Goal: Task Accomplishment & Management: Use online tool/utility

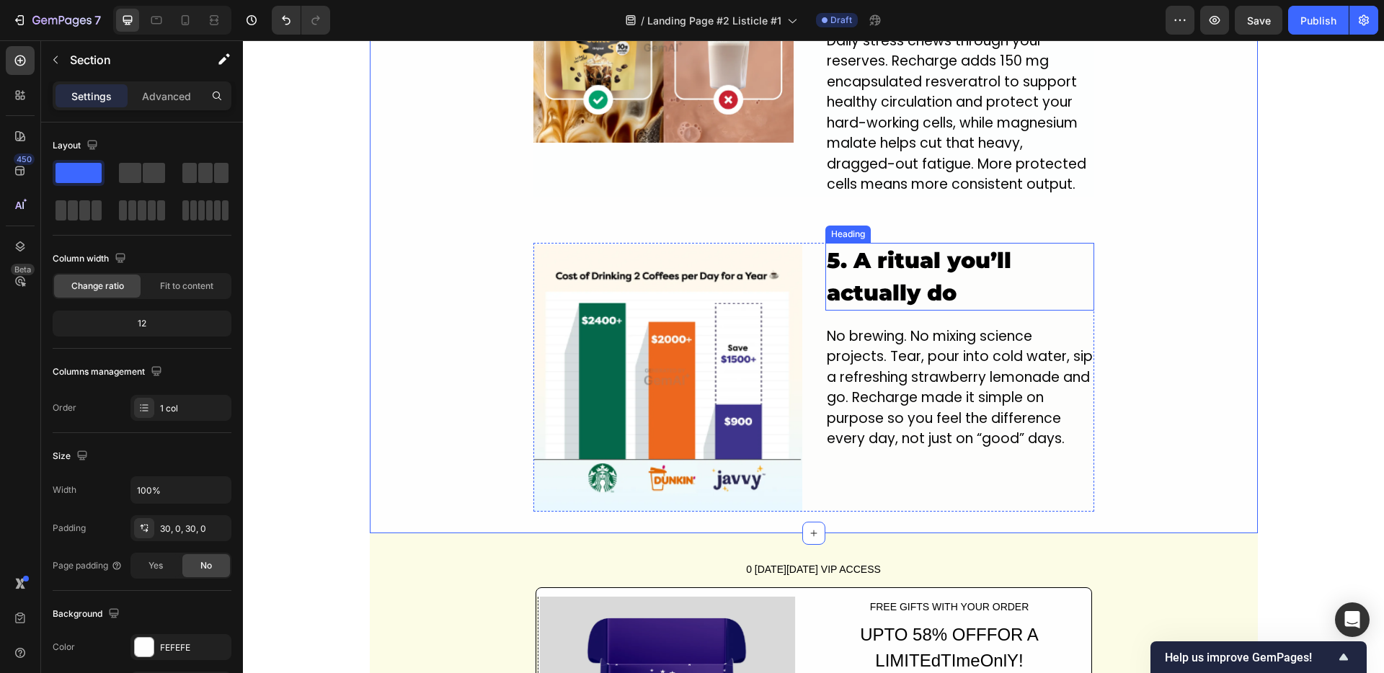
scroll to position [1963, 0]
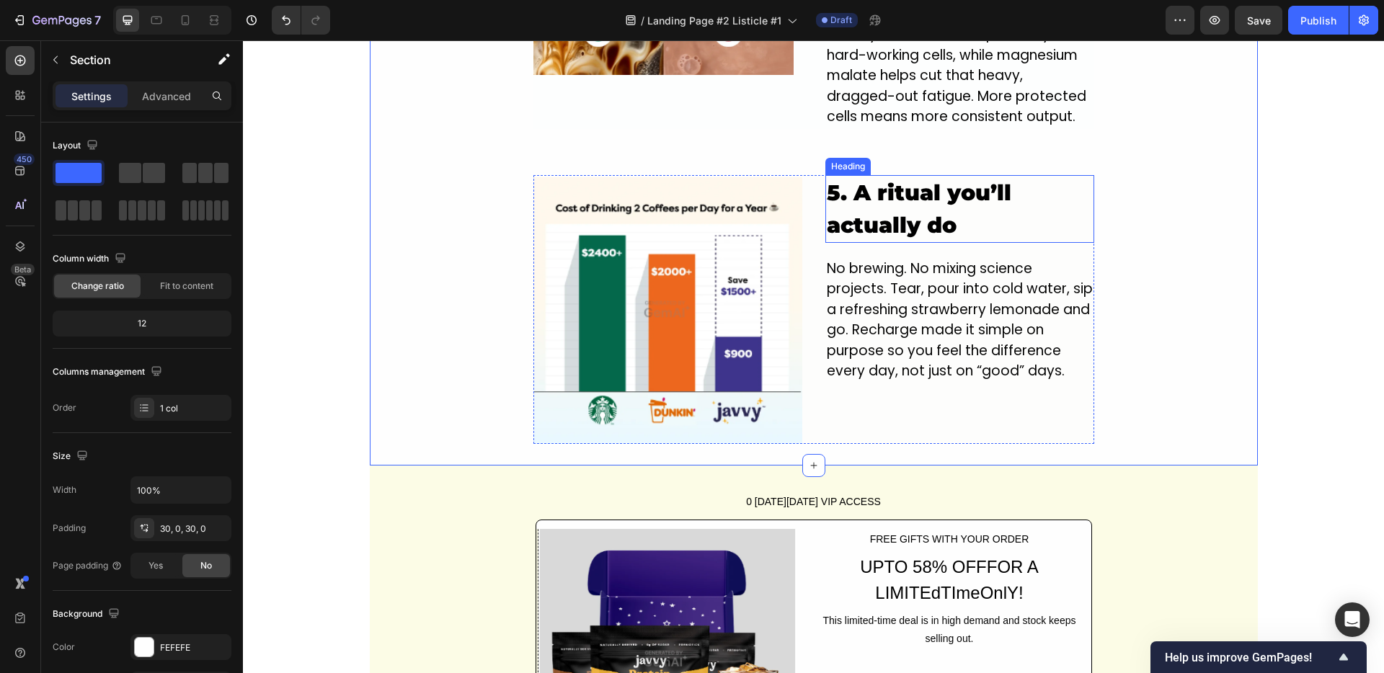
click at [885, 175] on h2 "5. A ritual you’ll actually do" at bounding box center [959, 209] width 269 height 68
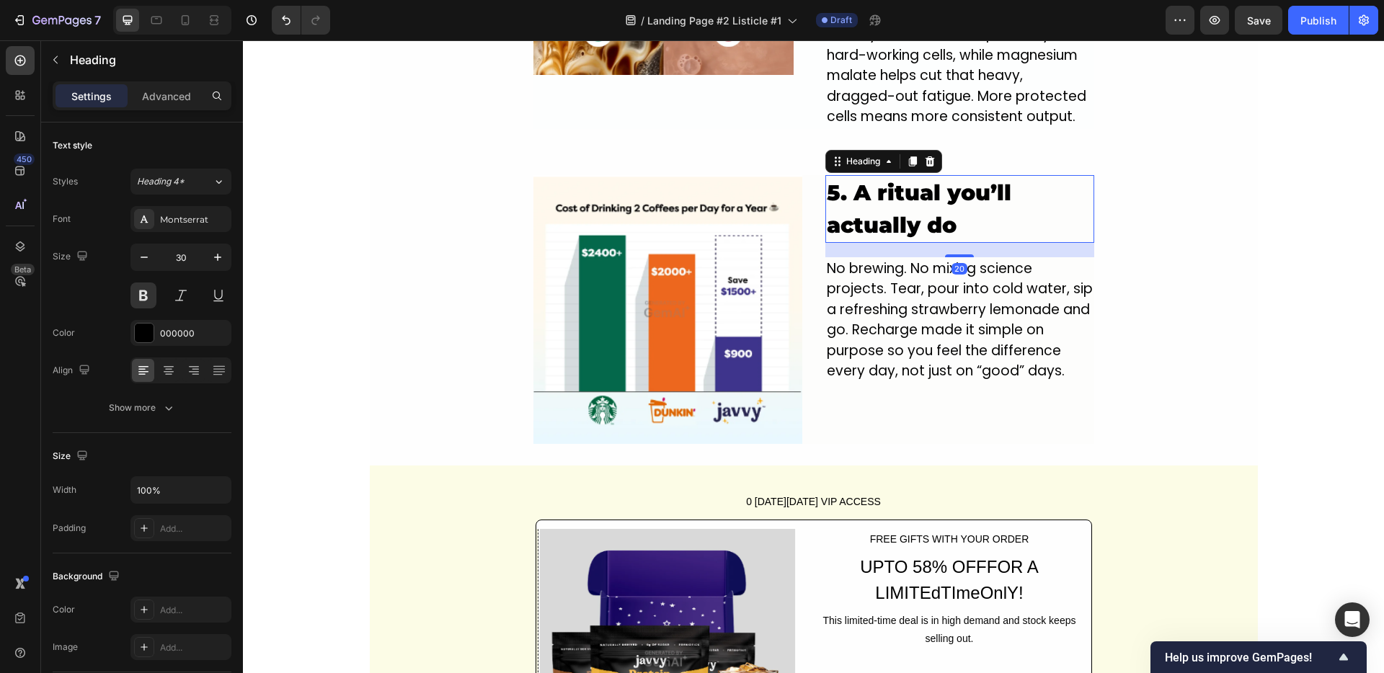
click at [885, 175] on h2 "5. A ritual you’ll actually do" at bounding box center [959, 209] width 269 height 68
click at [885, 177] on p "5. A ritual you’ll actually do" at bounding box center [960, 209] width 266 height 65
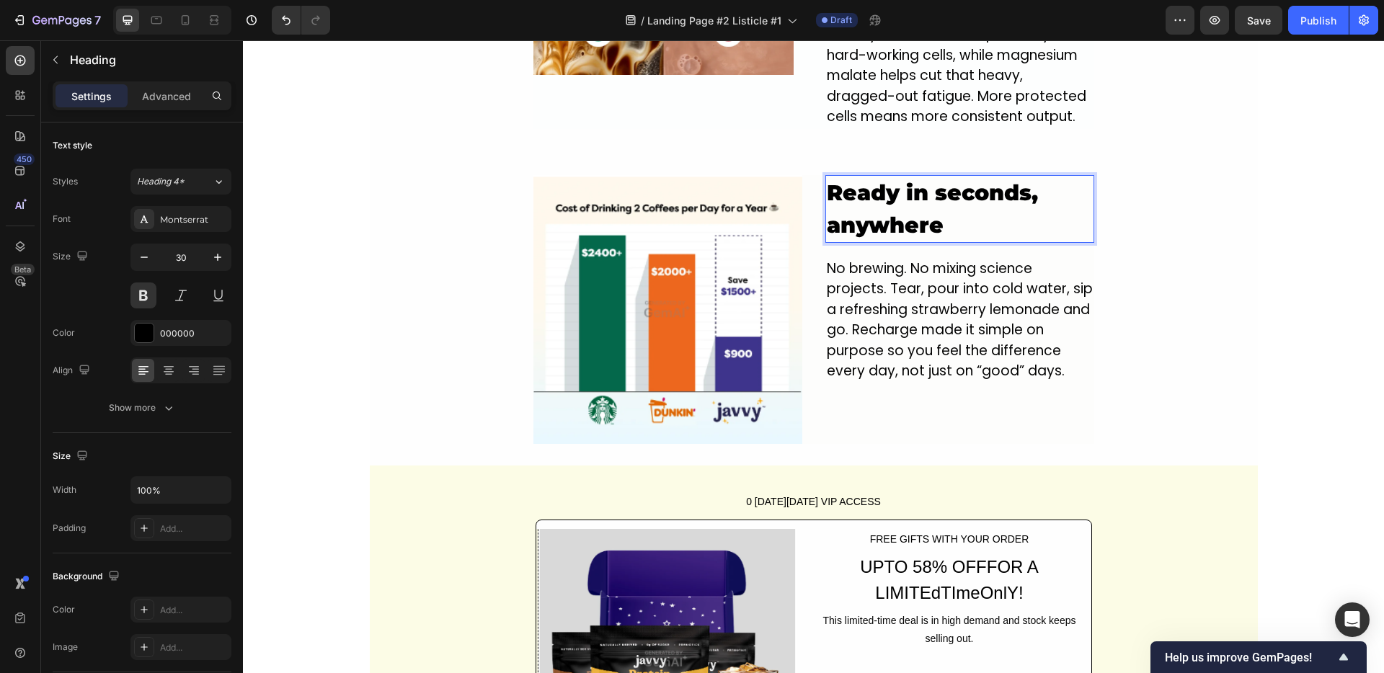
click at [827, 177] on p "Ready in seconds, anywhere" at bounding box center [960, 209] width 266 height 65
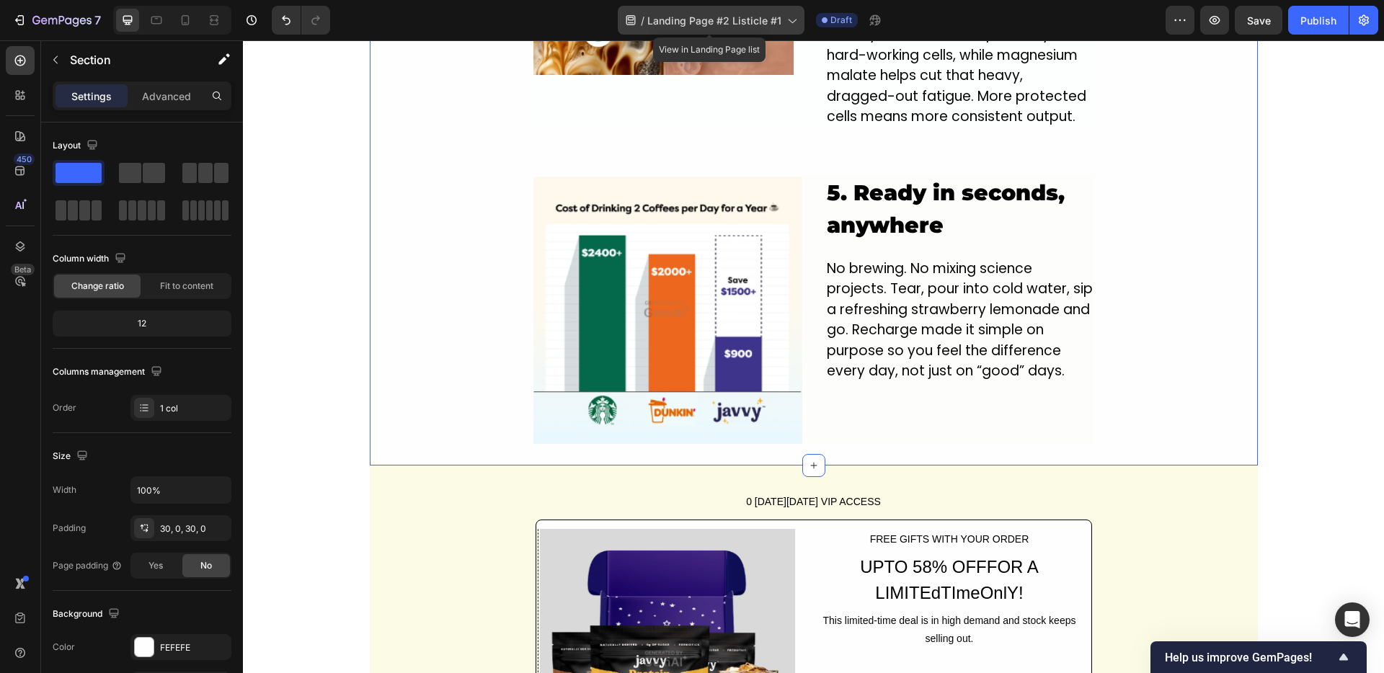
click at [659, 29] on div "/ Landing Page #2 Listicle #1" at bounding box center [711, 20] width 187 height 29
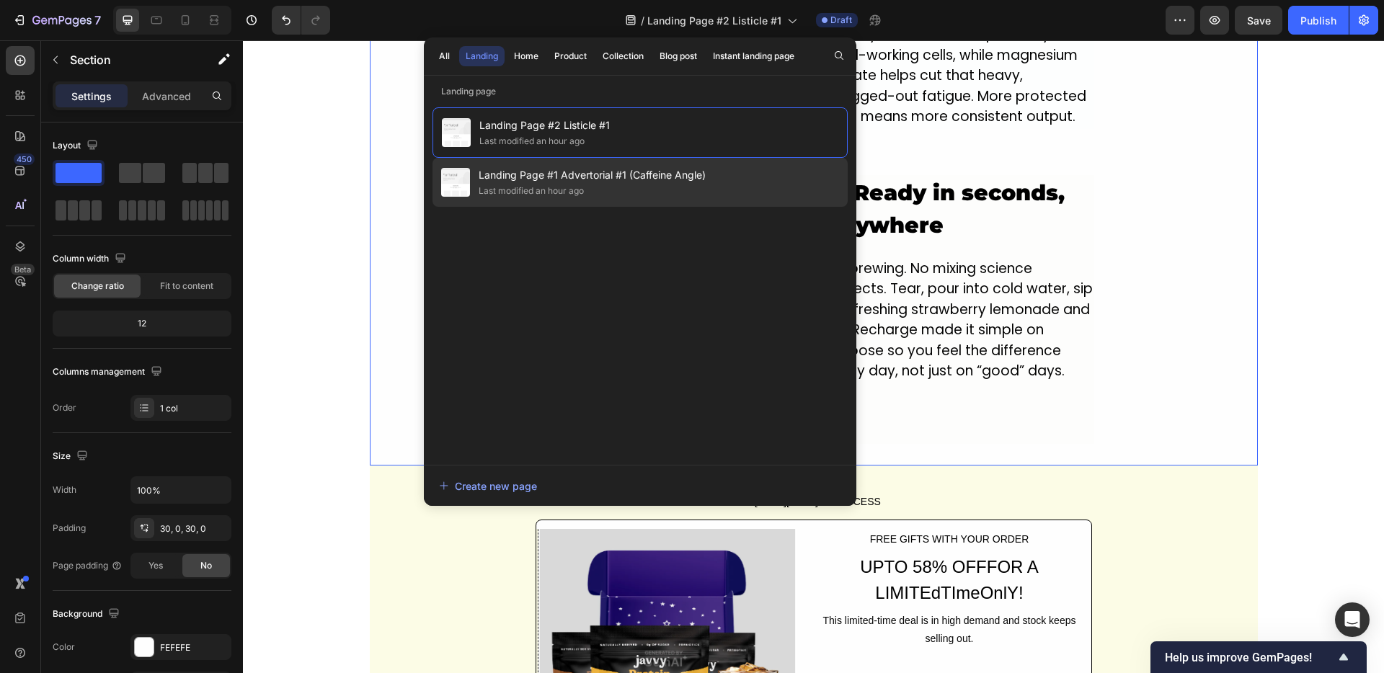
click at [525, 168] on span "Landing Page #1 Advertorial #1 (Caffeine Angle)" at bounding box center [592, 174] width 227 height 17
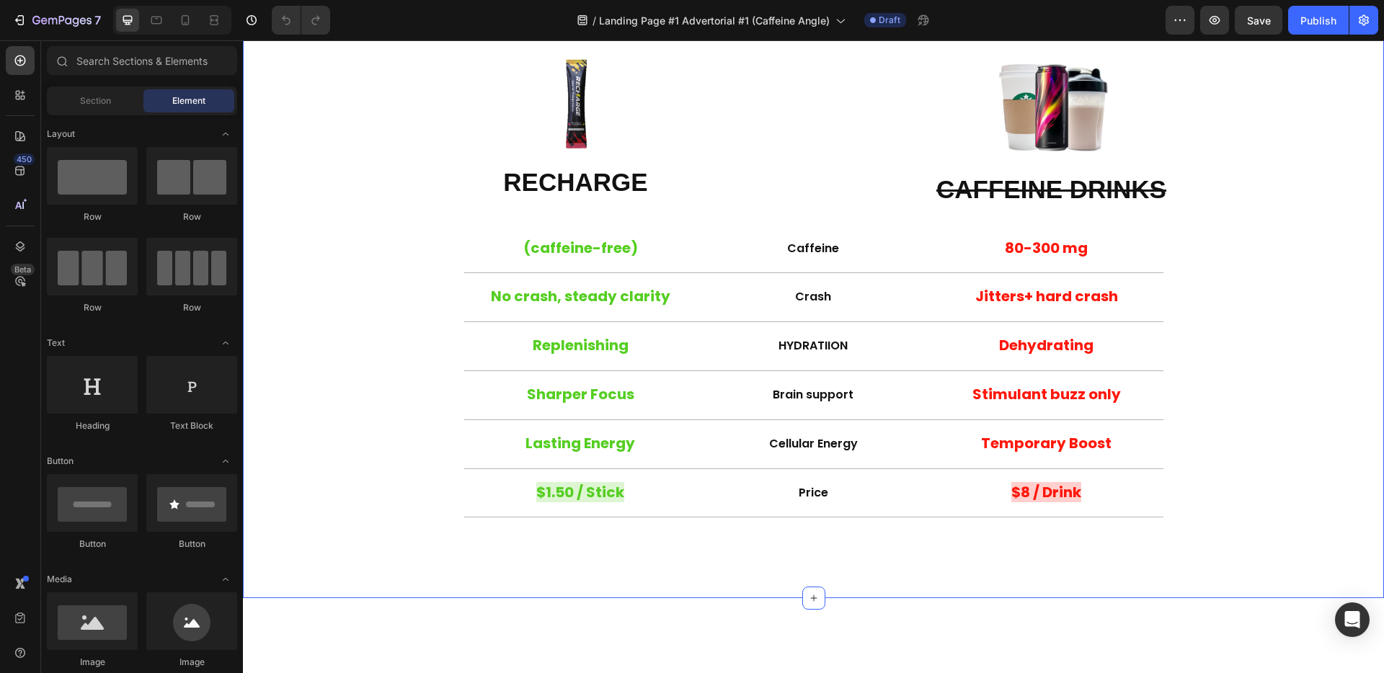
scroll to position [2523, 0]
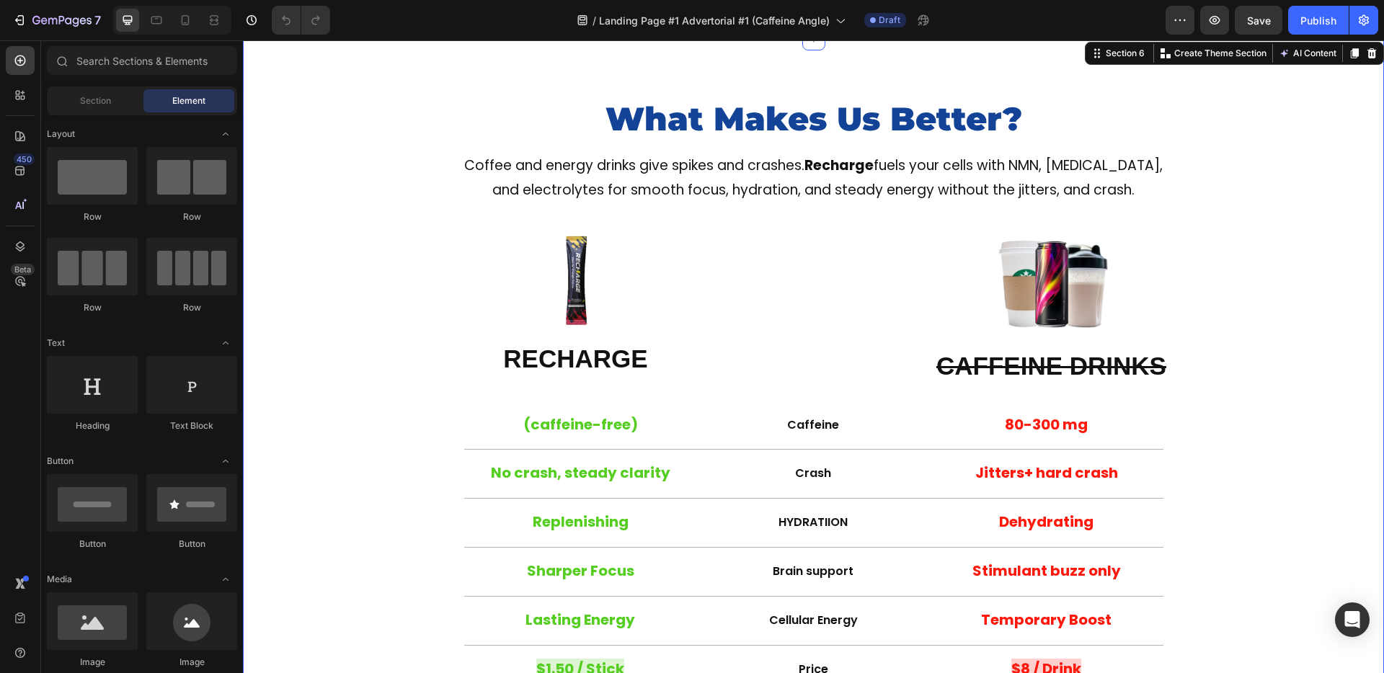
click at [1276, 66] on div "What Makes Us Better? Heading Coffee and energy drinks give spikes and crashes.…" at bounding box center [813, 407] width 1141 height 736
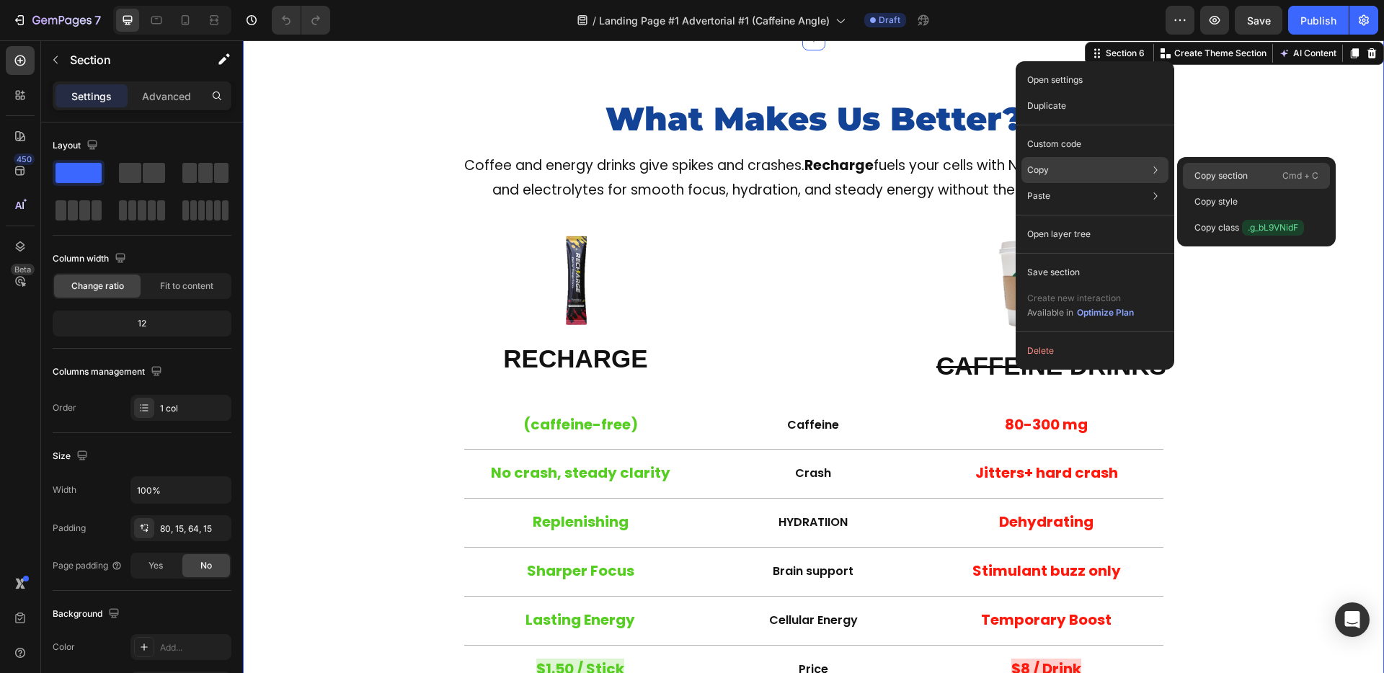
click at [1212, 164] on div "Copy section Cmd + C" at bounding box center [1256, 176] width 147 height 26
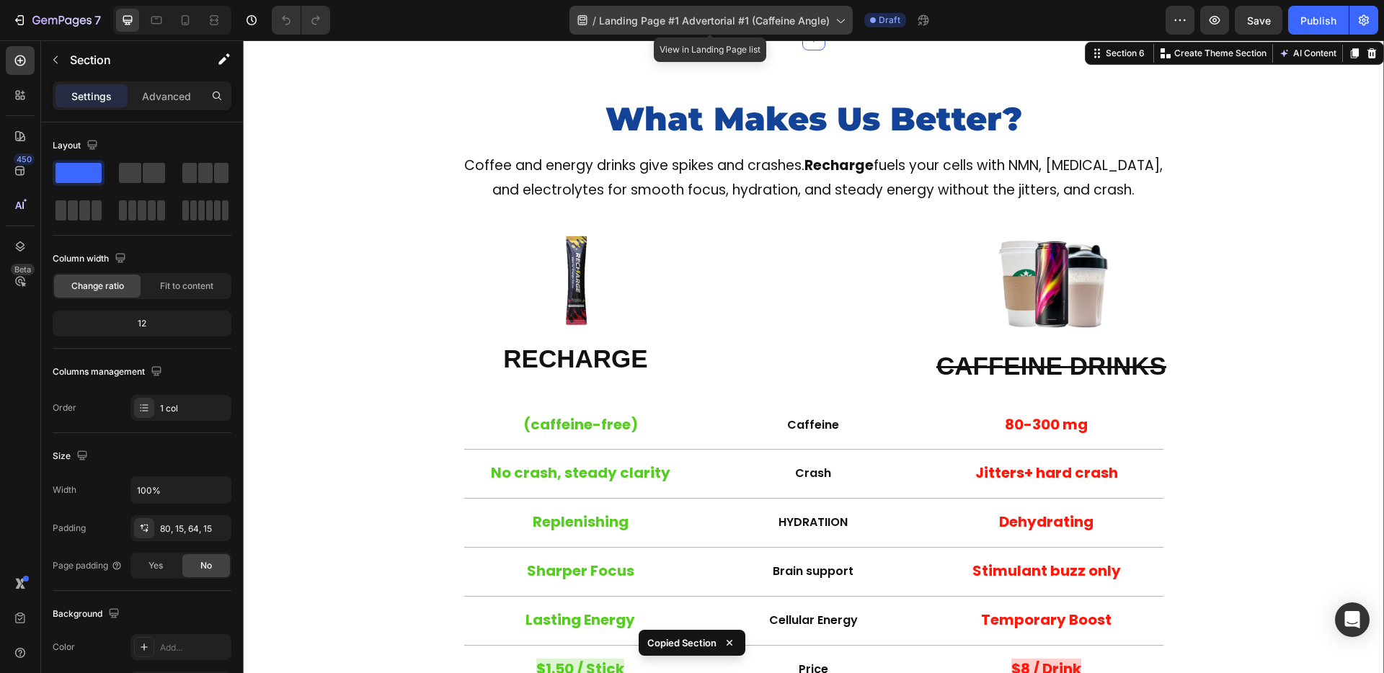
click at [662, 15] on span "Landing Page #1 Advertorial #1 (Caffeine Angle)" at bounding box center [714, 20] width 231 height 15
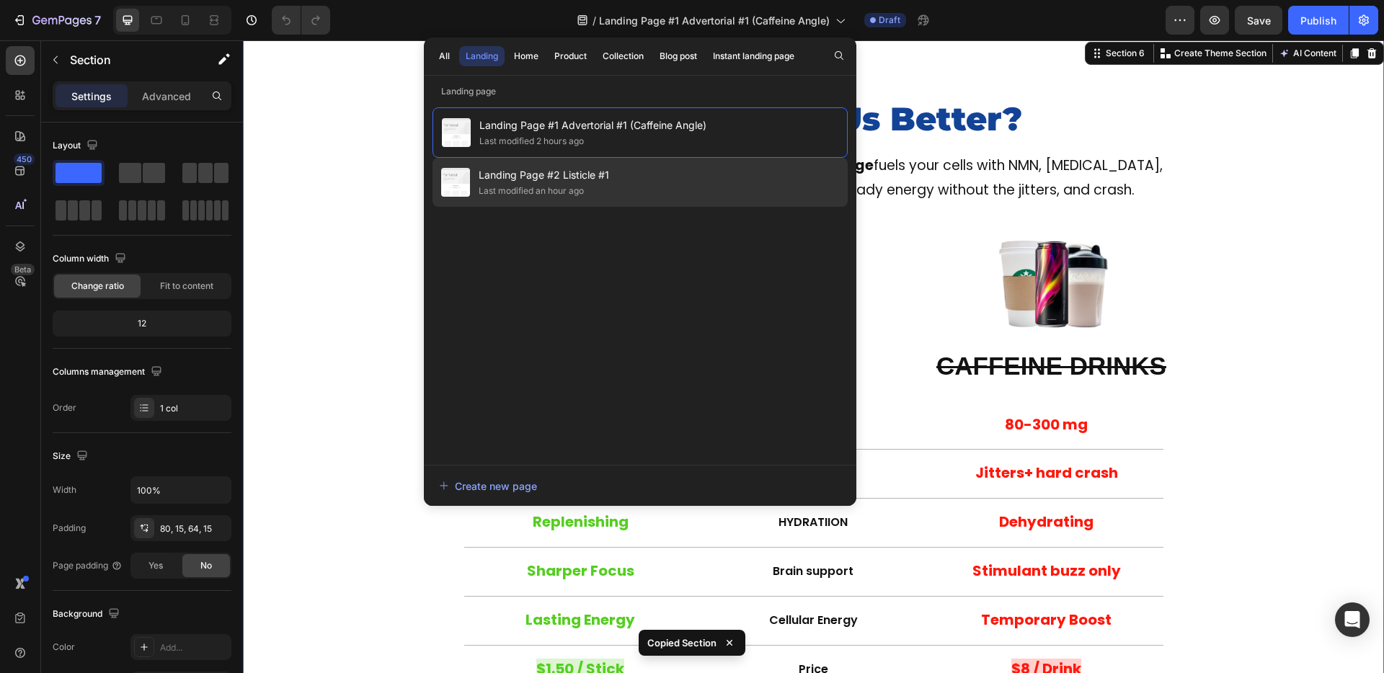
click at [514, 179] on span "Landing Page #2 Listicle #1" at bounding box center [544, 174] width 130 height 17
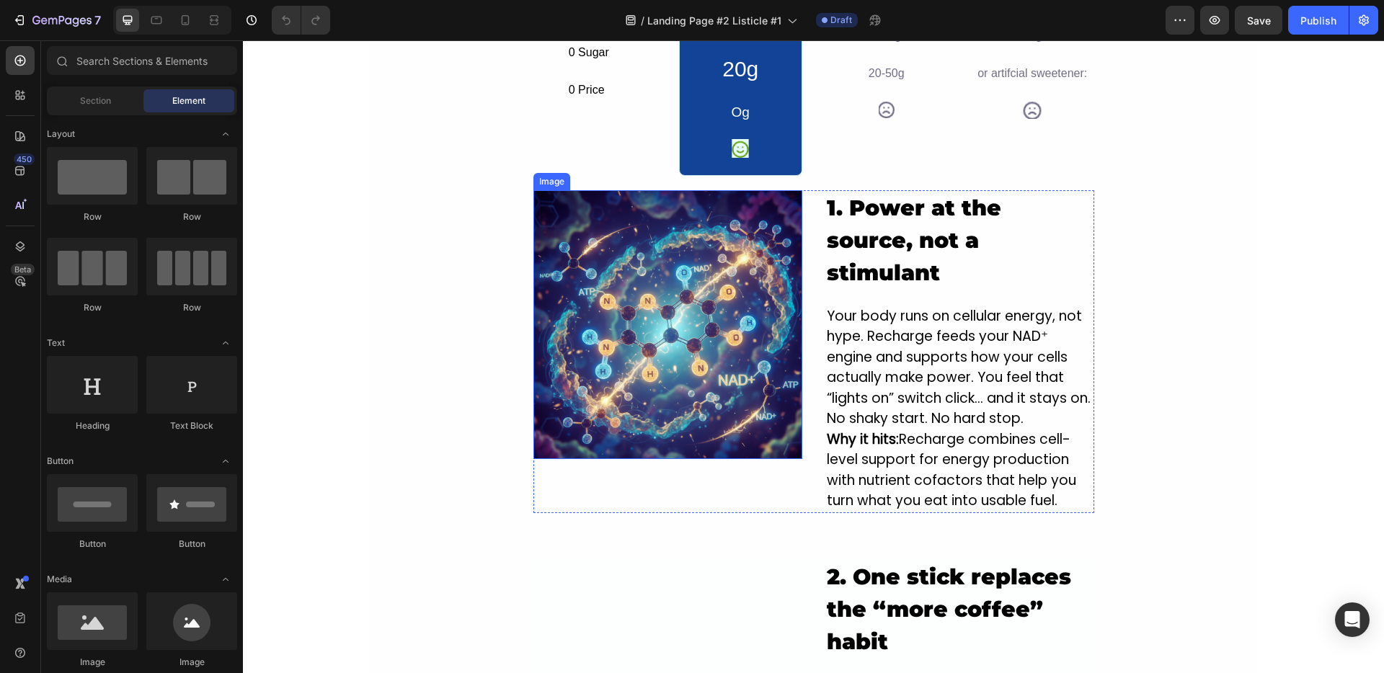
scroll to position [626, 0]
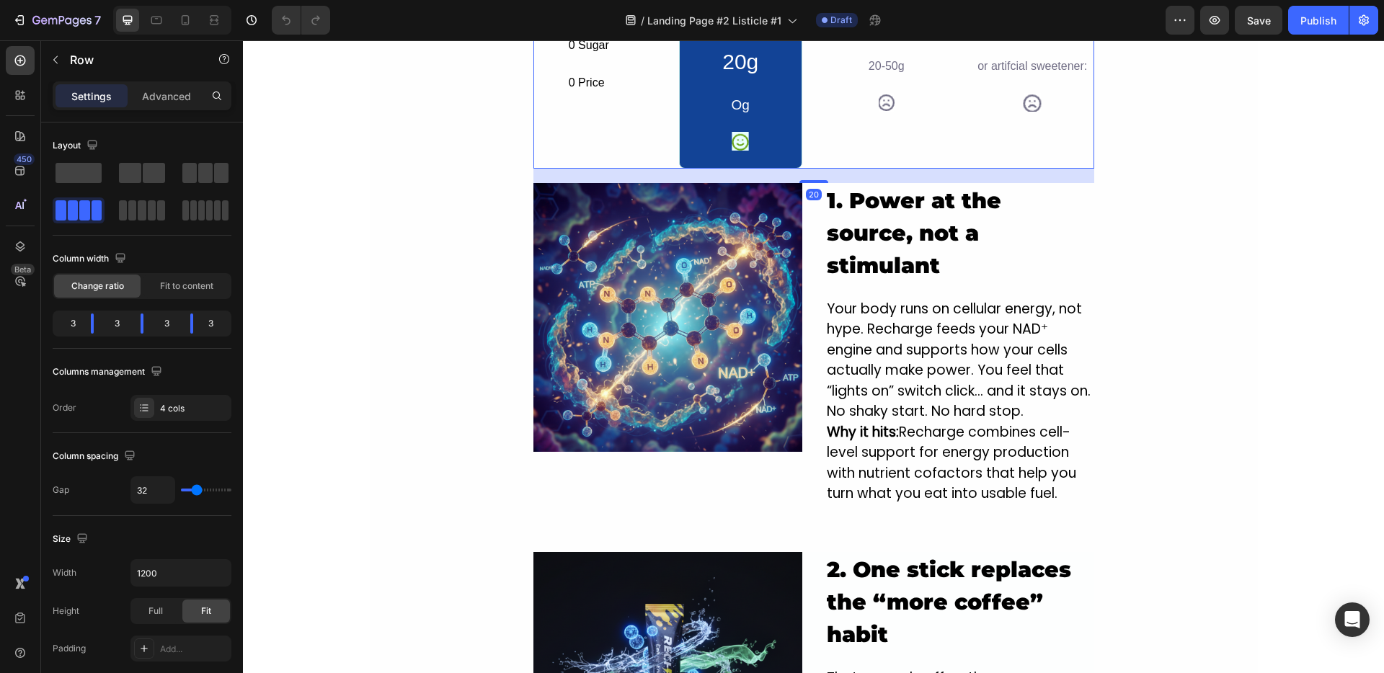
click at [551, 163] on div "0 Calories Text Block Protein Text Block 0 Sugar Text Block 0 Price Text Block …" at bounding box center [594, 27] width 123 height 284
click at [59, 61] on icon "button" at bounding box center [56, 60] width 12 height 12
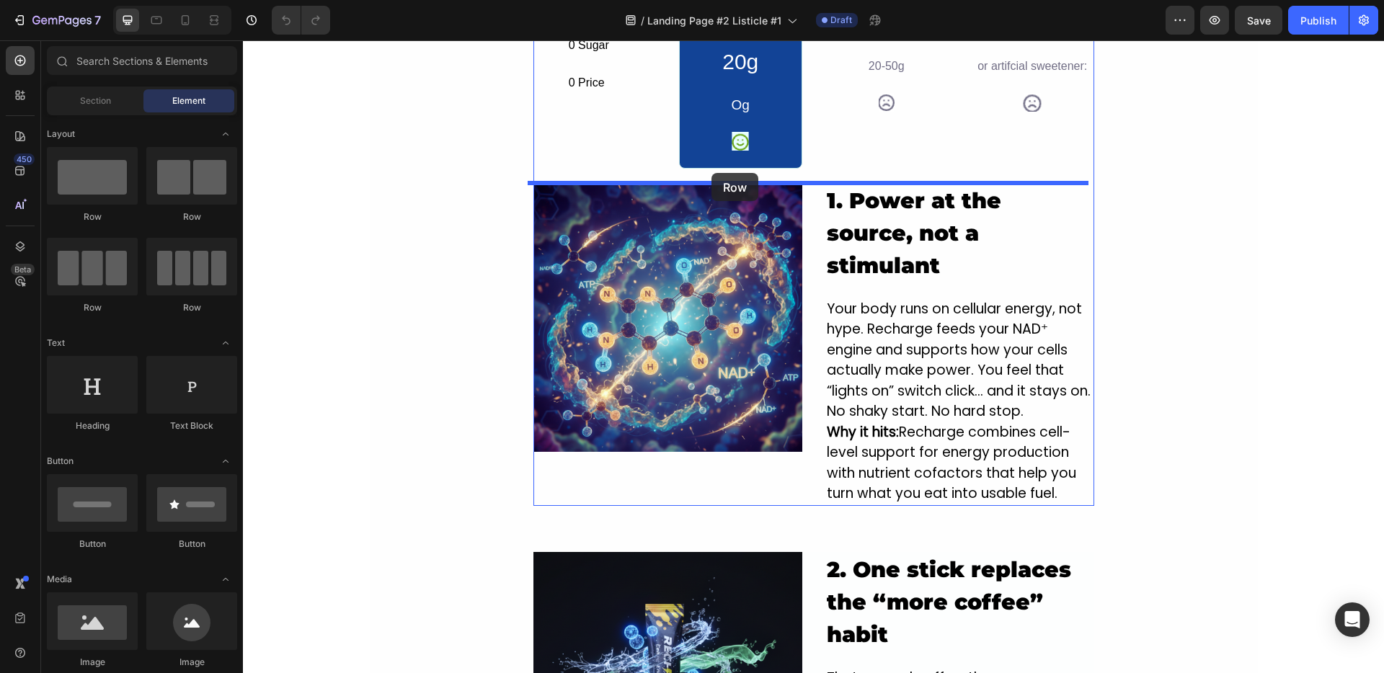
drag, startPoint x: 363, startPoint y: 236, endPoint x: 711, endPoint y: 173, distance: 354.4
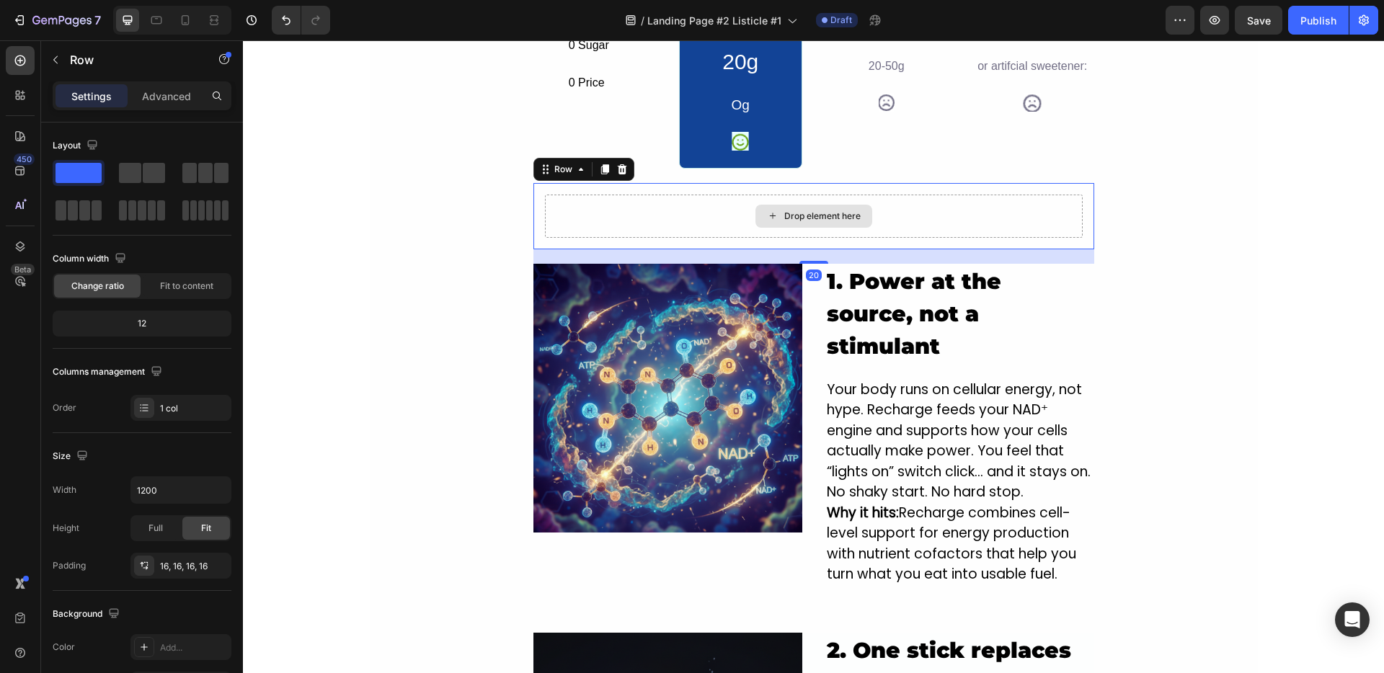
click at [634, 217] on div "Drop element here" at bounding box center [814, 216] width 538 height 43
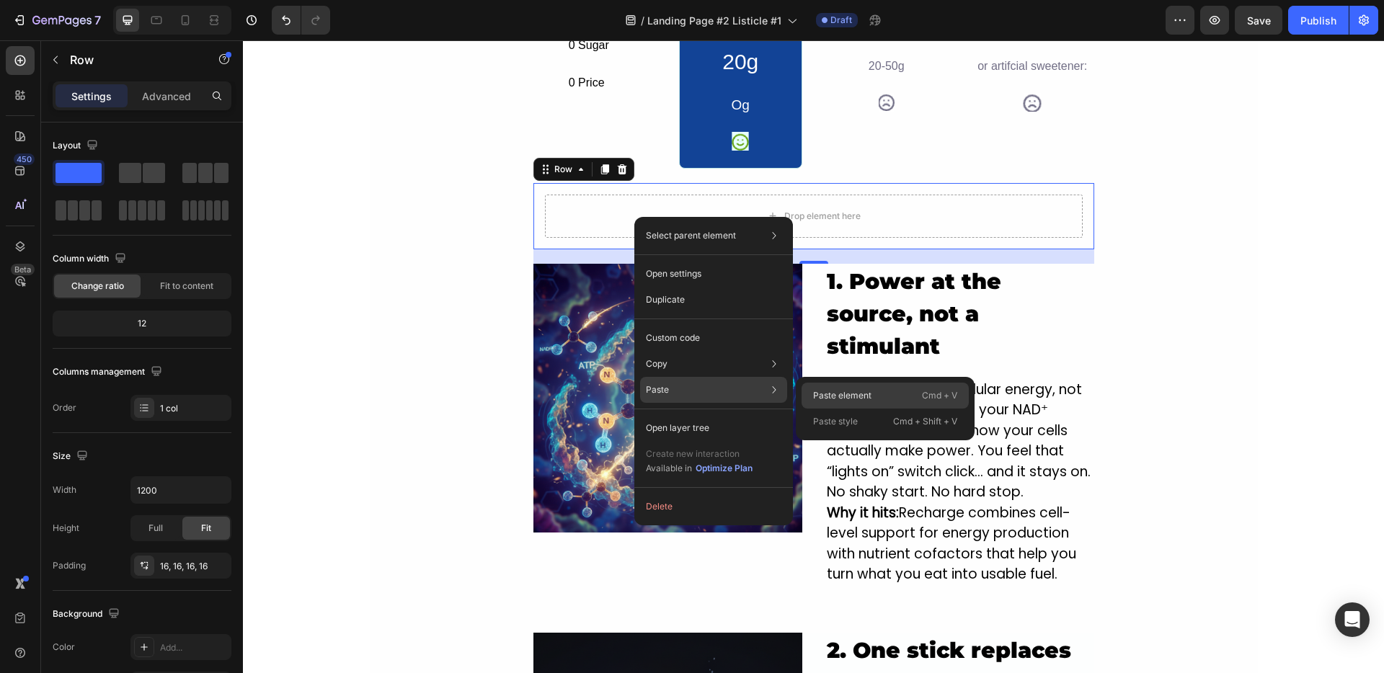
click at [801, 394] on div "Paste element Cmd + V" at bounding box center [884, 396] width 167 height 26
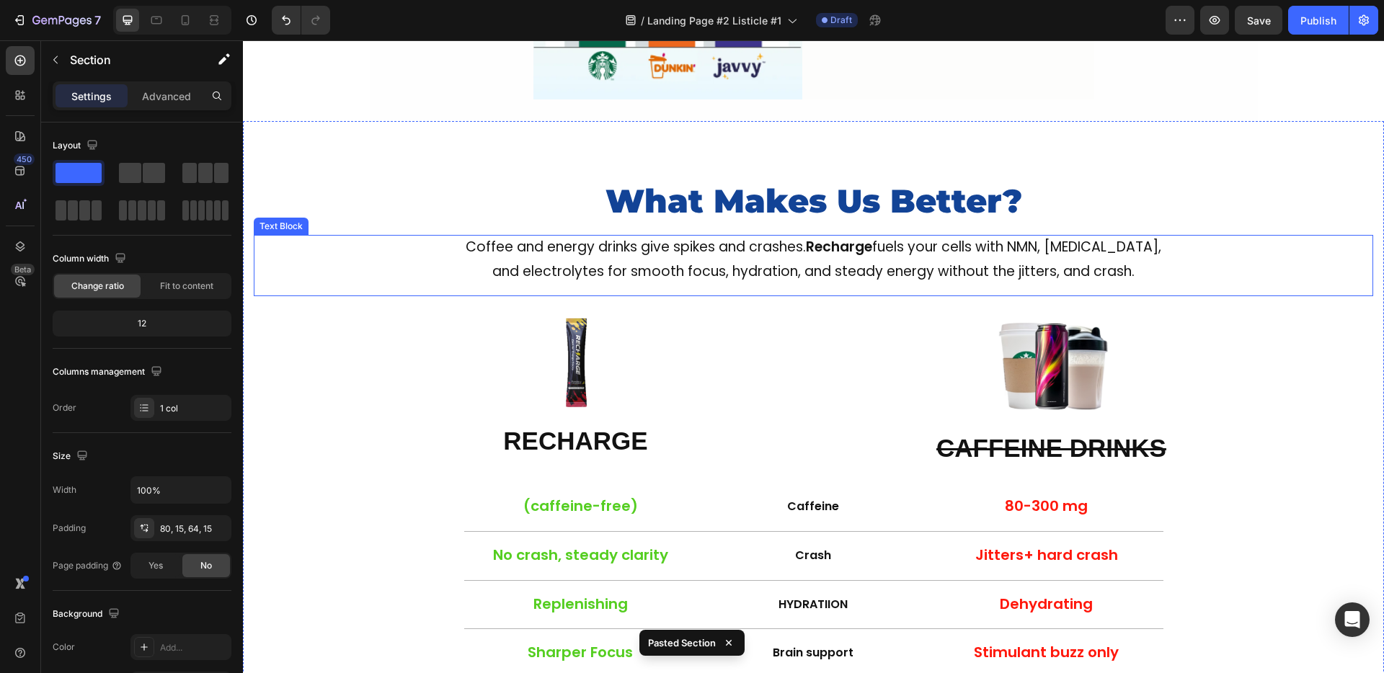
scroll to position [2367, 0]
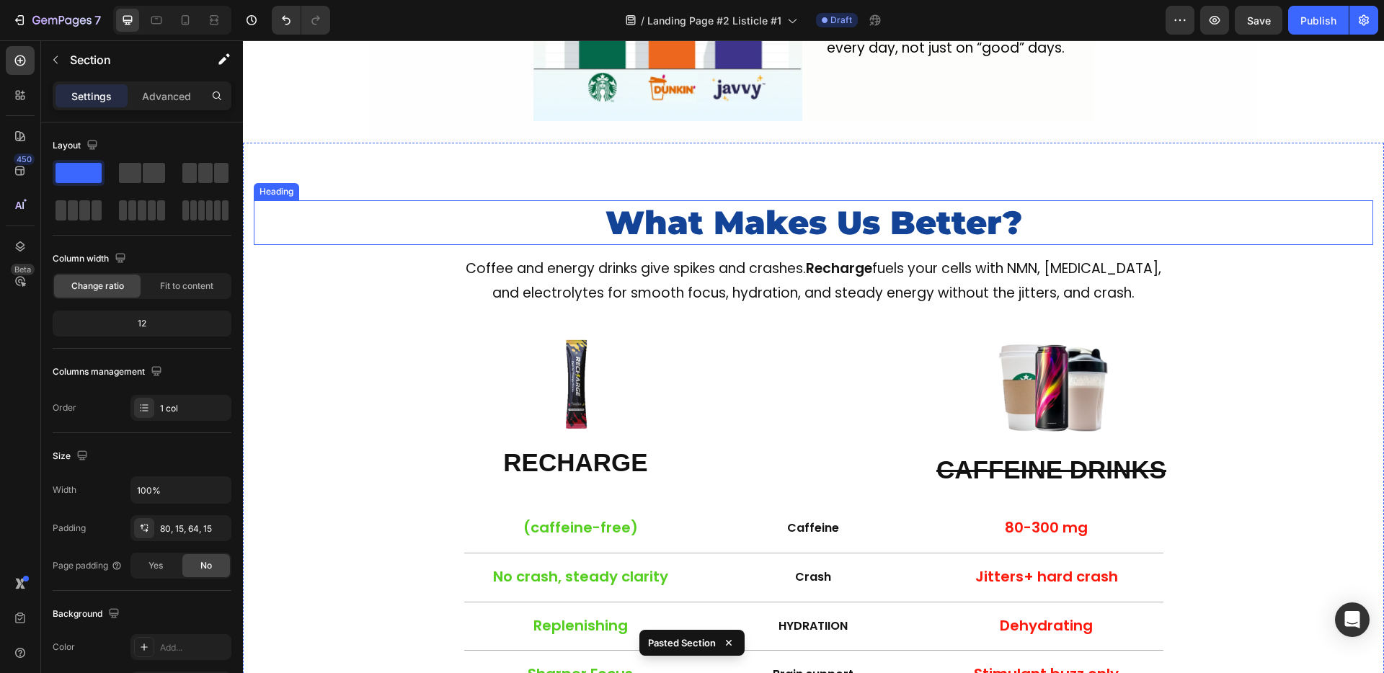
click at [436, 200] on h2 "What Makes Us Better?" at bounding box center [813, 222] width 1085 height 45
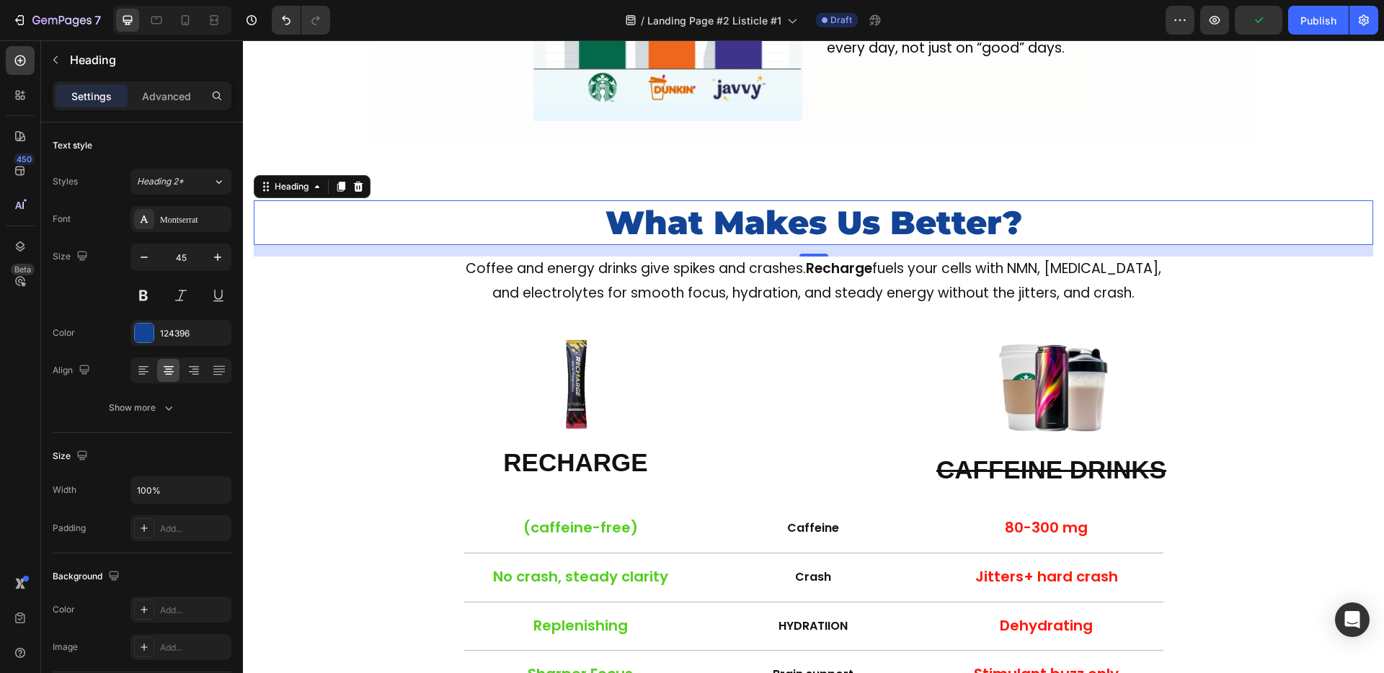
click at [331, 200] on h2 "What Makes Us Better?" at bounding box center [813, 222] width 1085 height 45
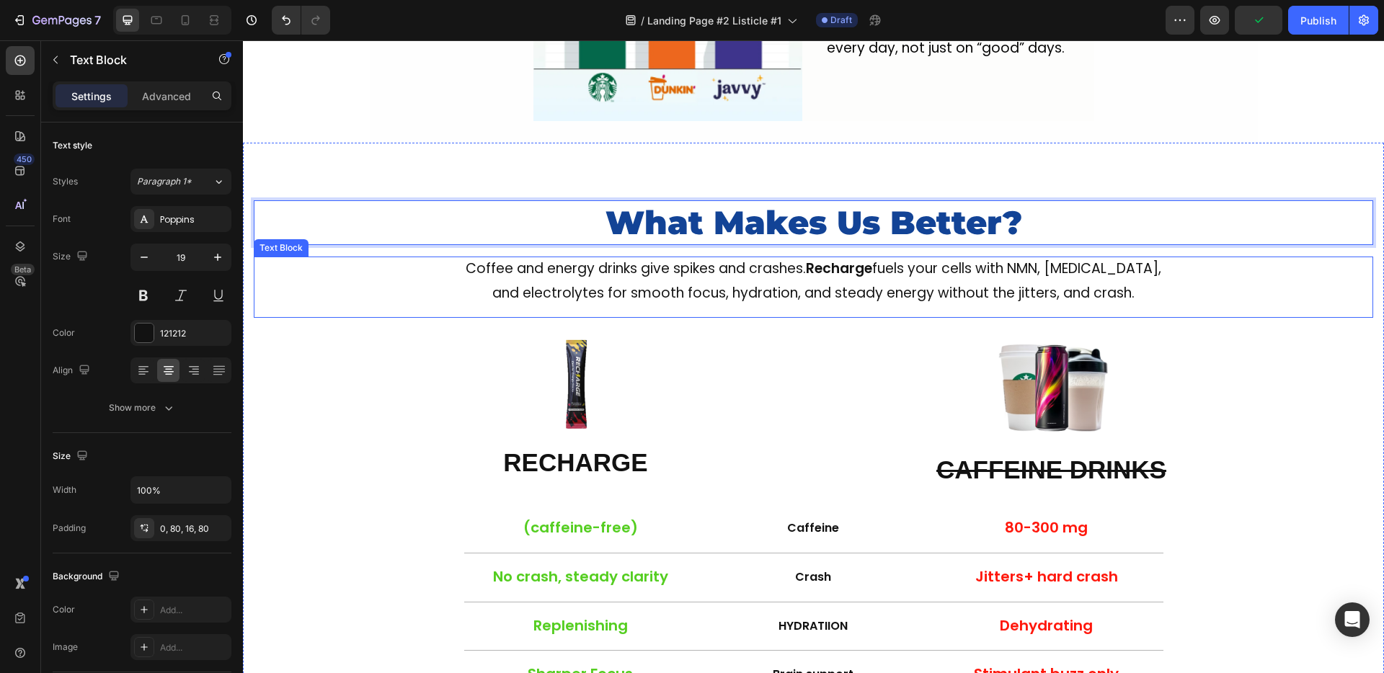
click at [448, 279] on div "Coffee and energy drinks give spikes and crashes. Recharge fuels your cells wit…" at bounding box center [813, 287] width 1119 height 61
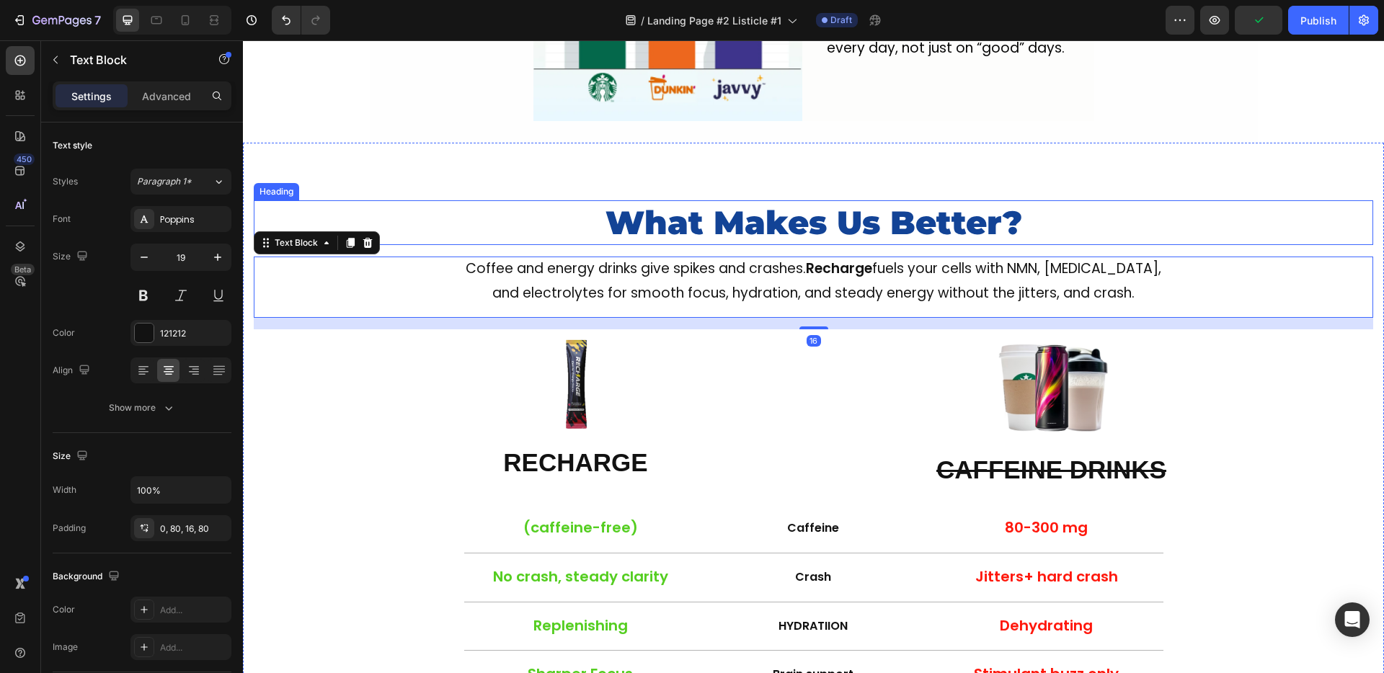
click at [440, 205] on p "What Makes Us Better?" at bounding box center [813, 223] width 1082 height 43
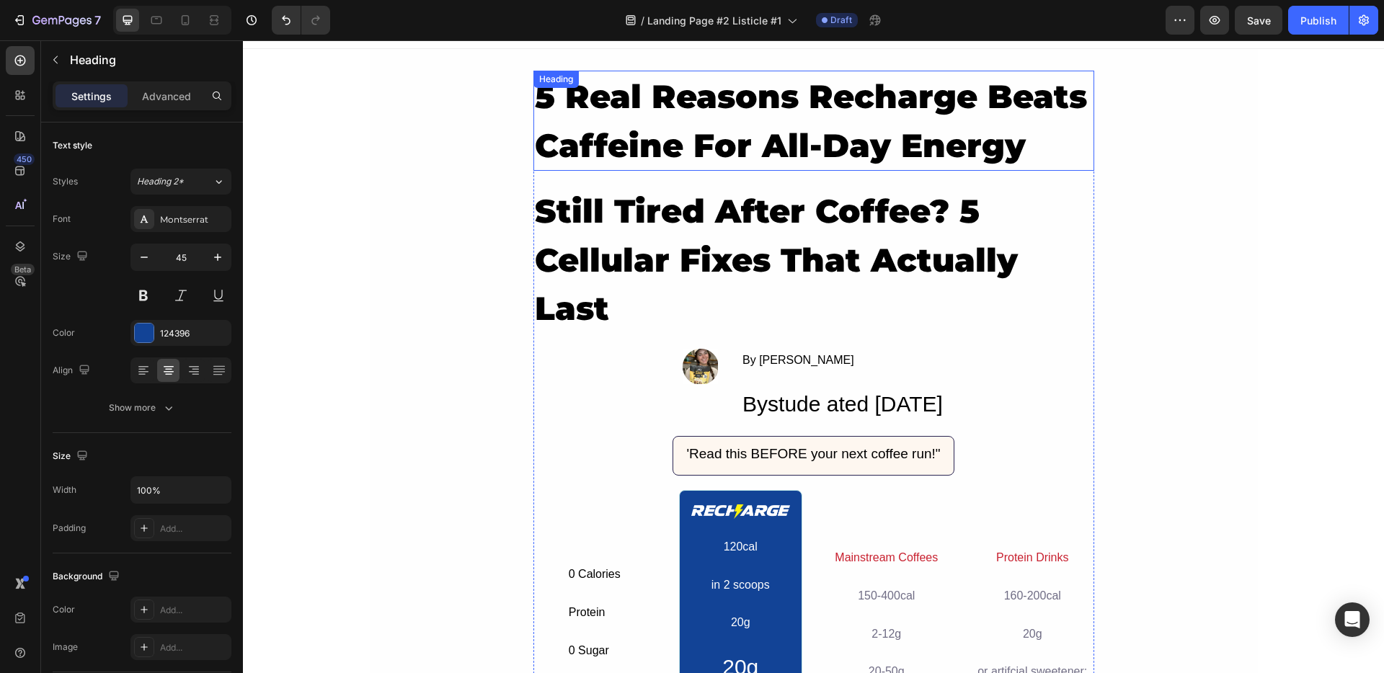
scroll to position [0, 0]
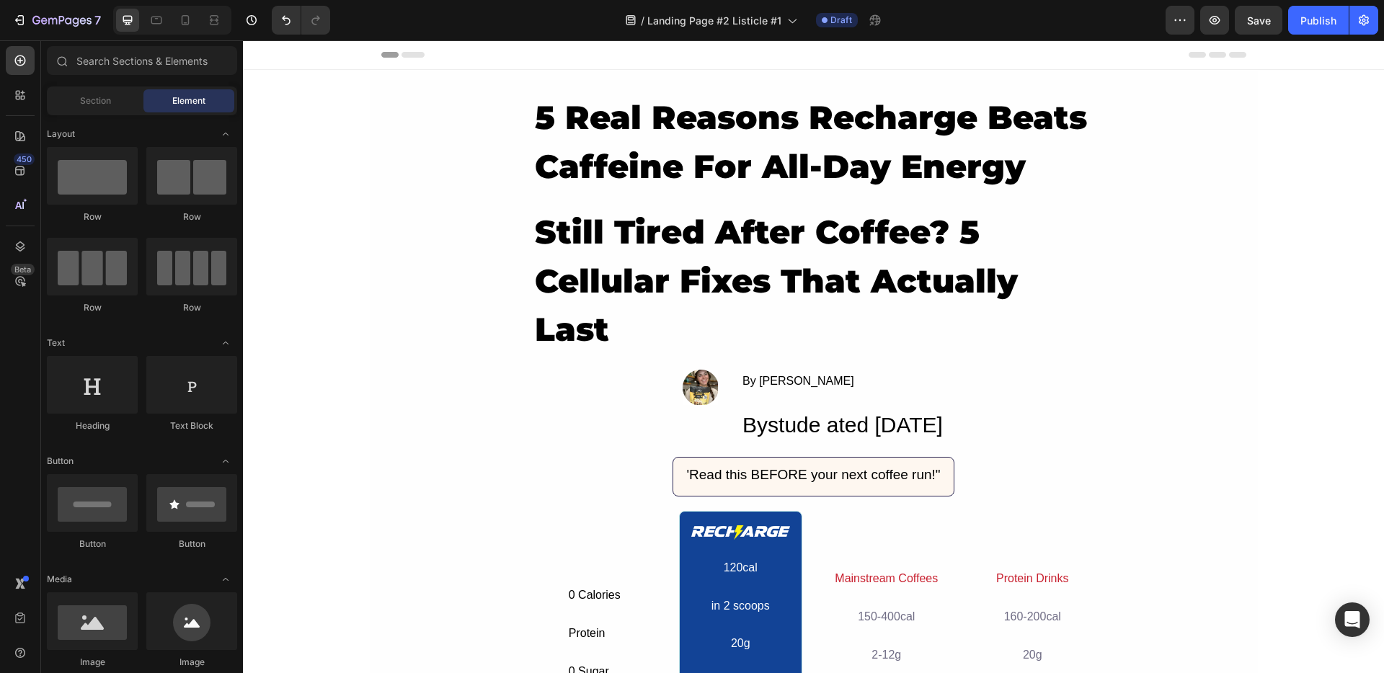
click at [804, 68] on div "Header" at bounding box center [813, 54] width 865 height 29
click at [809, 76] on div at bounding box center [813, 69] width 23 height 23
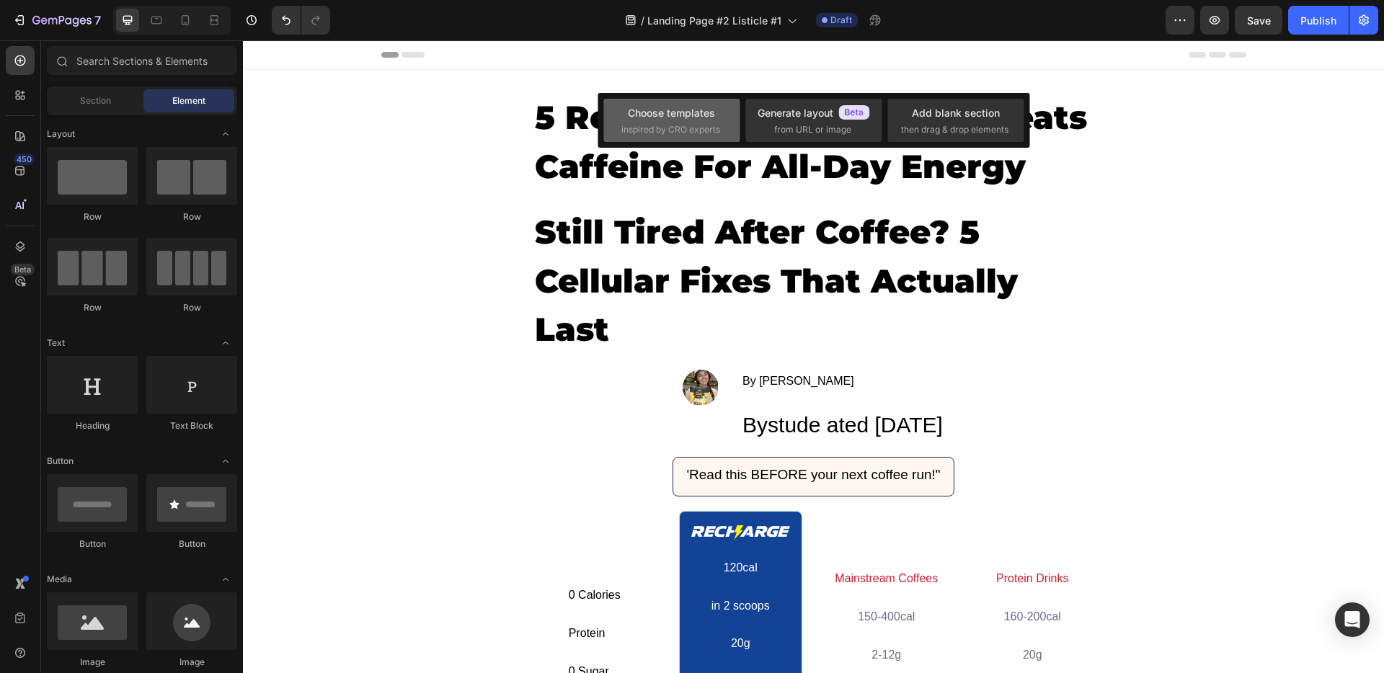
click at [665, 121] on div "Choose templates inspired by CRO experts" at bounding box center [671, 120] width 101 height 31
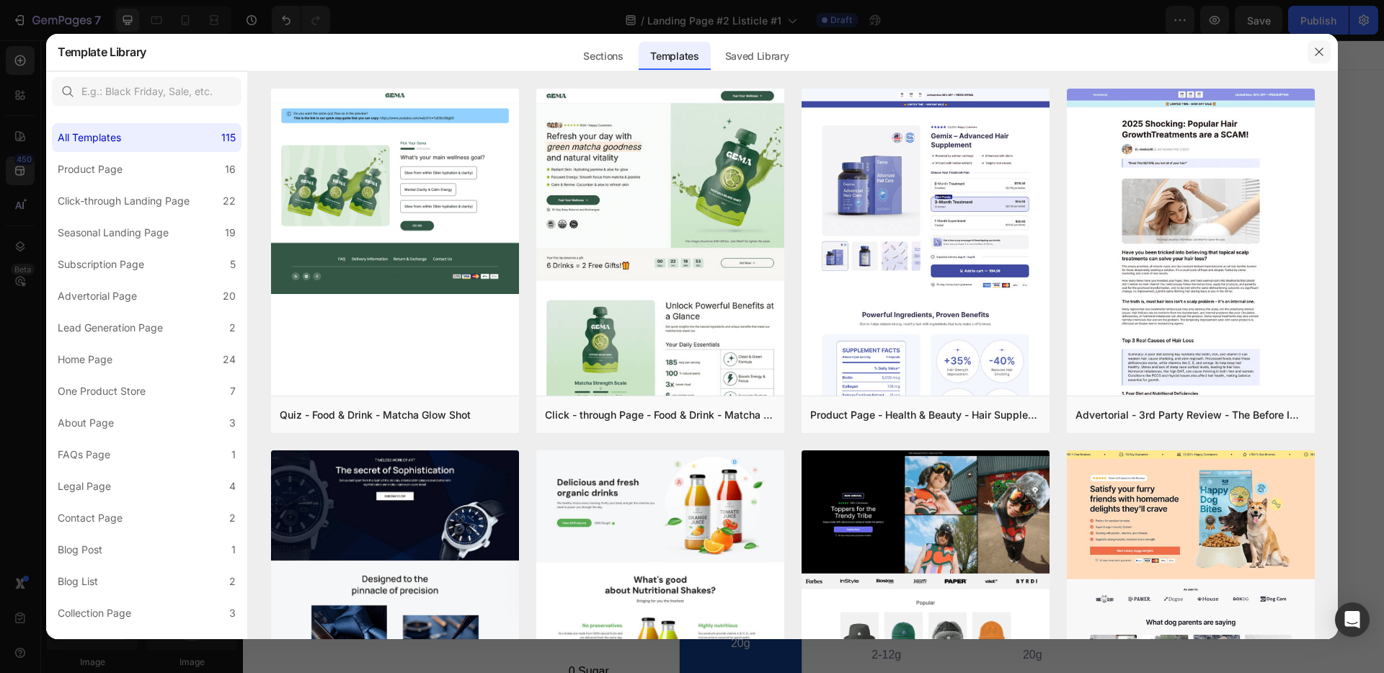
click at [1318, 54] on icon "button" at bounding box center [1319, 52] width 12 height 12
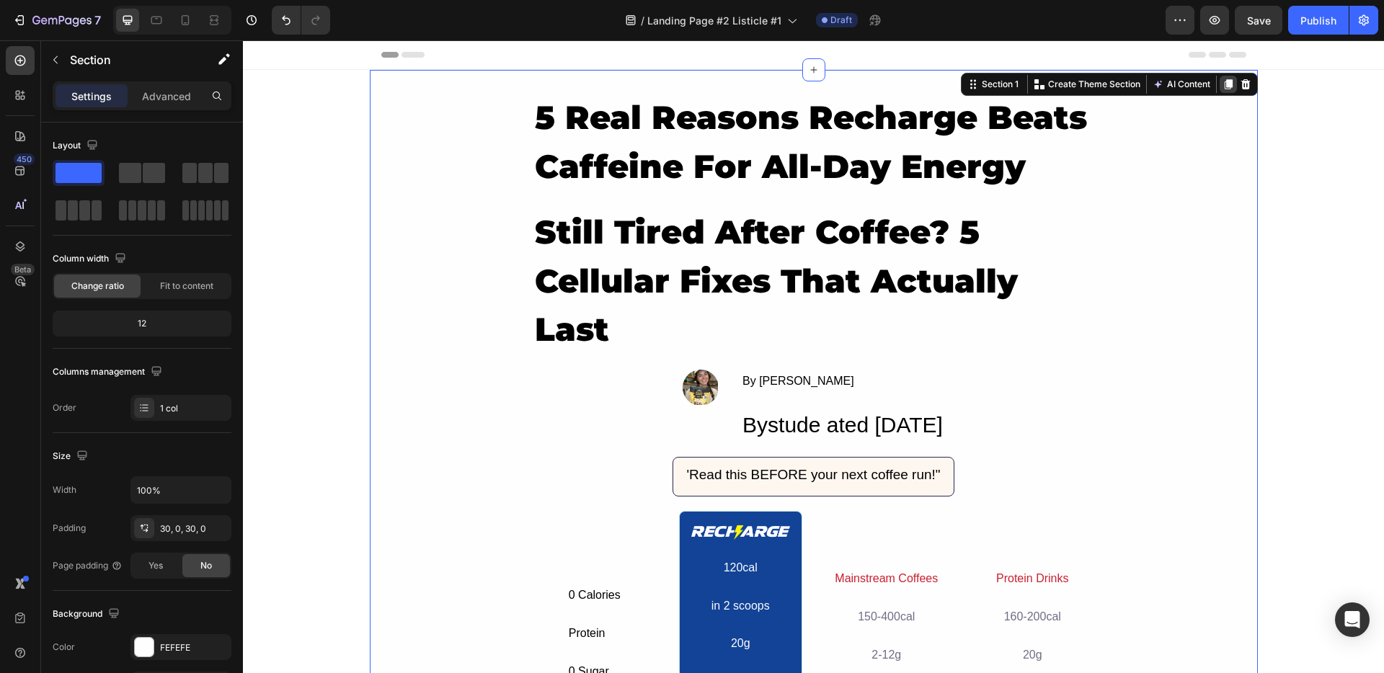
click at [1222, 84] on icon at bounding box center [1228, 85] width 12 height 12
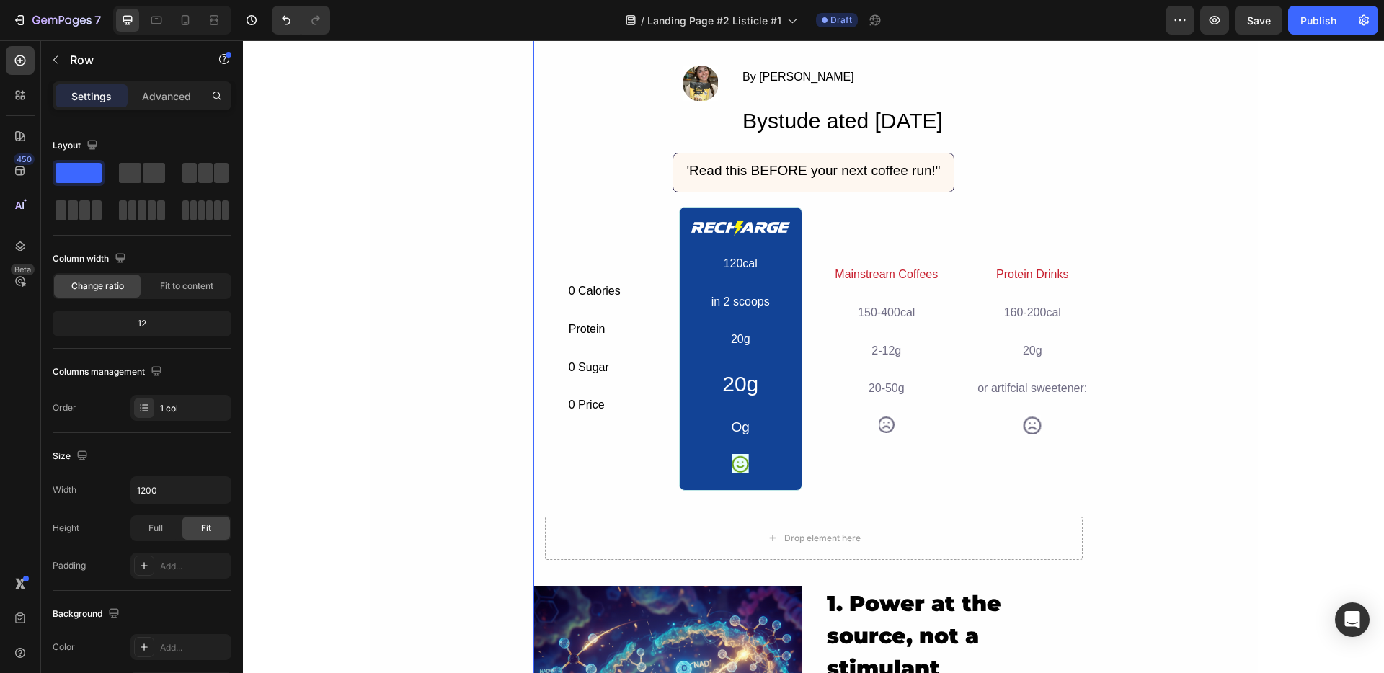
click at [1016, 152] on div "5 Real Reasons Recharge Beats Caffeine For All-Day Energy Heading still tired a…" at bounding box center [813, 347] width 561 height 1121
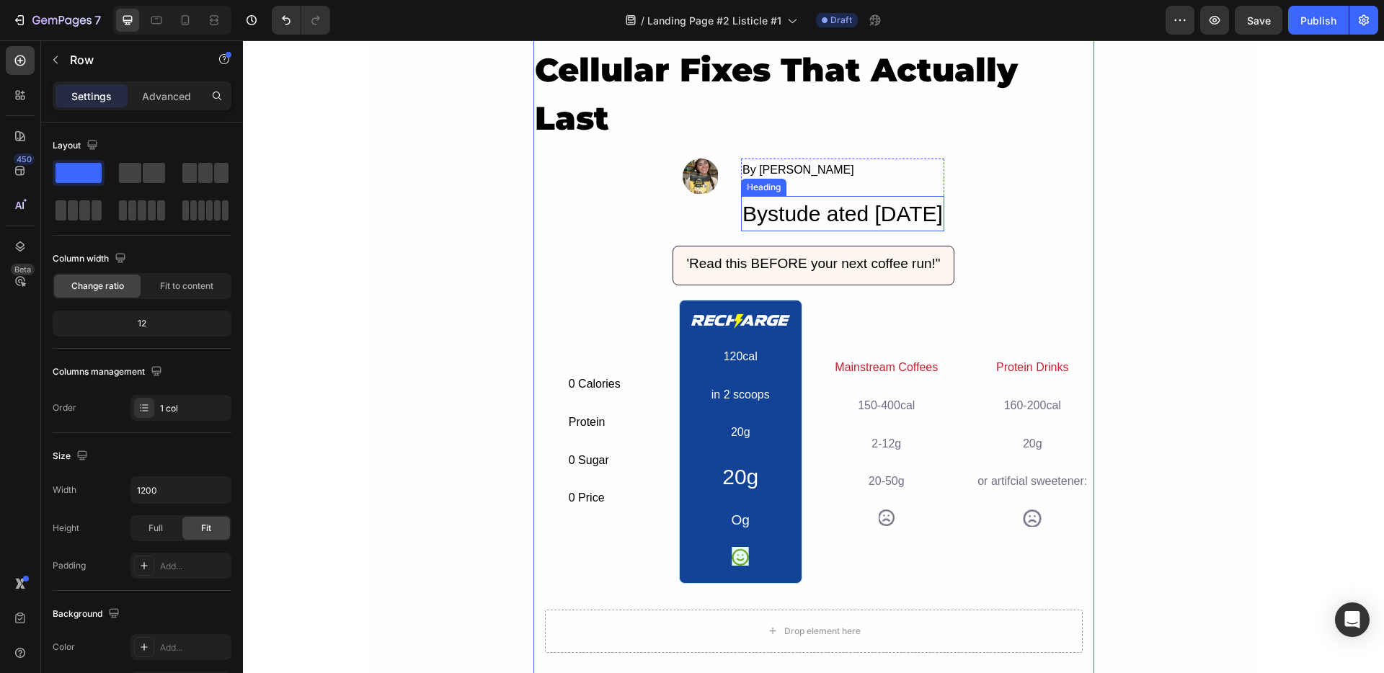
scroll to position [210, 0]
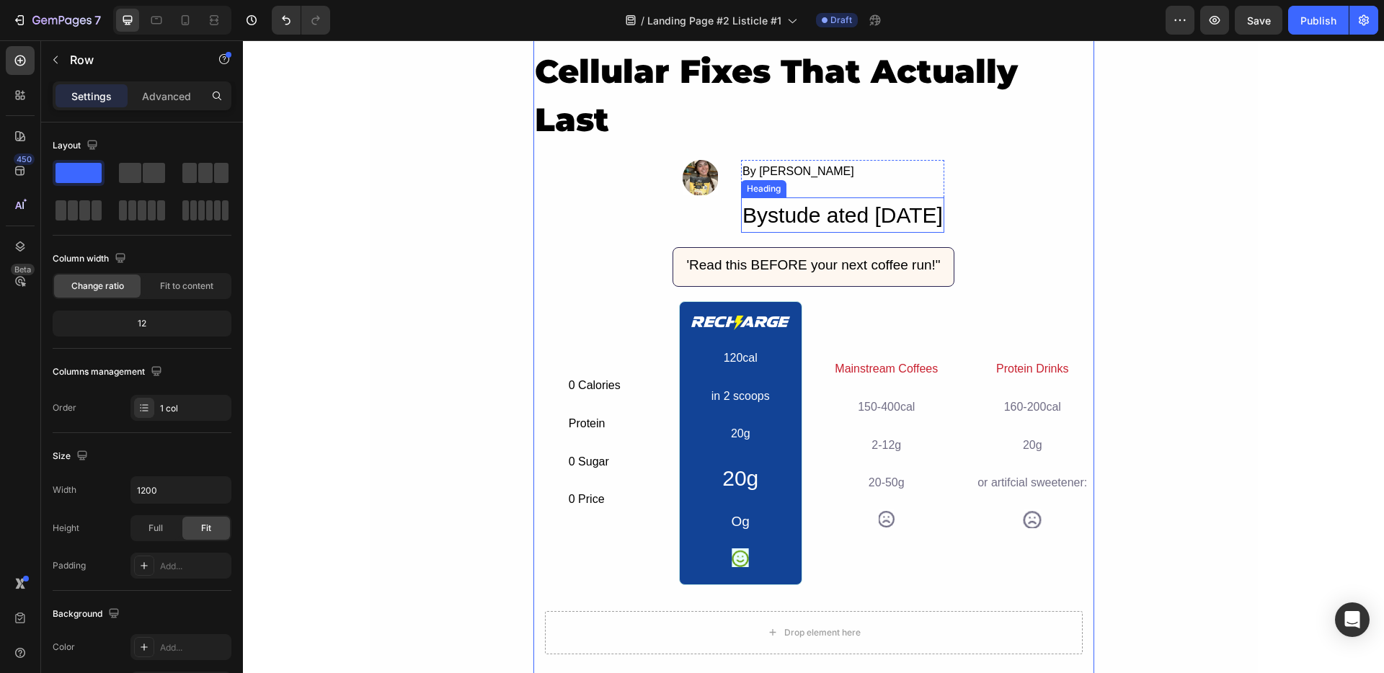
click at [846, 208] on h2 "Bystude ated Sep 25, 2025" at bounding box center [842, 214] width 203 height 35
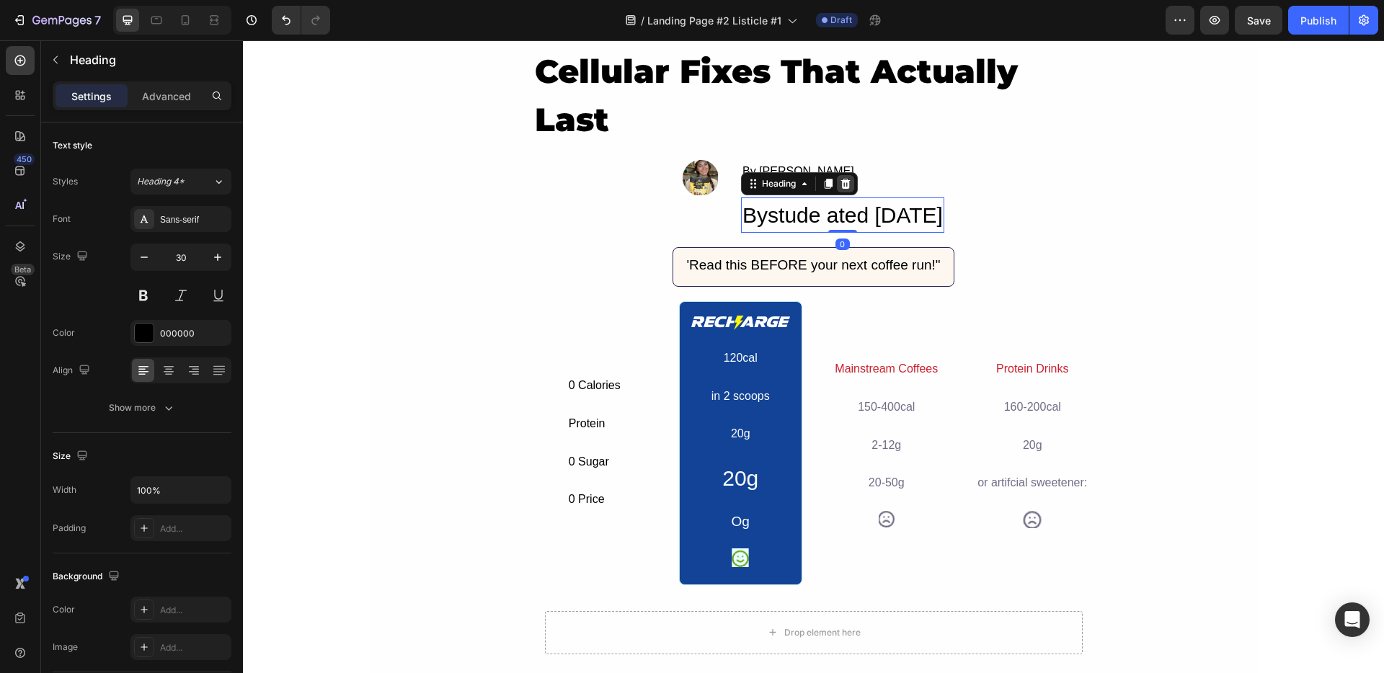
click at [837, 181] on div at bounding box center [845, 183] width 17 height 17
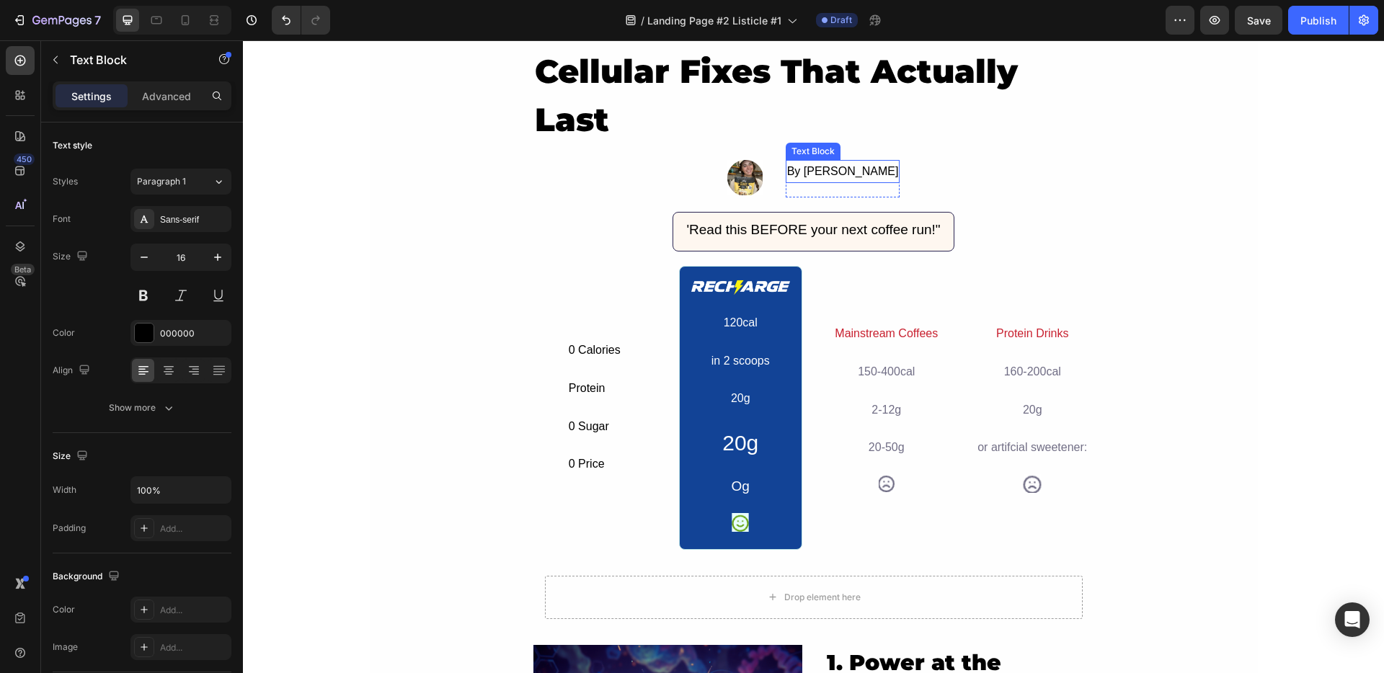
click at [839, 172] on div "By Jade M." at bounding box center [843, 172] width 115 height 24
click at [904, 150] on icon at bounding box center [898, 146] width 9 height 10
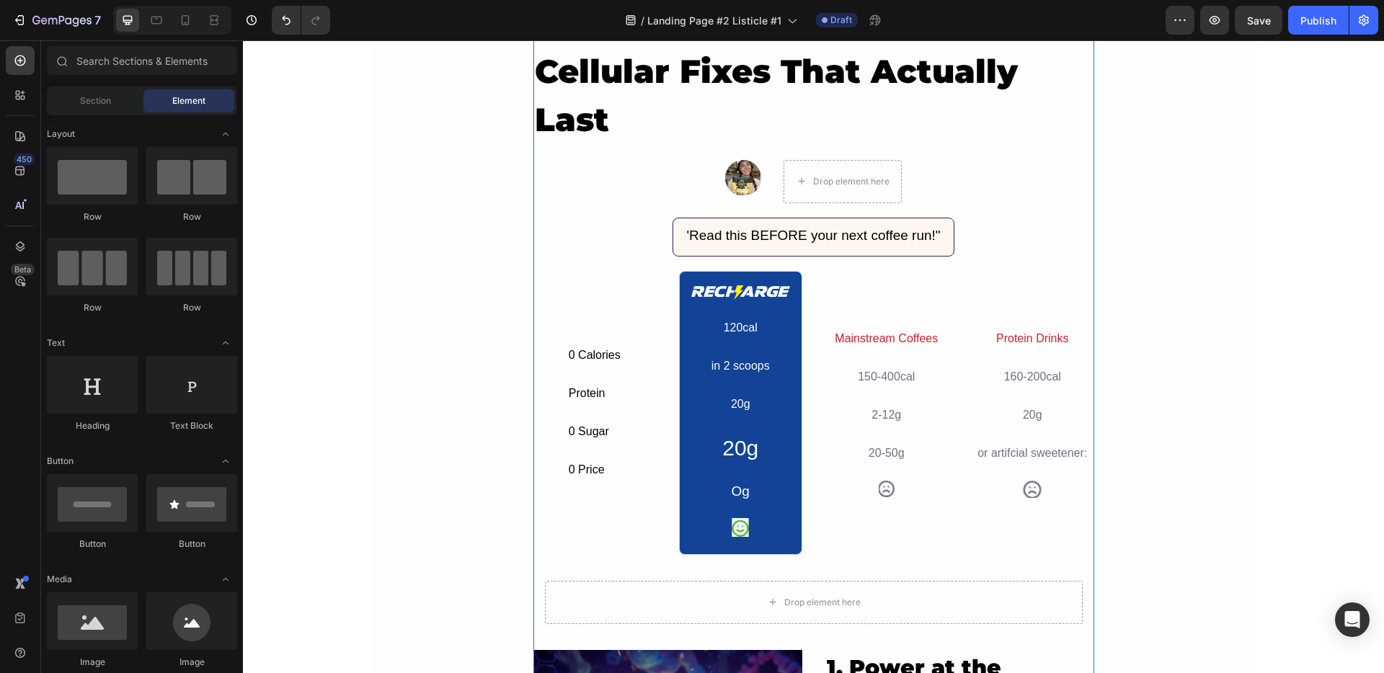
click at [743, 166] on img at bounding box center [742, 177] width 35 height 35
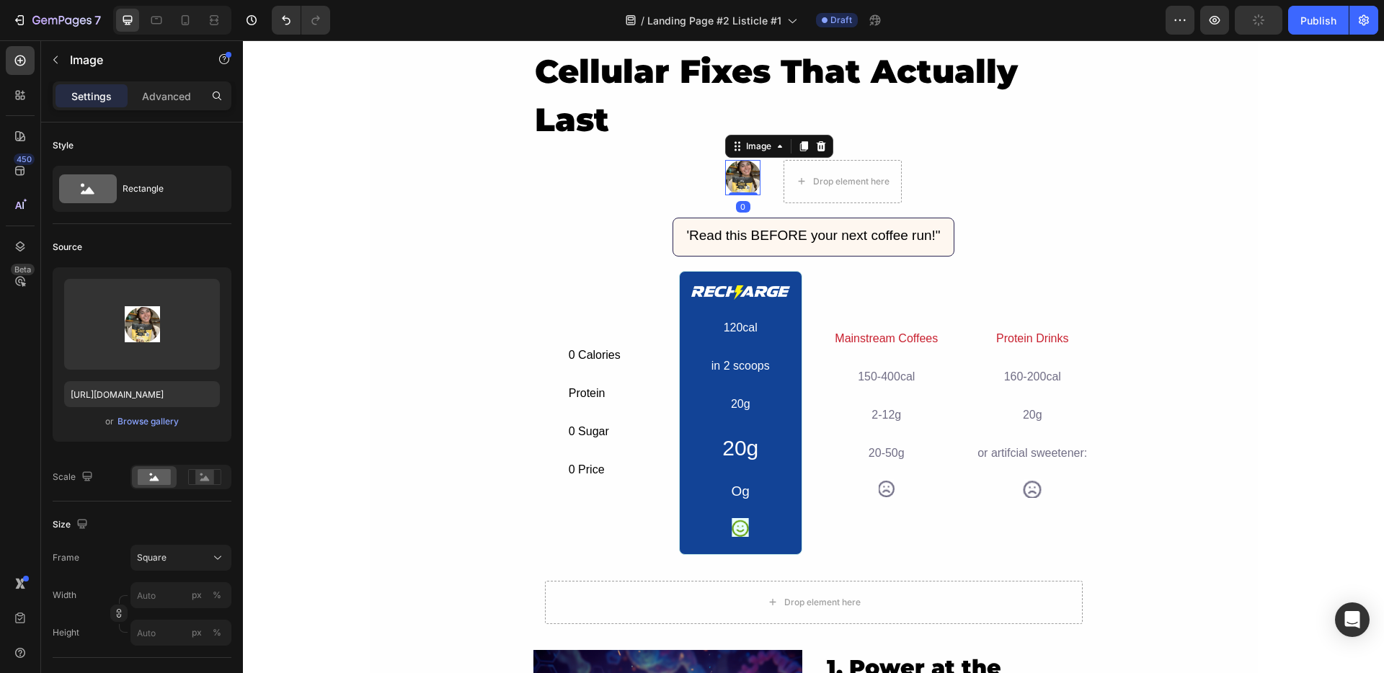
drag, startPoint x: 808, startPoint y: 152, endPoint x: 786, endPoint y: 154, distance: 21.7
click at [812, 152] on div at bounding box center [820, 146] width 17 height 17
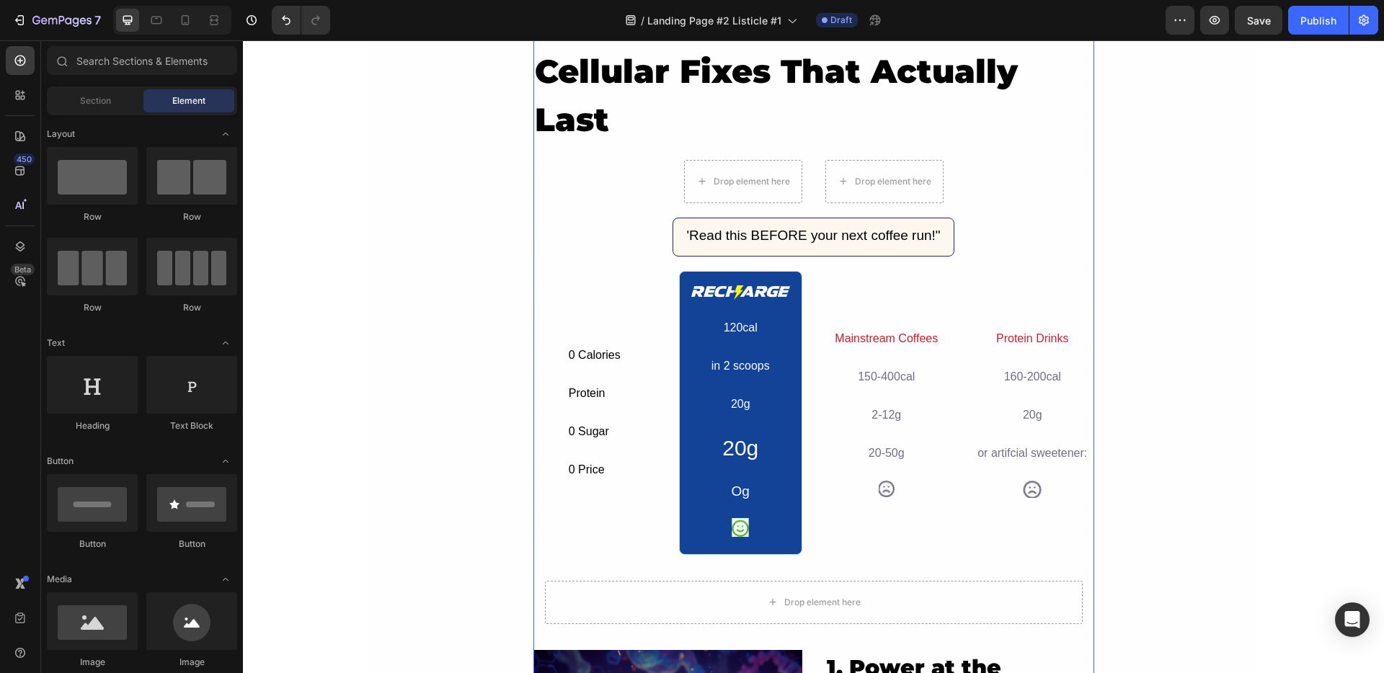
click at [665, 177] on div "5 Real Reasons Recharge Beats Caffeine For All-Day Energy Heading still tired a…" at bounding box center [813, 427] width 561 height 1091
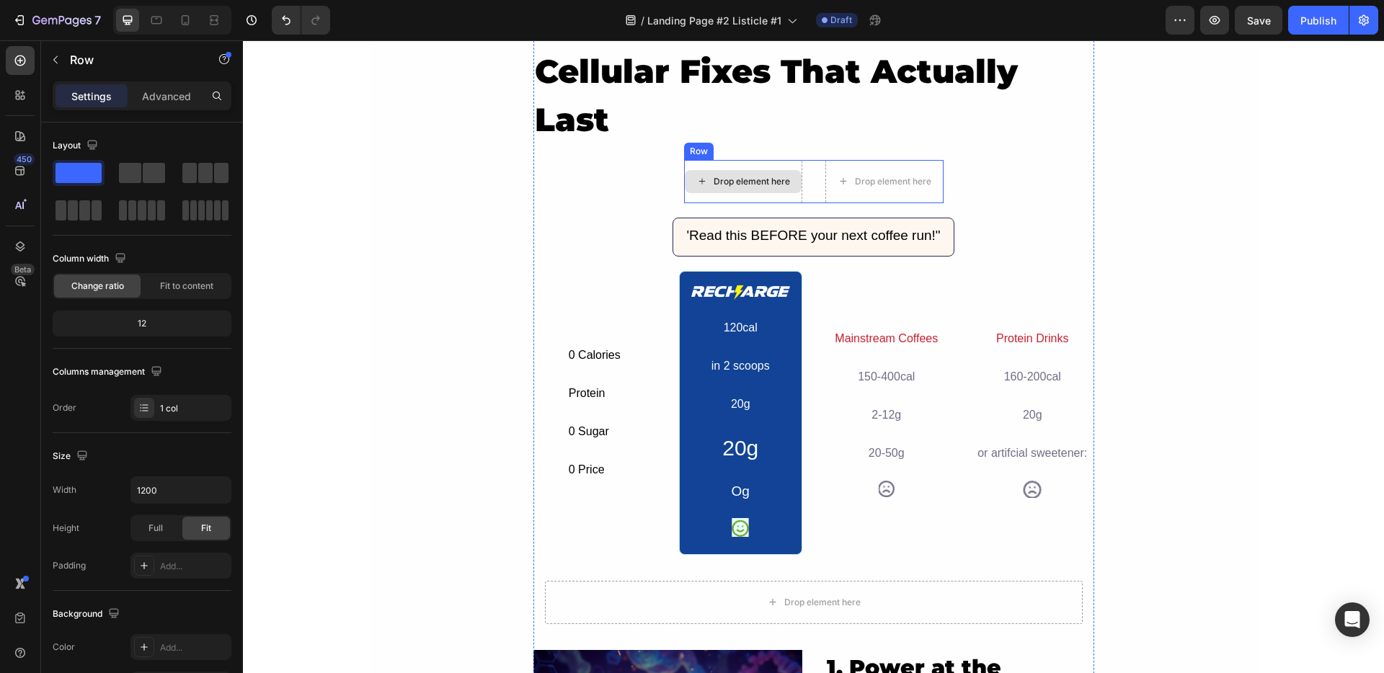
click at [793, 166] on div "Drop element here" at bounding box center [743, 181] width 118 height 43
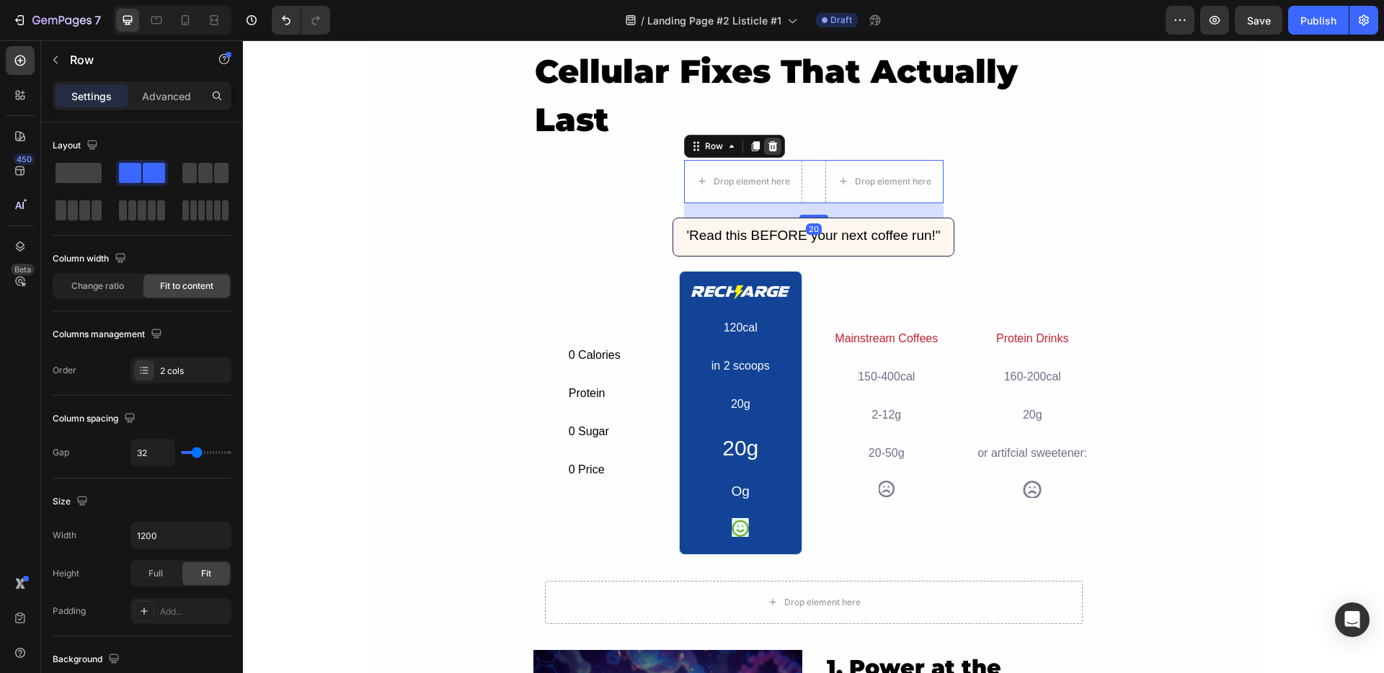
click at [772, 146] on icon at bounding box center [773, 147] width 12 height 12
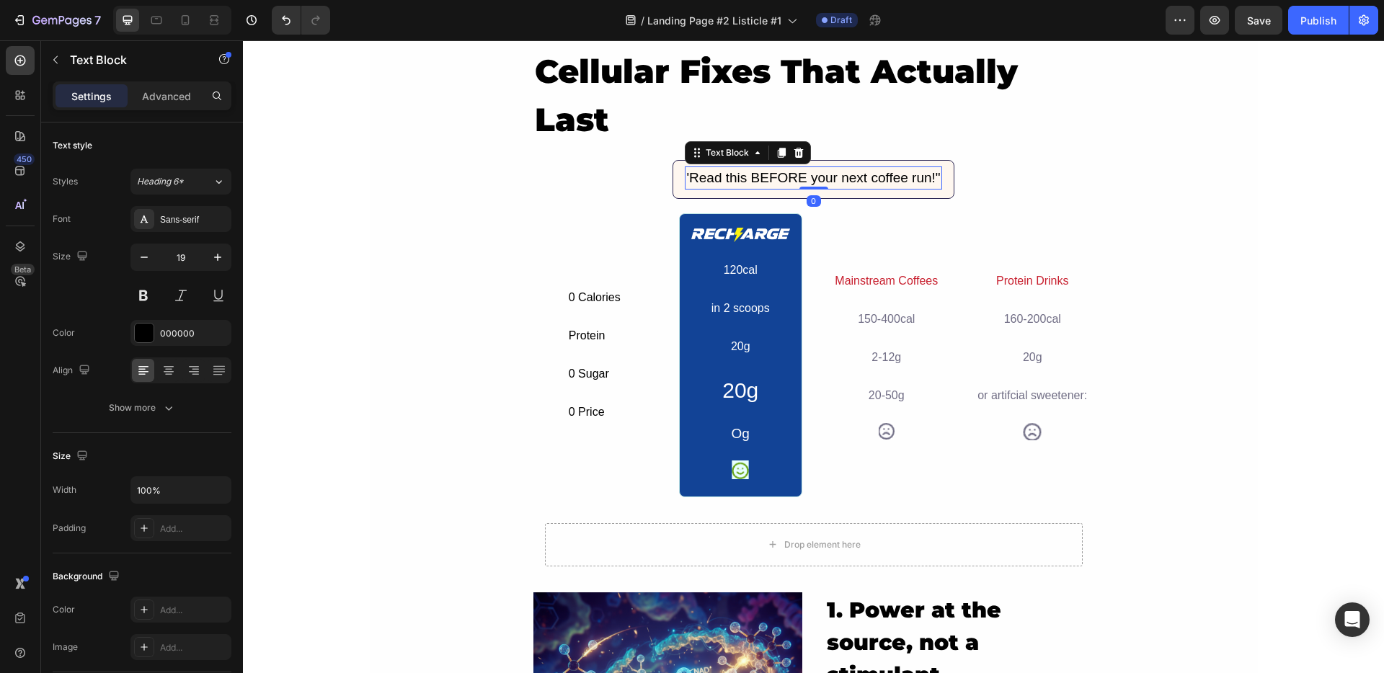
click at [810, 189] on div "'Read this BEFORE your next coffee run!" Text Block 0" at bounding box center [813, 178] width 257 height 24
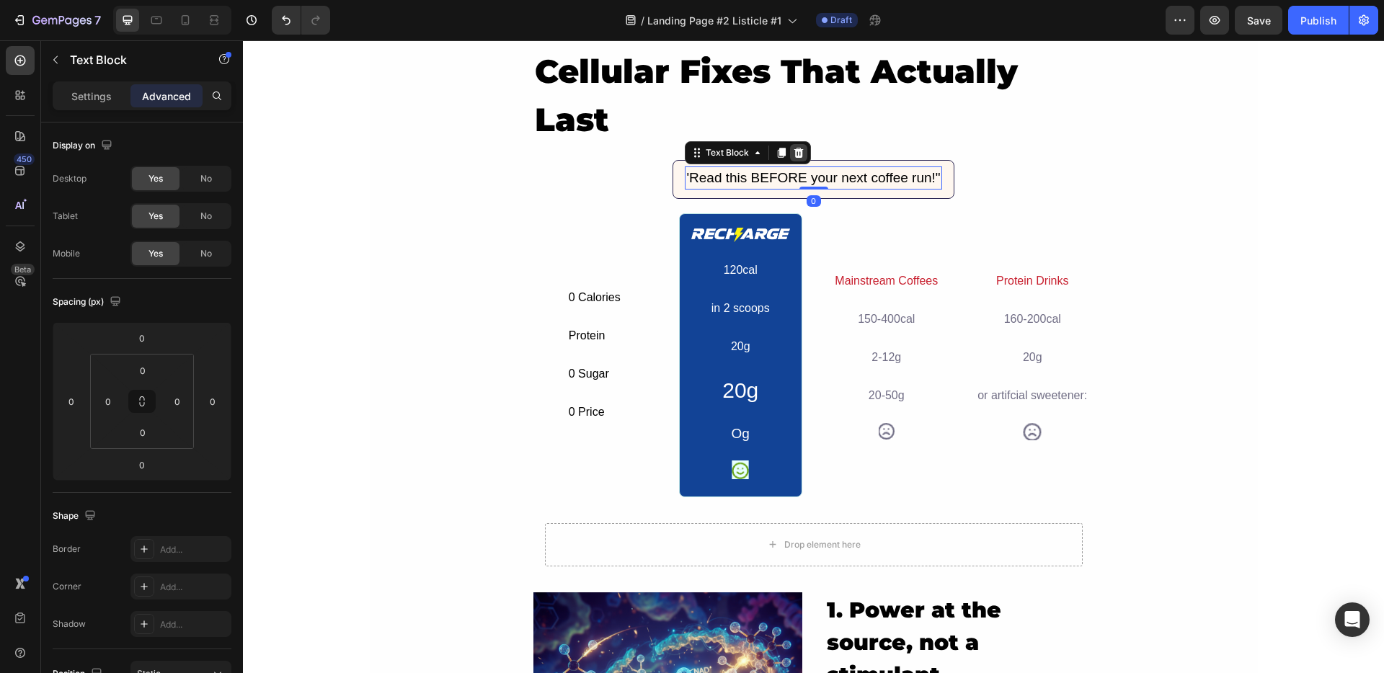
click at [794, 150] on icon at bounding box center [798, 152] width 9 height 10
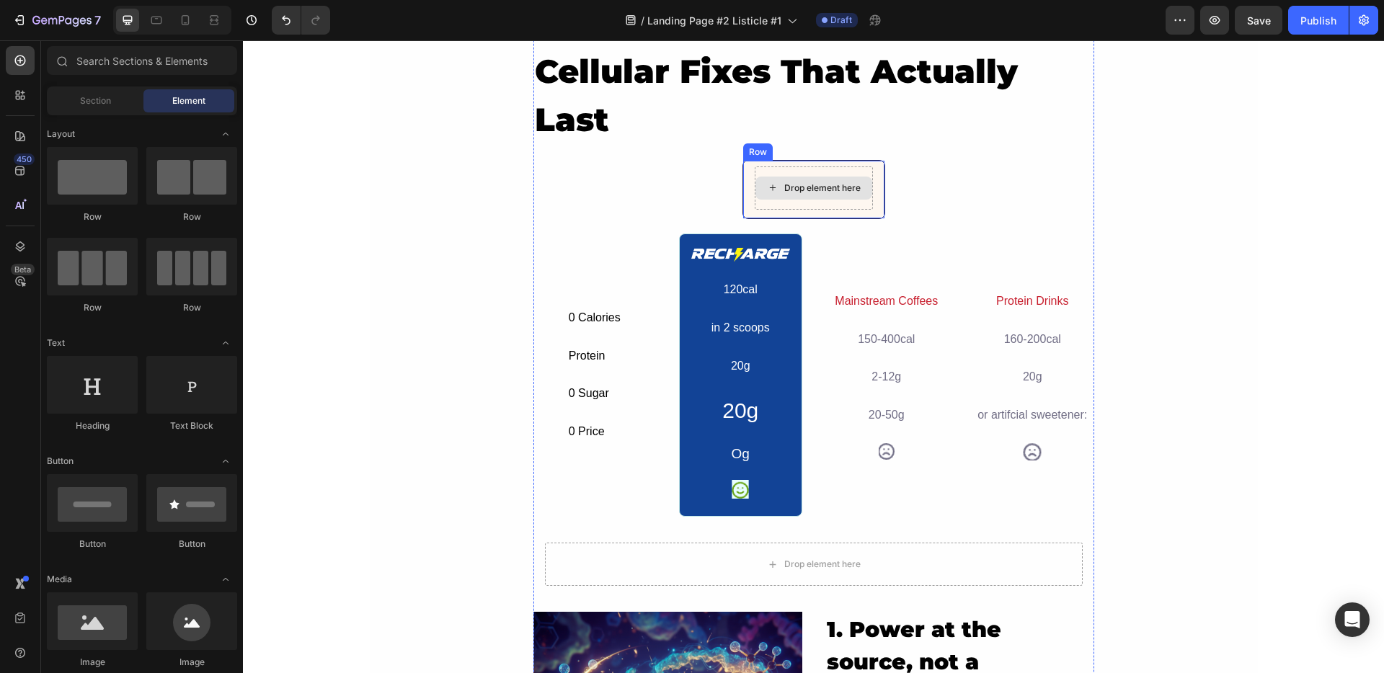
click at [831, 189] on div "Drop element here" at bounding box center [822, 188] width 76 height 12
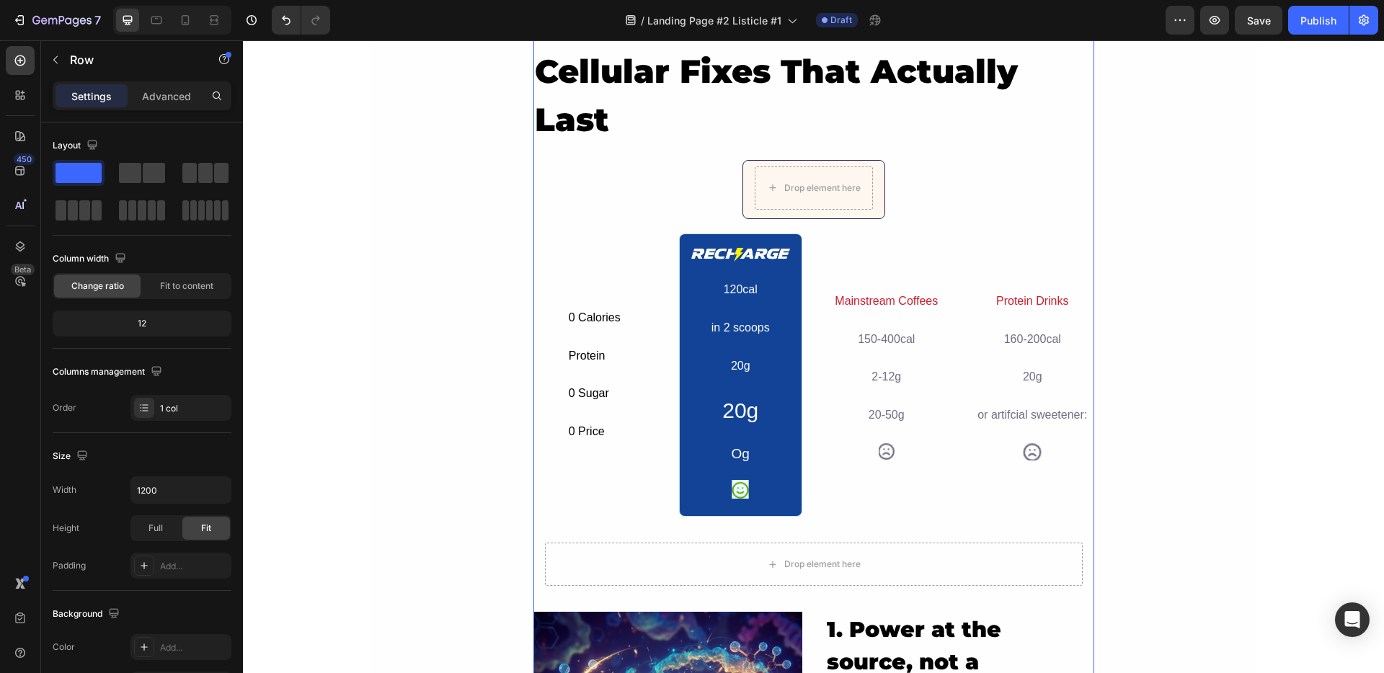
click at [770, 159] on div "5 Real Reasons Recharge Beats Caffeine For All-Day Energy Heading still tired a…" at bounding box center [813, 408] width 561 height 1053
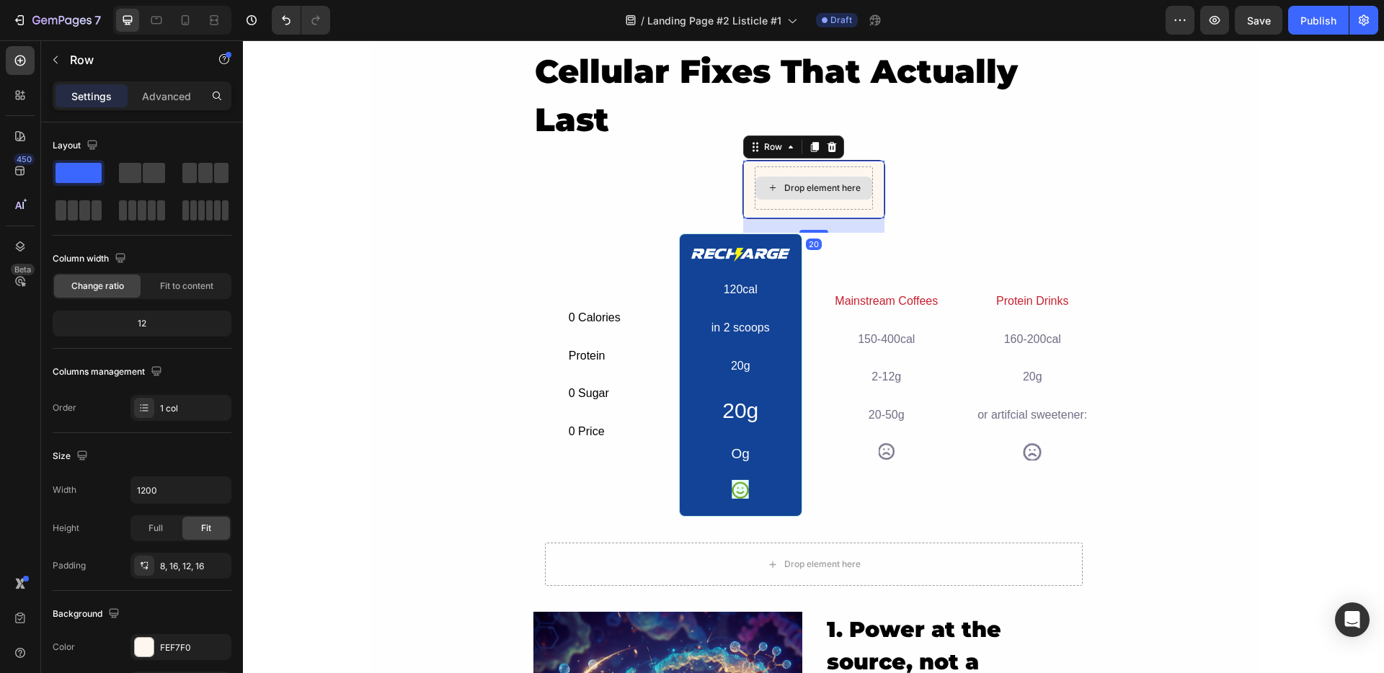
click at [760, 171] on div "Drop element here" at bounding box center [814, 187] width 118 height 43
click at [826, 149] on icon at bounding box center [832, 147] width 12 height 12
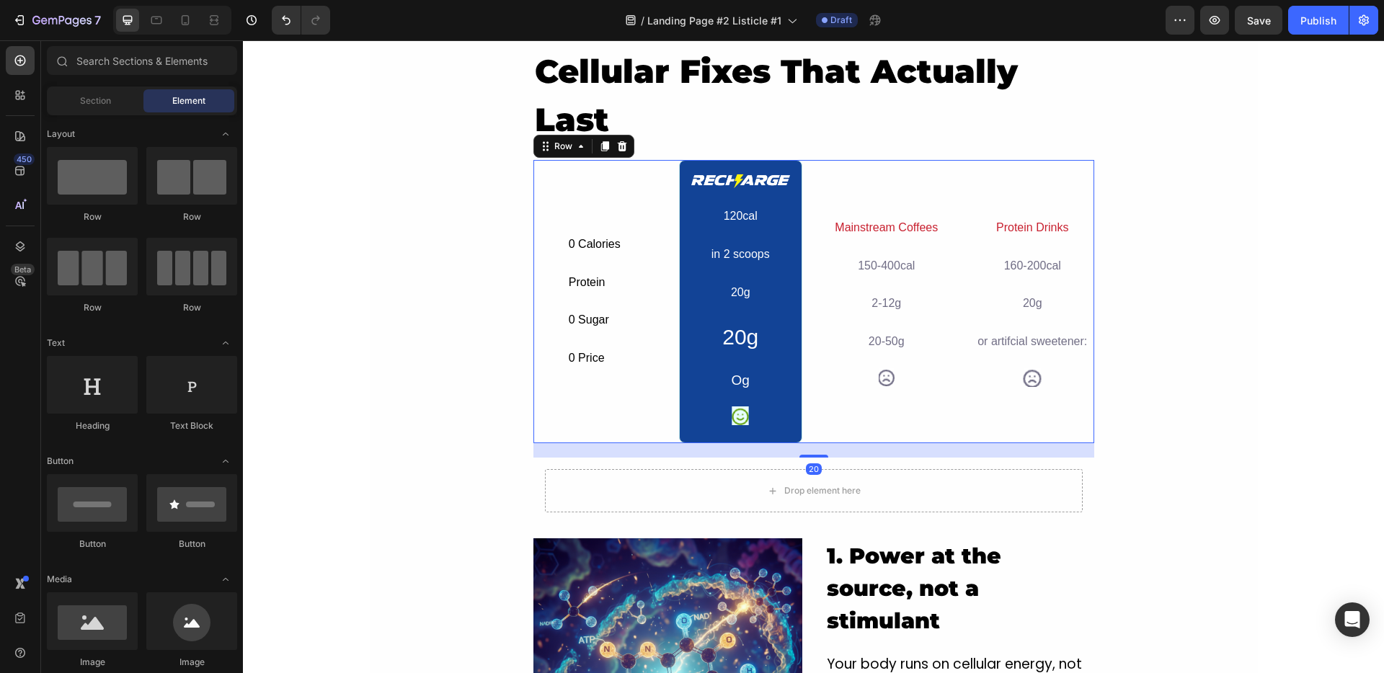
click at [845, 182] on div "Mainstream Coffees Text Block 150-400cal Text Block 2-12g Text Block 20-50g Tex…" at bounding box center [886, 302] width 123 height 284
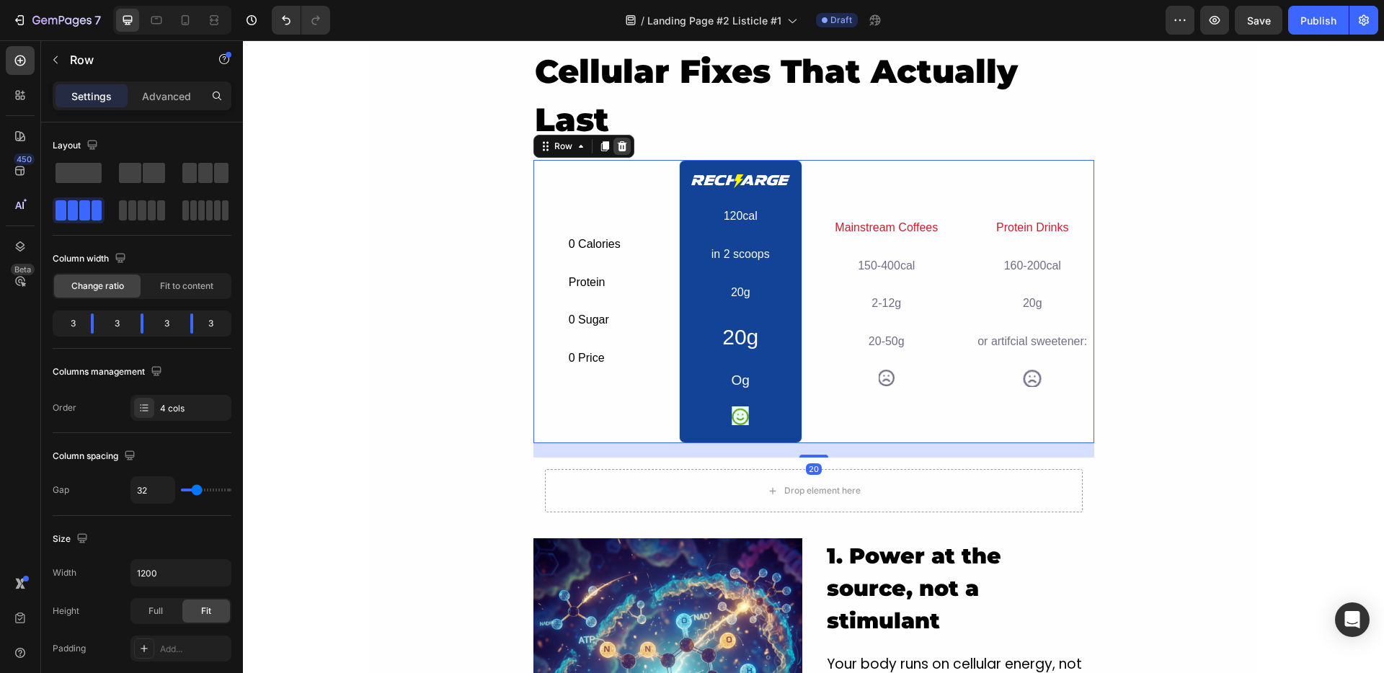
click at [617, 149] on icon at bounding box center [621, 146] width 9 height 10
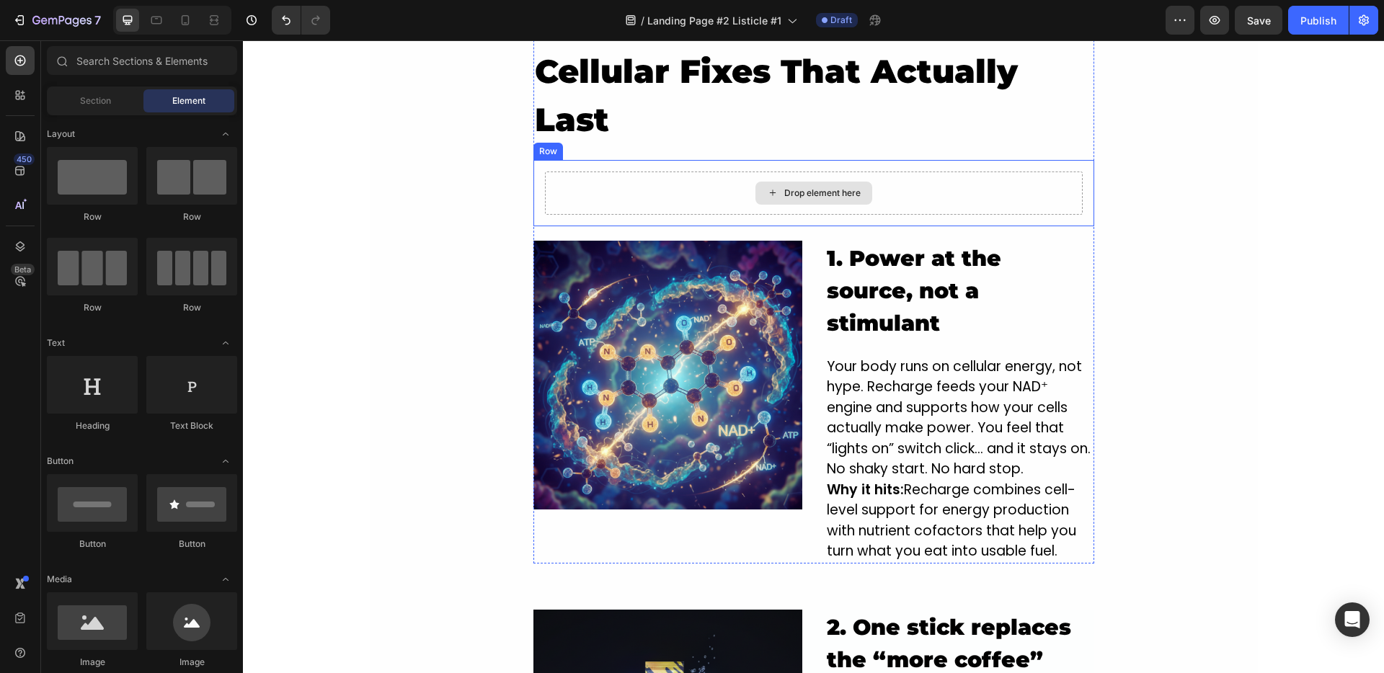
click at [799, 190] on div "Drop element here" at bounding box center [822, 193] width 76 height 12
click at [869, 172] on div "Drop element here" at bounding box center [814, 193] width 538 height 43
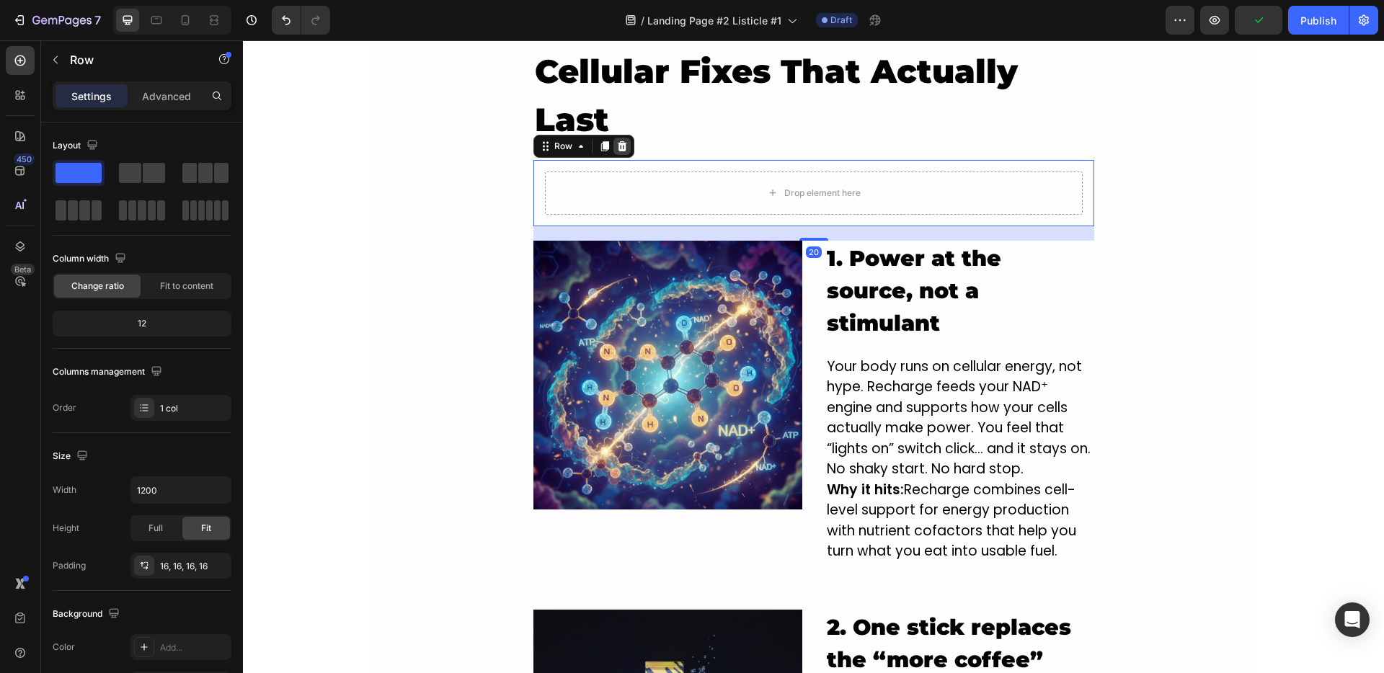
click at [617, 149] on icon at bounding box center [621, 146] width 9 height 10
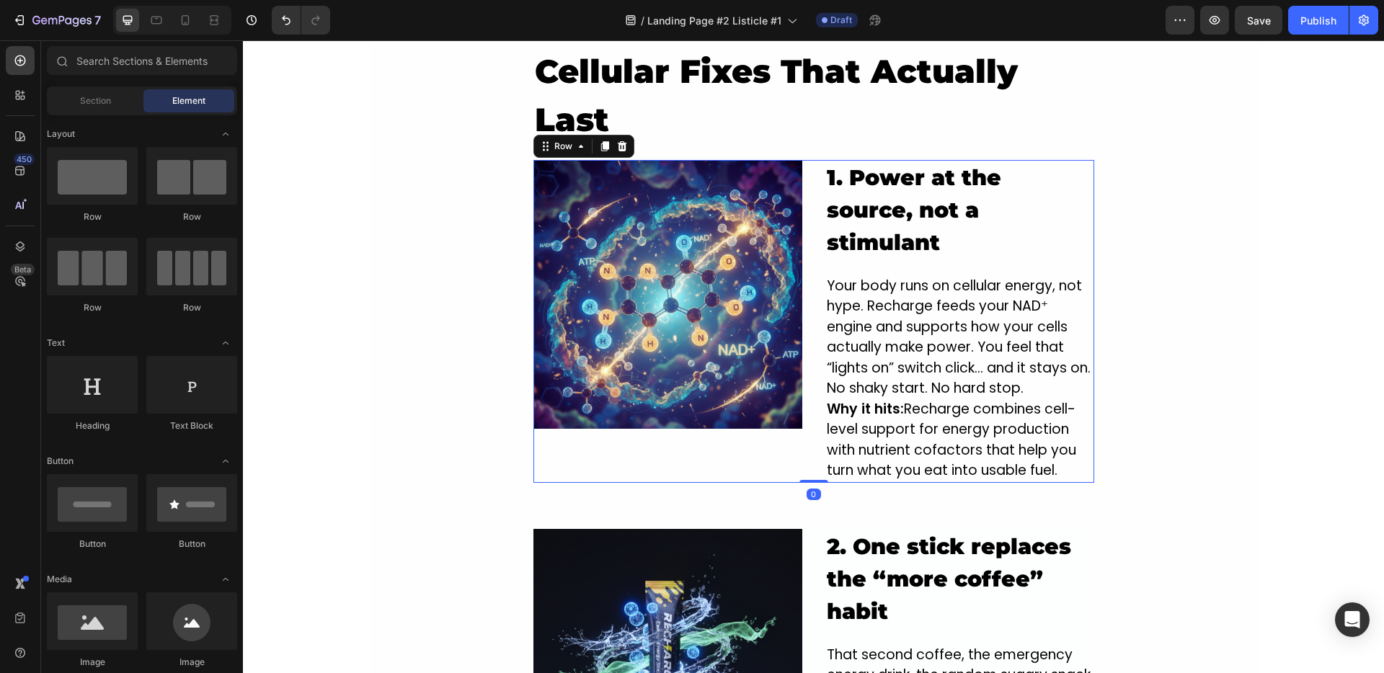
click at [801, 215] on div "Image 1. Power at the source, not a stimulant Heading Your body runs on cellula…" at bounding box center [813, 321] width 561 height 323
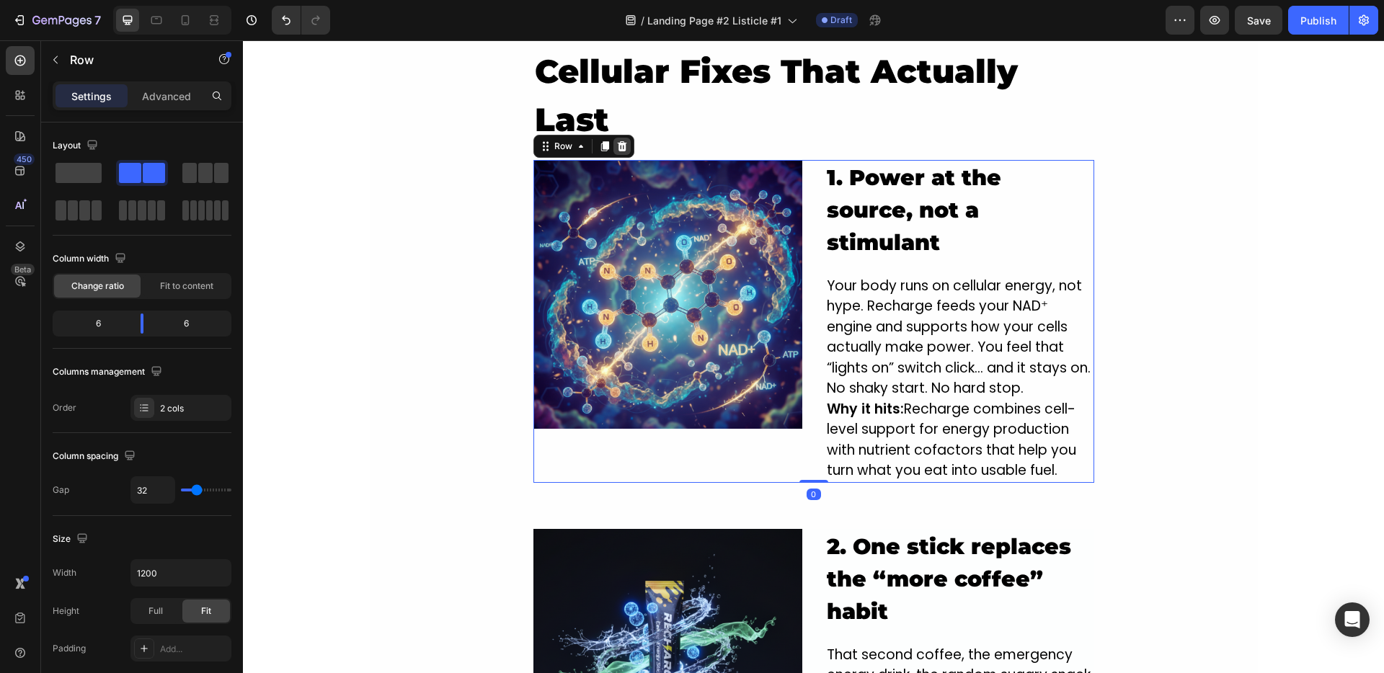
click at [616, 150] on icon at bounding box center [622, 147] width 12 height 12
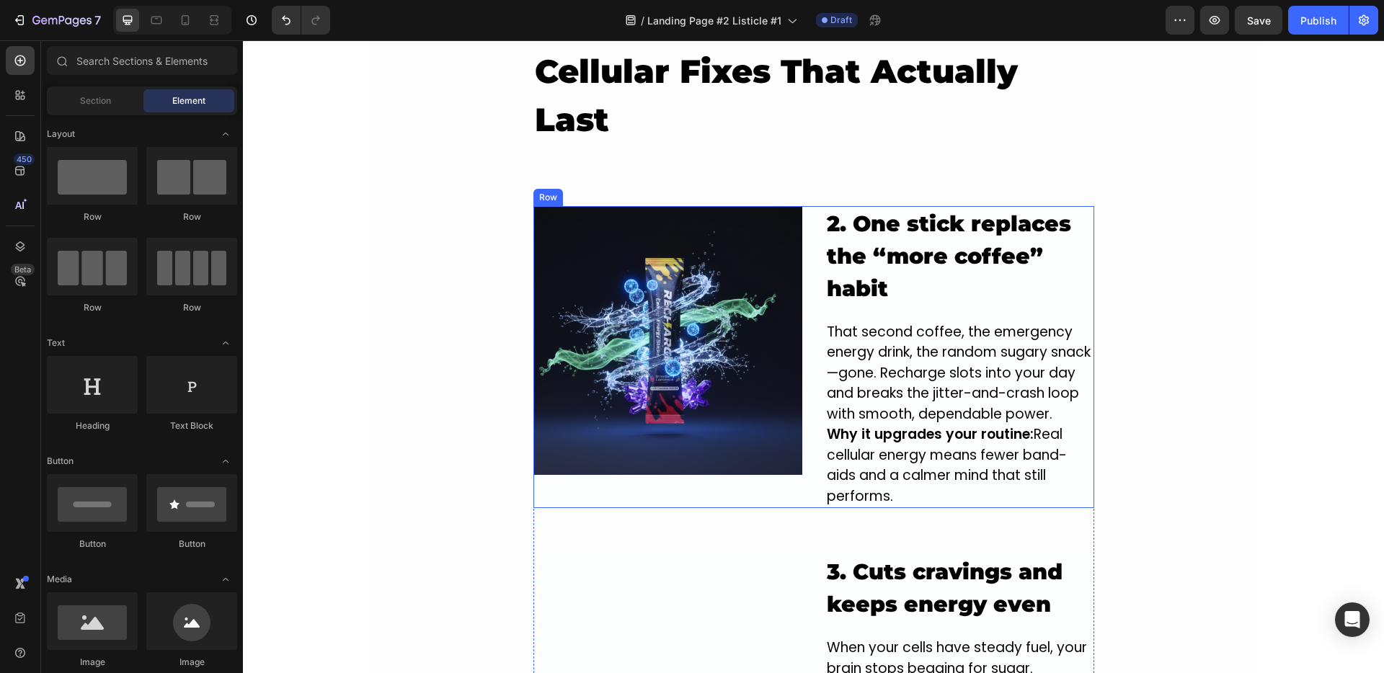
click at [803, 236] on div "Image 2. One stick replaces the “more coffee” habit Heading That second coffee,…" at bounding box center [813, 357] width 561 height 303
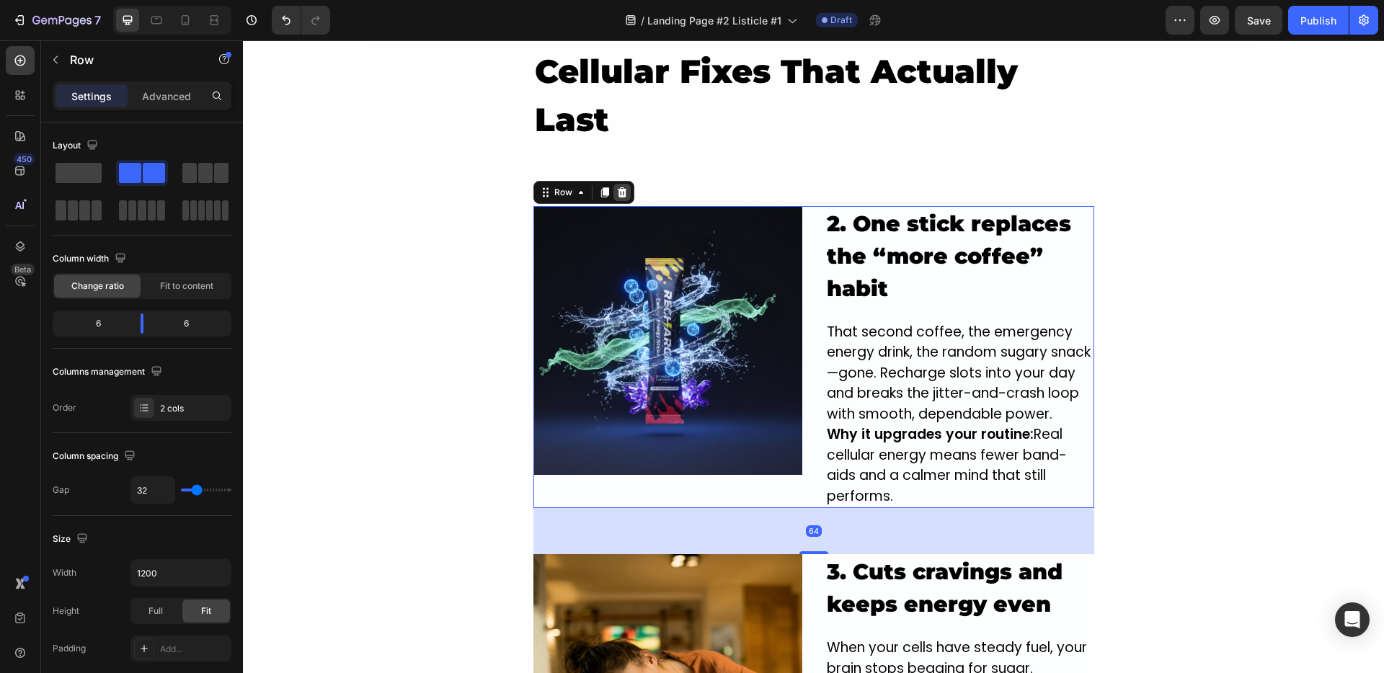
click at [617, 195] on icon at bounding box center [621, 192] width 9 height 10
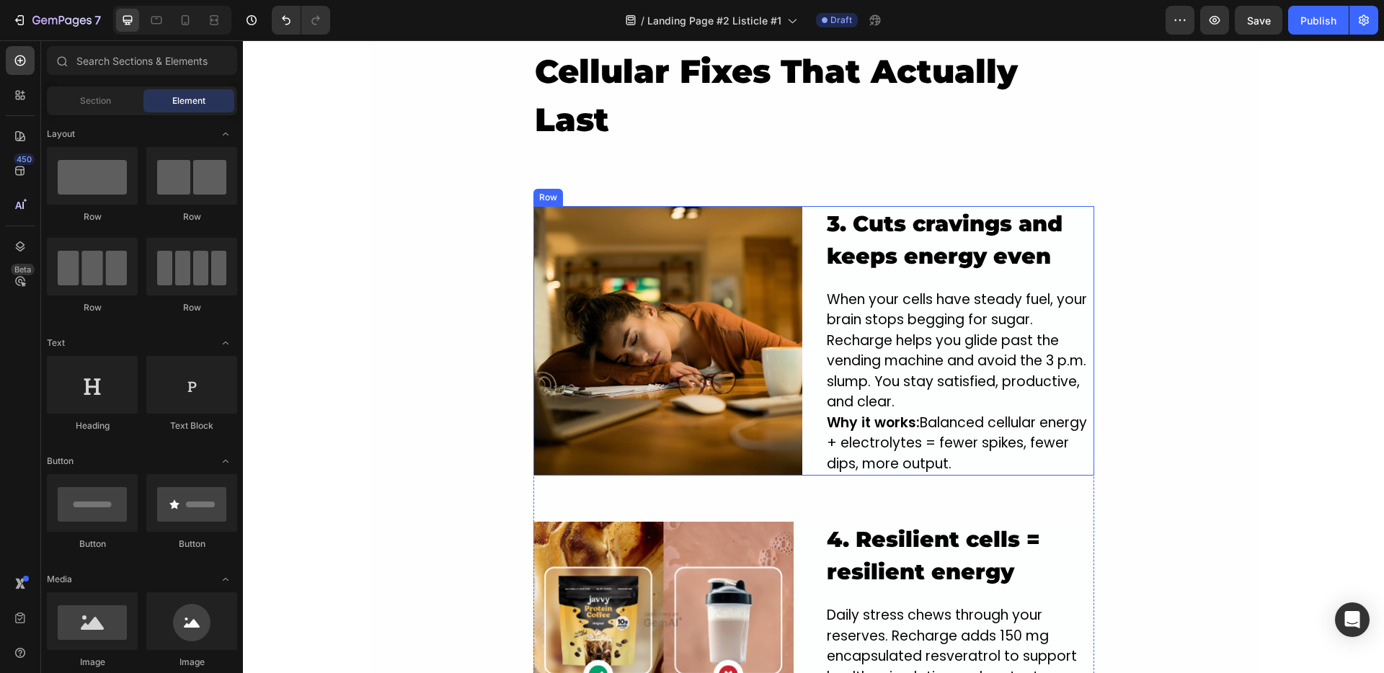
click at [800, 253] on div "Image 3. Cuts cravings and keeps energy even Heading When your cells have stead…" at bounding box center [813, 341] width 561 height 270
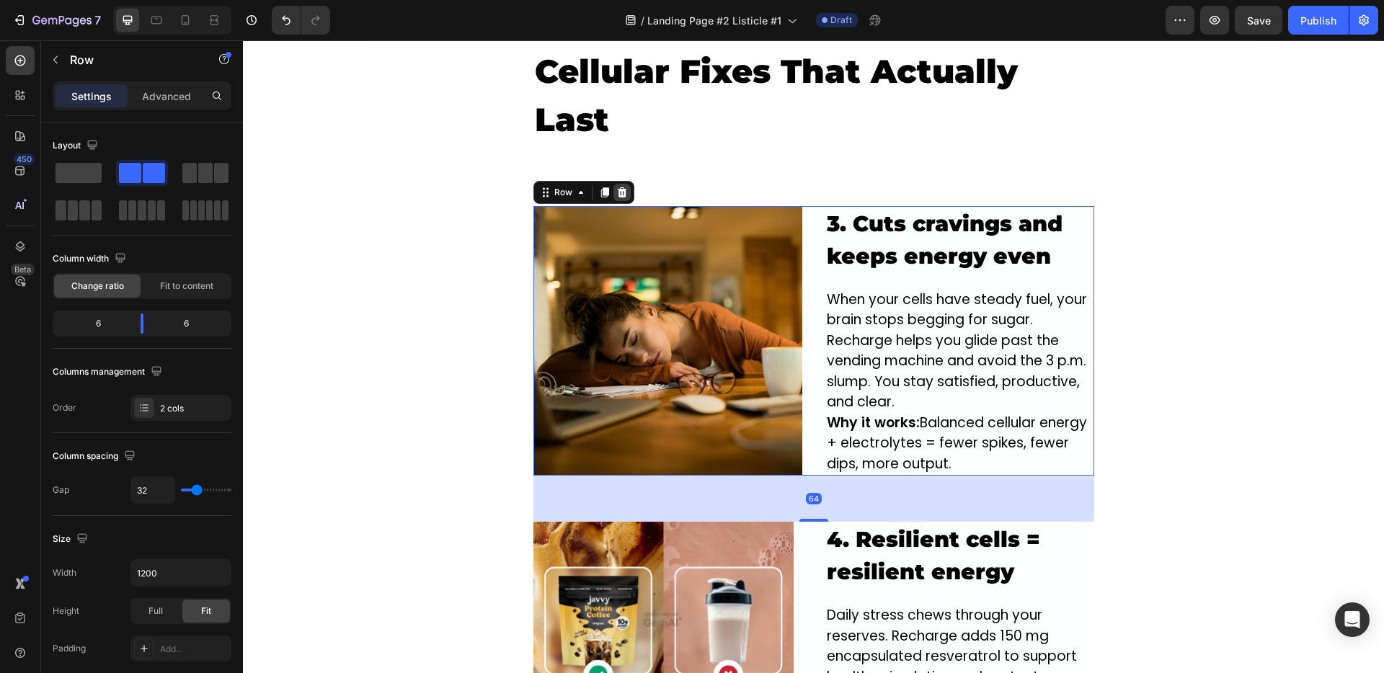
click at [616, 187] on icon at bounding box center [622, 193] width 12 height 12
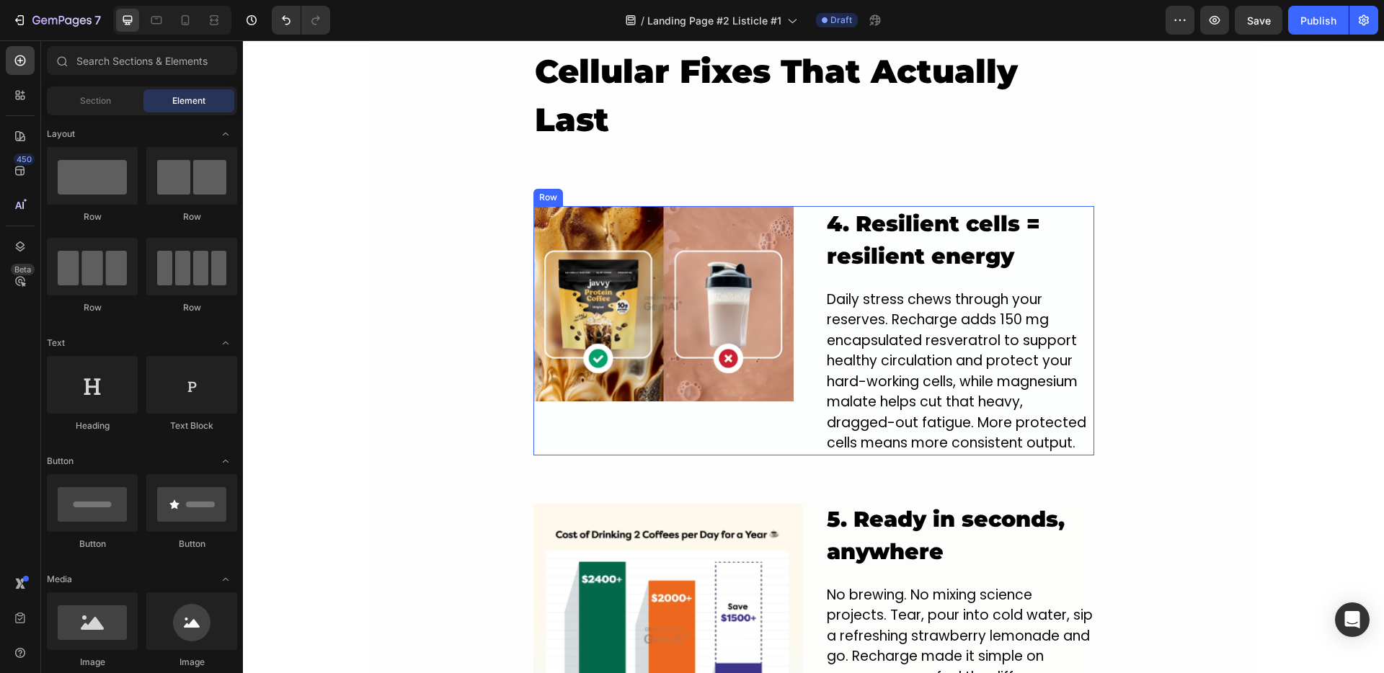
click at [796, 288] on div "Image 4. Resilient cells = resilient energy Heading Daily stress chews through …" at bounding box center [813, 330] width 561 height 249
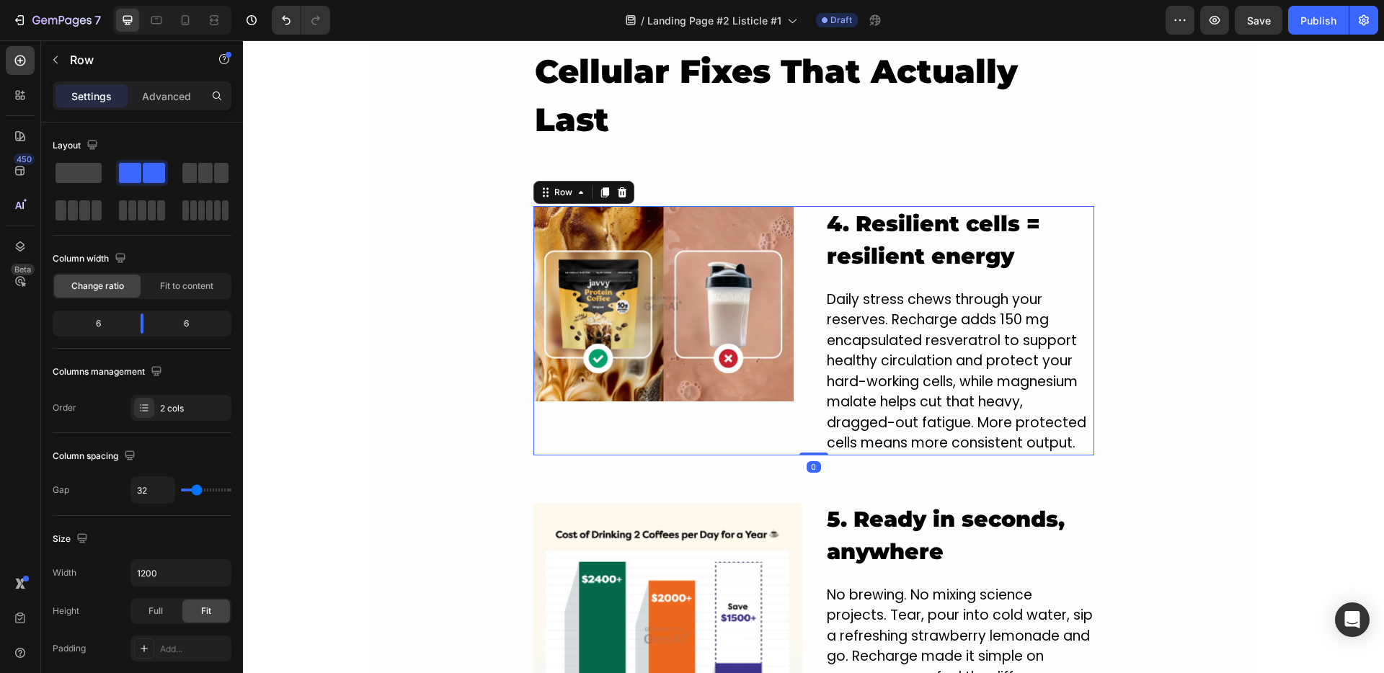
click at [622, 188] on div at bounding box center [621, 192] width 17 height 17
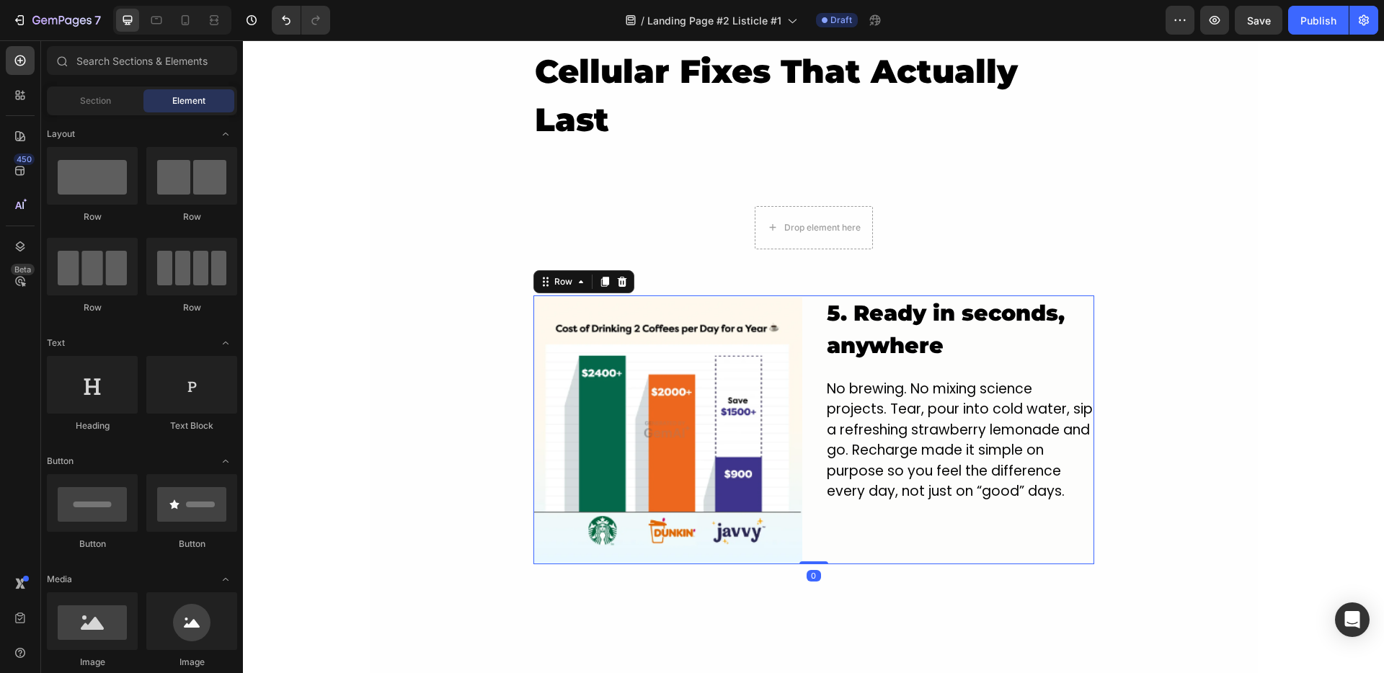
click at [801, 332] on div "Image 5. Ready in seconds, anywhere Heading No brewing. No mixing science proje…" at bounding box center [813, 430] width 561 height 269
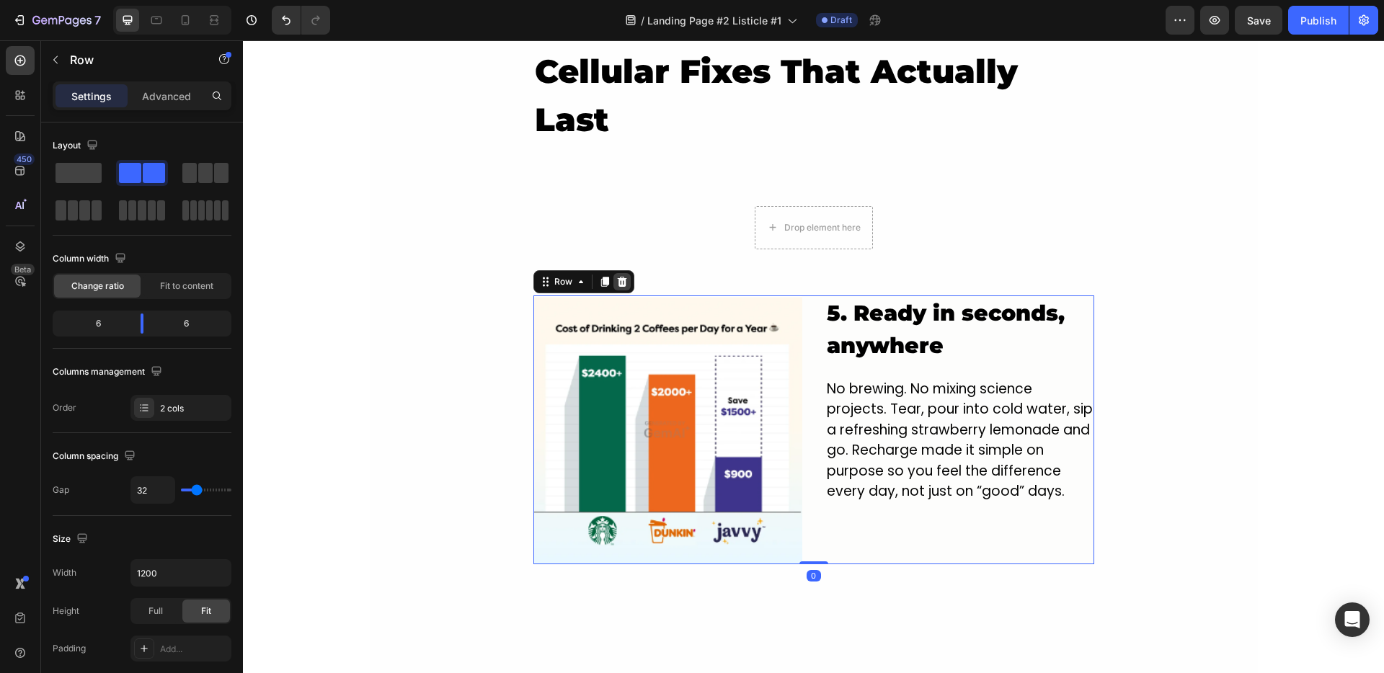
click at [622, 282] on div at bounding box center [621, 281] width 17 height 17
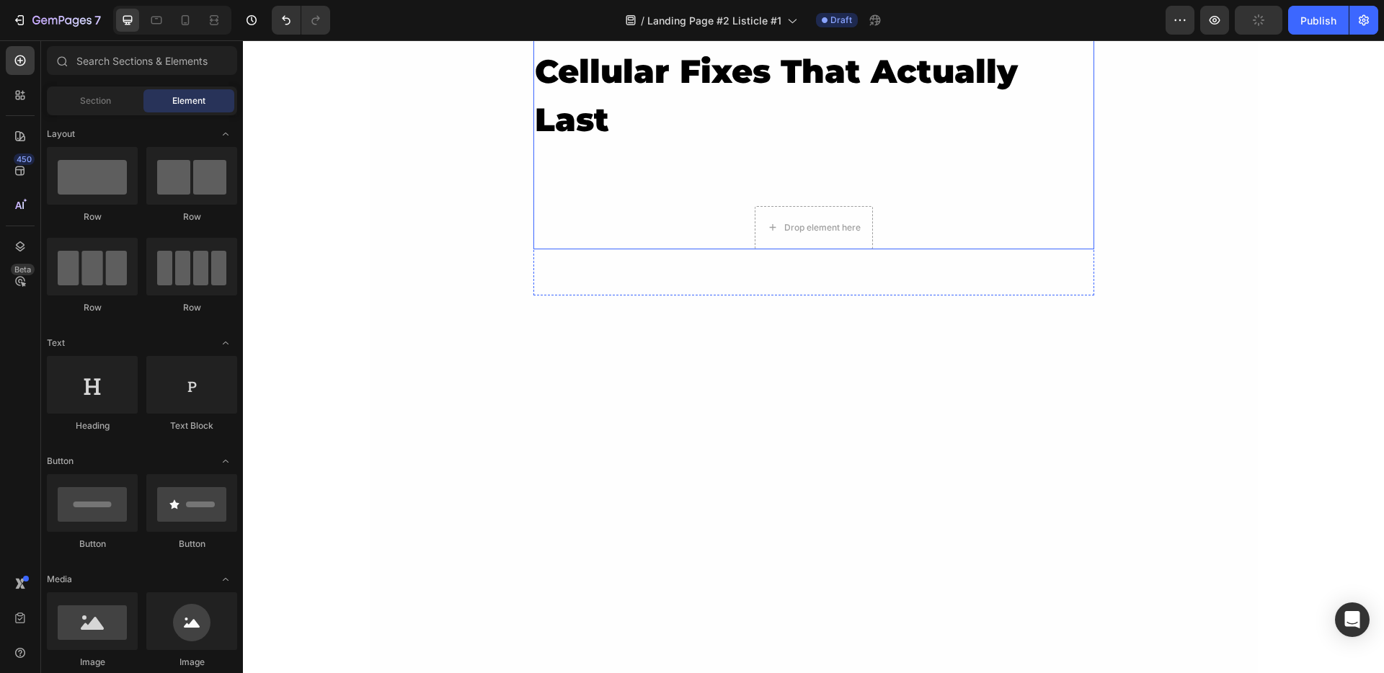
click at [687, 228] on div "5 Real Reasons Recharge Beats Caffeine For All-Day Energy Heading still tired a…" at bounding box center [813, 66] width 561 height 368
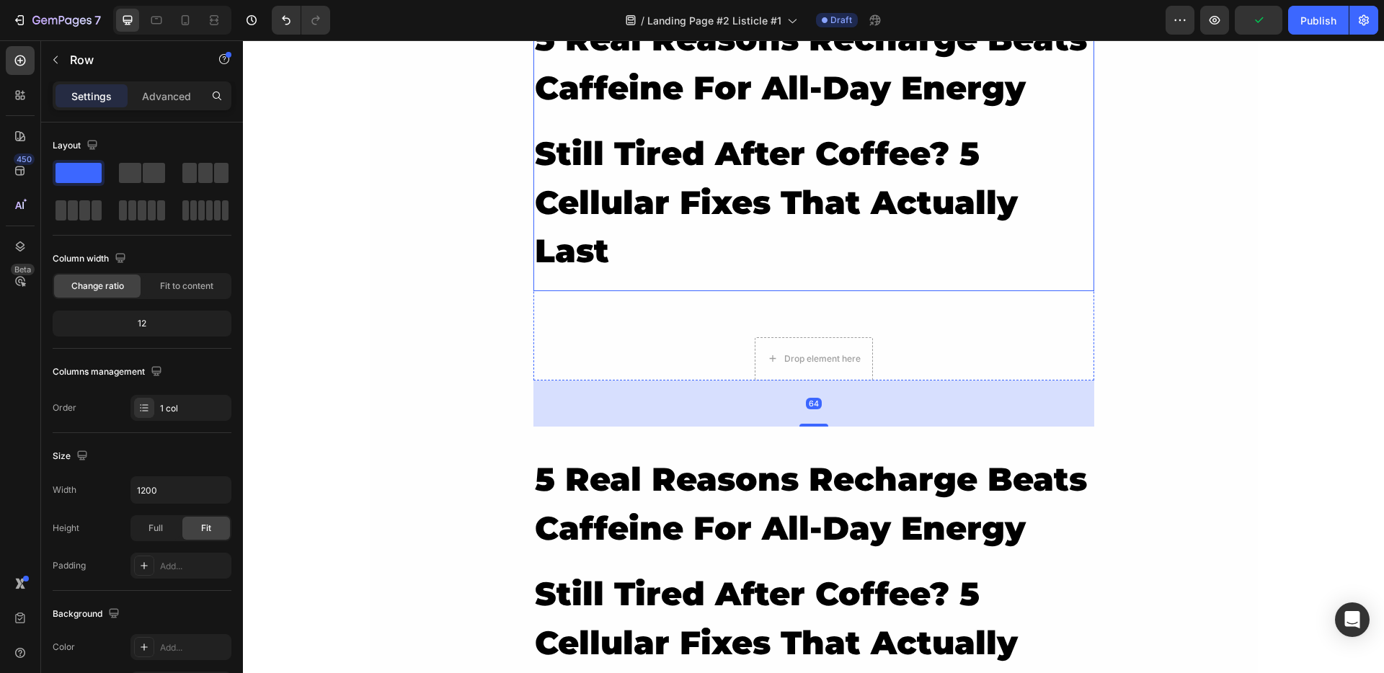
scroll to position [76, 0]
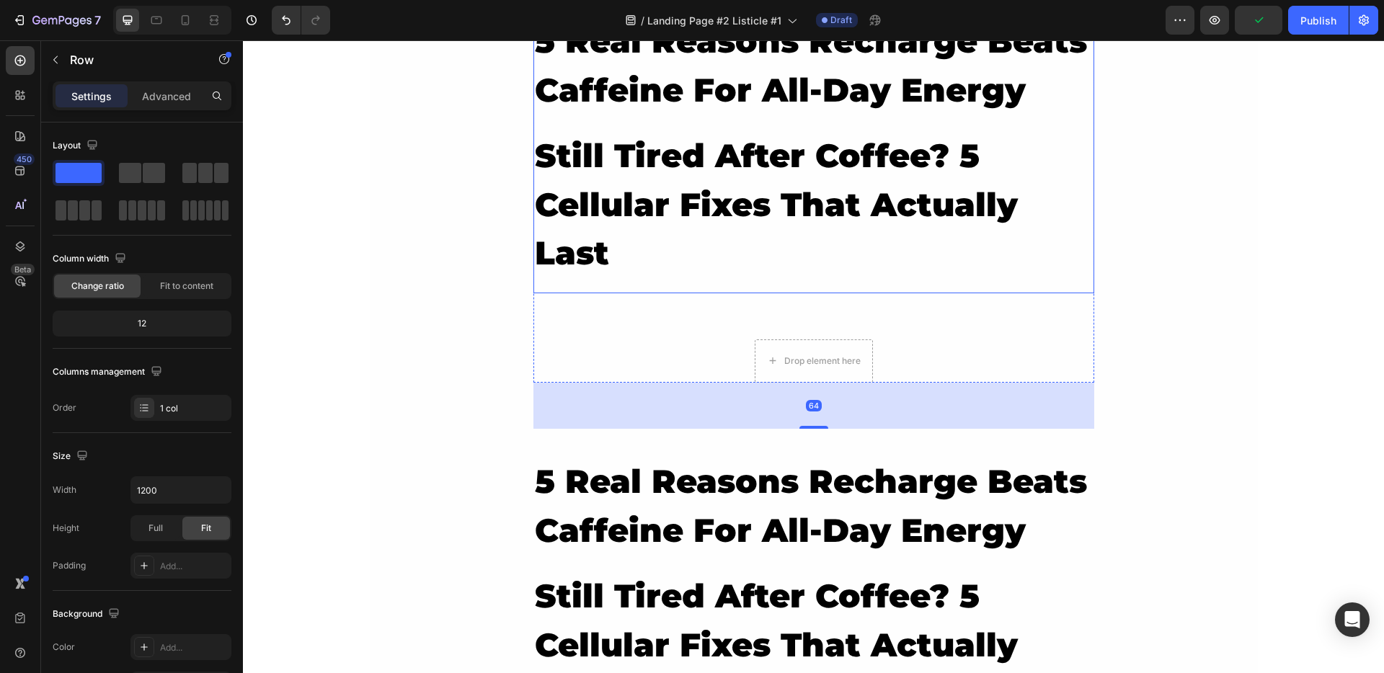
click at [708, 283] on div "5 Real Reasons Recharge Beats Caffeine For All-Day Energy Heading still tired a…" at bounding box center [813, 154] width 561 height 278
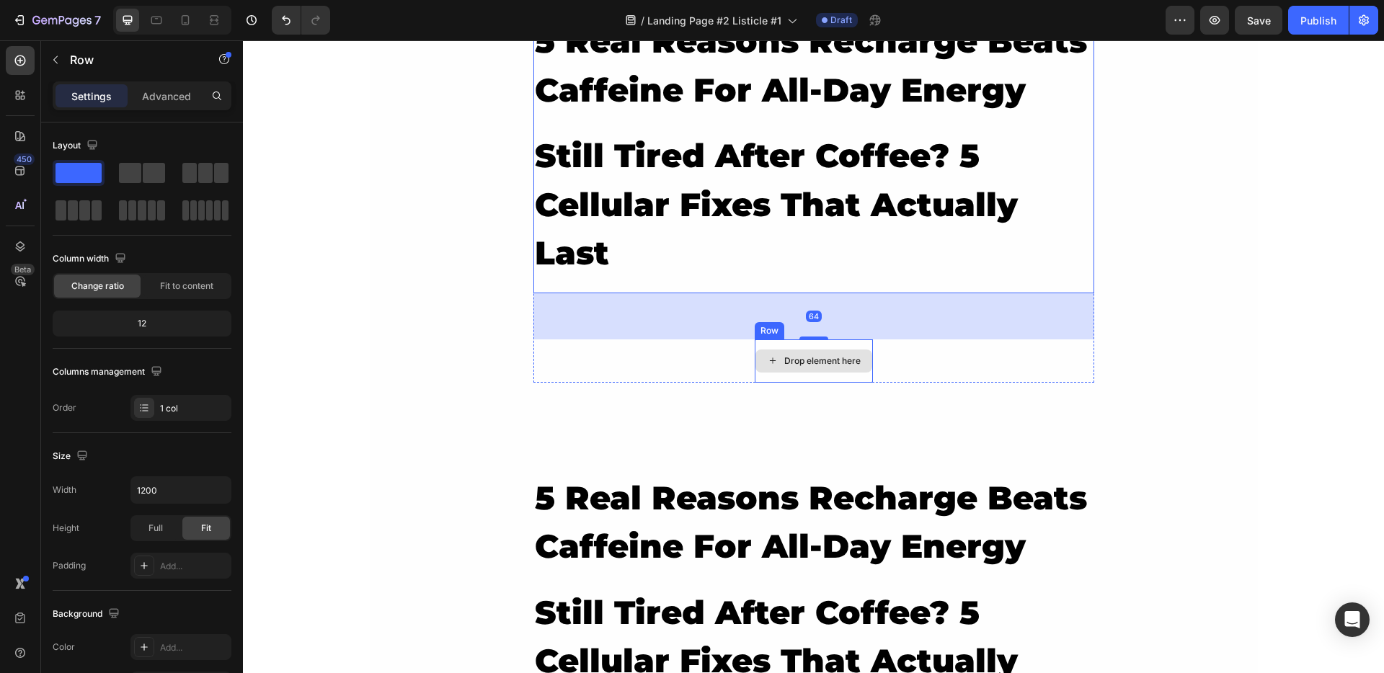
click at [769, 363] on icon at bounding box center [772, 360] width 6 height 6
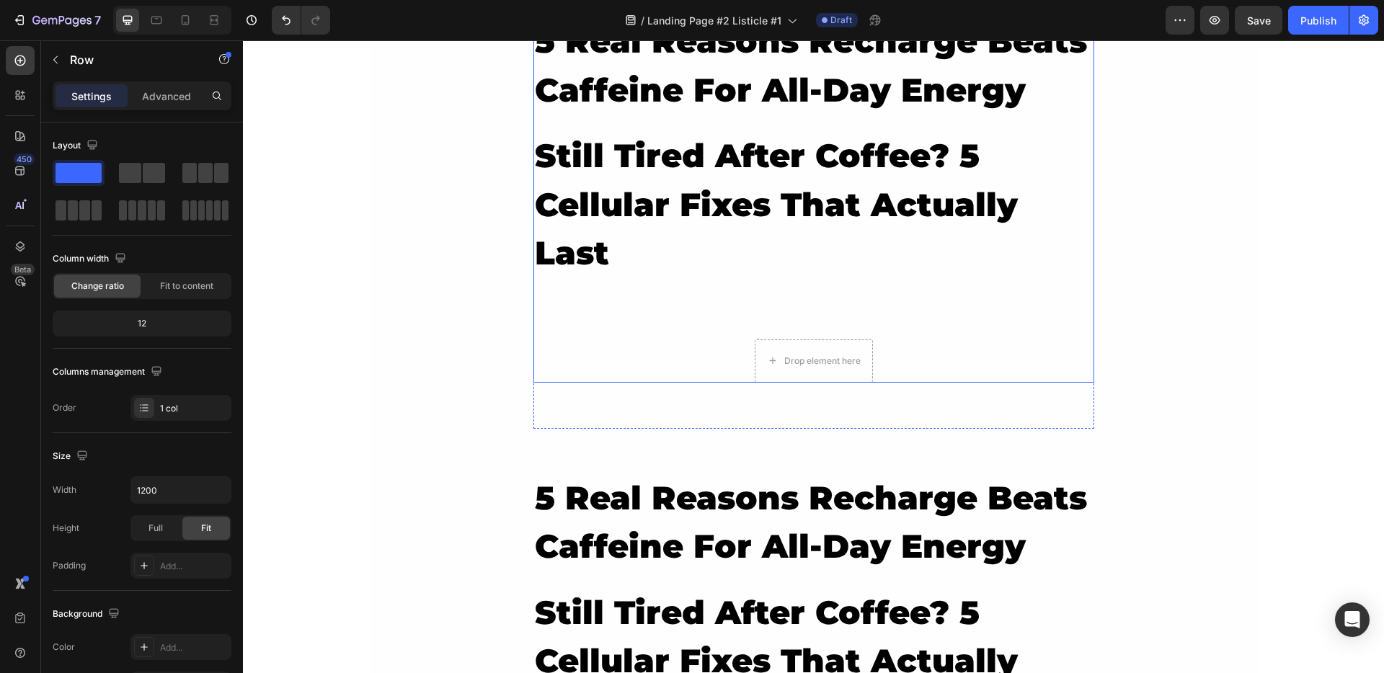
click at [697, 355] on div "5 Real Reasons Recharge Beats Caffeine For All-Day Energy Heading still tired a…" at bounding box center [813, 199] width 561 height 368
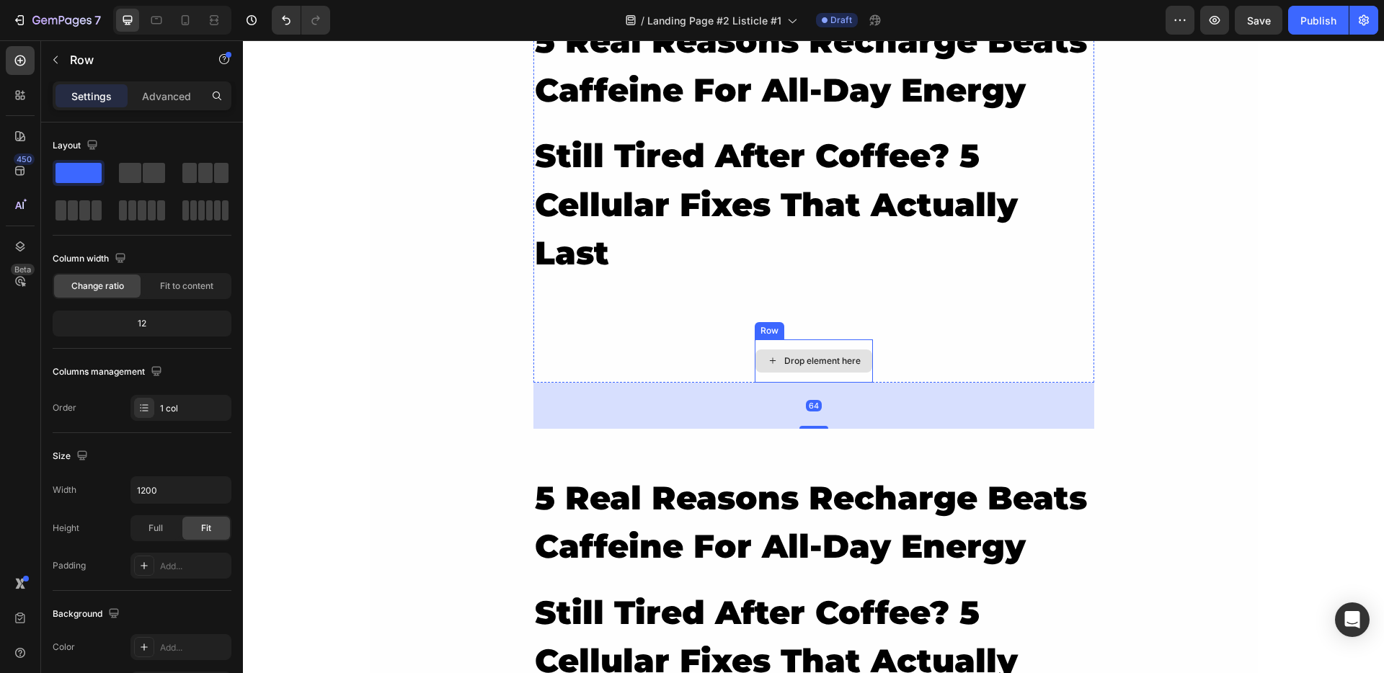
click at [796, 355] on div "Drop element here" at bounding box center [822, 361] width 76 height 12
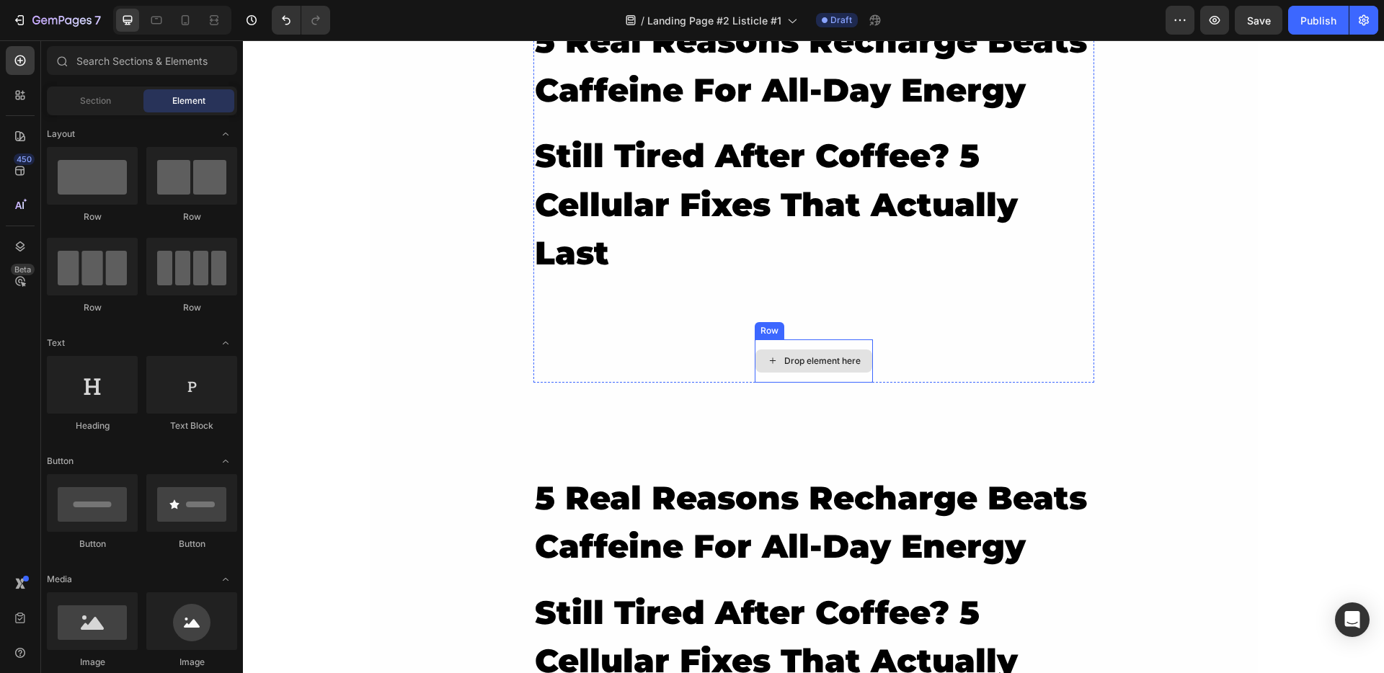
click at [755, 342] on div "Drop element here" at bounding box center [814, 360] width 118 height 43
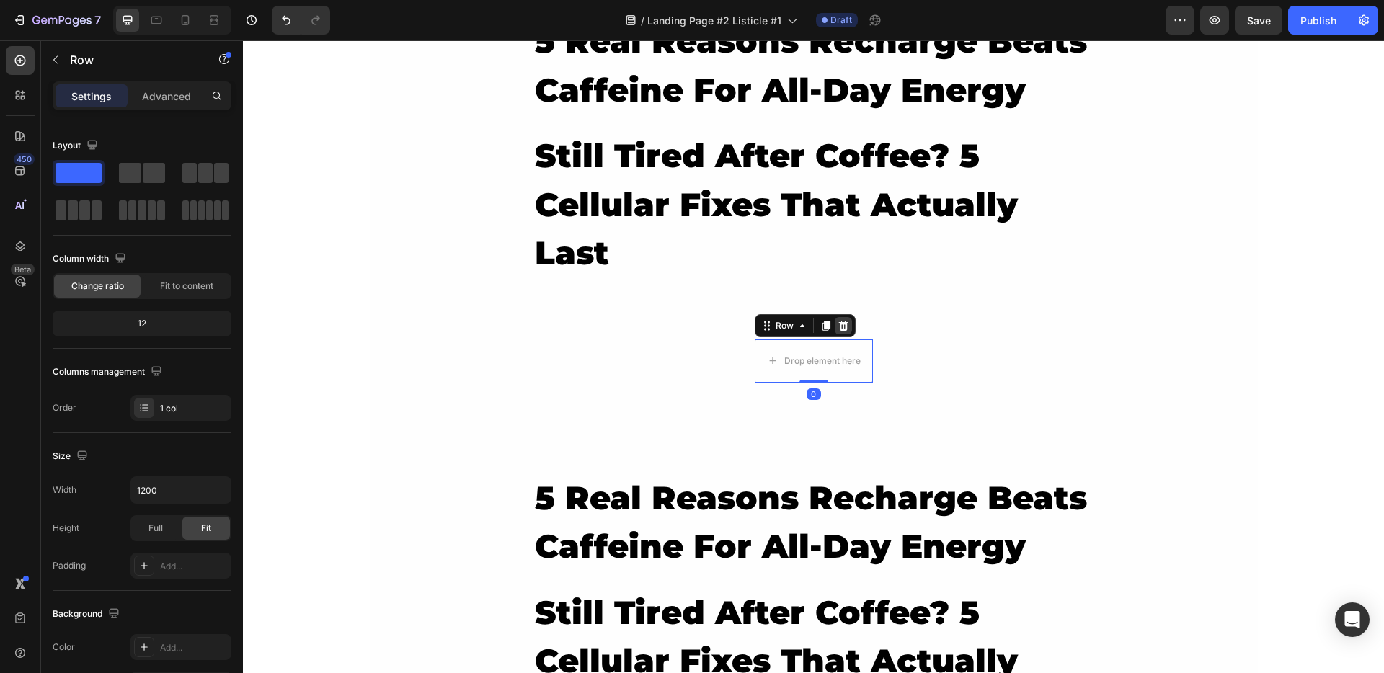
click at [838, 329] on icon at bounding box center [842, 325] width 9 height 10
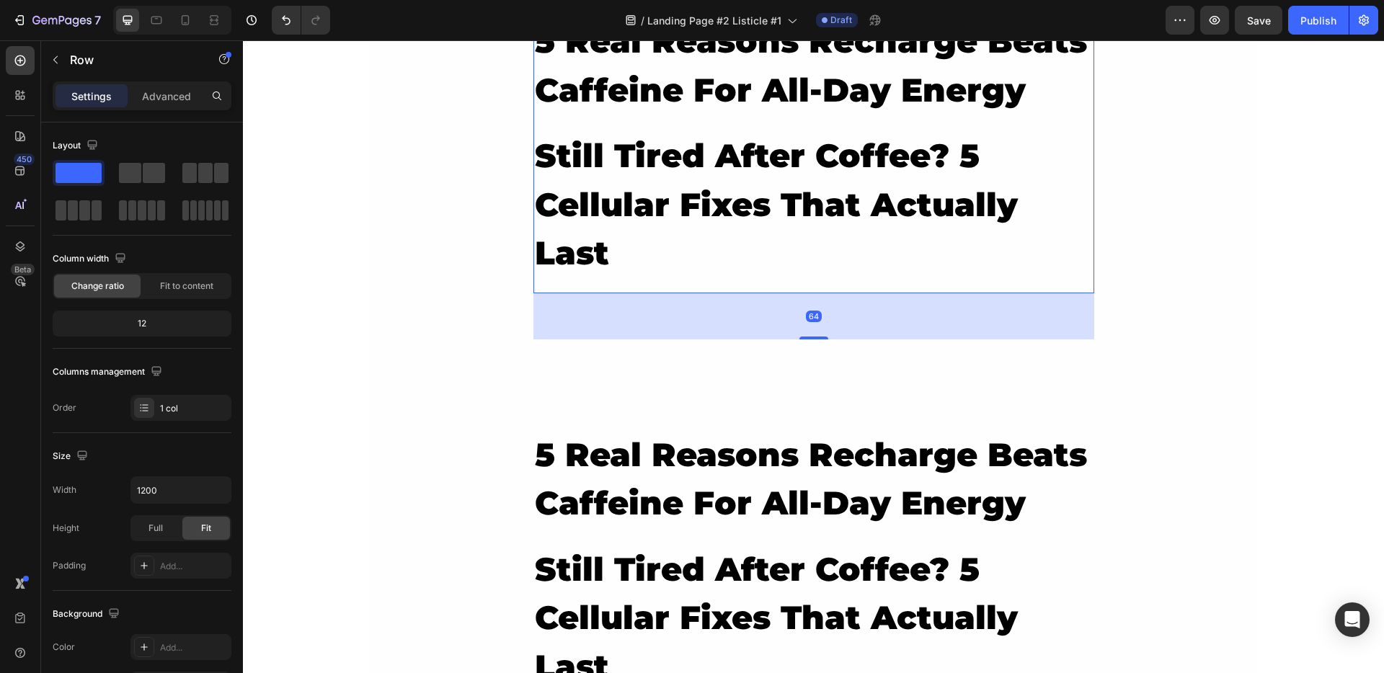
click at [763, 287] on div "5 Real Reasons Recharge Beats Caffeine For All-Day Energy Heading still tired a…" at bounding box center [813, 154] width 561 height 278
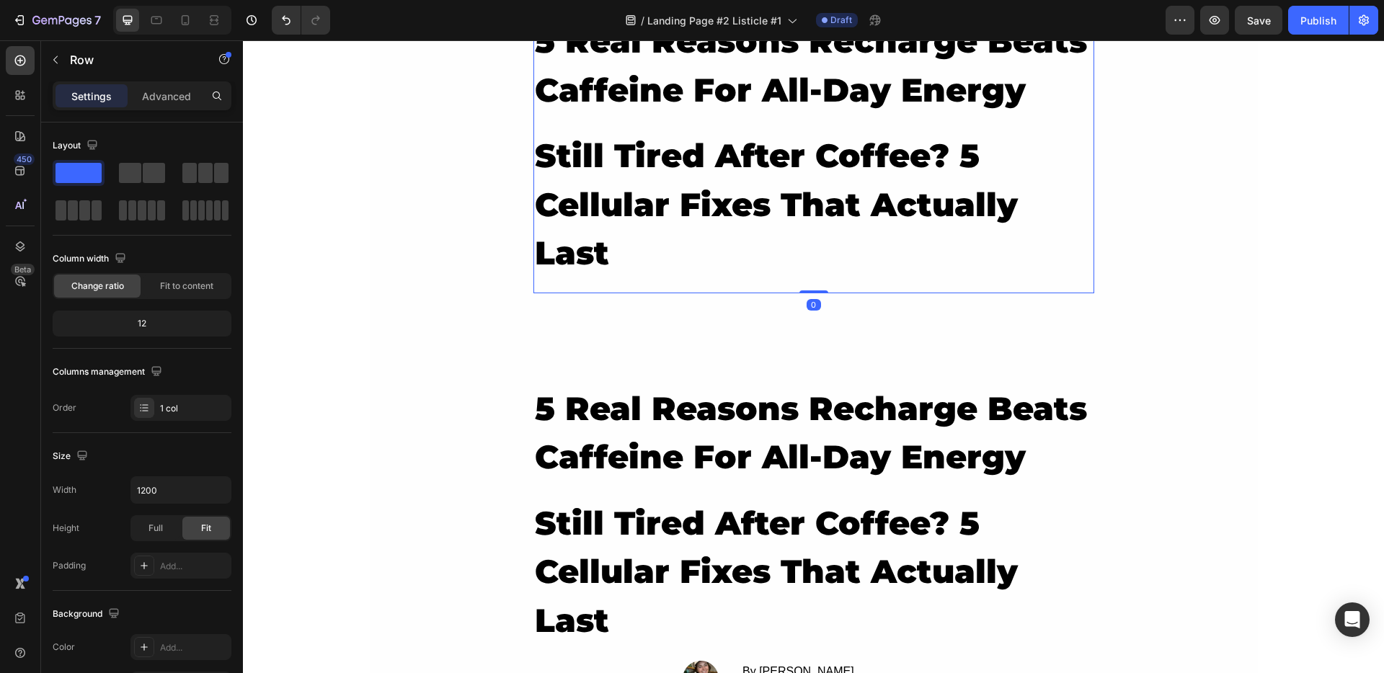
drag, startPoint x: 807, startPoint y: 337, endPoint x: 805, endPoint y: 245, distance: 91.5
click at [805, 245] on div "5 Real Reasons Recharge Beats Caffeine For All-Day Energy Heading still tired a…" at bounding box center [813, 154] width 561 height 278
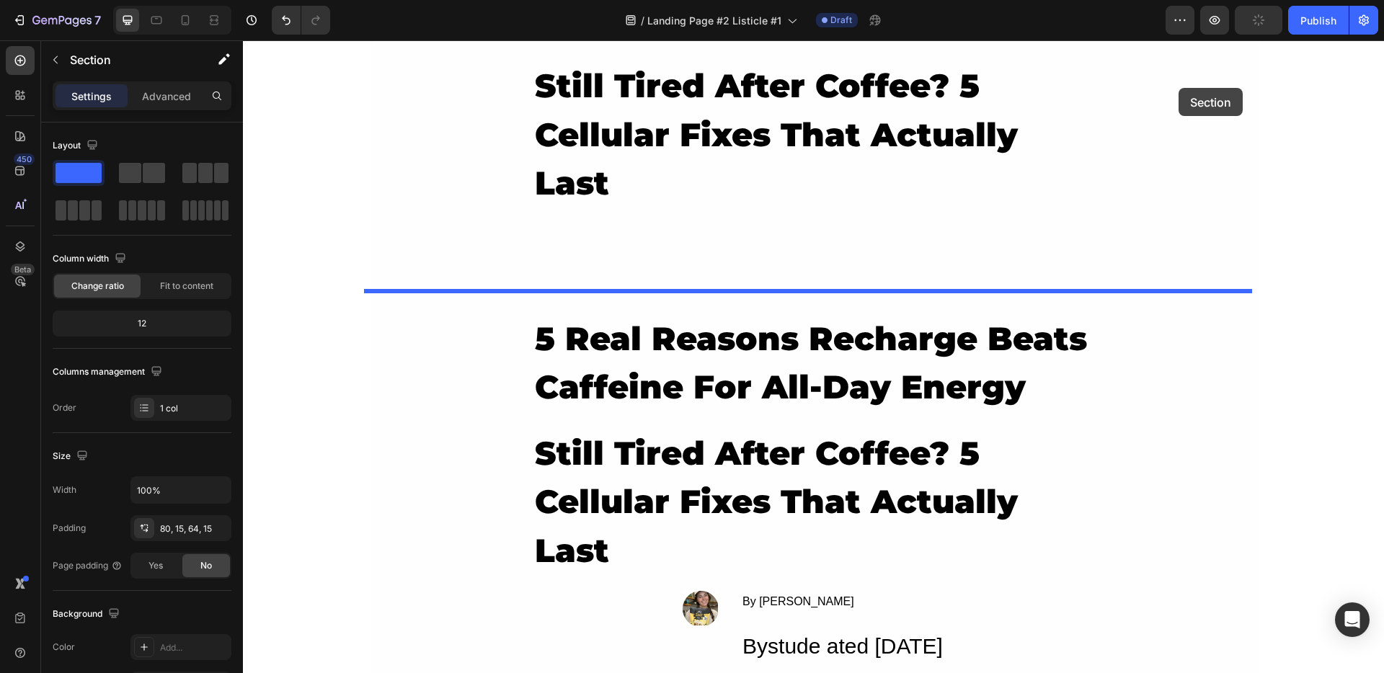
scroll to position [133, 0]
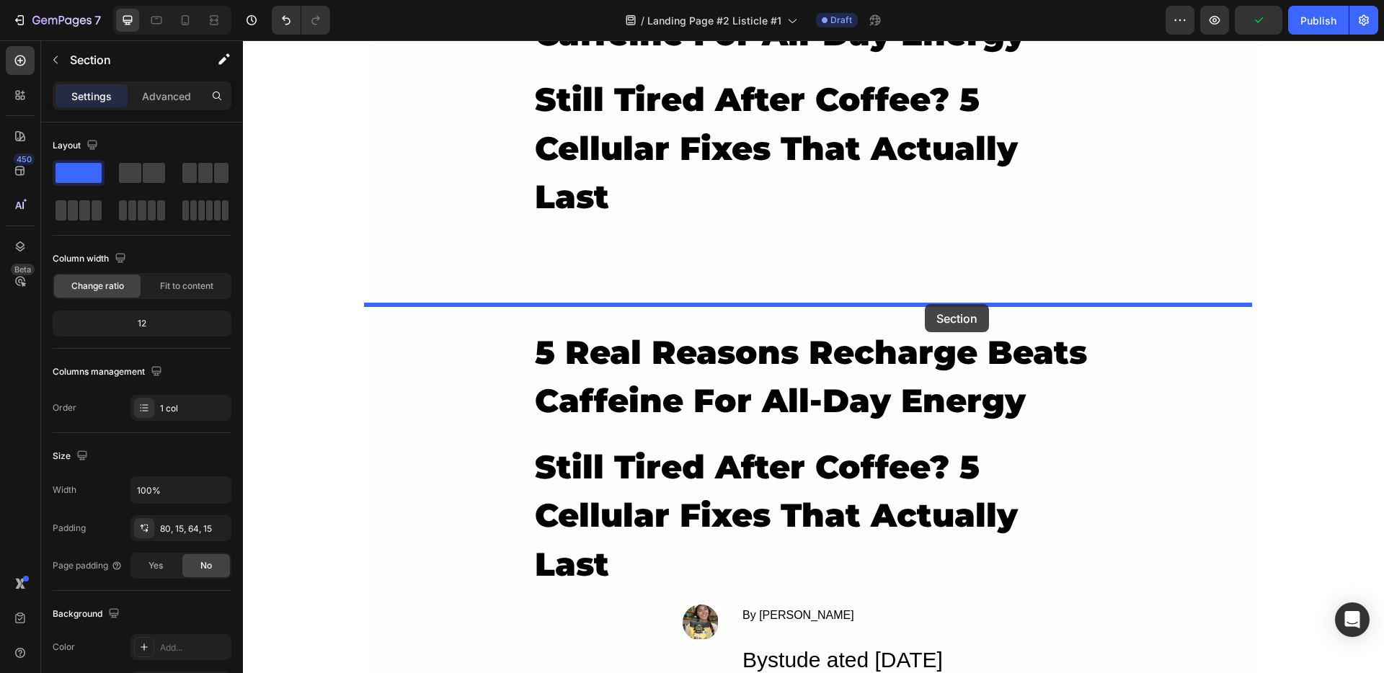
drag, startPoint x: 1188, startPoint y: 151, endPoint x: 920, endPoint y: 305, distance: 309.9
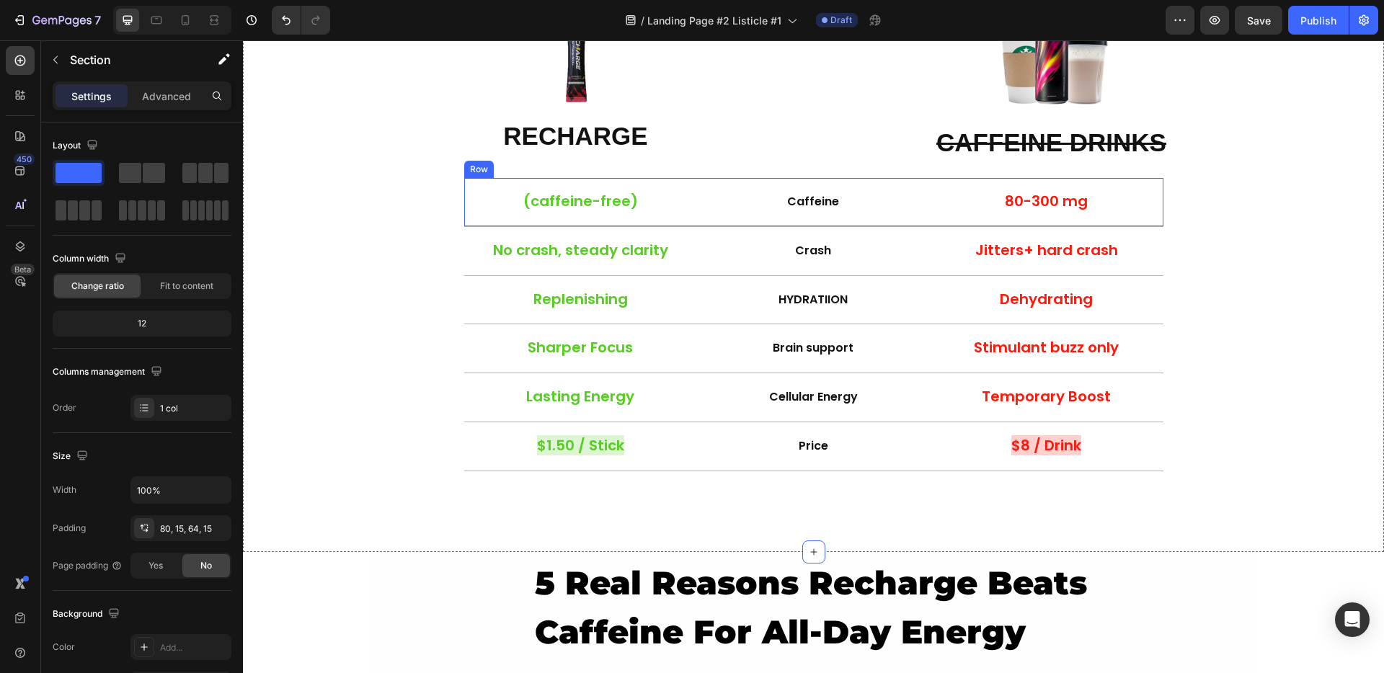
scroll to position [961, 0]
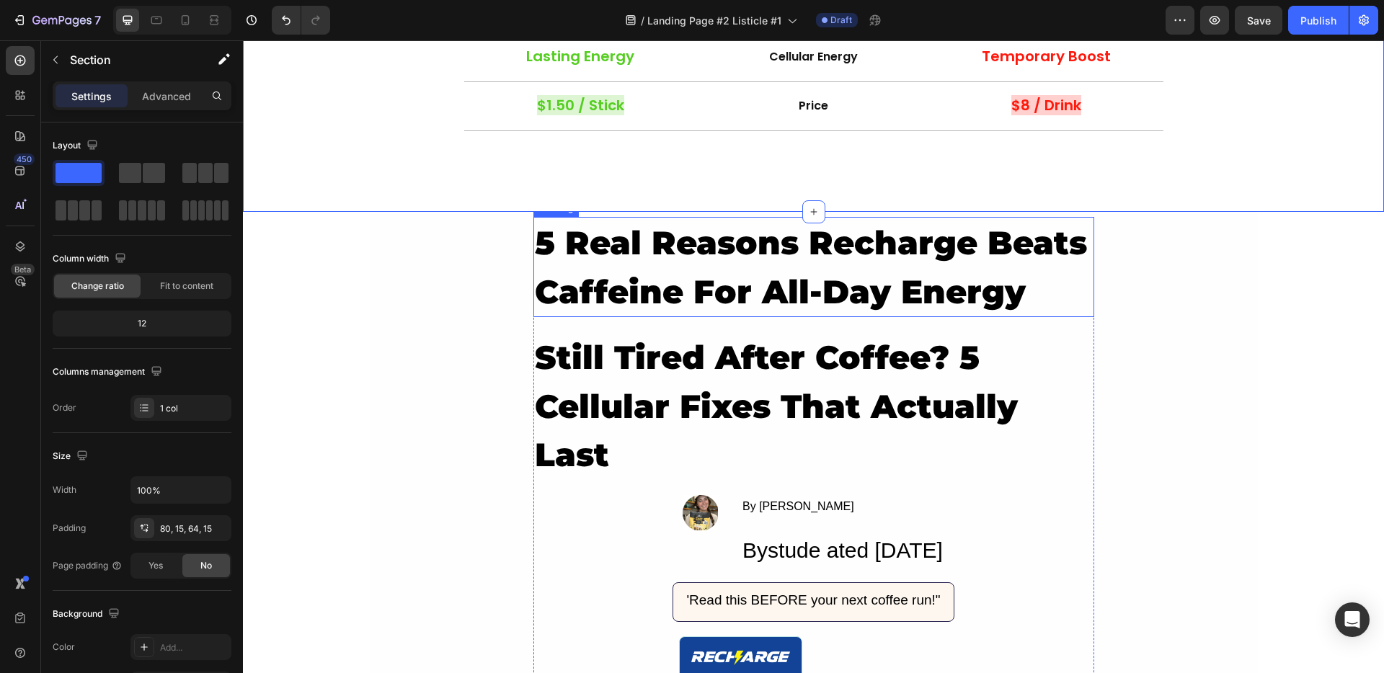
click at [652, 281] on h2 "5 Real Reasons Recharge Beats Caffeine For All-Day Energy" at bounding box center [813, 267] width 561 height 100
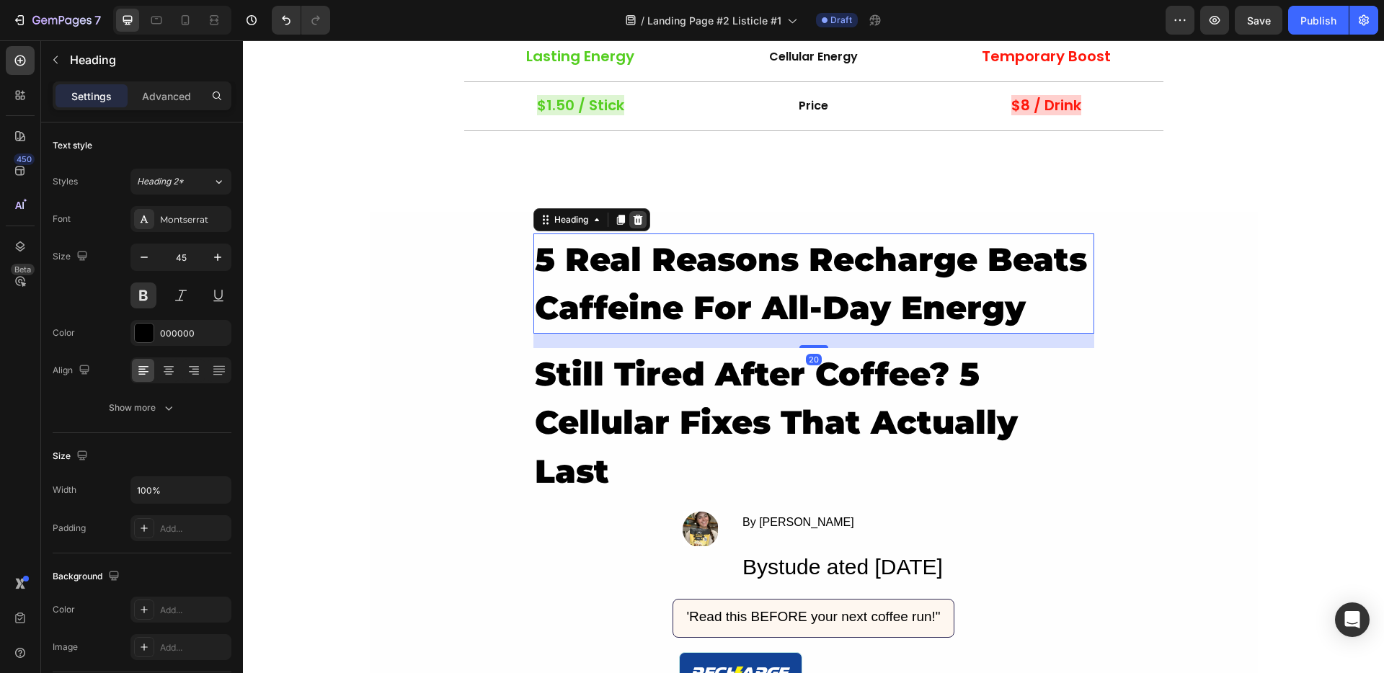
click at [638, 221] on icon at bounding box center [638, 220] width 12 height 12
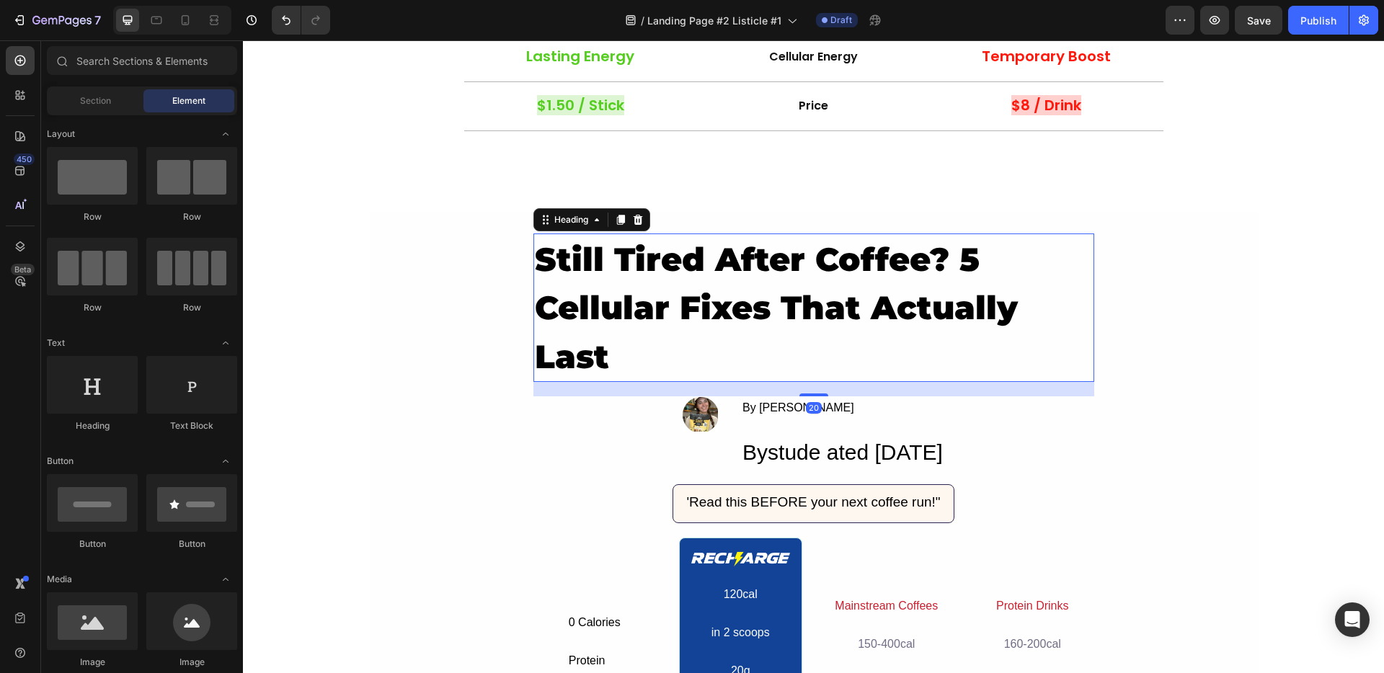
click at [702, 250] on h2 "still tired after coffee? 5 cellular fixes that actually last" at bounding box center [813, 308] width 561 height 149
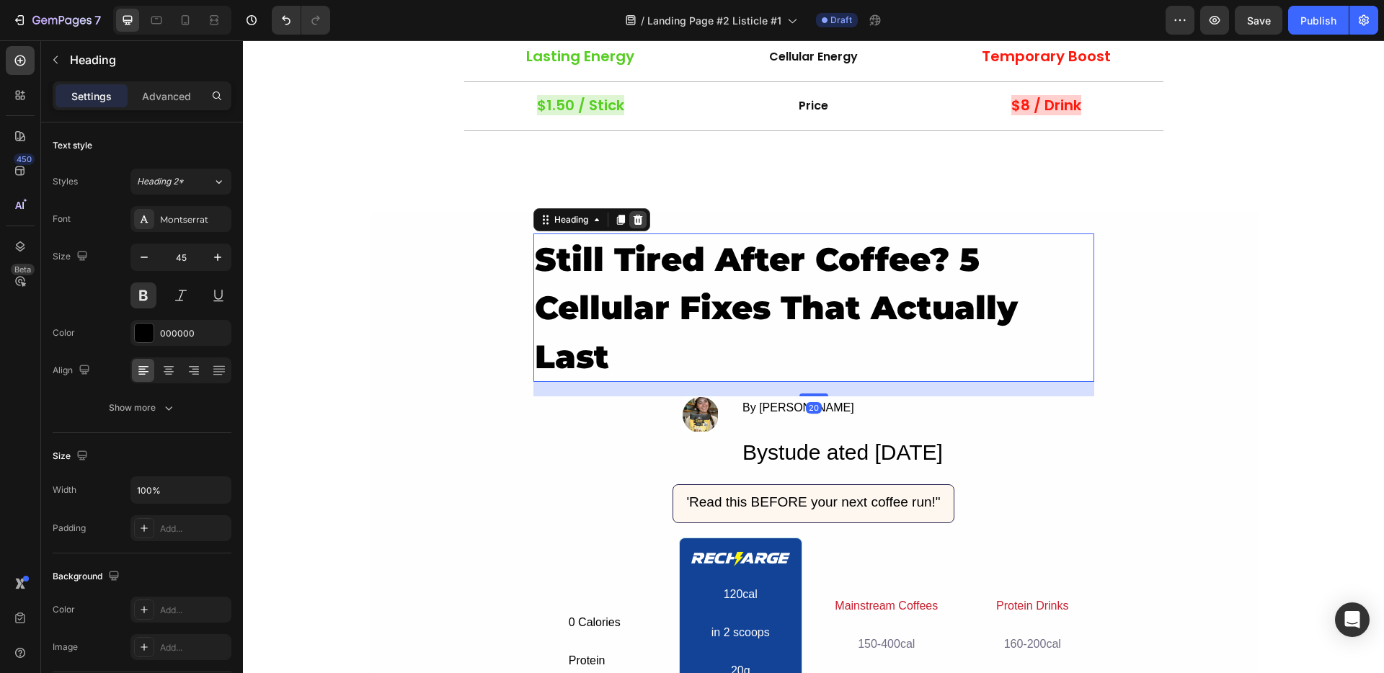
click at [632, 221] on icon at bounding box center [638, 220] width 12 height 12
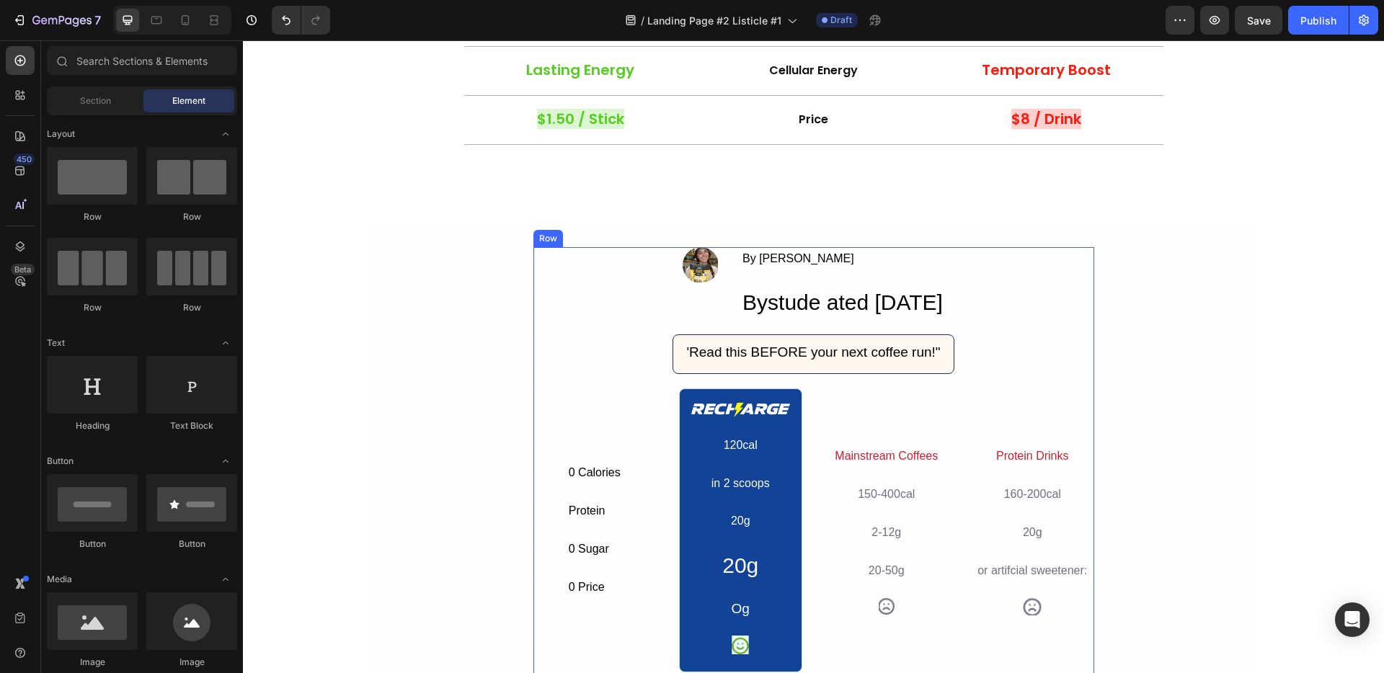
scroll to position [1230, 0]
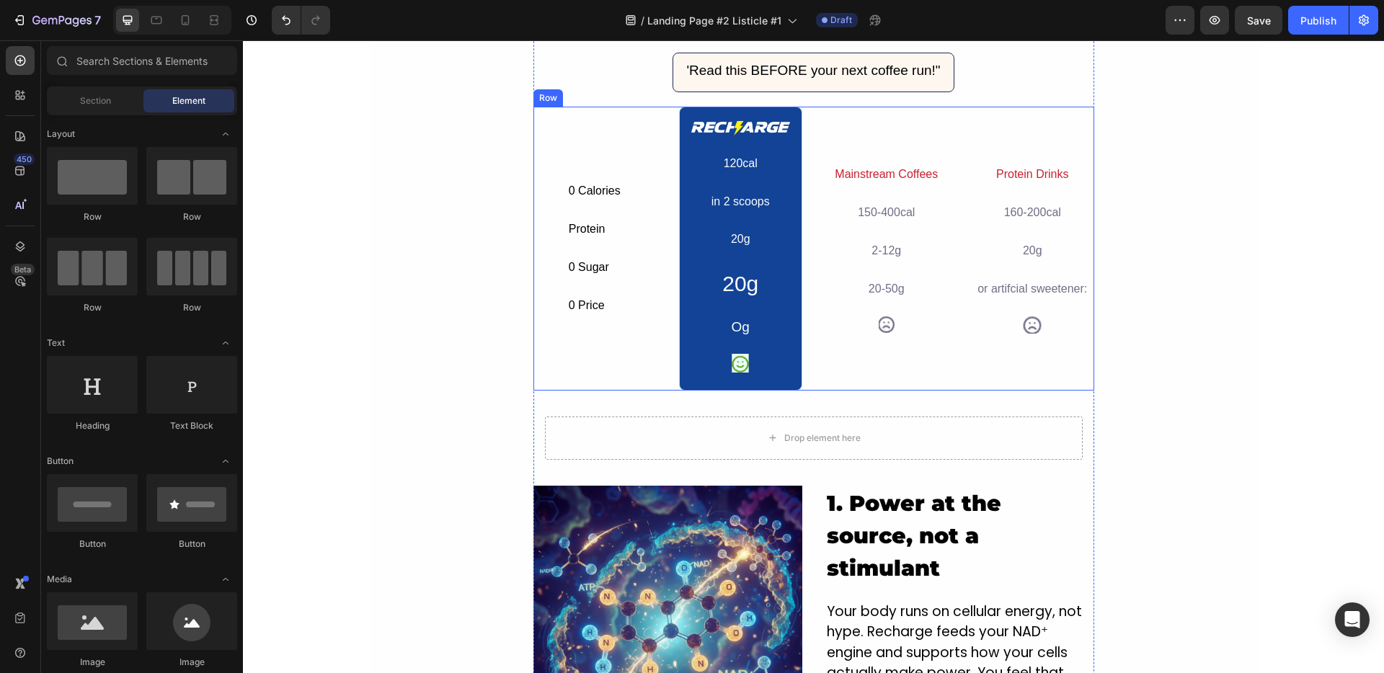
click at [982, 390] on div "Protein Drinks Text Block 160-200cal Text Block 20g Text Block or artifcial swe…" at bounding box center [1032, 249] width 123 height 284
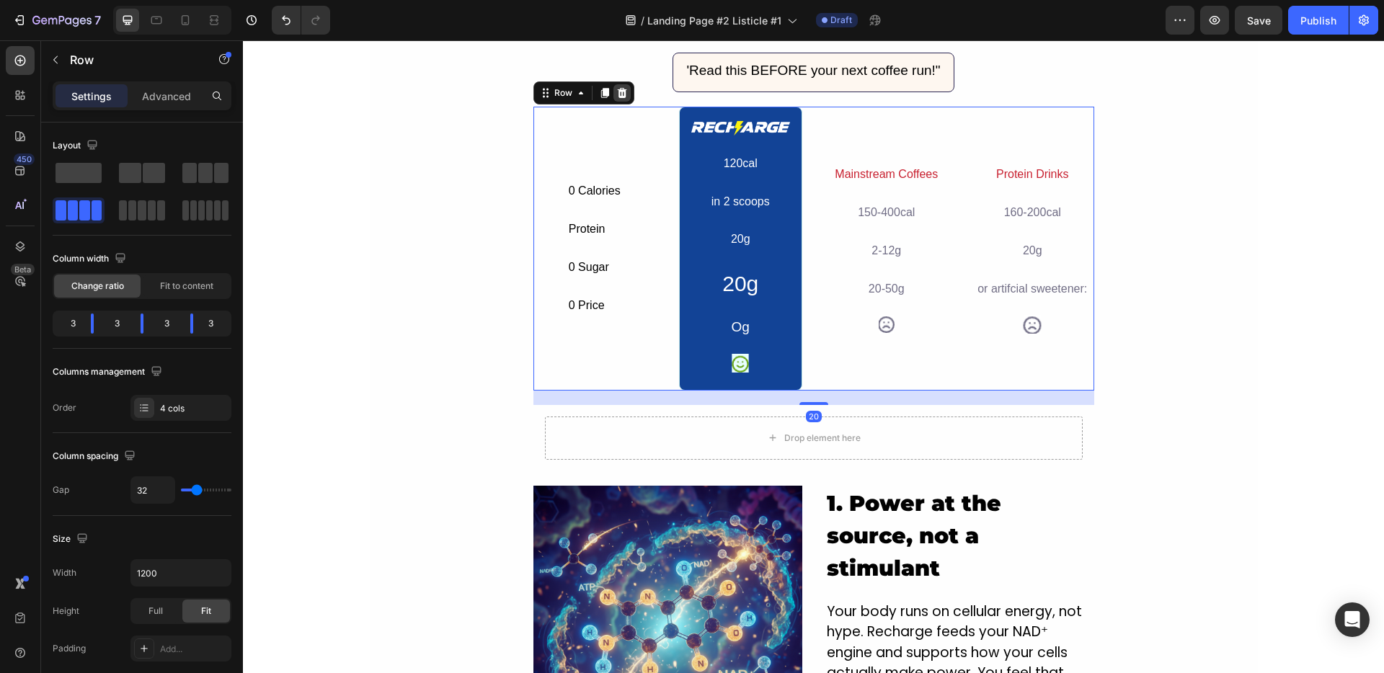
click at [618, 92] on icon at bounding box center [621, 93] width 9 height 10
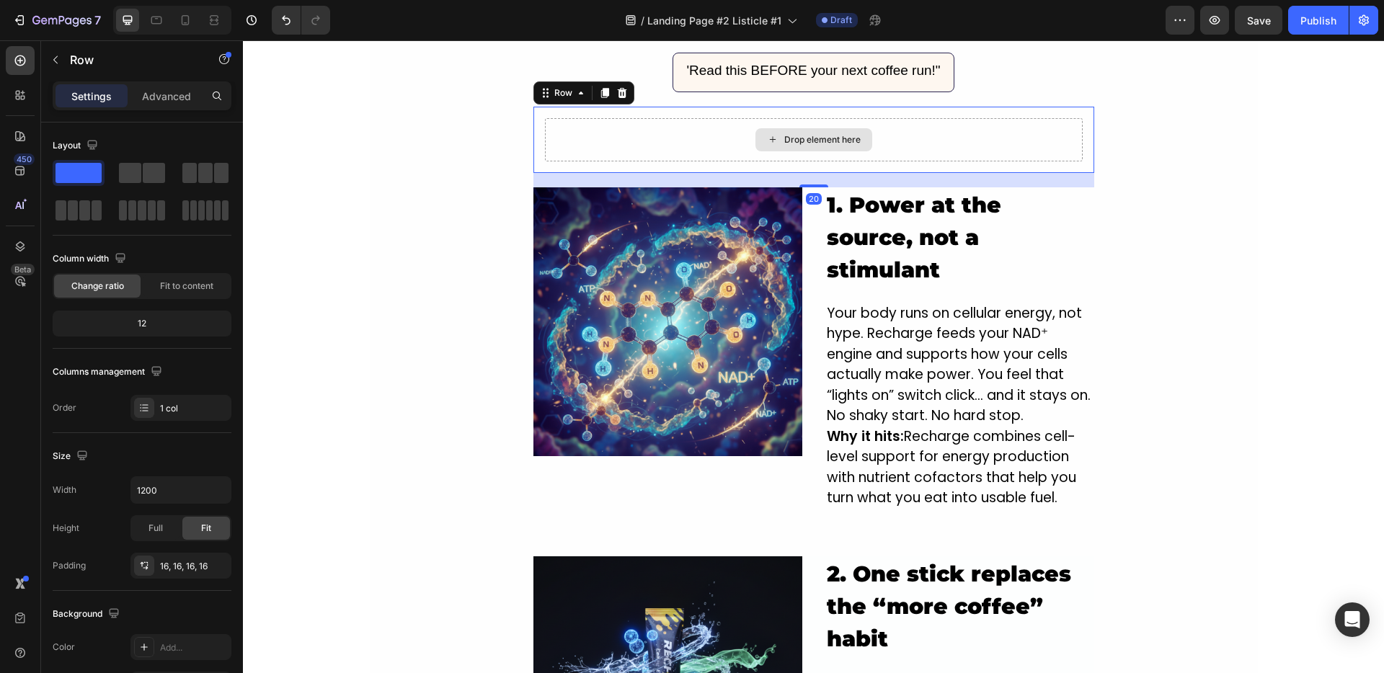
click at [897, 148] on div "Drop element here" at bounding box center [814, 139] width 538 height 43
click at [613, 97] on div at bounding box center [621, 92] width 17 height 17
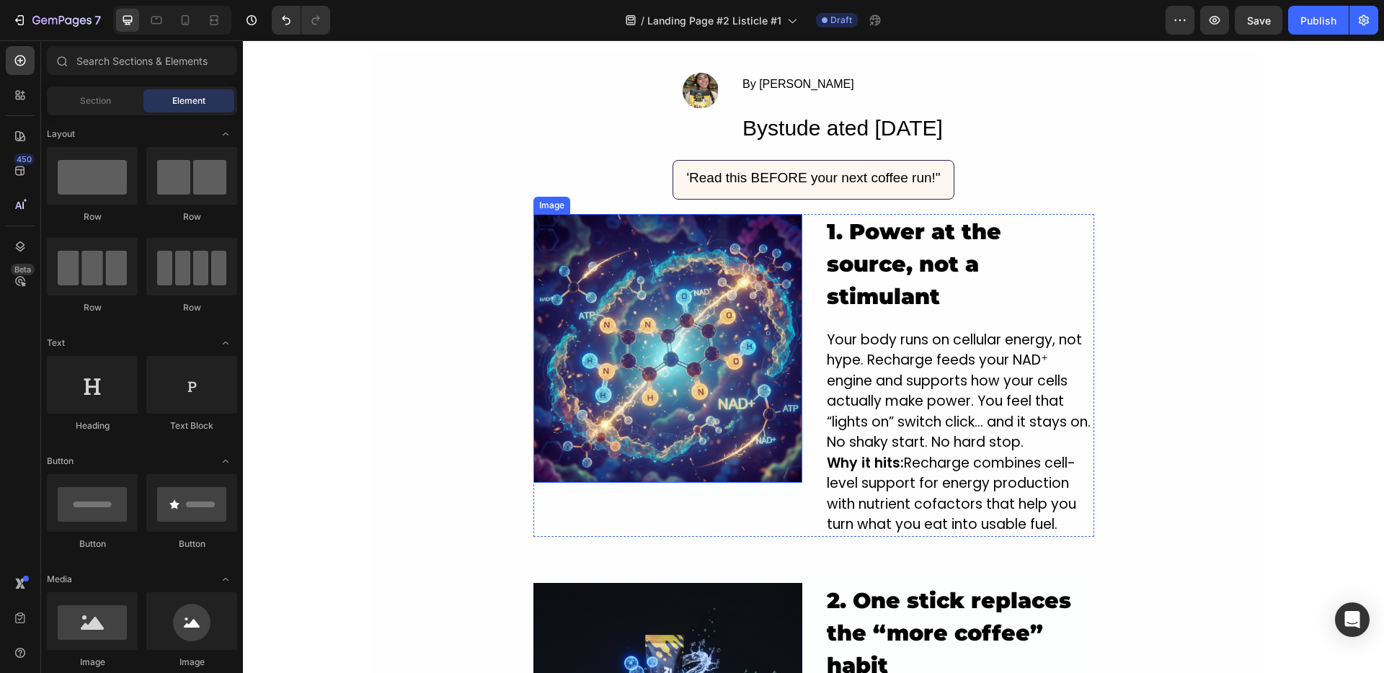
scroll to position [967, 0]
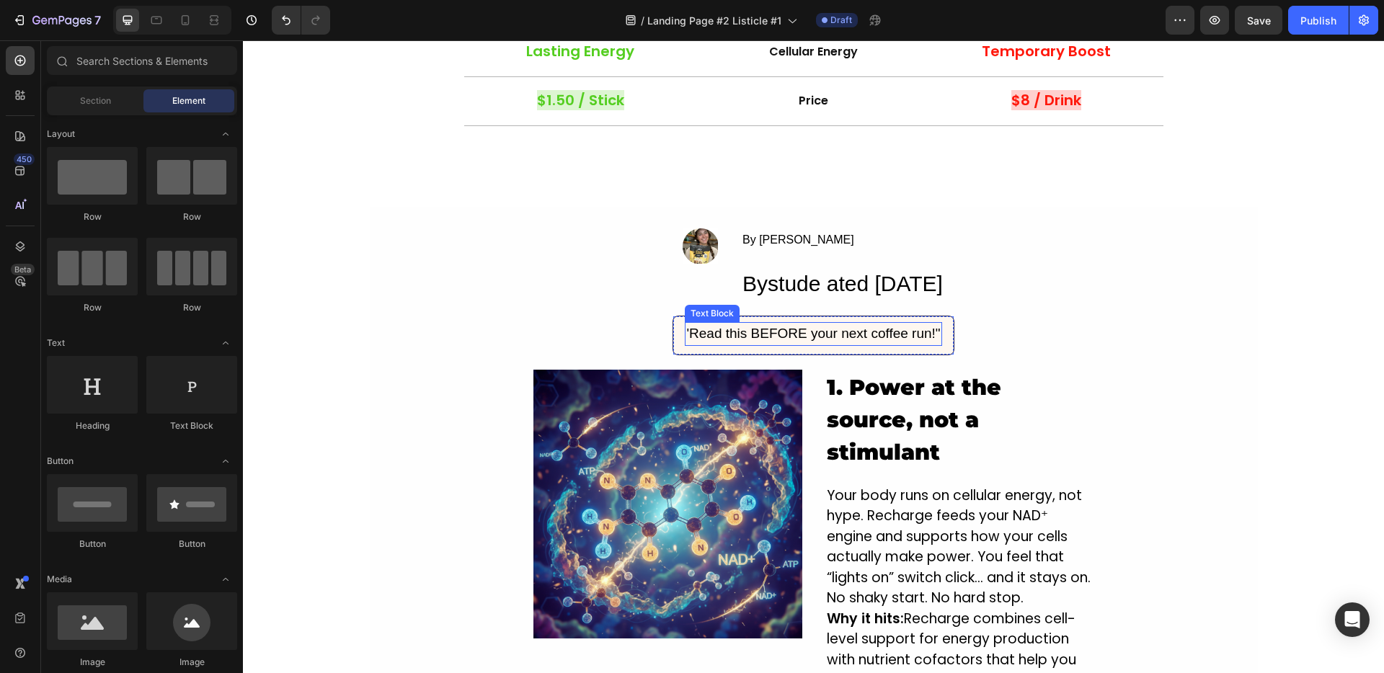
click at [850, 340] on div "'Read this BEFORE your next coffee run!"" at bounding box center [813, 334] width 257 height 24
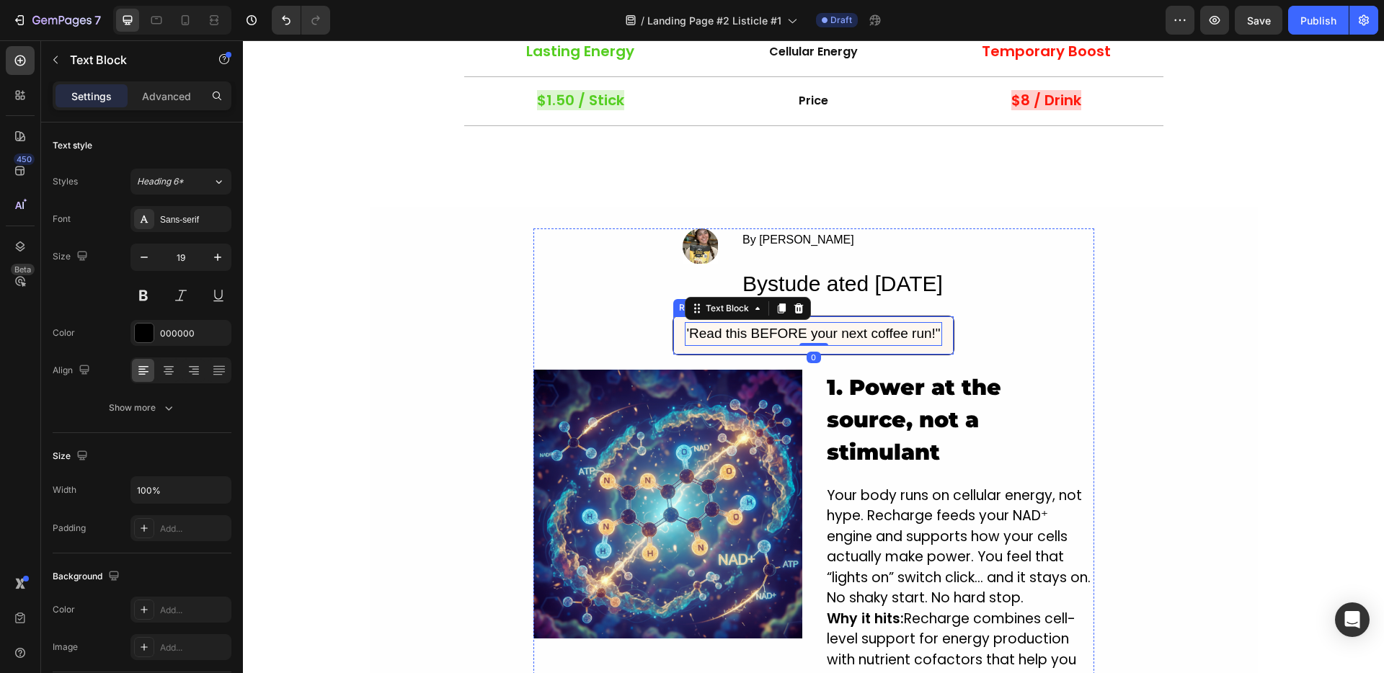
click at [920, 320] on div "'Read this BEFORE your next coffee run!" Text Block 0 Row" at bounding box center [812, 336] width 281 height 40
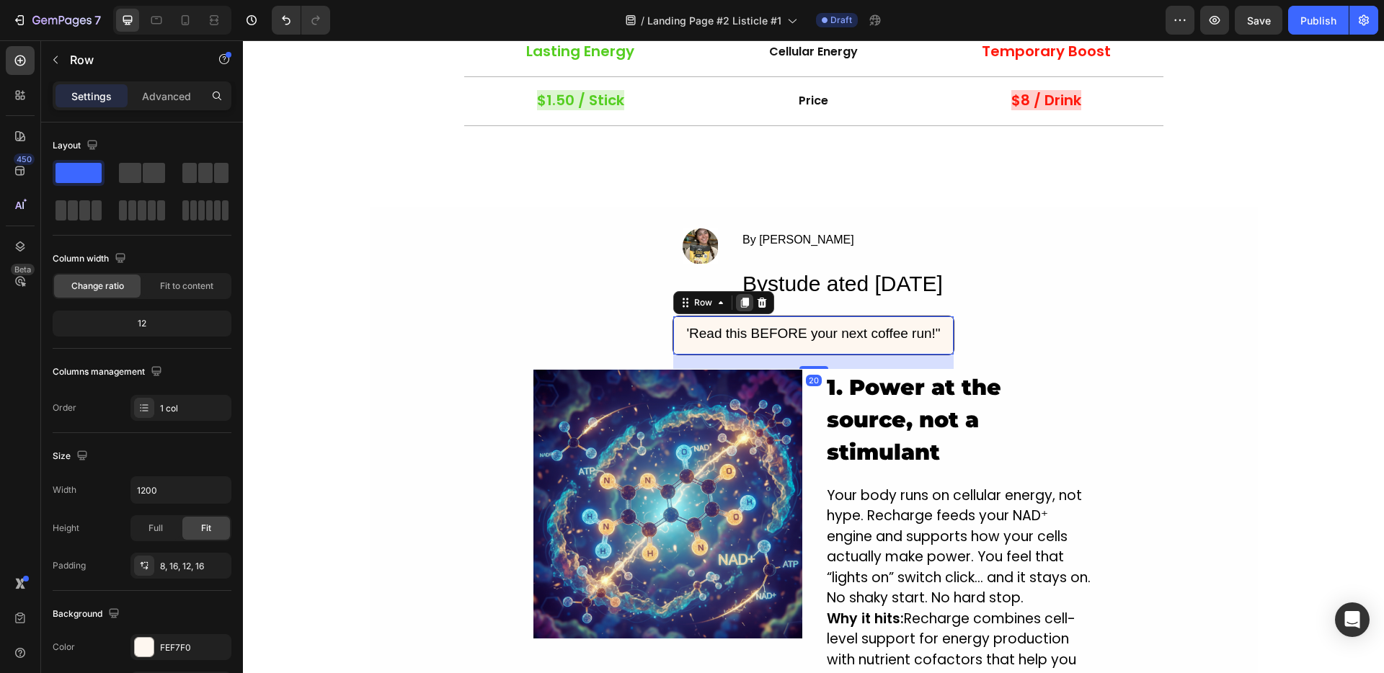
click at [743, 304] on icon at bounding box center [745, 303] width 8 height 10
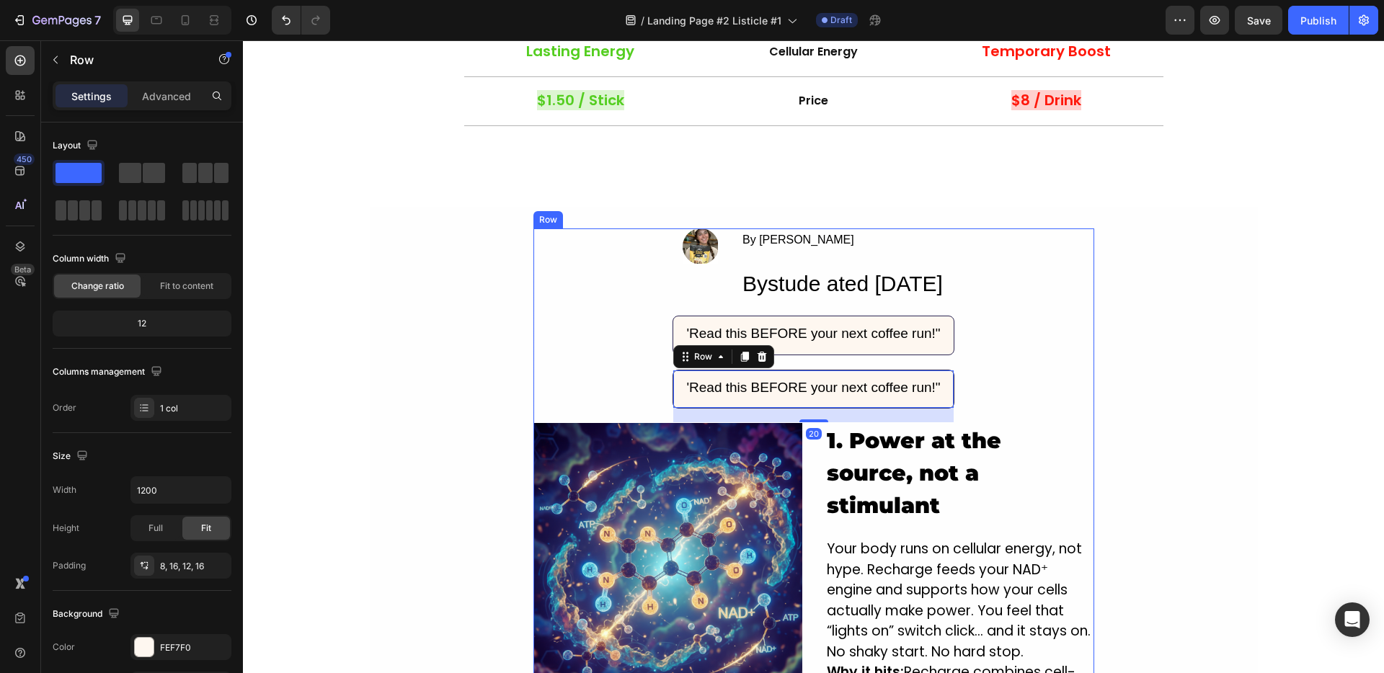
click at [1041, 347] on div "Image By Jade M. Text Block Bystude ated Sep 25, 2025 Heading Row Row 'Read thi…" at bounding box center [813, 487] width 561 height 518
click at [732, 371] on div "'Read this BEFORE your next coffee run!" Text Block Row 20" at bounding box center [812, 390] width 281 height 40
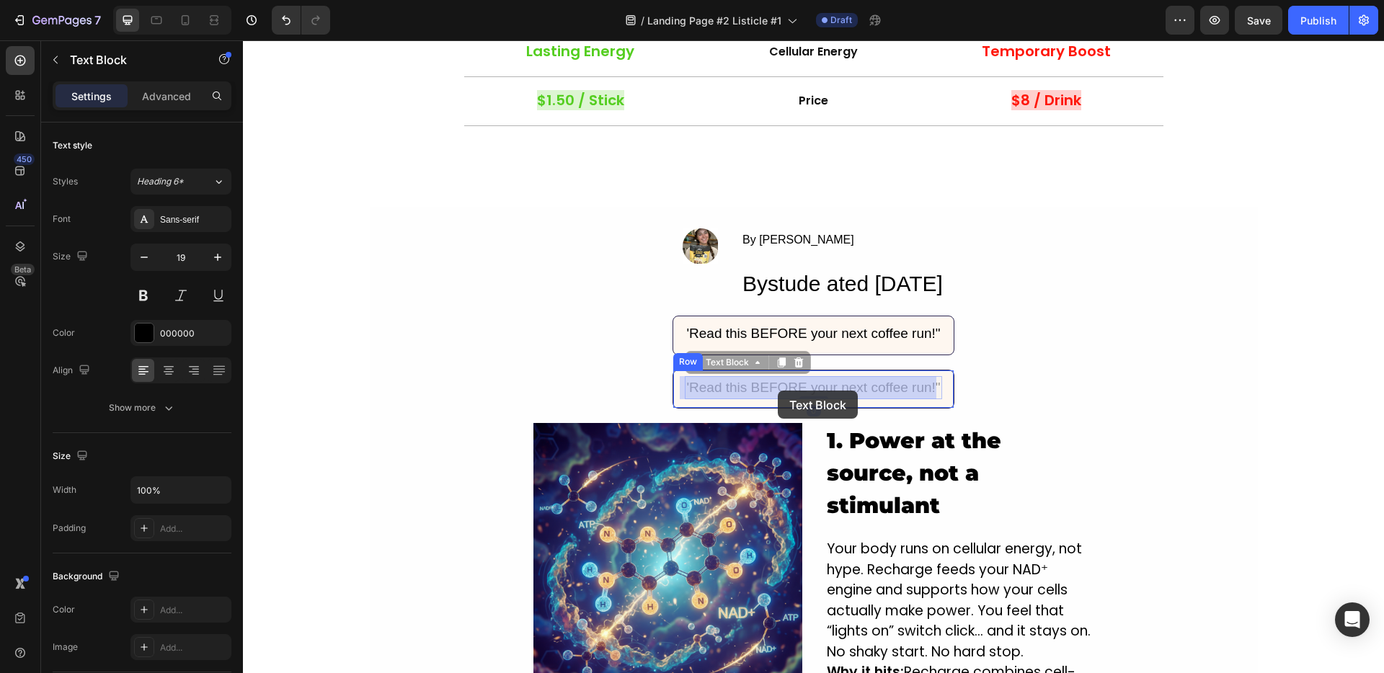
drag, startPoint x: 793, startPoint y: 376, endPoint x: 778, endPoint y: 394, distance: 23.0
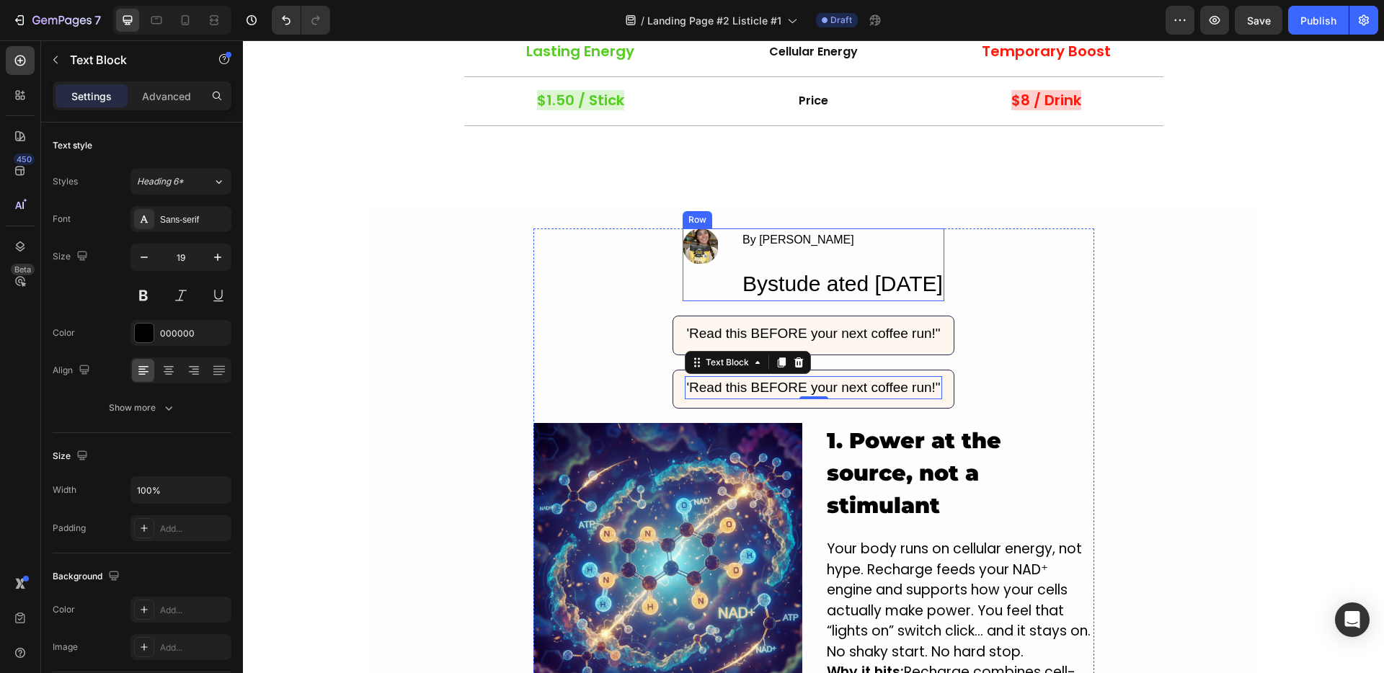
click at [695, 240] on div "Image By Jade M. Text Block Bystude ated Sep 25, 2025 Heading Row Row" at bounding box center [814, 265] width 262 height 74
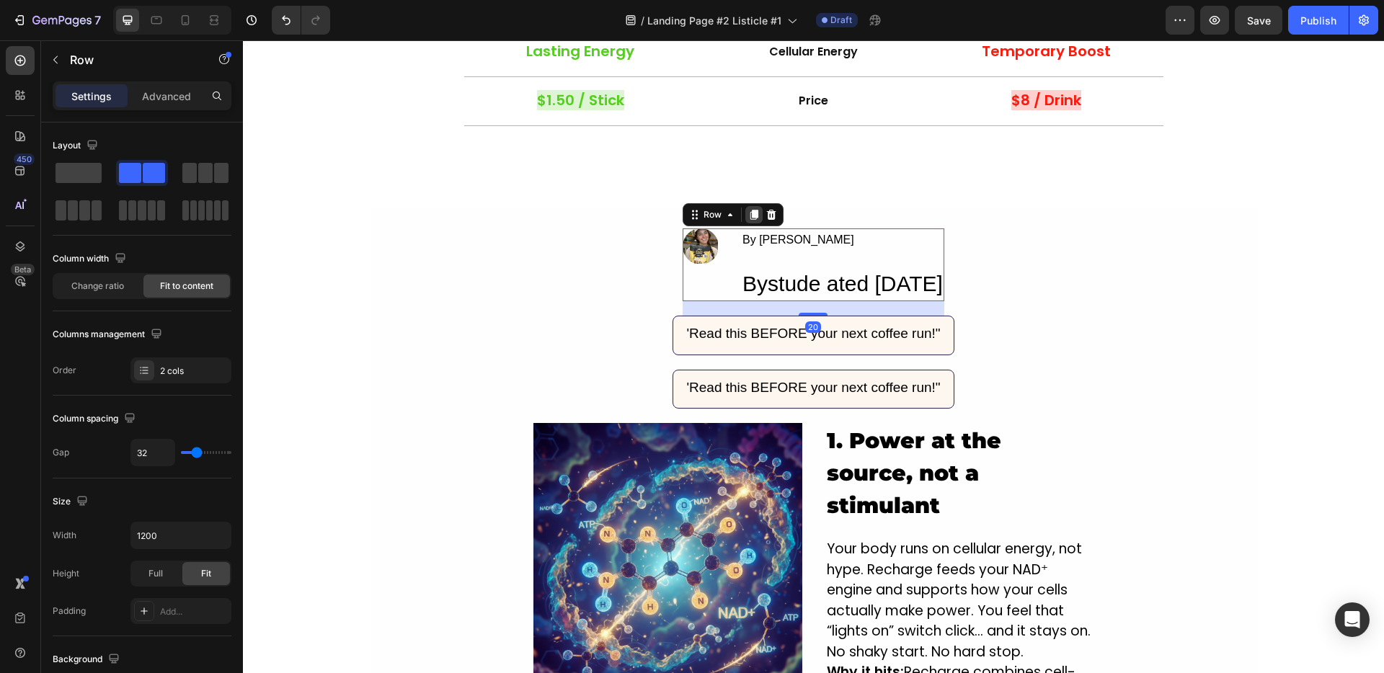
click at [748, 218] on icon at bounding box center [754, 215] width 12 height 12
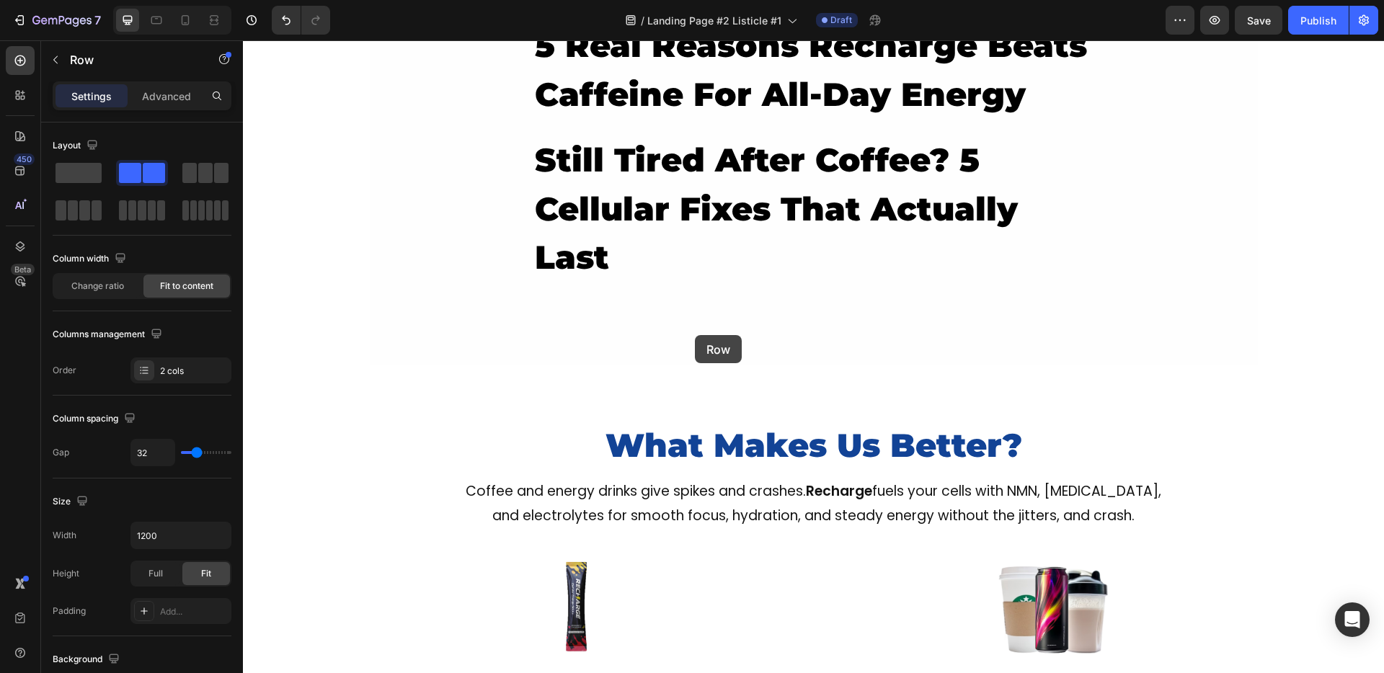
scroll to position [79, 0]
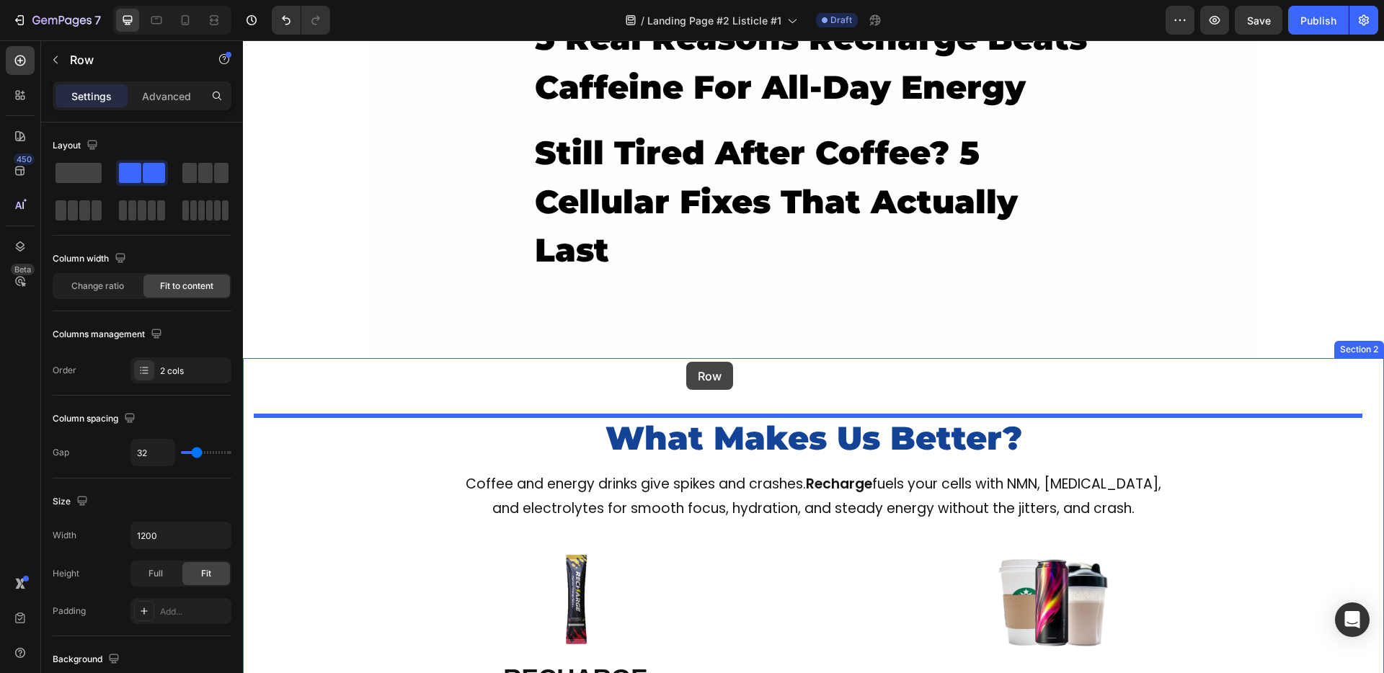
drag, startPoint x: 695, startPoint y: 335, endPoint x: 686, endPoint y: 363, distance: 28.7
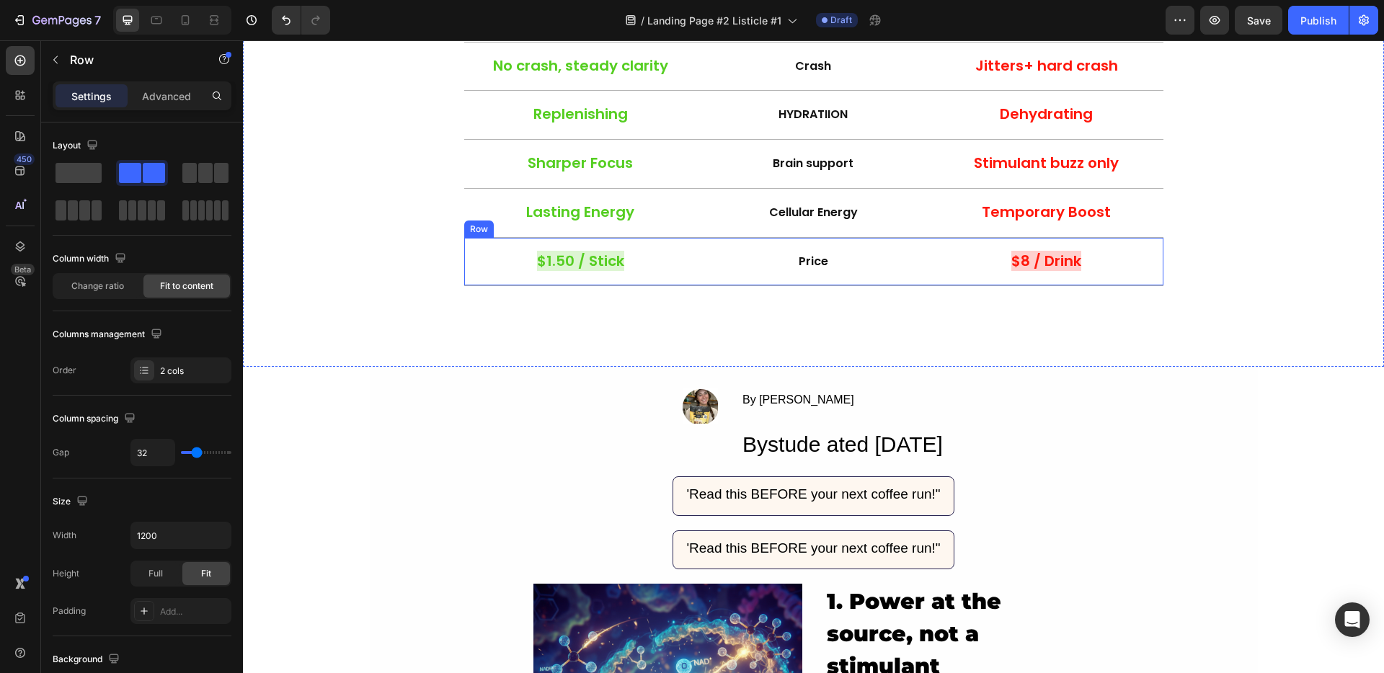
scroll to position [1105, 0]
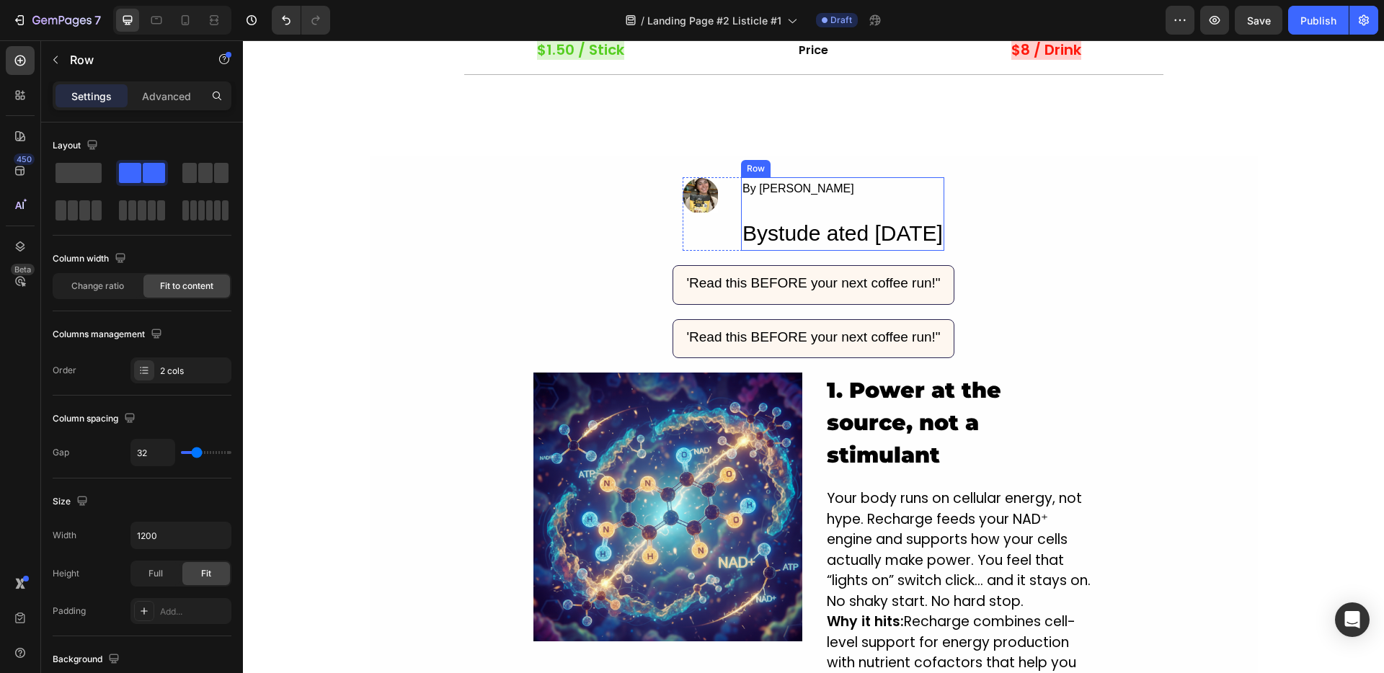
click at [817, 203] on div "By Jade M. Text Block Bystude ated Sep 25, 2025 Heading" at bounding box center [842, 214] width 203 height 74
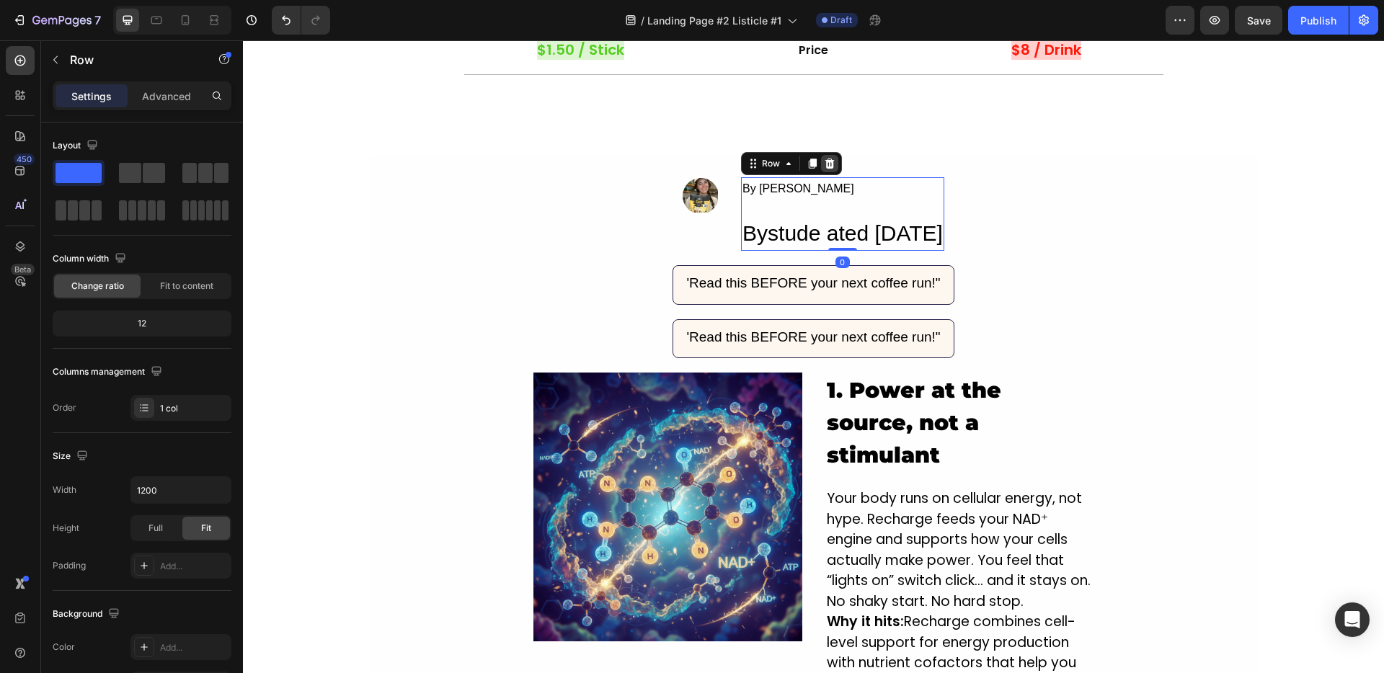
click at [821, 170] on div at bounding box center [829, 163] width 17 height 17
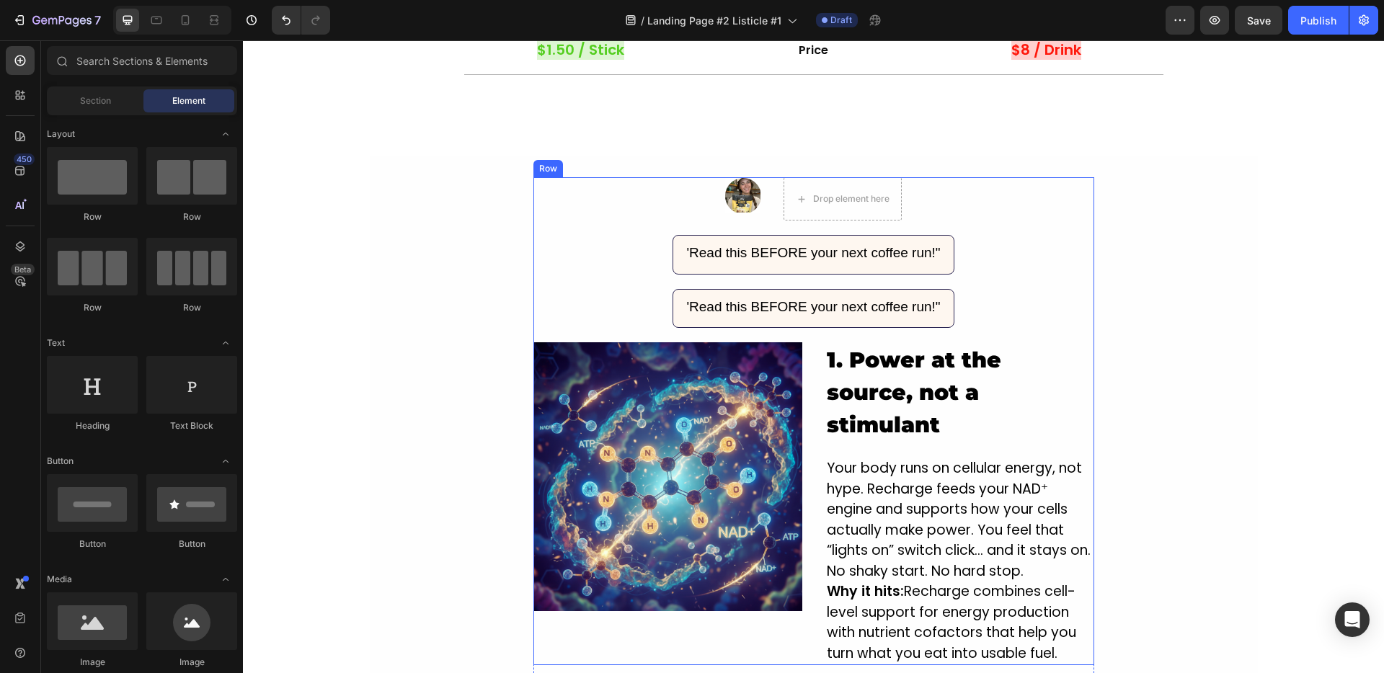
click at [688, 200] on div "Image Drop element here Row 'Read this BEFORE your next coffee run!" Text Block…" at bounding box center [813, 421] width 561 height 488
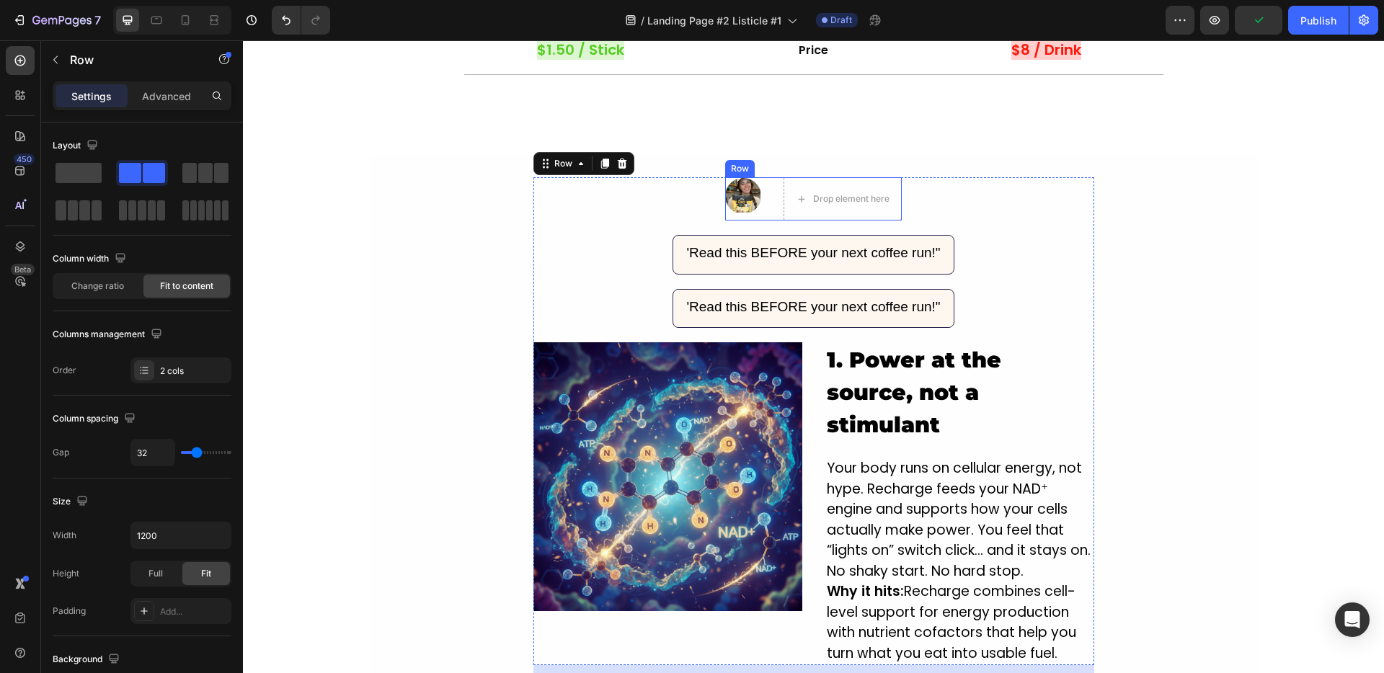
click at [768, 209] on div "Image Drop element here Row" at bounding box center [813, 198] width 177 height 43
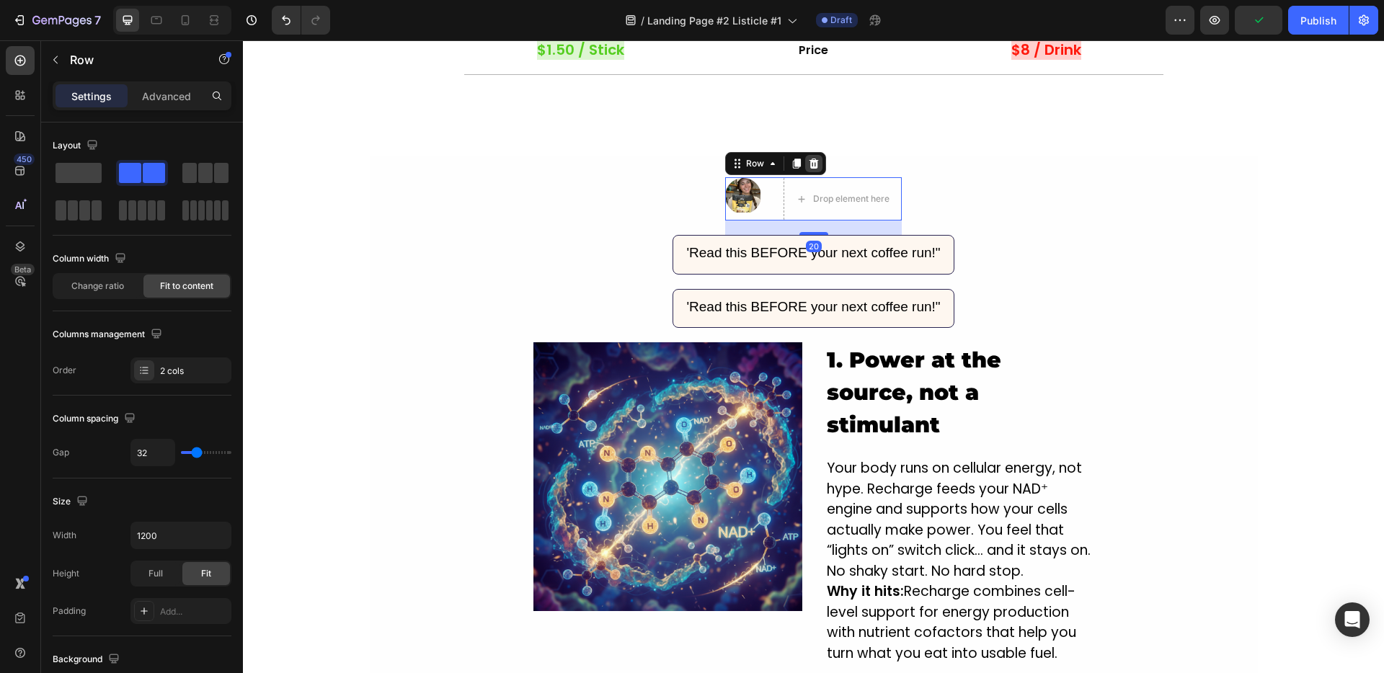
click at [809, 164] on icon at bounding box center [813, 164] width 9 height 10
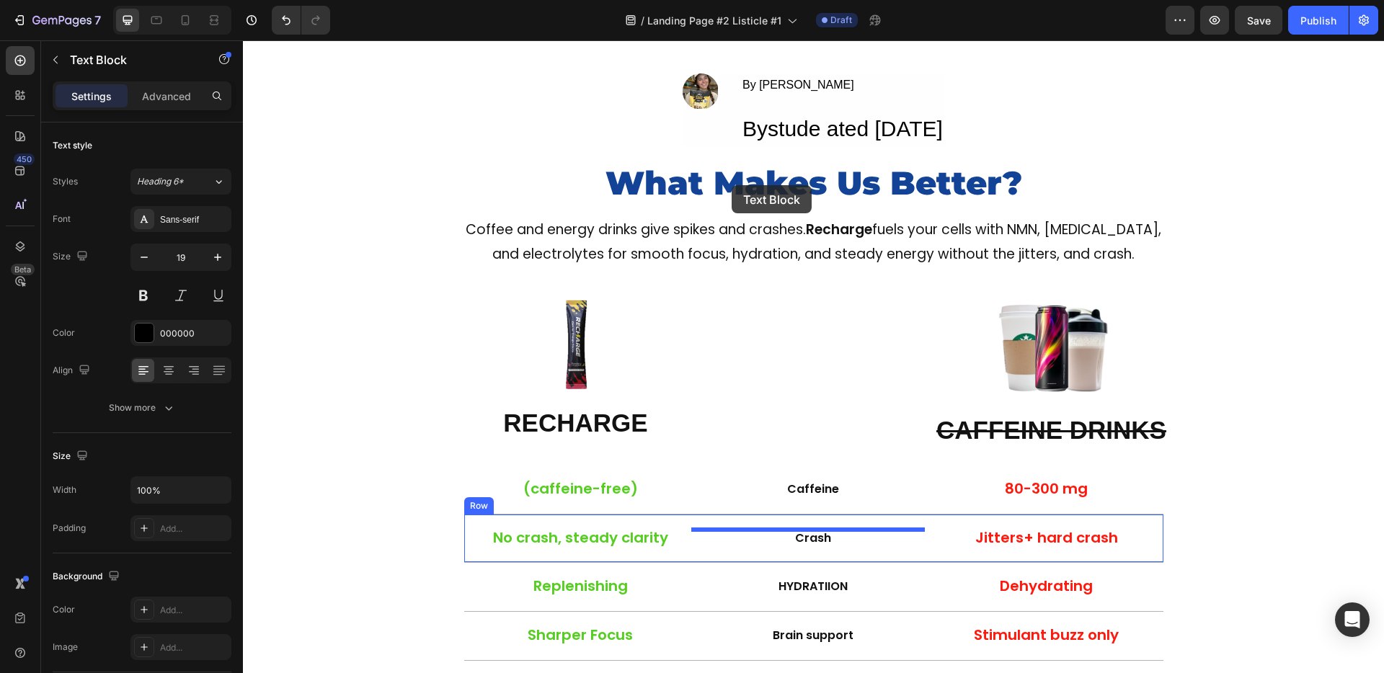
scroll to position [417, 0]
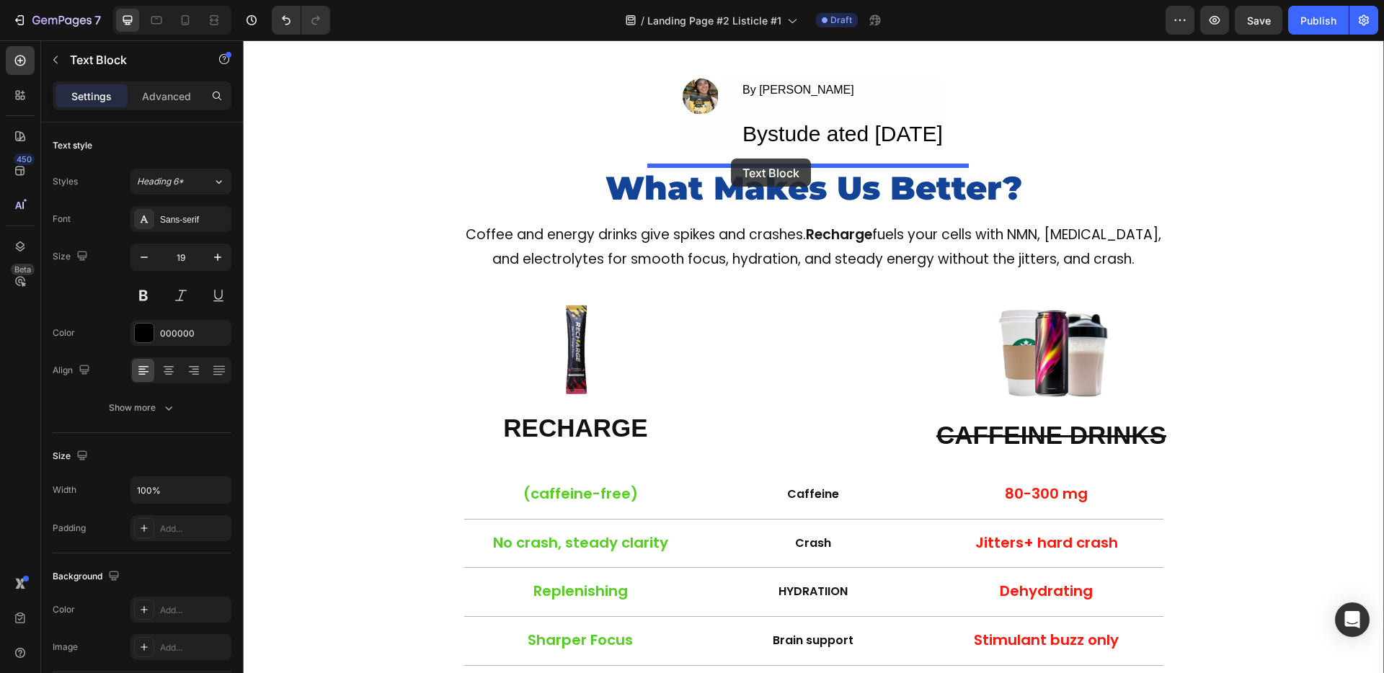
drag, startPoint x: 732, startPoint y: 202, endPoint x: 731, endPoint y: 159, distance: 43.3
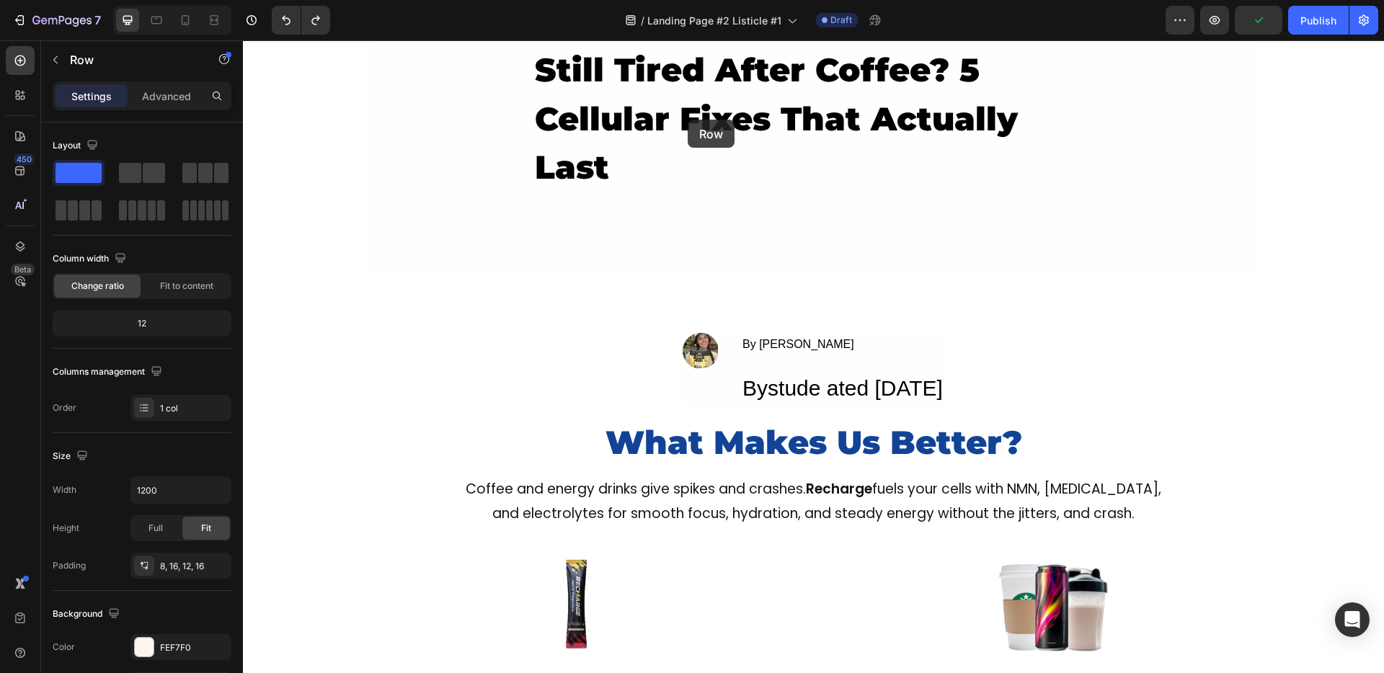
scroll to position [148, 0]
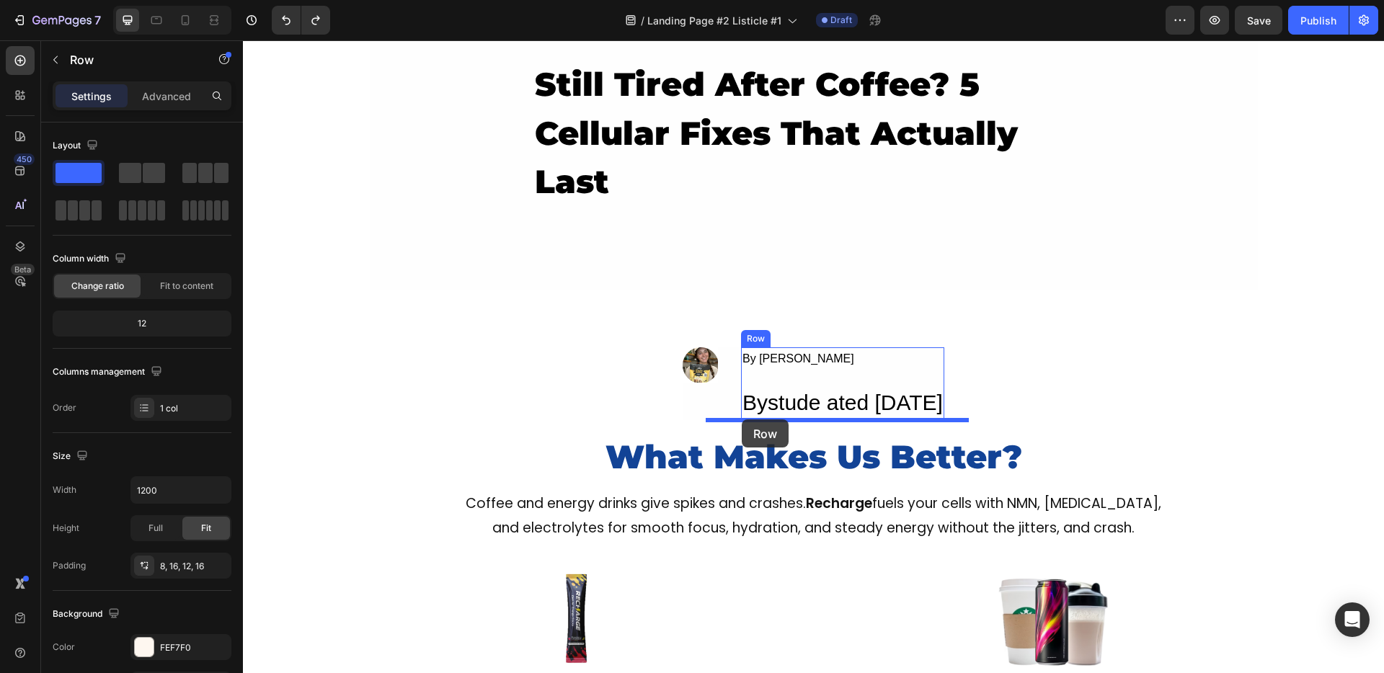
drag, startPoint x: 687, startPoint y: 139, endPoint x: 742, endPoint y: 419, distance: 285.7
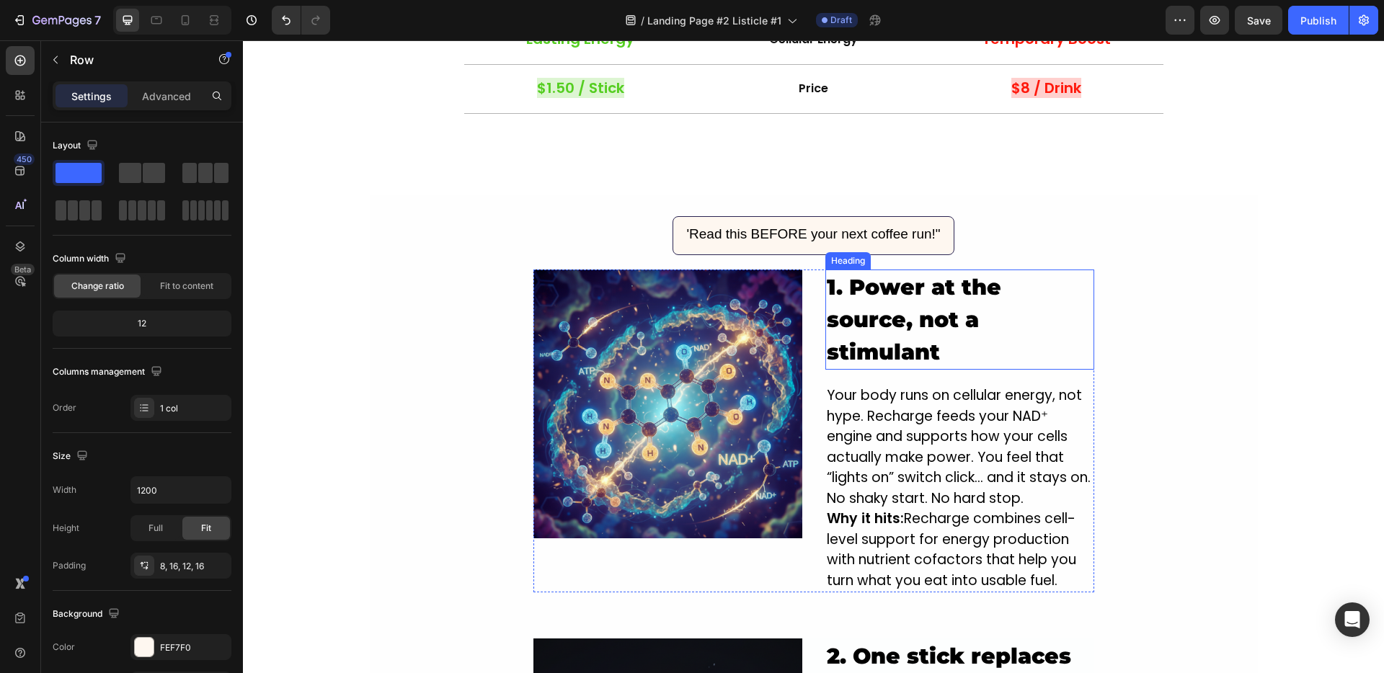
scroll to position [1050, 0]
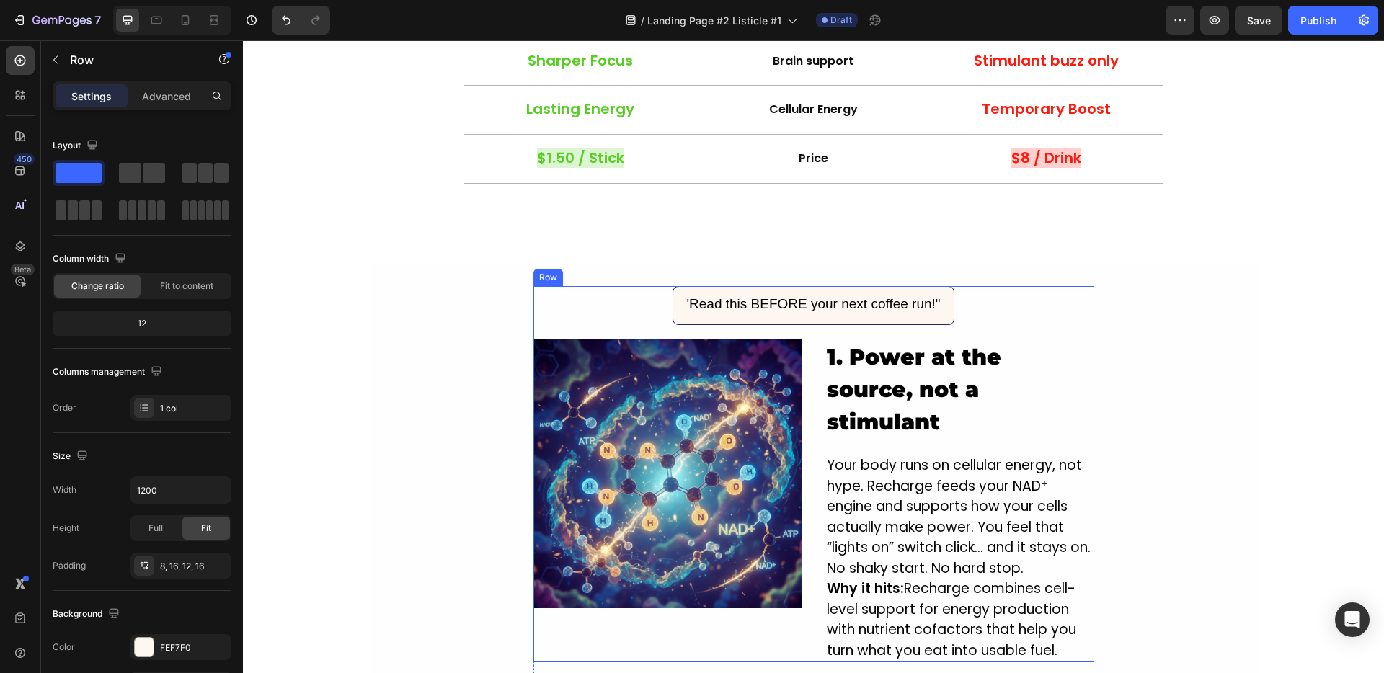
click at [987, 303] on div "'Read this BEFORE your next coffee run!" Text Block Row Image 1. Power at the s…" at bounding box center [813, 474] width 561 height 377
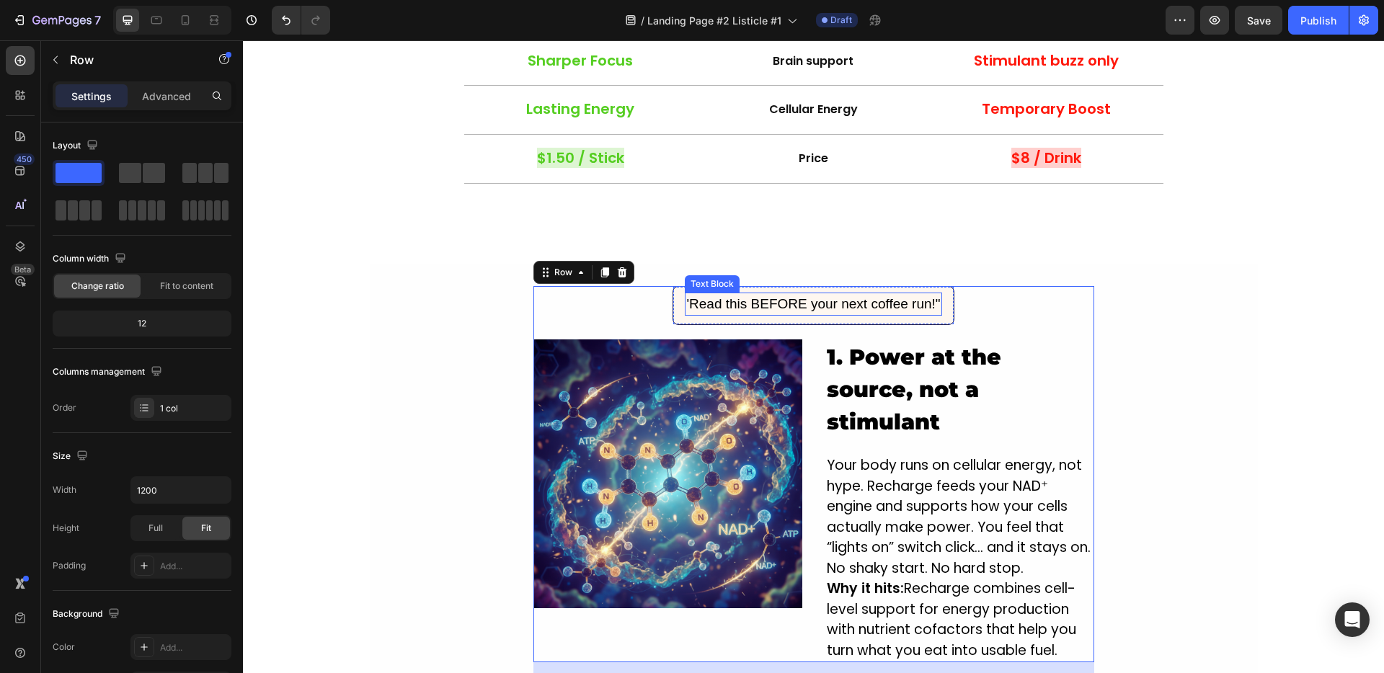
click at [848, 308] on div "'Read this BEFORE your next coffee run!"" at bounding box center [813, 305] width 257 height 24
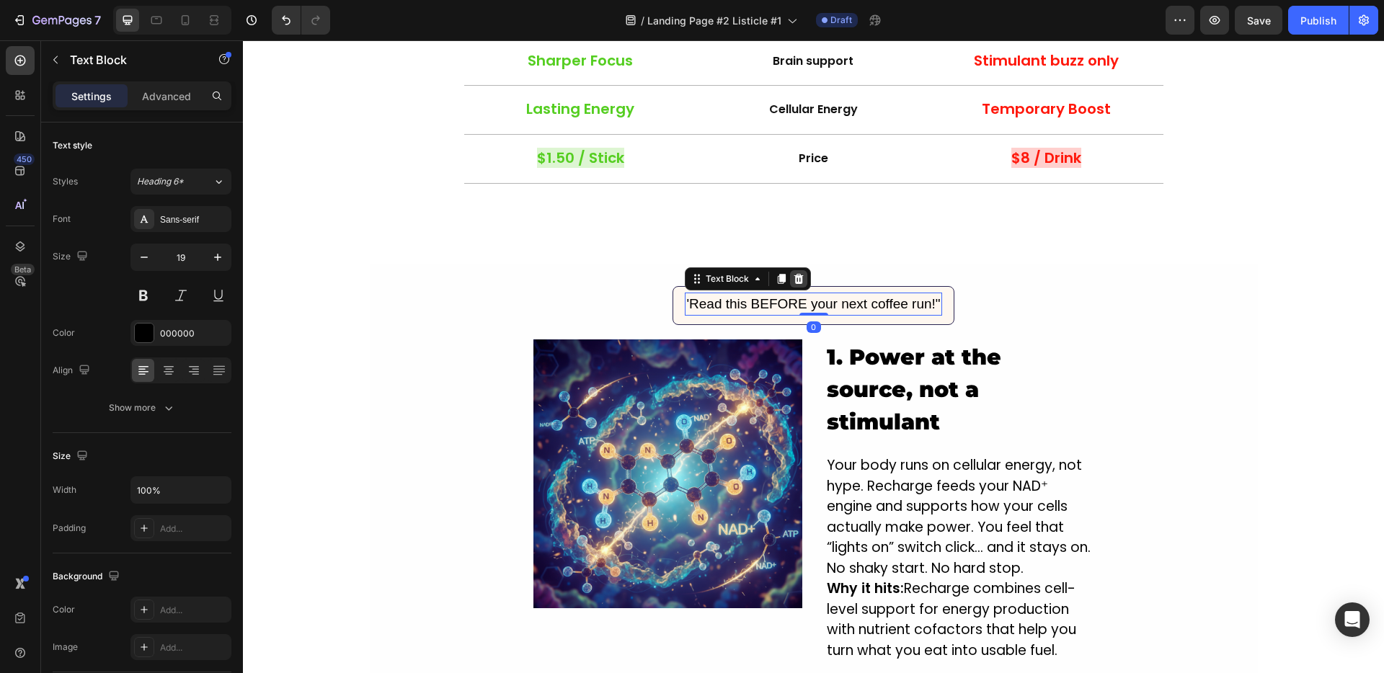
click at [796, 277] on icon at bounding box center [798, 279] width 9 height 10
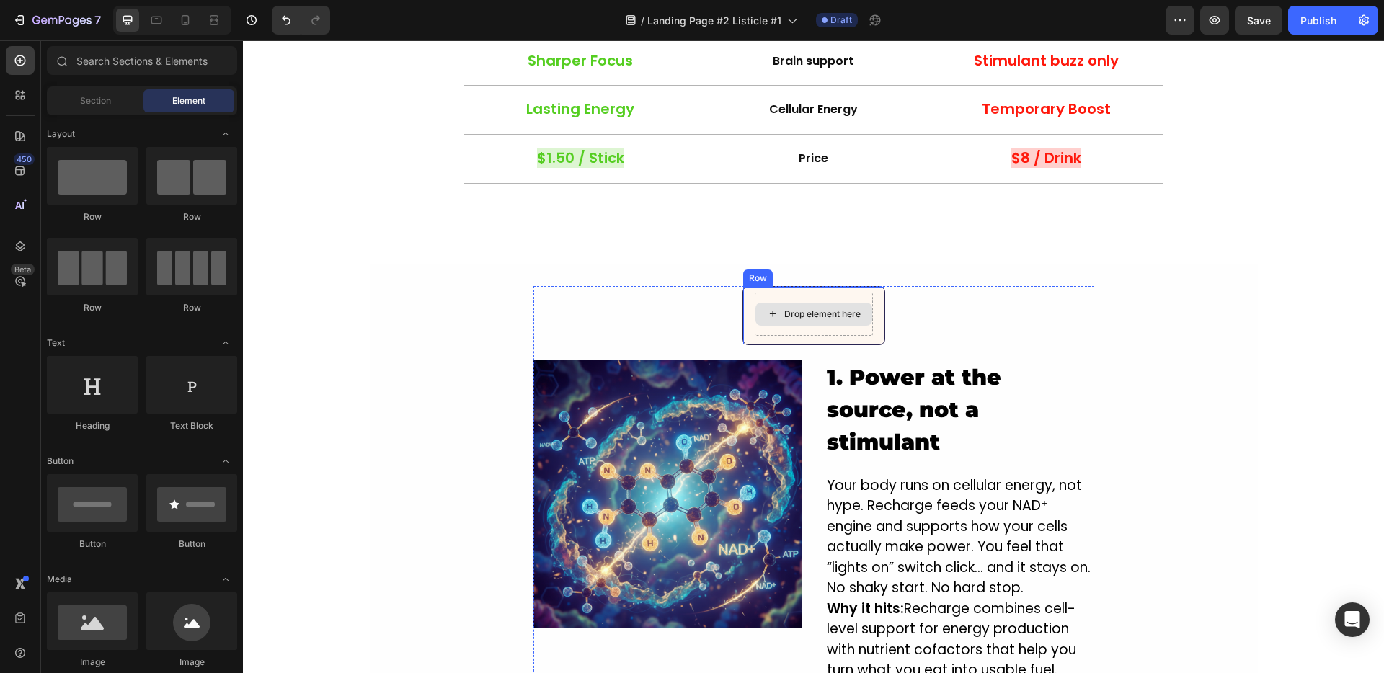
click at [760, 321] on div "Drop element here" at bounding box center [813, 314] width 117 height 23
click at [715, 314] on div "Drop element here Row Image 1. Power at the source, not a stimulant Heading You…" at bounding box center [813, 484] width 561 height 396
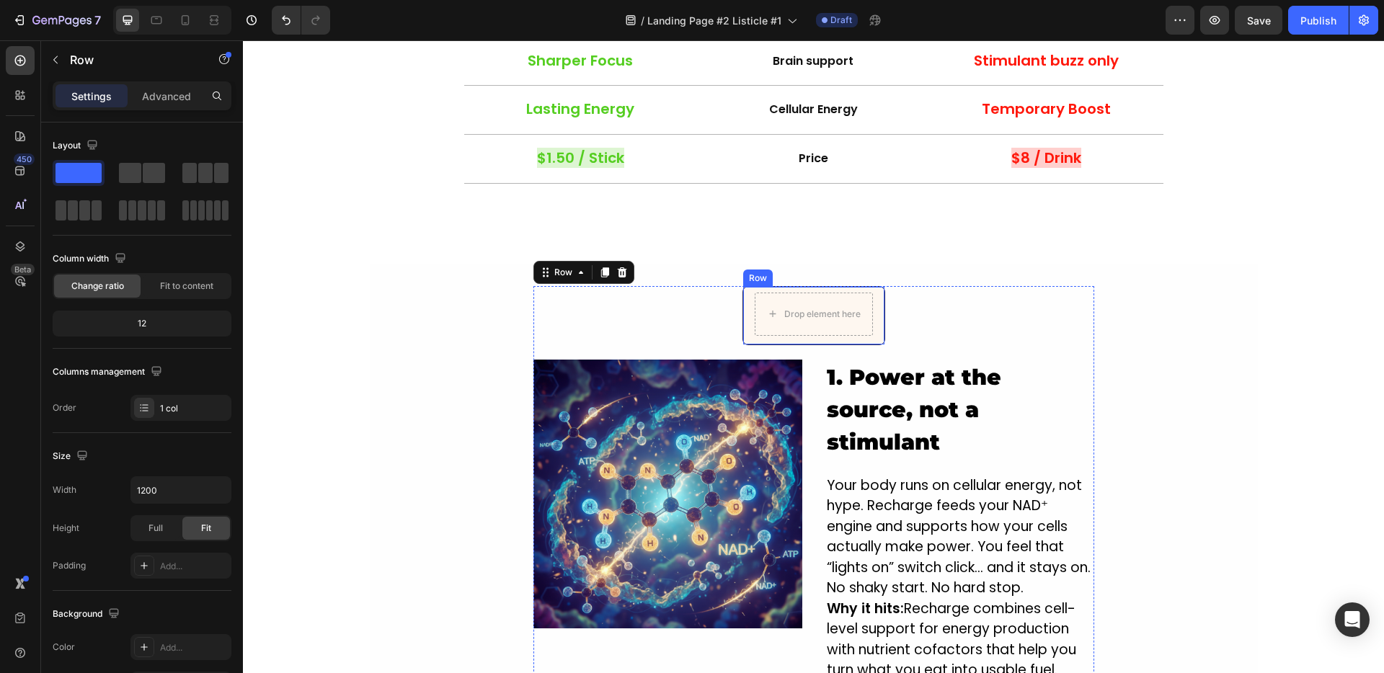
click at [742, 311] on div "Drop element here Row" at bounding box center [813, 315] width 143 height 59
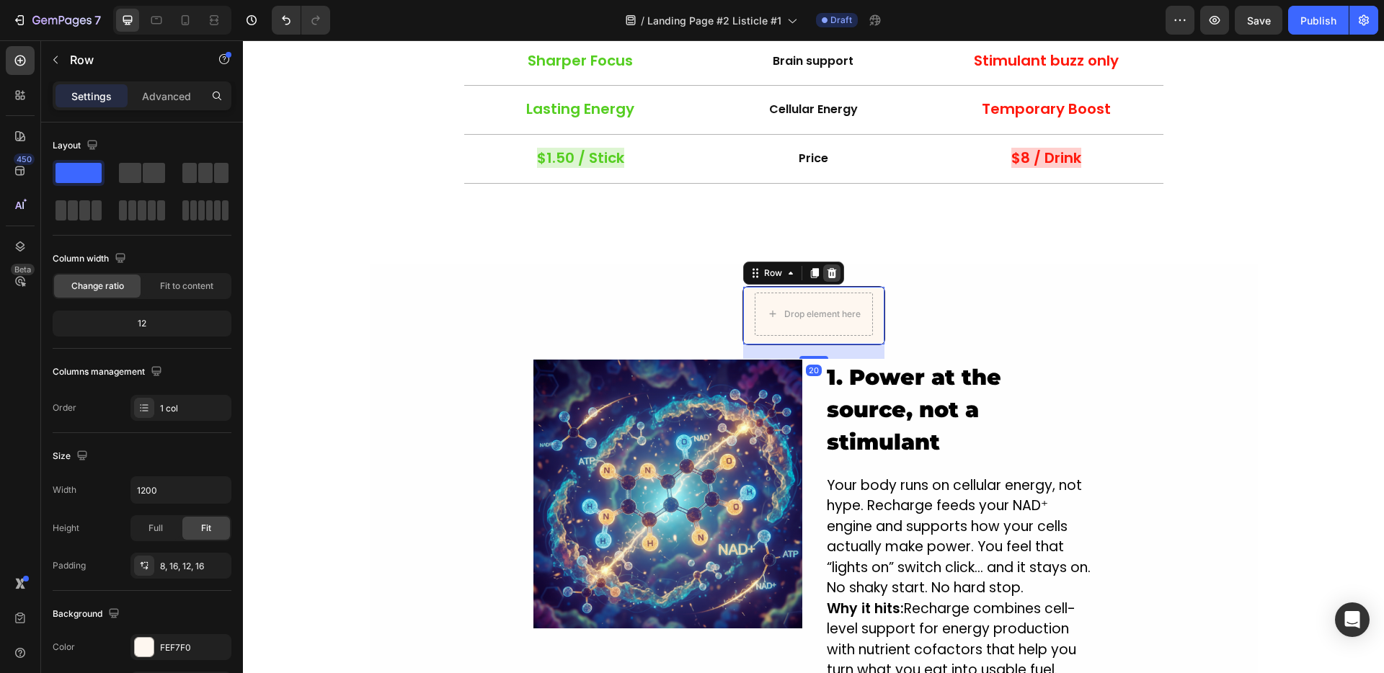
click at [827, 275] on icon at bounding box center [831, 273] width 9 height 10
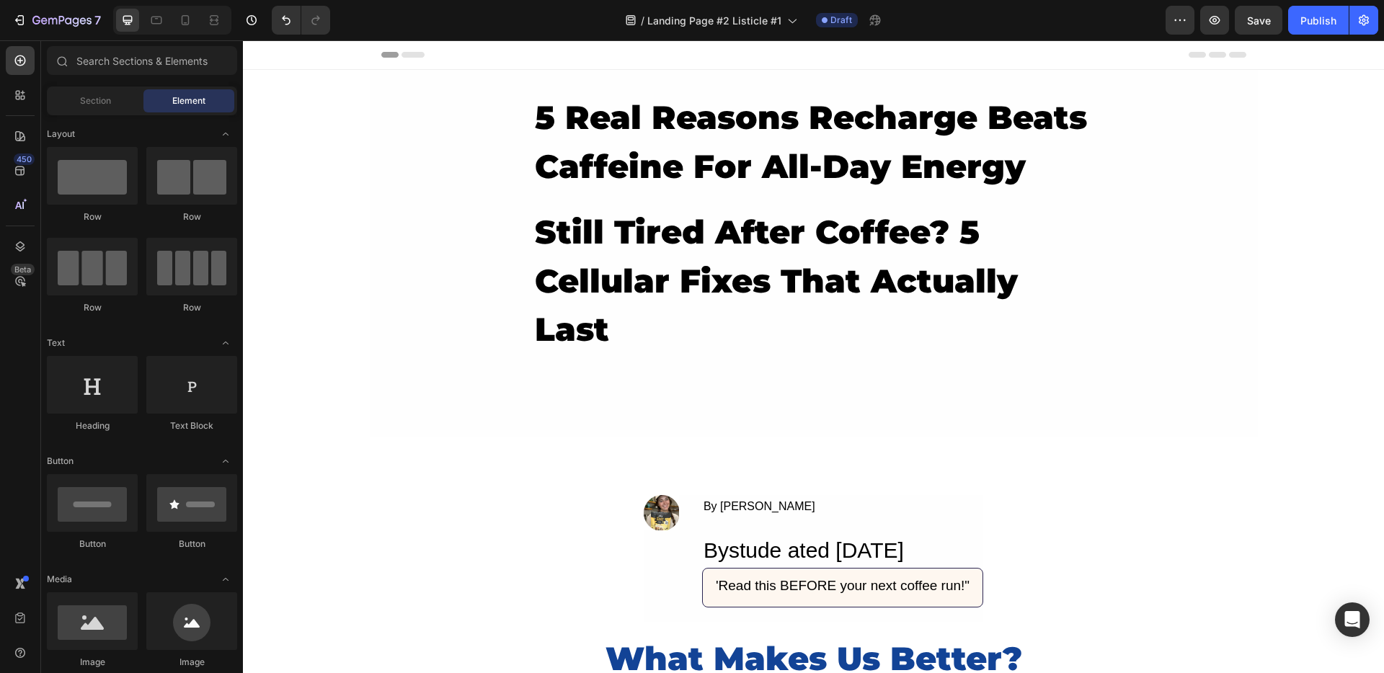
scroll to position [1, 0]
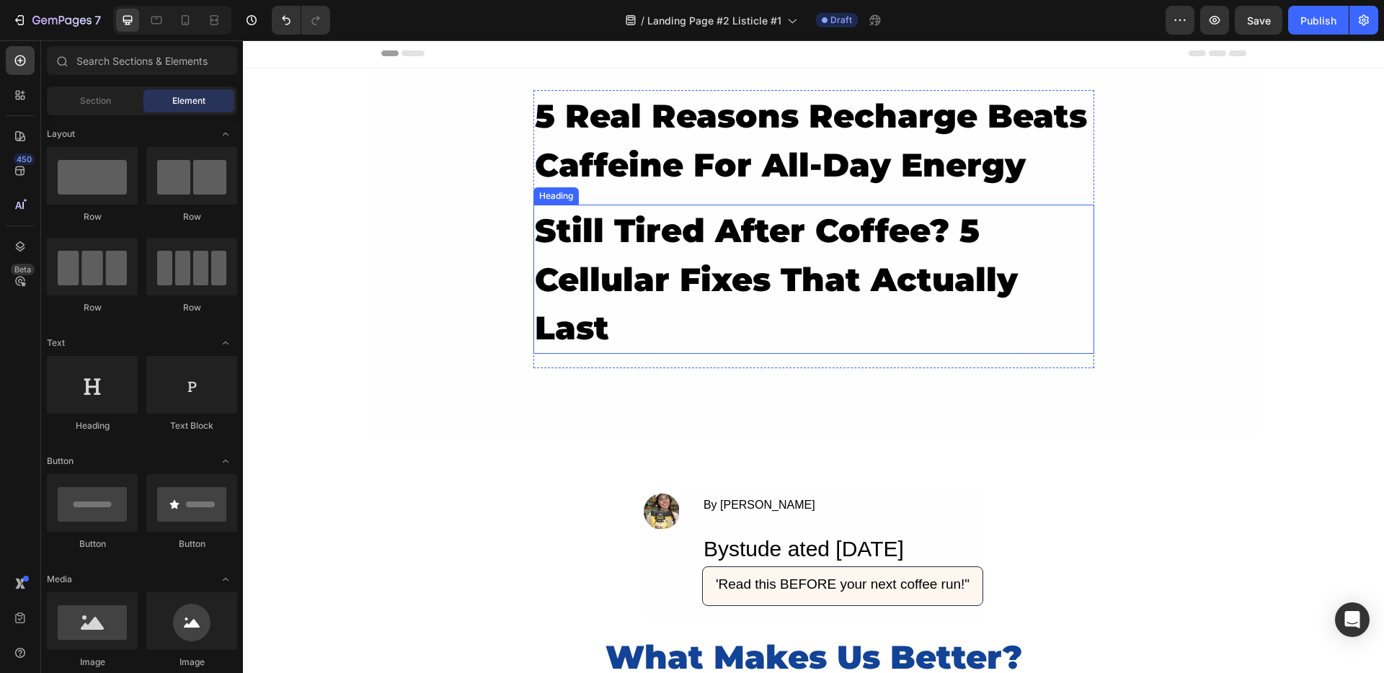
click at [636, 342] on h2 "still tired after coffee? 5 cellular fixes that actually last" at bounding box center [813, 279] width 561 height 149
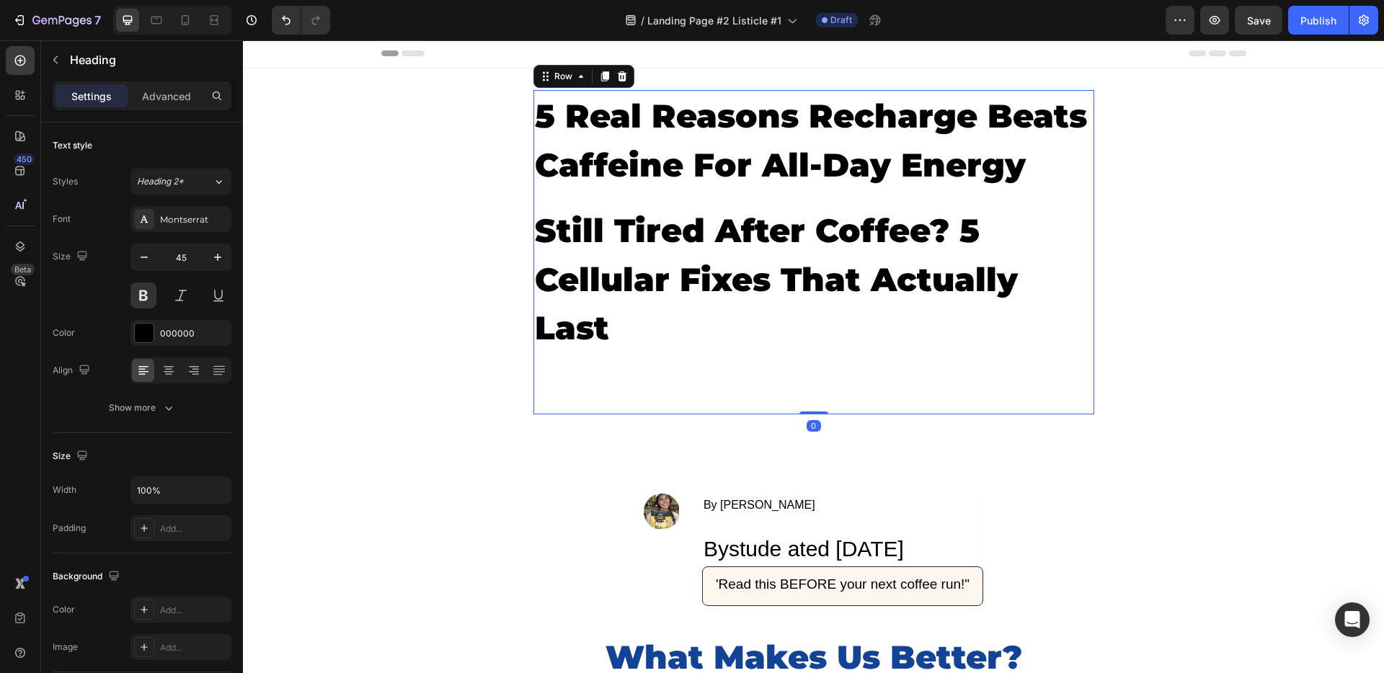
click at [810, 368] on div "5 Real Reasons Recharge Beats Caffeine For All-Day Energy Heading still tired a…" at bounding box center [813, 252] width 561 height 324
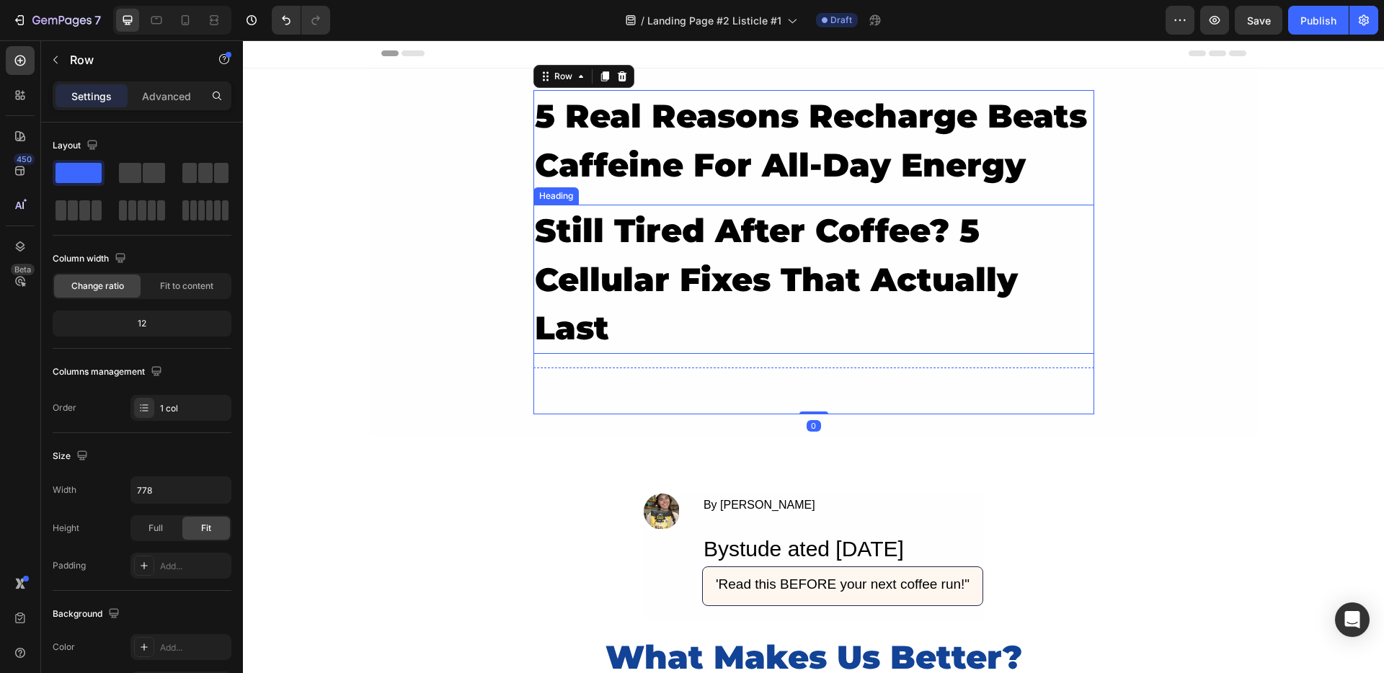
click at [719, 244] on h2 "still tired after coffee? 5 cellular fixes that actually last" at bounding box center [813, 279] width 561 height 149
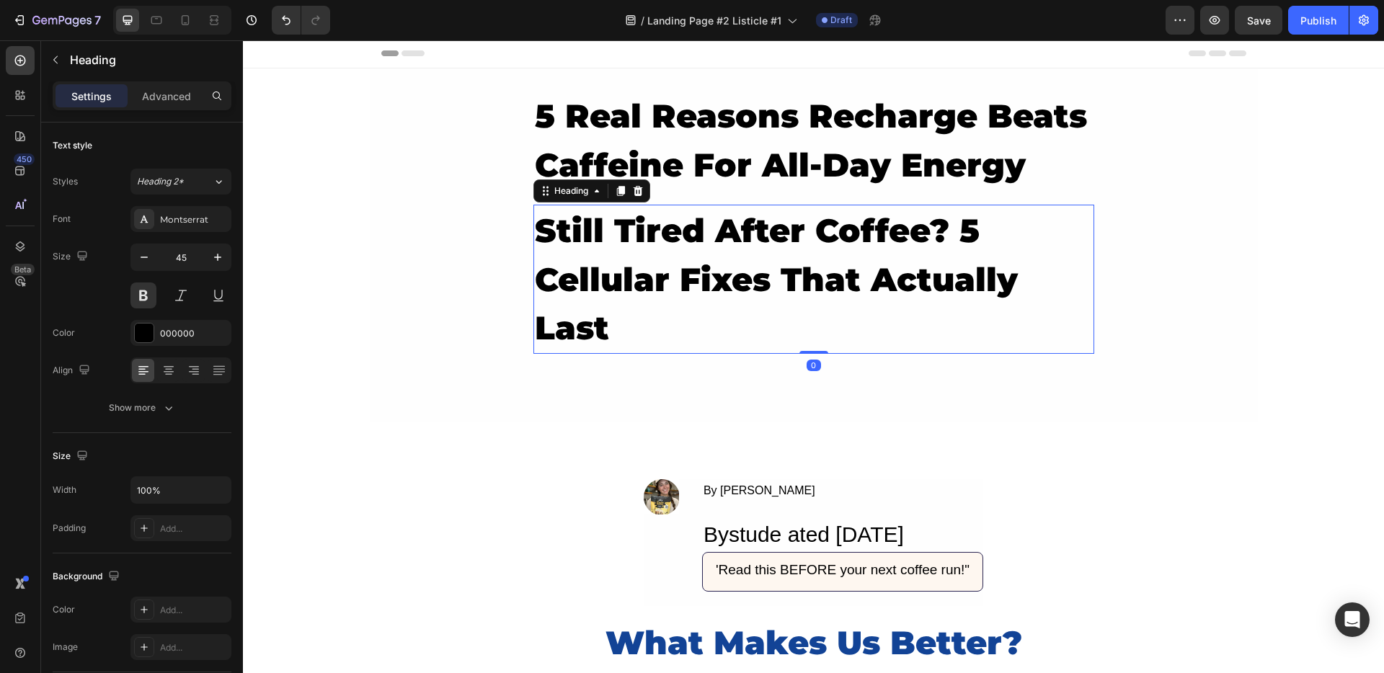
drag, startPoint x: 810, startPoint y: 365, endPoint x: 802, endPoint y: 306, distance: 59.6
click at [802, 306] on div "still tired after coffee? 5 cellular fixes that actually last Heading 0" at bounding box center [813, 279] width 561 height 149
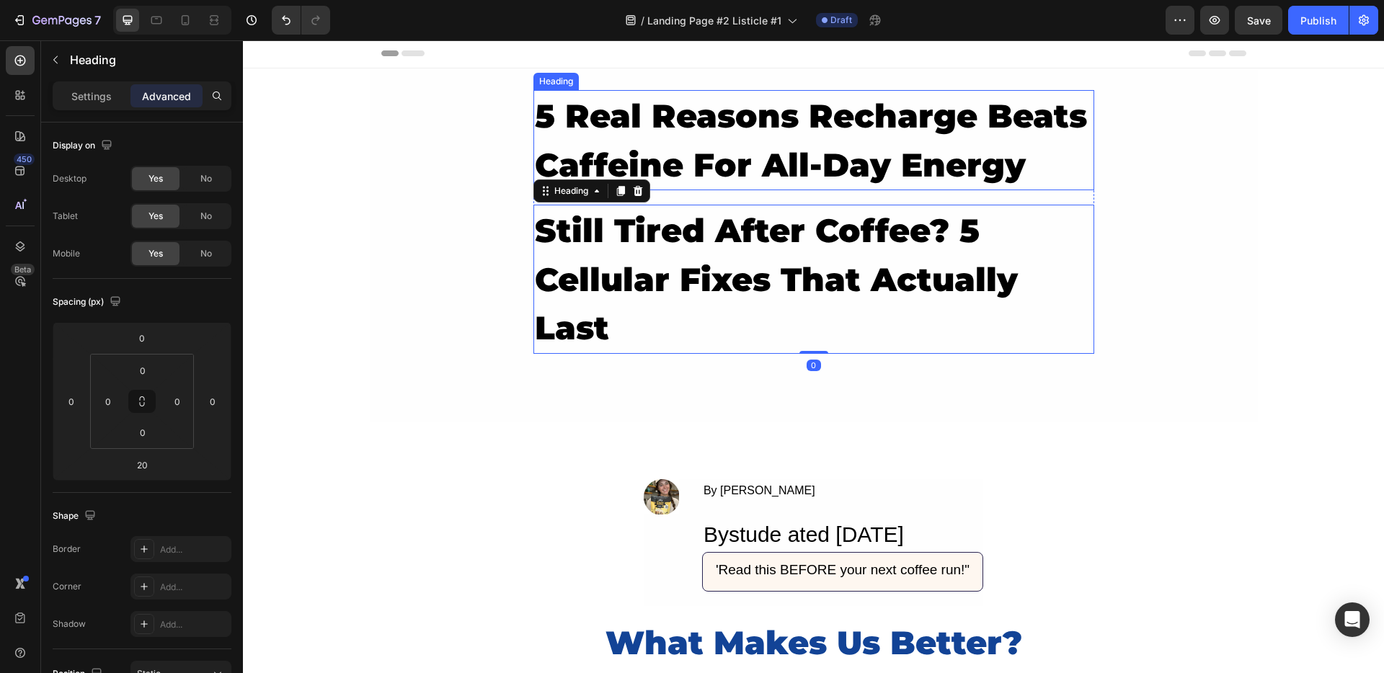
click at [770, 141] on h2 "5 Real Reasons Recharge Beats Caffeine For All-Day Energy" at bounding box center [813, 140] width 561 height 100
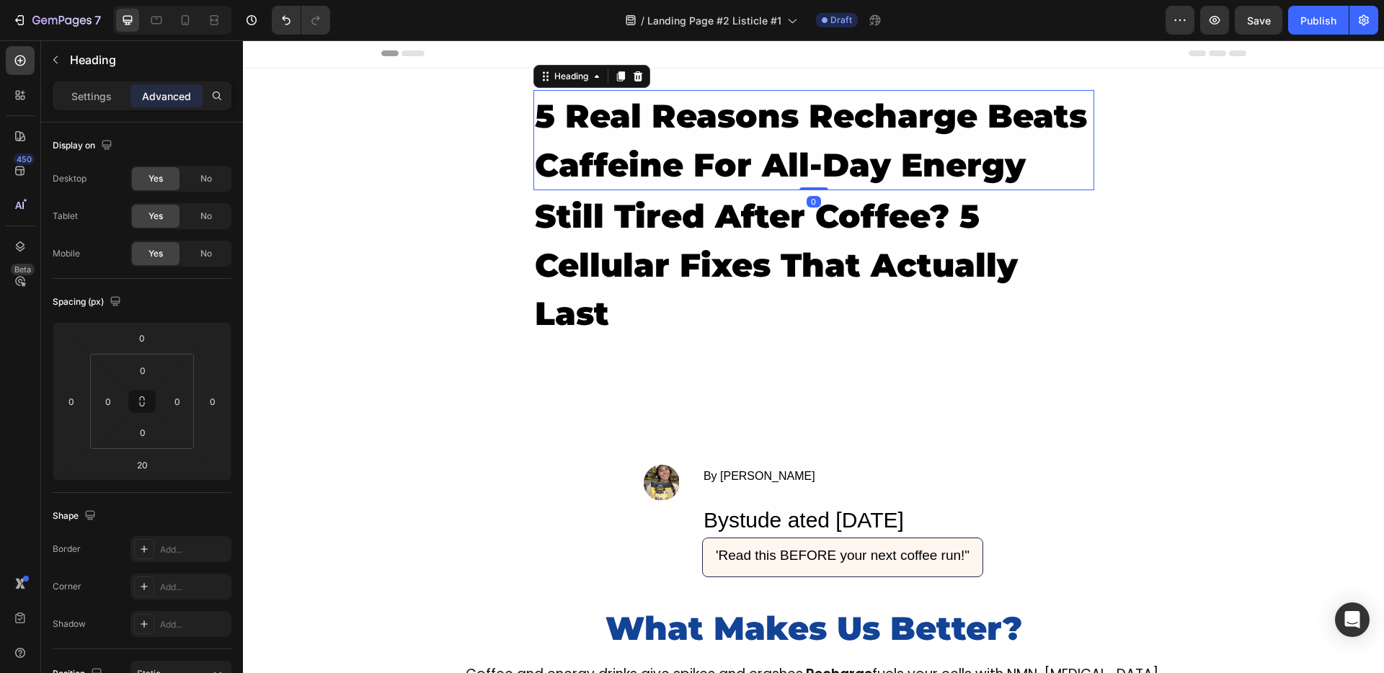
drag, startPoint x: 807, startPoint y: 204, endPoint x: 802, endPoint y: 130, distance: 73.6
click at [802, 130] on div "5 Real Reasons Recharge Beats Caffeine For All-Day Energy Heading 0" at bounding box center [813, 140] width 561 height 100
type input "0"
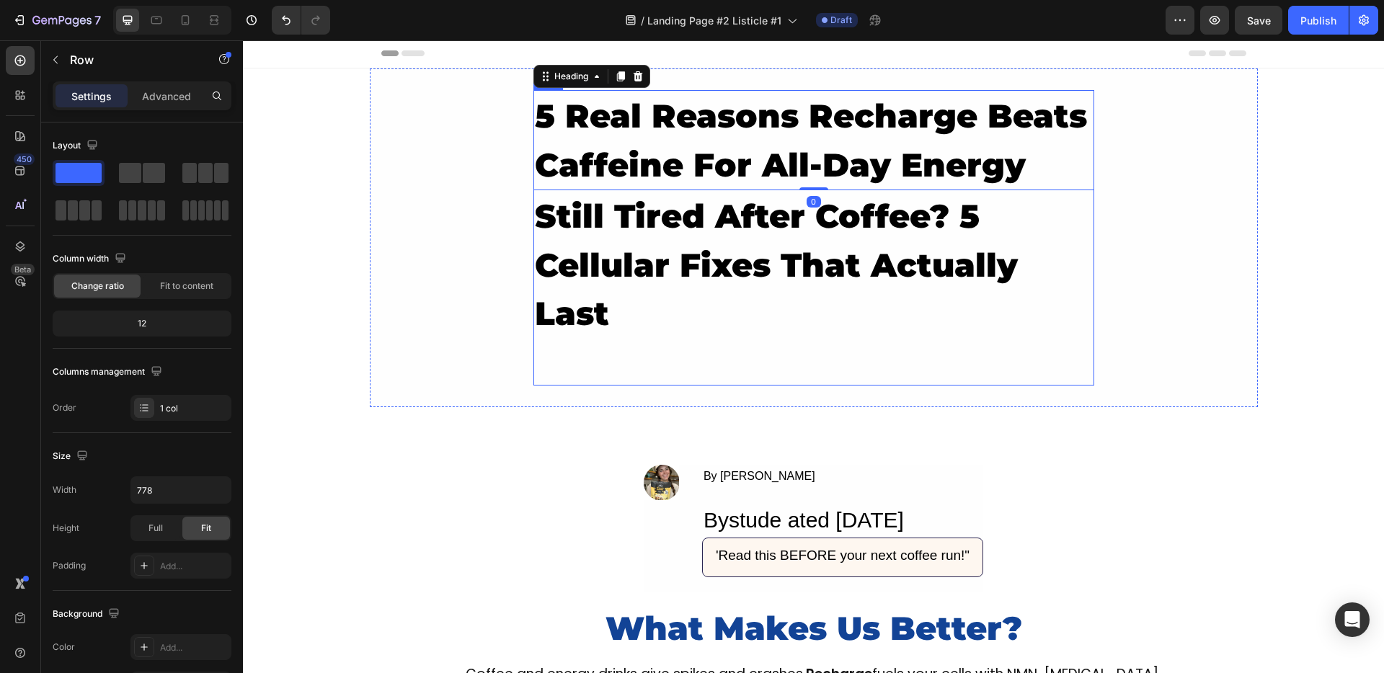
click at [770, 374] on div "5 Real Reasons Recharge Beats Caffeine For All-Day Energy Heading 0 still tired…" at bounding box center [813, 238] width 561 height 296
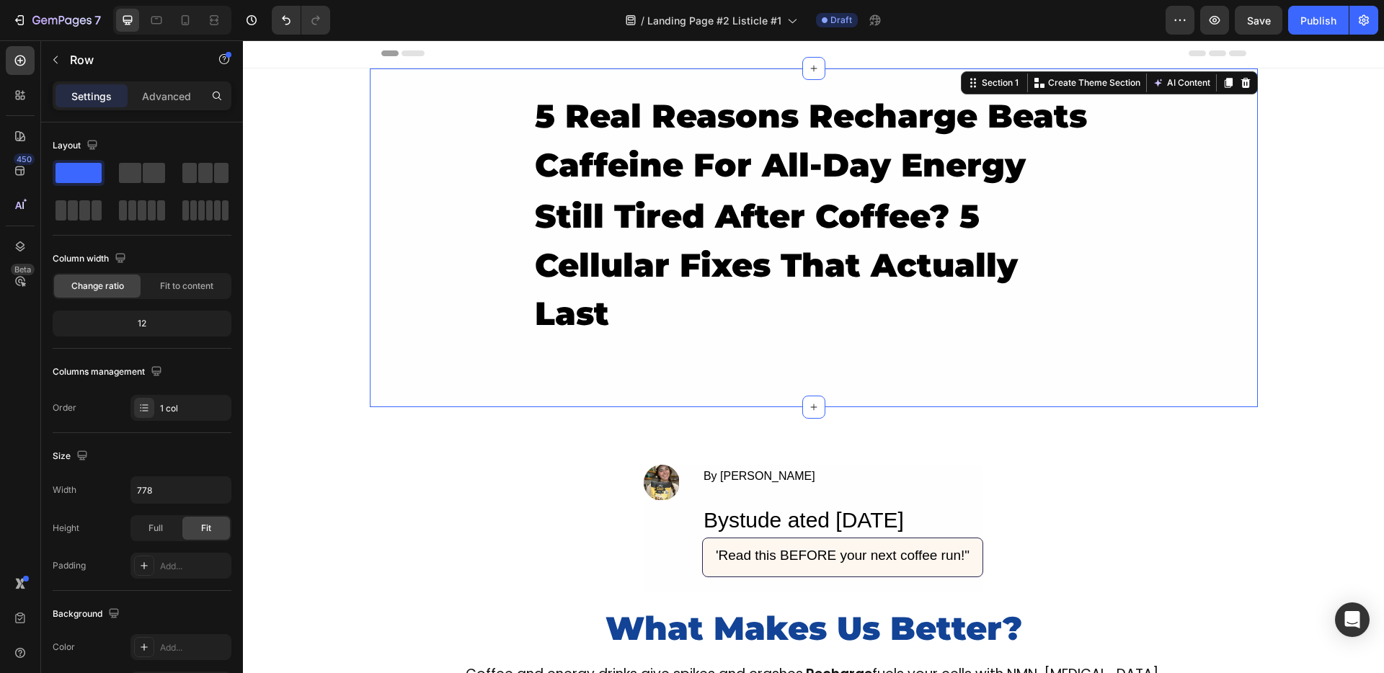
click at [751, 403] on div "5 Real Reasons Recharge Beats Caffeine For All-Day Energy Heading still tired a…" at bounding box center [814, 237] width 888 height 339
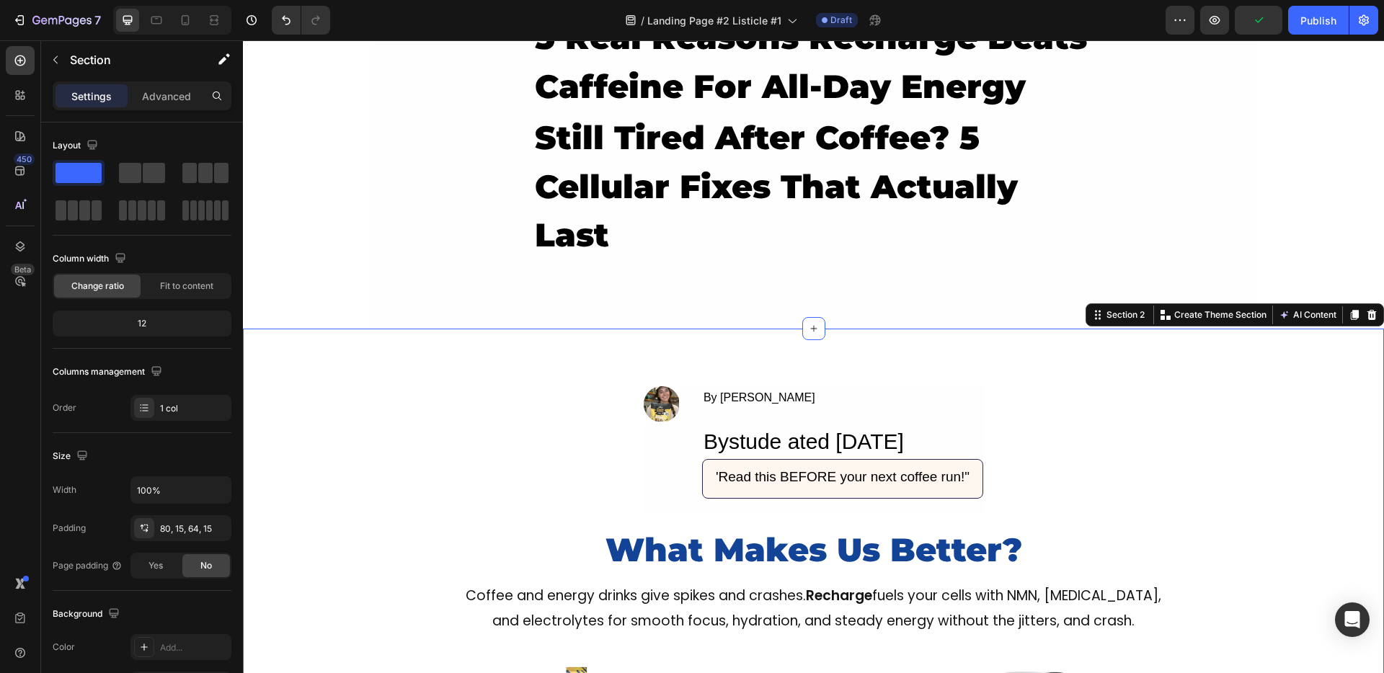
scroll to position [0, 0]
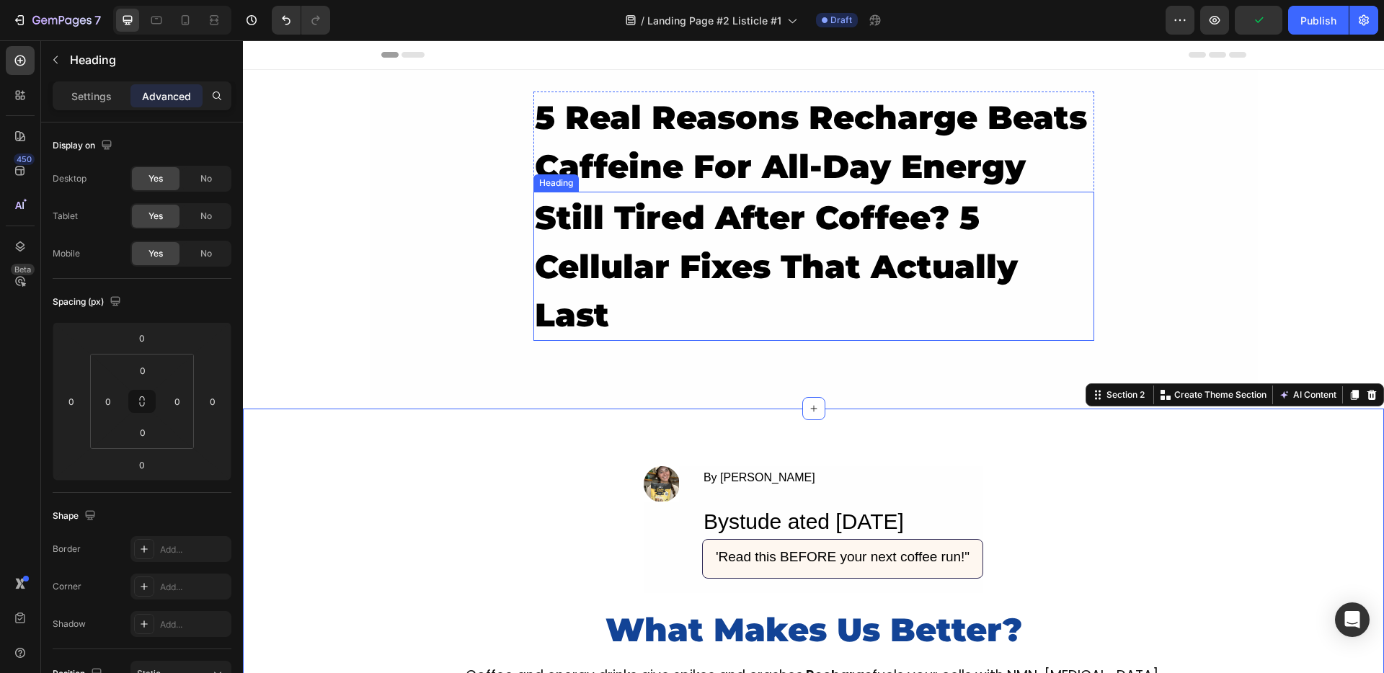
click at [643, 267] on h2 "still tired after coffee? 5 cellular fixes that actually last" at bounding box center [813, 266] width 561 height 149
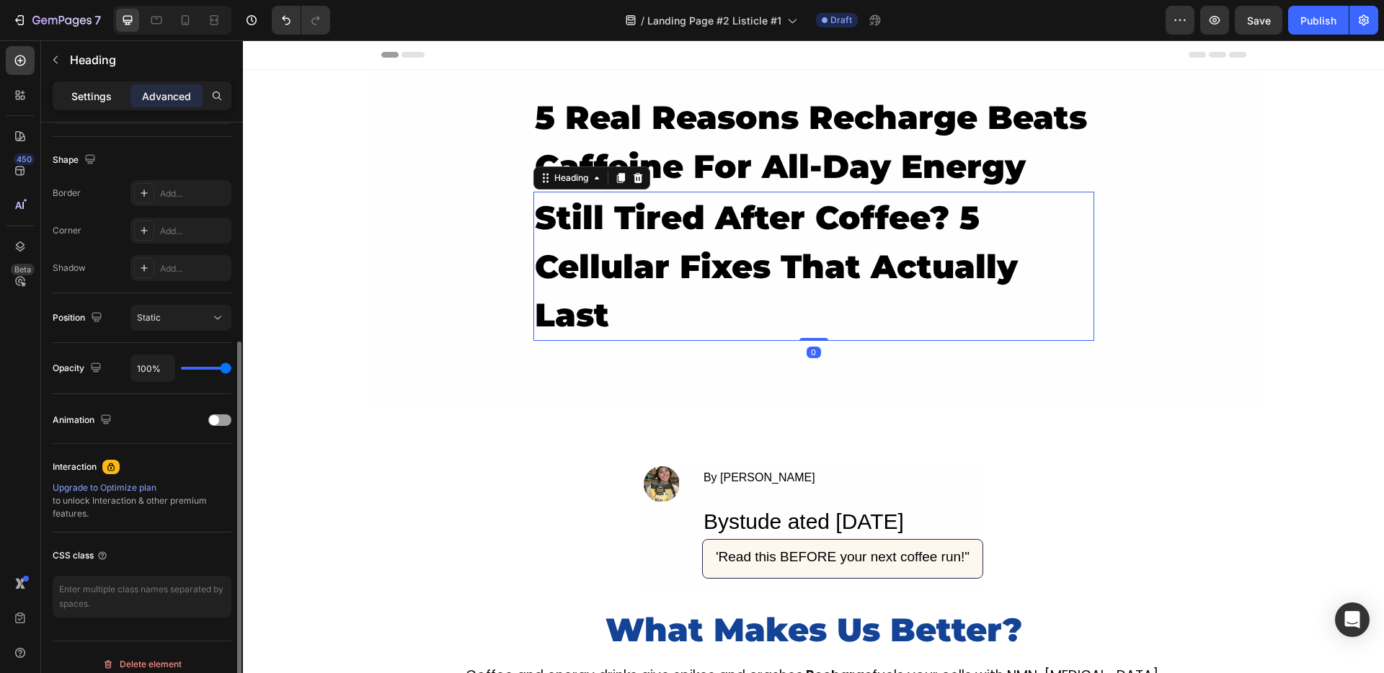
click at [81, 105] on div "Settings" at bounding box center [91, 95] width 72 height 23
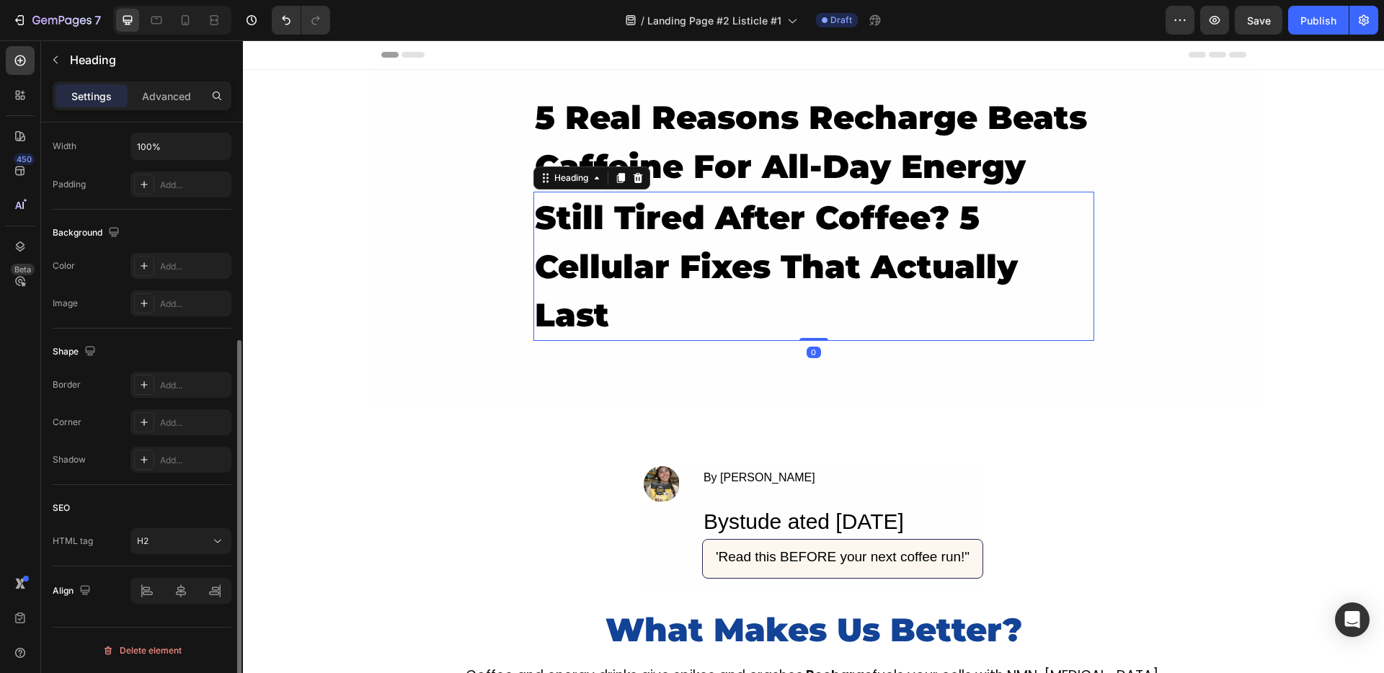
scroll to position [344, 0]
click at [181, 589] on div at bounding box center [180, 591] width 101 height 26
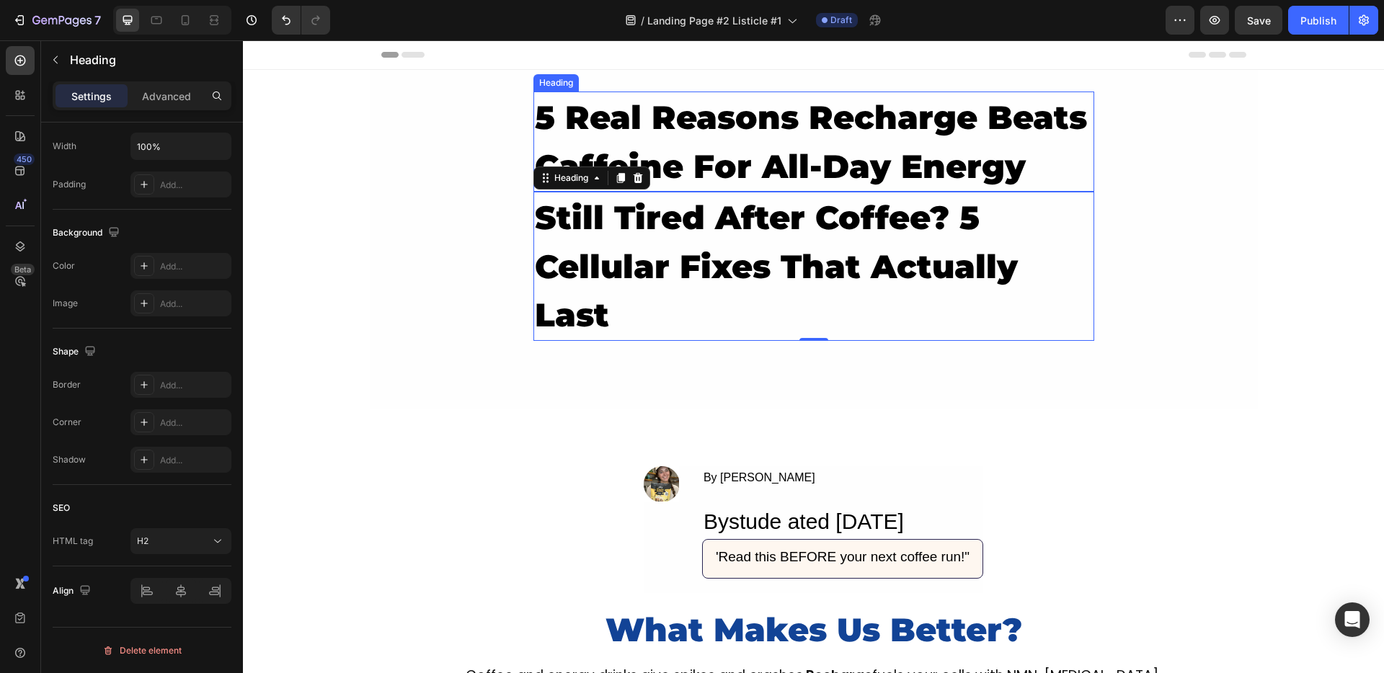
click at [703, 135] on h2 "5 Real Reasons Recharge Beats Caffeine For All-Day Energy" at bounding box center [813, 142] width 561 height 100
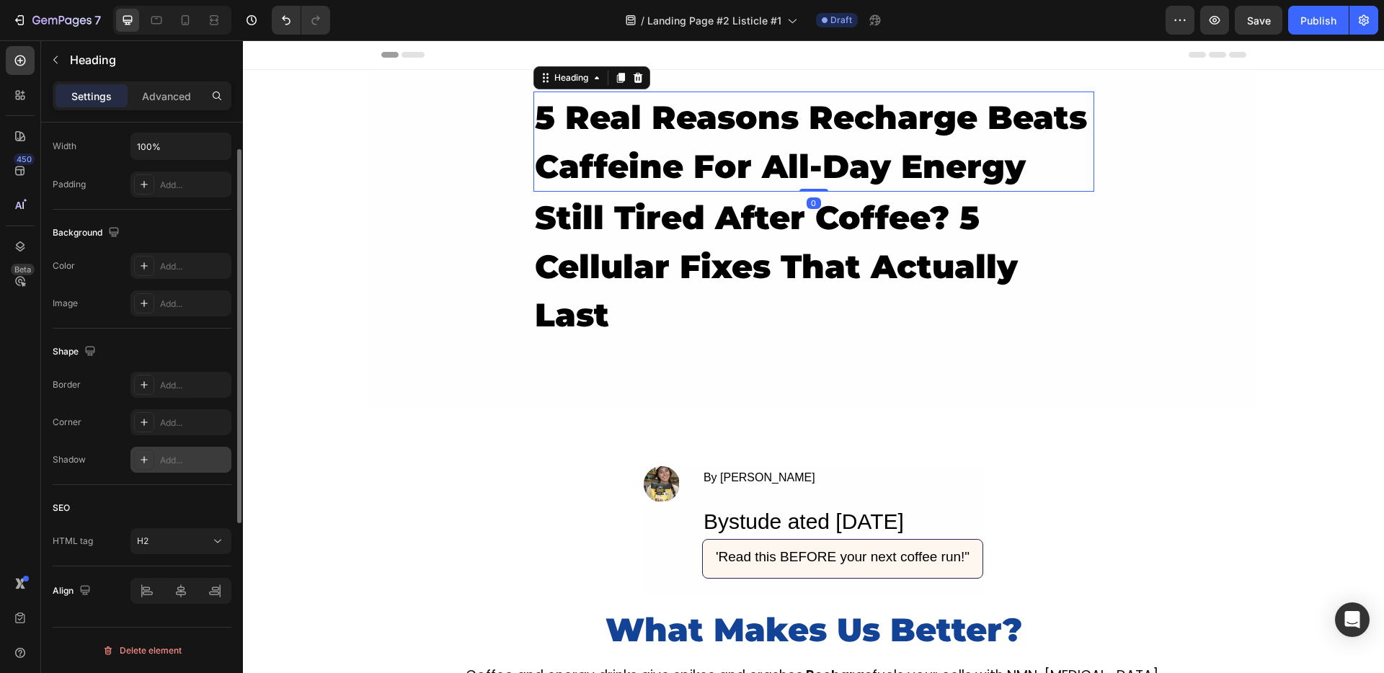
scroll to position [0, 0]
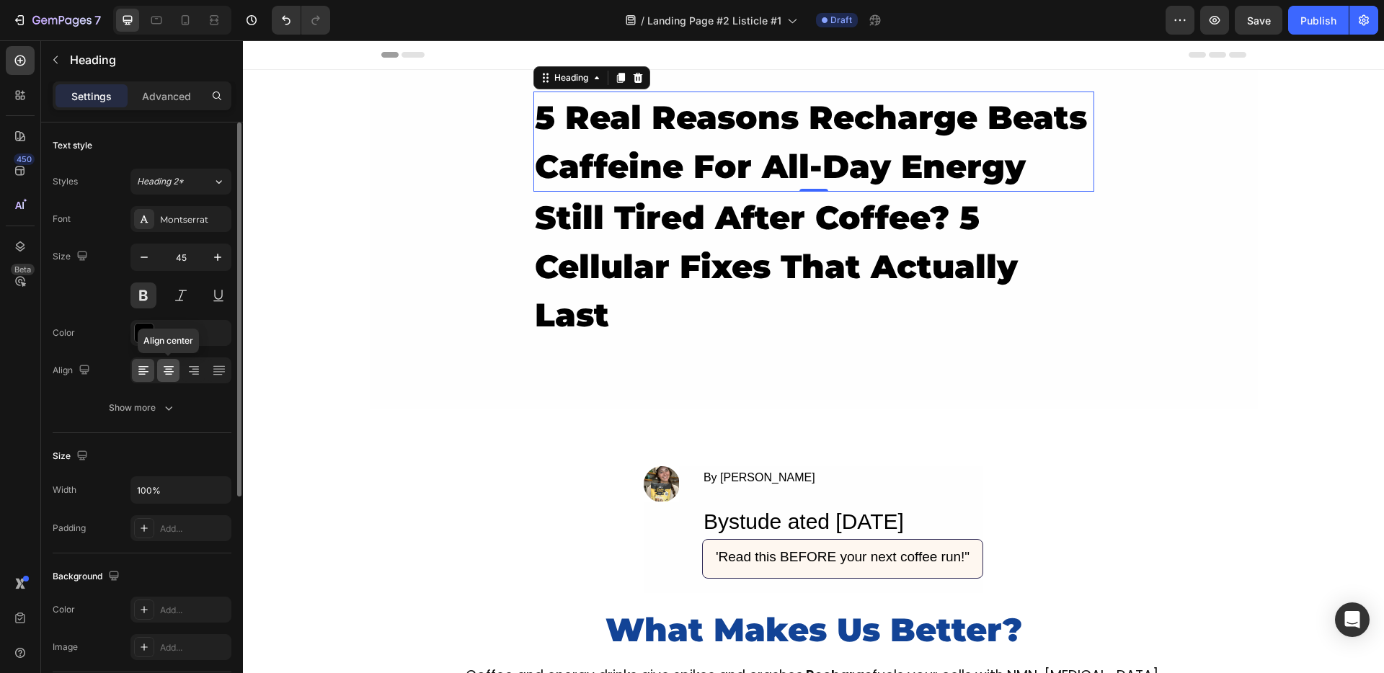
click at [170, 365] on icon at bounding box center [168, 370] width 14 height 14
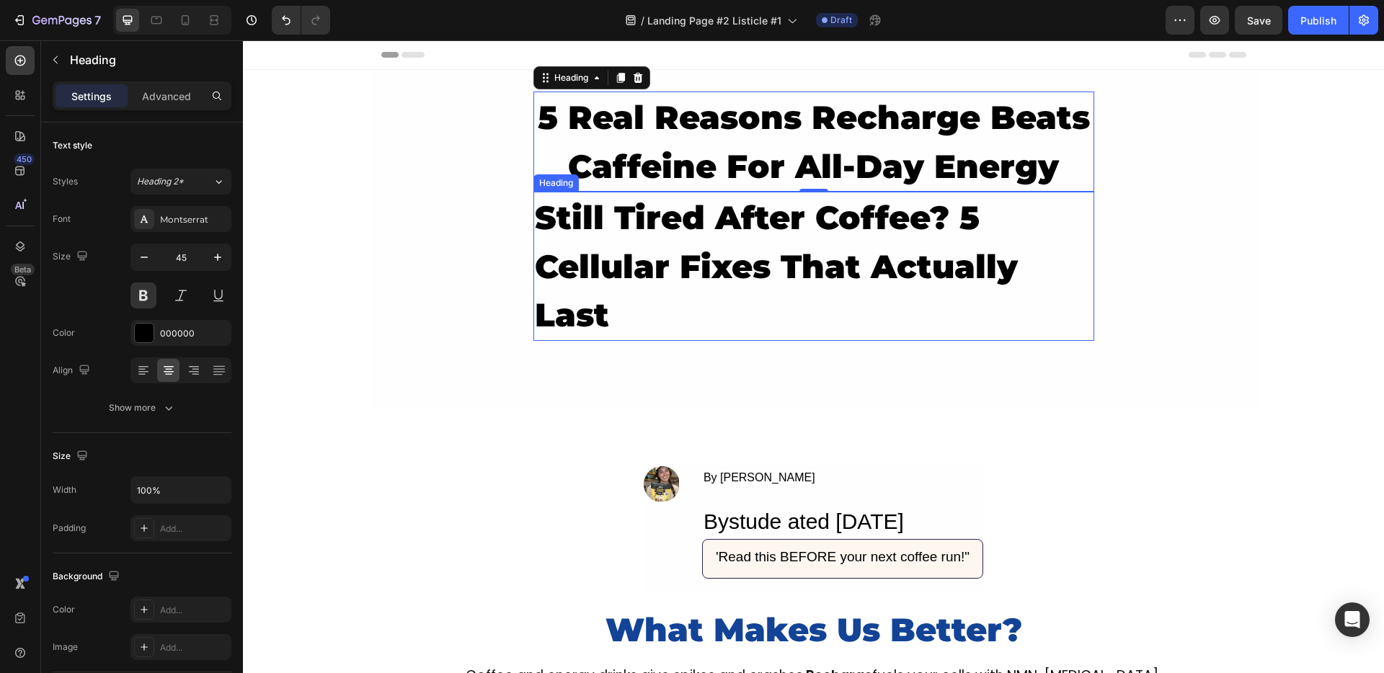
click at [694, 275] on h2 "still tired after coffee? 5 cellular fixes that actually last" at bounding box center [813, 266] width 561 height 149
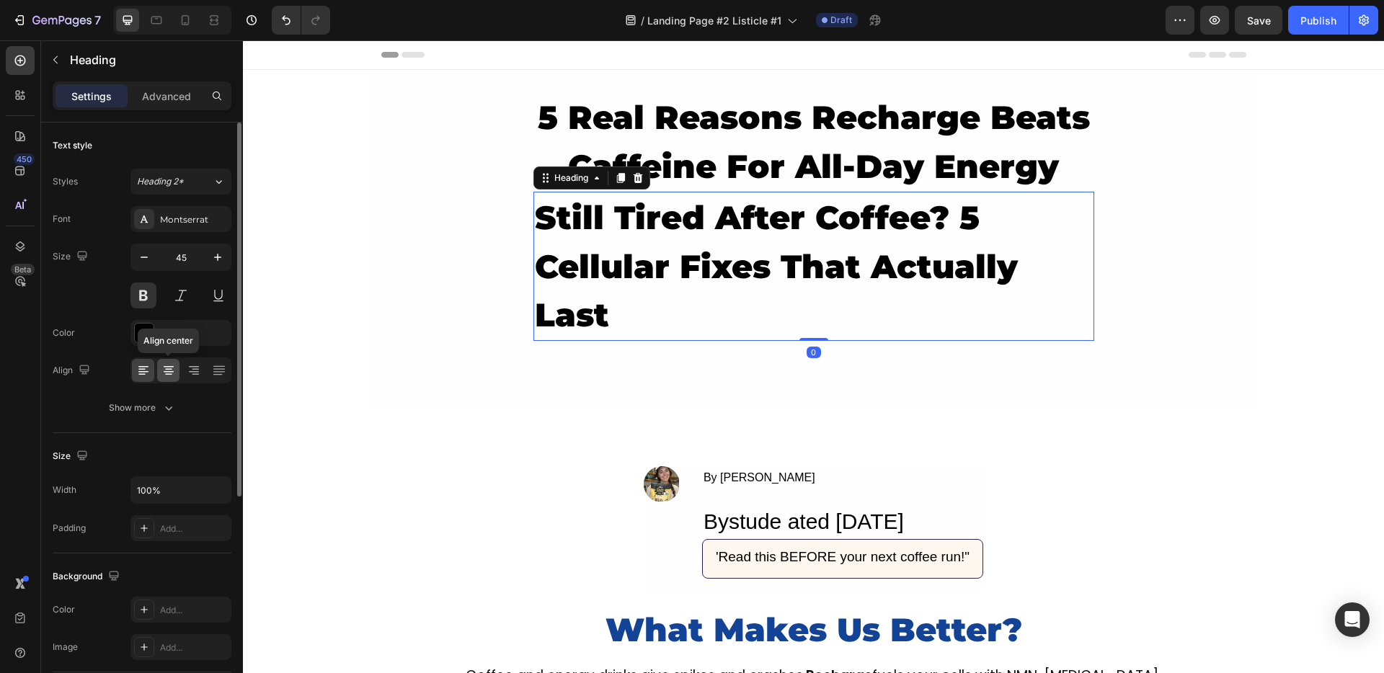
click at [163, 375] on icon at bounding box center [168, 370] width 14 height 14
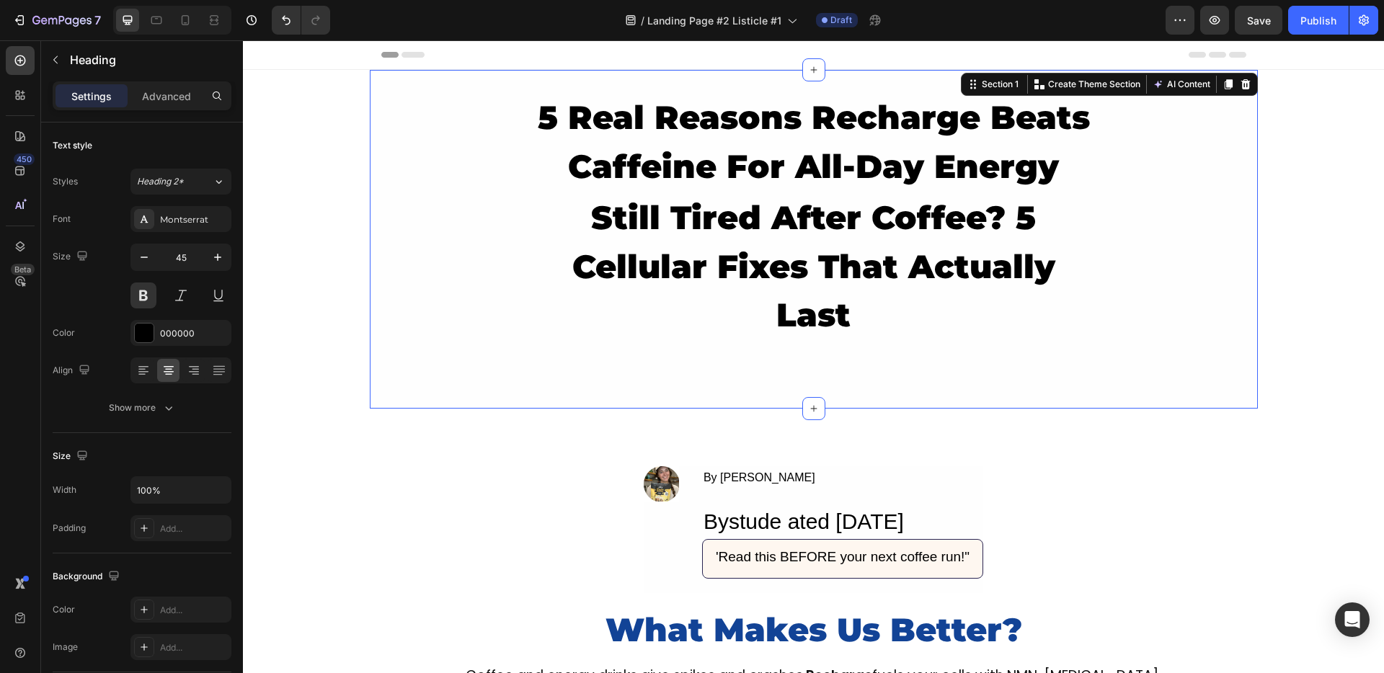
click at [397, 375] on div "5 Real Reasons Recharge Beats Caffeine For All-Day Energy Heading still tired a…" at bounding box center [814, 240] width 888 height 296
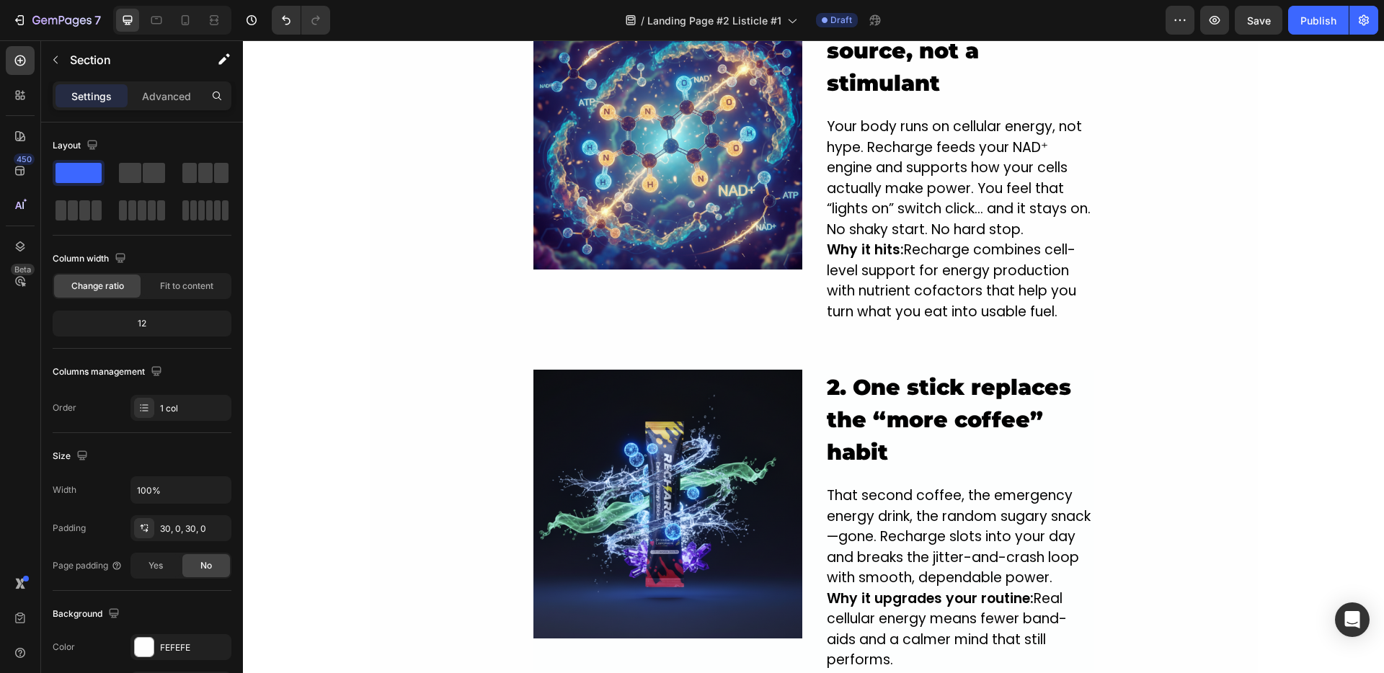
scroll to position [1129, 0]
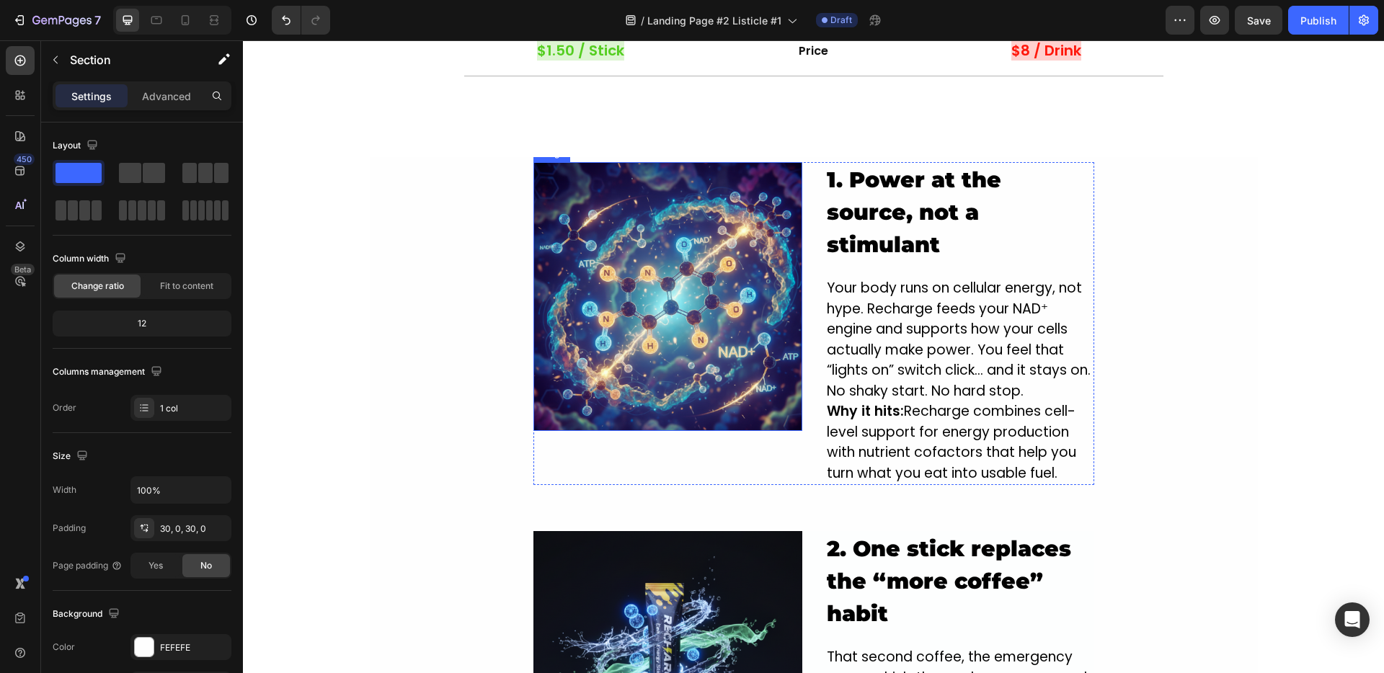
click at [640, 226] on img at bounding box center [667, 296] width 269 height 269
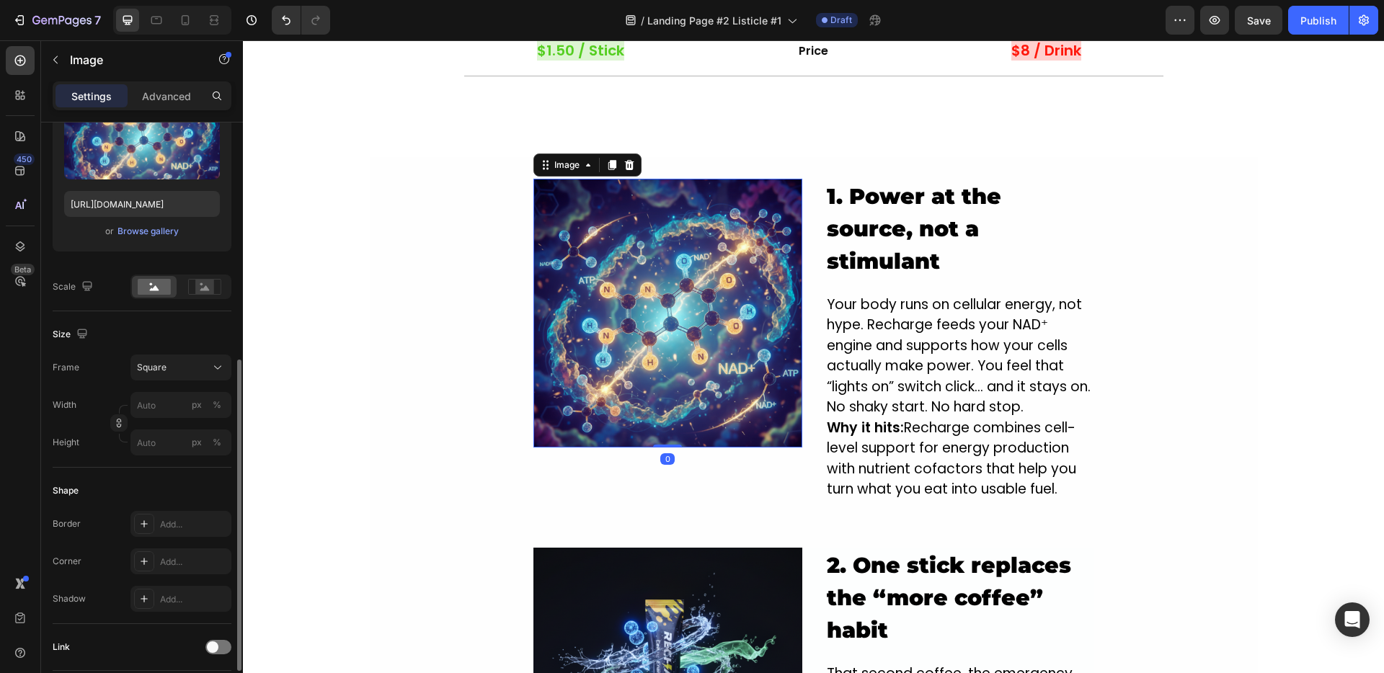
scroll to position [325, 0]
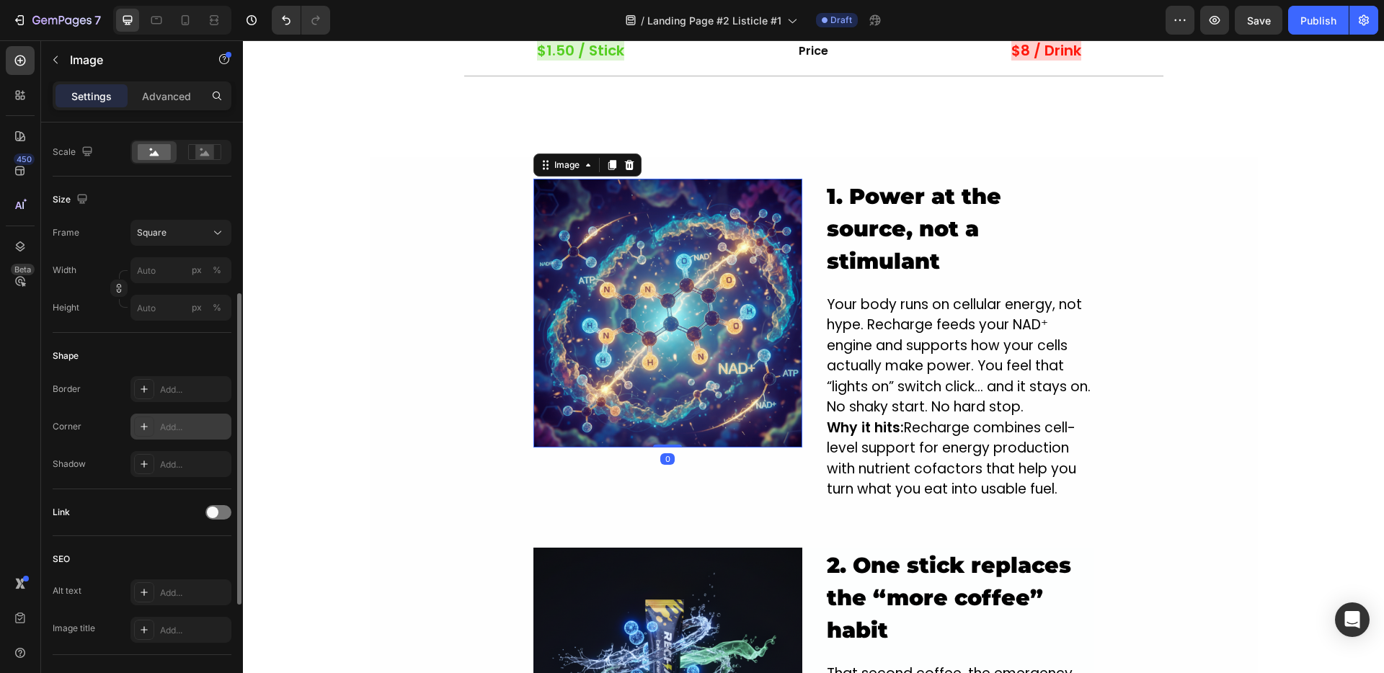
click at [172, 430] on div "Add..." at bounding box center [194, 427] width 68 height 13
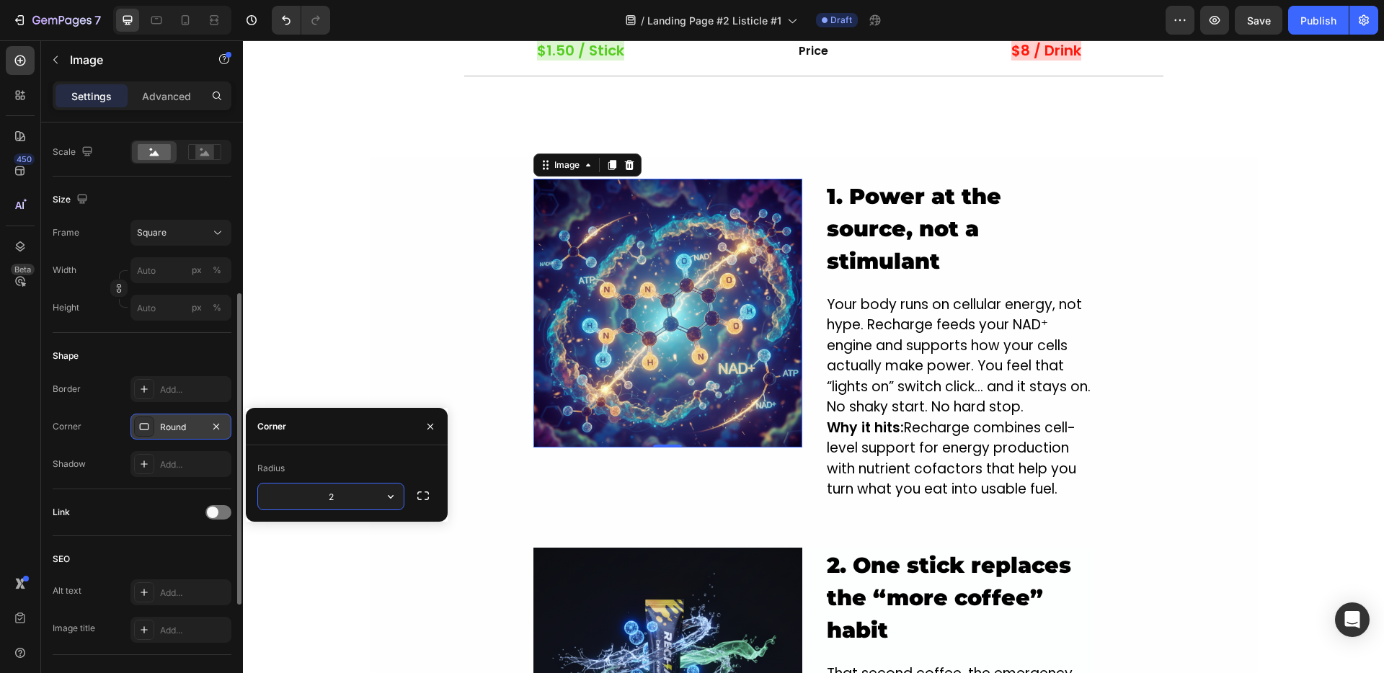
type input "20"
click at [313, 269] on div "Image By Jade M. Text Block Bystude ated Sep 25, 2025 Heading 'Read this BEFORE…" at bounding box center [813, 628] width 1141 height 3375
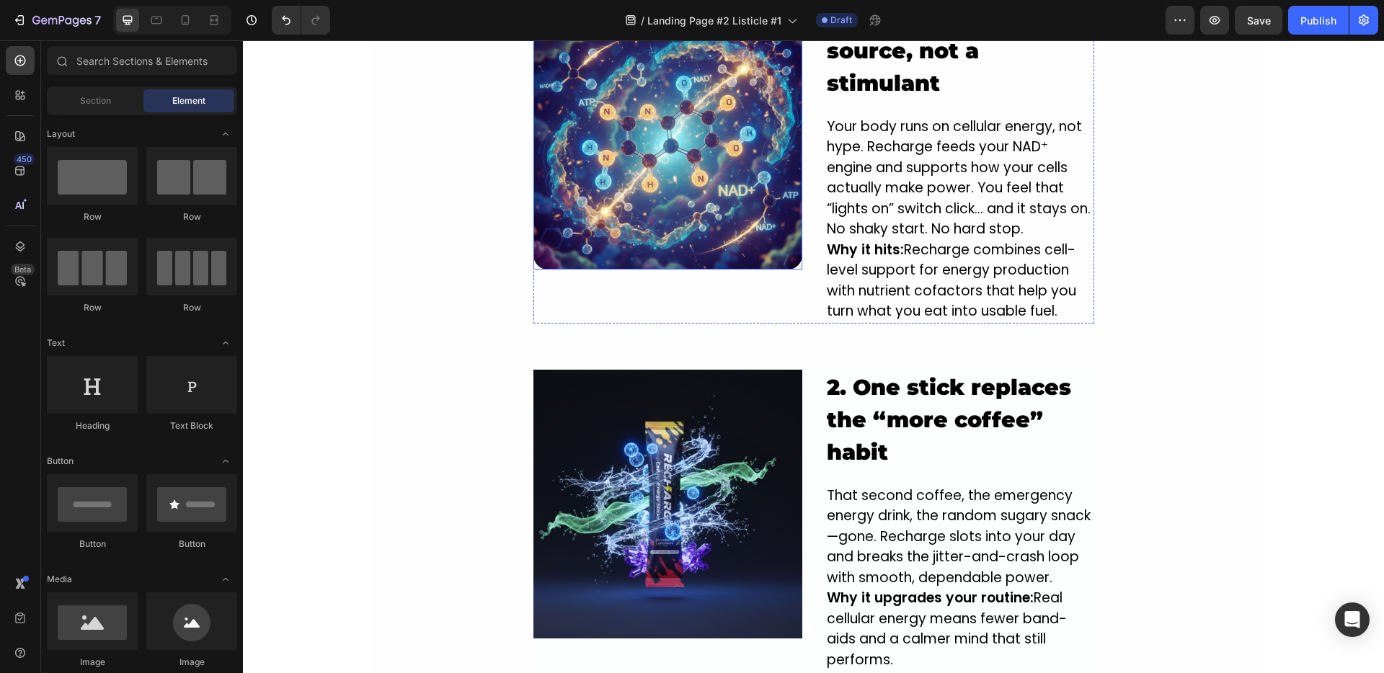
scroll to position [1413, 0]
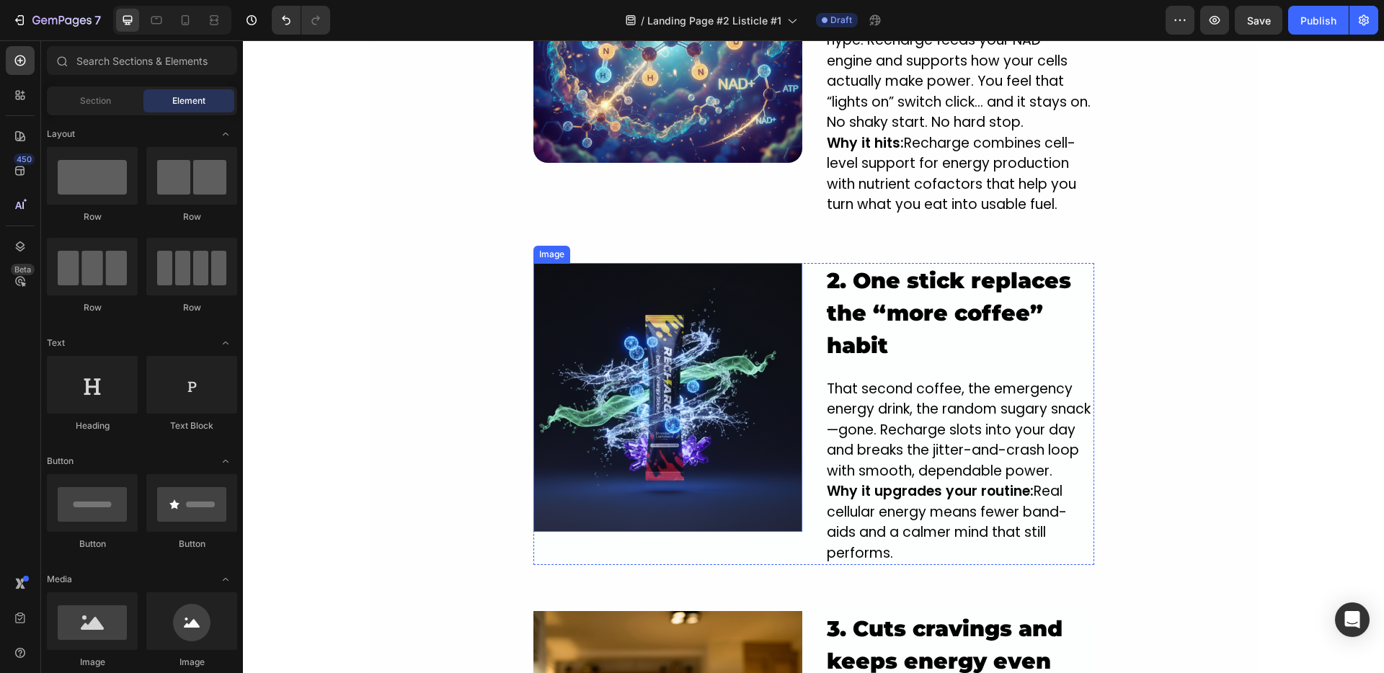
click at [589, 270] on img at bounding box center [667, 397] width 269 height 269
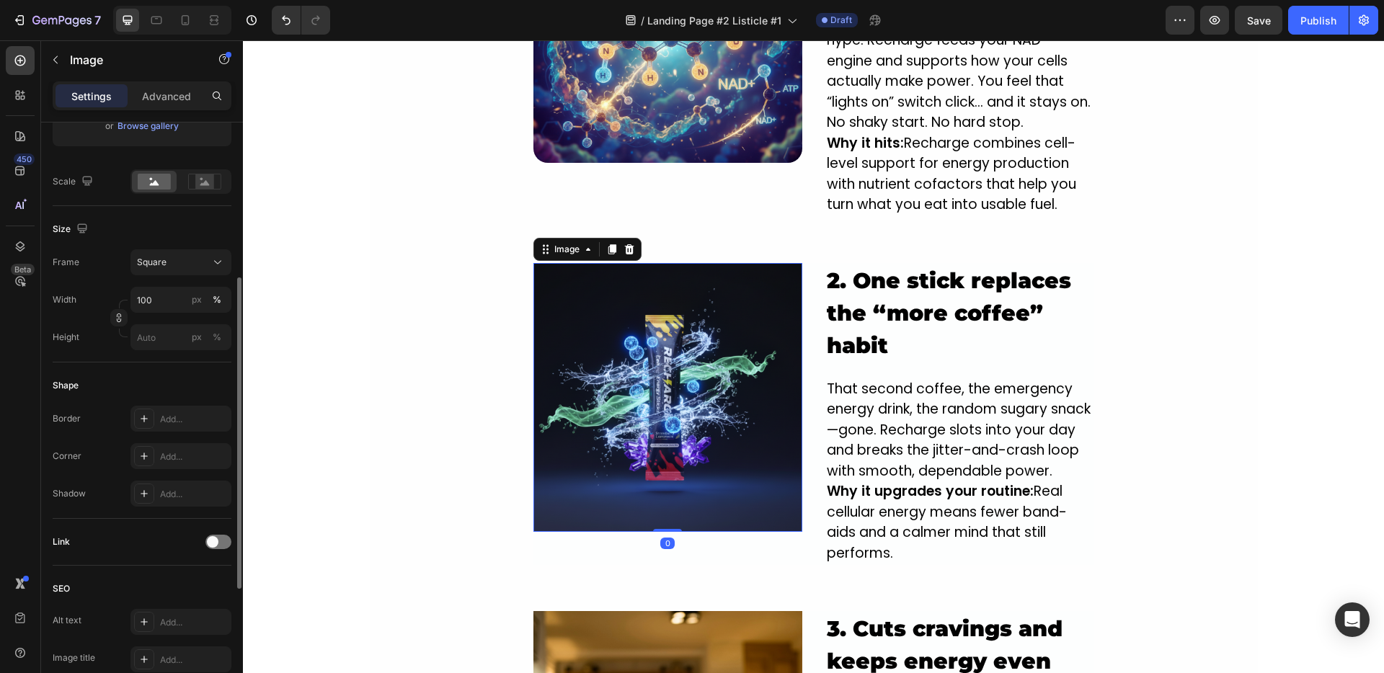
scroll to position [415, 0]
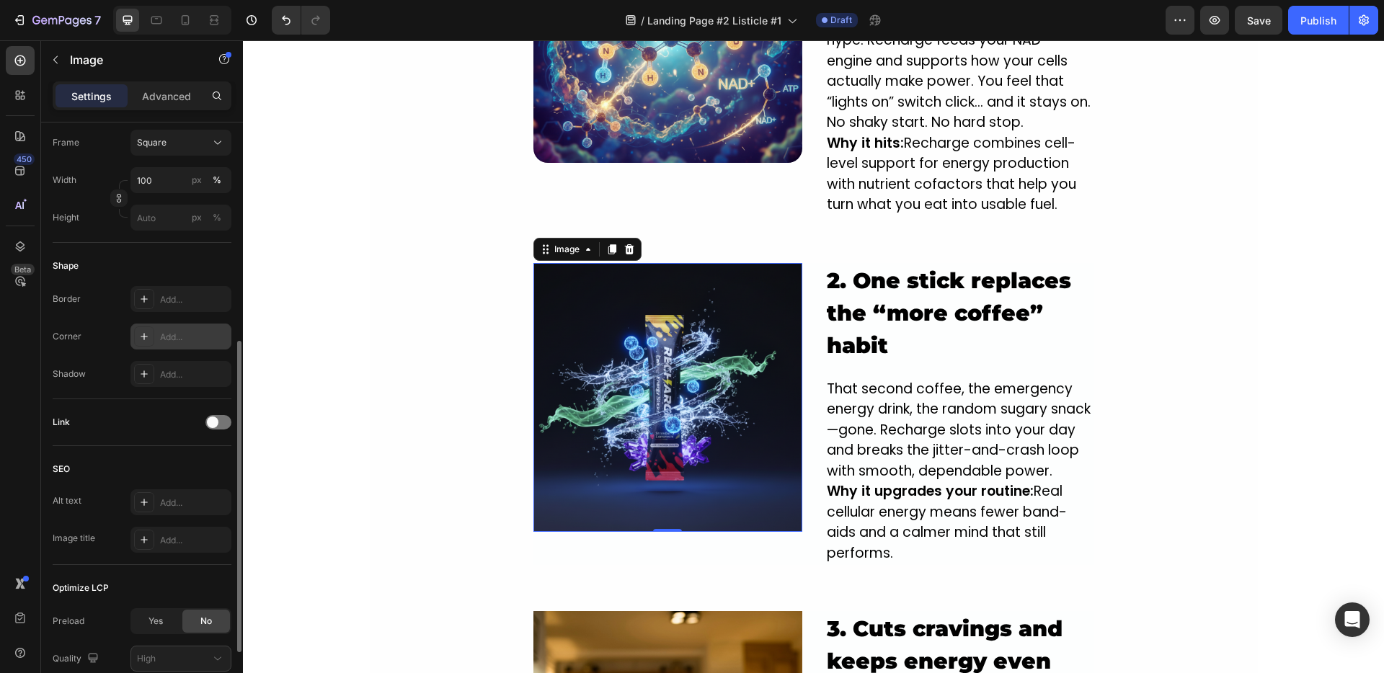
click at [169, 329] on div "Add..." at bounding box center [180, 337] width 101 height 26
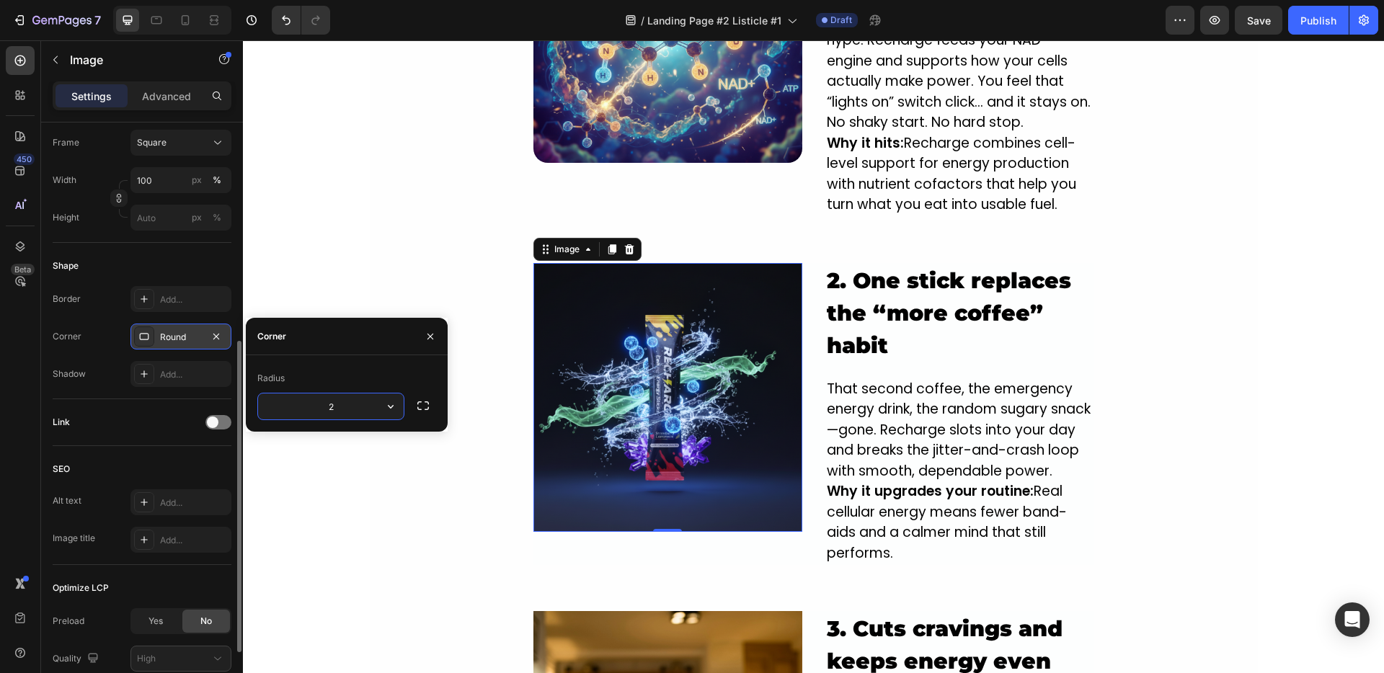
type input "20"
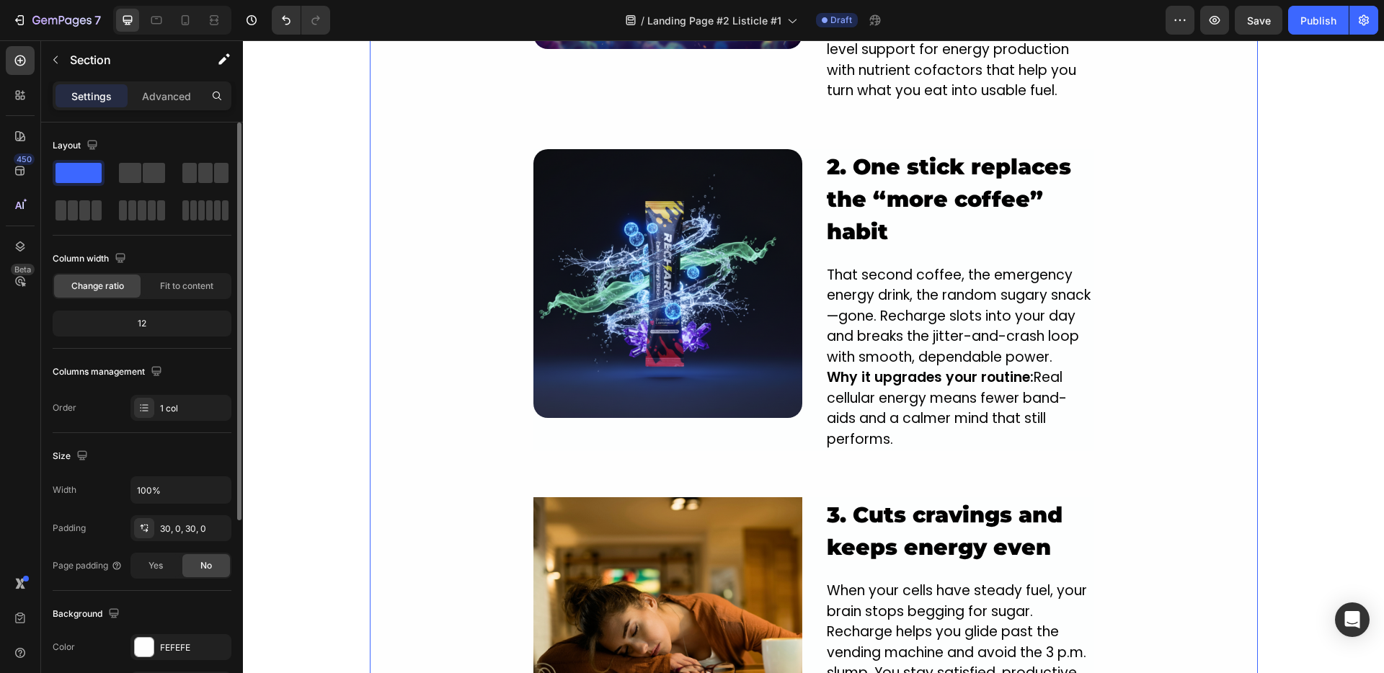
scroll to position [1865, 0]
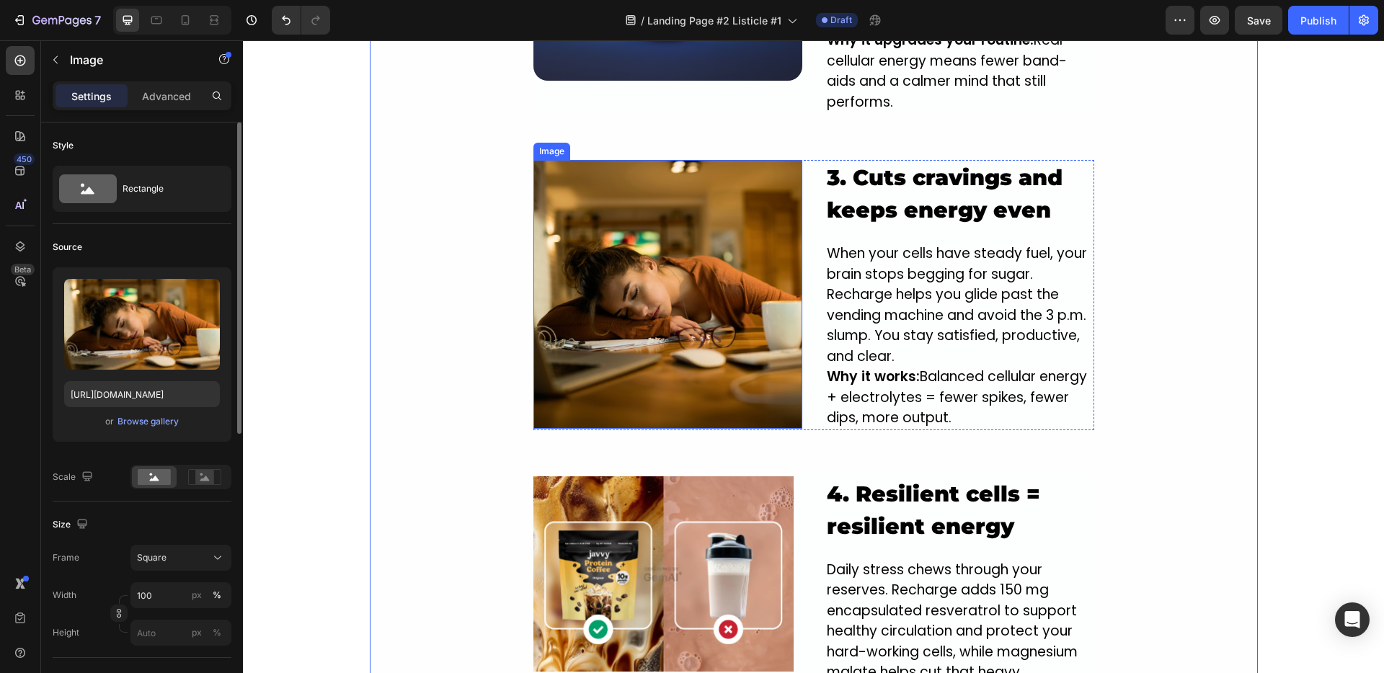
click at [587, 230] on img at bounding box center [667, 294] width 269 height 269
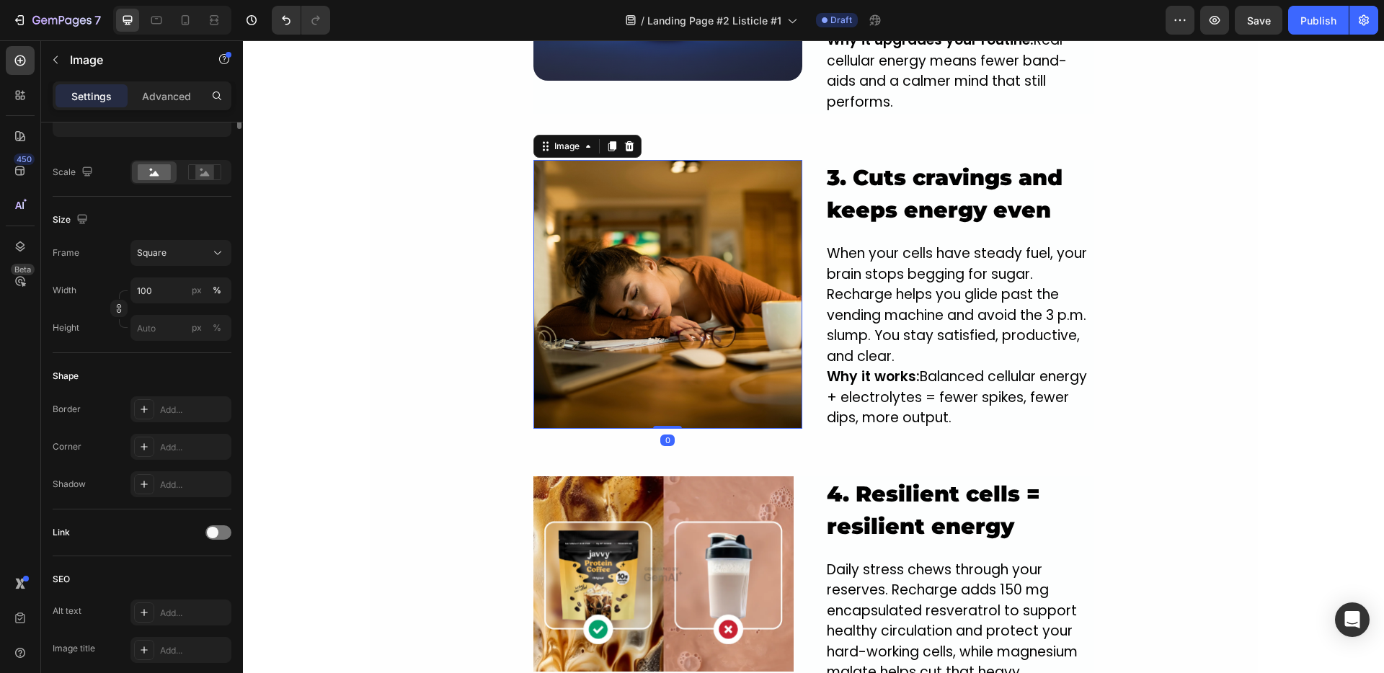
scroll to position [473, 0]
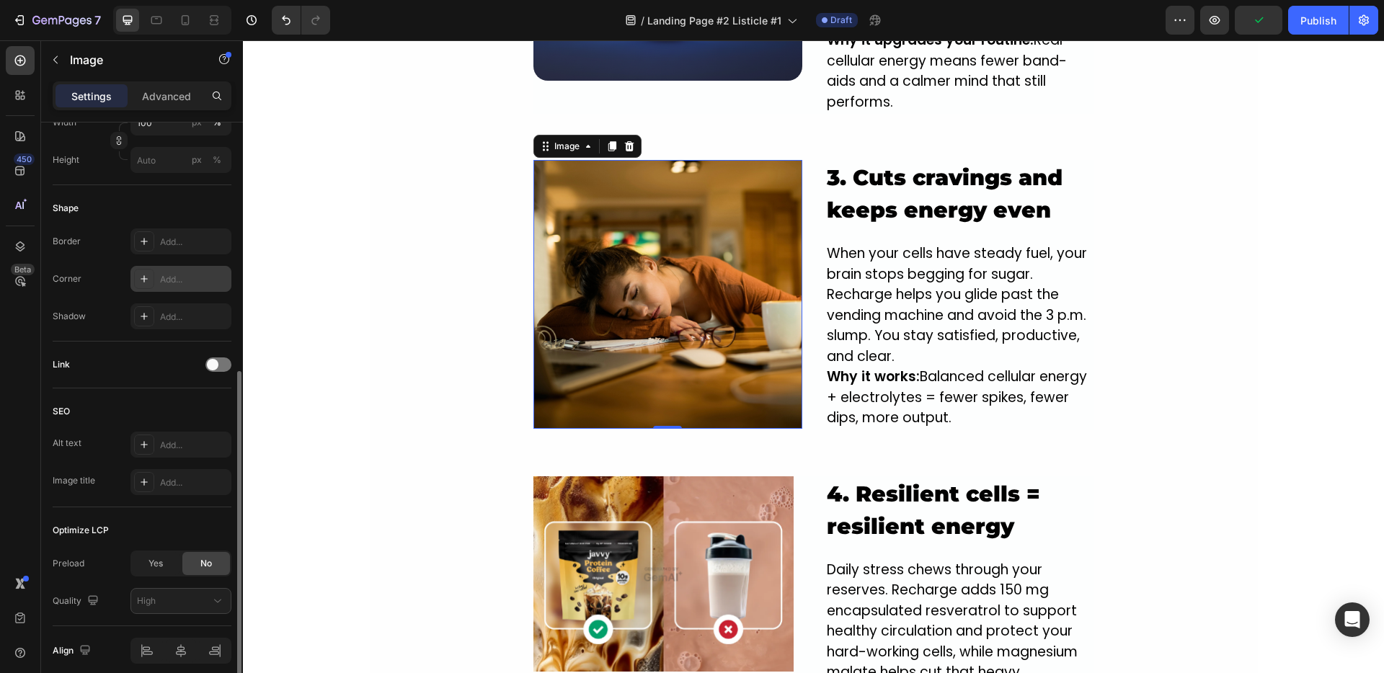
click at [183, 271] on div "Add..." at bounding box center [180, 279] width 101 height 26
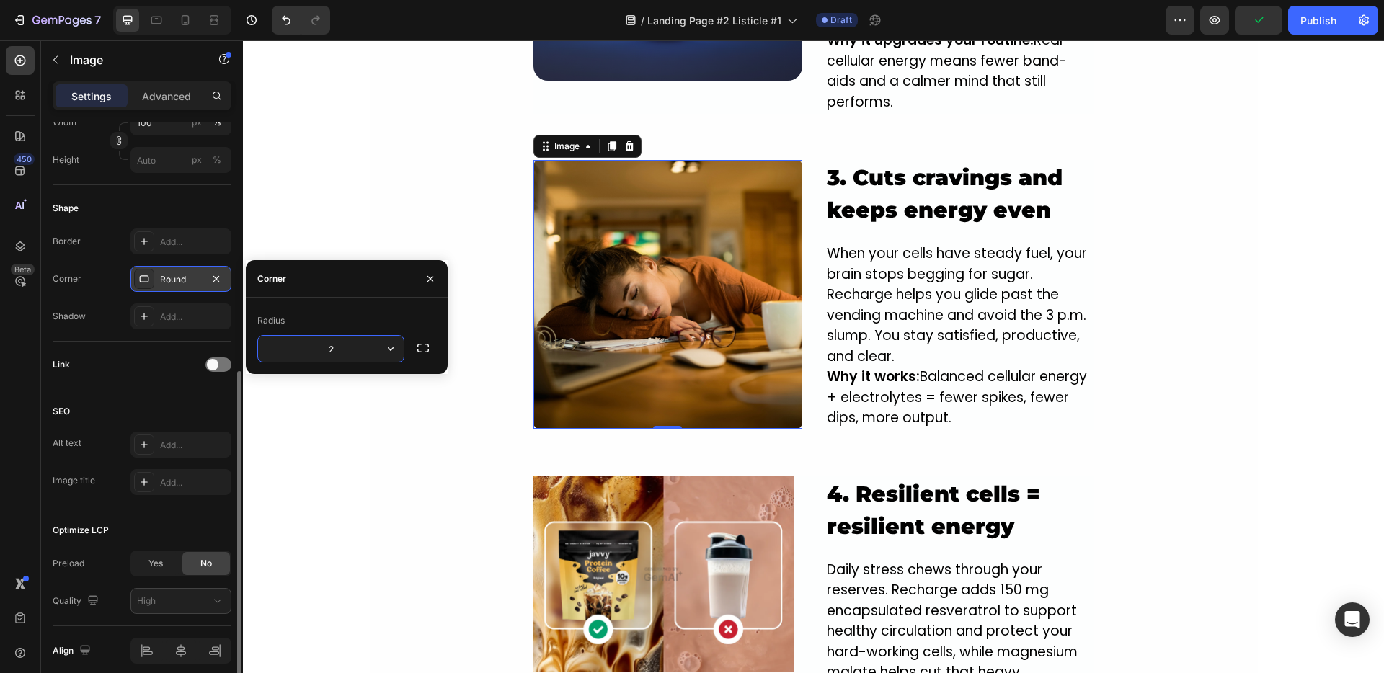
type input "20"
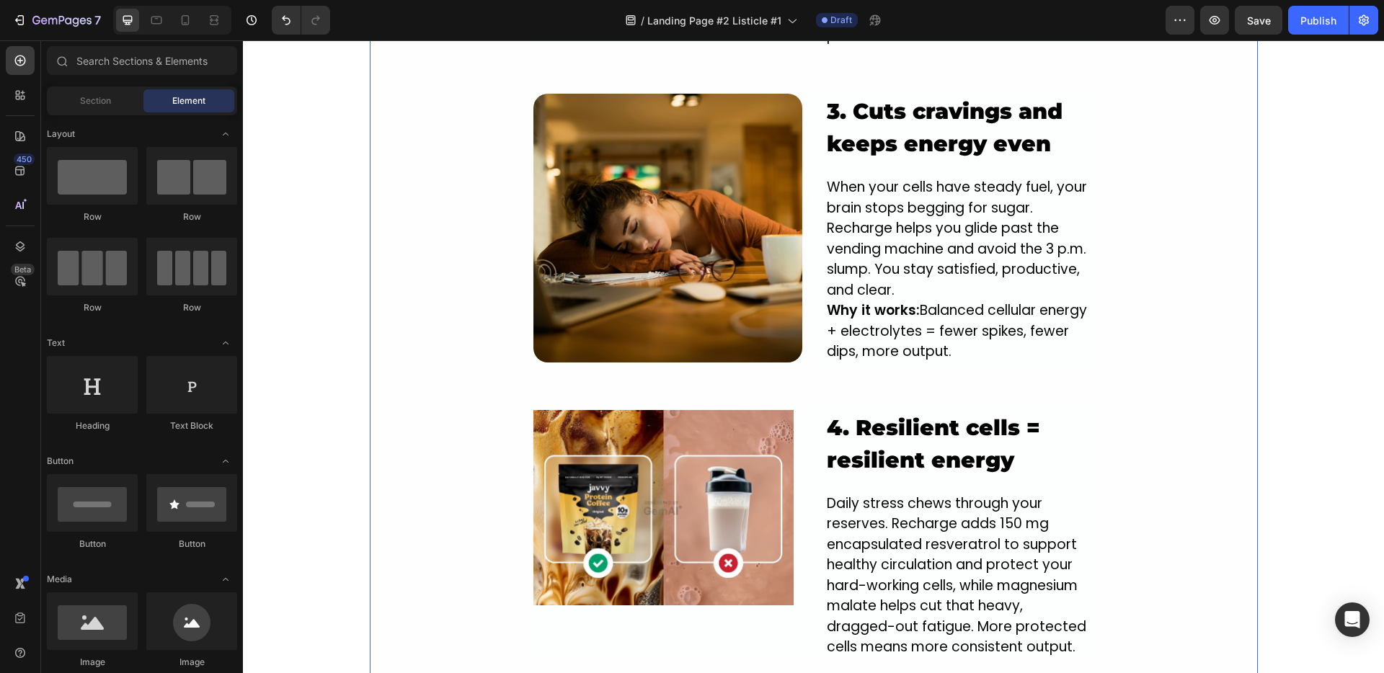
scroll to position [2144, 0]
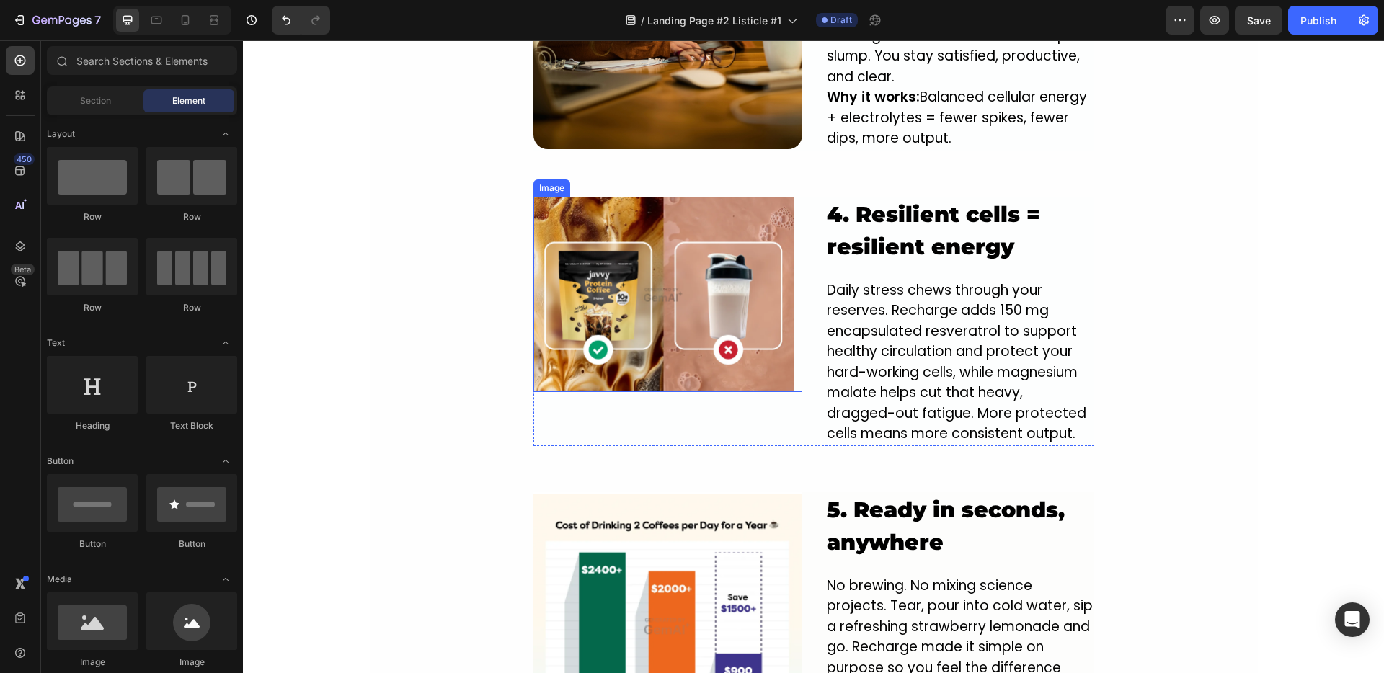
click at [609, 258] on img at bounding box center [663, 295] width 261 height 196
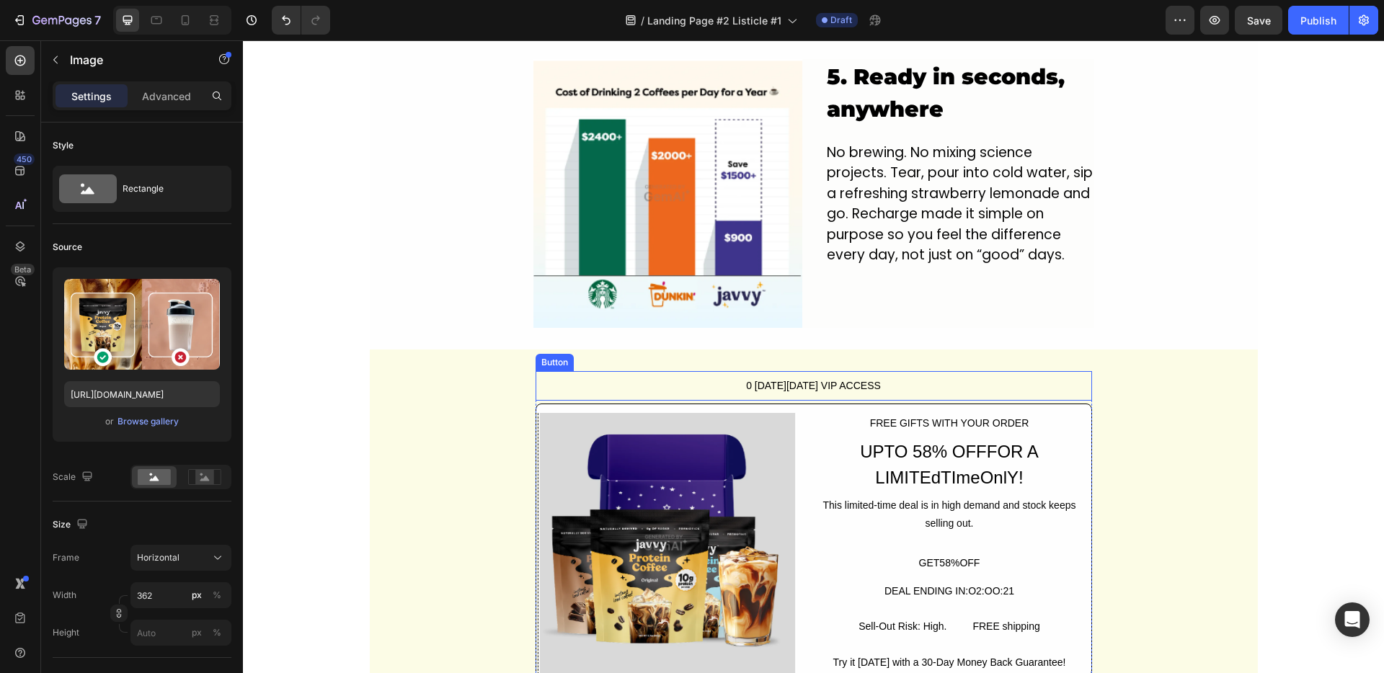
scroll to position [2557, 0]
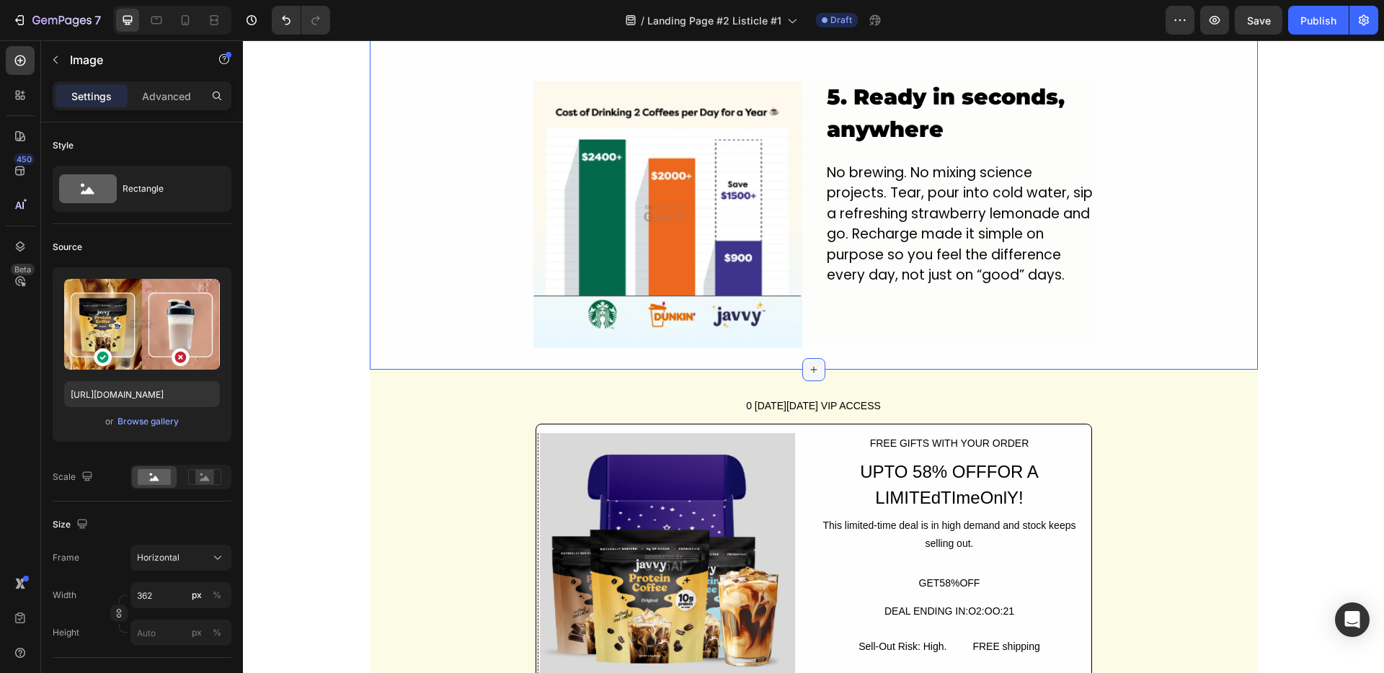
click at [802, 358] on div at bounding box center [813, 369] width 23 height 23
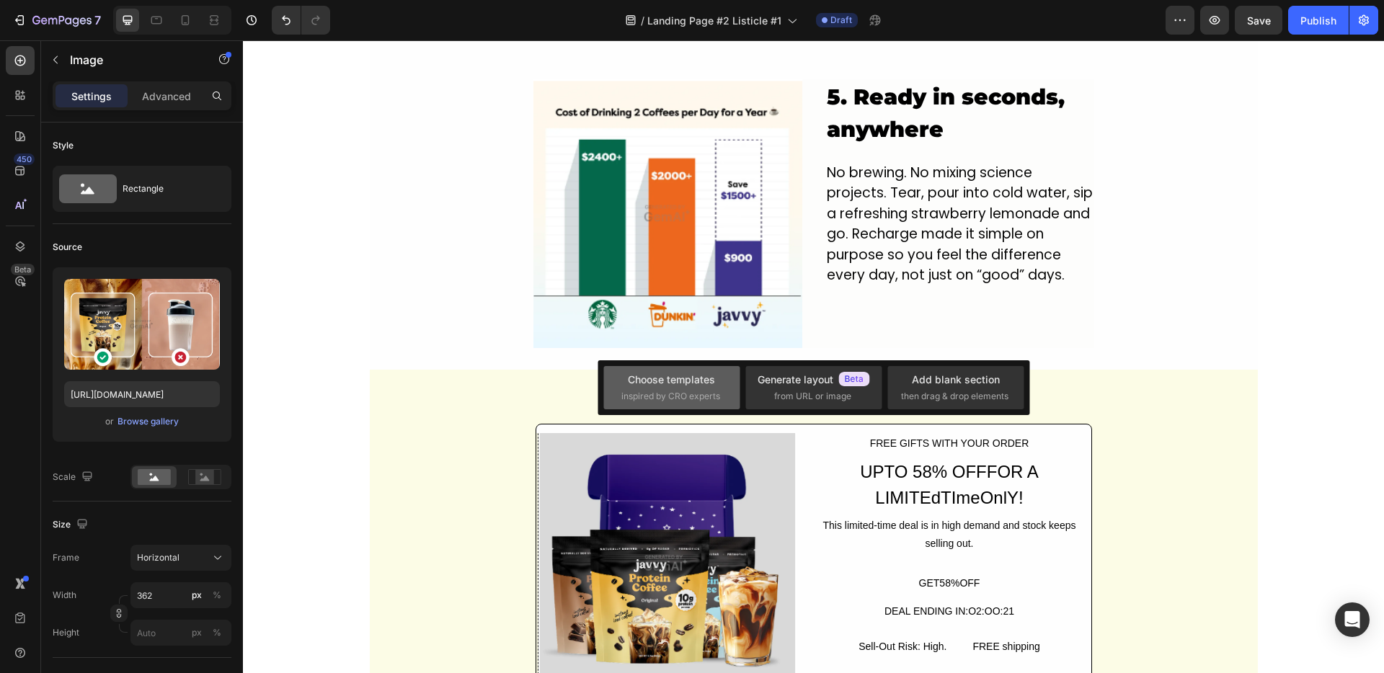
click at [659, 376] on div "Choose templates" at bounding box center [671, 379] width 87 height 15
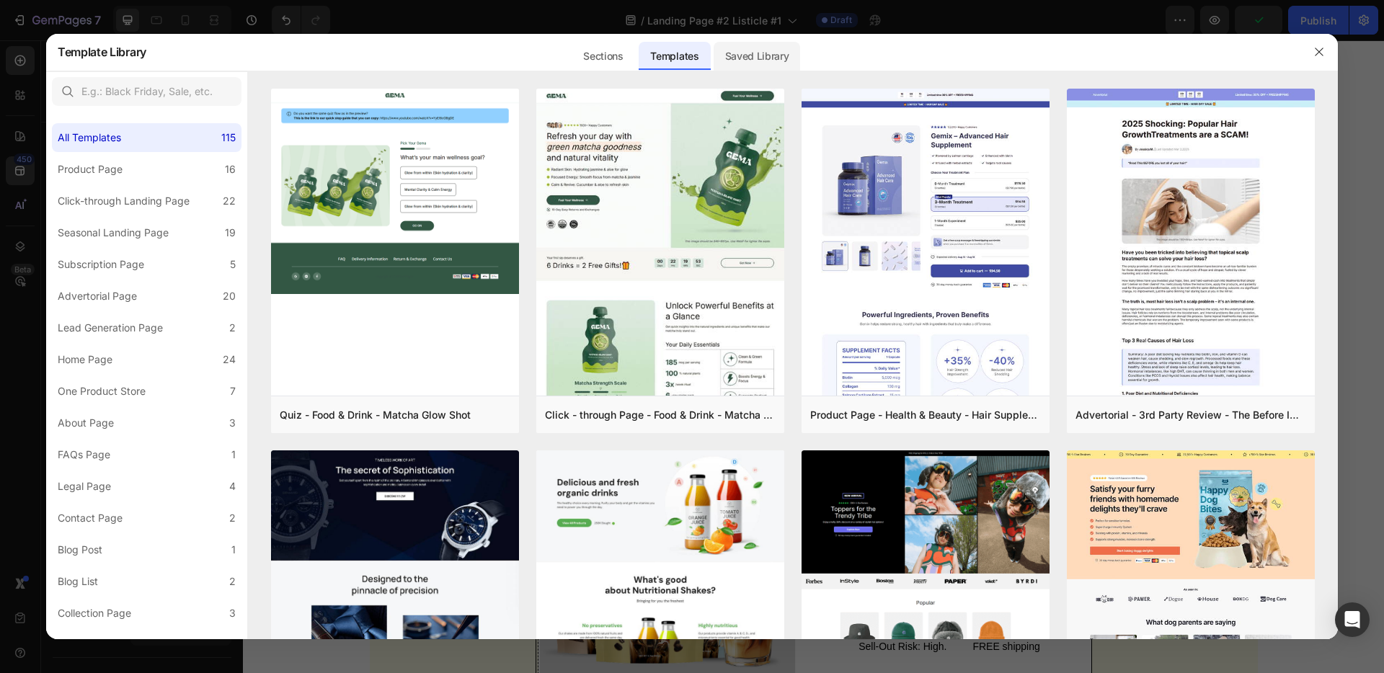
click at [741, 48] on div "Saved Library" at bounding box center [757, 56] width 87 height 29
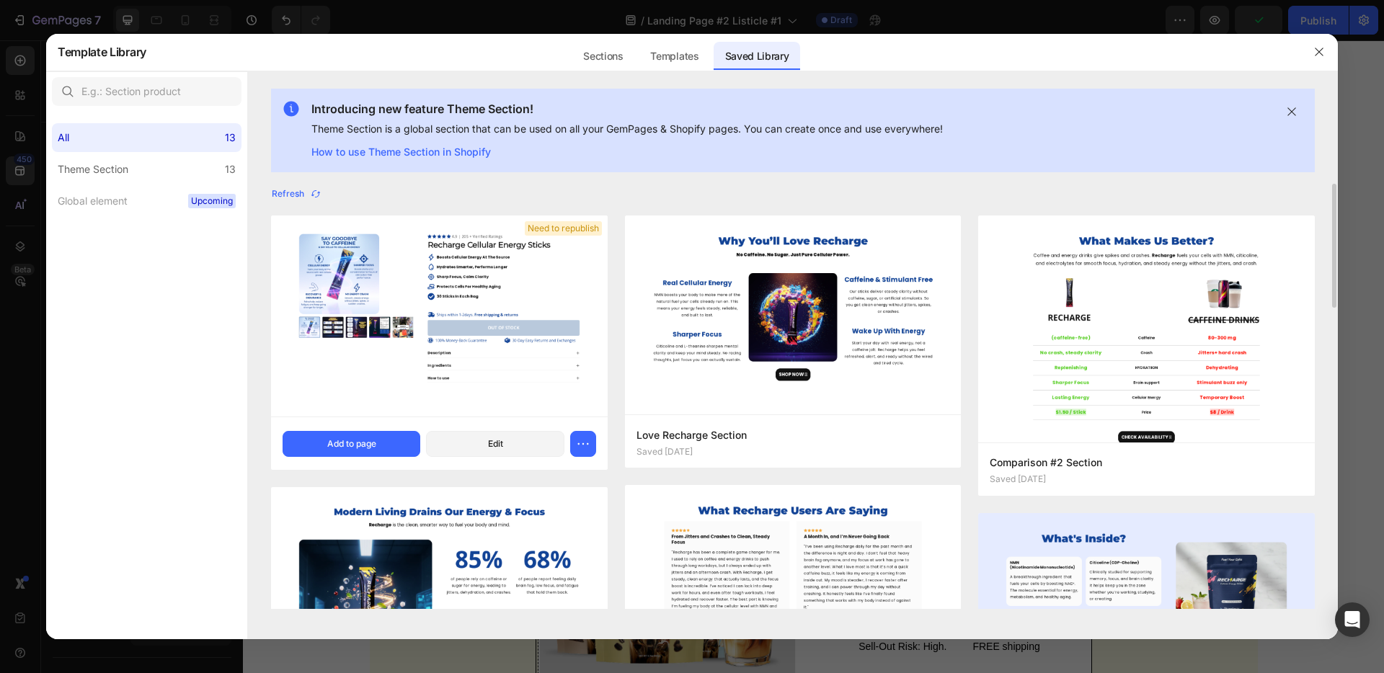
click at [436, 318] on img at bounding box center [439, 315] width 337 height 201
click at [370, 447] on div "Add to page" at bounding box center [351, 443] width 49 height 13
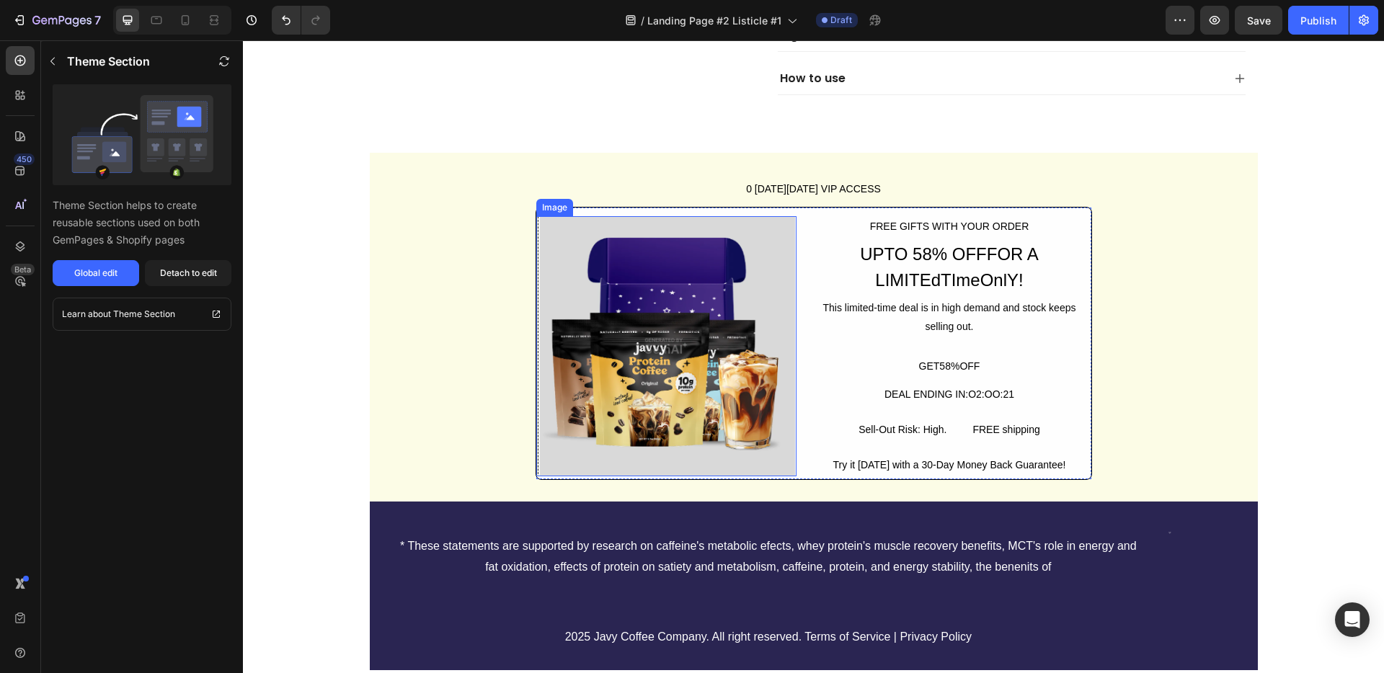
scroll to position [3455, 0]
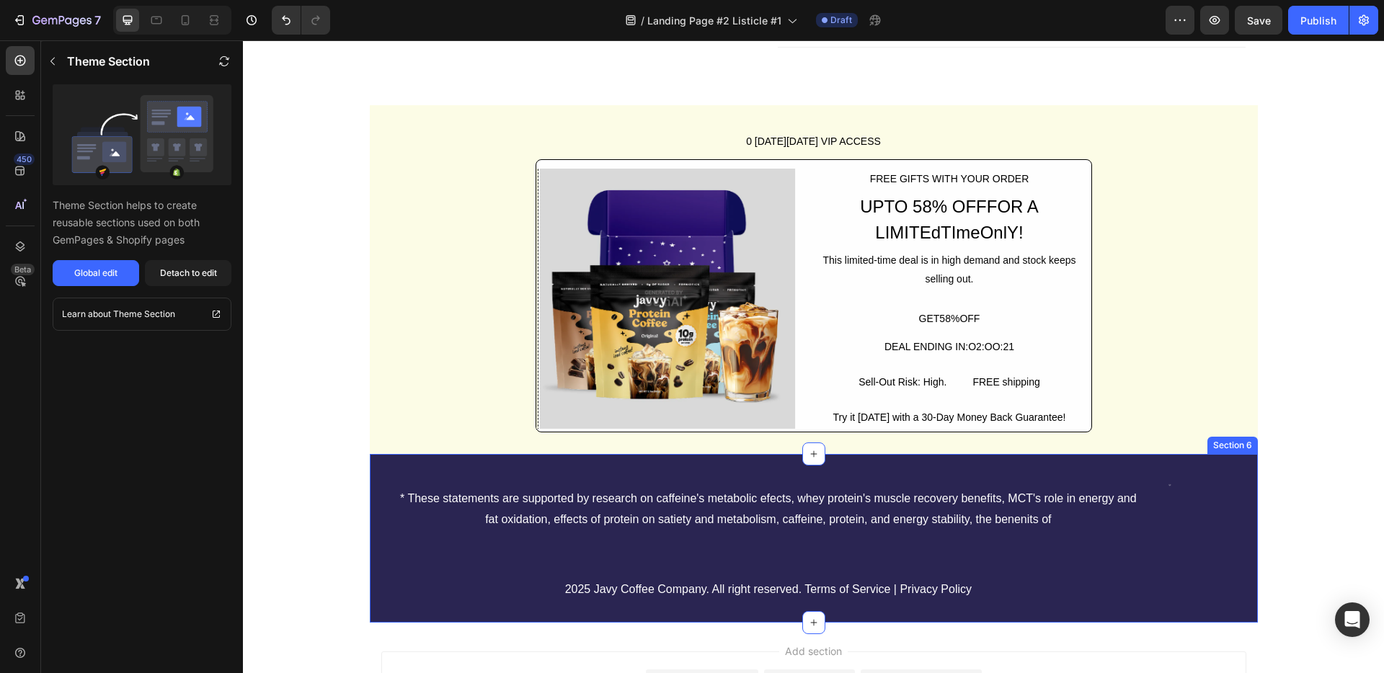
click at [1224, 468] on div "* These statements are supported by research on caffeine's metabolic efects, wh…" at bounding box center [814, 538] width 888 height 169
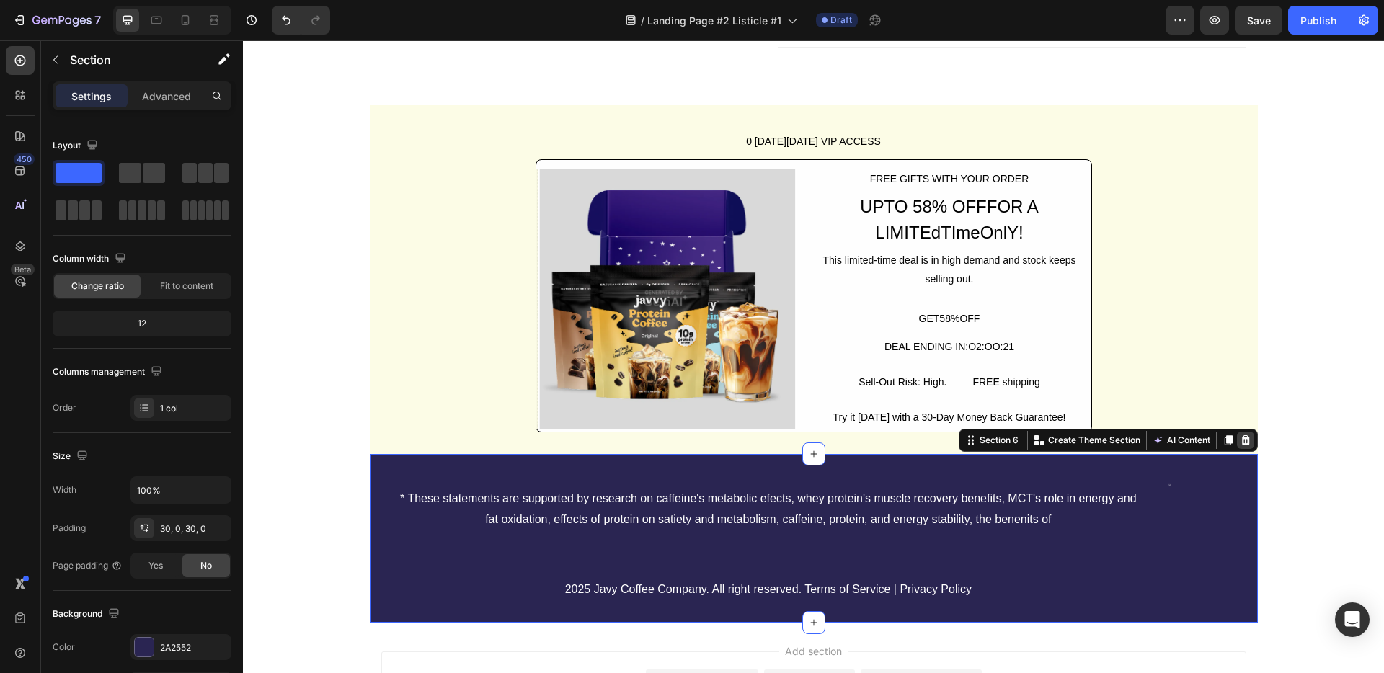
click at [1241, 444] on icon at bounding box center [1244, 440] width 9 height 10
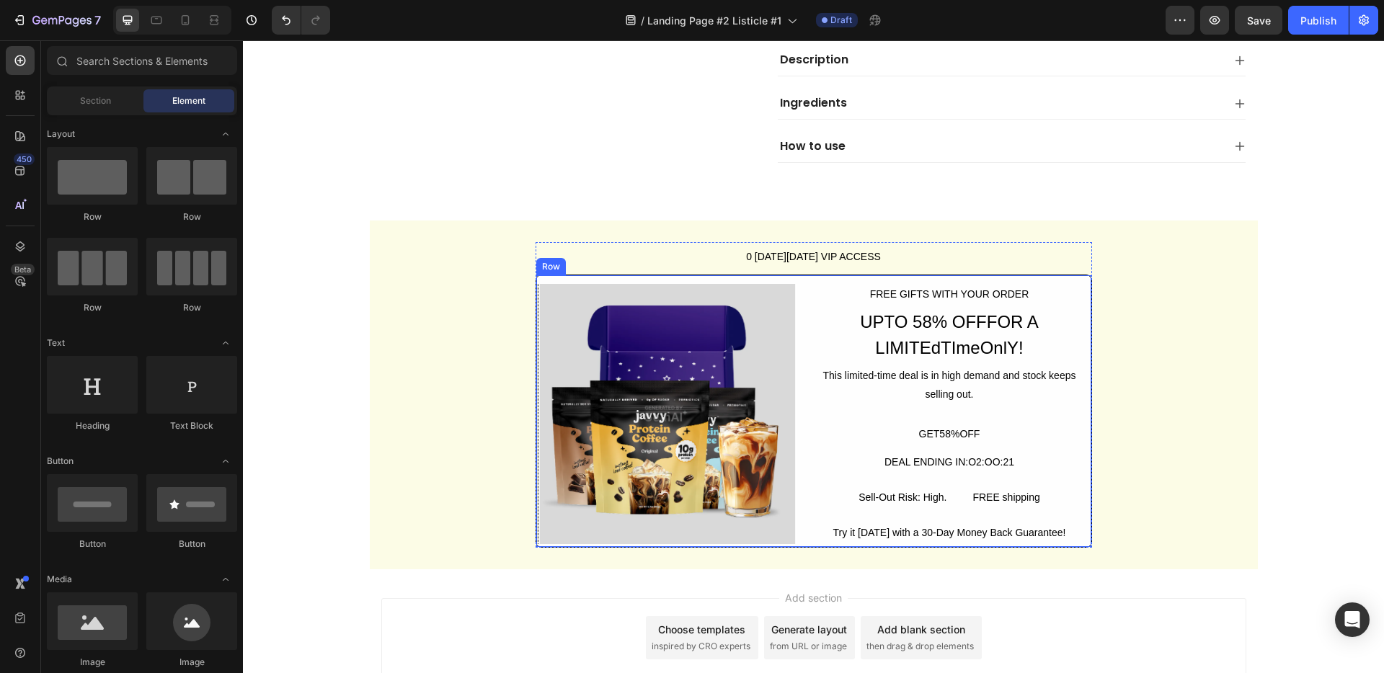
scroll to position [3323, 0]
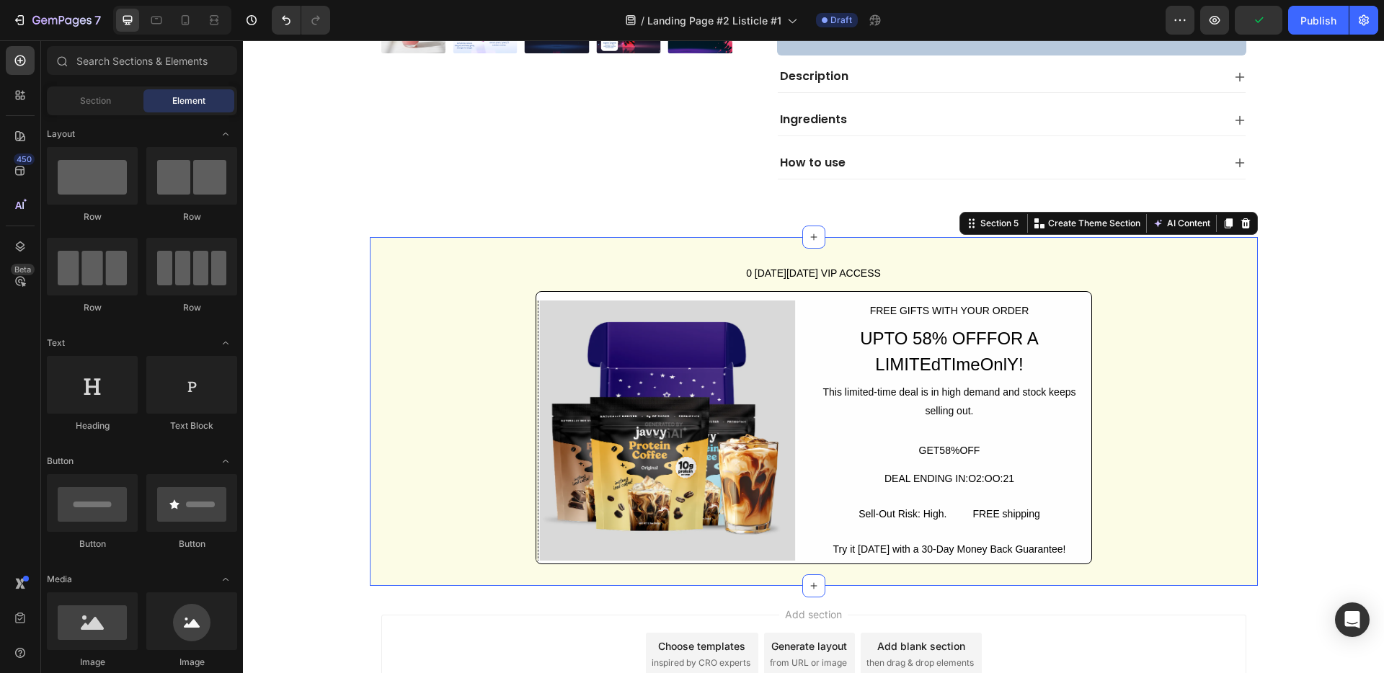
click at [1206, 249] on div "0 BLACK FRIDAY VIP ACCESS Button Image FREE GIFTS WITH YOUR ORDER Text Block UP…" at bounding box center [814, 411] width 888 height 349
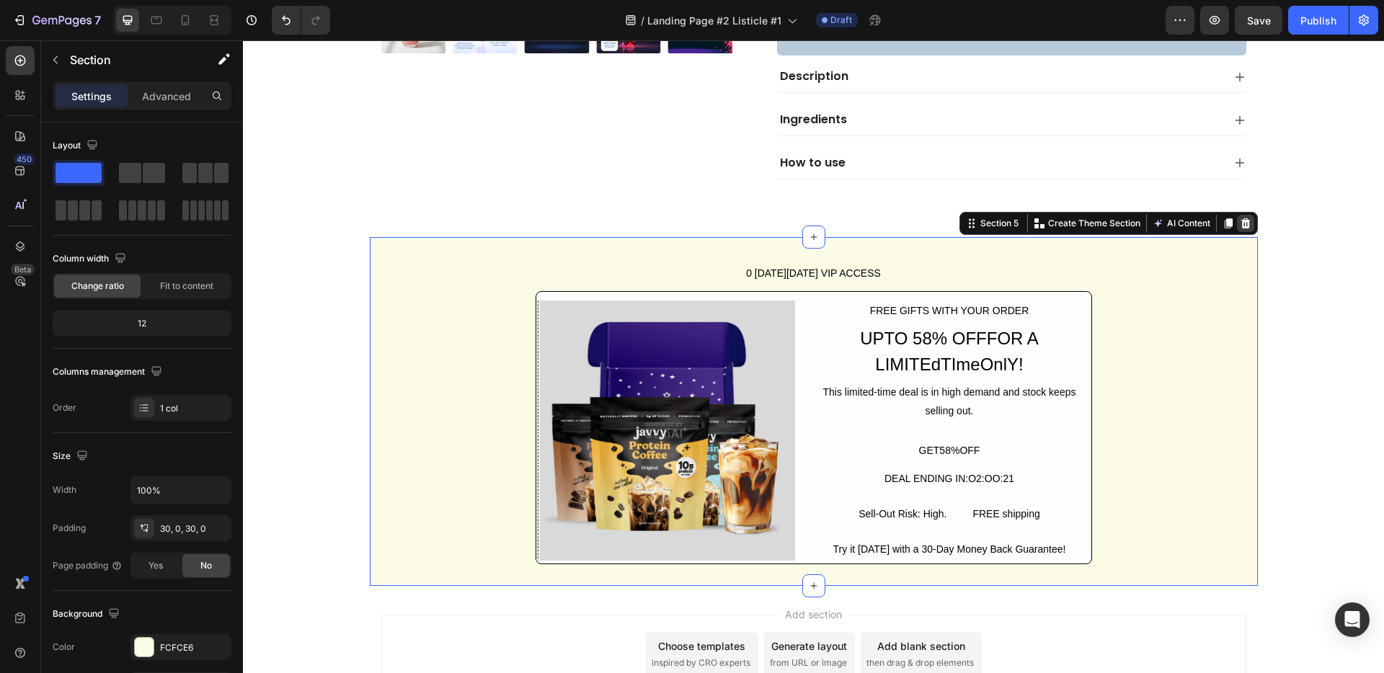
click at [1240, 219] on icon at bounding box center [1244, 223] width 9 height 10
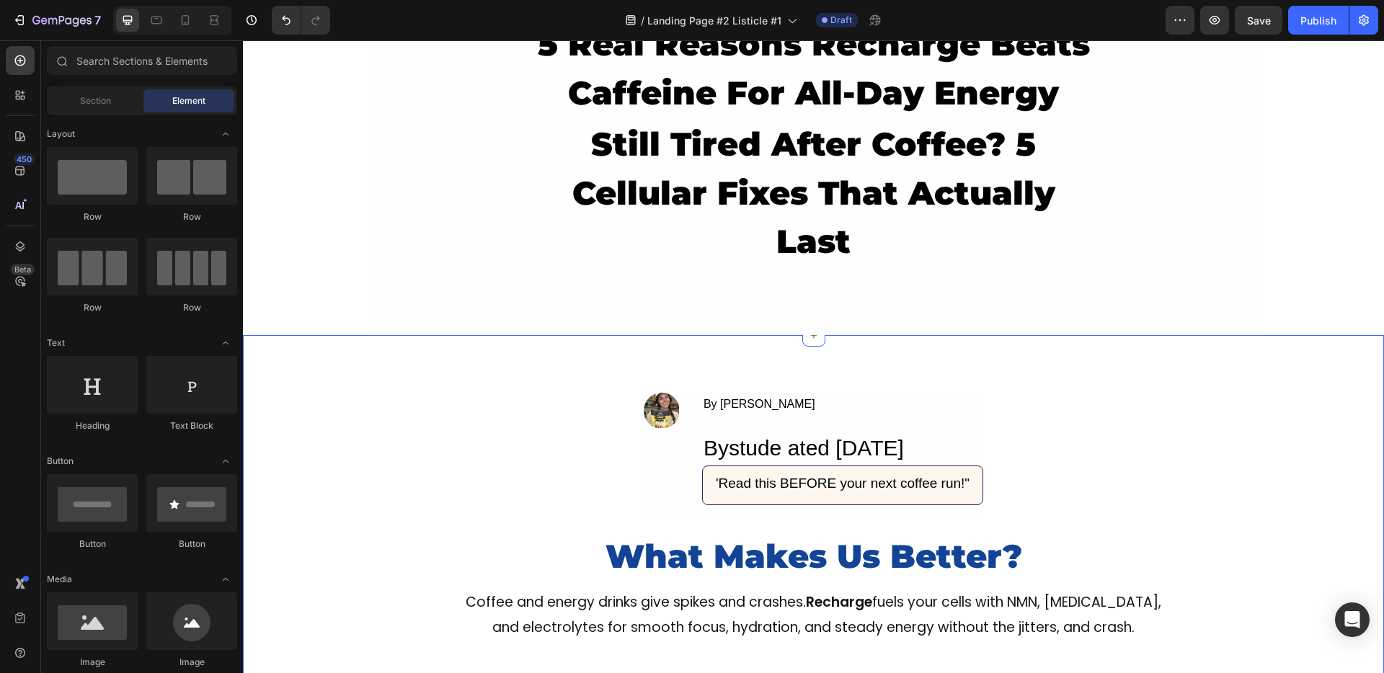
scroll to position [0, 0]
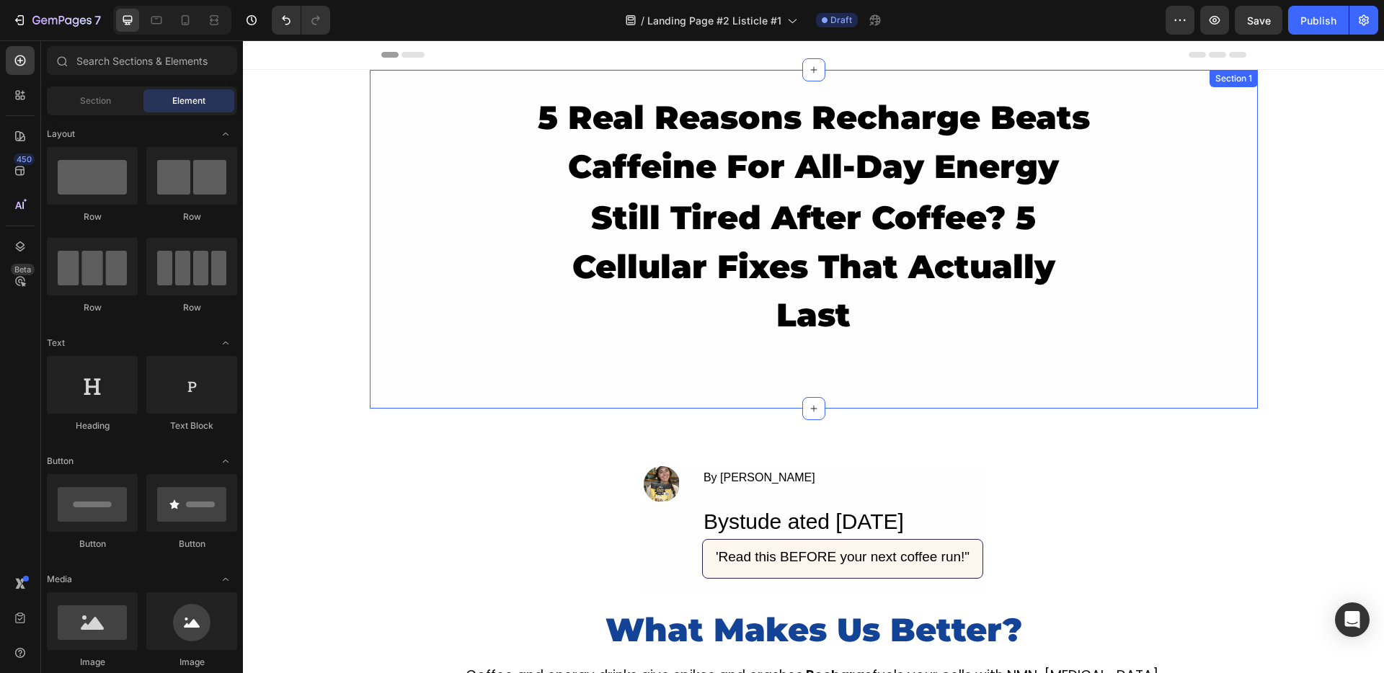
click at [460, 399] on div "5 Real Reasons Recharge Beats Caffeine For All-Day Energy Heading still tired a…" at bounding box center [814, 239] width 888 height 339
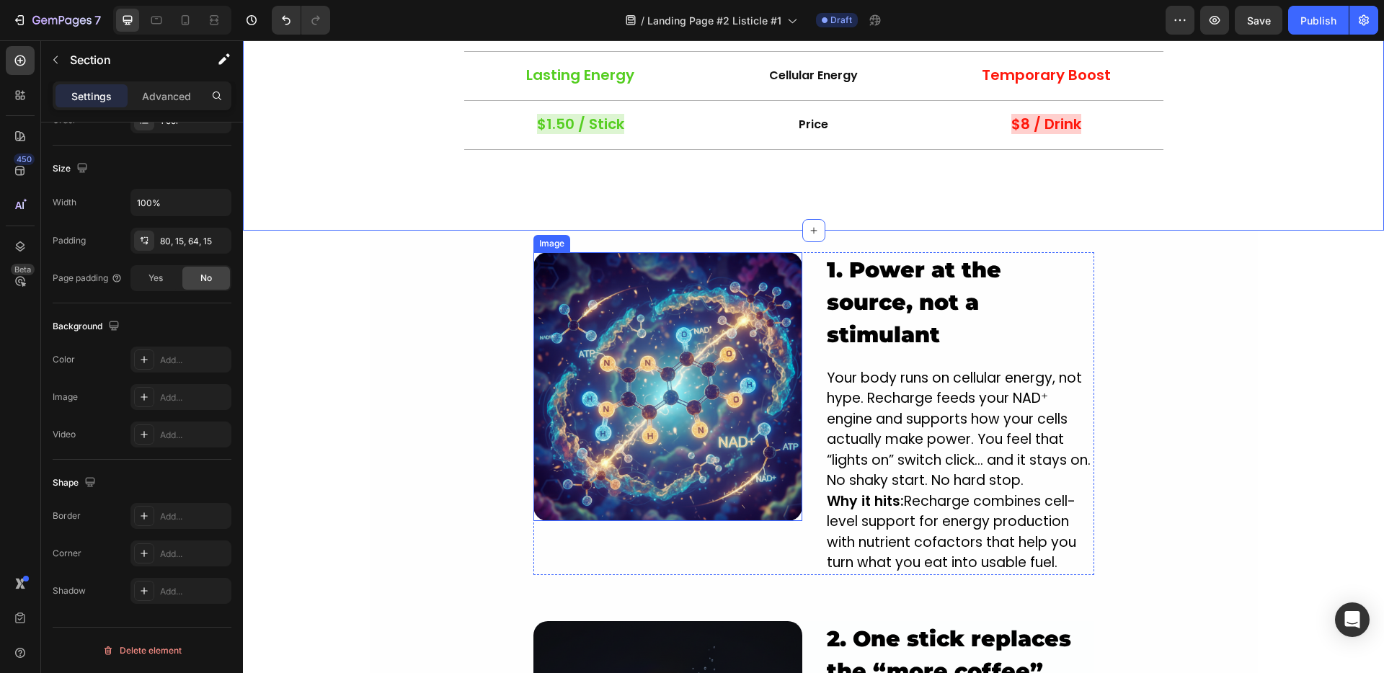
scroll to position [1047, 0]
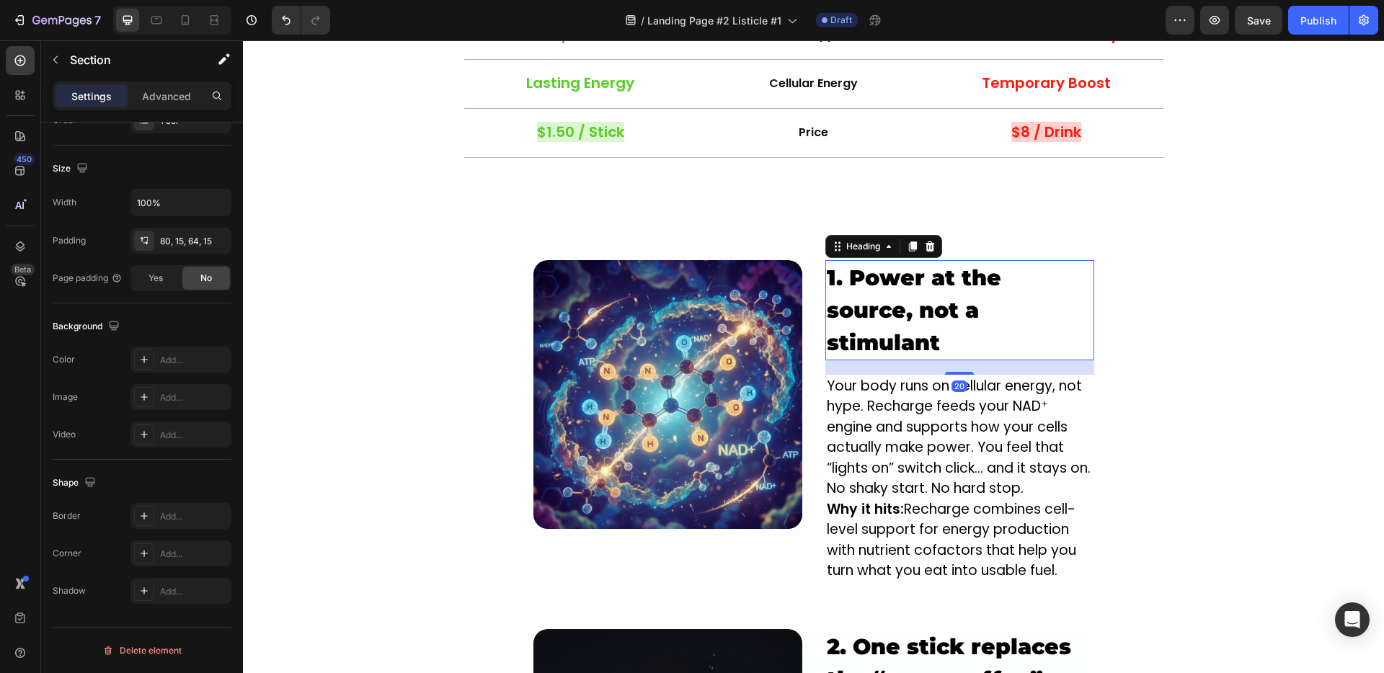
click at [879, 277] on h2 "1. Power at the source, not a stimulant" at bounding box center [959, 310] width 269 height 100
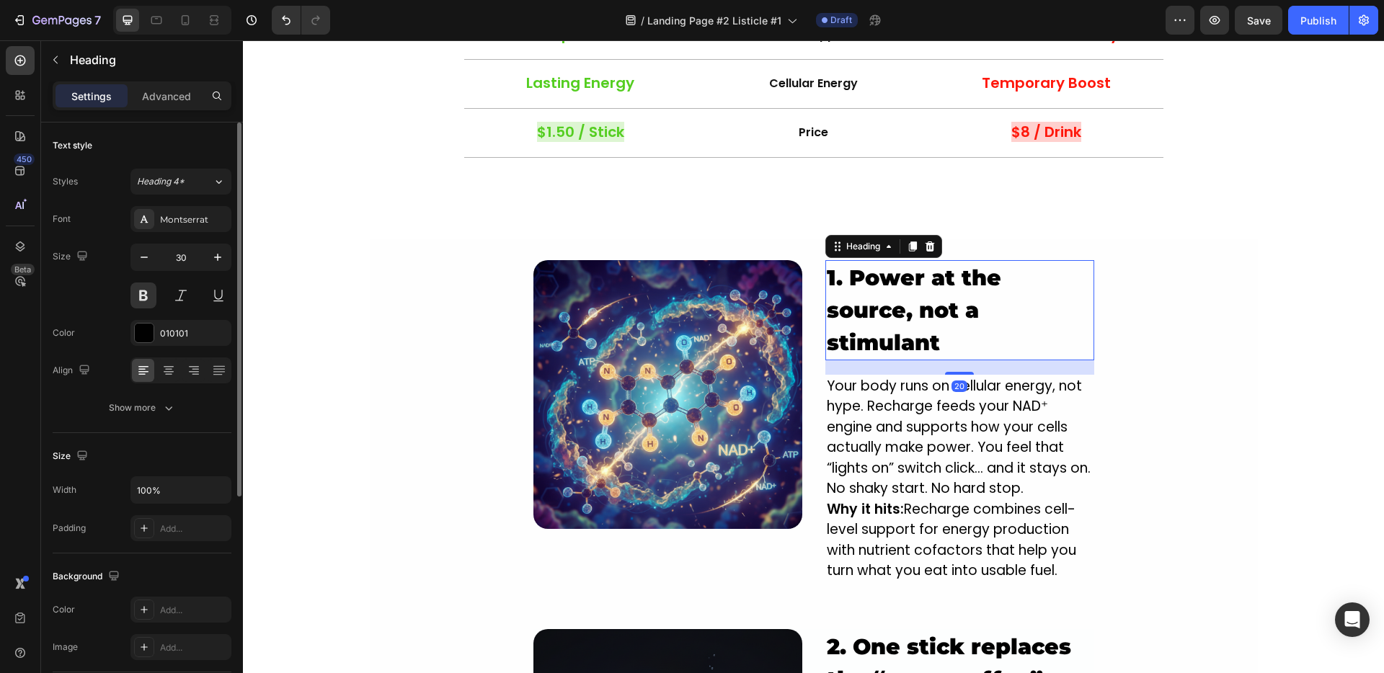
click at [879, 277] on h2 "1. Power at the source, not a stimulant" at bounding box center [959, 310] width 269 height 100
click at [879, 277] on p "1. Power at the source, not a stimulant" at bounding box center [960, 310] width 266 height 97
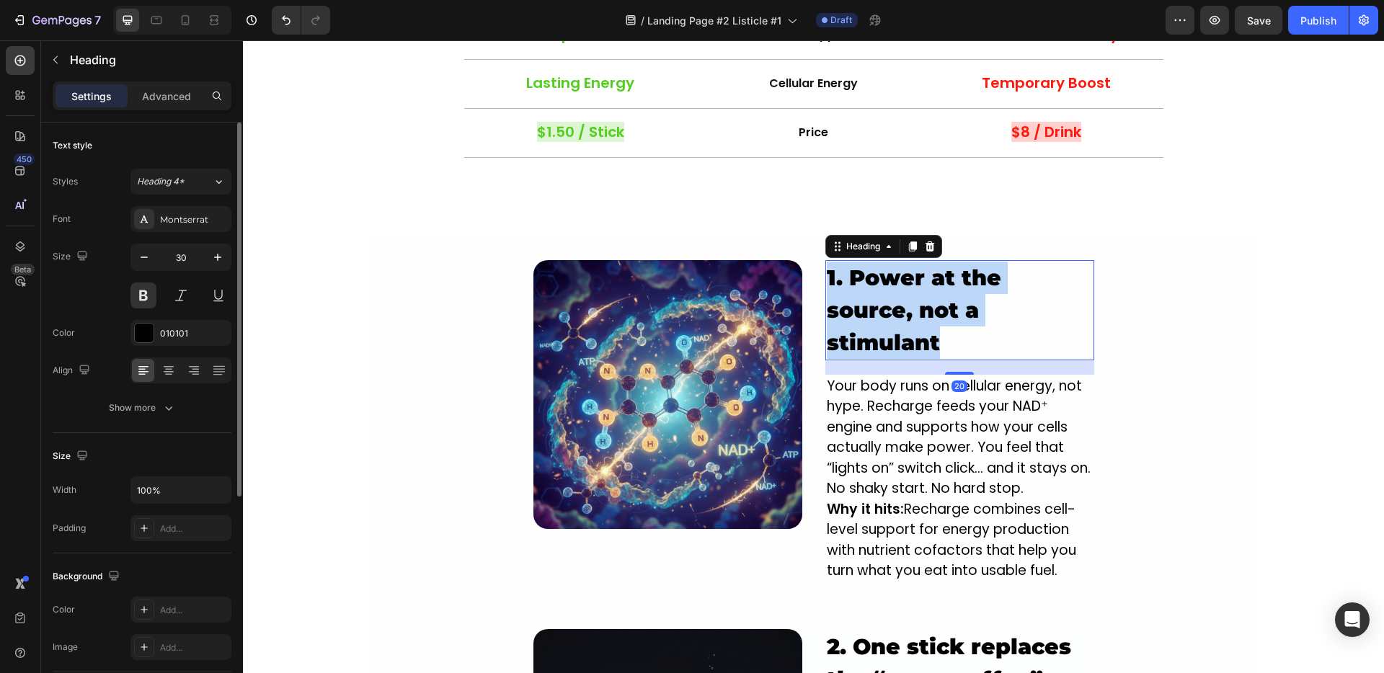
click at [879, 277] on p "1. Power at the source, not a stimulant" at bounding box center [960, 310] width 266 height 97
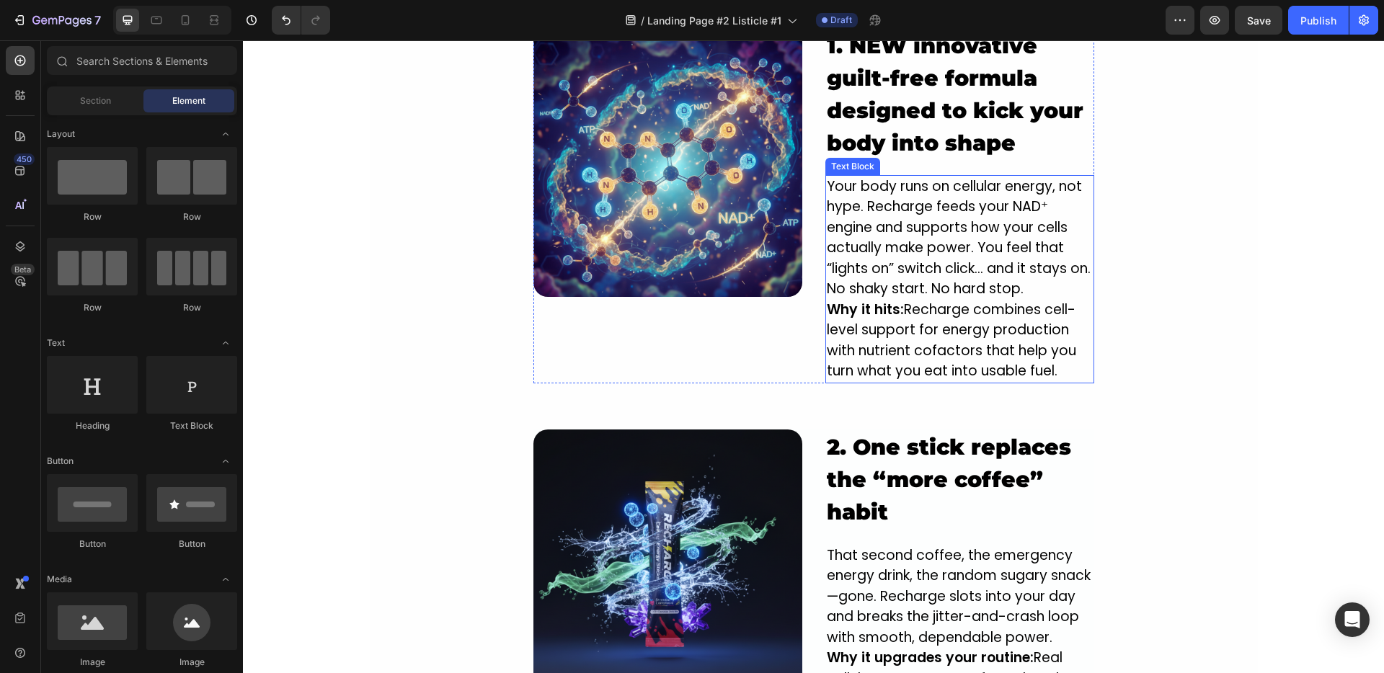
scroll to position [1204, 0]
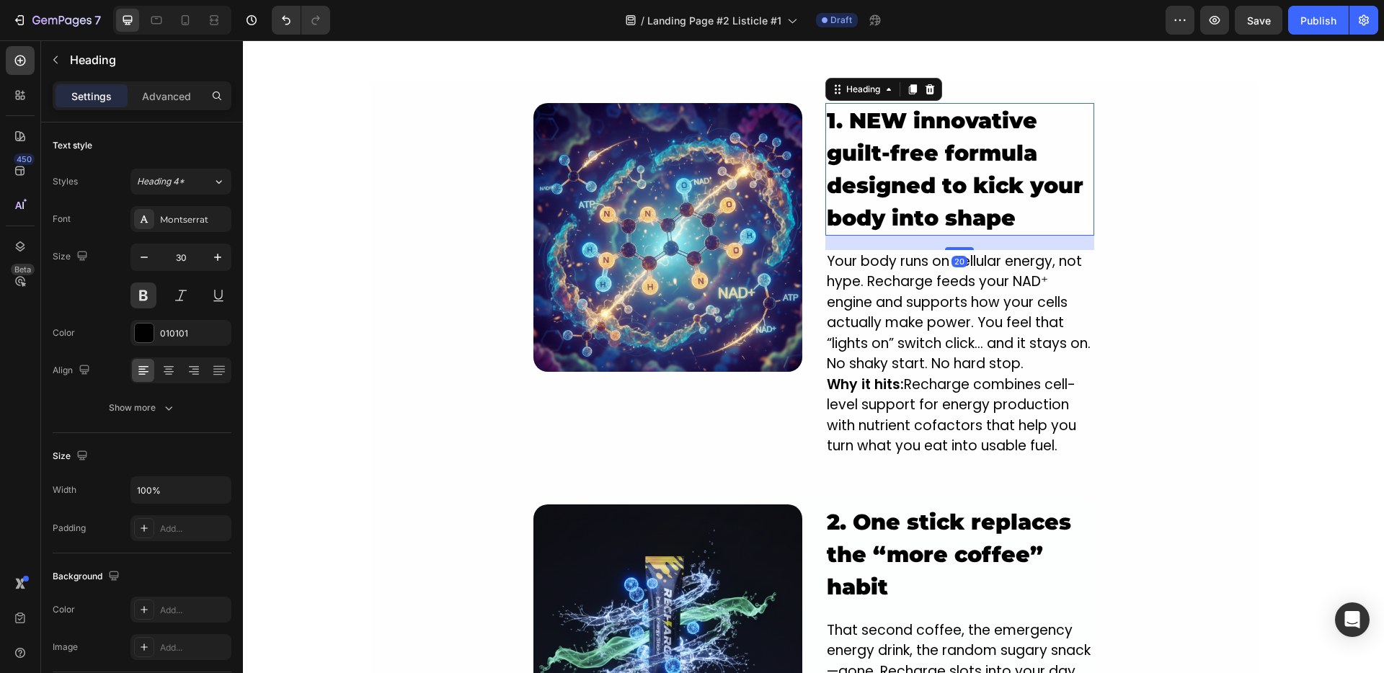
click at [981, 197] on strong "1. NEW innovative guilt-free formula designed to kick your body into shape" at bounding box center [955, 169] width 257 height 124
click at [1025, 218] on p "1. NEW innovative guilt-free formula designed to kick your body into shape" at bounding box center [960, 170] width 266 height 130
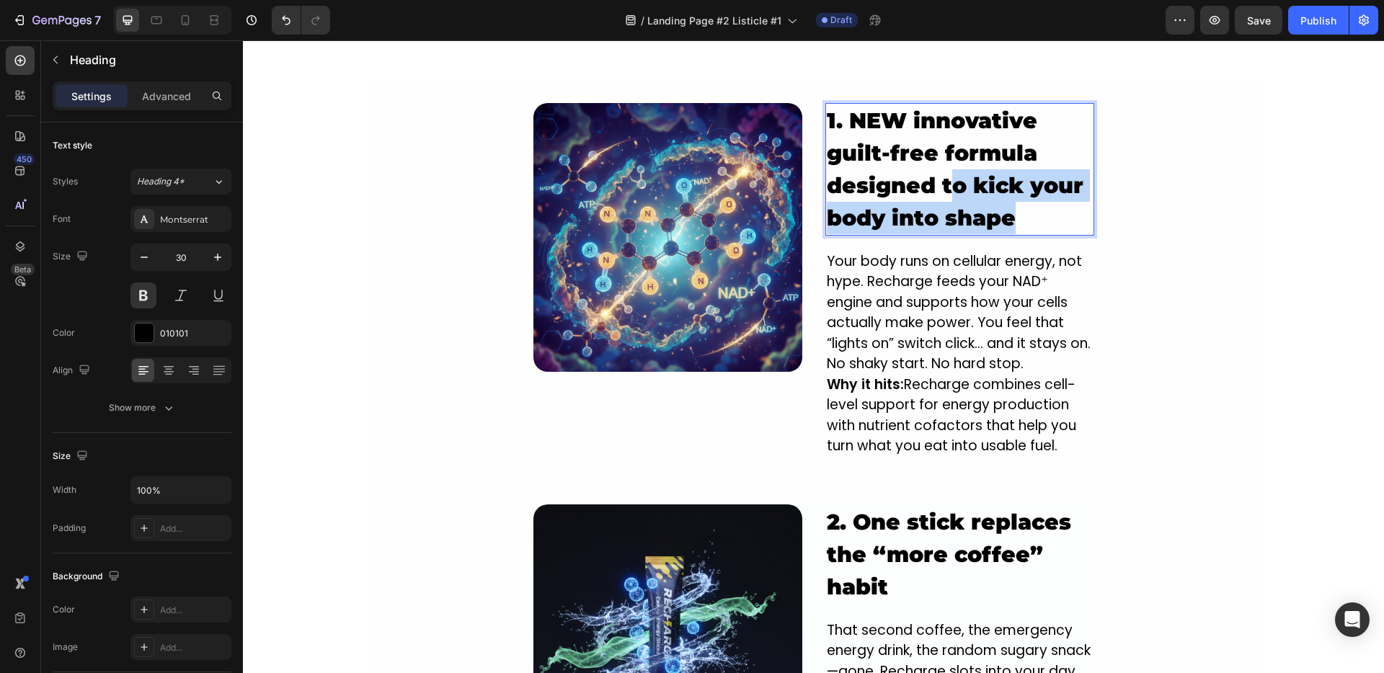
drag, startPoint x: 1021, startPoint y: 221, endPoint x: 941, endPoint y: 195, distance: 83.2
click at [941, 195] on p "1. NEW innovative guilt-free formula designed to kick your body into shape" at bounding box center [960, 170] width 266 height 130
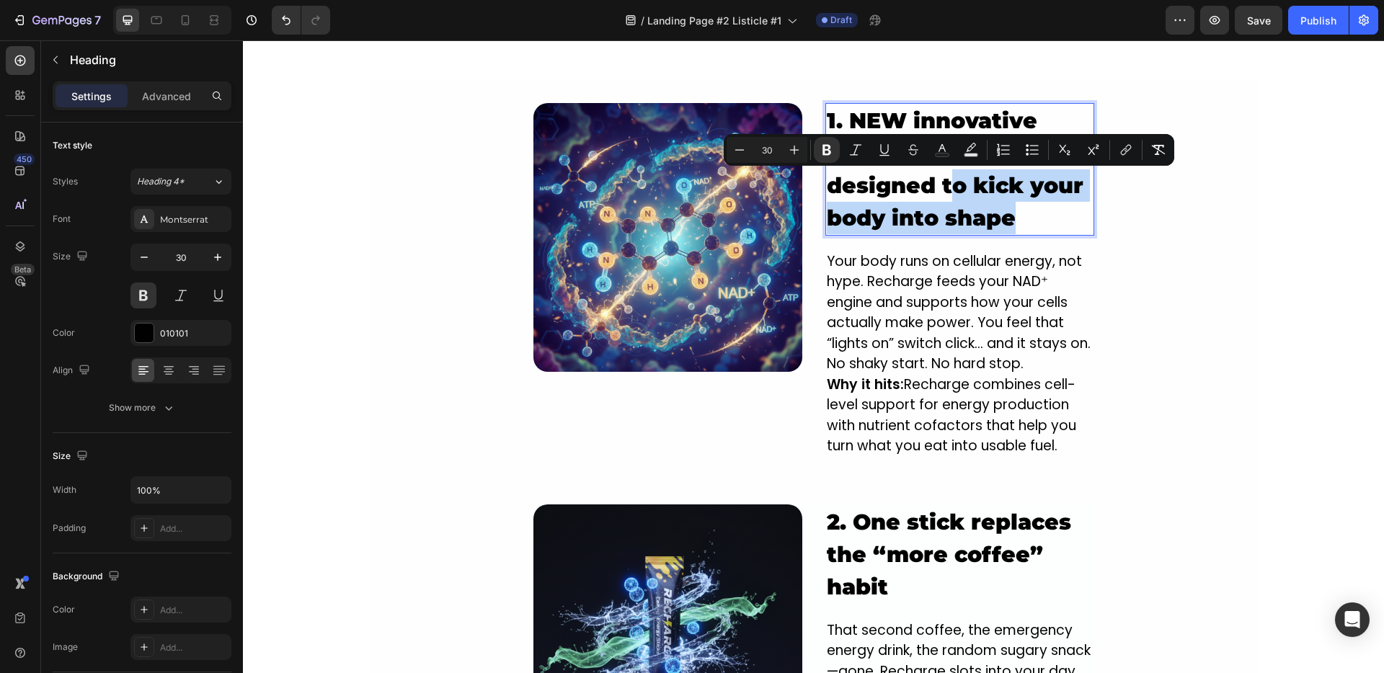
click at [999, 213] on strong "1. NEW innovative guilt-free formula designed to kick your body into shape" at bounding box center [955, 169] width 257 height 124
drag, startPoint x: 985, startPoint y: 207, endPoint x: 969, endPoint y: 185, distance: 27.2
click at [969, 185] on p "1. NEW innovative guilt-free formula designed to kick your body into shape" at bounding box center [960, 170] width 266 height 130
click at [990, 226] on strong "1. NEW innovative guilt-free formula designed to kick your body into shape" at bounding box center [955, 169] width 257 height 124
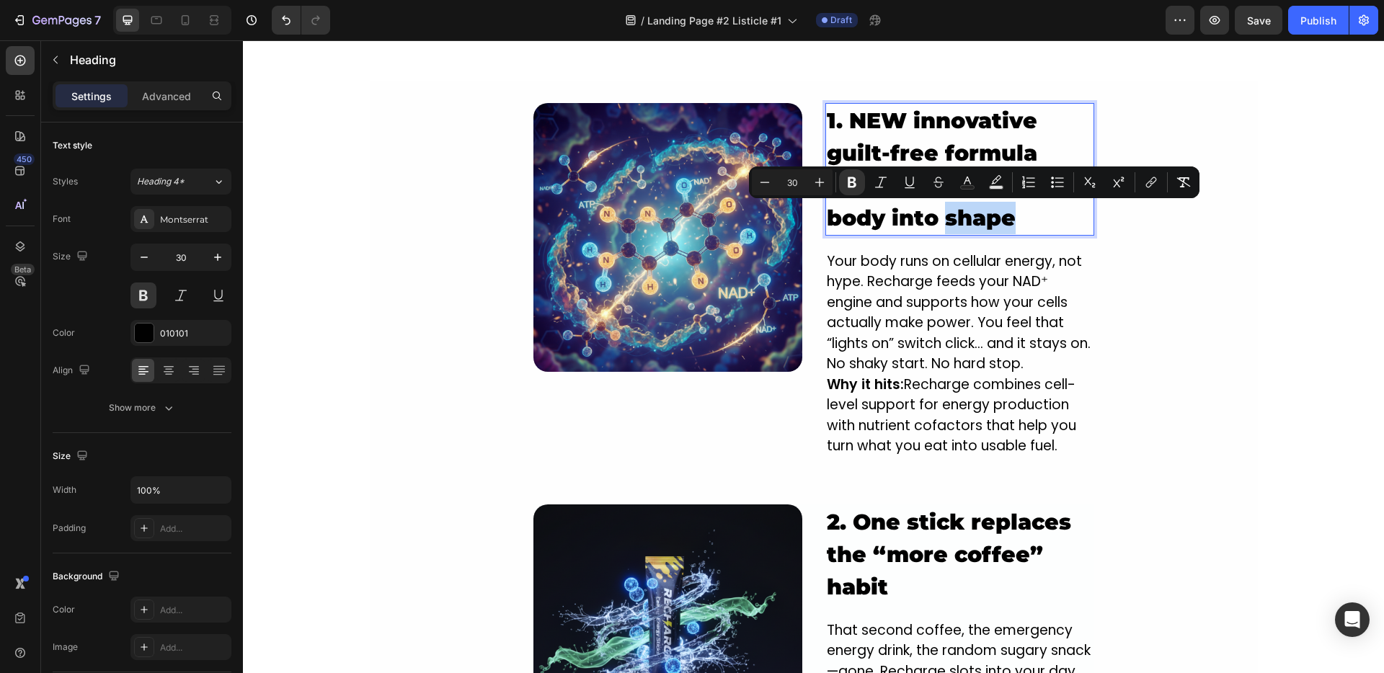
drag, startPoint x: 1027, startPoint y: 218, endPoint x: 936, endPoint y: 218, distance: 90.8
click at [936, 218] on p "1. NEW innovative guilt-free formula designed to kick your body into shape" at bounding box center [960, 170] width 266 height 130
drag, startPoint x: 961, startPoint y: 218, endPoint x: 1013, endPoint y: 210, distance: 52.4
click at [964, 218] on strong "1. NEW innovative guilt-free formula designed to kick your body into shape" at bounding box center [955, 169] width 257 height 124
click at [1035, 215] on p "1. NEW innovative guilt-free formula designed to kick your body into shape" at bounding box center [960, 170] width 266 height 130
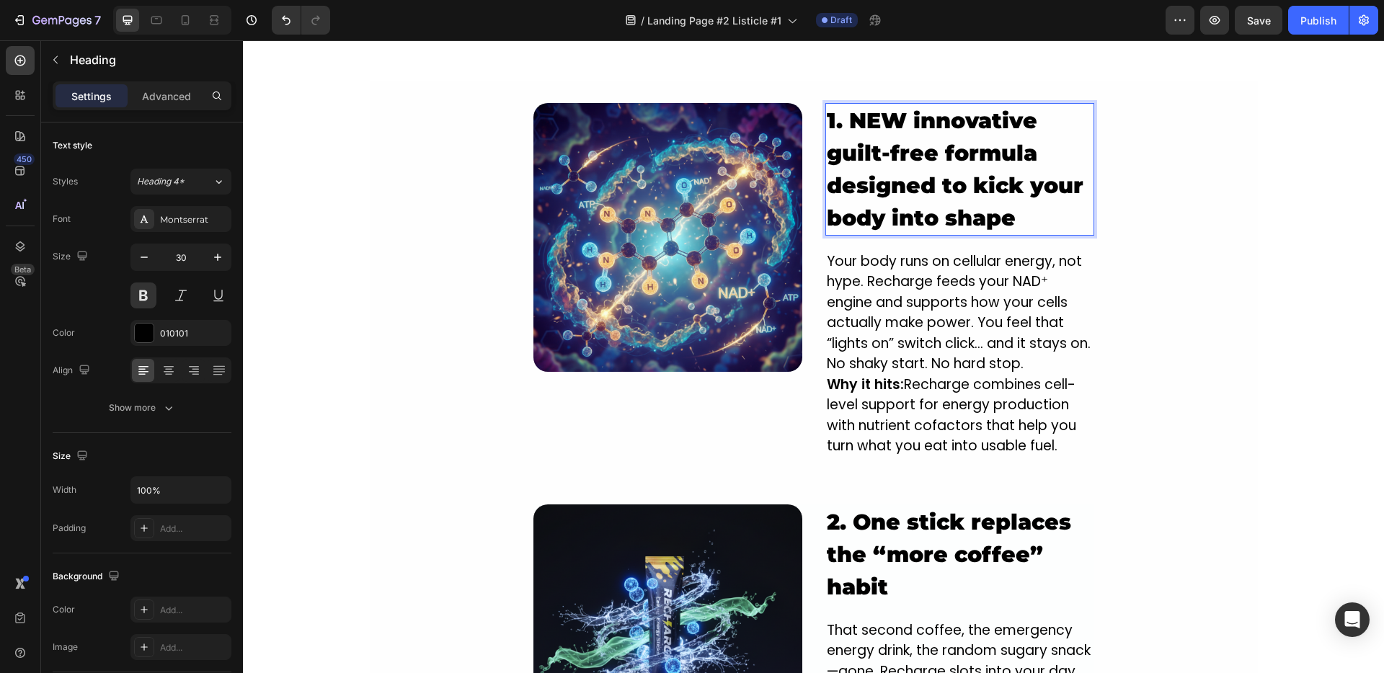
click at [985, 190] on strong "1. NEW innovative guilt-free formula designed to kick your body into shape" at bounding box center [955, 169] width 257 height 124
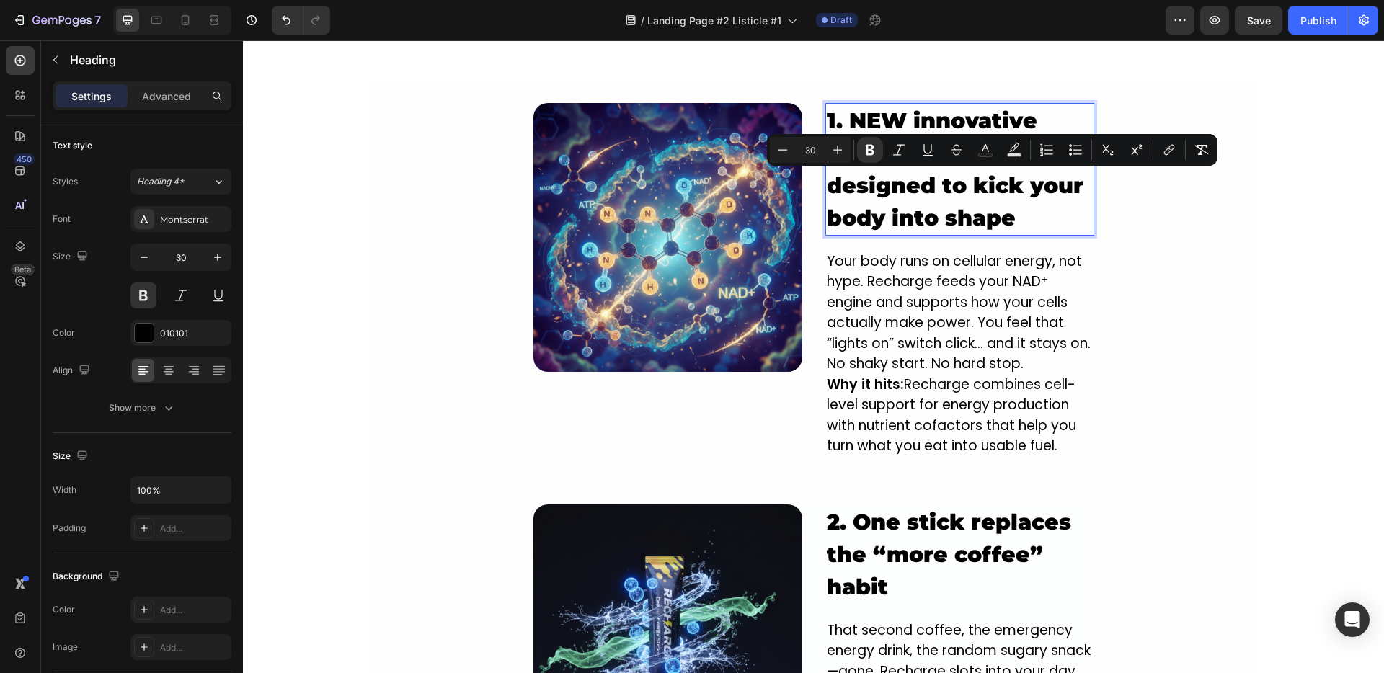
click at [848, 222] on strong "1. NEW innovative guilt-free formula designed to kick your body into shape" at bounding box center [955, 169] width 257 height 124
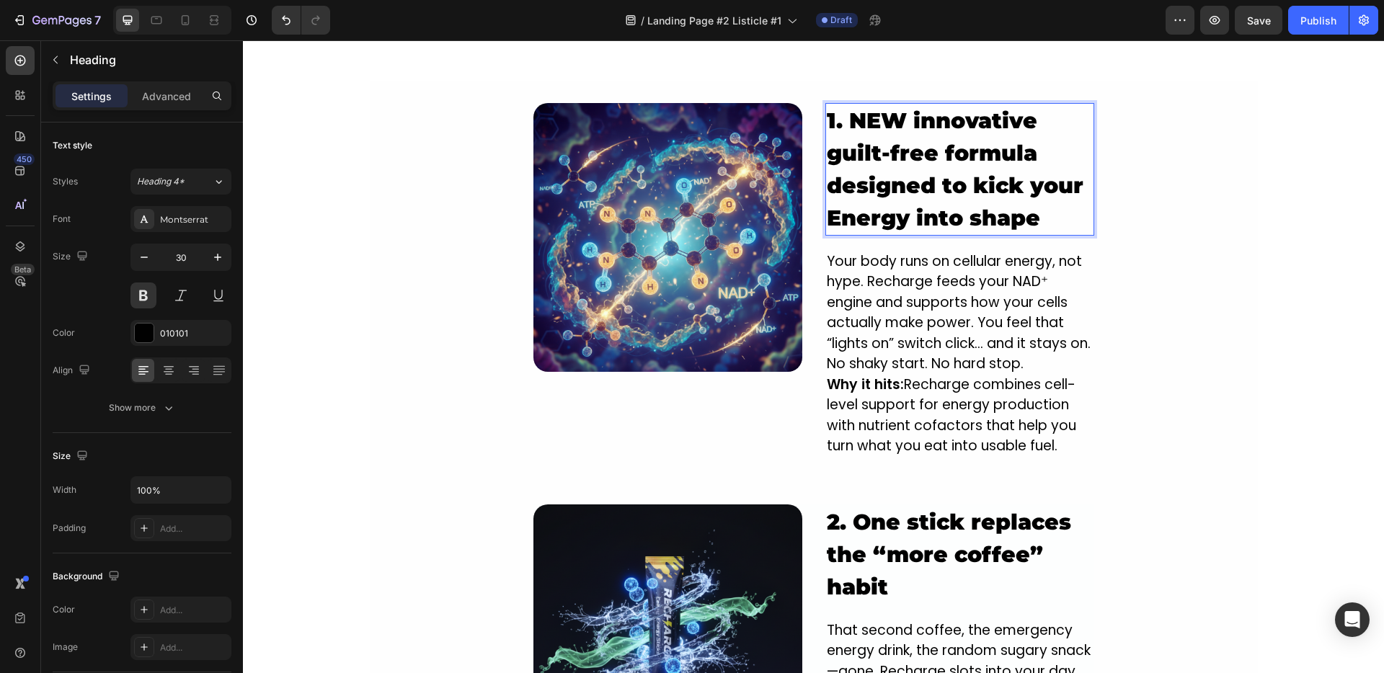
click at [913, 210] on strong "1. NEW innovative guilt-free formula designed to kick your Energy into shape" at bounding box center [955, 169] width 257 height 124
click at [995, 221] on strong "1. NEW innovative guilt-free formula designed to kick your Energy back shape" at bounding box center [955, 169] width 257 height 124
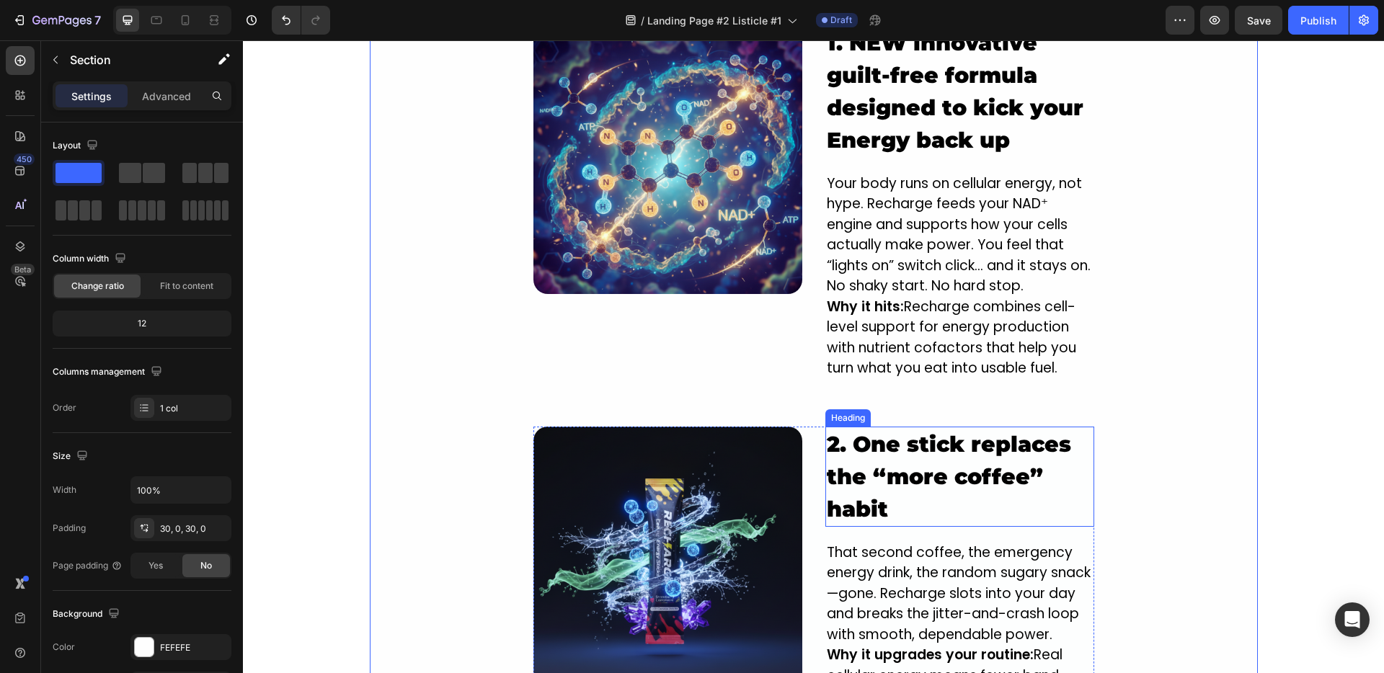
scroll to position [1352, 0]
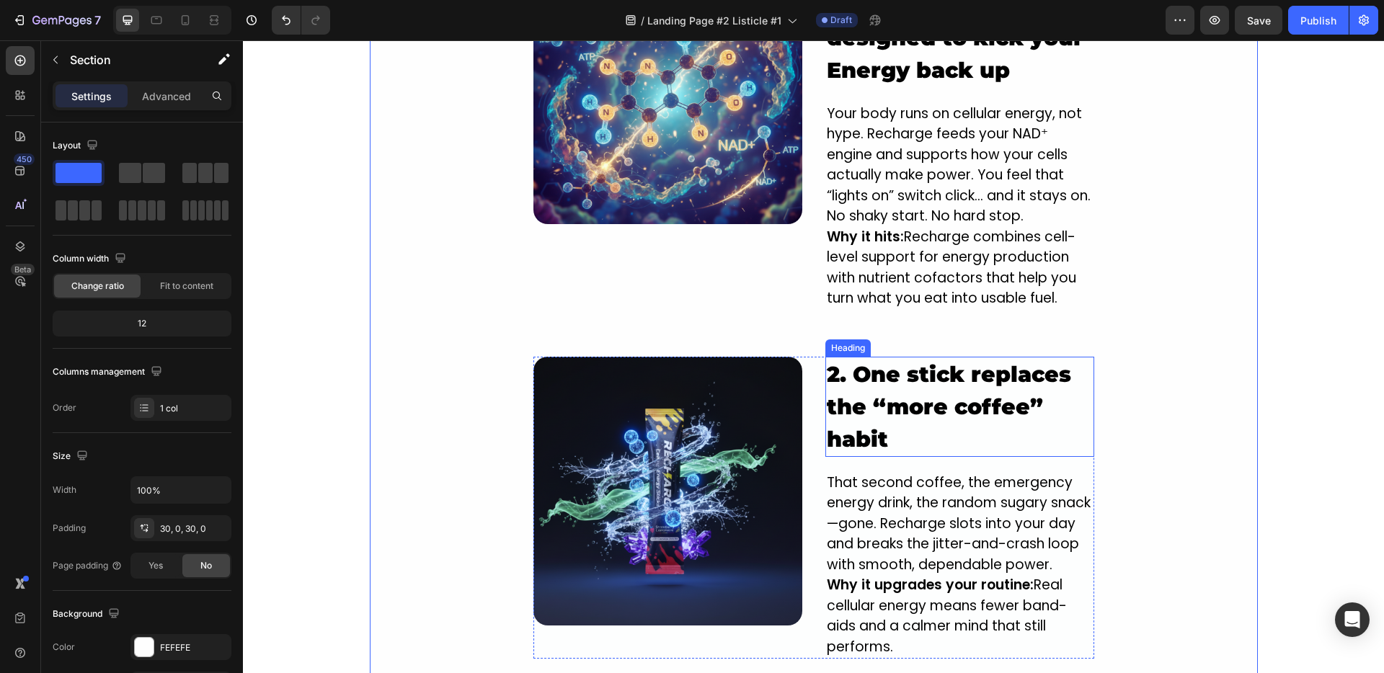
click at [912, 407] on strong "2. One stick replaces the “more coffee” habit" at bounding box center [949, 407] width 244 height 92
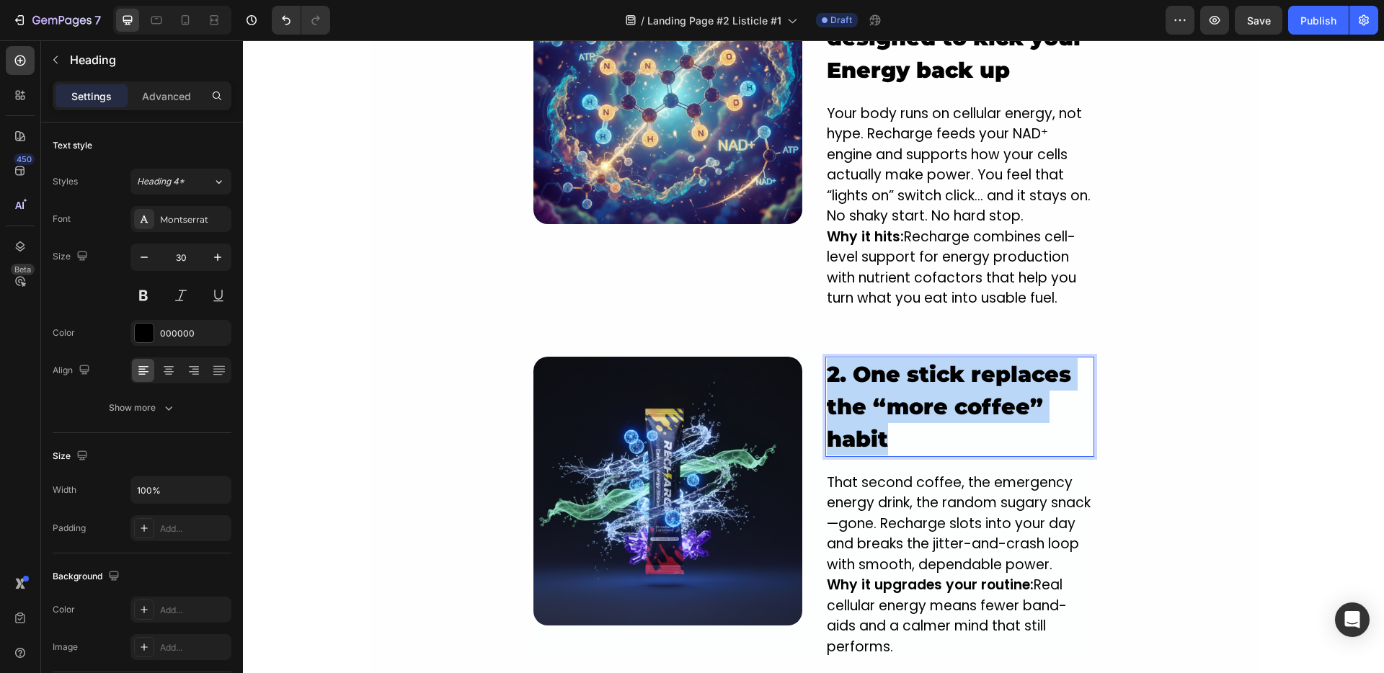
click at [912, 406] on strong "2. One stick replaces the “more coffee” habit" at bounding box center [949, 407] width 244 height 92
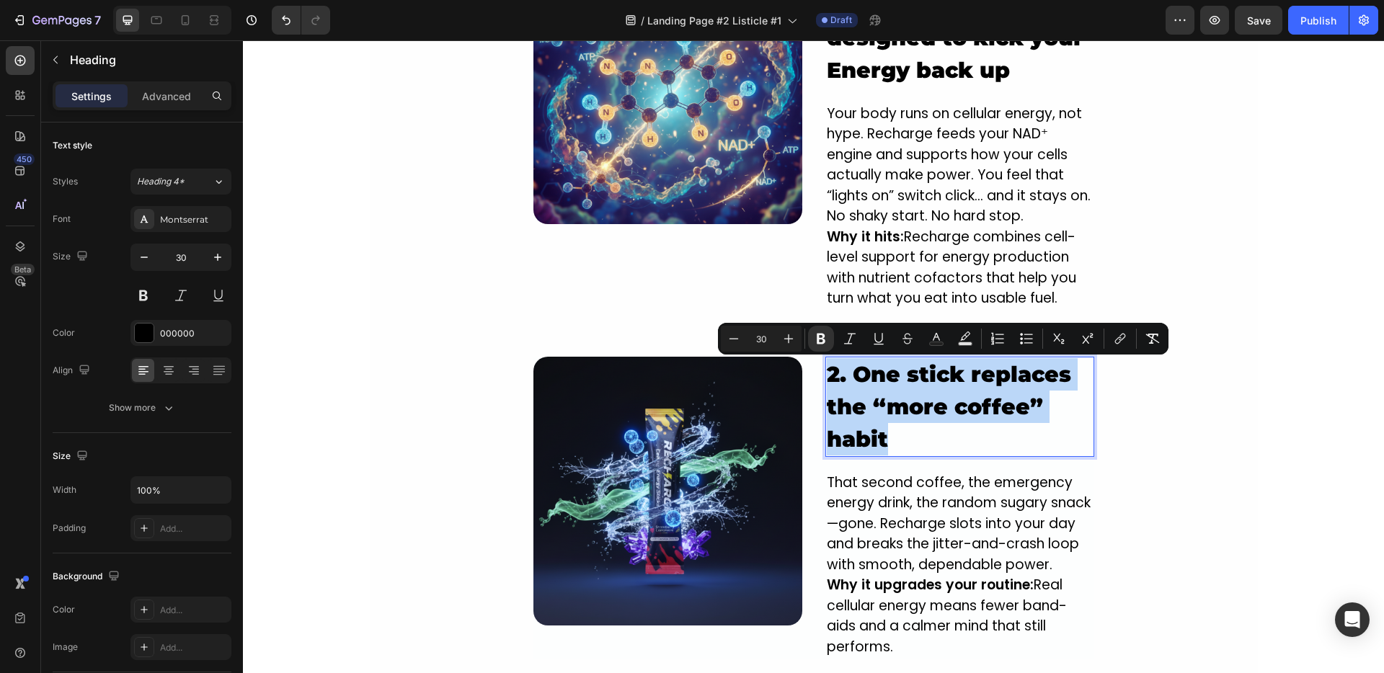
click at [903, 426] on p "2. One stick replaces the “more coffee” habit" at bounding box center [960, 406] width 266 height 97
drag, startPoint x: 890, startPoint y: 430, endPoint x: 853, endPoint y: 376, distance: 66.0
click at [853, 376] on p "2. One stick replaces the “more coffee” habit" at bounding box center [960, 406] width 266 height 97
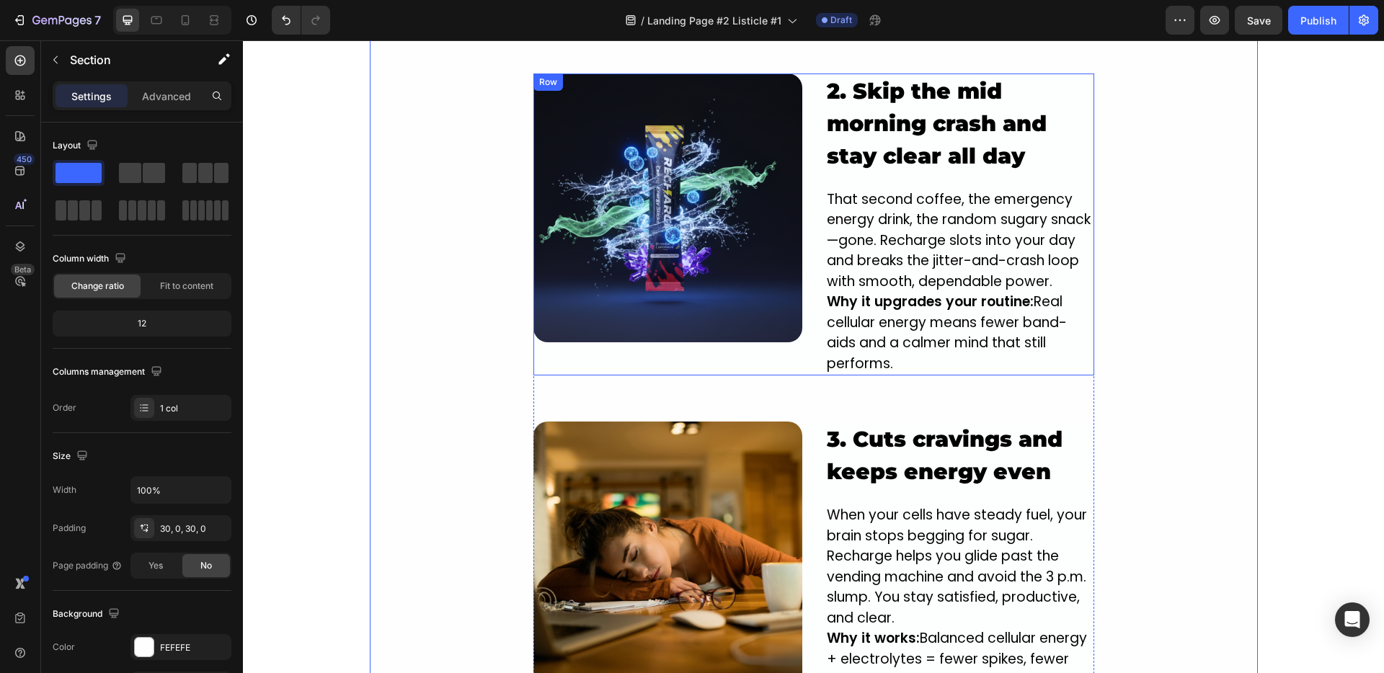
scroll to position [1638, 0]
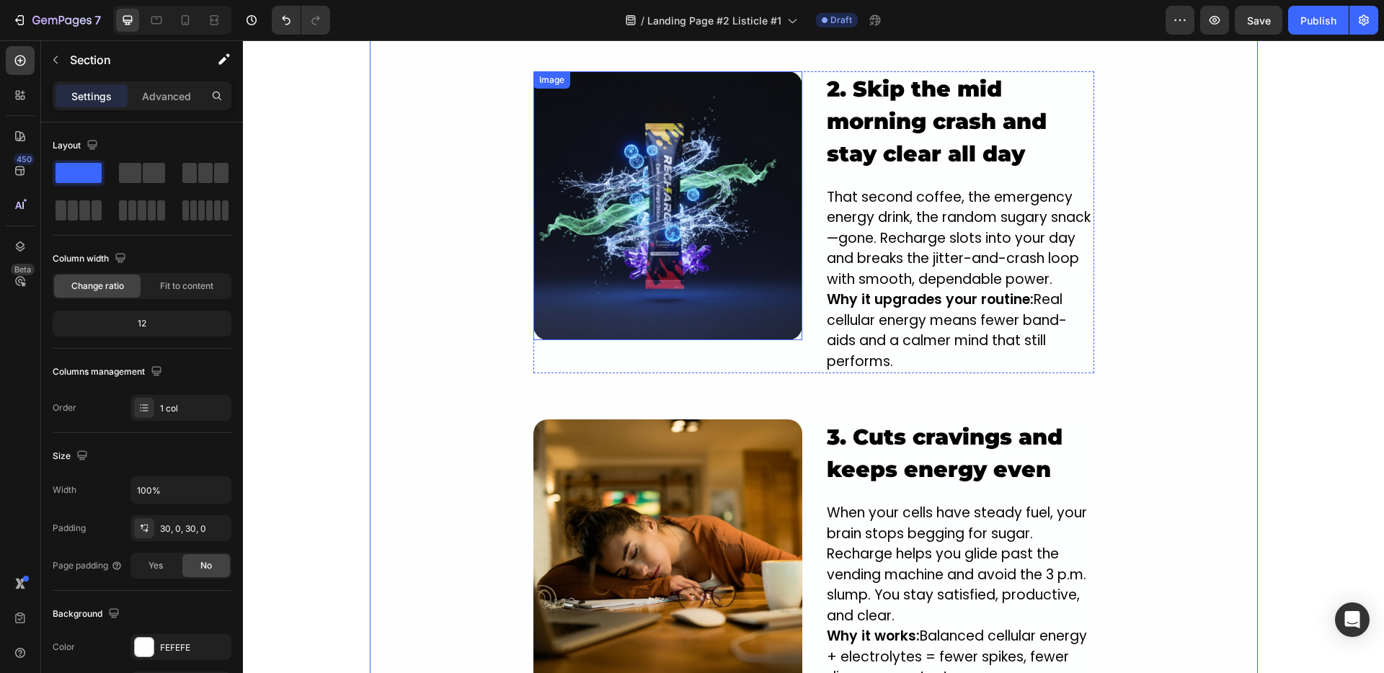
click at [632, 192] on img at bounding box center [667, 205] width 269 height 269
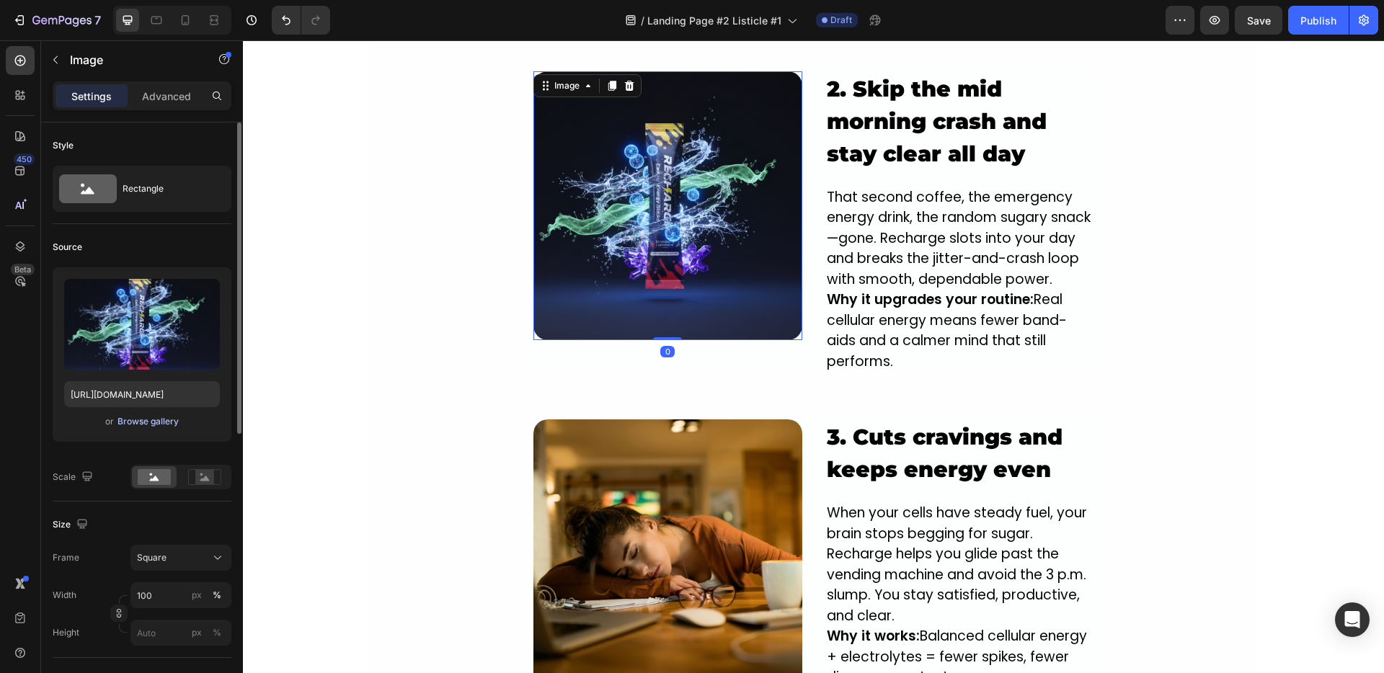
click at [136, 422] on div "Browse gallery" at bounding box center [147, 421] width 61 height 13
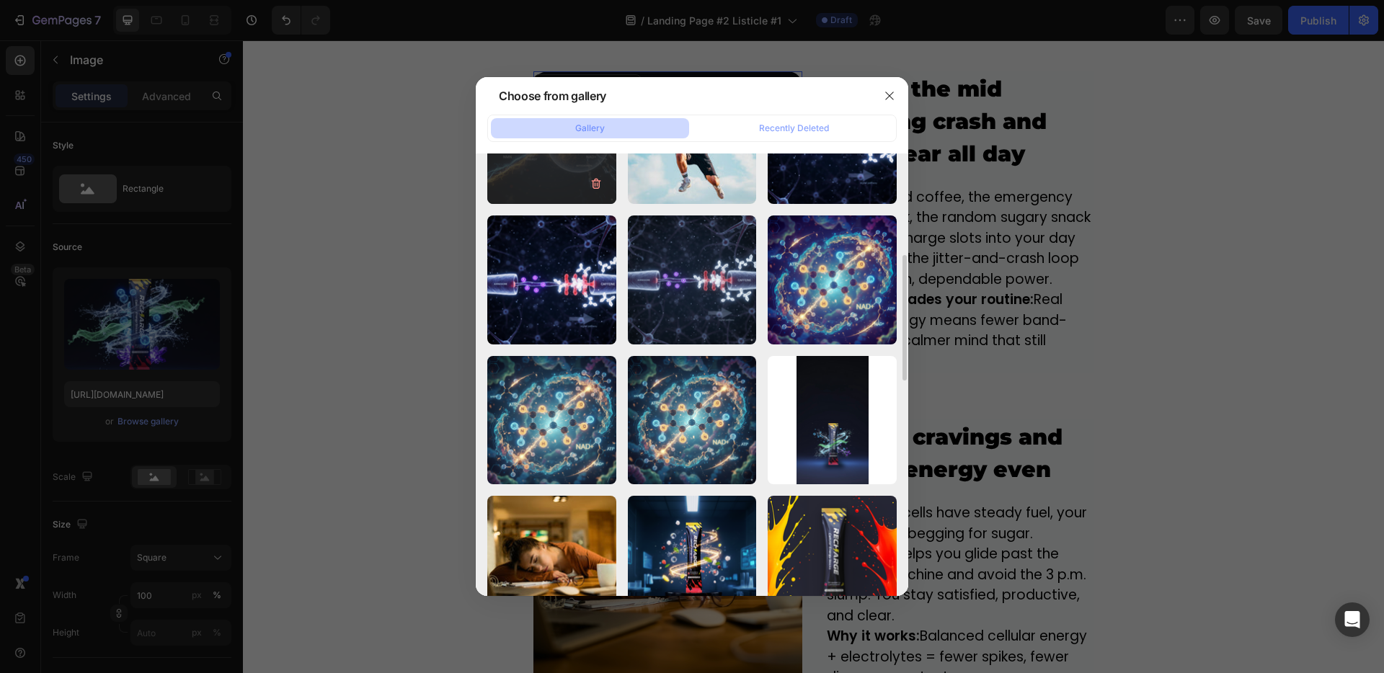
scroll to position [0, 0]
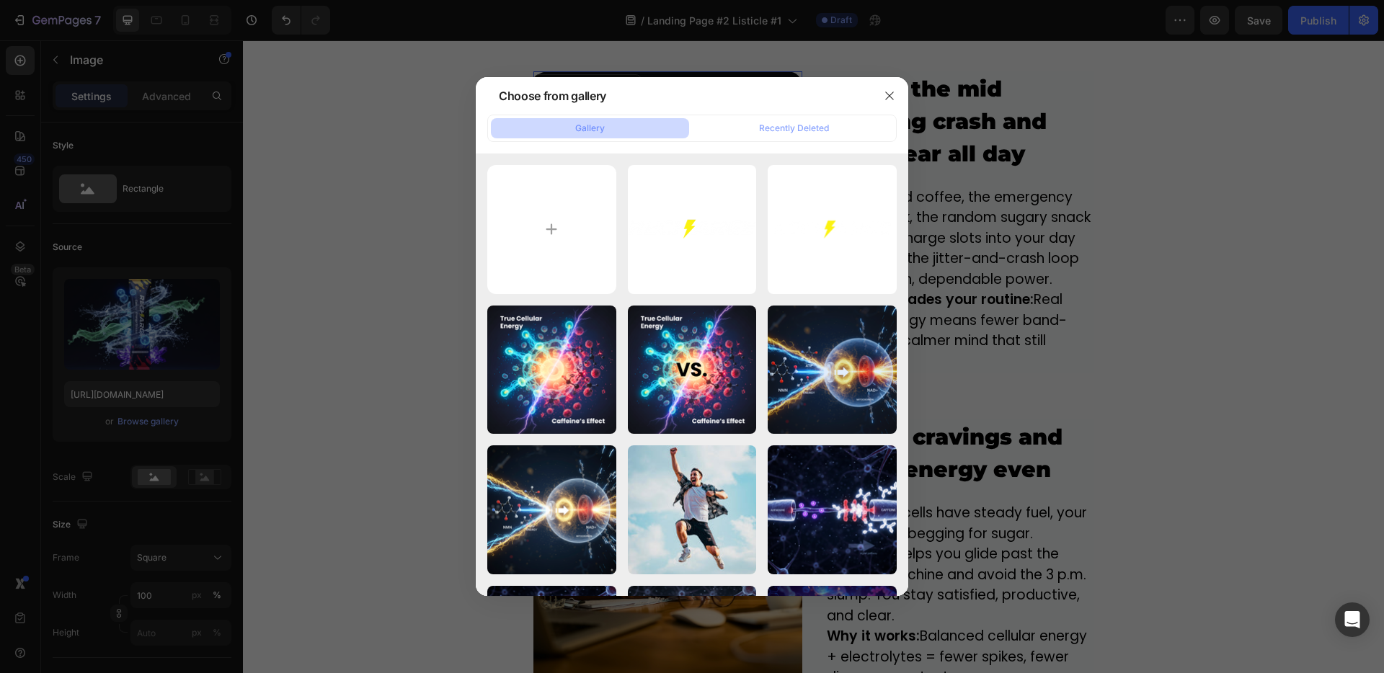
click at [1021, 320] on div at bounding box center [692, 336] width 1384 height 673
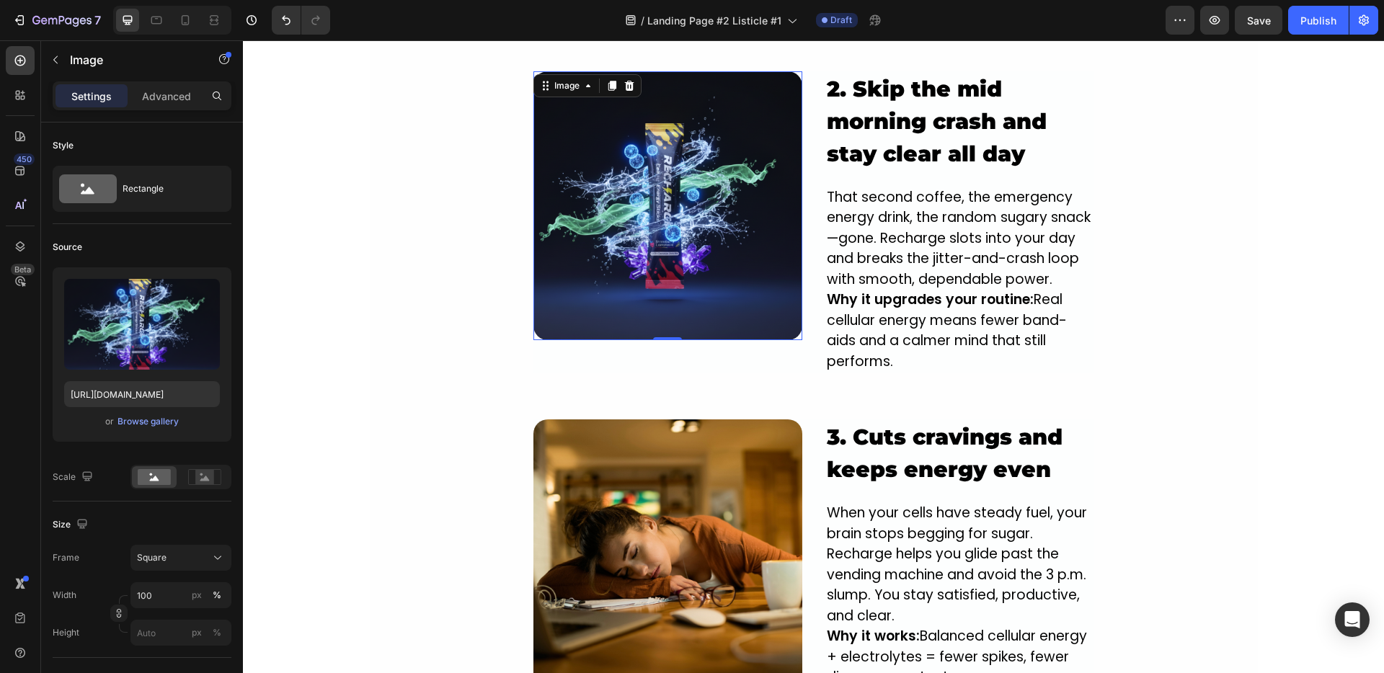
click at [694, 236] on img at bounding box center [667, 205] width 269 height 269
click at [147, 425] on div "Browse gallery" at bounding box center [147, 421] width 61 height 13
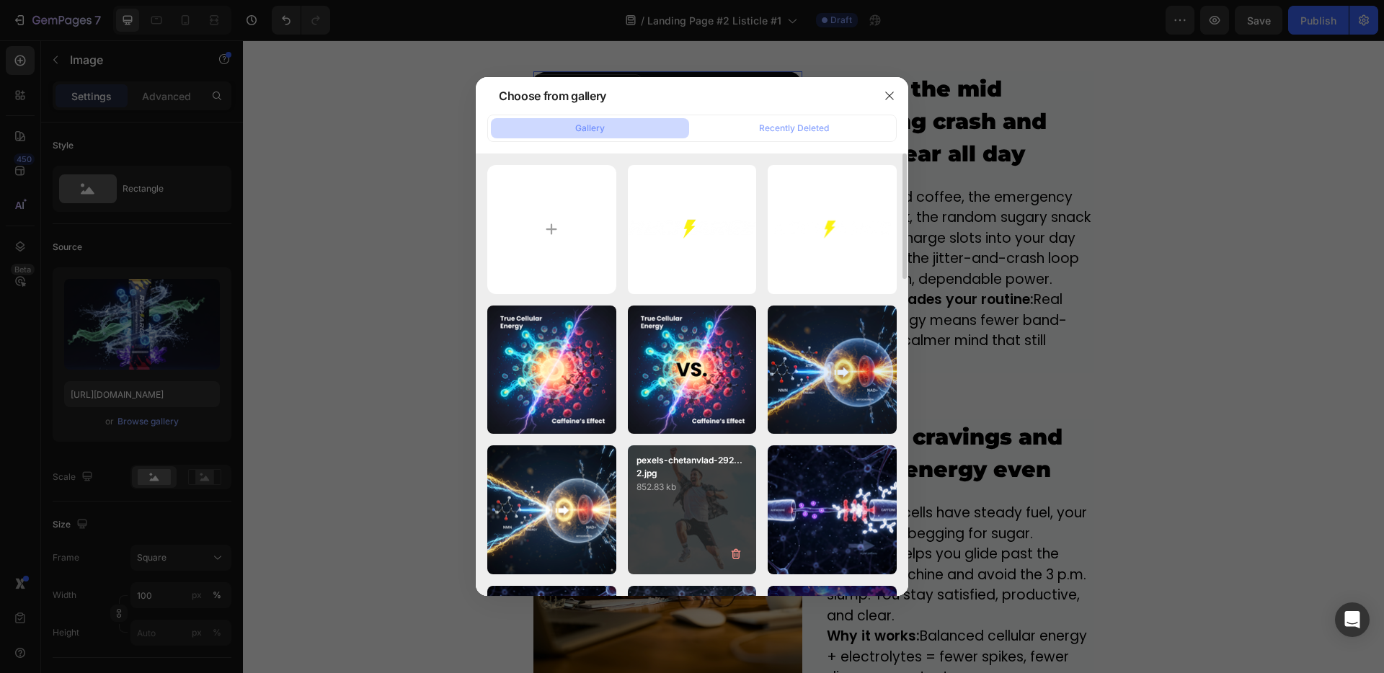
click at [667, 464] on p "pexels-chetanvlad-292... 2.jpg" at bounding box center [692, 467] width 112 height 26
type input "https://cdn.shopify.com/s/files/1/0950/9548/8807/files/gempages_583996418721579…"
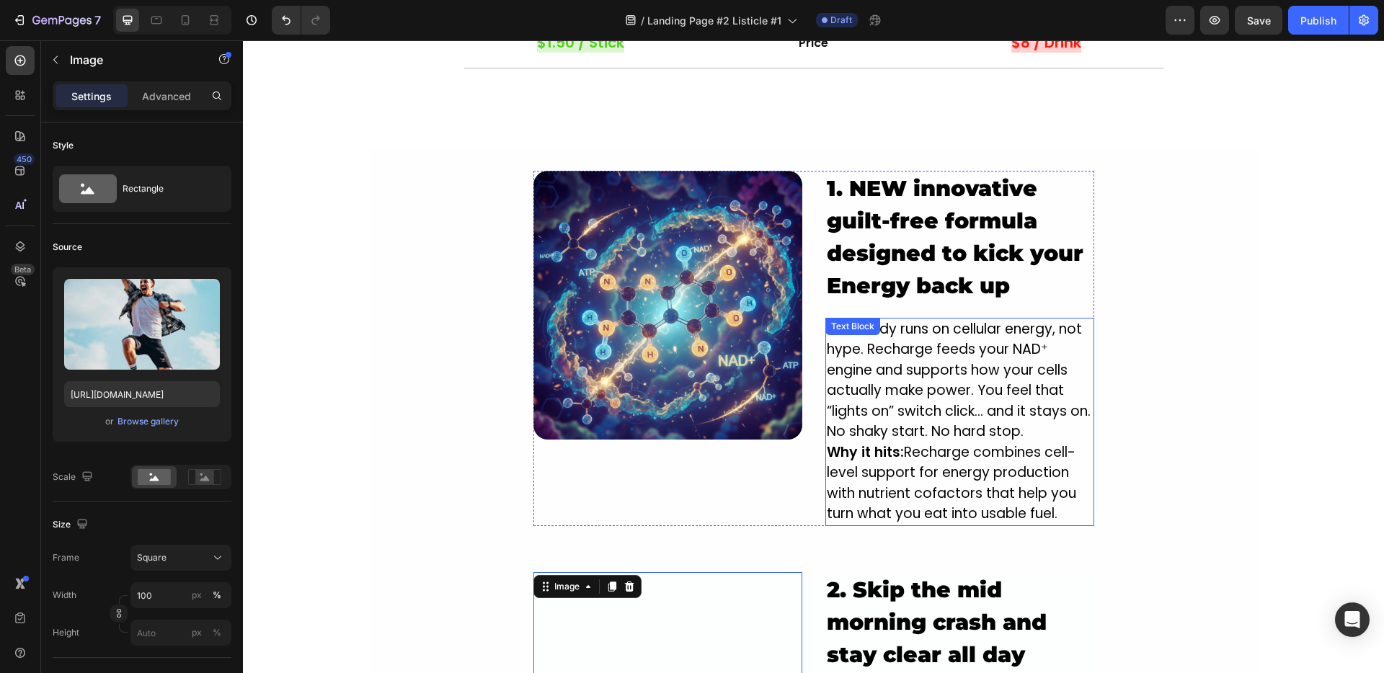
scroll to position [1077, 0]
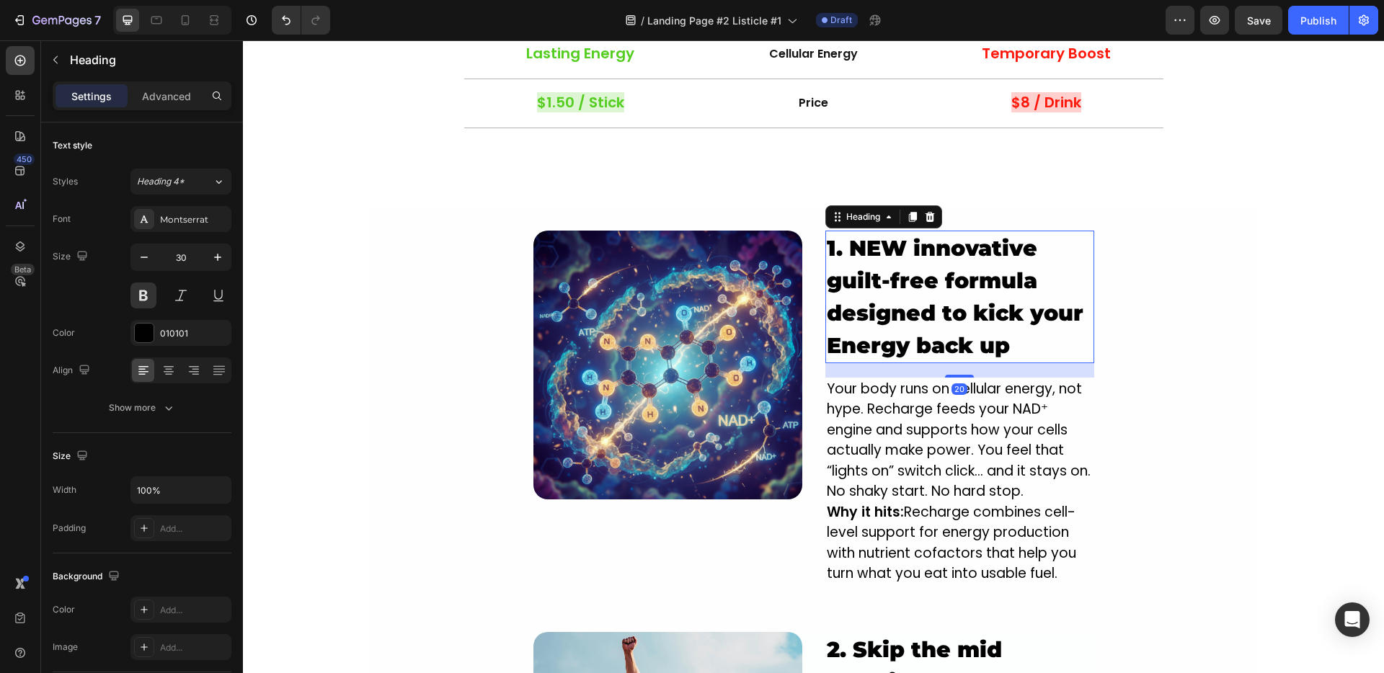
click at [920, 324] on strong "1. NEW innovative guilt-free formula designed to kick your Energy back up" at bounding box center [955, 297] width 257 height 124
click at [997, 323] on strong "1. NEW innovative guilt-free formula designed to kick your Energy back up" at bounding box center [955, 297] width 257 height 124
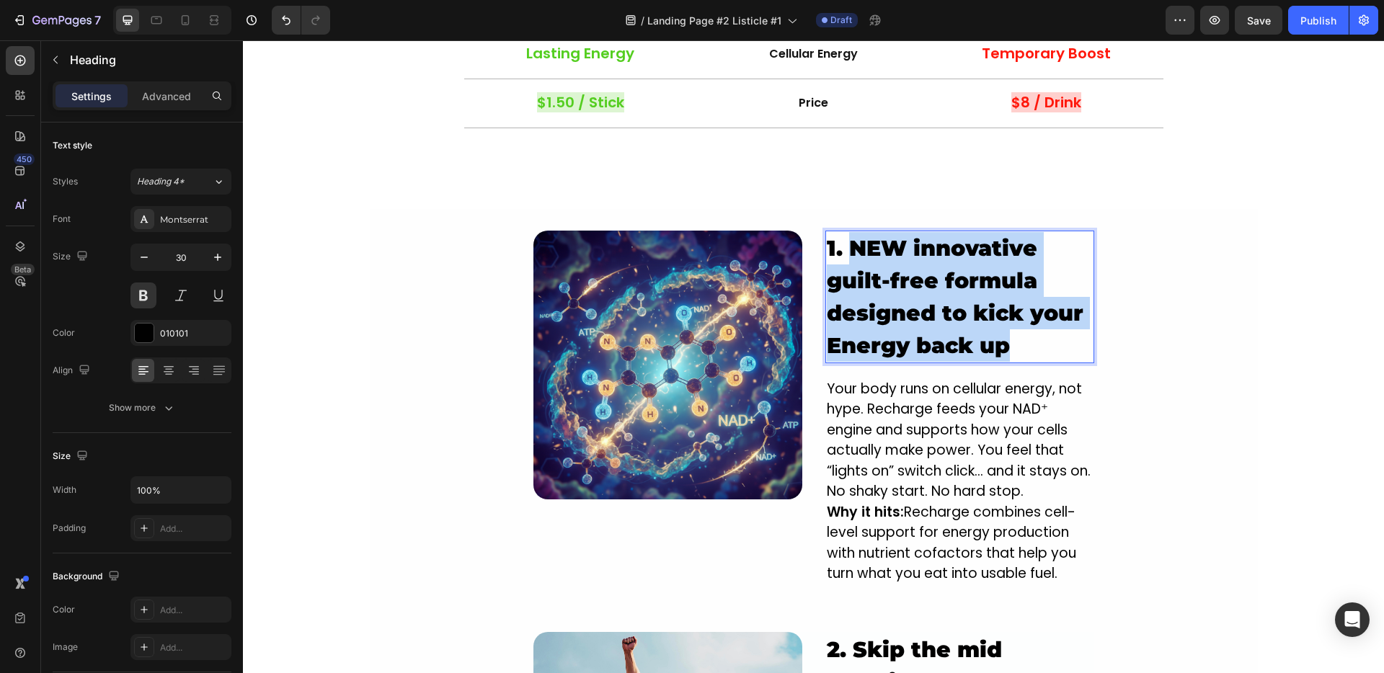
drag, startPoint x: 979, startPoint y: 345, endPoint x: 843, endPoint y: 251, distance: 165.7
click at [843, 251] on p "1. NEW innovative guilt-free formula designed to kick your Energy back up" at bounding box center [960, 297] width 266 height 130
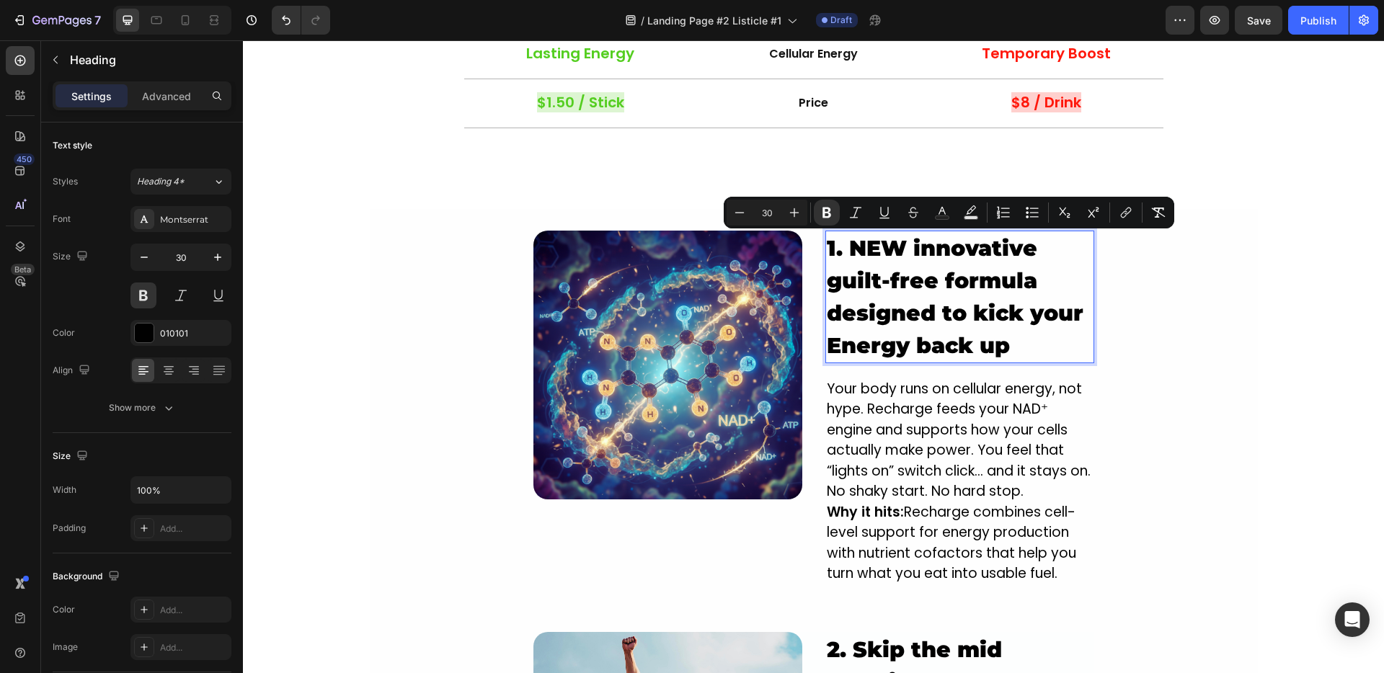
click at [1035, 328] on p "1. NEW innovative guilt-free formula designed to kick your Energy back up" at bounding box center [960, 297] width 266 height 130
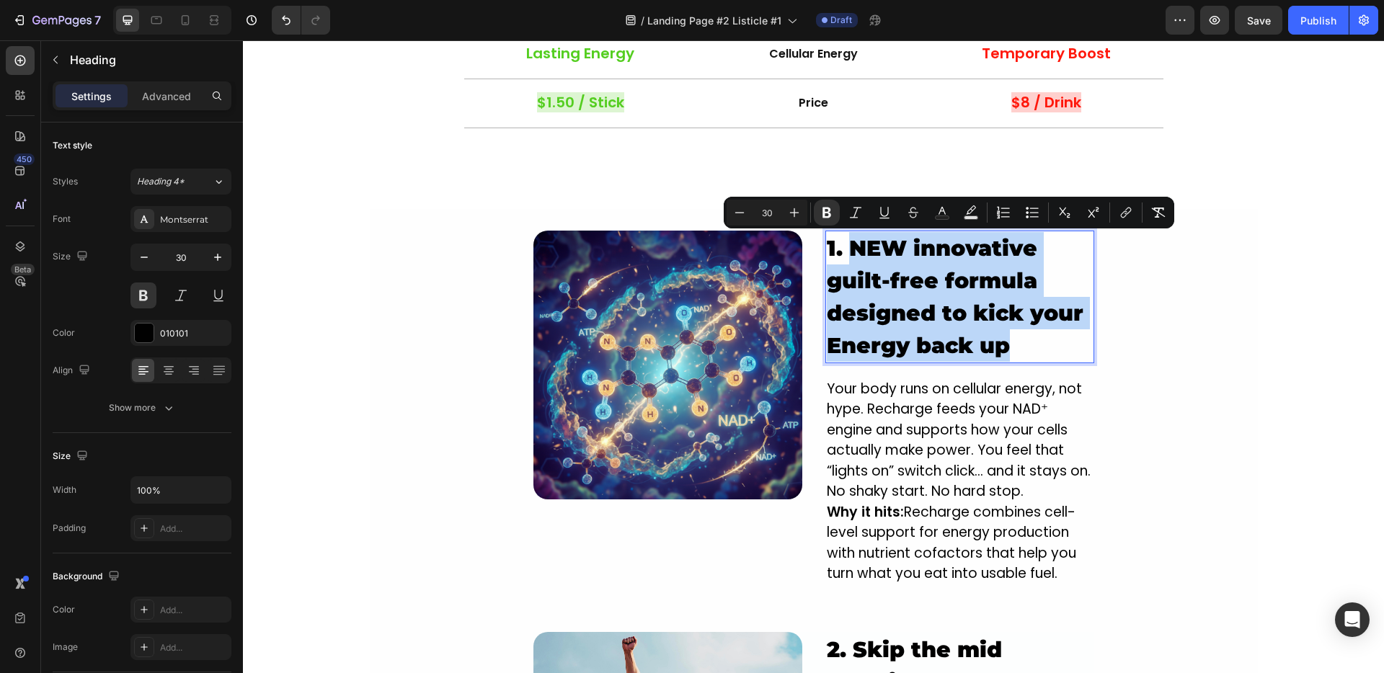
drag, startPoint x: 1031, startPoint y: 338, endPoint x: 844, endPoint y: 254, distance: 205.2
click at [844, 254] on p "1. NEW innovative guilt-free formula designed to kick your Energy back up" at bounding box center [960, 297] width 266 height 130
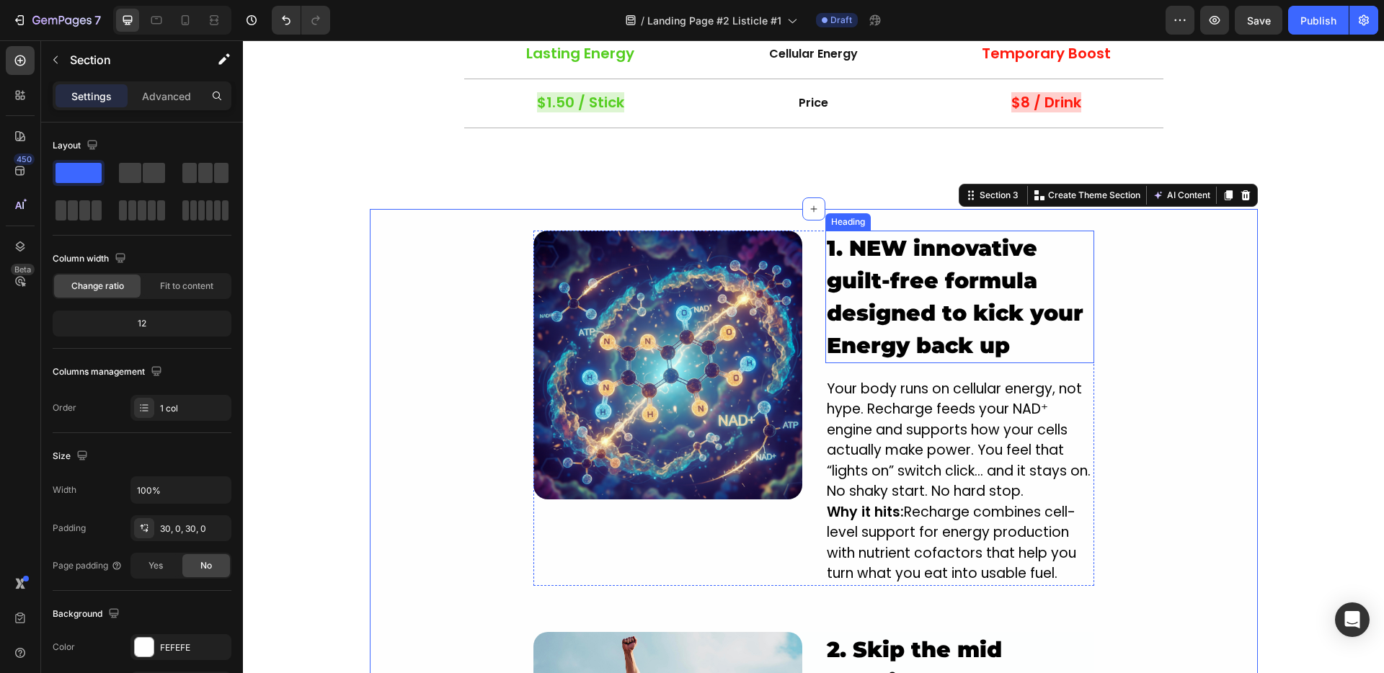
click at [852, 283] on strong "1. NEW innovative guilt-free formula designed to kick your Energy back up" at bounding box center [955, 297] width 257 height 124
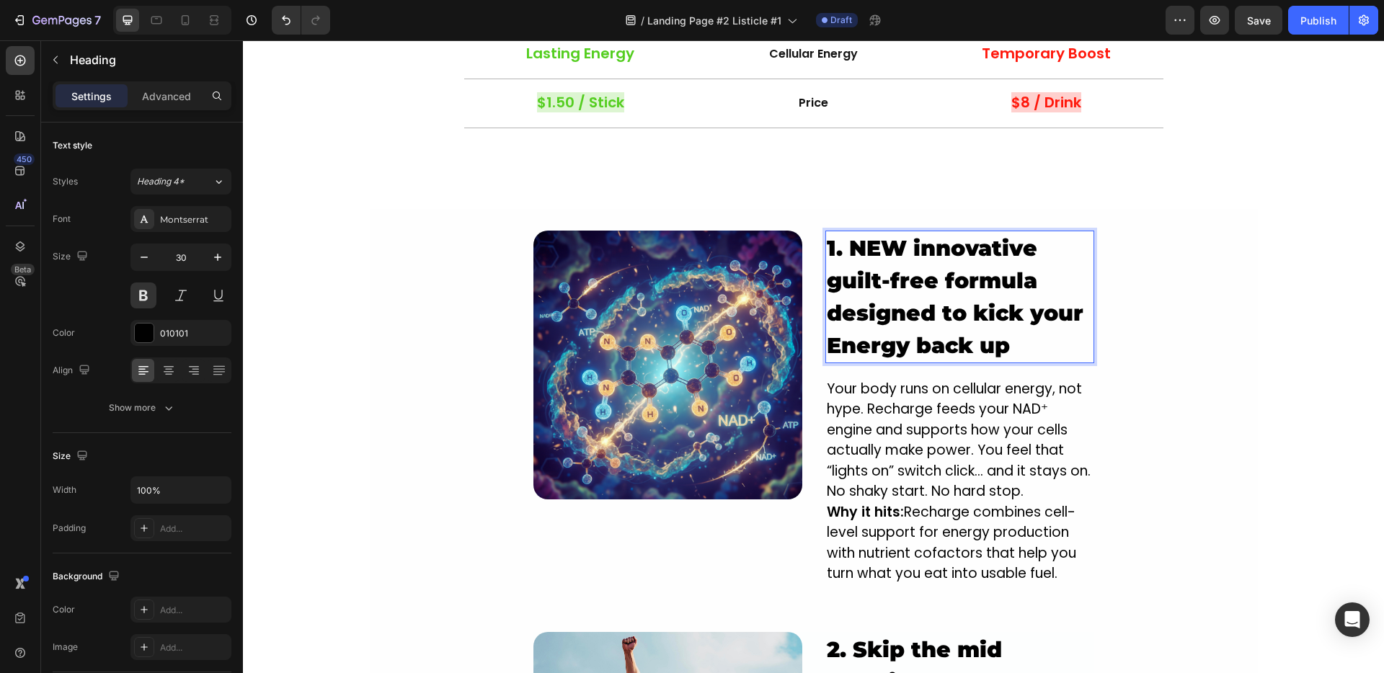
click at [852, 283] on strong "1. NEW innovative guilt-free formula designed to kick your Energy back up" at bounding box center [955, 297] width 257 height 124
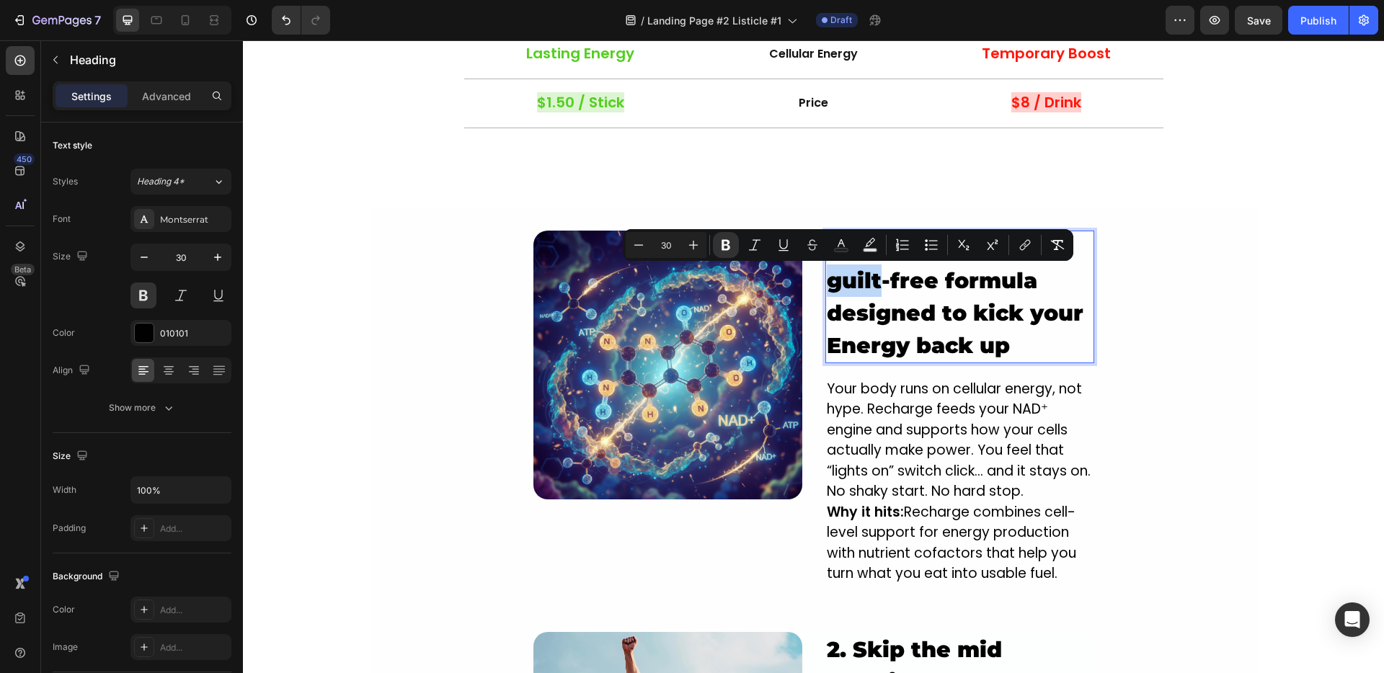
drag, startPoint x: 825, startPoint y: 283, endPoint x: 872, endPoint y: 283, distance: 46.9
click at [872, 283] on strong "1. NEW innovative guilt-free formula designed to kick your Energy back up" at bounding box center [955, 297] width 257 height 124
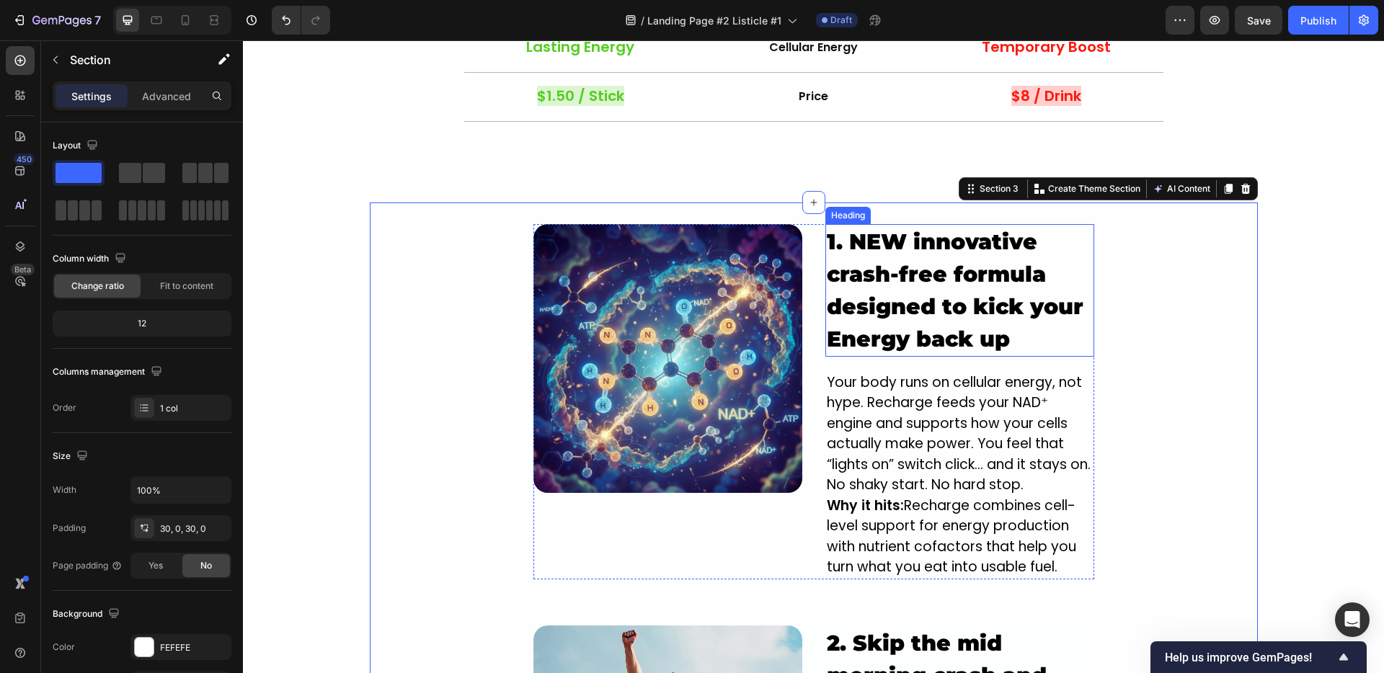
scroll to position [1098, 0]
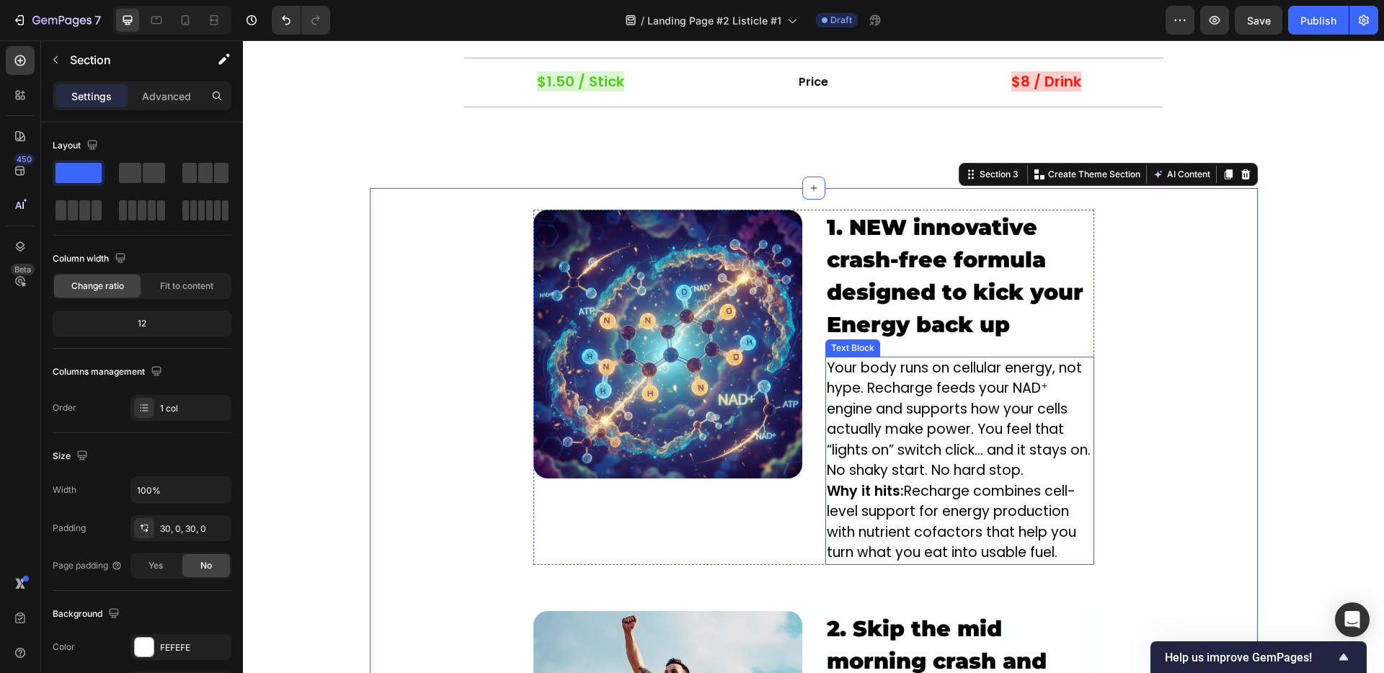
click at [998, 423] on p "Your body runs on cellular energy, not hype. Recharge feeds your NAD⁺ engine an…" at bounding box center [960, 419] width 266 height 123
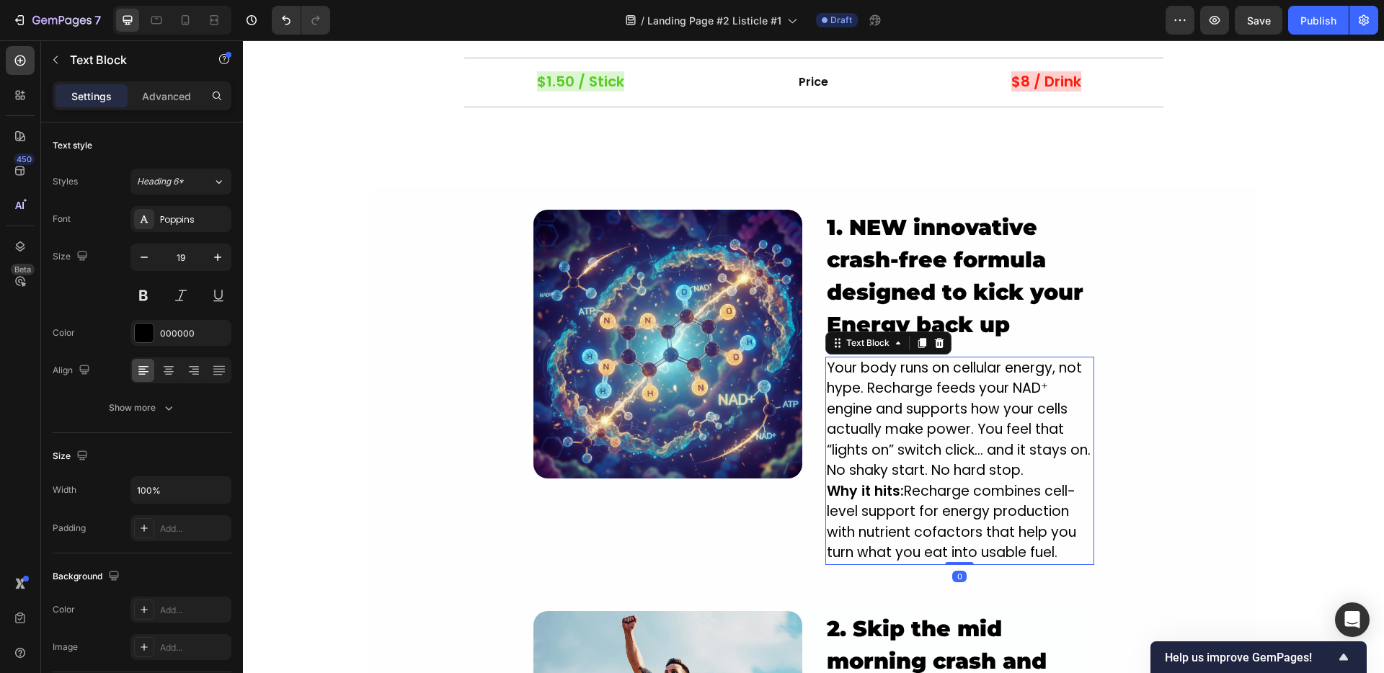
click at [998, 422] on p "Your body runs on cellular energy, not hype. Recharge feeds your NAD⁺ engine an…" at bounding box center [960, 419] width 266 height 123
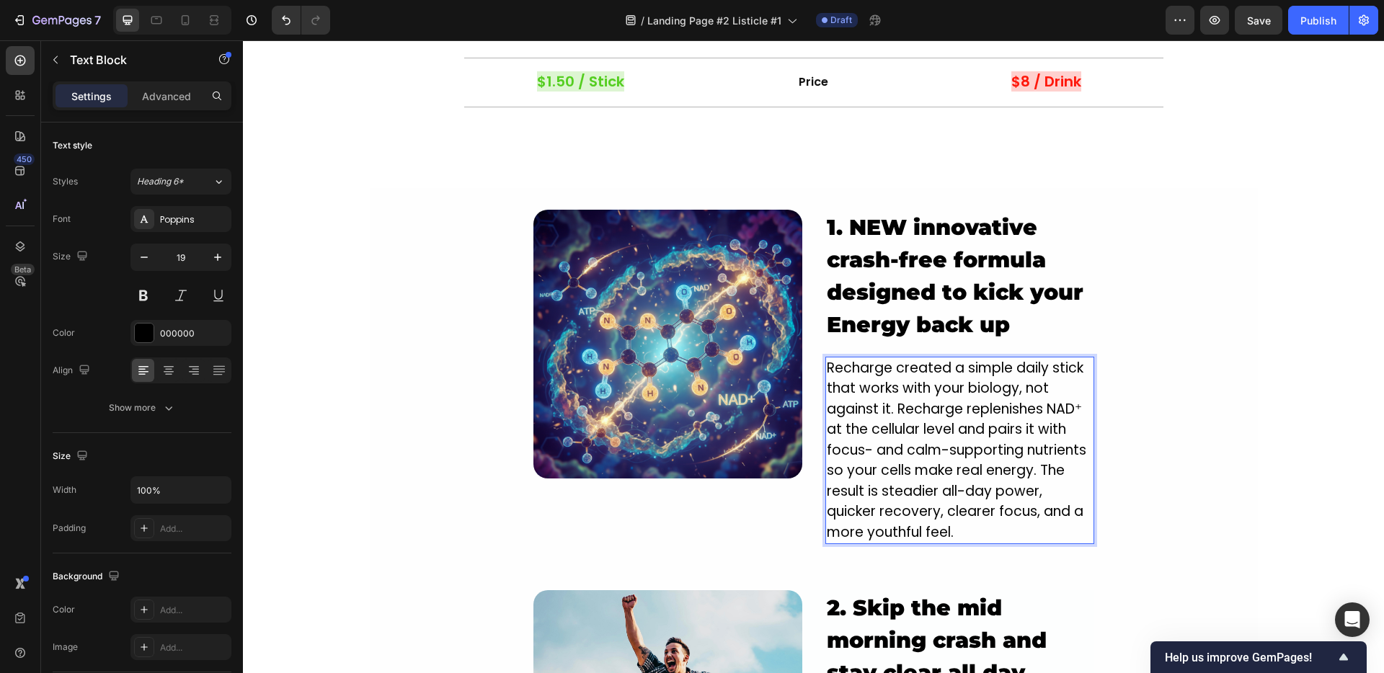
click at [918, 533] on p "Recharge created a simple daily stick that works with your biology, not against…" at bounding box center [960, 450] width 266 height 185
click at [1040, 520] on p "Recharge created a simple daily stick that works with your biology, not against…" at bounding box center [960, 450] width 266 height 185
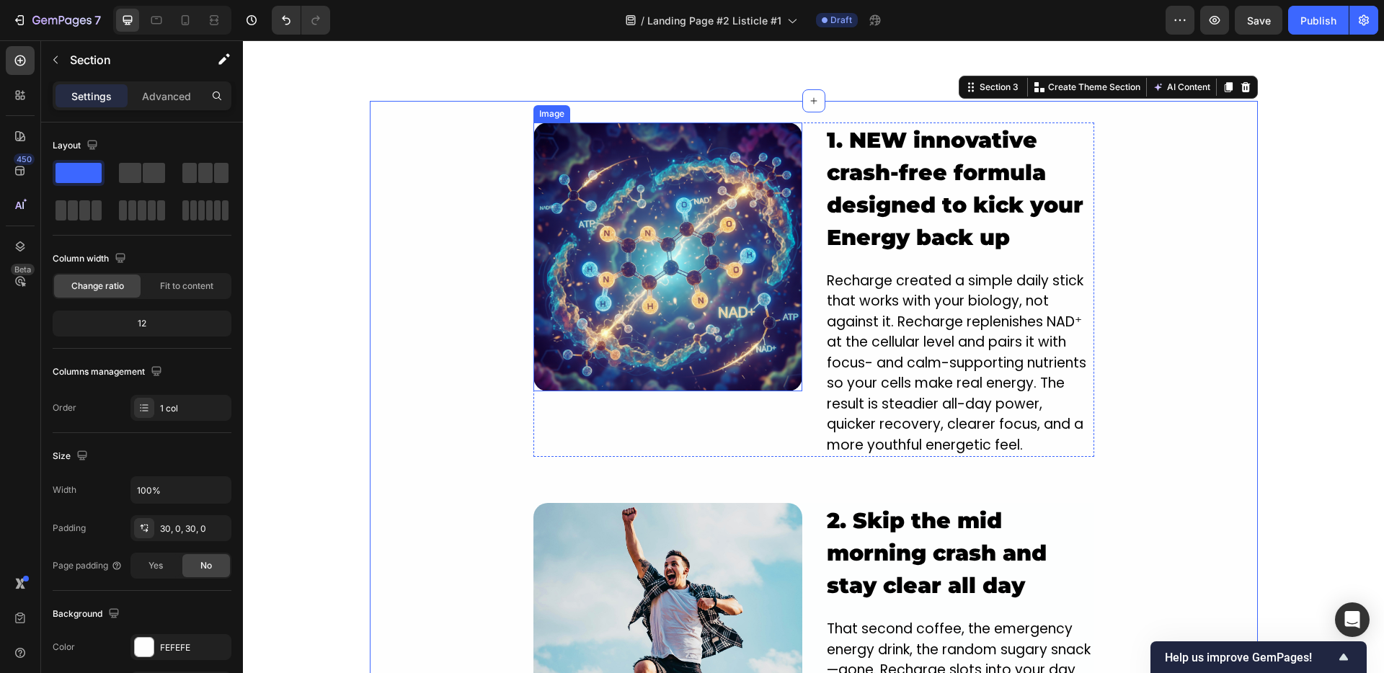
scroll to position [1181, 0]
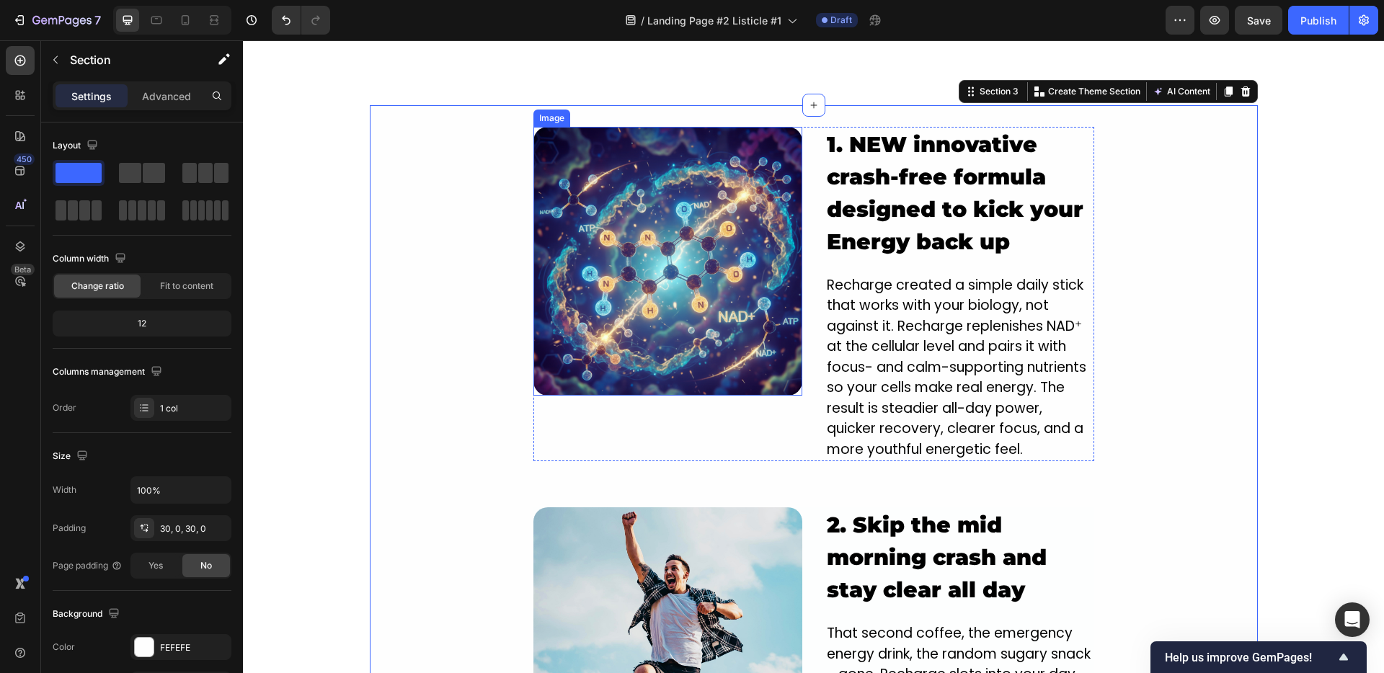
click at [633, 257] on img at bounding box center [667, 261] width 269 height 269
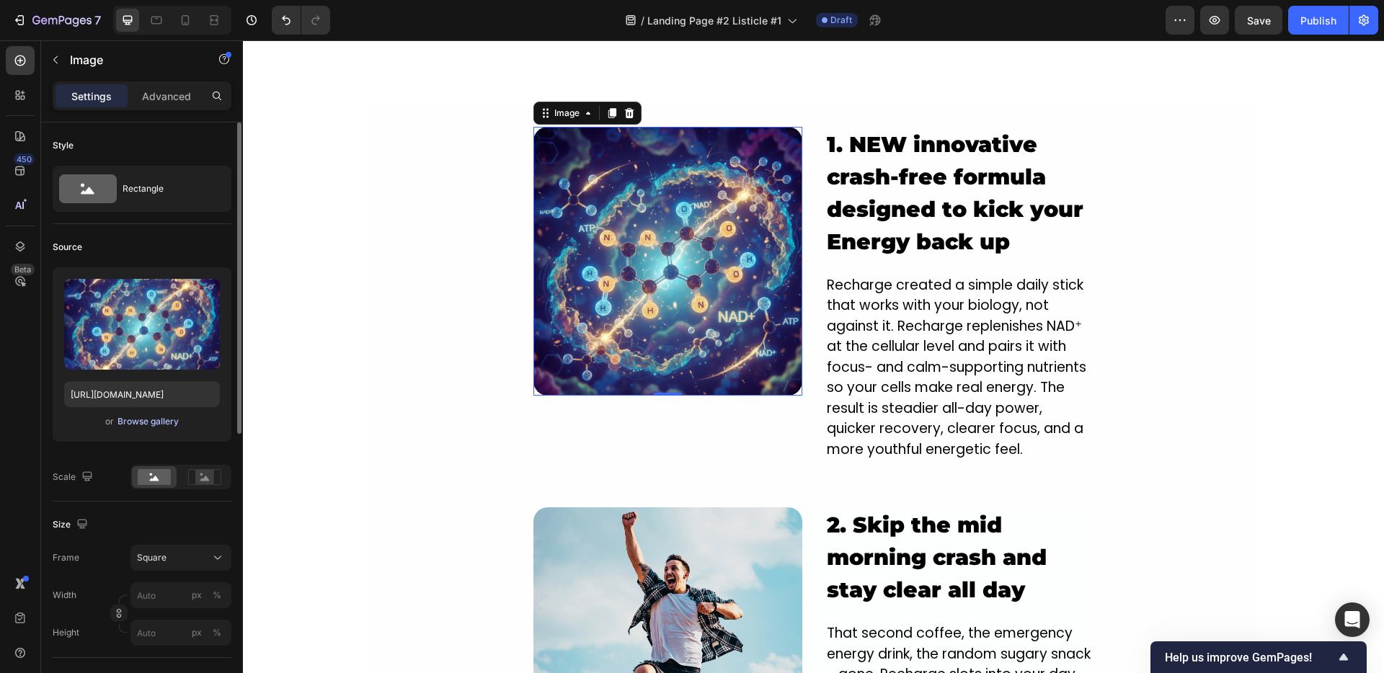
click at [159, 418] on div "Browse gallery" at bounding box center [147, 421] width 61 height 13
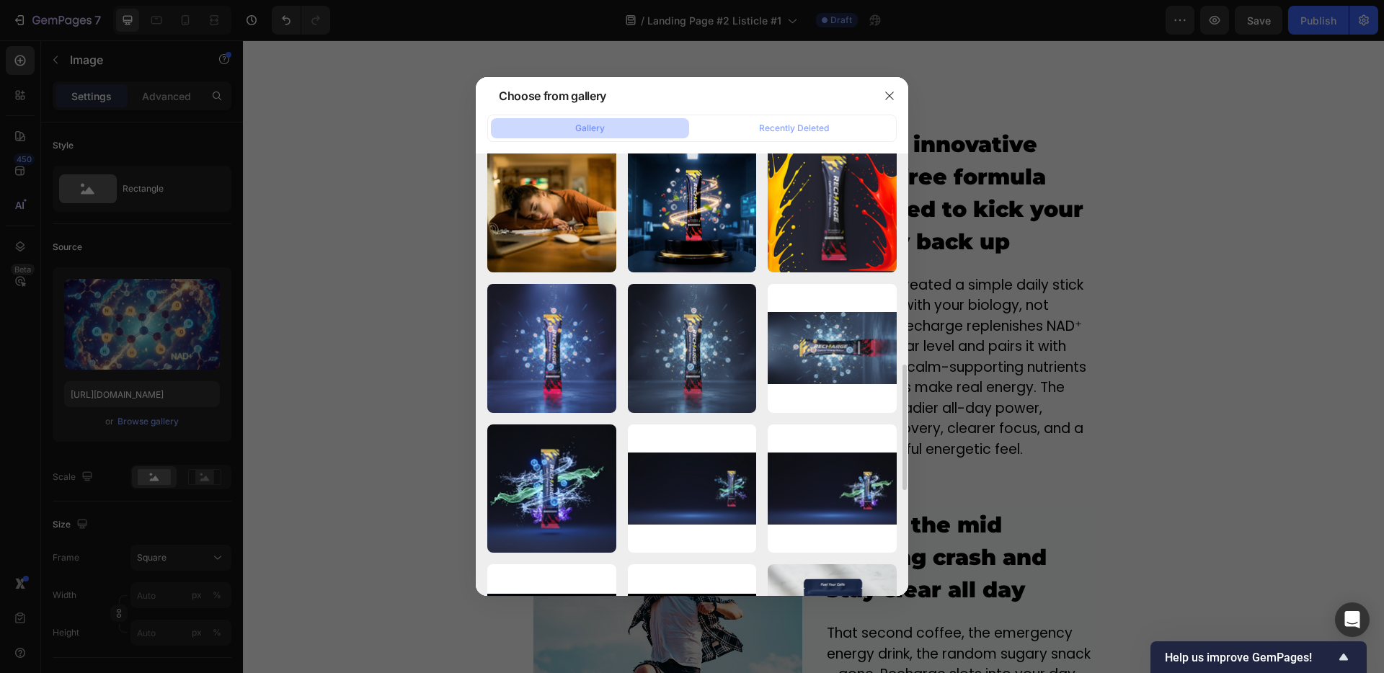
scroll to position [729, 0]
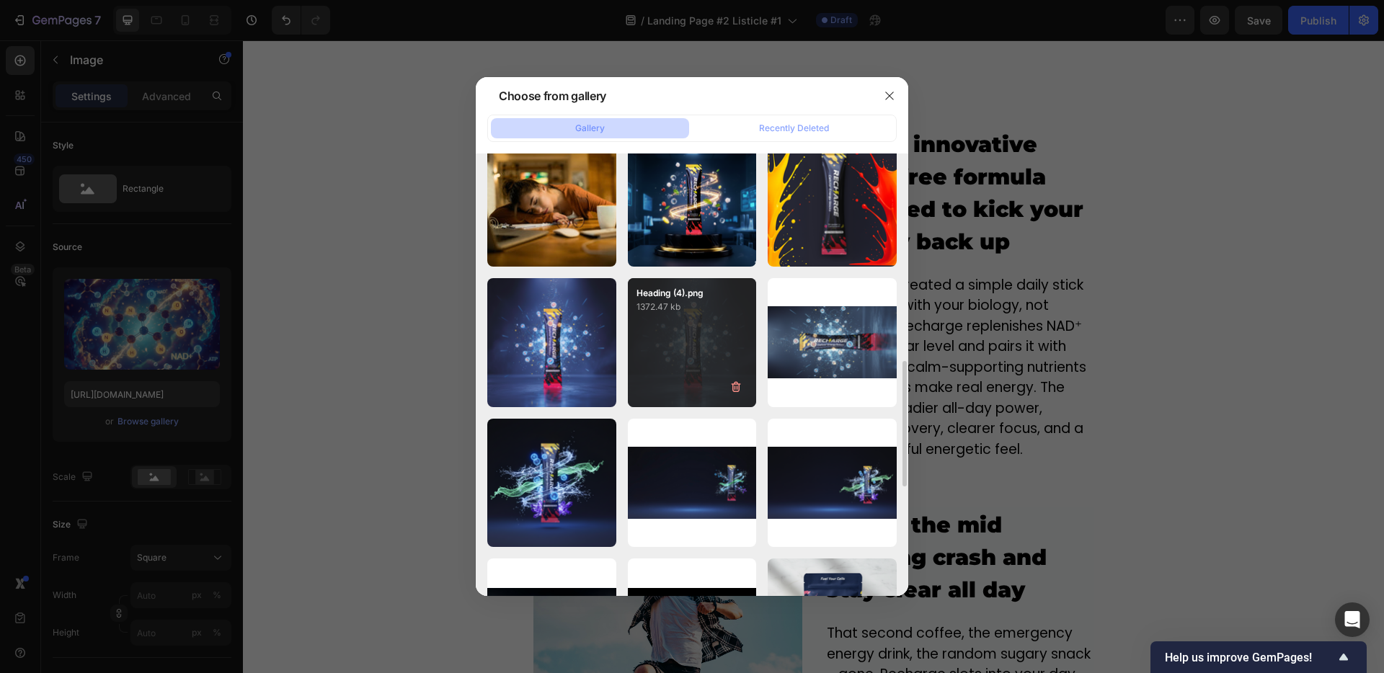
click at [662, 346] on div "Heading (4).png 1372.47 kb" at bounding box center [692, 342] width 129 height 129
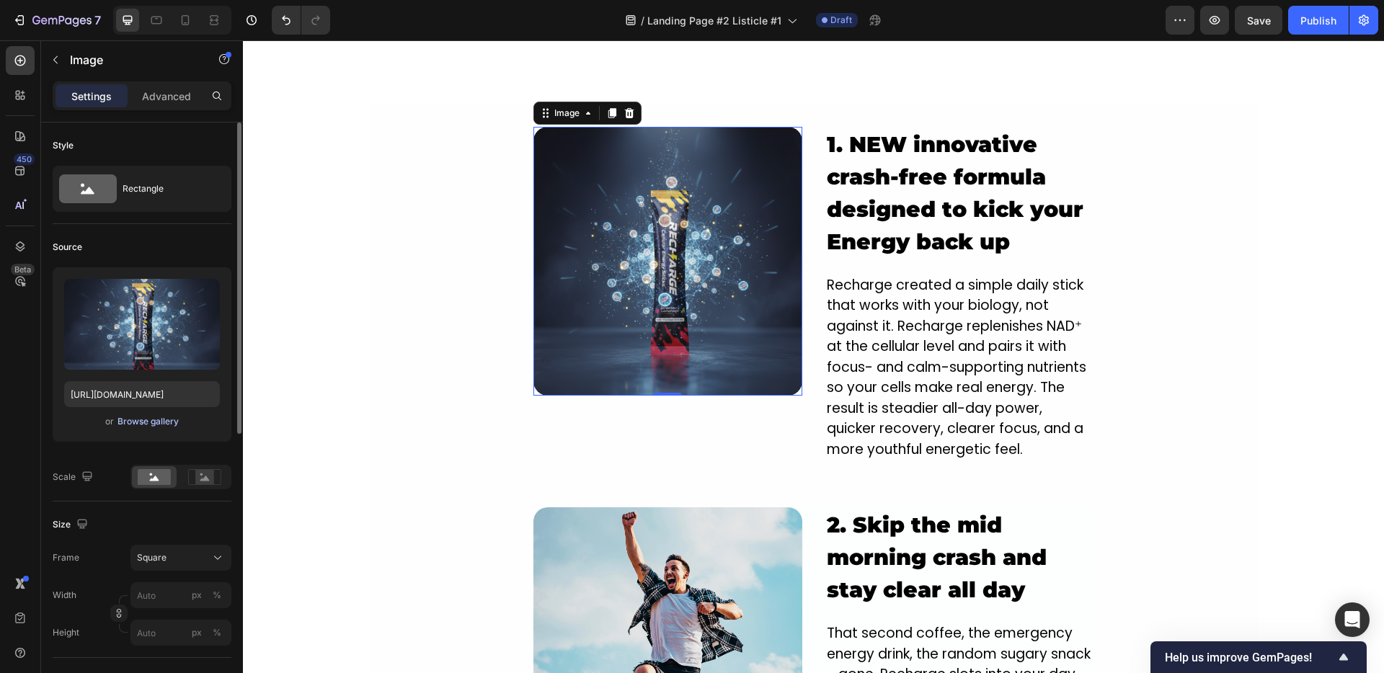
click at [138, 420] on div "Browse gallery" at bounding box center [147, 421] width 61 height 13
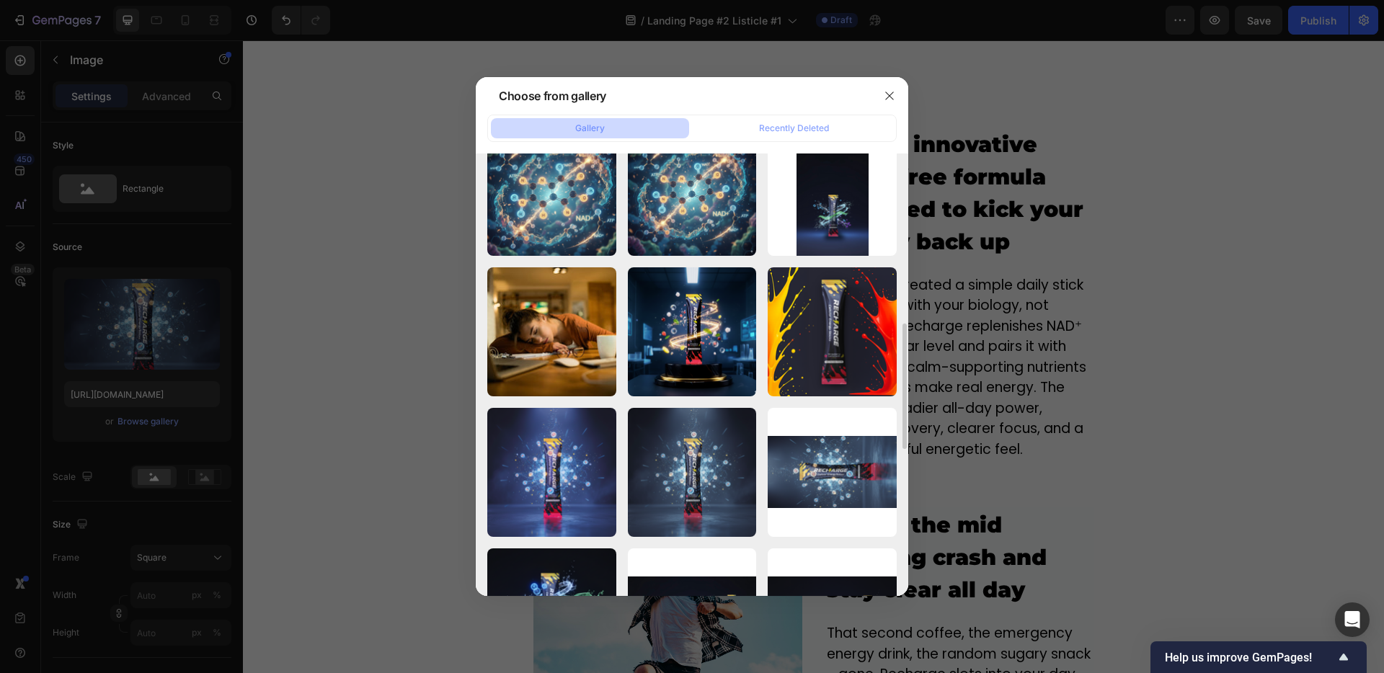
scroll to position [646, 0]
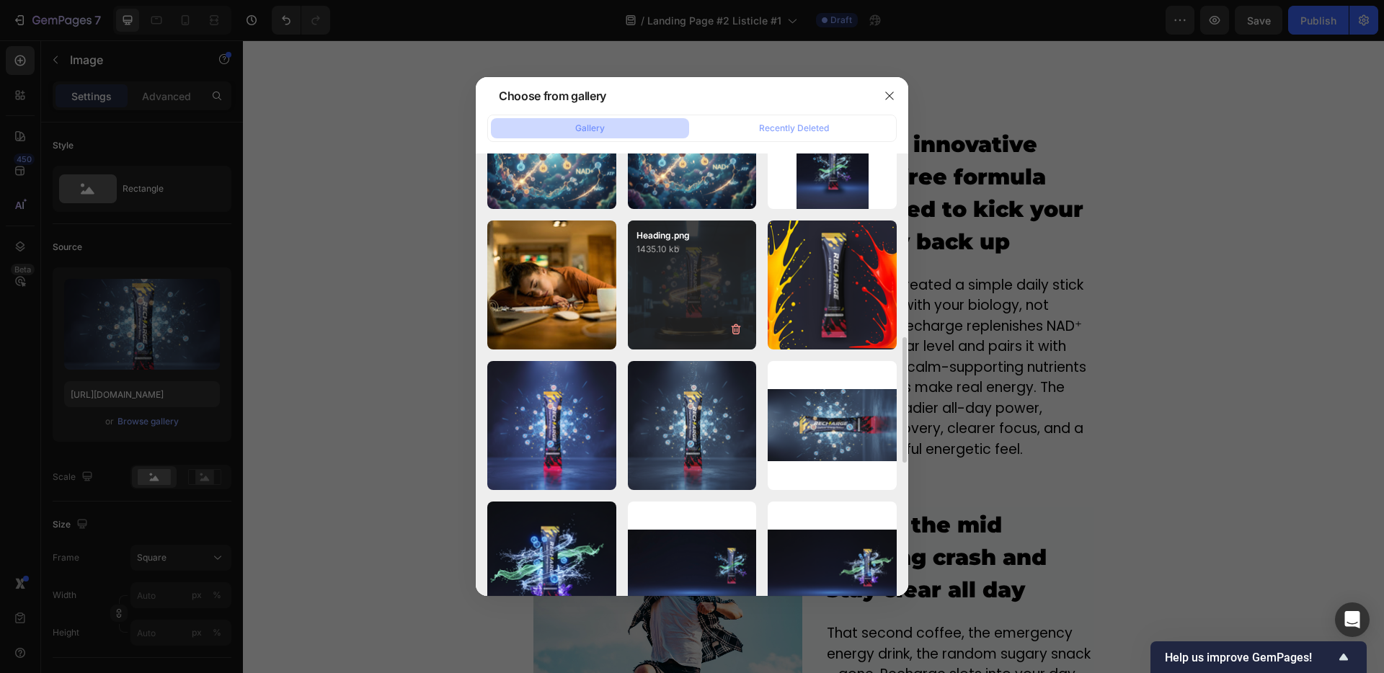
click at [663, 284] on div "Heading.png 1435.10 kb" at bounding box center [692, 285] width 129 height 129
type input "https://cdn.shopify.com/s/files/1/0950/9548/8807/files/gempages_583996418721579…"
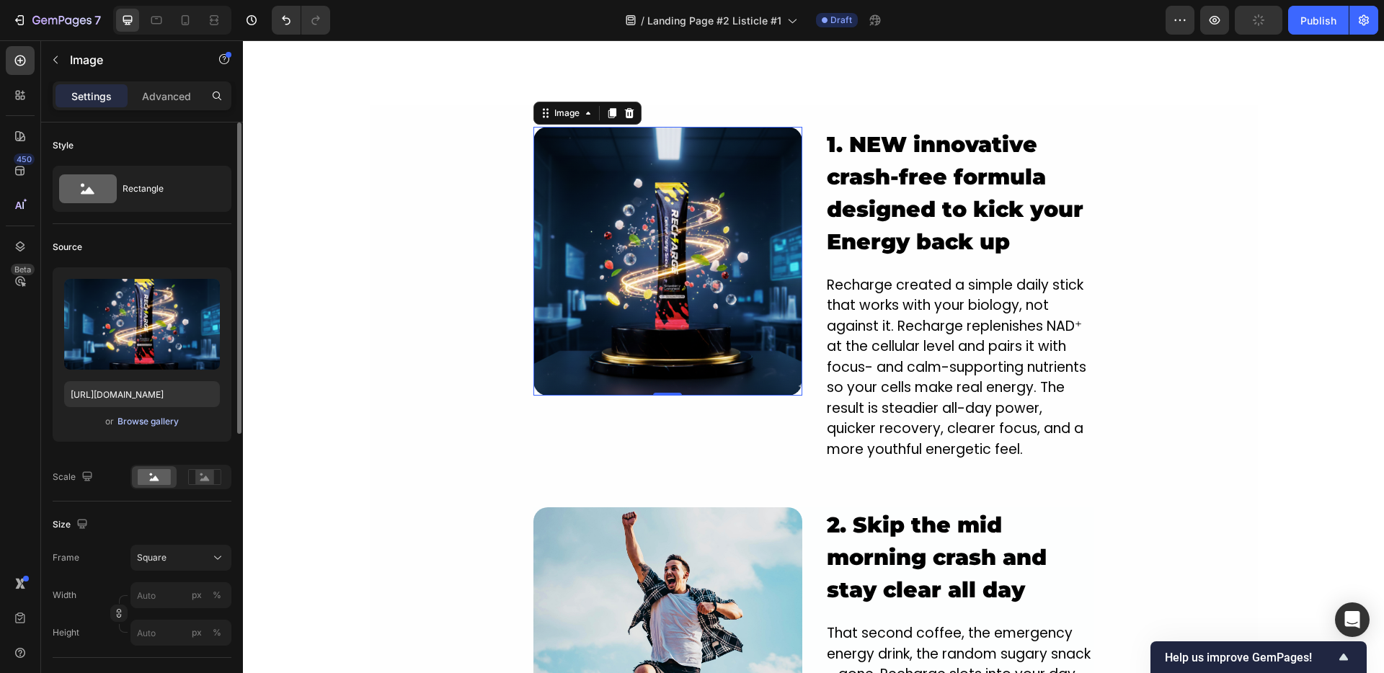
click at [136, 419] on div "Browse gallery" at bounding box center [147, 421] width 61 height 13
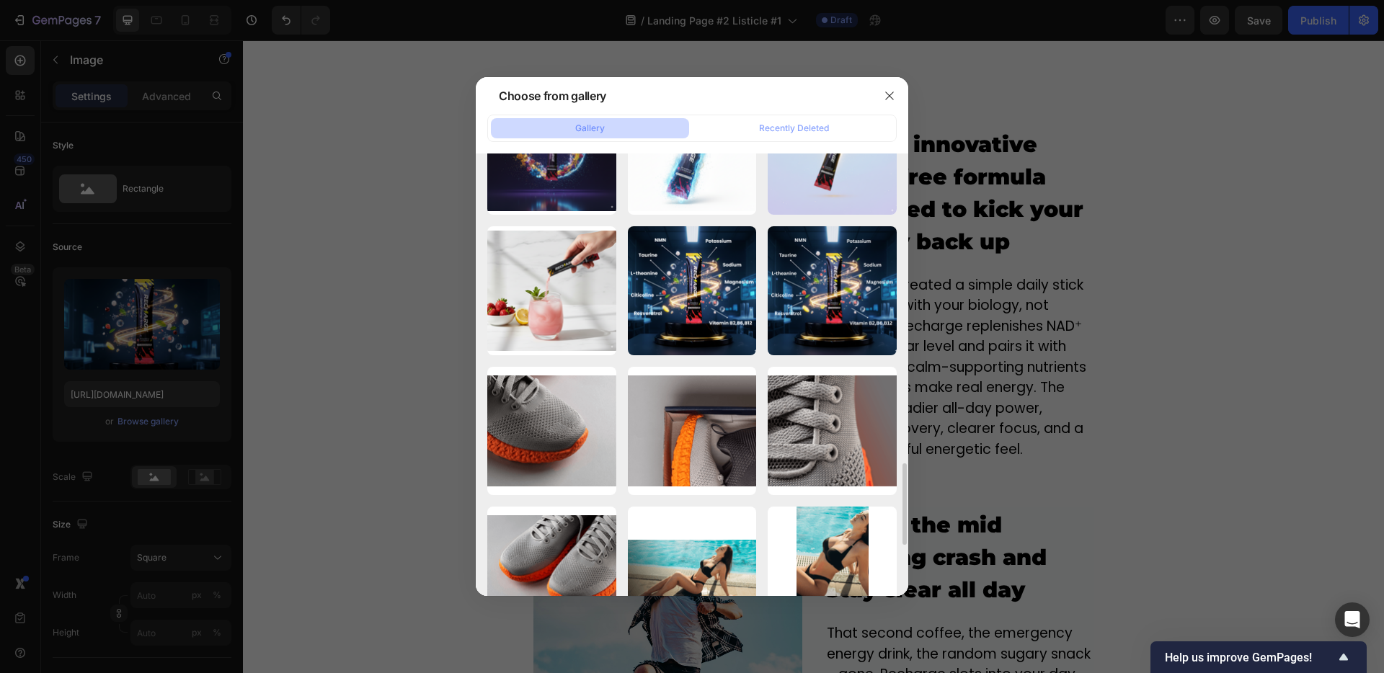
scroll to position [1633, 0]
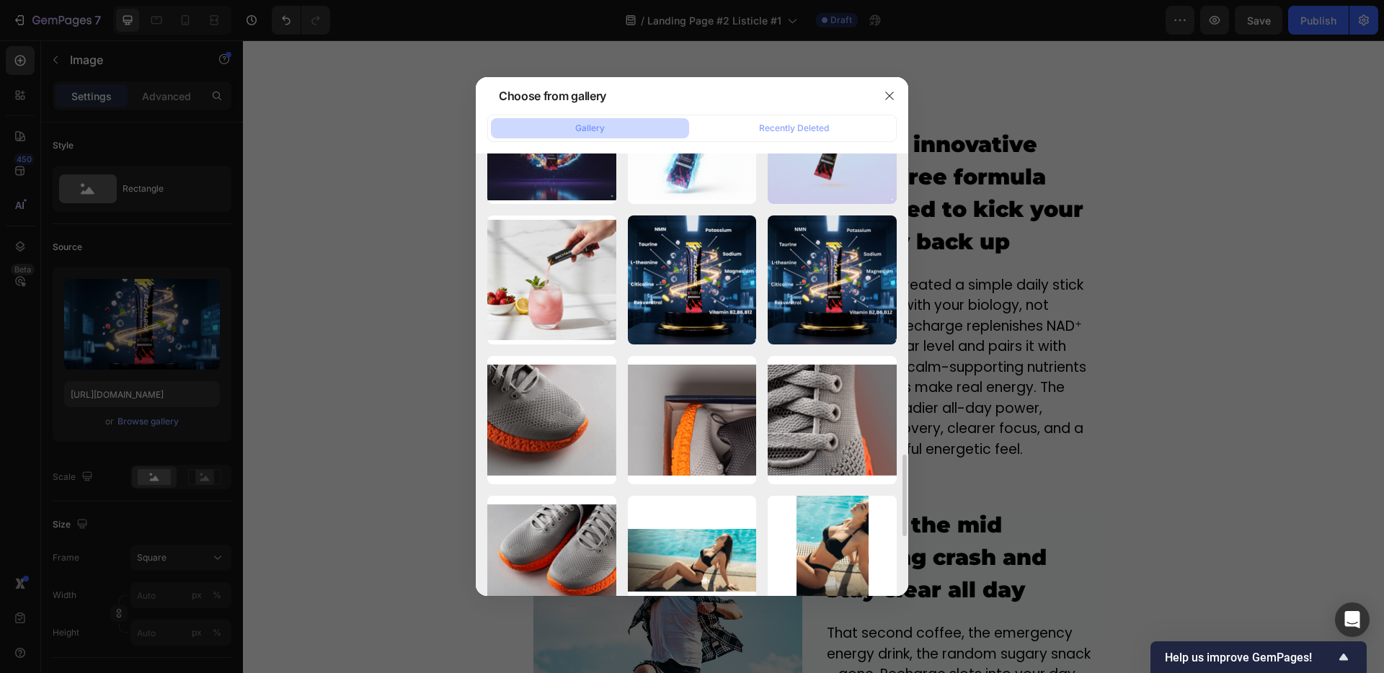
click at [349, 353] on div at bounding box center [692, 336] width 1384 height 673
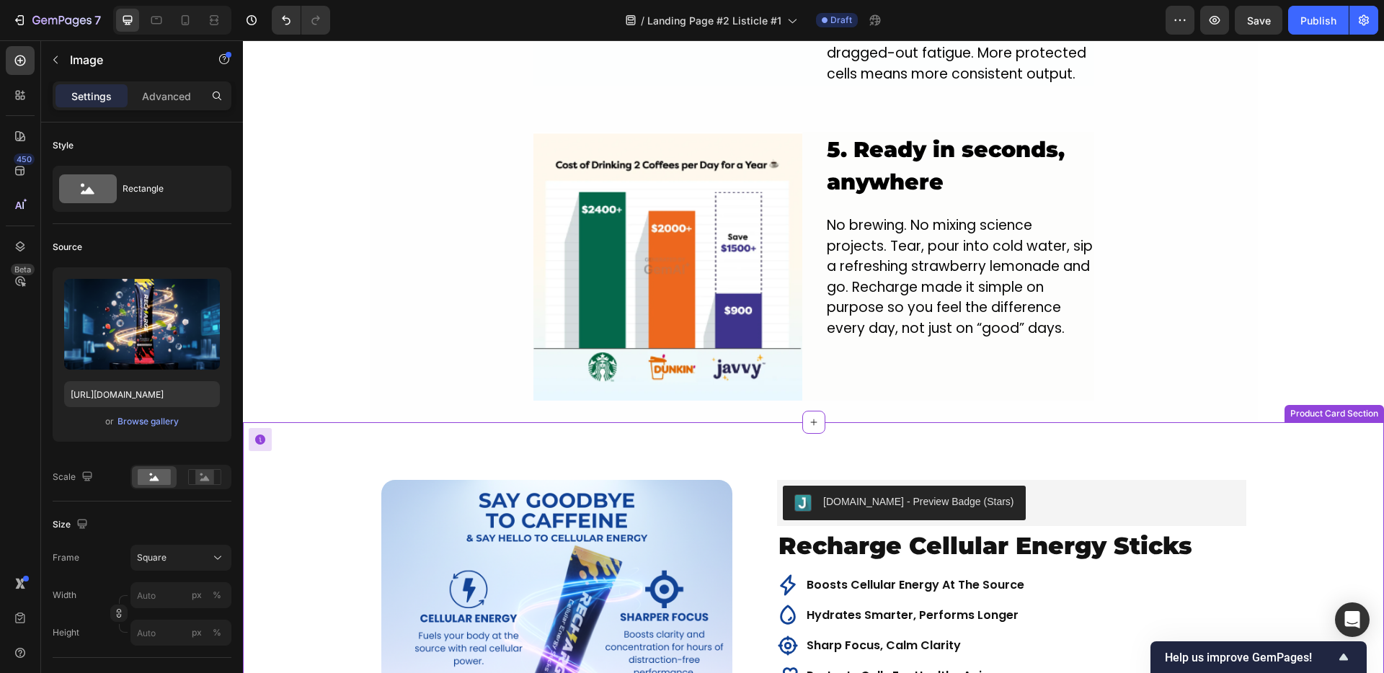
scroll to position [2518, 0]
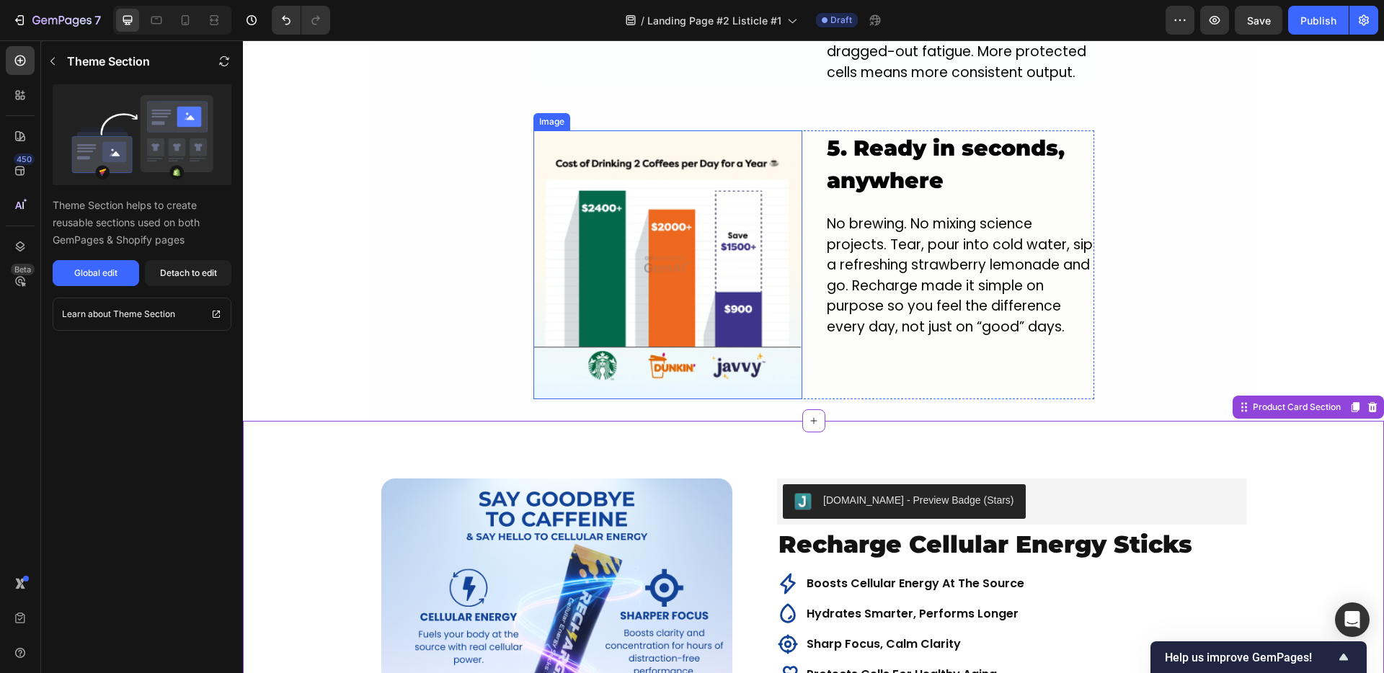
click at [661, 146] on img at bounding box center [667, 264] width 269 height 269
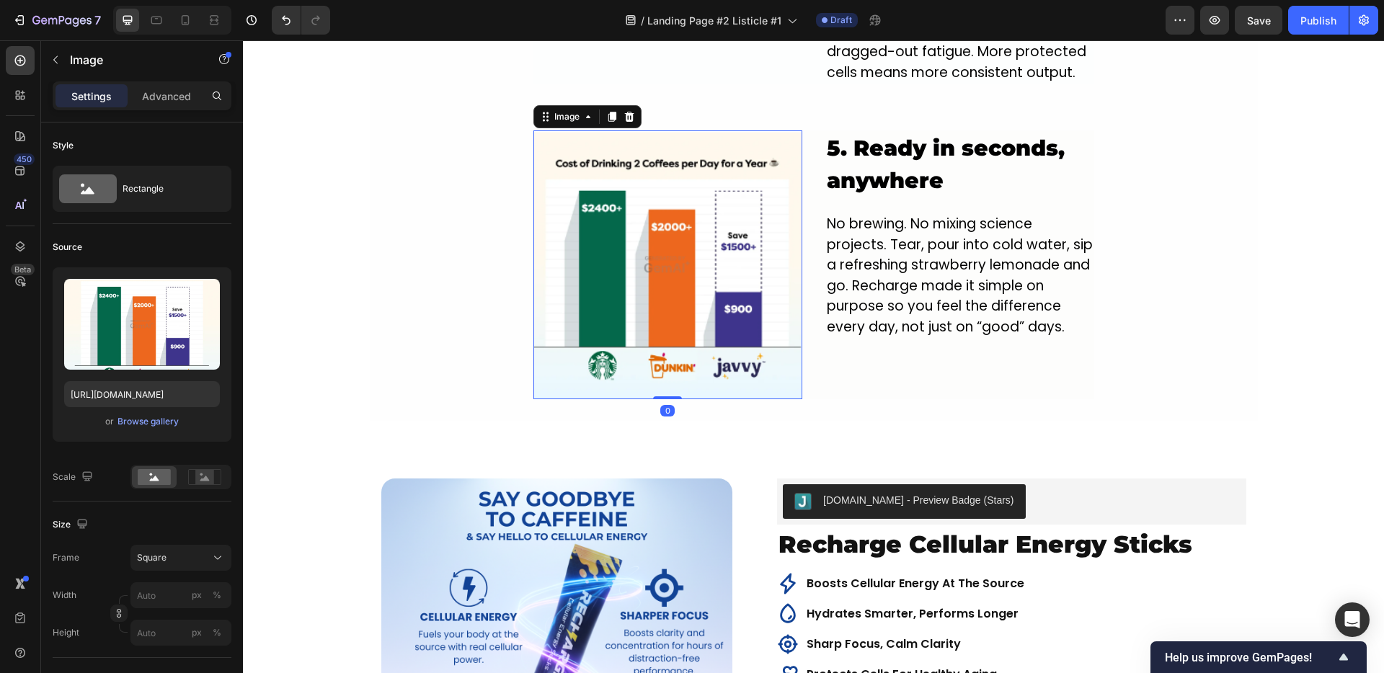
click at [651, 241] on img at bounding box center [667, 264] width 269 height 269
click at [143, 422] on div "Browse gallery" at bounding box center [147, 421] width 61 height 13
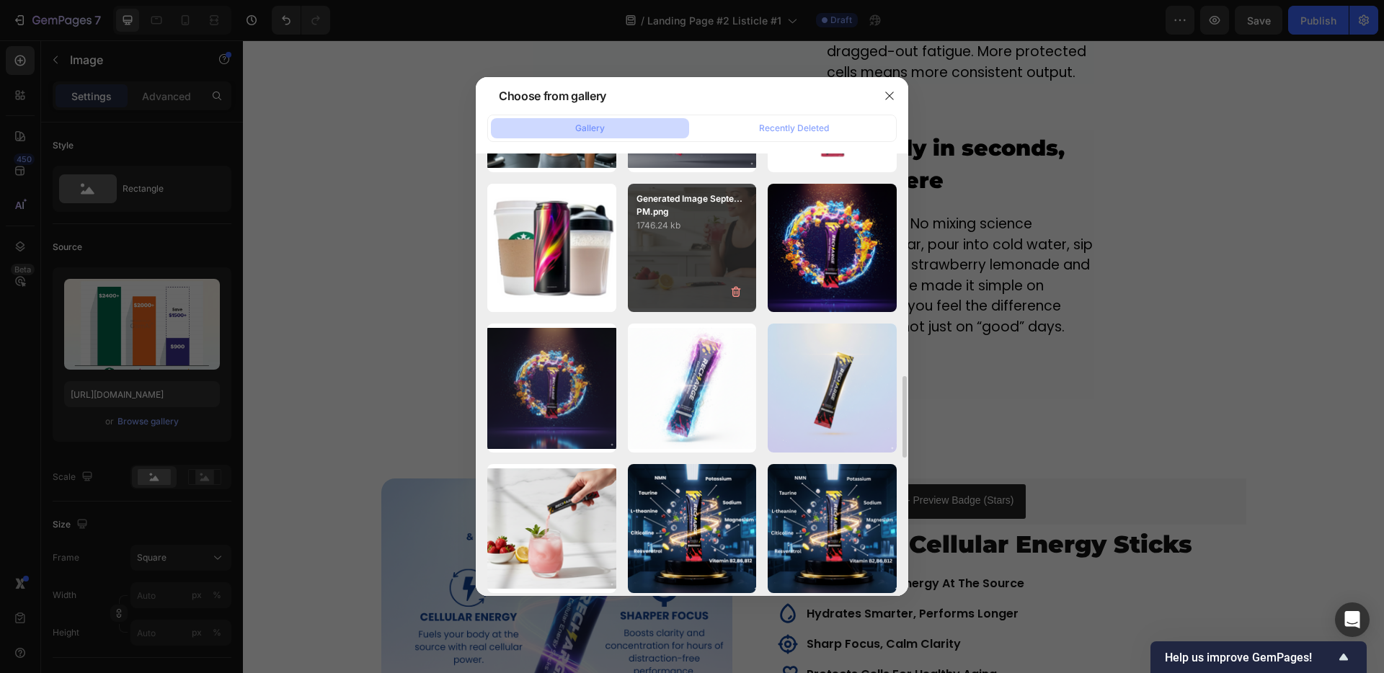
scroll to position [1271, 0]
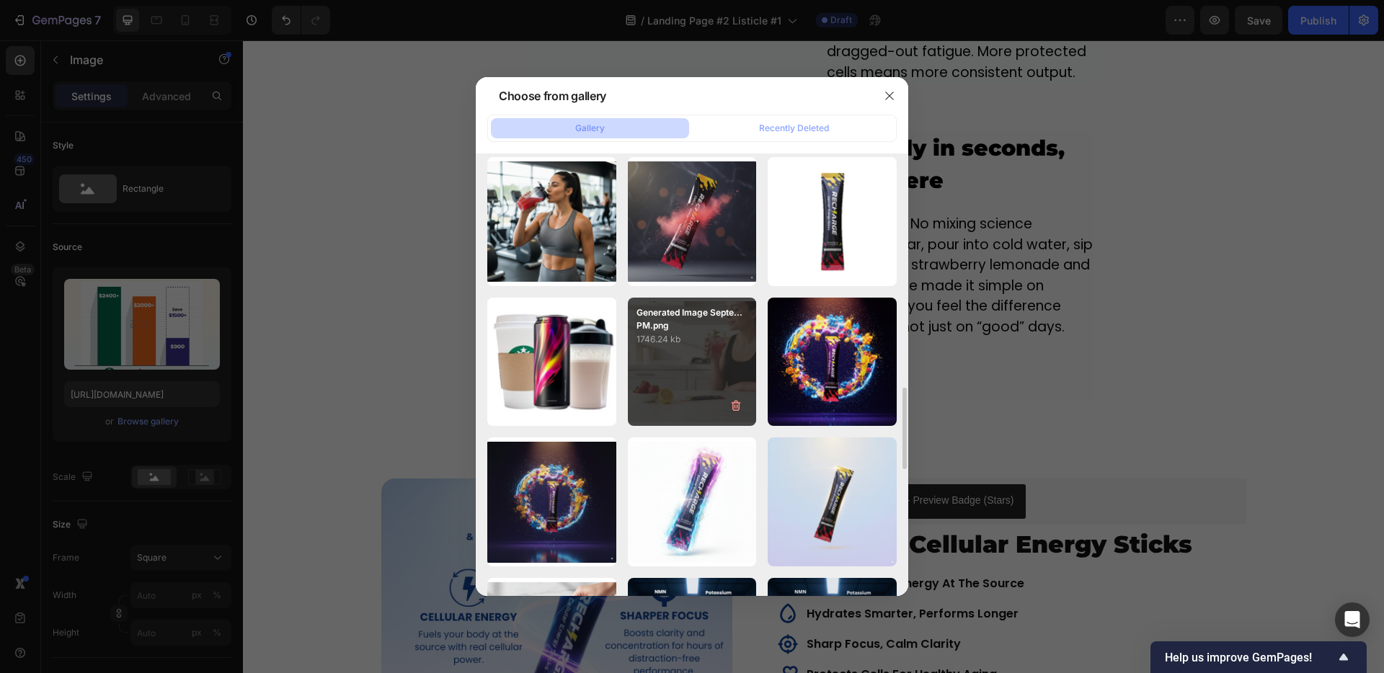
click at [693, 355] on div "Generated Image Septe...PM.png 1746.24 kb" at bounding box center [692, 362] width 129 height 129
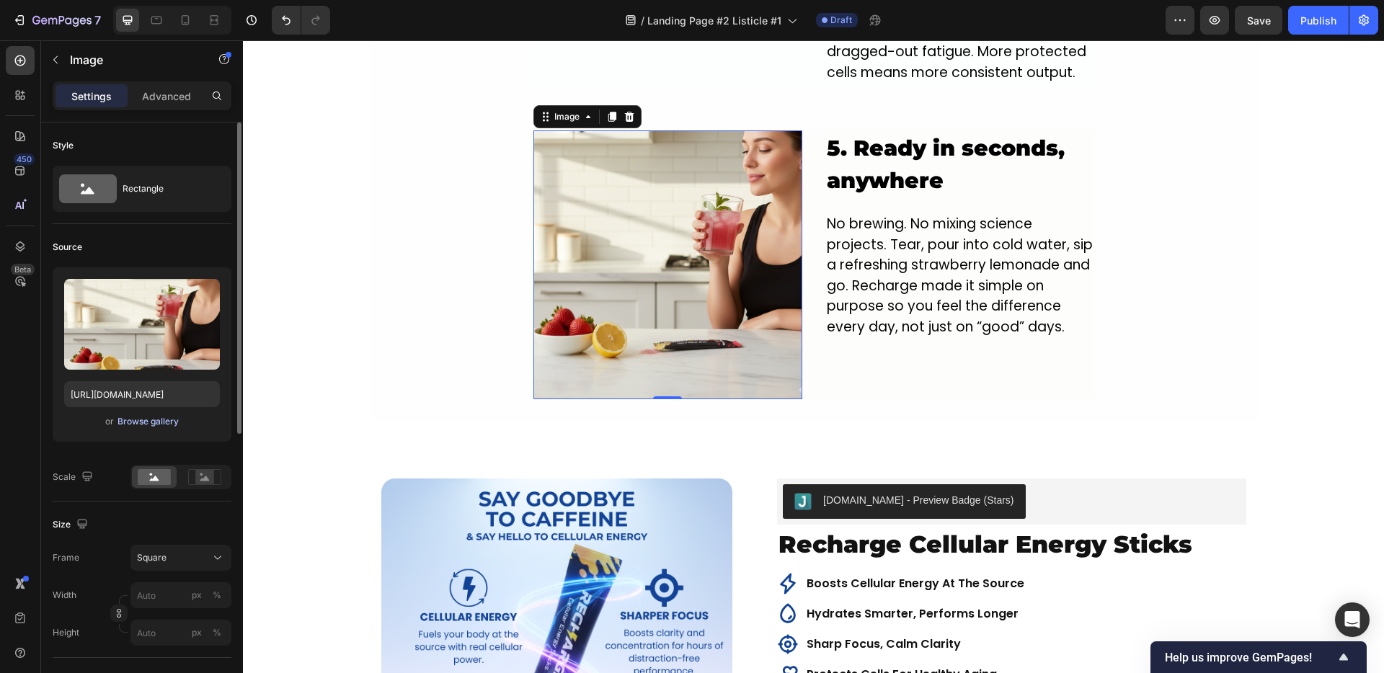
click at [140, 419] on div "Browse gallery" at bounding box center [147, 421] width 61 height 13
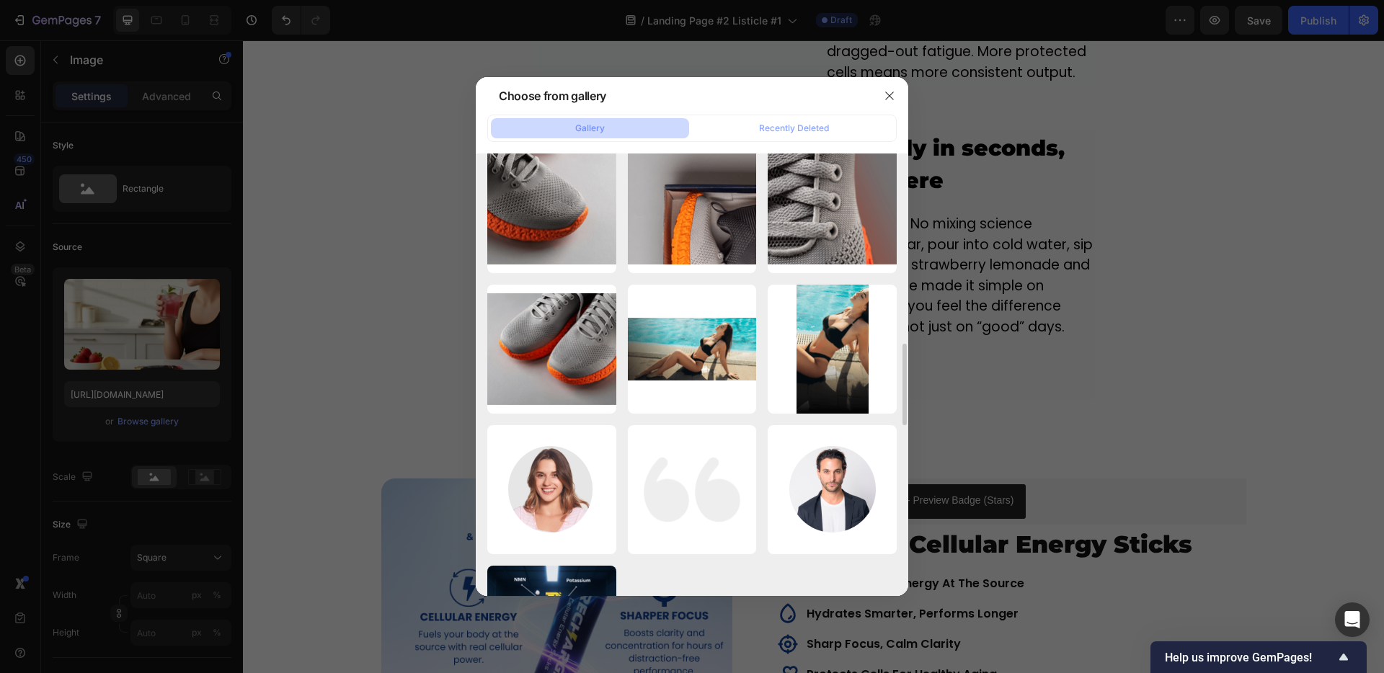
scroll to position [1586, 0]
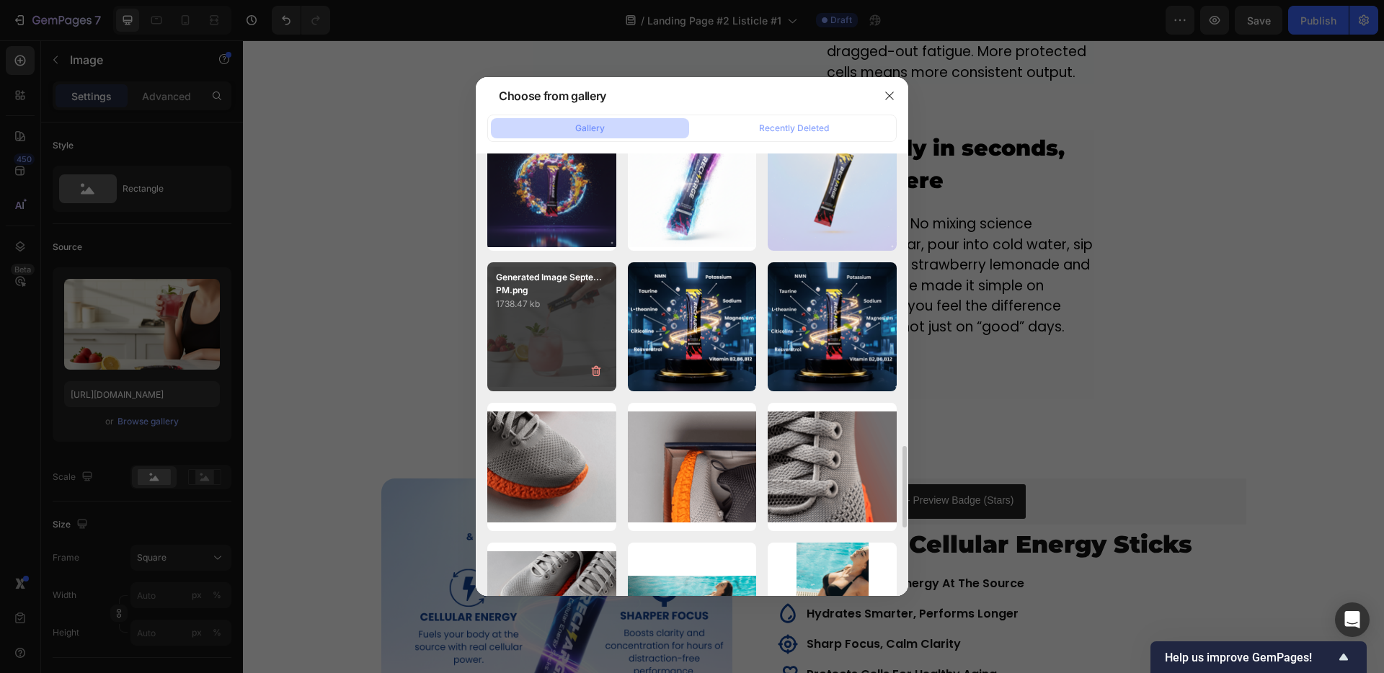
click at [527, 311] on p "1738.47 kb" at bounding box center [552, 304] width 112 height 14
type input "[URL][DOMAIN_NAME]"
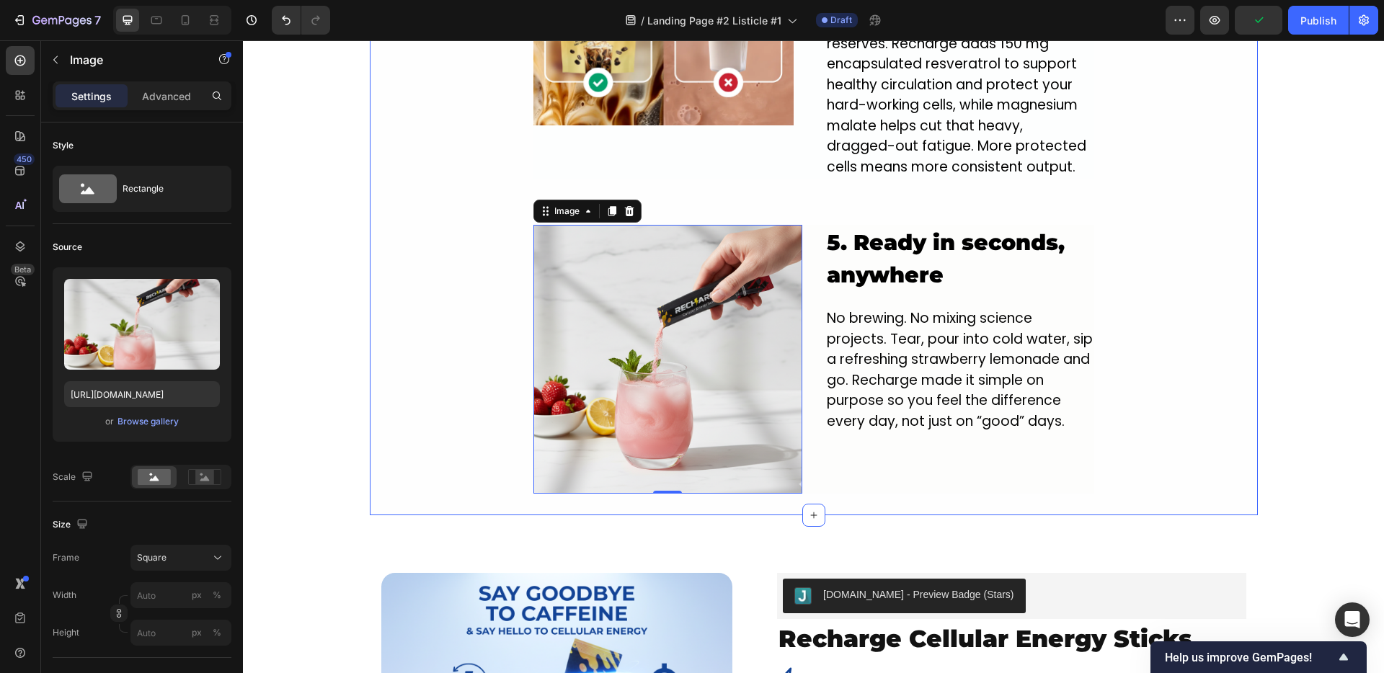
scroll to position [2419, 0]
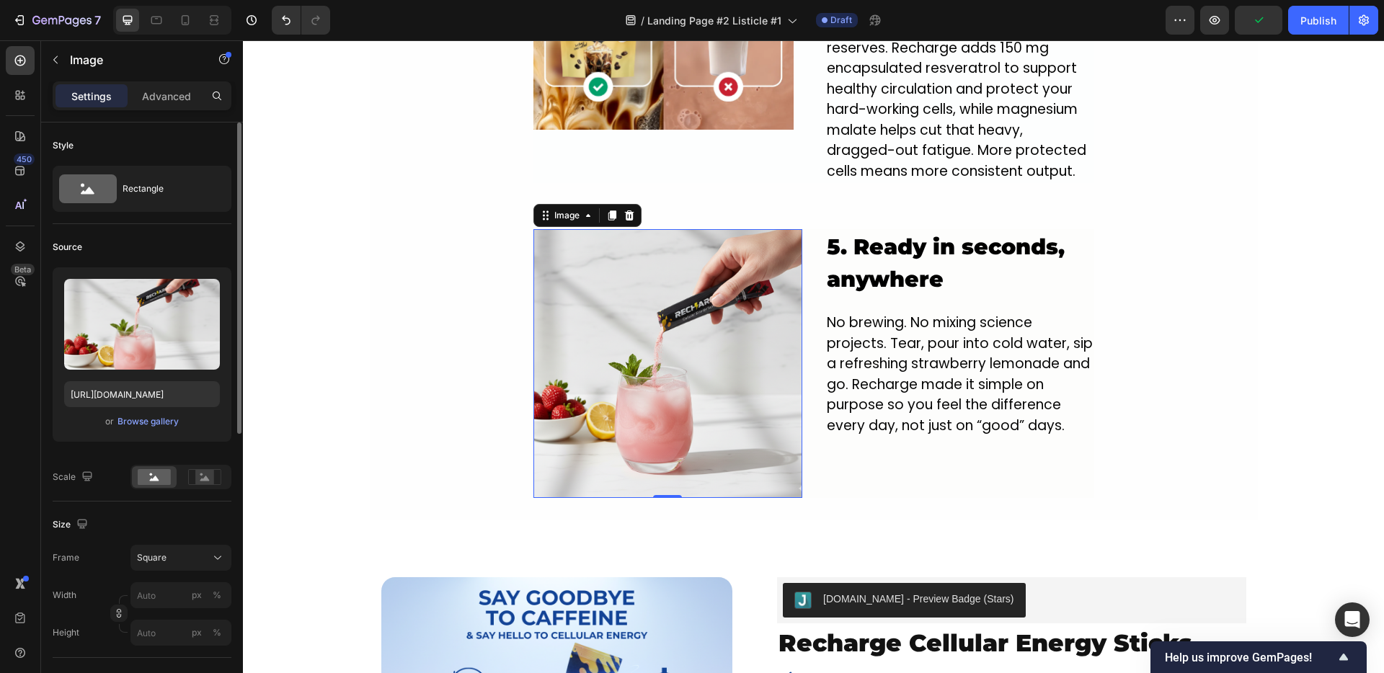
click at [201, 421] on div "or Browse gallery" at bounding box center [142, 421] width 156 height 17
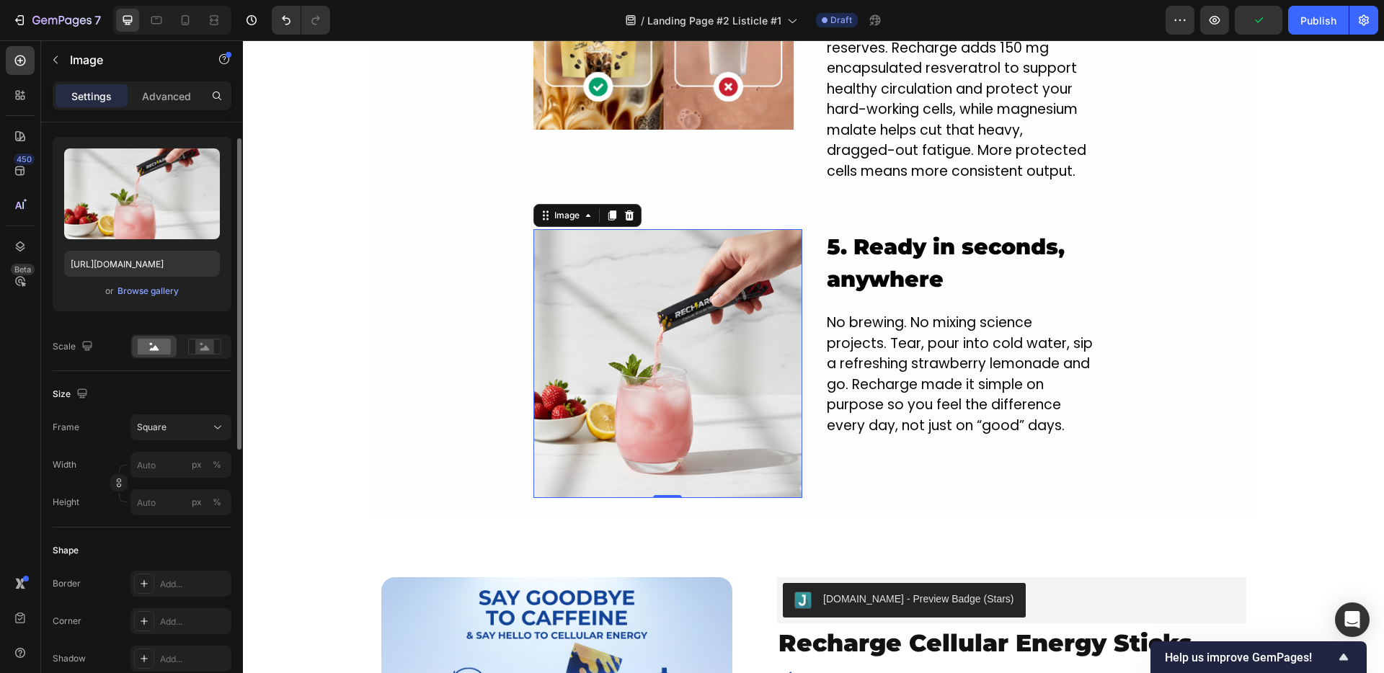
scroll to position [154, 0]
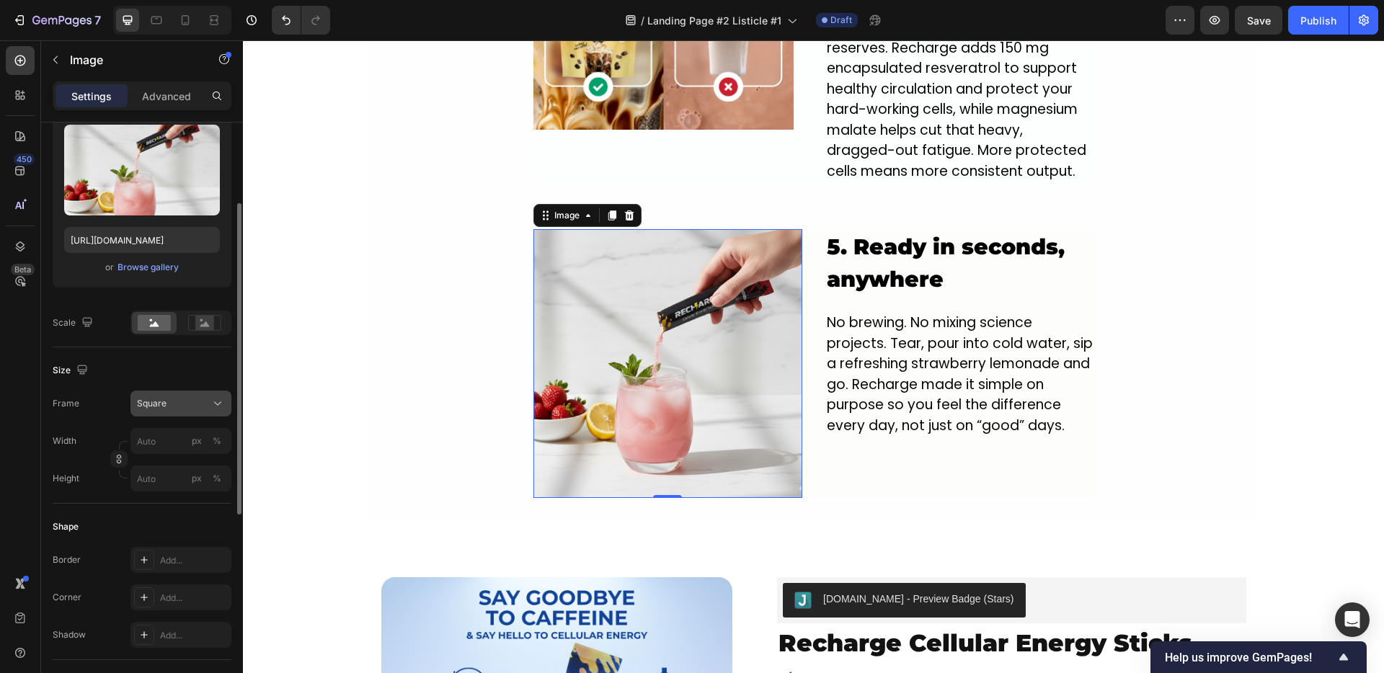
click at [174, 404] on div "Square" at bounding box center [172, 403] width 71 height 13
click at [171, 401] on div "Square" at bounding box center [172, 403] width 71 height 13
click at [172, 595] on div "Add..." at bounding box center [194, 598] width 68 height 13
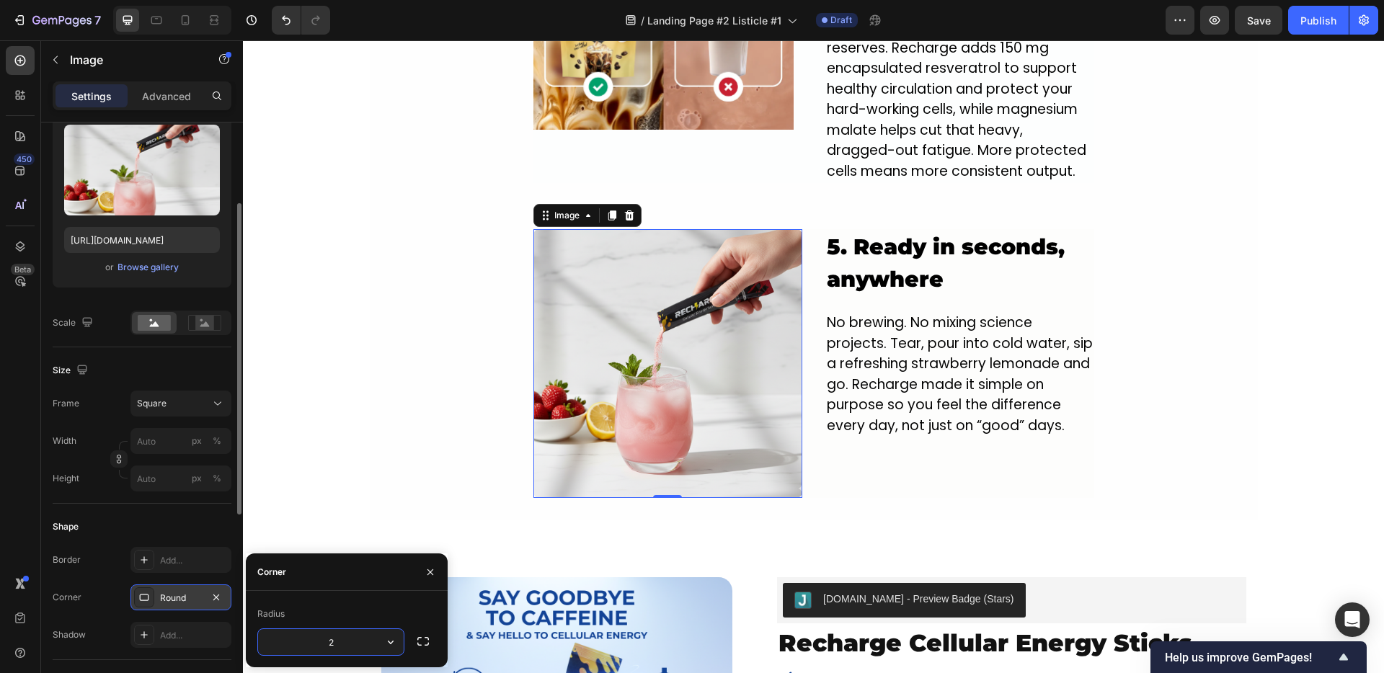
type input "20"
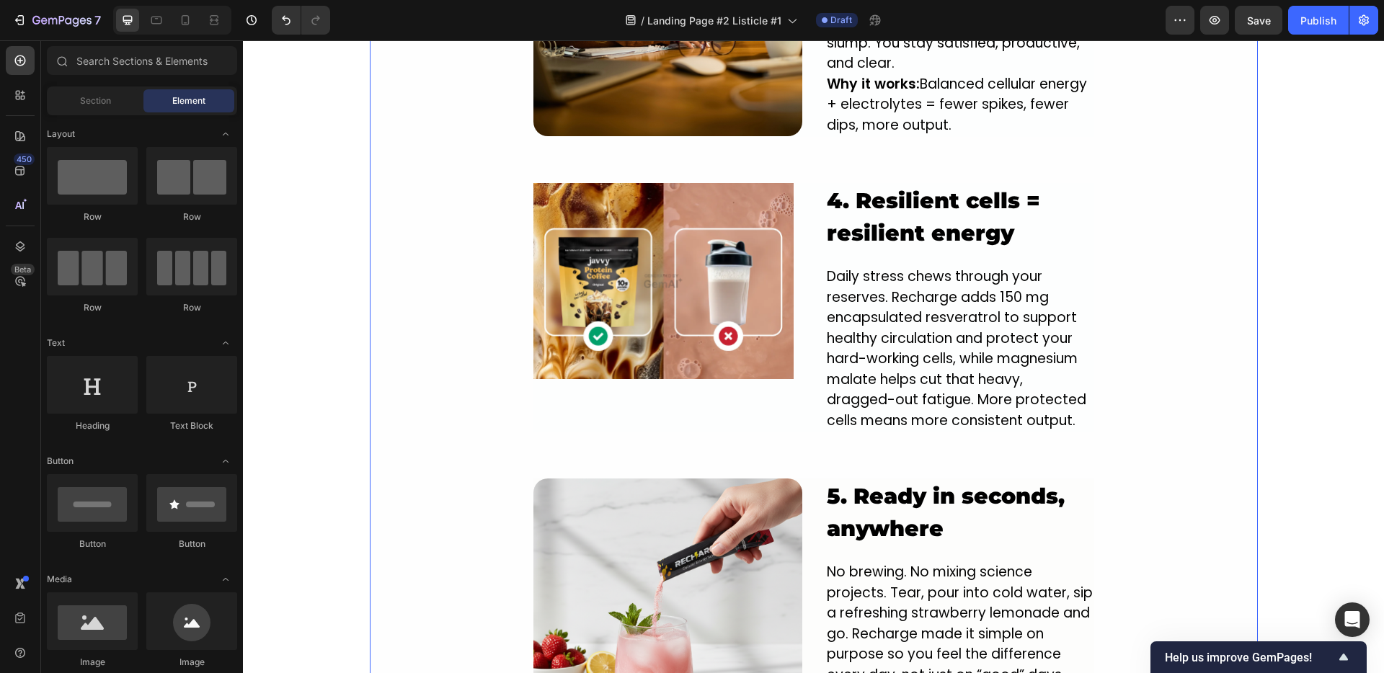
scroll to position [2161, 0]
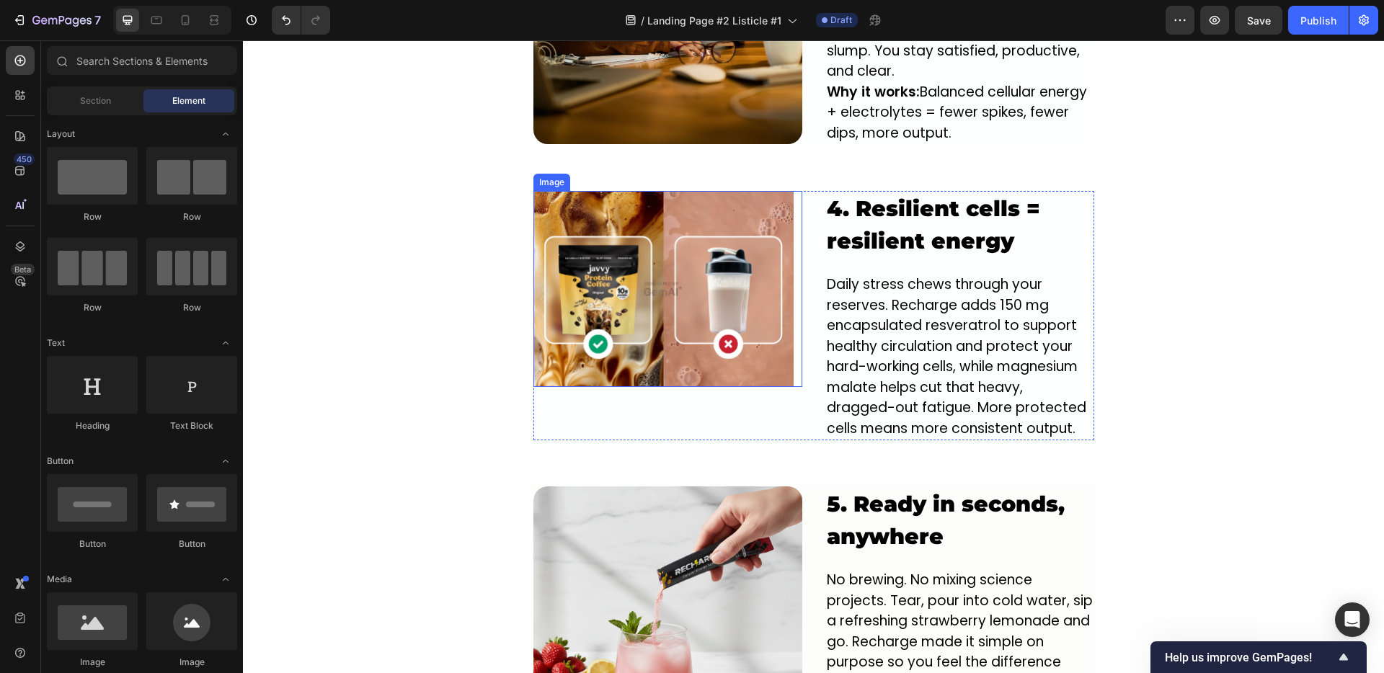
click at [600, 275] on img at bounding box center [663, 289] width 261 height 196
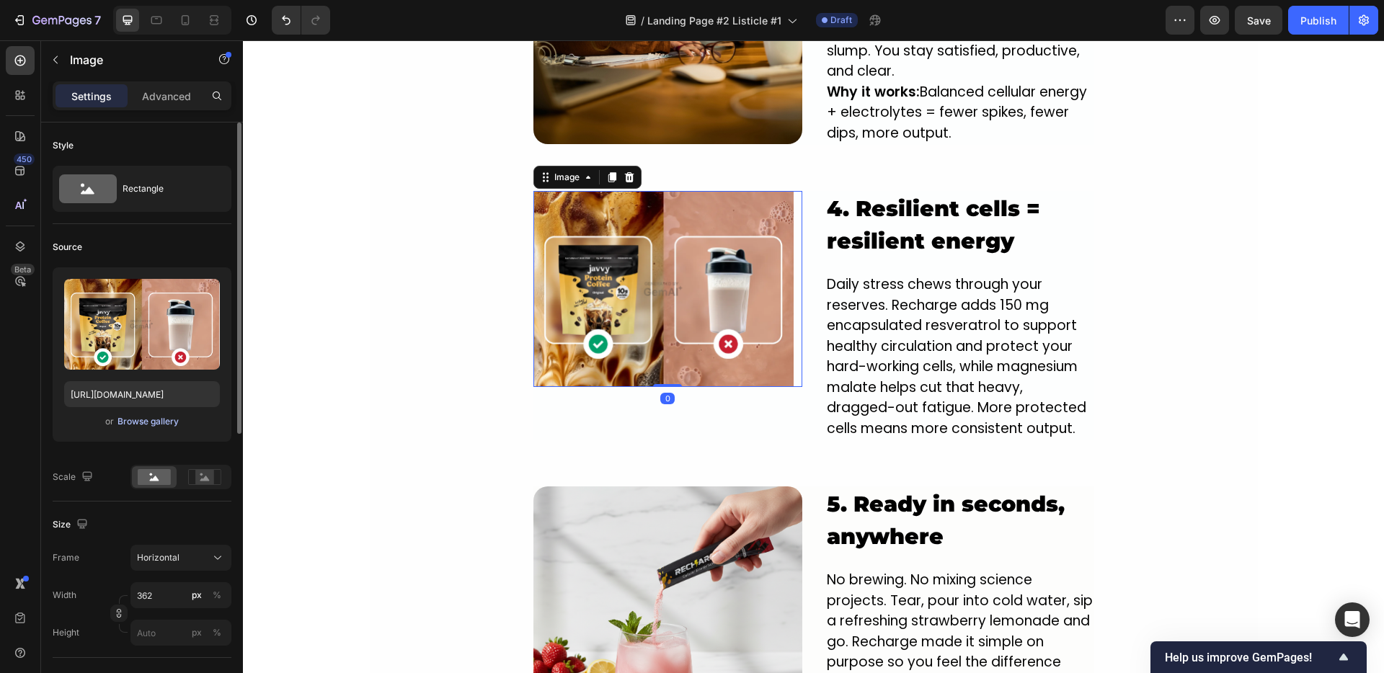
click at [143, 422] on div "Browse gallery" at bounding box center [147, 421] width 61 height 13
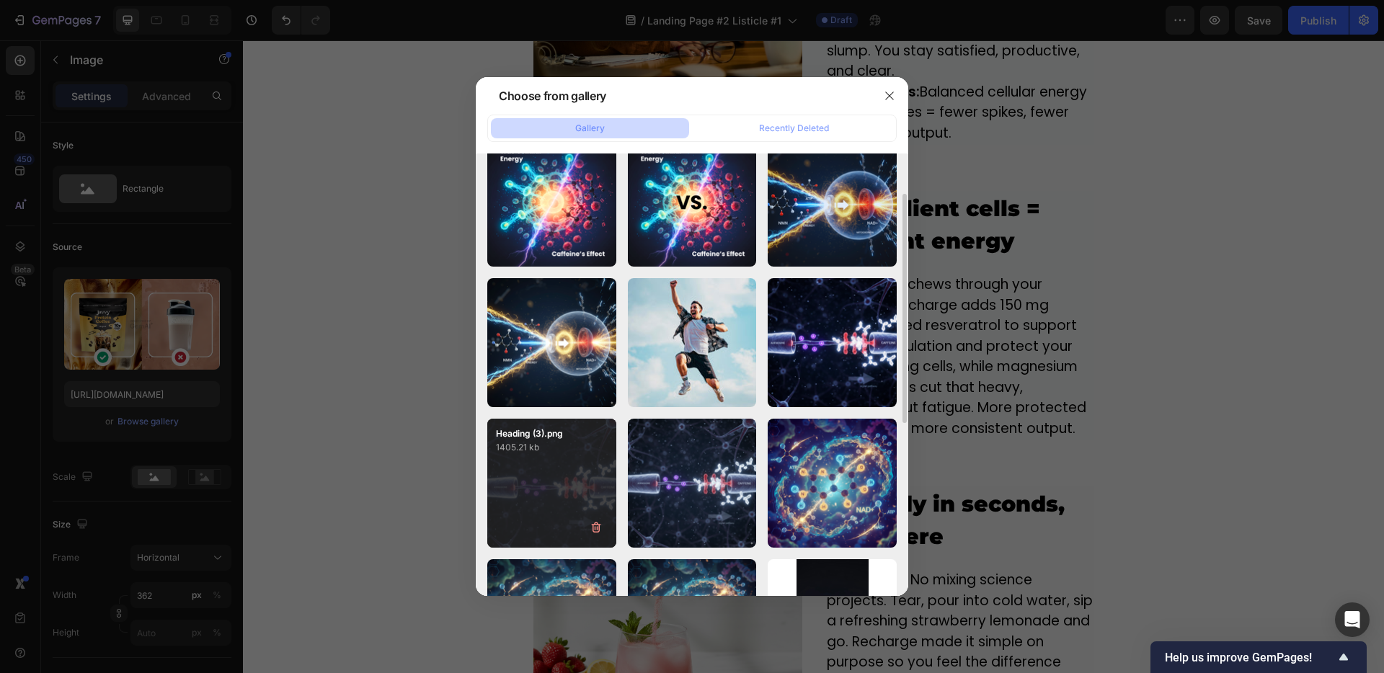
scroll to position [222, 0]
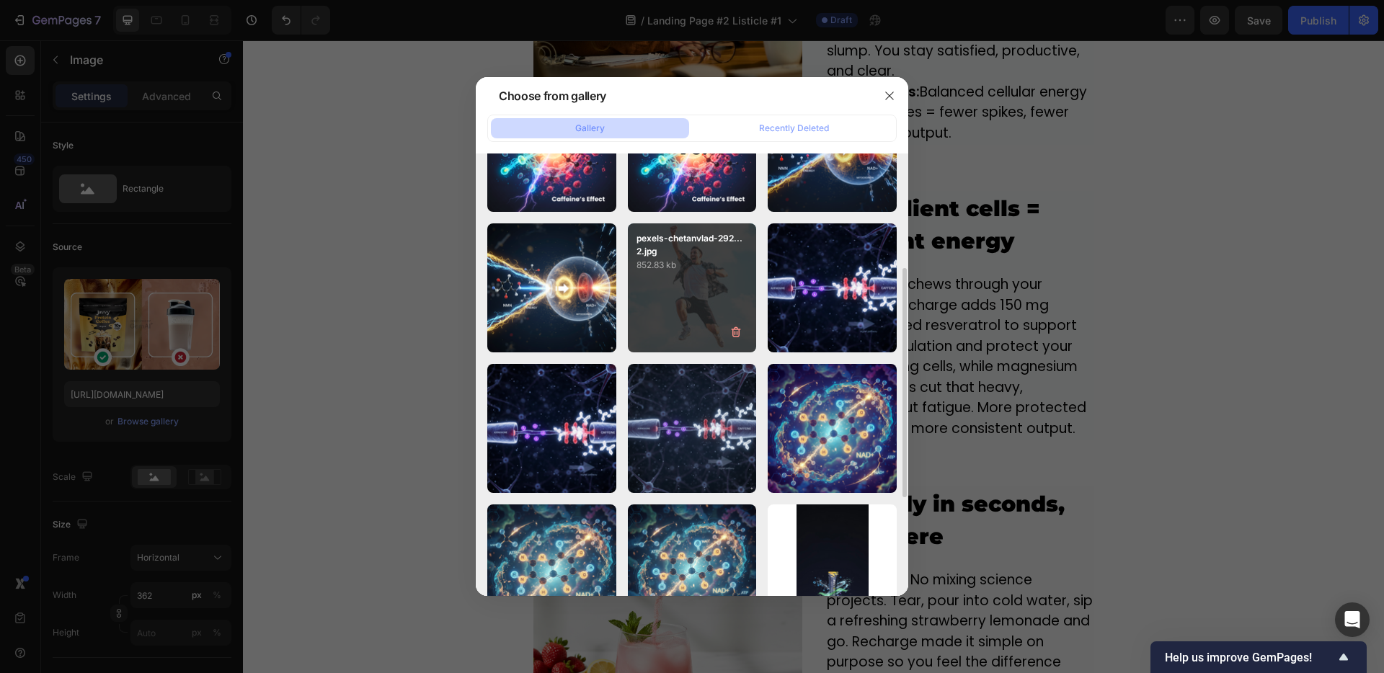
click at [647, 291] on div "pexels-chetanvlad-292... 2.jpg 852.83 kb" at bounding box center [692, 287] width 129 height 129
type input "https://cdn.shopify.com/s/files/1/0950/9548/8807/files/gempages_583996418721579…"
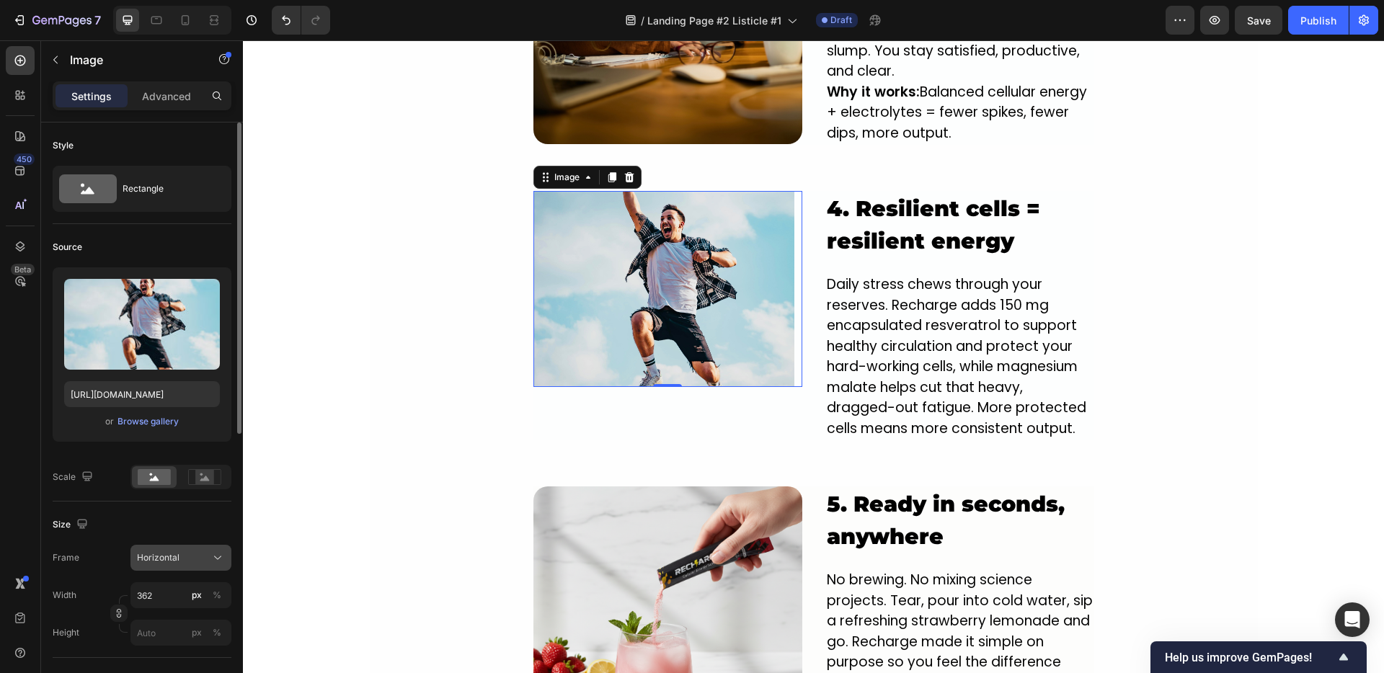
click at [184, 551] on div "Horizontal" at bounding box center [172, 557] width 71 height 13
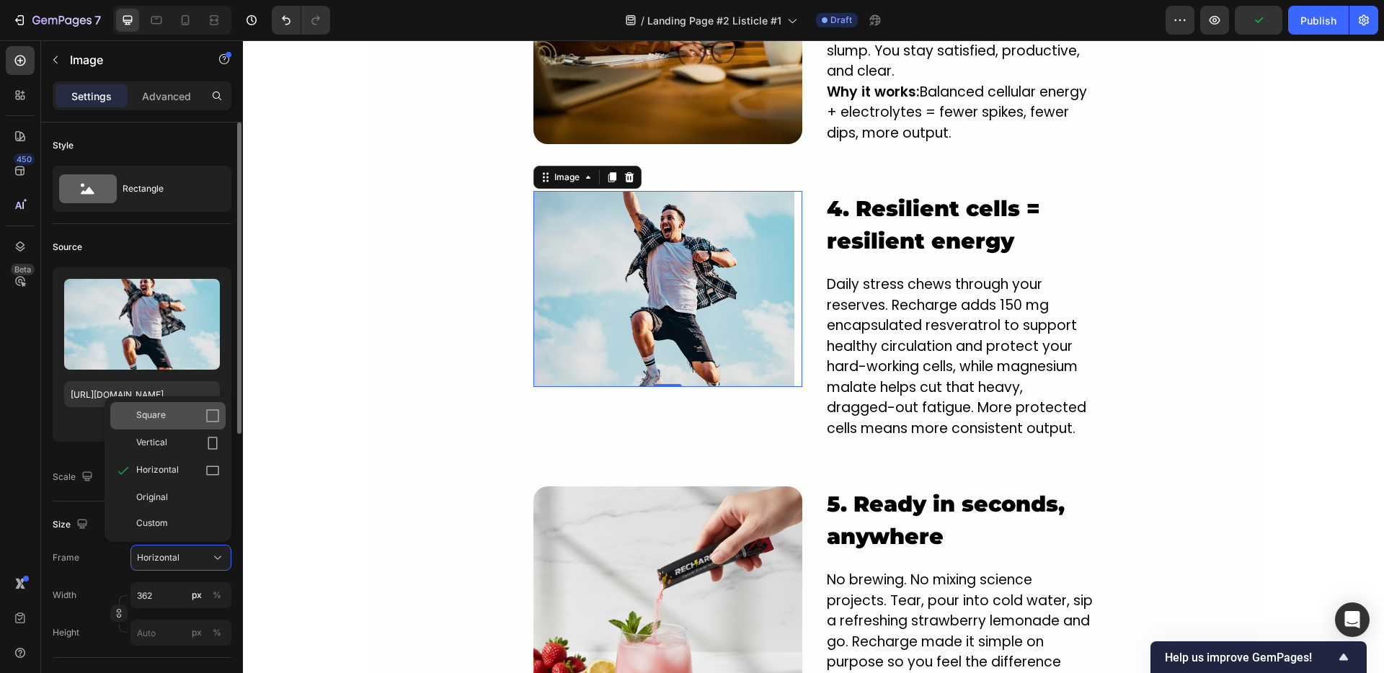
click at [153, 421] on span "Square" at bounding box center [151, 416] width 30 height 14
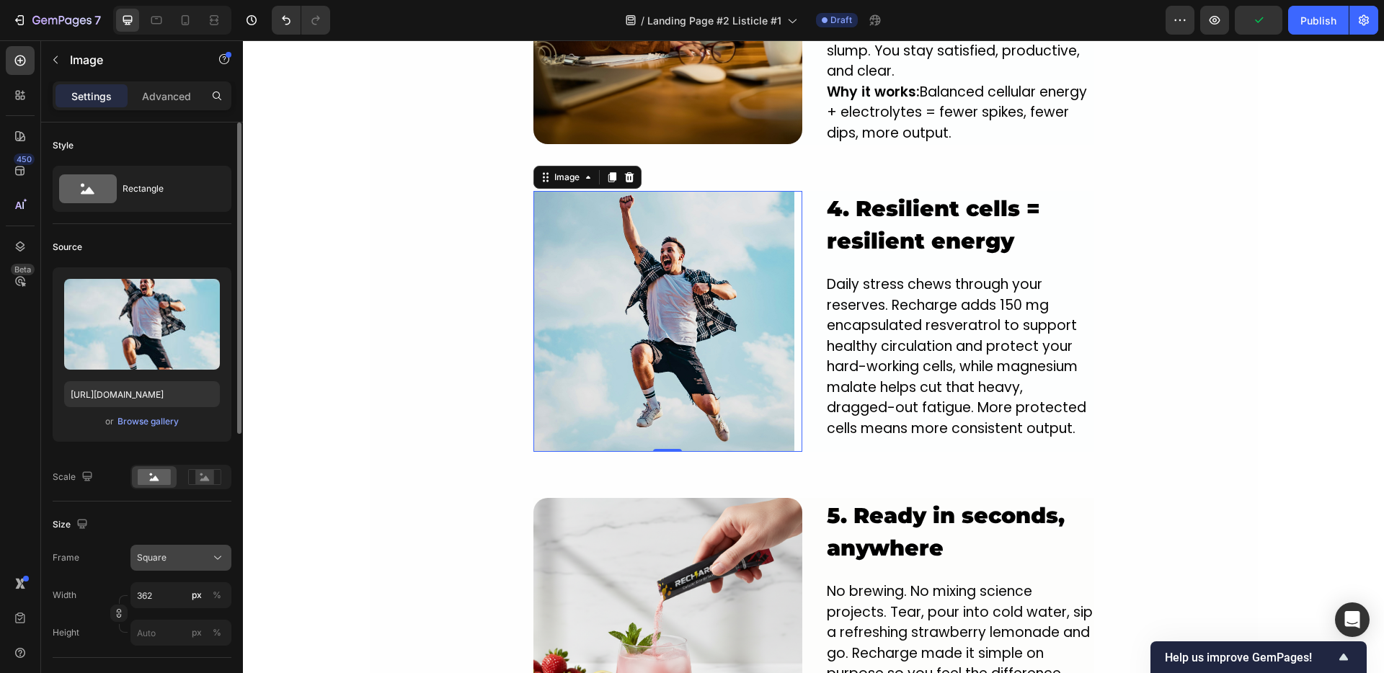
scroll to position [34, 0]
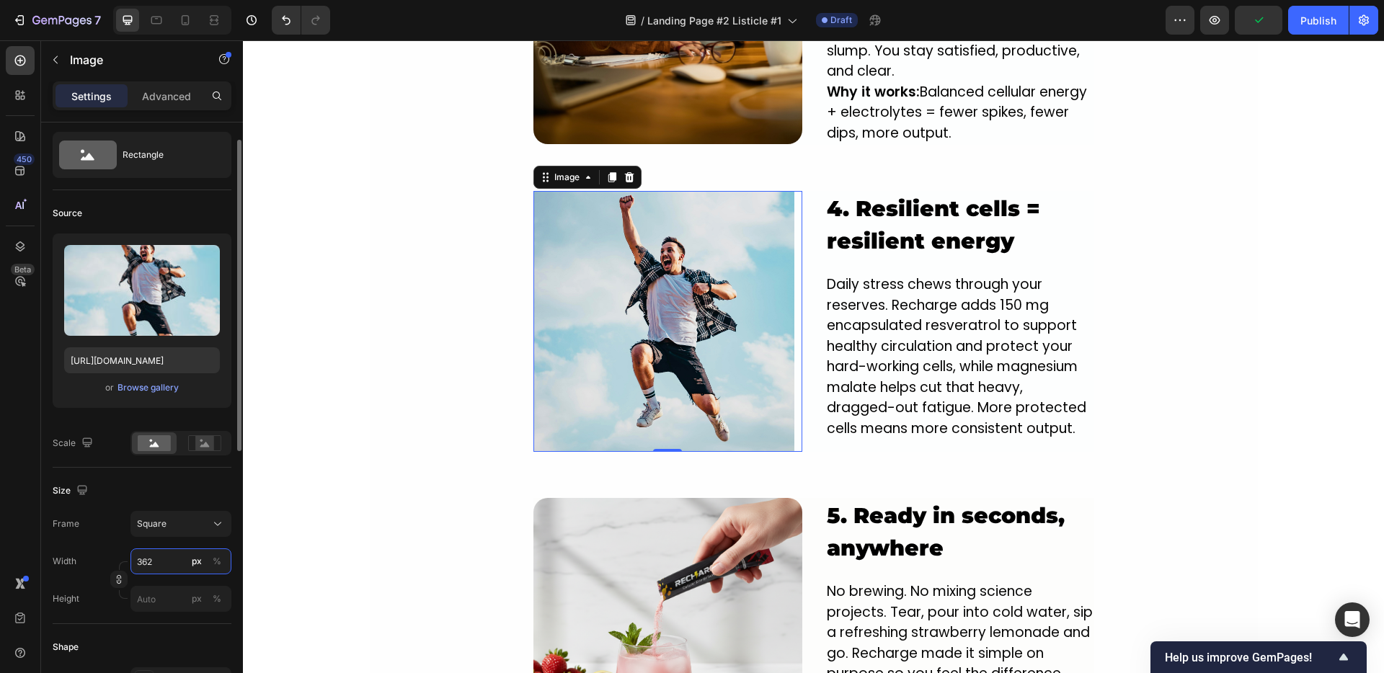
click at [154, 556] on input "362" at bounding box center [180, 561] width 101 height 26
click at [161, 587] on div "Full 100%" at bounding box center [166, 596] width 118 height 26
type input "100"
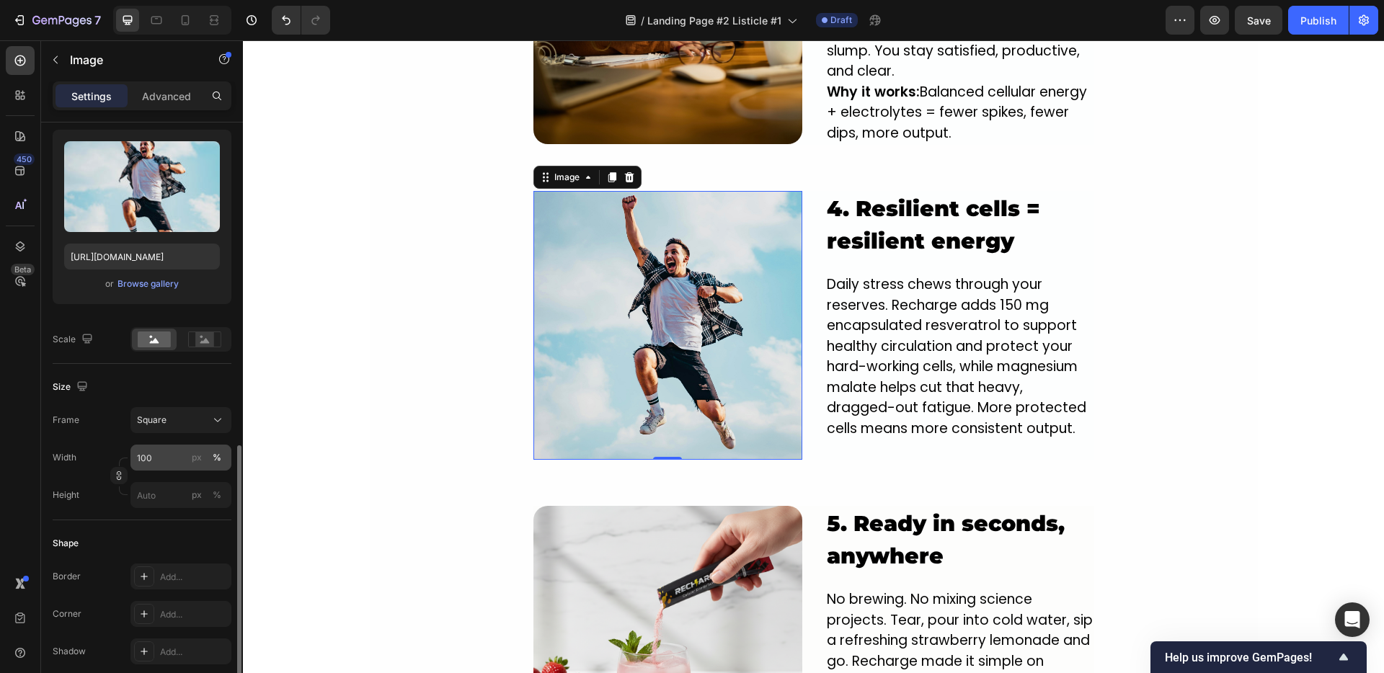
scroll to position [302, 0]
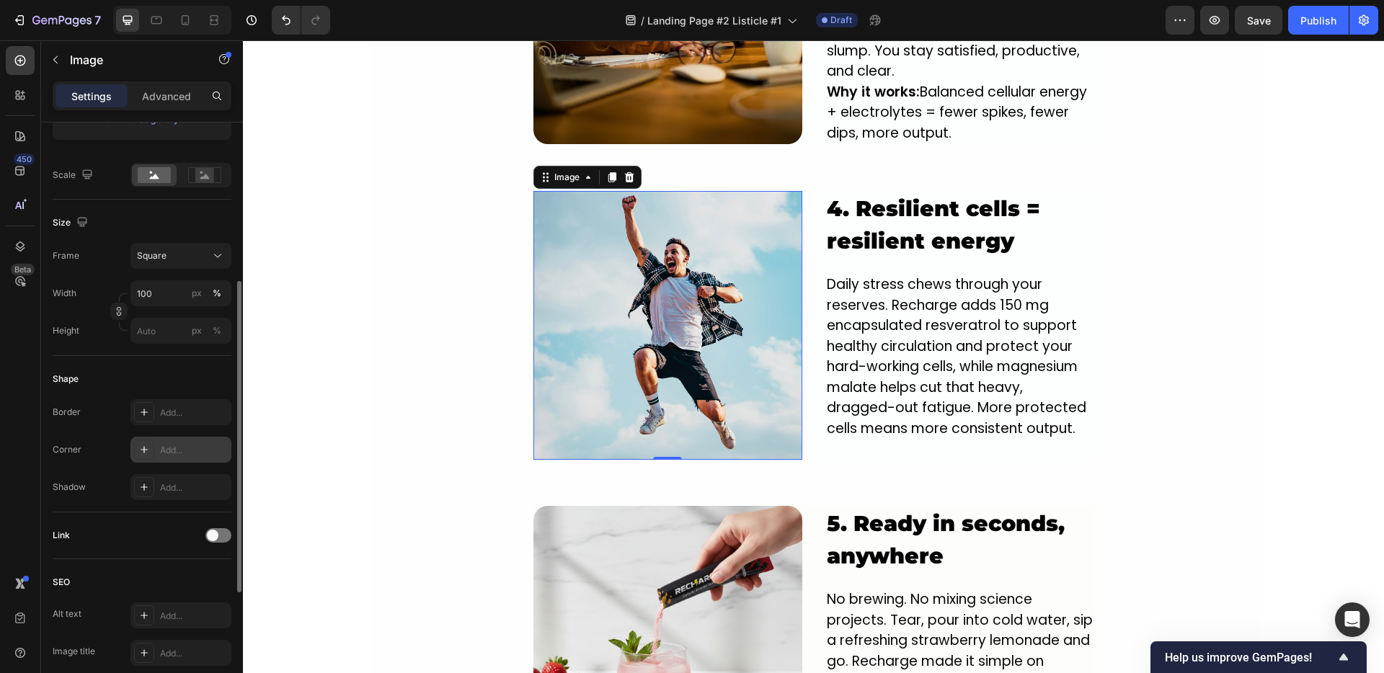
click at [168, 448] on div "Add..." at bounding box center [194, 450] width 68 height 13
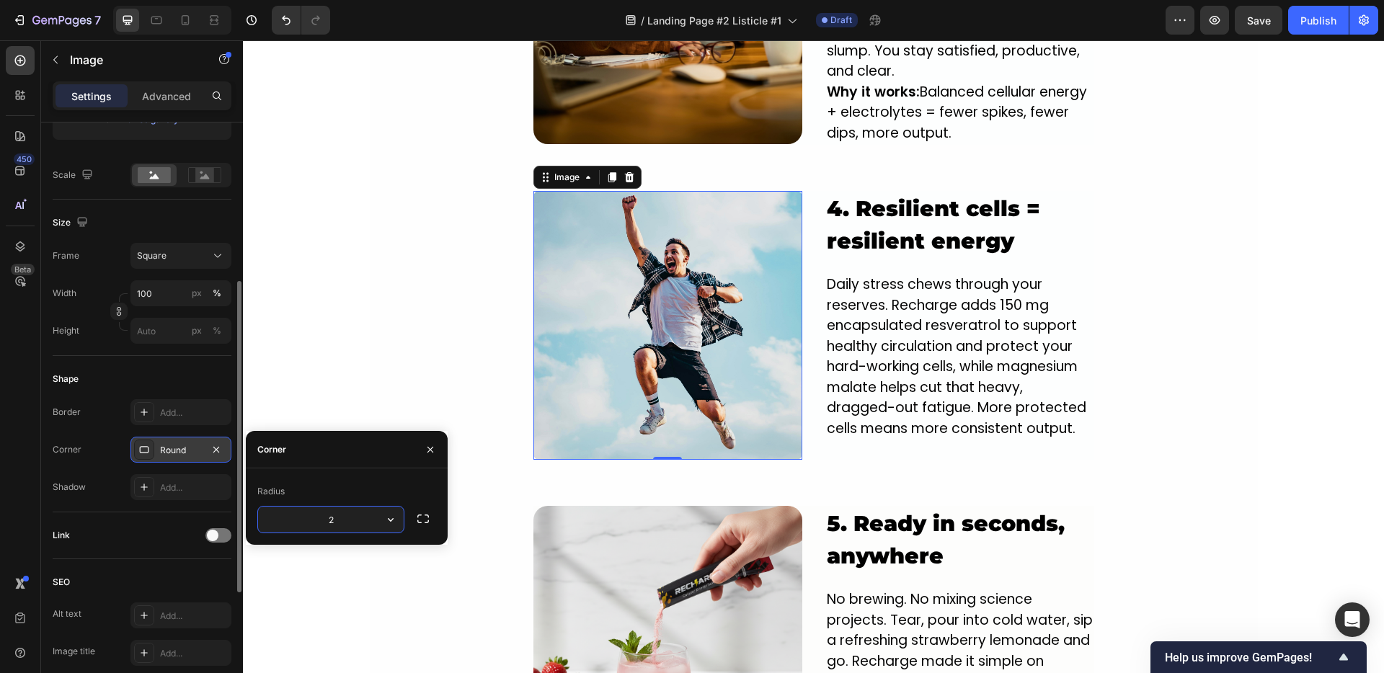
type input "20"
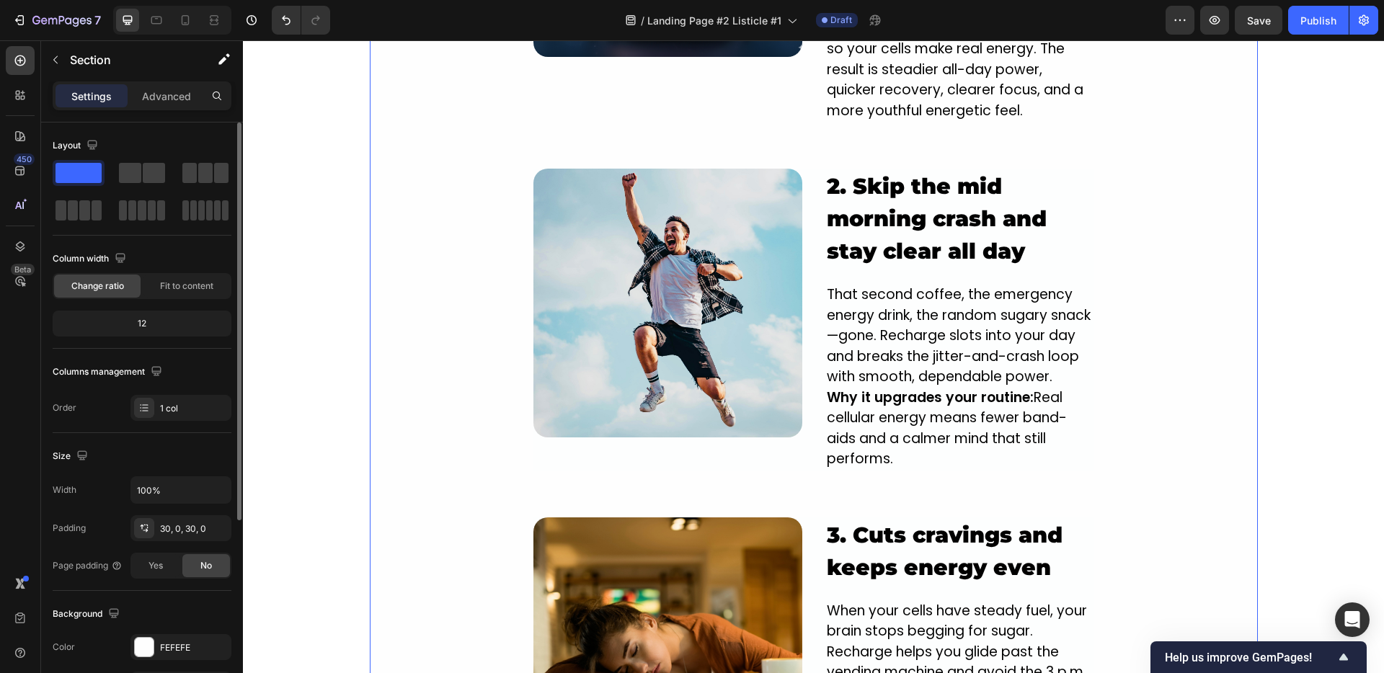
scroll to position [1489, 0]
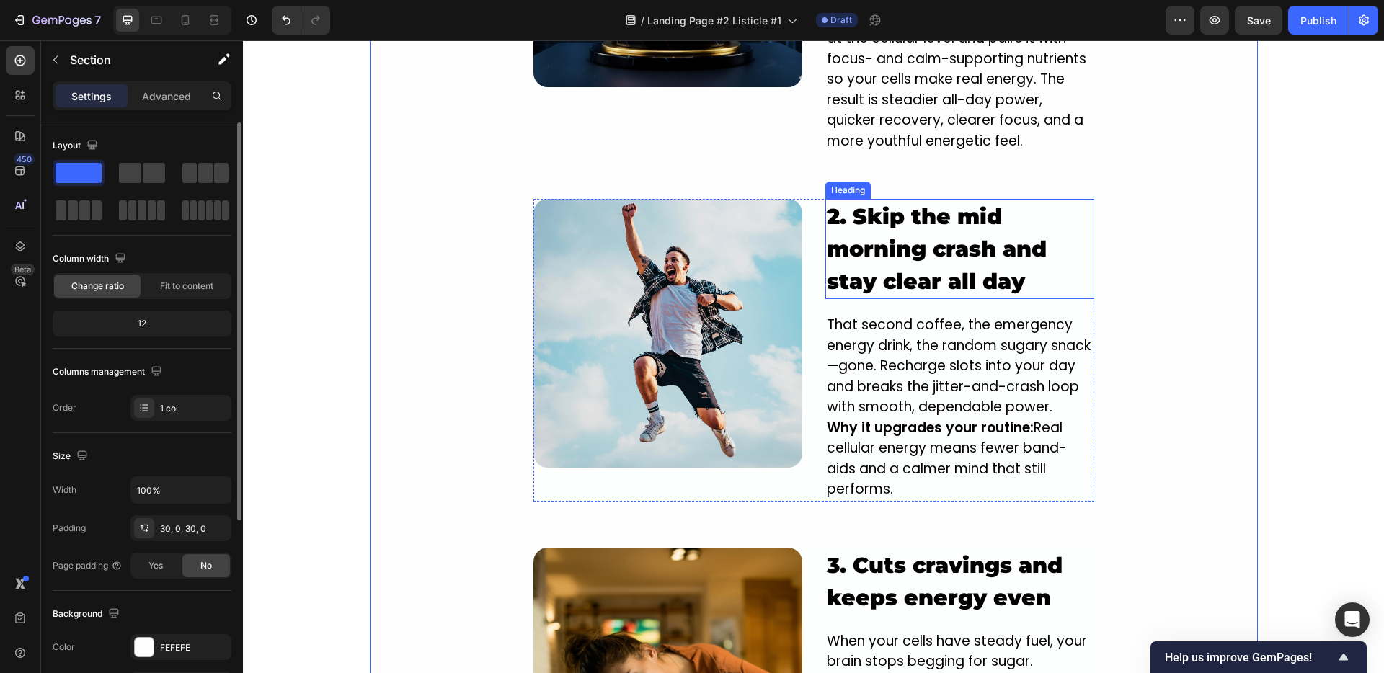
click at [853, 227] on strong "2. Skip the mid morning crash and stay clear all day" at bounding box center [937, 249] width 220 height 92
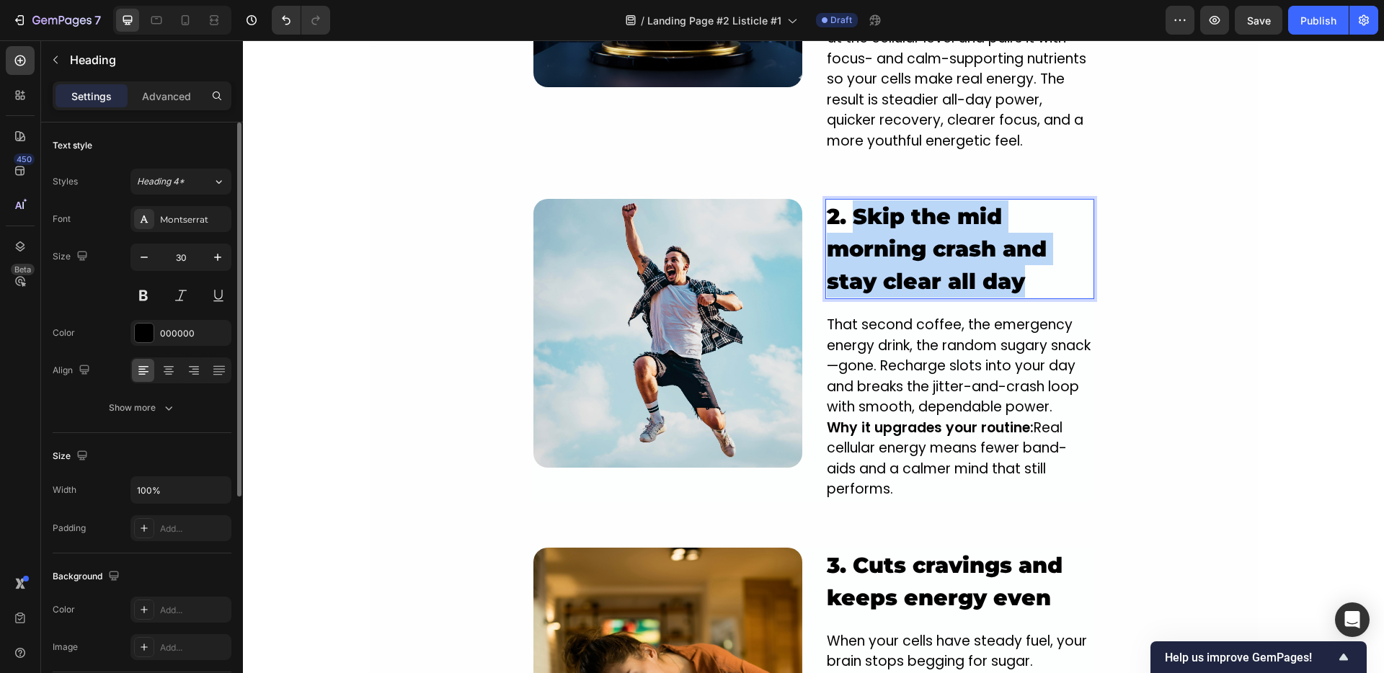
drag, startPoint x: 850, startPoint y: 218, endPoint x: 1032, endPoint y: 277, distance: 191.2
click at [1032, 277] on p "2. Skip the mid morning crash and stay clear all day" at bounding box center [960, 248] width 266 height 97
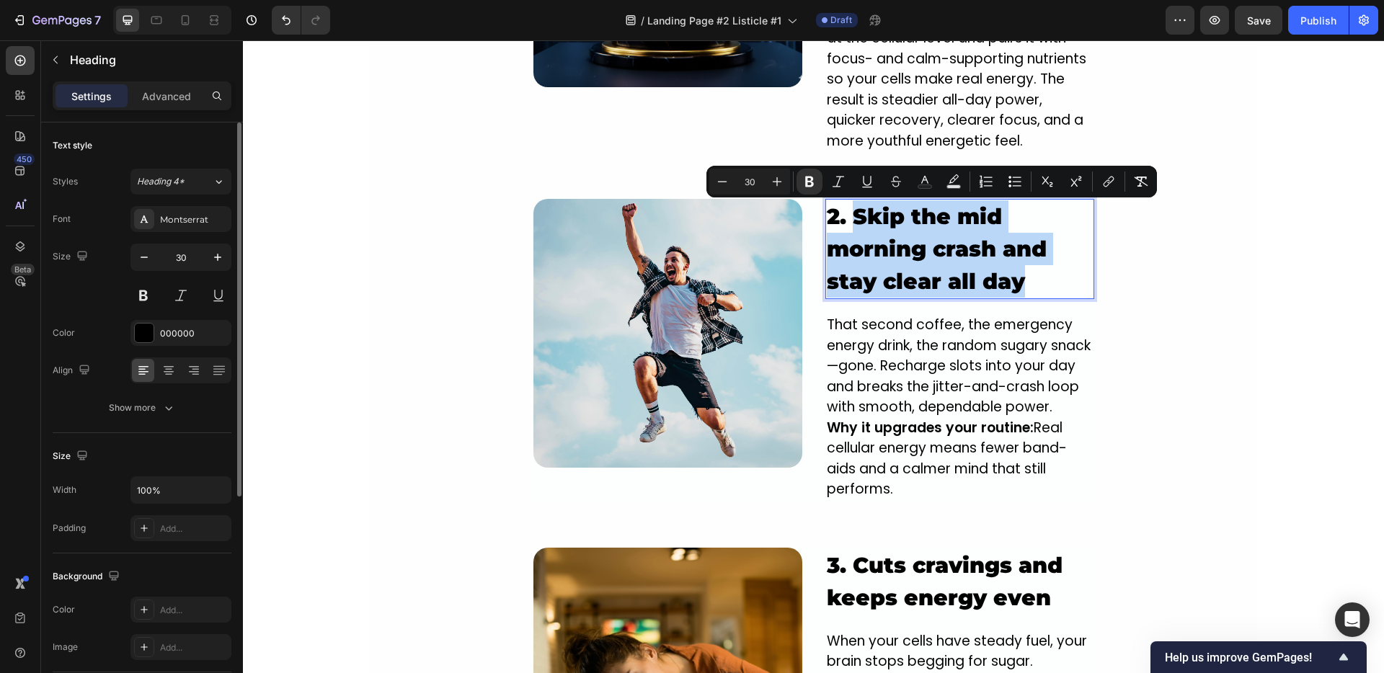
copy strong "Skip the mid morning crash and stay clear all day"
click at [1113, 303] on div "Image ⁠⁠⁠⁠⁠⁠⁠ 1. NEW innovative crash-free formula designed to kick your Energy…" at bounding box center [814, 633] width 888 height 1630
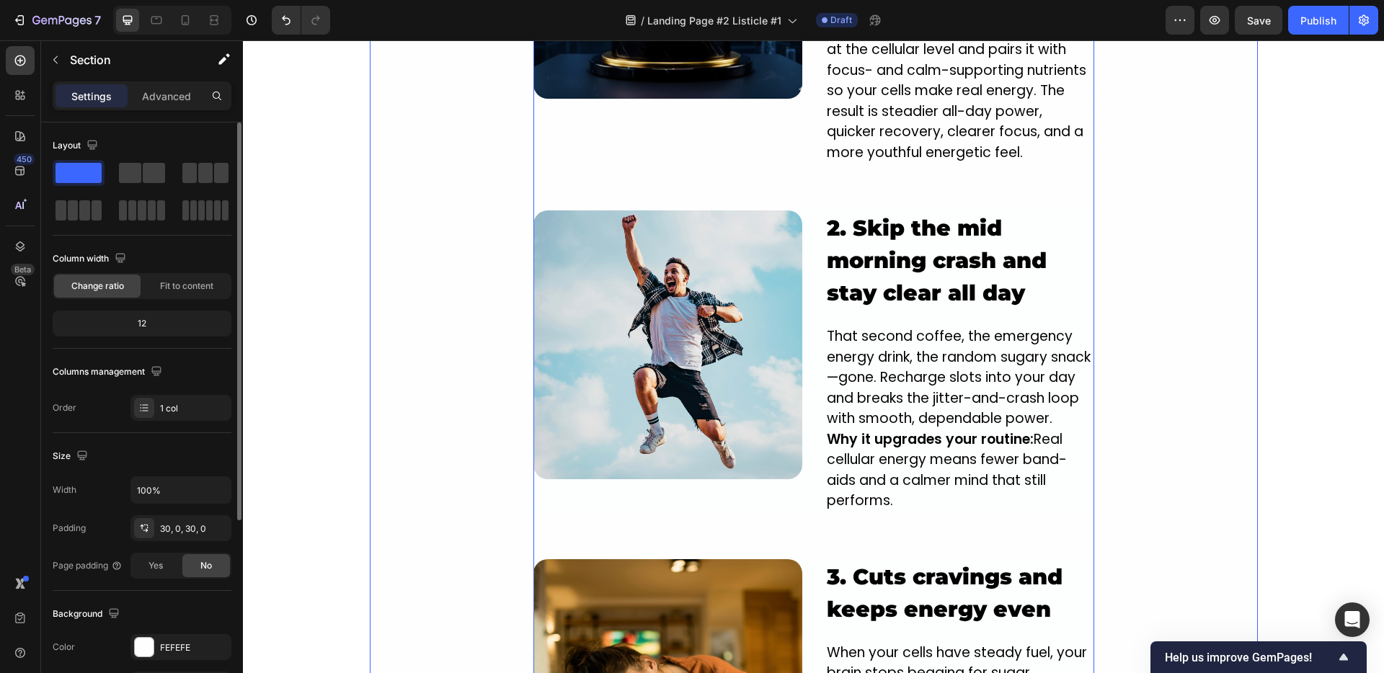
scroll to position [1498, 0]
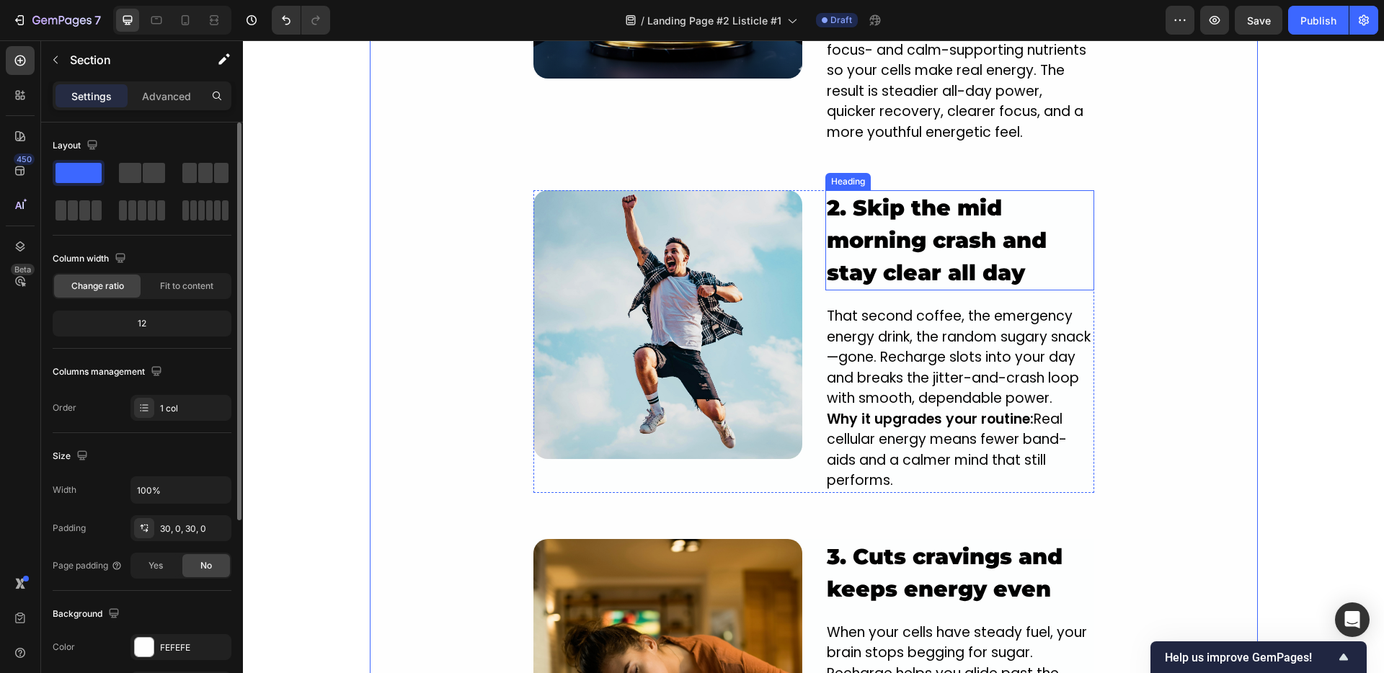
click at [971, 251] on strong "2. Skip the mid morning crash and stay clear all day" at bounding box center [937, 241] width 220 height 92
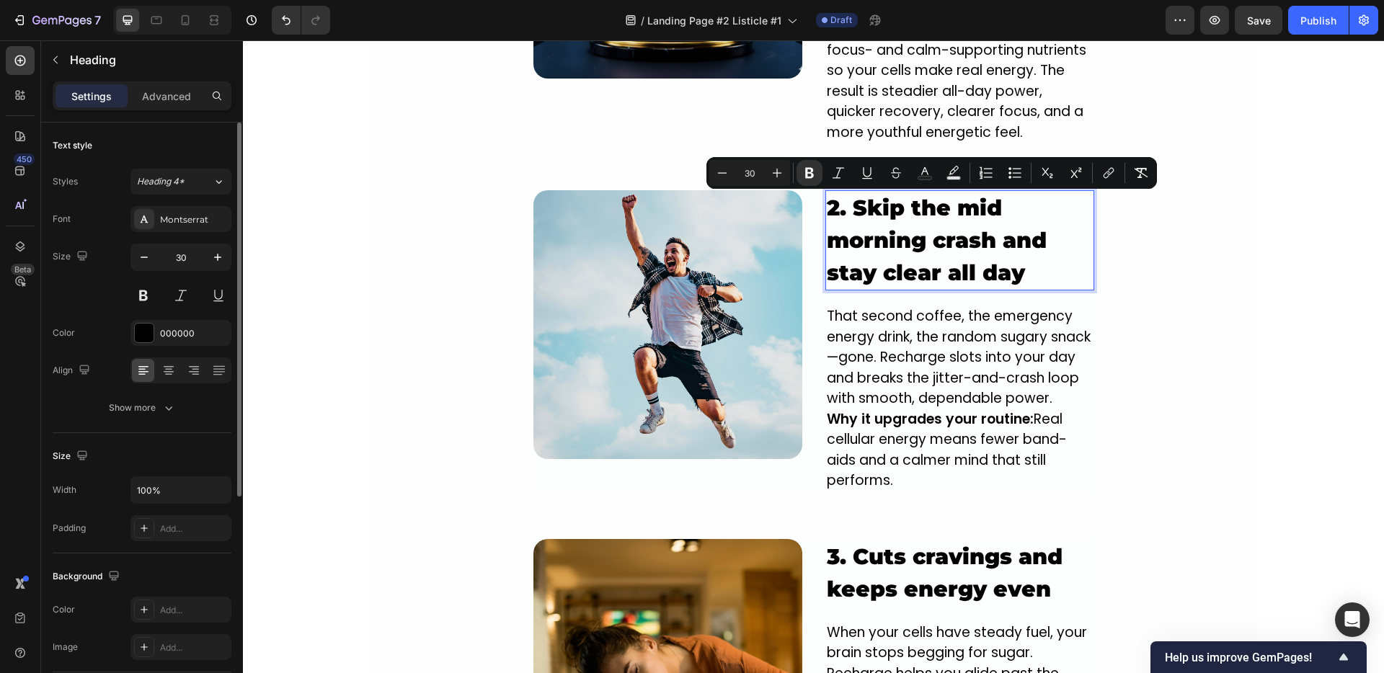
click at [857, 225] on p "2. Skip the mid morning crash and stay clear all day" at bounding box center [960, 240] width 266 height 97
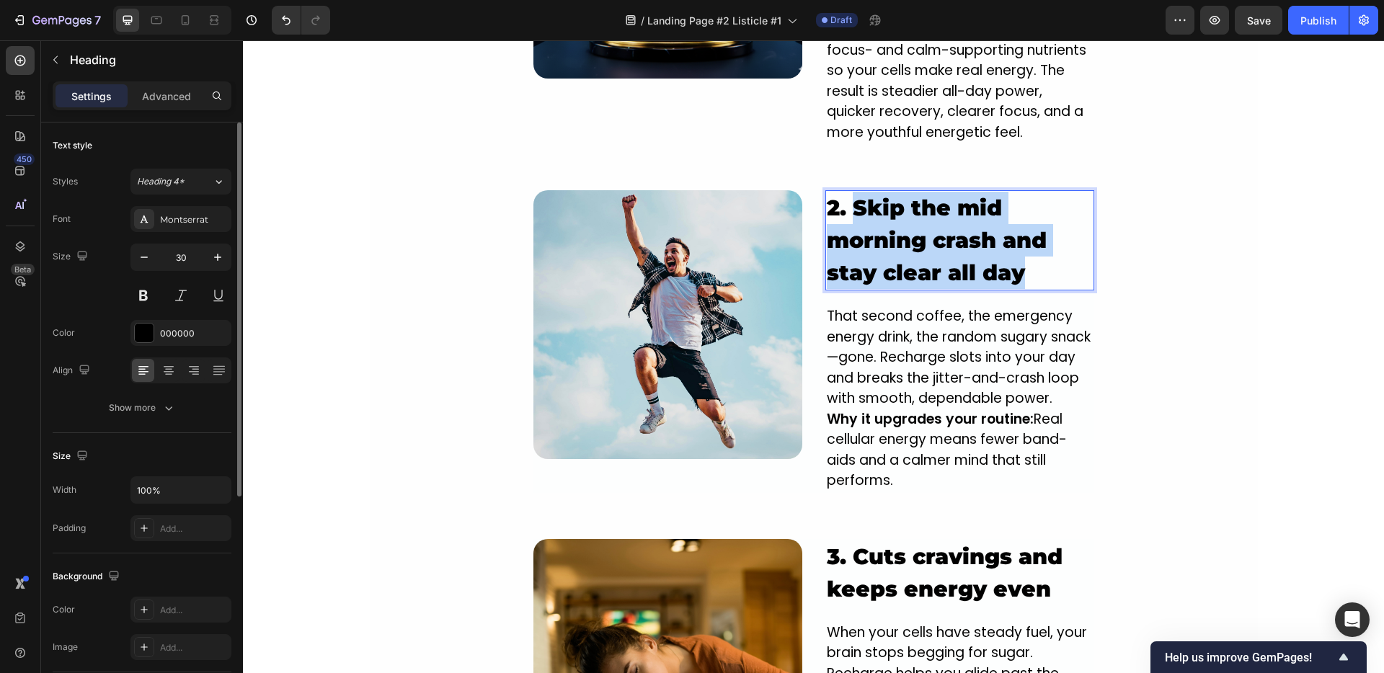
drag, startPoint x: 848, startPoint y: 210, endPoint x: 1041, endPoint y: 277, distance: 204.5
click at [1041, 277] on p "2. Skip the mid morning crash and stay clear all day" at bounding box center [960, 240] width 266 height 97
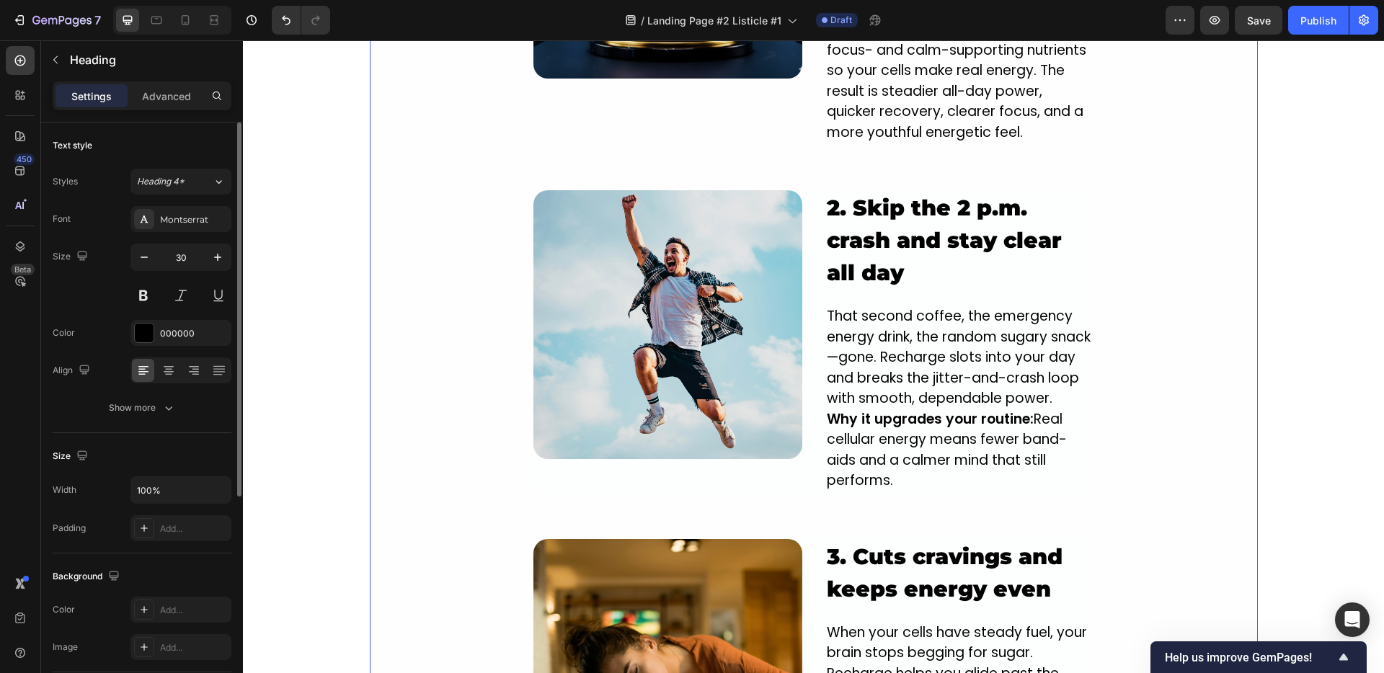
click at [1088, 280] on div "Image ⁠⁠⁠⁠⁠⁠⁠ 1. NEW innovative crash-free formula designed to kick your Energy…" at bounding box center [814, 625] width 888 height 1630
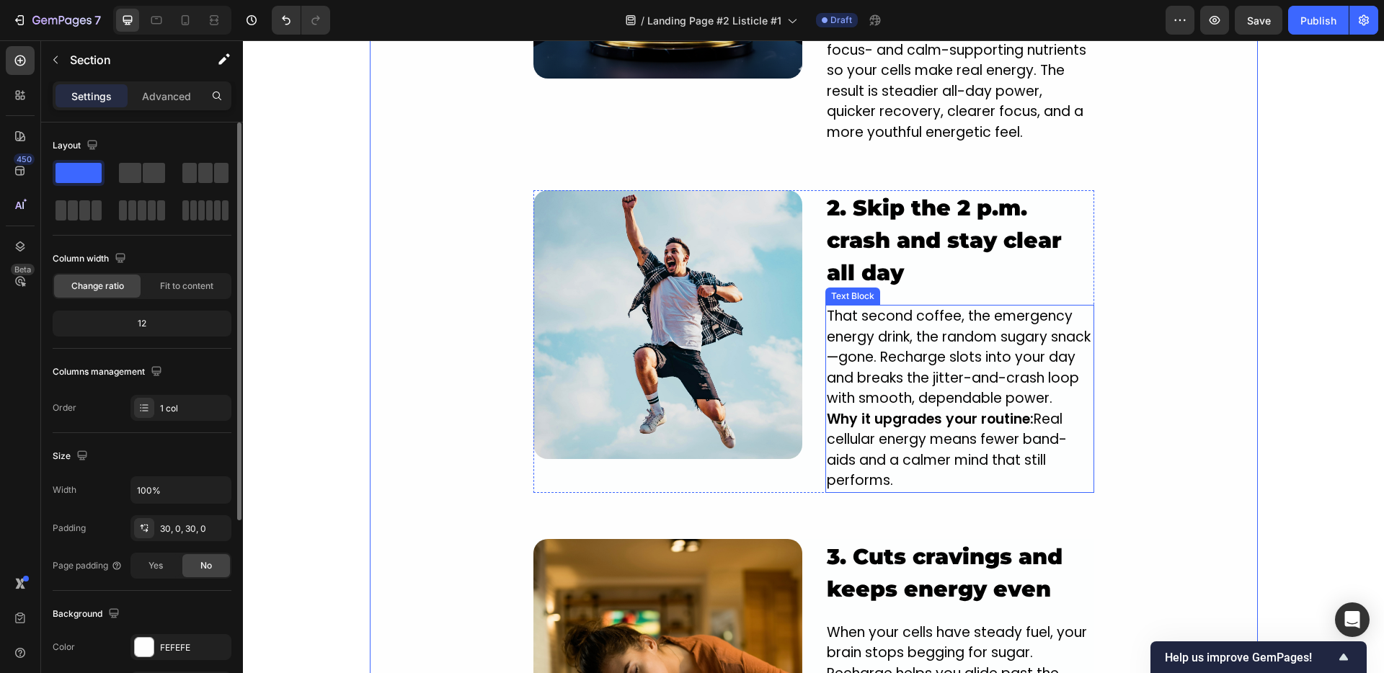
click at [916, 376] on p "That second coffee, the emergency energy drink, the random sugary snack—gone. R…" at bounding box center [960, 357] width 266 height 103
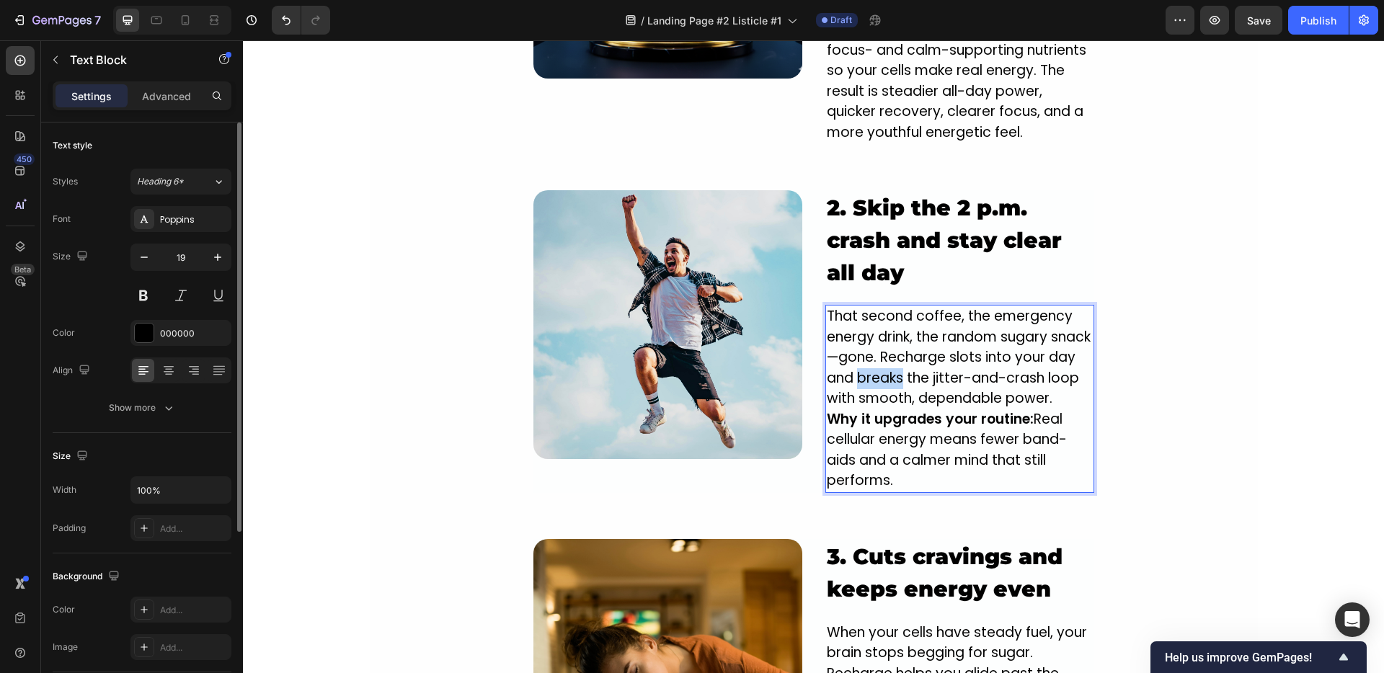
click at [916, 376] on p "That second coffee, the emergency energy drink, the random sugary snack—gone. R…" at bounding box center [960, 357] width 266 height 103
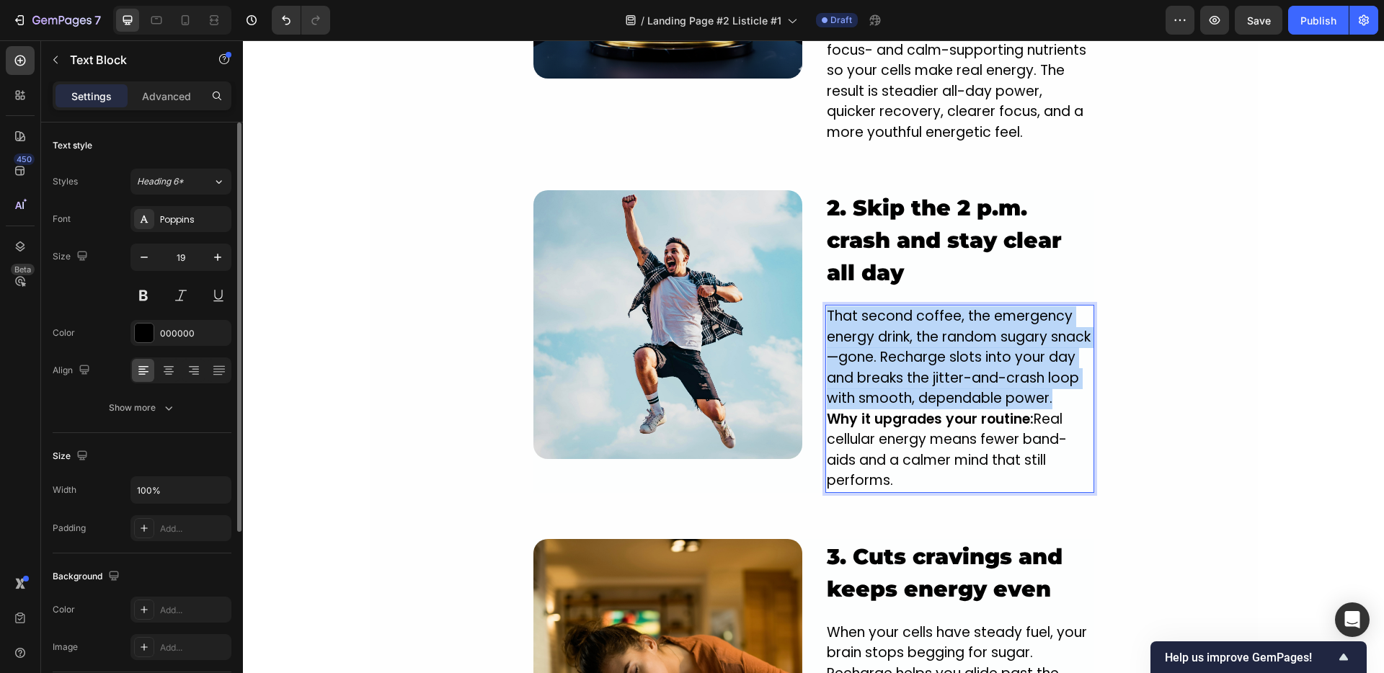
click at [916, 376] on p "That second coffee, the emergency energy drink, the random sugary snack—gone. R…" at bounding box center [960, 357] width 266 height 103
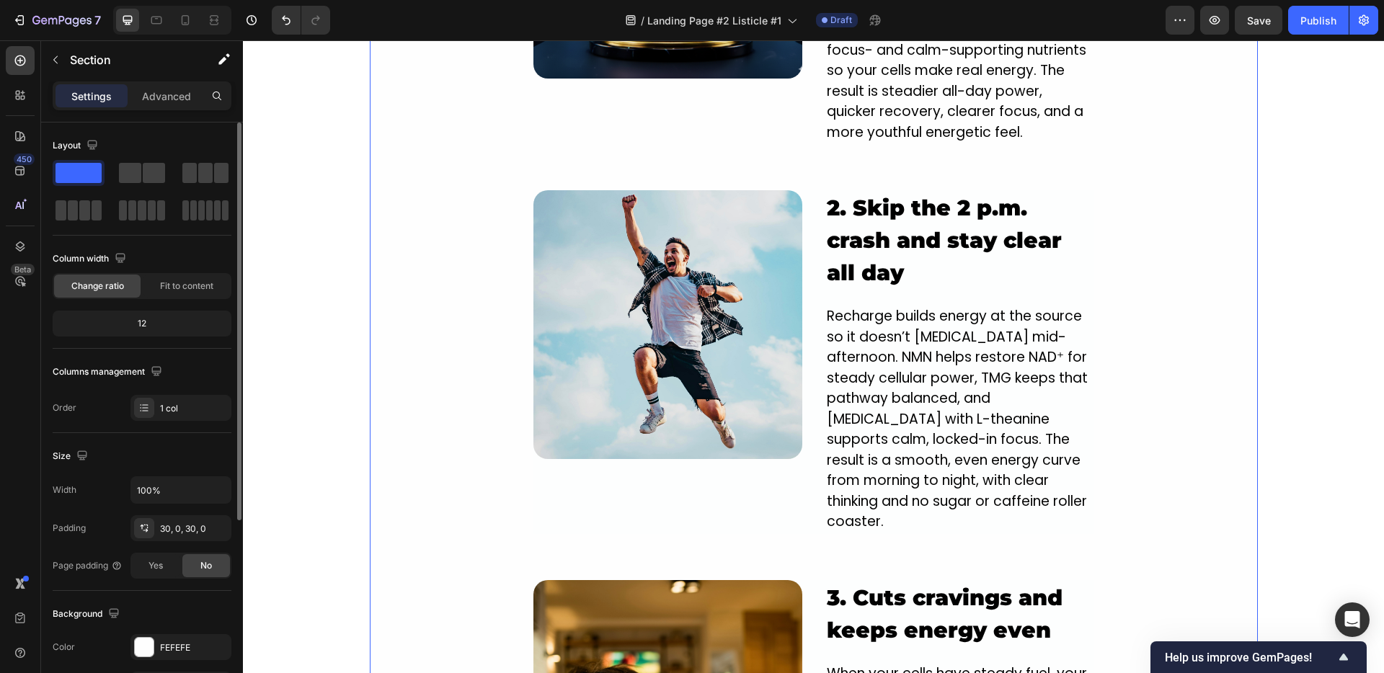
click at [1163, 328] on div "Image ⁠⁠⁠⁠⁠⁠⁠ 1. NEW innovative crash-free formula designed to kick your Energy…" at bounding box center [814, 645] width 888 height 1671
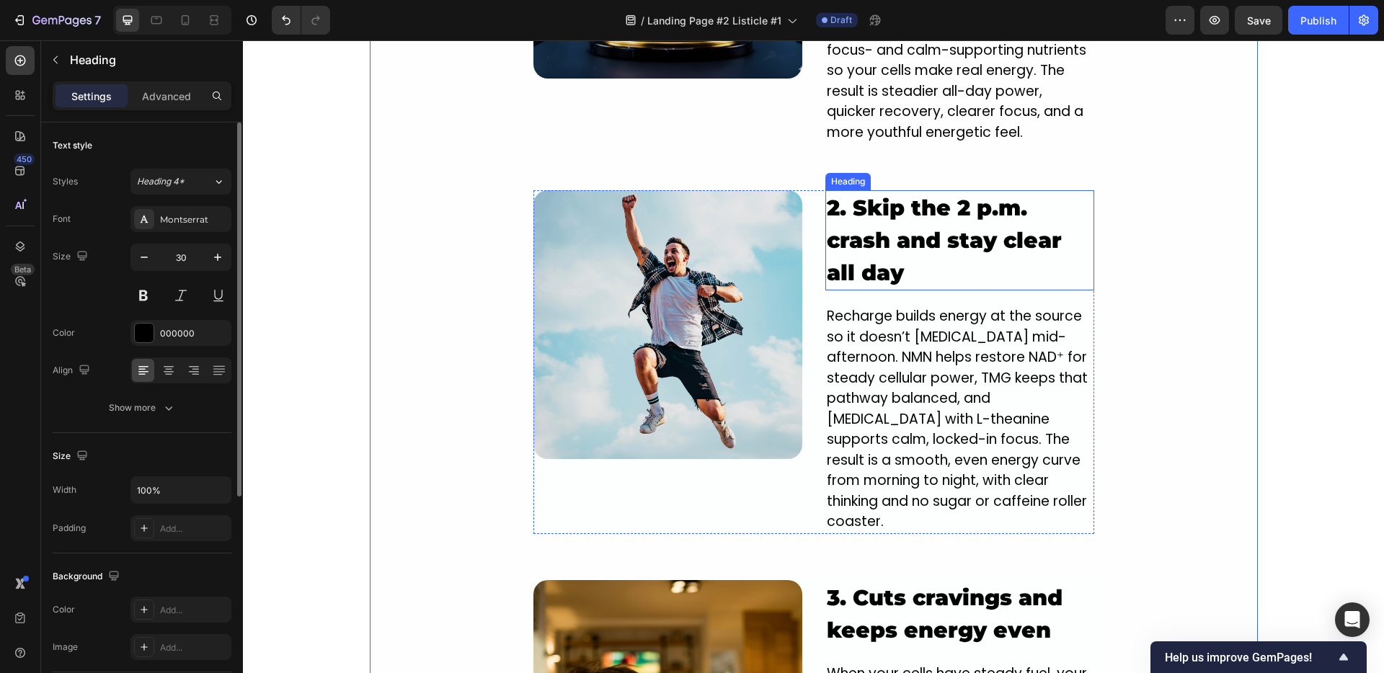
click at [934, 272] on p "⁠⁠⁠⁠⁠⁠⁠ 2. Skip the 2 p.m. crash and stay clear all day" at bounding box center [960, 240] width 266 height 97
click at [951, 301] on div "20" at bounding box center [959, 297] width 269 height 14
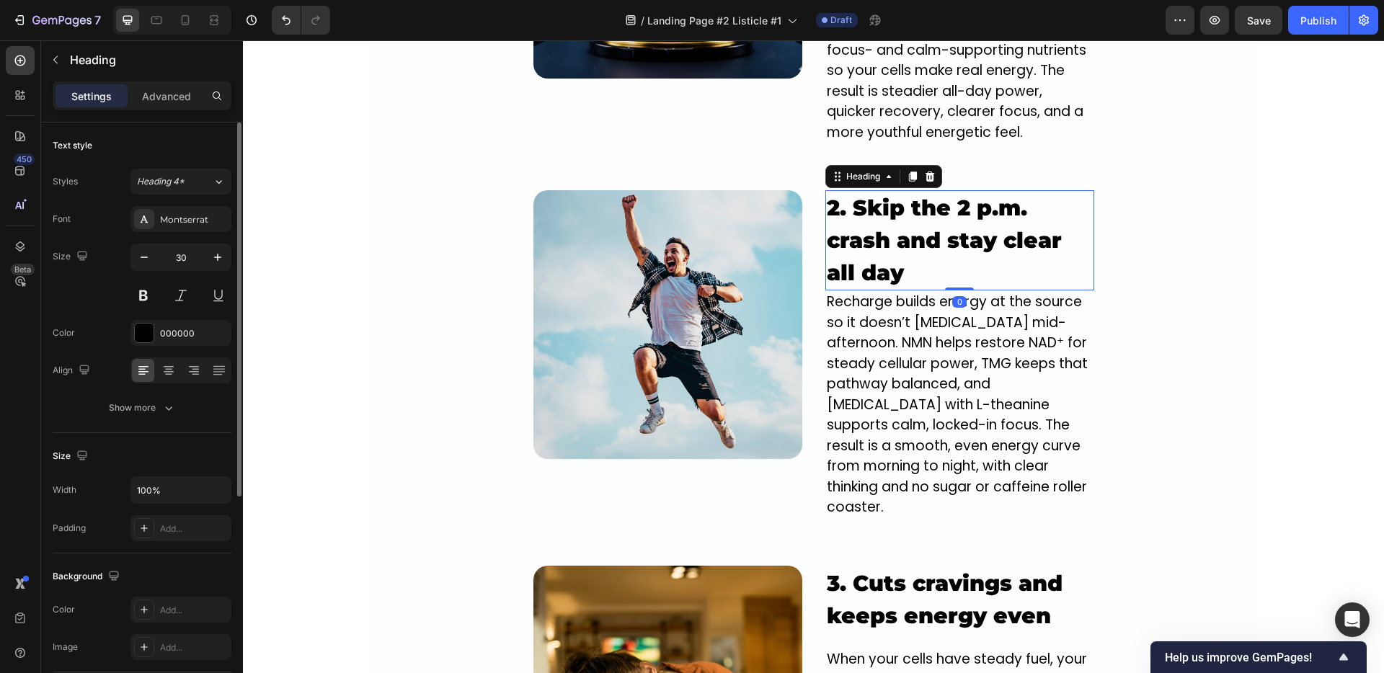
drag, startPoint x: 953, startPoint y: 302, endPoint x: 949, endPoint y: 264, distance: 38.4
click at [949, 264] on div "⁠⁠⁠⁠⁠⁠⁠ 2. Skip the 2 p.m. crash and stay clear all day Heading 0" at bounding box center [959, 240] width 269 height 100
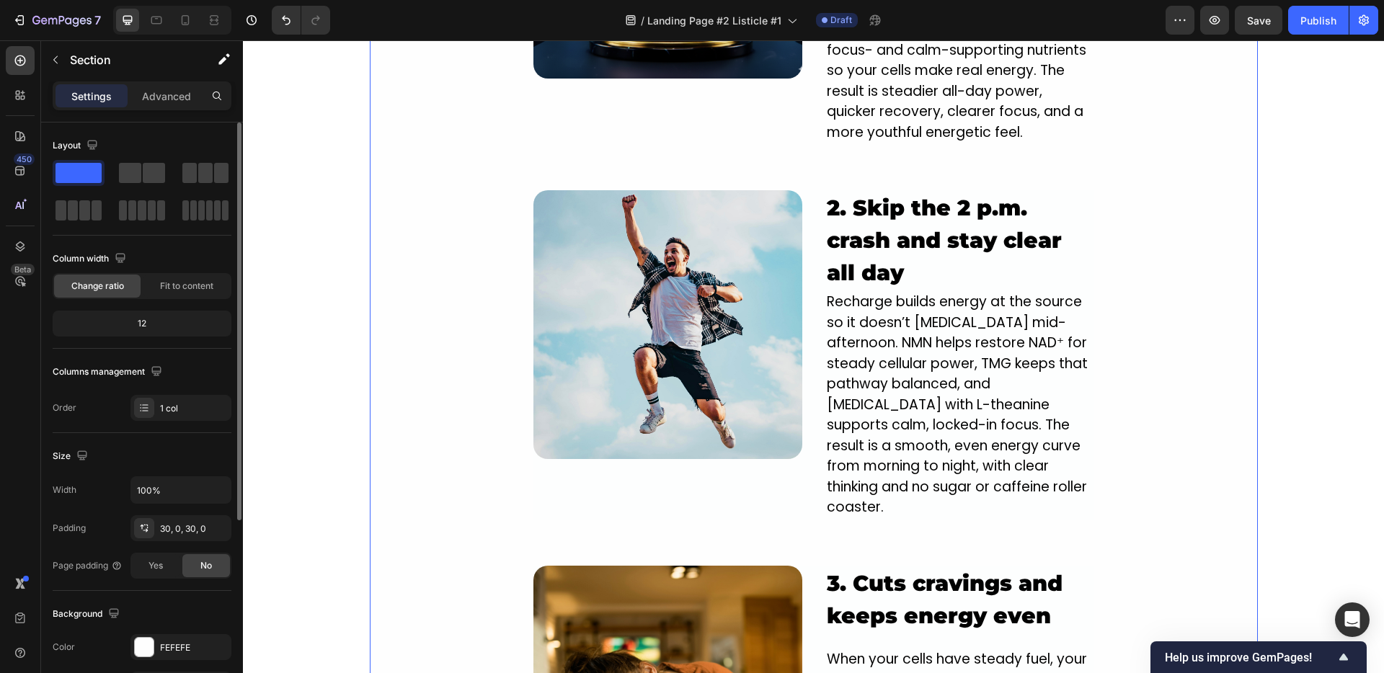
click at [1183, 306] on div "Image ⁠⁠⁠⁠⁠⁠⁠ 1. NEW innovative crash-free formula designed to kick your Energy…" at bounding box center [814, 638] width 888 height 1656
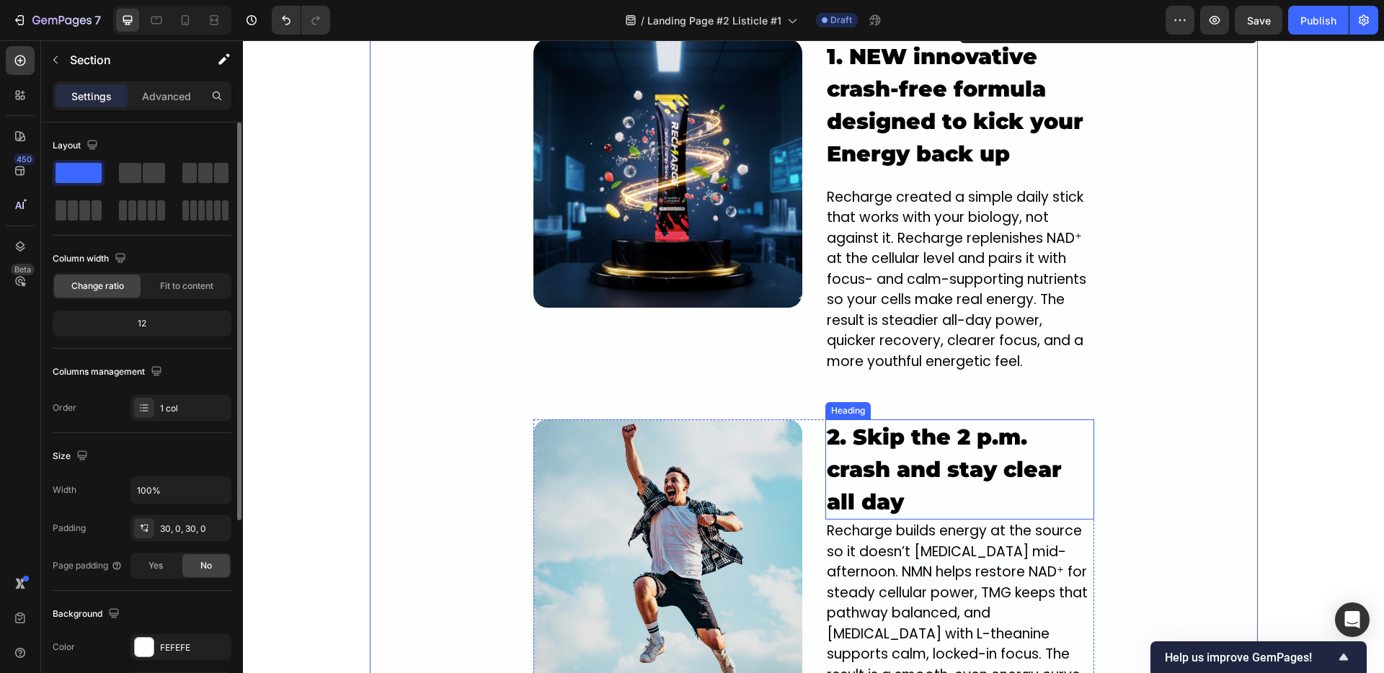
scroll to position [1223, 0]
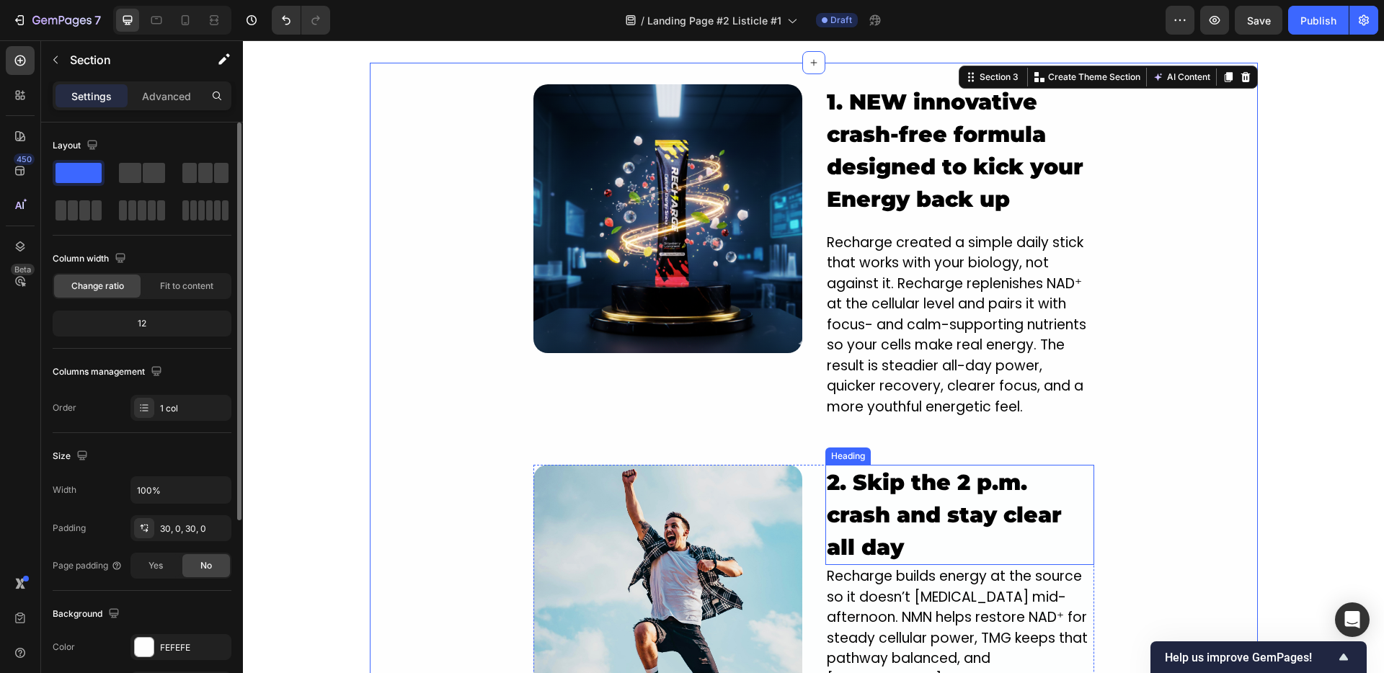
click at [925, 239] on p "Recharge created a simple daily stick that works with your biology, not against…" at bounding box center [960, 325] width 266 height 185
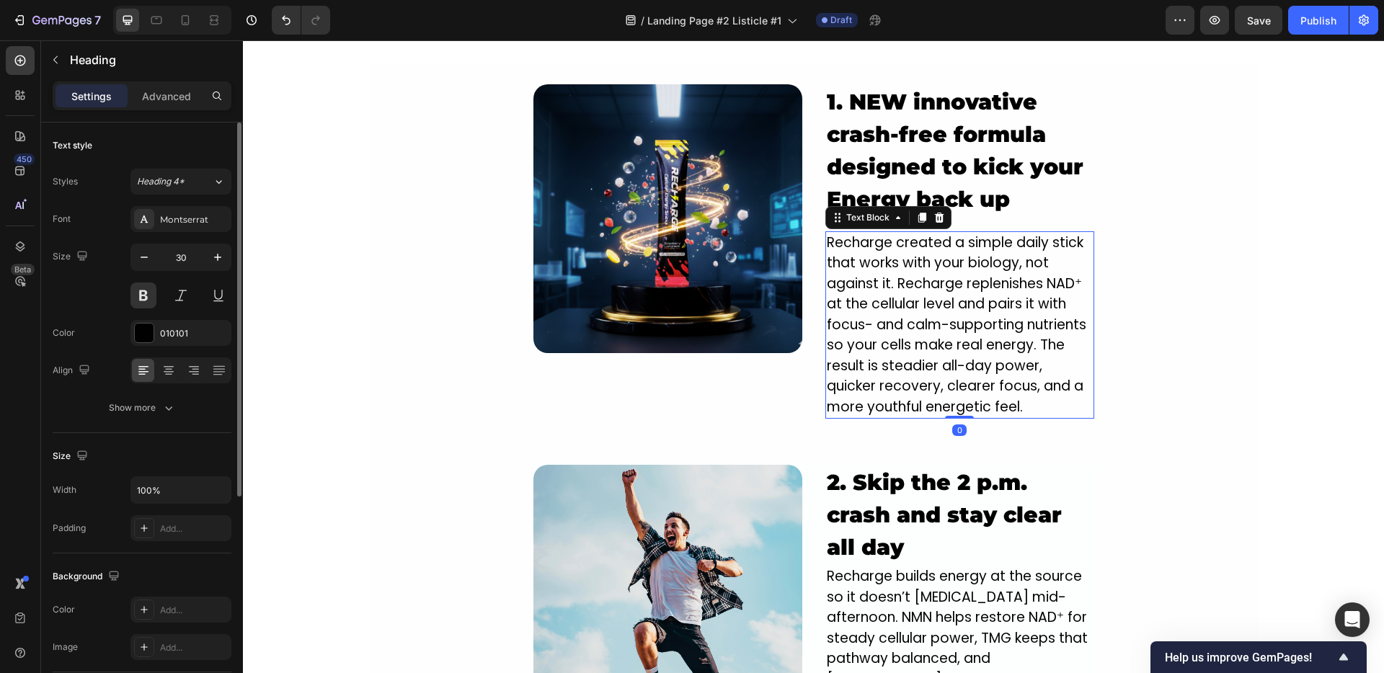
click at [929, 177] on strong "1. NEW innovative crash-free formula designed to kick your Energy back up" at bounding box center [955, 151] width 257 height 124
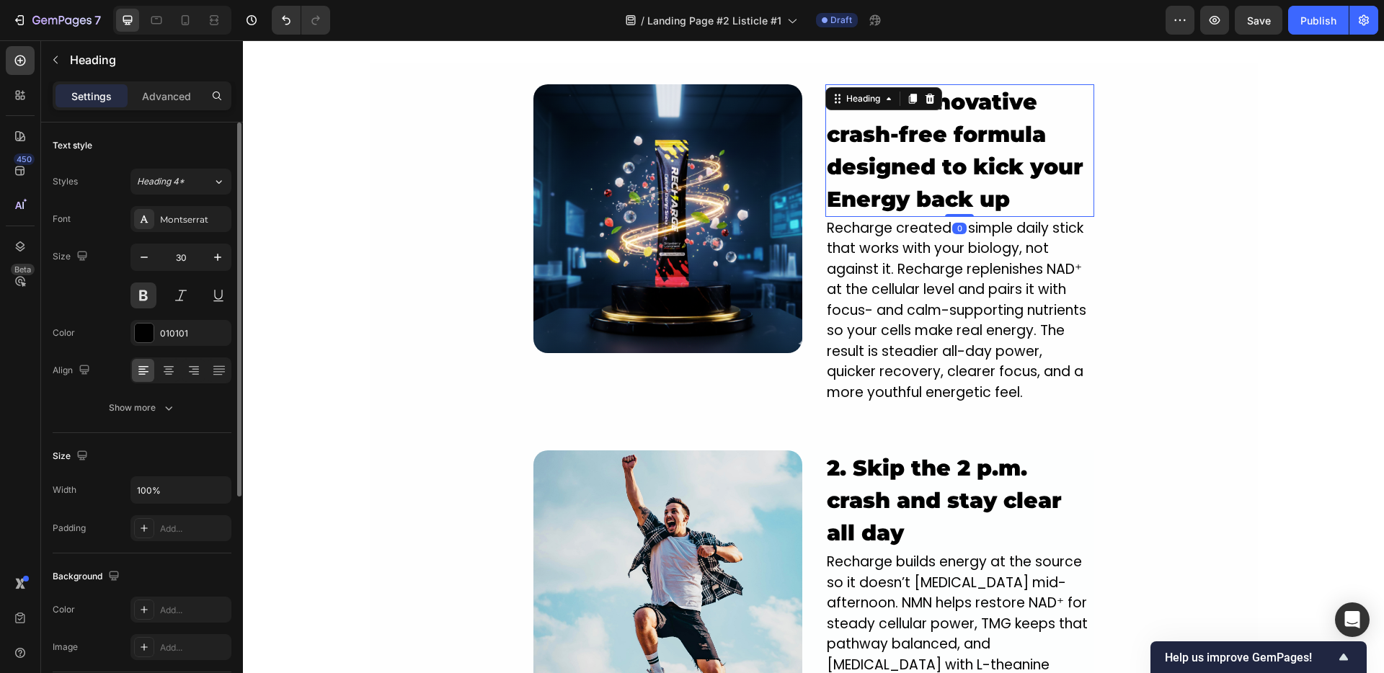
drag, startPoint x: 956, startPoint y: 230, endPoint x: 954, endPoint y: 190, distance: 39.7
click at [954, 190] on div "⁠⁠⁠⁠⁠⁠⁠ 1. NEW innovative crash-free formula designed to kick your Energy back …" at bounding box center [959, 150] width 269 height 133
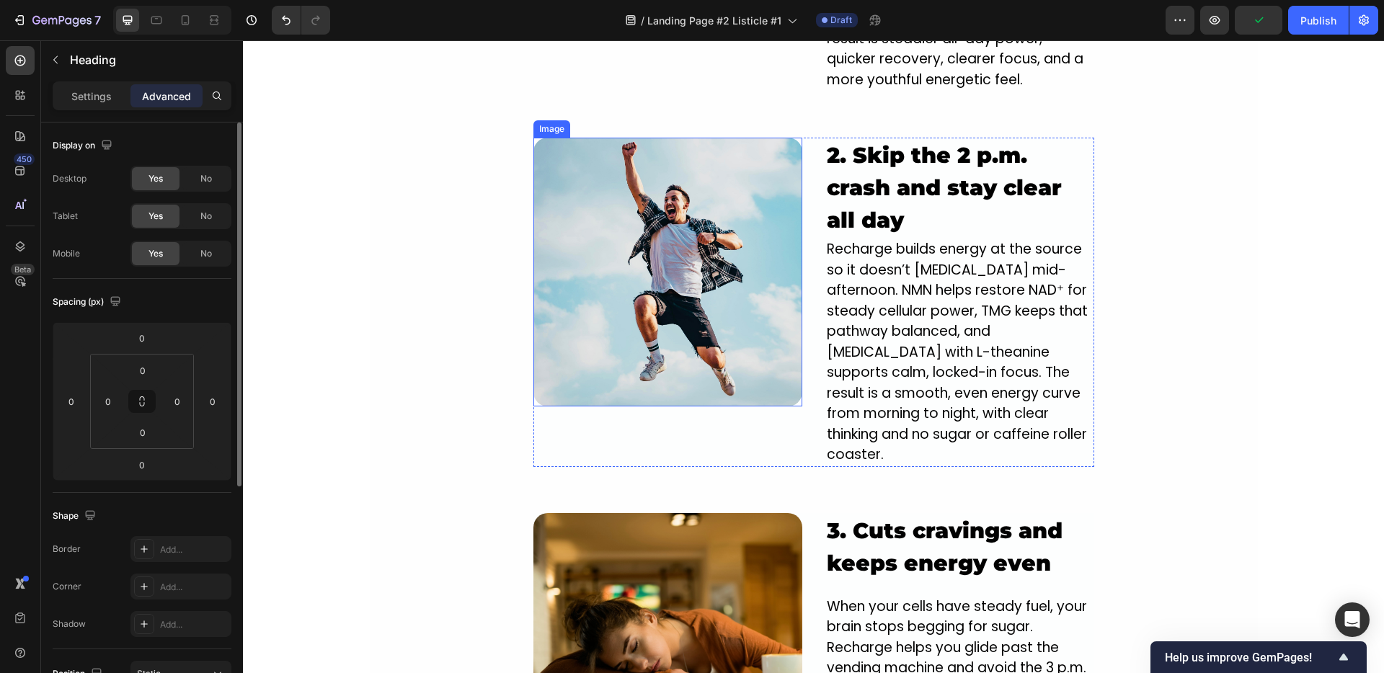
scroll to position [1538, 0]
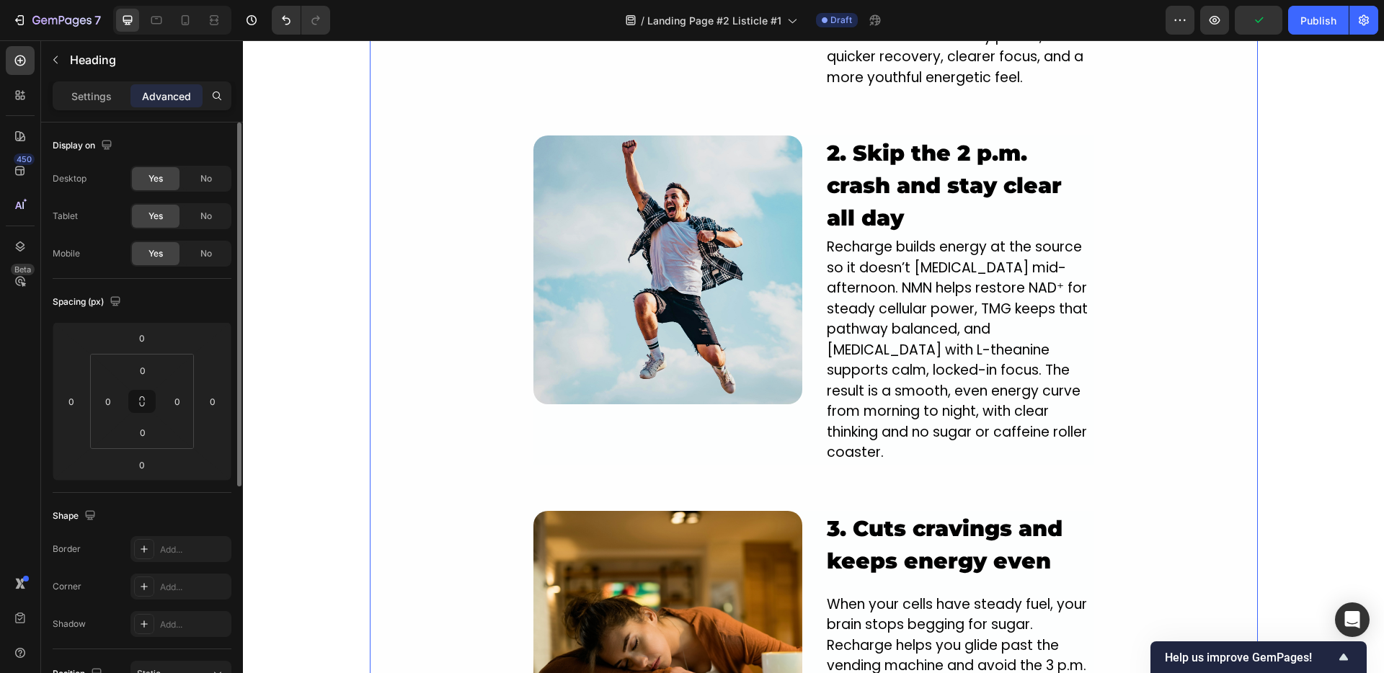
click at [1123, 276] on div "Image ⁠⁠⁠⁠⁠⁠⁠ 1. NEW innovative crash-free formula designed to kick your Energy…" at bounding box center [814, 590] width 888 height 1642
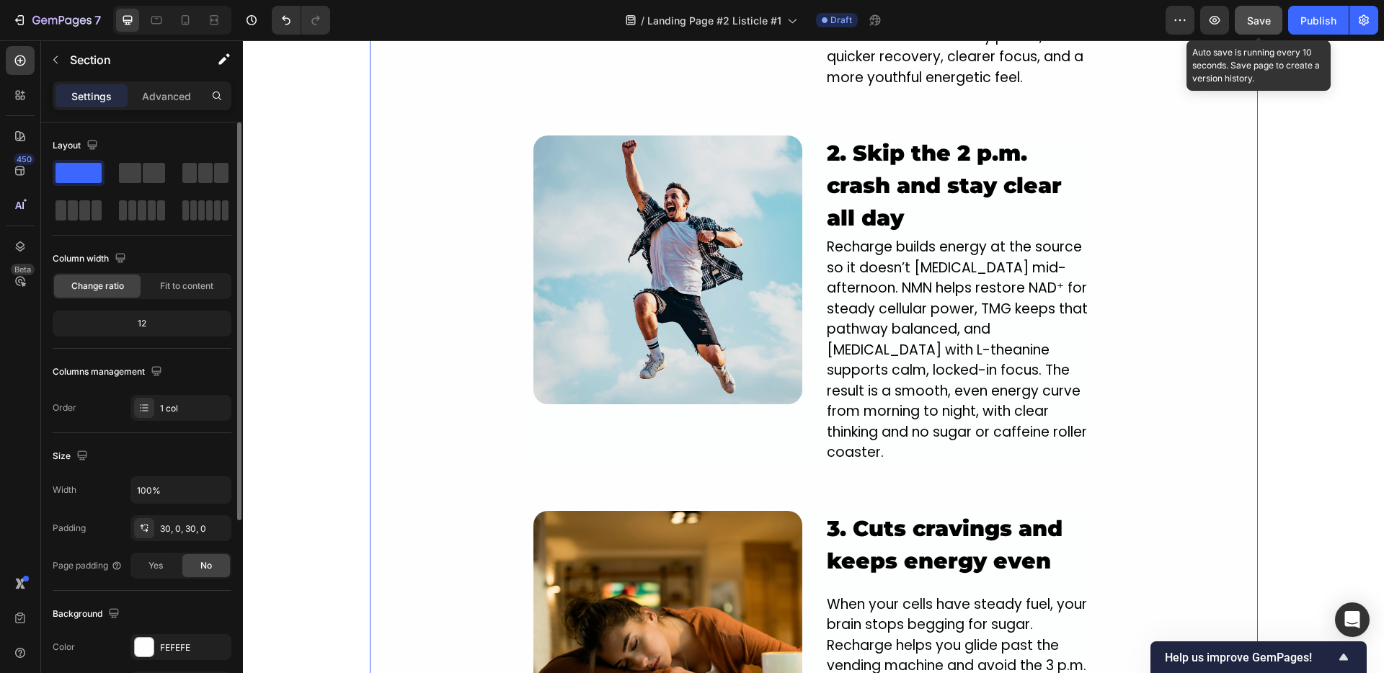
click at [1264, 14] on span "Save" at bounding box center [1259, 20] width 24 height 12
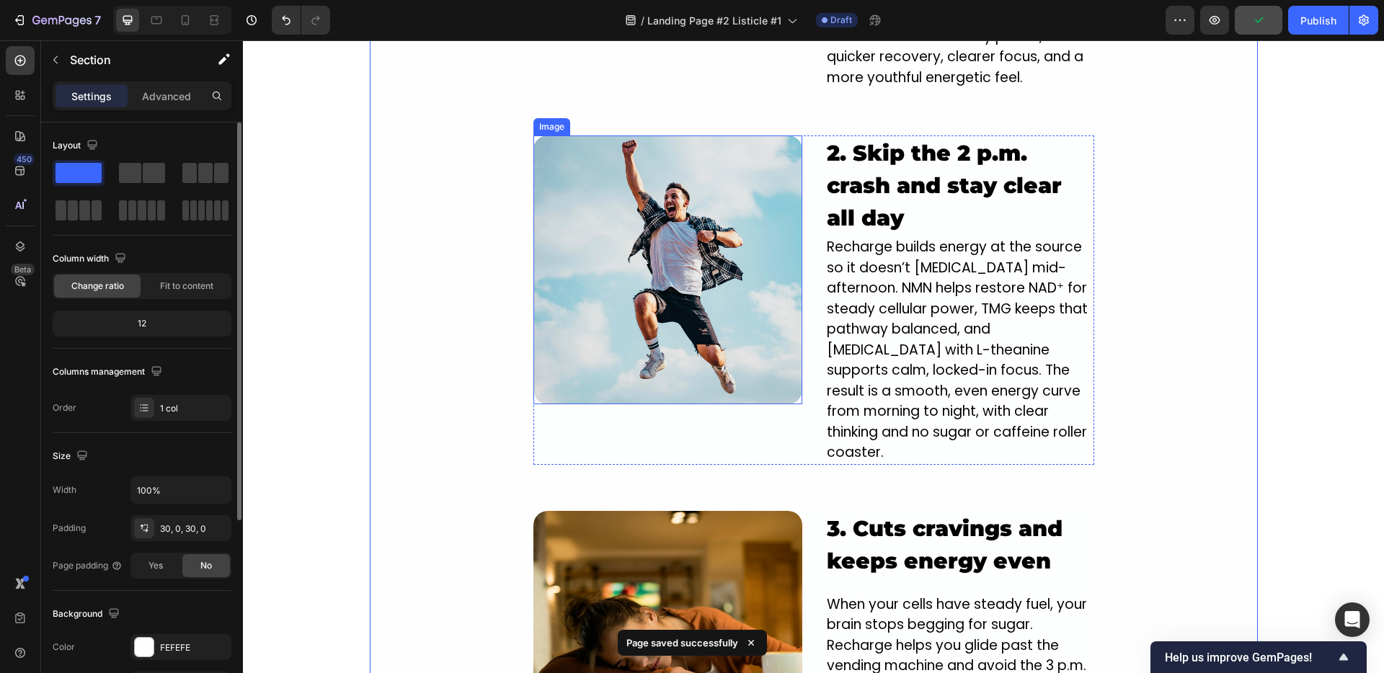
click at [723, 265] on img at bounding box center [667, 269] width 269 height 269
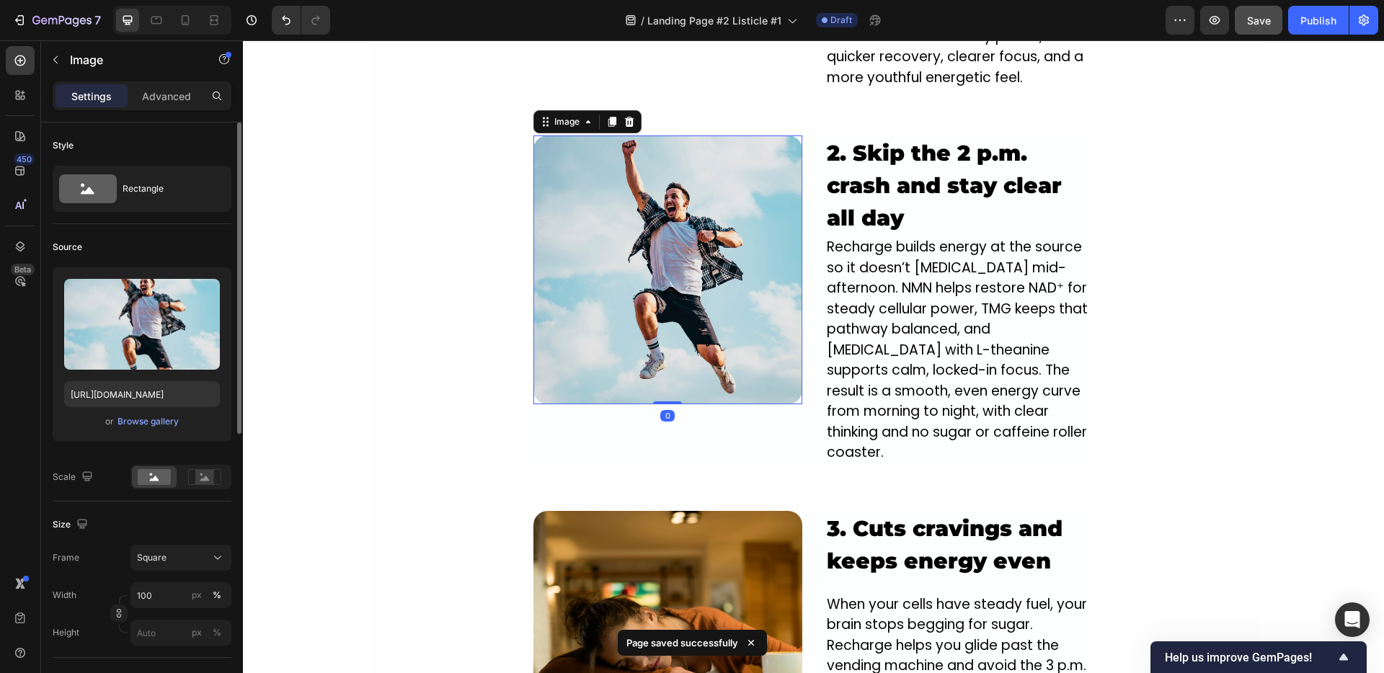
click at [693, 277] on img at bounding box center [667, 269] width 269 height 269
drag, startPoint x: 660, startPoint y: 403, endPoint x: 649, endPoint y: 347, distance: 57.4
click at [650, 346] on div "Image 0" at bounding box center [667, 269] width 269 height 269
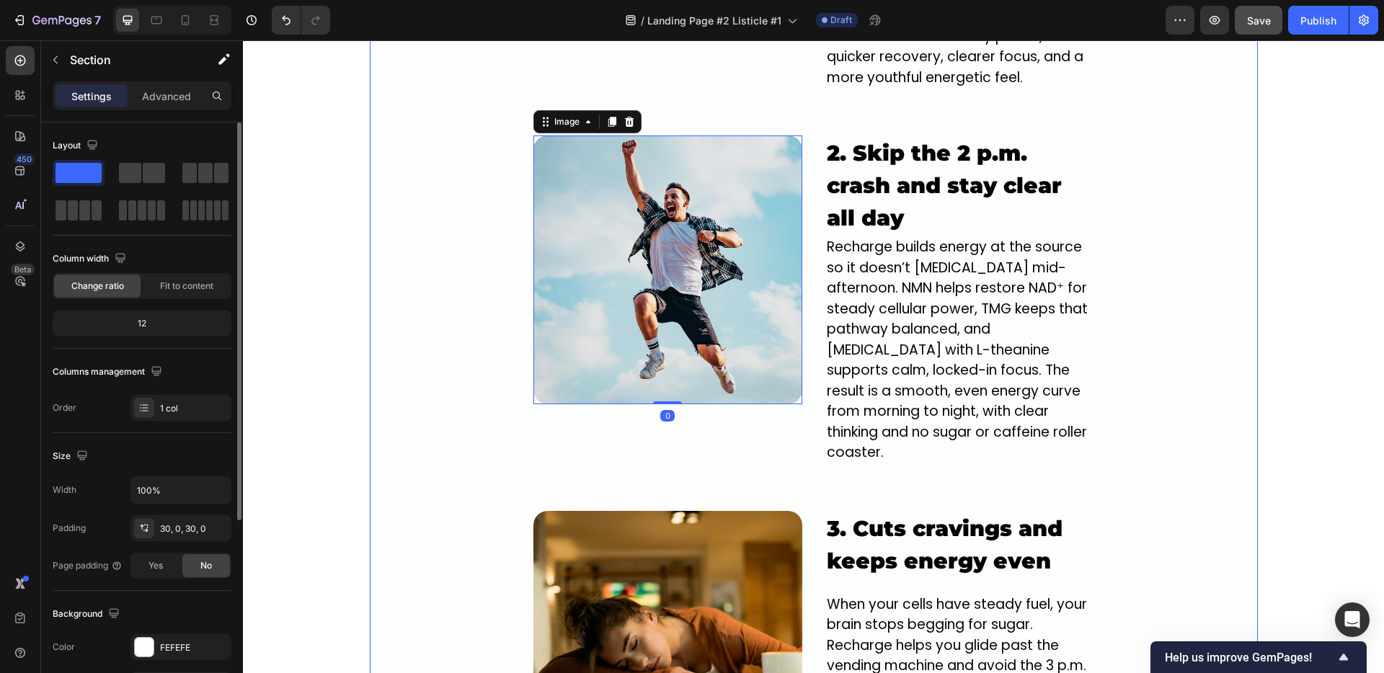
click at [437, 347] on div "Image ⁠⁠⁠⁠⁠⁠⁠ 1. NEW innovative crash-free formula designed to kick your Energy…" at bounding box center [814, 590] width 888 height 1642
click at [685, 239] on img at bounding box center [667, 269] width 269 height 269
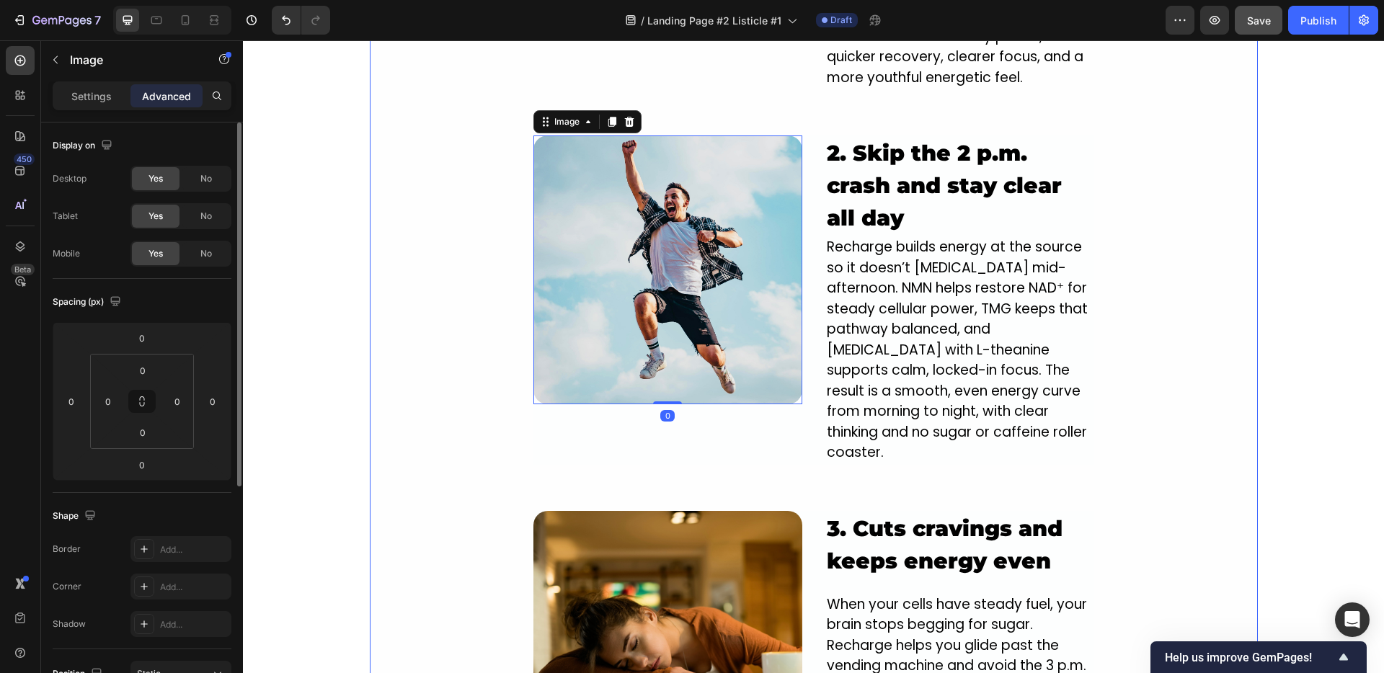
click at [476, 238] on div "Image ⁠⁠⁠⁠⁠⁠⁠ 1. NEW innovative crash-free formula designed to kick your Energy…" at bounding box center [814, 590] width 888 height 1642
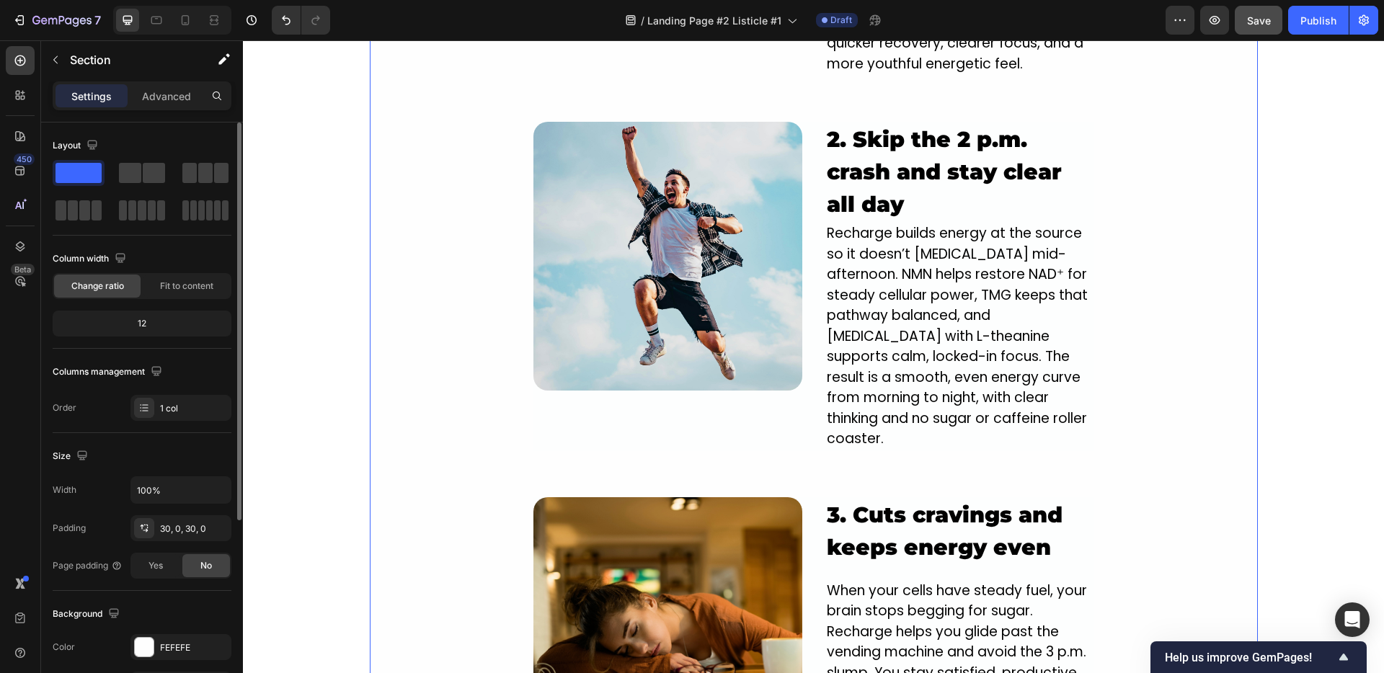
scroll to position [1552, 0]
click at [565, 194] on img at bounding box center [667, 255] width 269 height 269
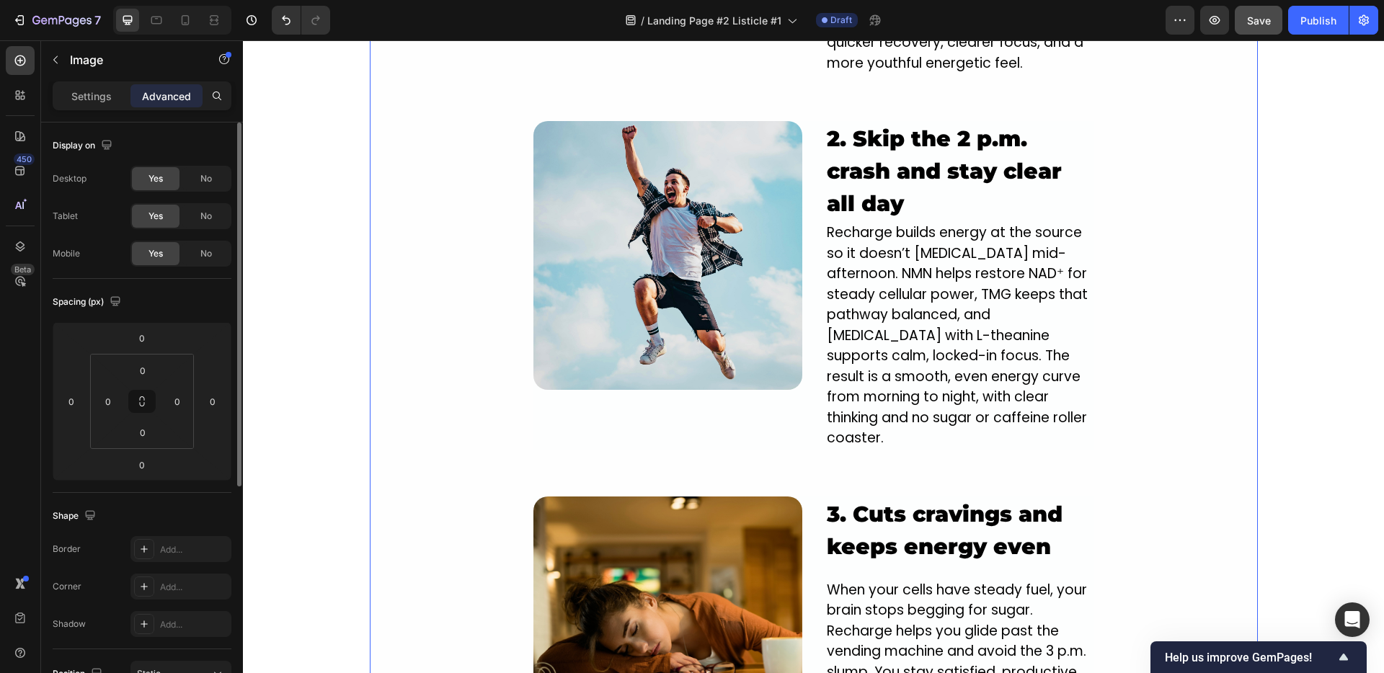
click at [468, 288] on div "Image ⁠⁠⁠⁠⁠⁠⁠ 1. NEW innovative crash-free formula designed to kick your Energy…" at bounding box center [814, 576] width 888 height 1642
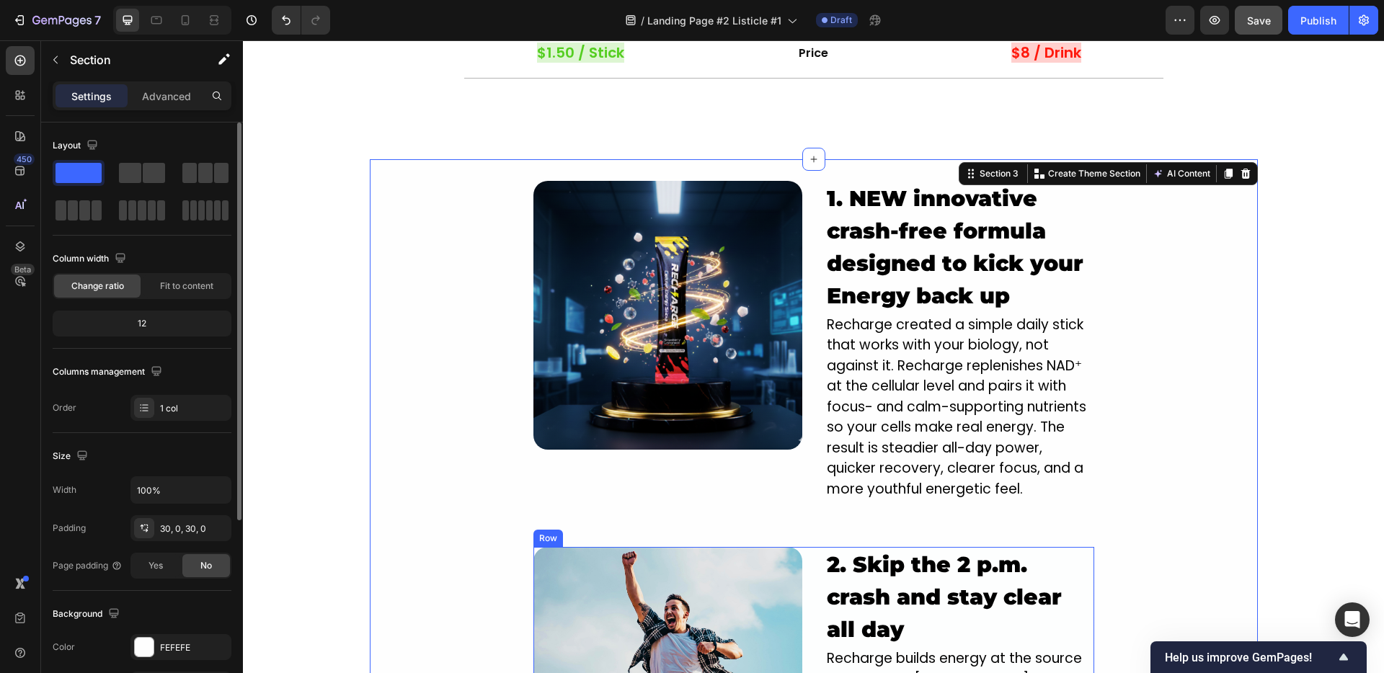
scroll to position [1142, 0]
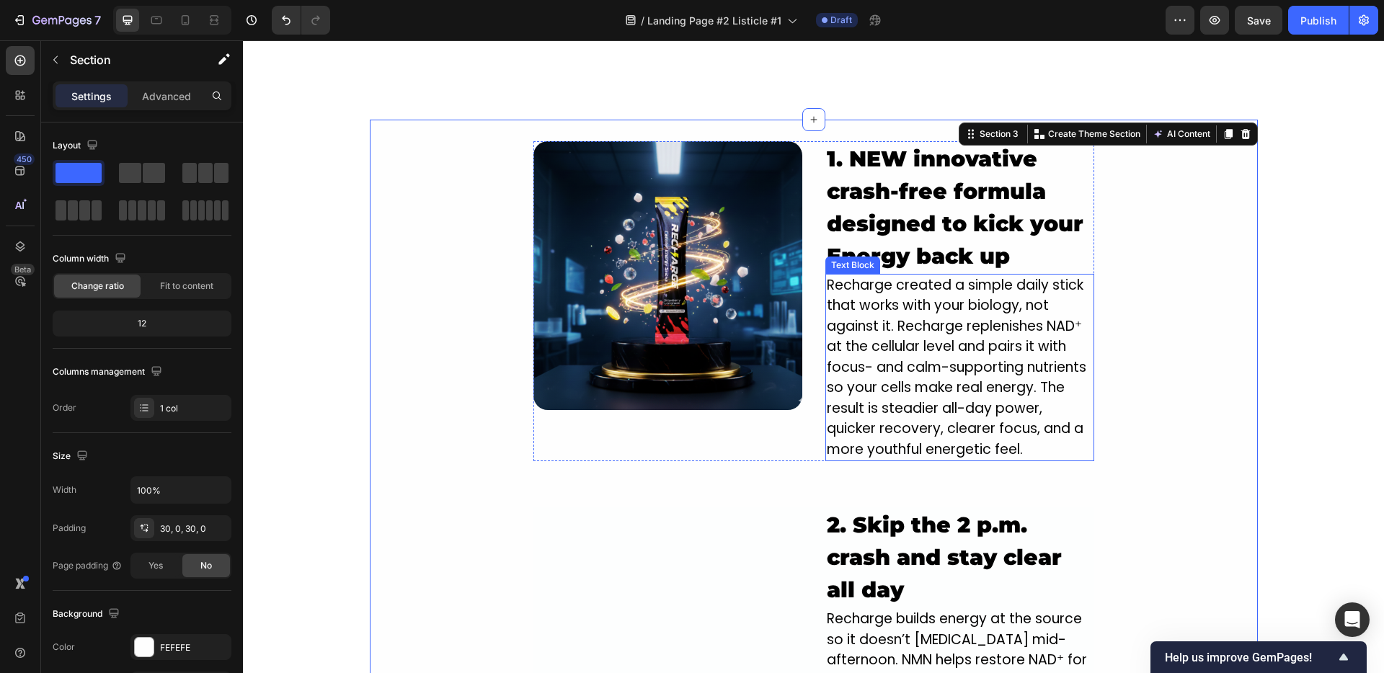
scroll to position [1177, 0]
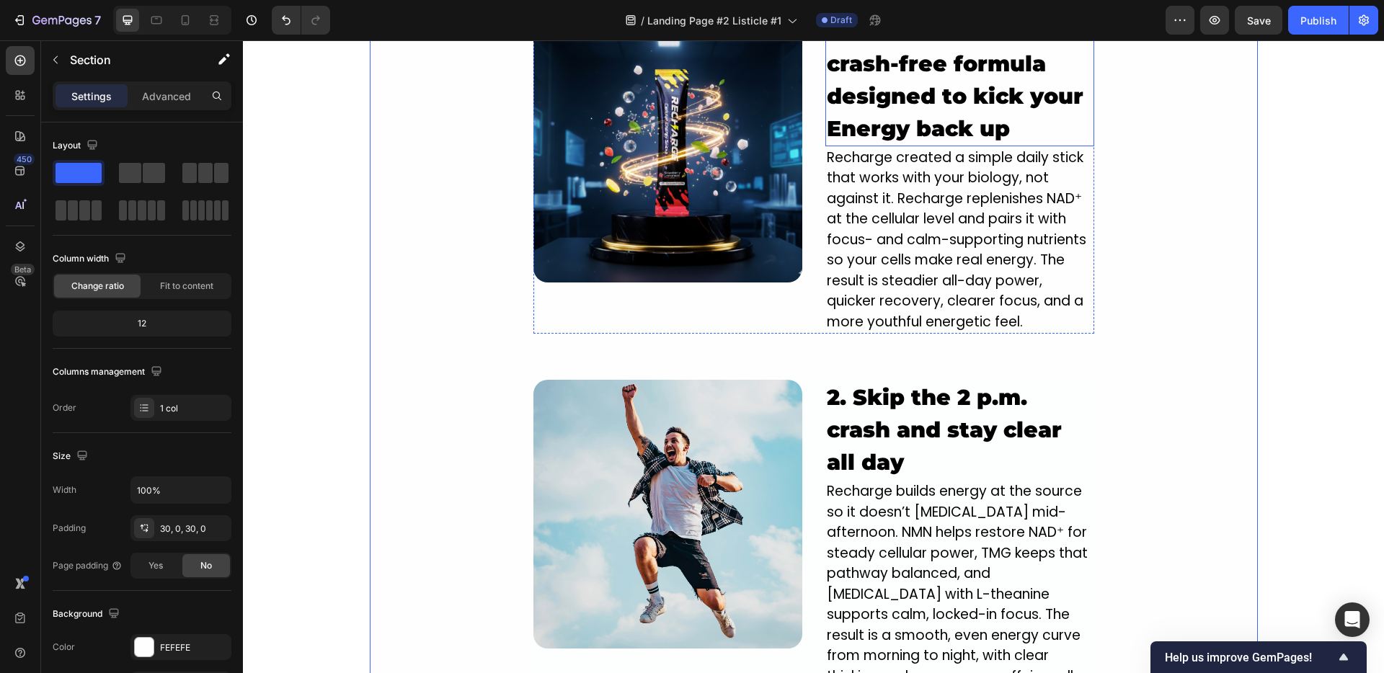
click at [863, 142] on strong "1. NEW innovative crash-free formula designed to kick your Energy back up" at bounding box center [955, 80] width 257 height 124
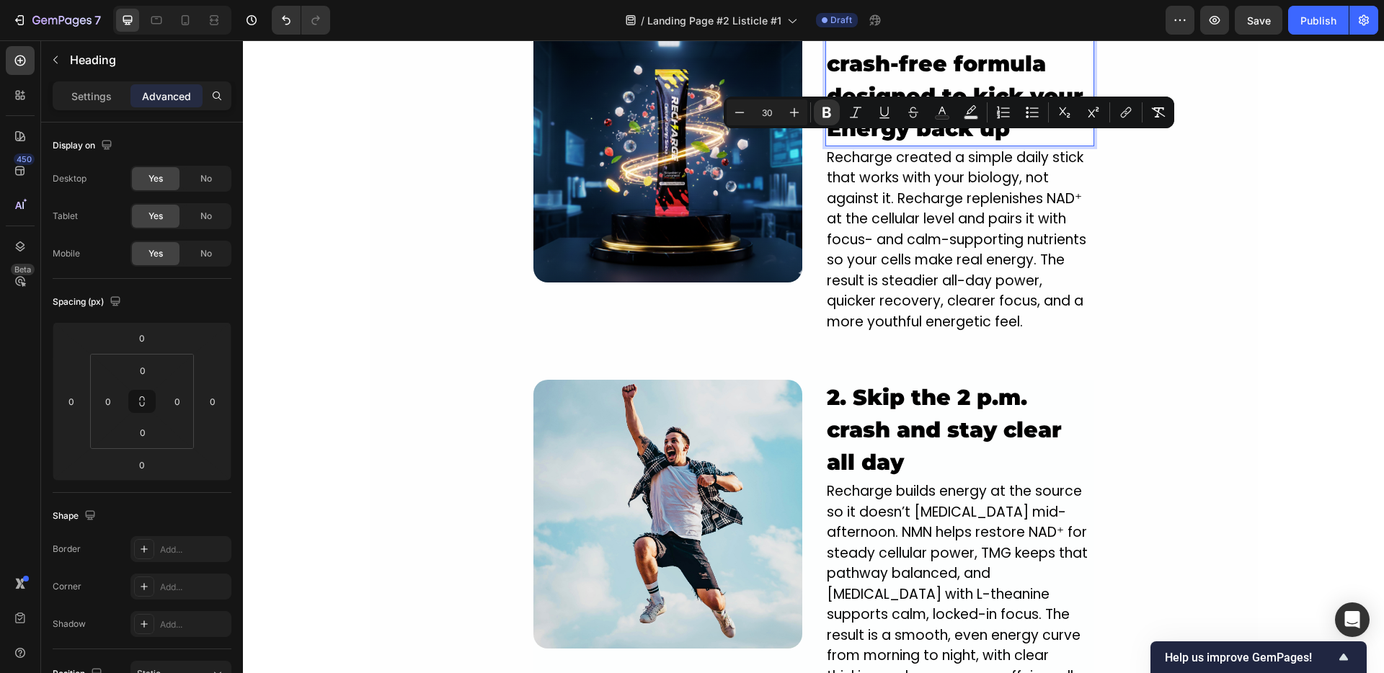
click at [850, 142] on strong "1. NEW innovative crash-free formula designed to kick your Energy back up" at bounding box center [955, 80] width 257 height 124
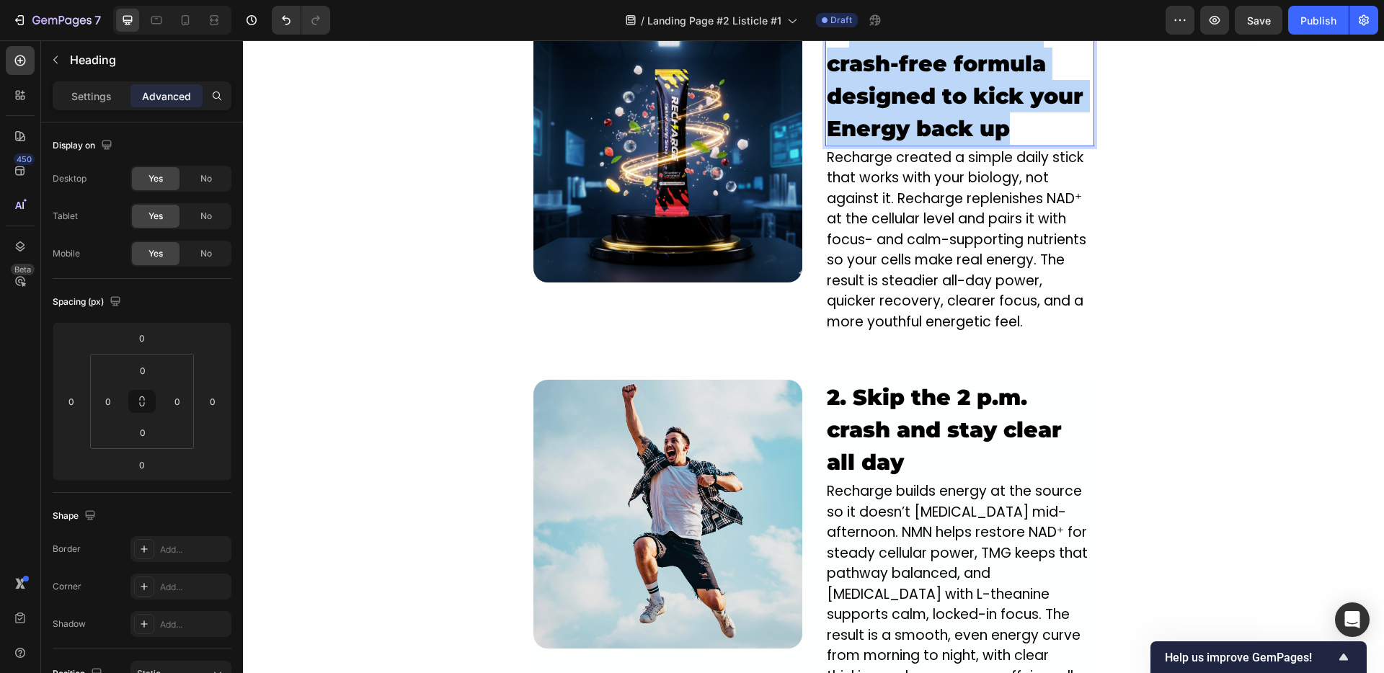
drag, startPoint x: 843, startPoint y: 146, endPoint x: 1011, endPoint y: 236, distance: 191.5
click at [1011, 145] on p "1. NEW innovative crash-free formula designed to kick your Energy back up" at bounding box center [960, 80] width 266 height 130
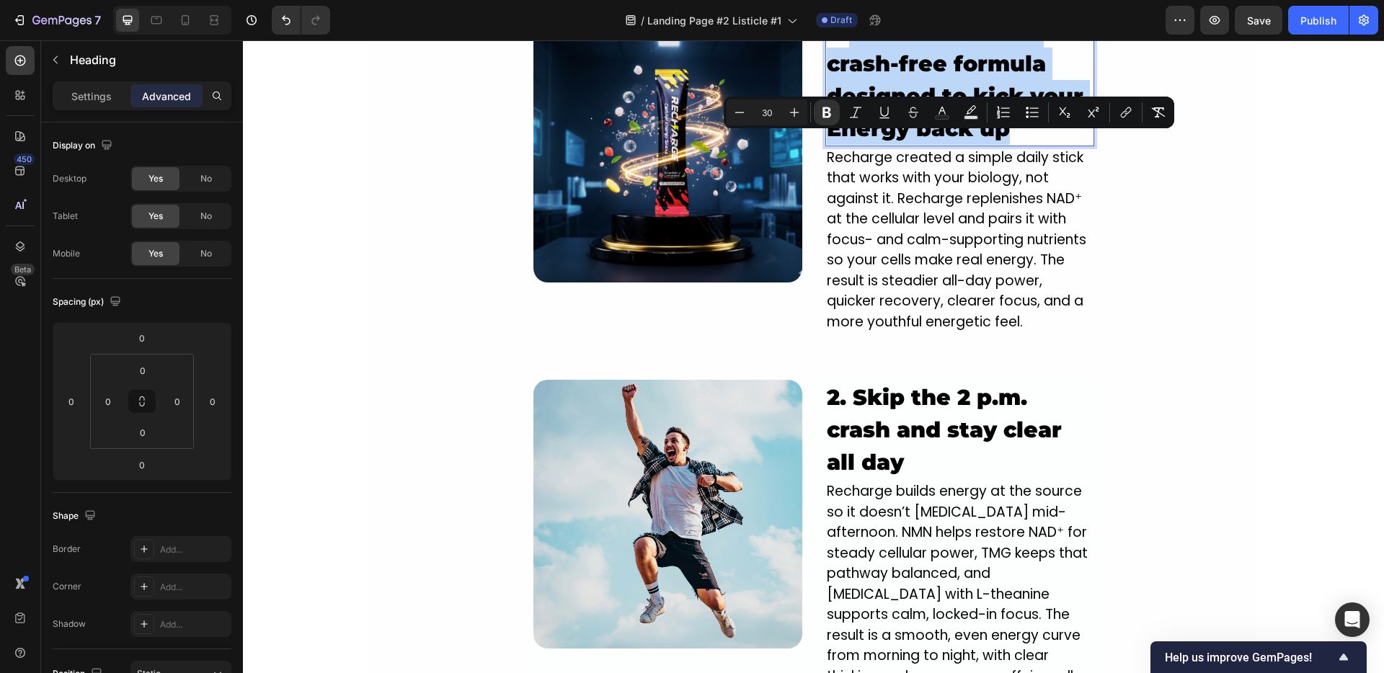
click at [1011, 145] on p "1. NEW innovative crash-free formula designed to kick your Energy back up" at bounding box center [960, 80] width 266 height 130
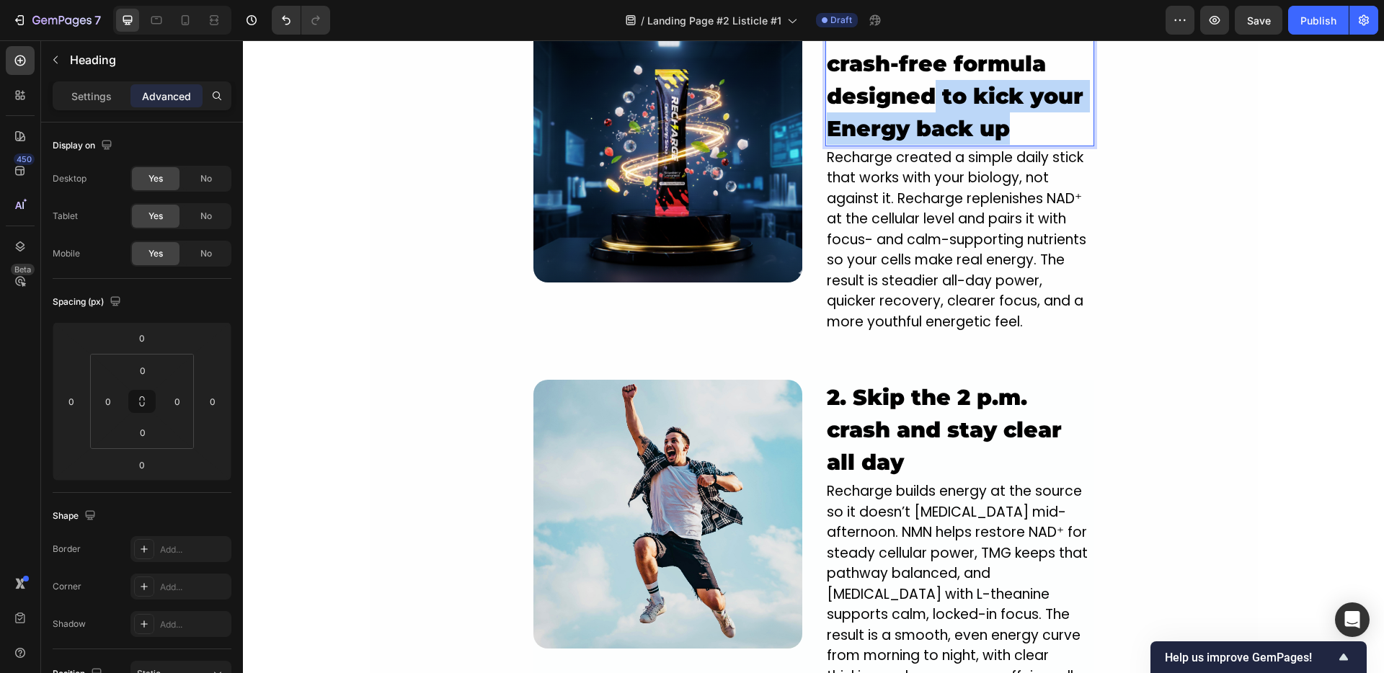
drag, startPoint x: 1011, startPoint y: 251, endPoint x: 933, endPoint y: 209, distance: 89.0
click at [932, 145] on p "1. NEW innovative crash-free formula designed to kick your Energy back up" at bounding box center [960, 80] width 266 height 130
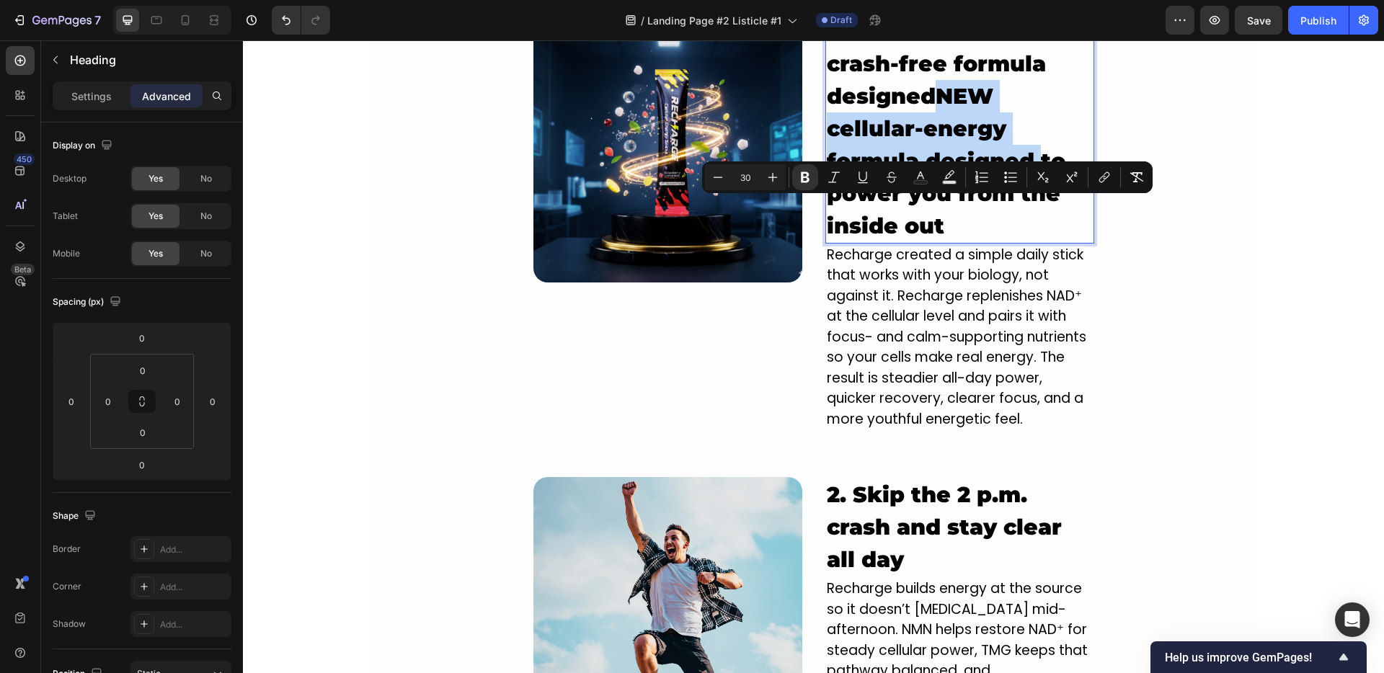
drag, startPoint x: 931, startPoint y: 216, endPoint x: 1034, endPoint y: 271, distance: 116.4
click at [1034, 239] on strong "1. NEW innovative crash-free formula designedNEW cellular-energy formula design…" at bounding box center [946, 128] width 239 height 221
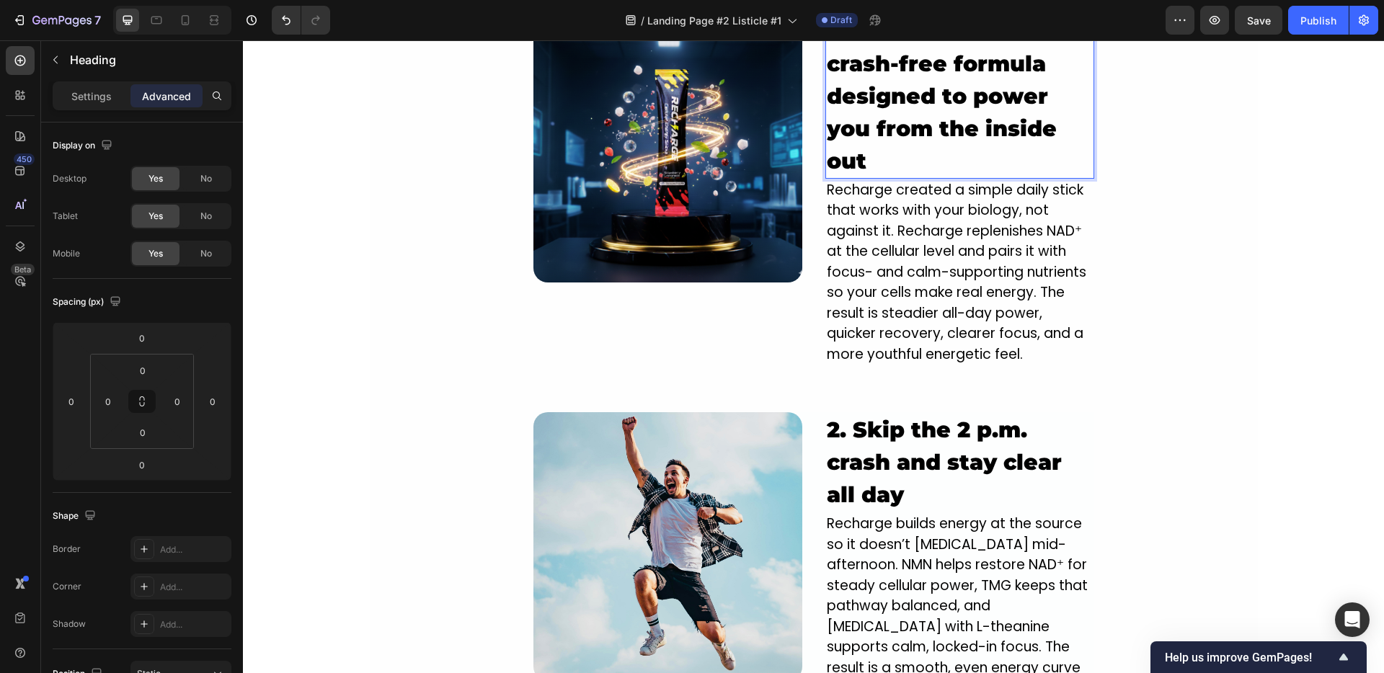
click at [902, 177] on p "1. NEW innovative crash-free formula designed to power you from the inside out" at bounding box center [960, 96] width 266 height 162
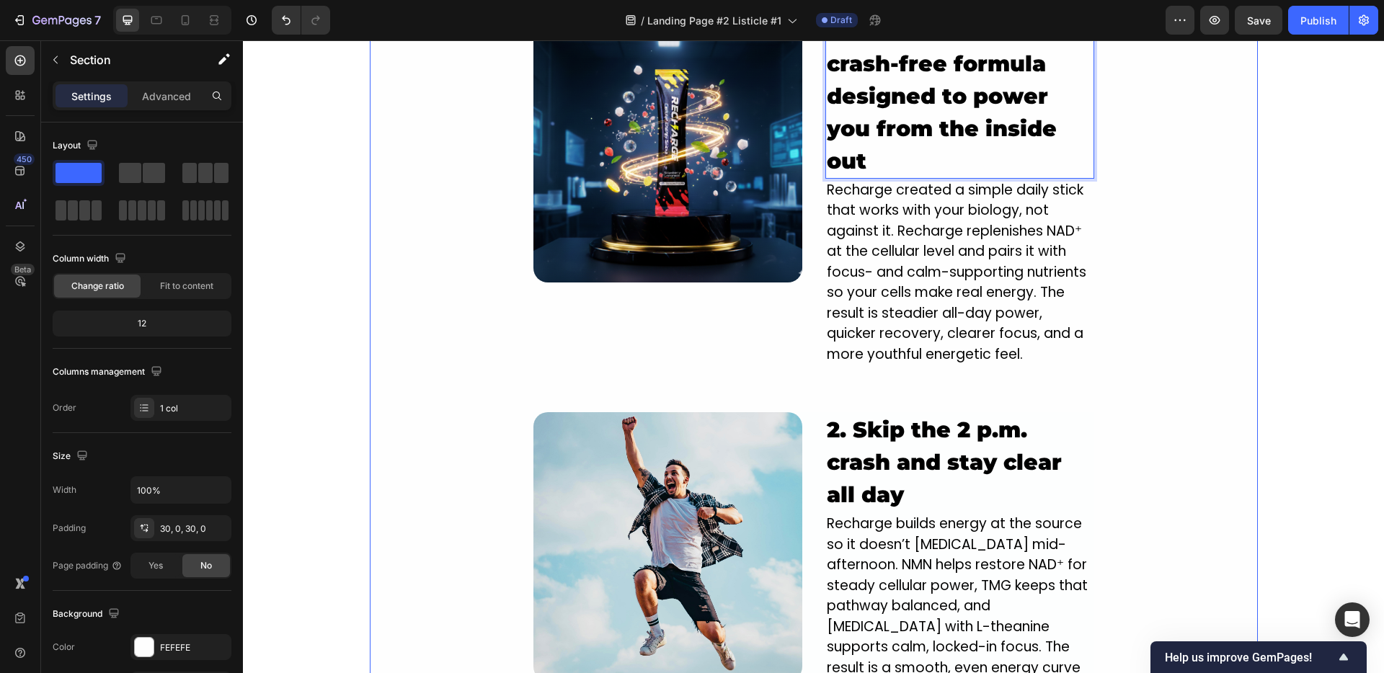
click at [336, 312] on div "Image By Jade M. Text Block Bystude ated Sep 25, 2025 Heading 'Read this BEFORE…" at bounding box center [813, 634] width 1141 height 3482
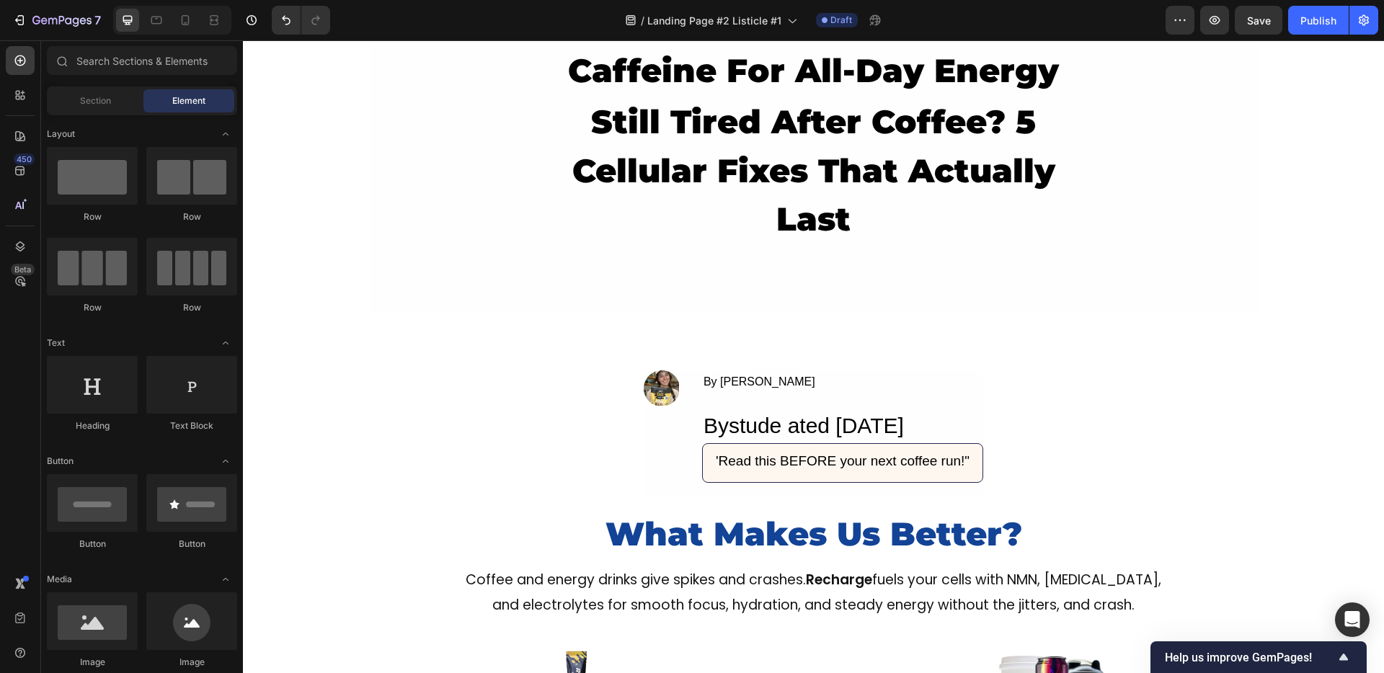
scroll to position [0, 0]
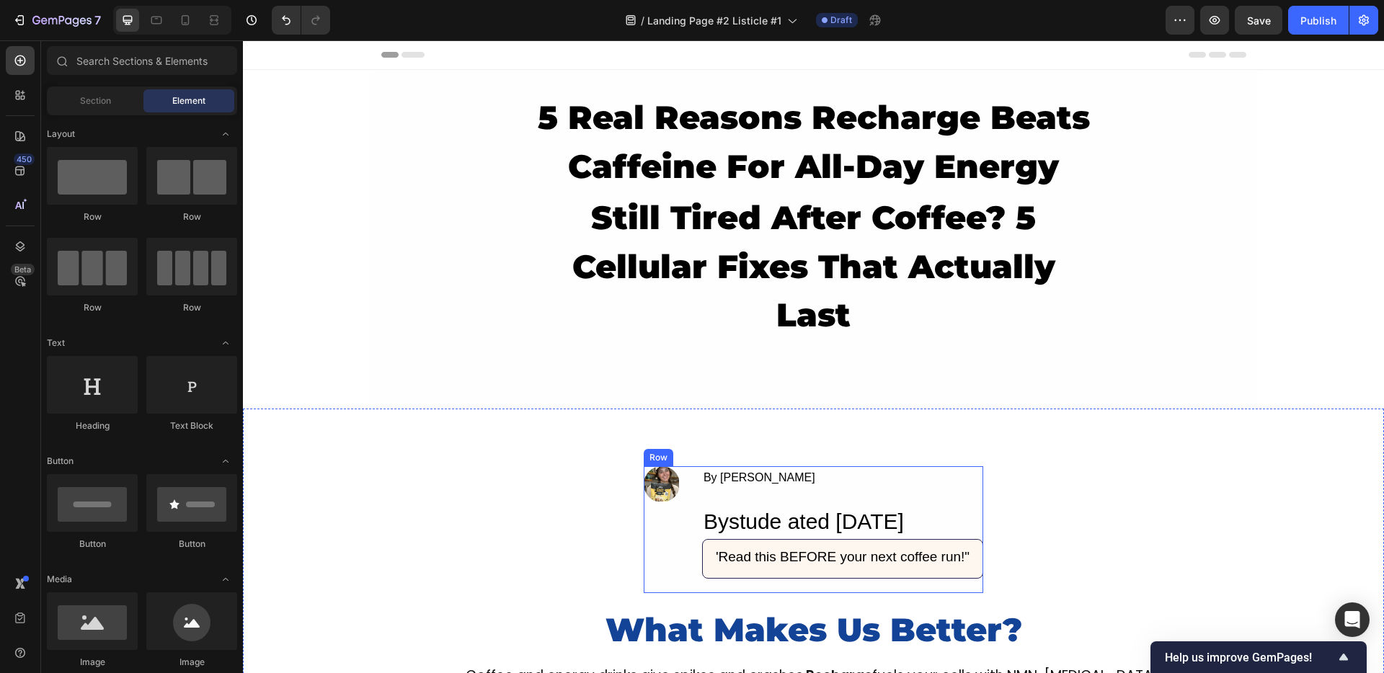
click at [692, 507] on div "Image By Jade M. Text Block Bystude ated Sep 25, 2025 Heading 'Read this BEFORE…" at bounding box center [813, 529] width 339 height 127
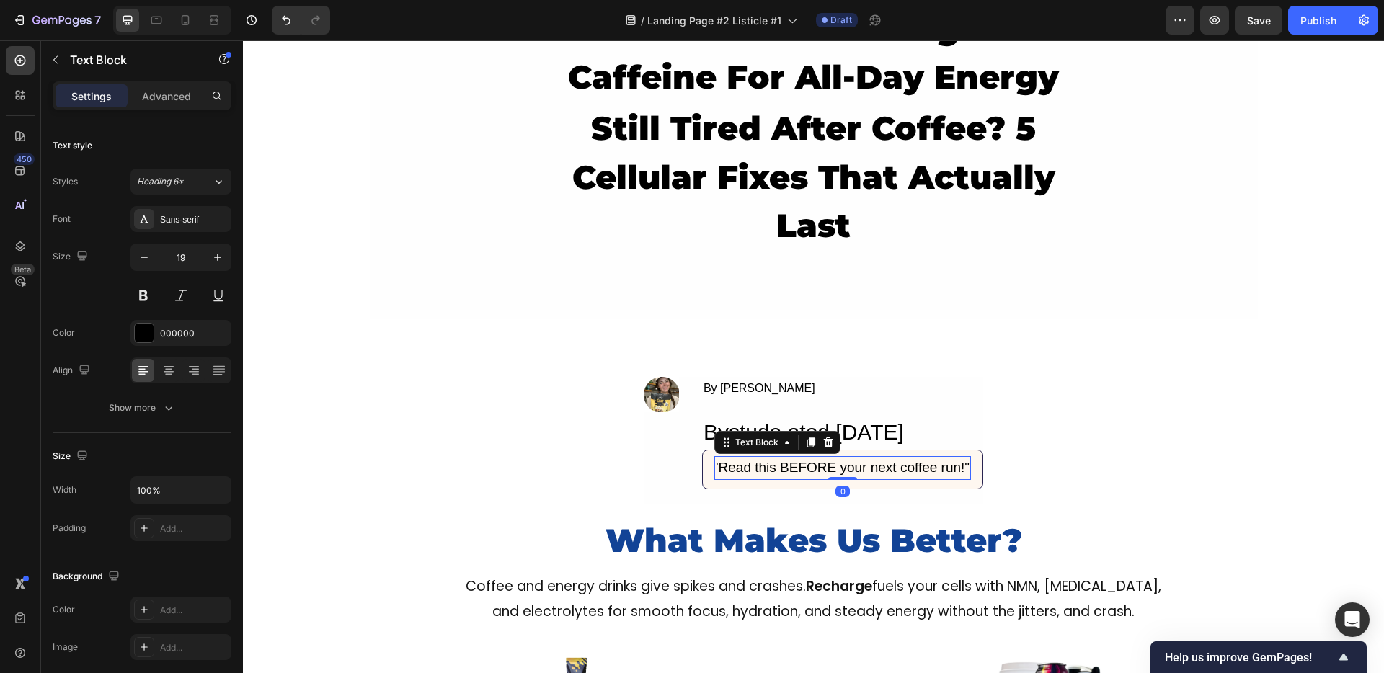
click at [760, 476] on div "'Read this BEFORE your next coffee run!"" at bounding box center [842, 468] width 257 height 24
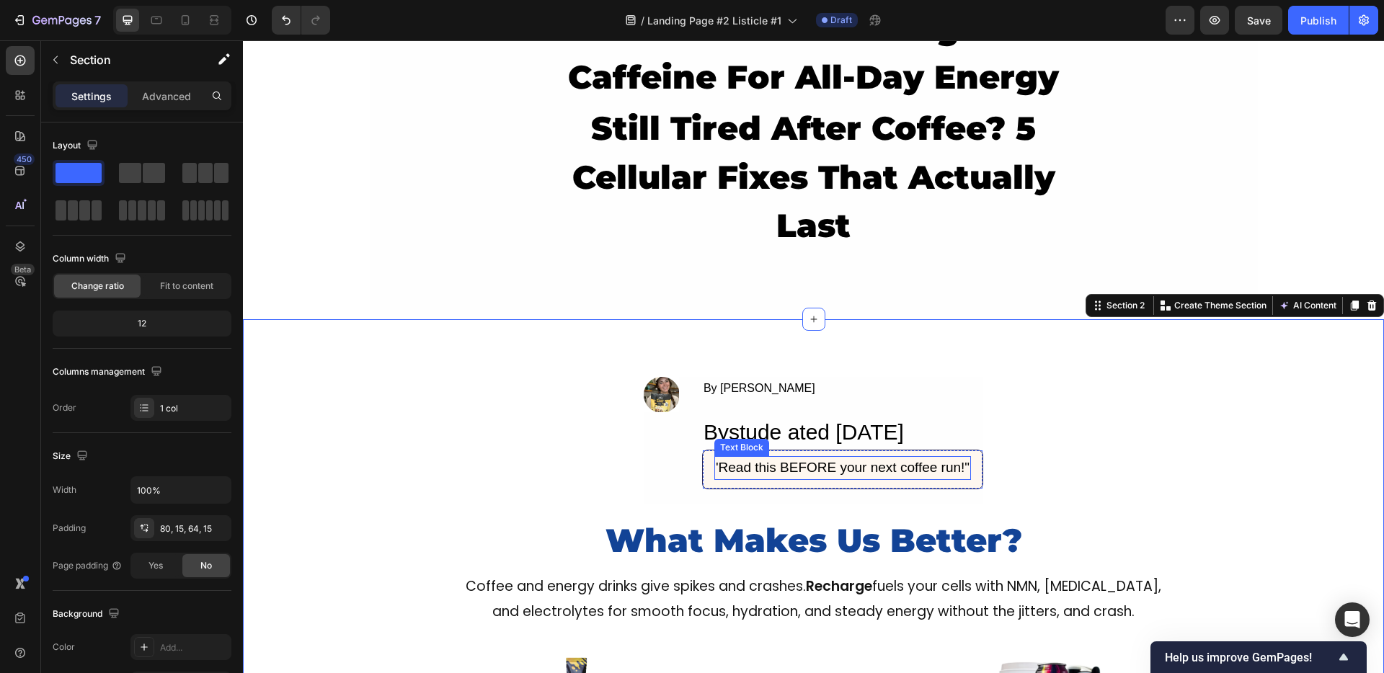
click at [876, 466] on div "'Read this BEFORE your next coffee run!"" at bounding box center [842, 468] width 257 height 24
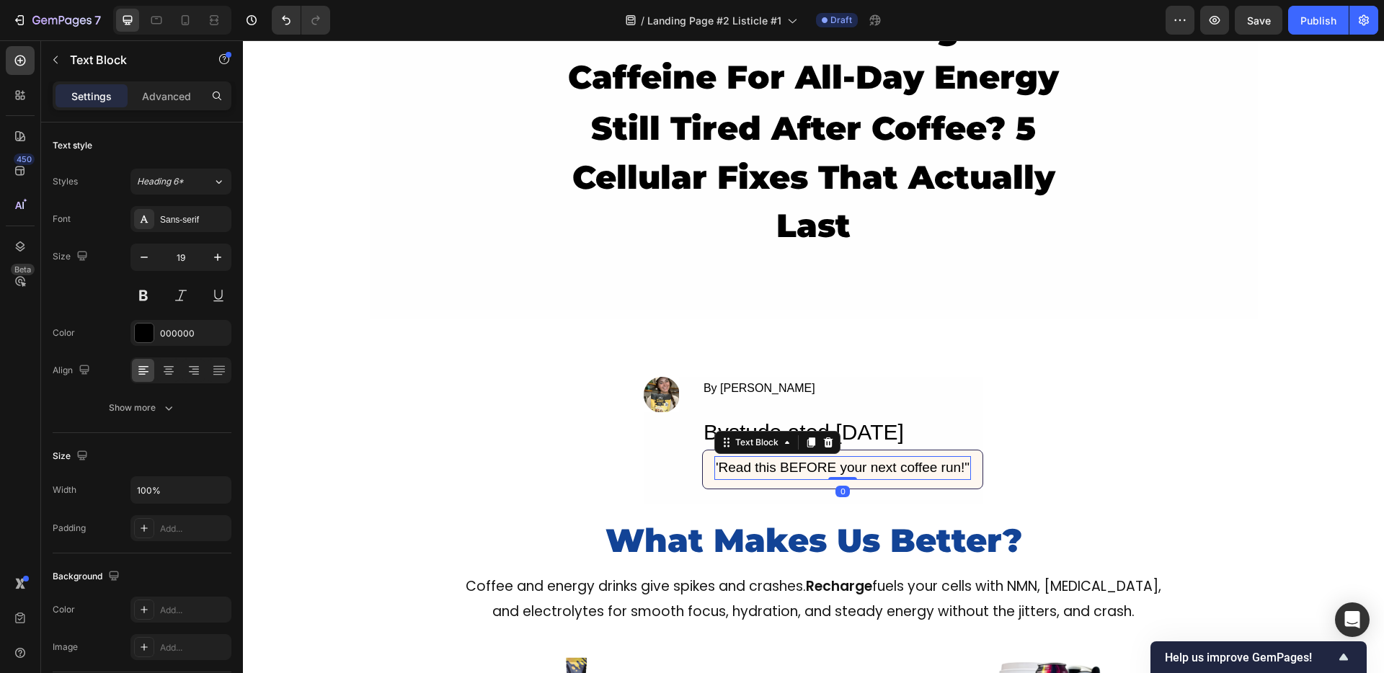
click at [904, 469] on div "'Read this BEFORE your next coffee run!"" at bounding box center [842, 468] width 257 height 24
click at [904, 469] on p "'Read this BEFORE your next coffee run!"" at bounding box center [843, 468] width 254 height 21
click at [883, 466] on p "'Read this BEFORE your next coffee run!"" at bounding box center [843, 468] width 254 height 21
click at [900, 466] on p "'Read this BEFORE your next coffee run!"" at bounding box center [843, 468] width 254 height 21
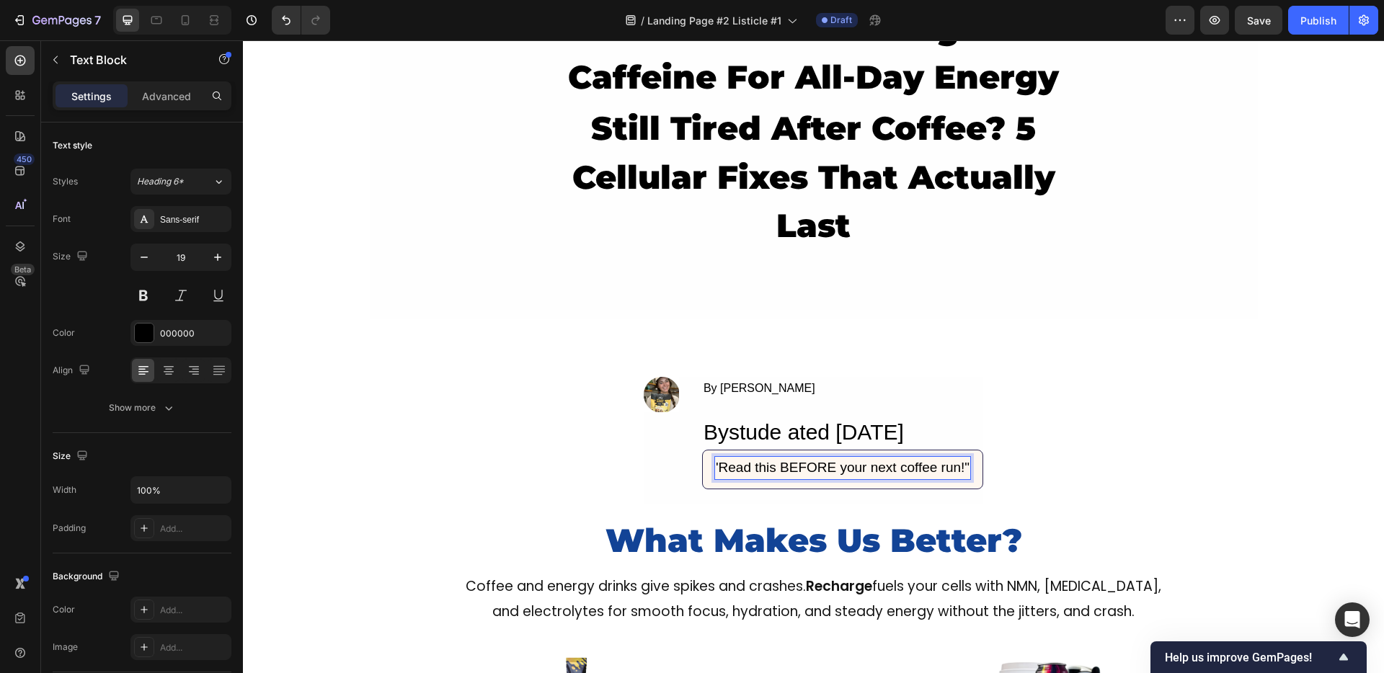
click at [944, 467] on p "'Read this BEFORE your next coffee run!"" at bounding box center [843, 468] width 254 height 21
click at [910, 467] on p "'Read this BEFORE your next coffee run!"" at bounding box center [843, 468] width 254 height 21
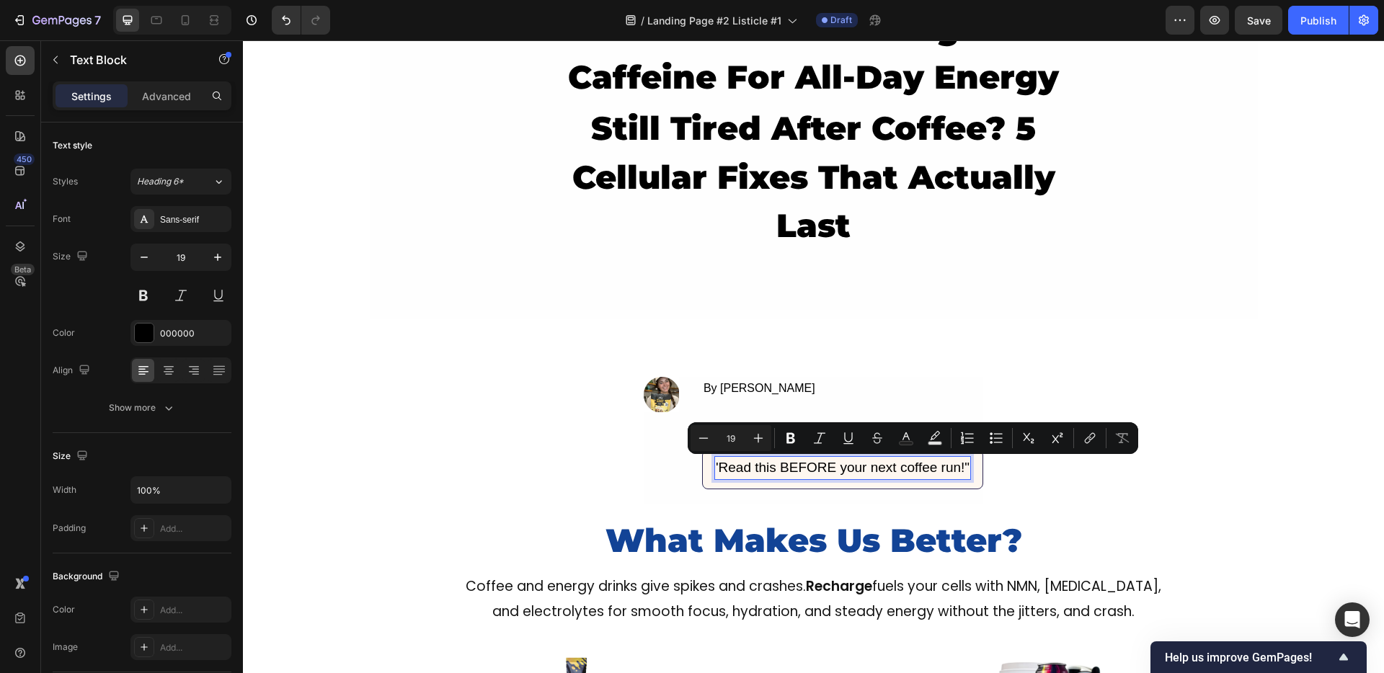
click at [941, 472] on p "'Read this BEFORE your next coffee run!"" at bounding box center [843, 468] width 254 height 21
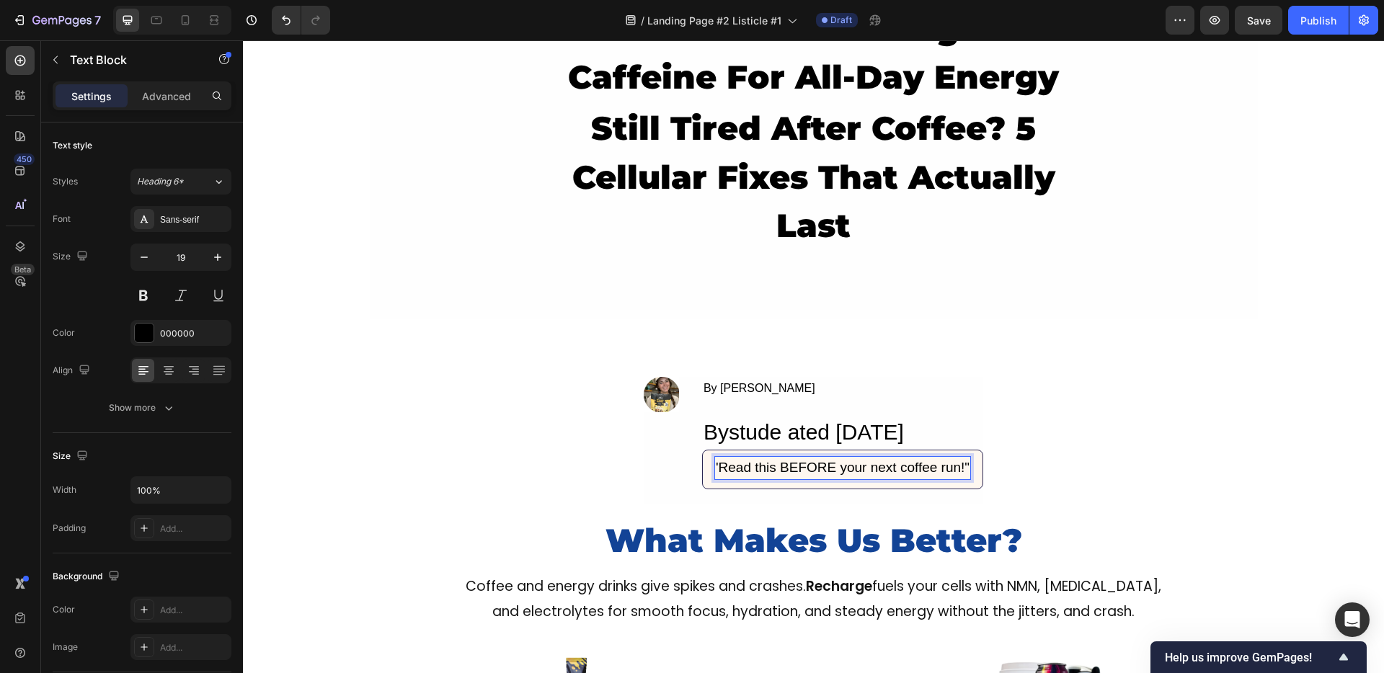
click at [914, 472] on p "'Read this BEFORE your next coffee run!"" at bounding box center [843, 468] width 254 height 21
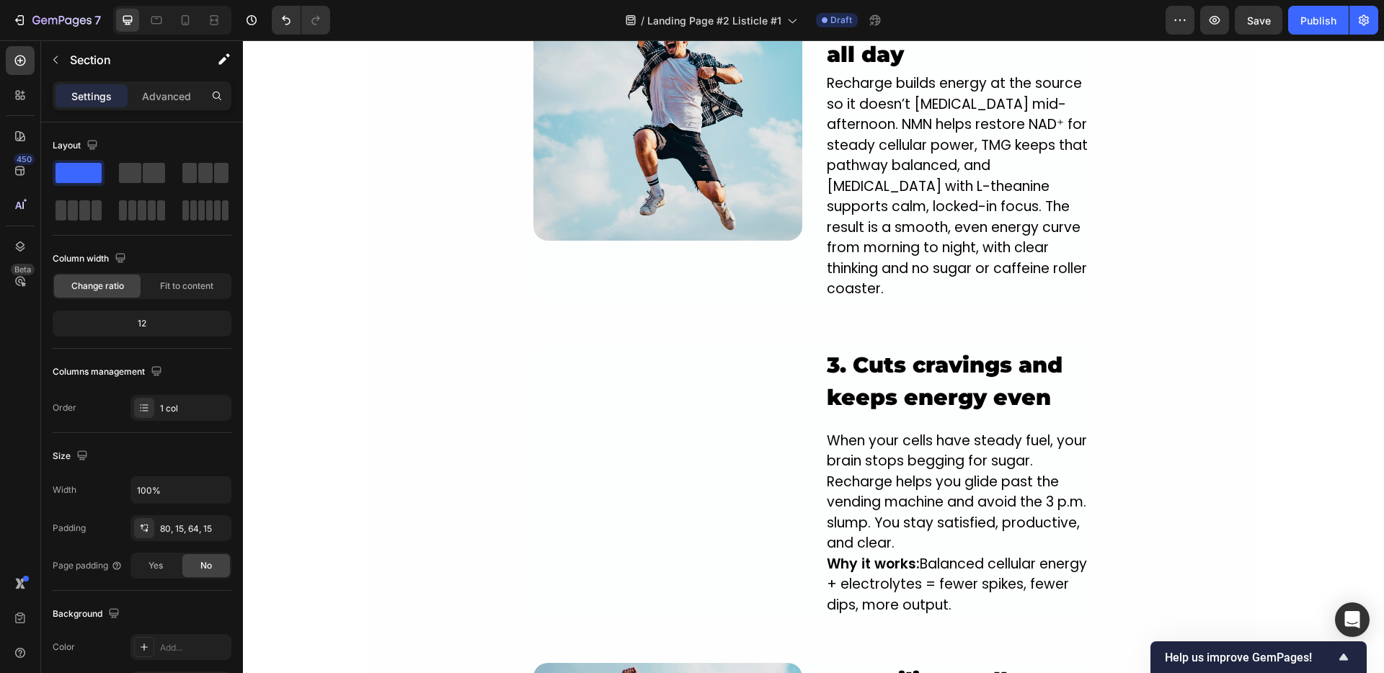
scroll to position [1647, 0]
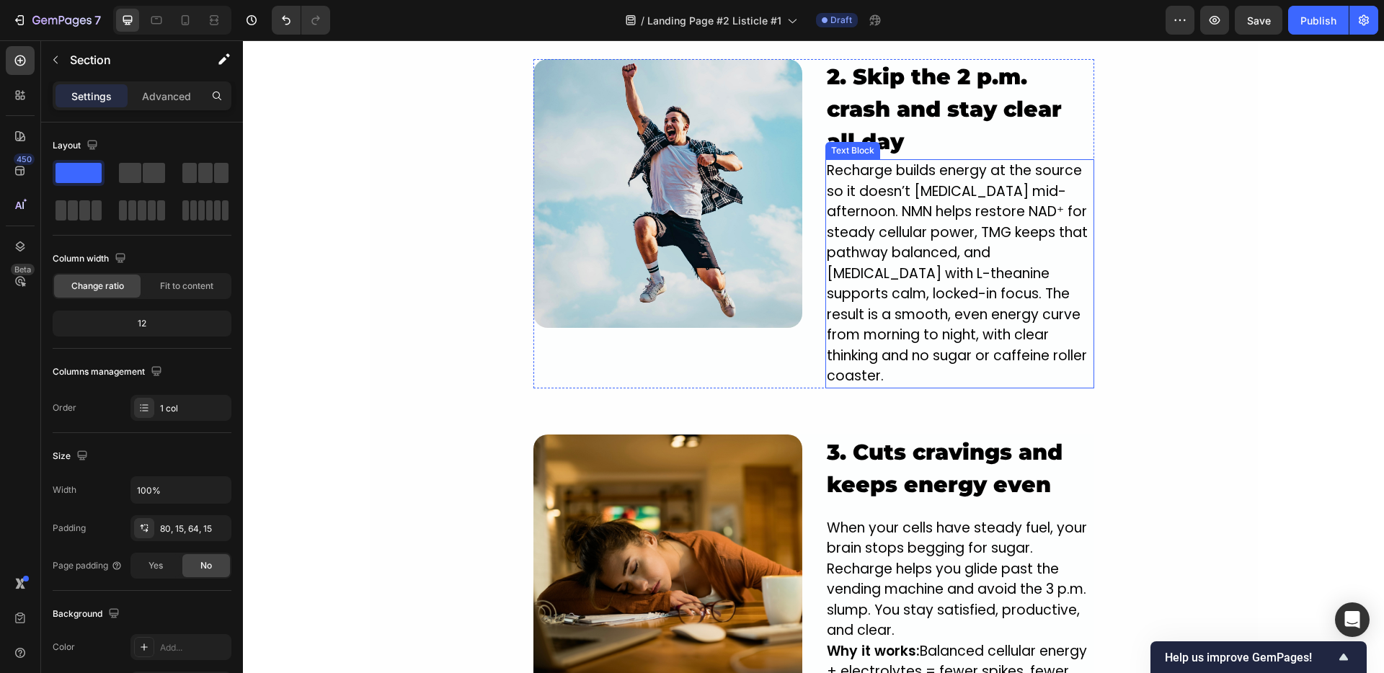
click at [902, 276] on p "Recharge builds energy at the source so it doesn’t [MEDICAL_DATA] mid-afternoon…" at bounding box center [960, 274] width 266 height 226
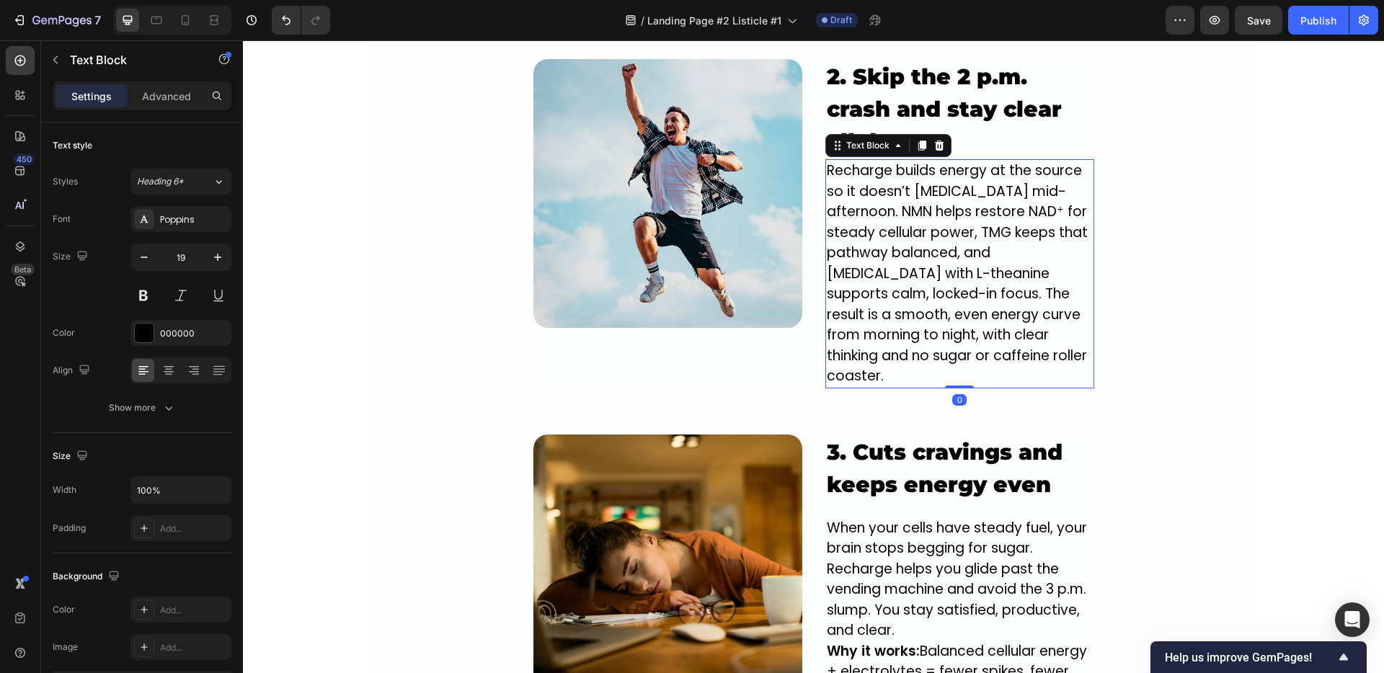
click at [902, 276] on p "Recharge builds energy at the source so it doesn’t [MEDICAL_DATA] mid-afternoon…" at bounding box center [960, 274] width 266 height 226
click at [1196, 269] on div "Image 1. NEW innovative crash-free formula designed to power you from the insid…" at bounding box center [814, 498] width 888 height 1674
click at [858, 298] on p "Recharge builds energy at the source so it doesn’t [MEDICAL_DATA] mid-afternoon…" at bounding box center [960, 274] width 266 height 226
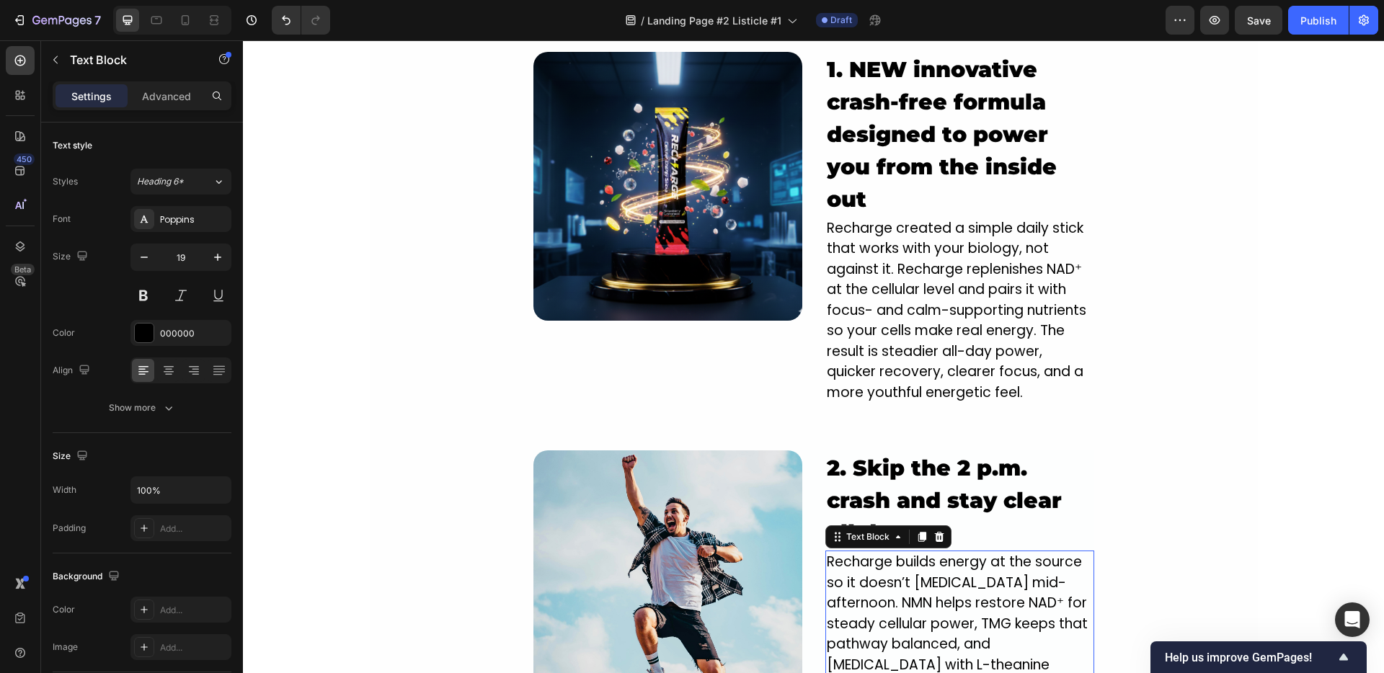
scroll to position [1208, 0]
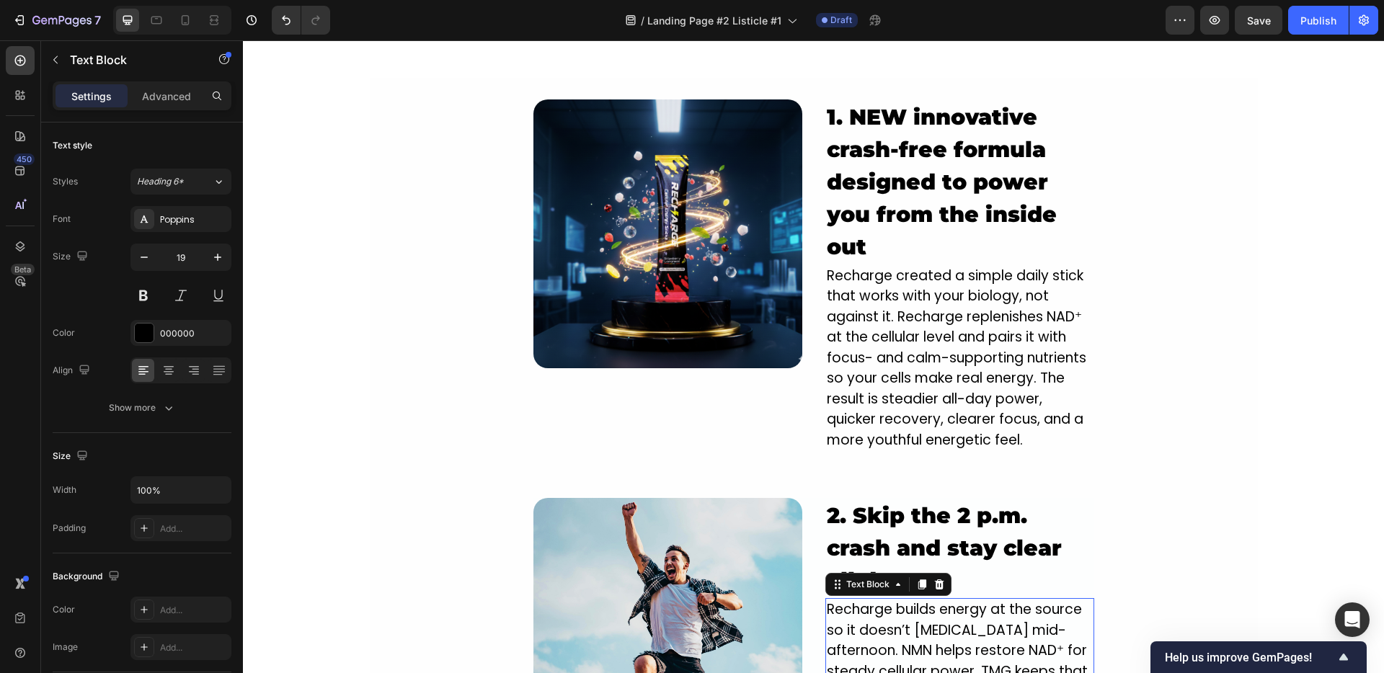
click at [325, 366] on div "Image By Jade M. Text Block Bystude ated Sep 25, 2025 Heading 'Read this BEFORE…" at bounding box center [813, 661] width 1141 height 3599
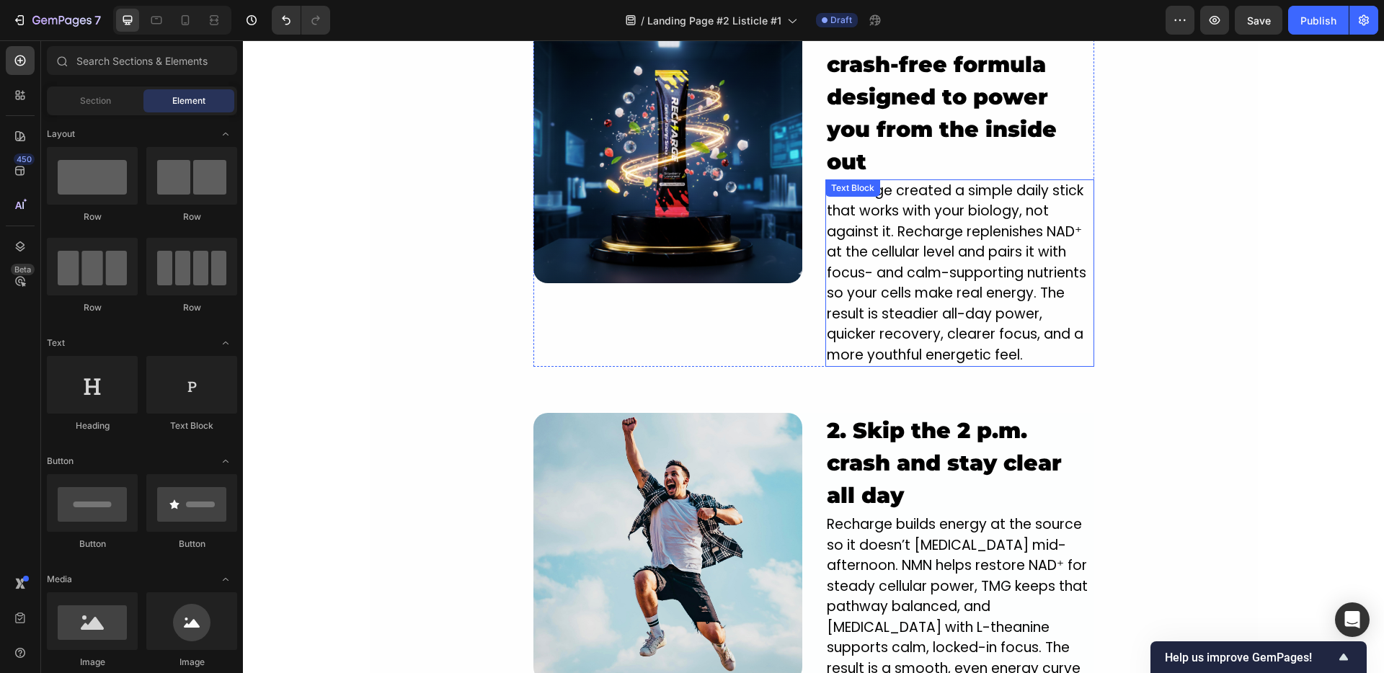
scroll to position [1204, 0]
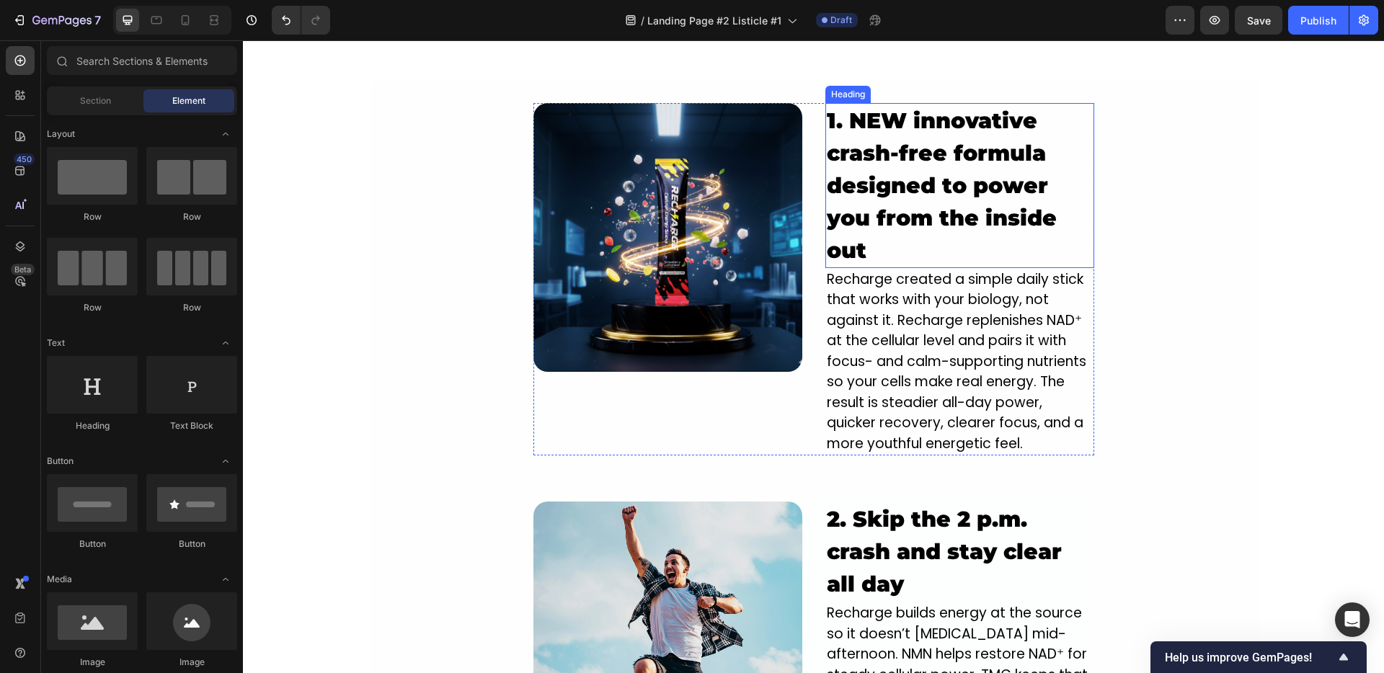
click at [881, 164] on strong "1. NEW innovative crash-free formula designed to power you from the inside out" at bounding box center [942, 185] width 230 height 156
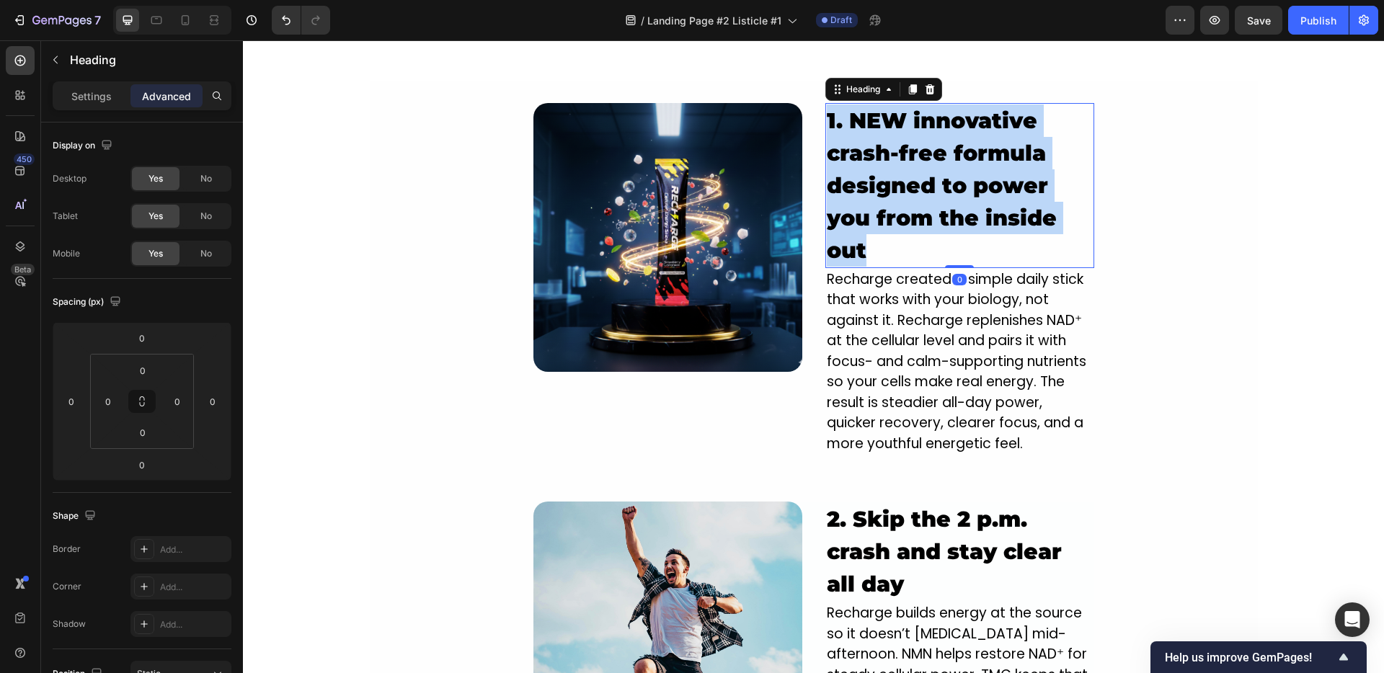
click at [881, 164] on strong "1. NEW innovative crash-free formula designed to power you from the inside out" at bounding box center [942, 185] width 230 height 156
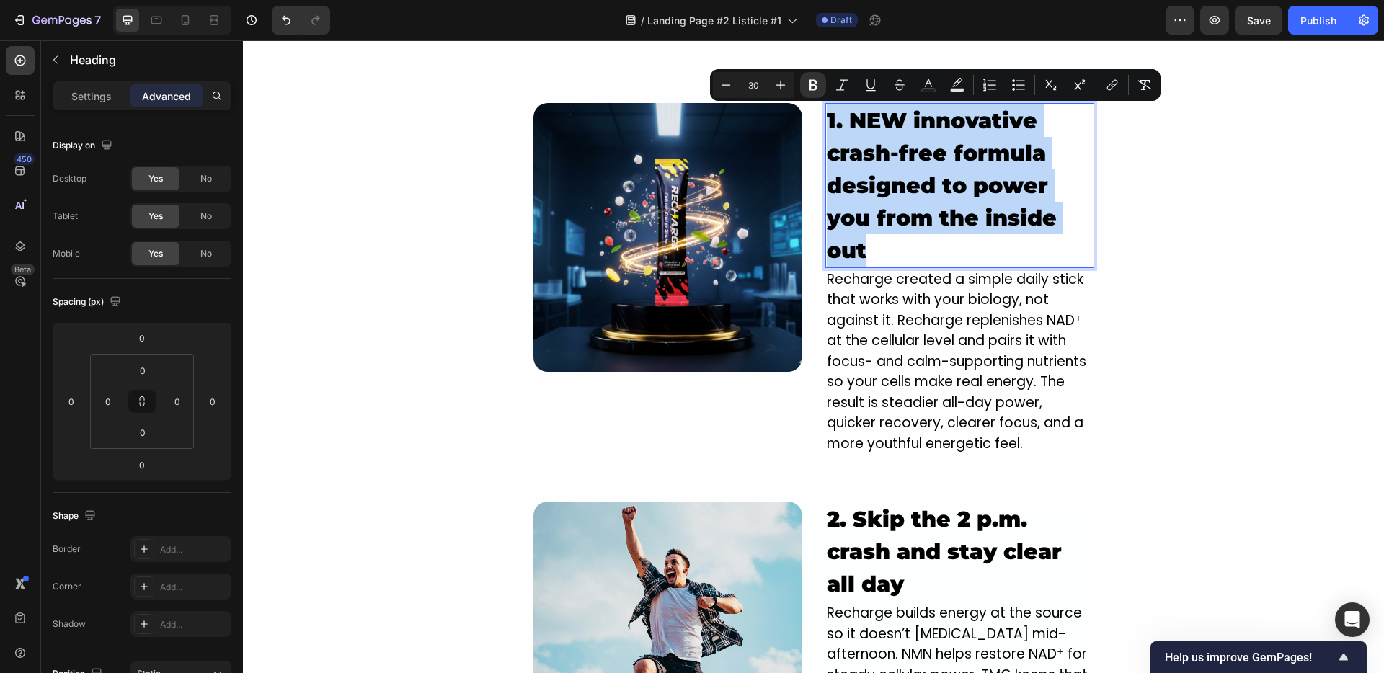
copy strong "1. NEW innovative crash-free formula designed to power you from the inside out"
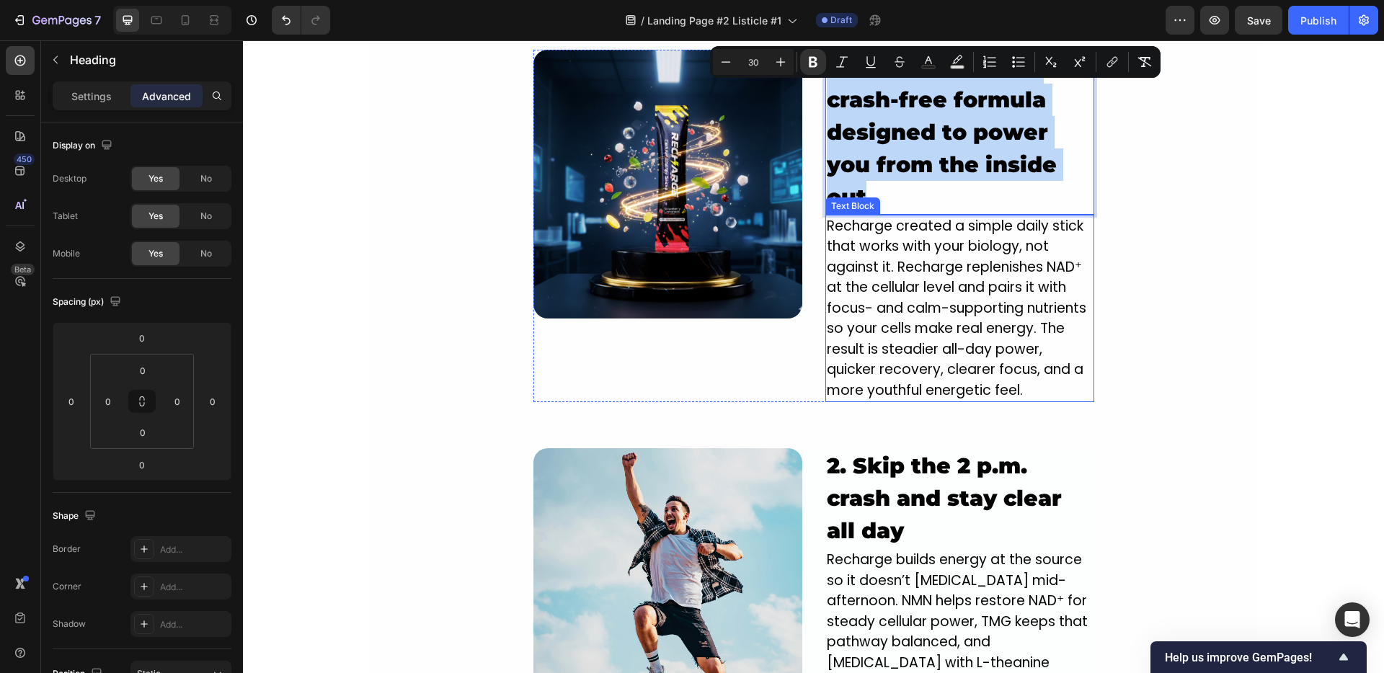
scroll to position [1323, 0]
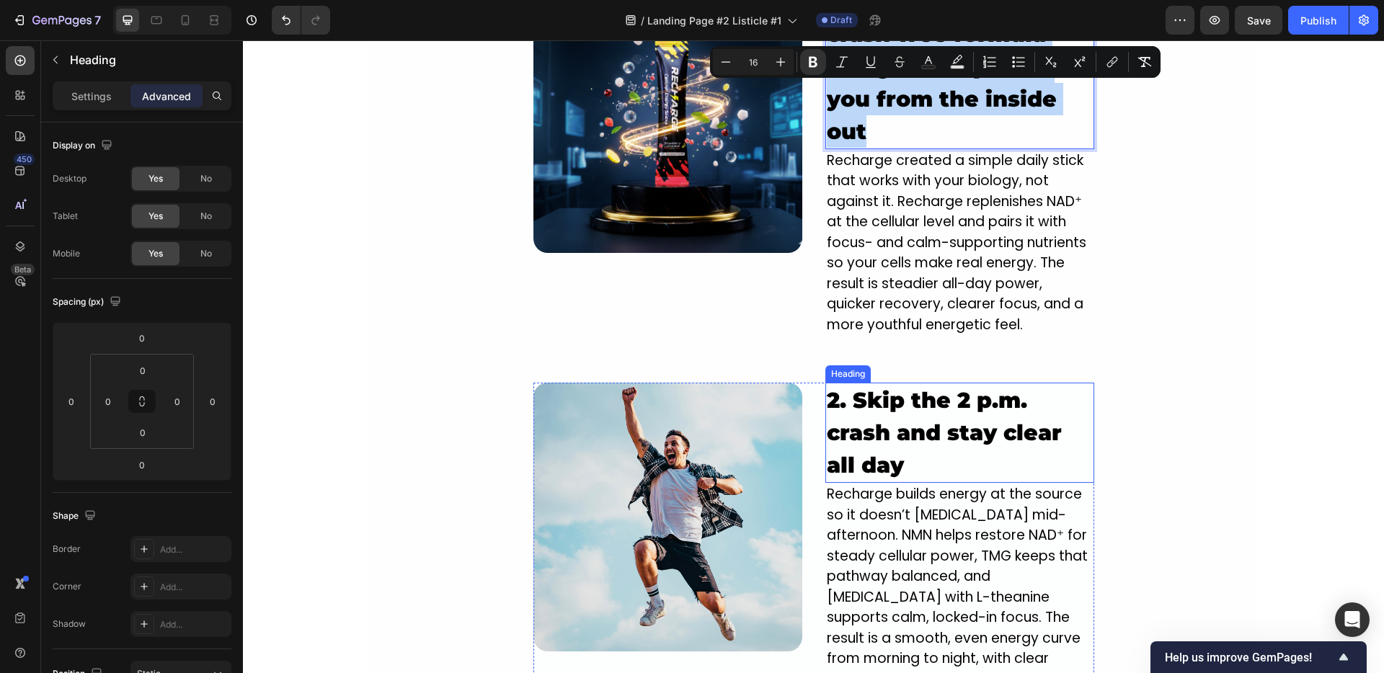
click at [910, 399] on strong "2. Skip the 2 p.m. crash and stay clear all day" at bounding box center [944, 433] width 235 height 92
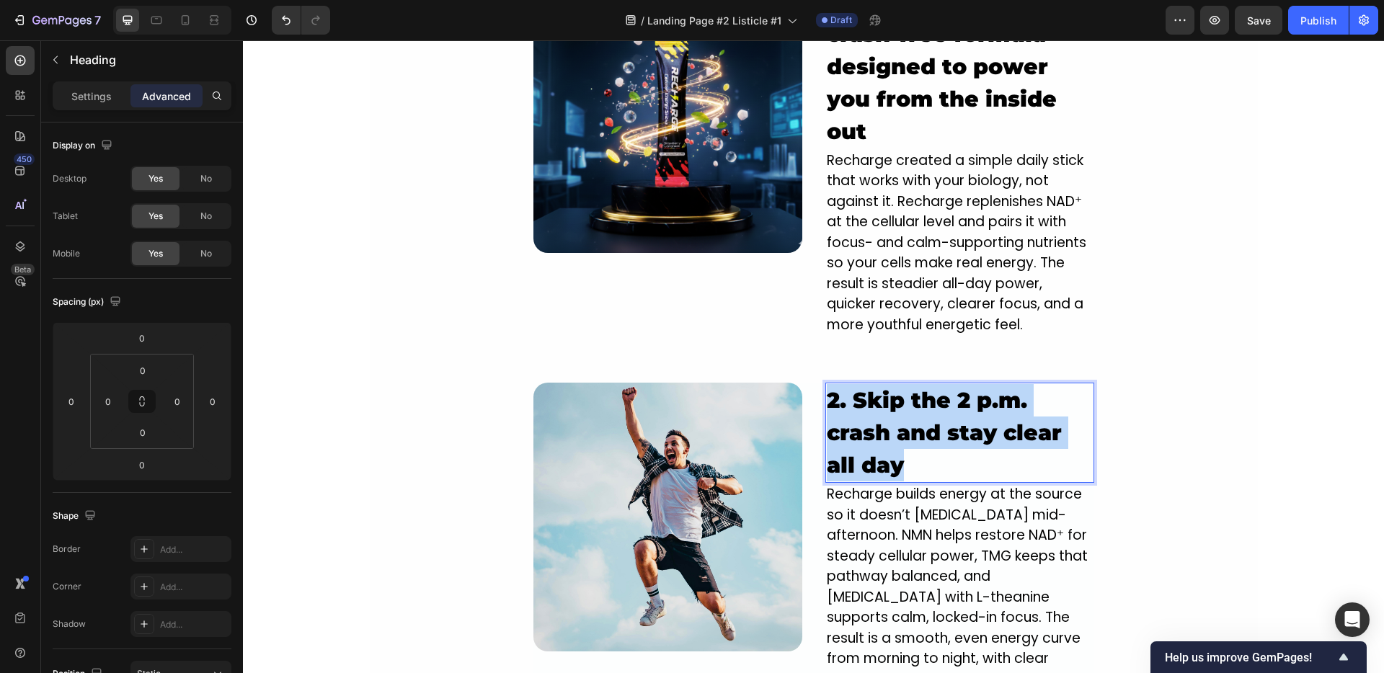
click at [910, 399] on strong "2. Skip the 2 p.m. crash and stay clear all day" at bounding box center [944, 433] width 235 height 92
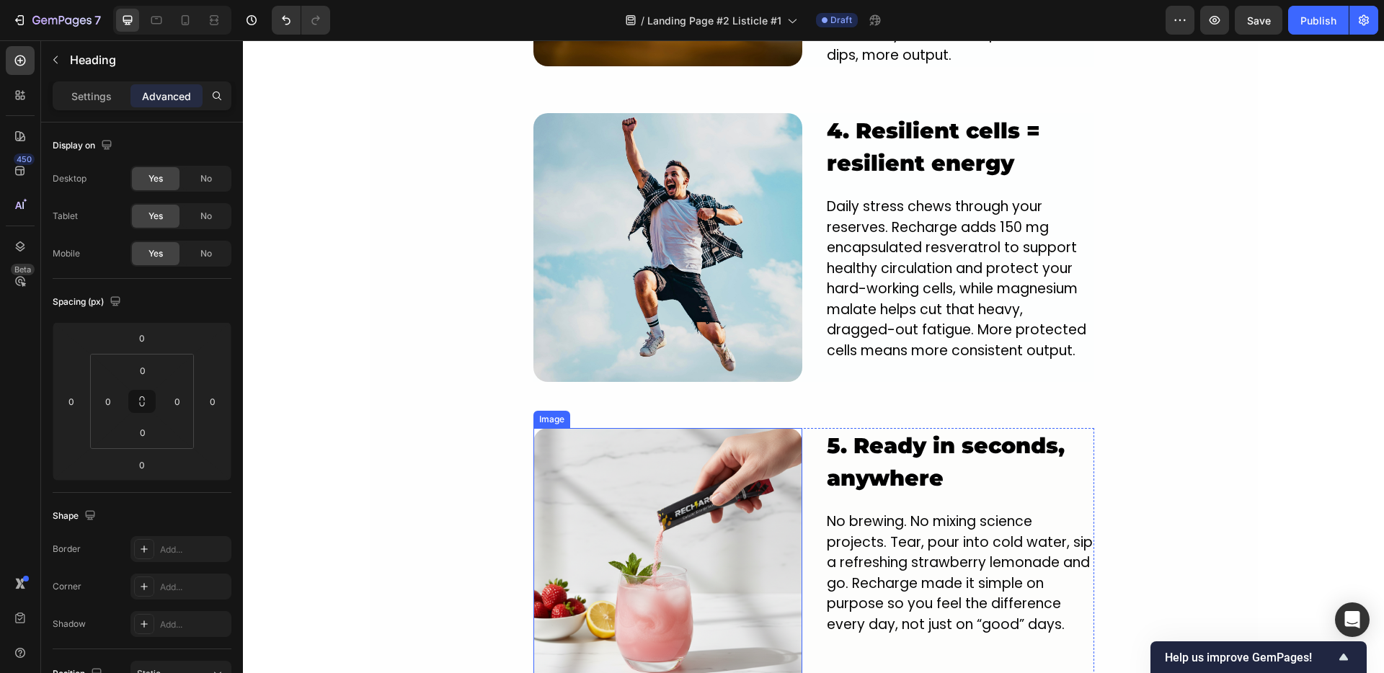
scroll to position [2542, 0]
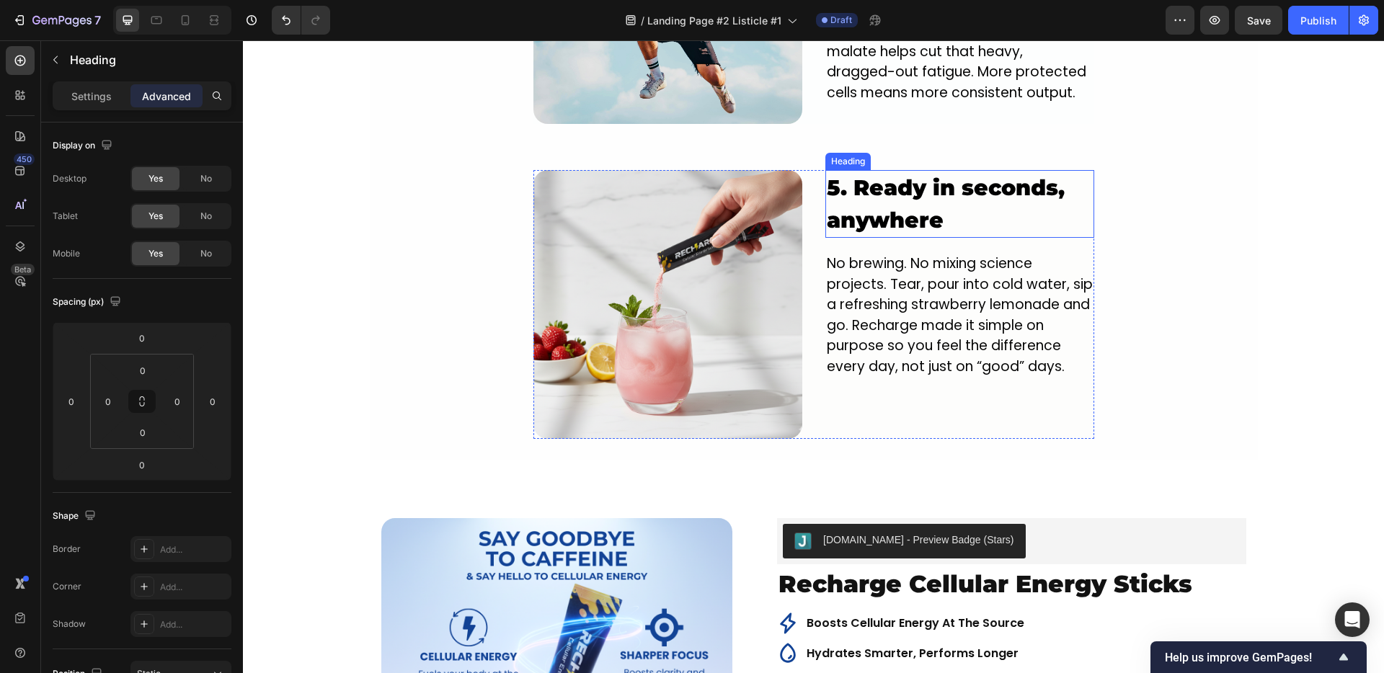
click at [876, 181] on h2 "5. Ready in seconds, anywhere" at bounding box center [959, 204] width 269 height 68
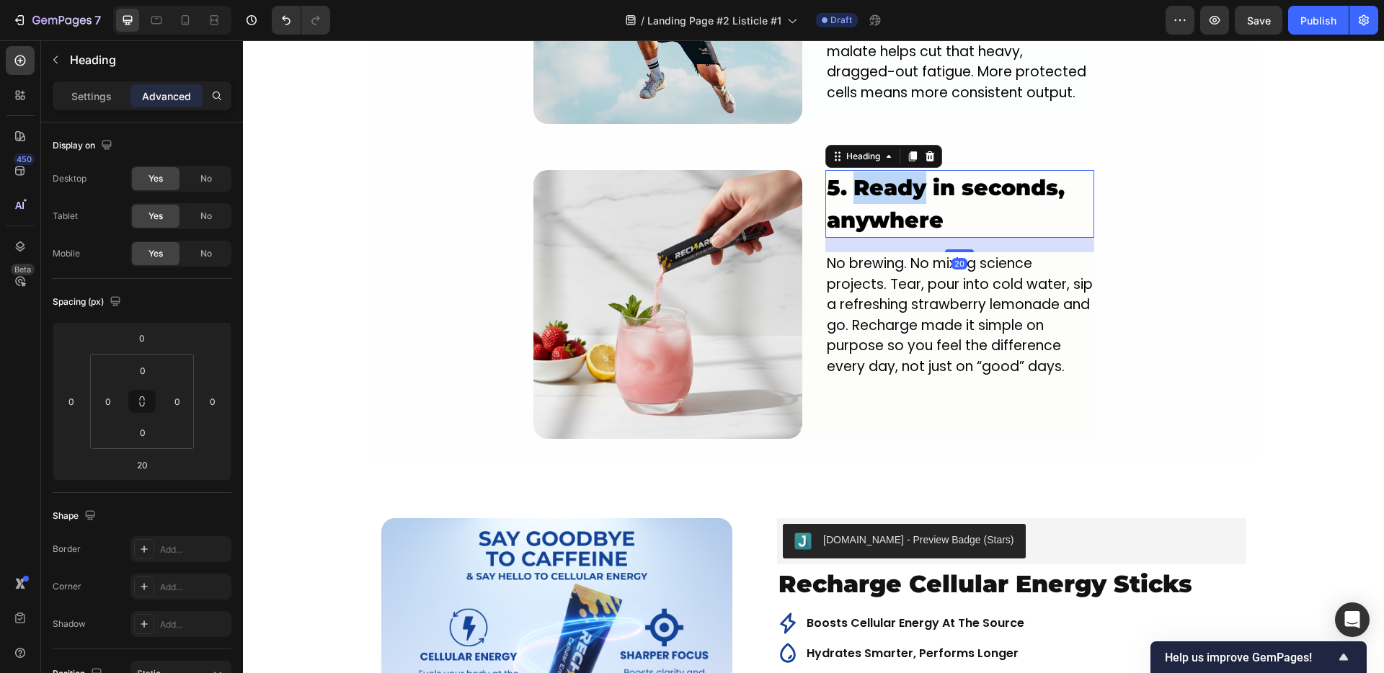
click at [876, 180] on h2 "5. Ready in seconds, anywhere" at bounding box center [959, 204] width 269 height 68
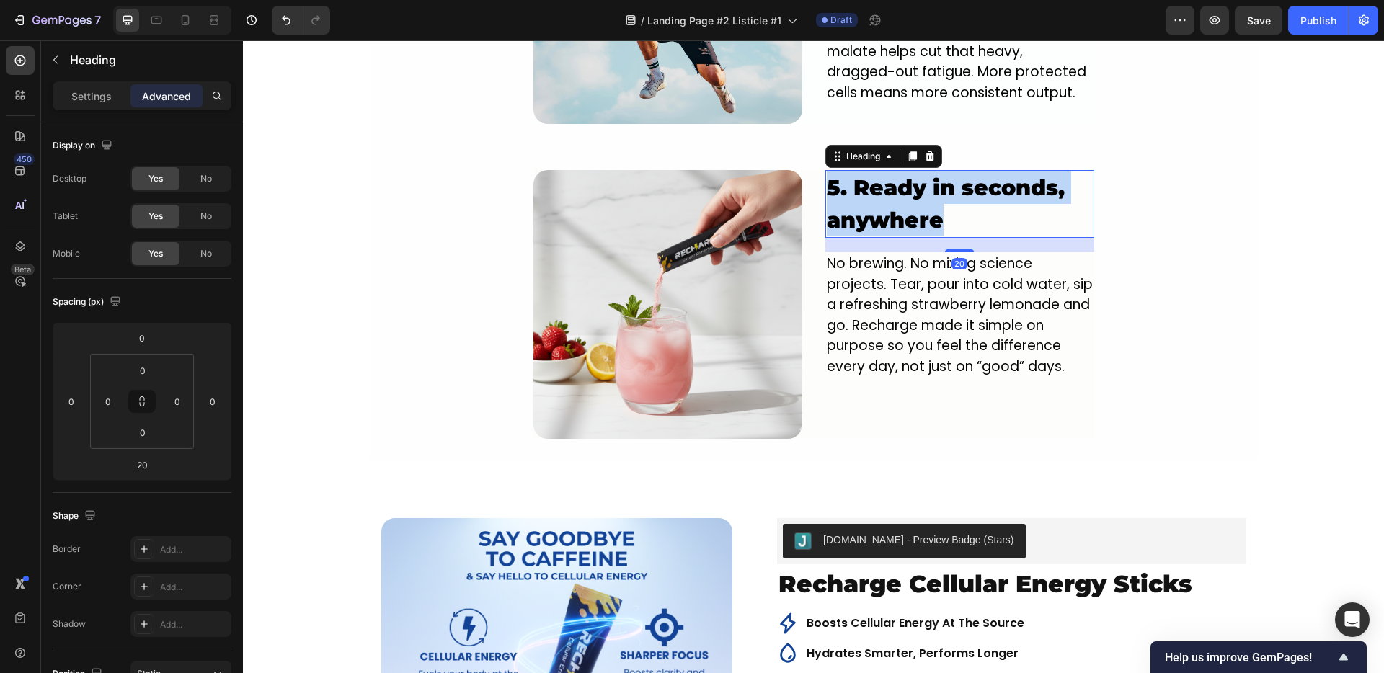
click at [876, 180] on p "5. Ready in seconds, anywhere" at bounding box center [960, 204] width 266 height 65
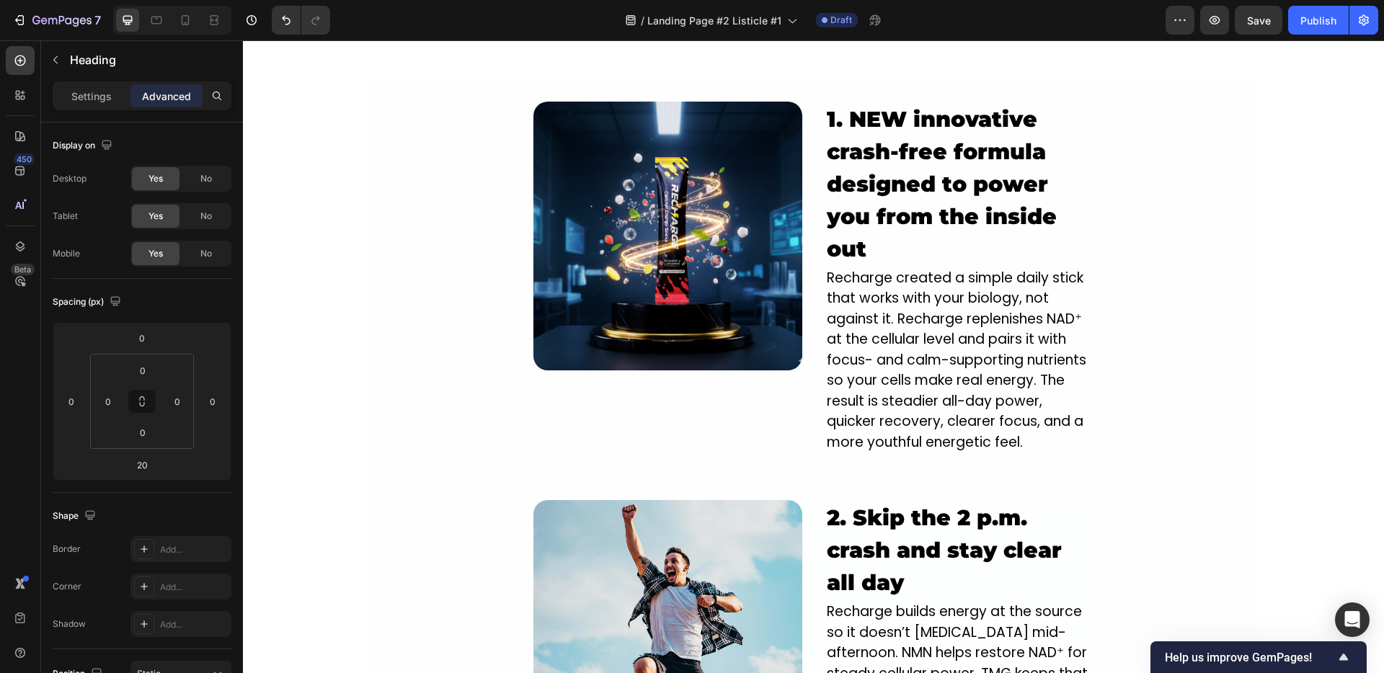
scroll to position [1224, 0]
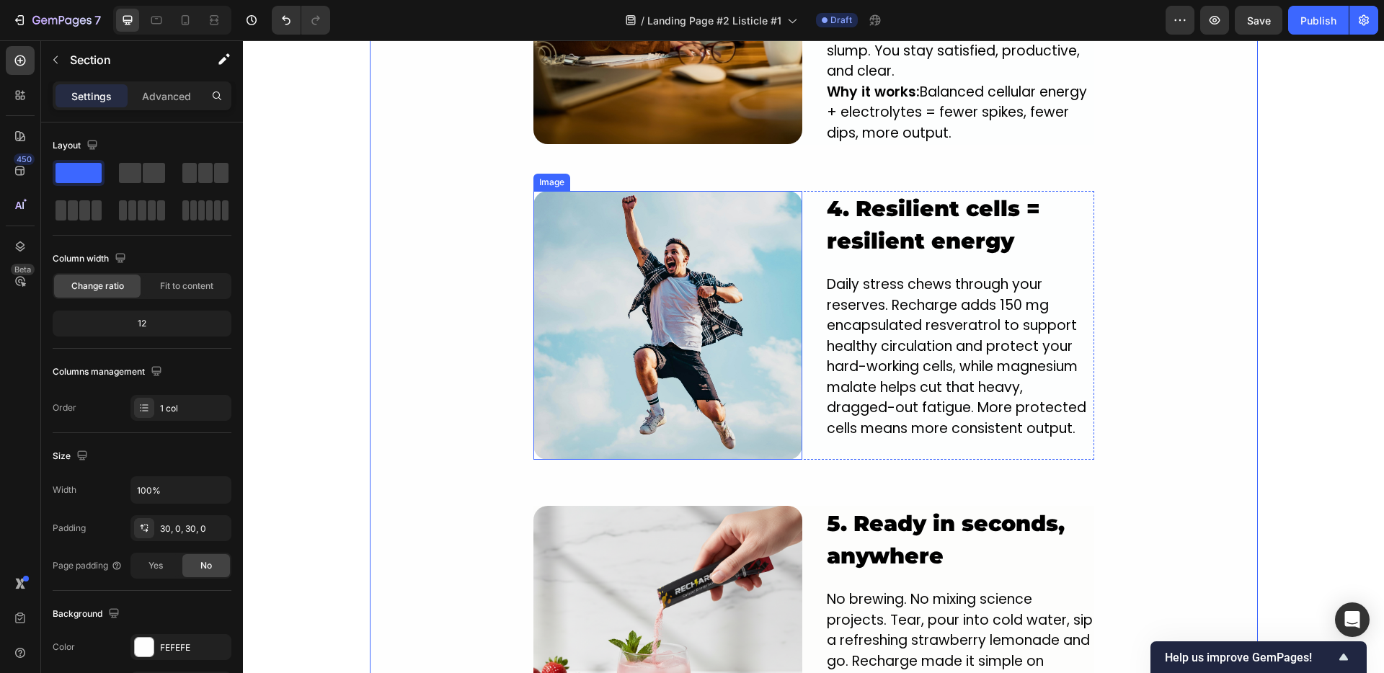
scroll to position [2219, 0]
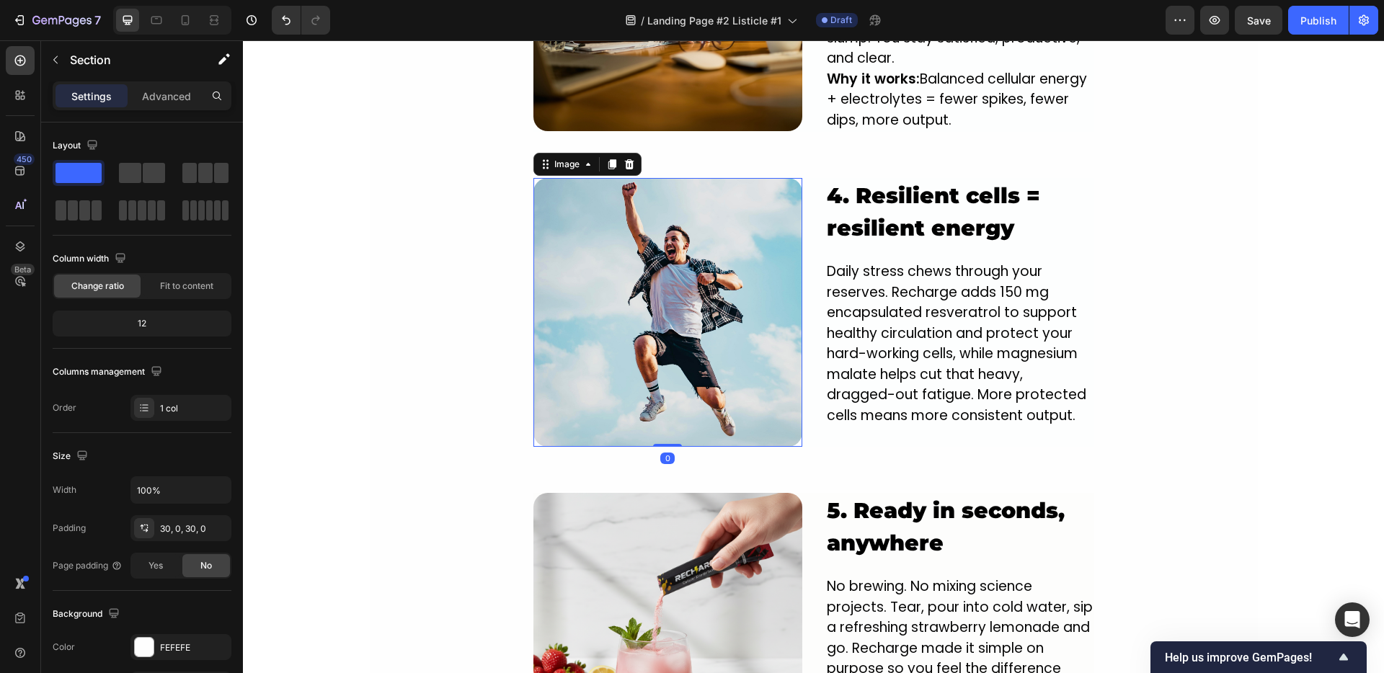
click at [644, 308] on img at bounding box center [667, 312] width 269 height 269
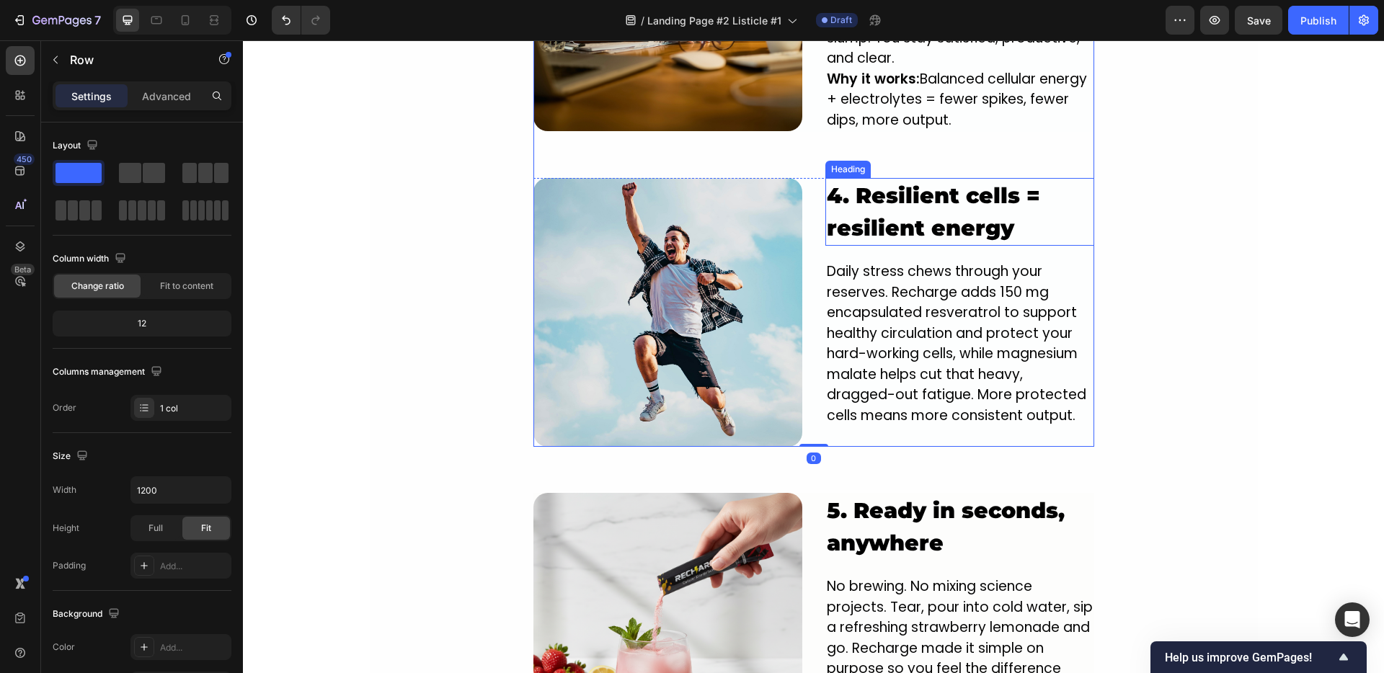
click at [865, 180] on h2 "4. Resilient cells = resilient energy" at bounding box center [959, 212] width 269 height 68
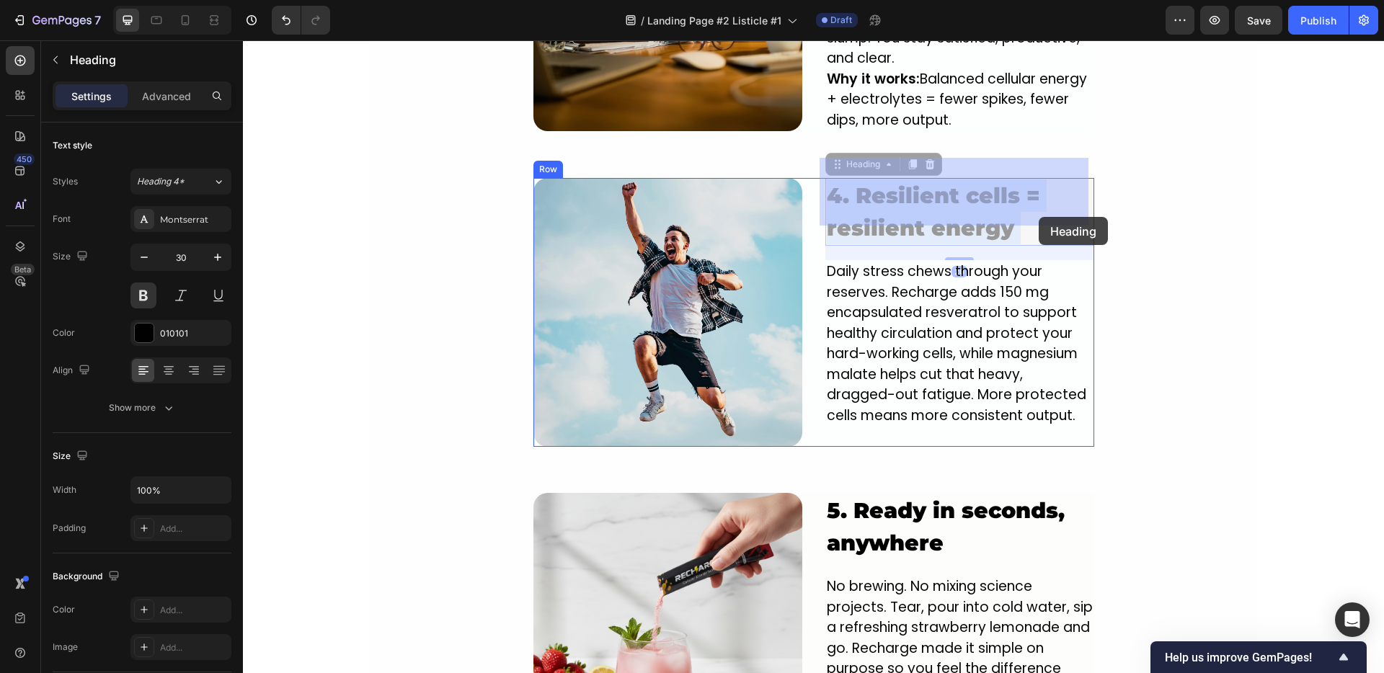
drag, startPoint x: 856, startPoint y: 175, endPoint x: 975, endPoint y: 203, distance: 122.2
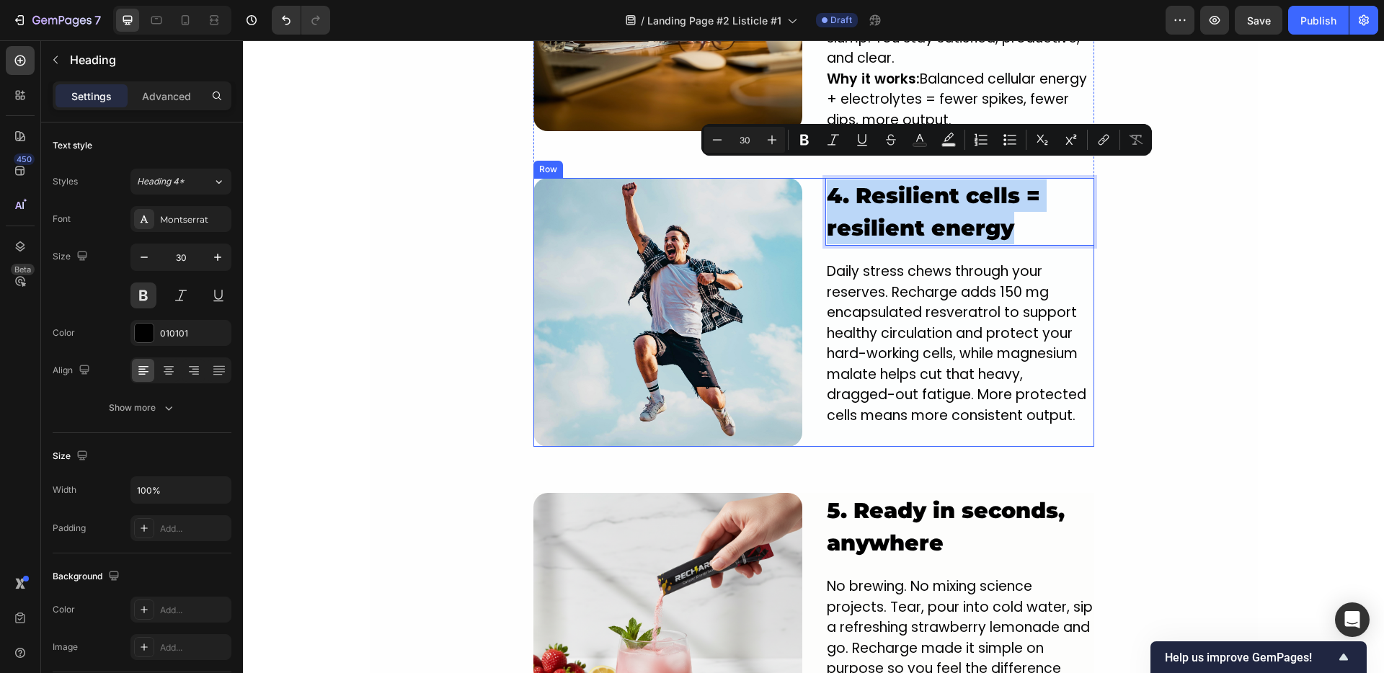
drag, startPoint x: 1020, startPoint y: 215, endPoint x: 805, endPoint y: 169, distance: 219.5
click at [805, 178] on div "Image 4. Resilient cells = resilient energy Heading 20 Daily stress chews throu…" at bounding box center [813, 312] width 561 height 269
copy p "4. Resilient cells = resilient energy"
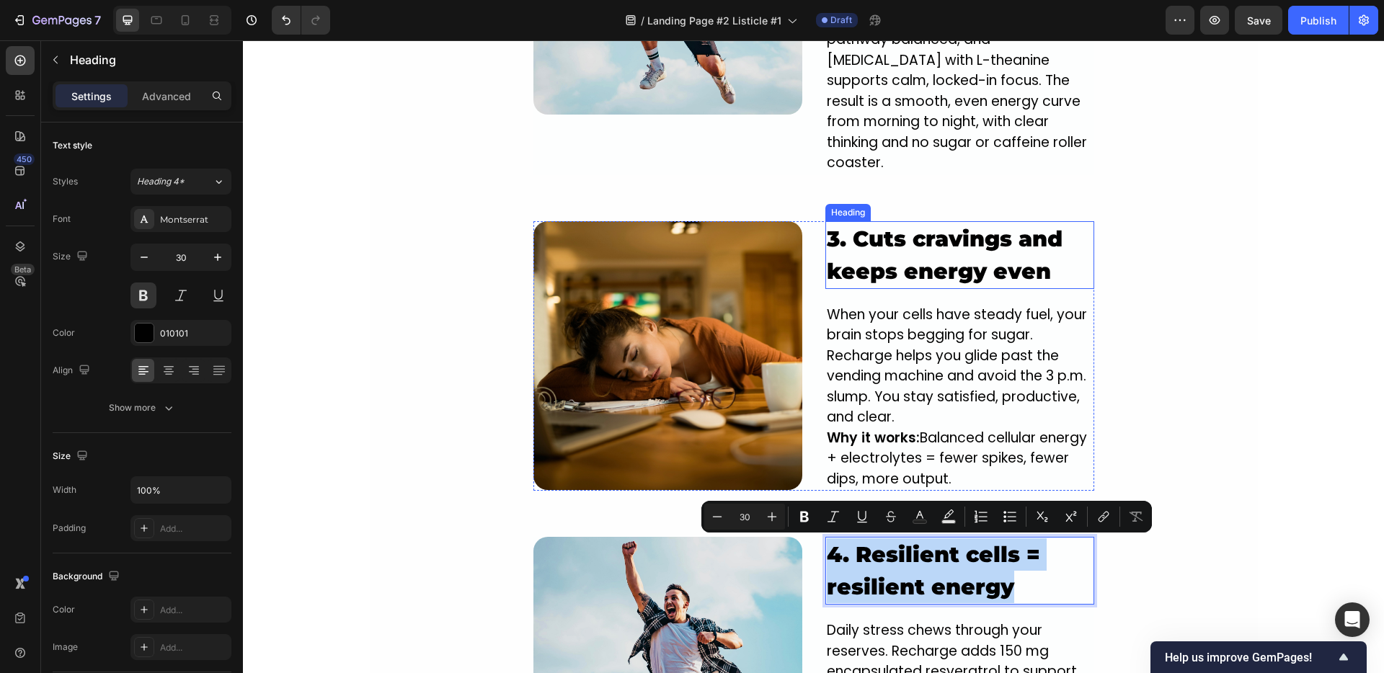
scroll to position [1841, 0]
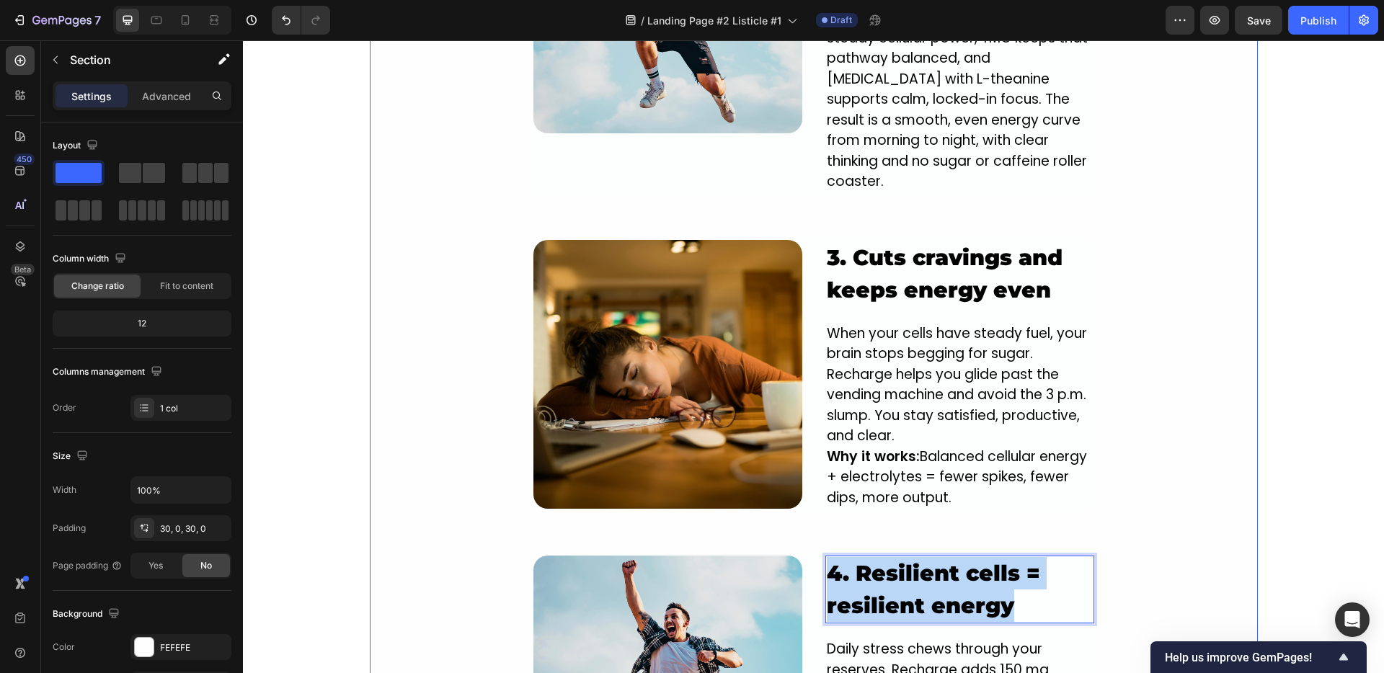
click at [1112, 257] on div "Image ⁠⁠⁠⁠⁠⁠⁠ 1. NEW innovative crash-free formula designed to power you from t…" at bounding box center [814, 303] width 888 height 1674
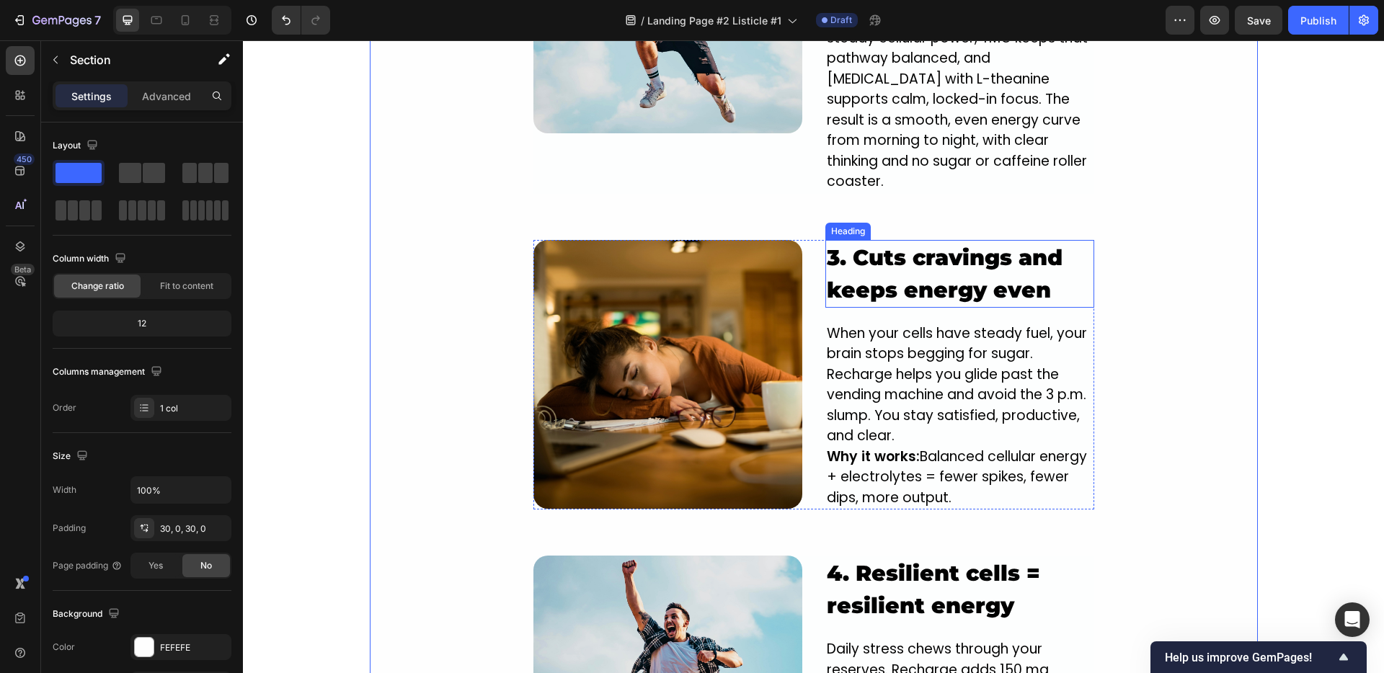
click at [956, 259] on strong "3. Cuts cravings and keeps energy even" at bounding box center [945, 273] width 236 height 59
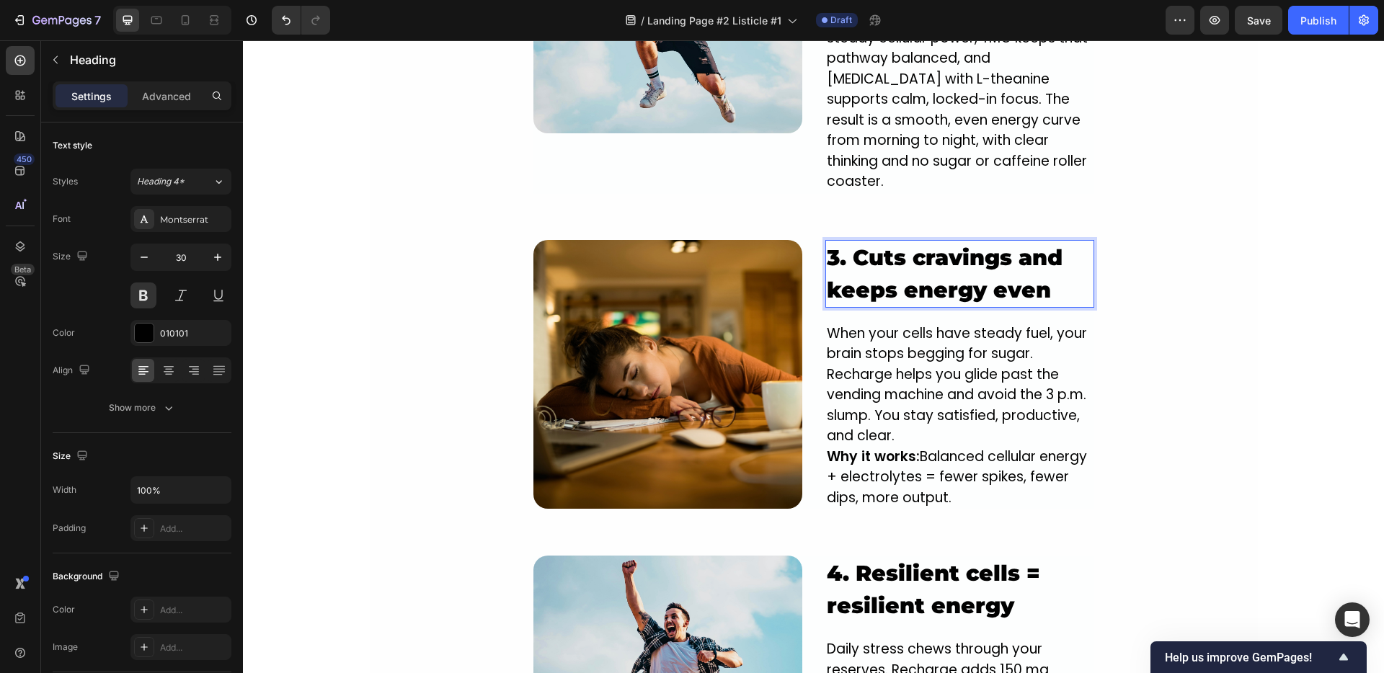
click at [956, 259] on strong "3. Cuts cravings and keeps energy even" at bounding box center [945, 273] width 236 height 59
click at [1150, 296] on div "Image ⁠⁠⁠⁠⁠⁠⁠ 1. NEW innovative crash-free formula designed to power you from t…" at bounding box center [814, 303] width 888 height 1674
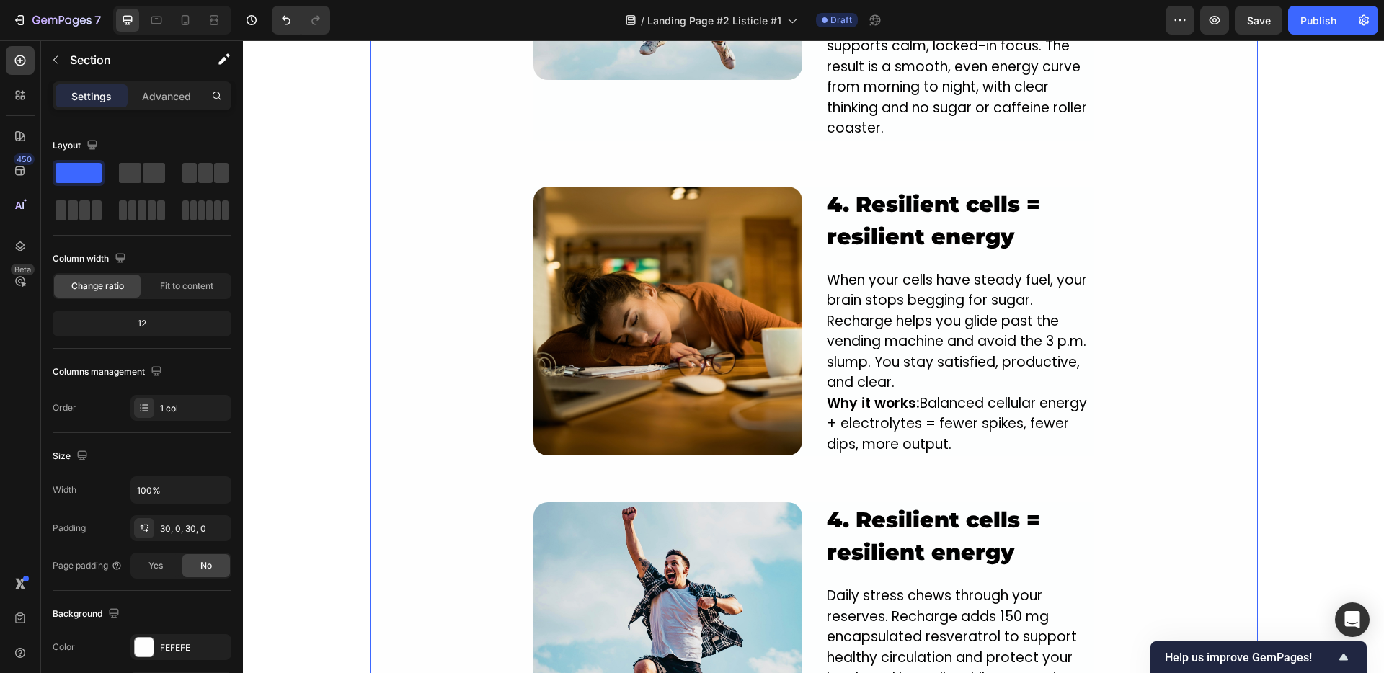
scroll to position [2129, 0]
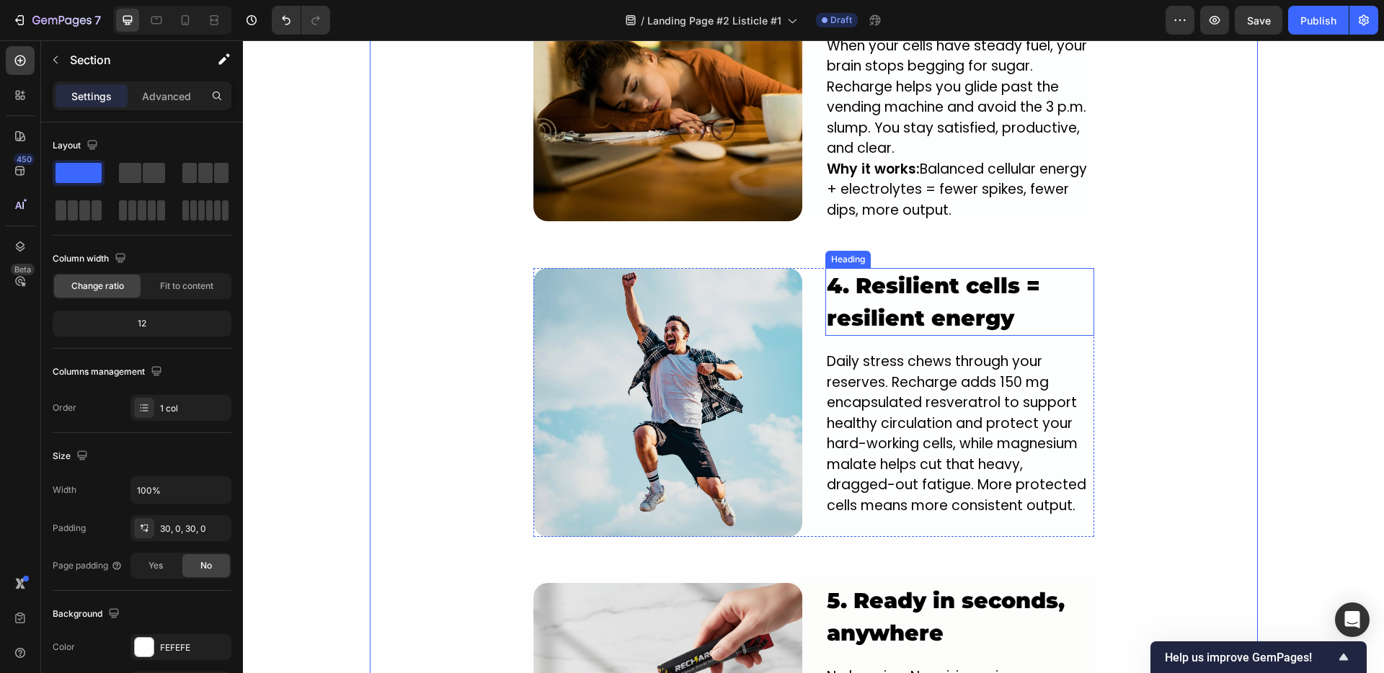
click at [894, 294] on p "4. Resilient cells = resilient energy" at bounding box center [960, 302] width 266 height 65
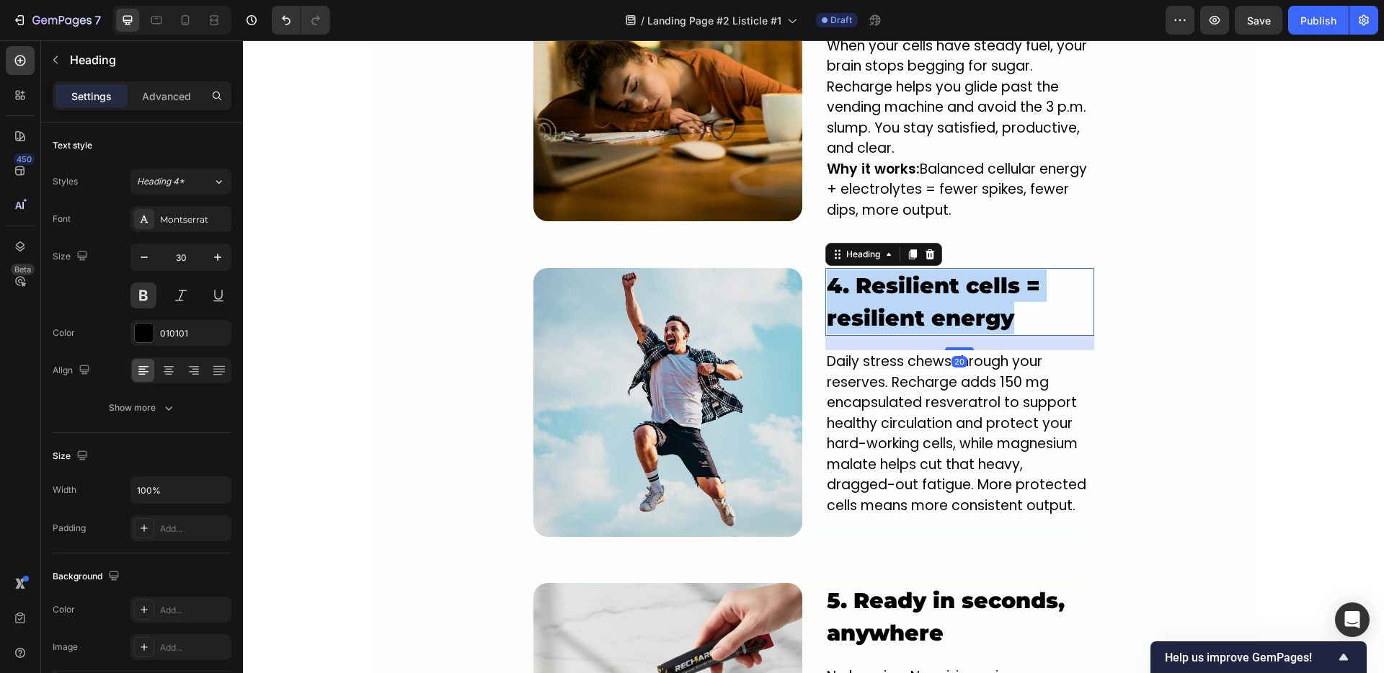
click at [894, 294] on p "4. Resilient cells = resilient energy" at bounding box center [960, 302] width 266 height 65
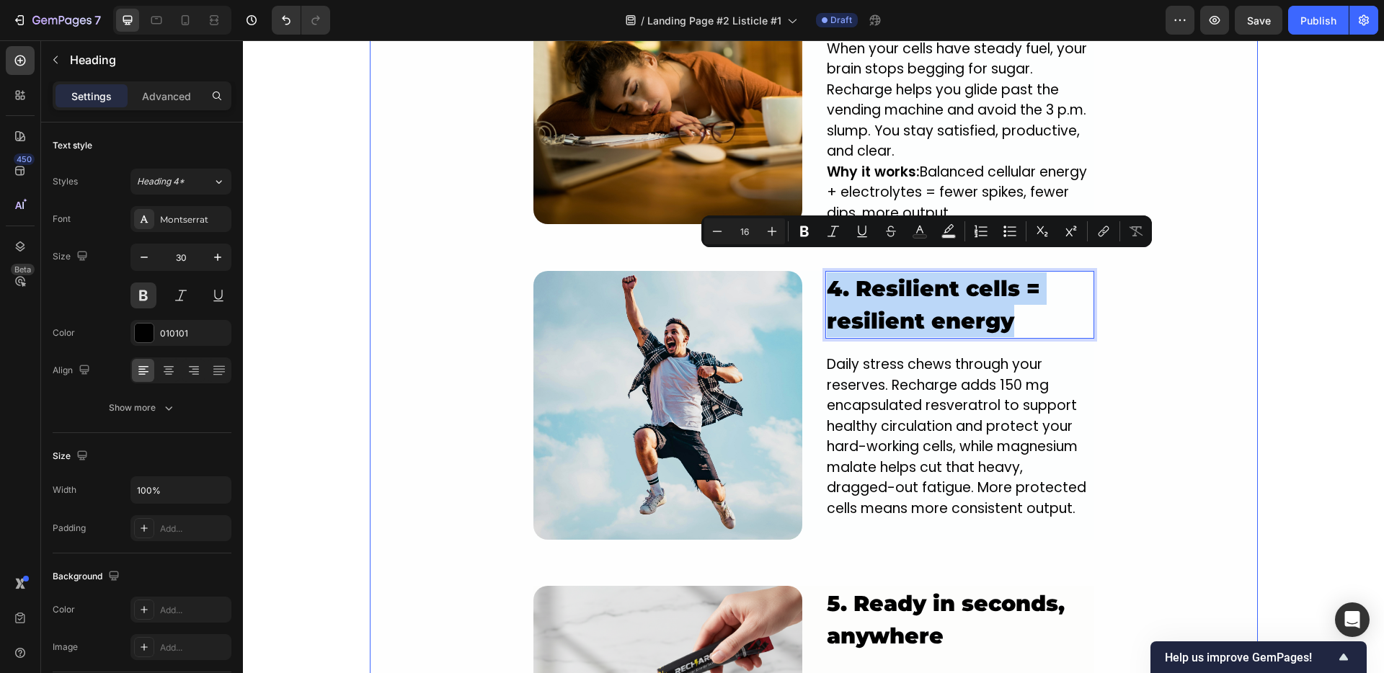
click at [1215, 328] on div "Image ⁠⁠⁠⁠⁠⁠⁠ 1. NEW innovative crash-free formula designed to power you from t…" at bounding box center [814, 18] width 888 height 1674
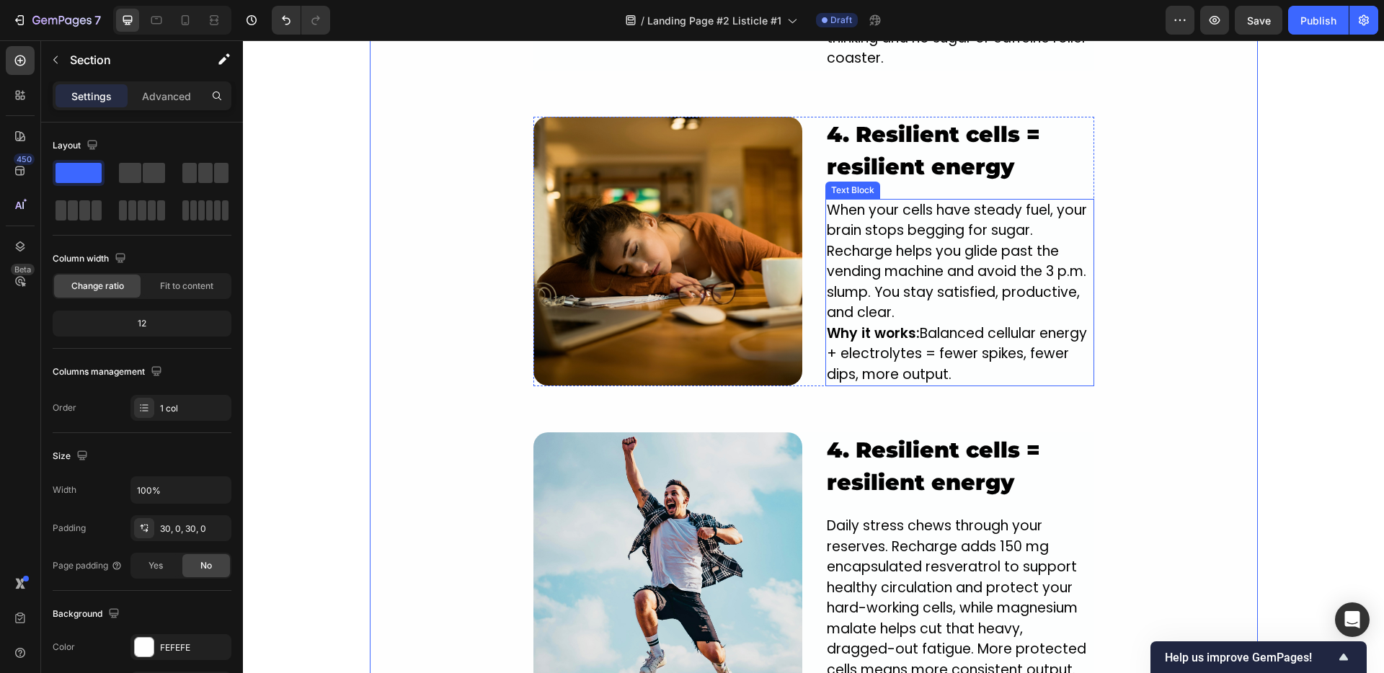
scroll to position [2172, 0]
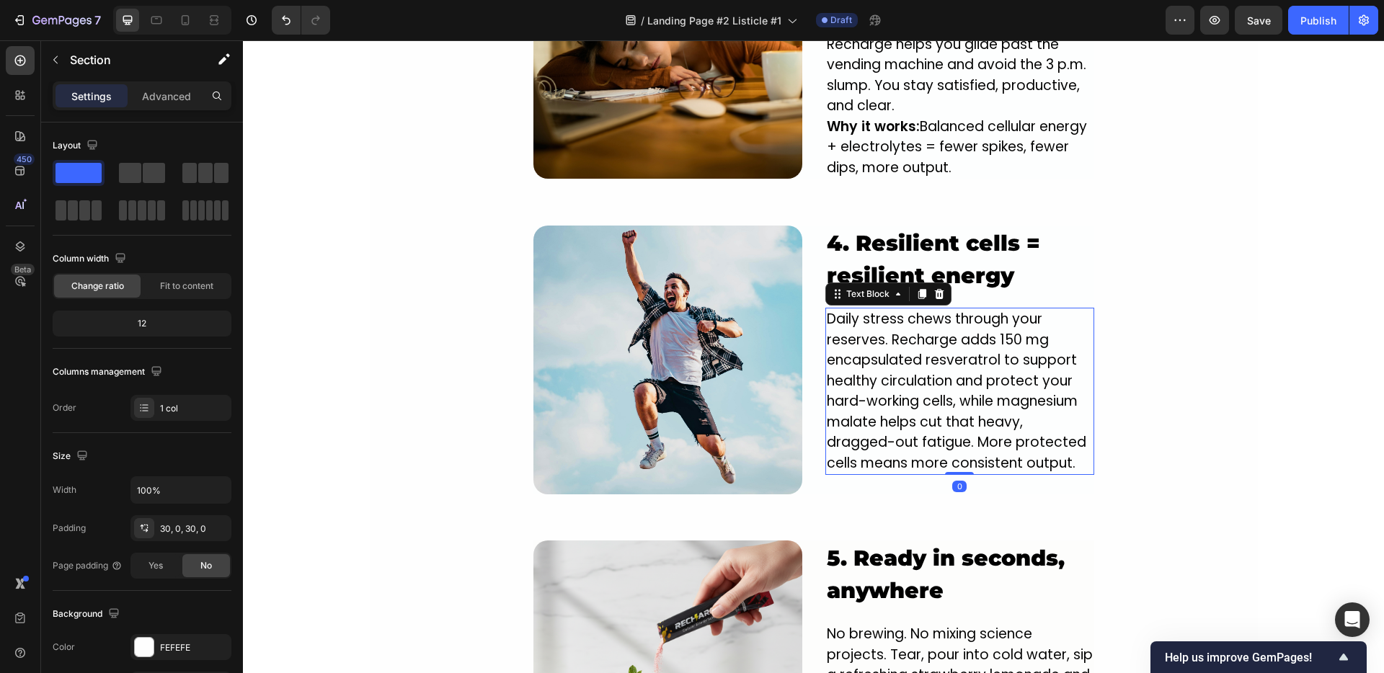
click at [887, 416] on p "Daily stress chews through your reserves. Recharge adds 150 mg encapsulated res…" at bounding box center [960, 391] width 266 height 164
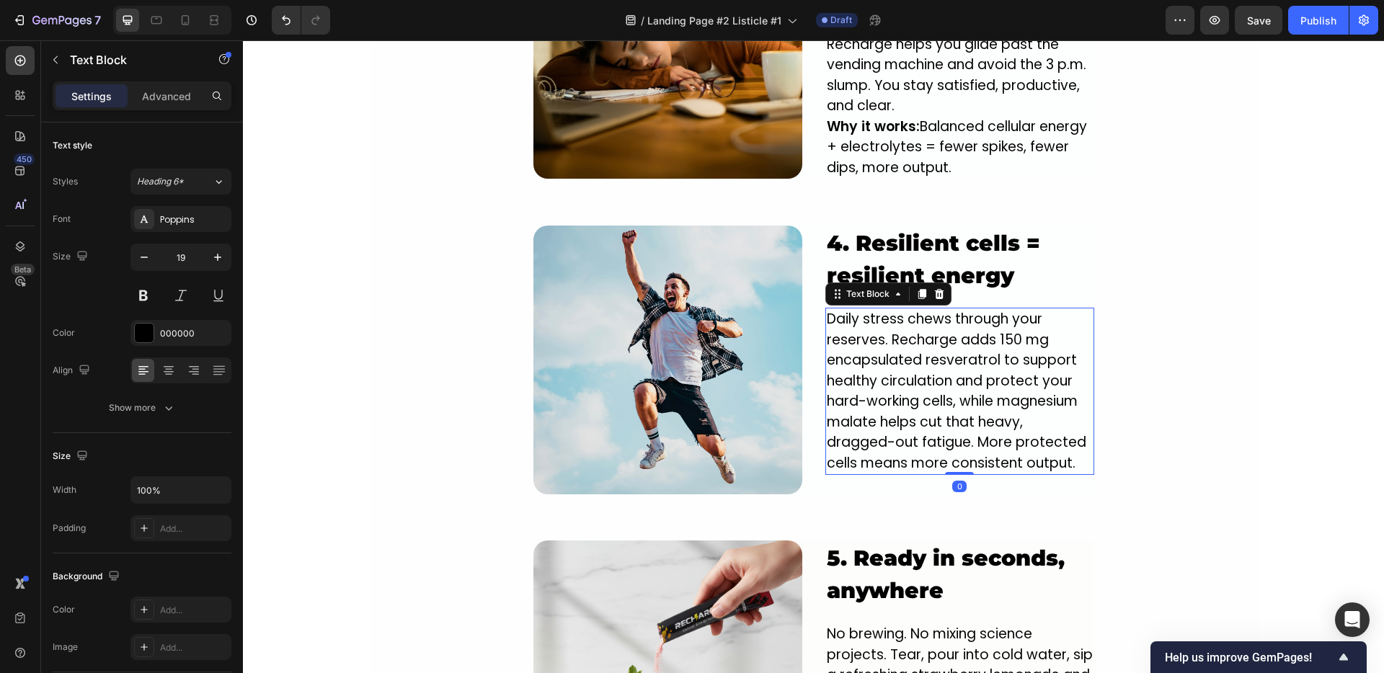
click at [887, 411] on p "Daily stress chews through your reserves. Recharge adds 150 mg encapsulated res…" at bounding box center [960, 391] width 266 height 164
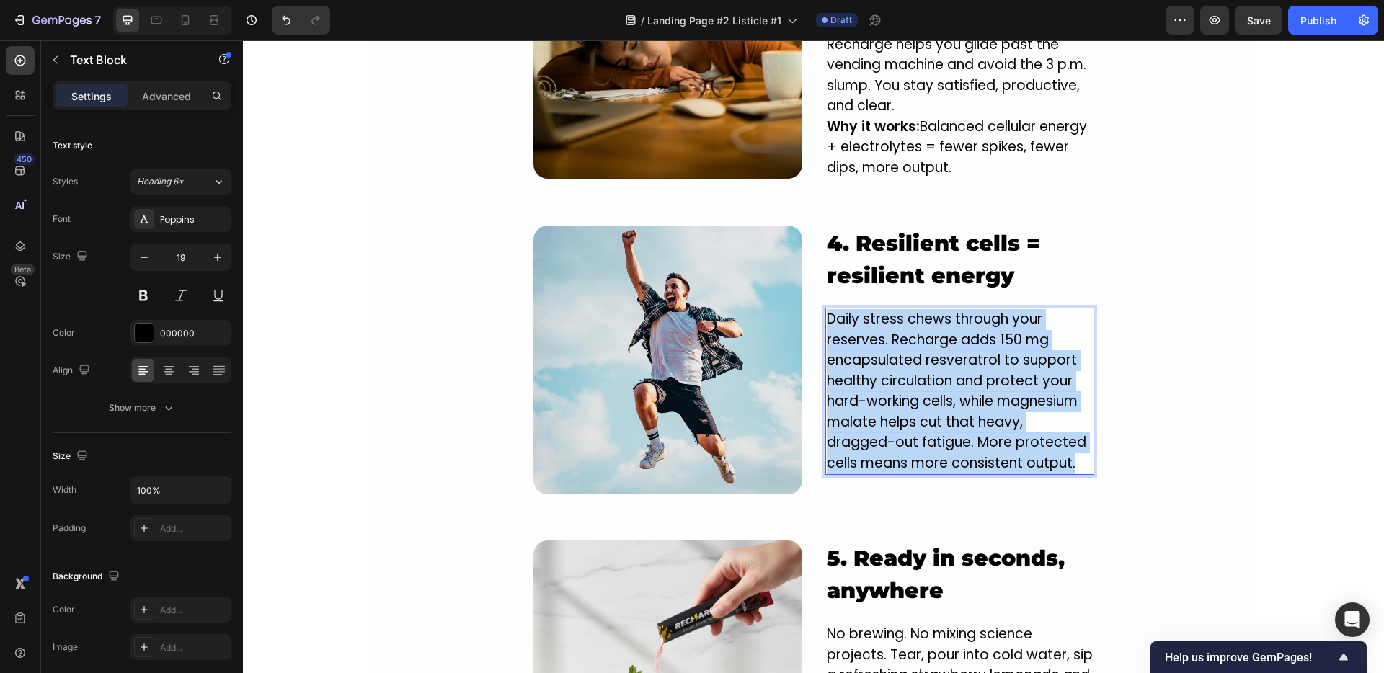
click at [887, 411] on p "Daily stress chews through your reserves. Recharge adds 150 mg encapsulated res…" at bounding box center [960, 391] width 266 height 164
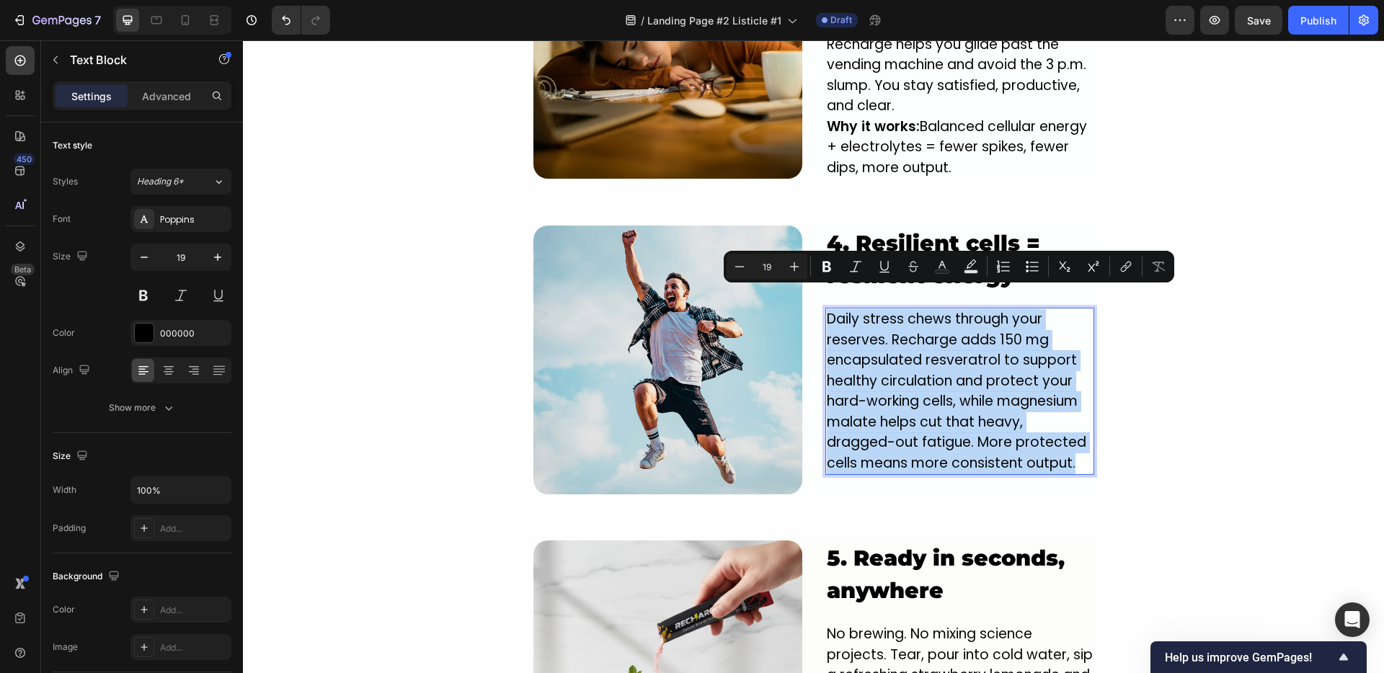
copy p "Daily stress chews through your reserves. Recharge adds 150 mg encapsulated res…"
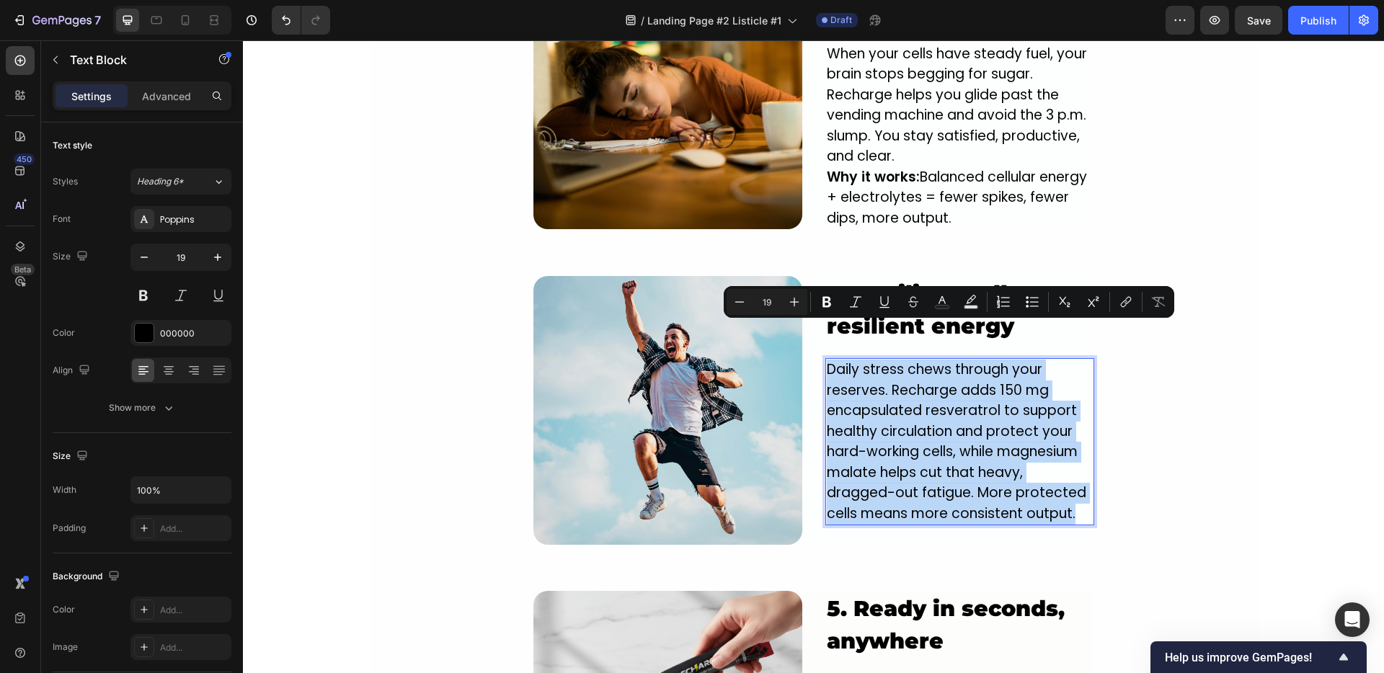
scroll to position [2061, 0]
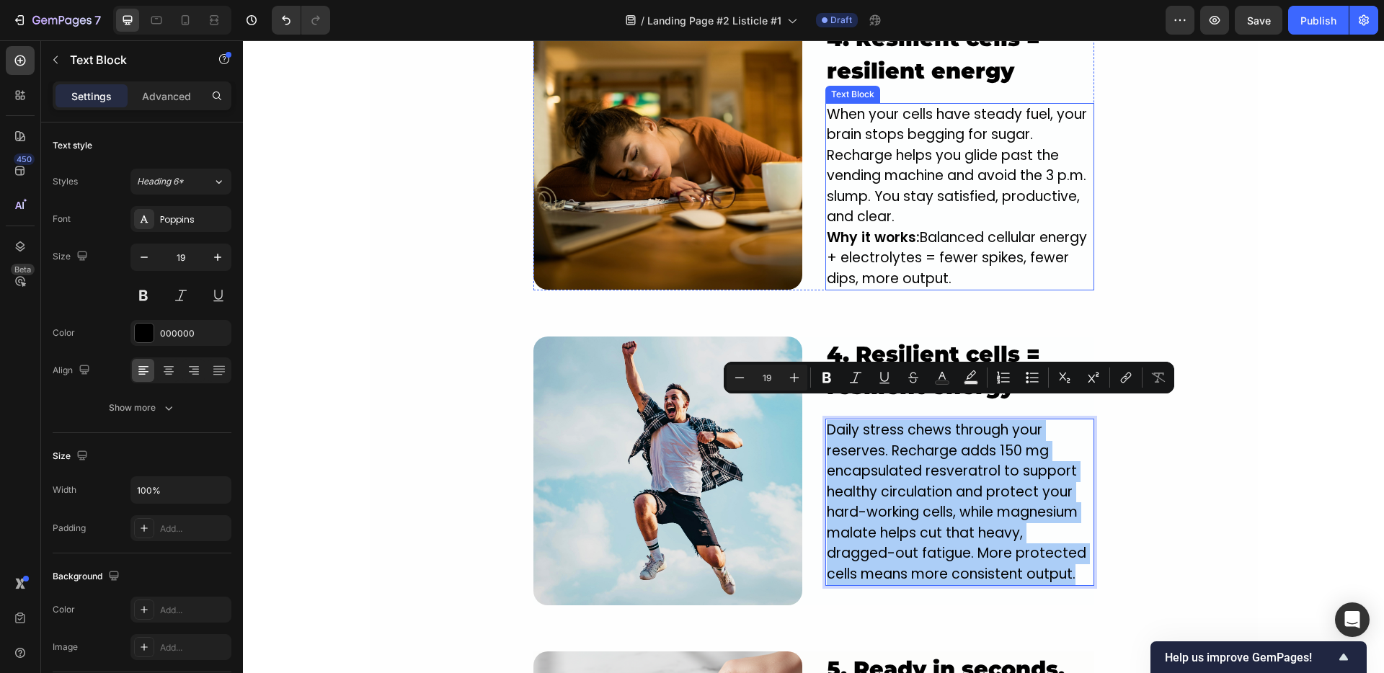
click at [892, 177] on p "When your cells have steady fuel, your brain stops begging for sugar. Recharge …" at bounding box center [960, 166] width 266 height 123
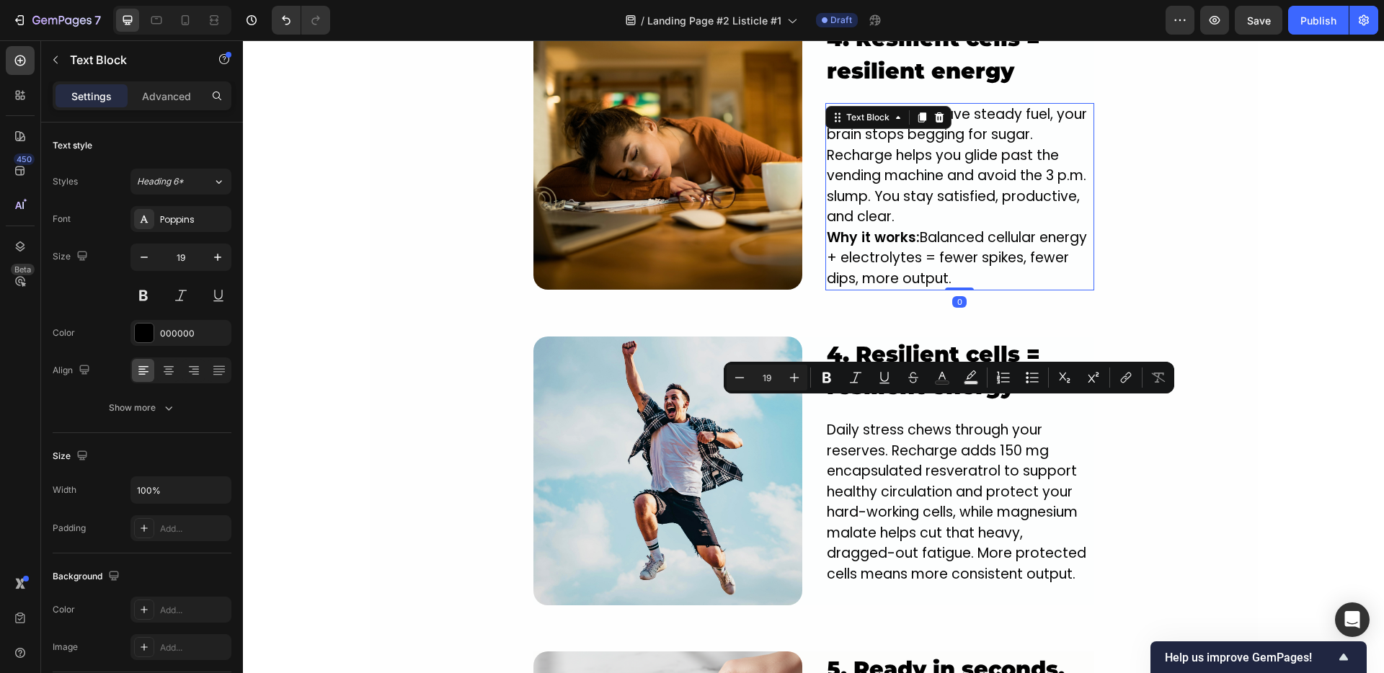
click at [892, 177] on p "When your cells have steady fuel, your brain stops begging for sugar. Recharge …" at bounding box center [960, 166] width 266 height 123
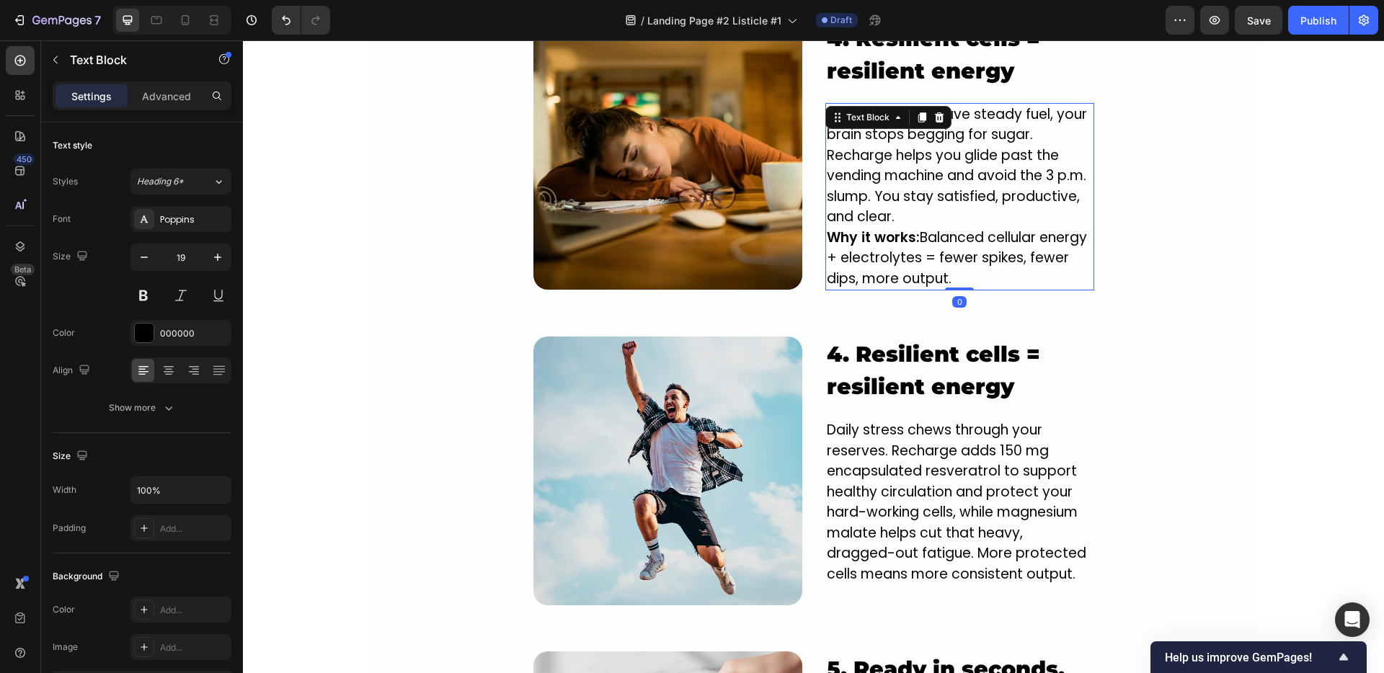
click at [892, 177] on p "When your cells have steady fuel, your brain stops begging for sugar. Recharge …" at bounding box center [960, 166] width 266 height 123
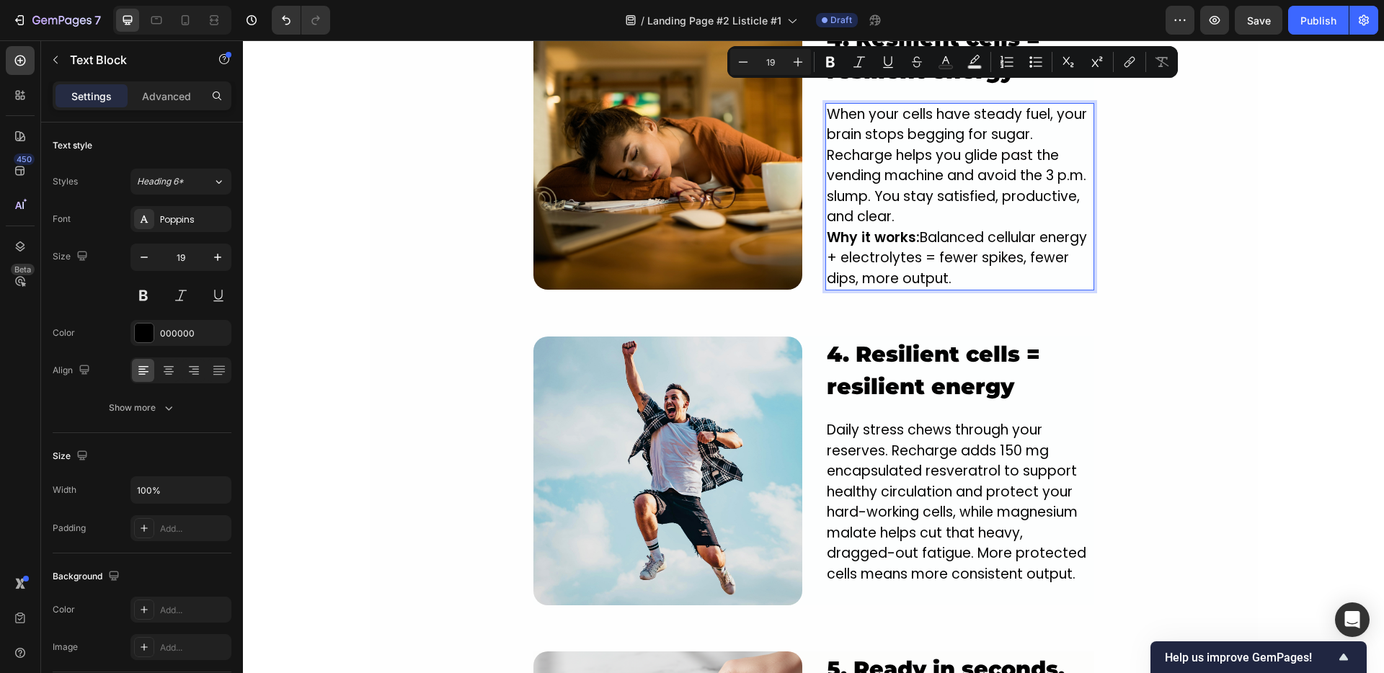
click at [922, 253] on p "Why it works: Balanced cellular energy + electrolytes = fewer spikes, fewer dip…" at bounding box center [960, 259] width 266 height 62
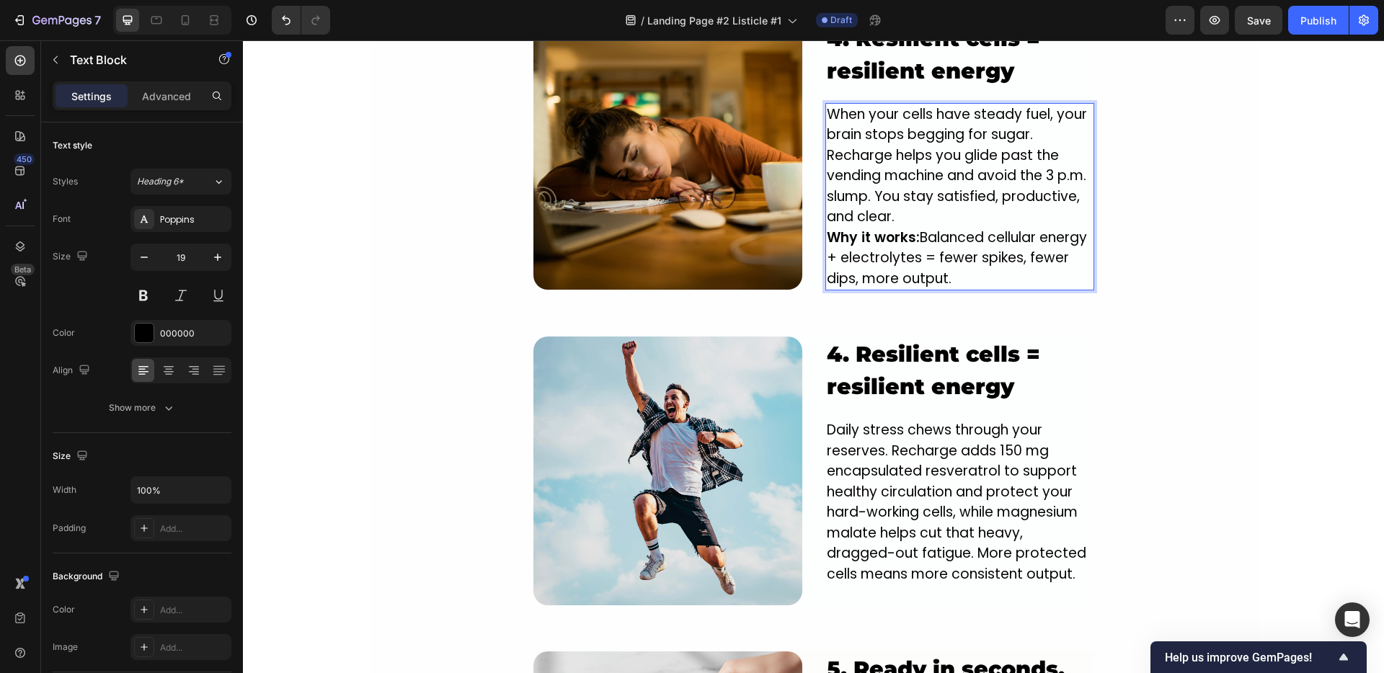
drag, startPoint x: 961, startPoint y: 257, endPoint x: 819, endPoint y: 91, distance: 218.3
click at [825, 103] on div "When your cells have steady fuel, your brain stops begging for sugar. Recharge …" at bounding box center [959, 197] width 269 height 188
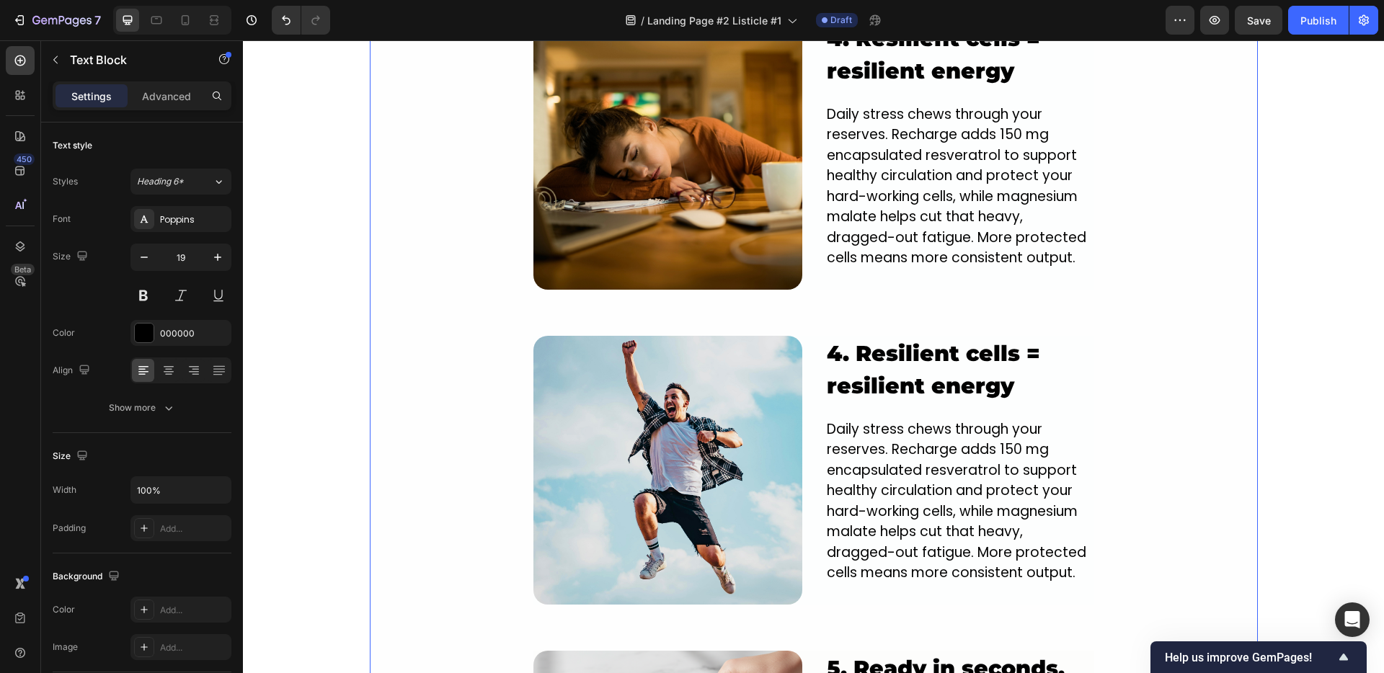
click at [1145, 198] on div "Image ⁠⁠⁠⁠⁠⁠⁠ 1. NEW innovative crash-free formula designed to power you from t…" at bounding box center [814, 83] width 888 height 1673
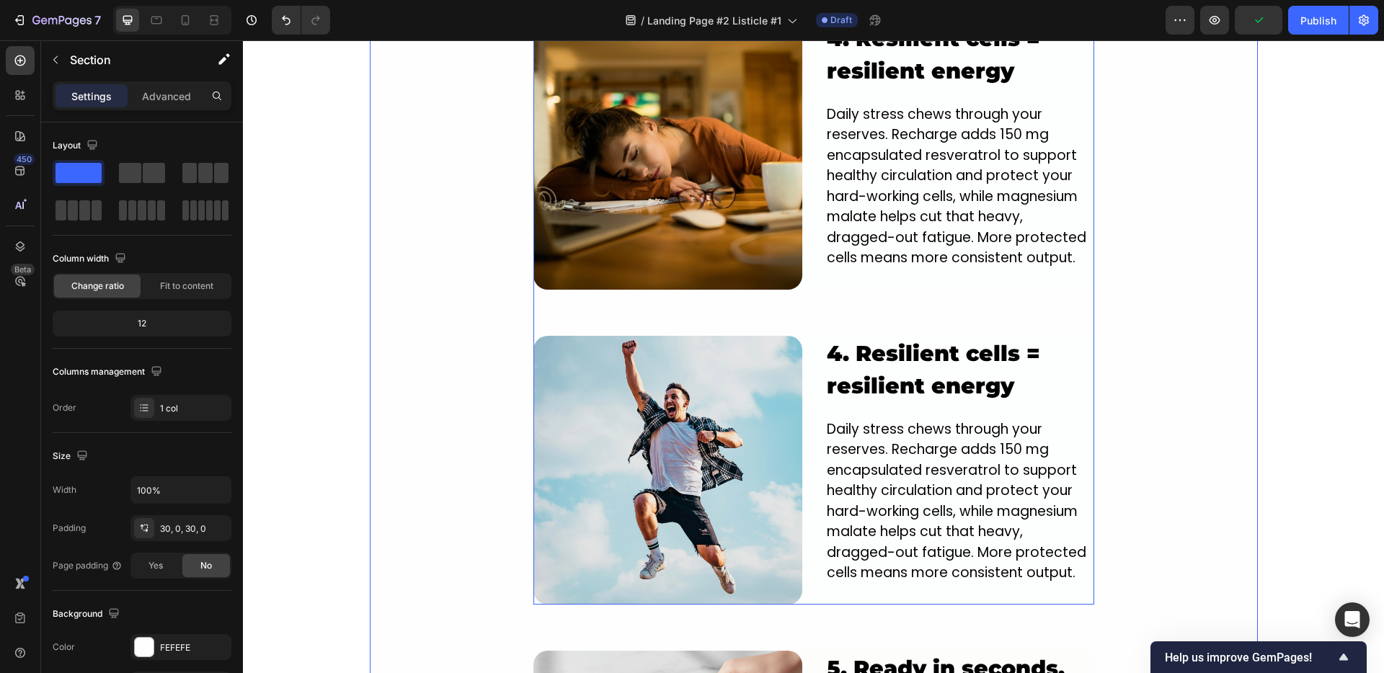
scroll to position [1789, 0]
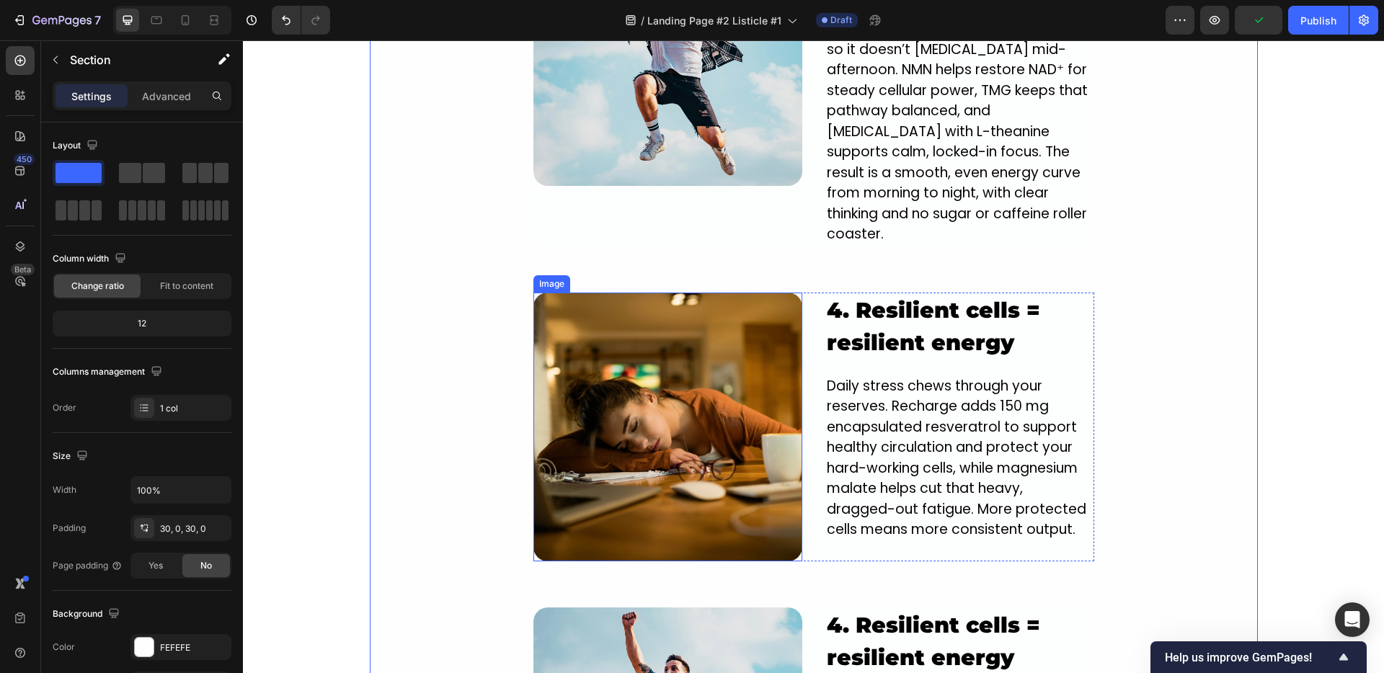
click at [654, 406] on img at bounding box center [667, 427] width 269 height 269
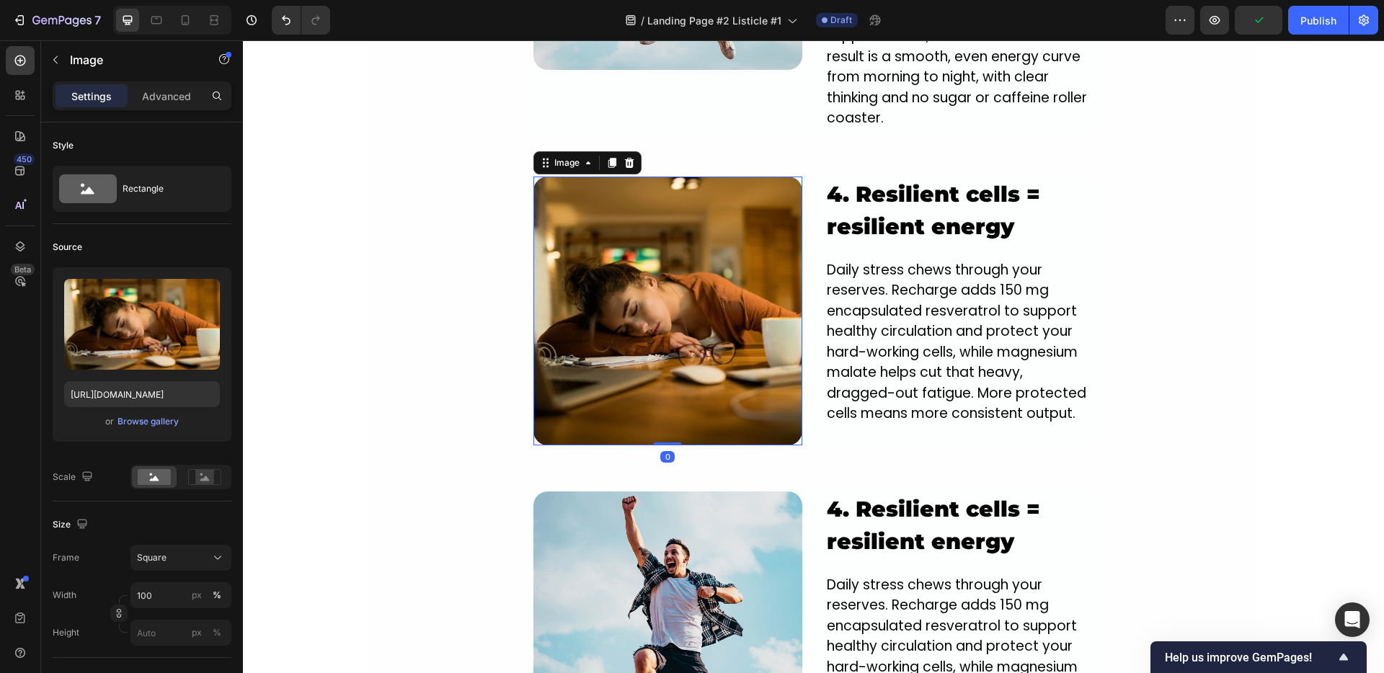
scroll to position [1908, 0]
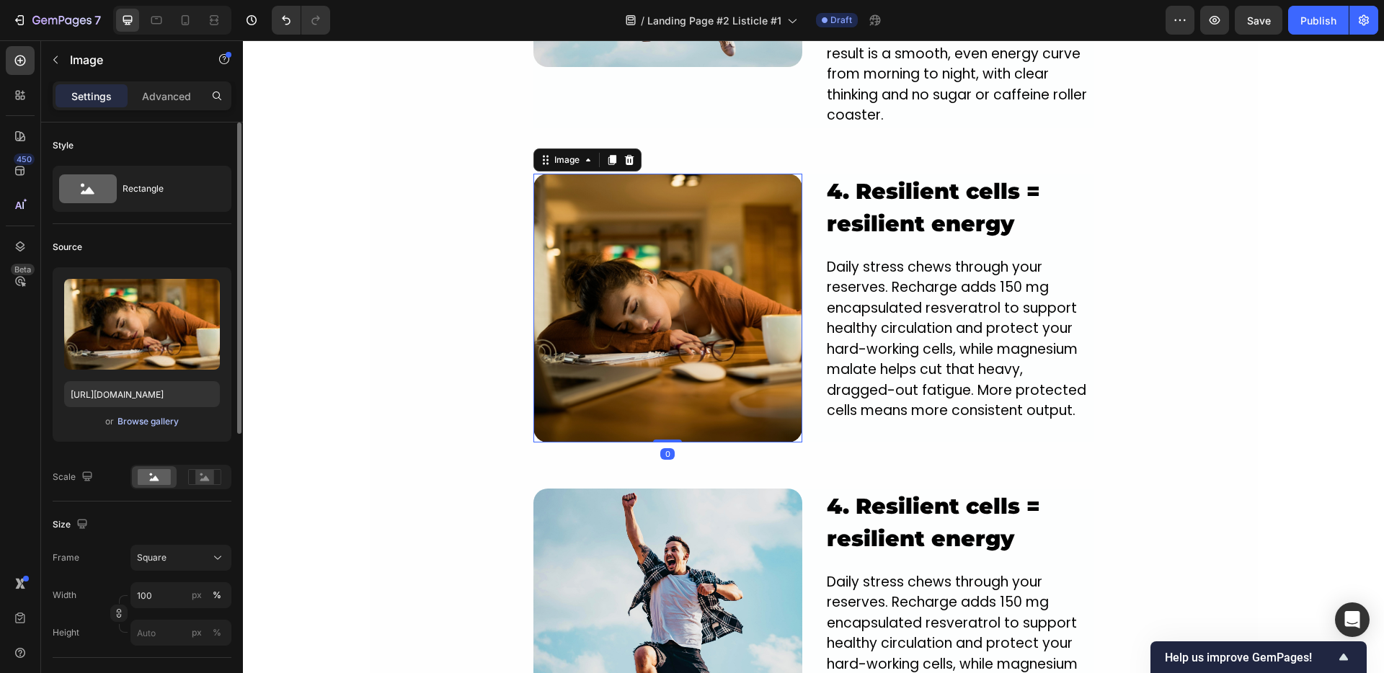
click at [164, 423] on div "Browse gallery" at bounding box center [147, 421] width 61 height 13
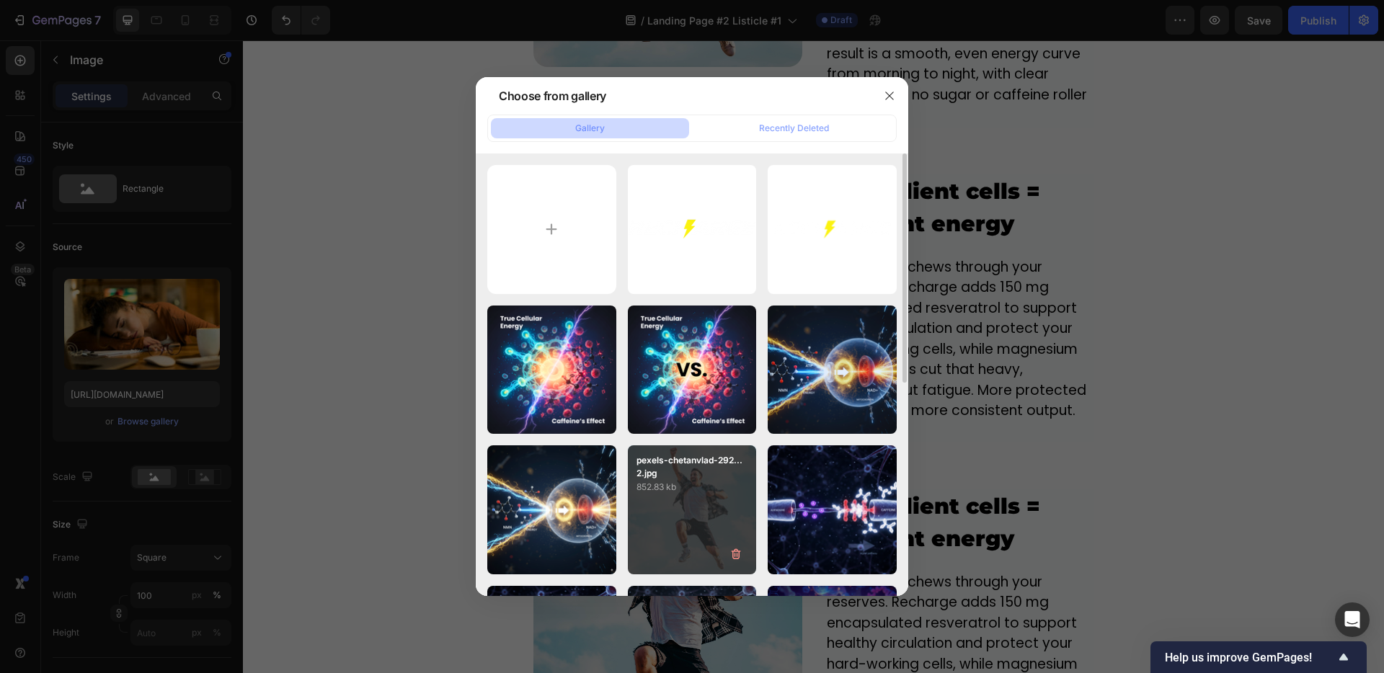
click at [667, 507] on div "pexels-chetanvlad-292... 2.jpg 852.83 kb" at bounding box center [692, 509] width 129 height 129
type input "https://cdn.shopify.com/s/files/1/0950/9548/8807/files/gempages_583996418721579…"
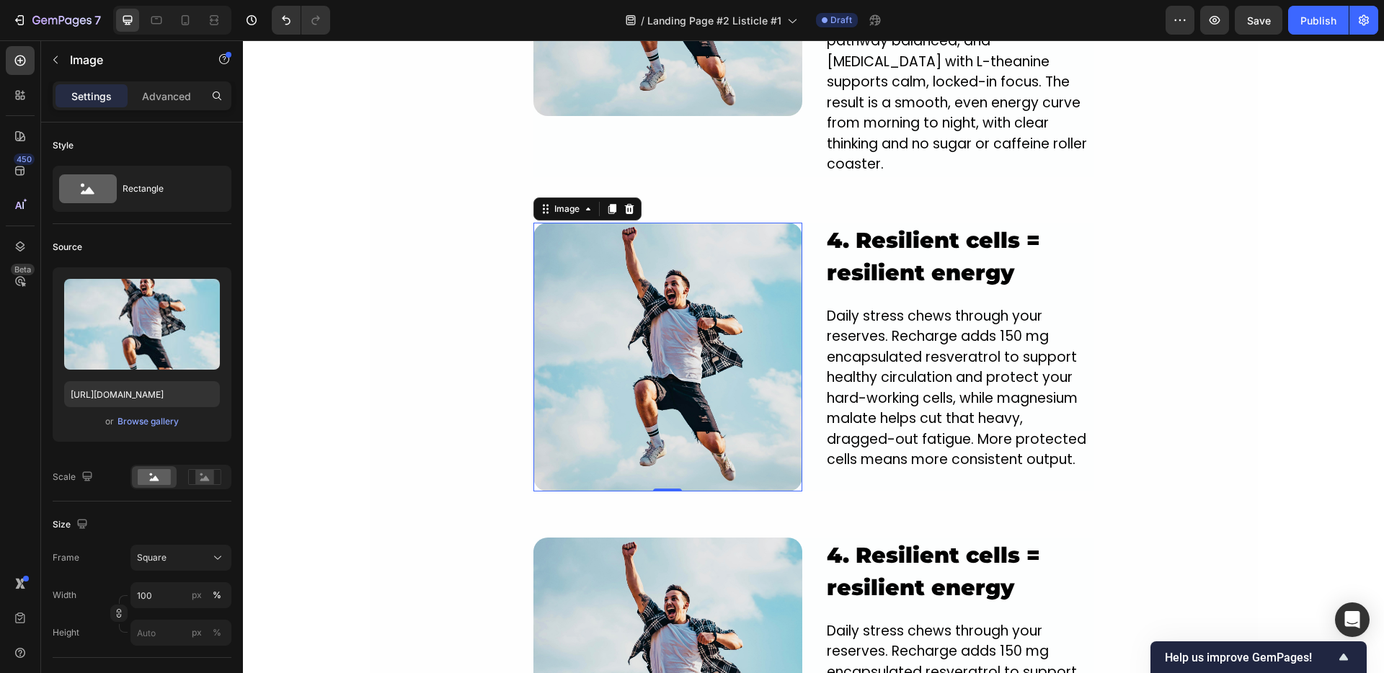
scroll to position [1936, 0]
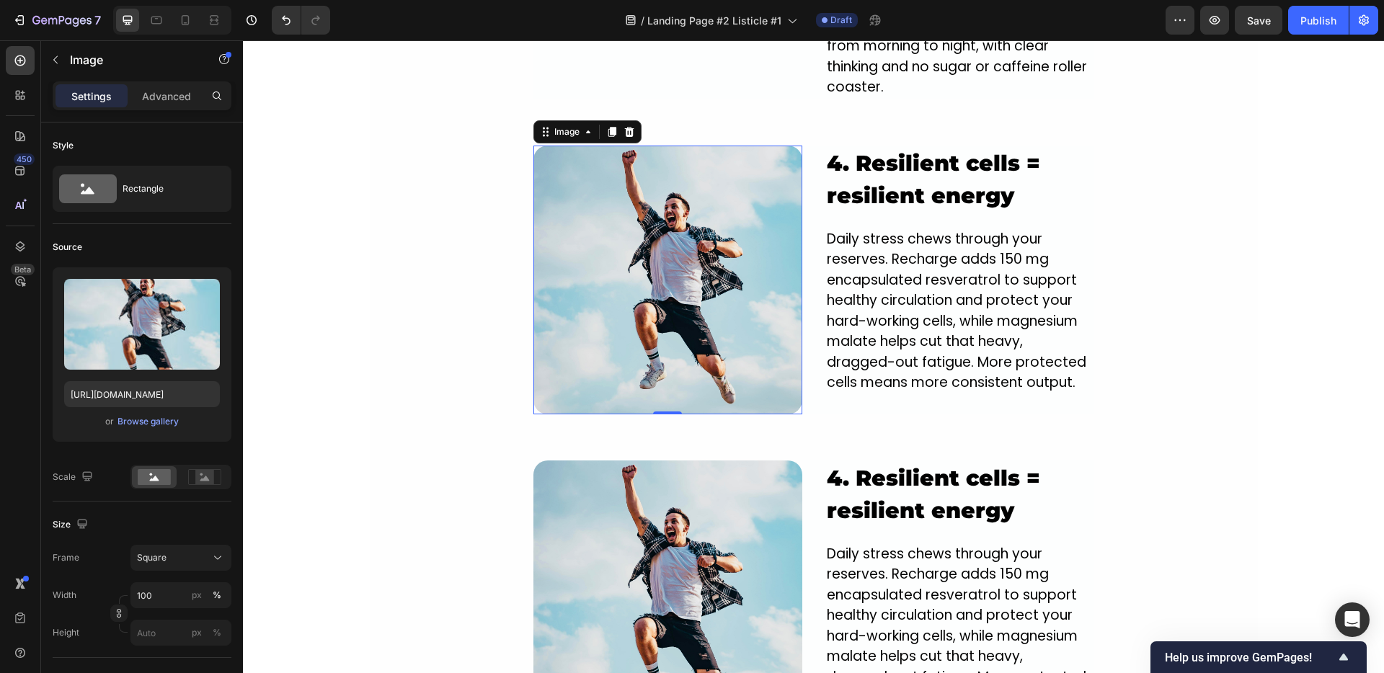
click at [644, 305] on img at bounding box center [667, 280] width 269 height 269
click at [150, 420] on div "Browse gallery" at bounding box center [147, 421] width 61 height 13
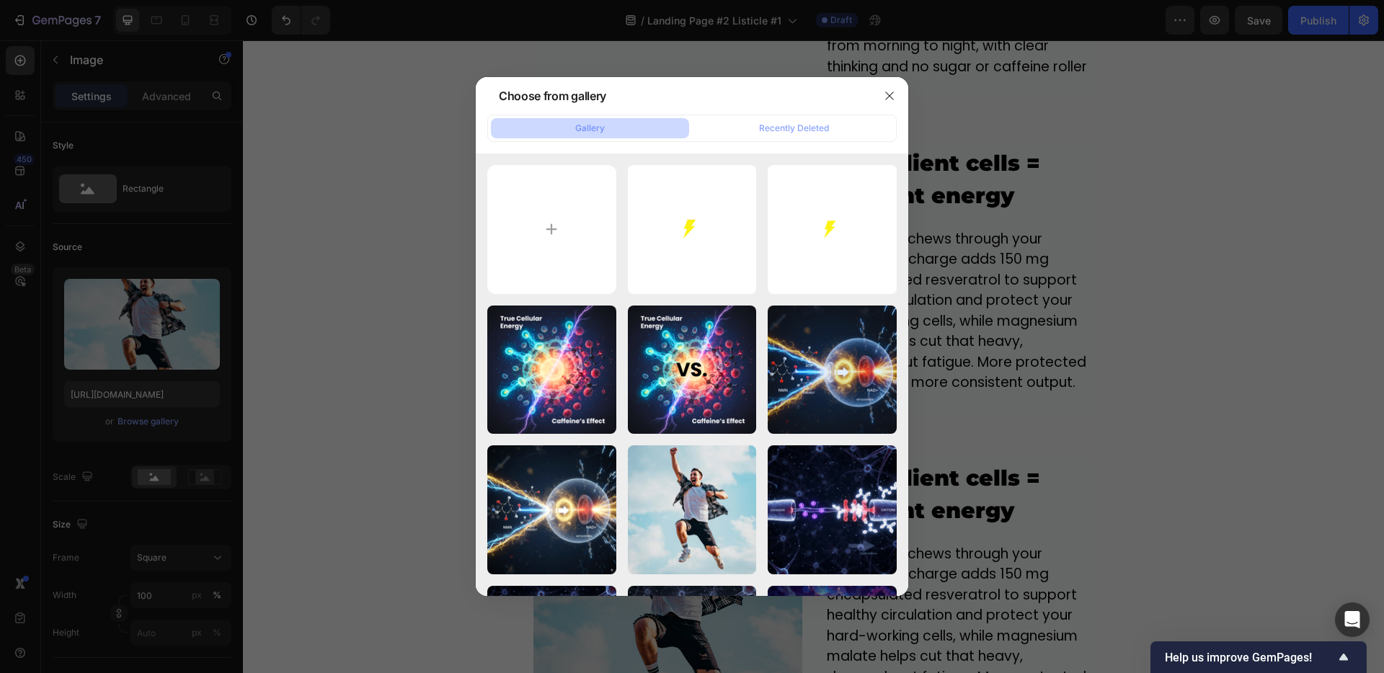
drag, startPoint x: 234, startPoint y: 314, endPoint x: 201, endPoint y: 330, distance: 37.1
click at [234, 314] on div at bounding box center [692, 336] width 1384 height 673
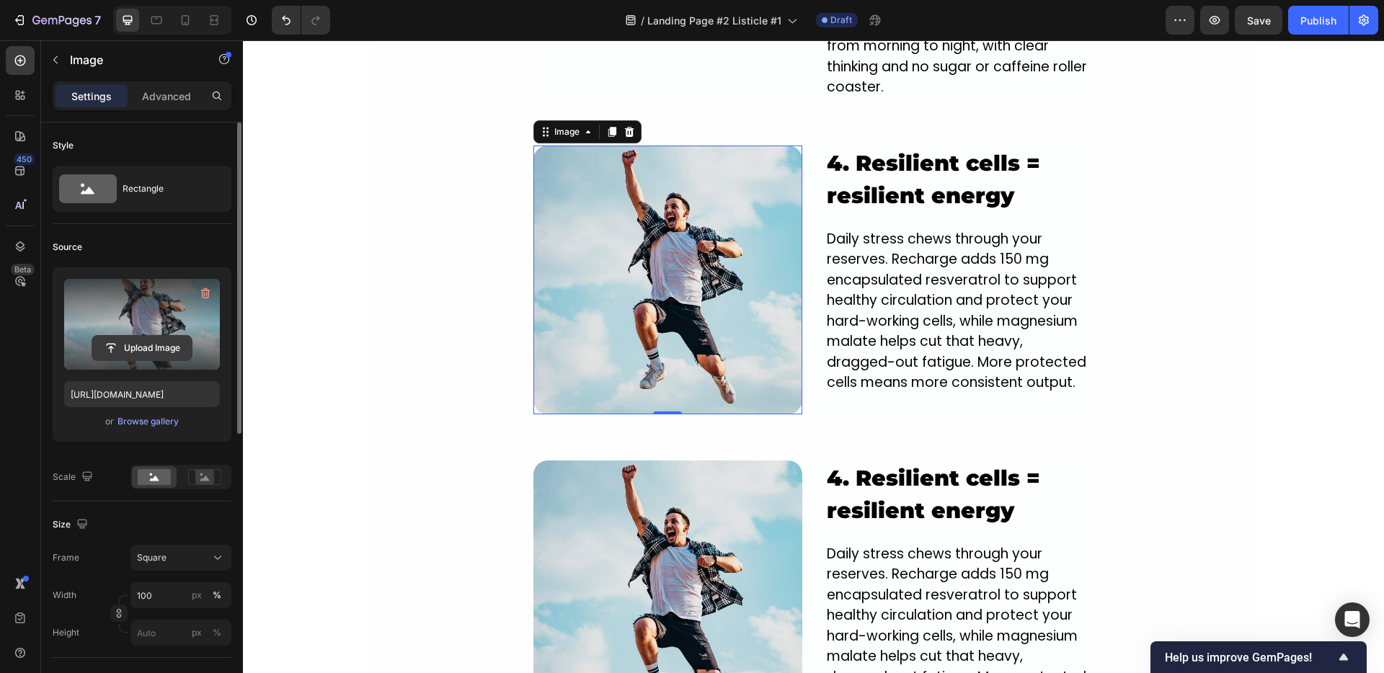
click at [135, 349] on input "file" at bounding box center [141, 348] width 99 height 25
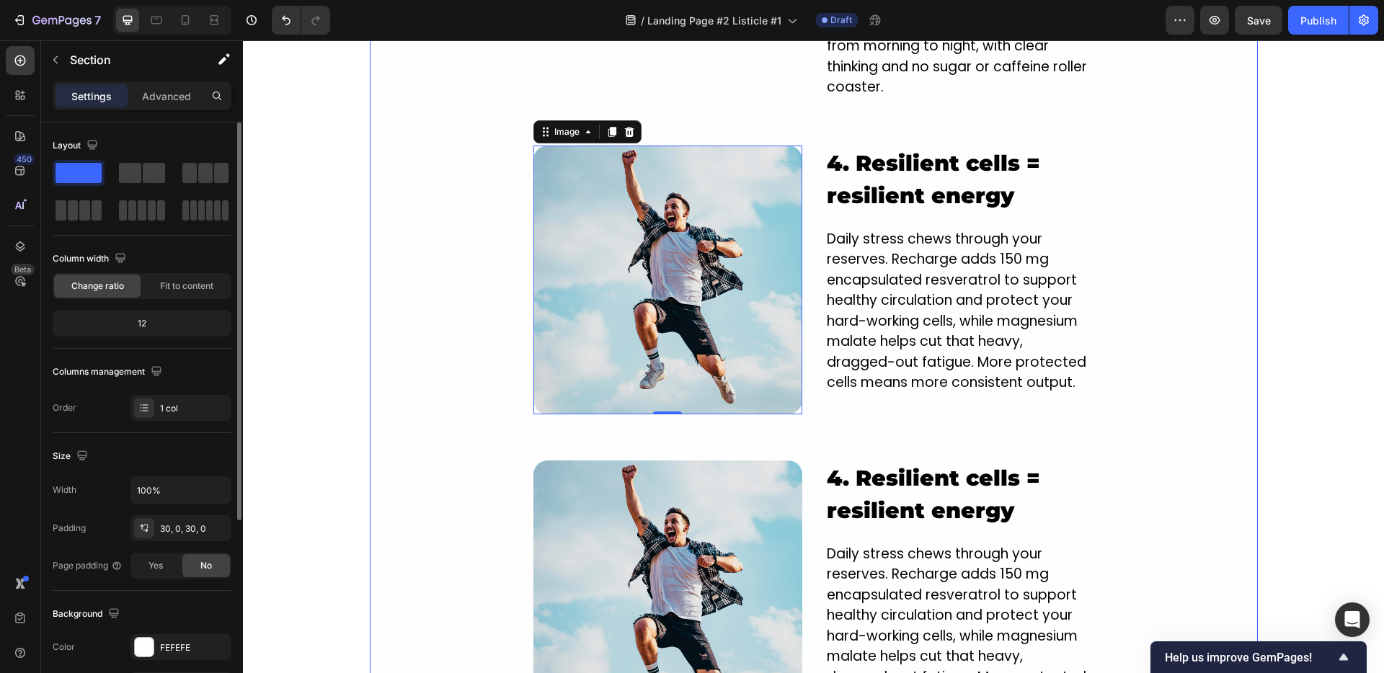
click at [406, 350] on div "Image ⁠⁠⁠⁠⁠⁠⁠ 1. NEW innovative crash-free formula designed to power you from t…" at bounding box center [814, 208] width 888 height 1673
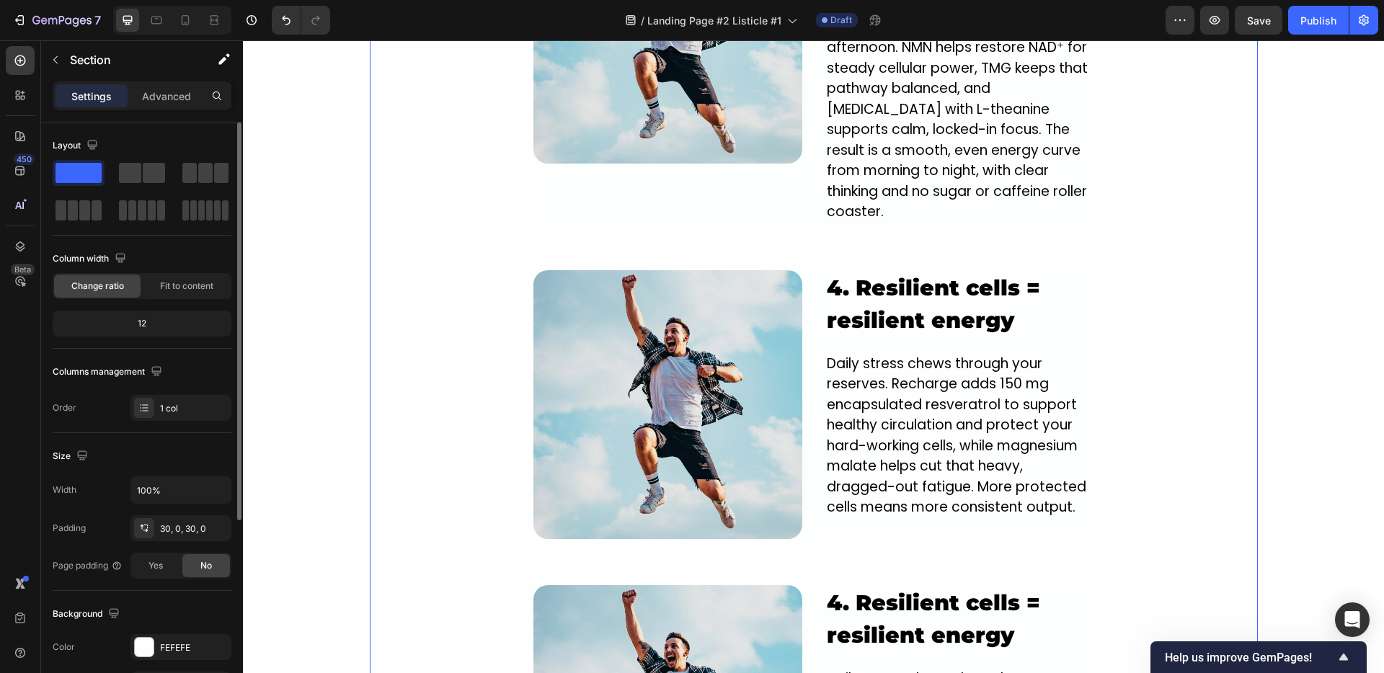
scroll to position [1824, 0]
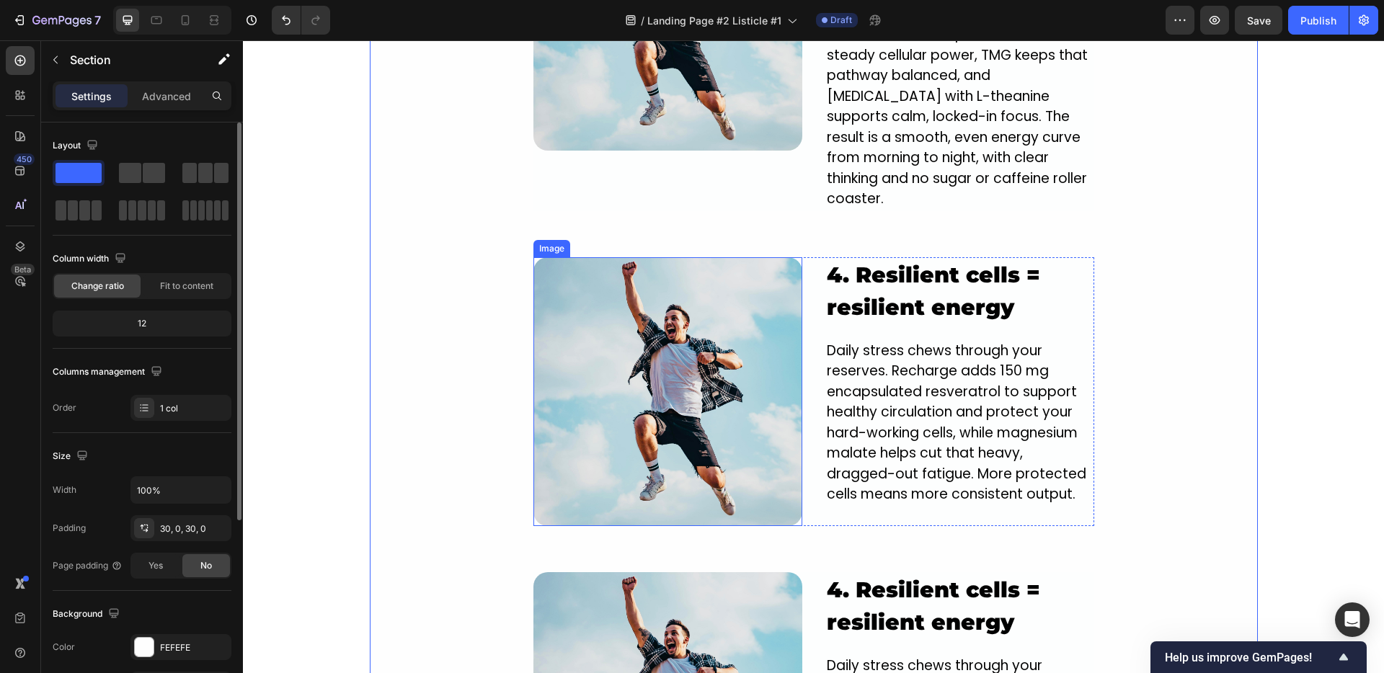
click at [632, 321] on img at bounding box center [667, 391] width 269 height 269
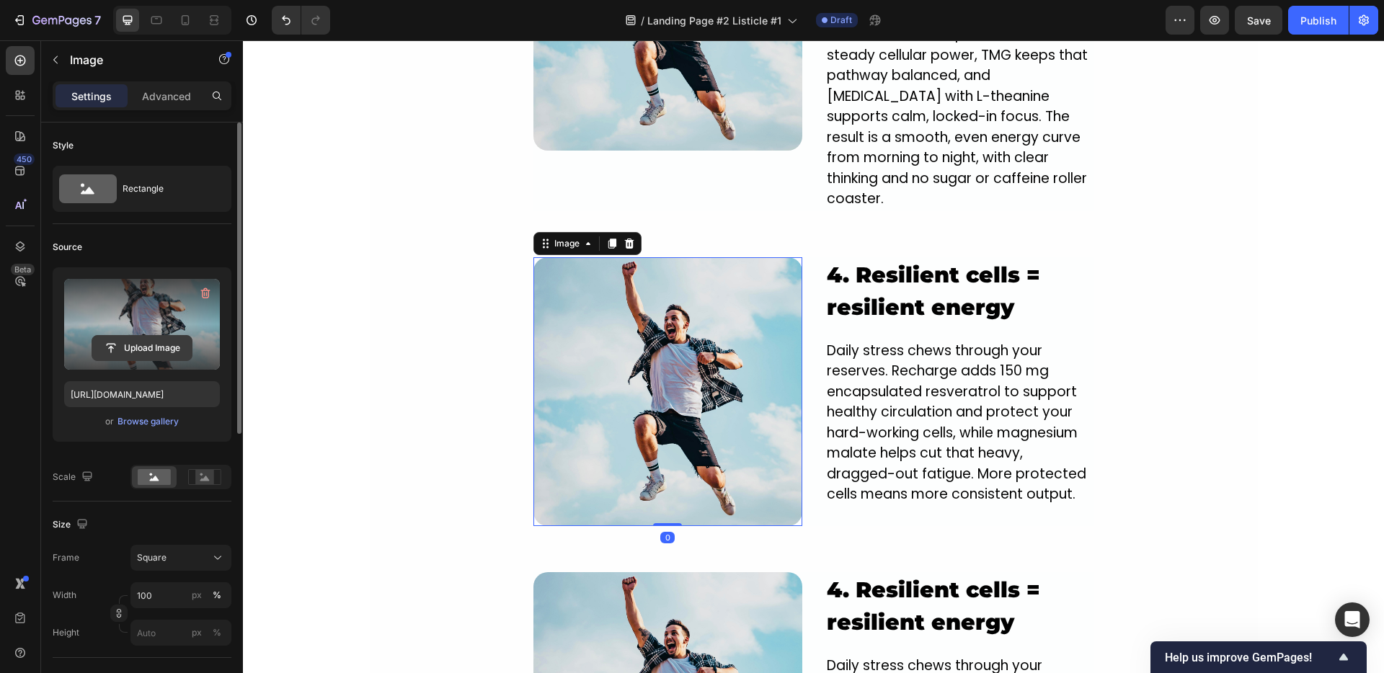
click at [148, 347] on input "file" at bounding box center [141, 348] width 99 height 25
click at [128, 344] on input "file" at bounding box center [141, 348] width 99 height 25
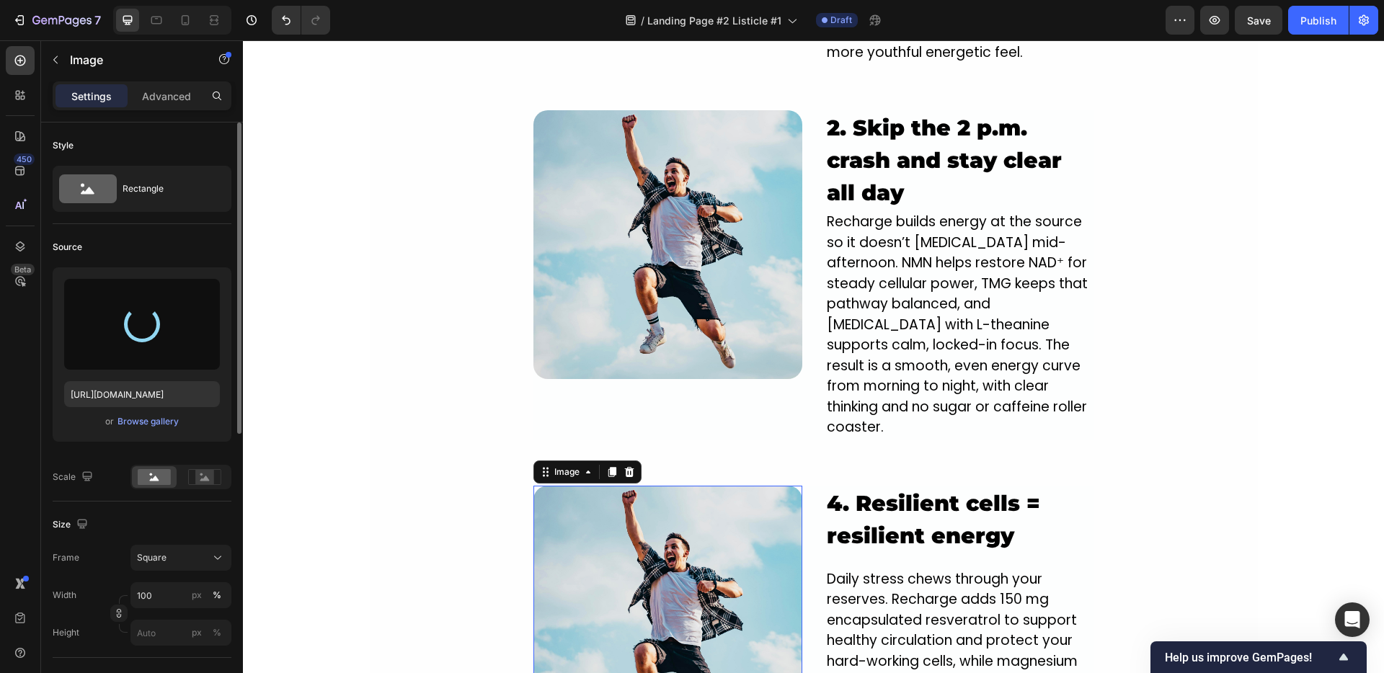
type input "[URL][DOMAIN_NAME]"
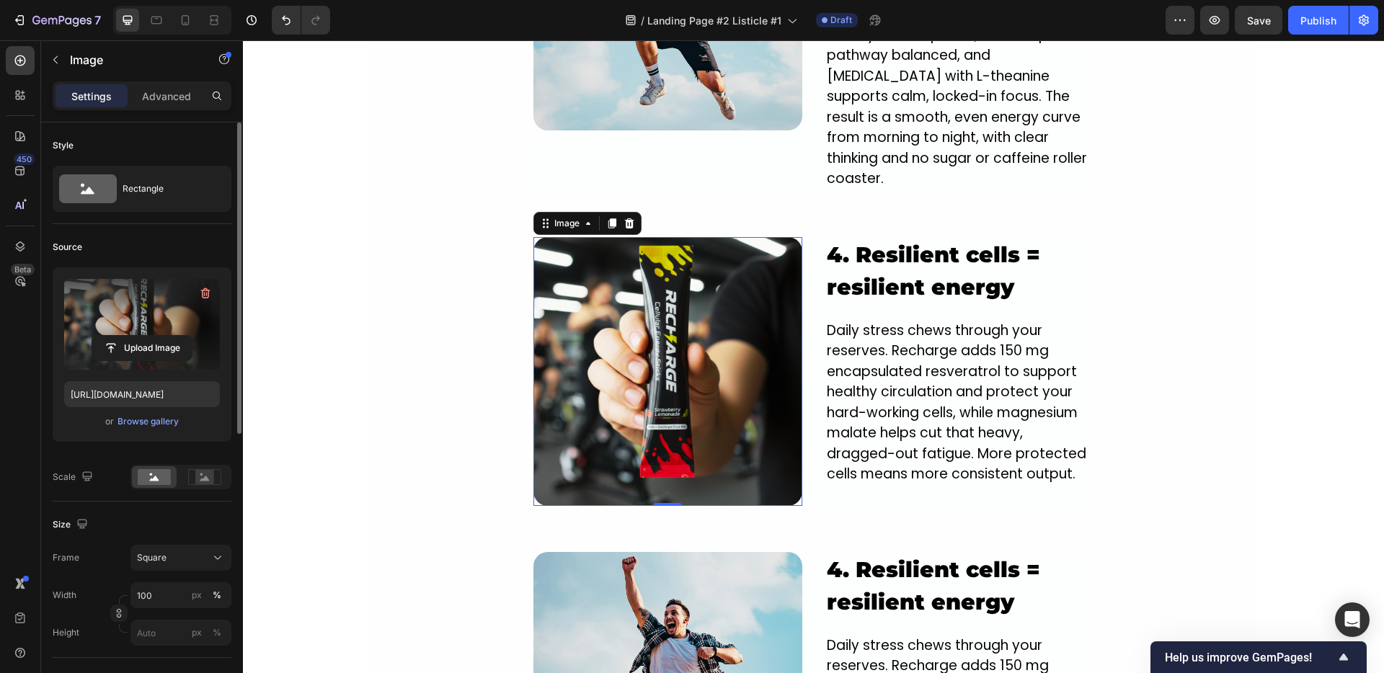
scroll to position [1851, 0]
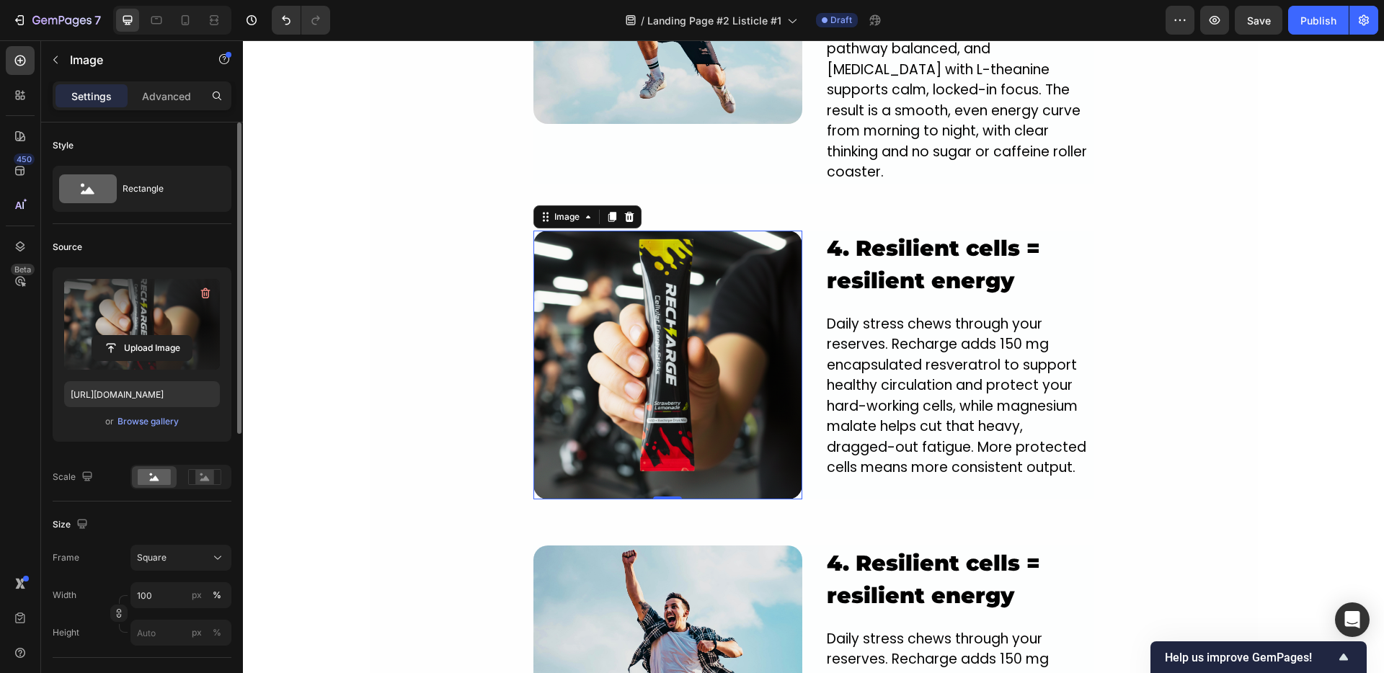
click at [535, 327] on img at bounding box center [667, 365] width 269 height 269
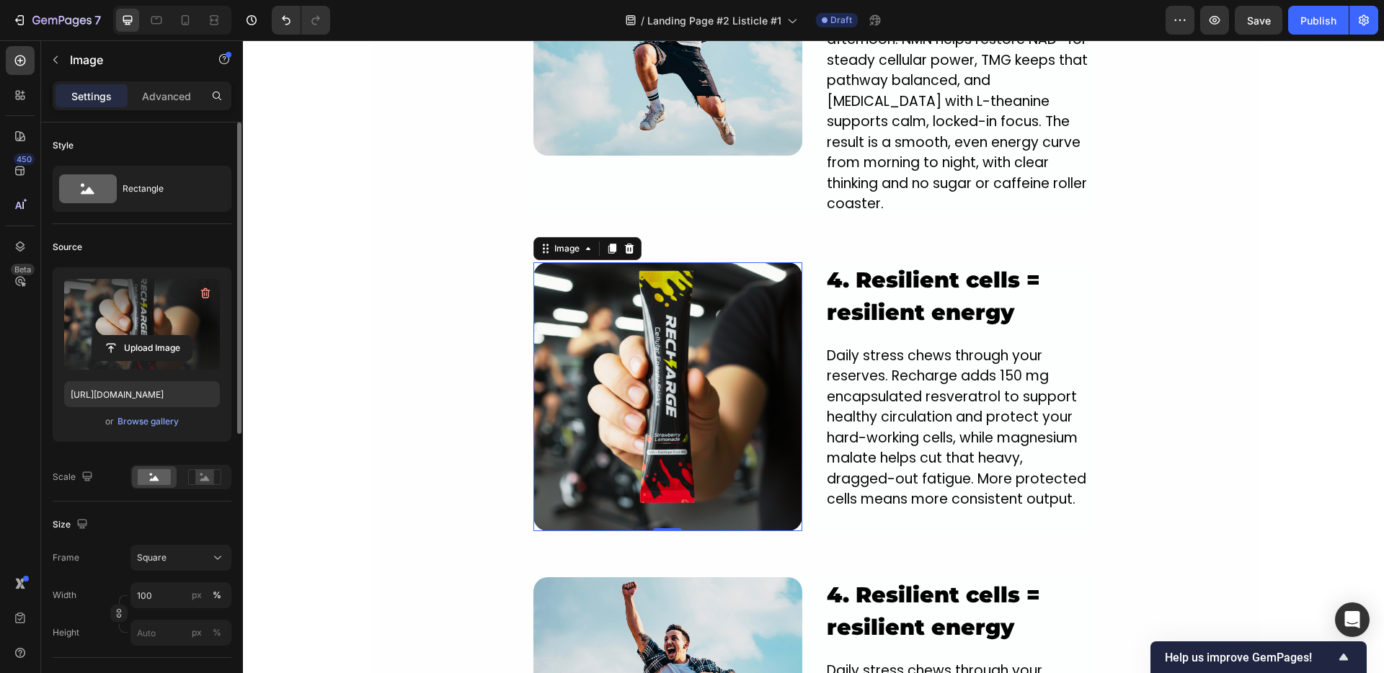
scroll to position [1836, 0]
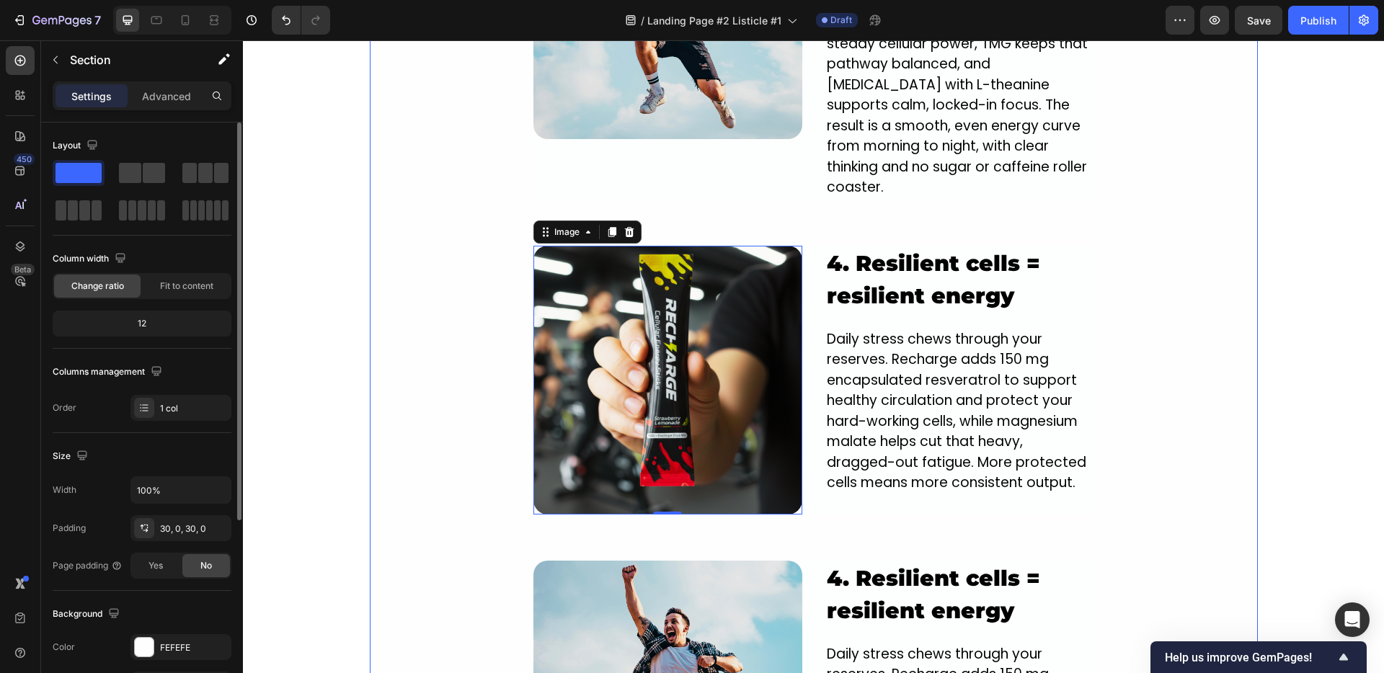
click at [479, 360] on div "Image ⁠⁠⁠⁠⁠⁠⁠ 1. NEW innovative crash-free formula designed to power you from t…" at bounding box center [814, 308] width 888 height 1673
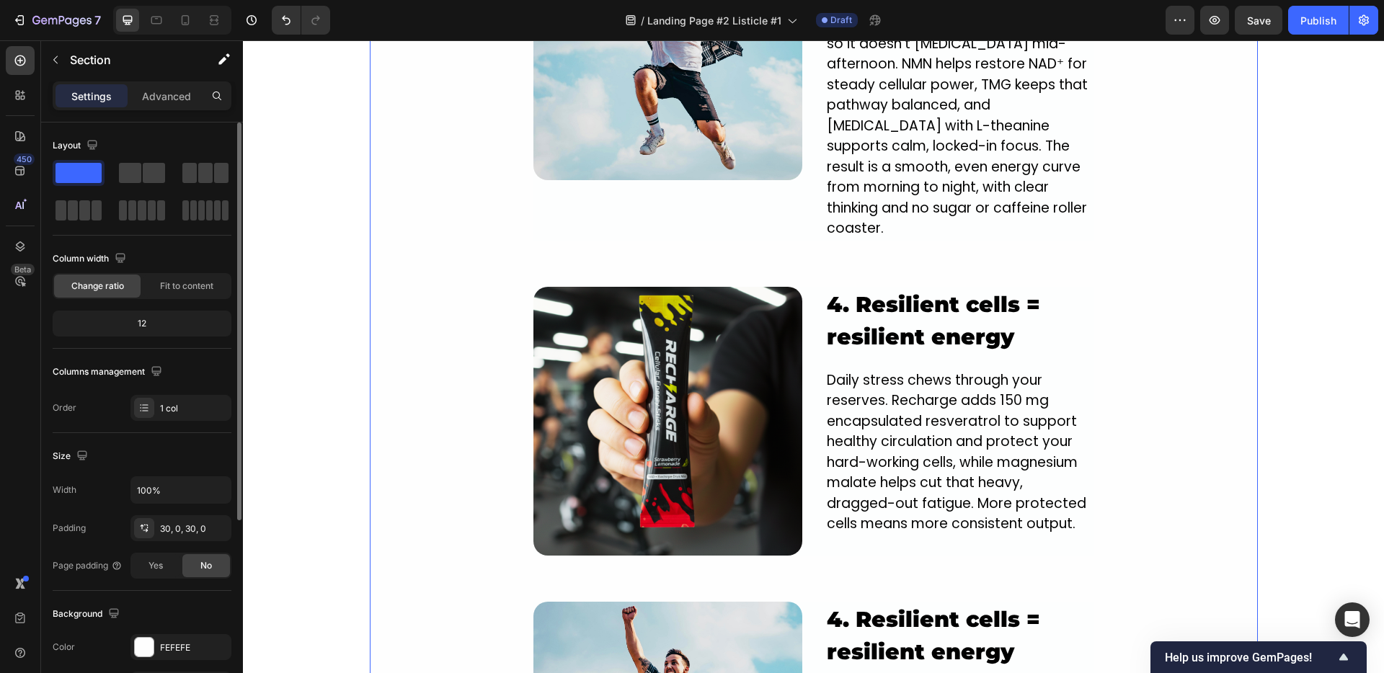
scroll to position [1758, 0]
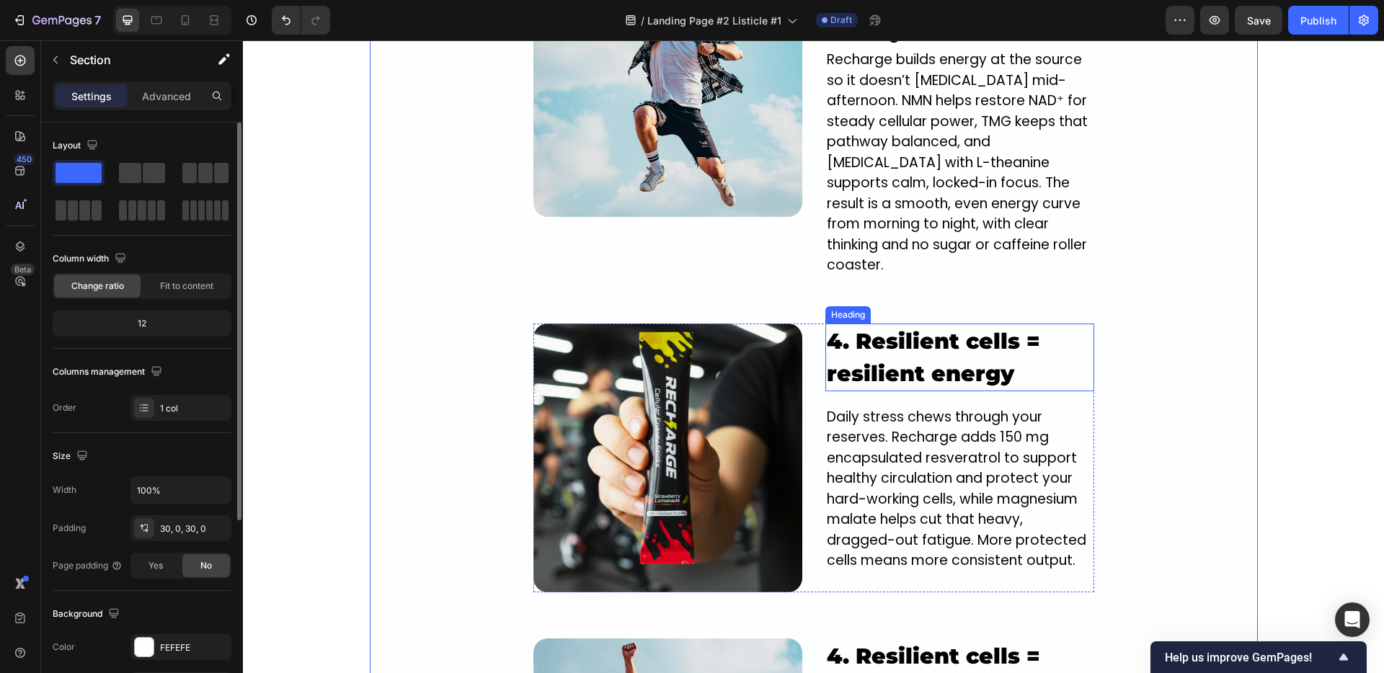
click at [956, 334] on p "⁠⁠⁠⁠⁠⁠⁠ 4. Resilient cells = resilient energy" at bounding box center [960, 357] width 266 height 65
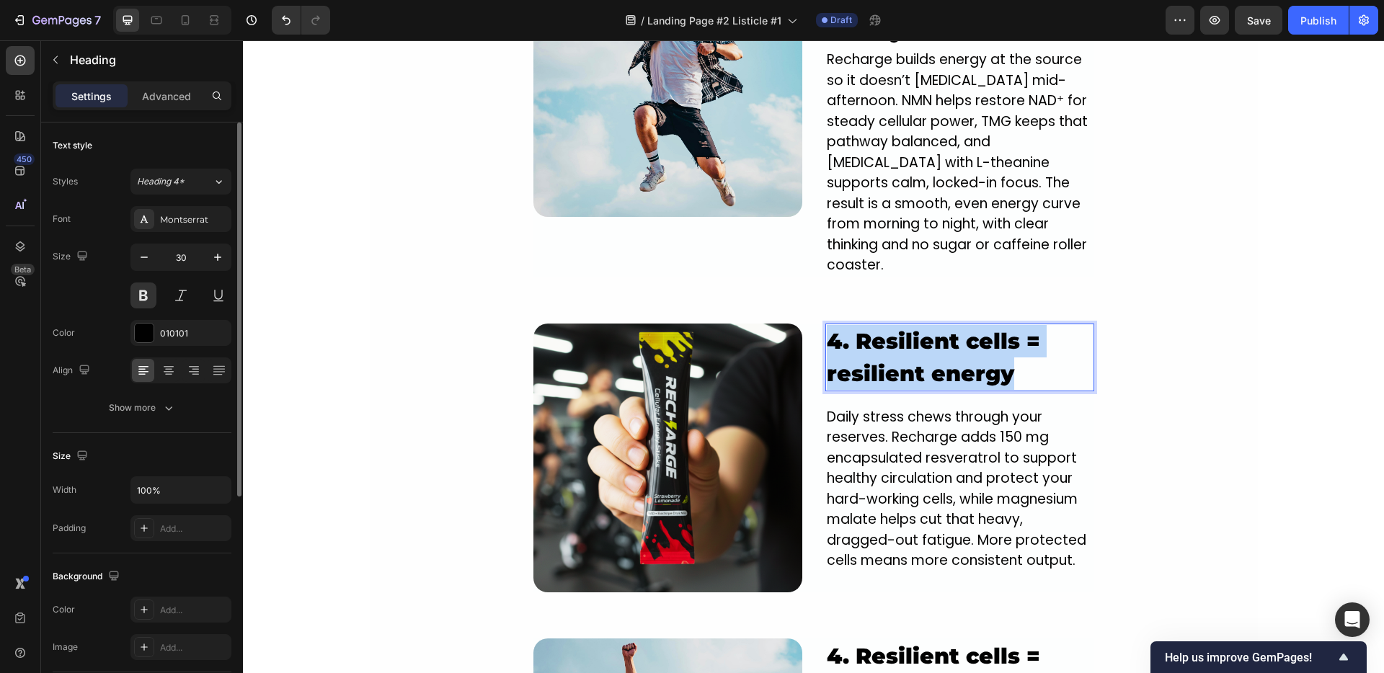
click at [956, 334] on p "4. Resilient cells = resilient energy" at bounding box center [960, 357] width 266 height 65
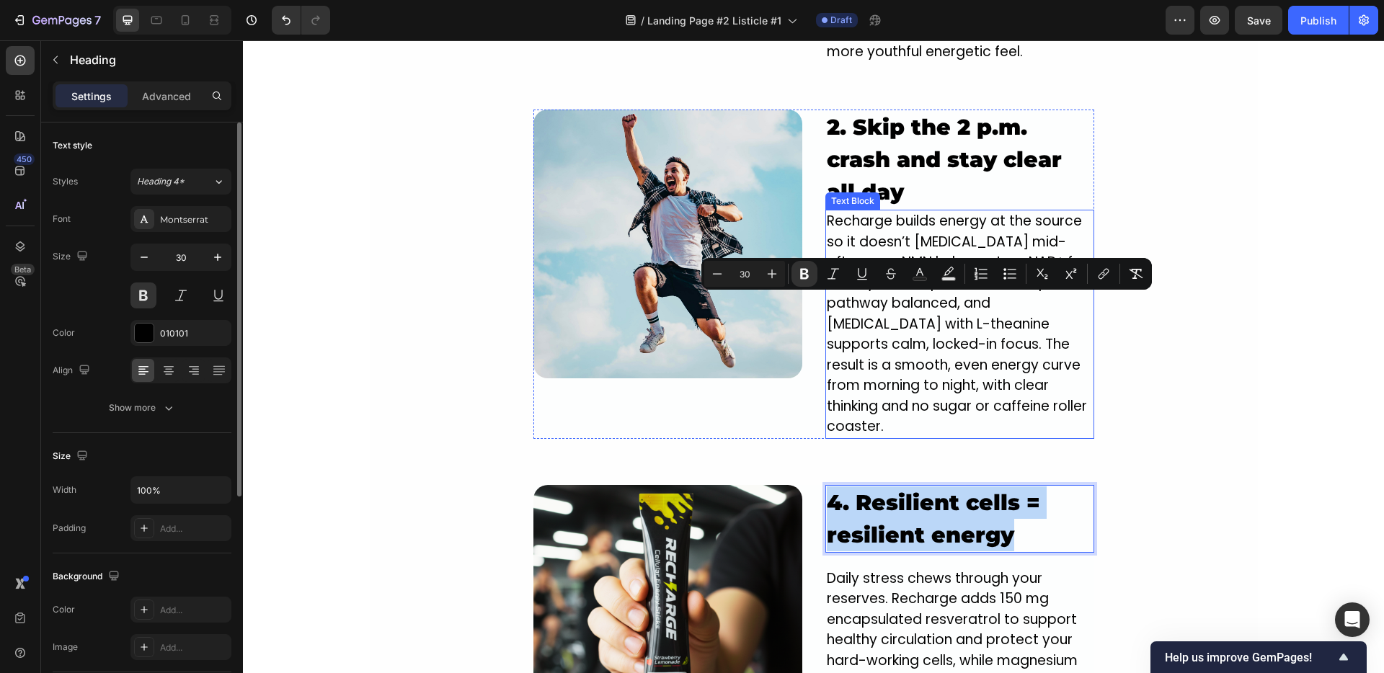
scroll to position [1769, 0]
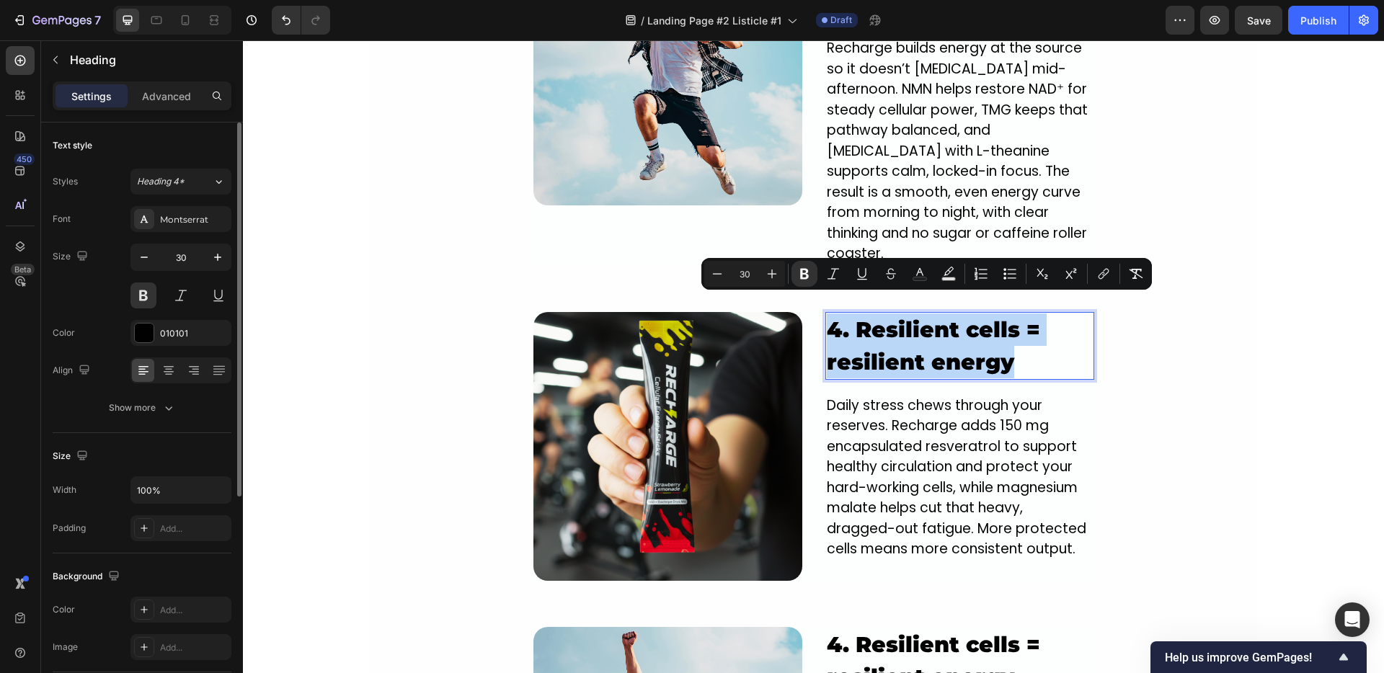
drag, startPoint x: 852, startPoint y: 336, endPoint x: 833, endPoint y: 323, distance: 22.8
click at [852, 335] on strong "4. Resilient cells = resilient energy" at bounding box center [933, 345] width 213 height 59
click at [834, 316] on strong "4. Resilient cells = resilient energy" at bounding box center [933, 345] width 213 height 59
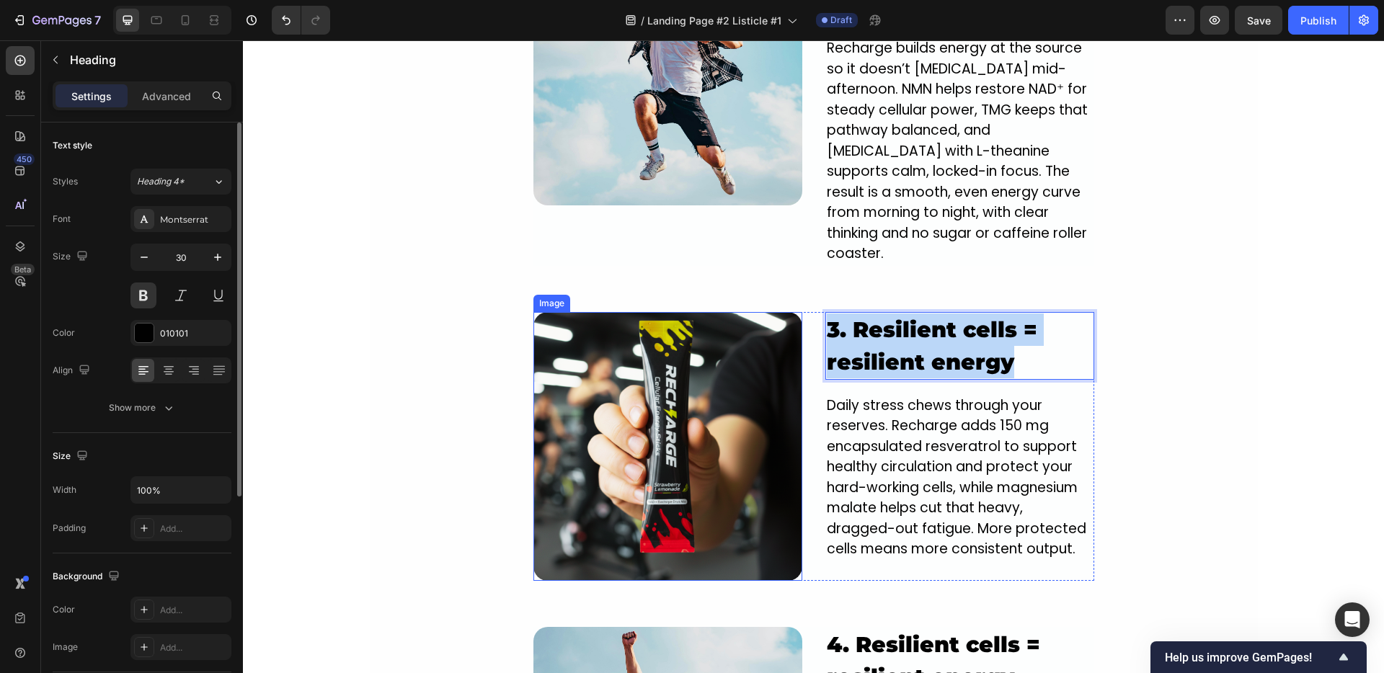
drag, startPoint x: 1015, startPoint y: 342, endPoint x: 790, endPoint y: 294, distance: 230.0
click at [790, 312] on div "Image 3. Resilient cells = resilient energy Heading 20 Daily stress chews throu…" at bounding box center [813, 446] width 561 height 269
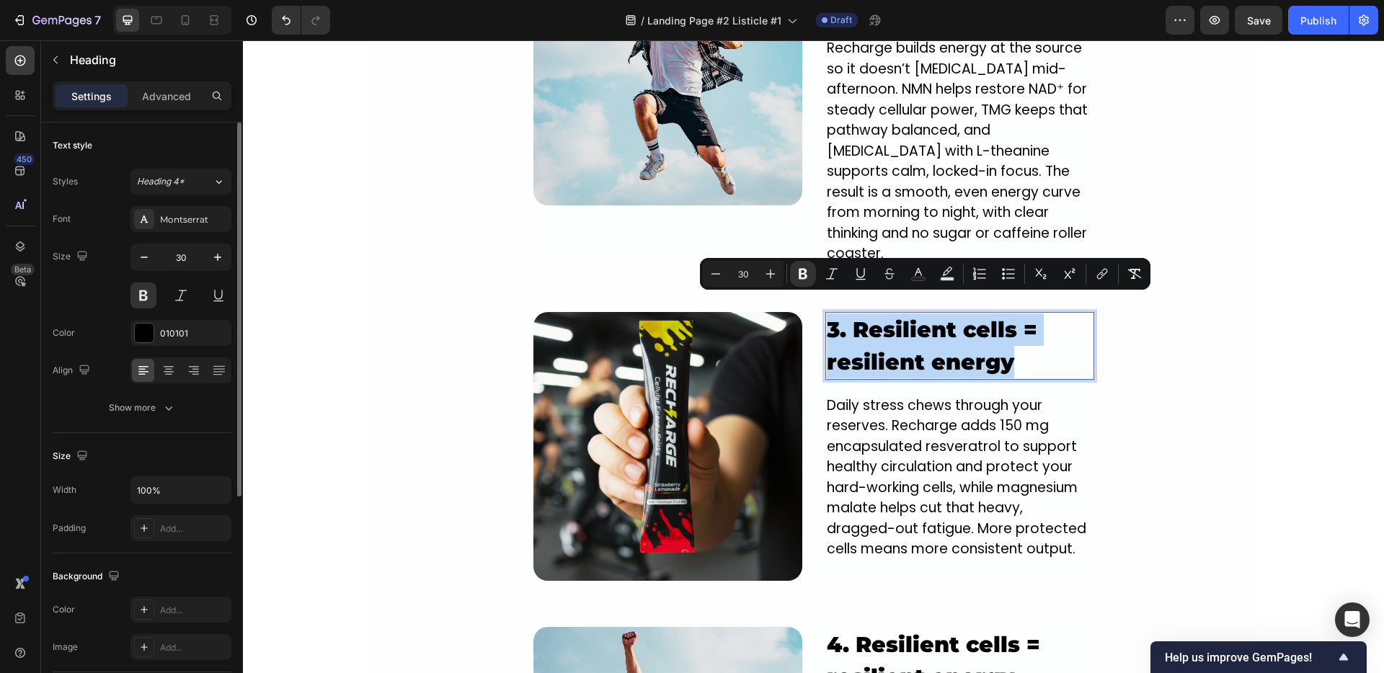
copy strong "3. Resilient cells = resilient energy"
click at [493, 474] on div "Image ⁠⁠⁠⁠⁠⁠⁠ 1. NEW innovative crash-free formula designed to power you from t…" at bounding box center [814, 374] width 888 height 1673
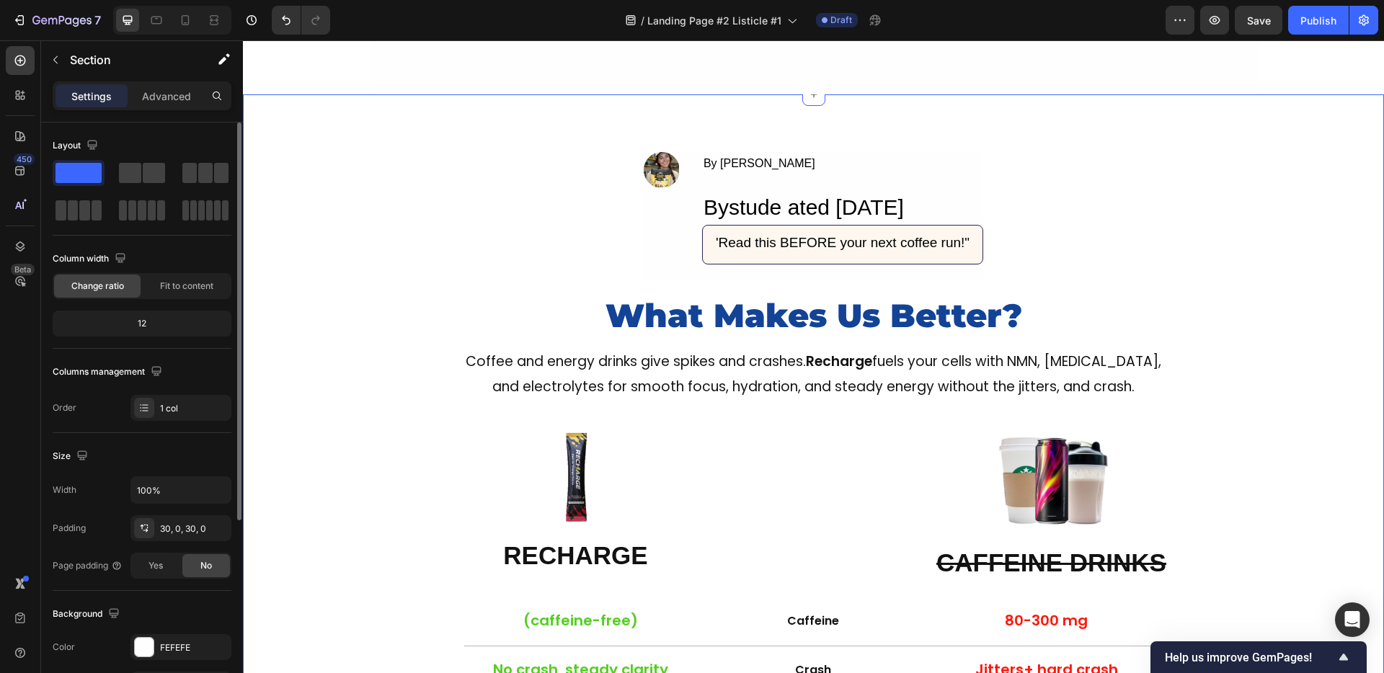
click at [384, 342] on div "Image By Jade M. Text Block Bystude ated Sep 25, 2025 Heading 'Read this BEFORE…" at bounding box center [813, 538] width 1119 height 773
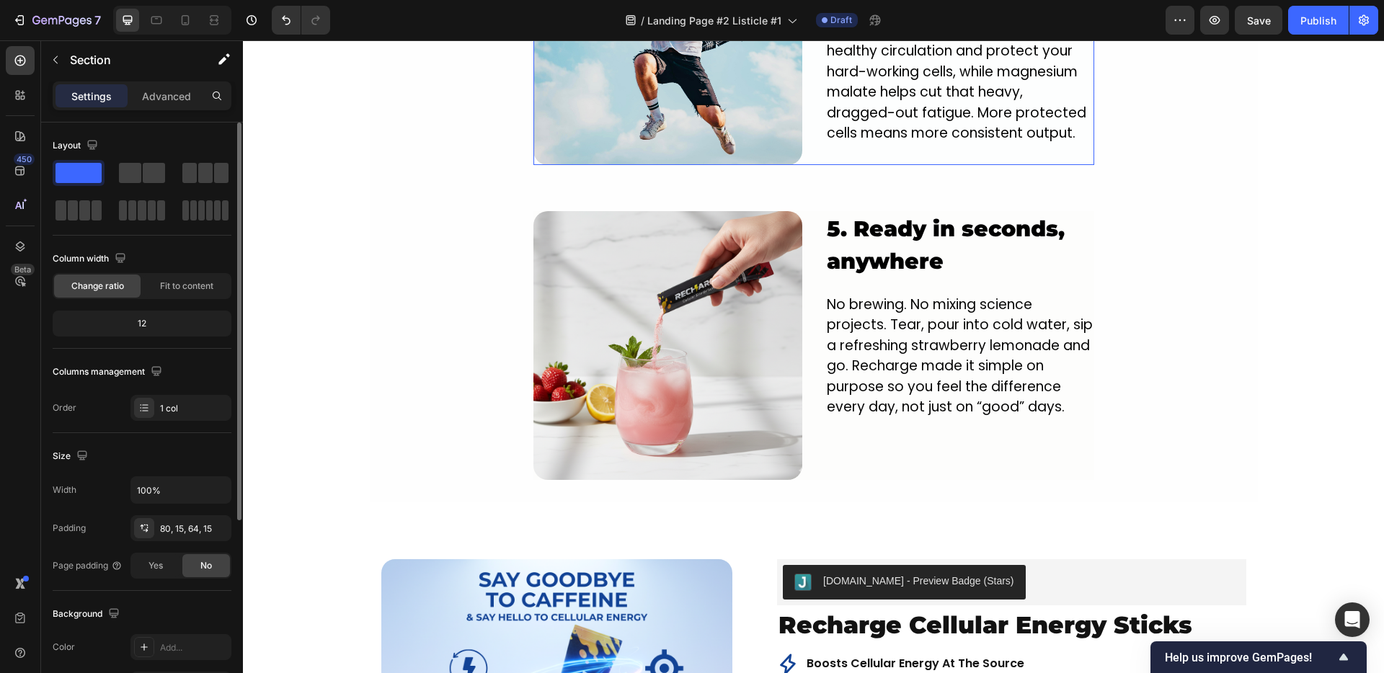
scroll to position [2516, 0]
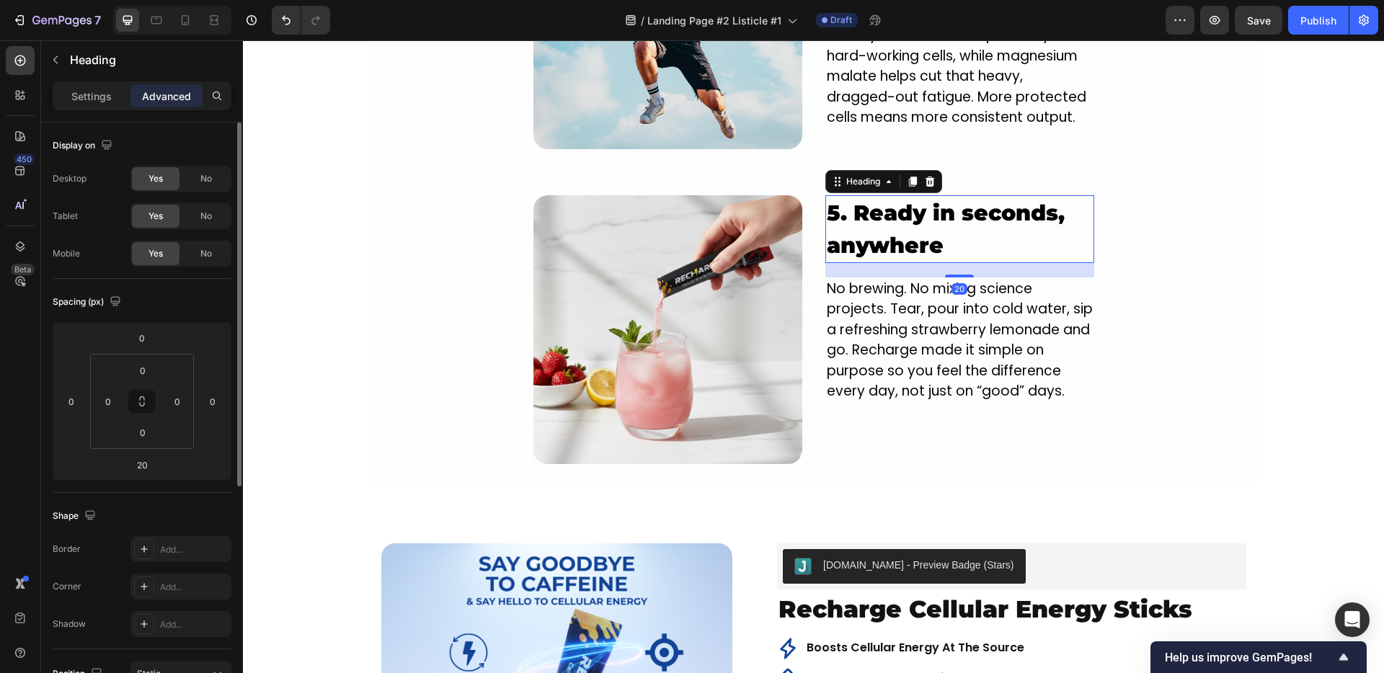
click at [887, 200] on h2 "5. Ready in seconds, anywhere" at bounding box center [959, 229] width 269 height 68
click at [915, 200] on h2 "5. Ready in seconds, anywhere" at bounding box center [959, 229] width 269 height 68
click at [928, 200] on p "5. Ready in seconds, anywhere" at bounding box center [960, 229] width 266 height 65
click at [939, 197] on p "5. Ready in seconds, anywhere" at bounding box center [960, 229] width 266 height 65
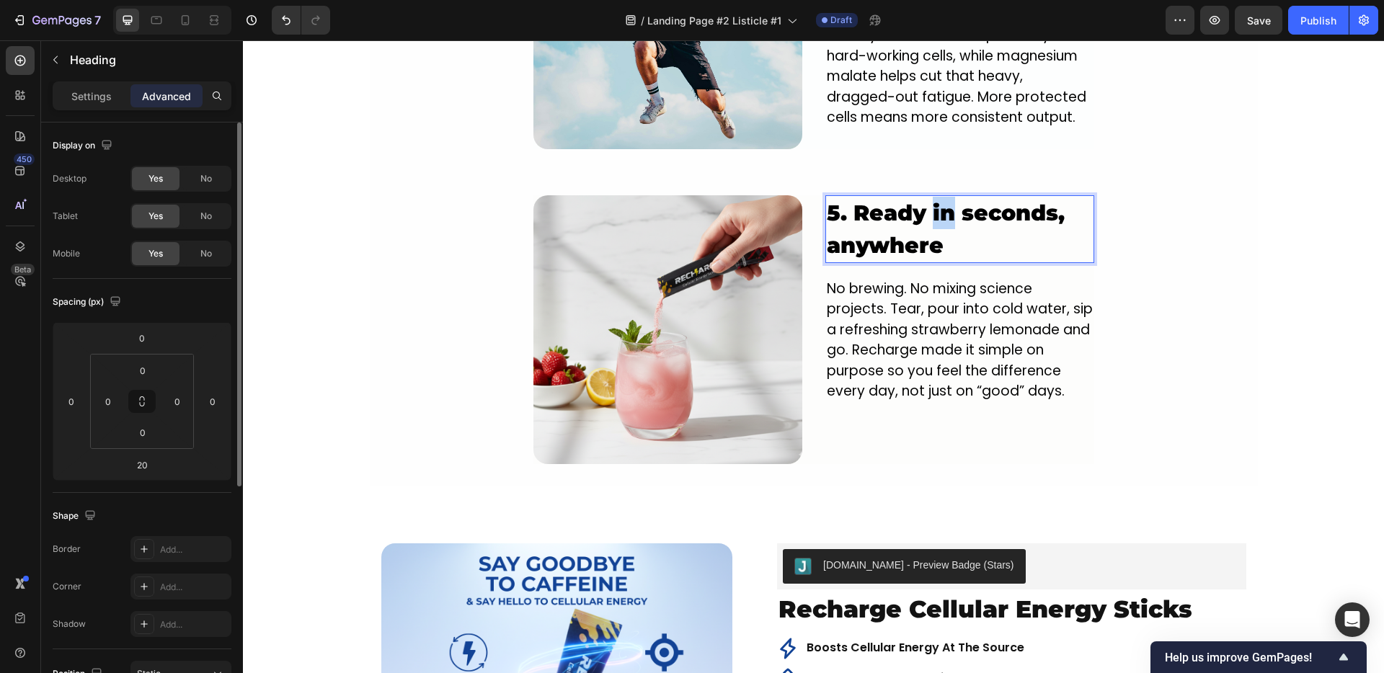
click at [939, 197] on p "5. Ready in seconds, anywhere" at bounding box center [960, 229] width 266 height 65
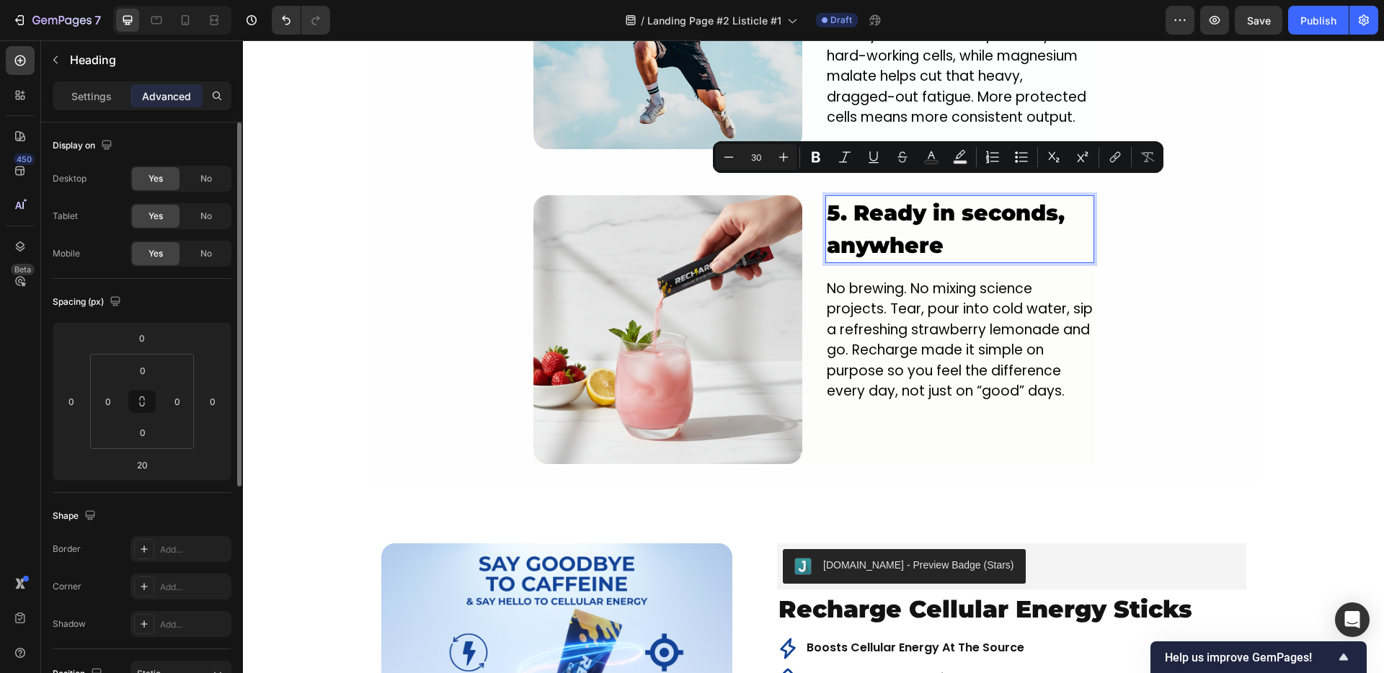
click at [907, 200] on p "5. Ready in seconds, anywhere" at bounding box center [960, 229] width 266 height 65
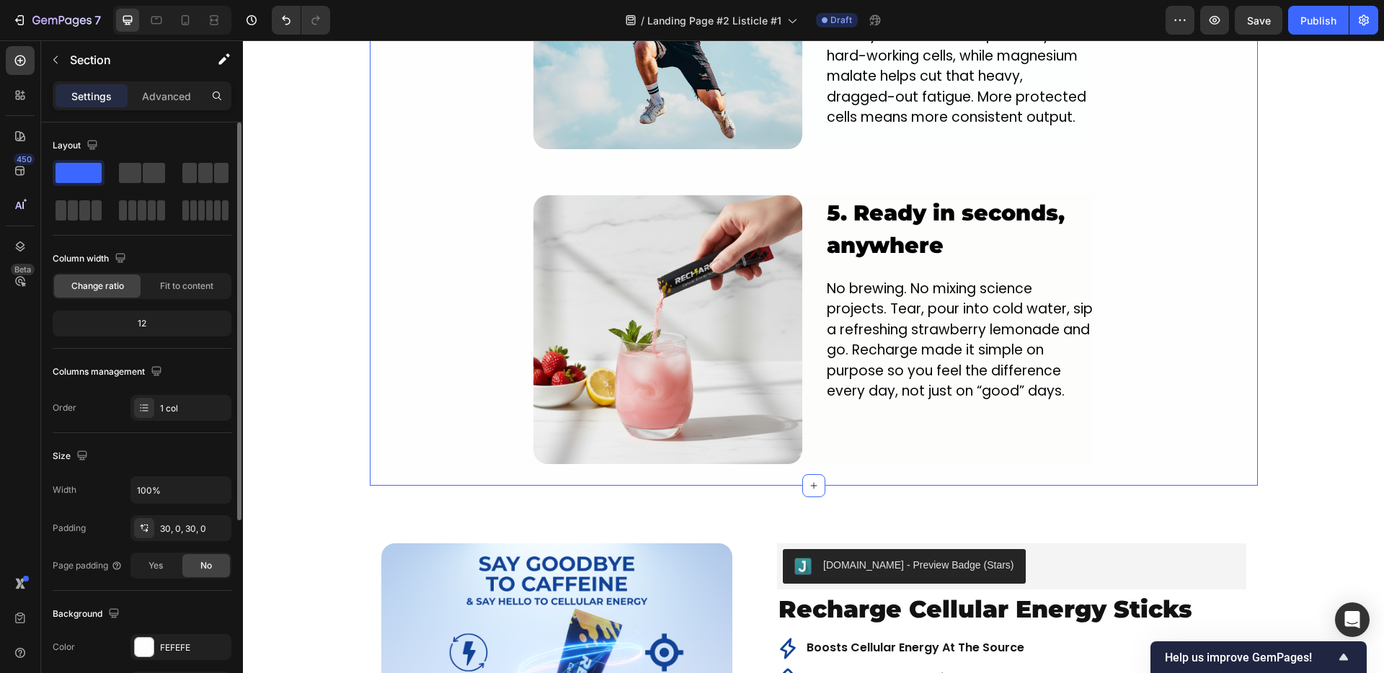
click at [987, 289] on p "No brewing. No mixing science projects. Tear, pour into cold water, sip a refre…" at bounding box center [960, 340] width 266 height 123
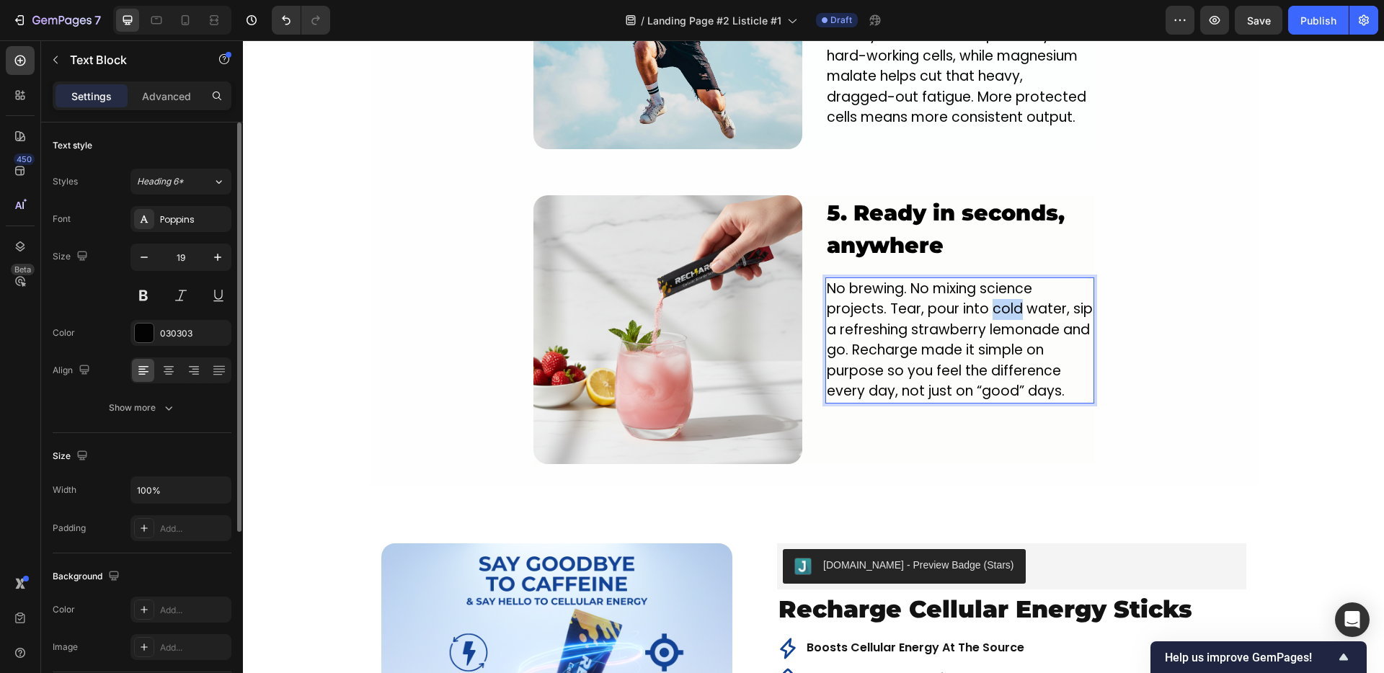
click at [987, 289] on p "No brewing. No mixing science projects. Tear, pour into cold water, sip a refre…" at bounding box center [960, 340] width 266 height 123
click at [1029, 293] on p "No brewing. No mixing science projects. Tear, pour into water, sip a refreshing…" at bounding box center [960, 340] width 266 height 123
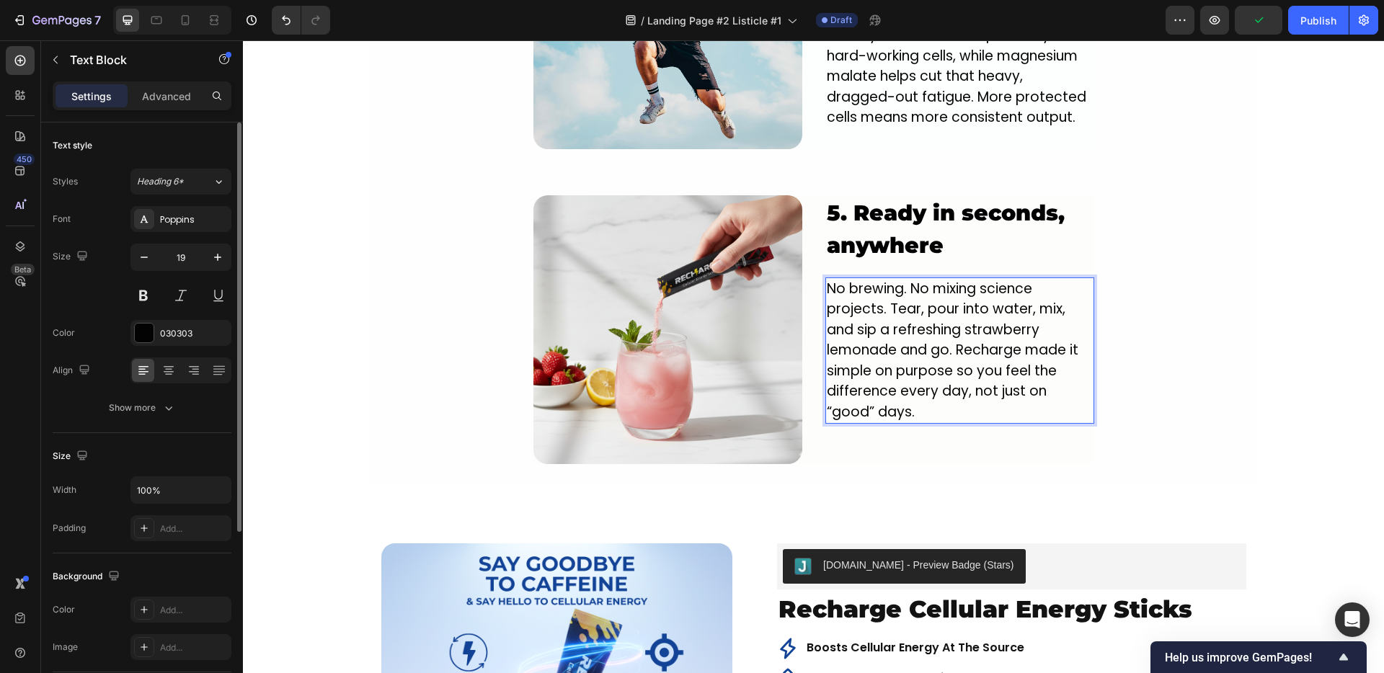
click at [882, 332] on p "No brewing. No mixing science projects. Tear, pour into water, mix, and sip a r…" at bounding box center [960, 351] width 266 height 144
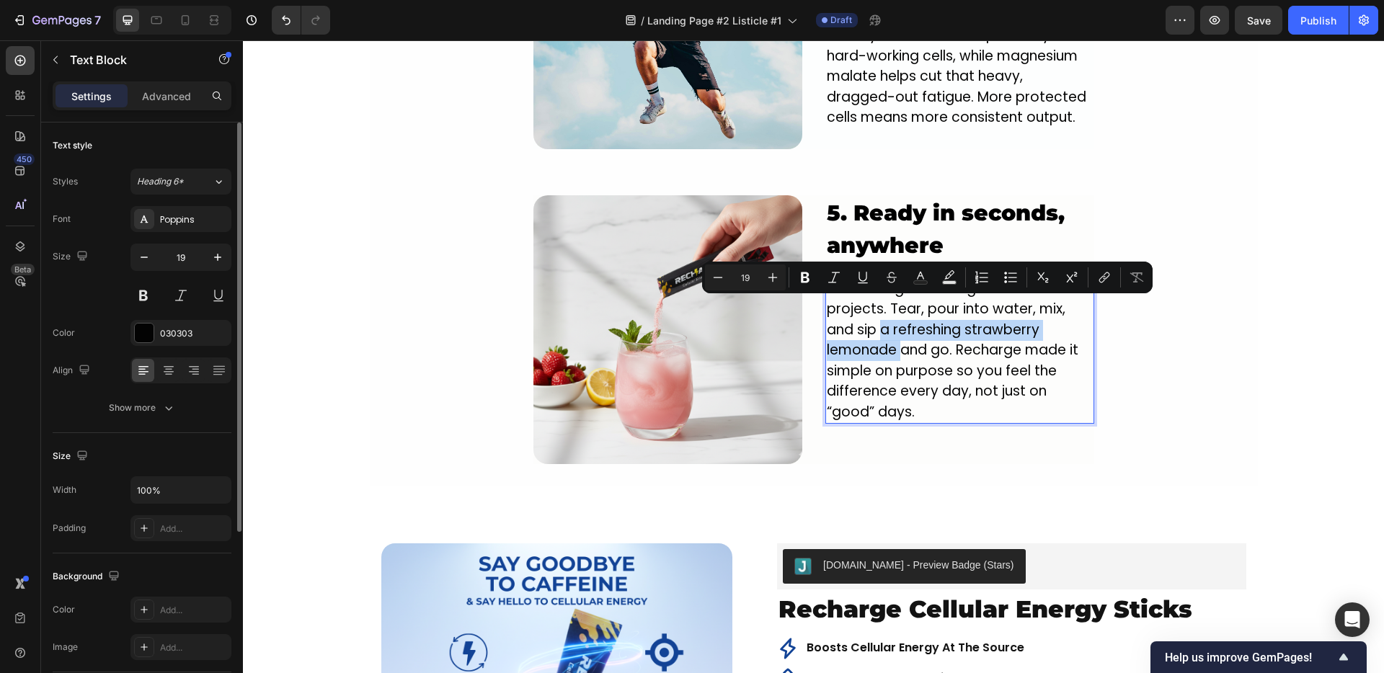
drag, startPoint x: 875, startPoint y: 308, endPoint x: 894, endPoint y: 330, distance: 29.1
click at [894, 331] on p "No brewing. No mixing science projects. Tear, pour into water, mix, and sip a r…" at bounding box center [960, 351] width 266 height 144
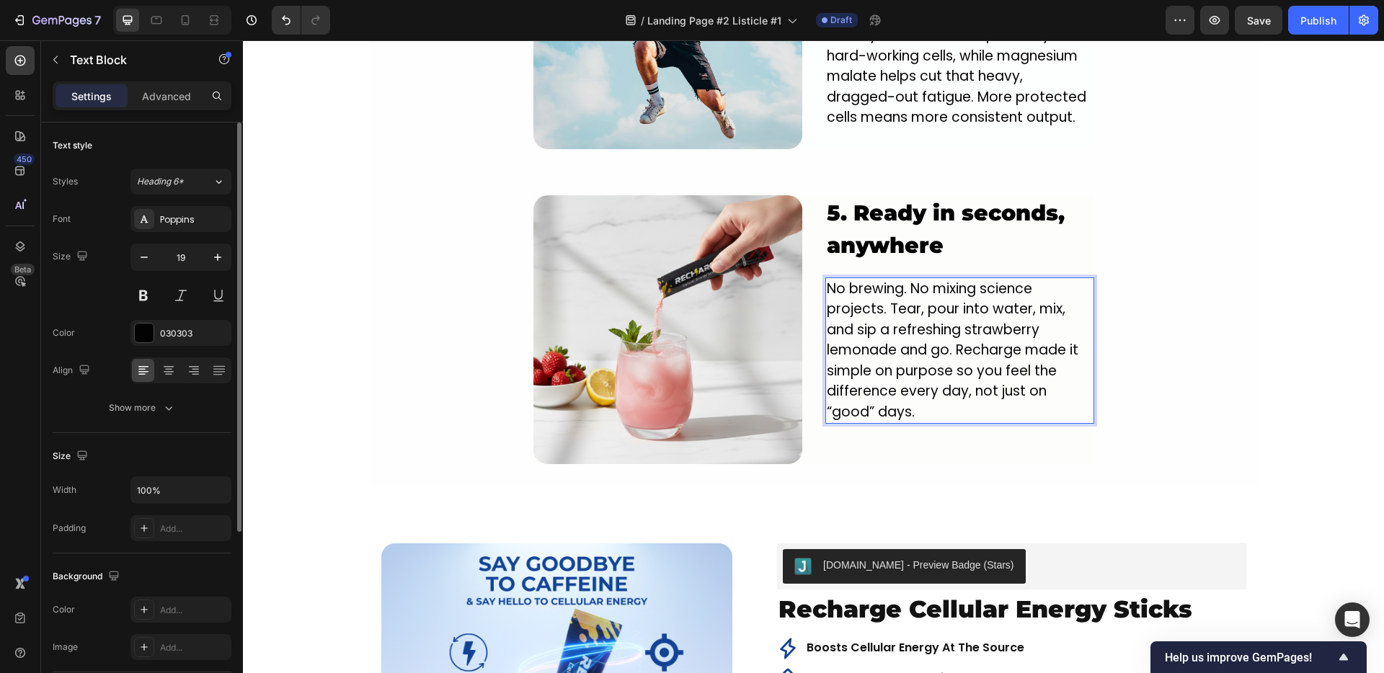
click at [912, 320] on p "No brewing. No mixing science projects. Tear, pour into water, mix, and sip a r…" at bounding box center [960, 351] width 266 height 144
click at [925, 292] on p "No brewing. No mixing science projects. Tear, pour into water, mix, and sip a r…" at bounding box center [960, 351] width 266 height 144
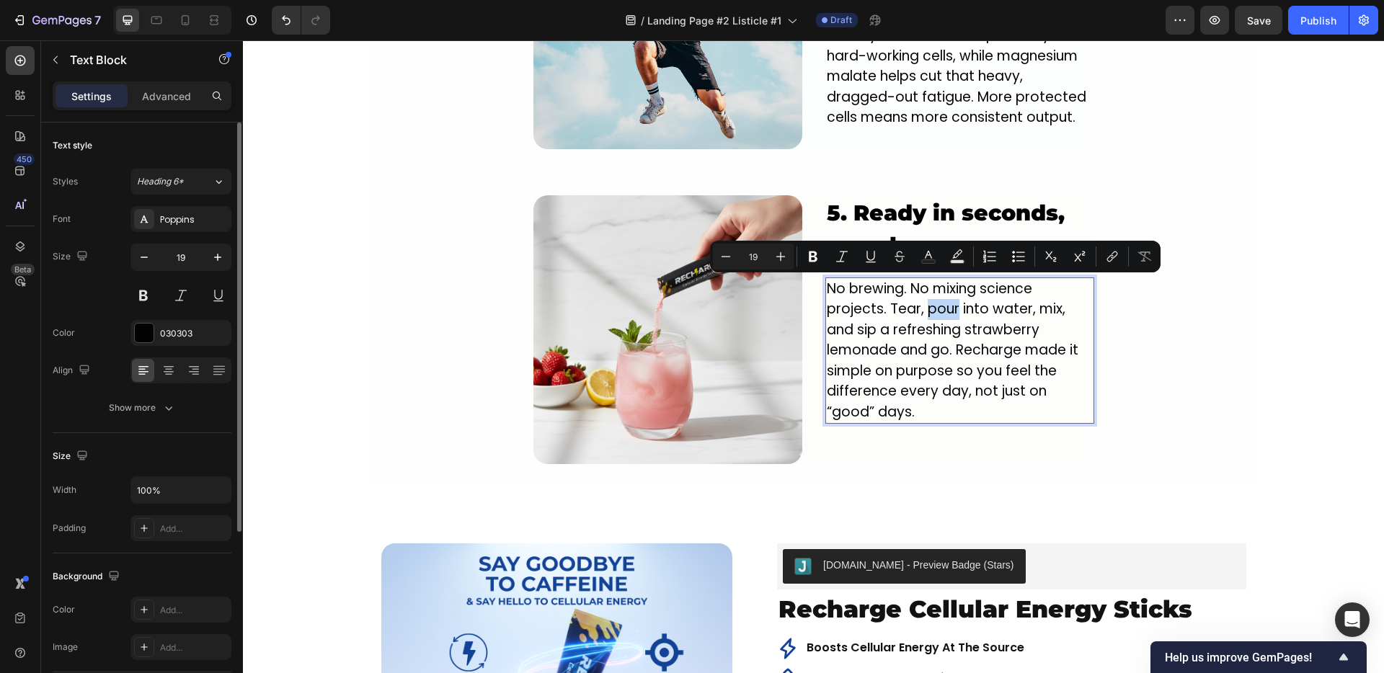
click at [950, 292] on p "No brewing. No mixing science projects. Tear, pour into water, mix, and sip a r…" at bounding box center [960, 351] width 266 height 144
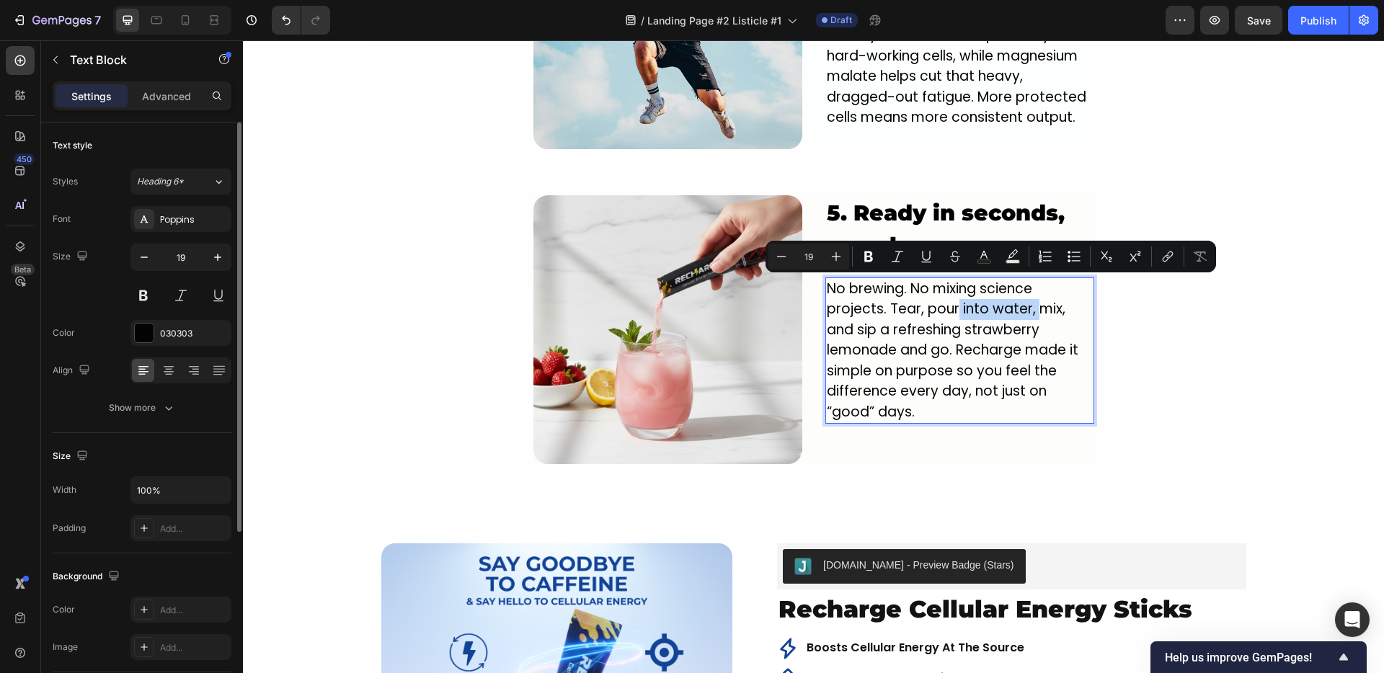
drag, startPoint x: 952, startPoint y: 290, endPoint x: 1030, endPoint y: 290, distance: 77.8
click at [1030, 290] on p "No brewing. No mixing science projects. Tear, pour into water, mix, and sip a r…" at bounding box center [960, 351] width 266 height 144
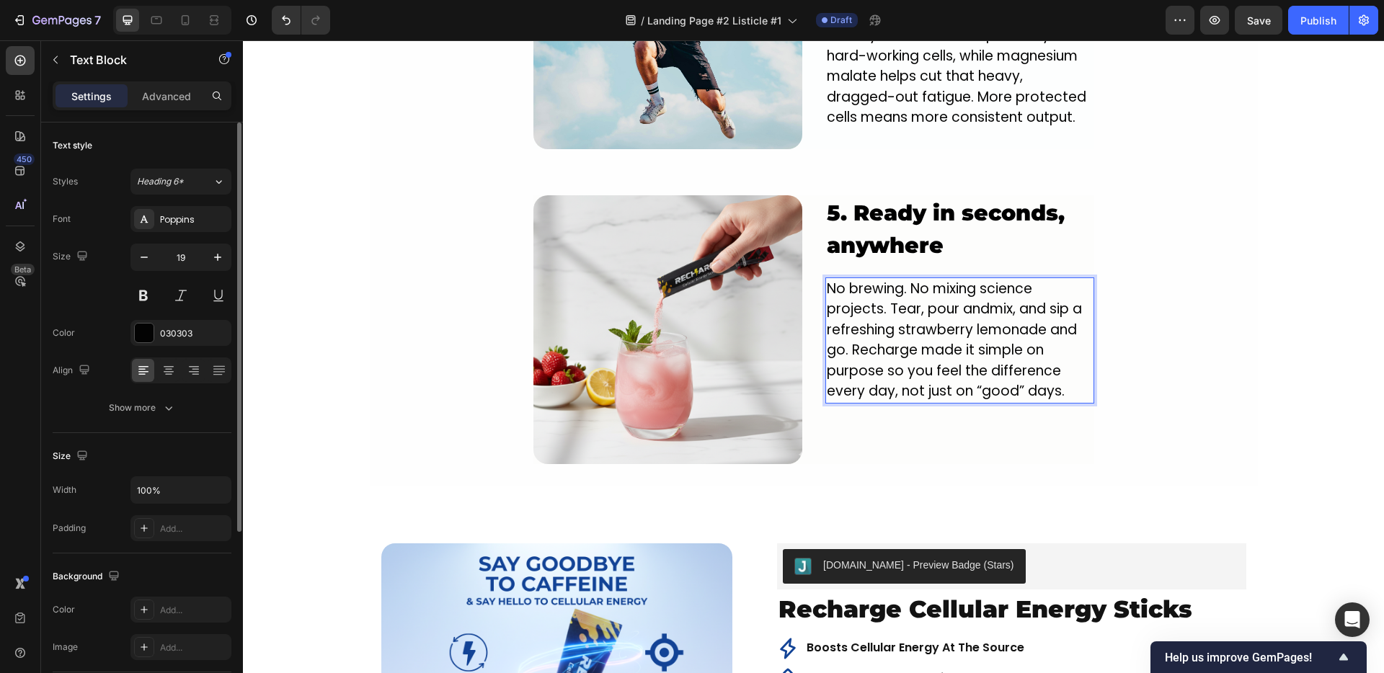
click at [1004, 288] on p "No brewing. No mixing science projects. Tear, pour andmix, and sip a refreshing…" at bounding box center [960, 340] width 266 height 123
click at [842, 308] on p "No brewing. No mixing science projects. Tear, pour and mix into water, and sip …" at bounding box center [960, 351] width 266 height 144
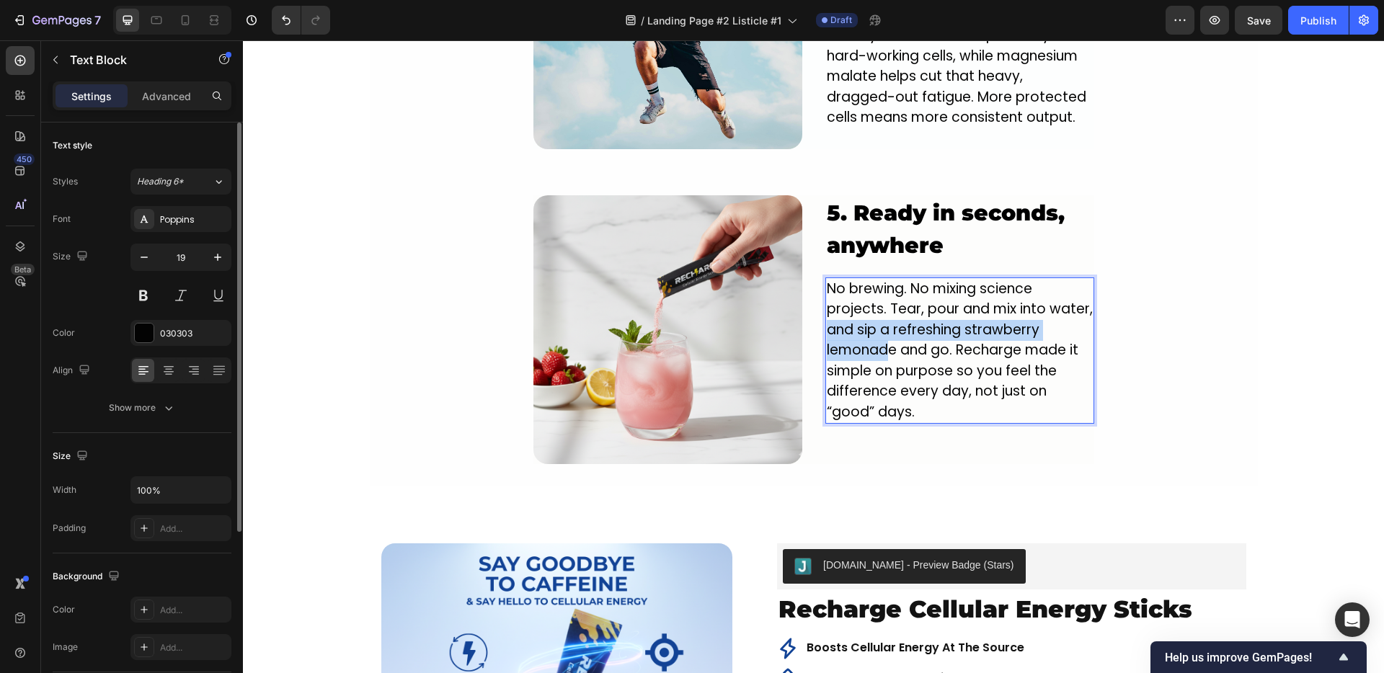
drag, startPoint x: 820, startPoint y: 308, endPoint x: 886, endPoint y: 330, distance: 69.1
click at [886, 330] on p "No brewing. No mixing science projects. Tear, pour and mix into water, and sip …" at bounding box center [960, 351] width 266 height 144
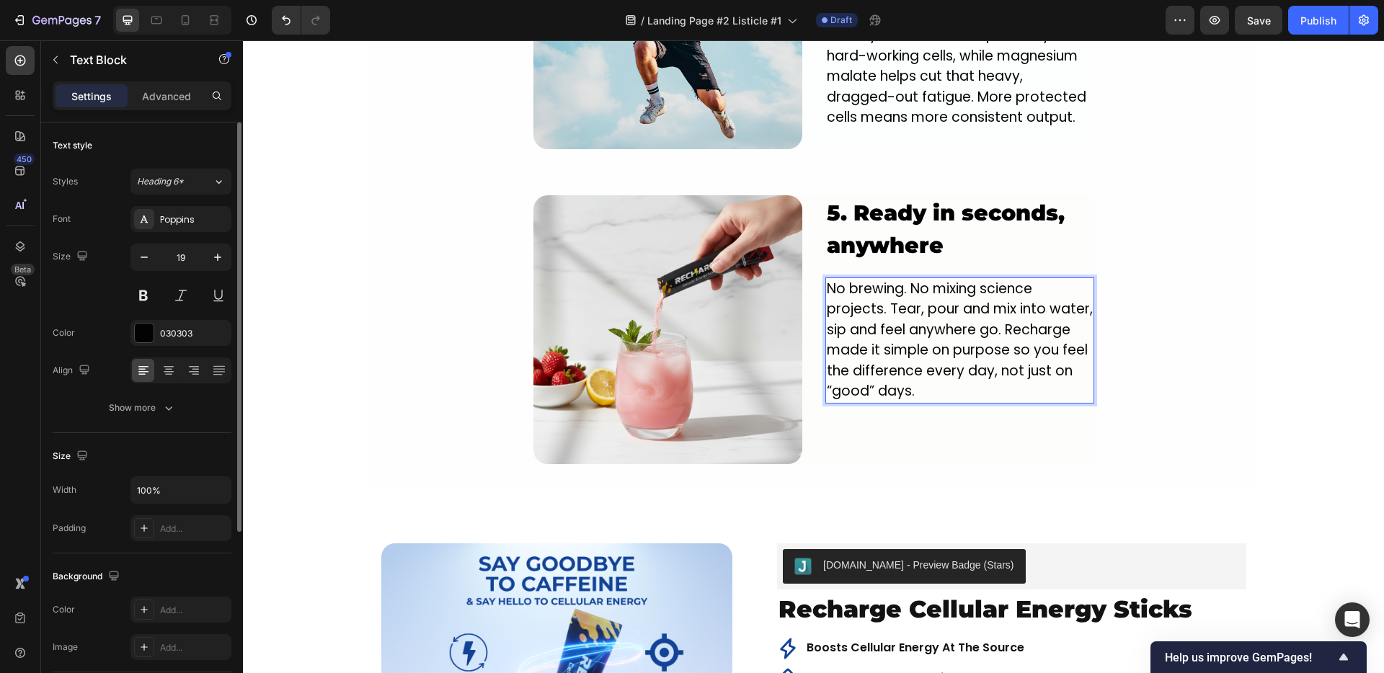
click at [979, 314] on p "No brewing. No mixing science projects. Tear, pour and mix into water, sip and …" at bounding box center [960, 340] width 266 height 123
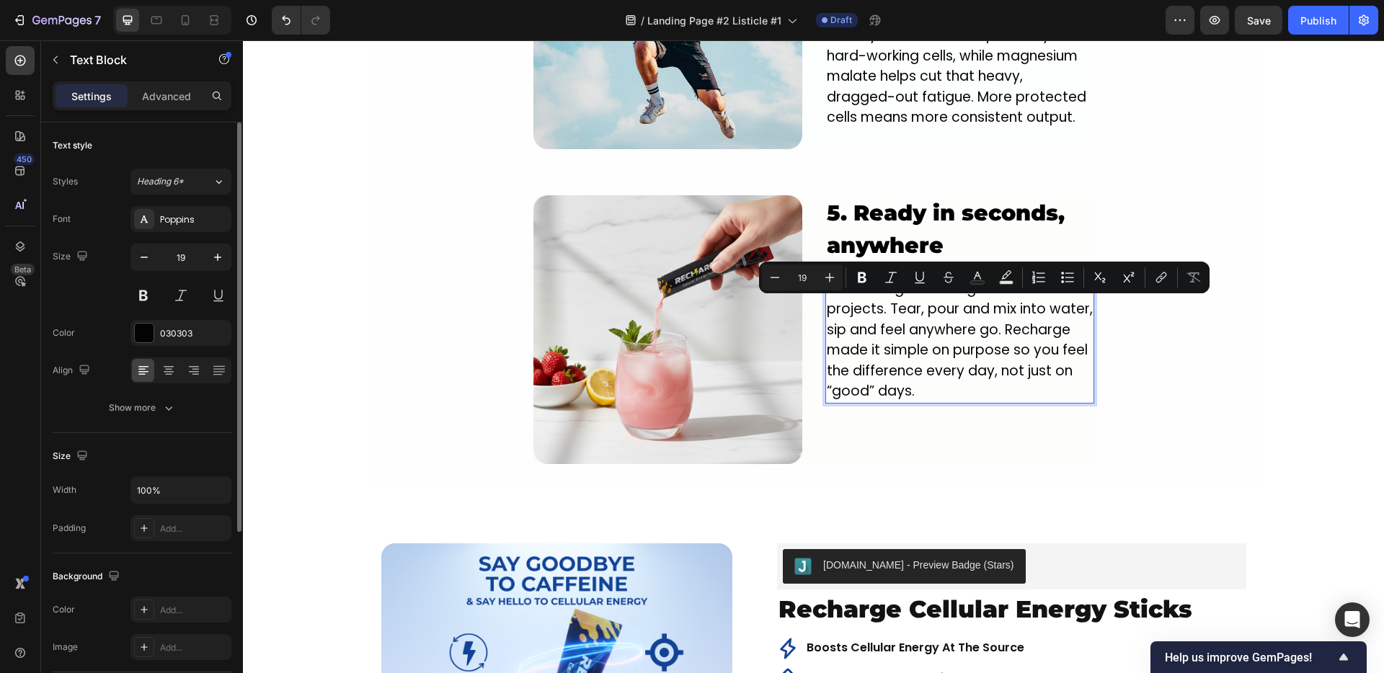
click at [965, 314] on p "No brewing. No mixing science projects. Tear, pour and mix into water, sip and …" at bounding box center [960, 340] width 266 height 123
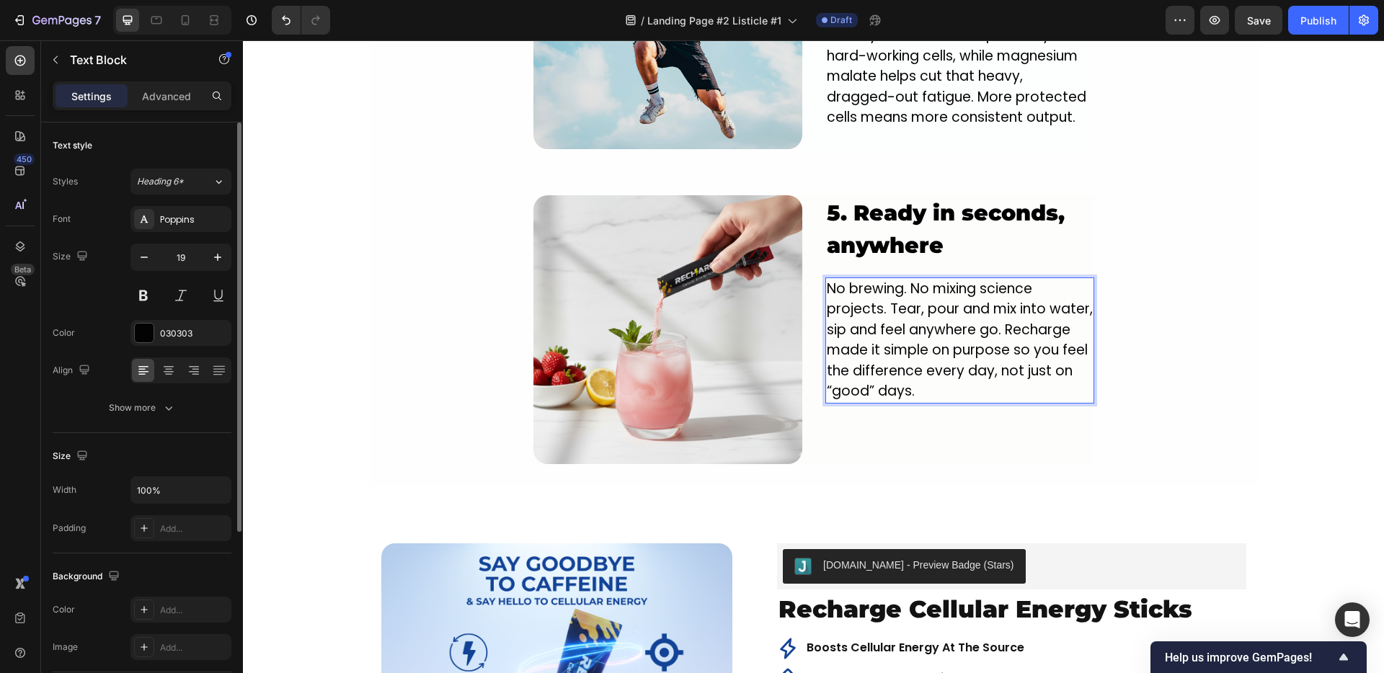
click at [987, 314] on p "No brewing. No mixing science projects. Tear, pour and mix into water, sip and …" at bounding box center [960, 340] width 266 height 123
click at [933, 303] on p "No brewing. No mixing science projects. Tear, pour and mix into water, sip and …" at bounding box center [960, 340] width 266 height 123
click at [1048, 354] on p "No brewing. No mixing science projects. Tear, pour and mix into water, sip and …" at bounding box center [960, 330] width 266 height 103
click at [1062, 354] on p "No brewing. No mixing science projects. Tear, pour and mix into water, sip and …" at bounding box center [960, 330] width 266 height 103
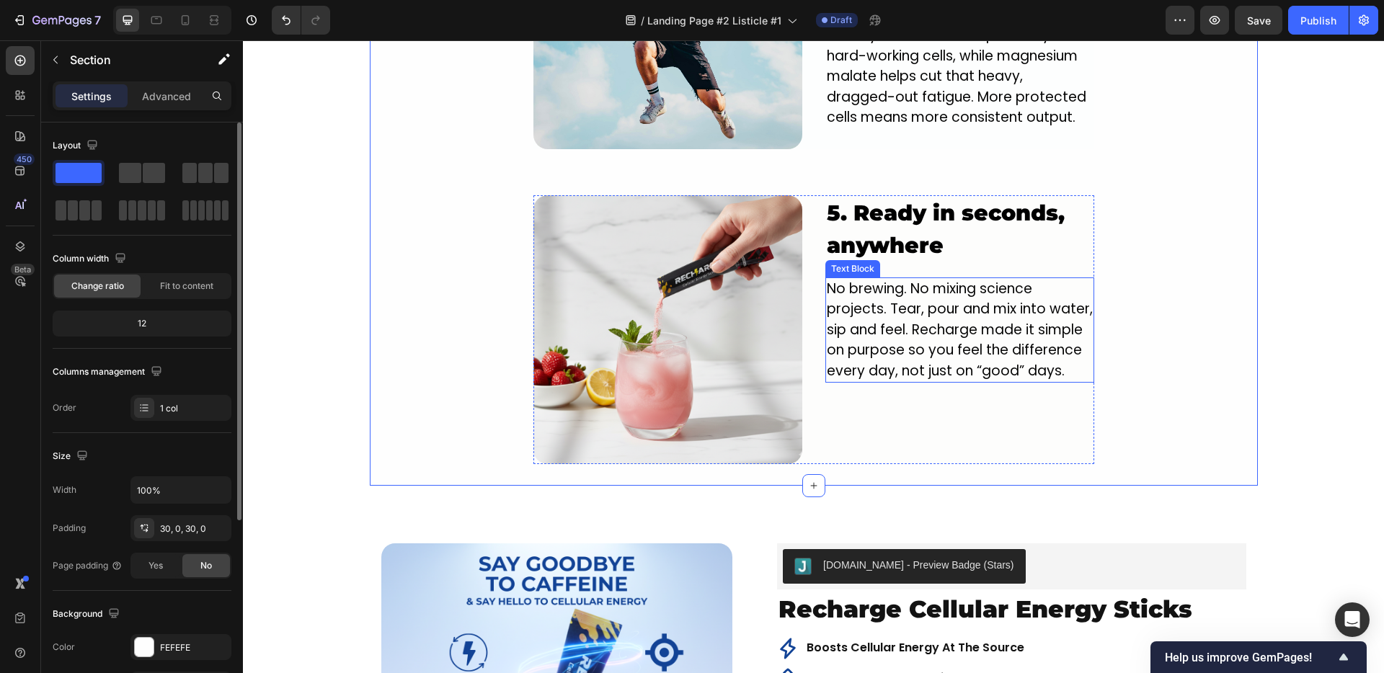
click at [886, 279] on p "No brewing. No mixing science projects. Tear, pour and mix into water, sip and …" at bounding box center [960, 330] width 266 height 103
click at [868, 316] on p "No brewing. No mixing science projects. Tear, pour and mix into water, sip and …" at bounding box center [960, 330] width 266 height 103
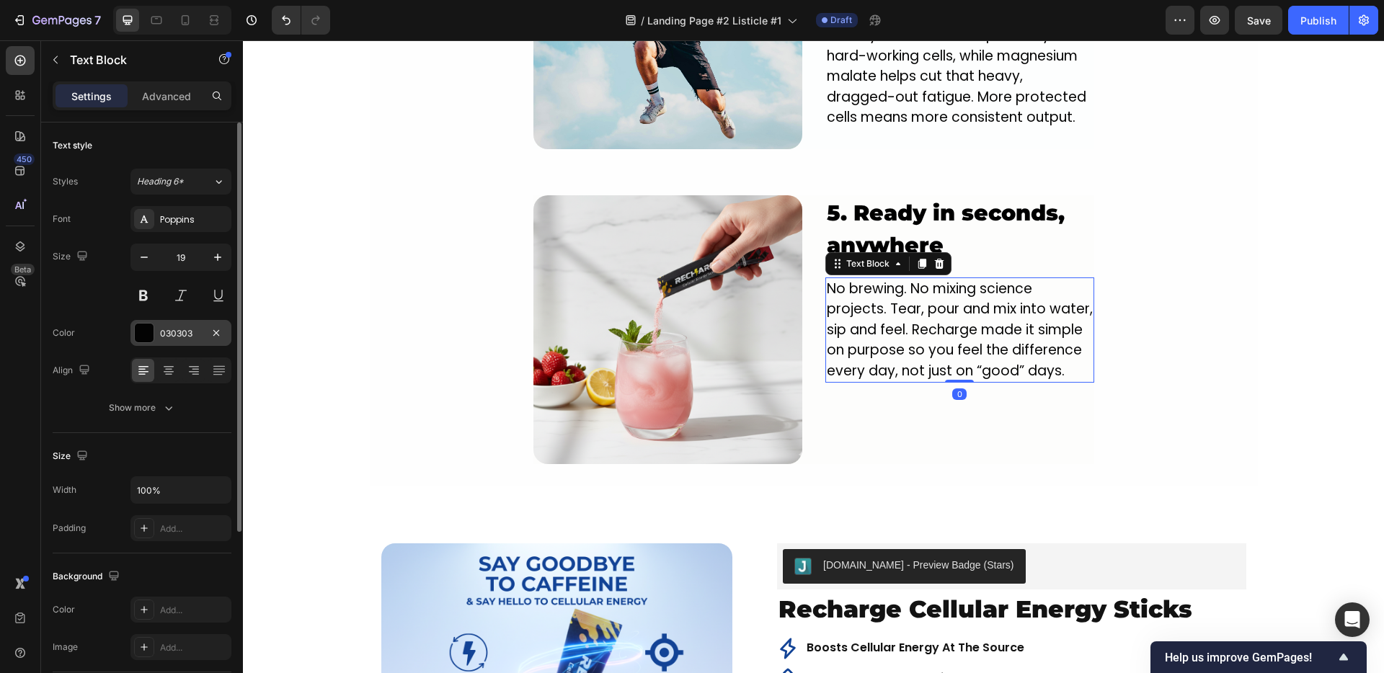
click at [174, 329] on div "030303" at bounding box center [181, 333] width 42 height 13
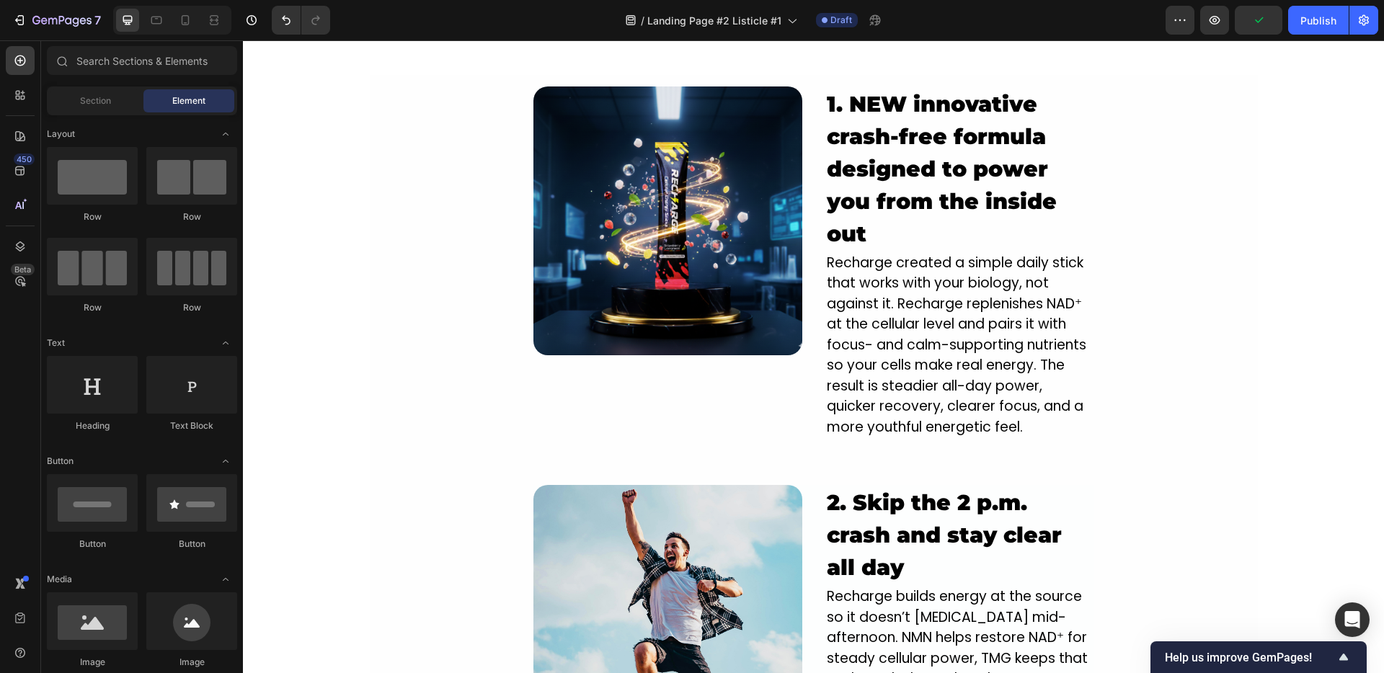
scroll to position [1248, 0]
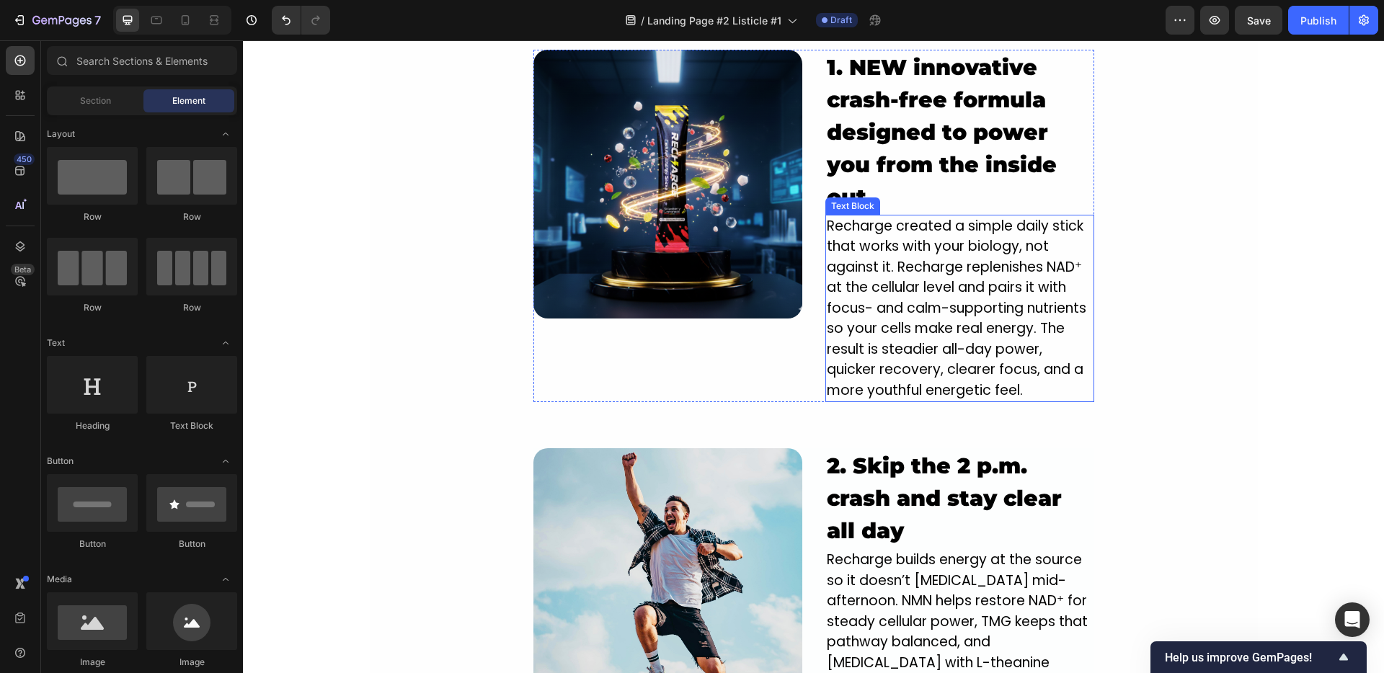
click at [915, 289] on p "Recharge created a simple daily stick that works with your biology, not against…" at bounding box center [960, 308] width 266 height 185
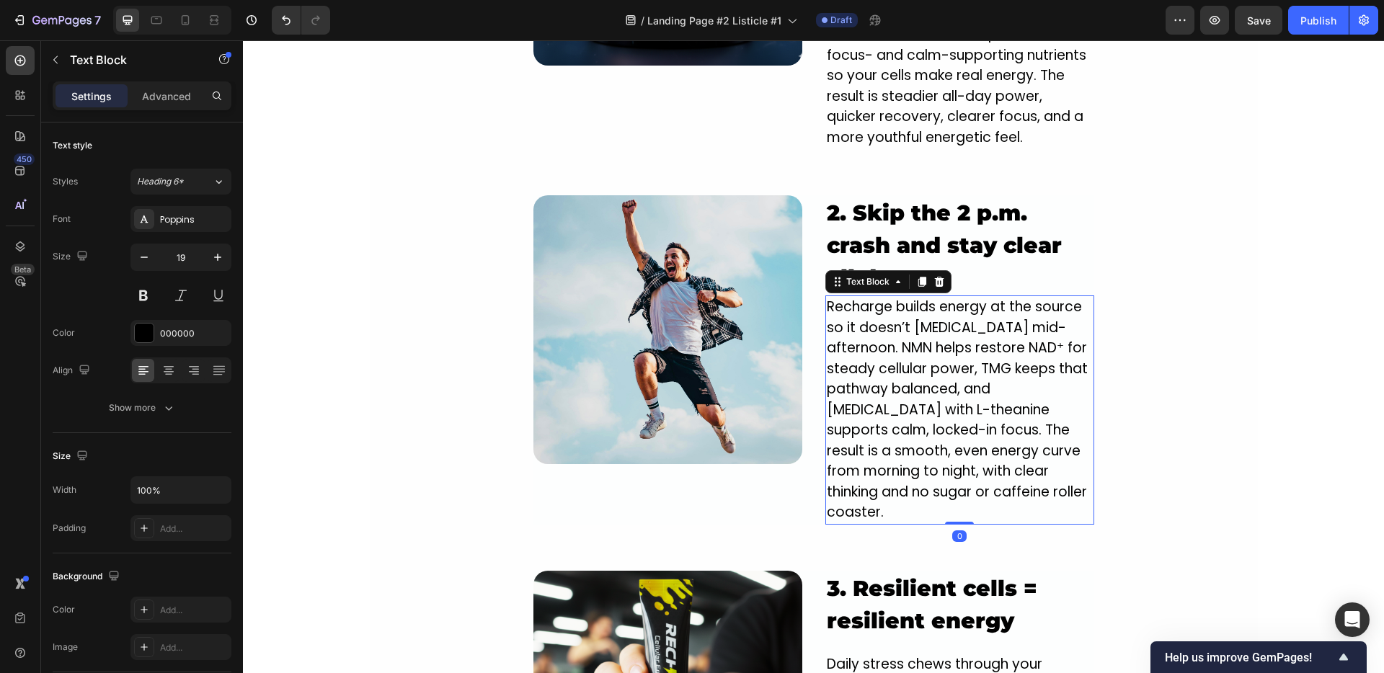
click at [853, 399] on p "Recharge builds energy at the source so it doesn’t [MEDICAL_DATA] mid-afternoon…" at bounding box center [960, 410] width 266 height 226
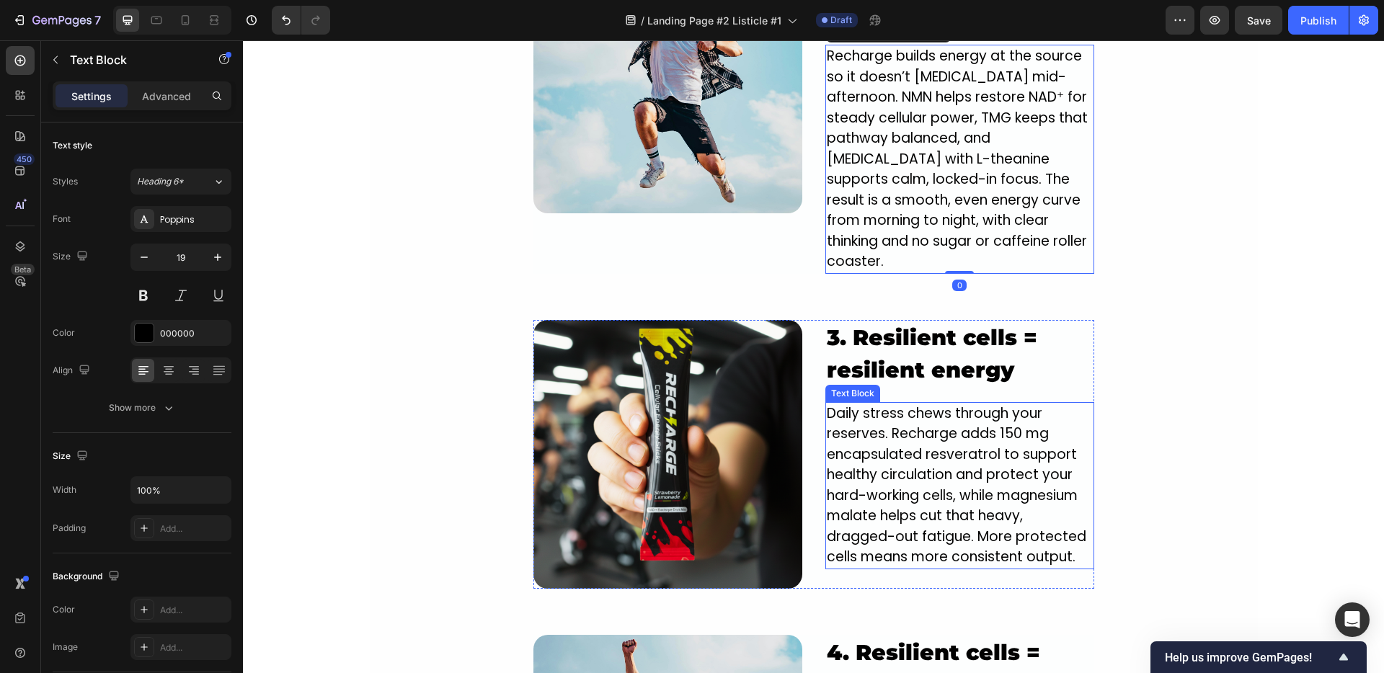
click at [863, 429] on p "Daily stress chews through your reserves. Recharge adds 150 mg encapsulated res…" at bounding box center [960, 486] width 266 height 164
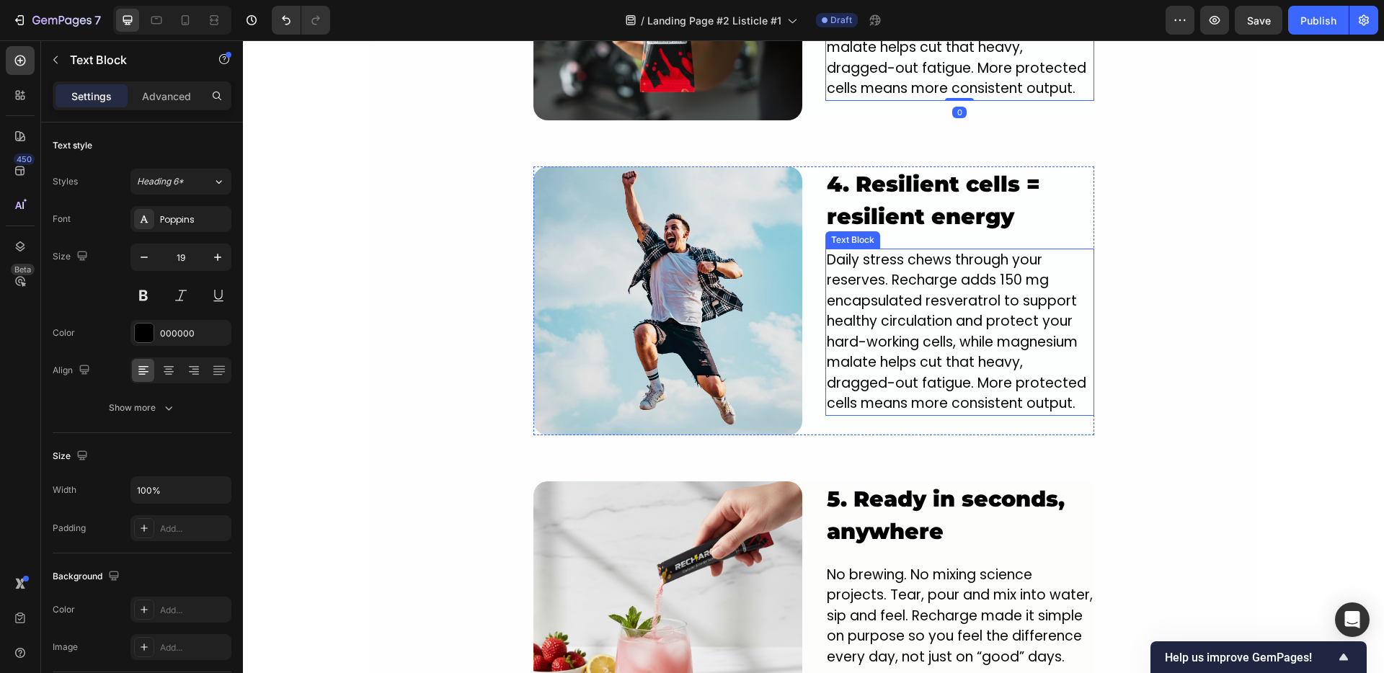
click at [884, 306] on p "Daily stress chews through your reserves. Recharge adds 150 mg encapsulated res…" at bounding box center [960, 332] width 266 height 164
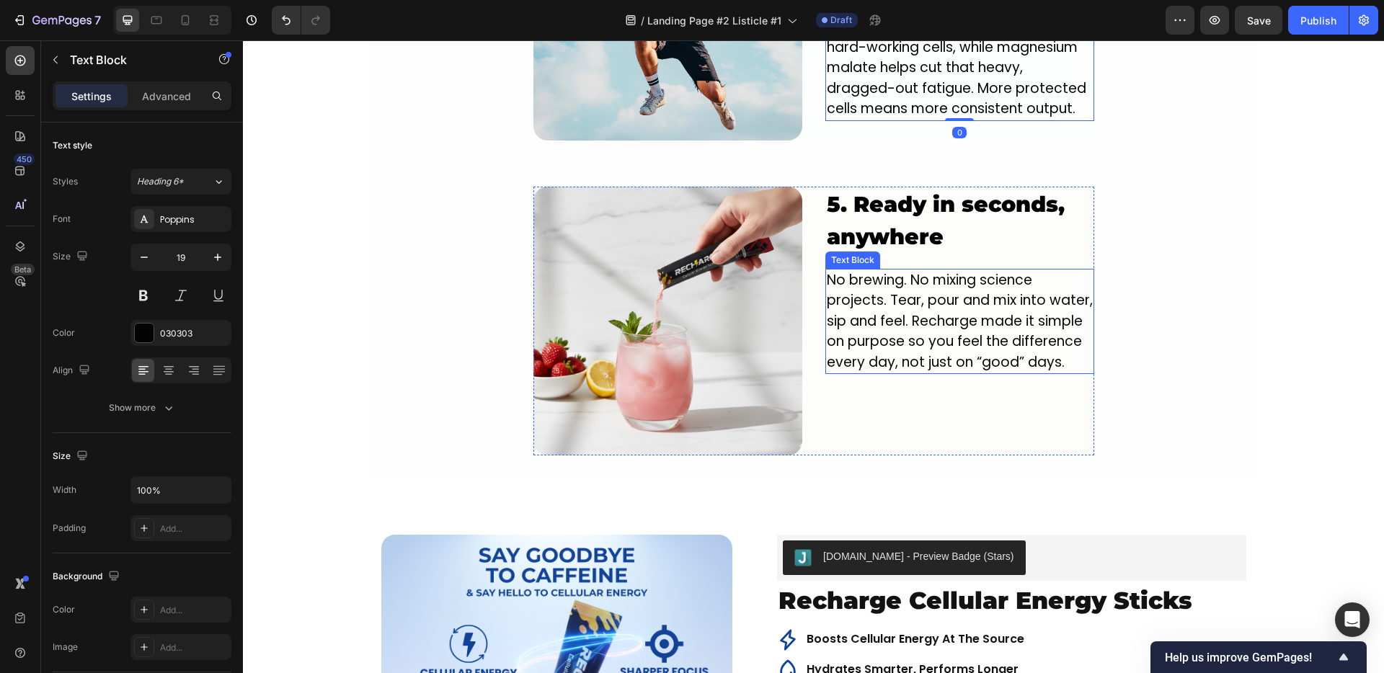
click at [894, 316] on p "No brewing. No mixing science projects. Tear, pour and mix into water, sip and …" at bounding box center [960, 321] width 266 height 103
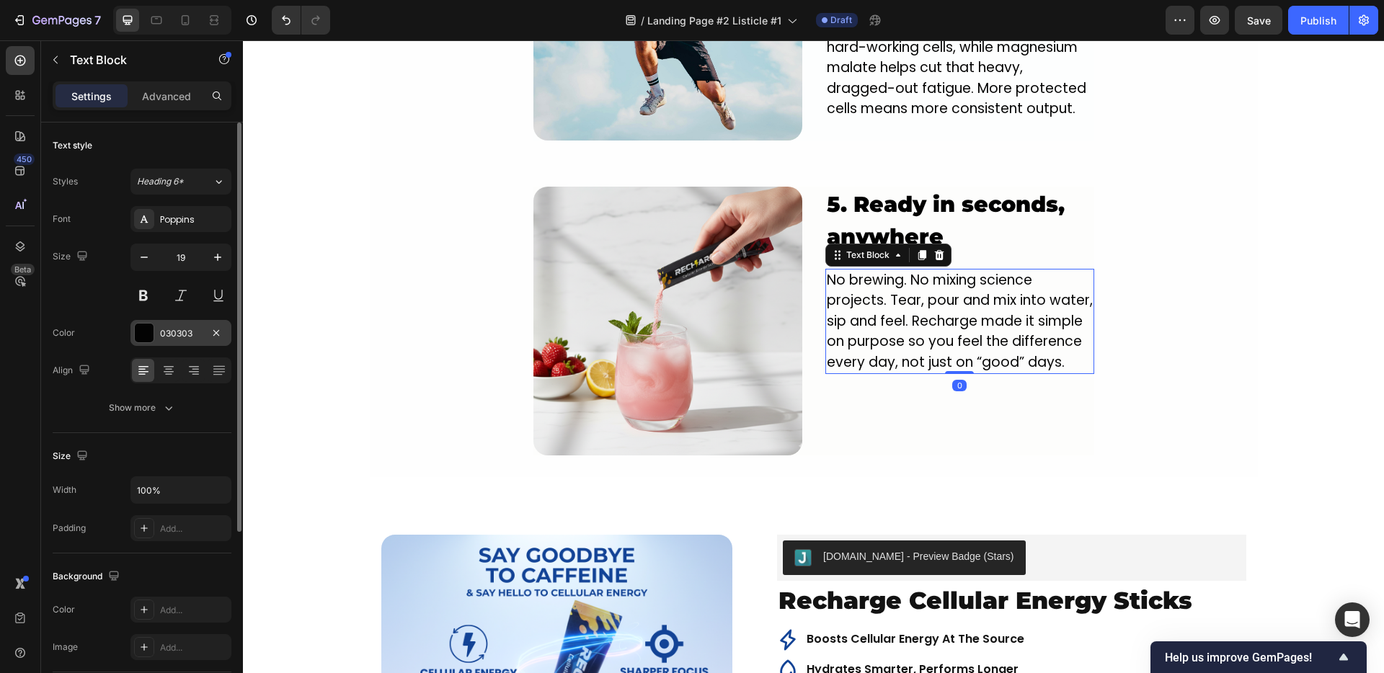
click at [176, 329] on div "030303" at bounding box center [181, 333] width 42 height 13
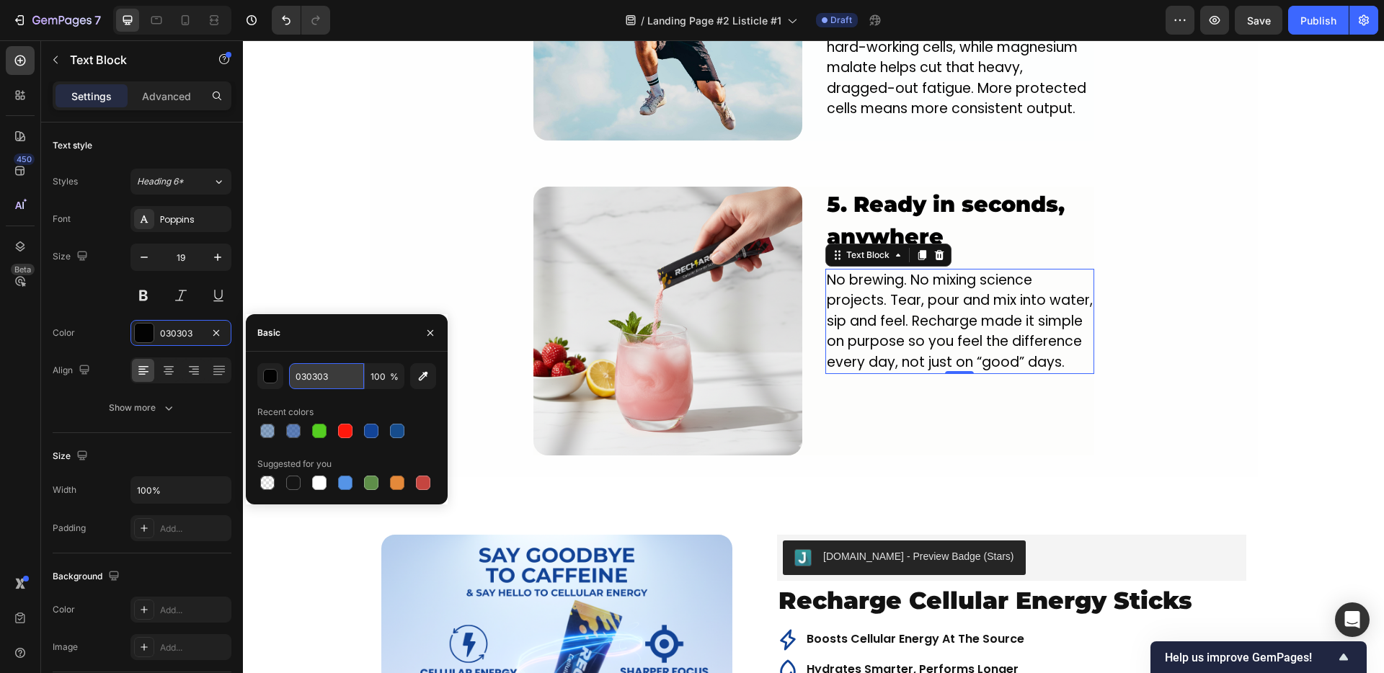
click at [318, 367] on input "030303" at bounding box center [326, 376] width 75 height 26
click at [302, 373] on input "030303" at bounding box center [326, 376] width 75 height 26
type input "000000"
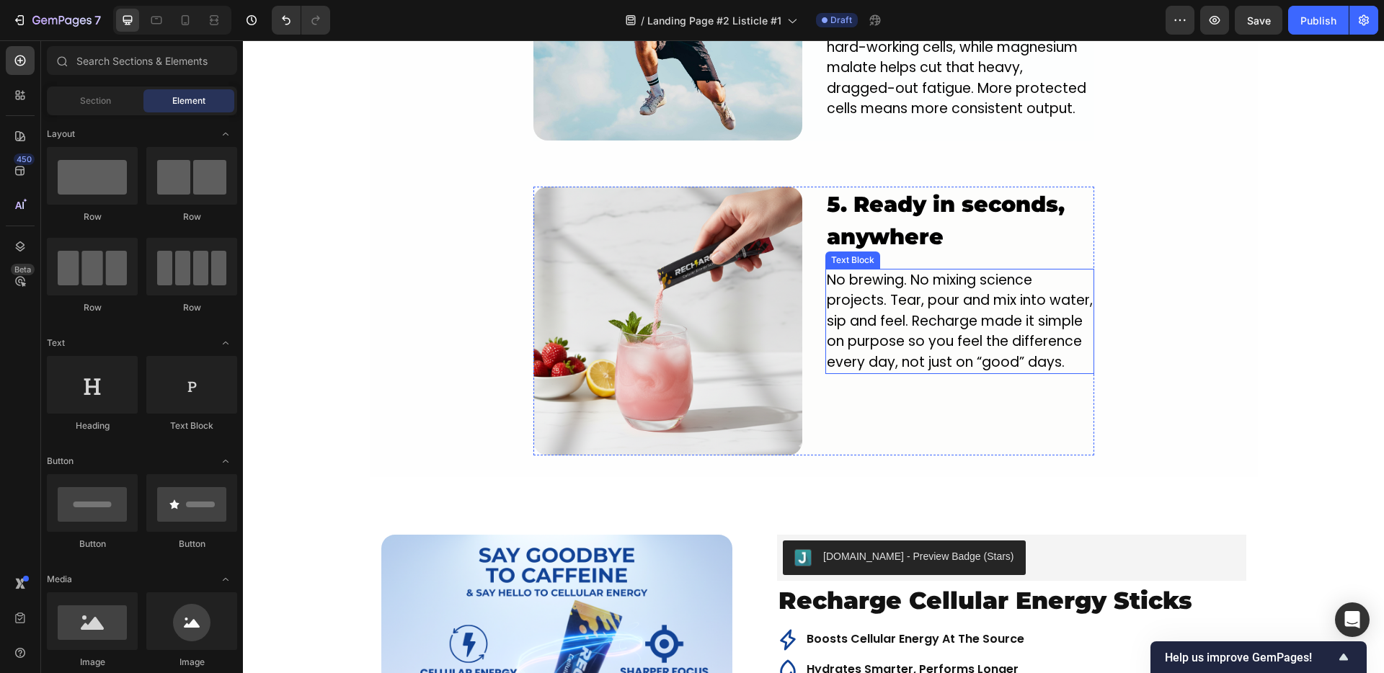
click at [921, 310] on p "No brewing. No mixing science projects. Tear, pour and mix into water, sip and …" at bounding box center [960, 321] width 266 height 103
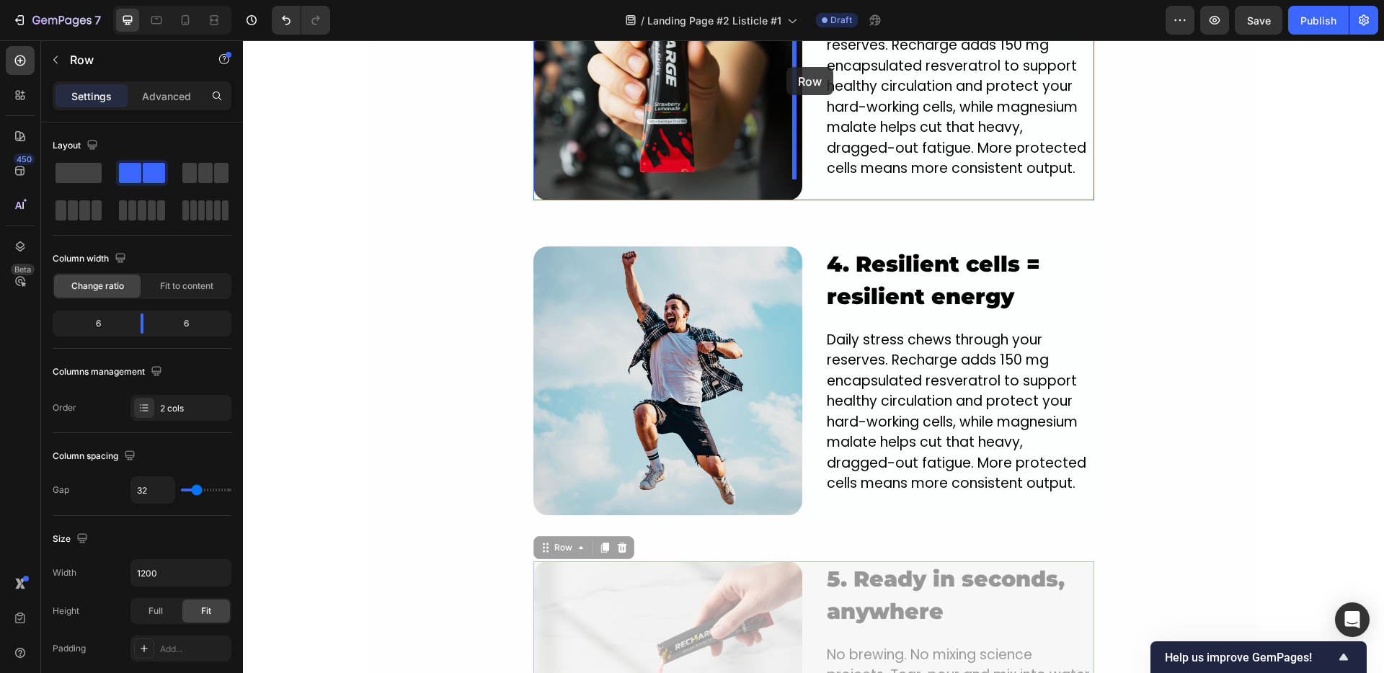
scroll to position [2129, 0]
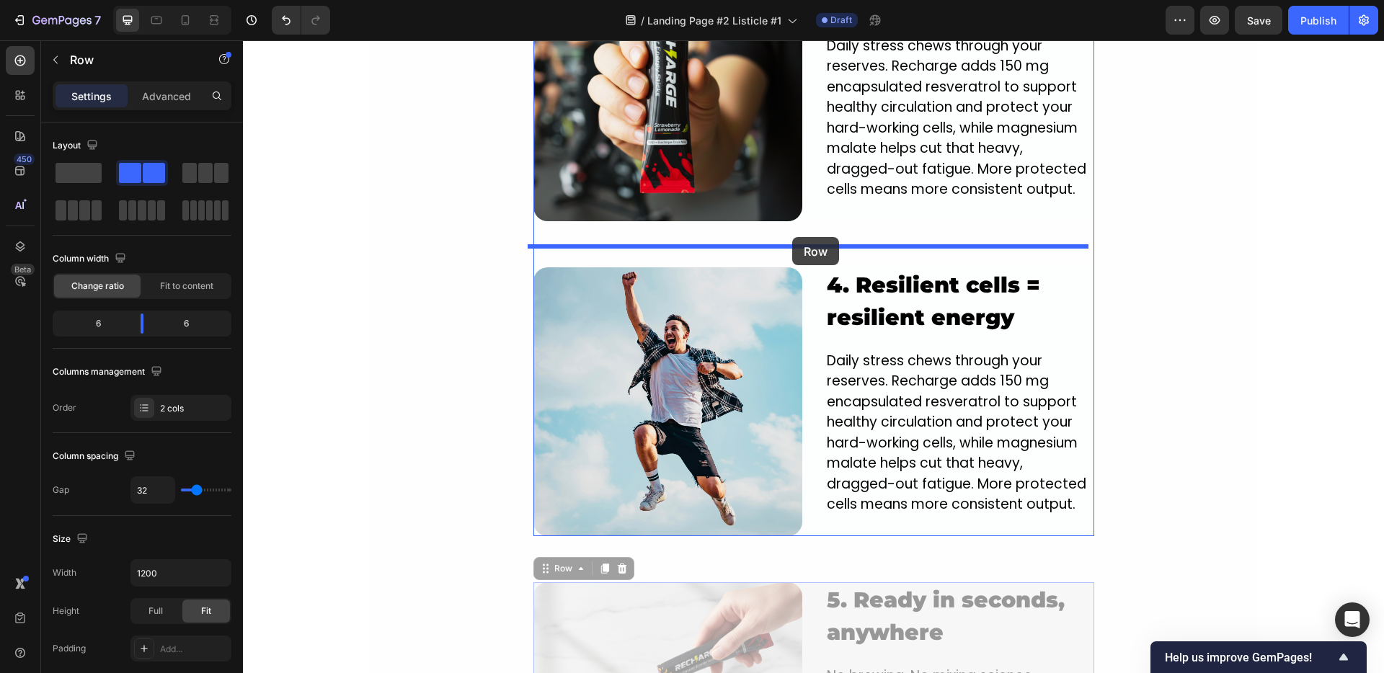
drag, startPoint x: 812, startPoint y: 363, endPoint x: 792, endPoint y: 239, distance: 124.9
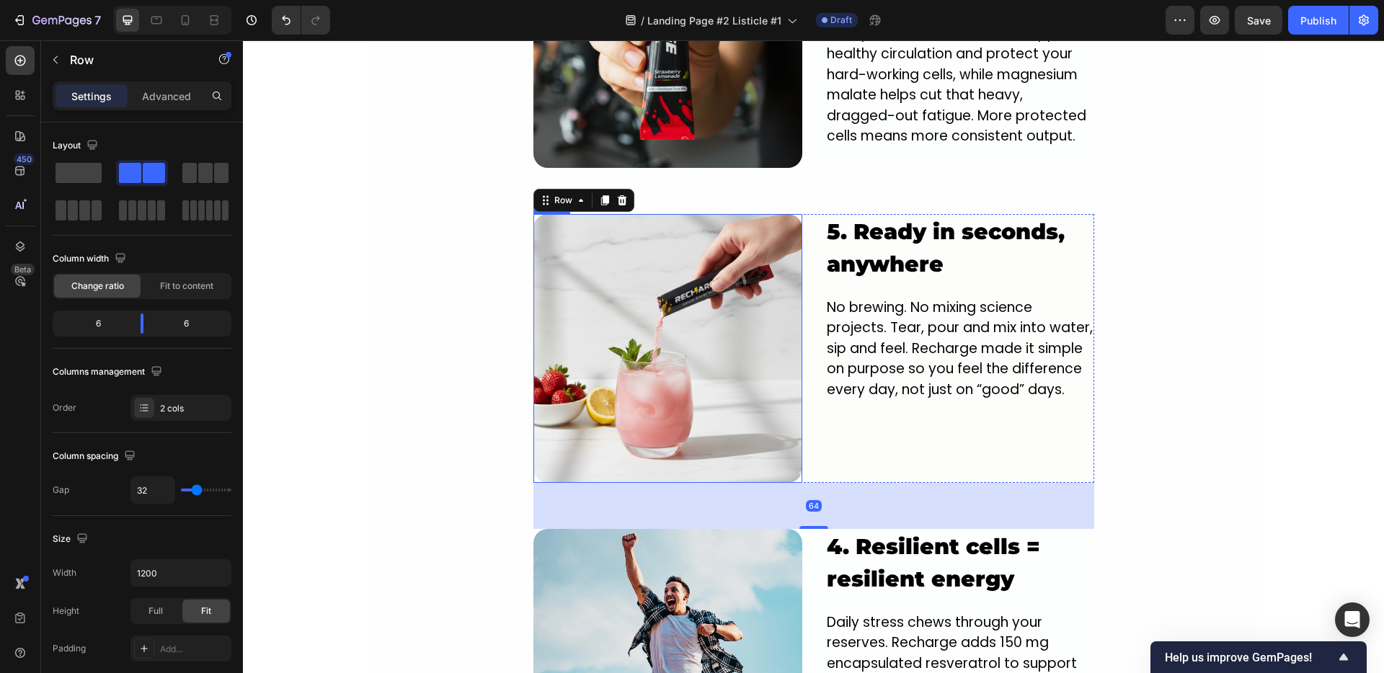
scroll to position [2099, 0]
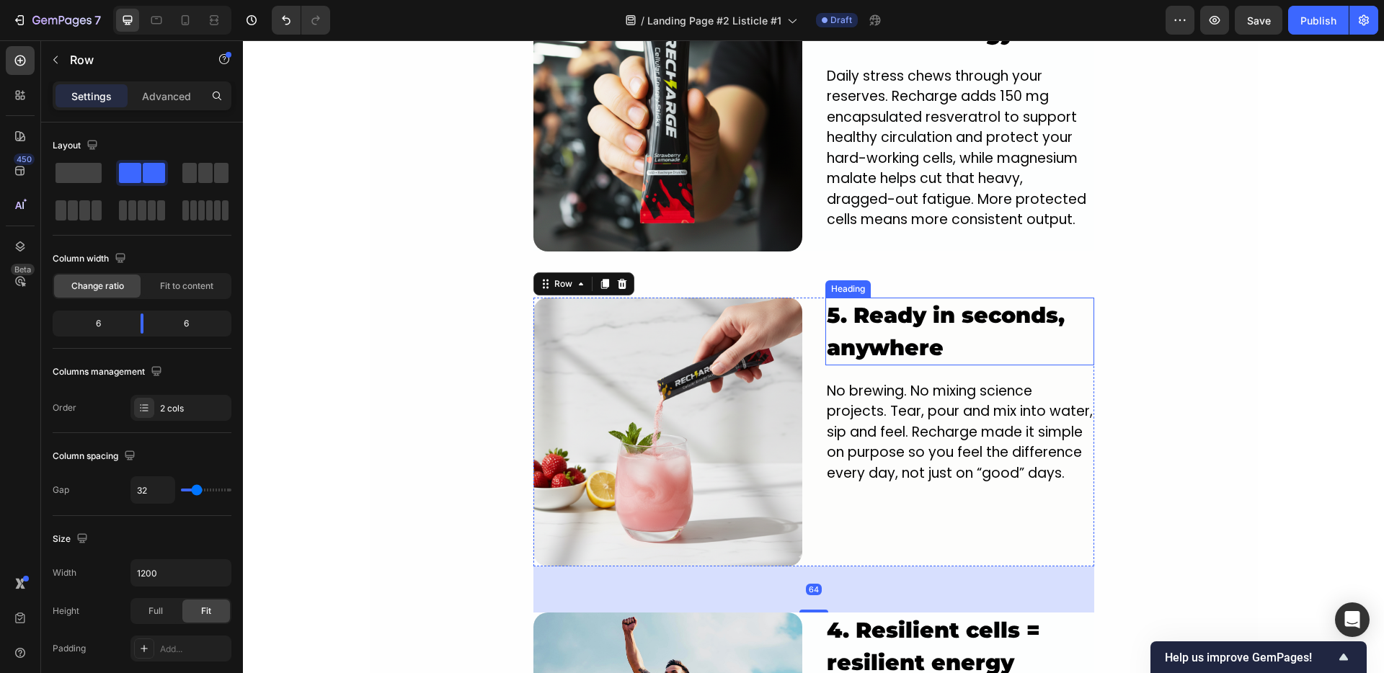
click at [825, 298] on h2 "5. Ready in seconds, anywhere" at bounding box center [959, 332] width 269 height 68
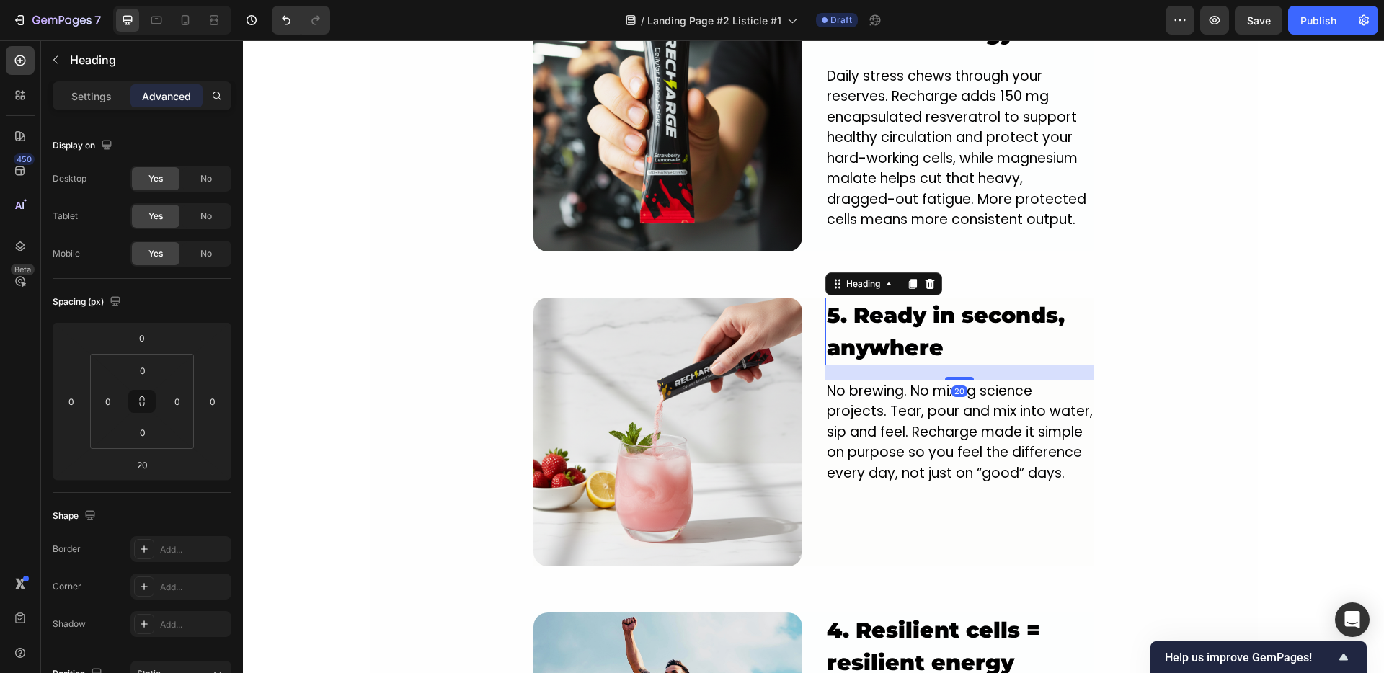
click at [830, 298] on h2 "5. Ready in seconds, anywhere" at bounding box center [959, 332] width 269 height 68
click at [518, 343] on div "Image 1. NEW innovative crash-free formula designed to power you from the insid…" at bounding box center [814, 68] width 888 height 1719
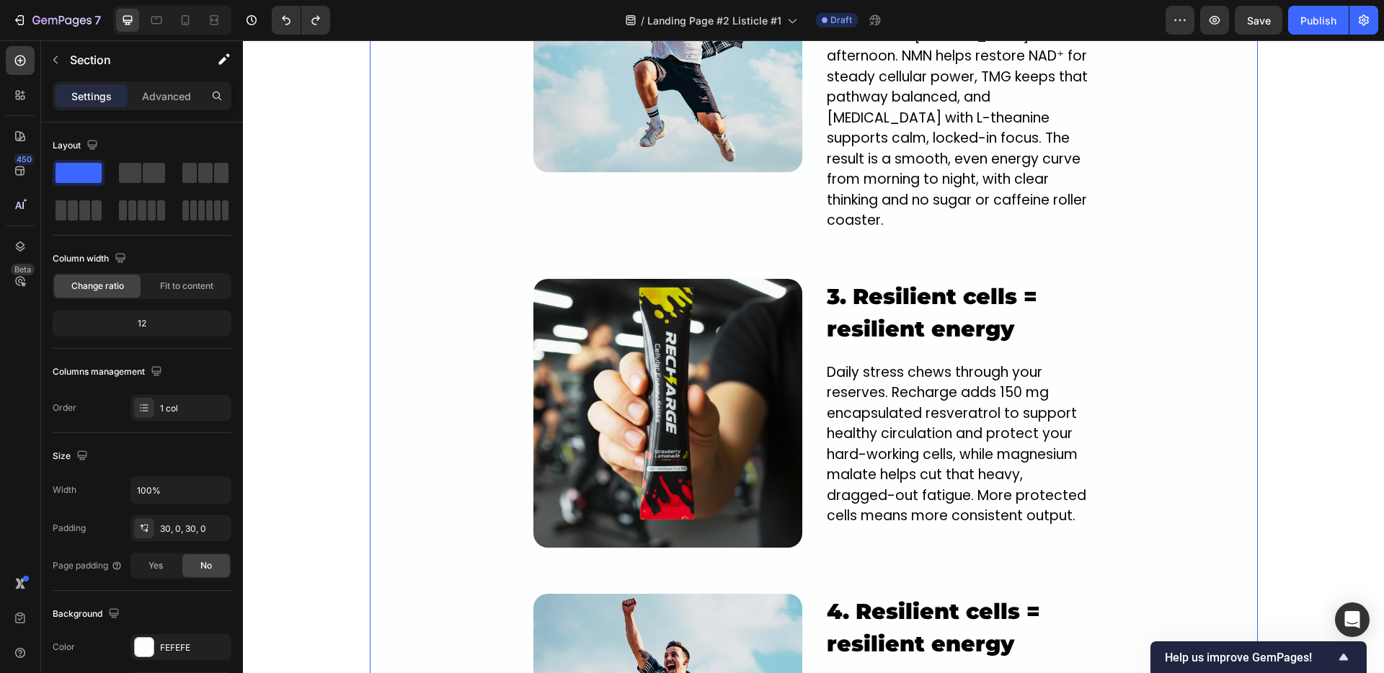
scroll to position [1810, 0]
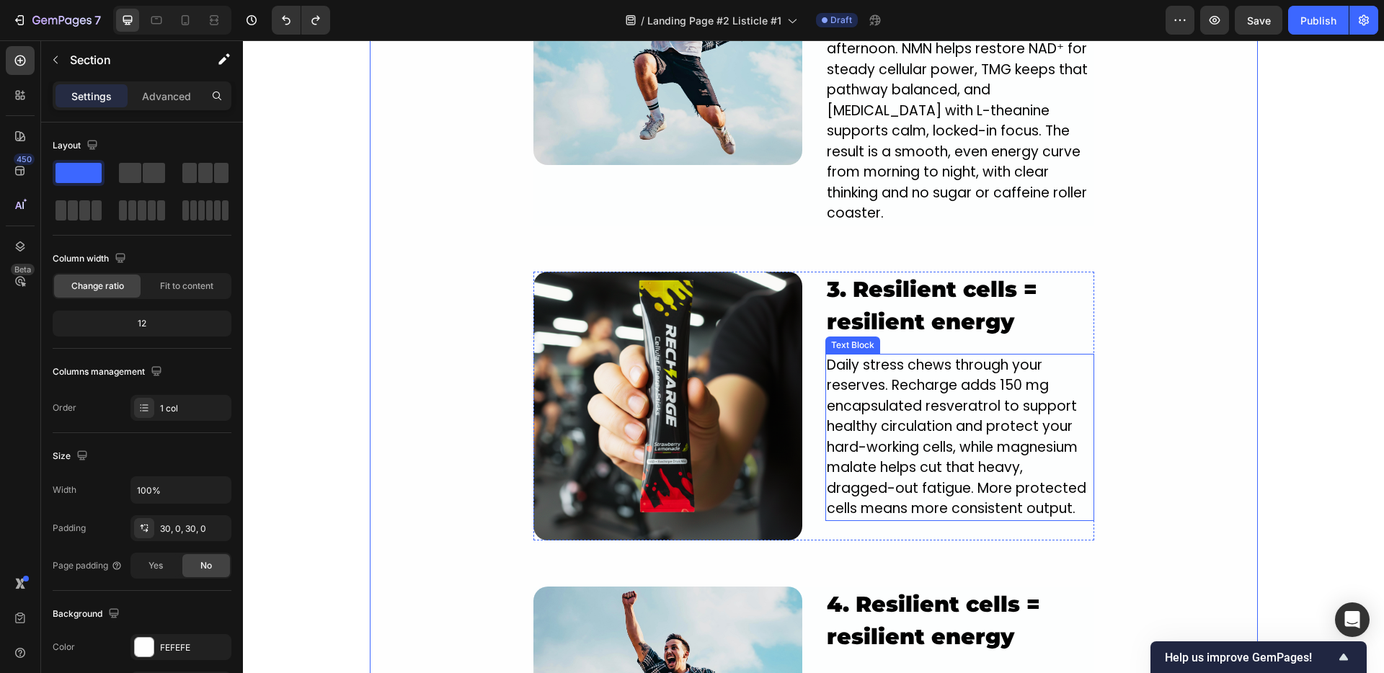
click at [884, 373] on p "Daily stress chews through your reserves. Recharge adds 150 mg encapsulated res…" at bounding box center [960, 437] width 266 height 164
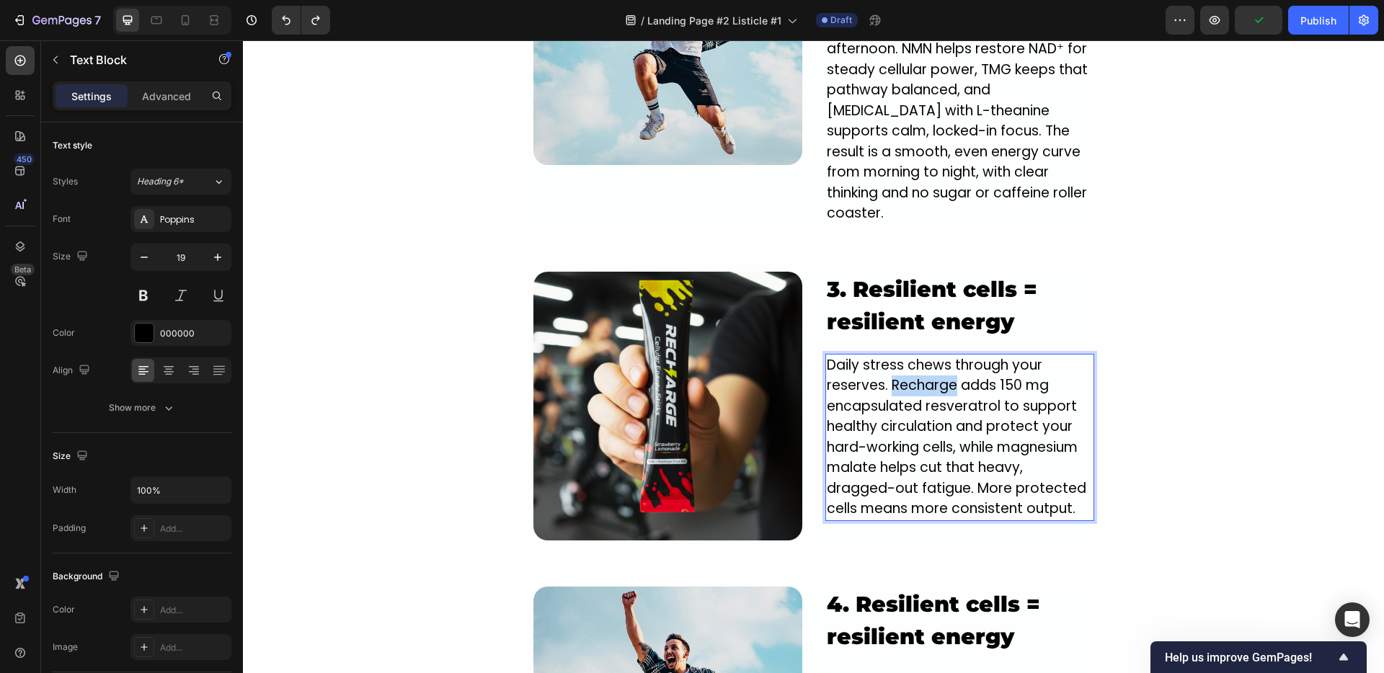
click at [884, 373] on p "Daily stress chews through your reserves. Recharge adds 150 mg encapsulated res…" at bounding box center [960, 437] width 266 height 164
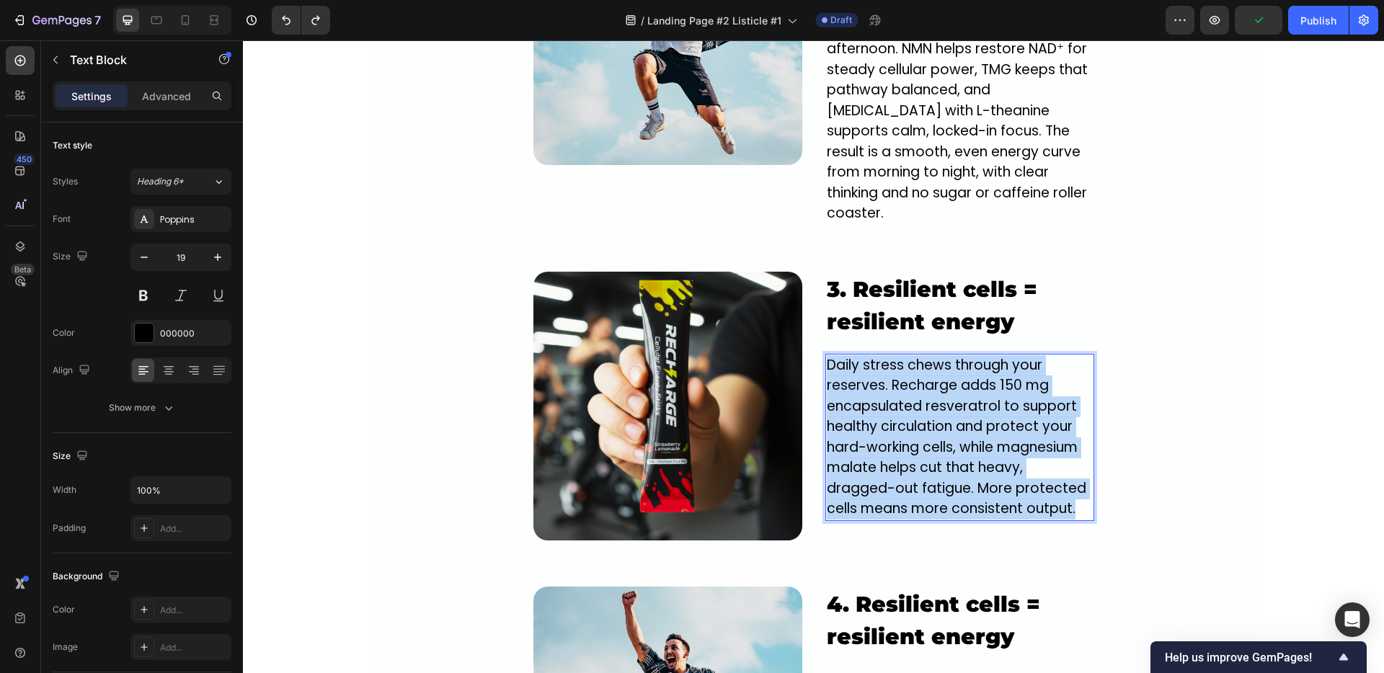
click at [884, 373] on p "Daily stress chews through your reserves. Recharge adds 150 mg encapsulated res…" at bounding box center [960, 437] width 266 height 164
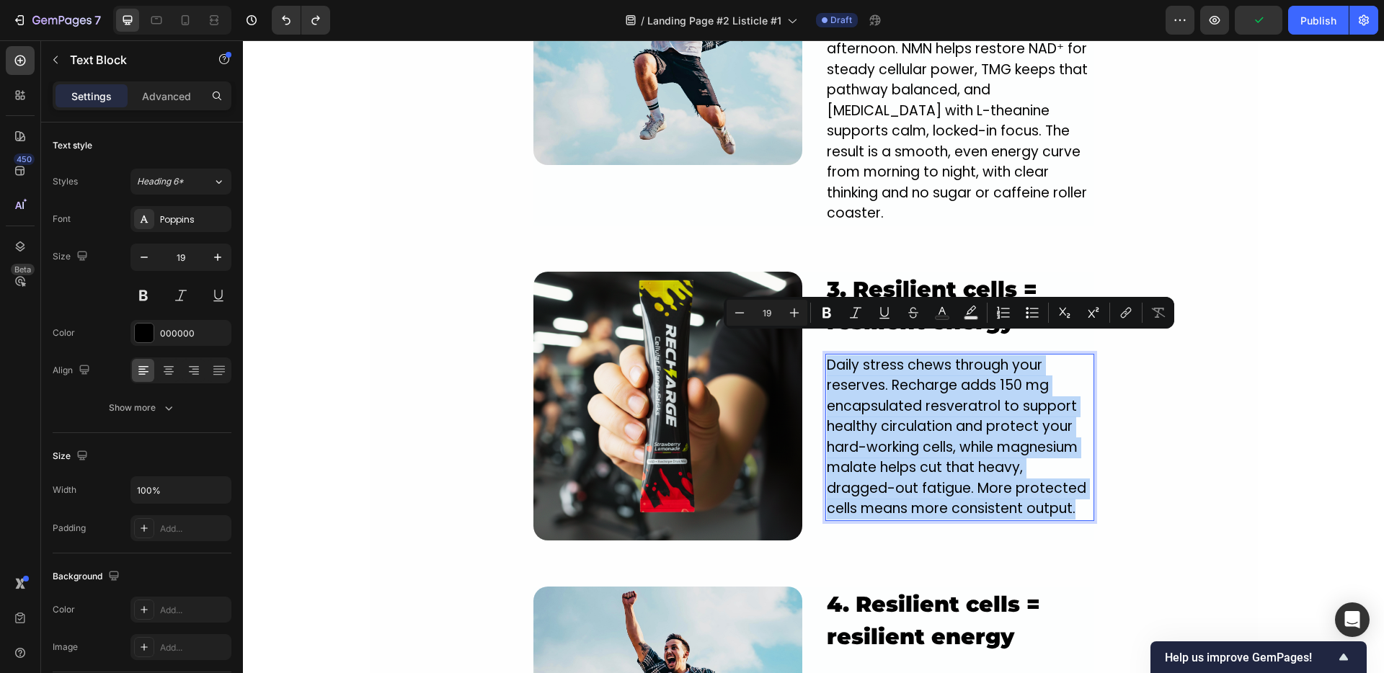
copy p "Daily stress chews through your reserves. Recharge adds 150 mg encapsulated res…"
click at [1148, 438] on div "Image 1. NEW innovative crash-free formula designed to power you from the insid…" at bounding box center [814, 334] width 888 height 1673
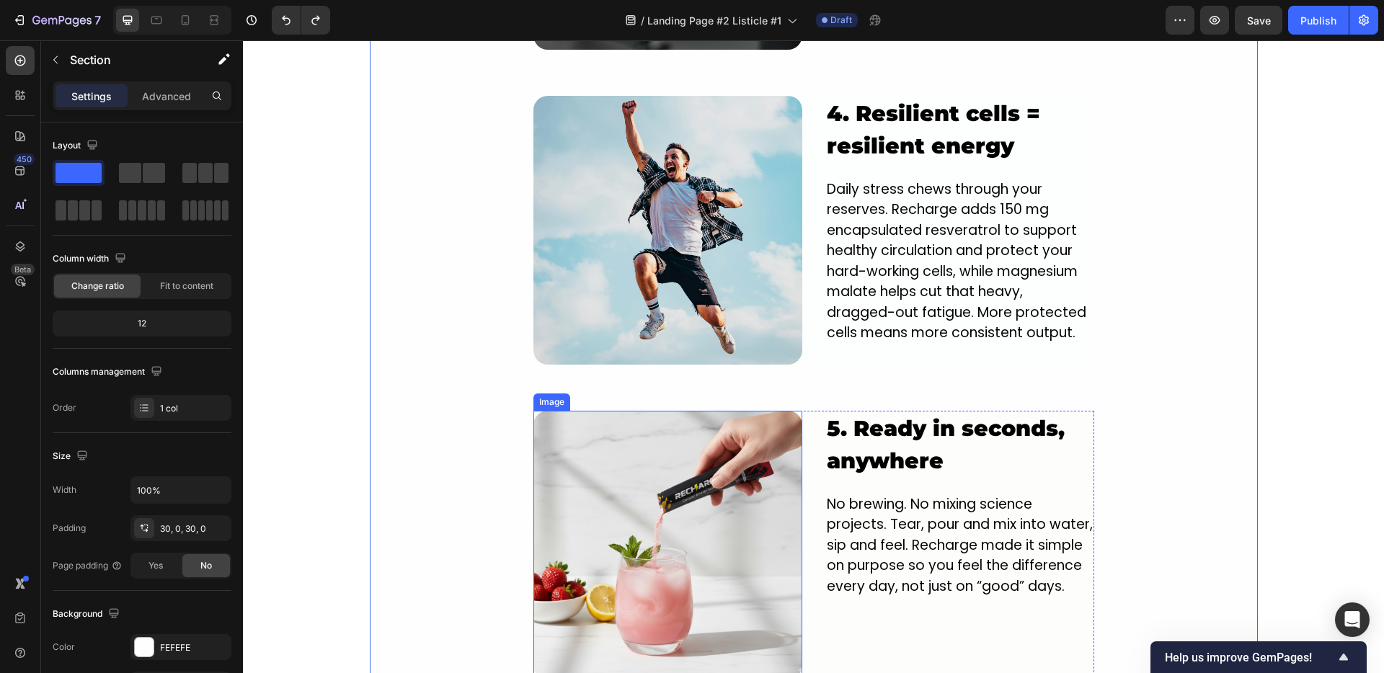
scroll to position [2161, 0]
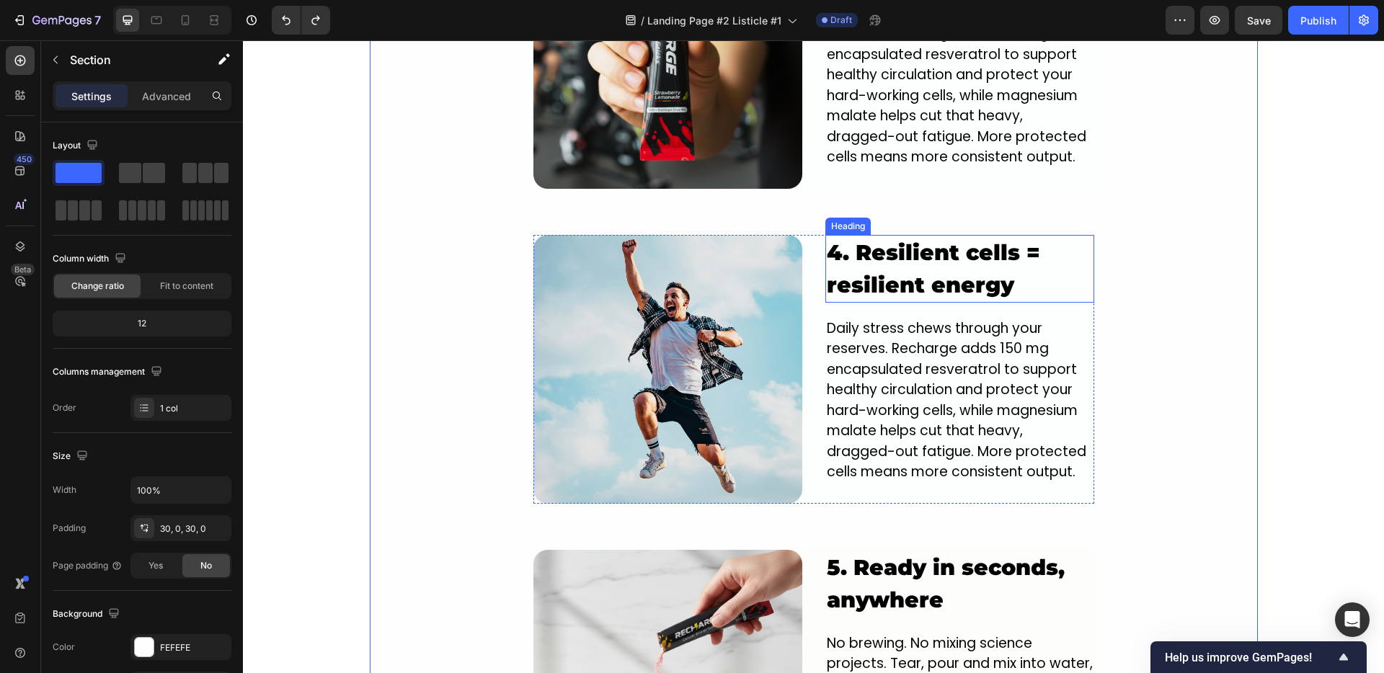
click at [853, 256] on h2 "4. Resilient cells = resilient energy" at bounding box center [959, 269] width 269 height 68
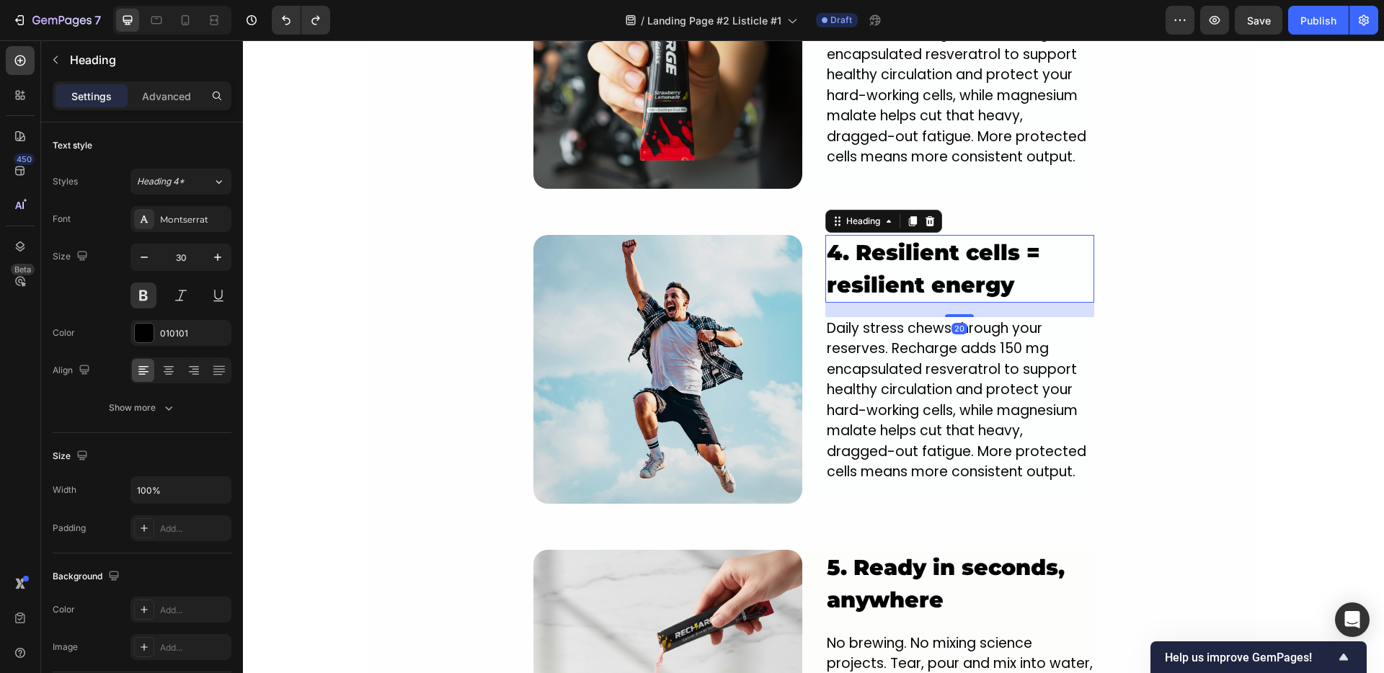
click at [853, 256] on h2 "4. Resilient cells = resilient energy" at bounding box center [959, 269] width 269 height 68
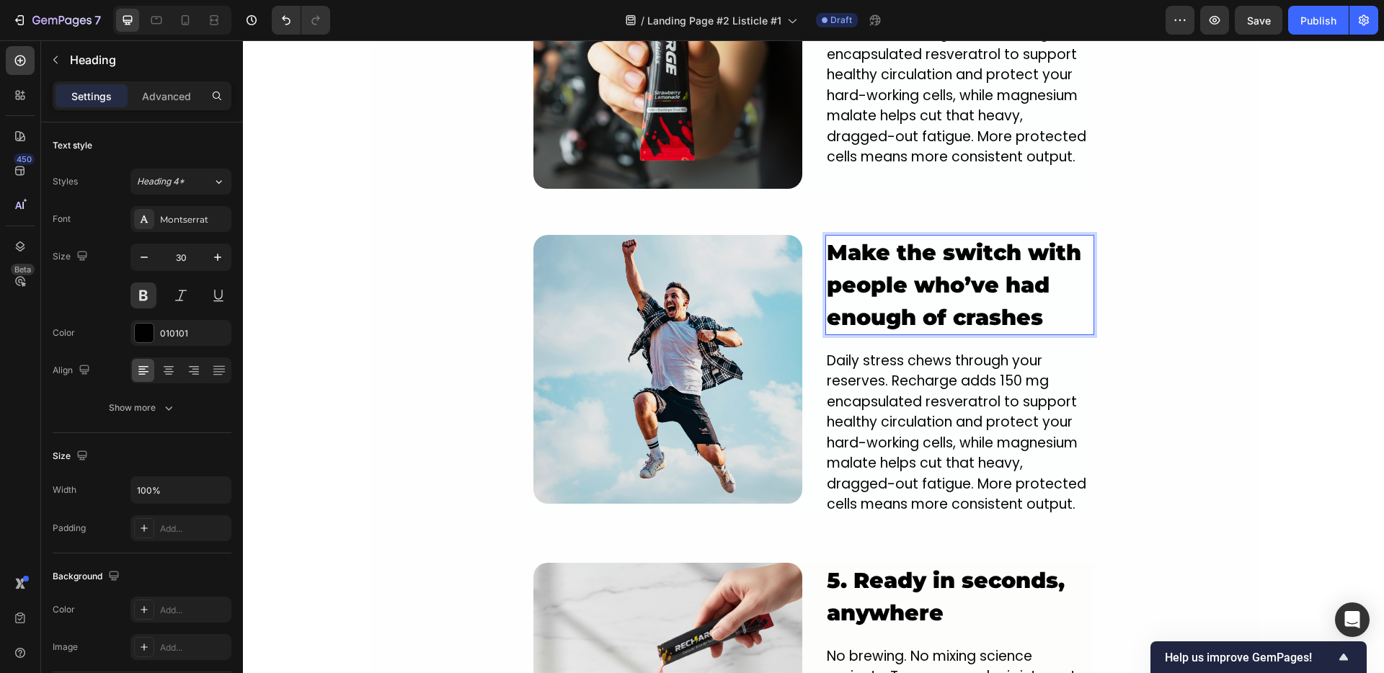
click at [830, 237] on p "Make the switch with people who’ve had enough of crashes" at bounding box center [960, 284] width 266 height 97
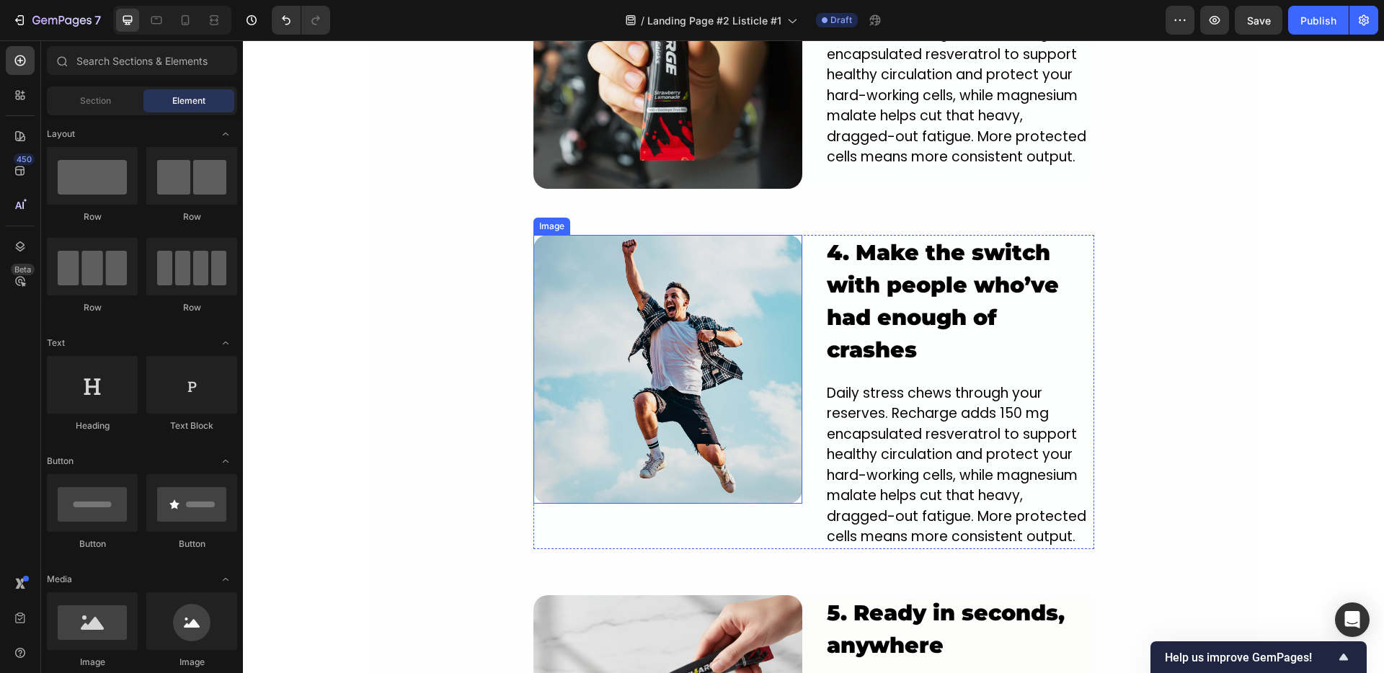
click at [660, 379] on img at bounding box center [667, 369] width 269 height 269
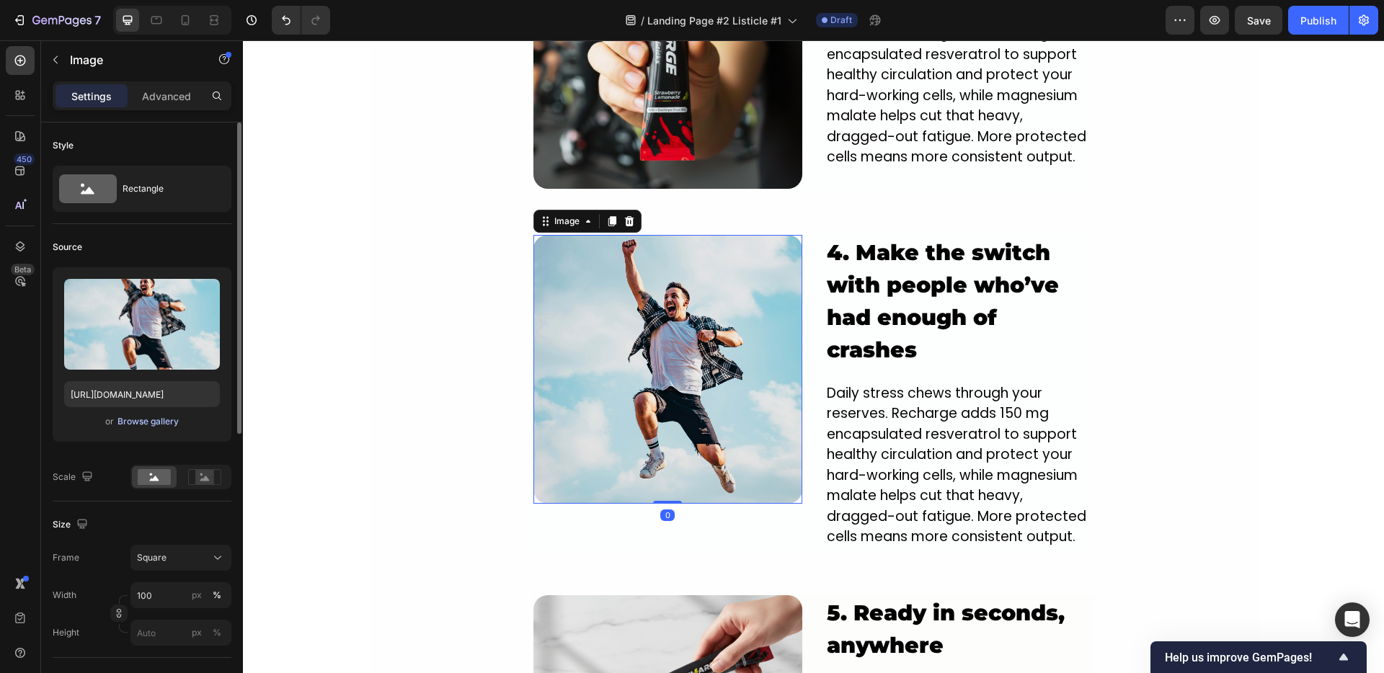
click at [124, 424] on div "Browse gallery" at bounding box center [147, 421] width 61 height 13
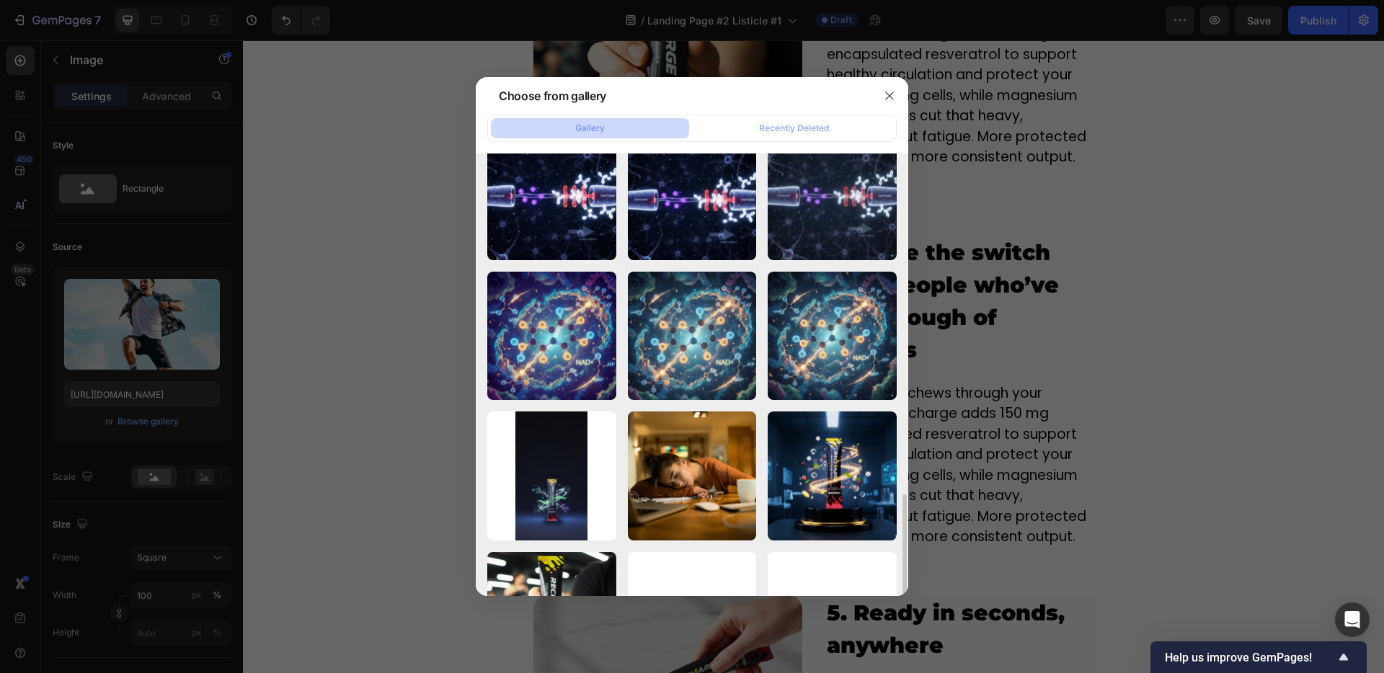
scroll to position [647, 0]
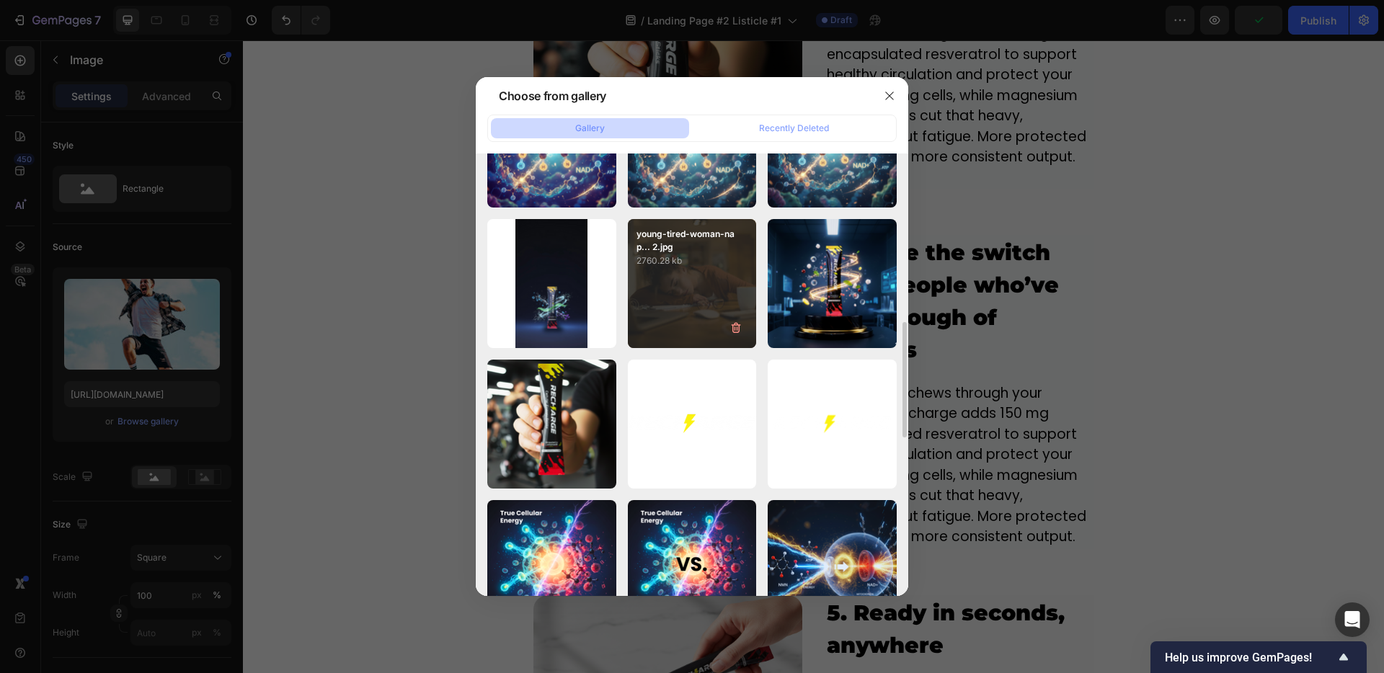
click at [693, 267] on p "2760.28 kb" at bounding box center [692, 261] width 112 height 14
type input "https://cdn.shopify.com/s/files/1/0950/9548/8807/files/gempages_583996418721579…"
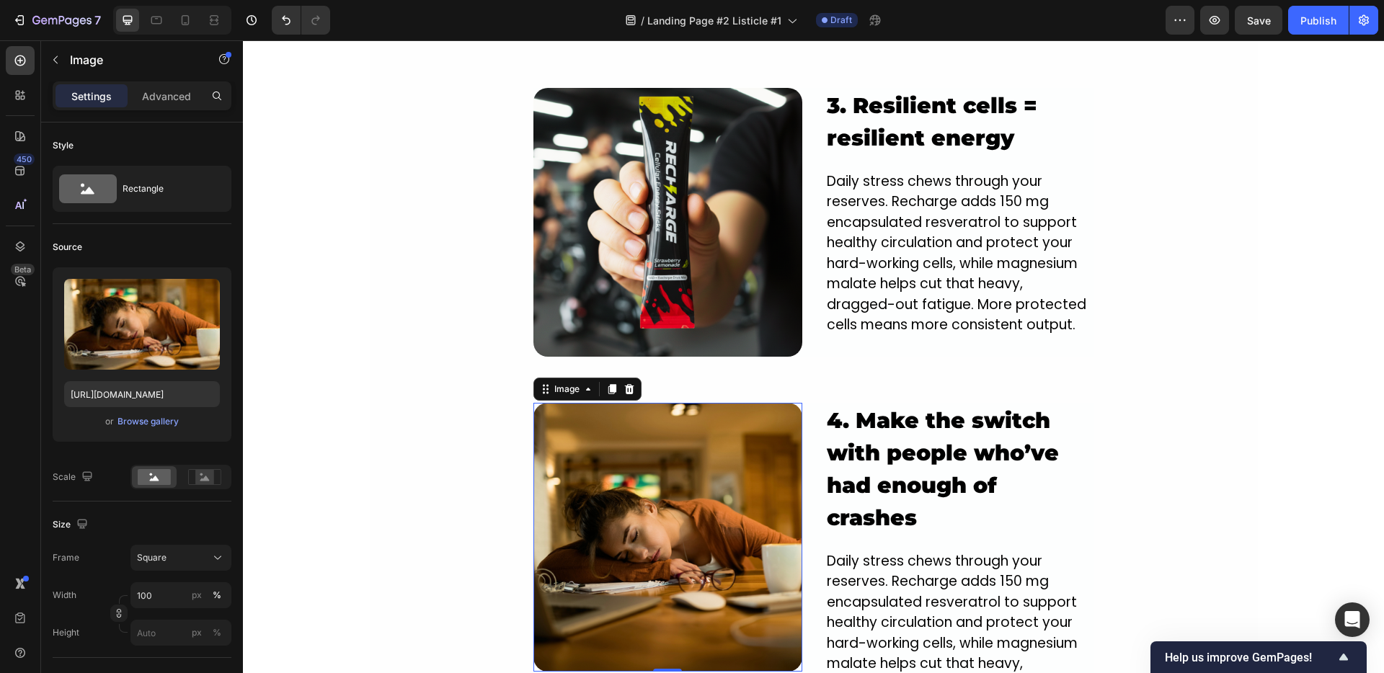
scroll to position [1973, 0]
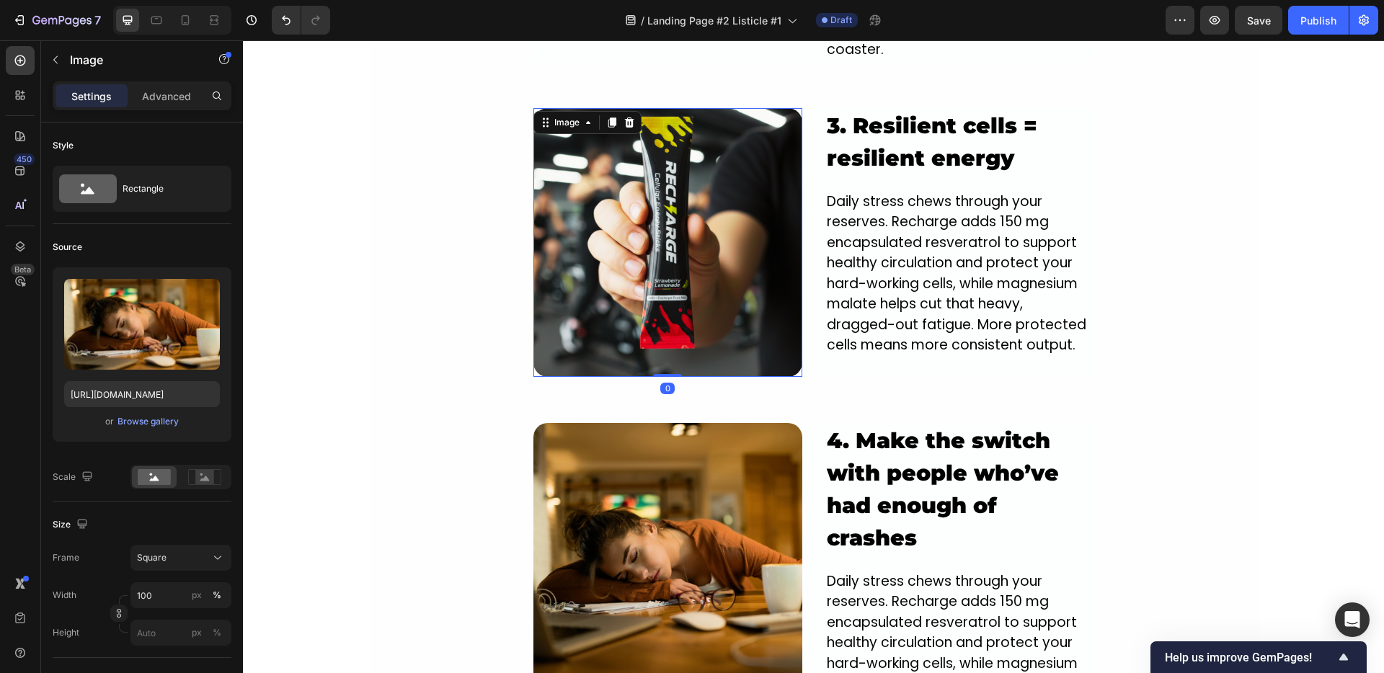
click at [588, 232] on img at bounding box center [667, 242] width 269 height 269
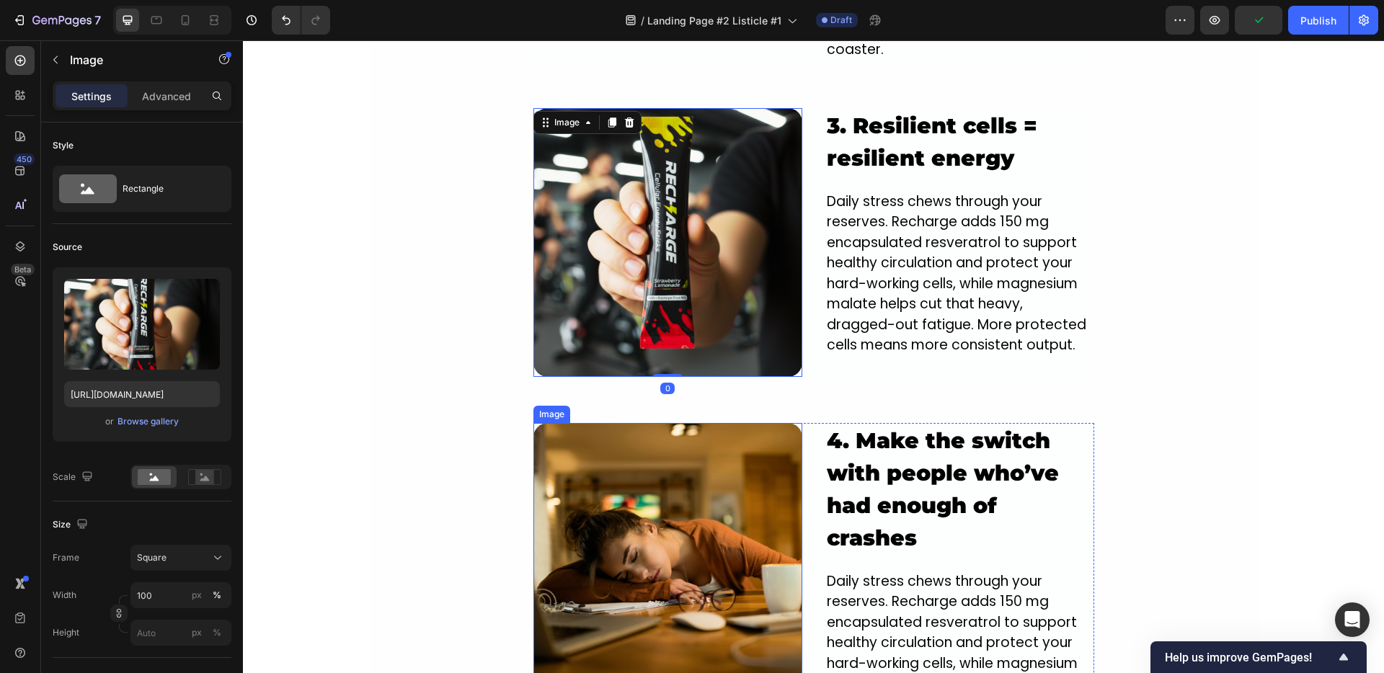
scroll to position [2157, 0]
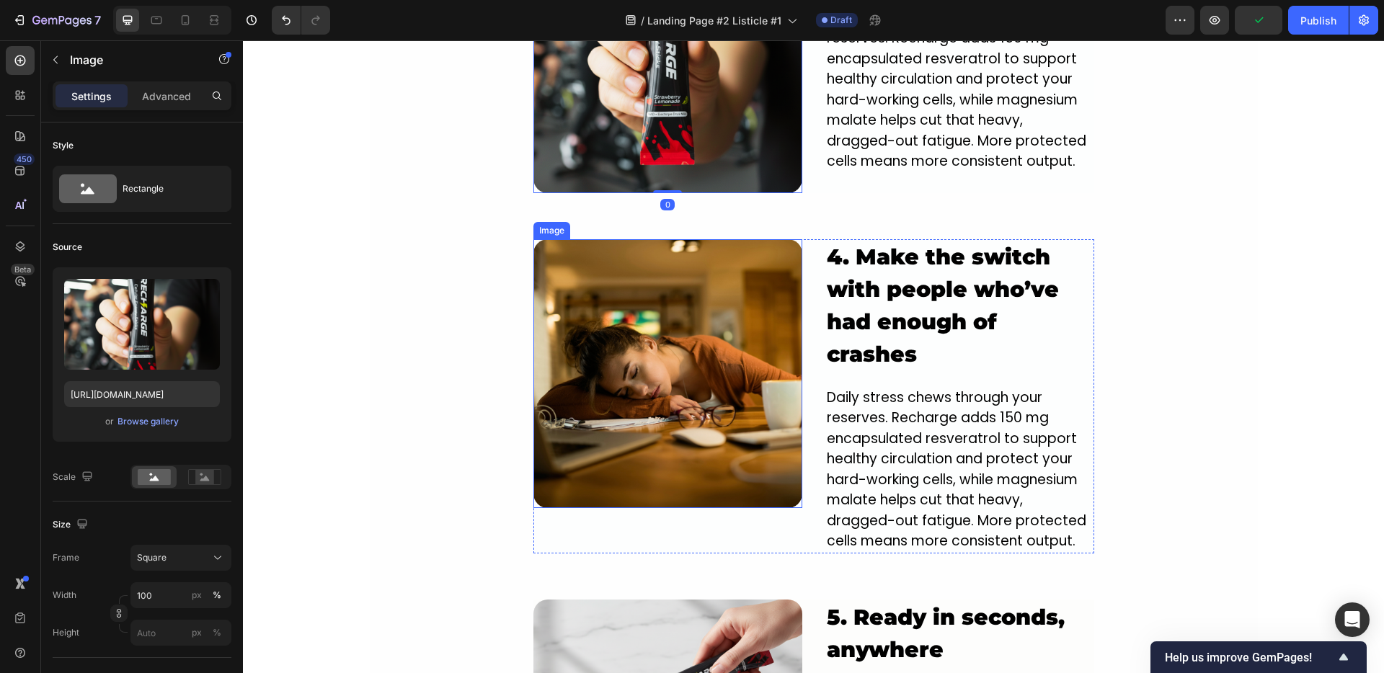
click at [643, 412] on img at bounding box center [667, 373] width 269 height 269
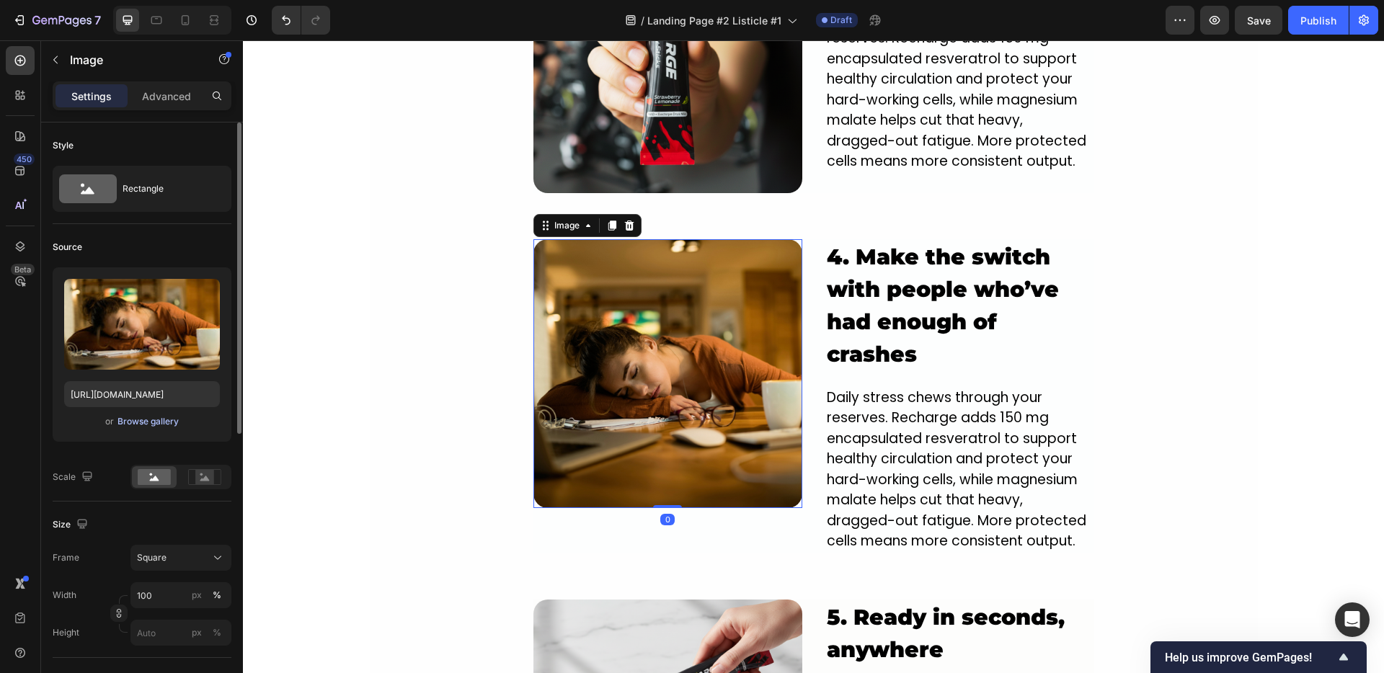
click at [160, 415] on div "Browse gallery" at bounding box center [147, 421] width 61 height 13
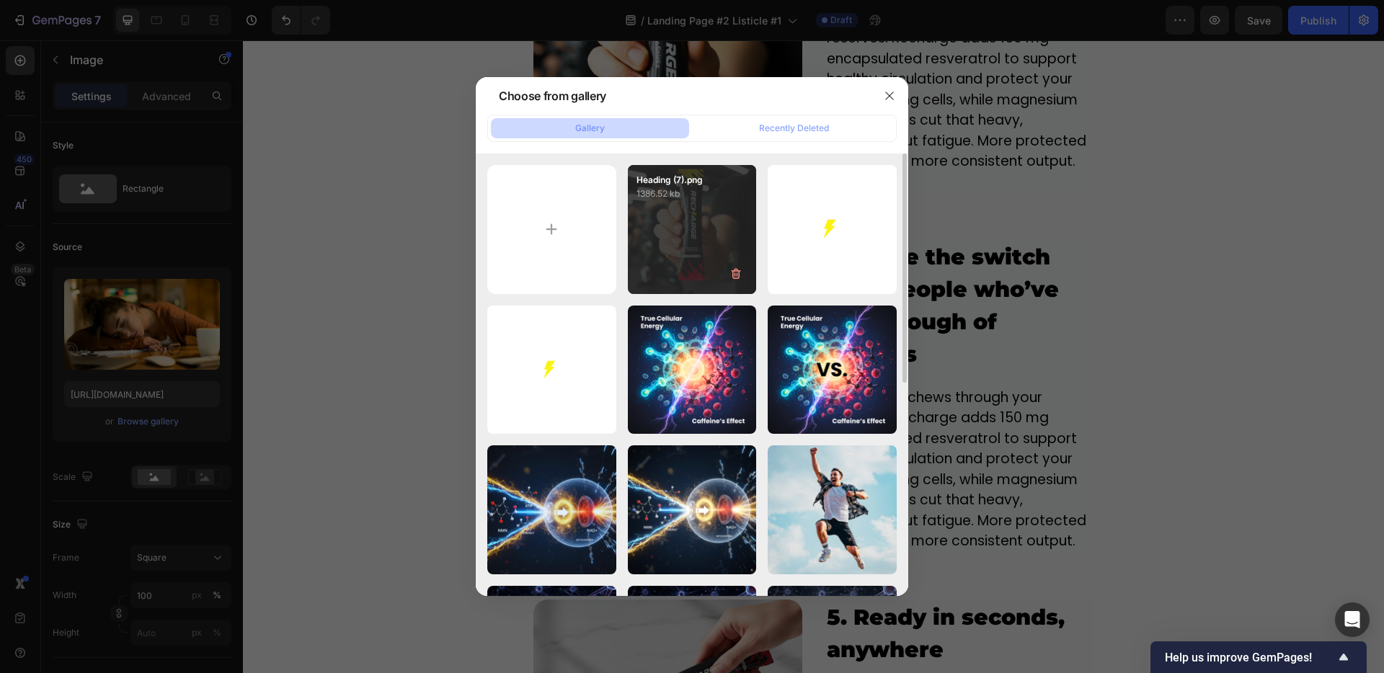
click at [661, 252] on div "Heading (7).png 1386.52 kb" at bounding box center [692, 229] width 129 height 129
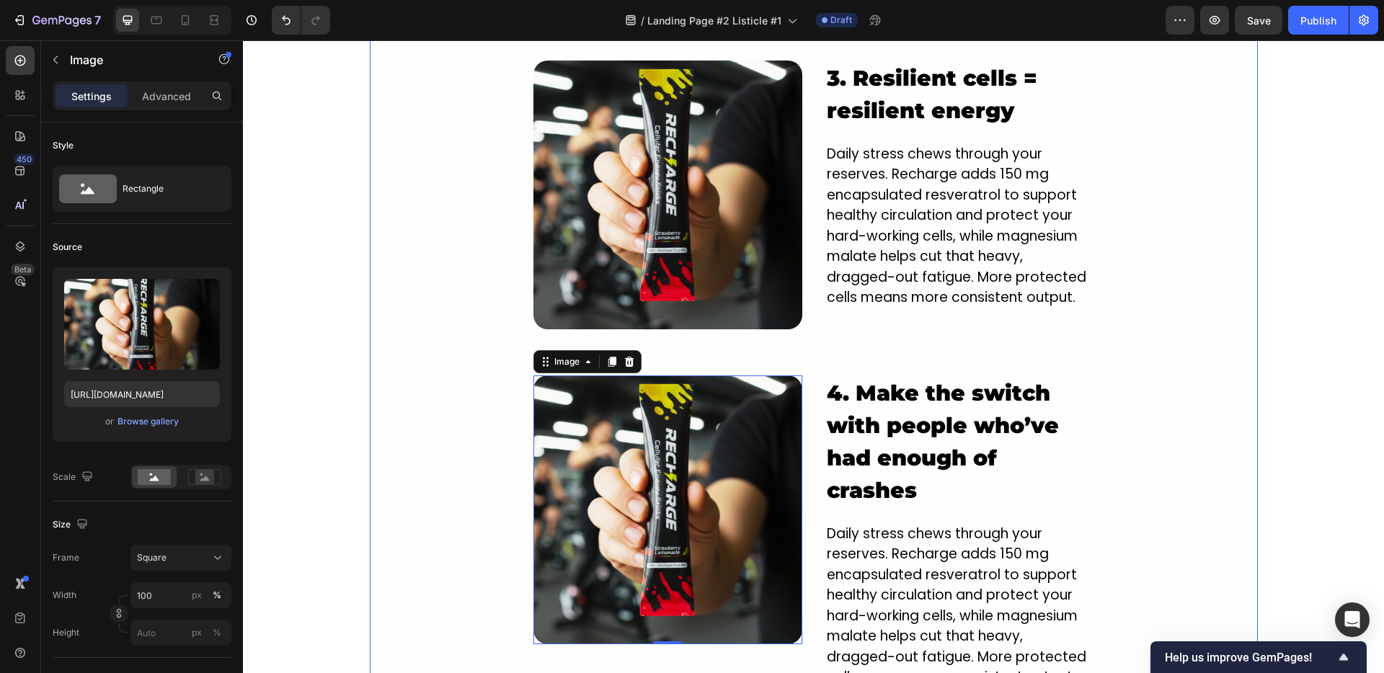
scroll to position [2025, 0]
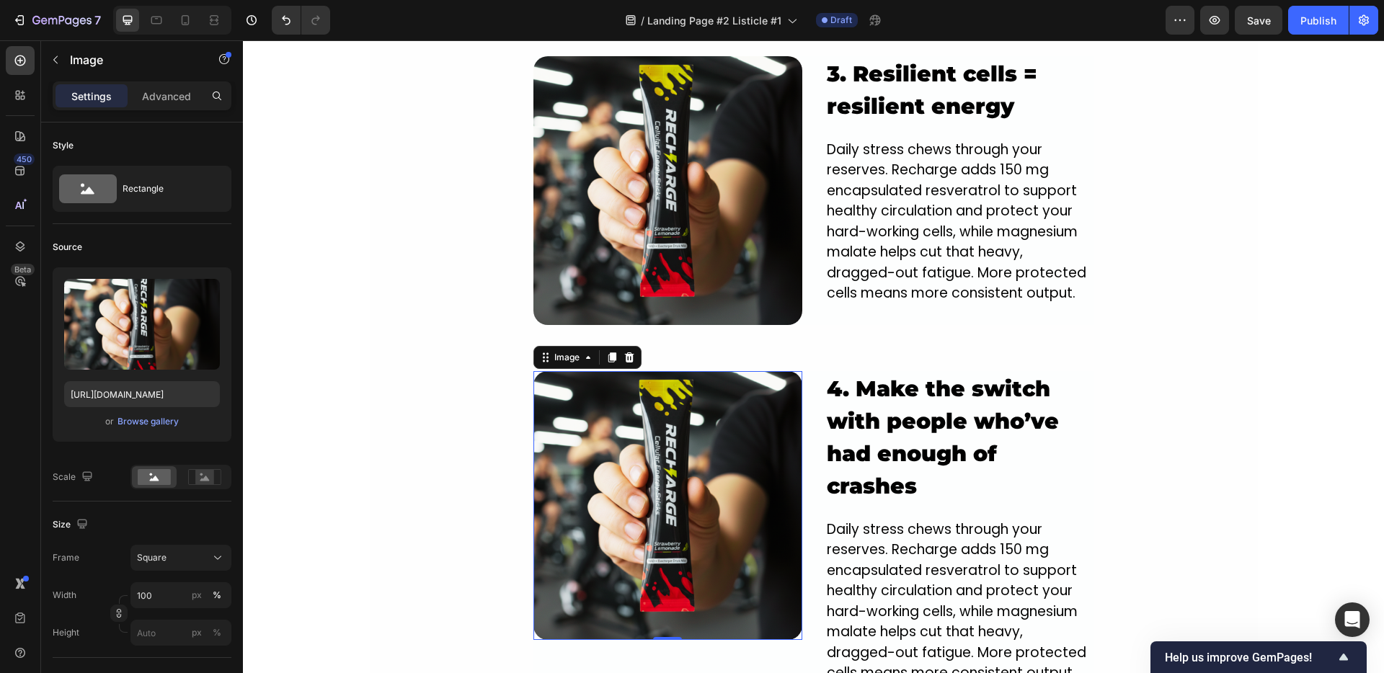
click at [665, 477] on img at bounding box center [667, 505] width 269 height 269
click at [130, 423] on div "Browse gallery" at bounding box center [147, 421] width 61 height 13
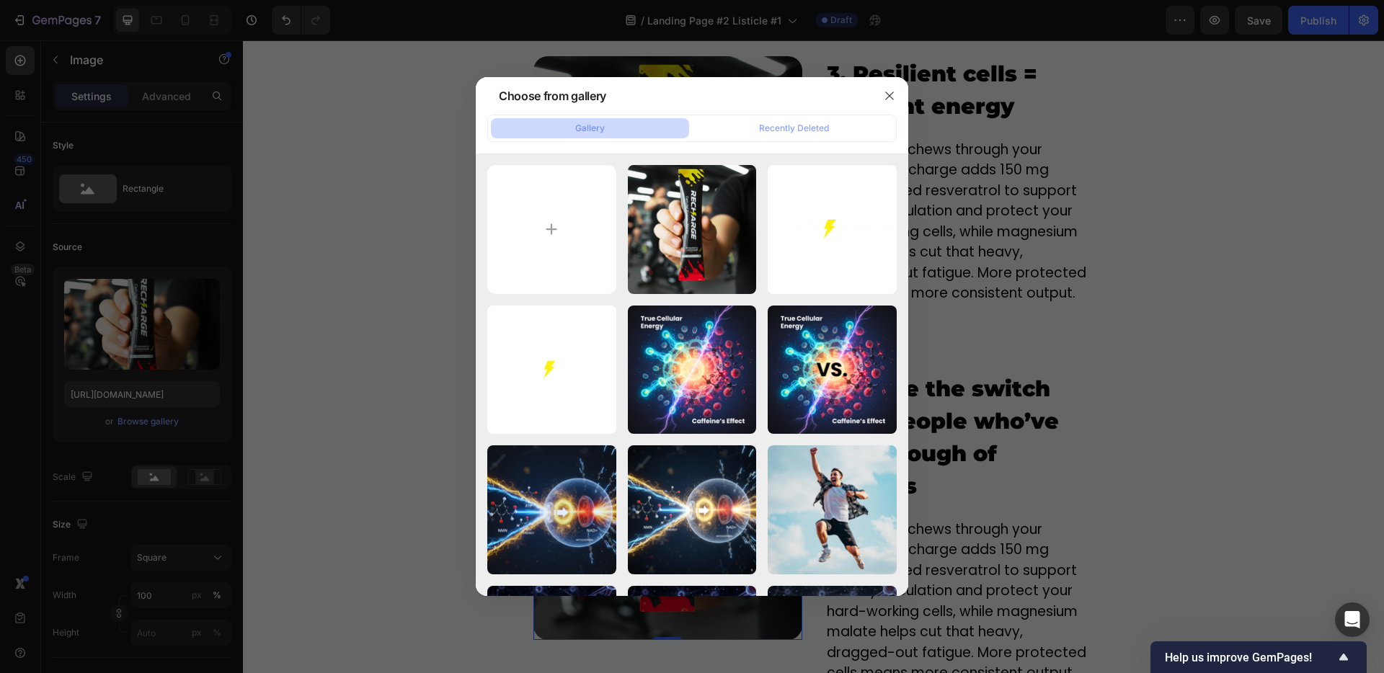
click at [306, 399] on div at bounding box center [692, 336] width 1384 height 673
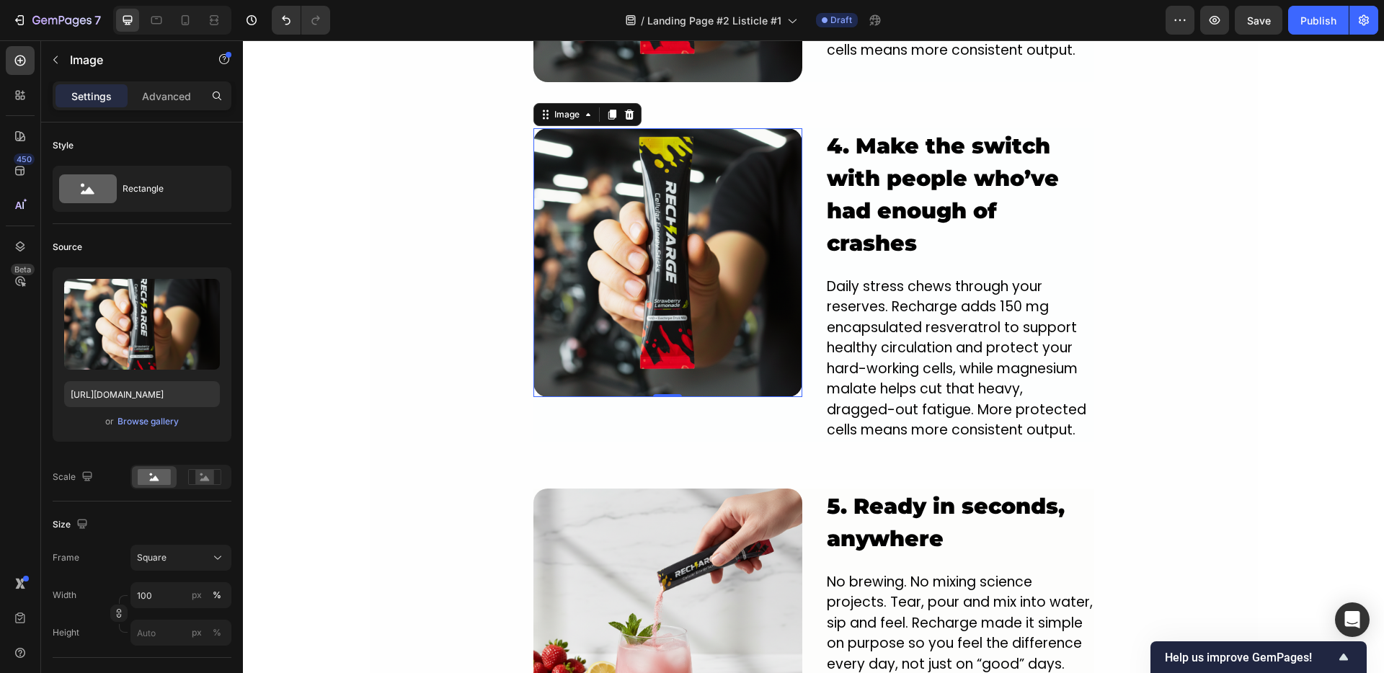
scroll to position [2258, 0]
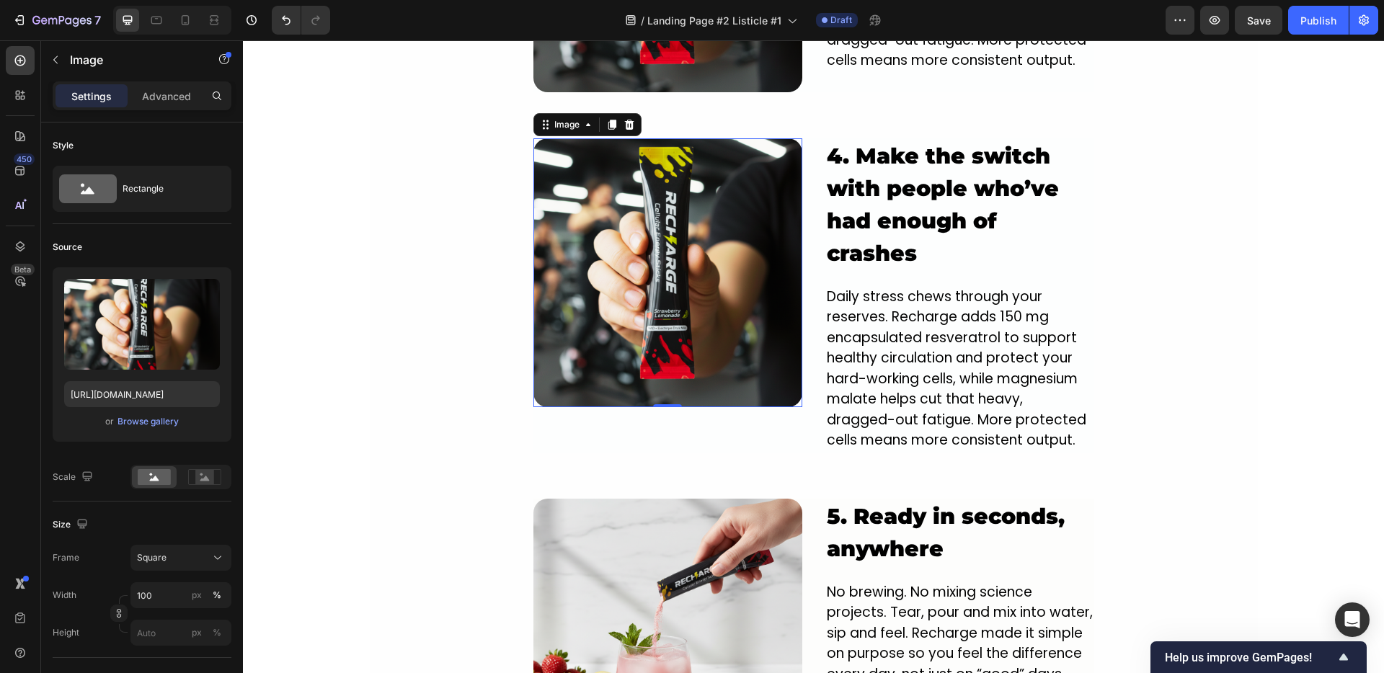
click at [641, 198] on img at bounding box center [667, 272] width 269 height 269
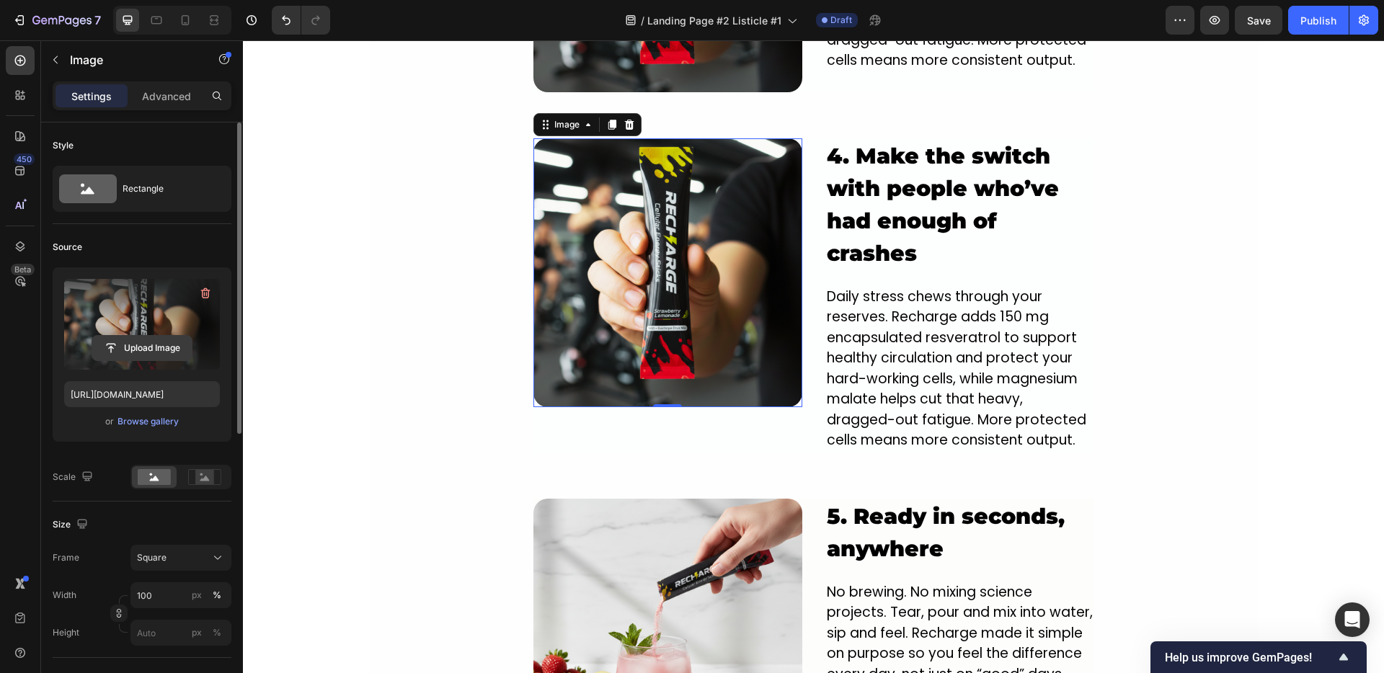
click at [127, 342] on input "file" at bounding box center [141, 348] width 99 height 25
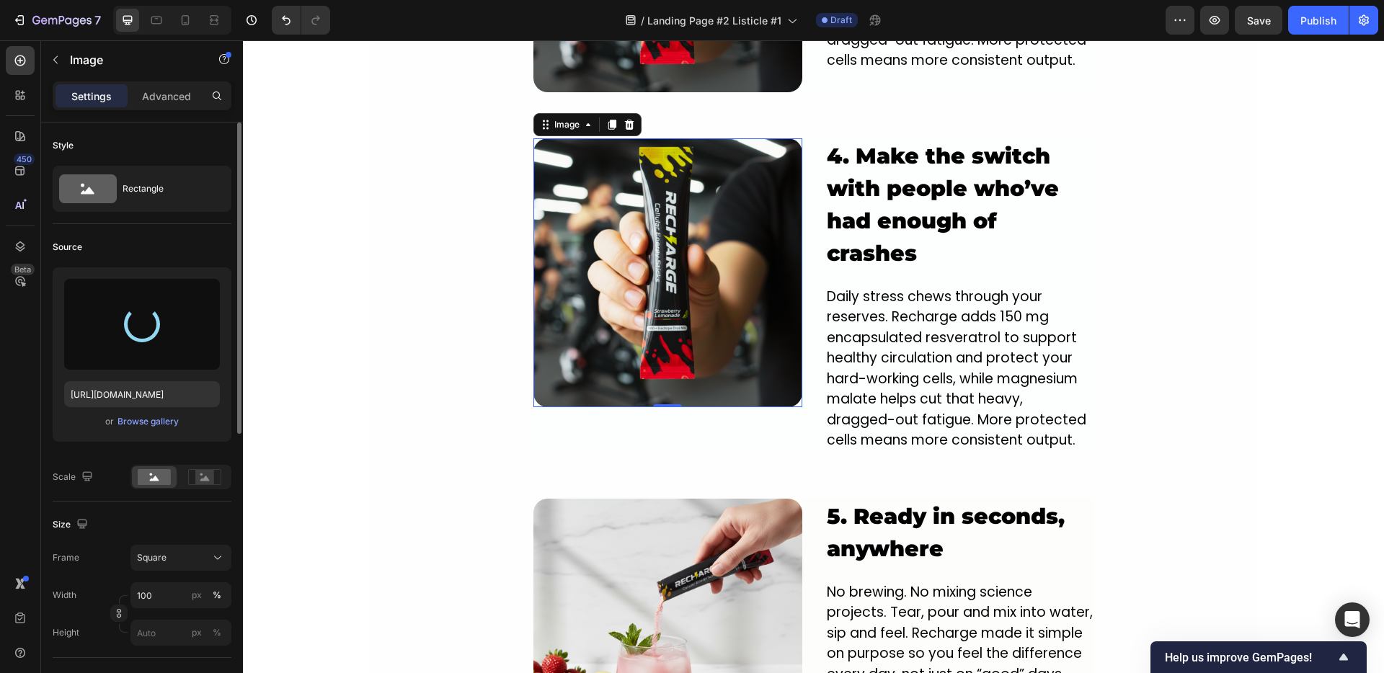
type input "https://cdn.shopify.com/s/files/1/0950/9548/8807/files/gempages_583996418721579…"
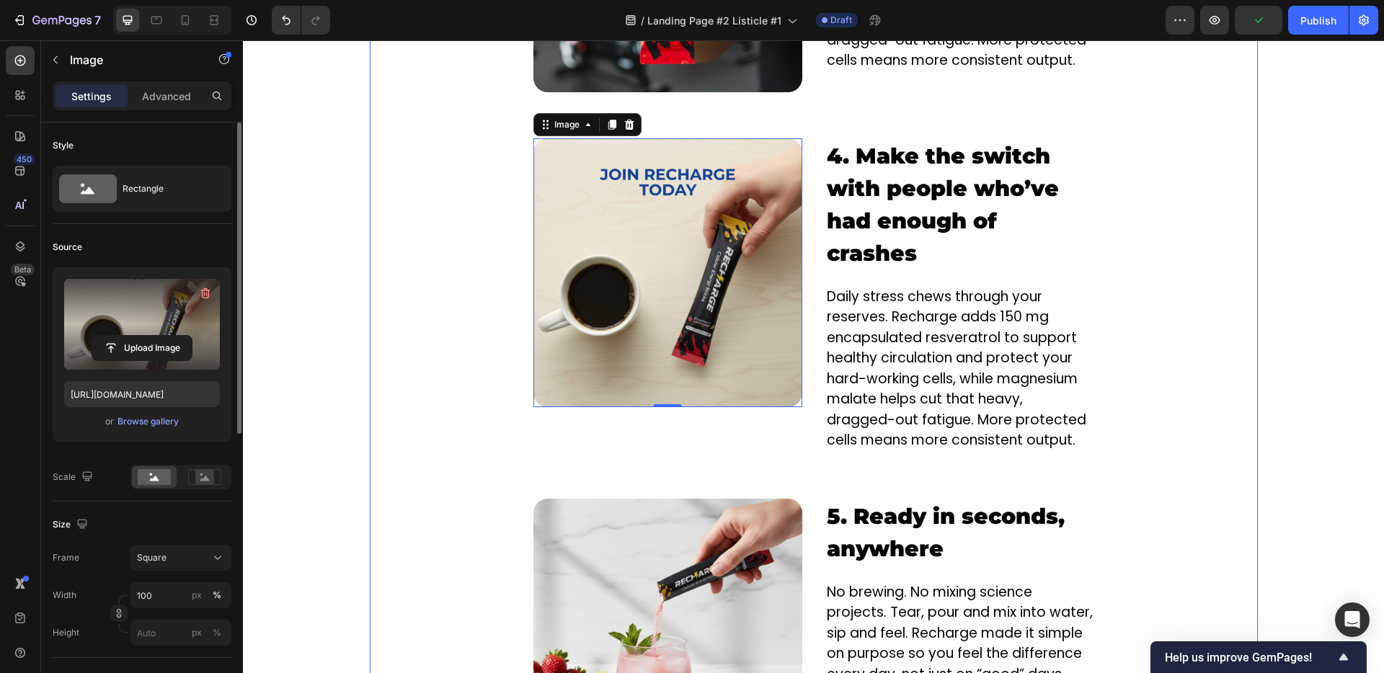
click at [579, 195] on img at bounding box center [667, 272] width 269 height 269
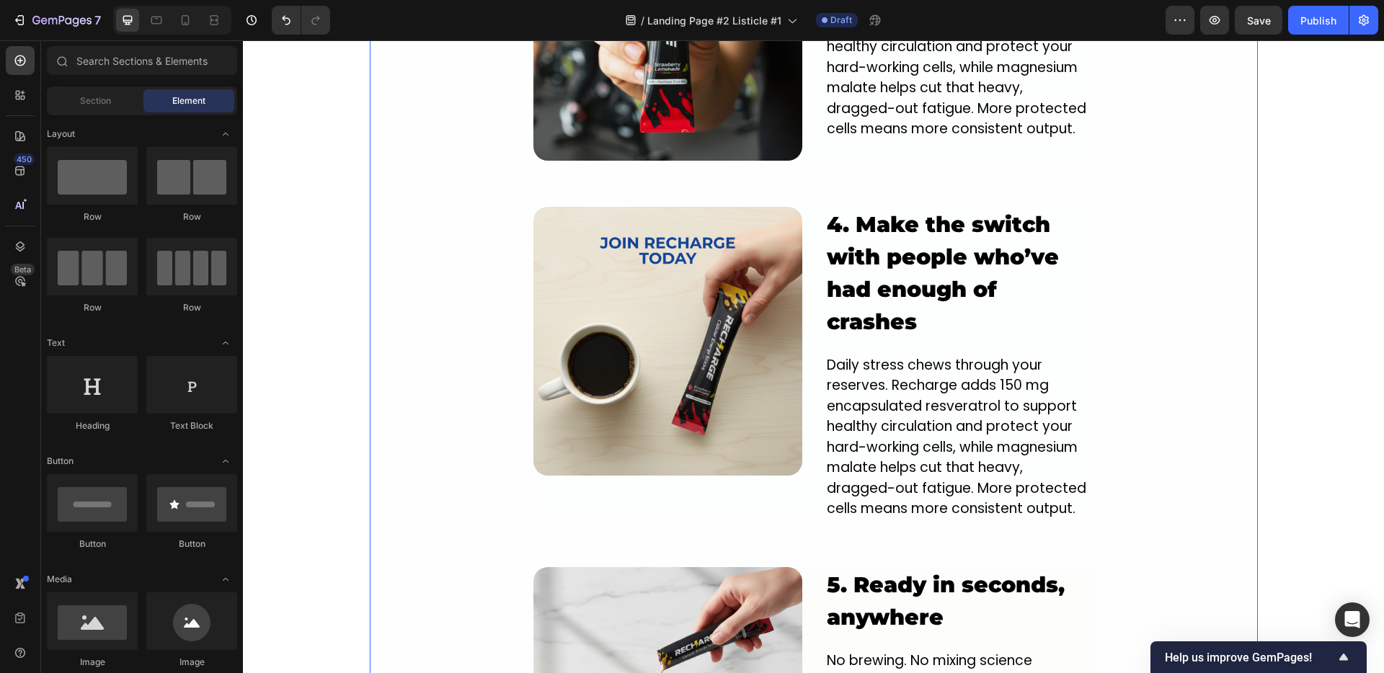
scroll to position [2192, 0]
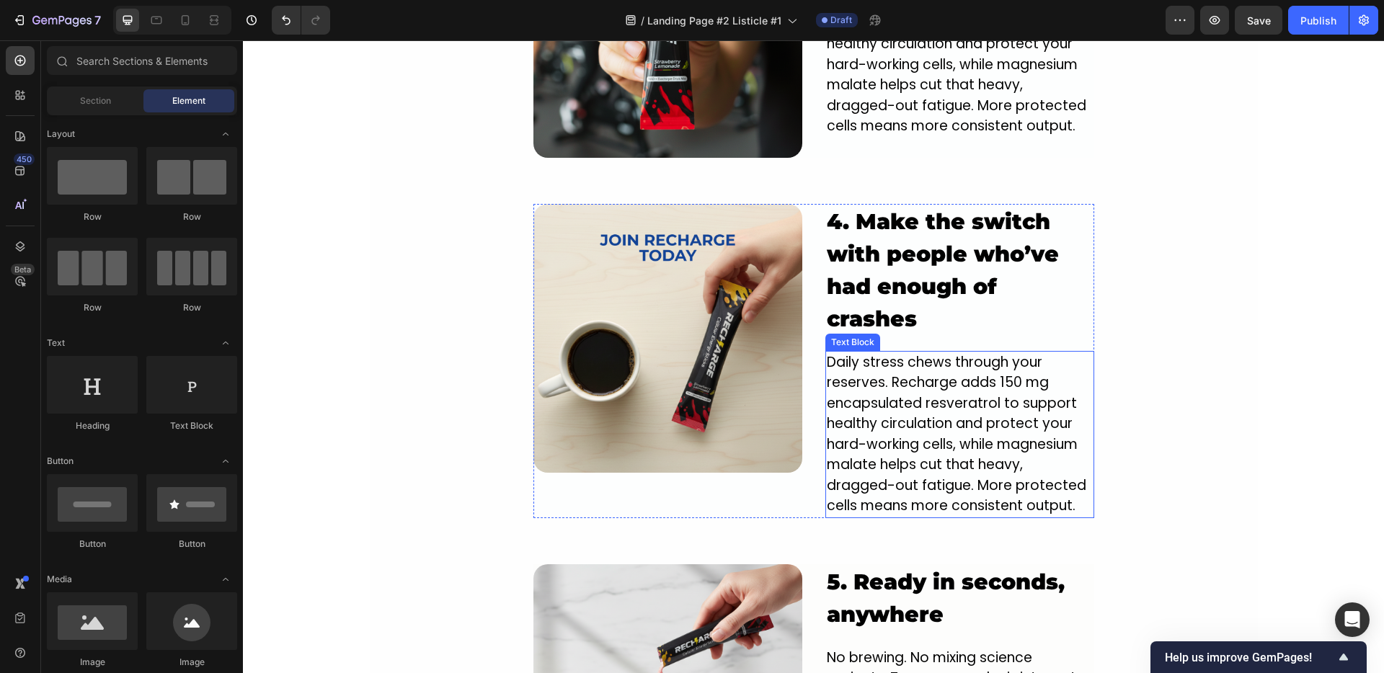
click at [866, 399] on p "Daily stress chews through your reserves. Recharge adds 150 mg encapsulated res…" at bounding box center [960, 434] width 266 height 164
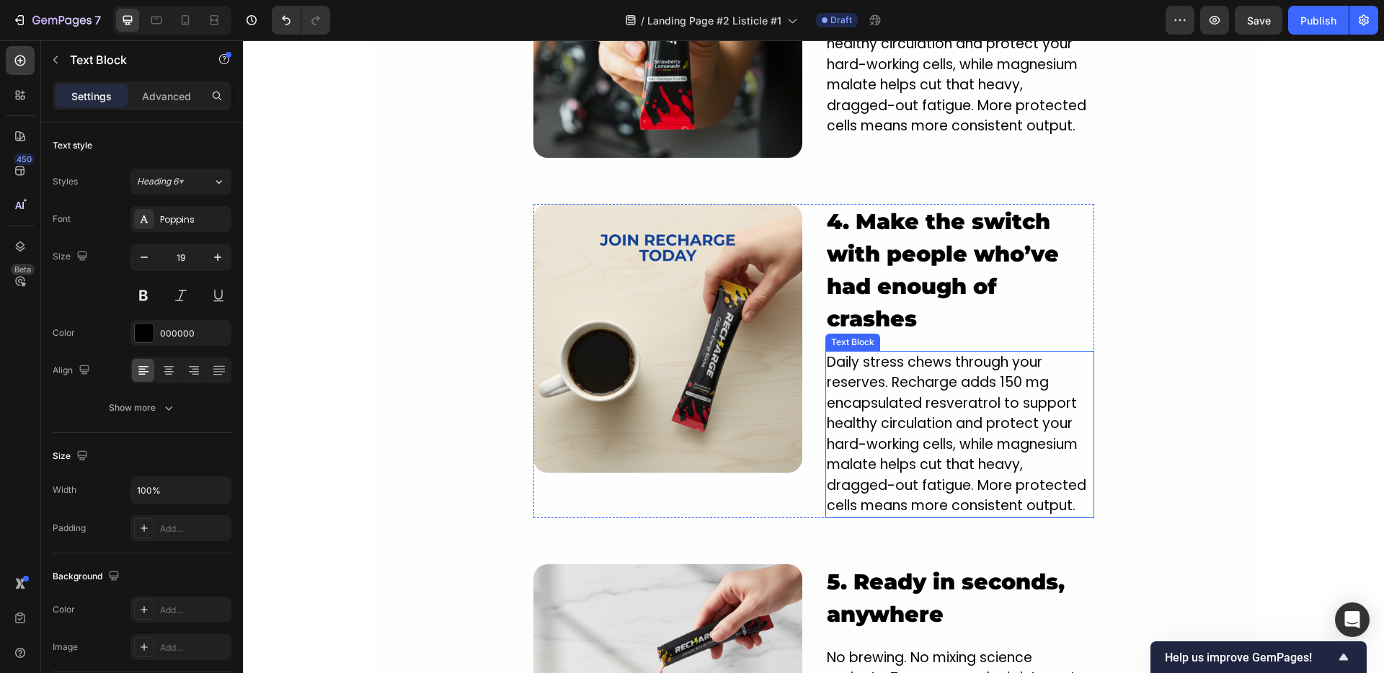
click at [866, 399] on p "Daily stress chews through your reserves. Recharge adds 150 mg encapsulated res…" at bounding box center [960, 434] width 266 height 164
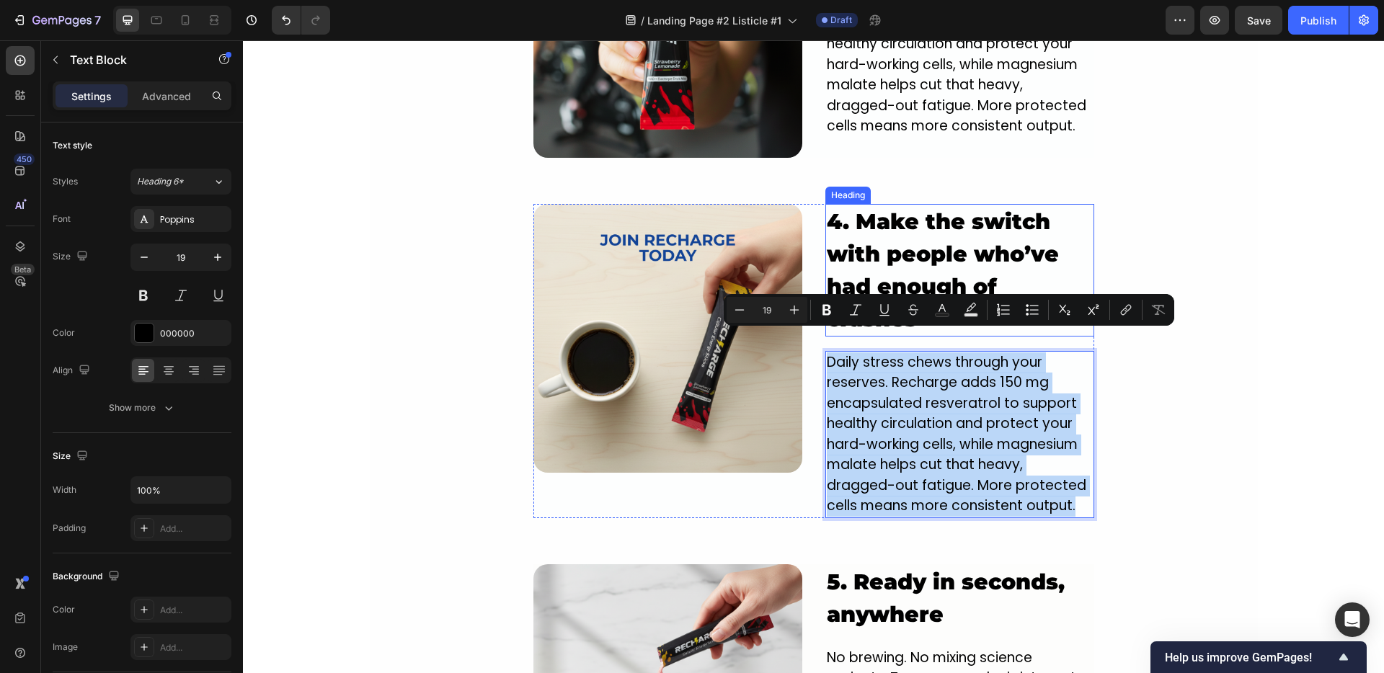
click at [899, 228] on p "4. Make the switch with people who’ve had enough of crashes" at bounding box center [960, 270] width 266 height 130
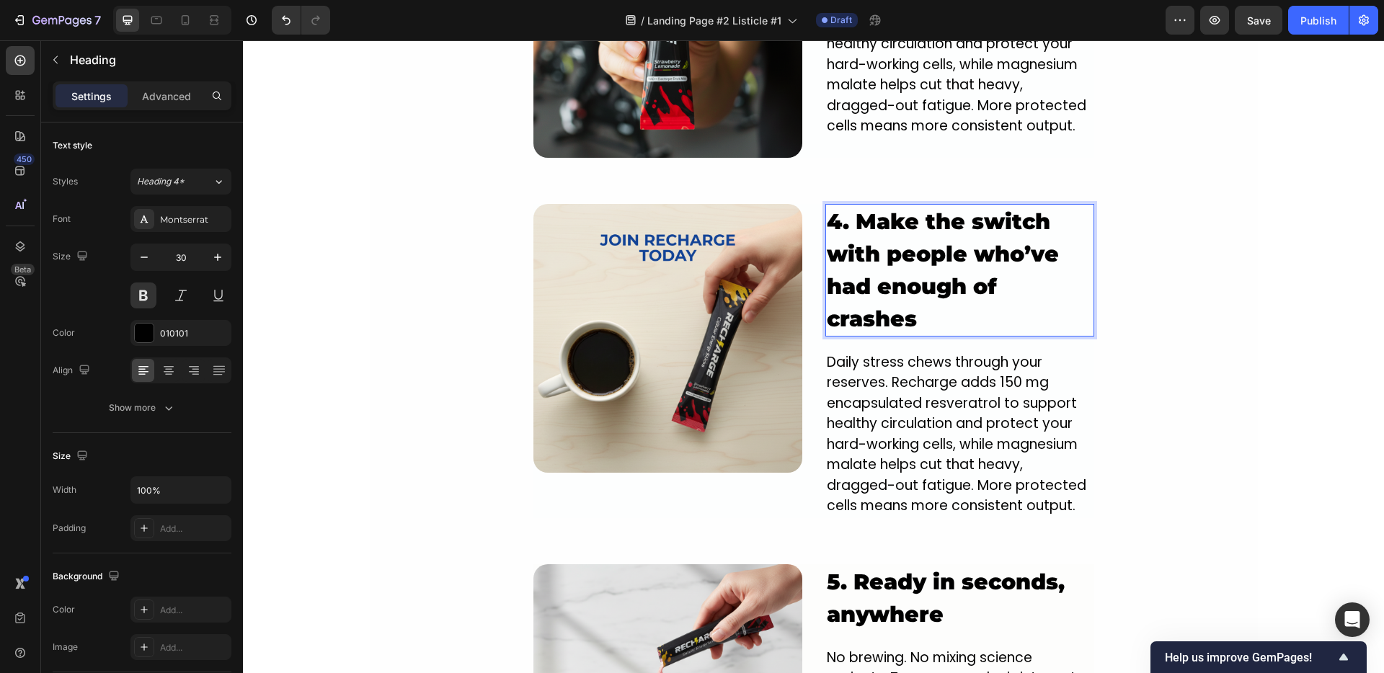
click at [899, 228] on p "4. Make the switch with people who’ve had enough of crashes" at bounding box center [960, 270] width 266 height 130
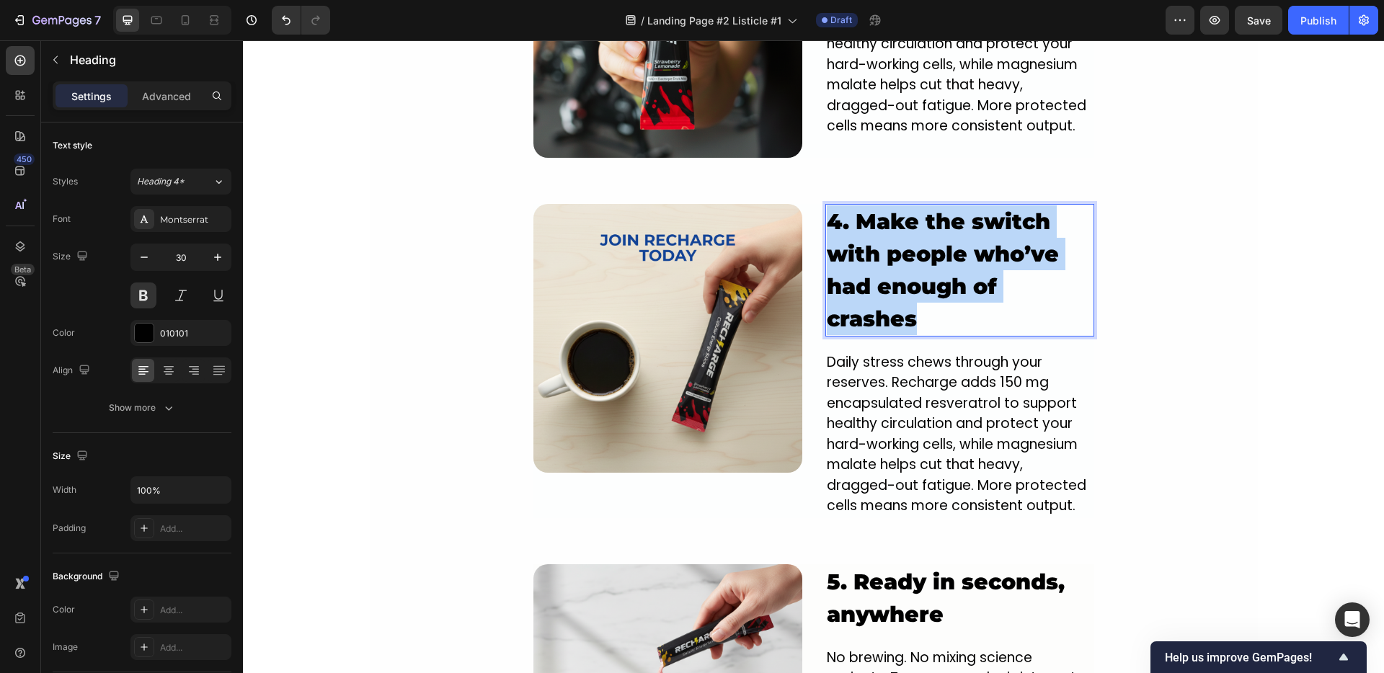
click at [899, 228] on p "4. Make the switch with people who’ve had enough of crashes" at bounding box center [960, 270] width 266 height 130
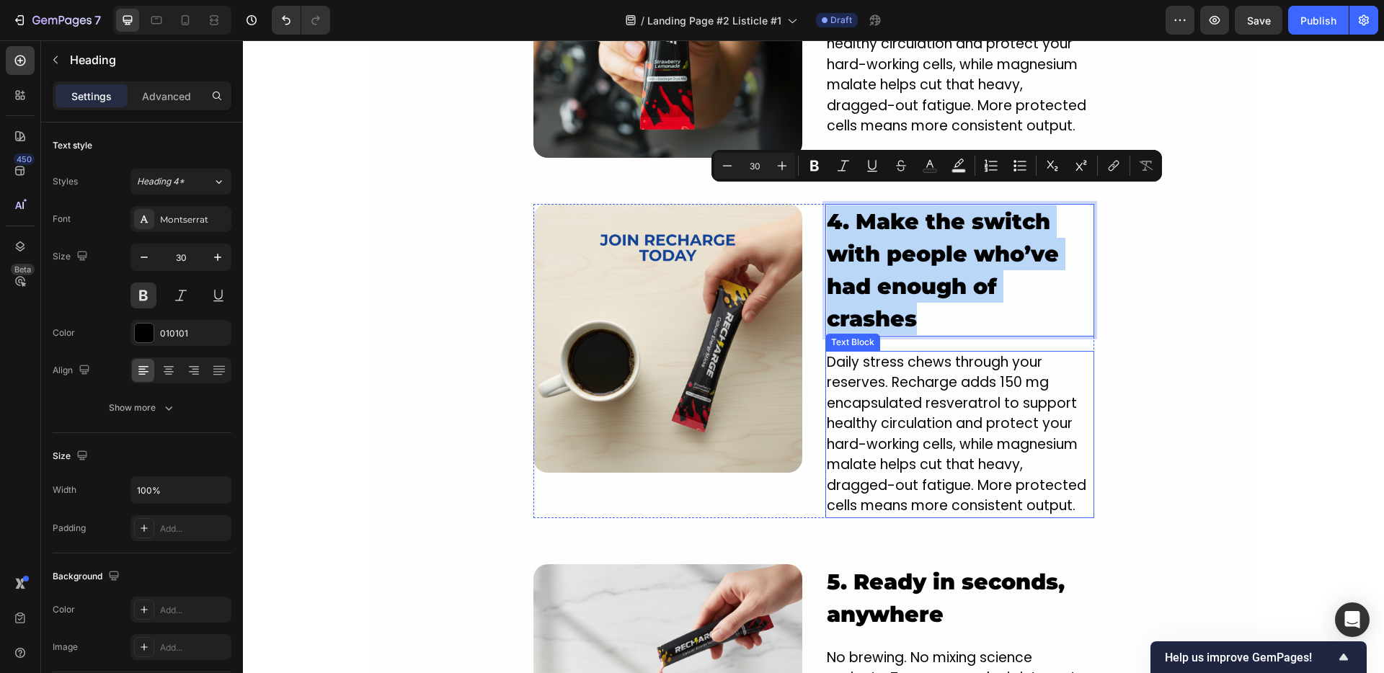
click at [845, 378] on p "Daily stress chews through your reserves. Recharge adds 150 mg encapsulated res…" at bounding box center [960, 434] width 266 height 164
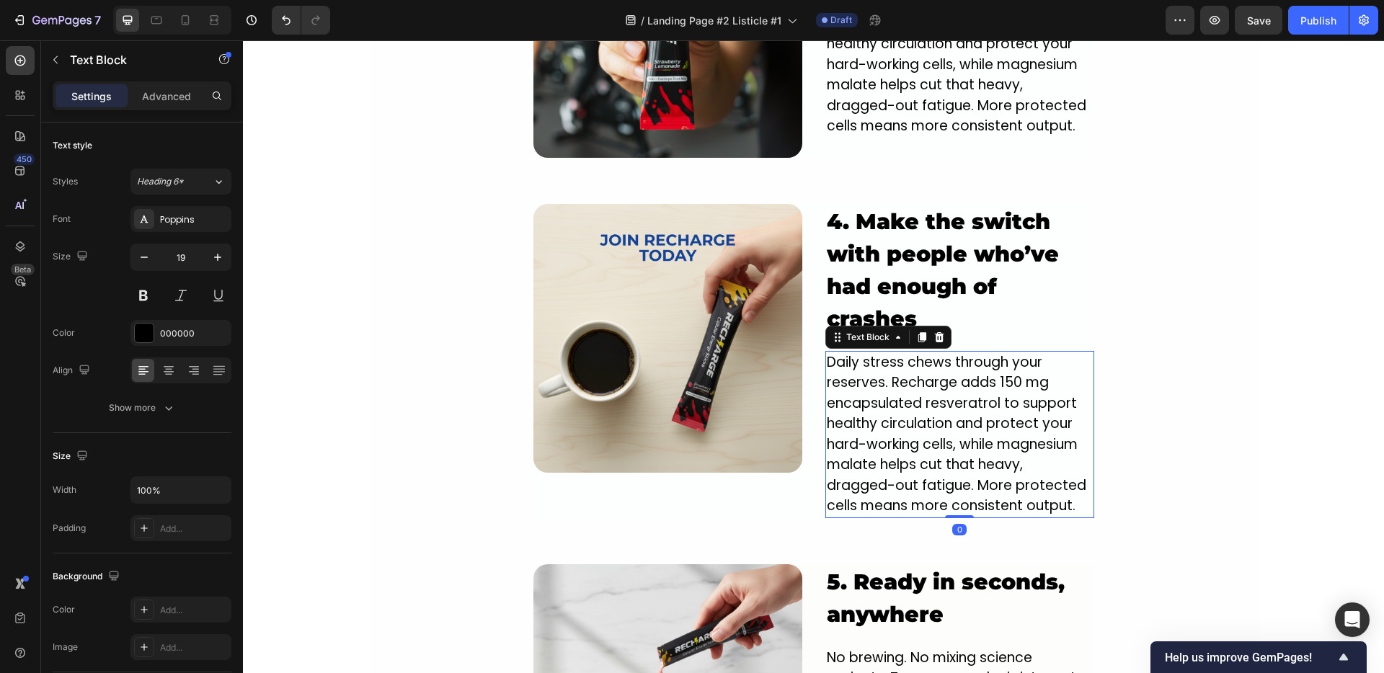
click at [663, 334] on img at bounding box center [667, 338] width 269 height 269
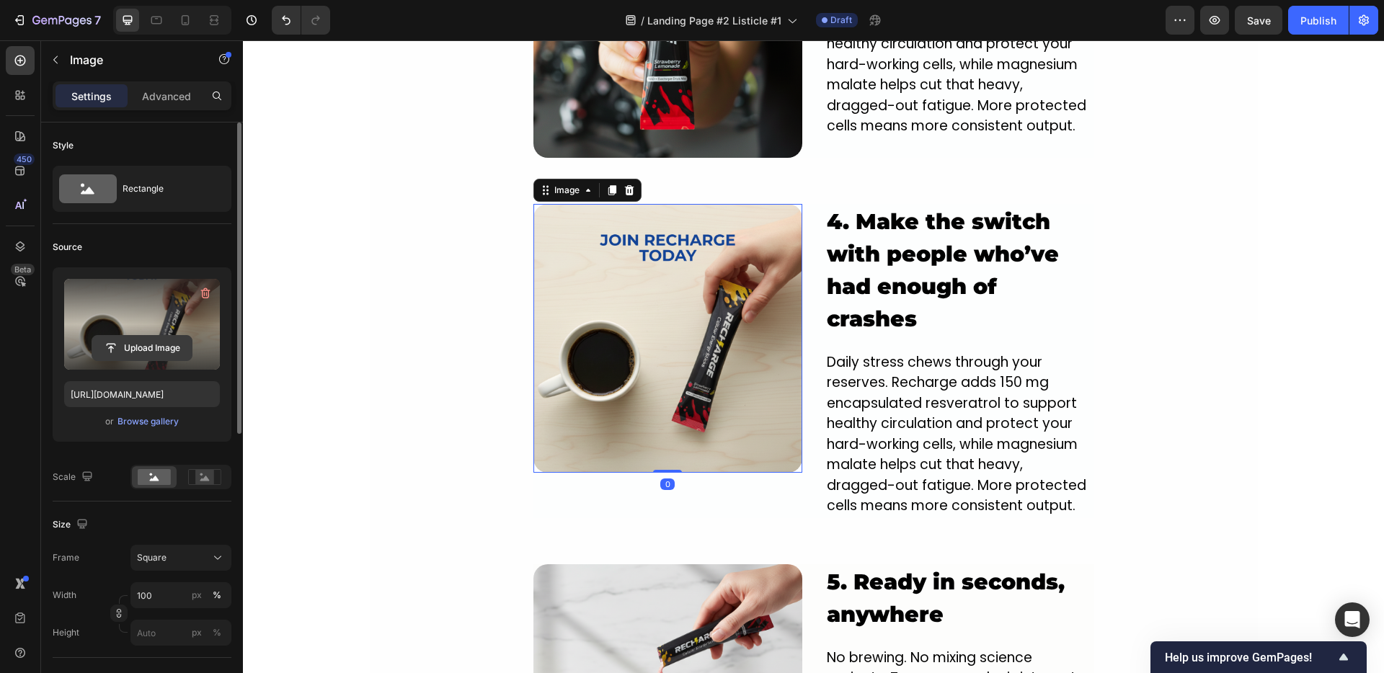
click at [145, 338] on input "file" at bounding box center [141, 348] width 99 height 25
click at [133, 350] on input "file" at bounding box center [141, 348] width 99 height 25
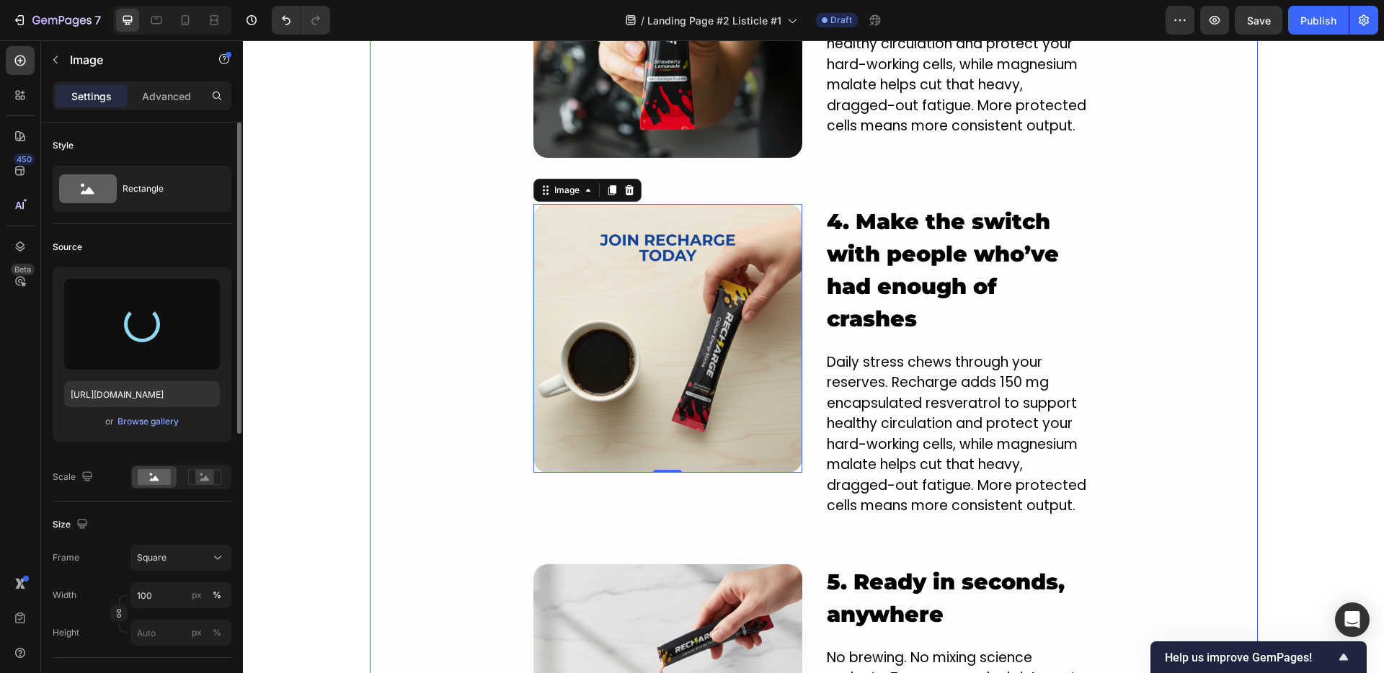
type input "https://cdn.shopify.com/s/files/1/0950/9548/8807/files/gempages_583996418721579…"
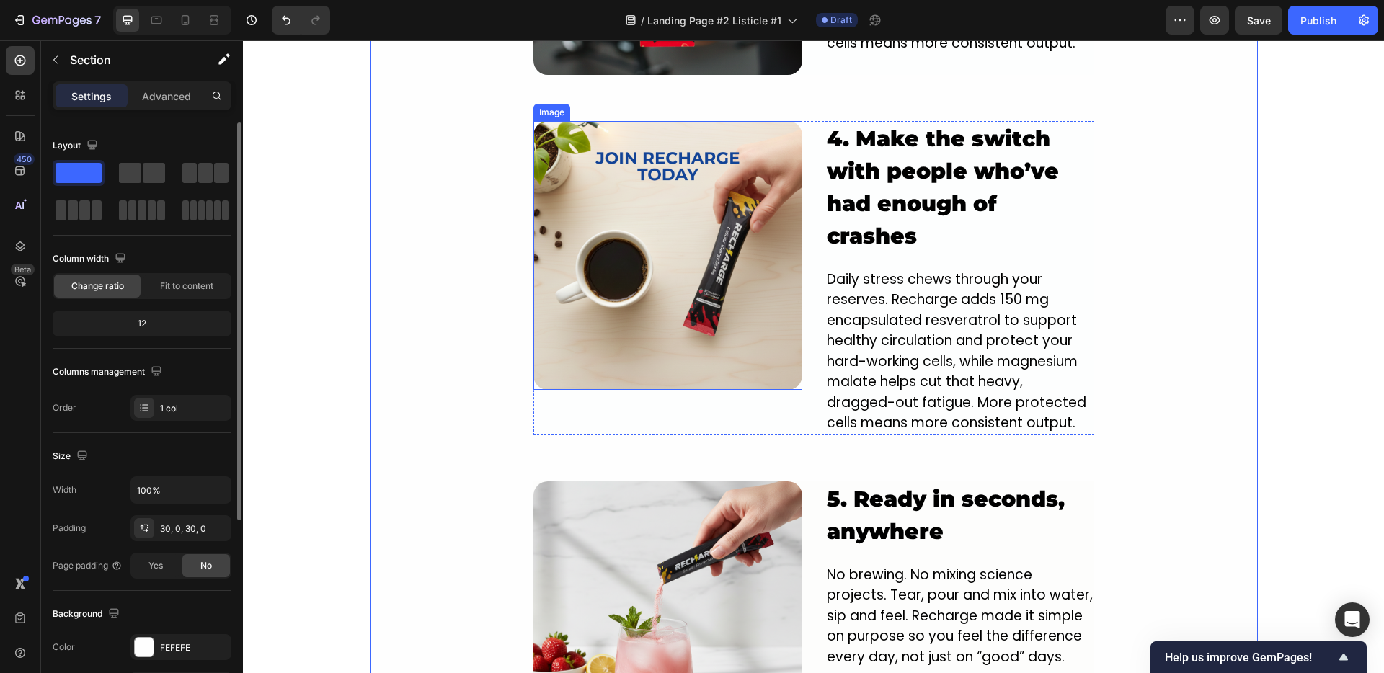
scroll to position [2280, 0]
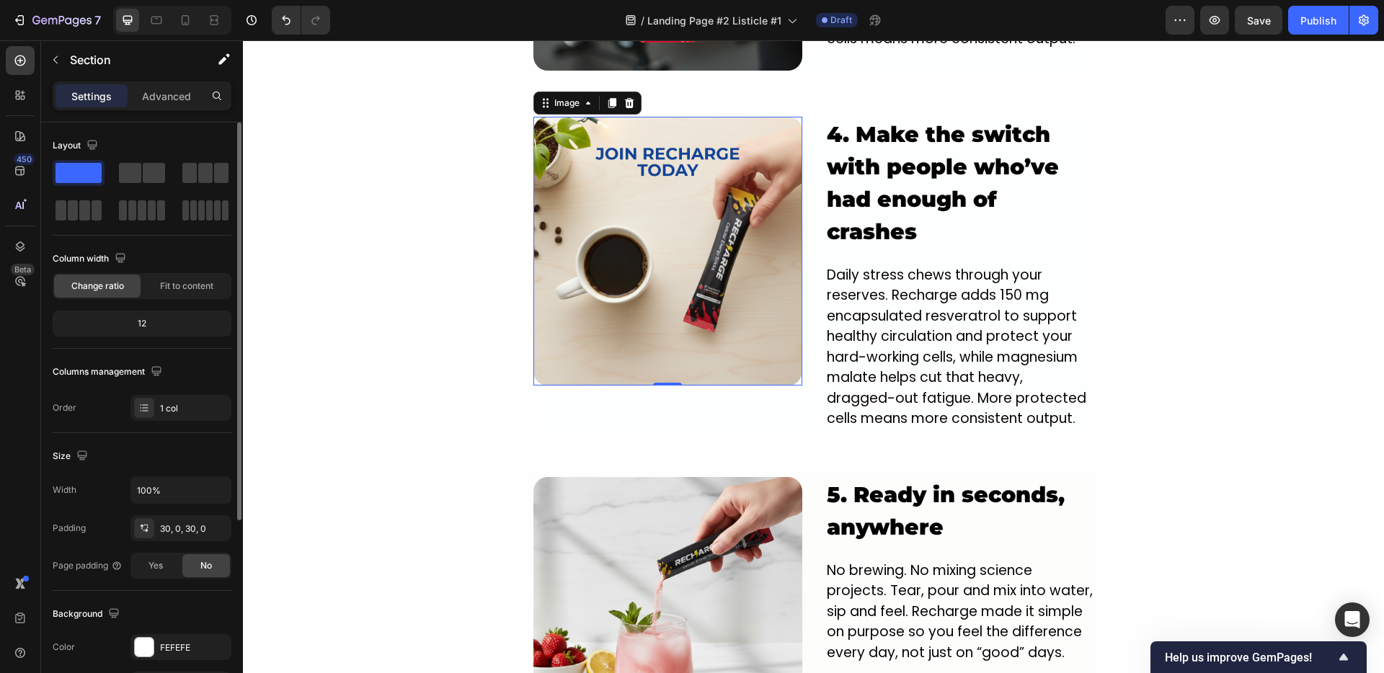
click at [596, 308] on img at bounding box center [667, 251] width 269 height 269
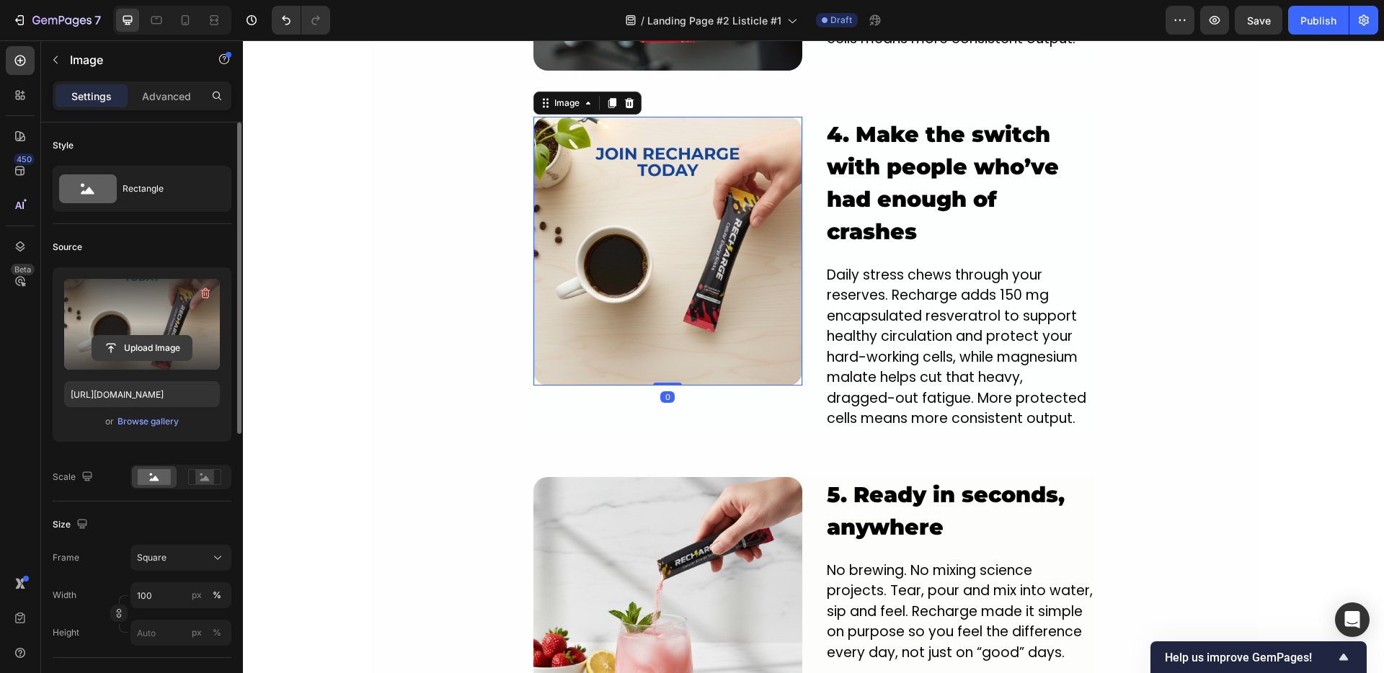
click at [130, 347] on input "file" at bounding box center [141, 348] width 99 height 25
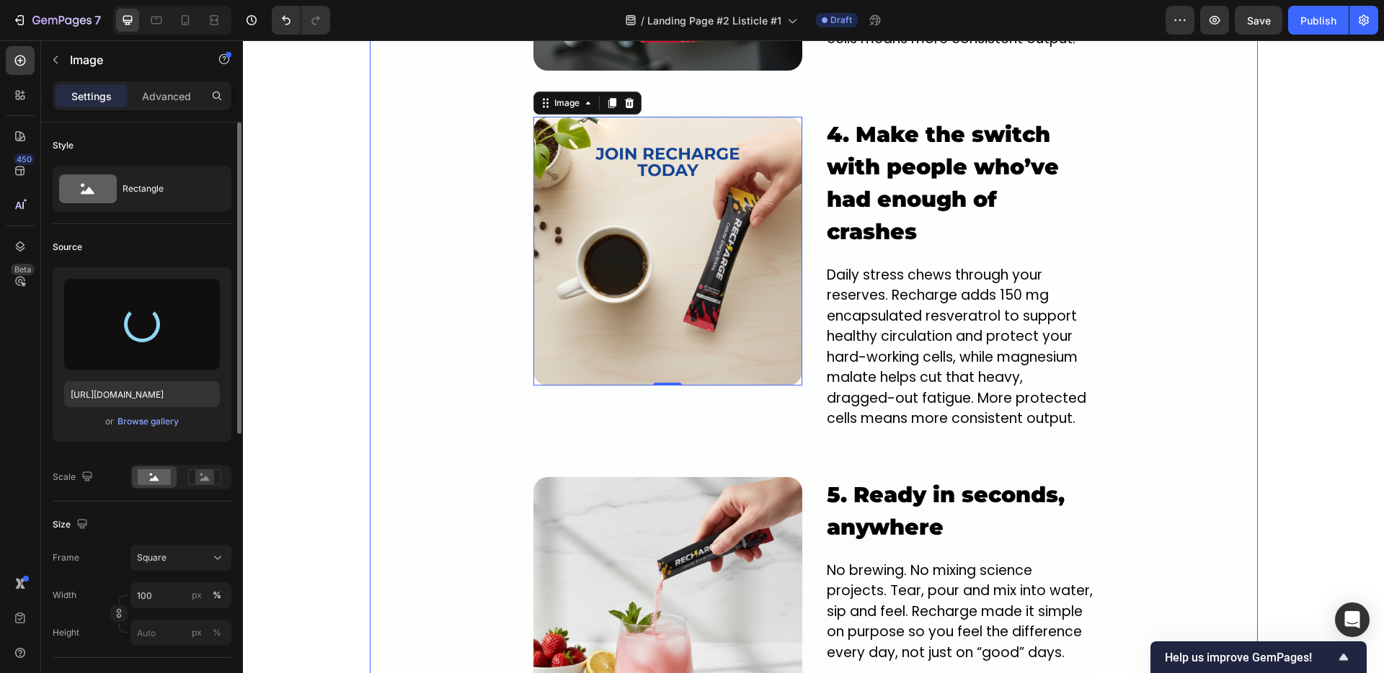
scroll to position [2262, 0]
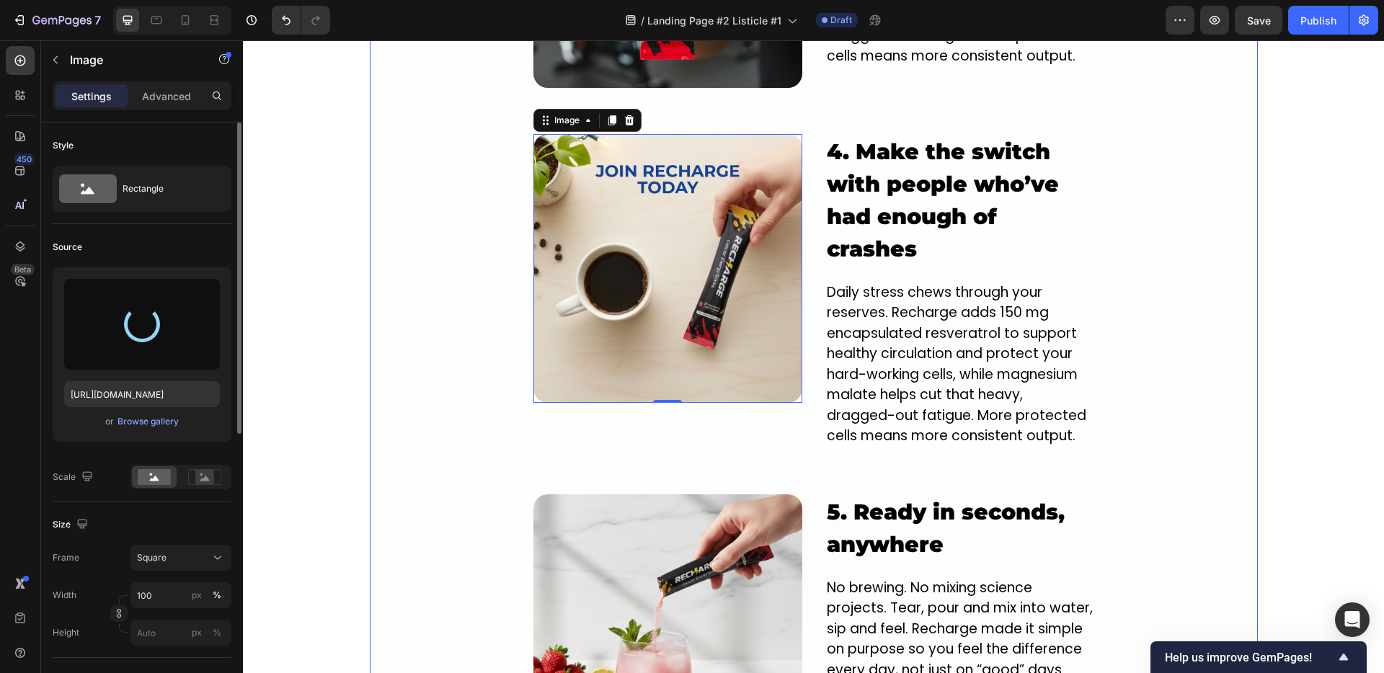
type input "https://cdn.shopify.com/s/files/1/0950/9548/8807/files/gempages_583996418721579…"
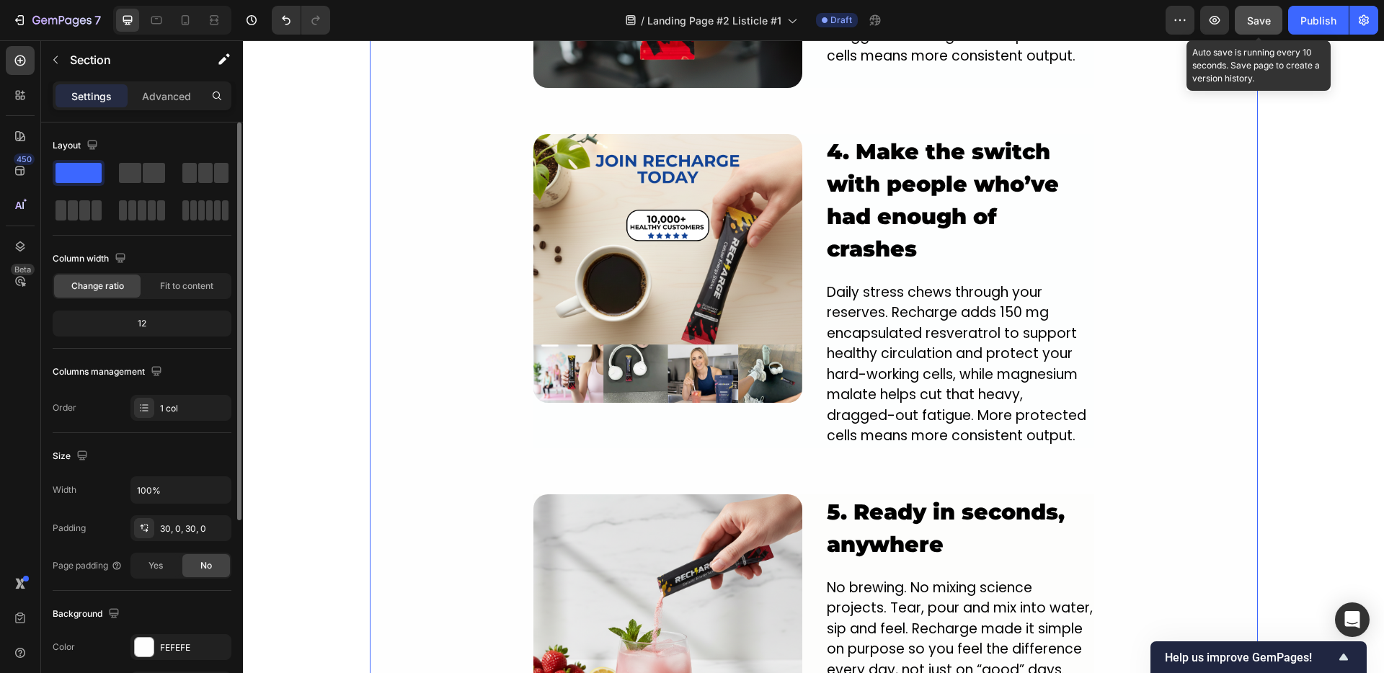
click at [1253, 20] on span "Save" at bounding box center [1259, 20] width 24 height 12
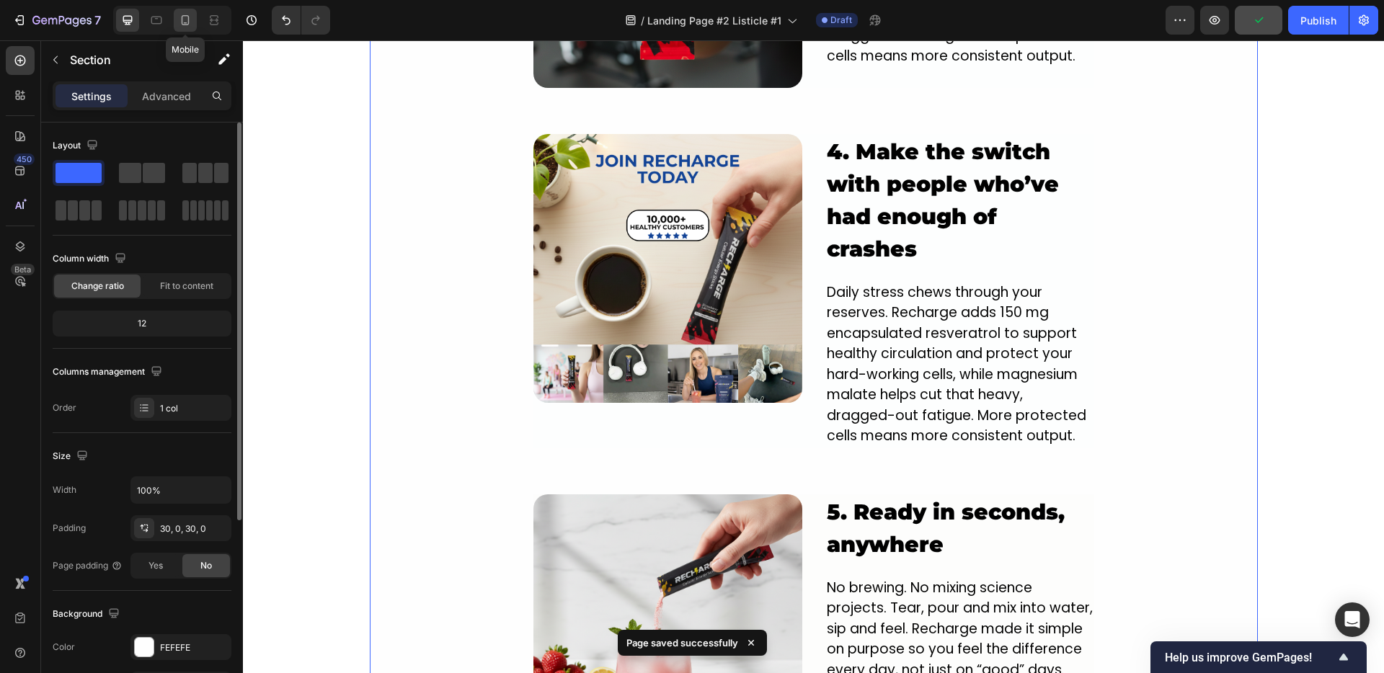
click at [185, 15] on icon at bounding box center [186, 20] width 8 height 10
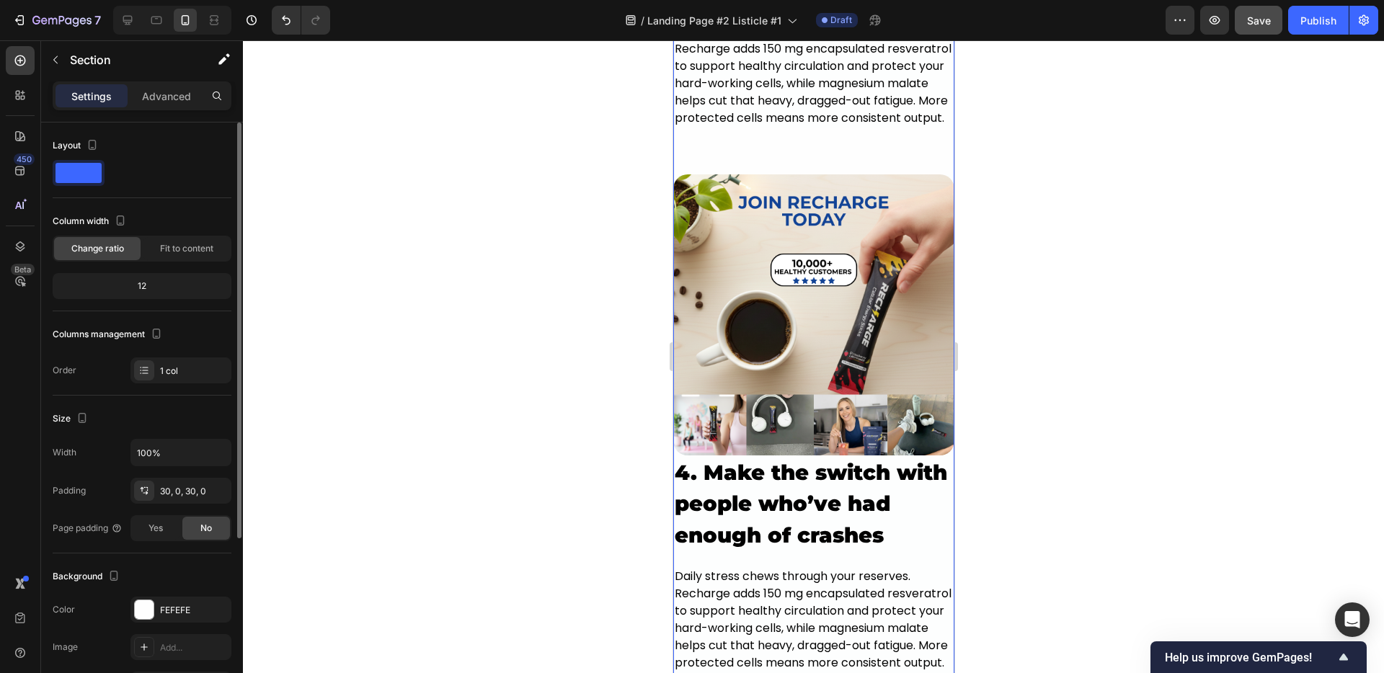
scroll to position [2776, 0]
click at [527, 316] on div at bounding box center [813, 356] width 1141 height 633
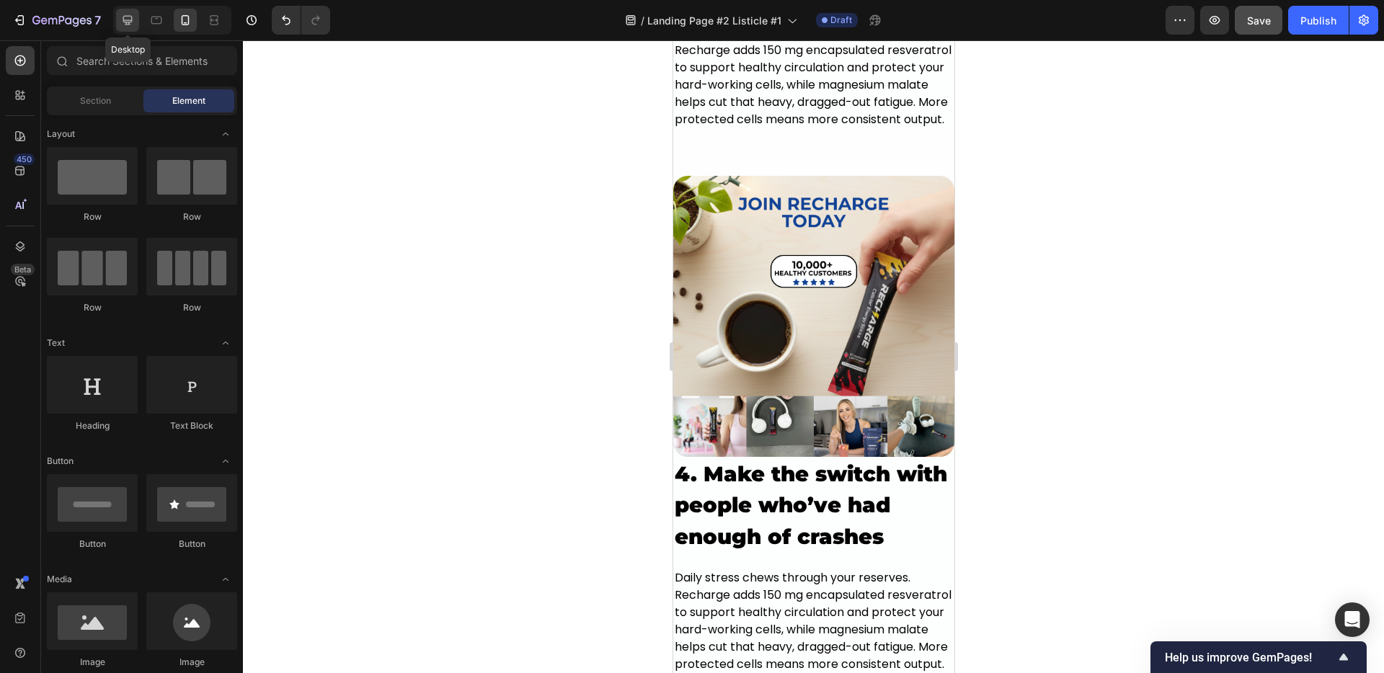
click at [127, 16] on icon at bounding box center [127, 20] width 9 height 9
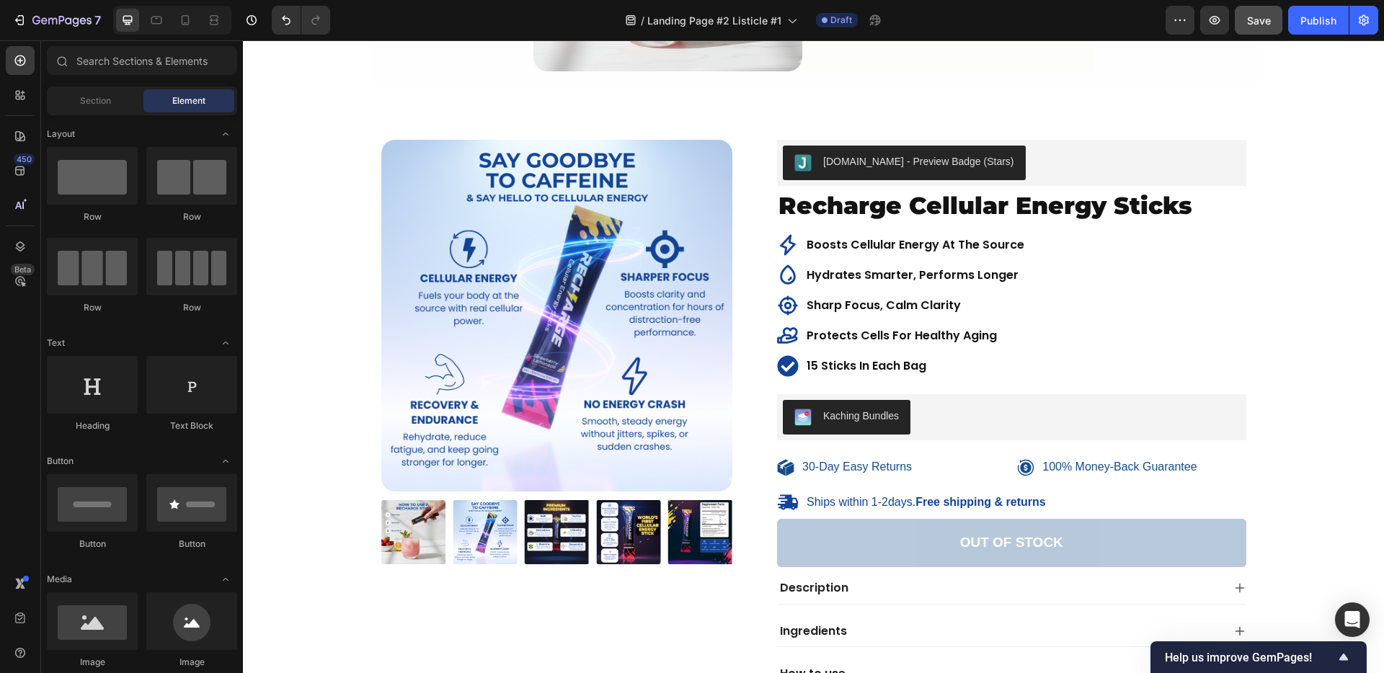
scroll to position [2932, 0]
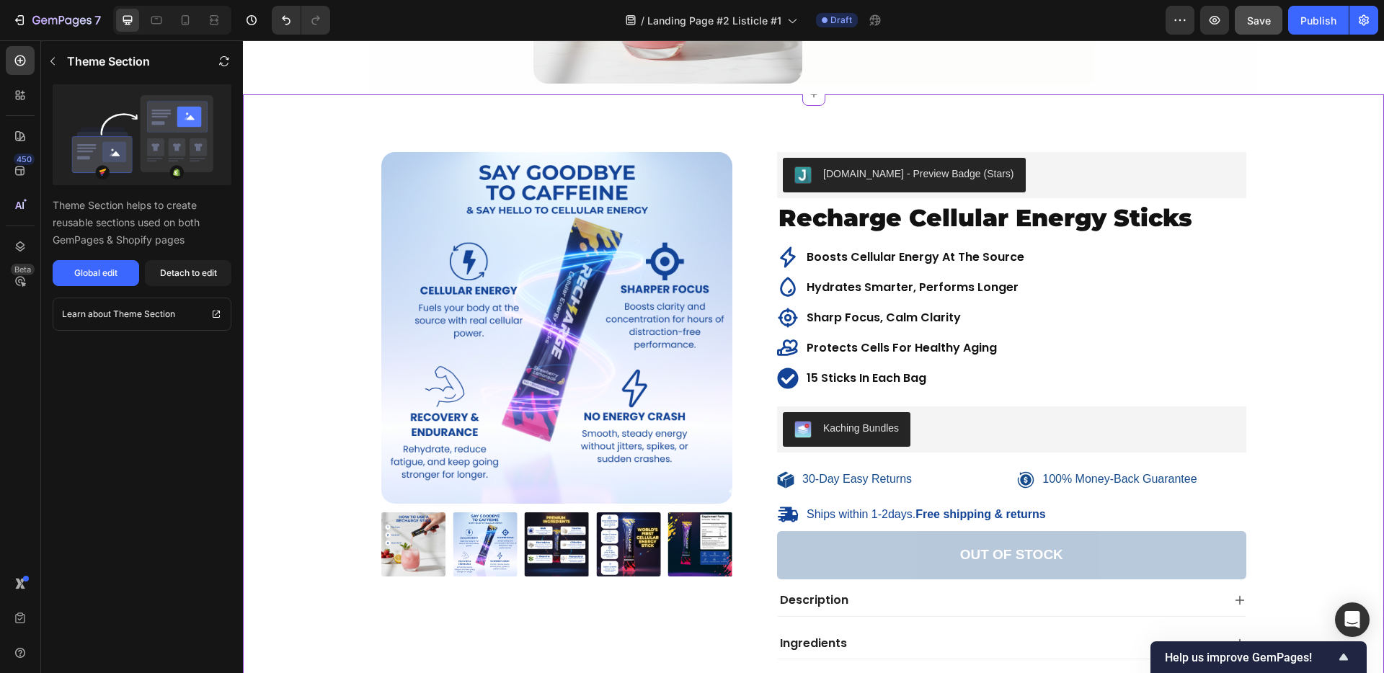
click at [704, 349] on img at bounding box center [557, 328] width 352 height 352
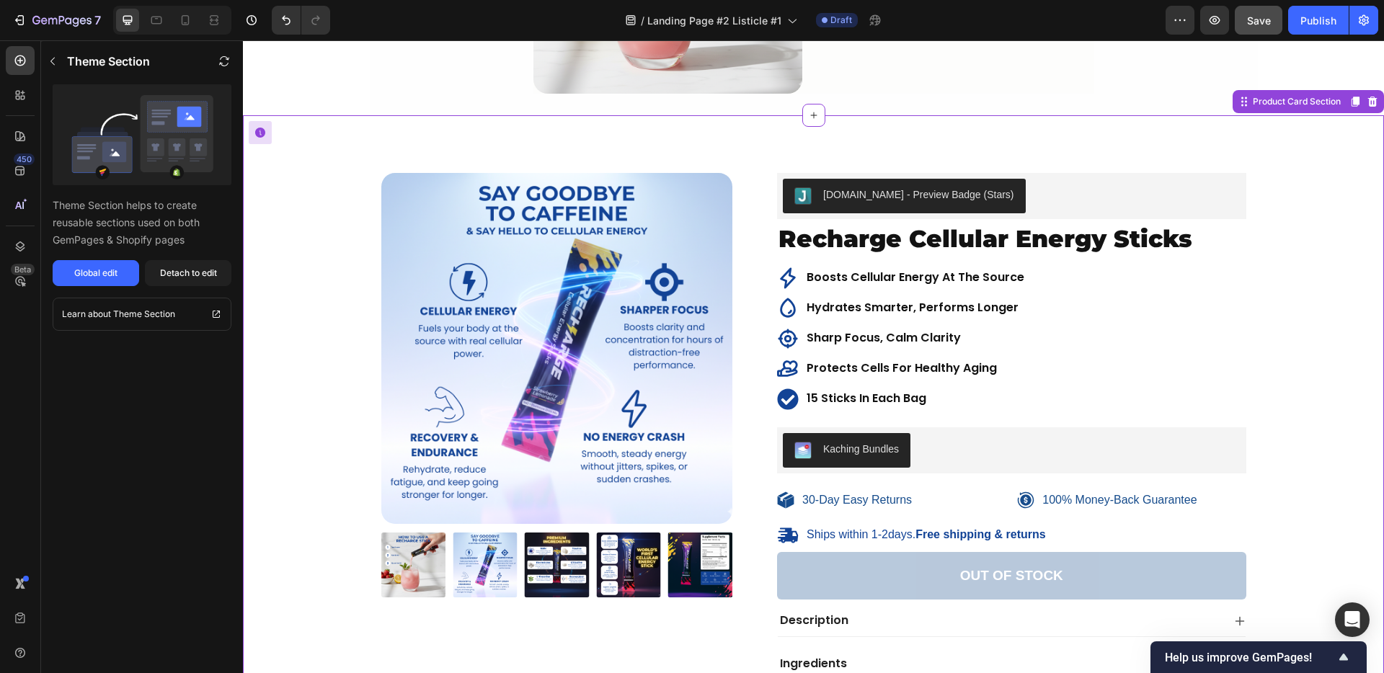
click at [412, 533] on img at bounding box center [413, 565] width 65 height 65
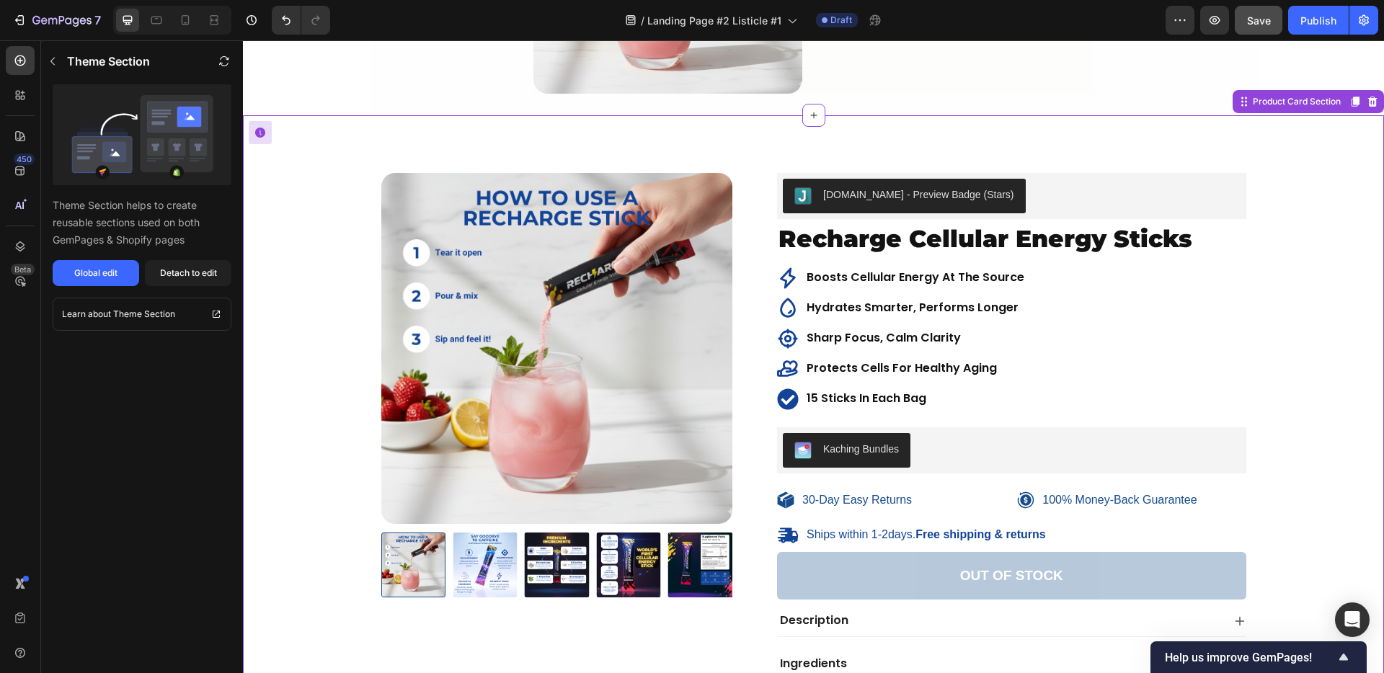
click at [458, 552] on img at bounding box center [485, 565] width 65 height 65
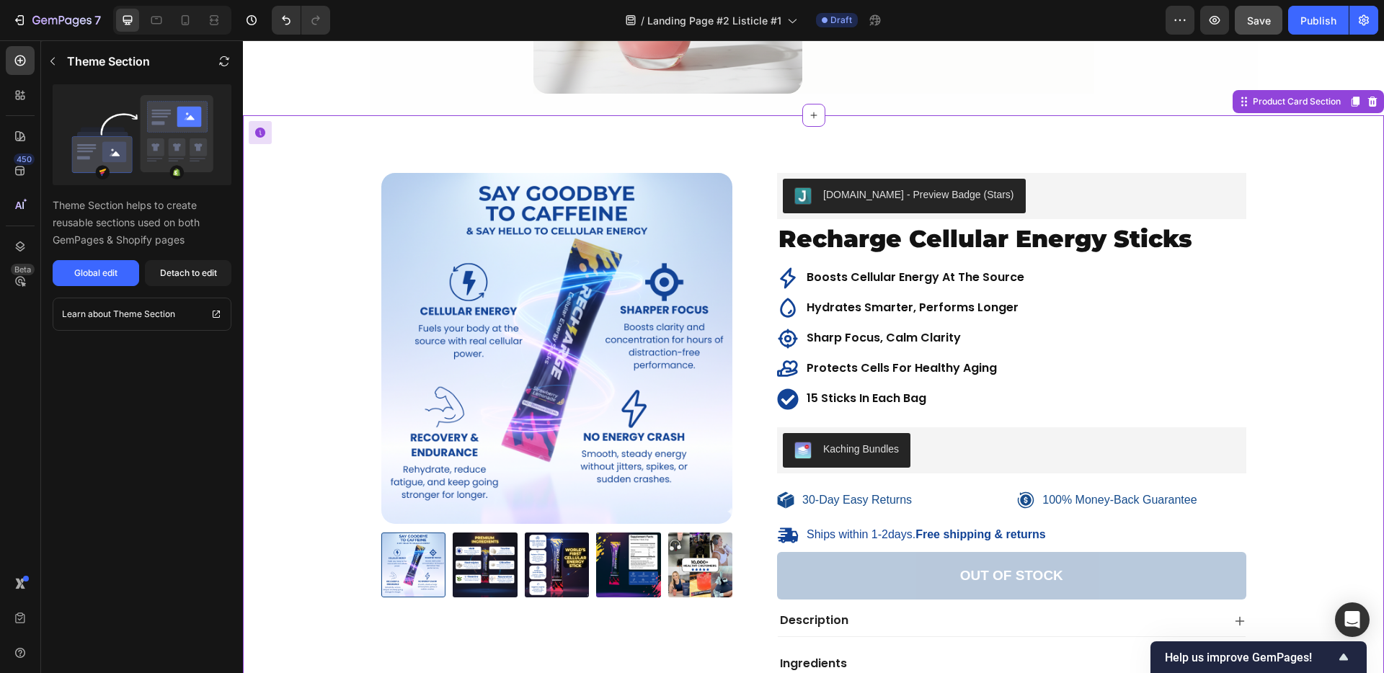
click at [471, 549] on img at bounding box center [485, 565] width 65 height 65
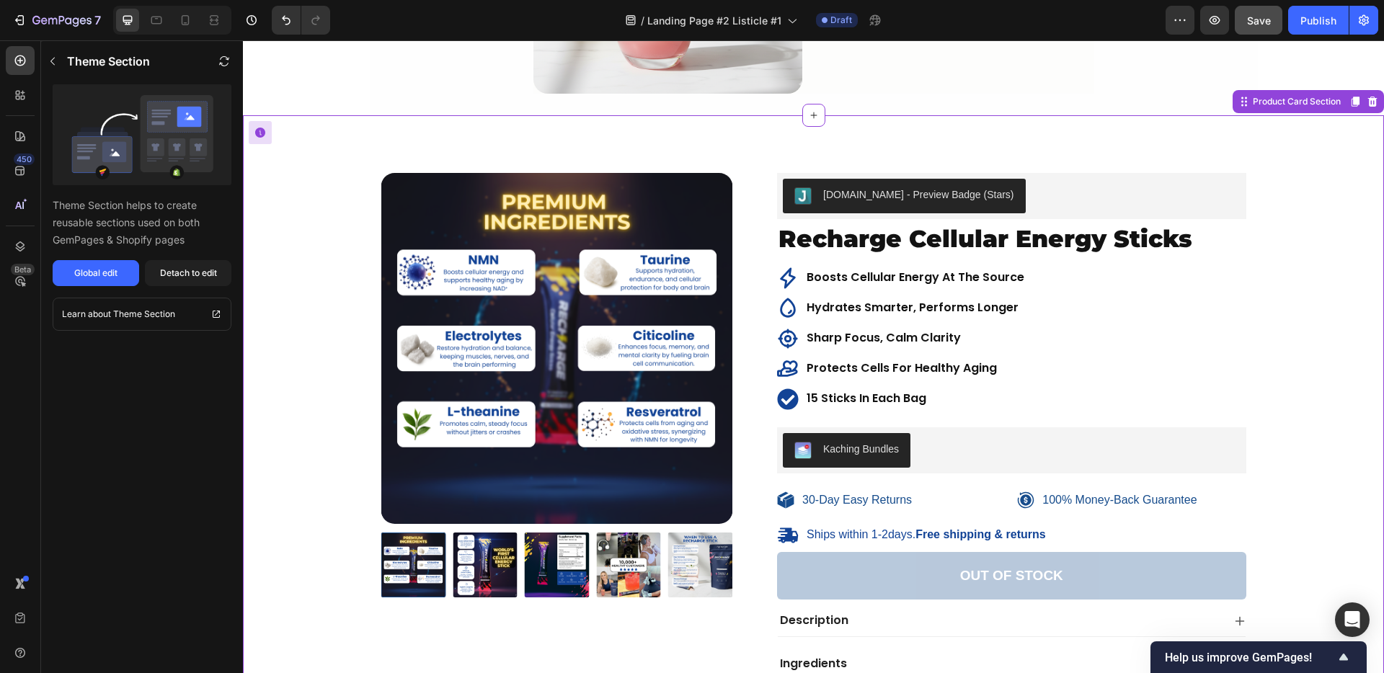
click at [475, 551] on img at bounding box center [485, 565] width 65 height 65
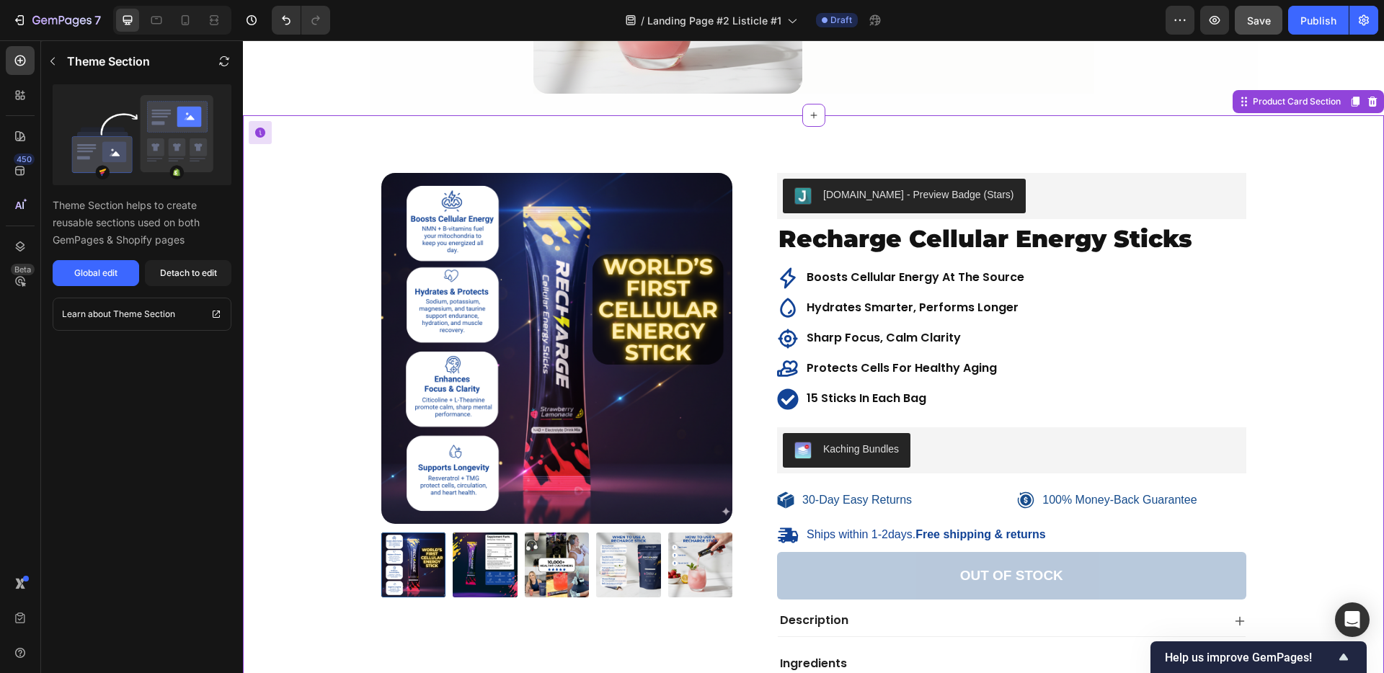
click at [474, 553] on img at bounding box center [485, 565] width 65 height 65
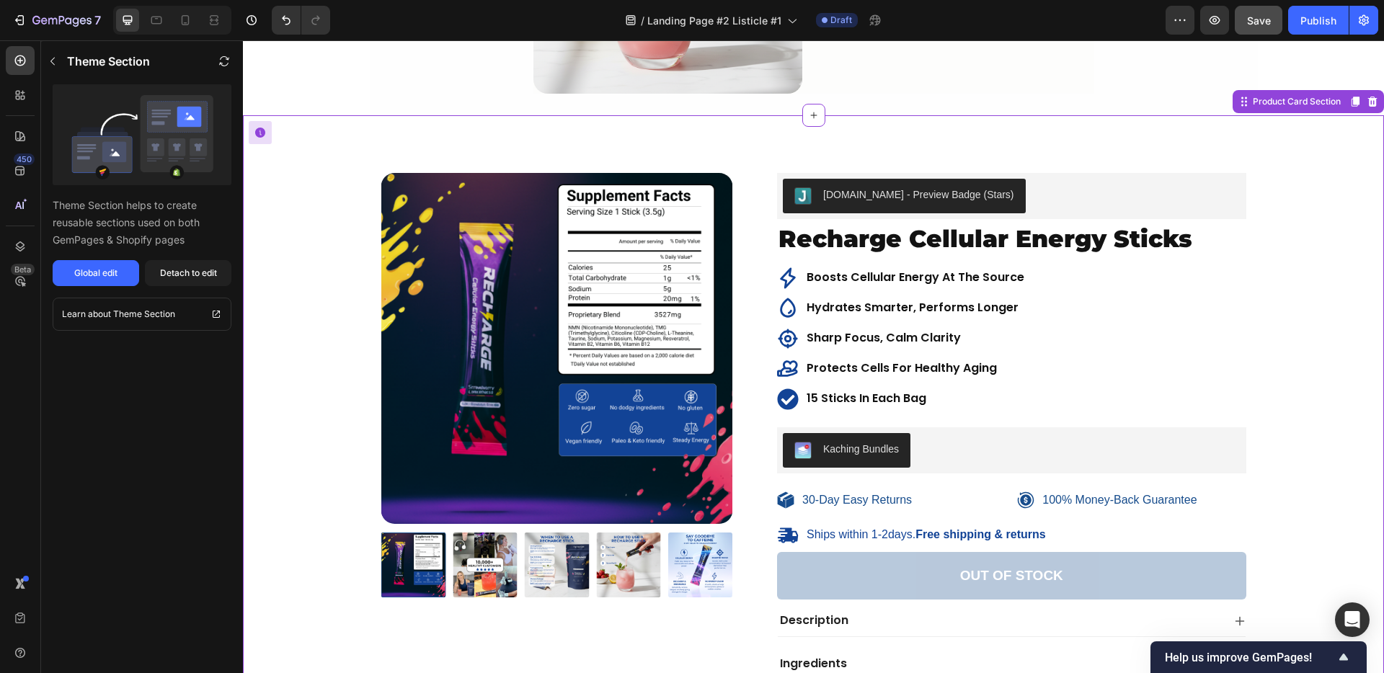
click at [479, 551] on img at bounding box center [485, 565] width 65 height 65
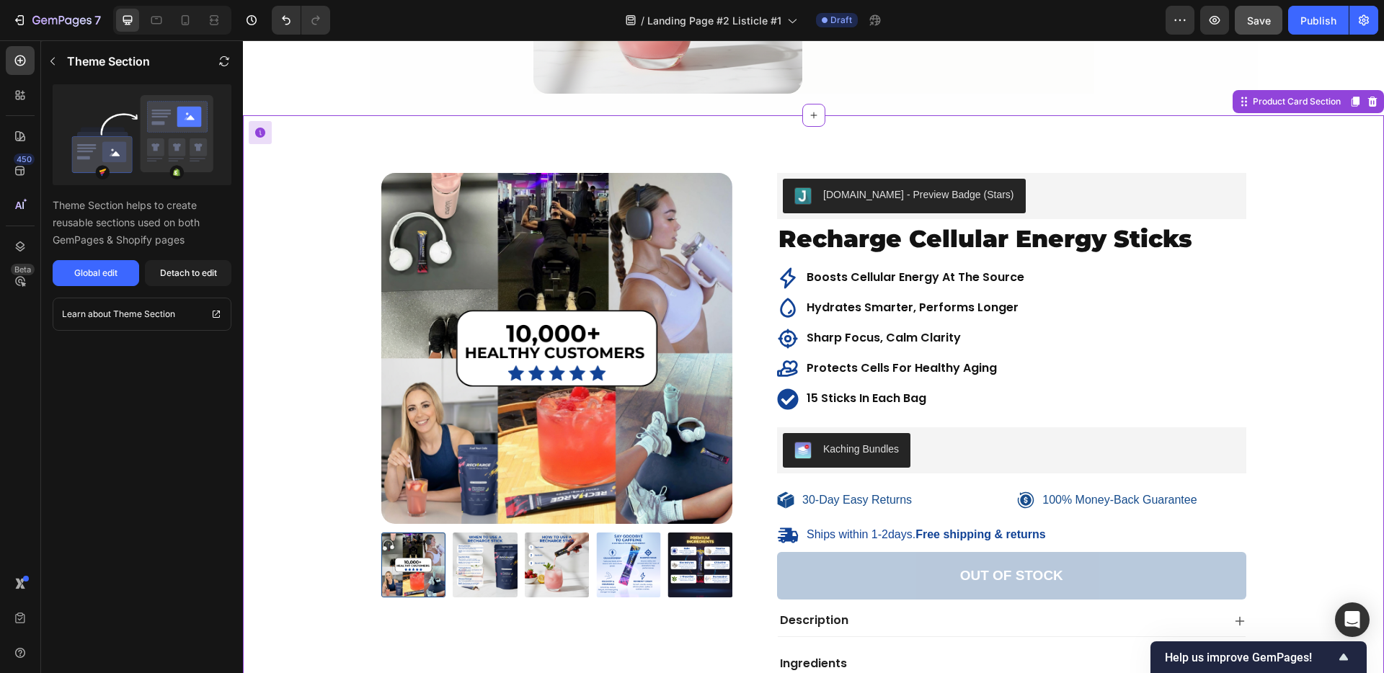
click at [477, 554] on img at bounding box center [485, 565] width 65 height 65
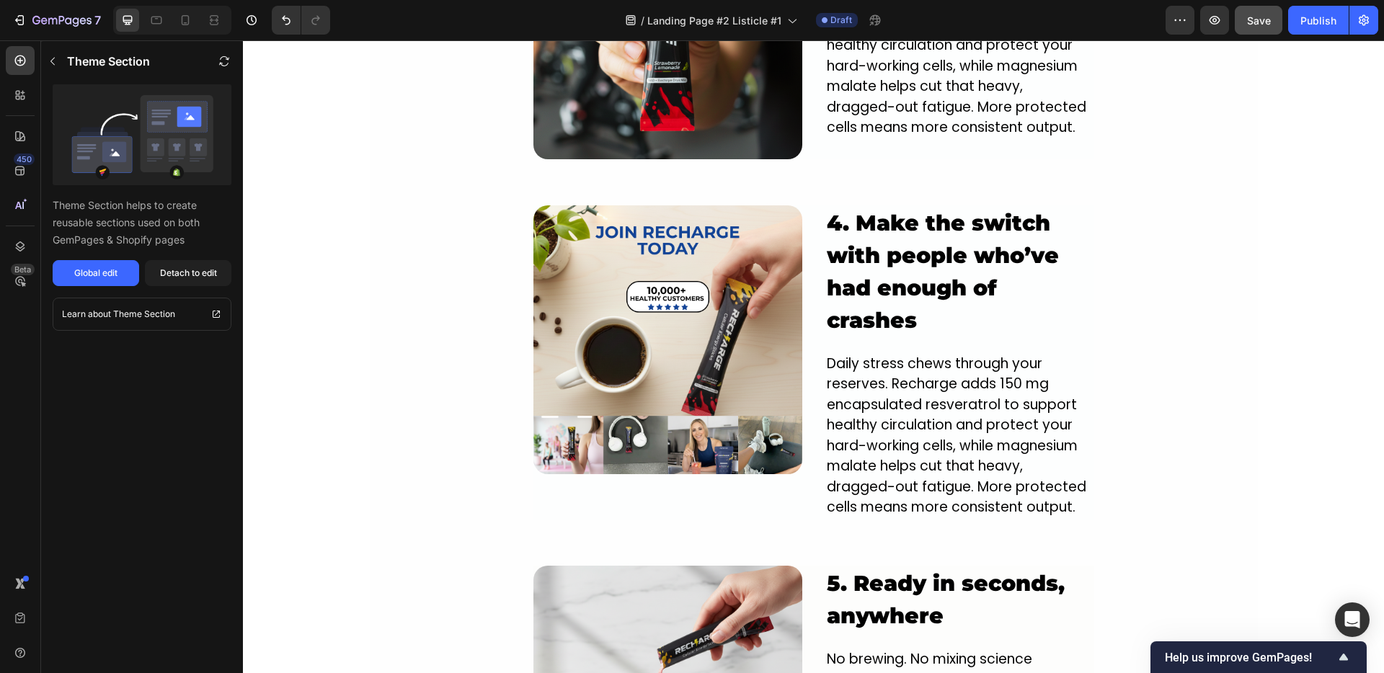
scroll to position [2221, 0]
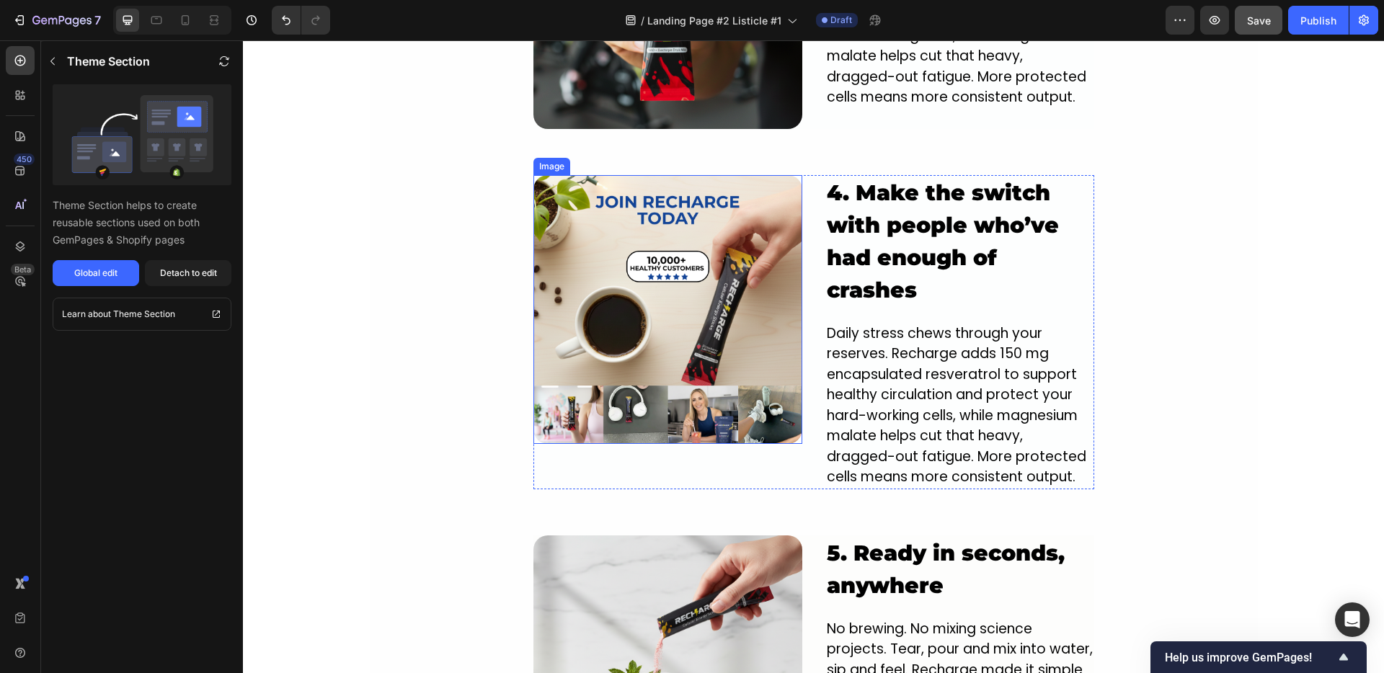
click at [653, 299] on img at bounding box center [667, 309] width 269 height 269
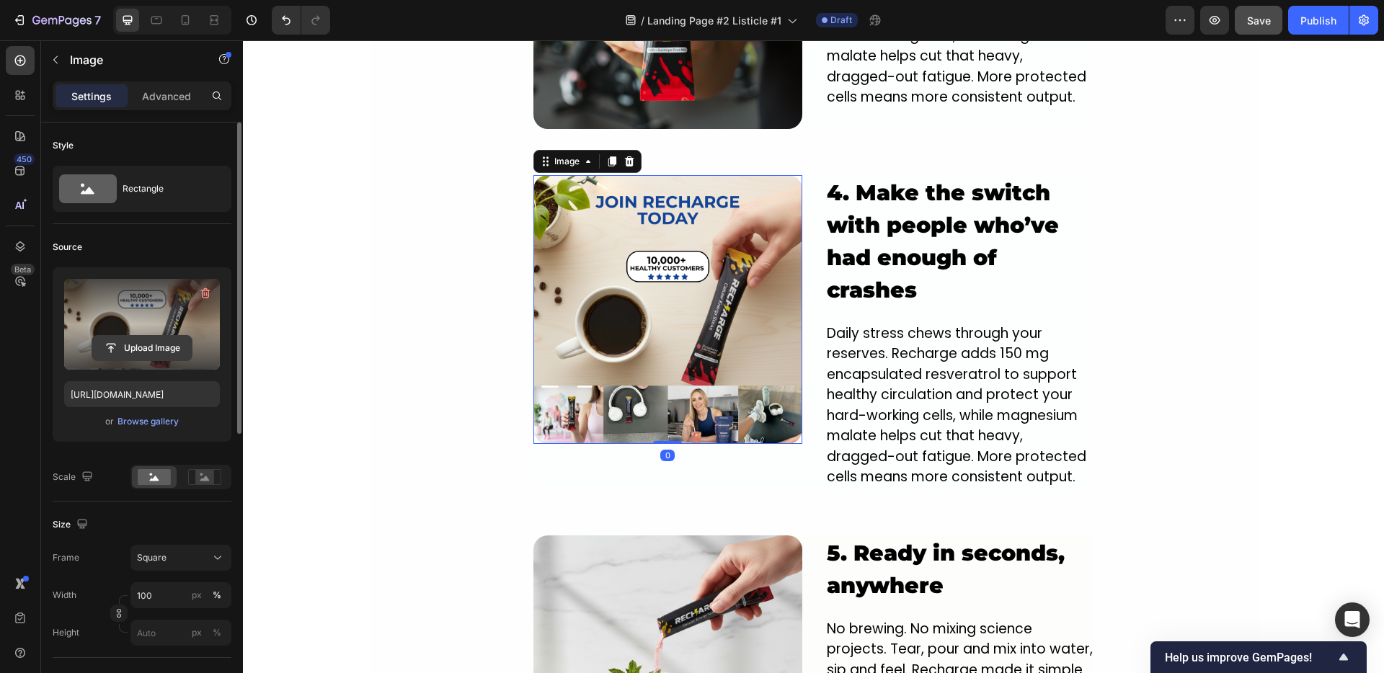
click at [154, 350] on input "file" at bounding box center [141, 348] width 99 height 25
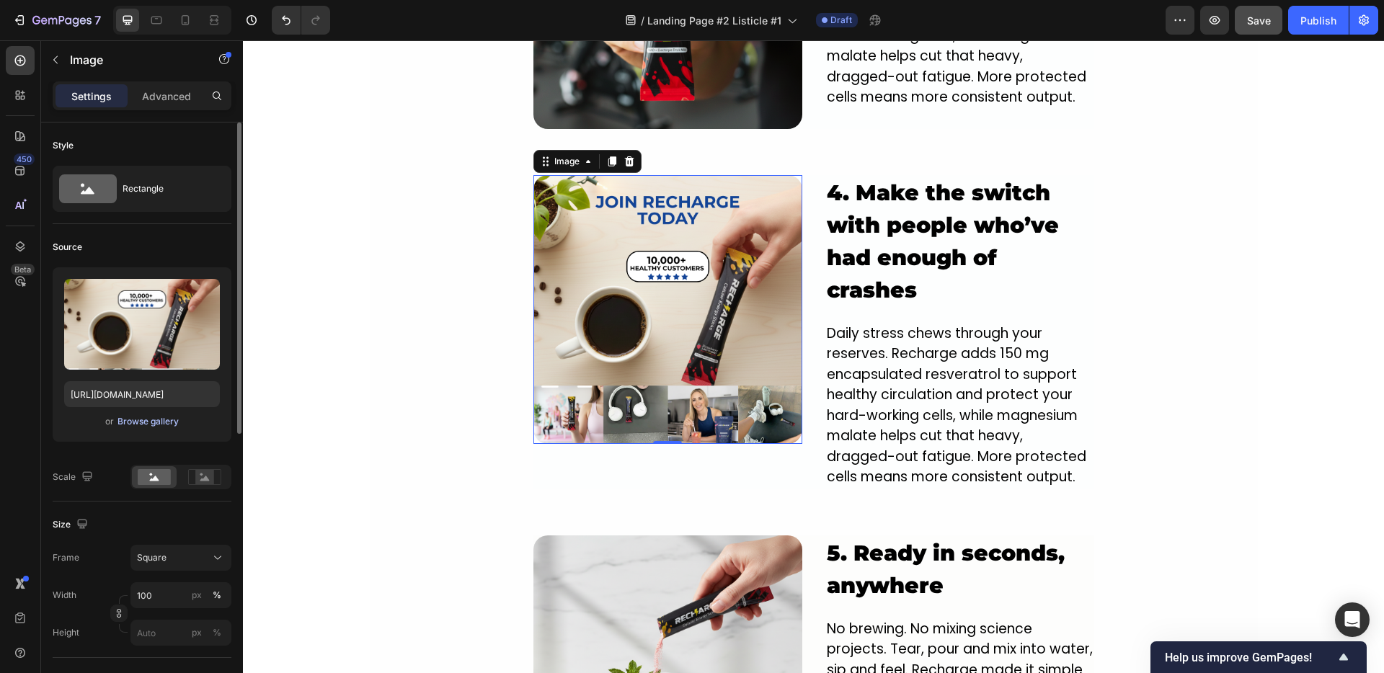
click at [145, 419] on div "Browse gallery" at bounding box center [147, 421] width 61 height 13
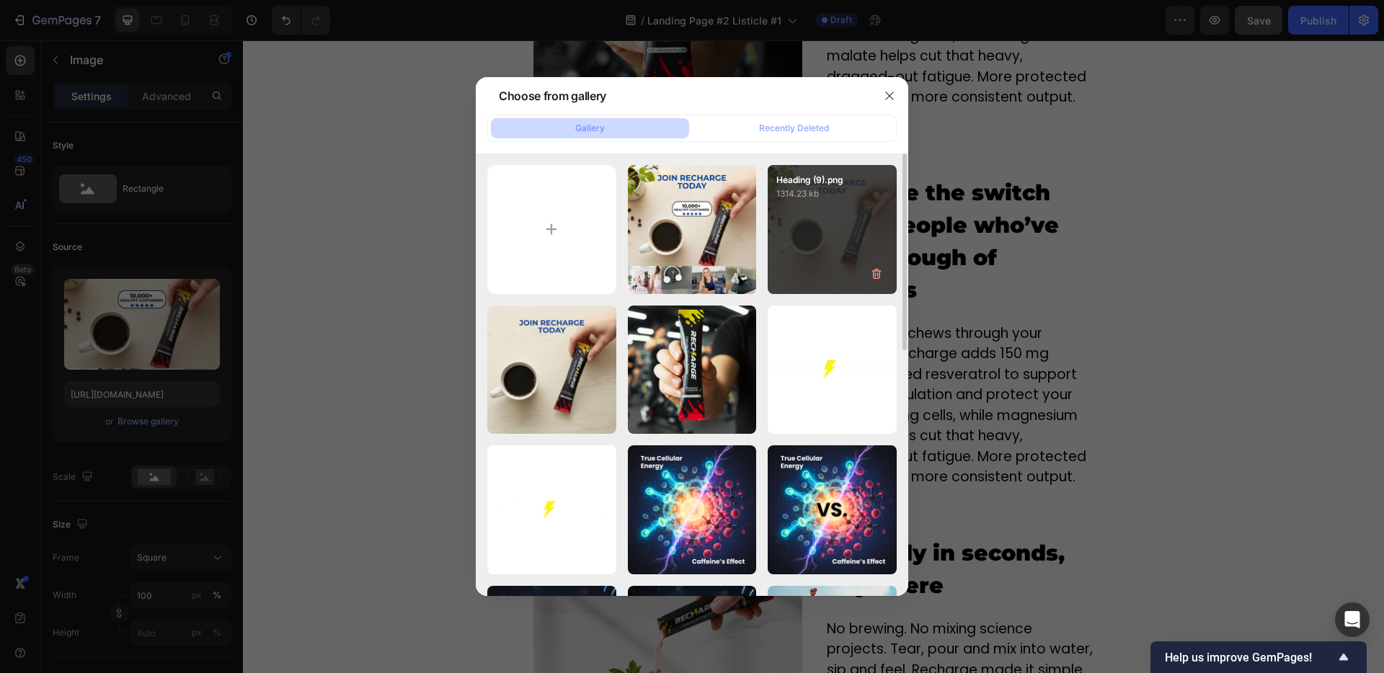
click at [791, 233] on div "Heading (9).png 1314.23 kb" at bounding box center [832, 229] width 129 height 129
type input "https://cdn.shopify.com/s/files/1/0950/9548/8807/files/gempages_583996418721579…"
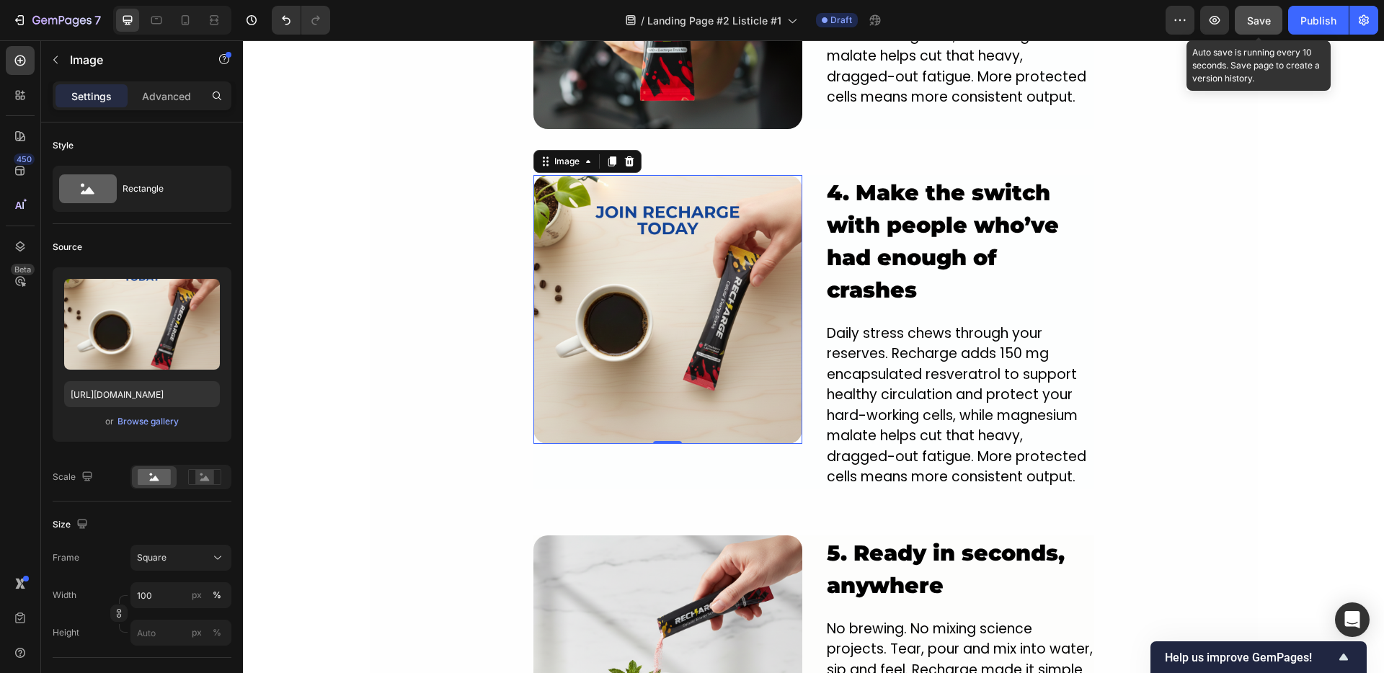
click at [1245, 11] on button "Save" at bounding box center [1259, 20] width 48 height 29
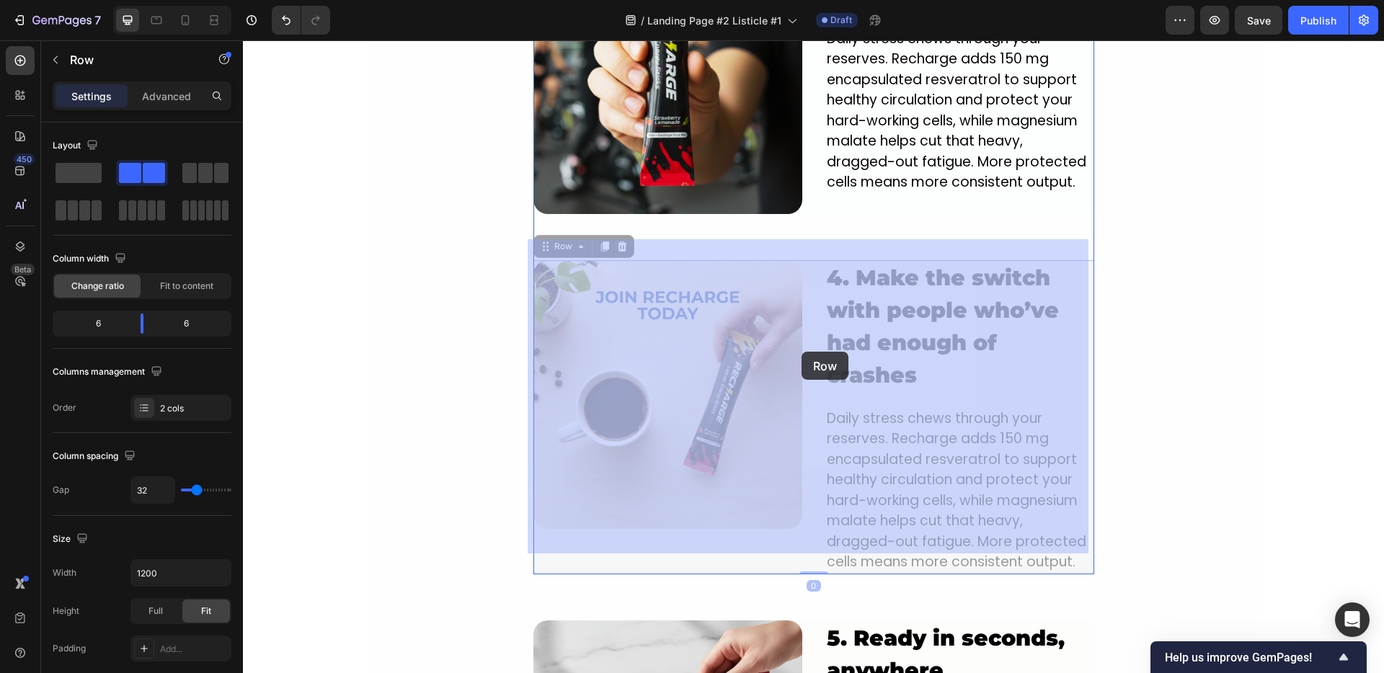
scroll to position [2576, 0]
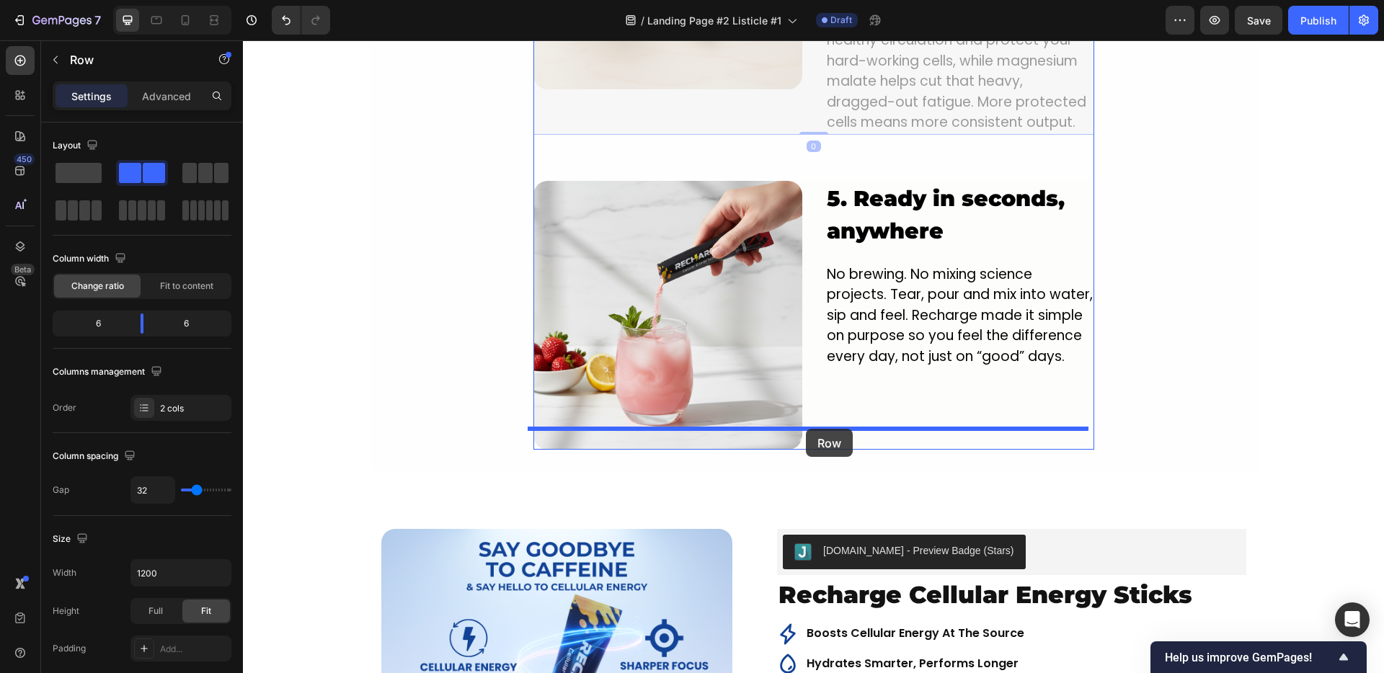
drag, startPoint x: 807, startPoint y: 240, endPoint x: 806, endPoint y: 429, distance: 188.8
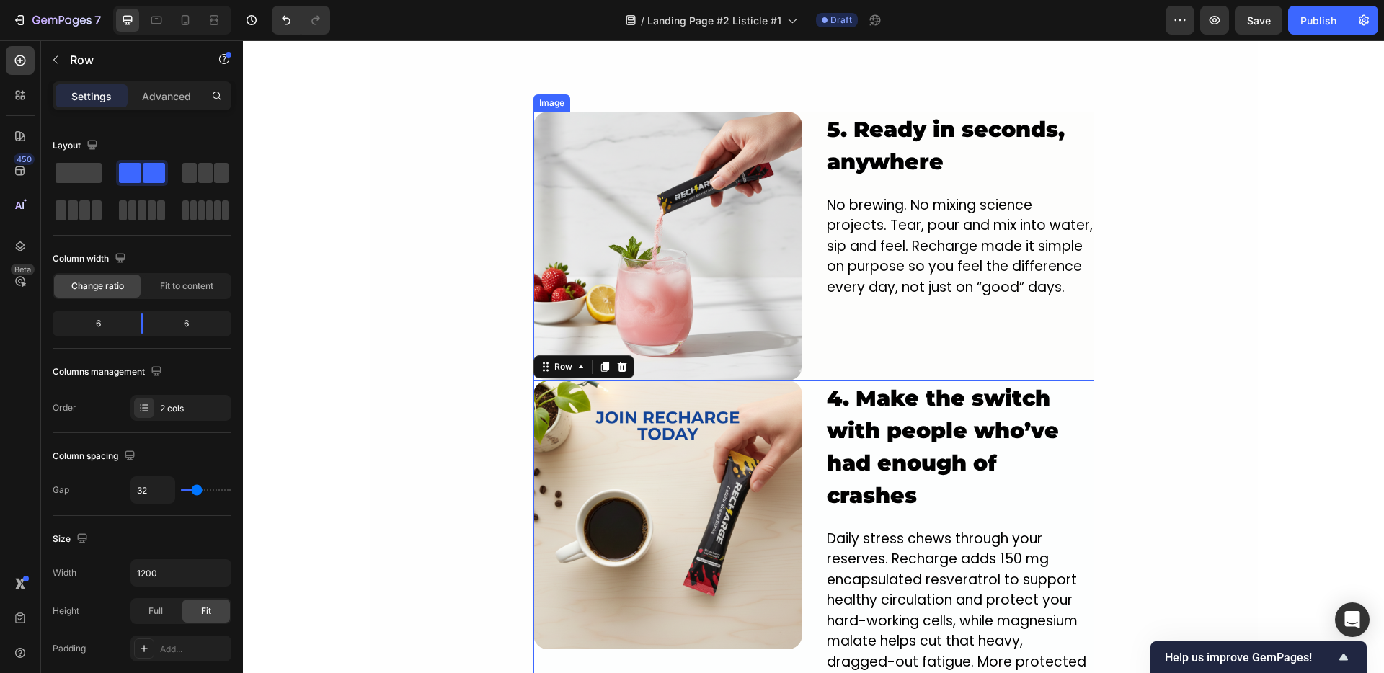
scroll to position [2328, 0]
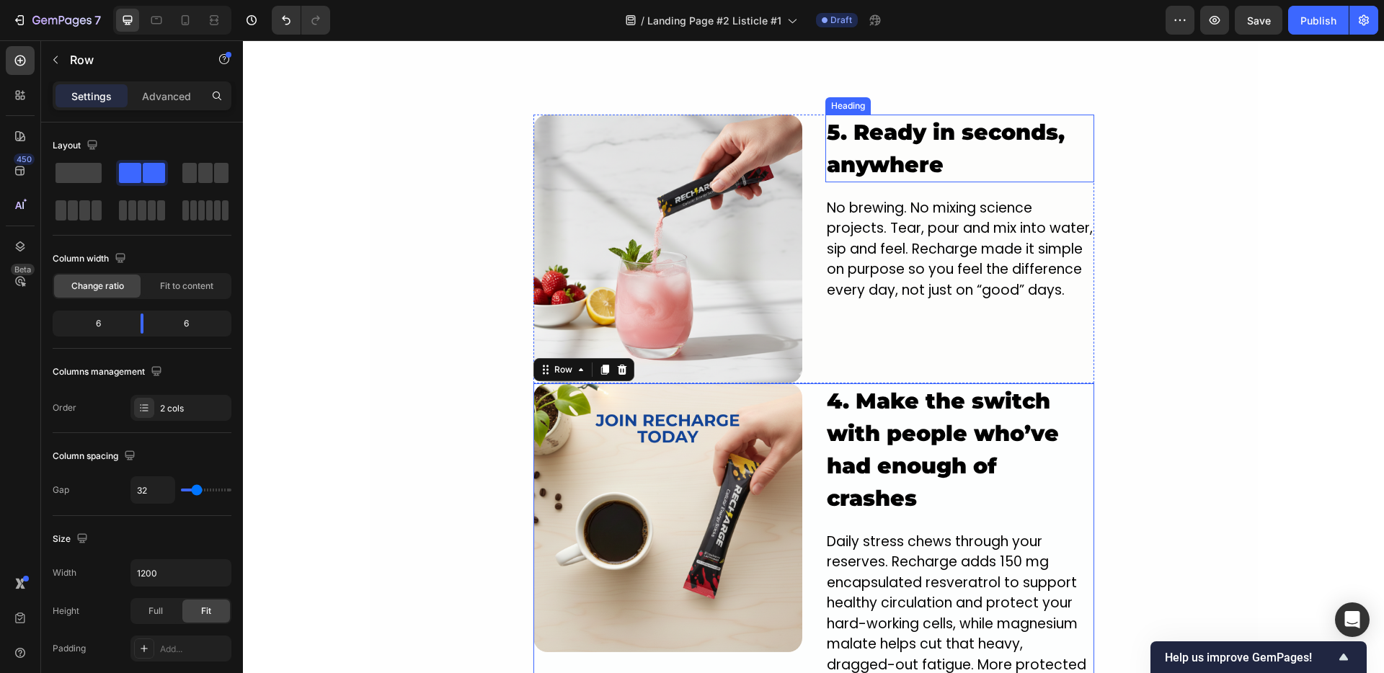
click at [834, 115] on h2 "5. Ready in seconds, anywhere" at bounding box center [959, 149] width 269 height 68
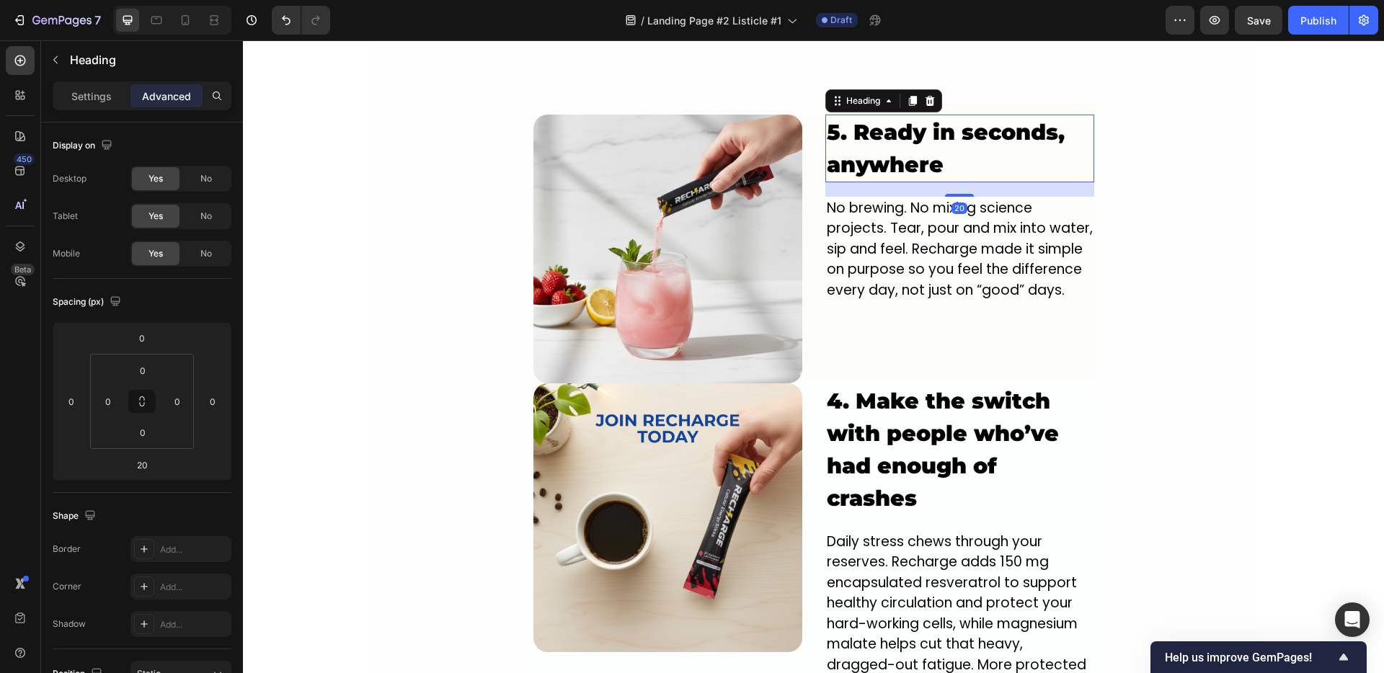
click at [834, 115] on h2 "5. Ready in seconds, anywhere" at bounding box center [959, 149] width 269 height 68
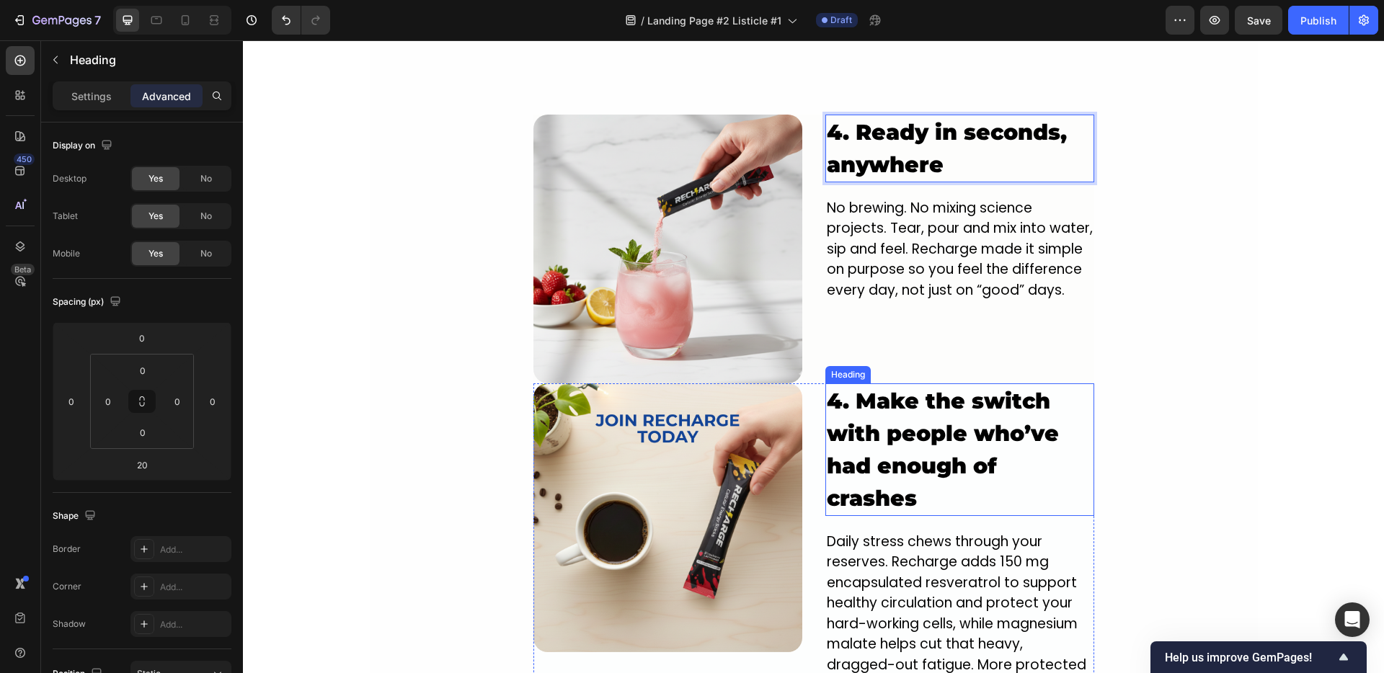
click at [827, 401] on h2 "4. Make the switch with people who’ve had enough of crashes" at bounding box center [959, 449] width 269 height 133
click at [831, 386] on h2 "4. Make the switch with people who’ve had enough of crashes" at bounding box center [959, 449] width 269 height 133
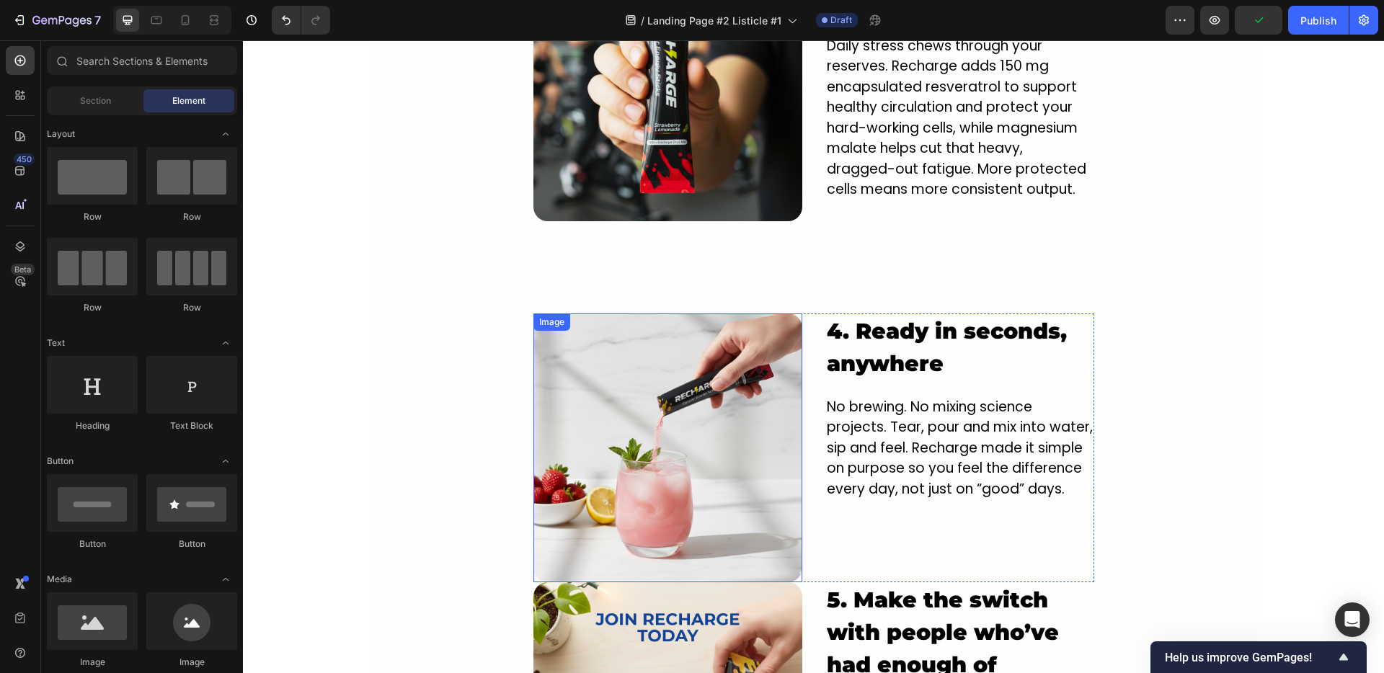
scroll to position [2119, 0]
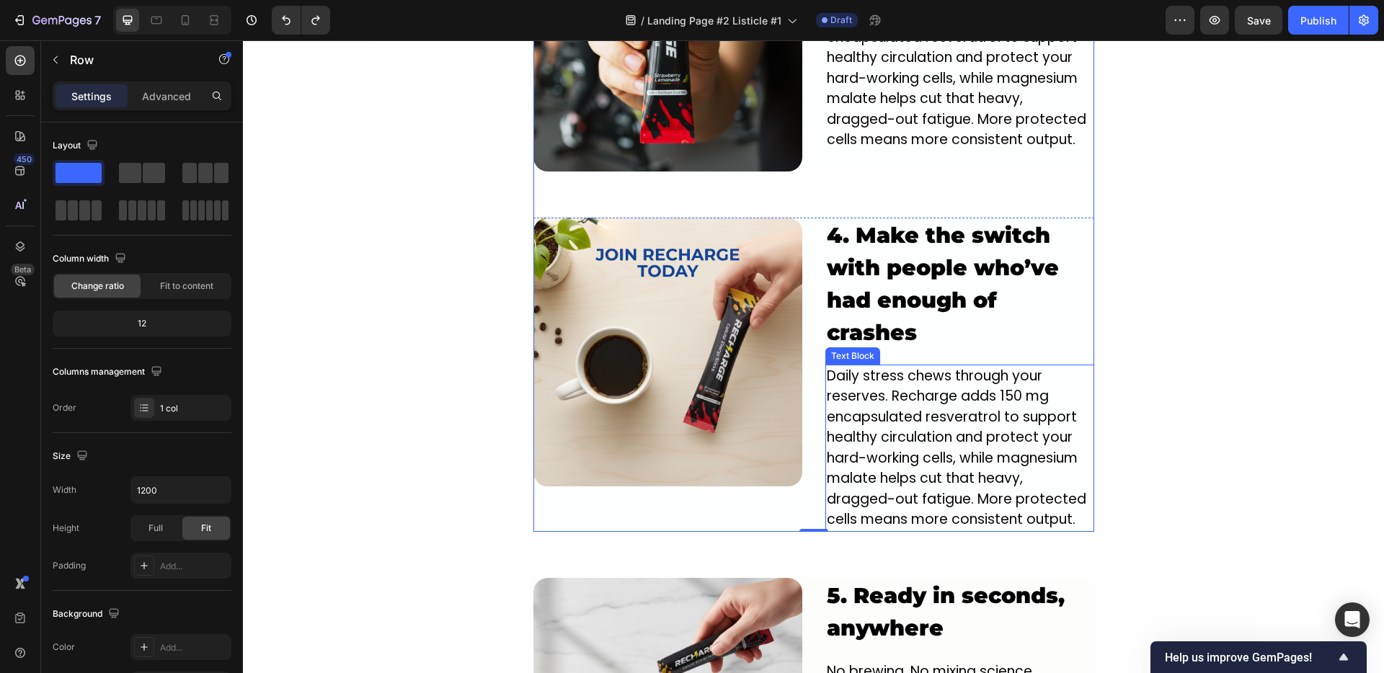
scroll to position [2170, 0]
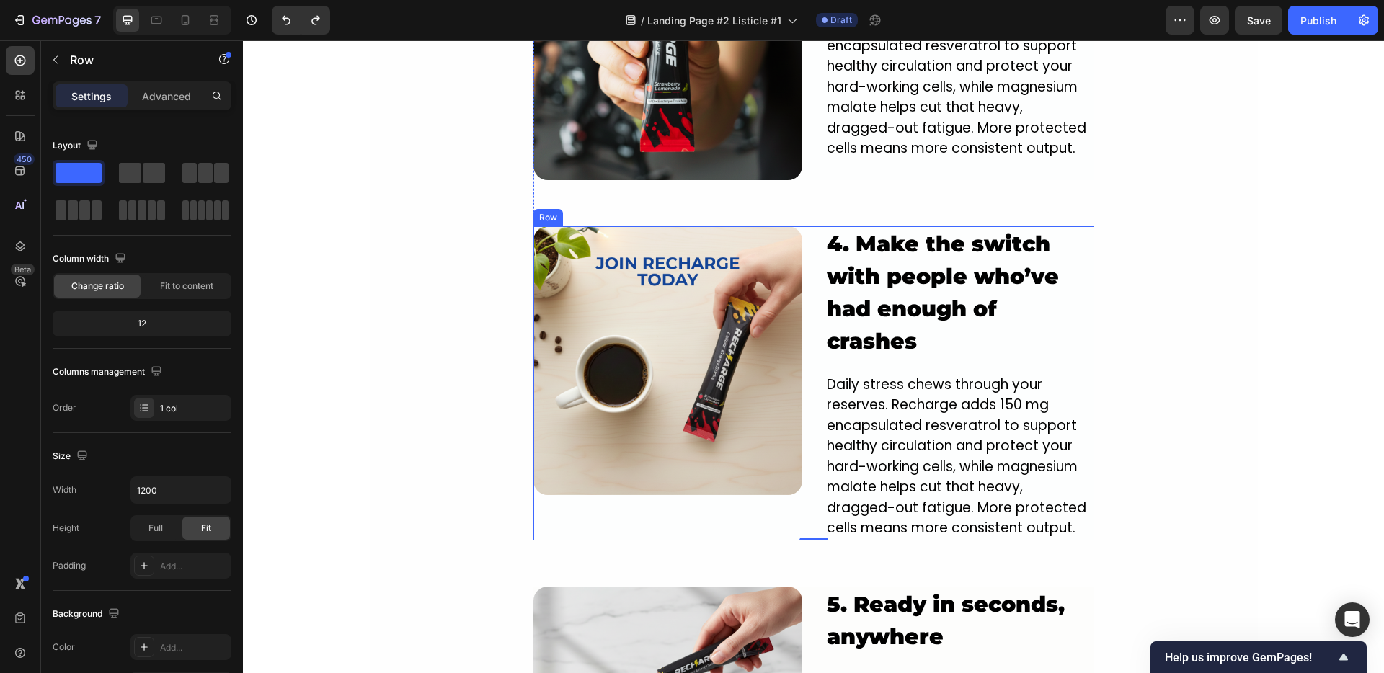
click at [804, 226] on div "Image 4. Make the switch with people who’ve had enough of crashes Heading Daily…" at bounding box center [813, 383] width 561 height 314
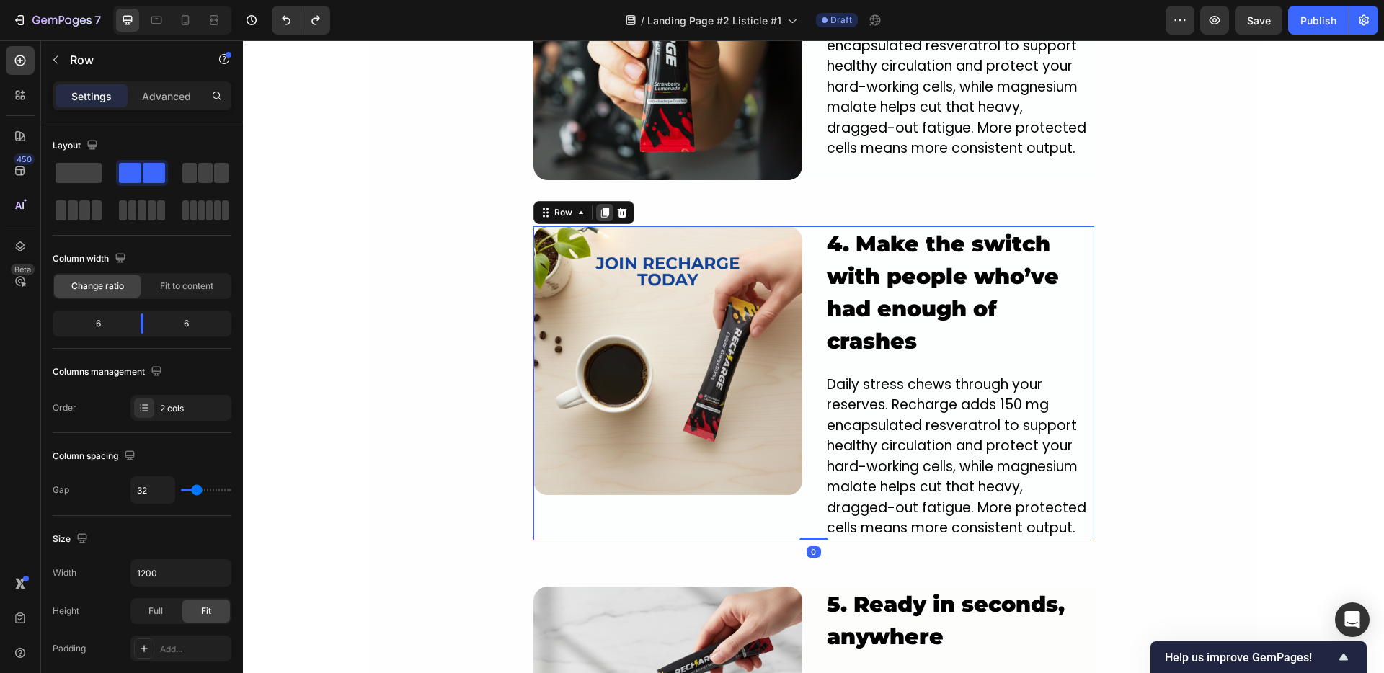
click at [600, 208] on icon at bounding box center [604, 213] width 8 height 10
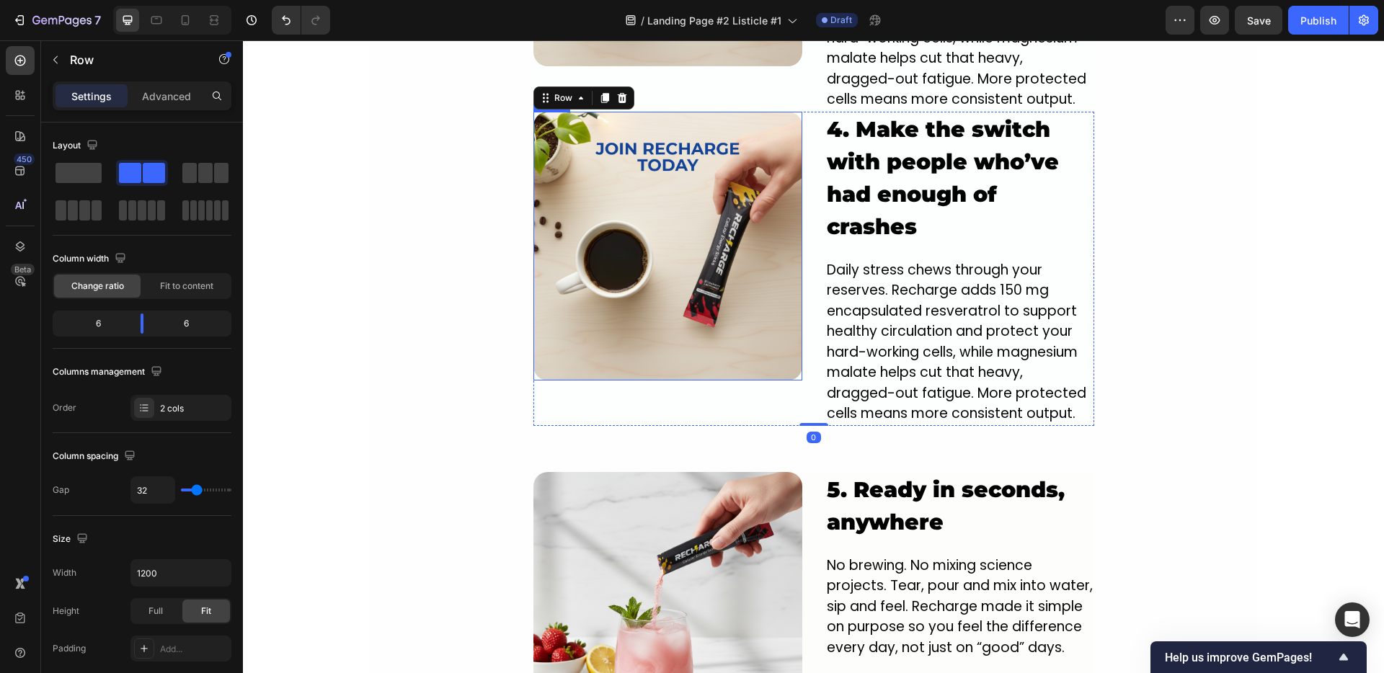
scroll to position [2621, 0]
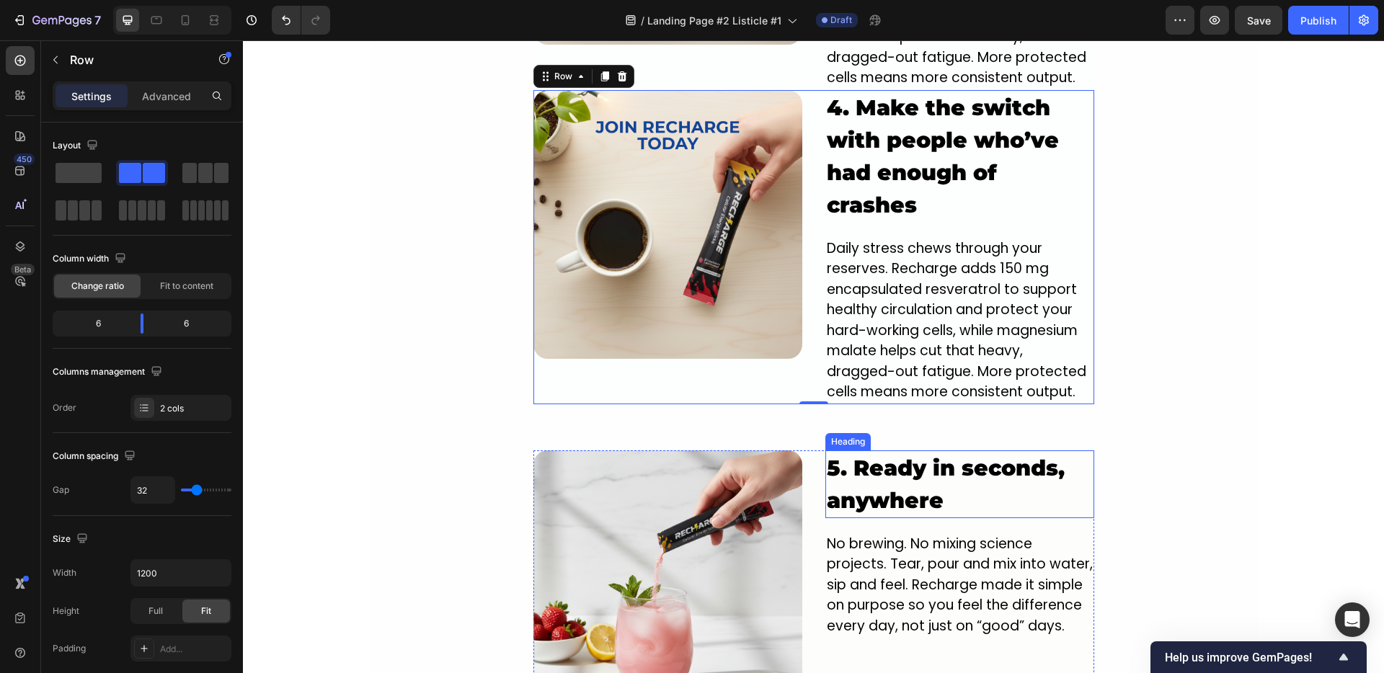
click at [881, 467] on h2 "5. Ready in seconds, anywhere" at bounding box center [959, 484] width 269 height 68
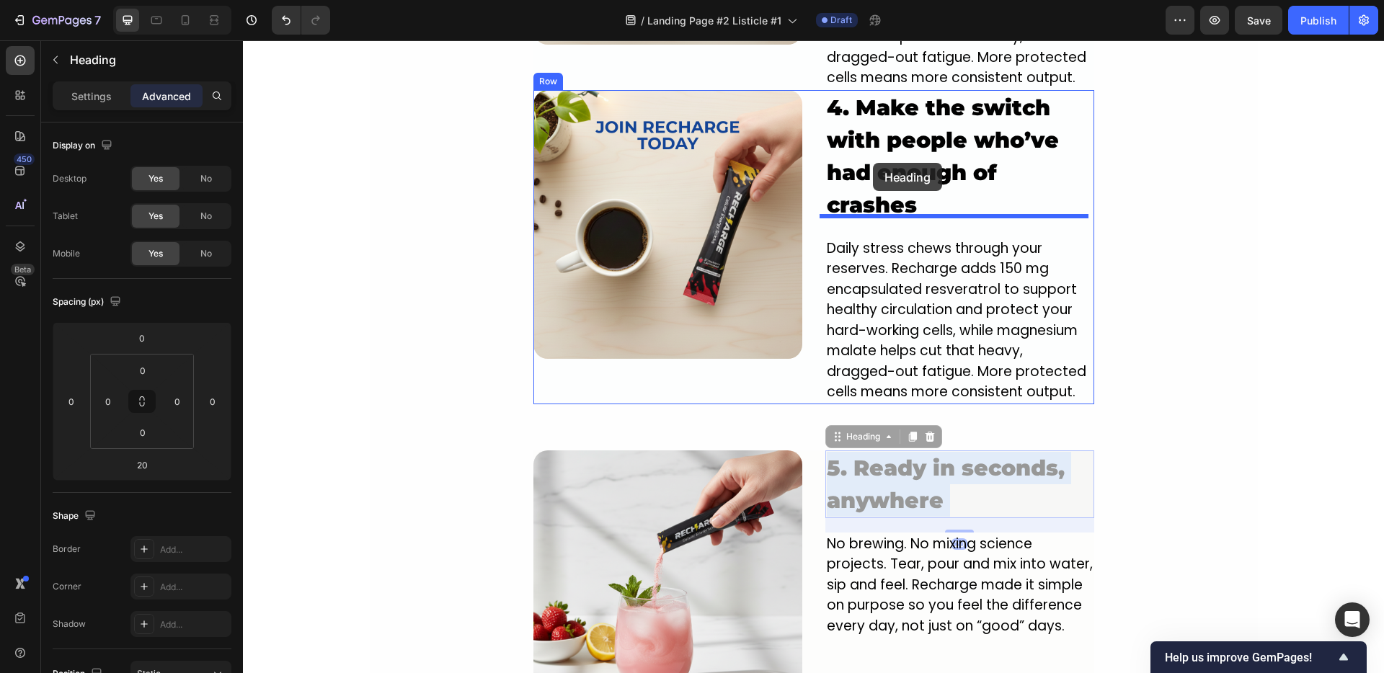
drag, startPoint x: 878, startPoint y: 468, endPoint x: 873, endPoint y: 171, distance: 297.0
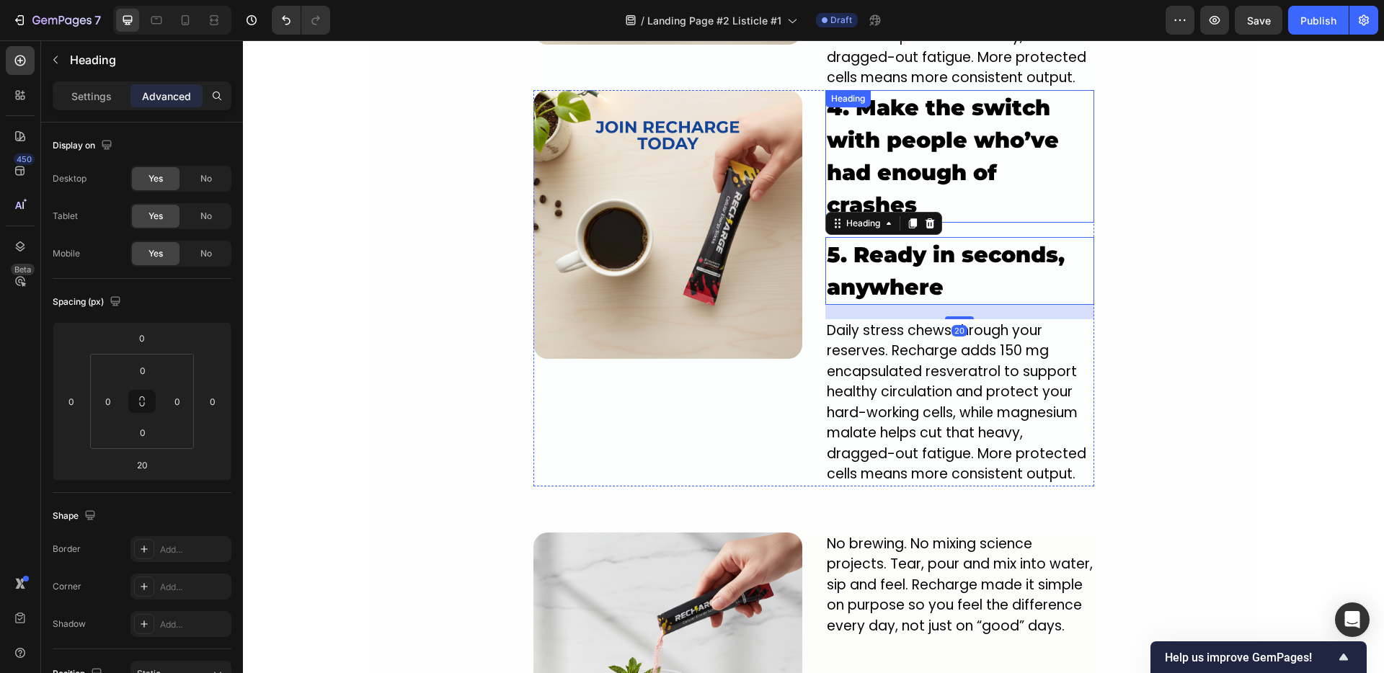
click at [893, 141] on h2 "4. Make the switch with people who’ve had enough of crashes" at bounding box center [959, 156] width 269 height 133
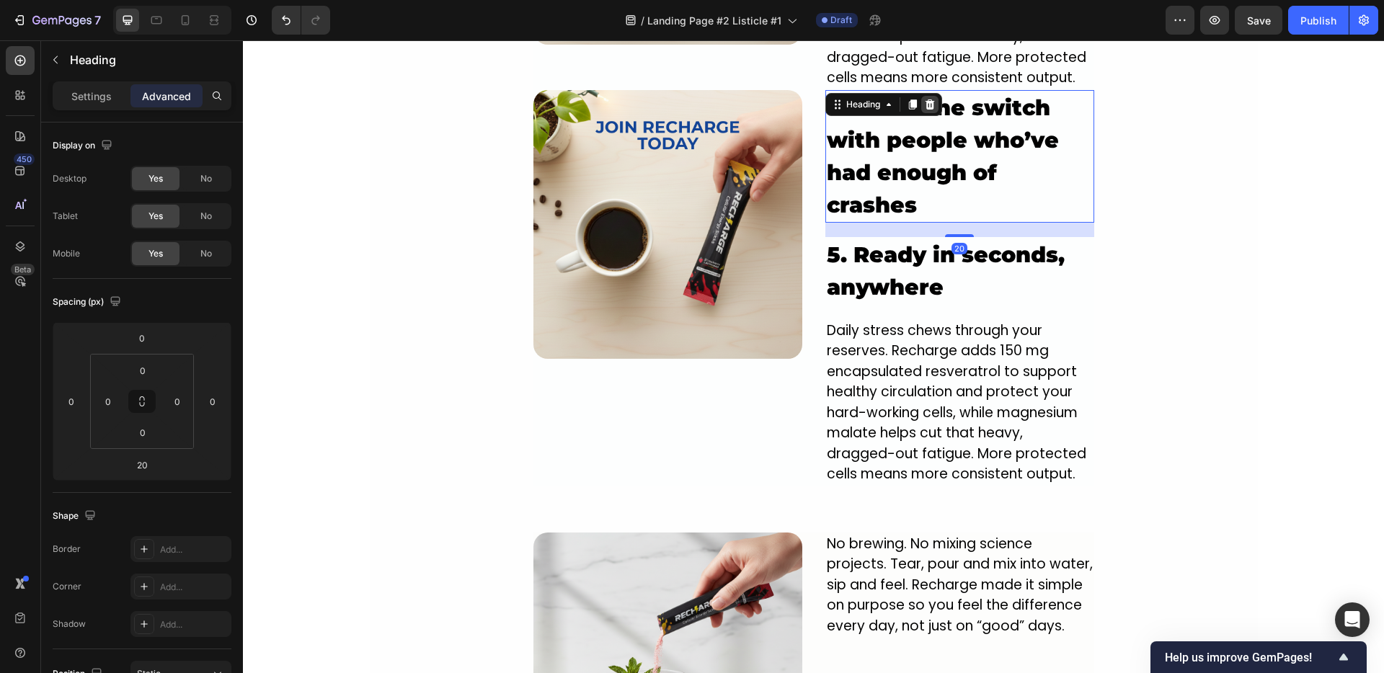
click at [925, 99] on icon at bounding box center [930, 105] width 12 height 12
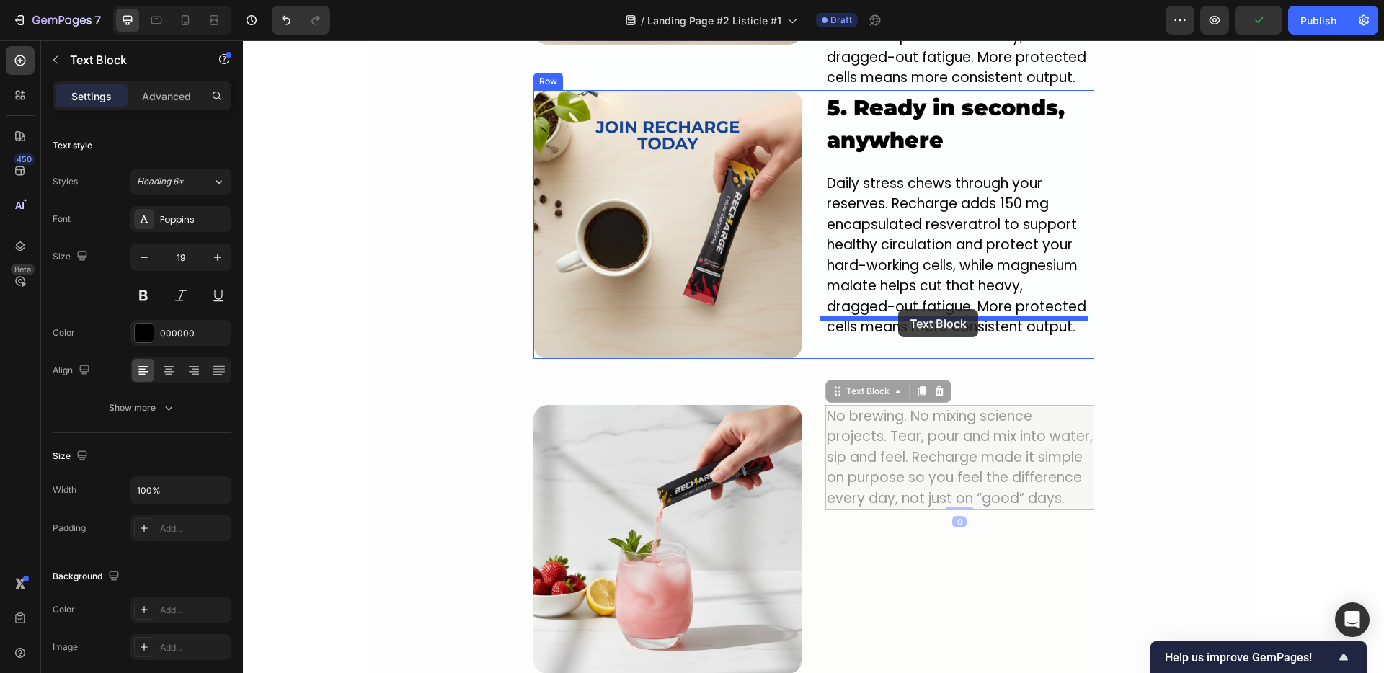
drag, startPoint x: 902, startPoint y: 405, endPoint x: 898, endPoint y: 309, distance: 95.9
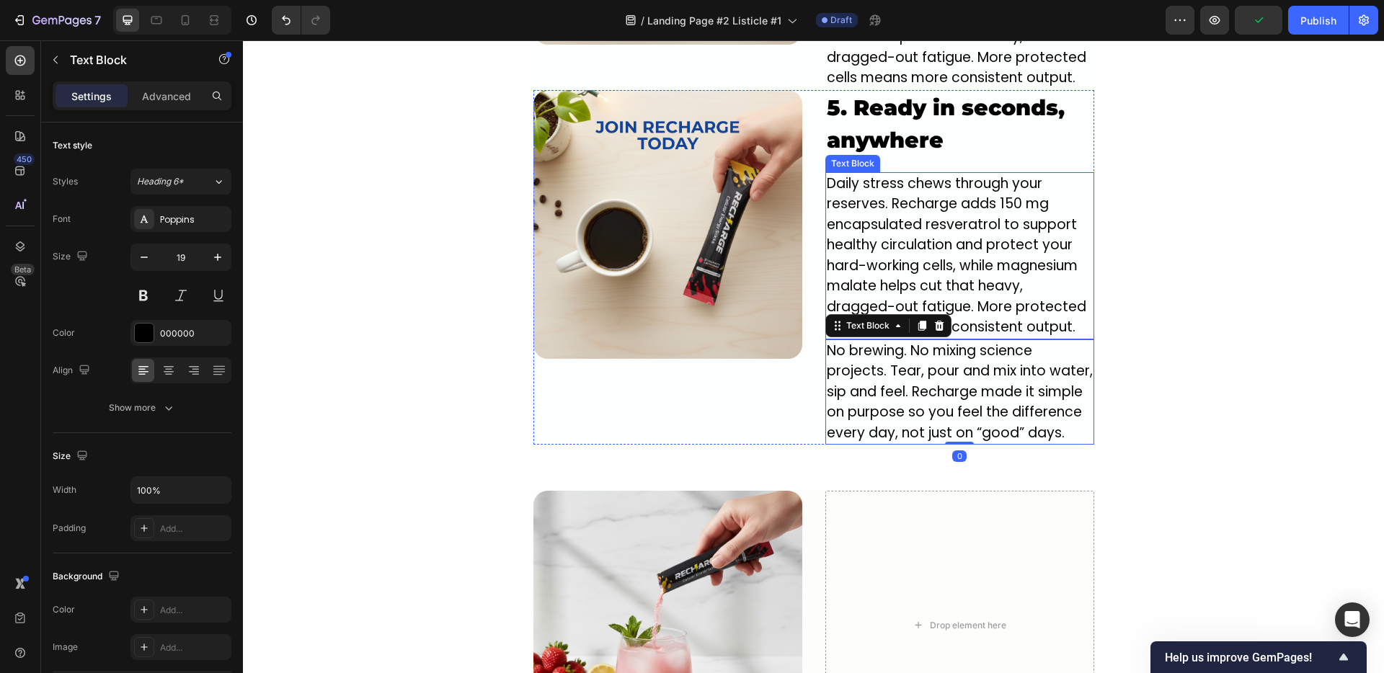
click at [897, 258] on p "Daily stress chews through your reserves. Recharge adds 150 mg encapsulated res…" at bounding box center [960, 256] width 266 height 164
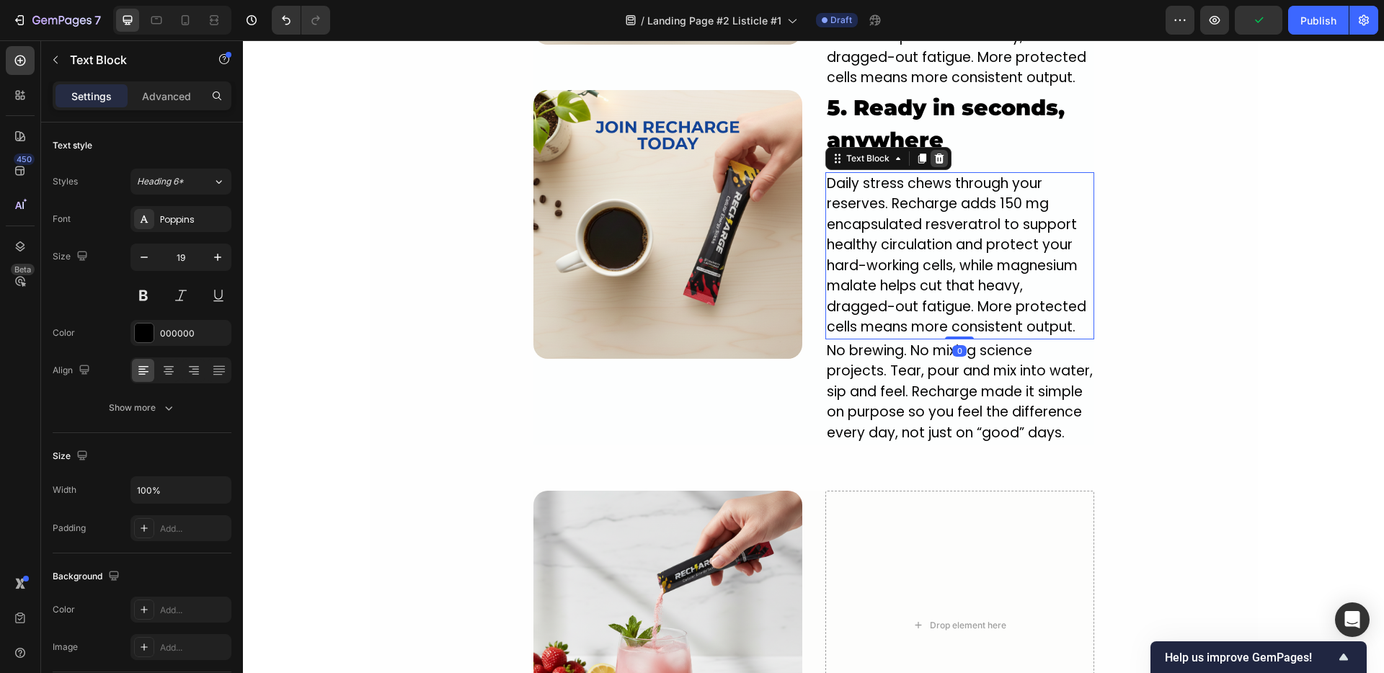
click at [934, 154] on icon at bounding box center [938, 159] width 9 height 10
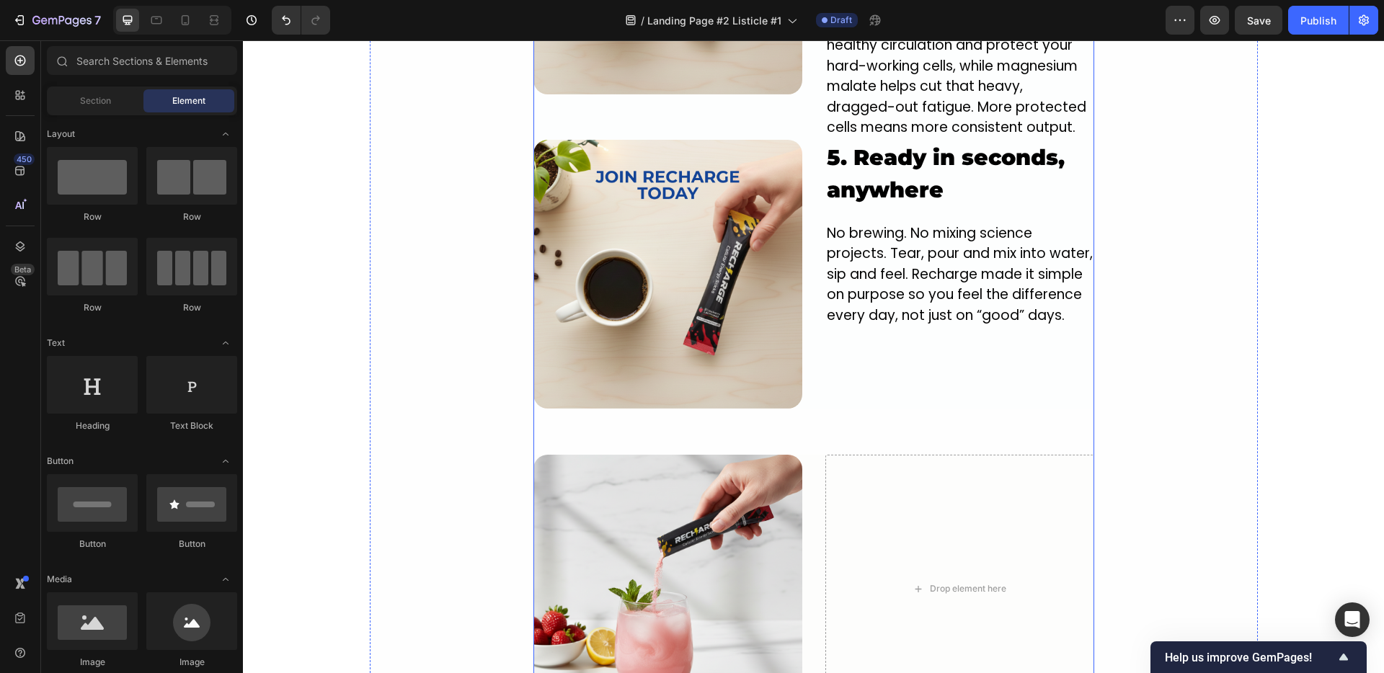
scroll to position [2568, 0]
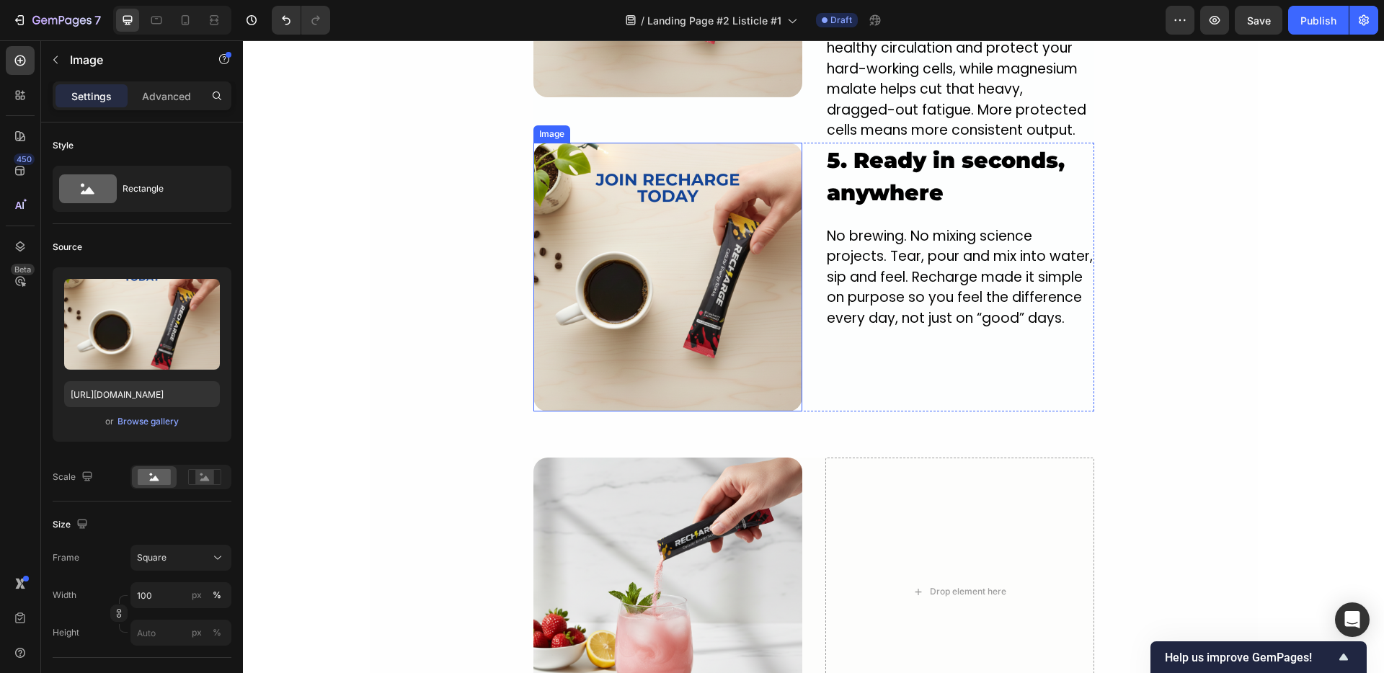
click at [747, 300] on img at bounding box center [667, 277] width 269 height 269
click at [624, 124] on icon at bounding box center [628, 129] width 9 height 10
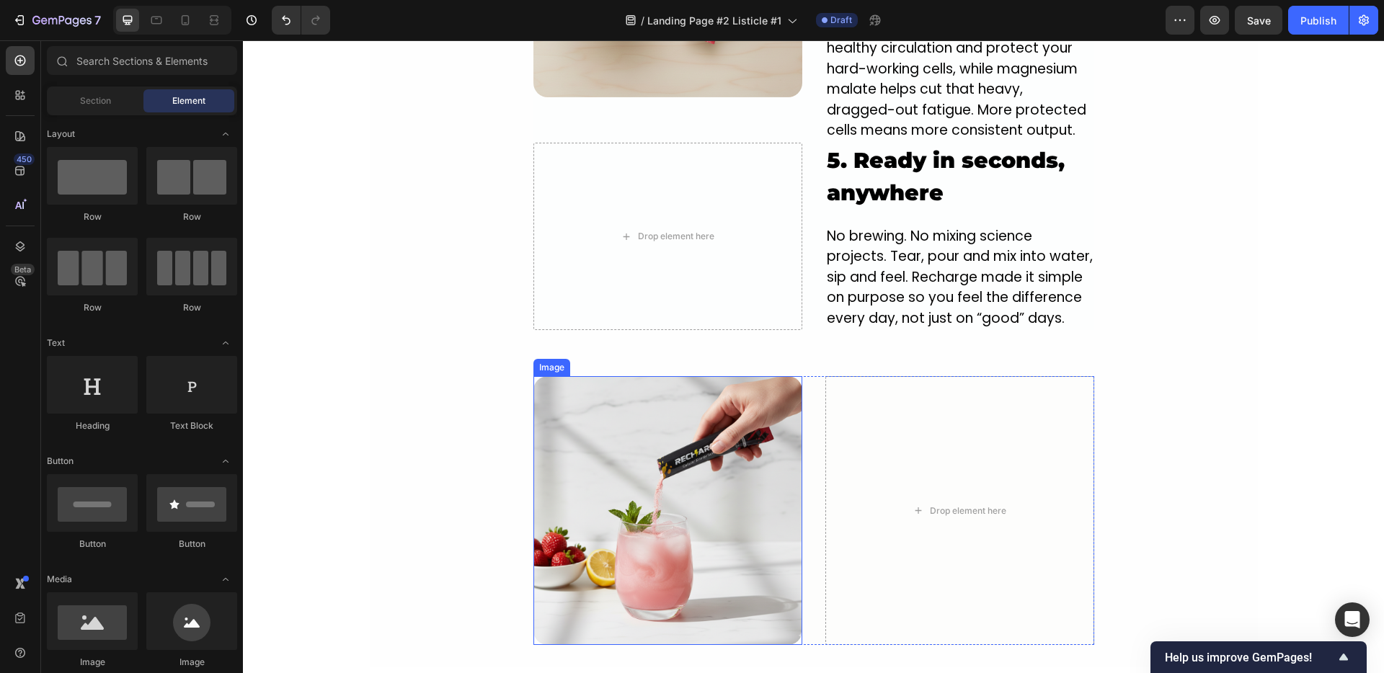
click at [641, 494] on img at bounding box center [667, 510] width 269 height 269
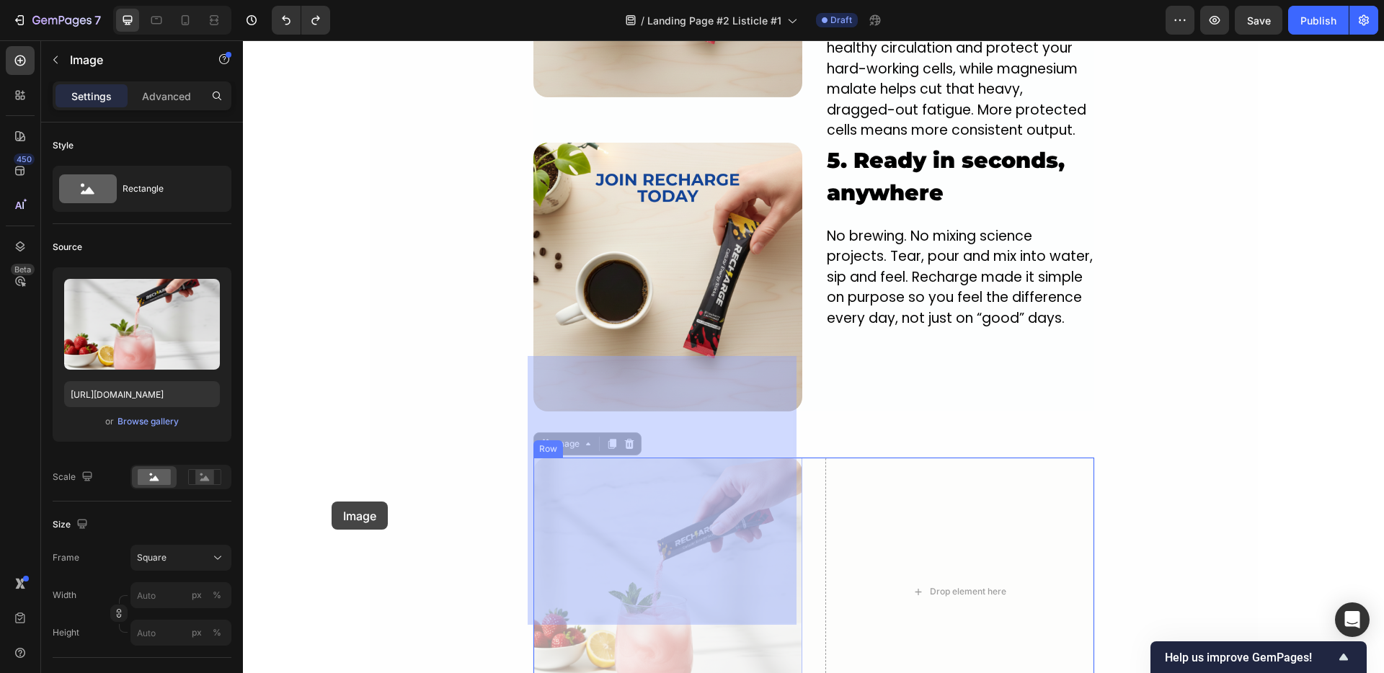
drag, startPoint x: 328, startPoint y: 502, endPoint x: 465, endPoint y: 499, distance: 137.0
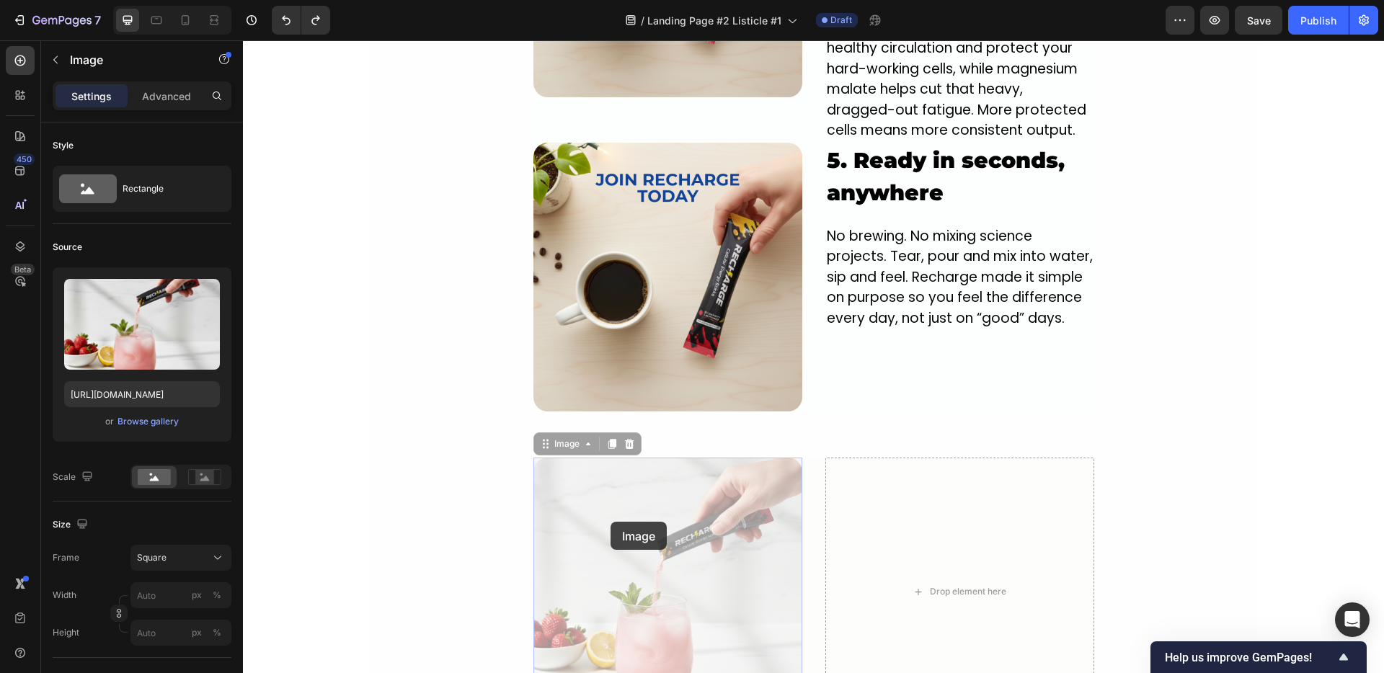
click at [243, 40] on div at bounding box center [243, 40] width 0 height 0
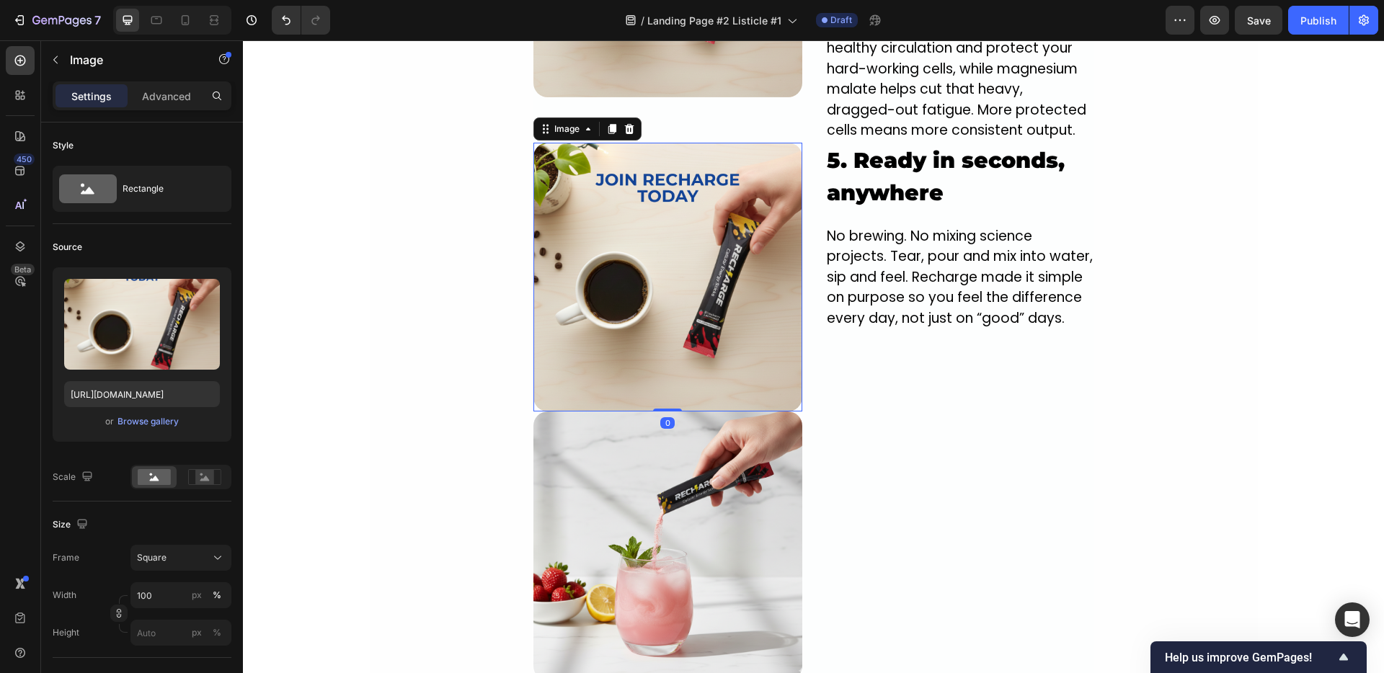
click at [593, 270] on img at bounding box center [667, 277] width 269 height 269
click at [153, 415] on div "Browse gallery" at bounding box center [147, 421] width 61 height 13
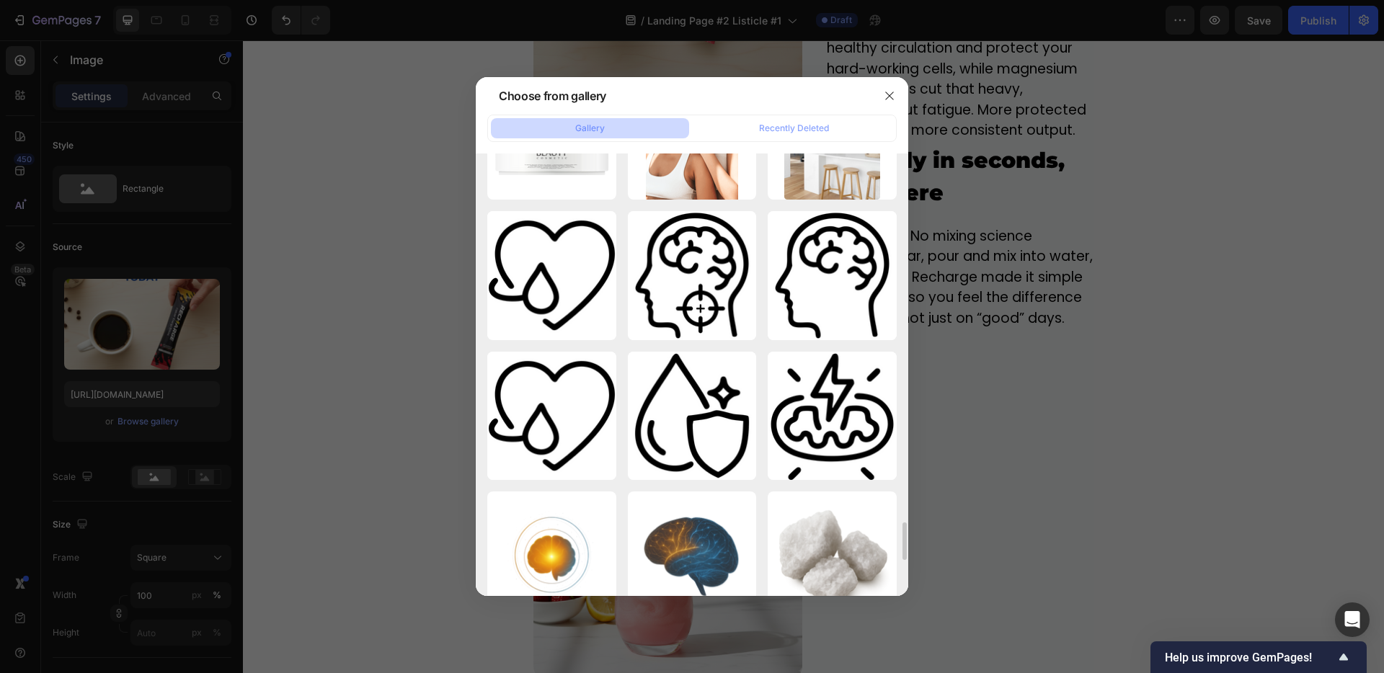
scroll to position [4601, 0]
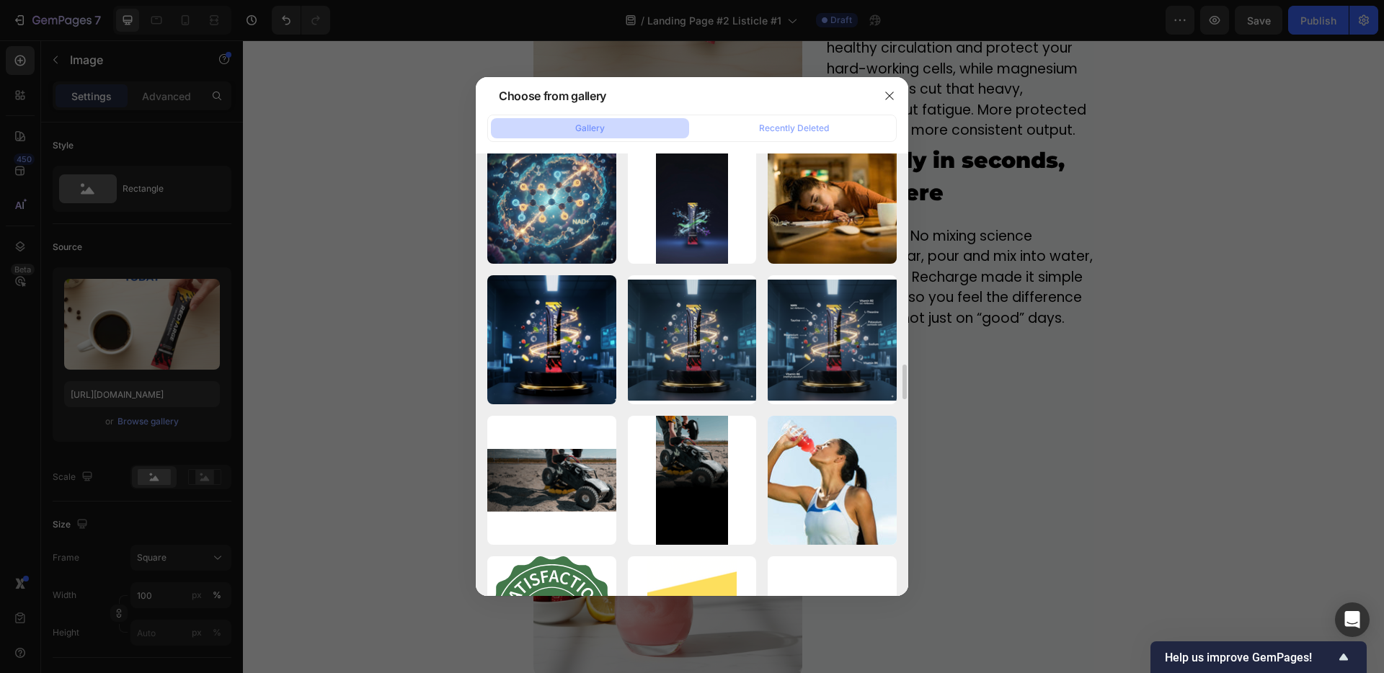
scroll to position [2695, 0]
click at [889, 94] on icon "button" at bounding box center [890, 96] width 12 height 12
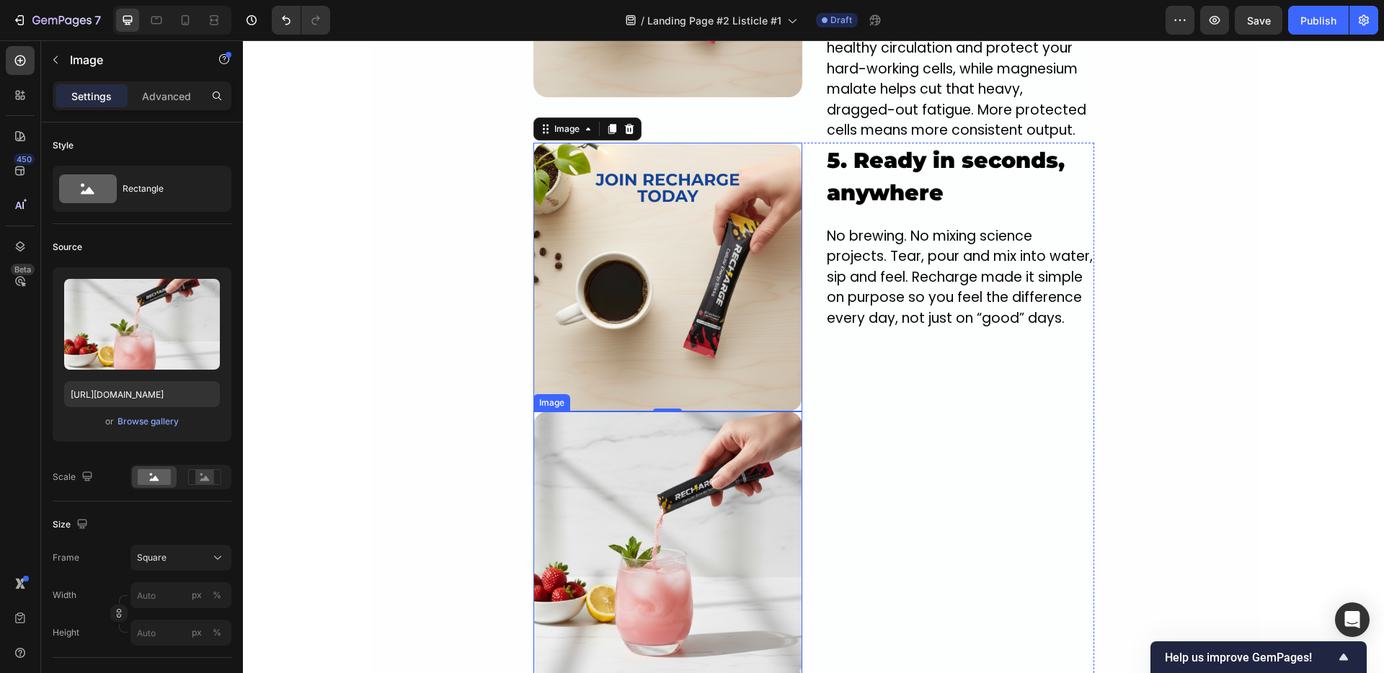
click at [724, 489] on img at bounding box center [667, 546] width 269 height 269
click at [606, 392] on icon at bounding box center [612, 398] width 12 height 12
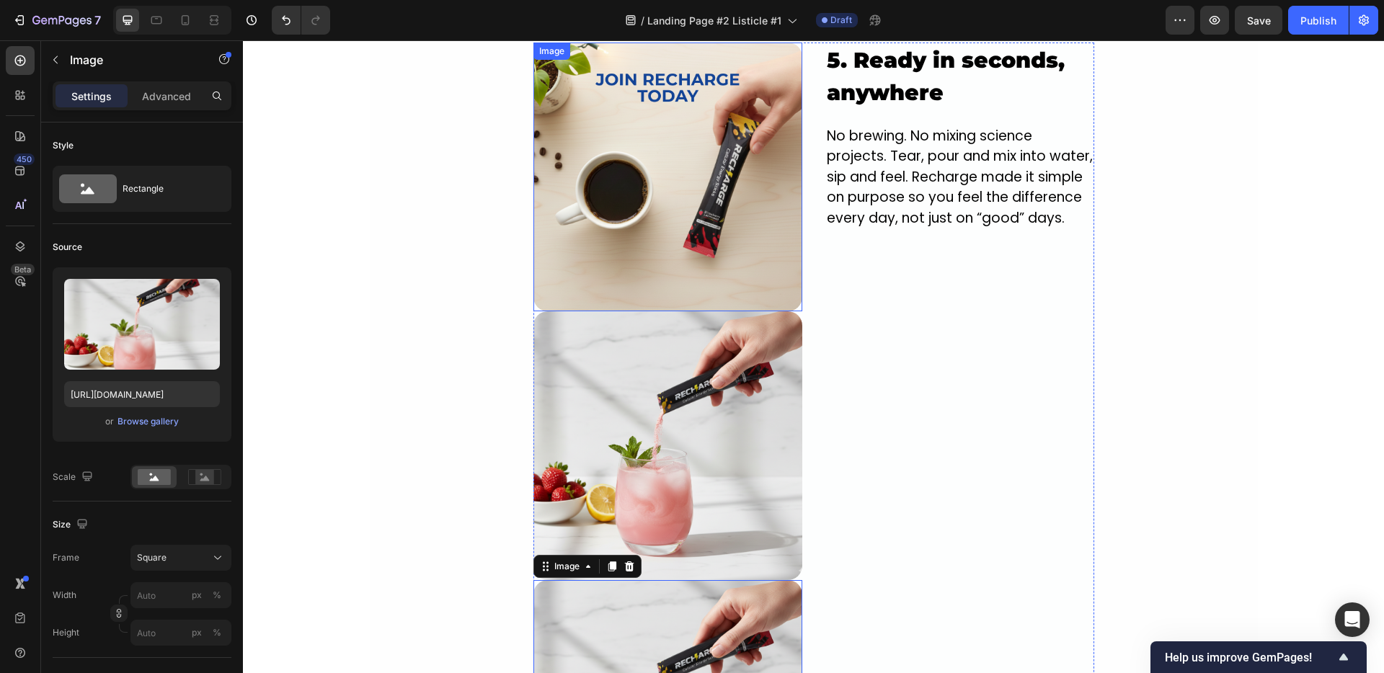
click at [657, 205] on img at bounding box center [667, 177] width 269 height 269
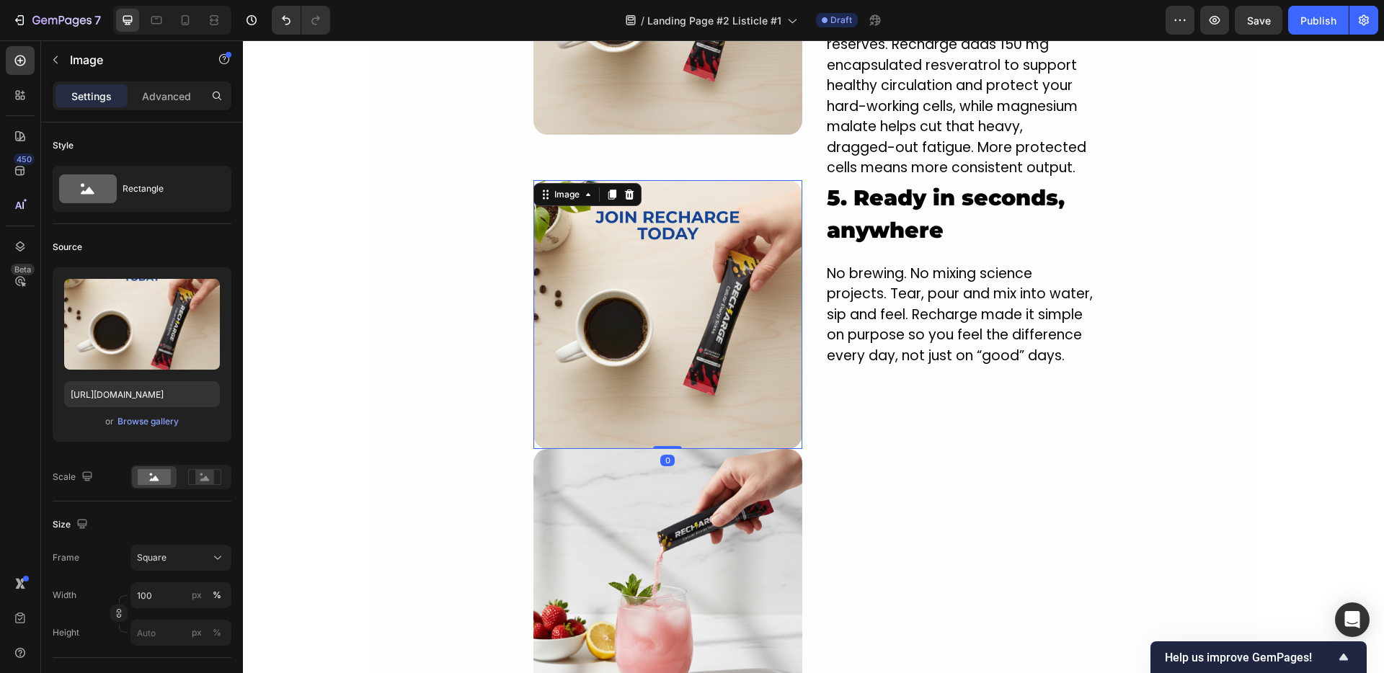
scroll to position [2507, 0]
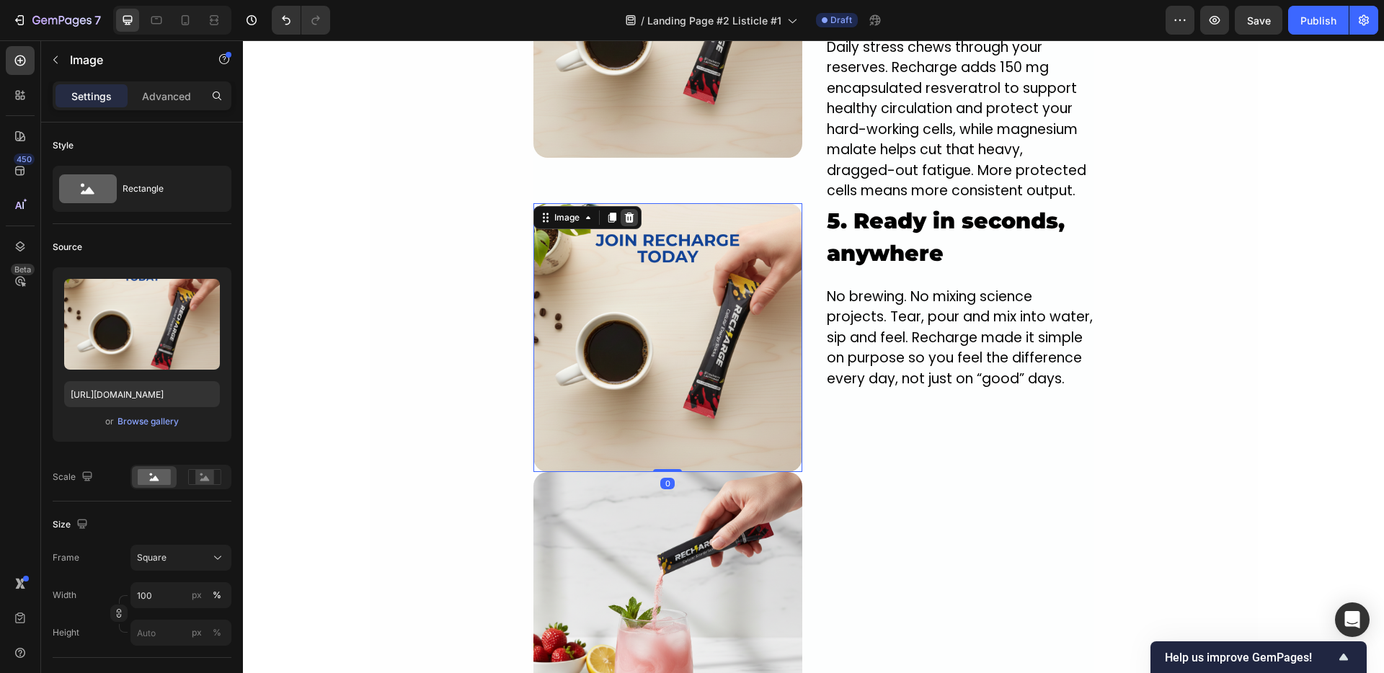
click at [623, 212] on icon at bounding box center [629, 218] width 12 height 12
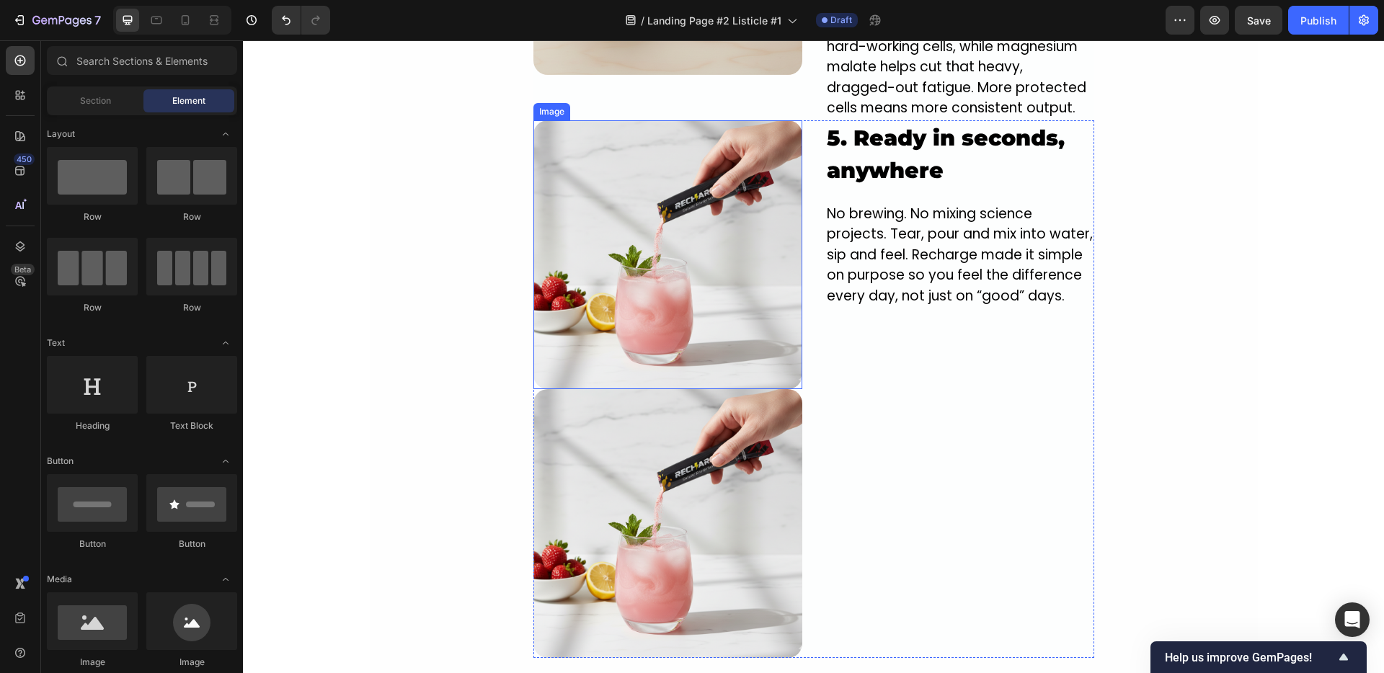
scroll to position [2672, 0]
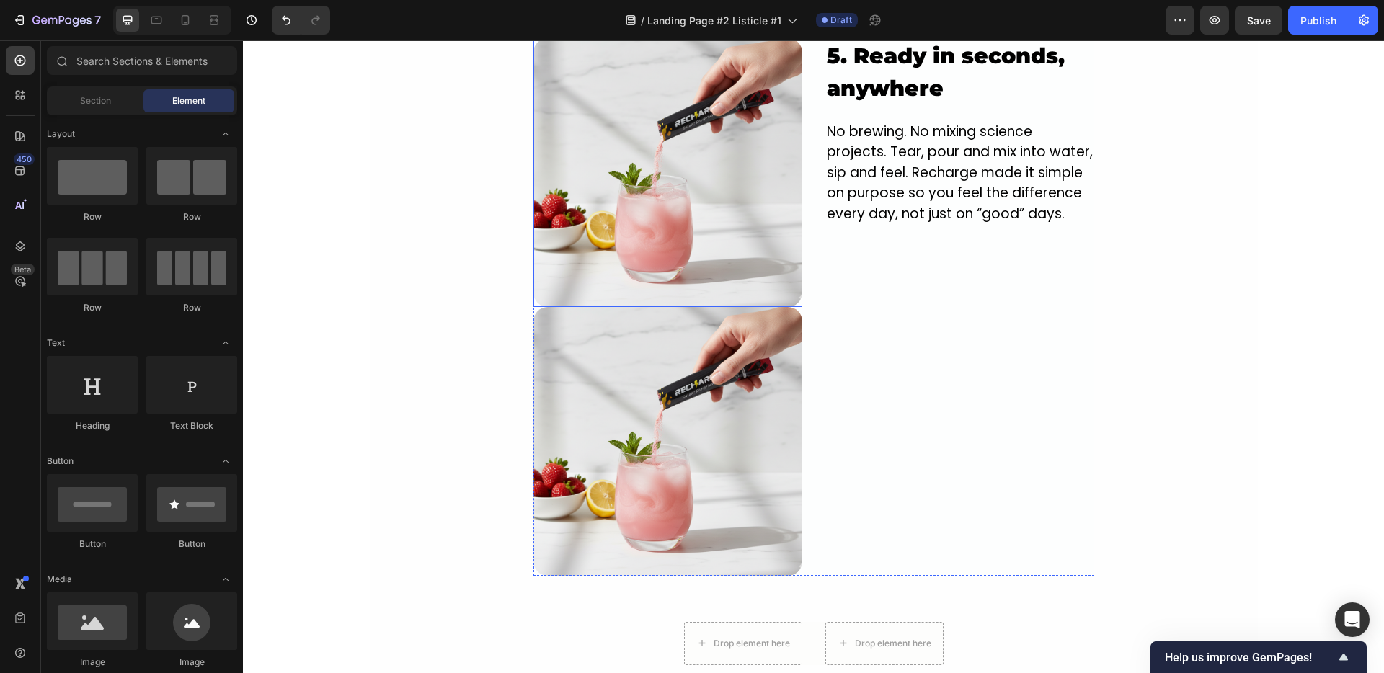
click at [639, 336] on img at bounding box center [667, 441] width 269 height 269
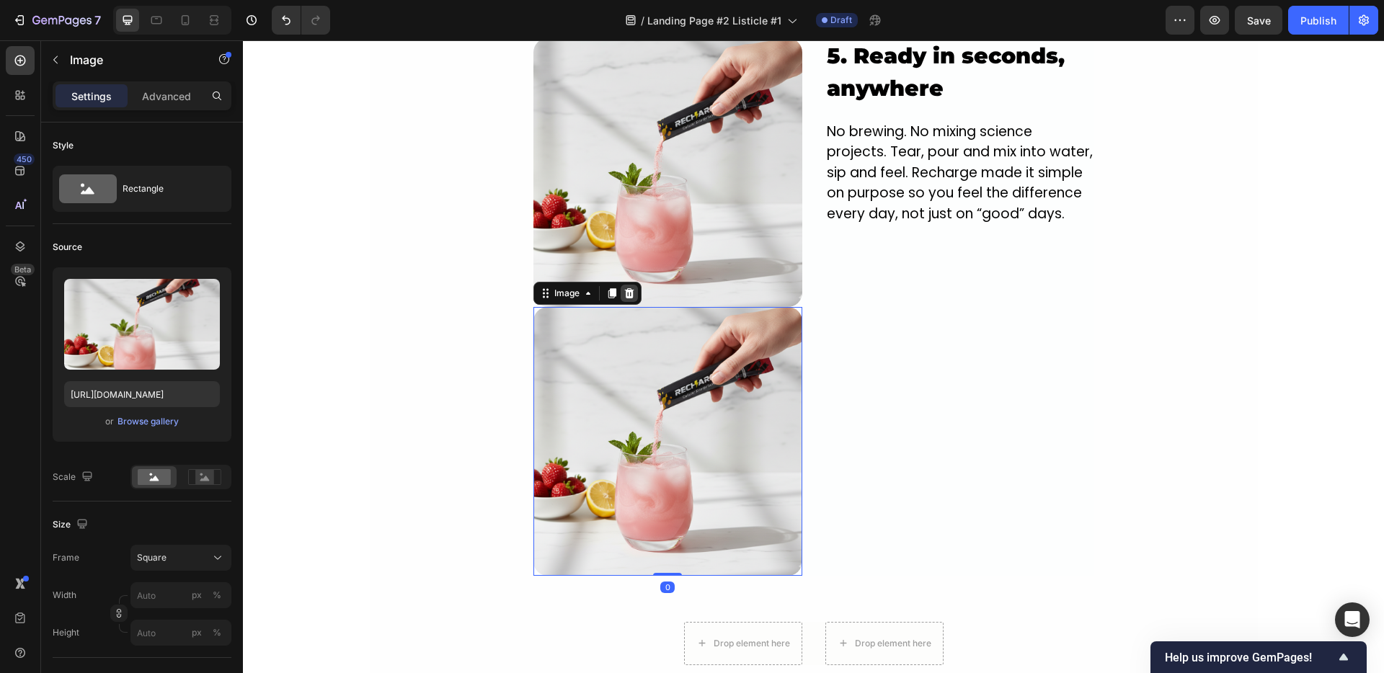
click at [624, 288] on icon at bounding box center [628, 293] width 9 height 10
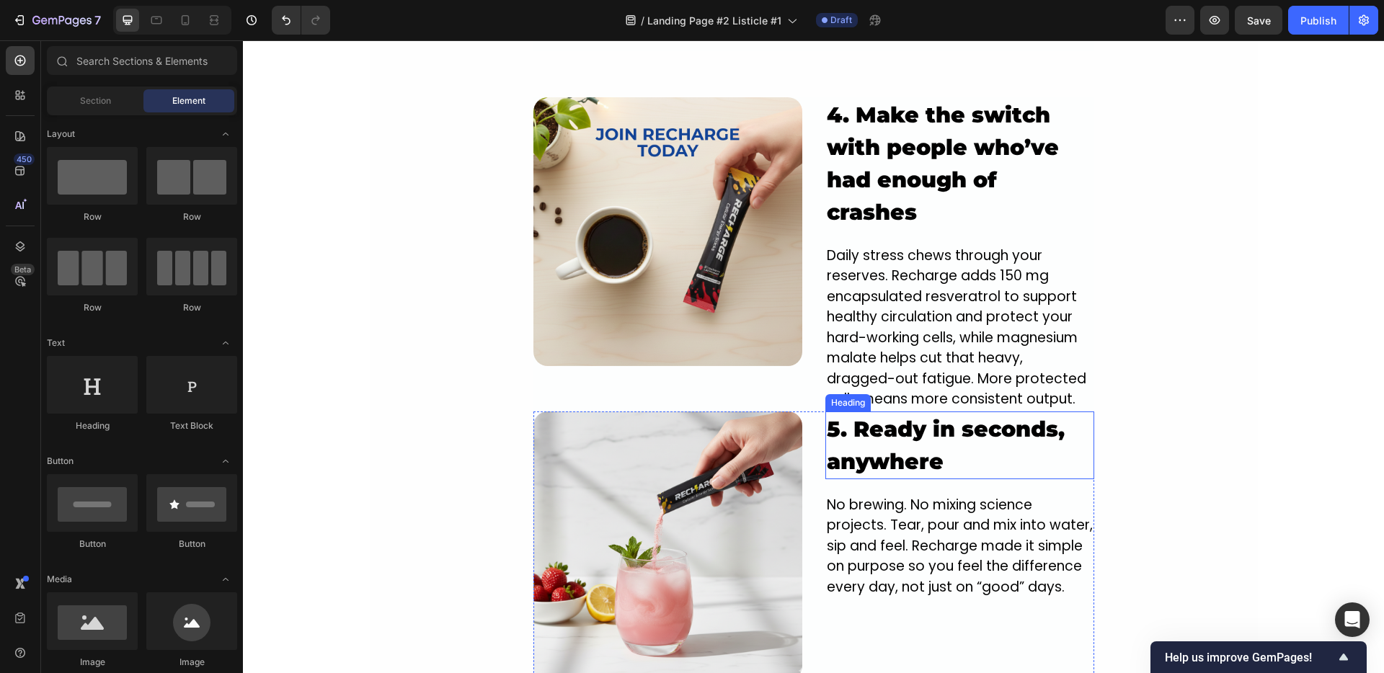
scroll to position [2306, 0]
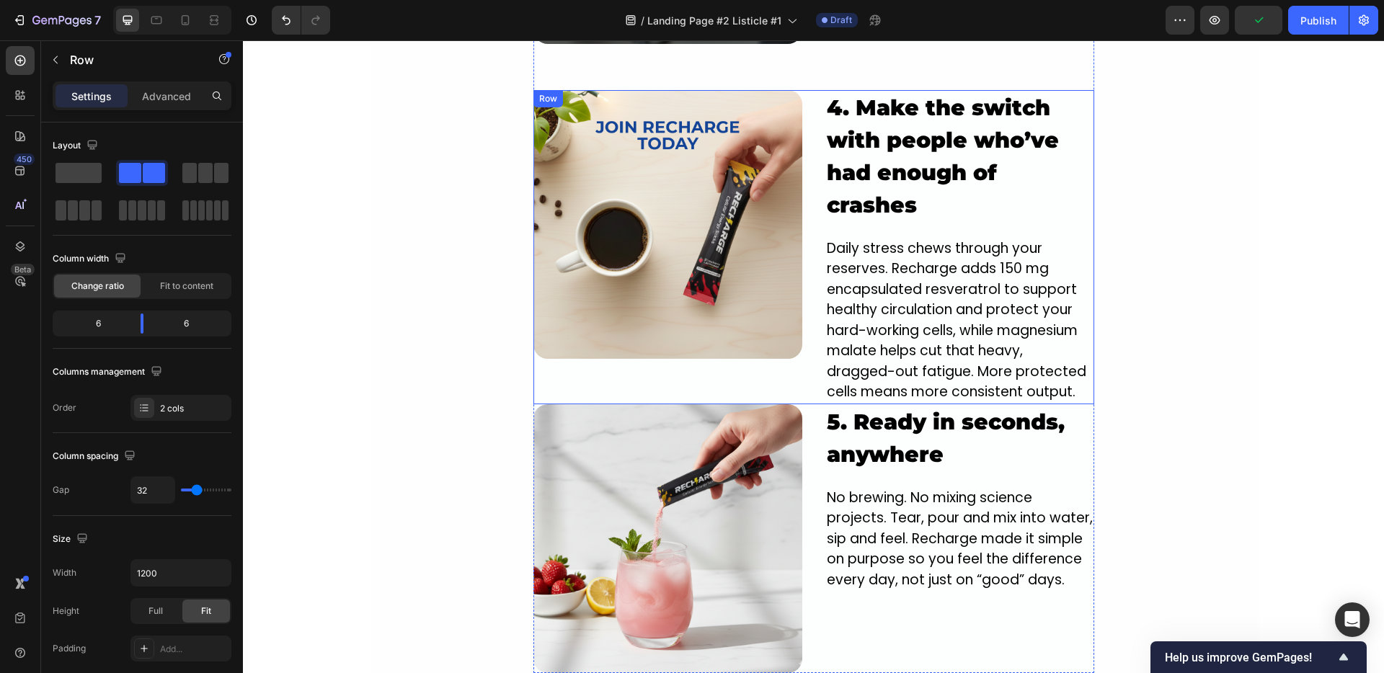
click at [773, 350] on div "Image" at bounding box center [667, 247] width 269 height 314
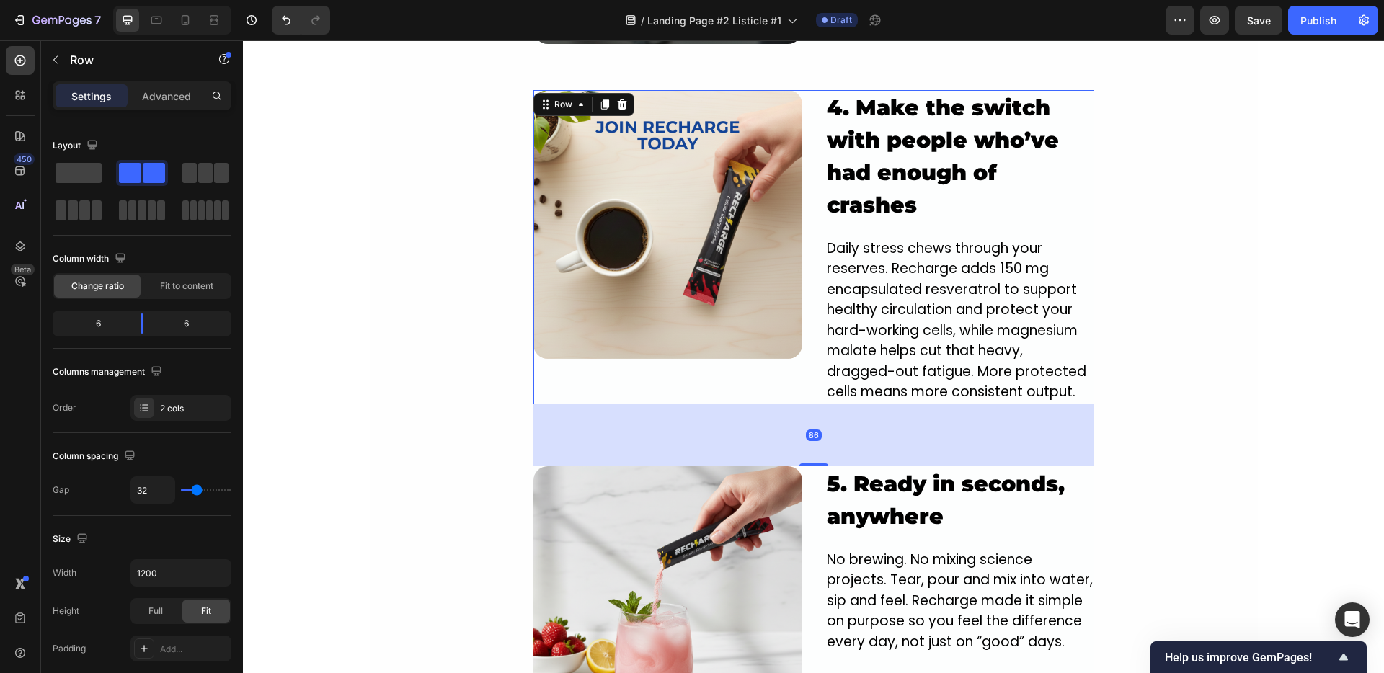
drag, startPoint x: 803, startPoint y: 382, endPoint x: 829, endPoint y: 444, distance: 67.2
click at [829, 404] on div "86" at bounding box center [813, 404] width 561 height 0
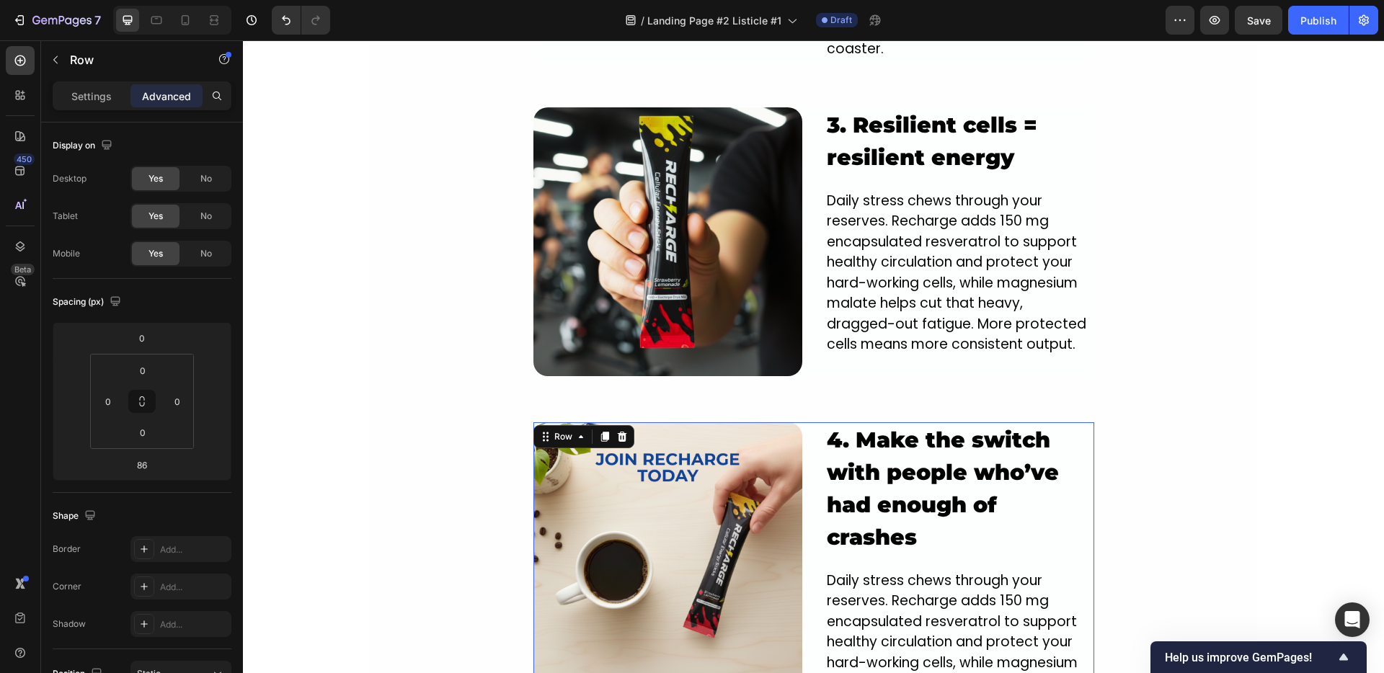
scroll to position [1950, 0]
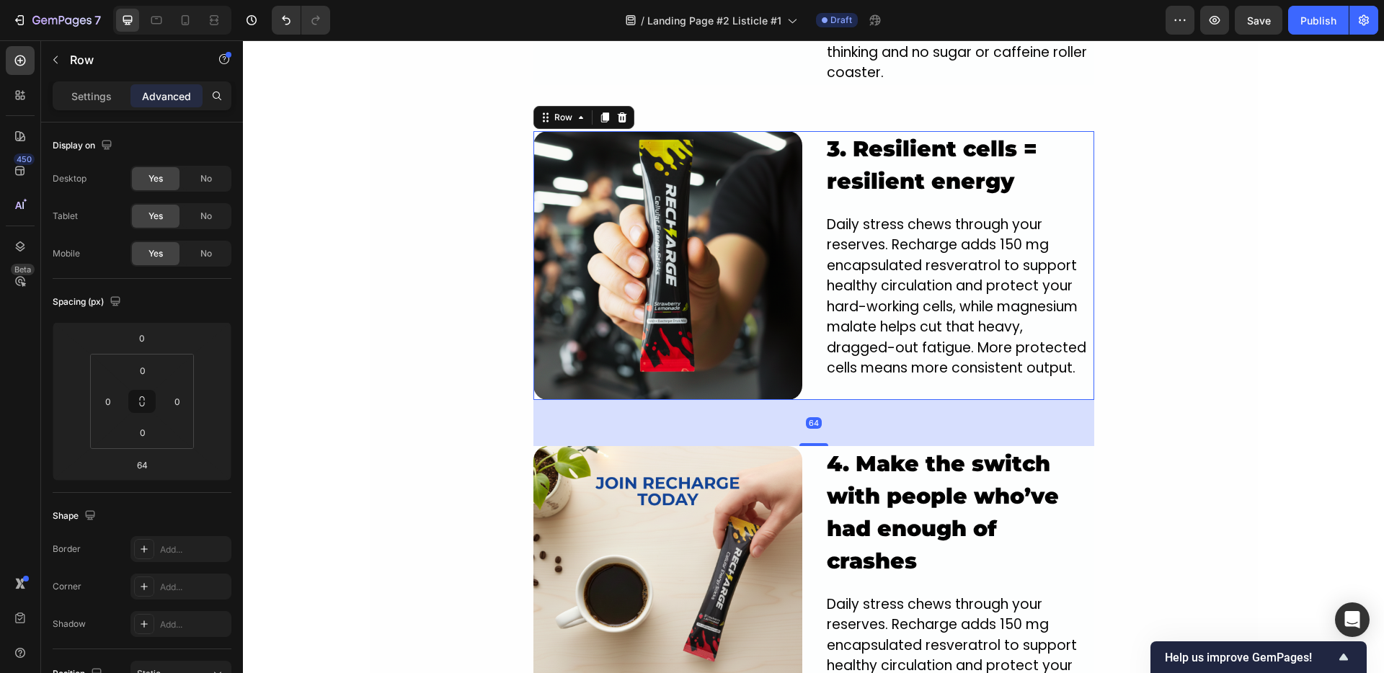
click at [814, 345] on div "Image 3. Resilient cells = resilient energy Heading Daily stress chews through …" at bounding box center [813, 265] width 561 height 269
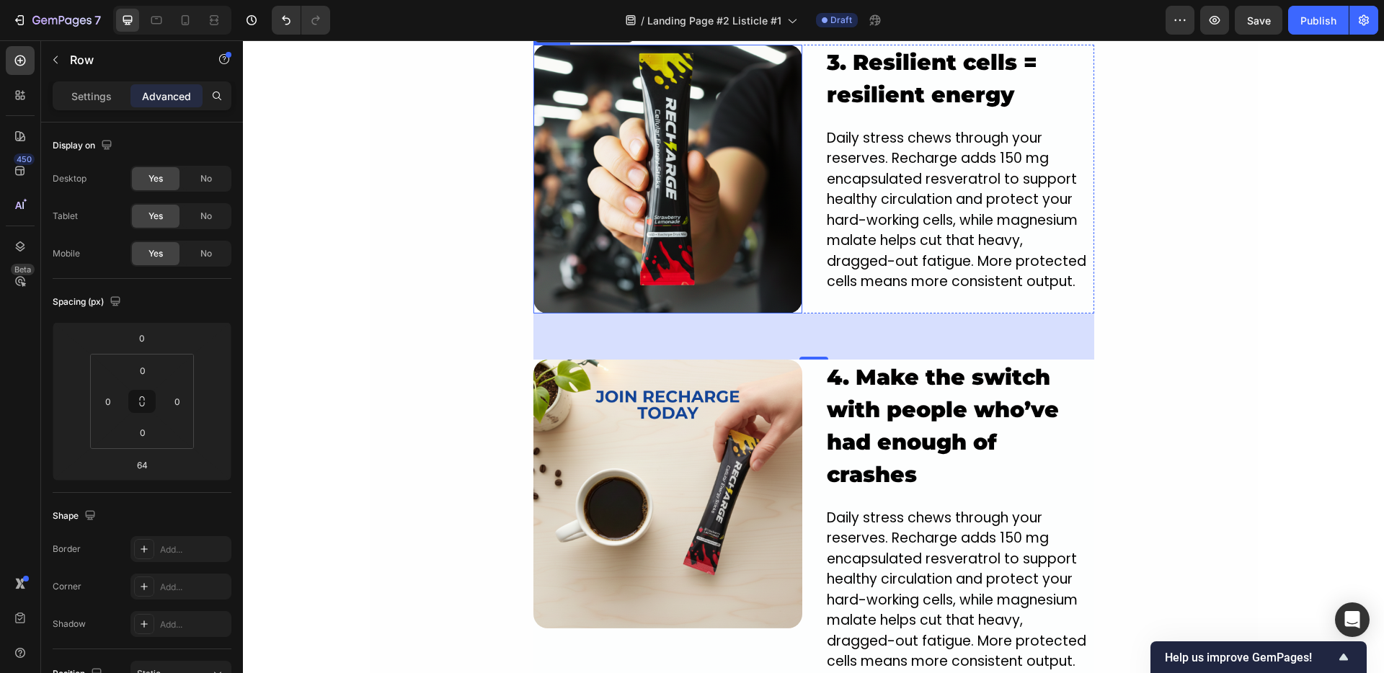
scroll to position [2148, 0]
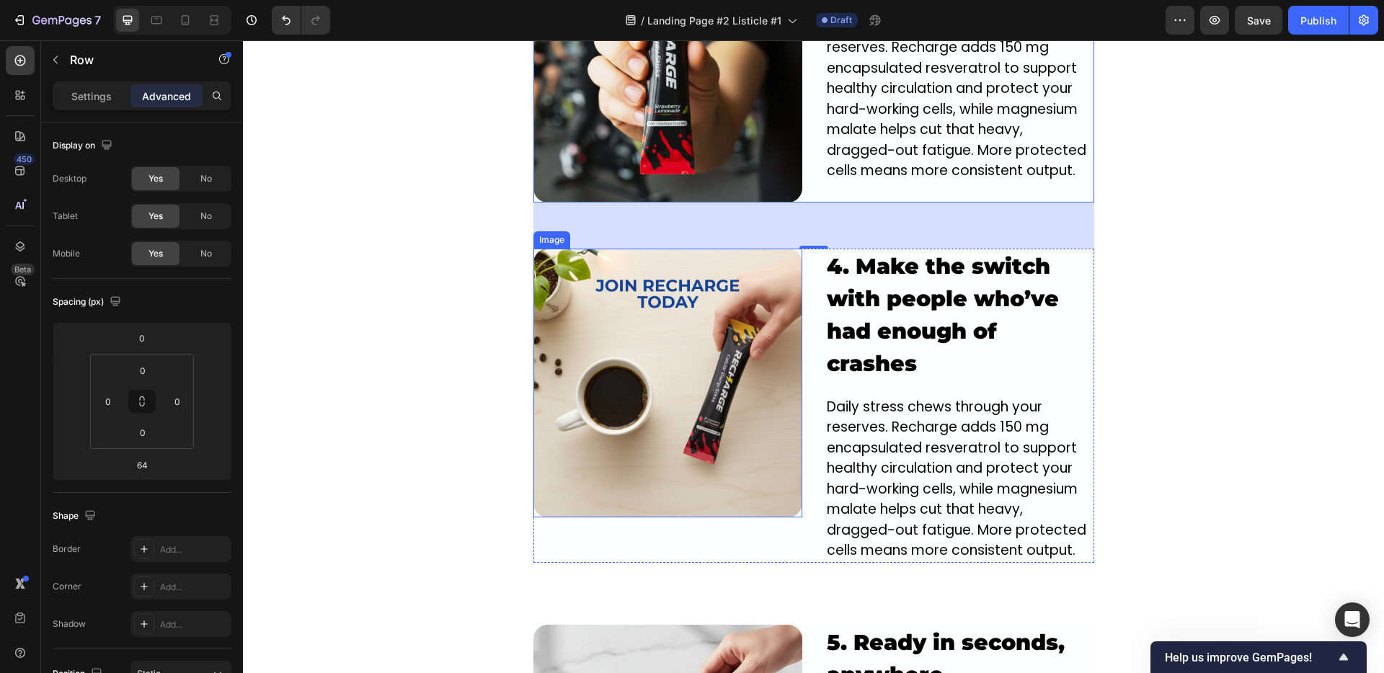
click at [435, 341] on div "Image 1. NEW innovative crash-free formula designed to power you from the insid…" at bounding box center [814, 71] width 888 height 1823
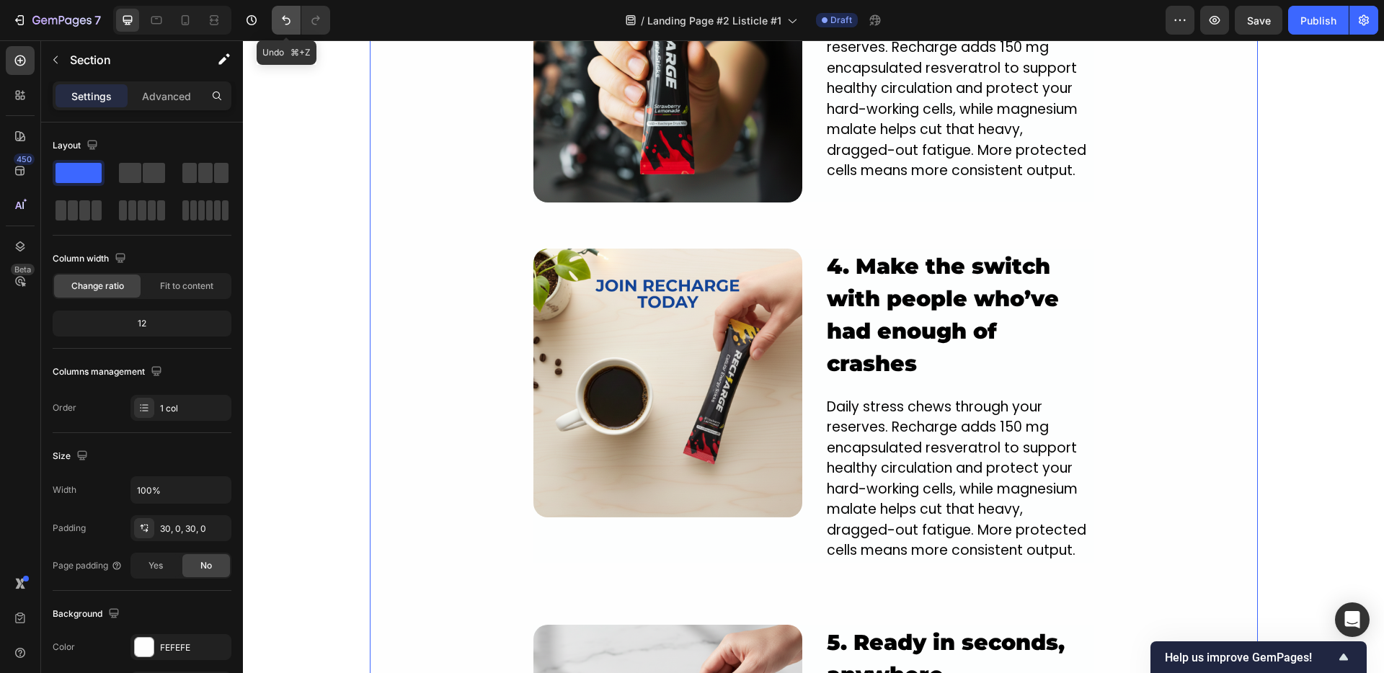
click at [292, 21] on icon "Undo/Redo" at bounding box center [286, 20] width 14 height 14
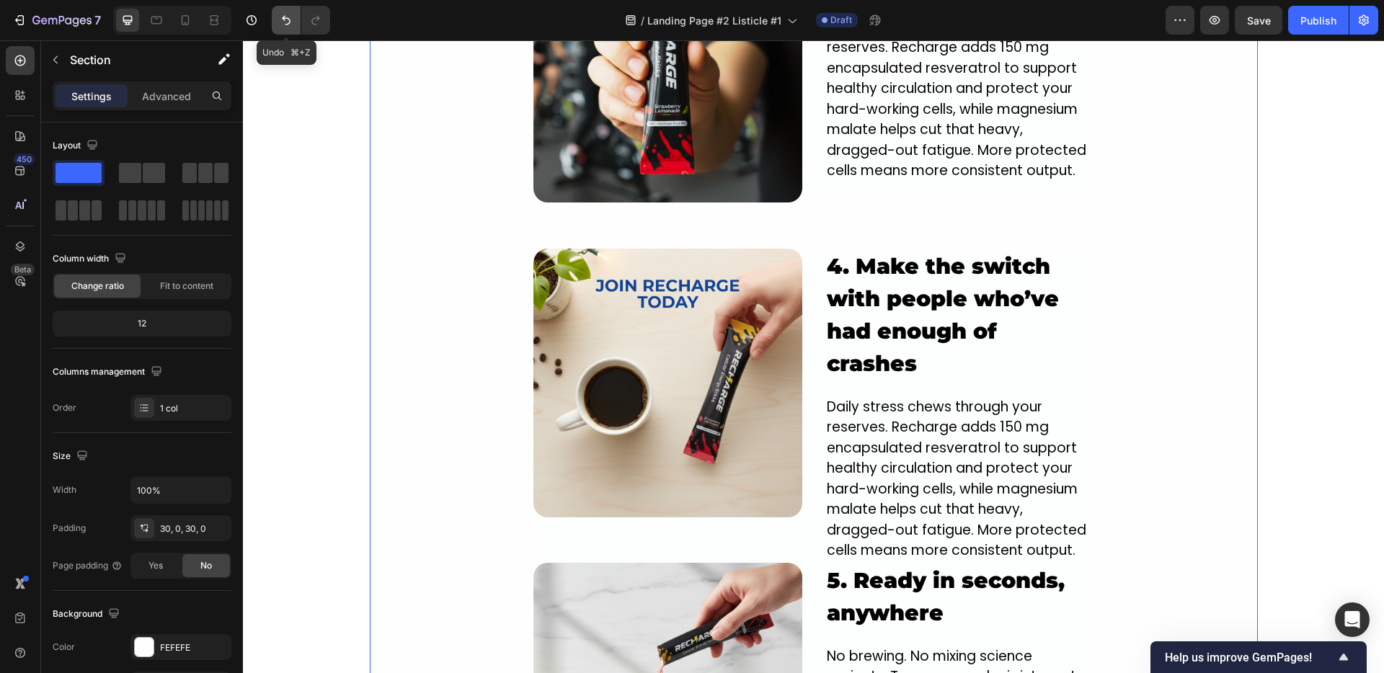
click at [292, 21] on icon "Undo/Redo" at bounding box center [286, 20] width 14 height 14
click at [293, 21] on icon "Undo/Redo" at bounding box center [286, 20] width 14 height 14
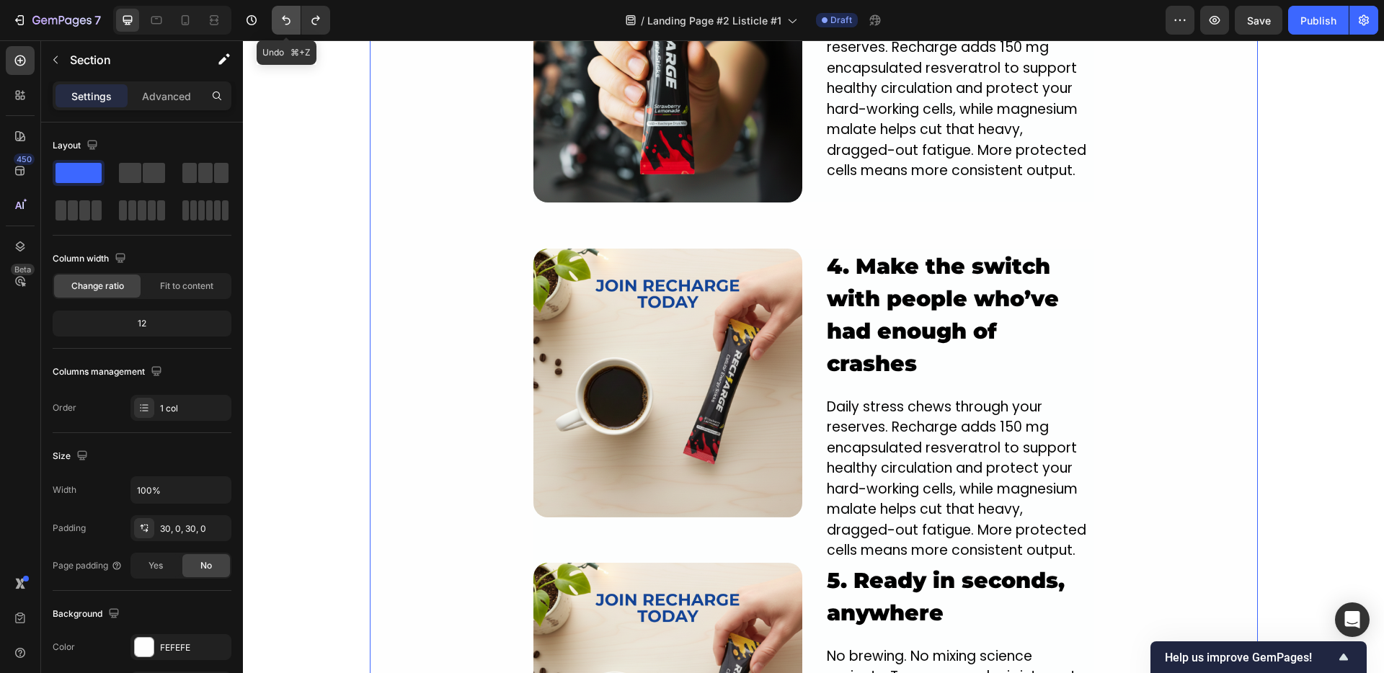
click at [293, 21] on icon "Undo/Redo" at bounding box center [286, 20] width 14 height 14
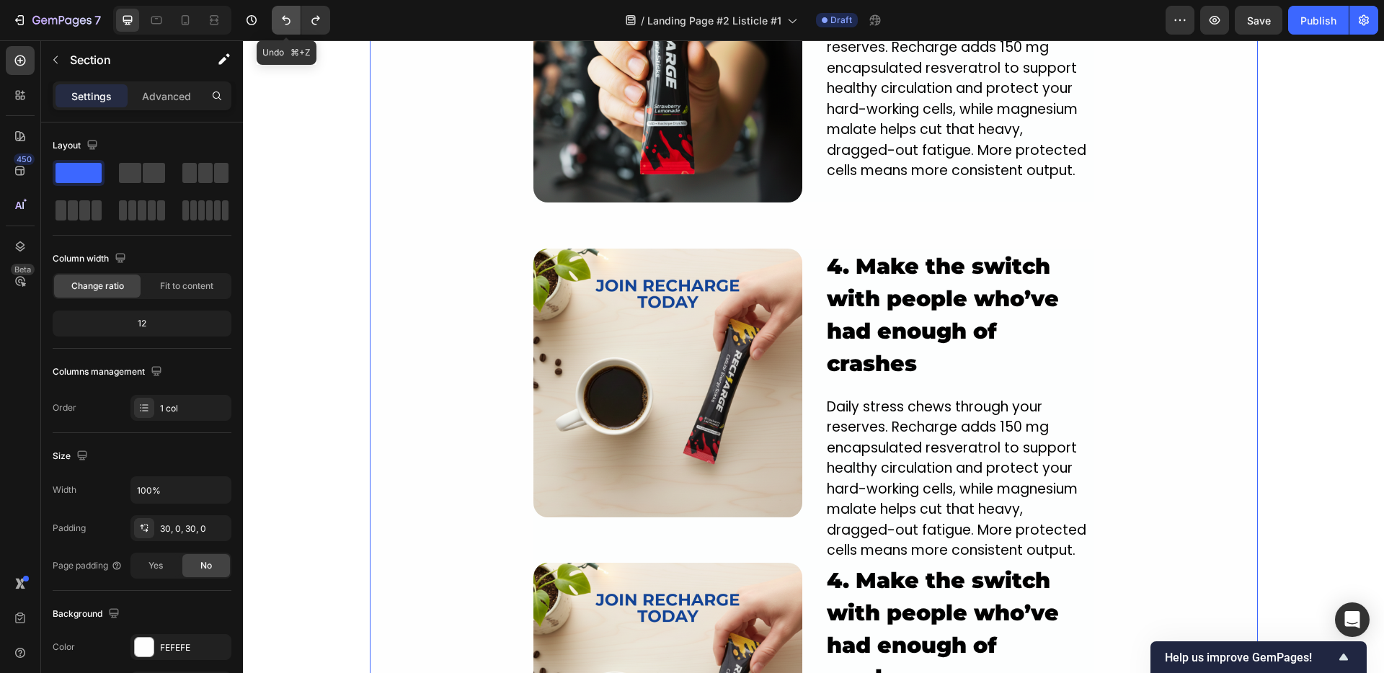
click at [293, 21] on icon "Undo/Redo" at bounding box center [286, 20] width 14 height 14
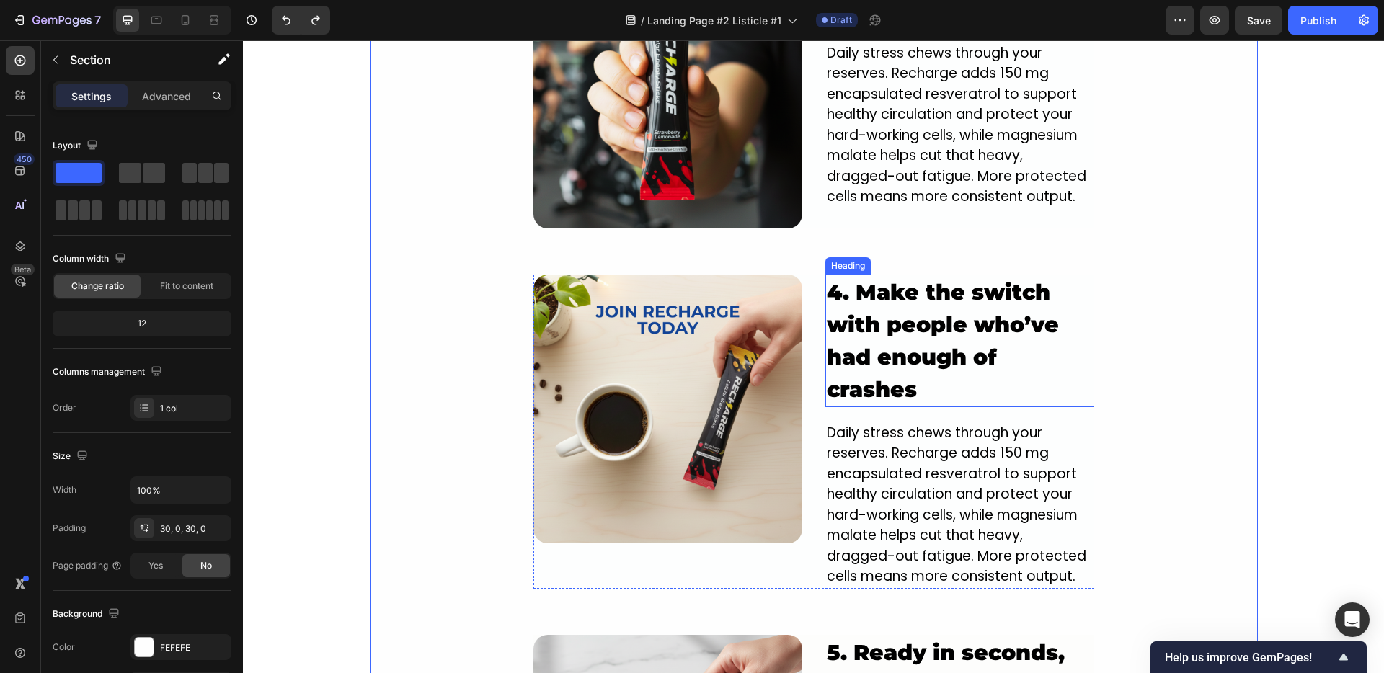
scroll to position [2138, 0]
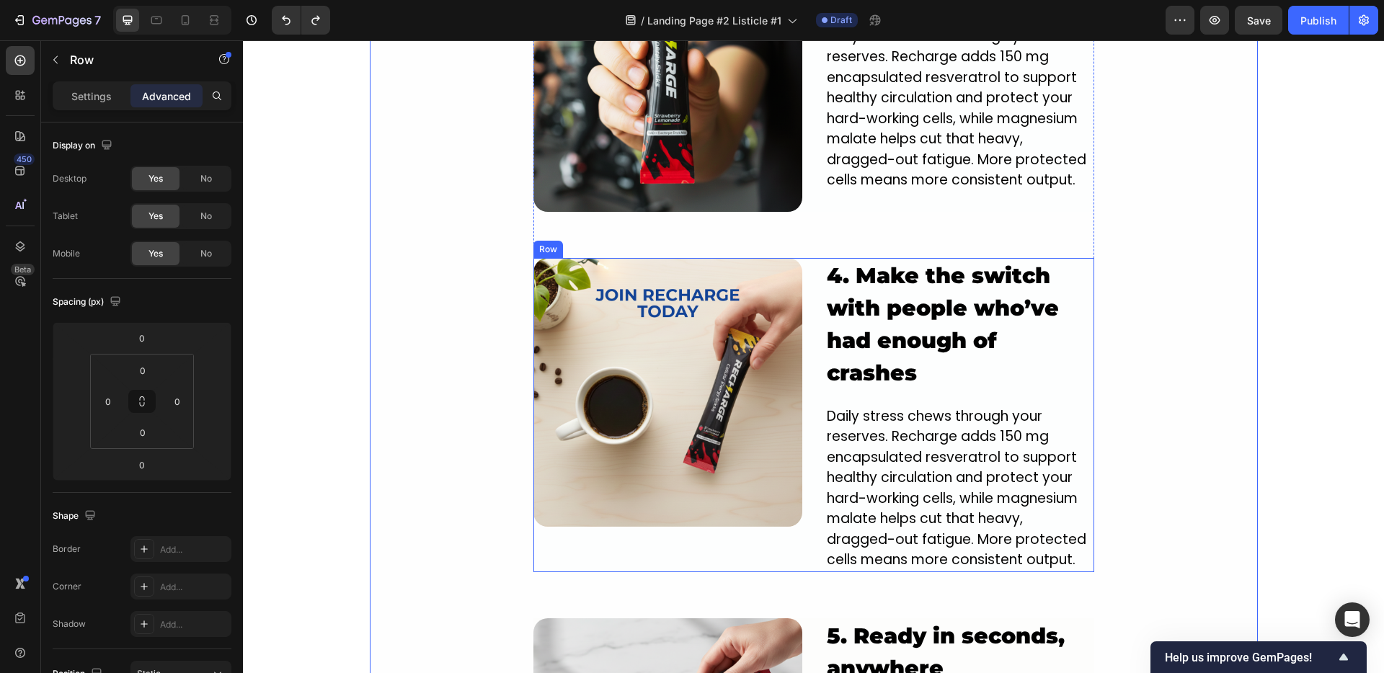
click at [804, 258] on div "Image 4. Make the switch with people who’ve had enough of crashes Heading Daily…" at bounding box center [813, 415] width 561 height 314
click at [600, 239] on icon at bounding box center [604, 244] width 8 height 10
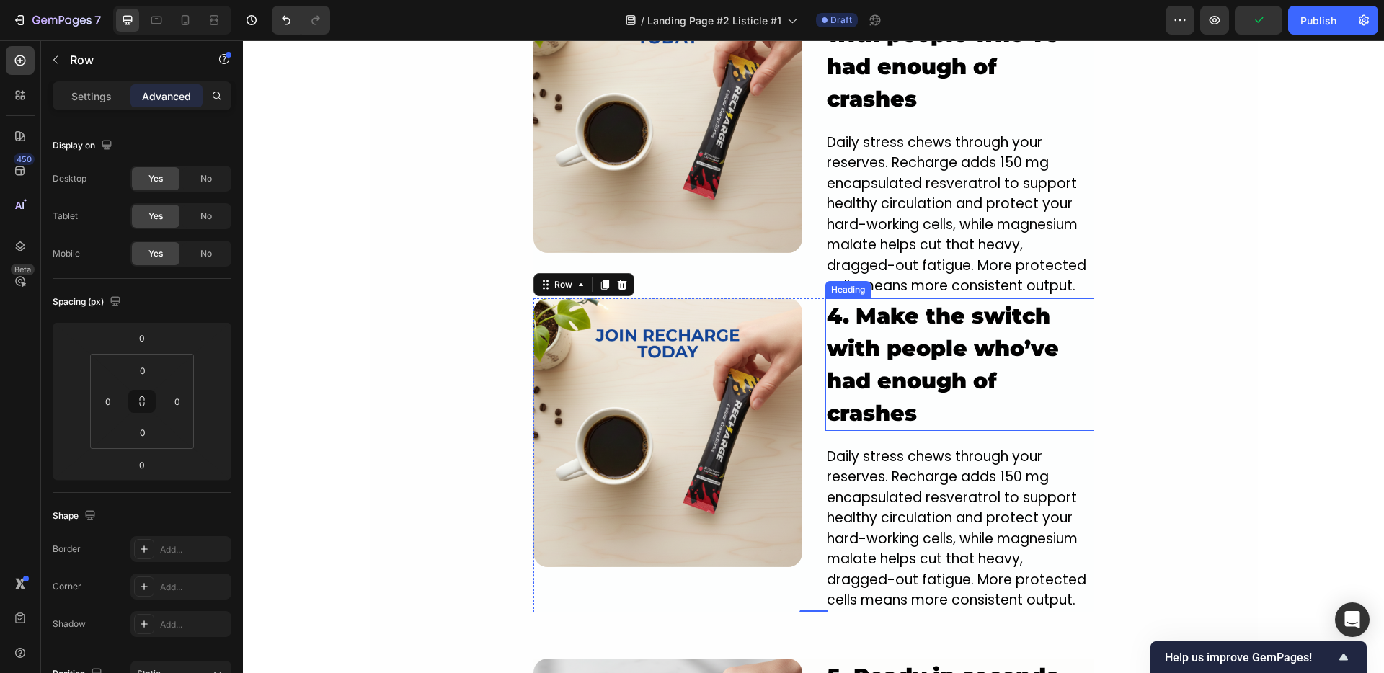
scroll to position [2482, 0]
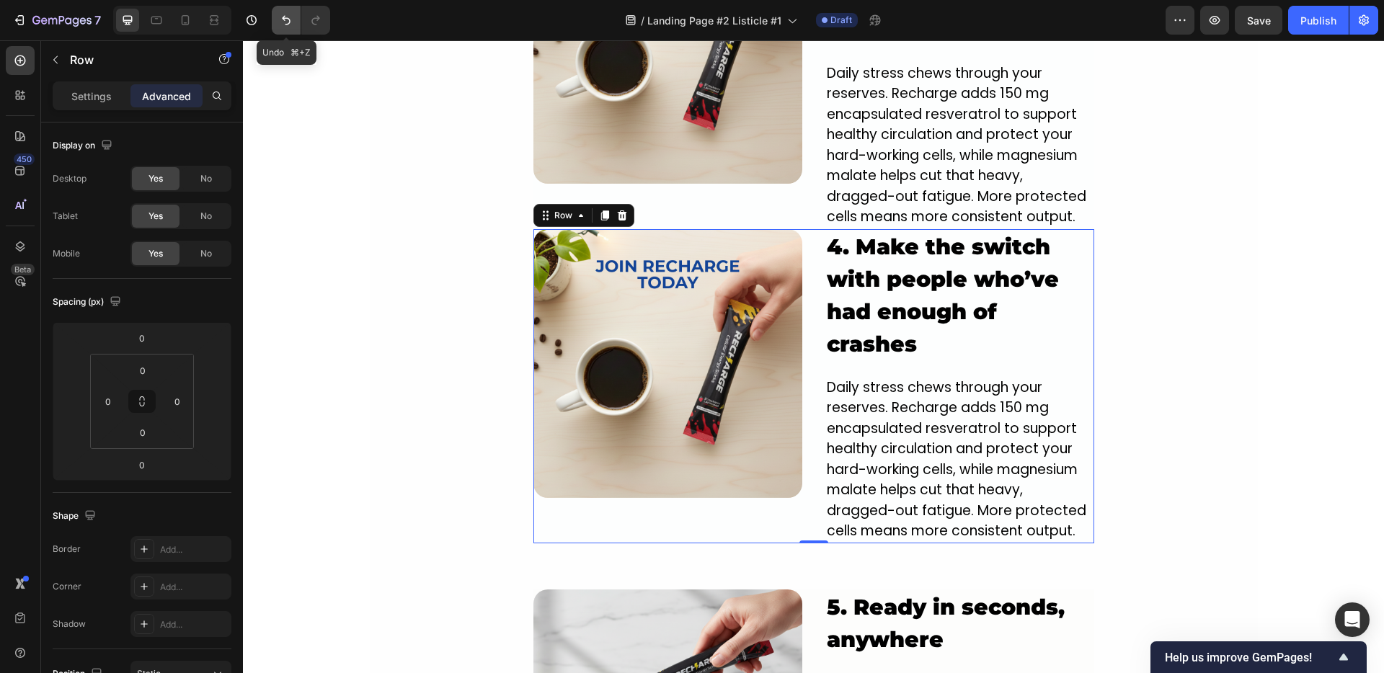
click at [290, 31] on button "Undo/Redo" at bounding box center [286, 20] width 29 height 29
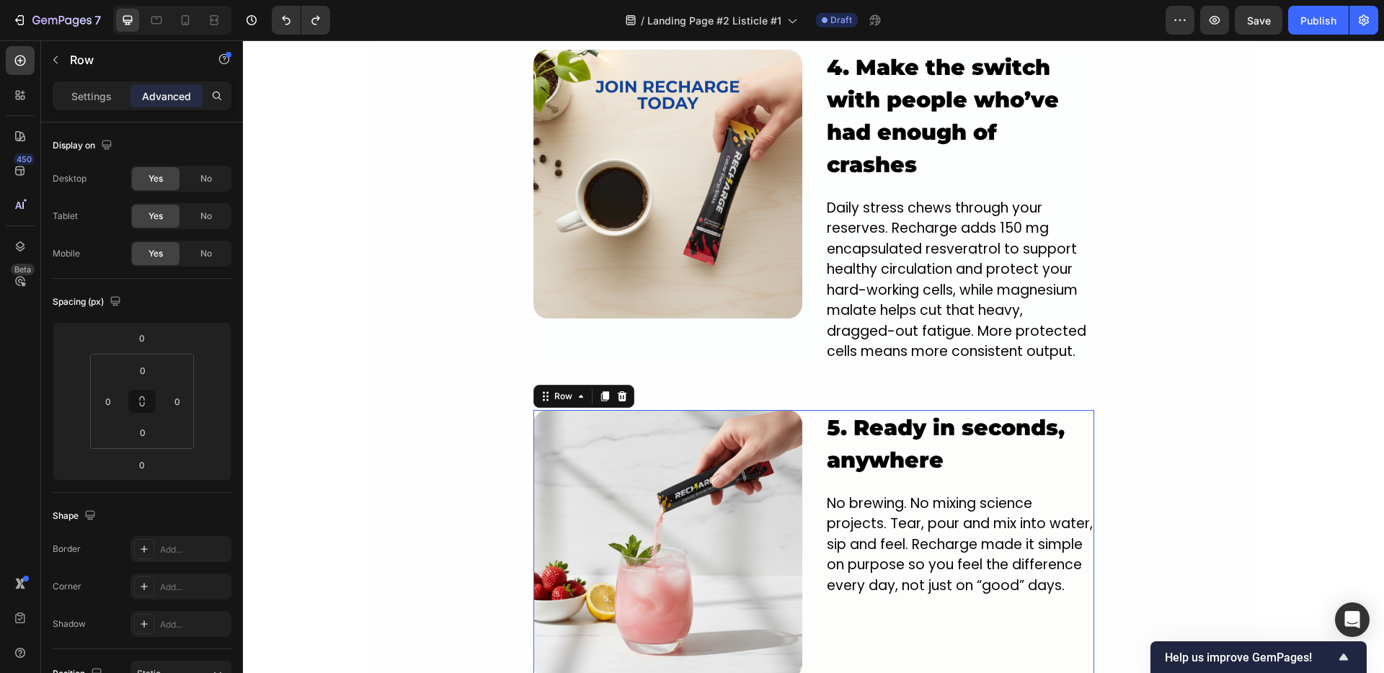
scroll to position [2107, 0]
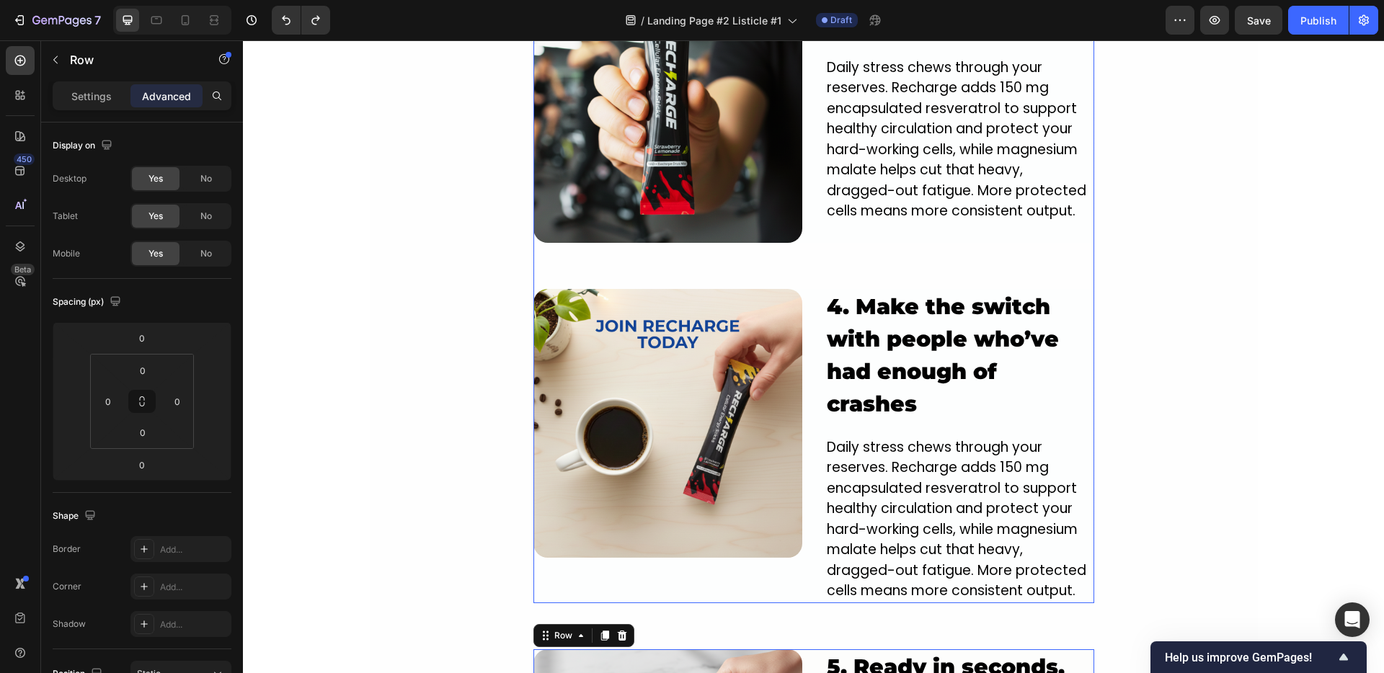
click at [811, 267] on div "Image 2. Skip the 2 p.m. crash and stay clear all day Heading Recharge builds e…" at bounding box center [813, 101] width 561 height 1005
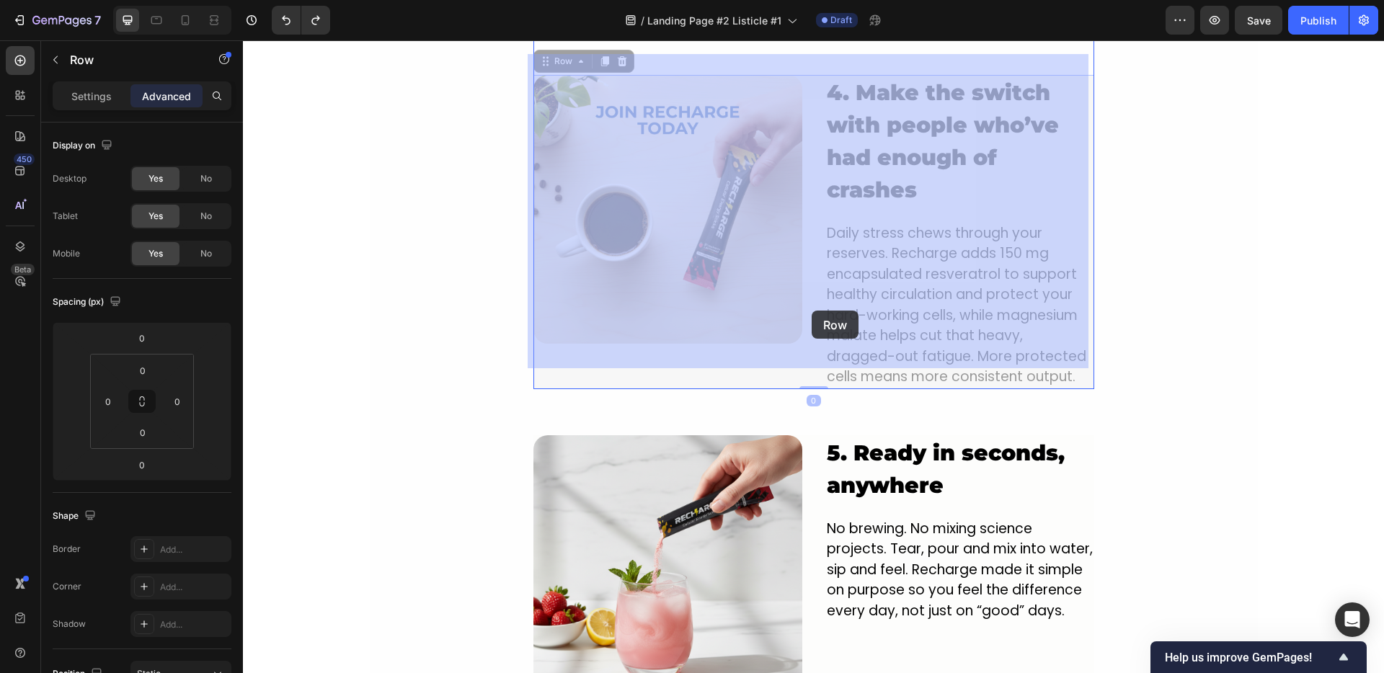
scroll to position [2587, 0]
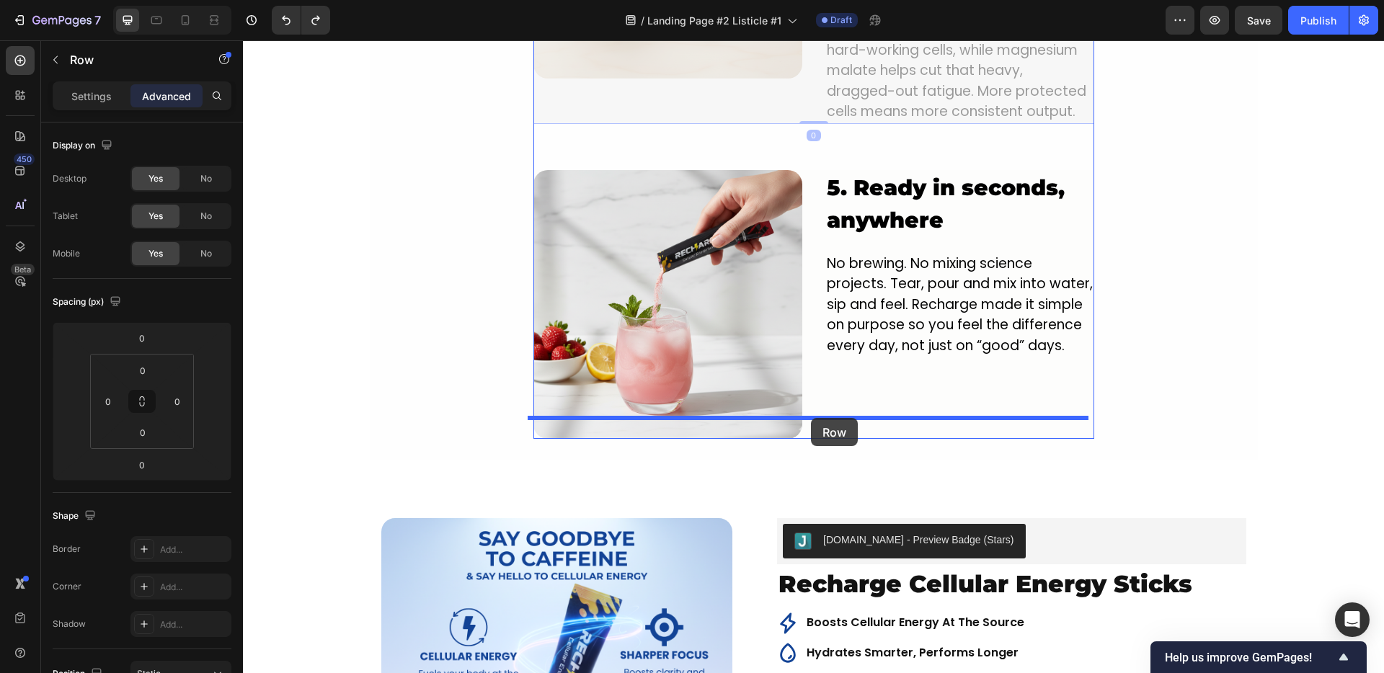
drag, startPoint x: 811, startPoint y: 275, endPoint x: 811, endPoint y: 418, distance: 142.7
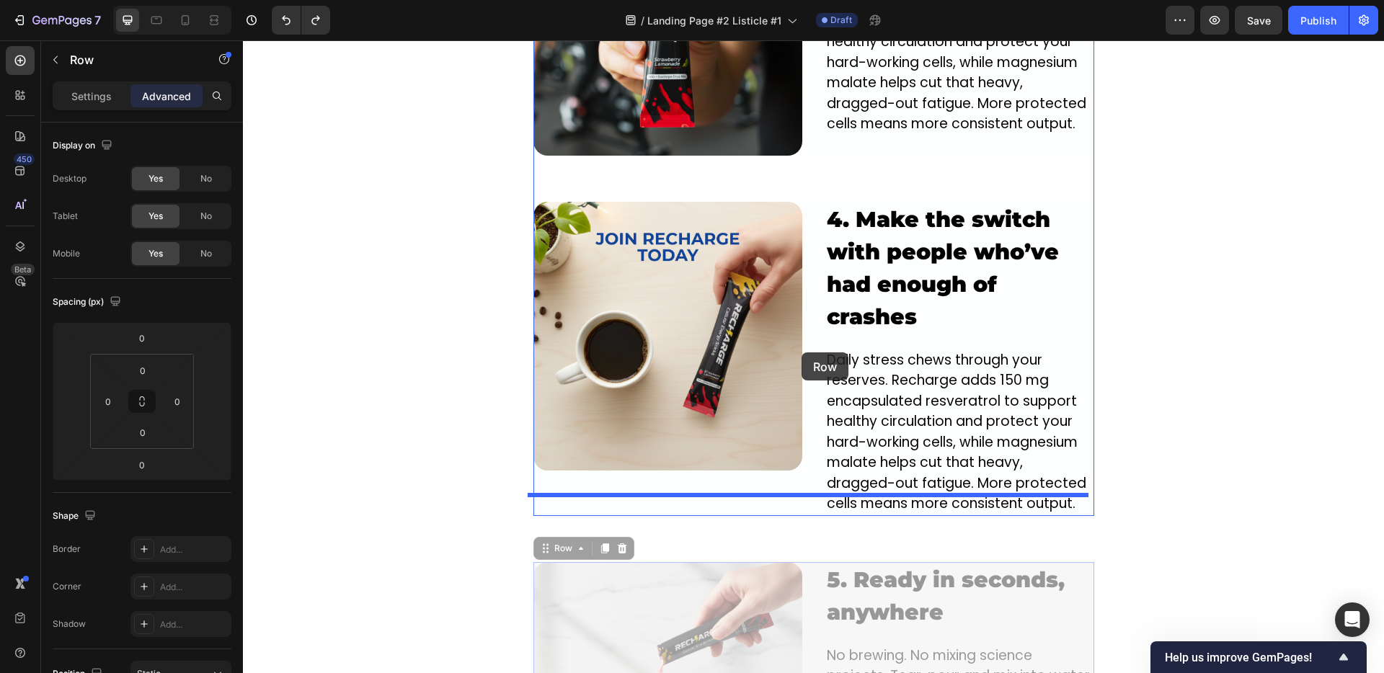
scroll to position [2187, 0]
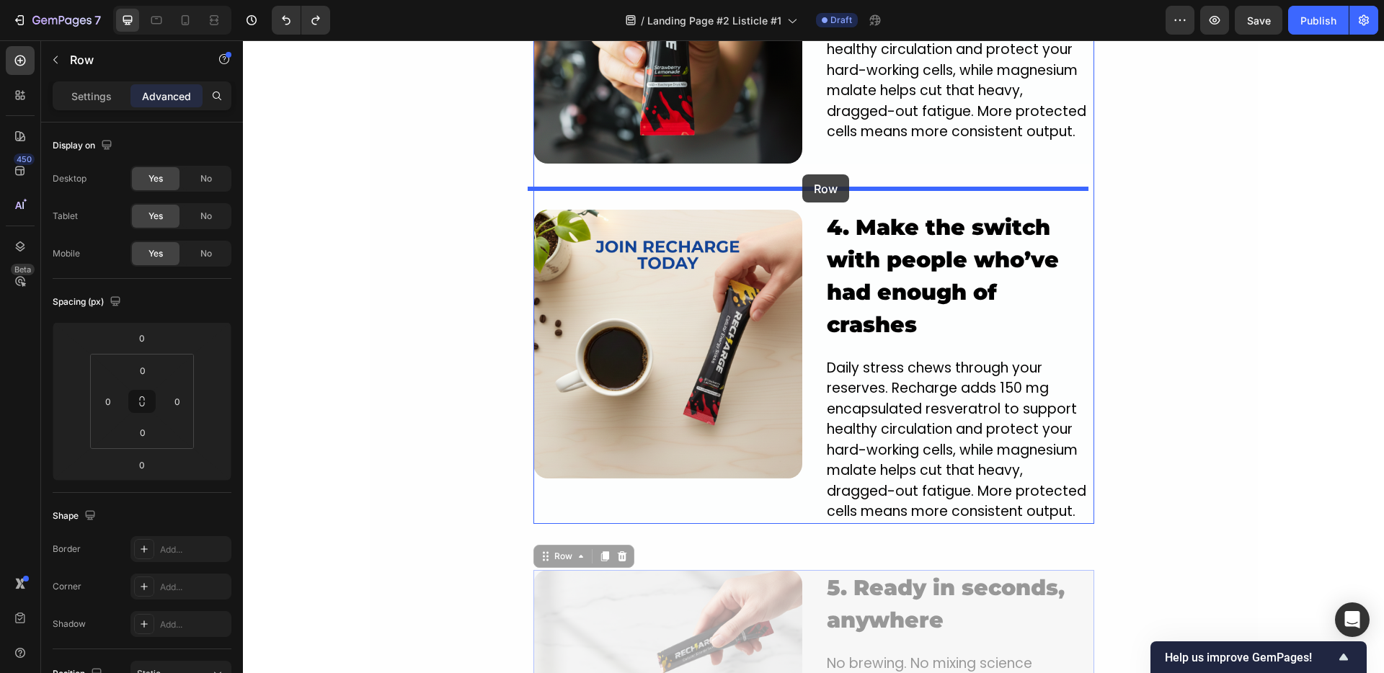
drag, startPoint x: 804, startPoint y: 437, endPoint x: 802, endPoint y: 179, distance: 258.0
type input "64"
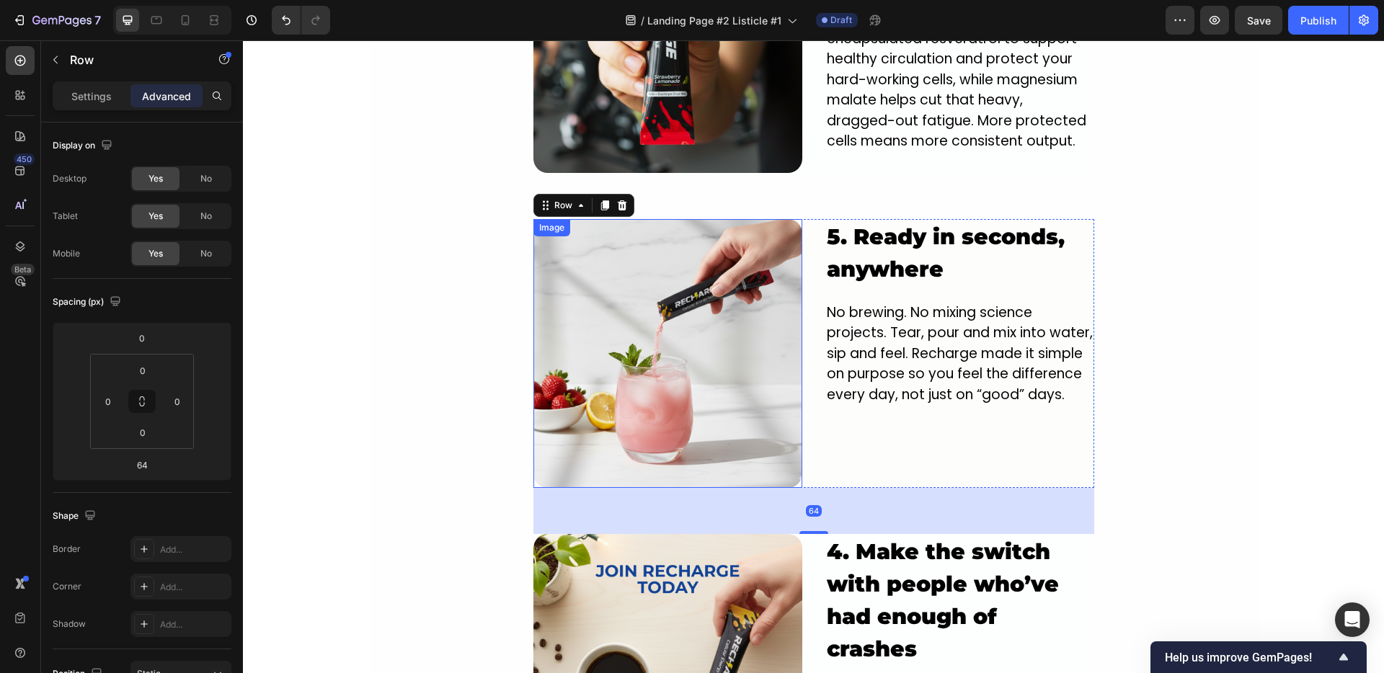
scroll to position [2175, 0]
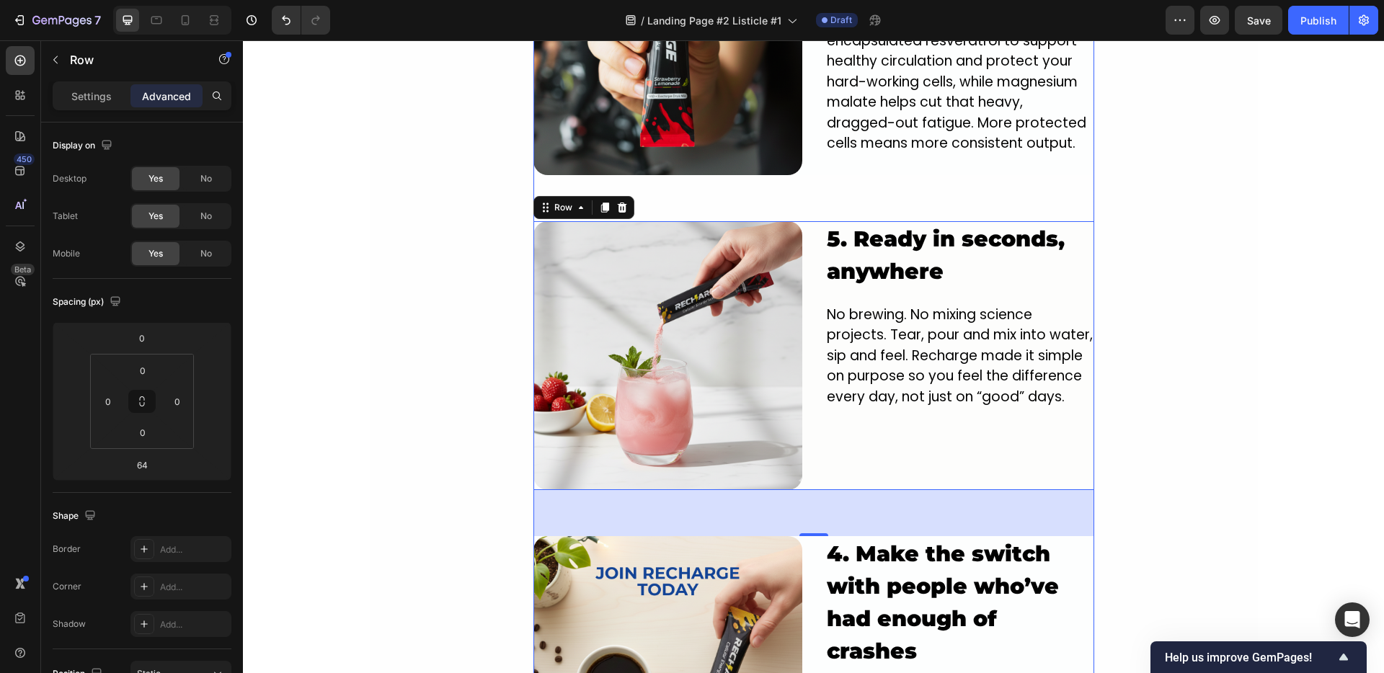
click at [814, 177] on div "Image 2. Skip the 2 p.m. crash and stay clear all day Heading Recharge builds e…" at bounding box center [813, 191] width 561 height 1320
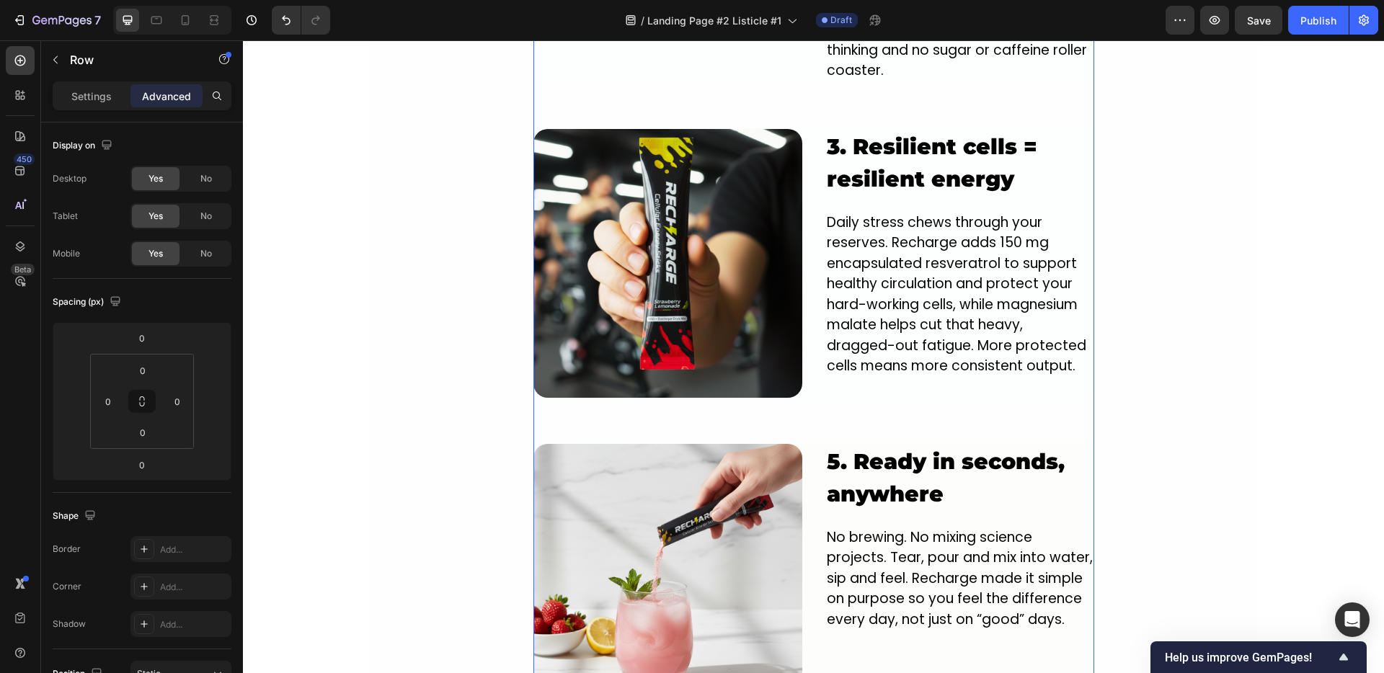
scroll to position [1944, 0]
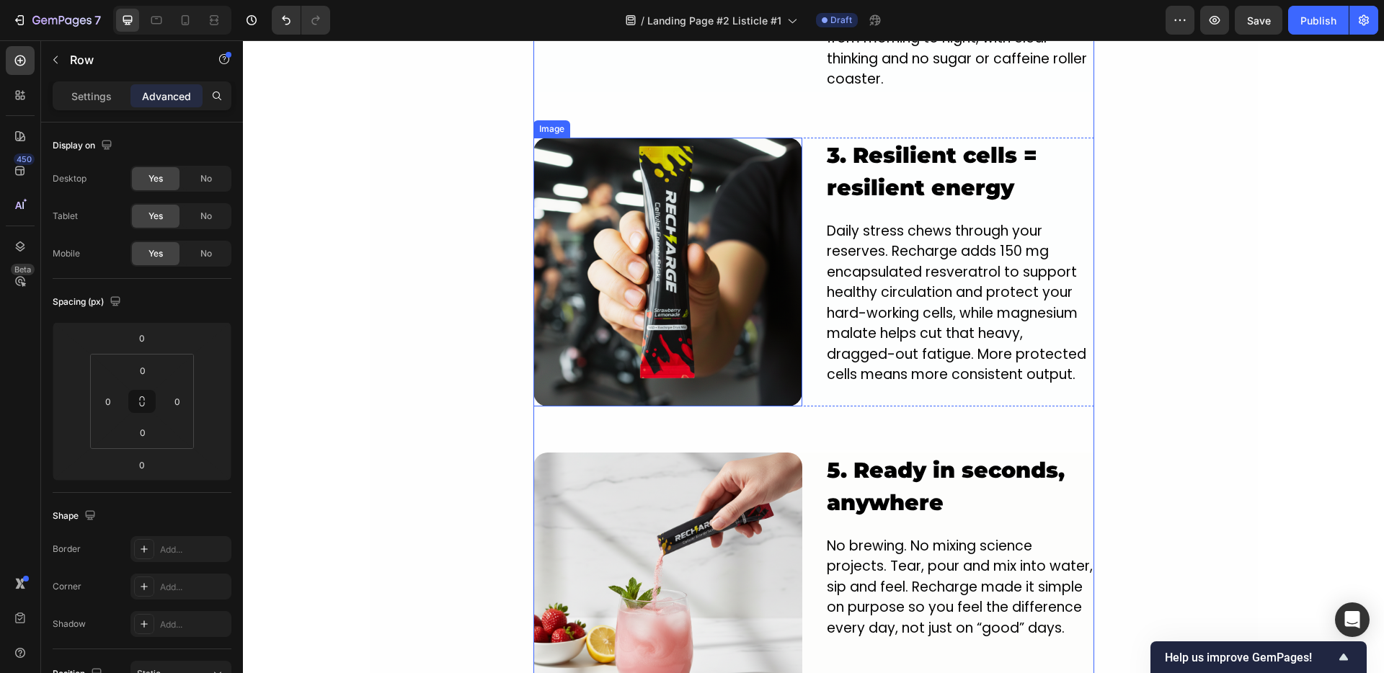
click at [785, 188] on img at bounding box center [667, 272] width 269 height 269
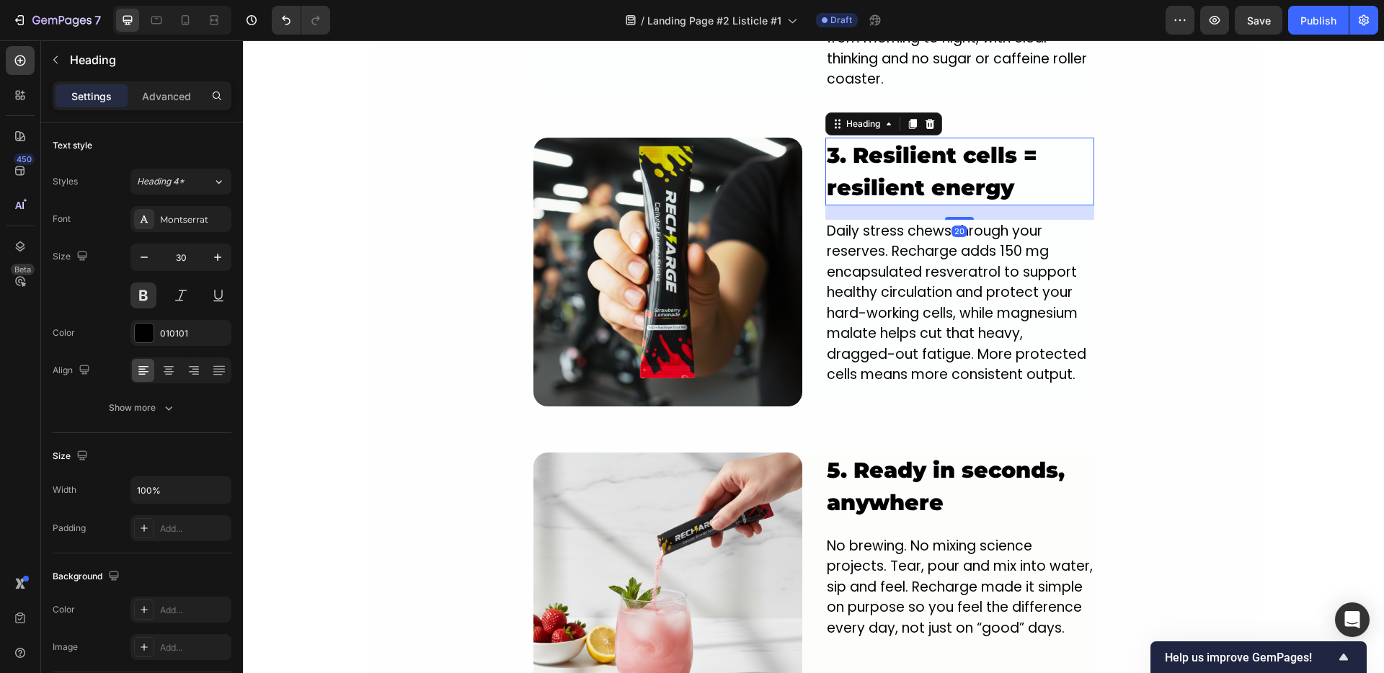
click at [865, 174] on strong "3. Resilient cells = resilient energy" at bounding box center [932, 171] width 210 height 59
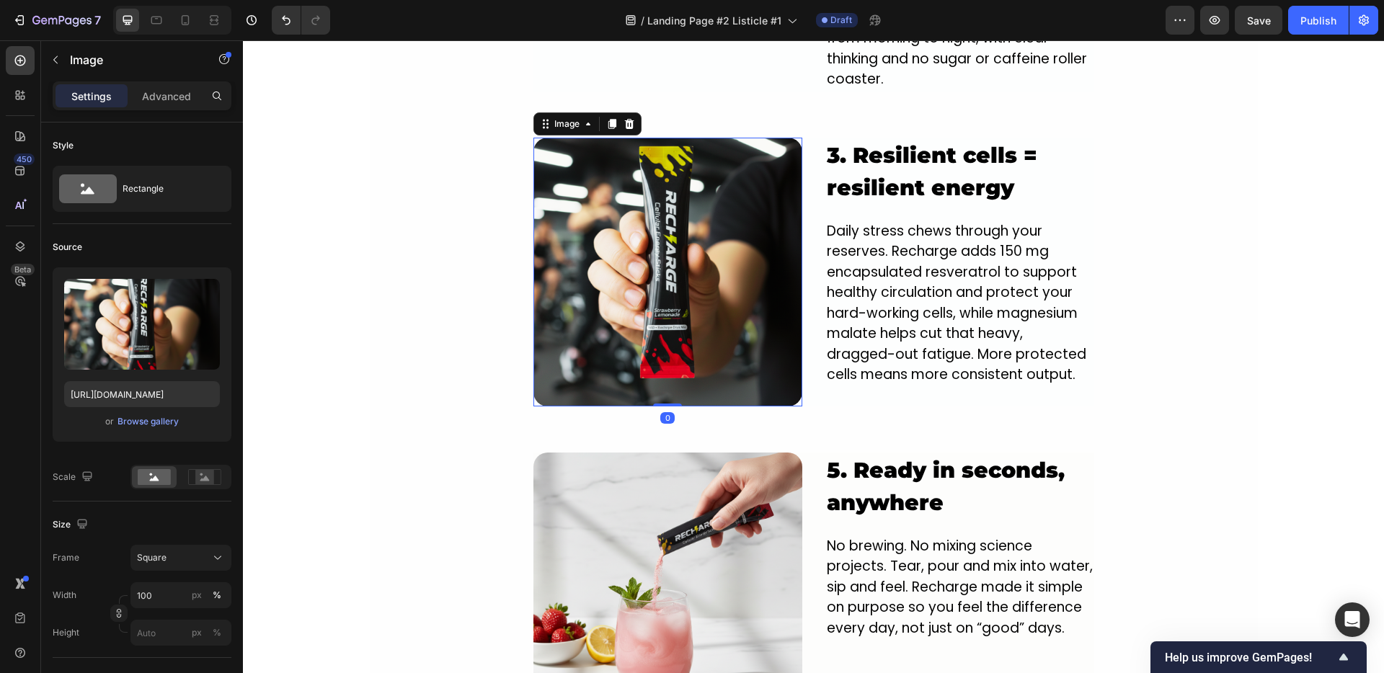
click at [788, 182] on img at bounding box center [667, 272] width 269 height 269
click at [847, 239] on p "Daily stress chews through your reserves. Recharge adds 150 mg encapsulated res…" at bounding box center [960, 303] width 266 height 164
click at [743, 332] on img at bounding box center [667, 272] width 269 height 269
click at [812, 371] on div "Image 0 3. Resilient cells = resilient energy Heading Daily stress chews throug…" at bounding box center [813, 272] width 561 height 269
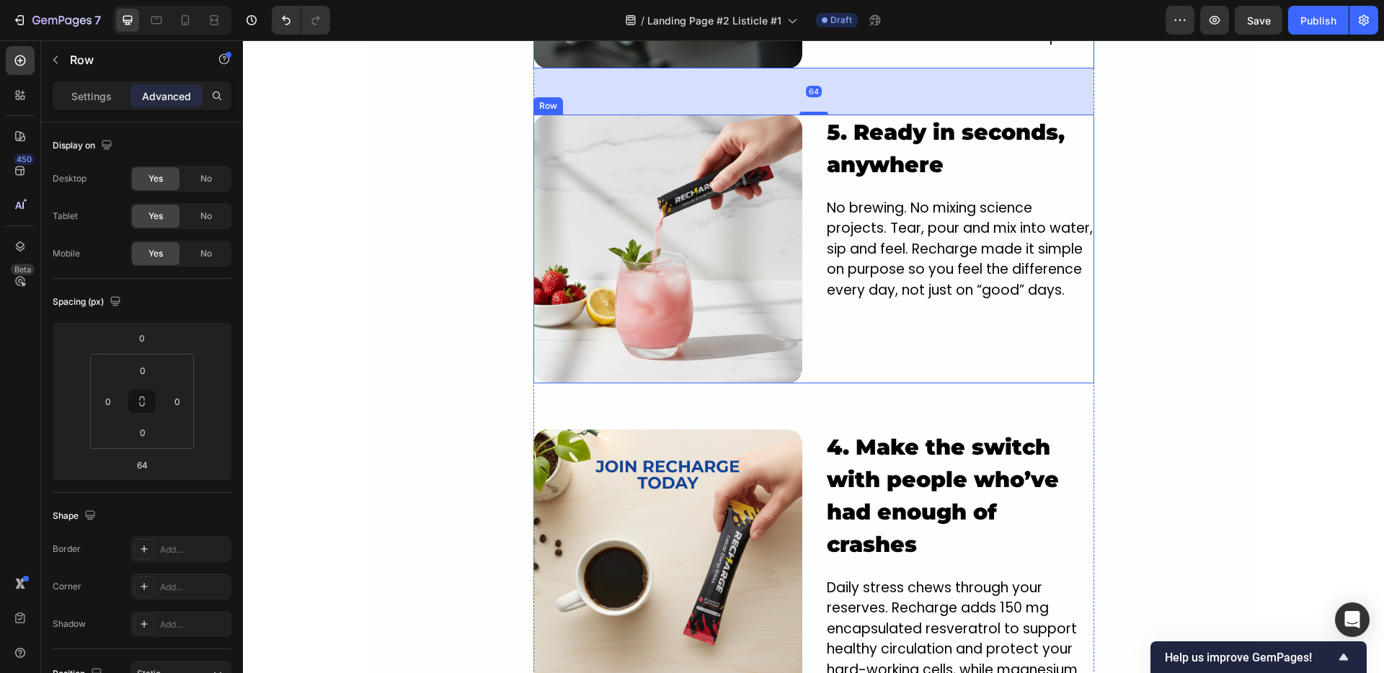
scroll to position [2505, 0]
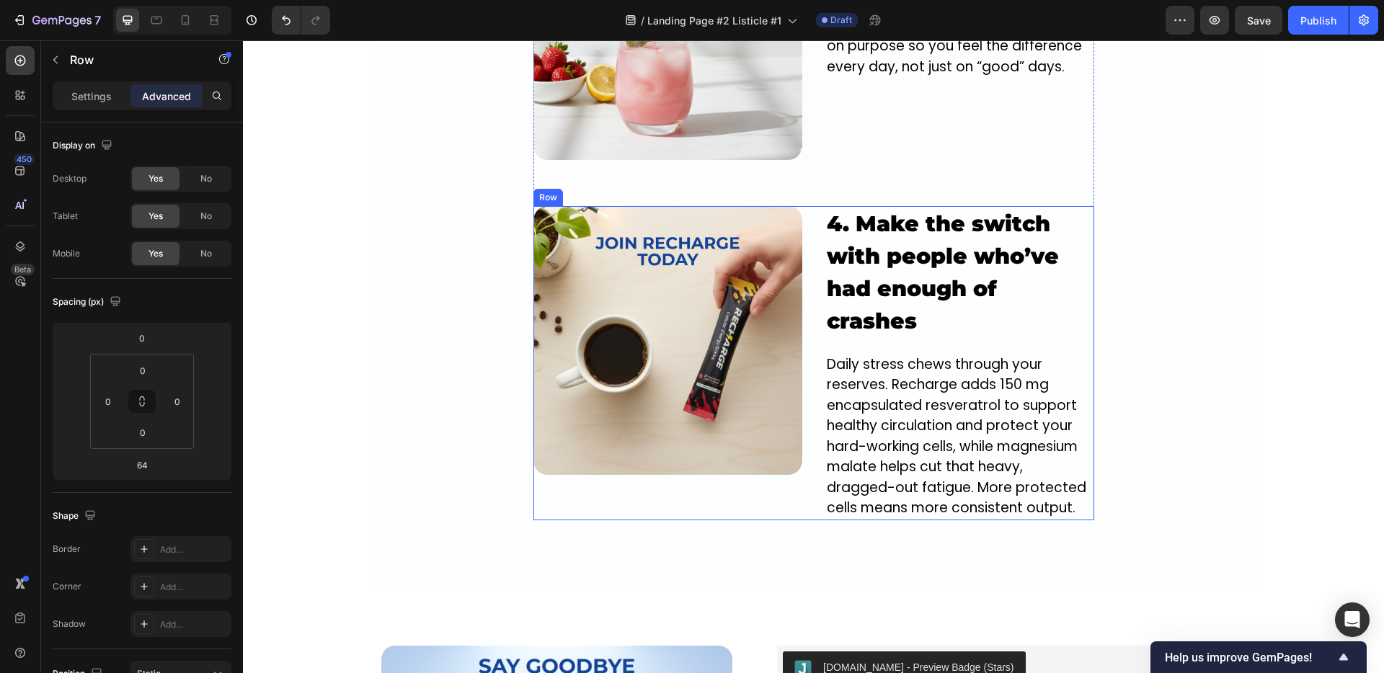
click at [808, 436] on div "Image 4. Make the switch with people who’ve had enough of crashes Heading Daily…" at bounding box center [813, 363] width 561 height 314
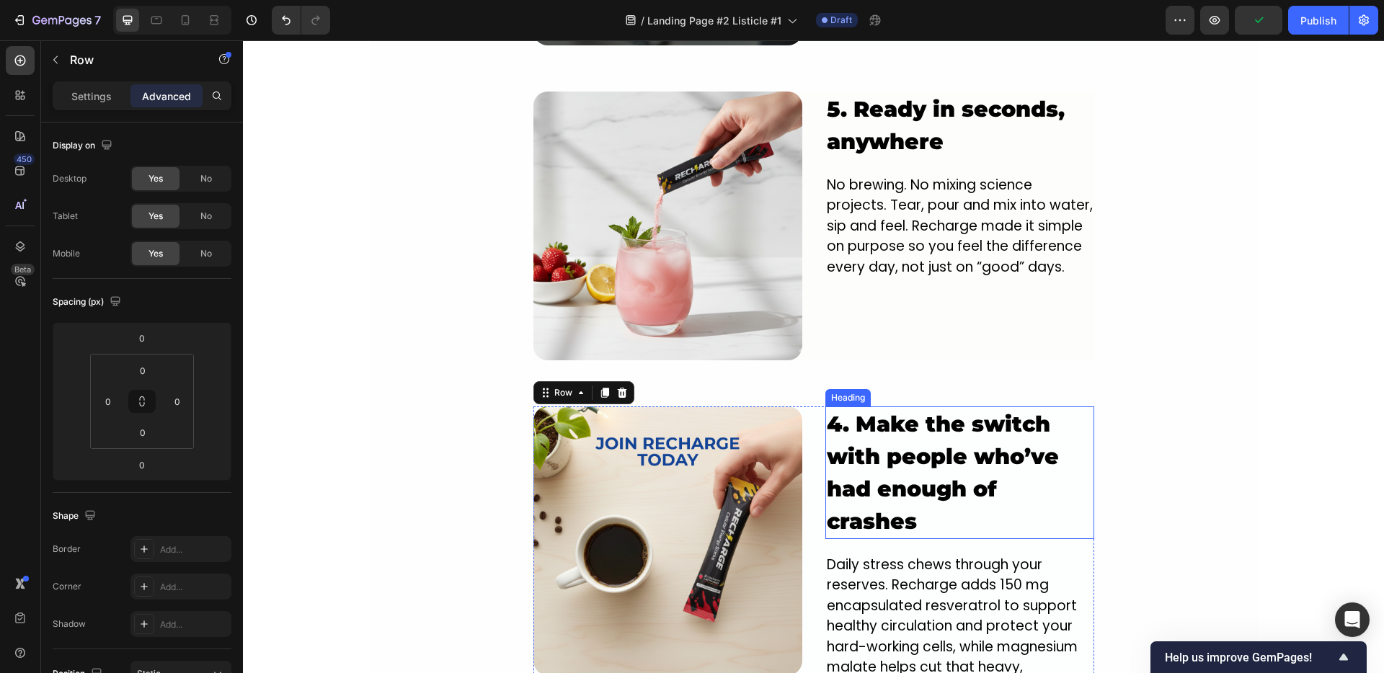
scroll to position [2239, 0]
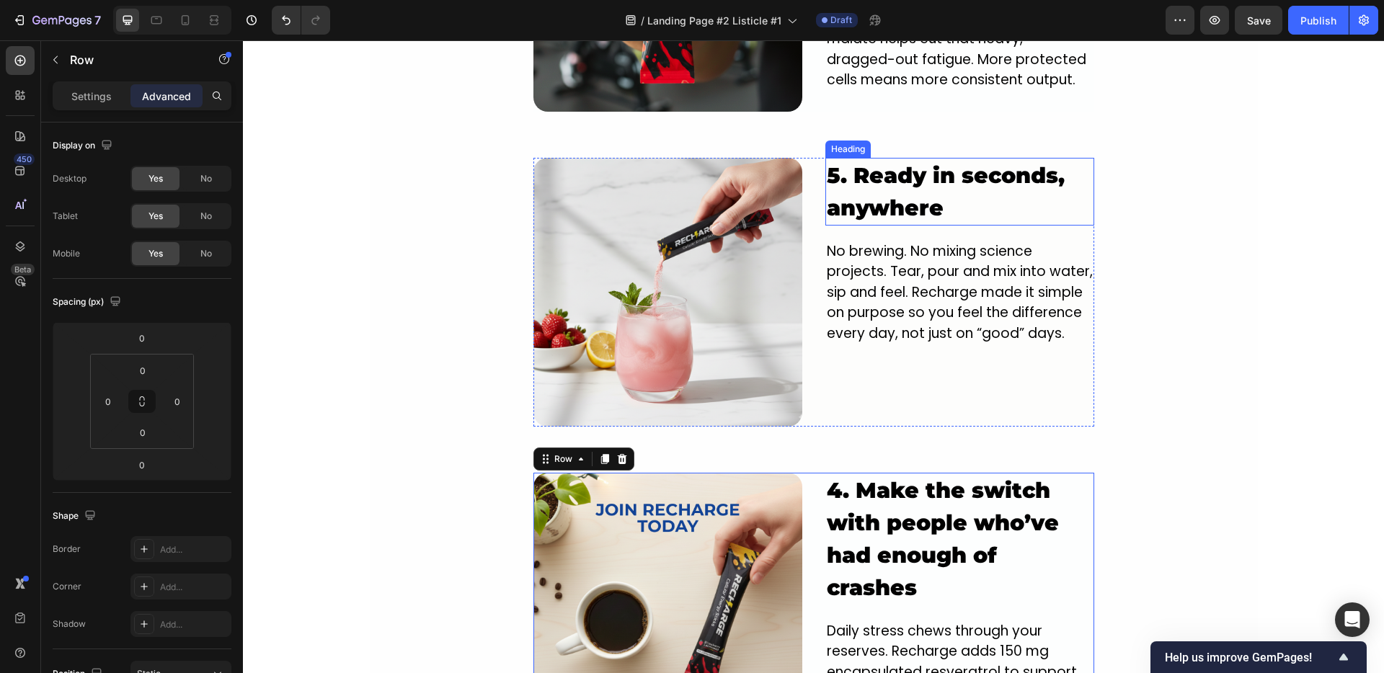
click at [842, 158] on h2 "5. Ready in seconds, anywhere" at bounding box center [959, 192] width 269 height 68
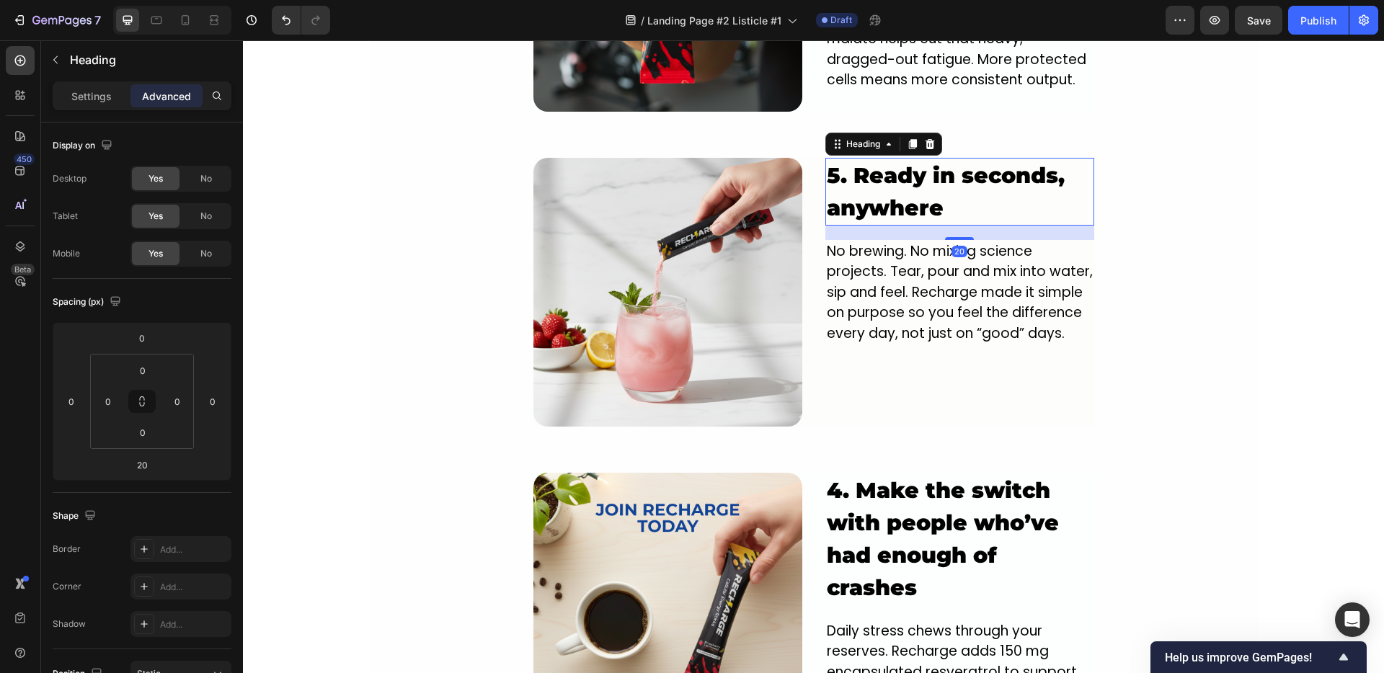
click at [835, 160] on h2 "5. Ready in seconds, anywhere" at bounding box center [959, 192] width 269 height 68
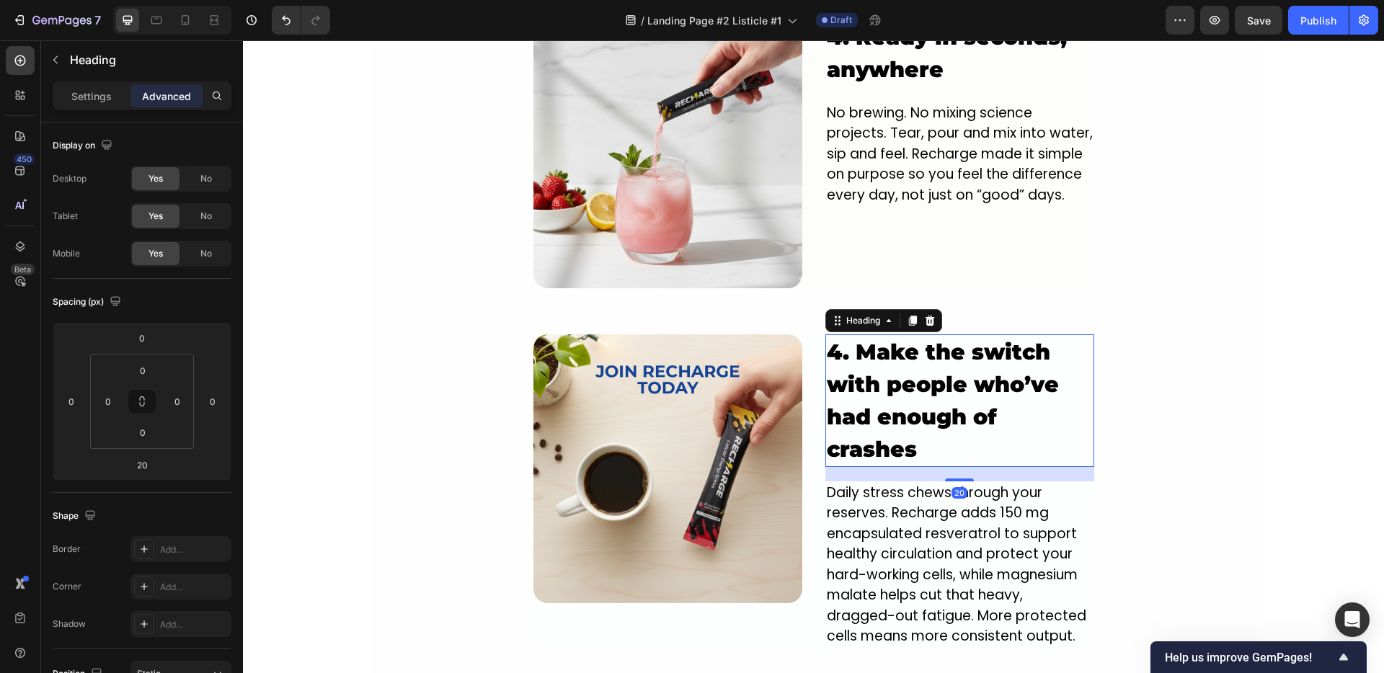
click at [835, 338] on h2 "4. Make the switch with people who’ve had enough of crashes" at bounding box center [959, 400] width 269 height 133
click at [835, 337] on h2 "4. Make the switch with people who’ve had enough of crashes" at bounding box center [959, 400] width 269 height 133
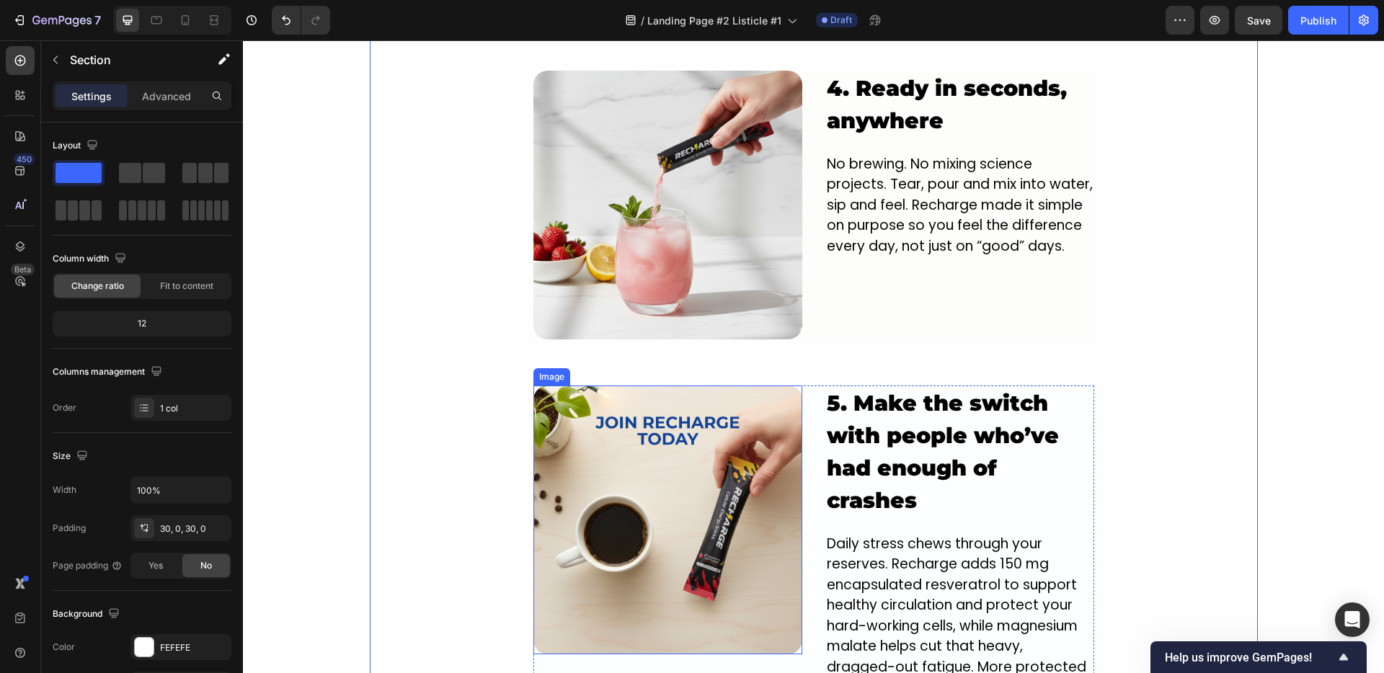
scroll to position [2399, 0]
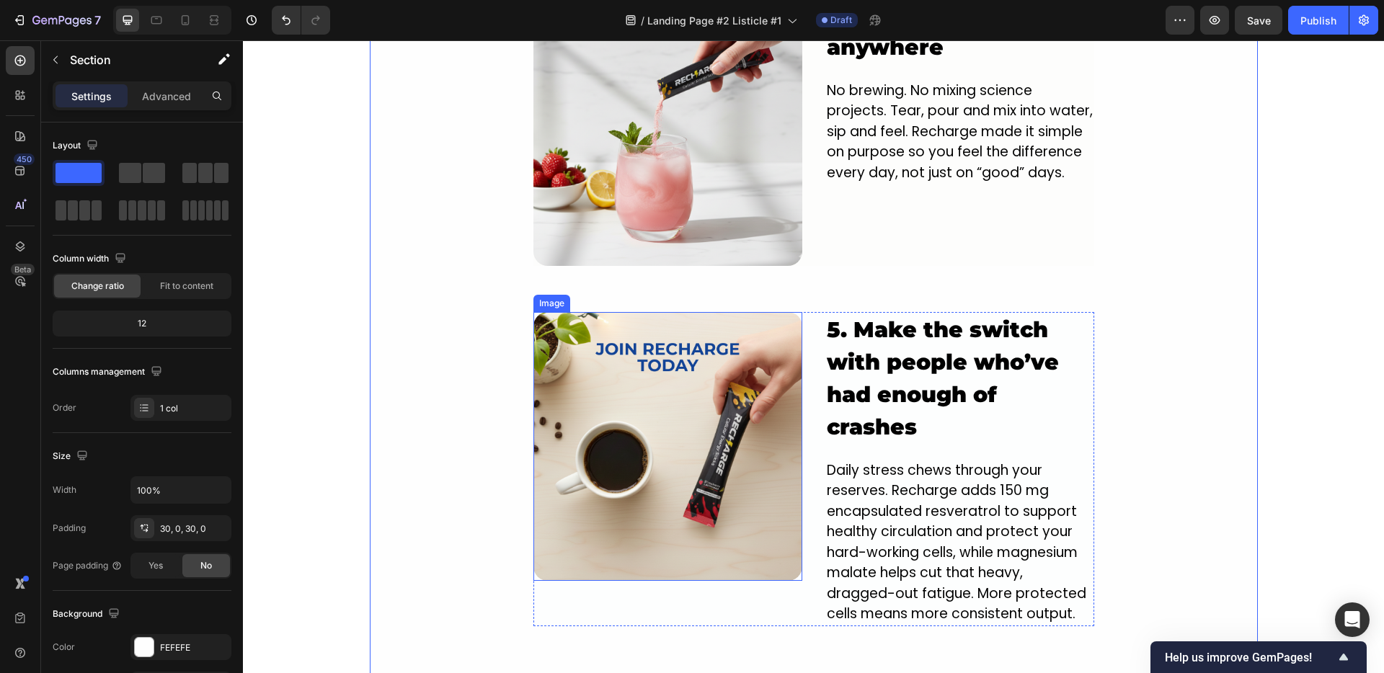
click at [659, 430] on img at bounding box center [667, 446] width 269 height 269
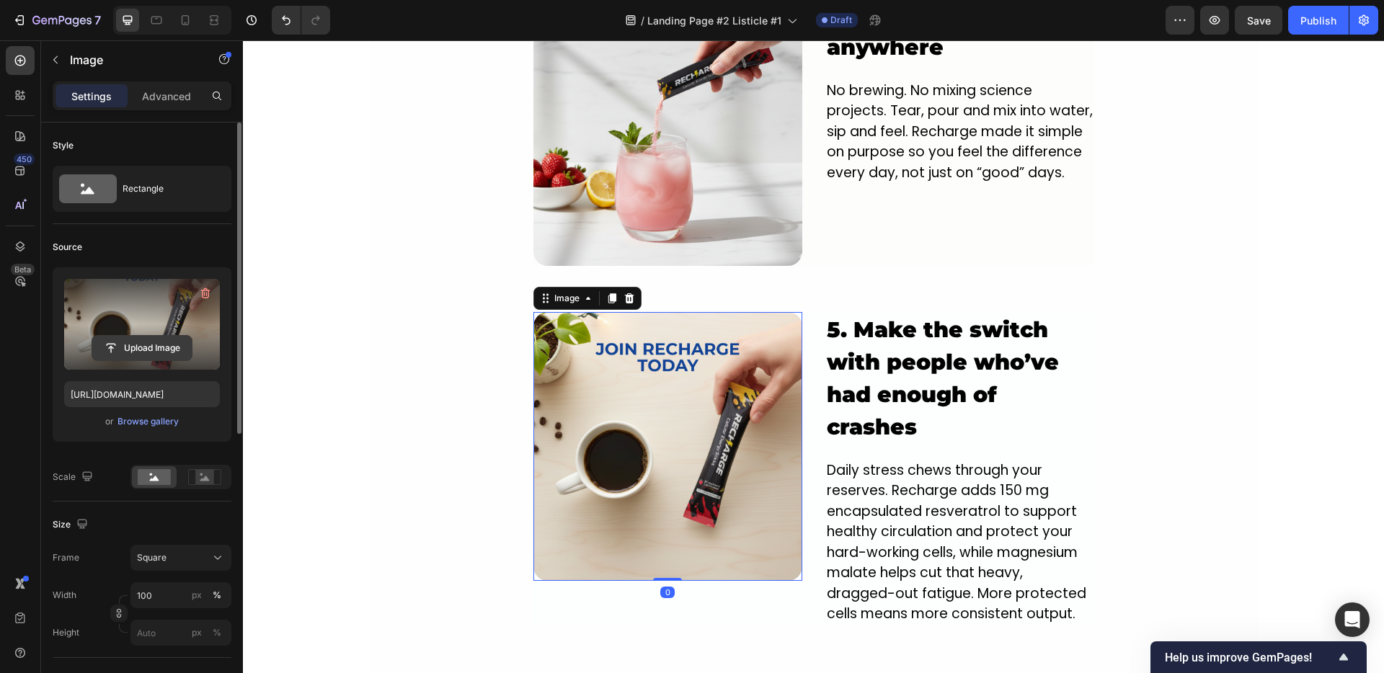
click at [134, 346] on input "file" at bounding box center [141, 348] width 99 height 25
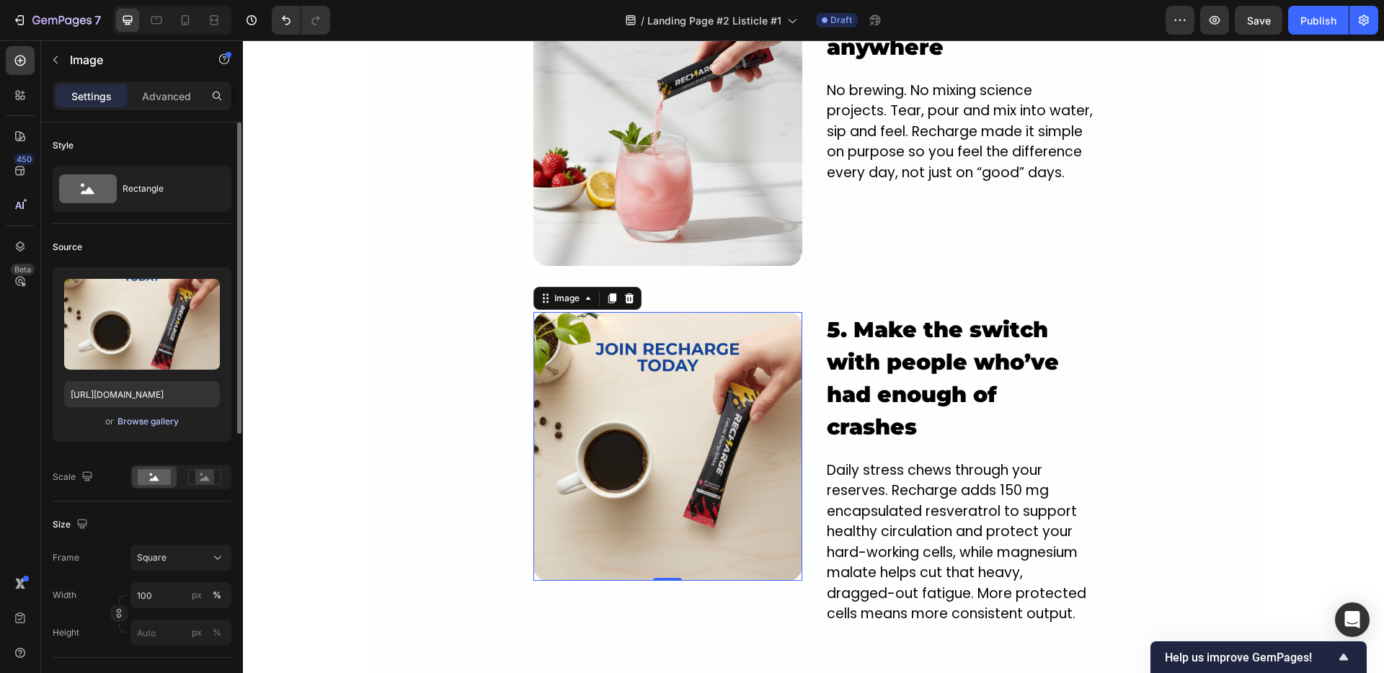
click at [135, 419] on div "Browse gallery" at bounding box center [147, 421] width 61 height 13
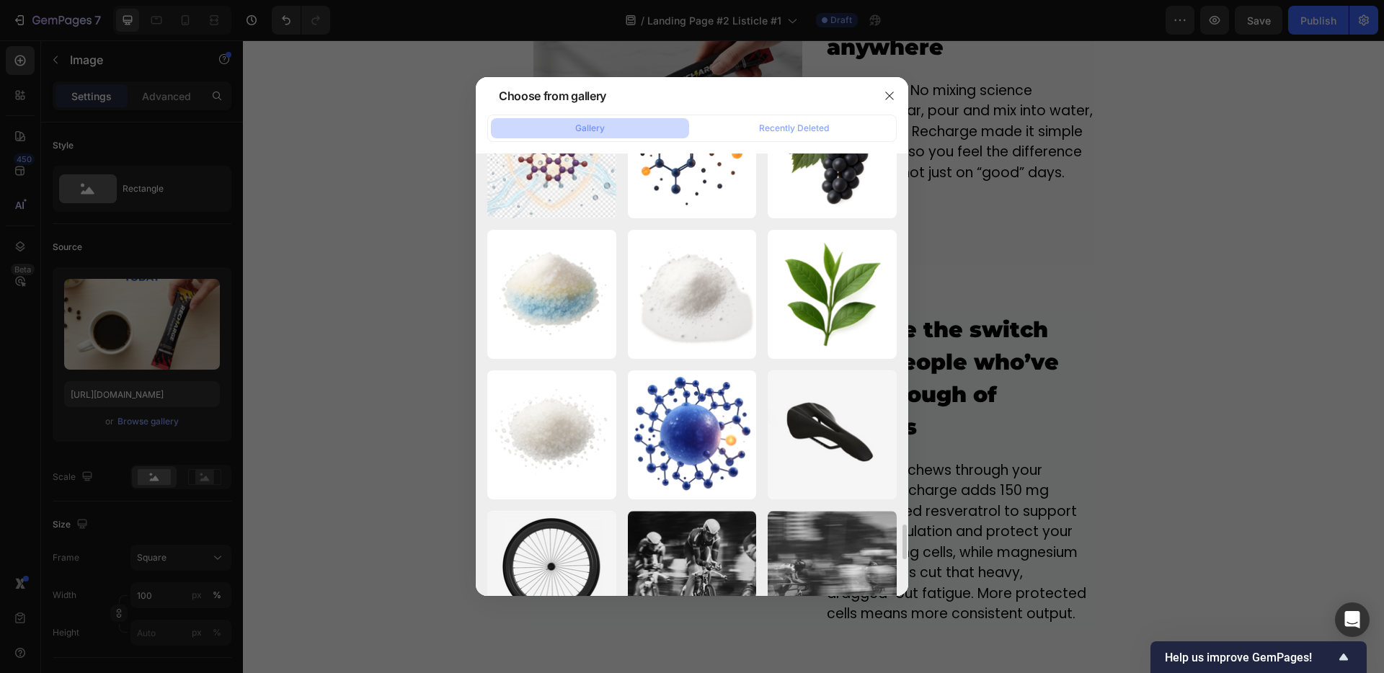
scroll to position [5181, 0]
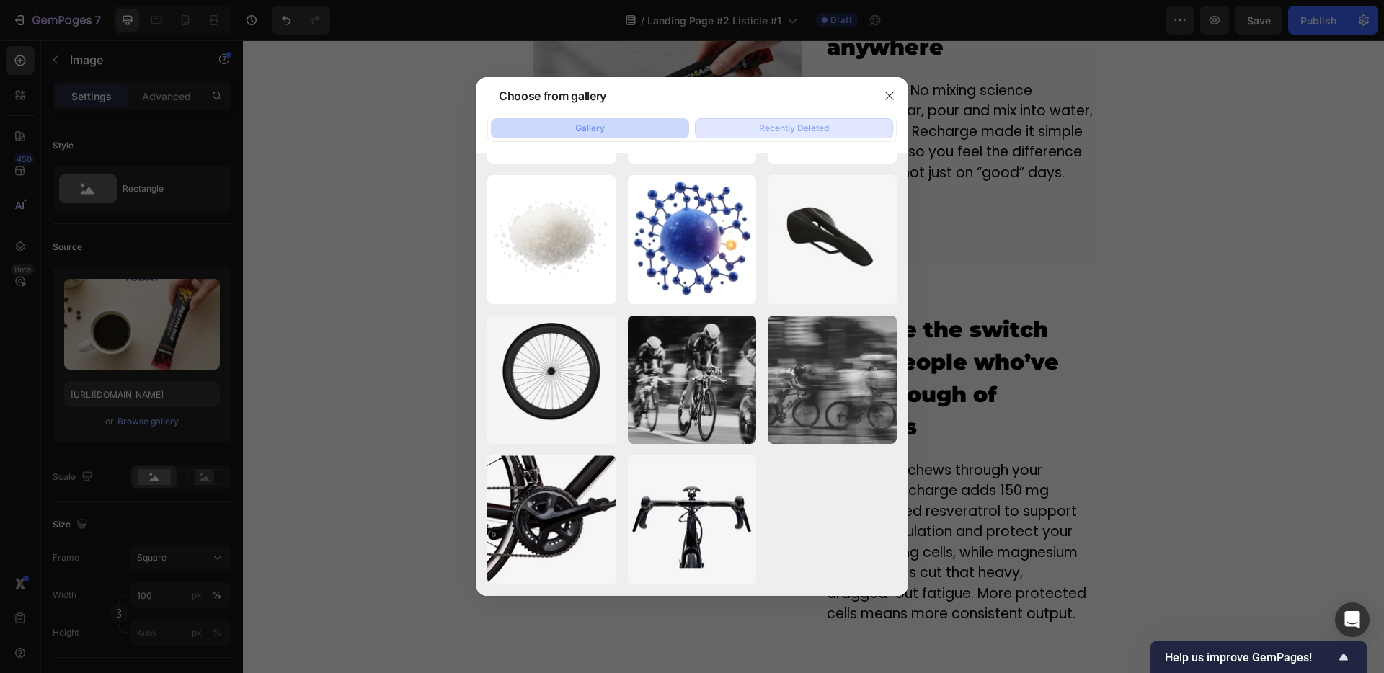
click at [733, 128] on button "Recently Deleted" at bounding box center [794, 128] width 198 height 20
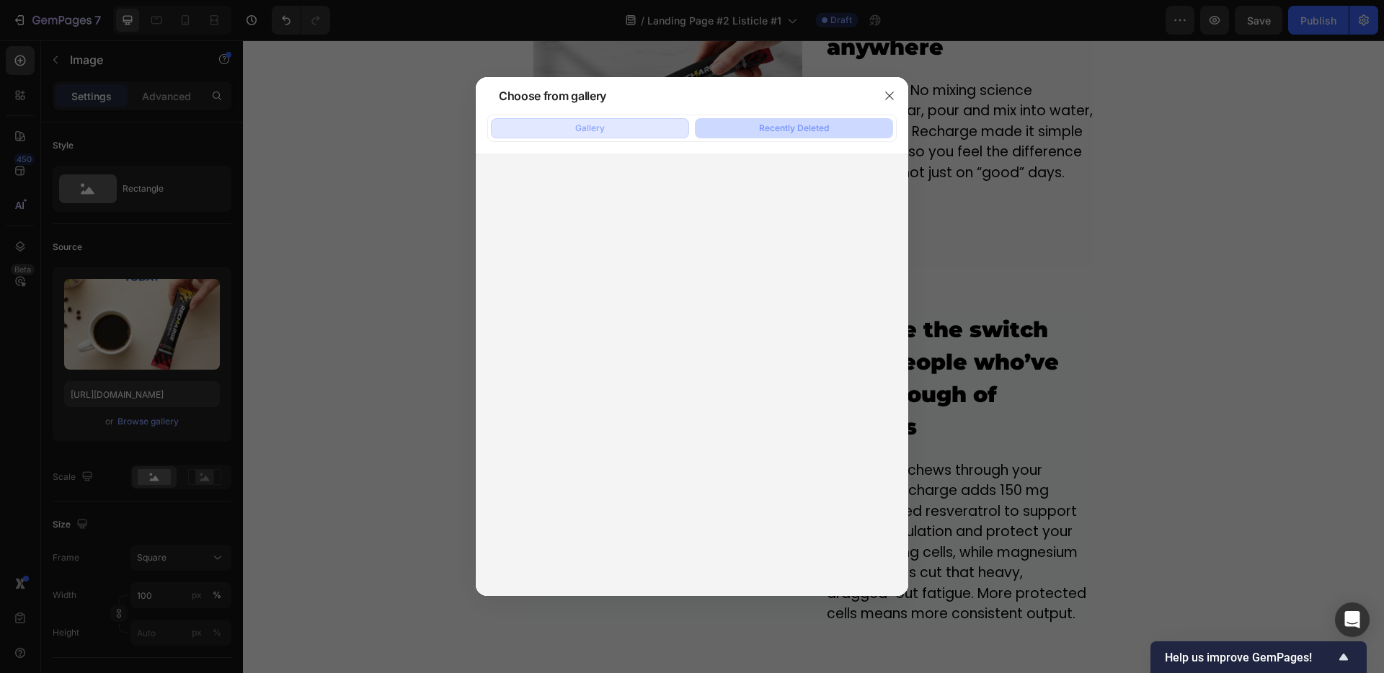
click at [625, 128] on button "Gallery" at bounding box center [590, 128] width 198 height 20
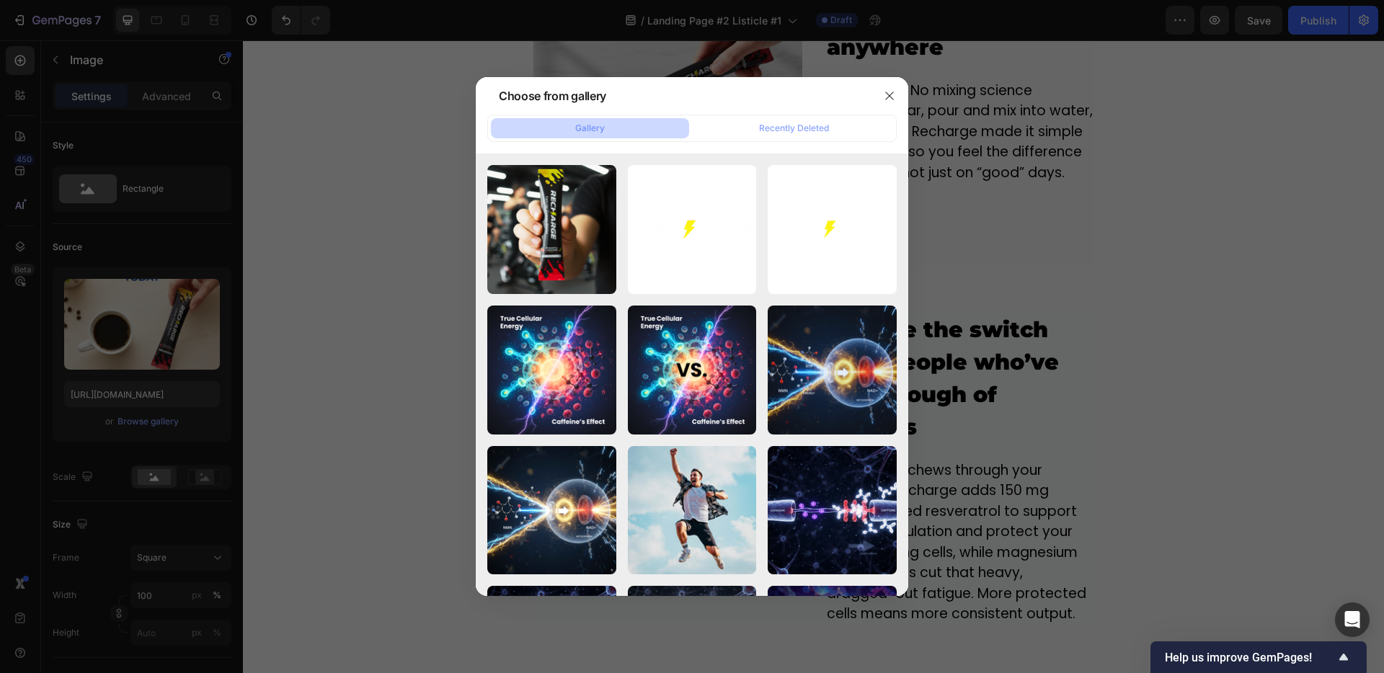
scroll to position [0, 0]
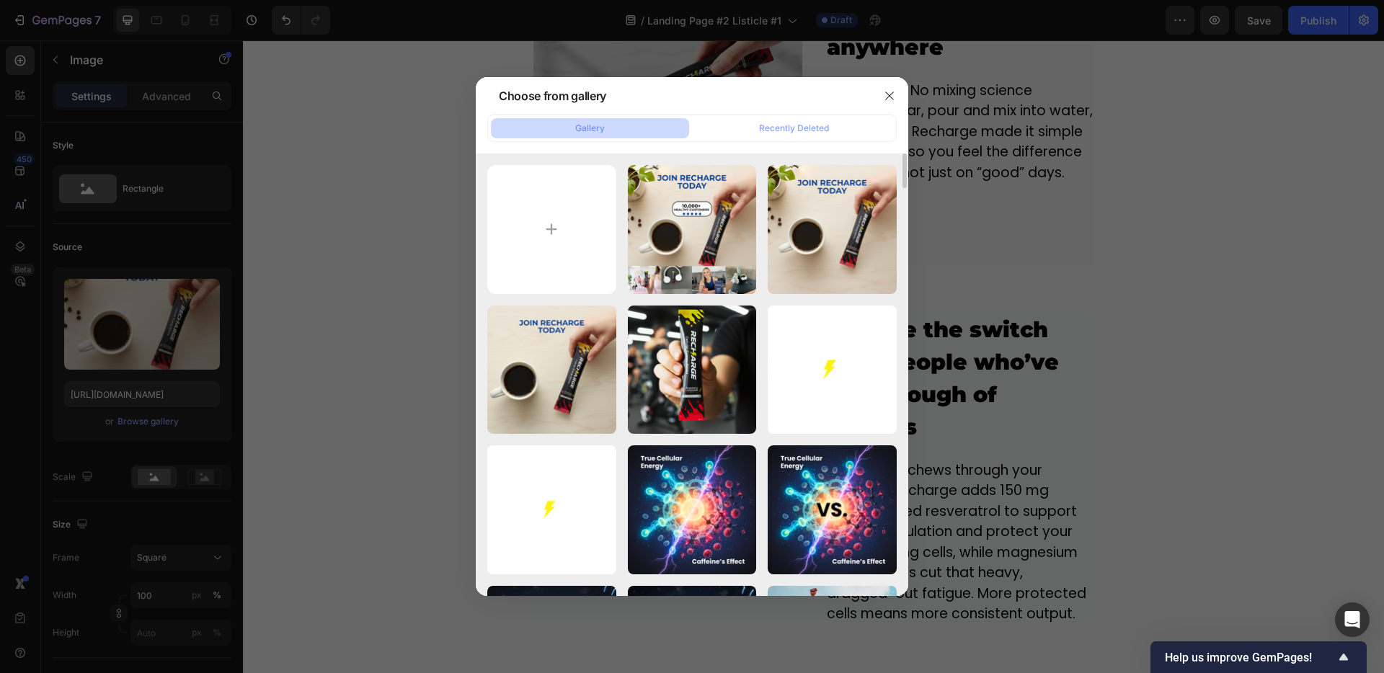
click at [412, 280] on div at bounding box center [692, 336] width 1384 height 673
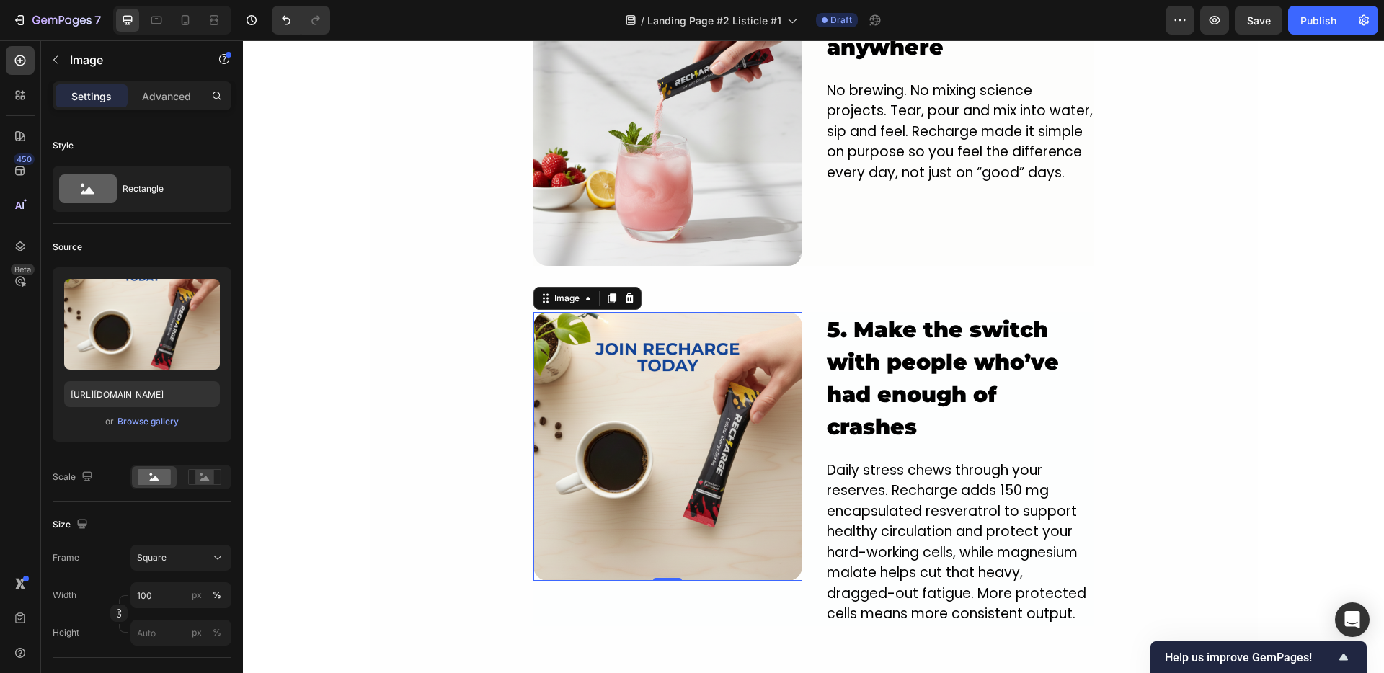
click at [743, 361] on img at bounding box center [667, 446] width 269 height 269
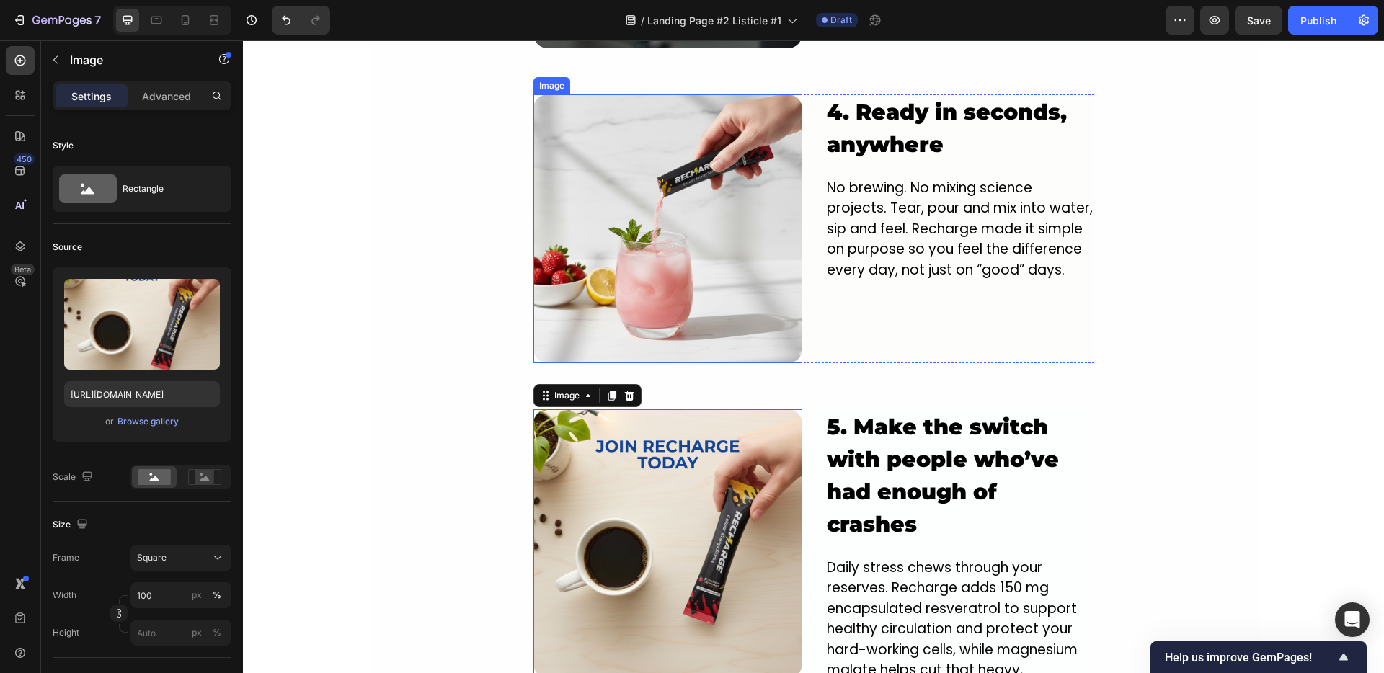
scroll to position [2128, 0]
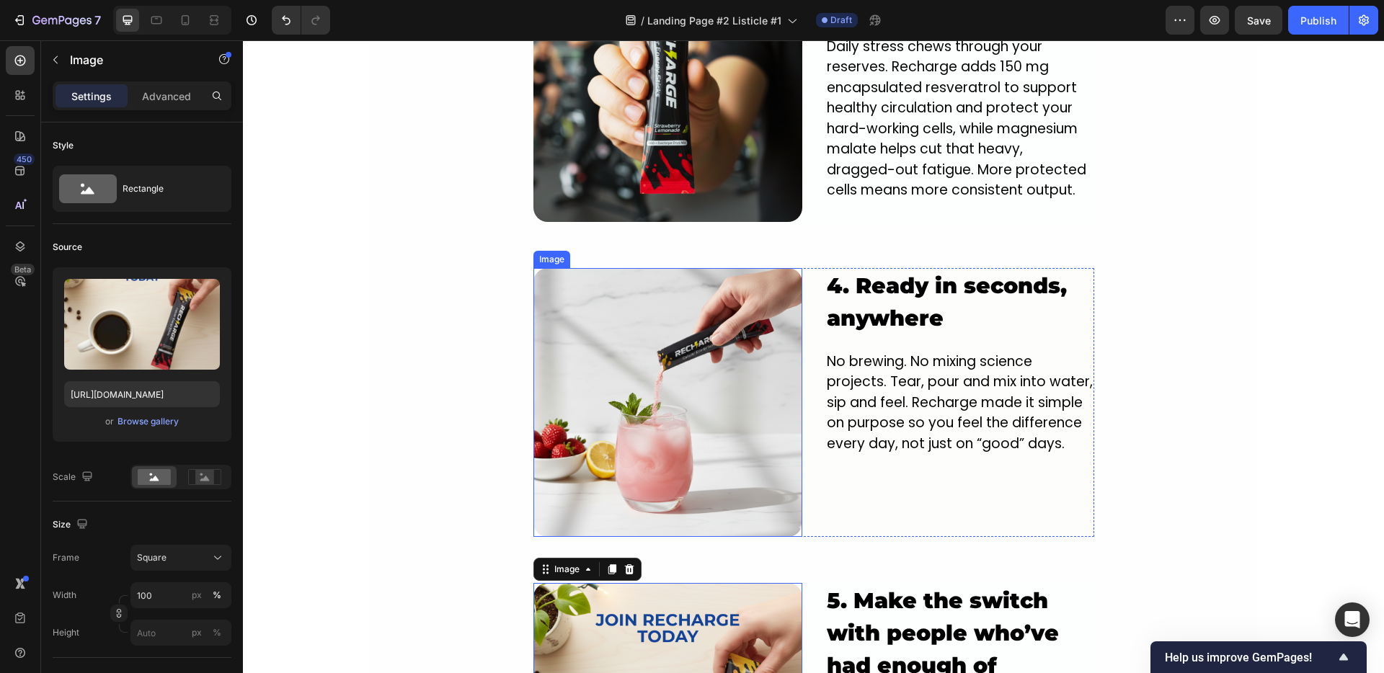
click at [624, 293] on img at bounding box center [667, 402] width 269 height 269
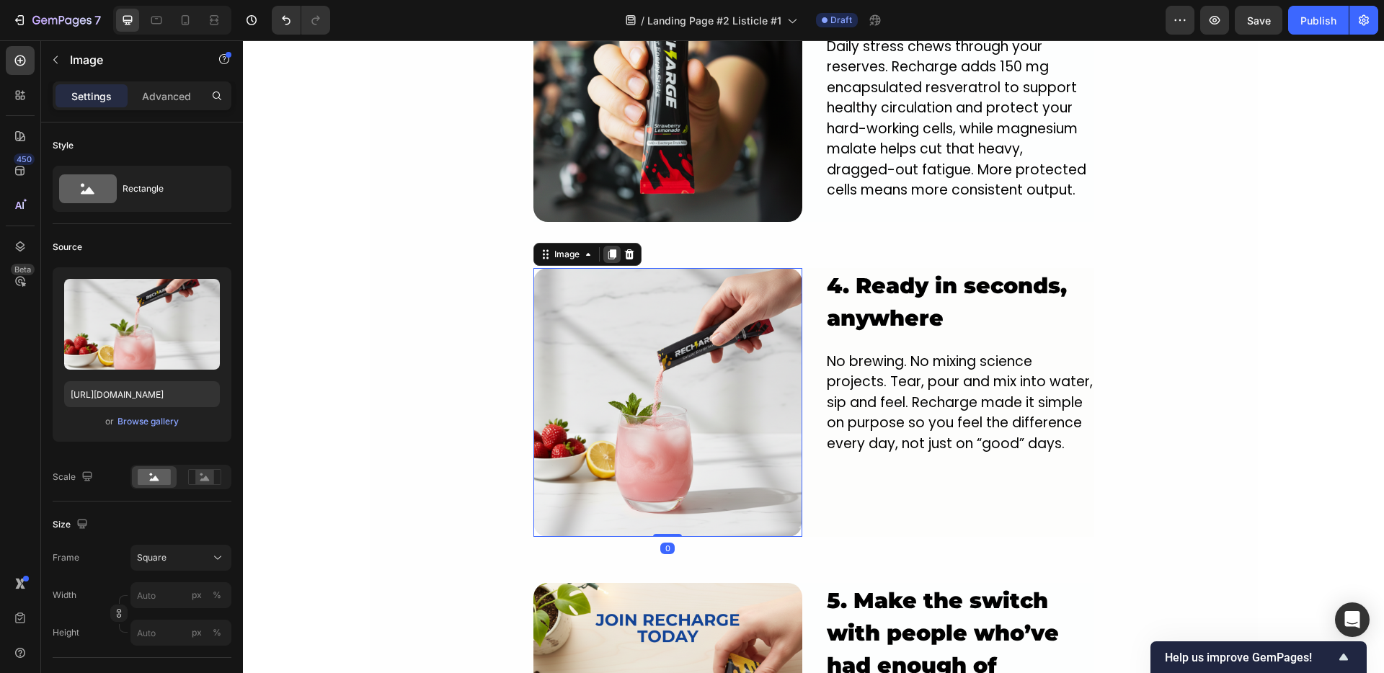
click at [610, 249] on icon at bounding box center [612, 255] width 12 height 12
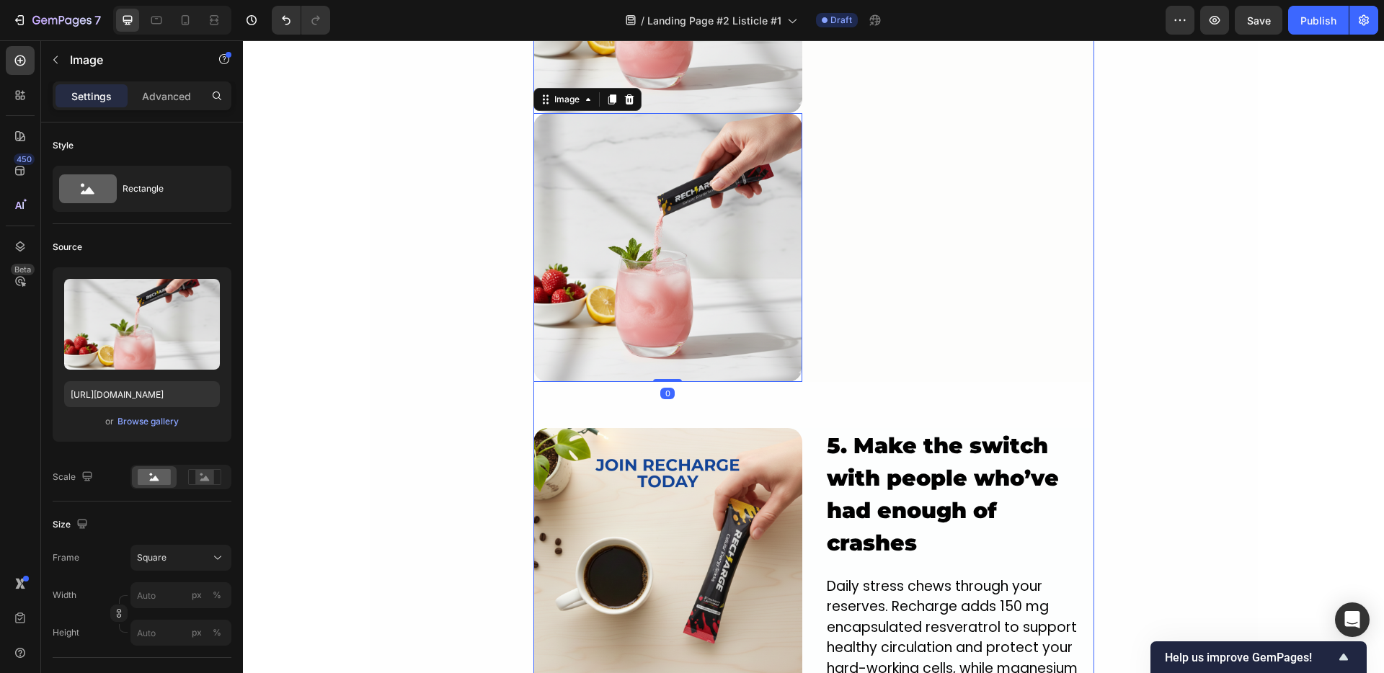
scroll to position [2760, 0]
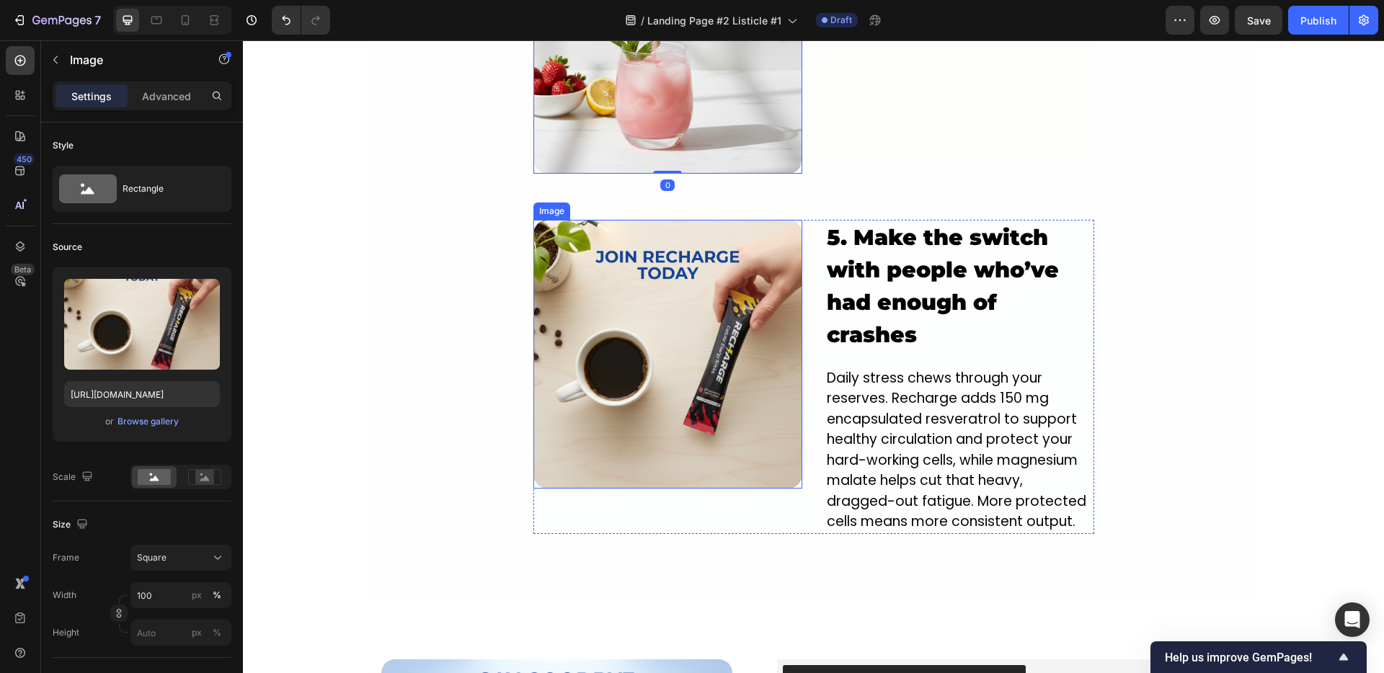
click at [644, 443] on img at bounding box center [667, 354] width 269 height 269
click at [624, 201] on icon at bounding box center [628, 206] width 9 height 10
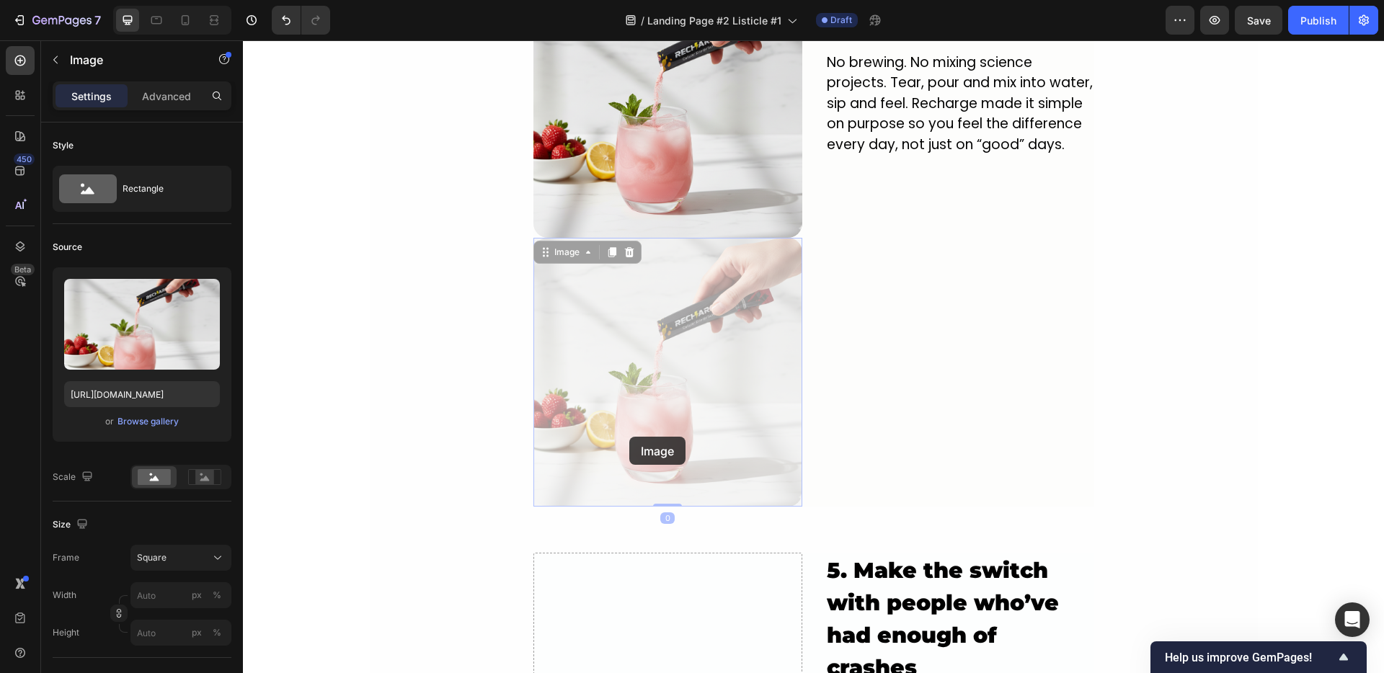
scroll to position [2393, 0]
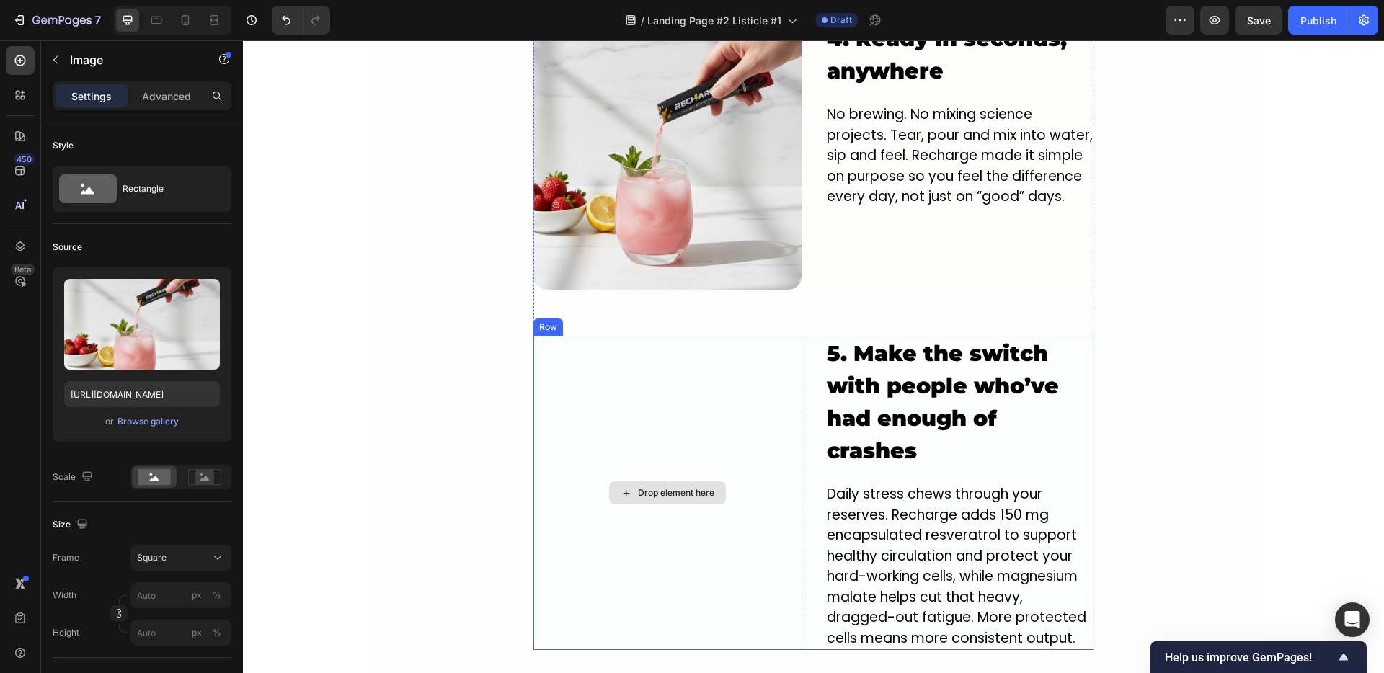
scroll to position [2396, 0]
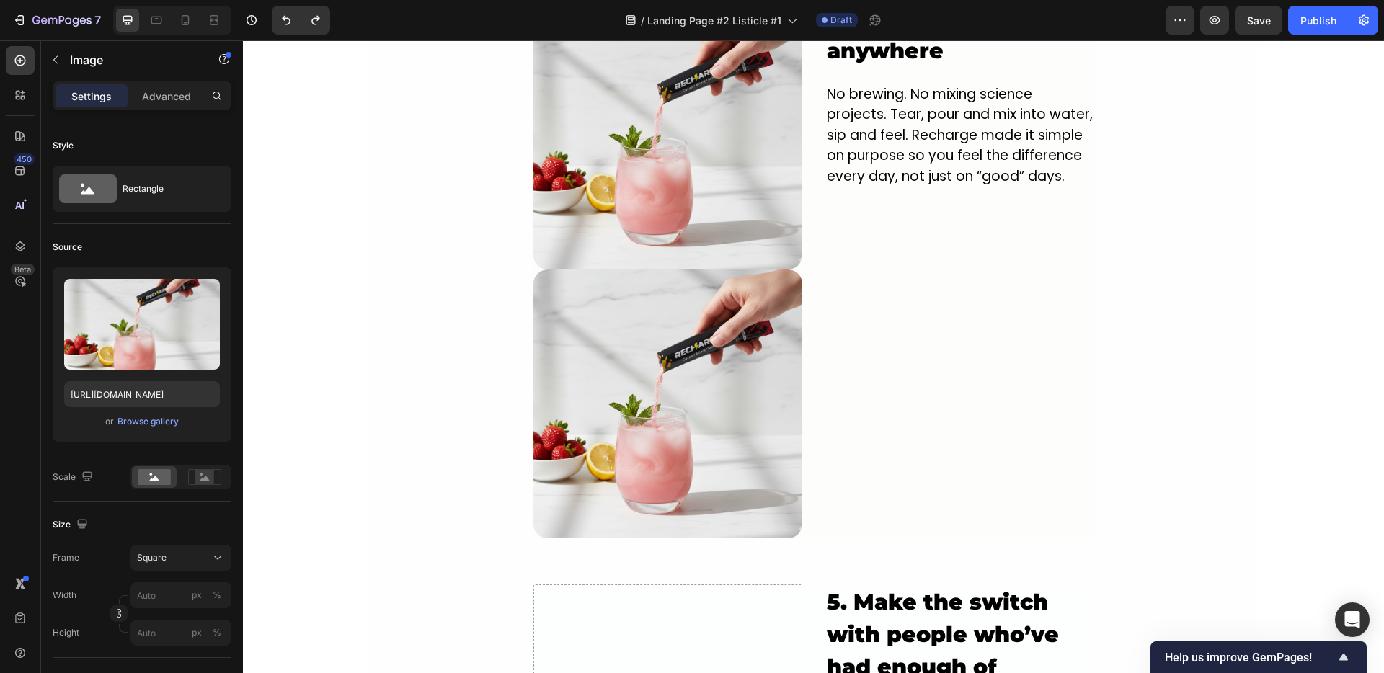
click at [633, 321] on img at bounding box center [667, 404] width 269 height 269
click at [634, 307] on img at bounding box center [667, 404] width 269 height 269
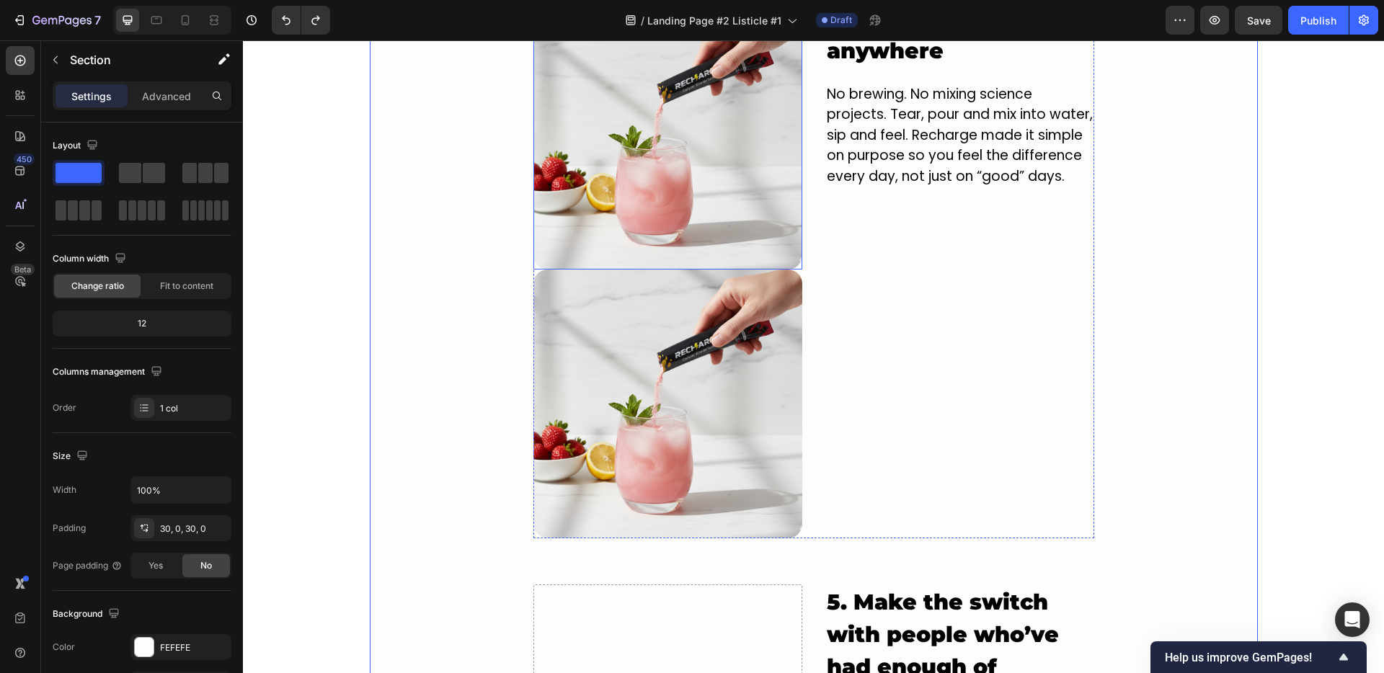
click at [598, 210] on img at bounding box center [667, 135] width 269 height 269
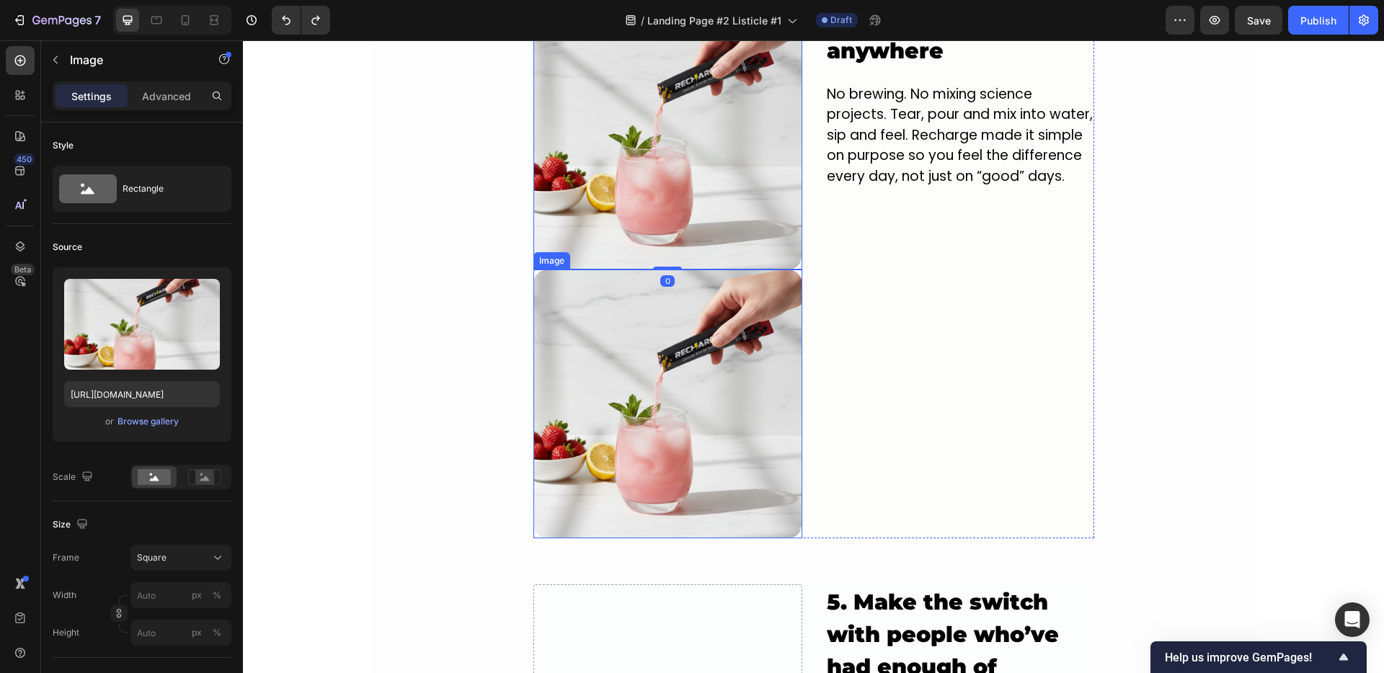
click at [566, 321] on img at bounding box center [667, 404] width 269 height 269
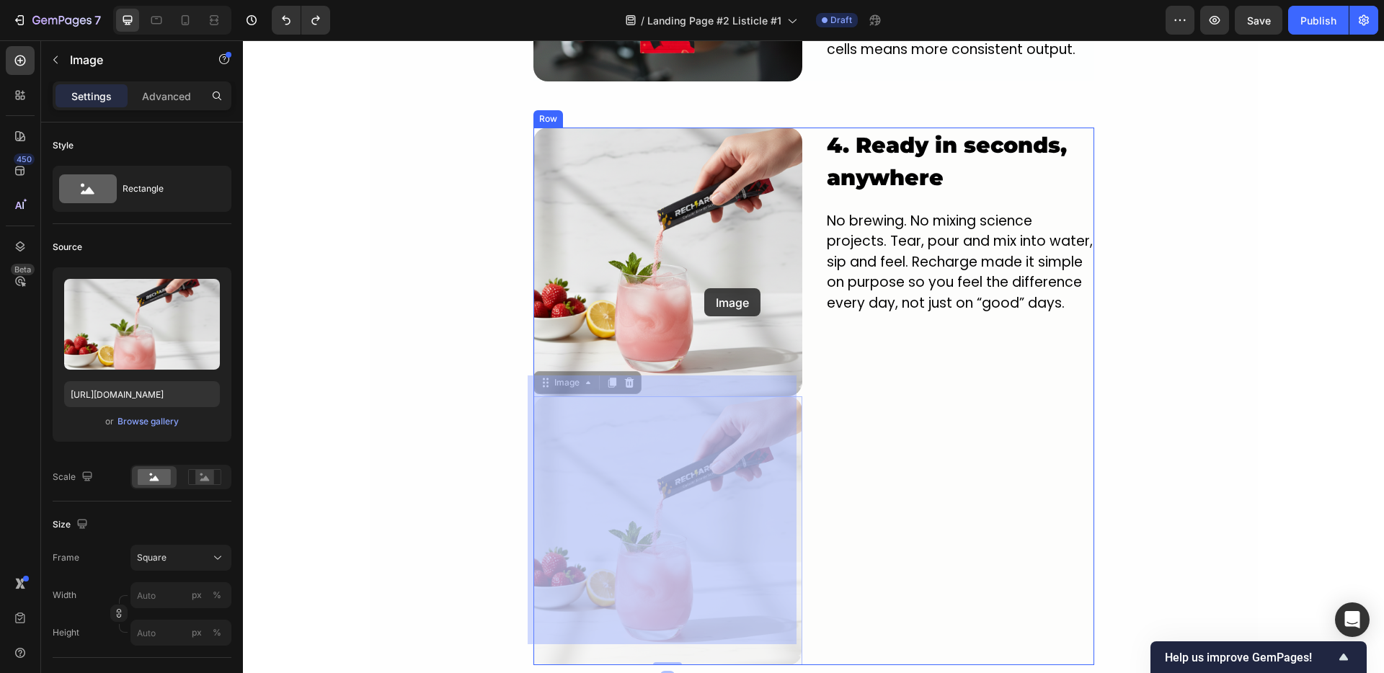
scroll to position [2160, 0]
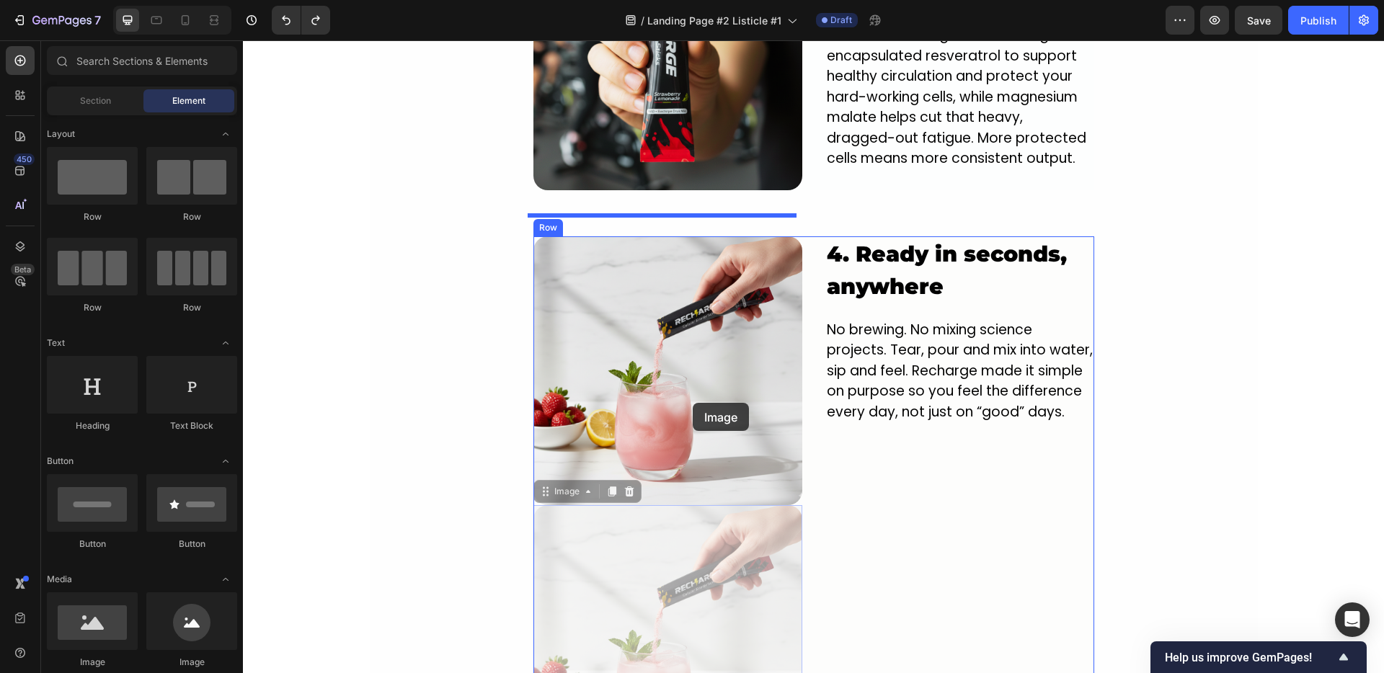
drag, startPoint x: 650, startPoint y: 125, endPoint x: 679, endPoint y: 388, distance: 265.4
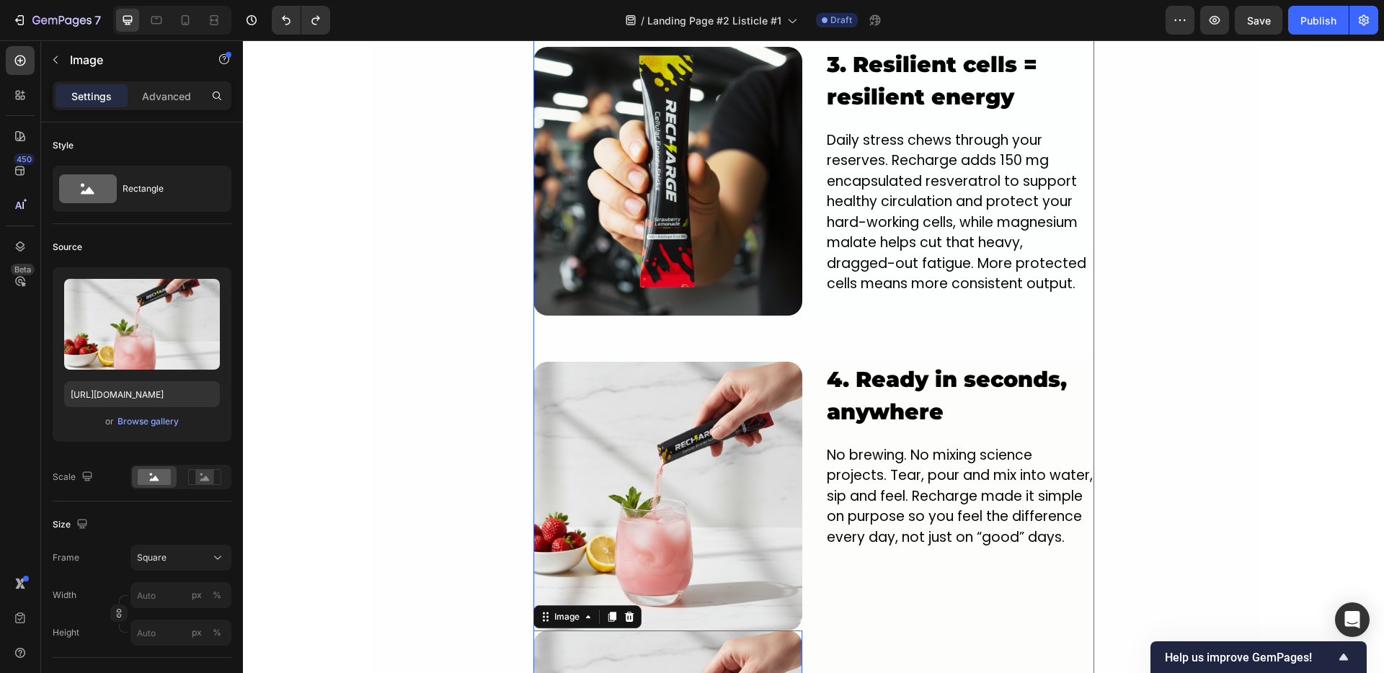
scroll to position [2033, 0]
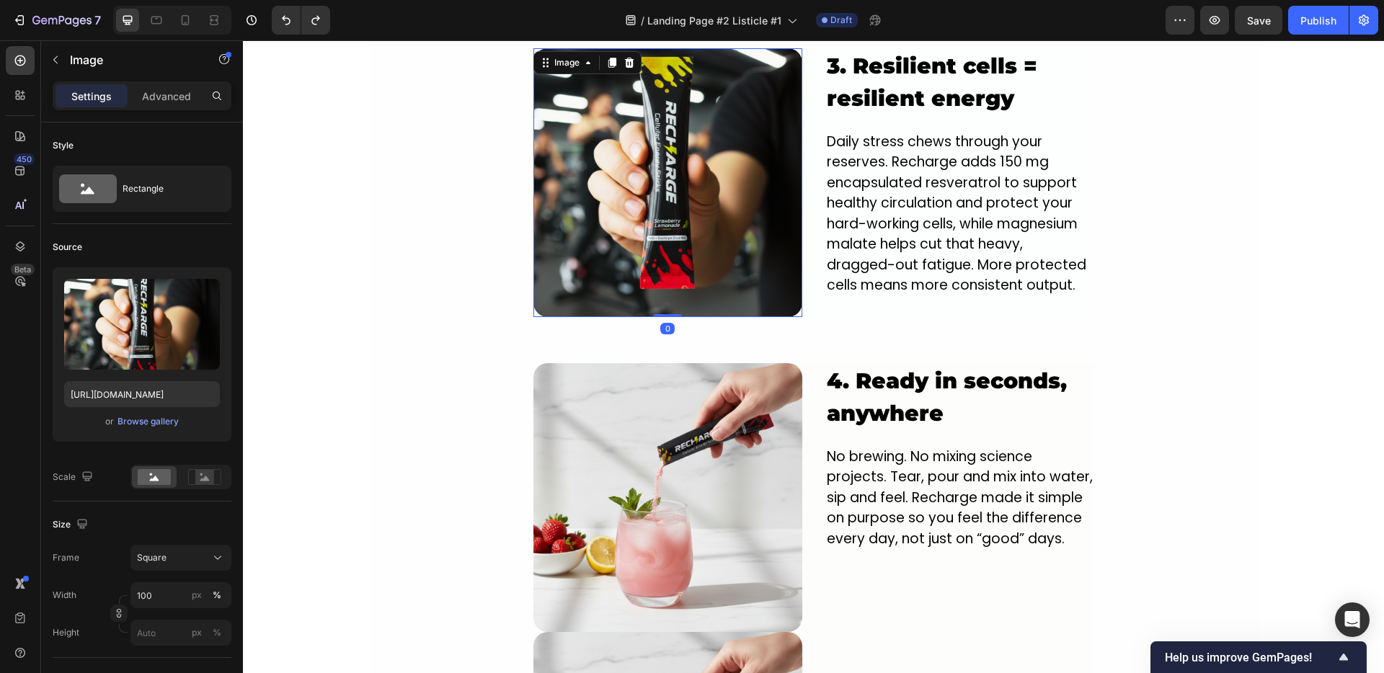
click at [621, 154] on img at bounding box center [667, 182] width 269 height 269
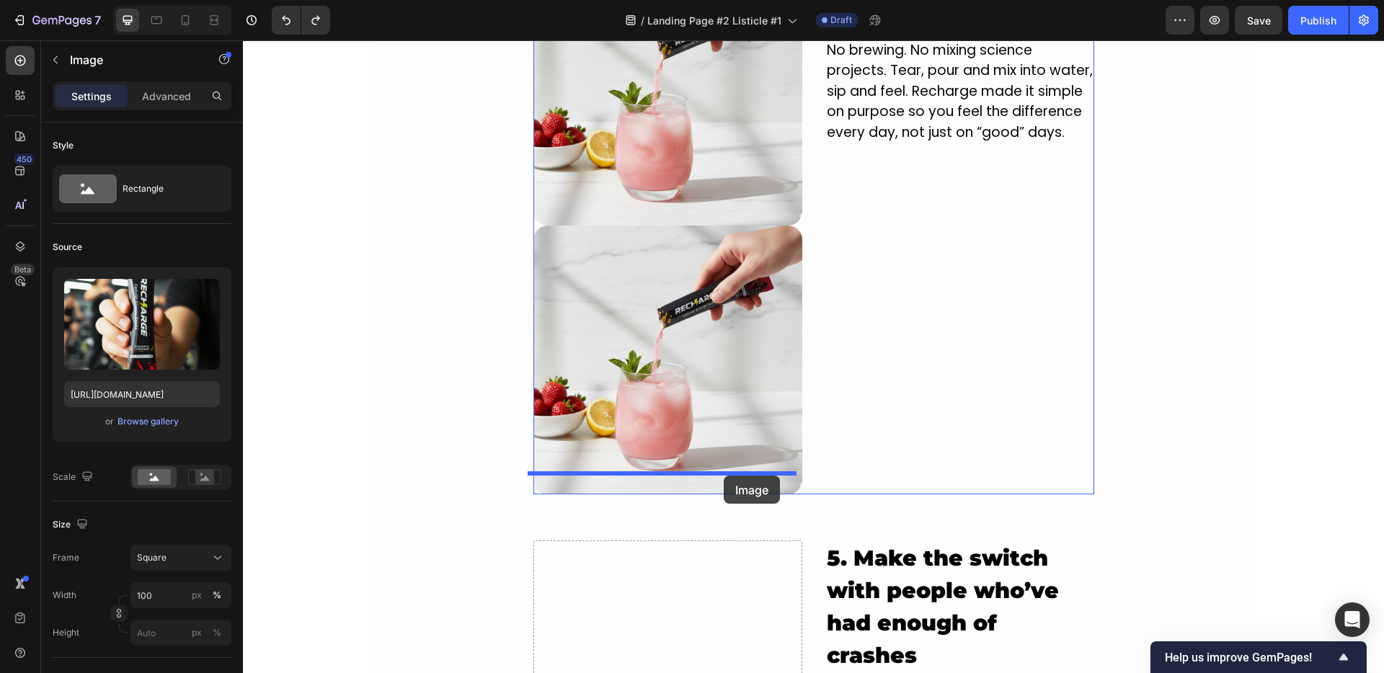
scroll to position [2585, 0]
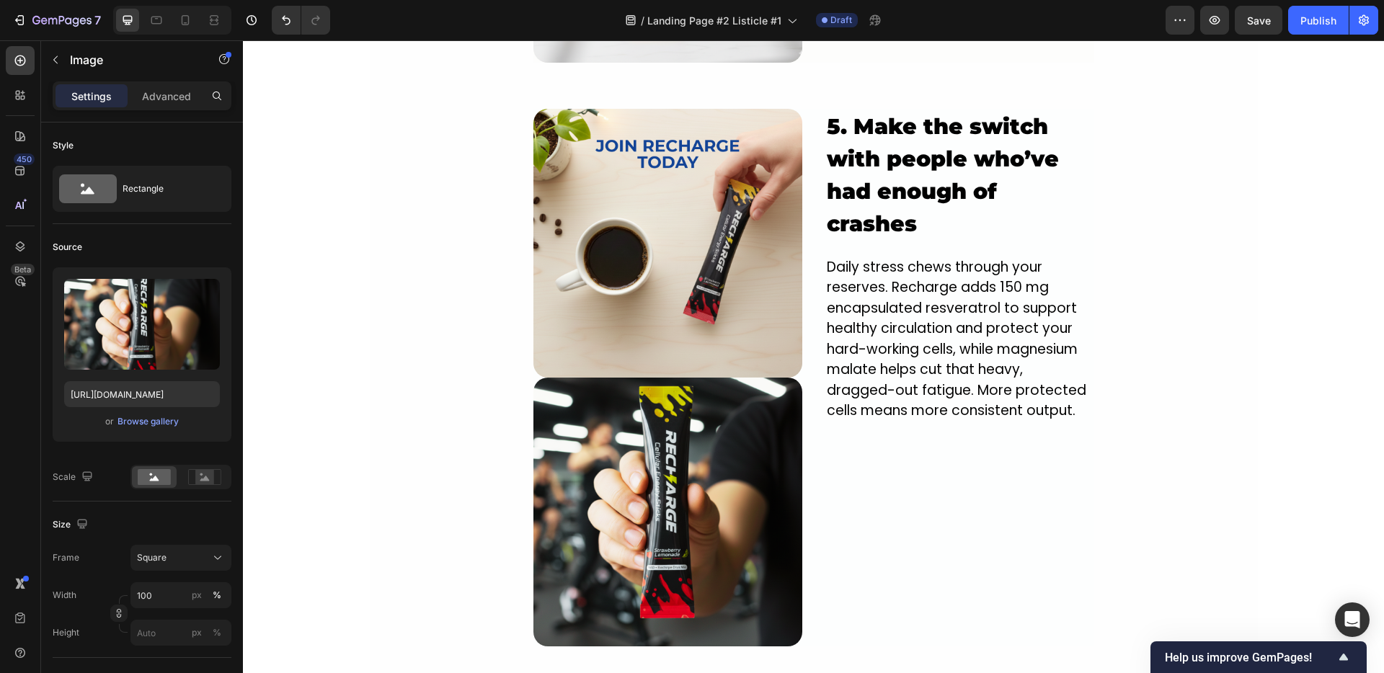
scroll to position [2755, 0]
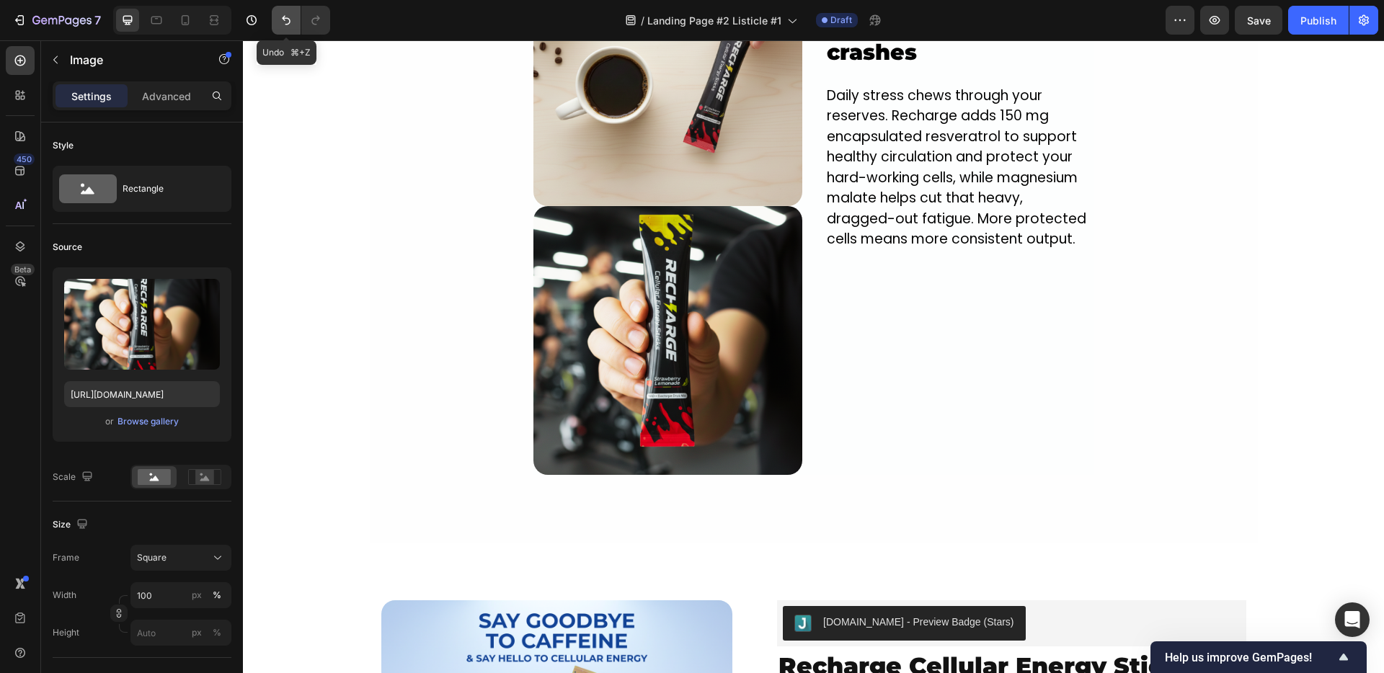
click at [293, 24] on icon "Undo/Redo" at bounding box center [286, 20] width 14 height 14
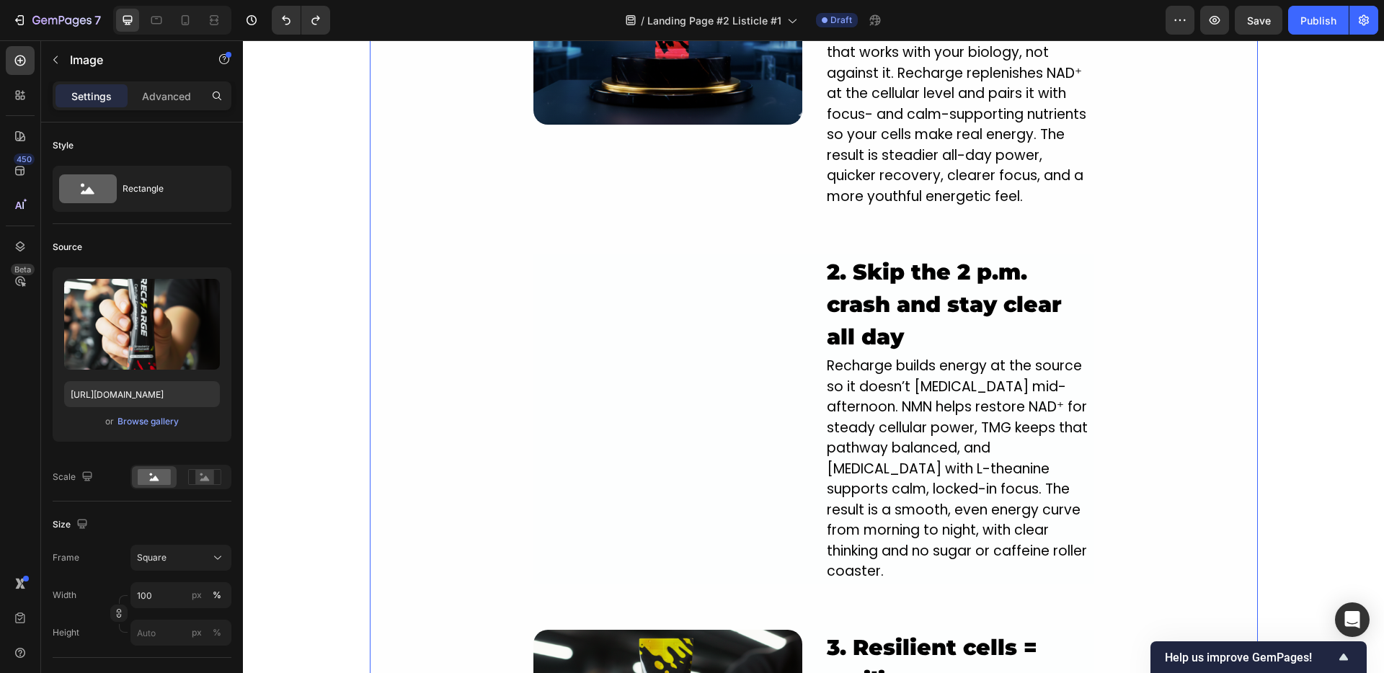
scroll to position [1454, 0]
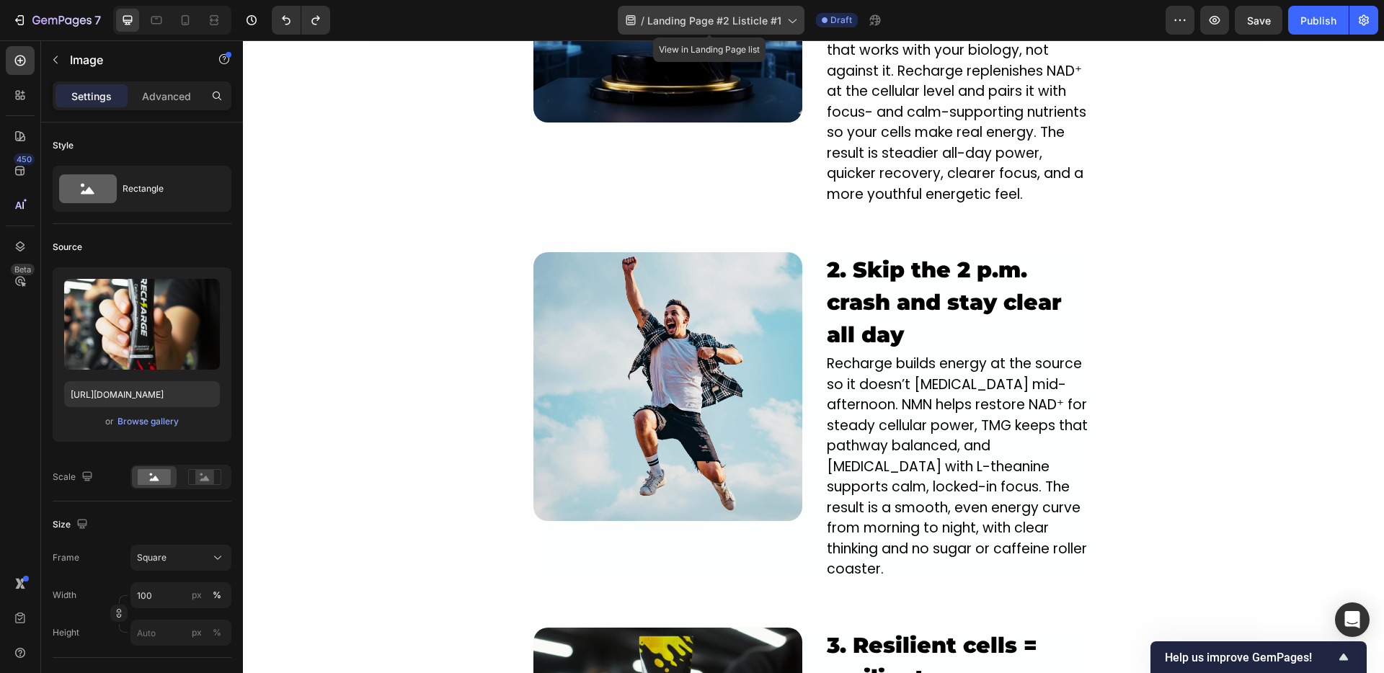
click at [674, 17] on span "Landing Page #2 Listicle #1" at bounding box center [714, 20] width 134 height 15
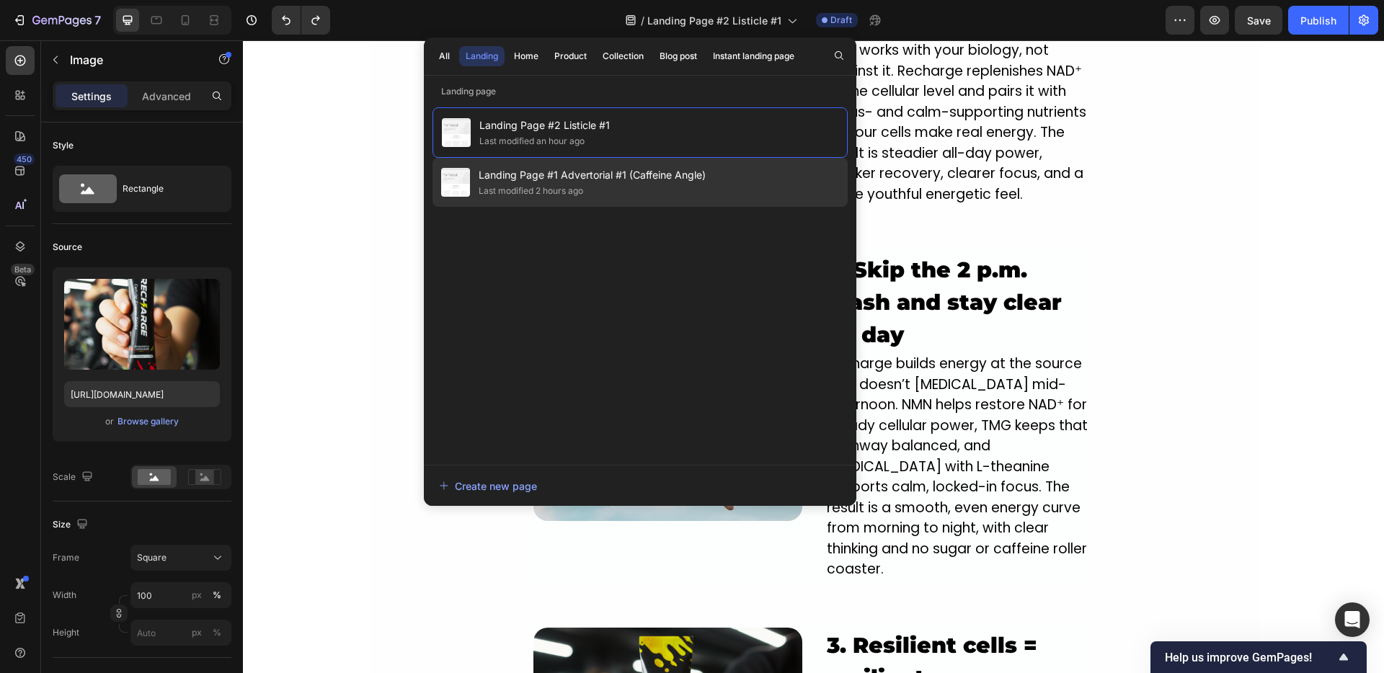
click at [532, 164] on div "Landing Page #1 Advertorial #1 (Caffeine Angle) Last modified 2 hours ago" at bounding box center [639, 182] width 415 height 49
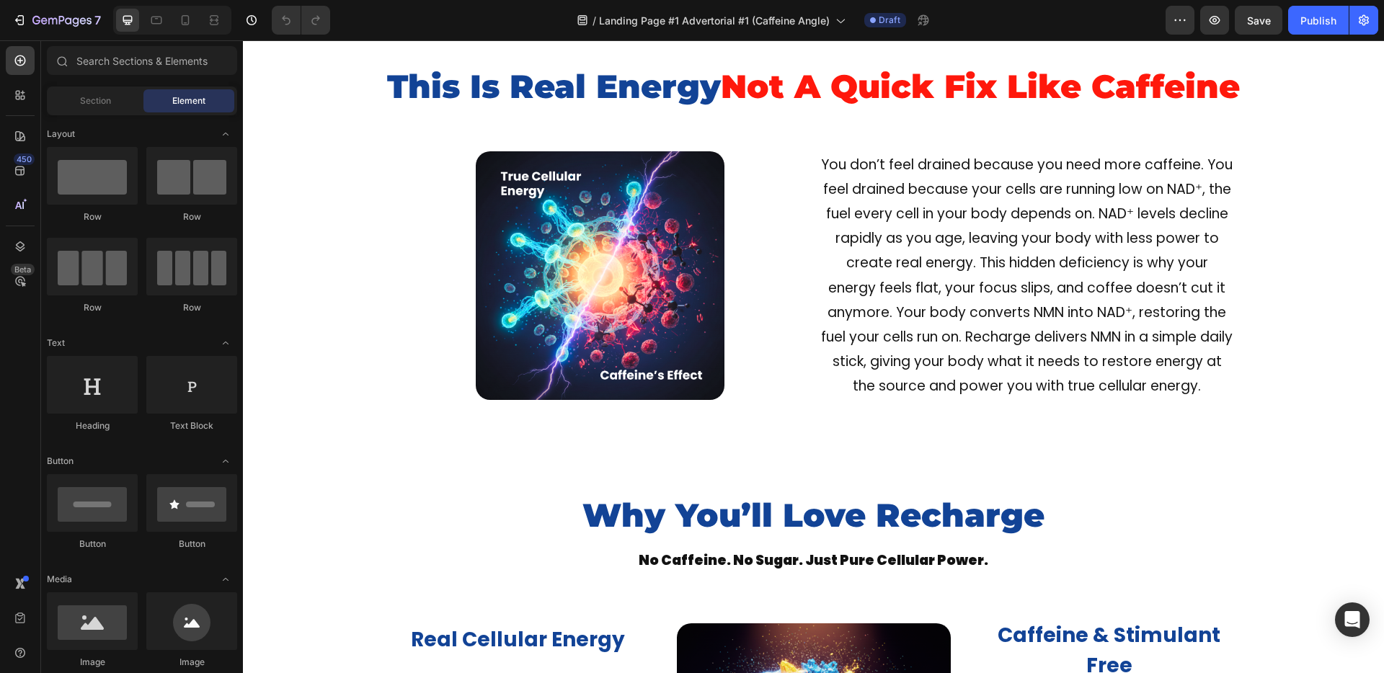
scroll to position [694, 0]
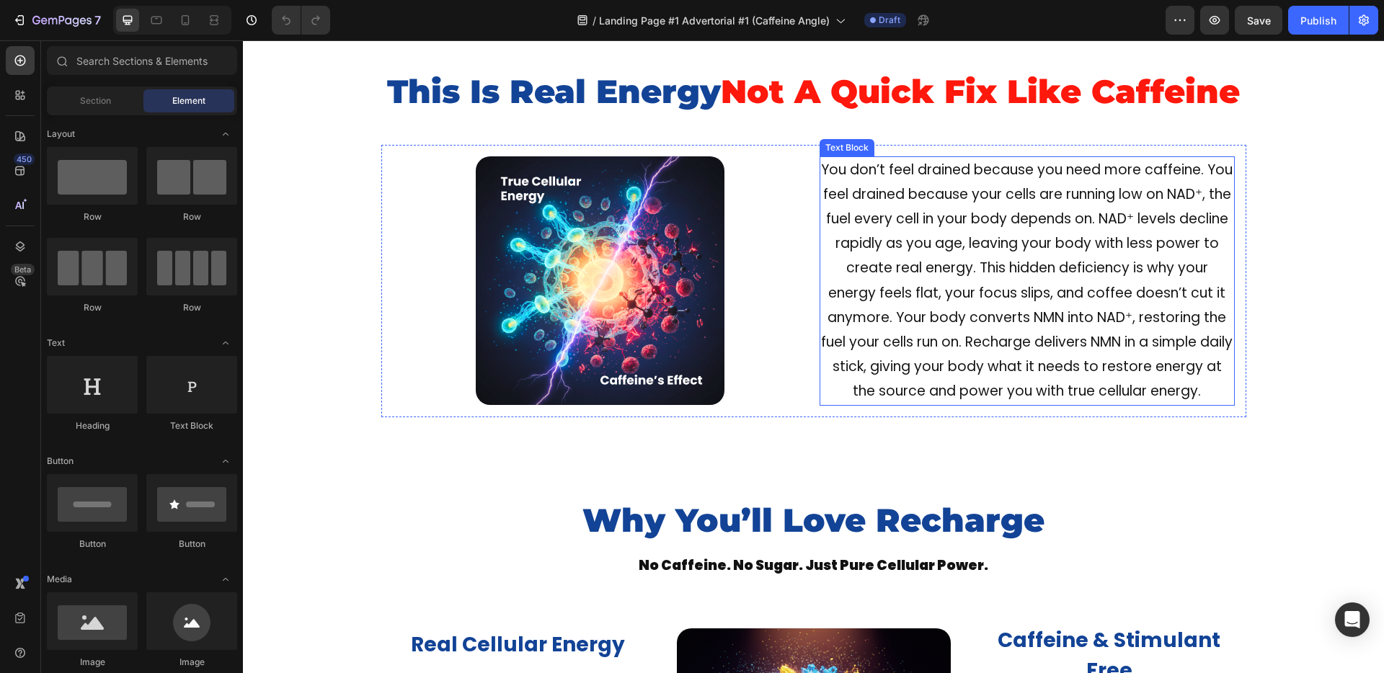
click at [858, 300] on p "You don’t feel drained because you need more caffeine. You feel drained because…" at bounding box center [1027, 281] width 412 height 246
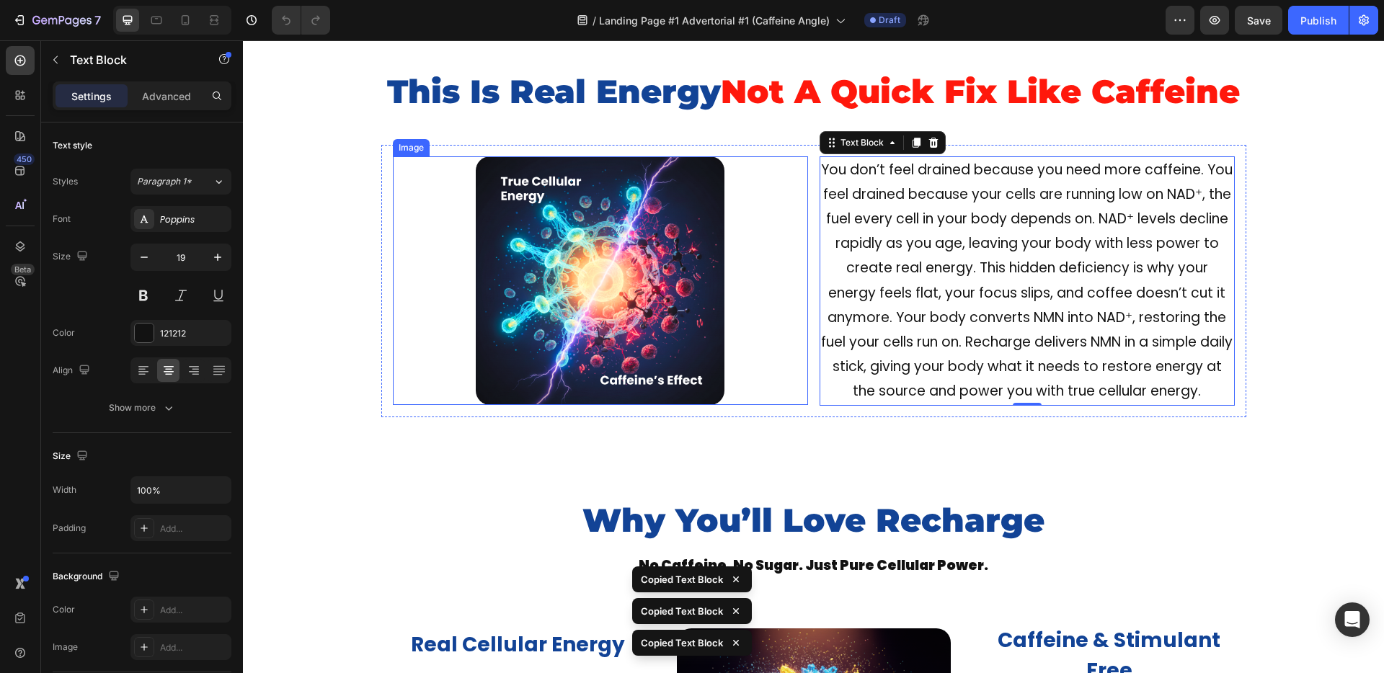
click at [397, 396] on div at bounding box center [600, 280] width 415 height 249
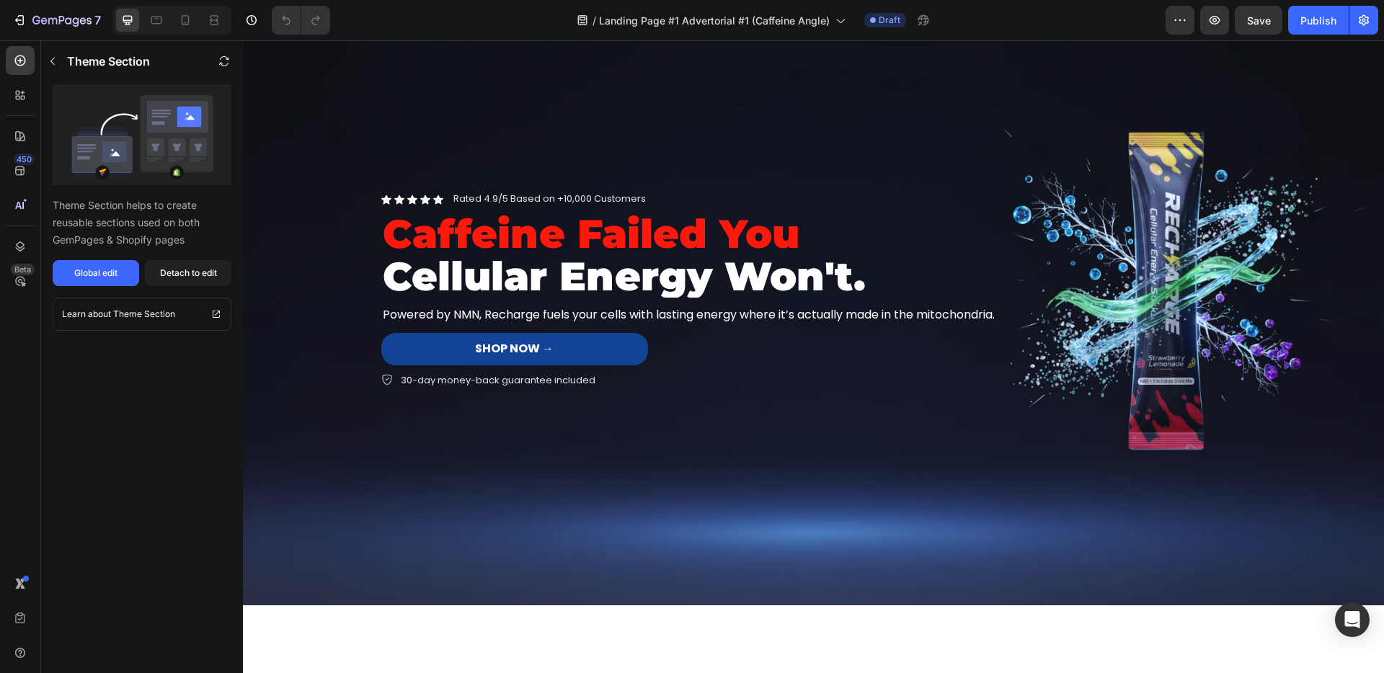
scroll to position [0, 0]
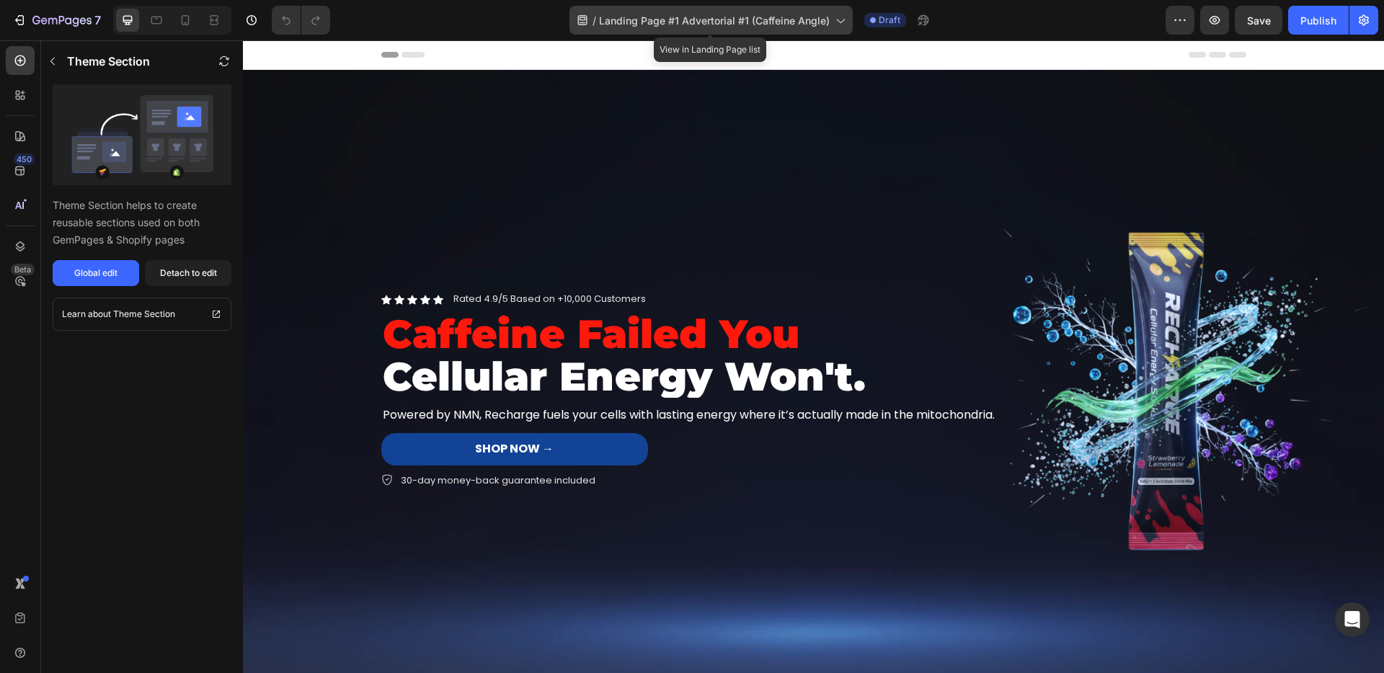
click at [781, 30] on div "/ Landing Page #1 Advertorial #1 (Caffeine Angle)" at bounding box center [710, 20] width 283 height 29
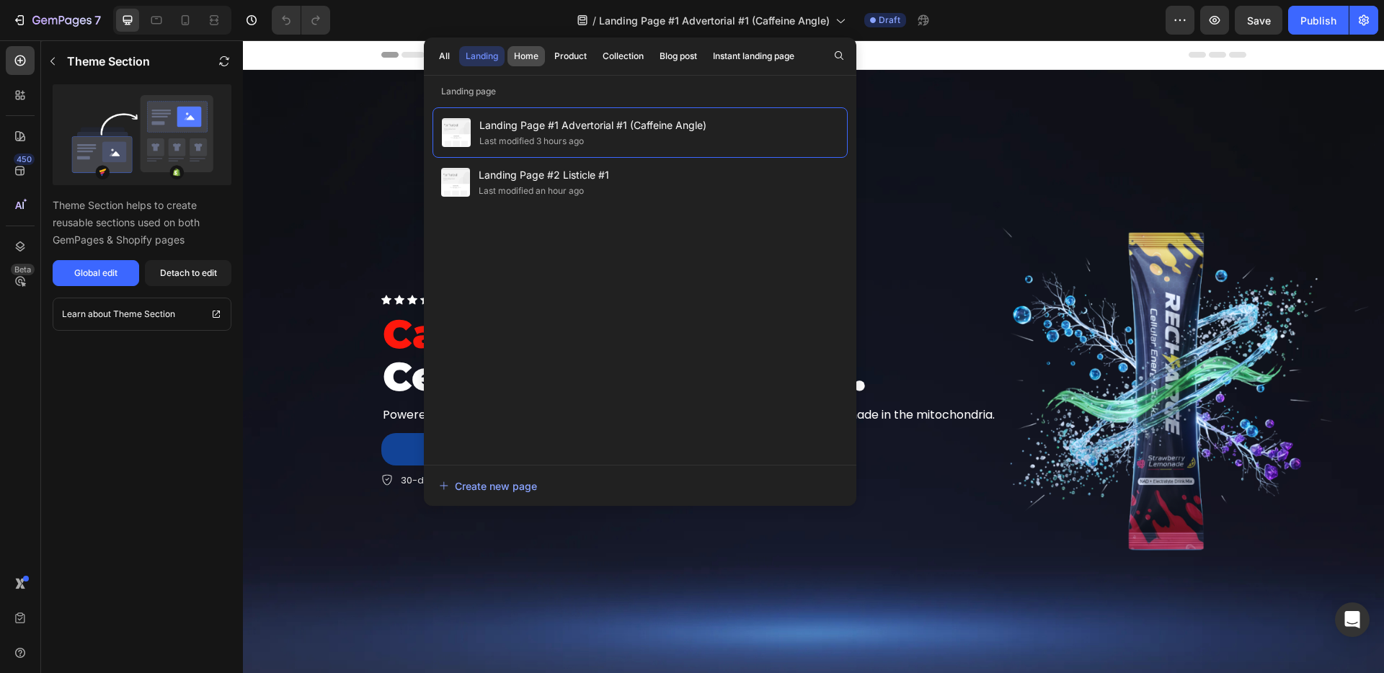
click at [517, 63] on button "Home" at bounding box center [525, 56] width 37 height 20
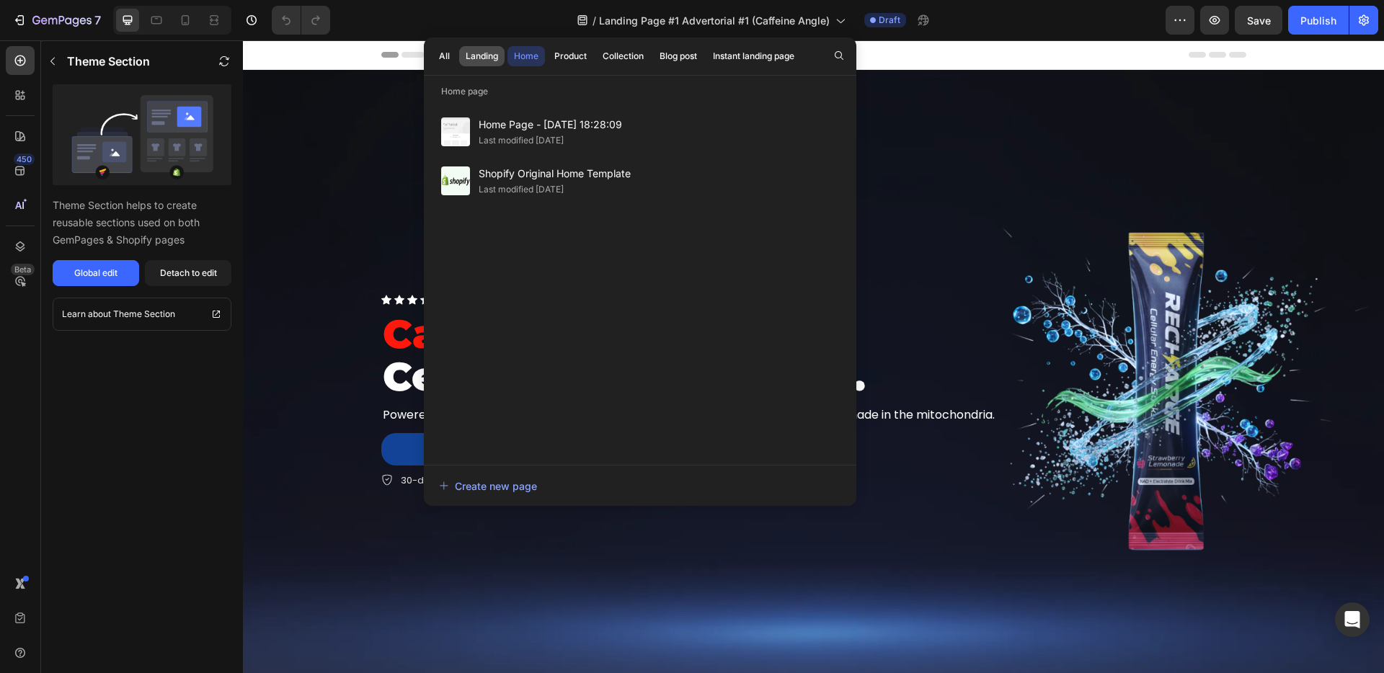
click at [468, 62] on button "Landing" at bounding box center [481, 56] width 45 height 20
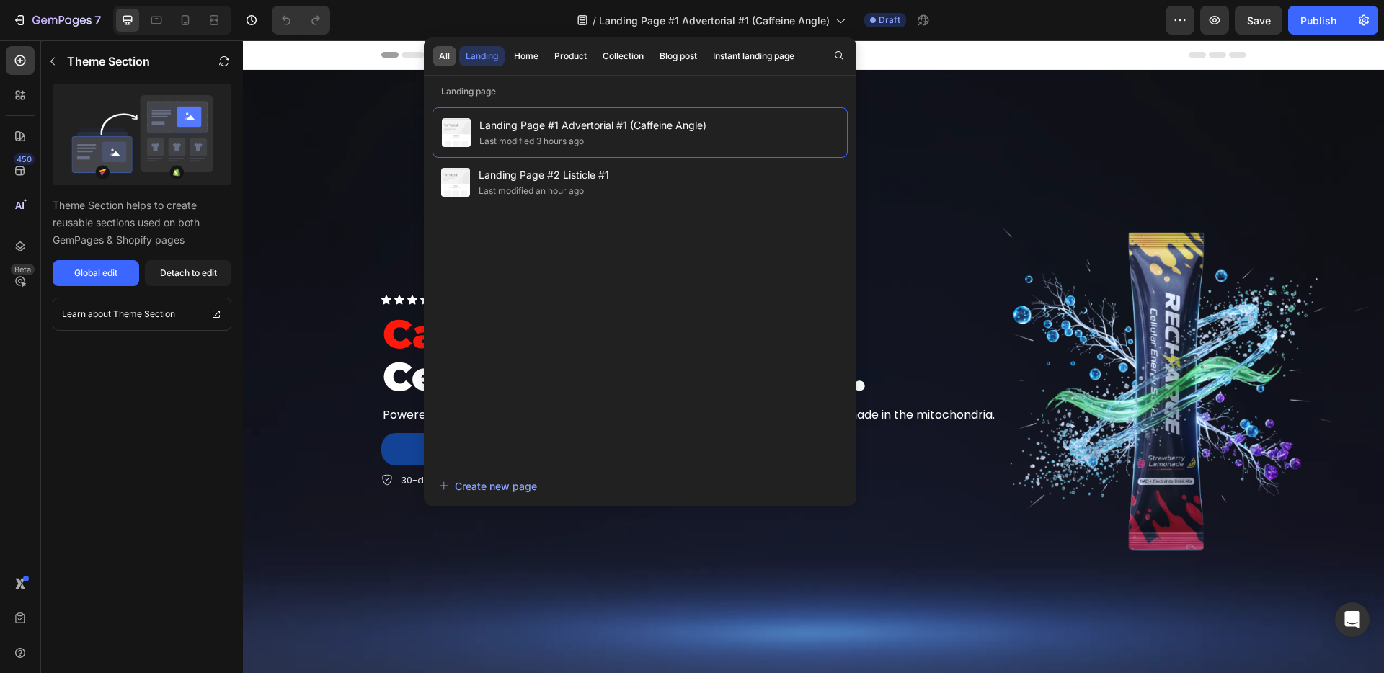
click at [447, 62] on div "All" at bounding box center [444, 56] width 11 height 13
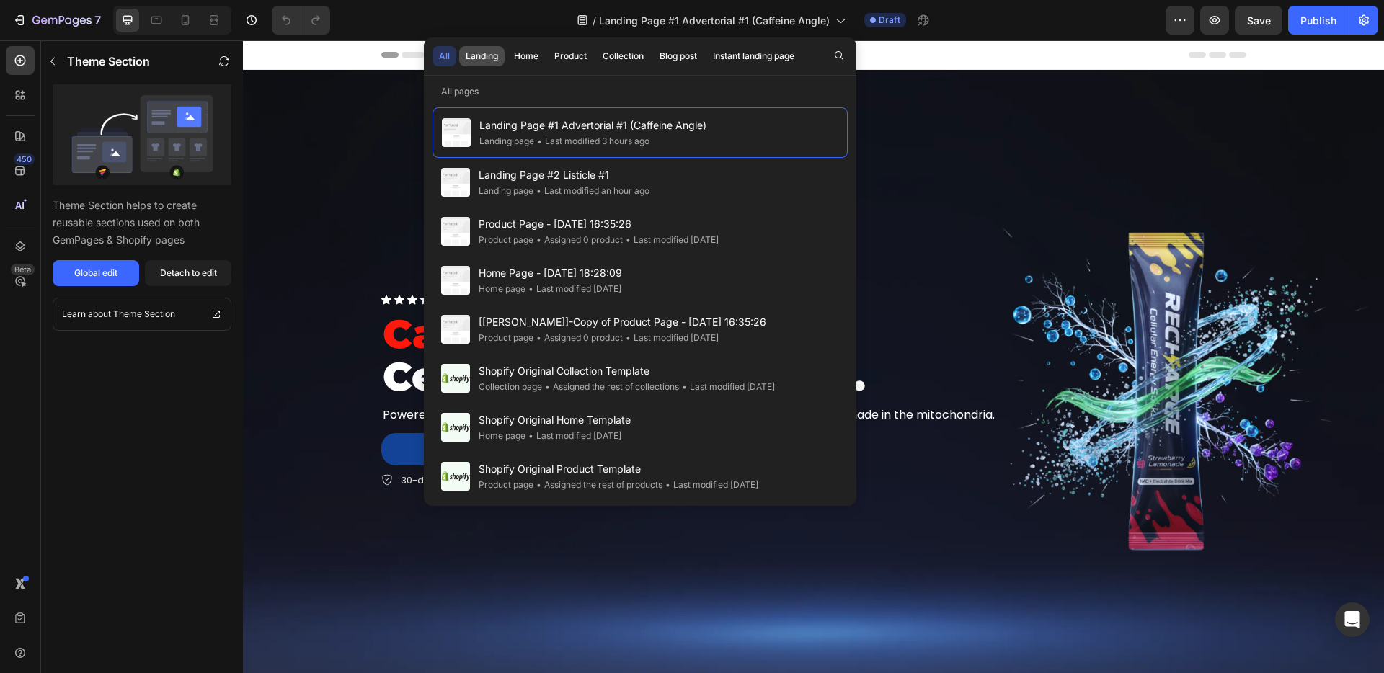
click at [474, 62] on div "Landing" at bounding box center [482, 56] width 32 height 13
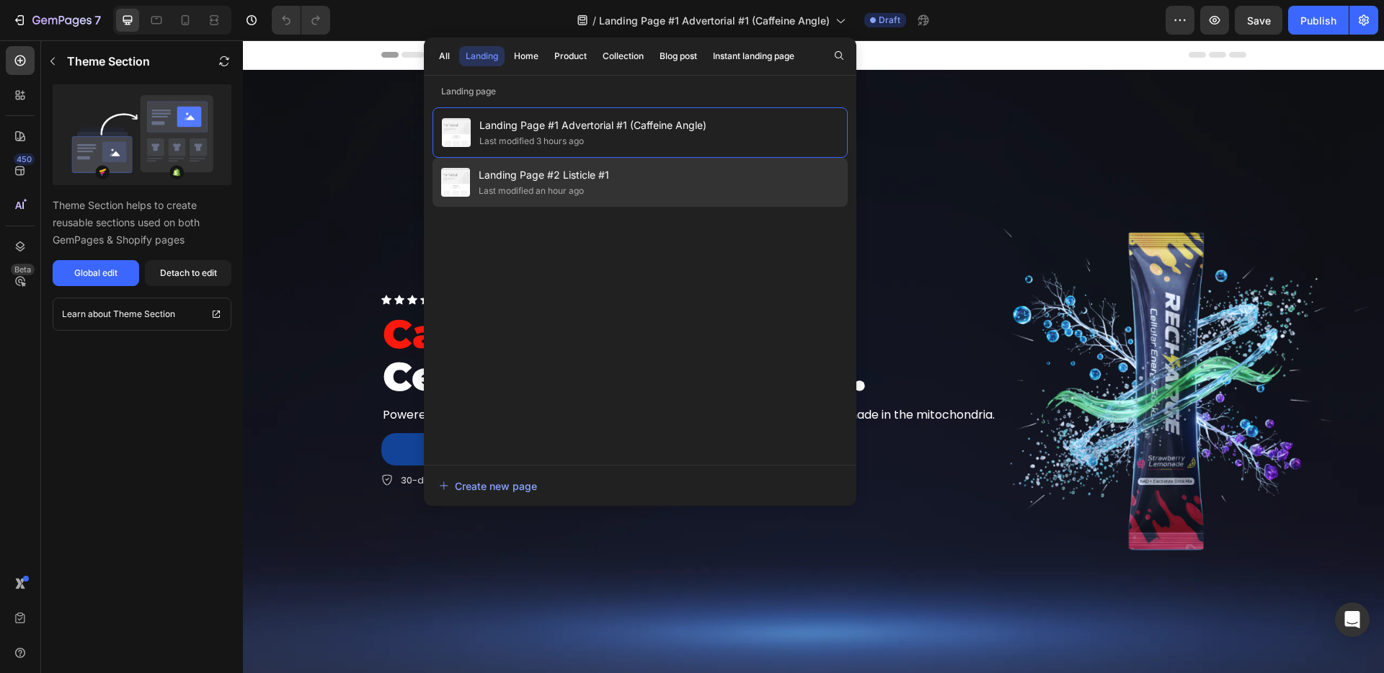
click at [496, 180] on span "Landing Page #2 Listicle #1" at bounding box center [544, 174] width 130 height 17
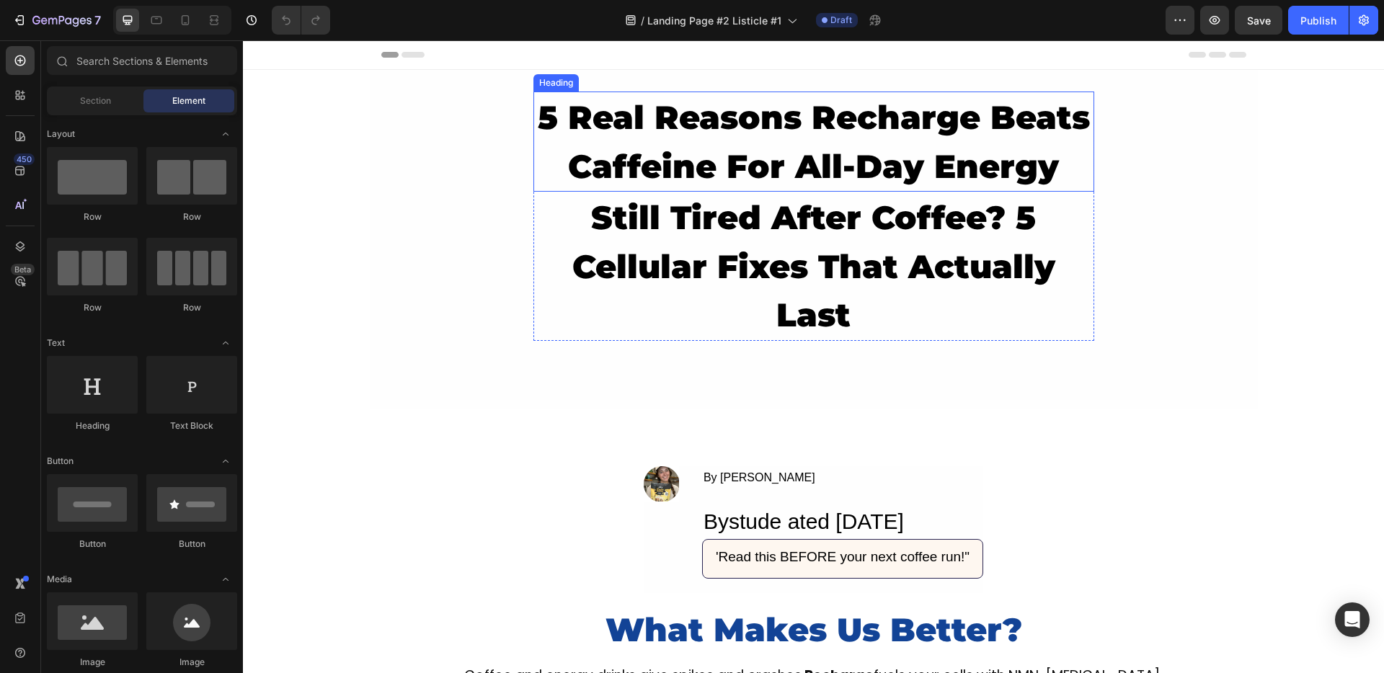
click at [643, 153] on h2 "5 Real Reasons Recharge Beats Caffeine For All-Day Energy" at bounding box center [813, 142] width 561 height 100
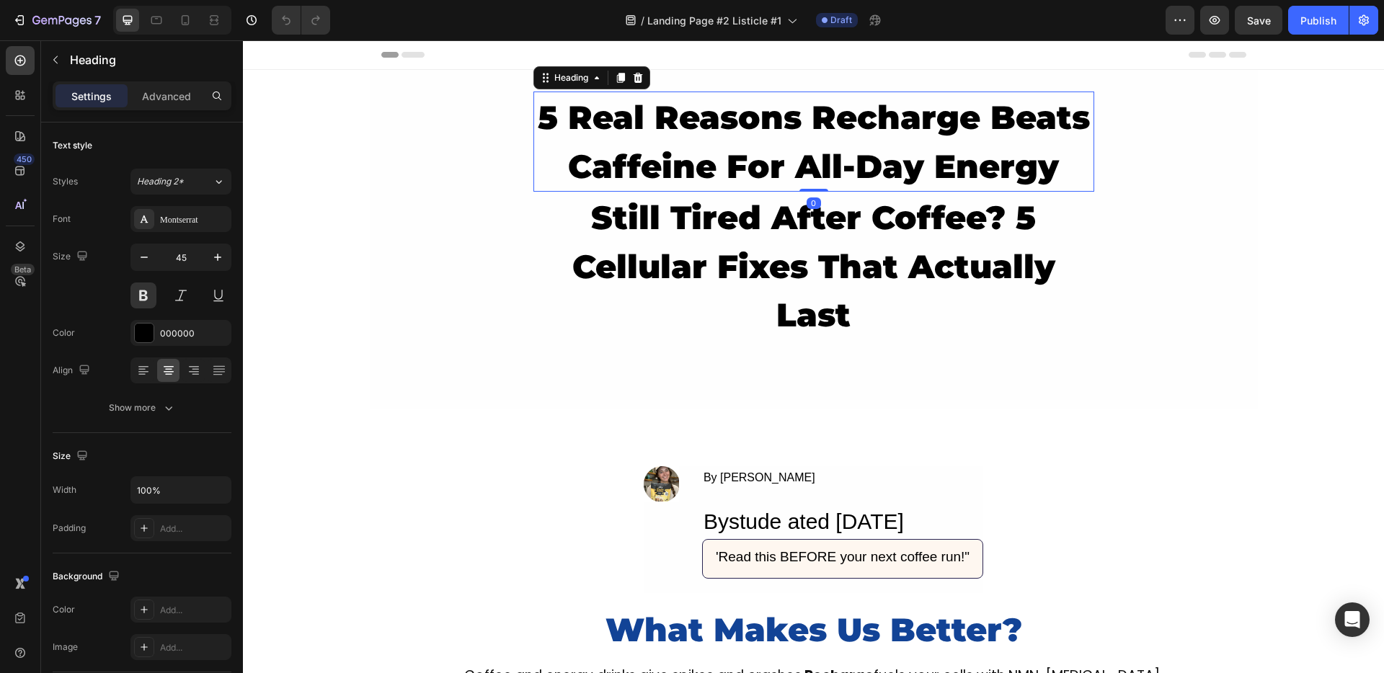
click at [643, 153] on h2 "5 Real Reasons Recharge Beats Caffeine For All-Day Energy" at bounding box center [813, 142] width 561 height 100
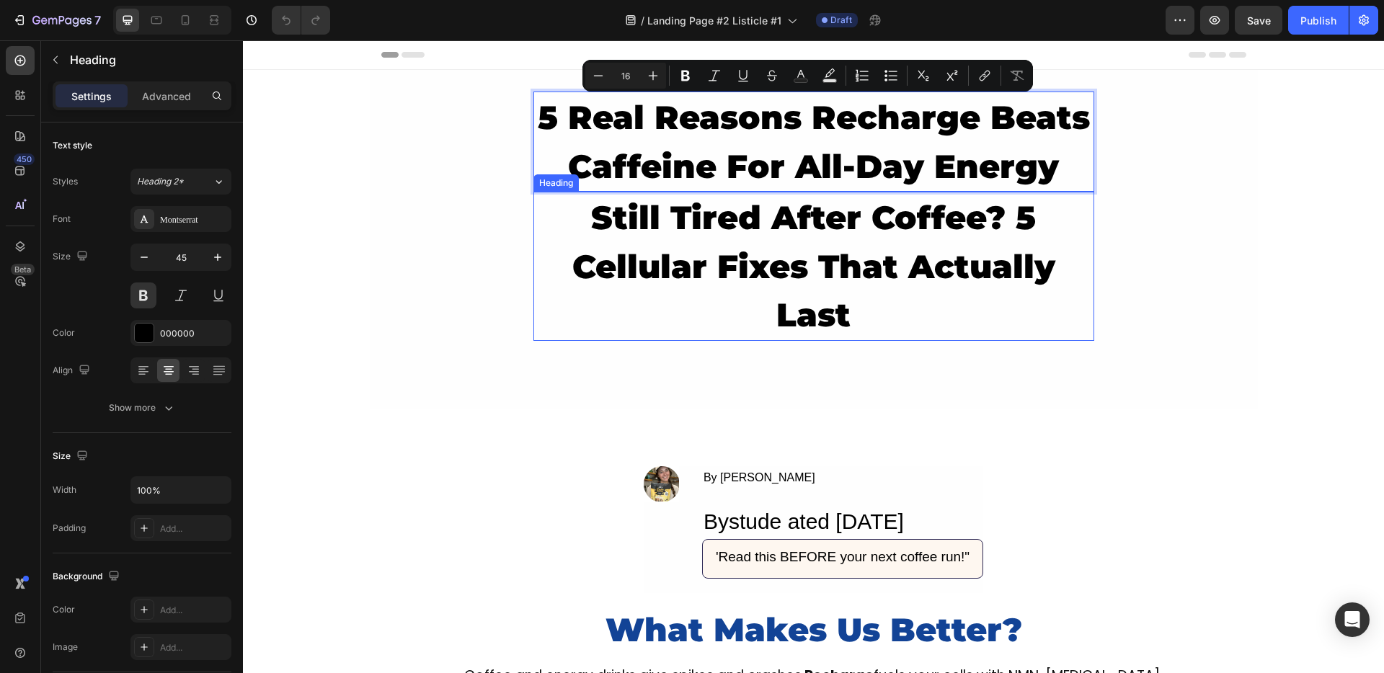
click at [525, 249] on div "5 Real Reasons Recharge Beats Caffeine For All-Day Energy Heading 0 still tired…" at bounding box center [814, 240] width 888 height 296
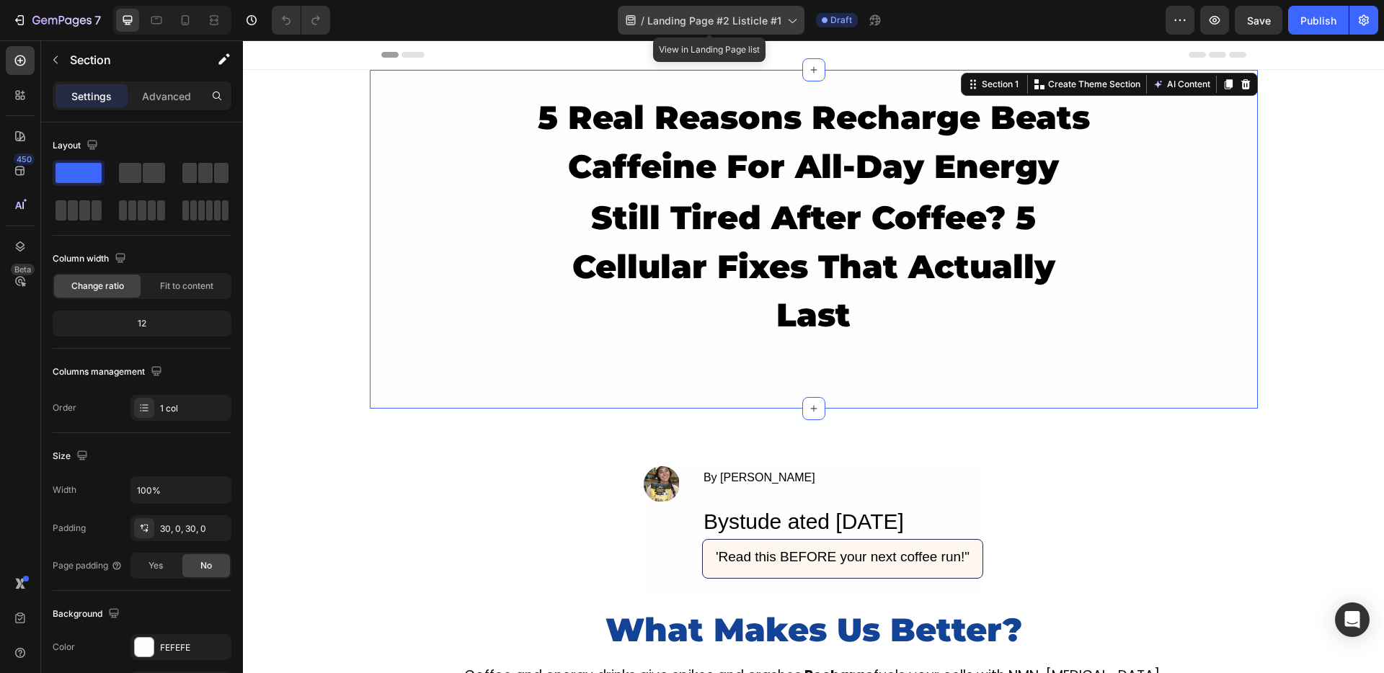
click at [677, 32] on div "/ Landing Page #2 Listicle #1" at bounding box center [711, 20] width 187 height 29
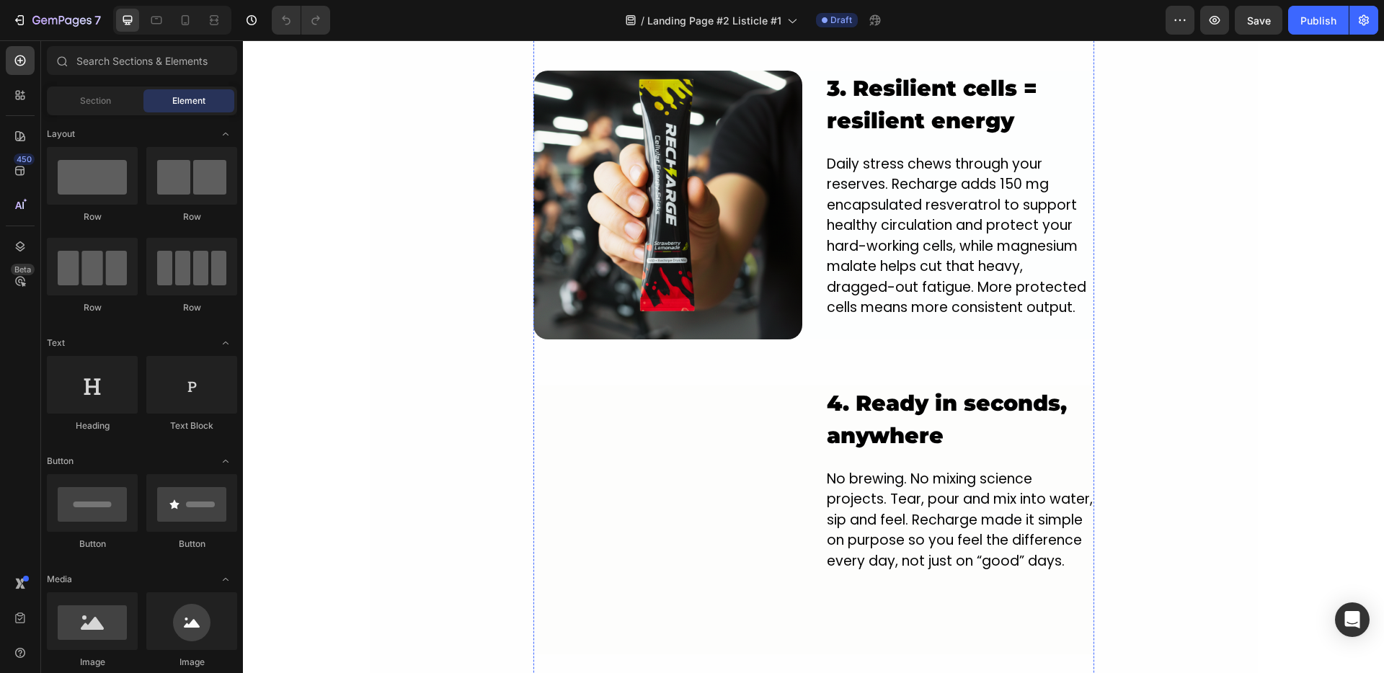
scroll to position [2027, 0]
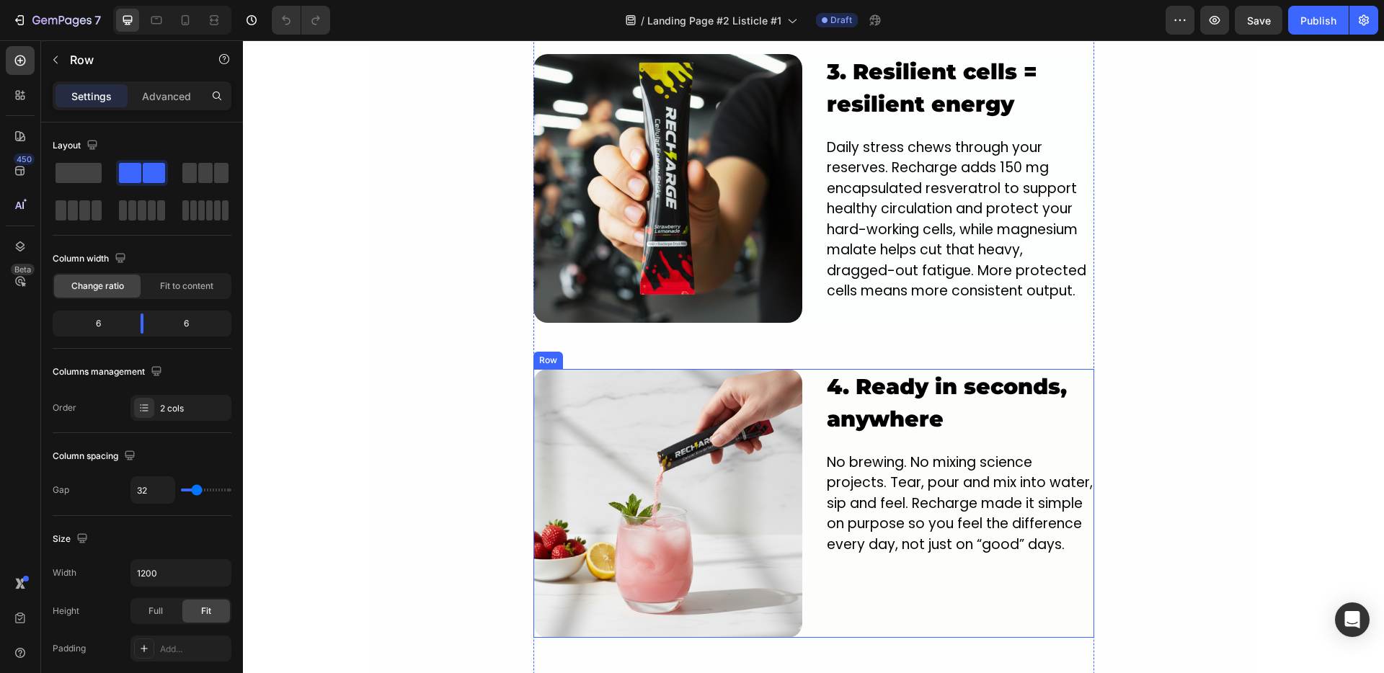
click at [810, 369] on div "Image 4. Ready in seconds, anywhere Heading No brewing. No mixing science proje…" at bounding box center [813, 503] width 561 height 269
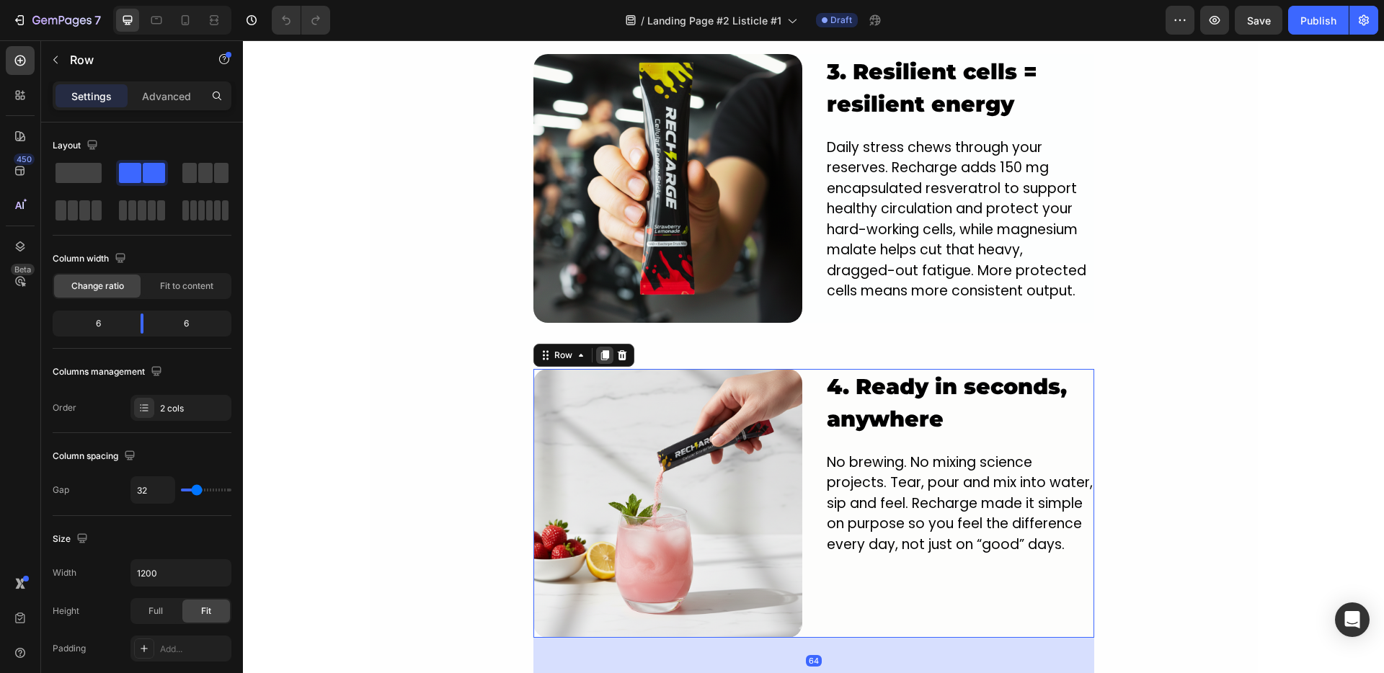
click at [600, 350] on icon at bounding box center [604, 355] width 8 height 10
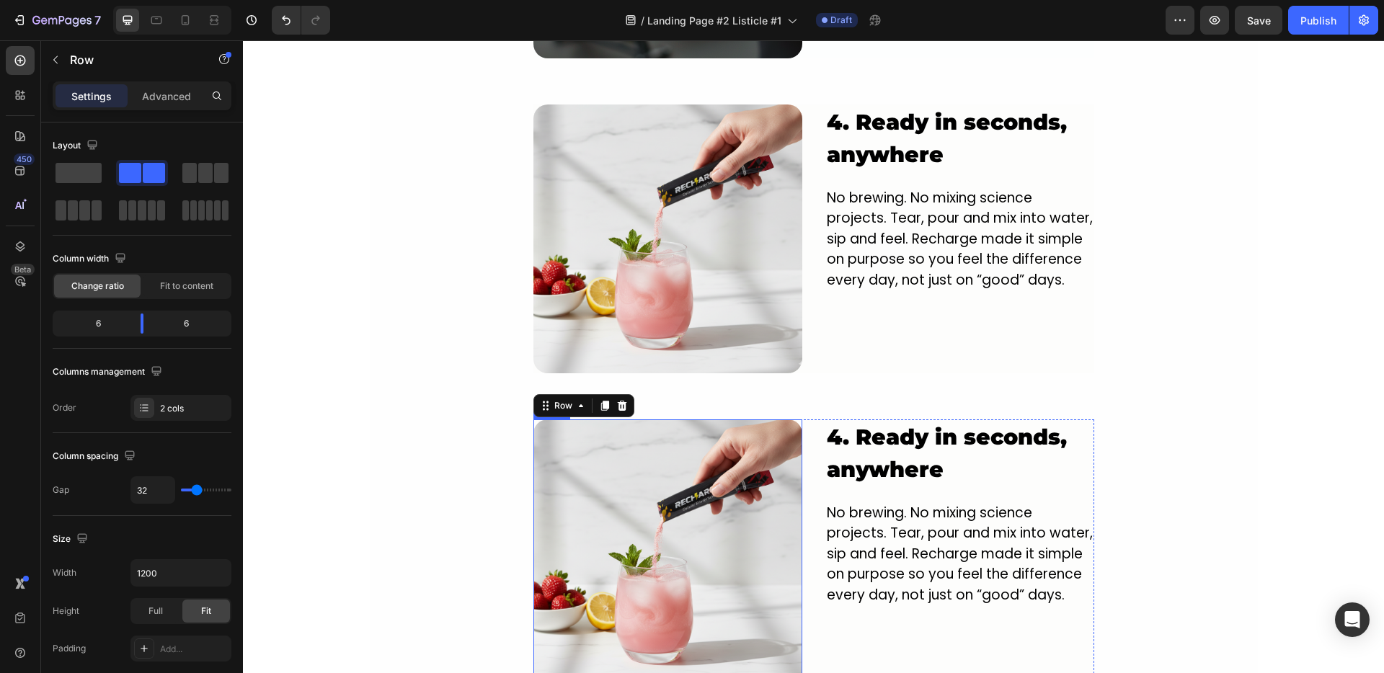
scroll to position [2191, 0]
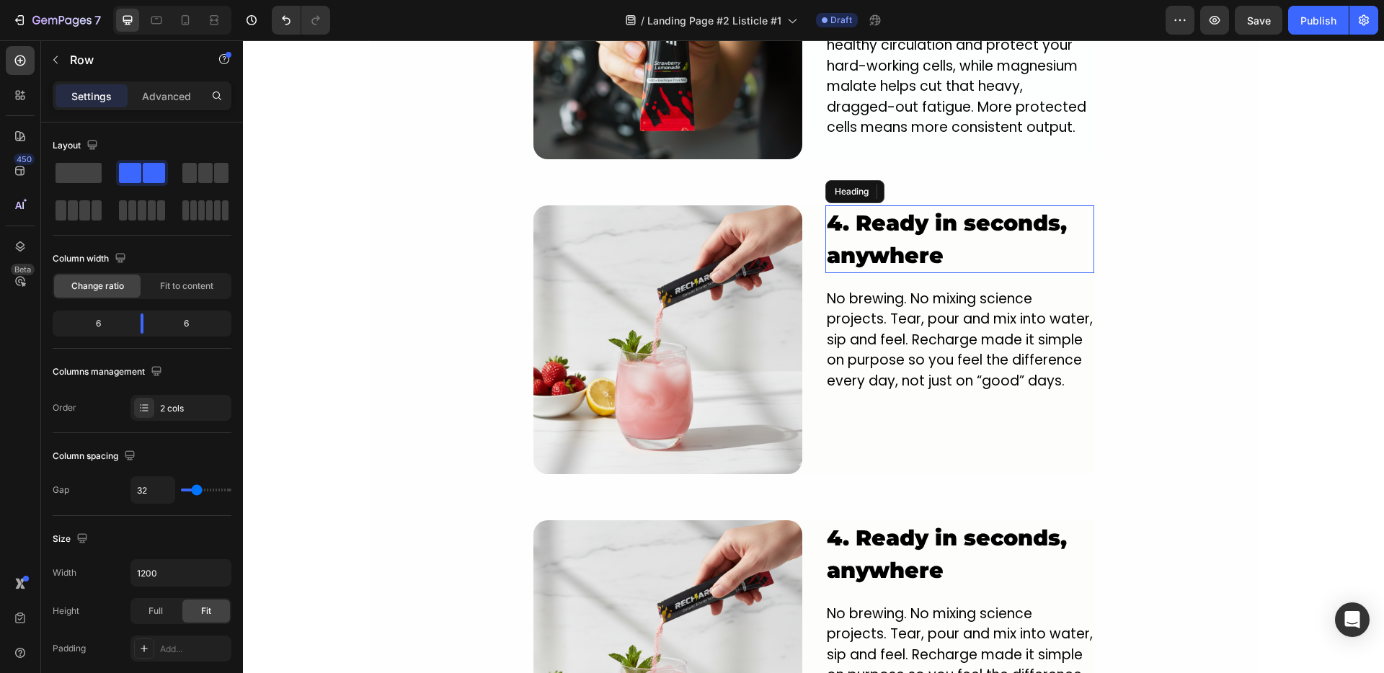
click at [842, 205] on h2 "4. Ready in seconds, anywhere" at bounding box center [959, 239] width 269 height 68
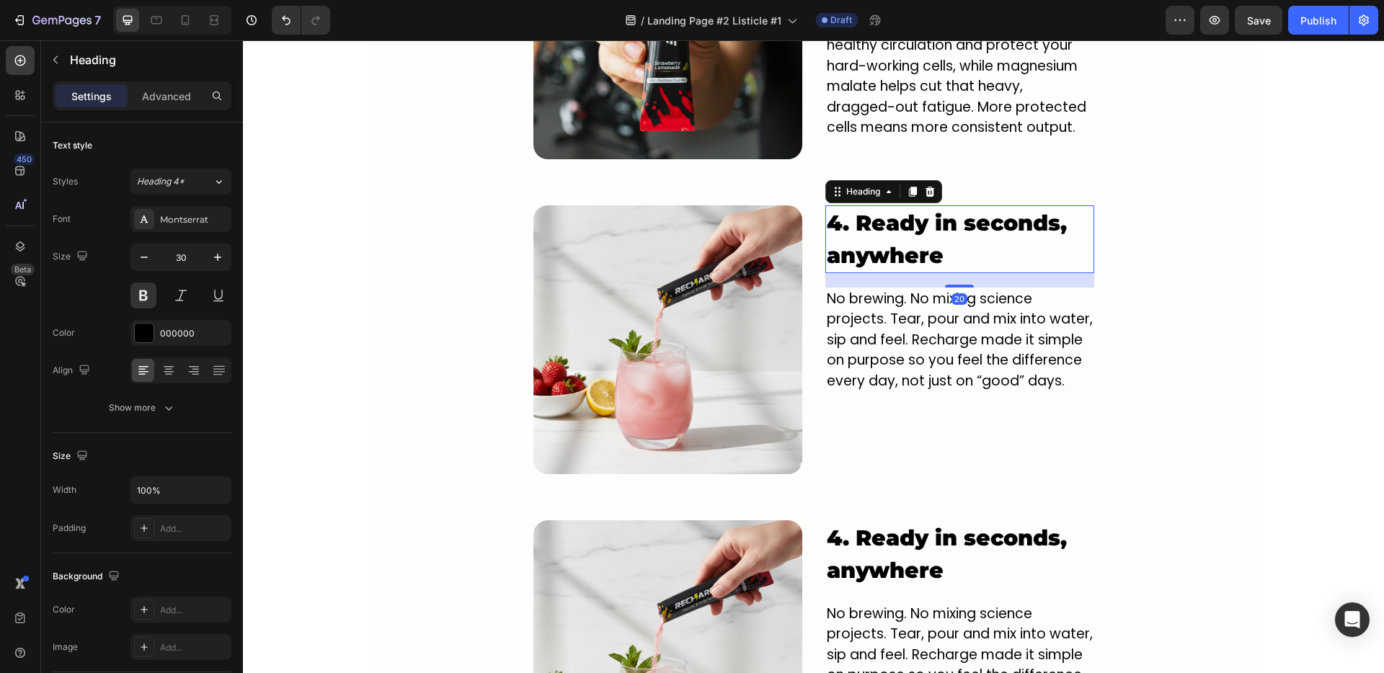
click at [837, 205] on h2 "4. Ready in seconds, anywhere" at bounding box center [959, 239] width 269 height 68
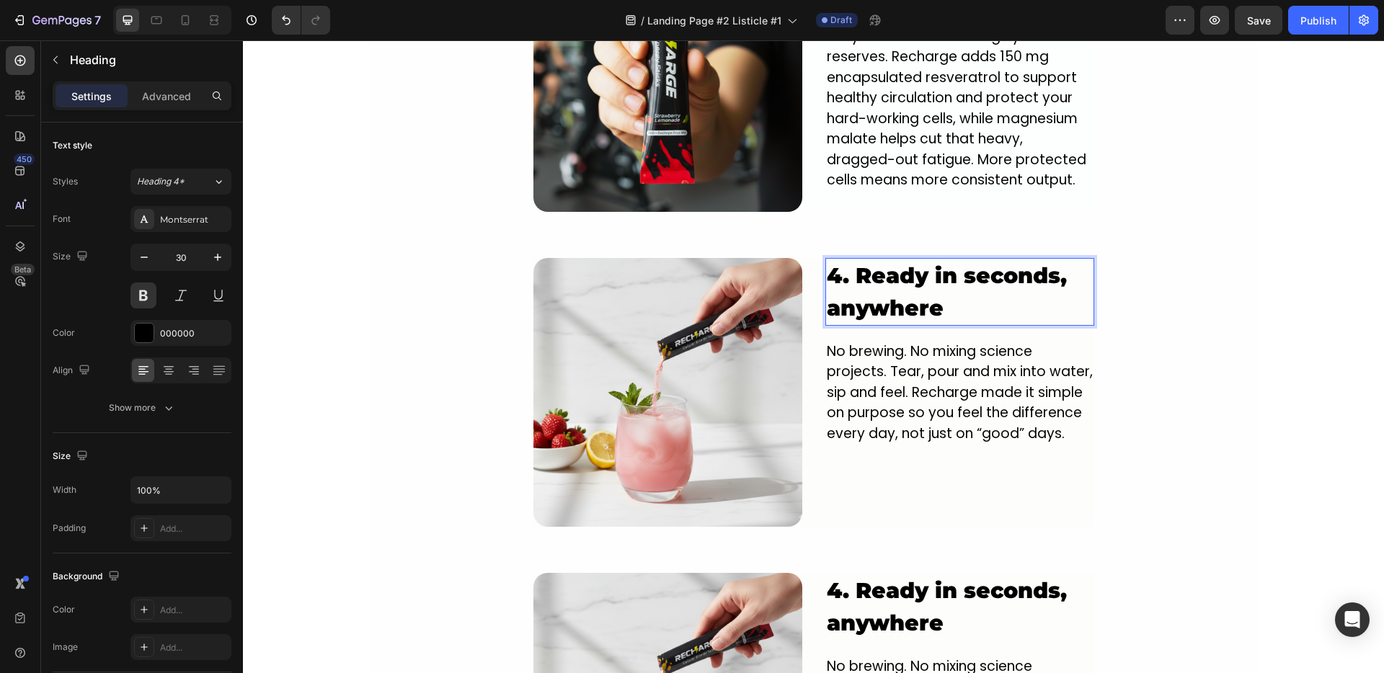
scroll to position [2156, 0]
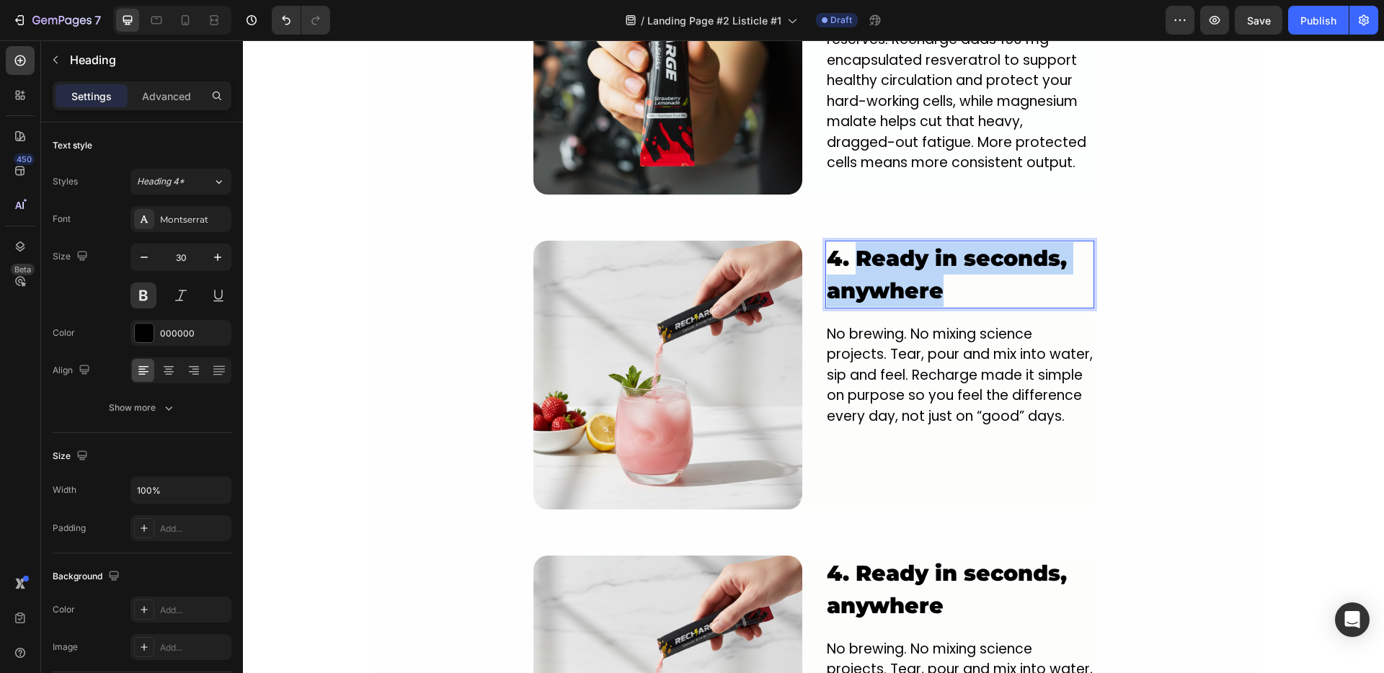
drag, startPoint x: 941, startPoint y: 270, endPoint x: 852, endPoint y: 246, distance: 91.8
click at [852, 246] on p "4. Ready in seconds, anywhere" at bounding box center [960, 274] width 266 height 65
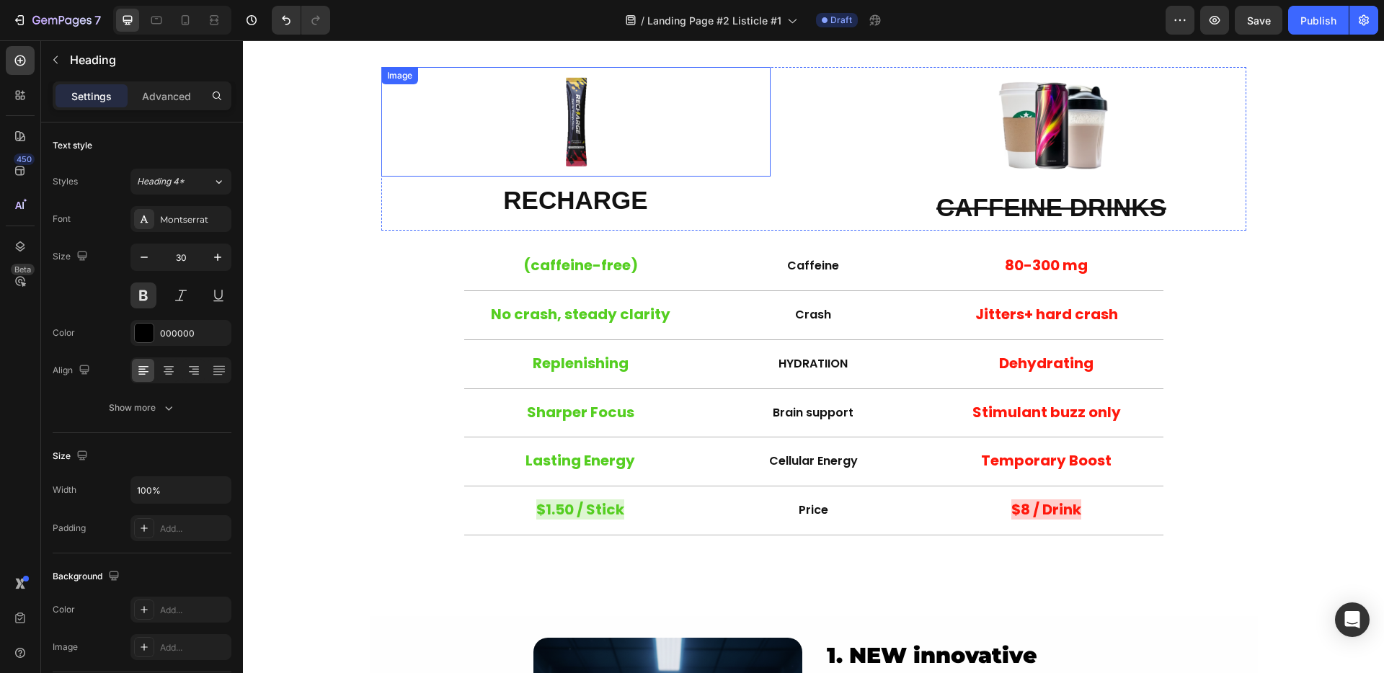
scroll to position [0, 0]
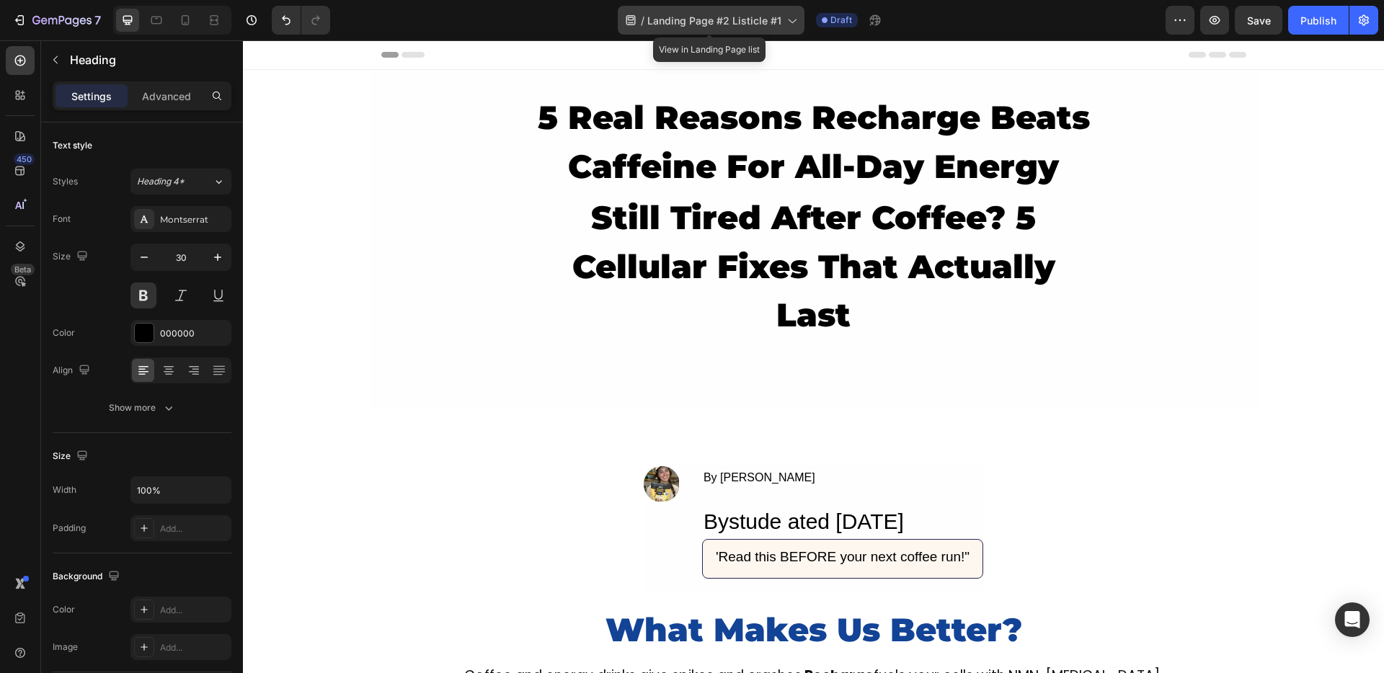
click at [742, 26] on span "Landing Page #2 Listicle #1" at bounding box center [714, 20] width 134 height 15
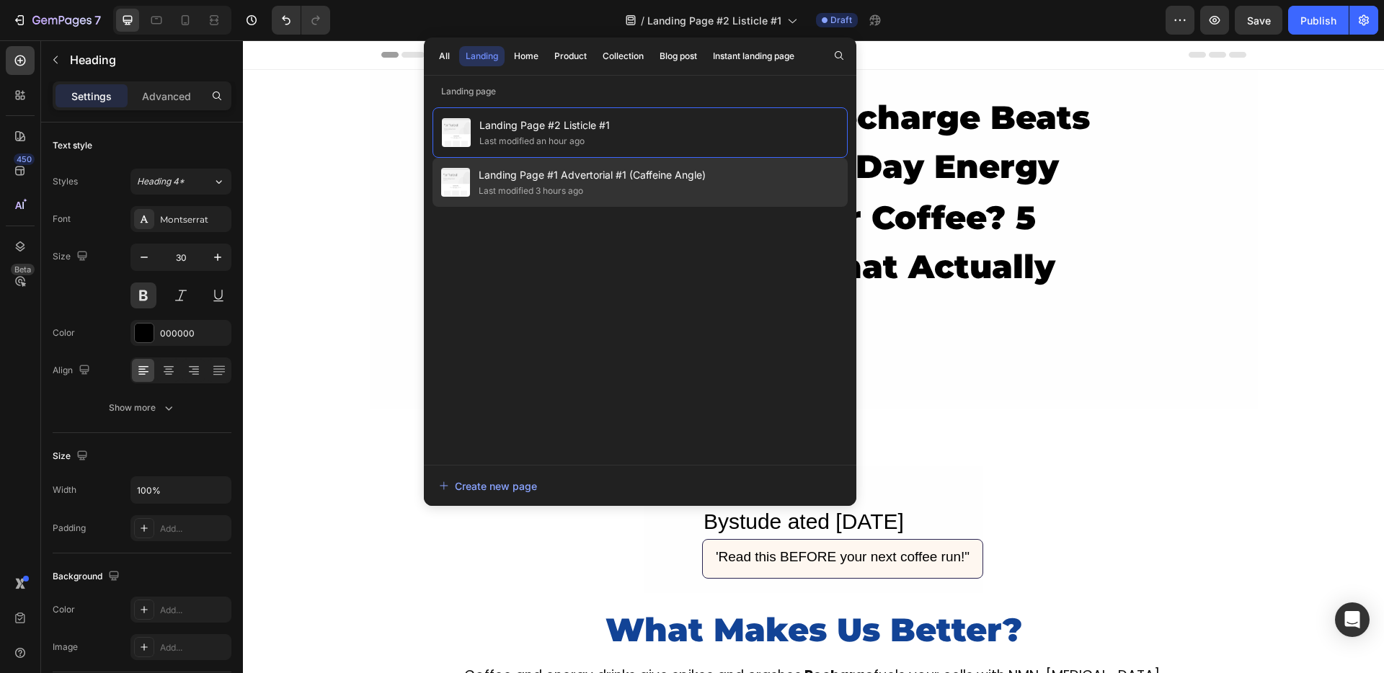
click at [590, 166] on span "Landing Page #1 Advertorial #1 (Caffeine Angle)" at bounding box center [592, 174] width 227 height 17
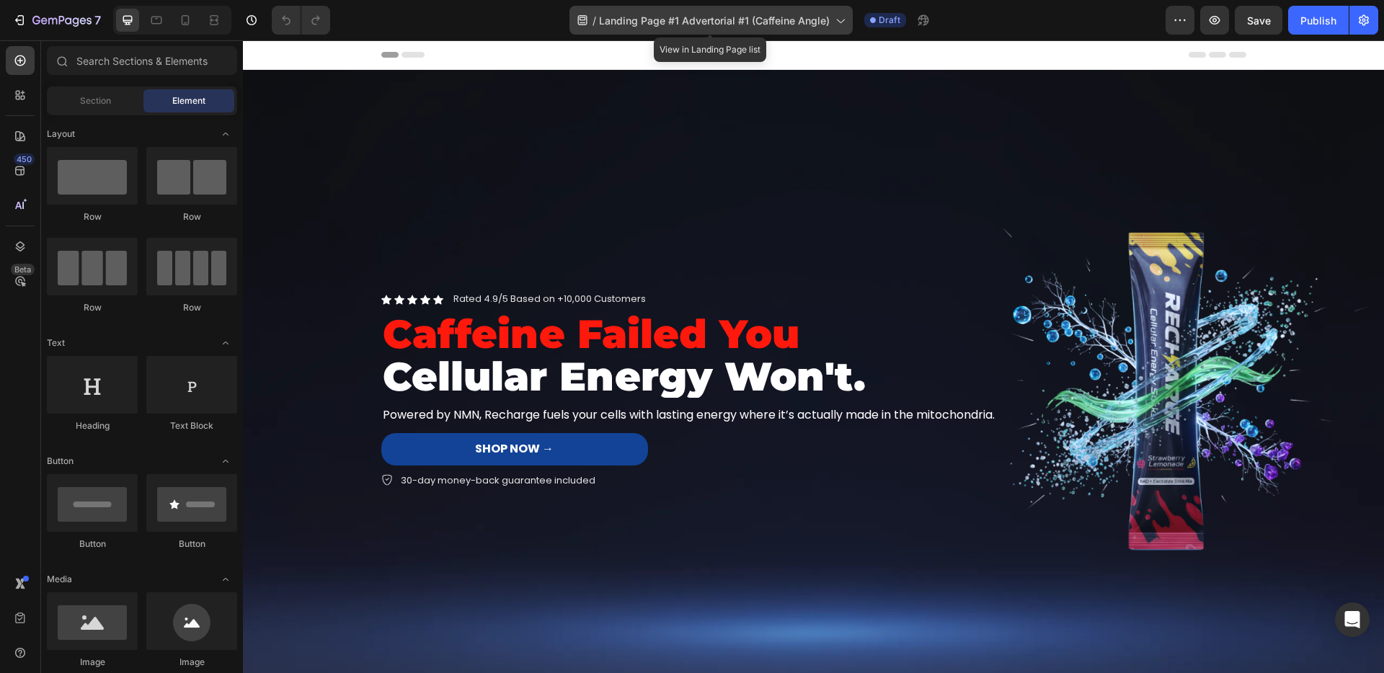
click at [626, 33] on div "/ Landing Page #1 Advertorial #1 (Caffeine Angle)" at bounding box center [710, 20] width 283 height 29
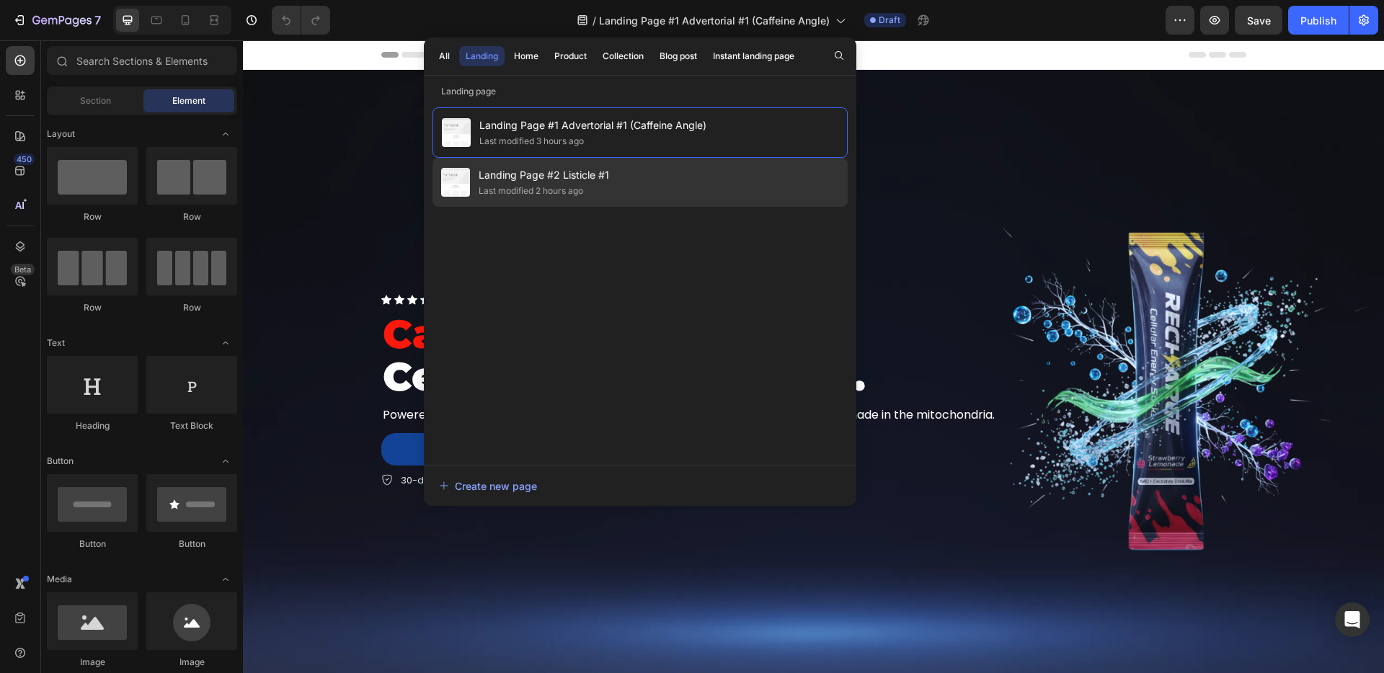
click at [554, 164] on div "Landing Page #2 Listicle #1 Last modified 2 hours ago" at bounding box center [639, 182] width 415 height 49
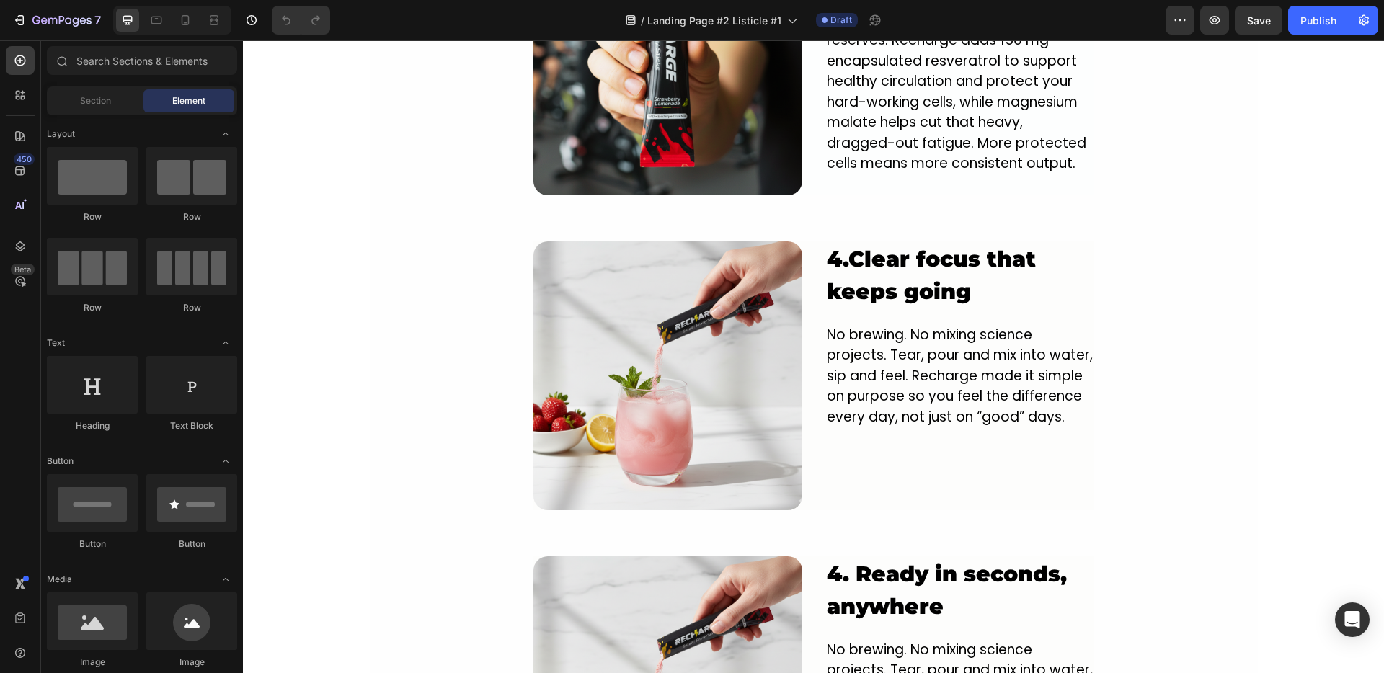
scroll to position [2146, 0]
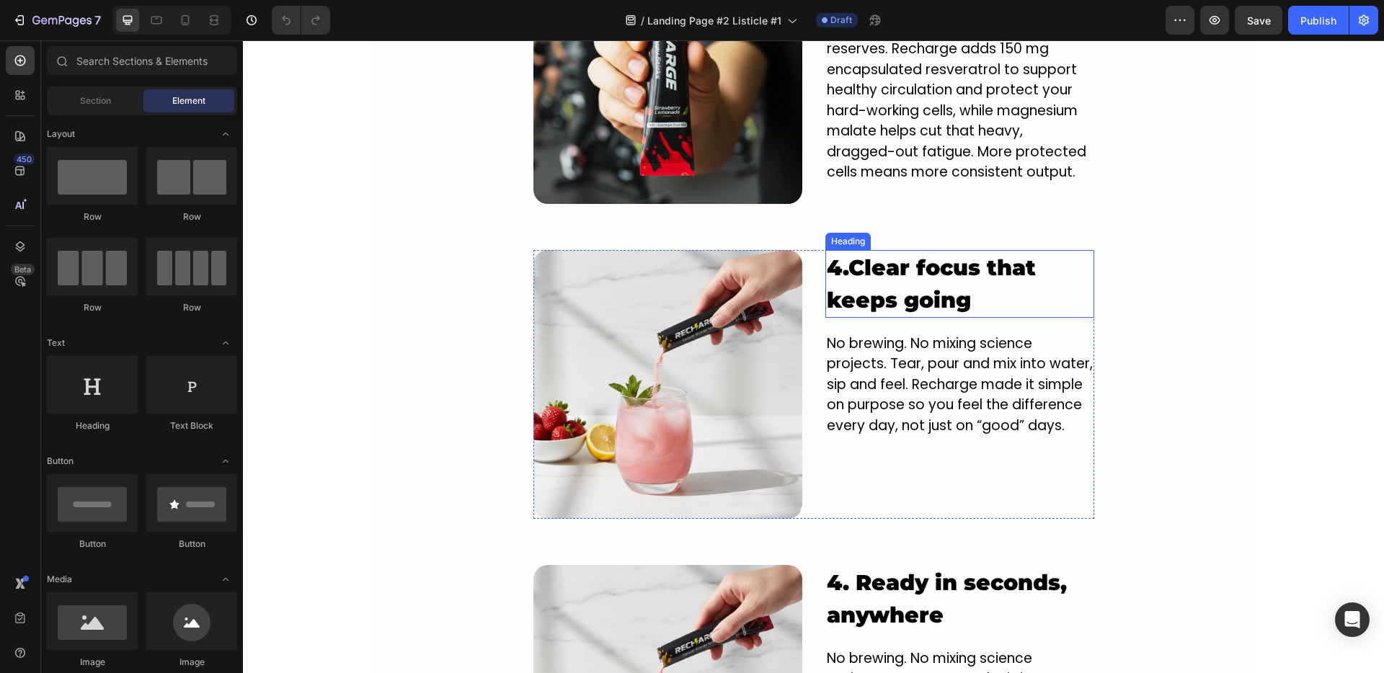
click at [904, 257] on strong "Clear focus that keeps going" at bounding box center [931, 283] width 209 height 59
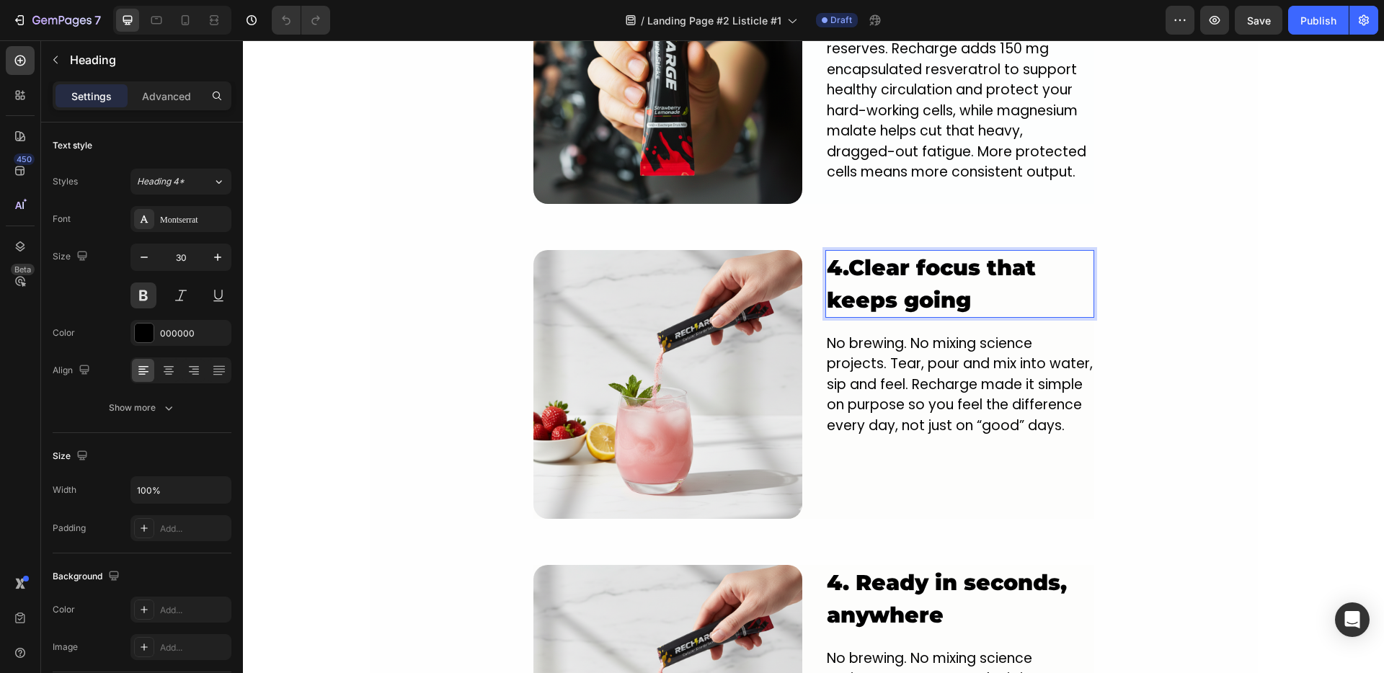
click at [930, 277] on strong "Clear focus that keeps going" at bounding box center [931, 283] width 209 height 59
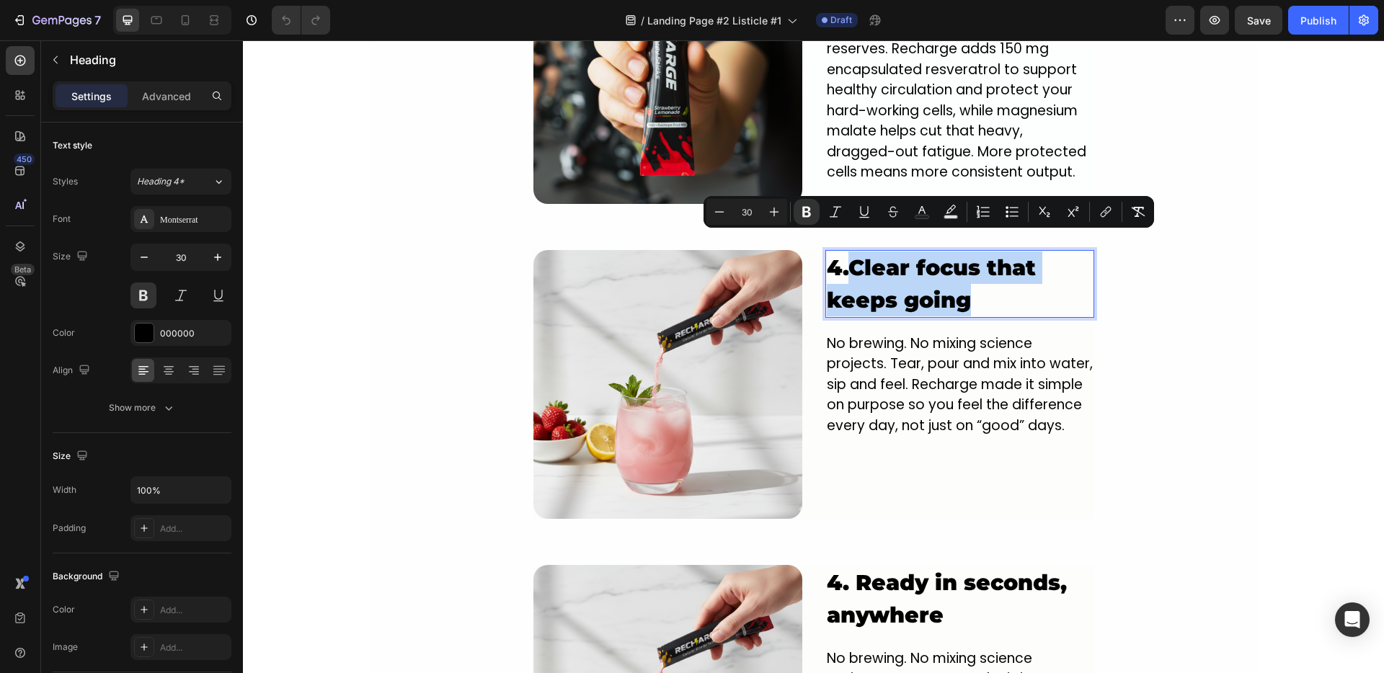
drag, startPoint x: 976, startPoint y: 277, endPoint x: 849, endPoint y: 247, distance: 130.4
click at [849, 252] on p "4. Clear focus that keeps going" at bounding box center [960, 284] width 266 height 65
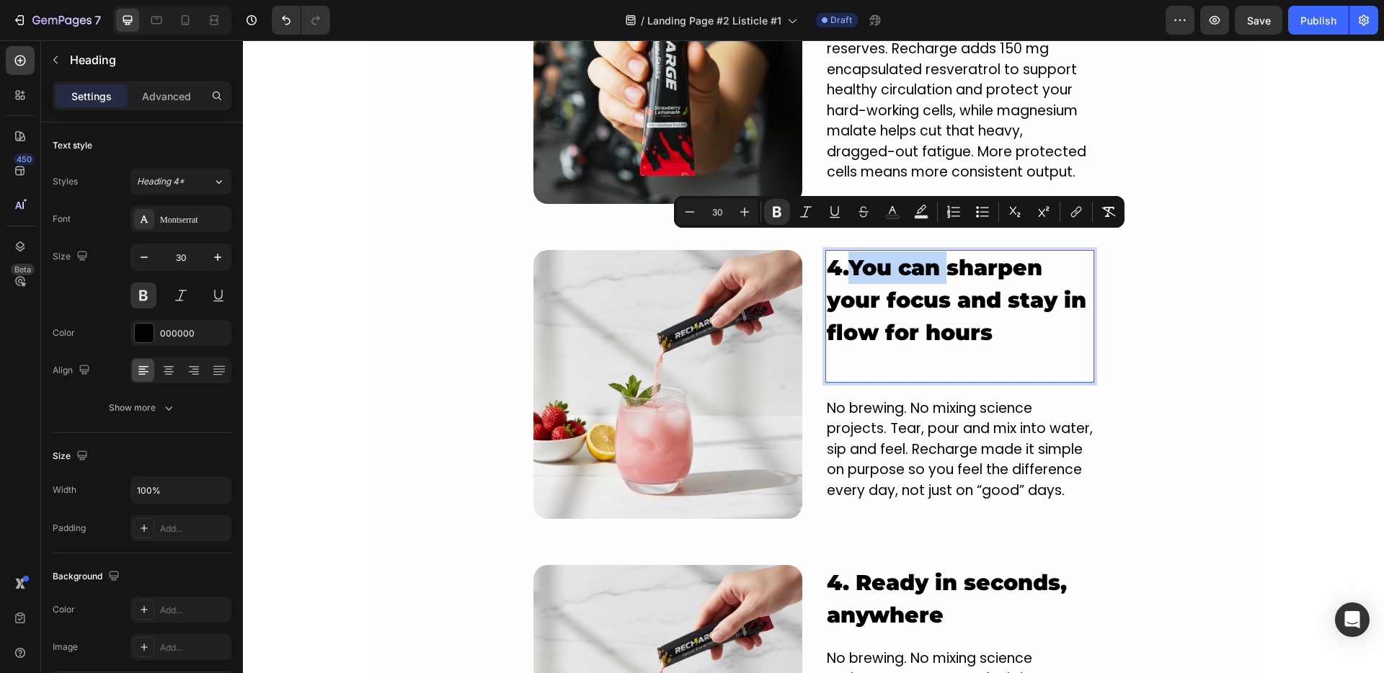
drag, startPoint x: 951, startPoint y: 247, endPoint x: 856, endPoint y: 252, distance: 94.6
click at [856, 254] on strong "You can sharpen your focus and stay in flow for hours" at bounding box center [956, 300] width 259 height 92
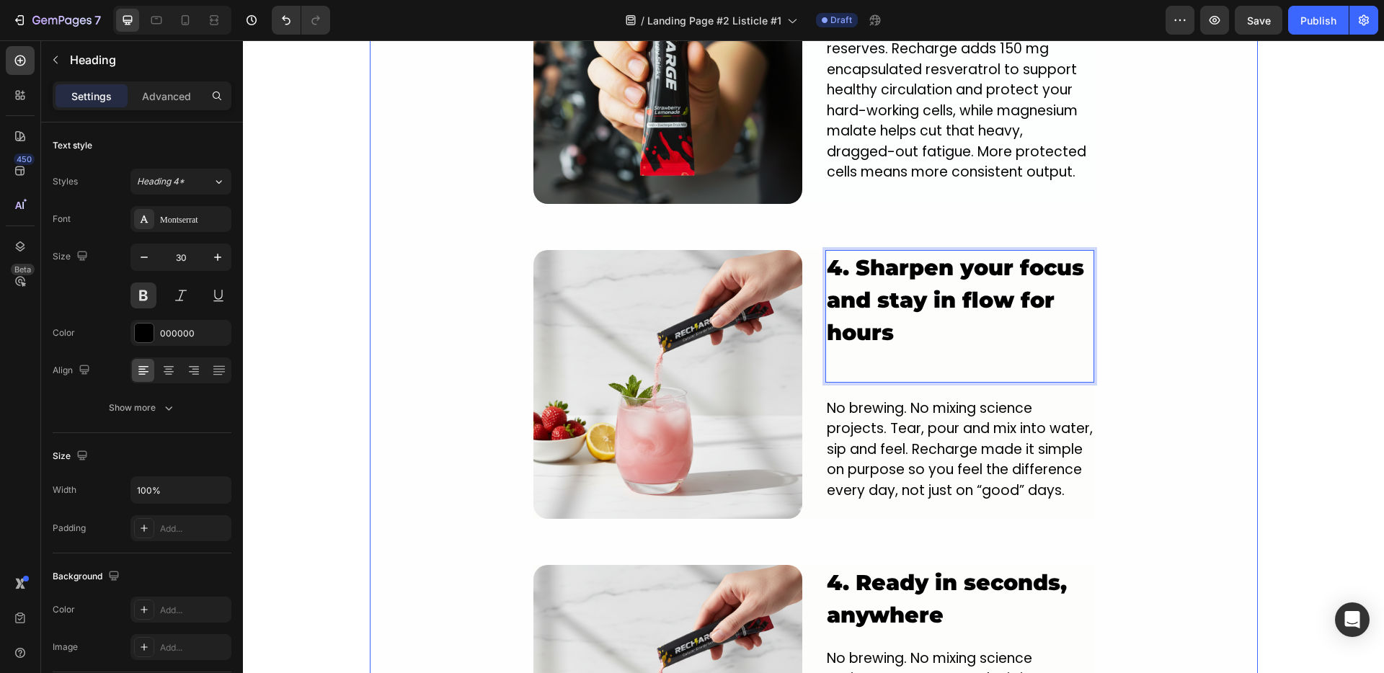
click at [1155, 317] on div "Image 1. NEW innovative crash-free formula designed to power you from the insid…" at bounding box center [814, 200] width 888 height 2079
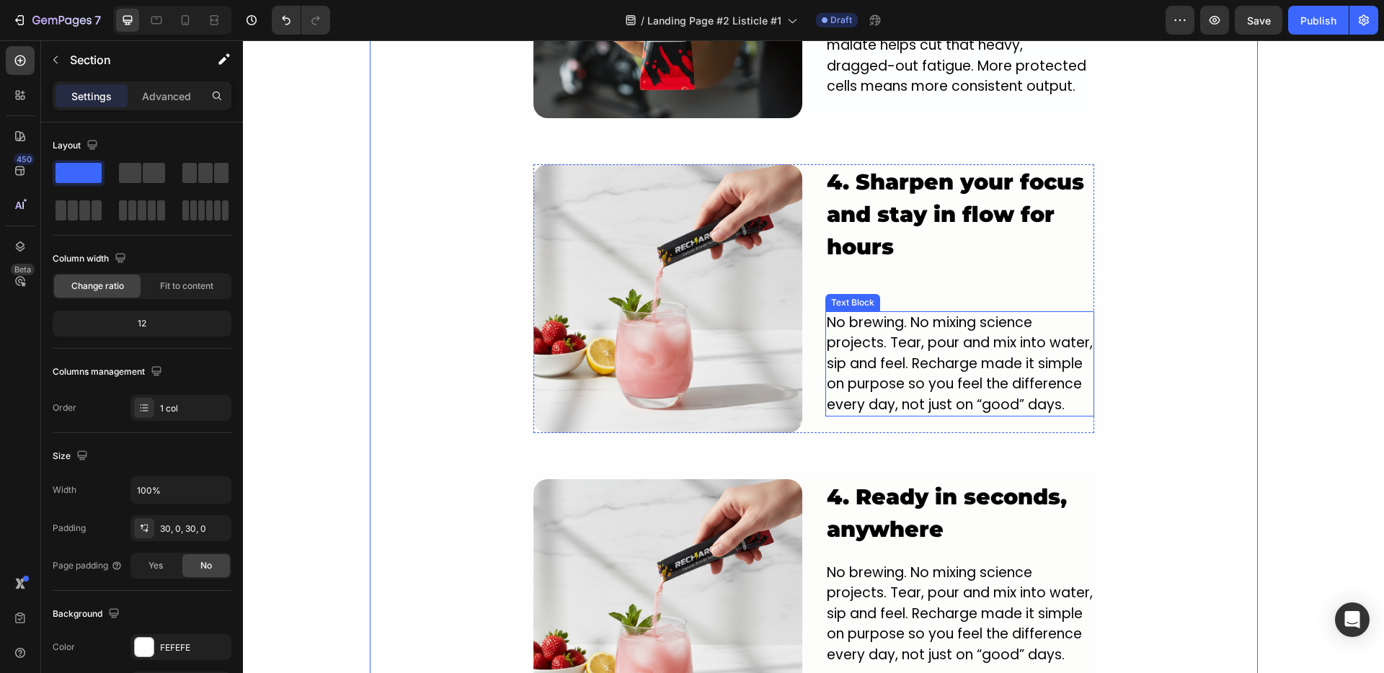
scroll to position [2248, 0]
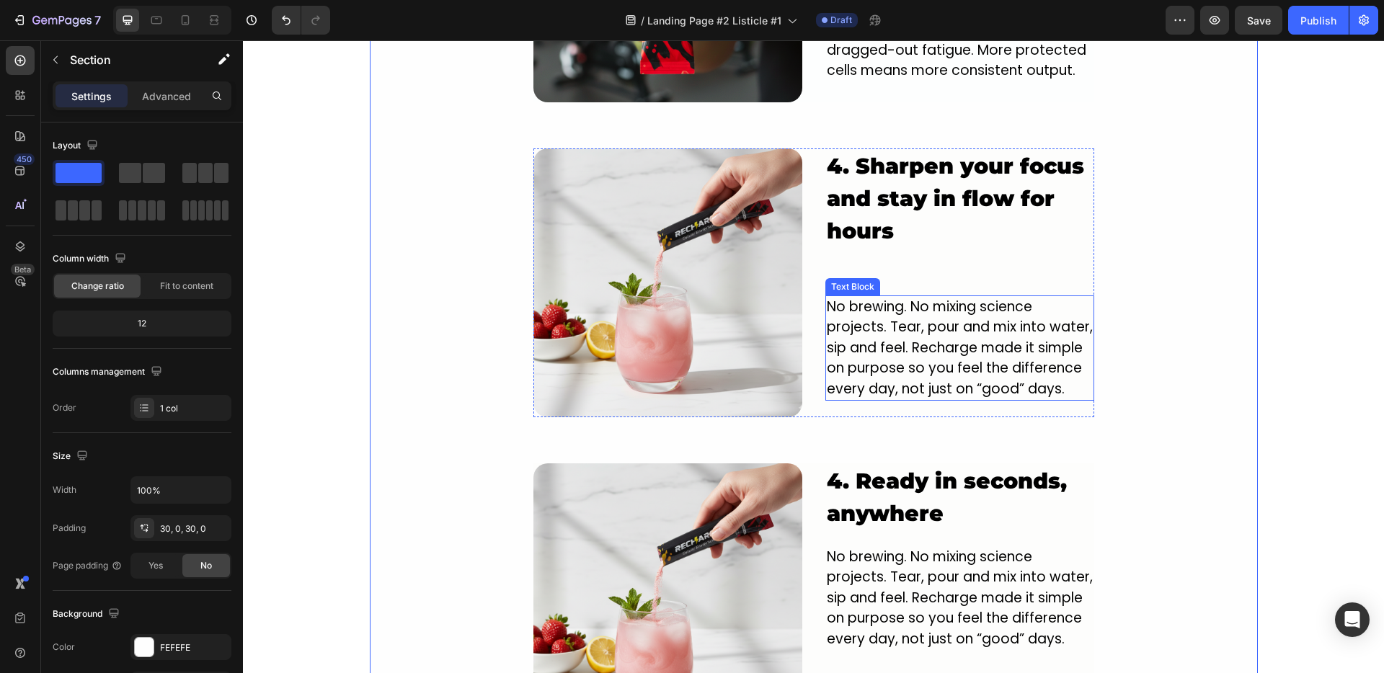
click at [936, 303] on p "No brewing. No mixing science projects. Tear, pour and mix into water, sip and …" at bounding box center [960, 348] width 266 height 103
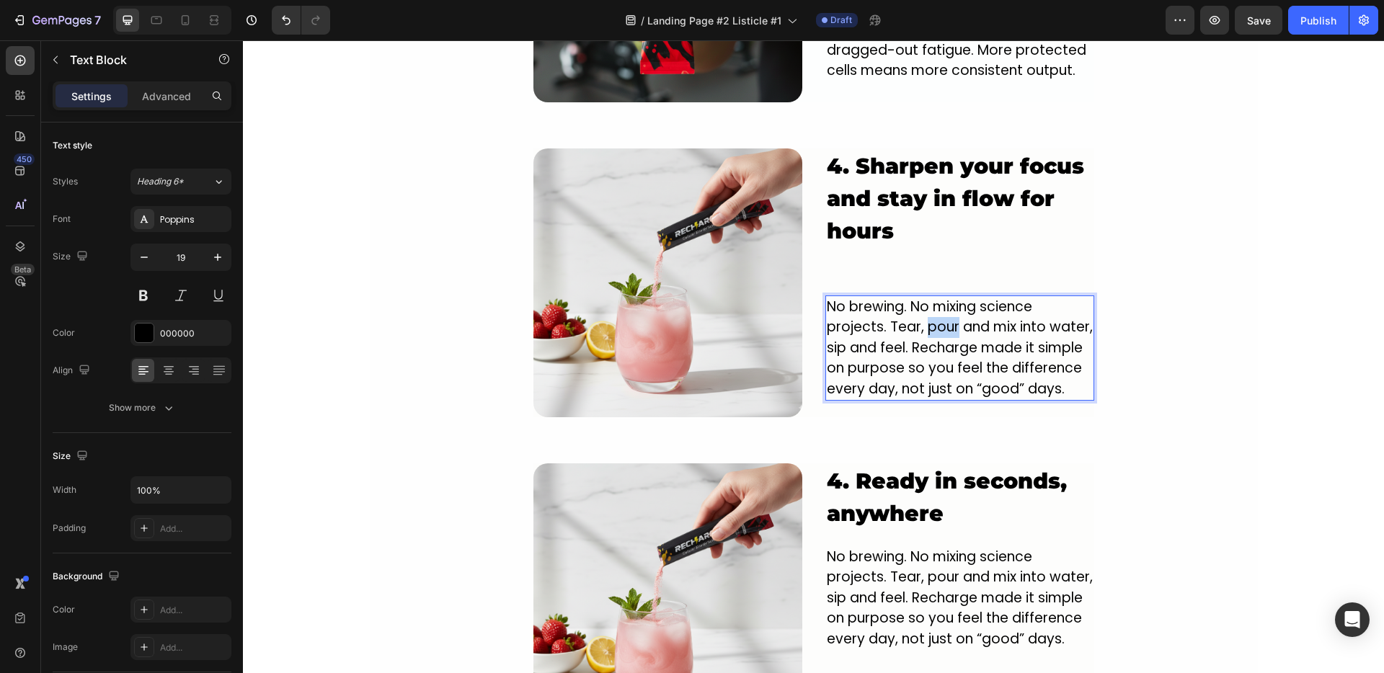
click at [936, 303] on p "No brewing. No mixing science projects. Tear, pour and mix into water, sip and …" at bounding box center [960, 348] width 266 height 103
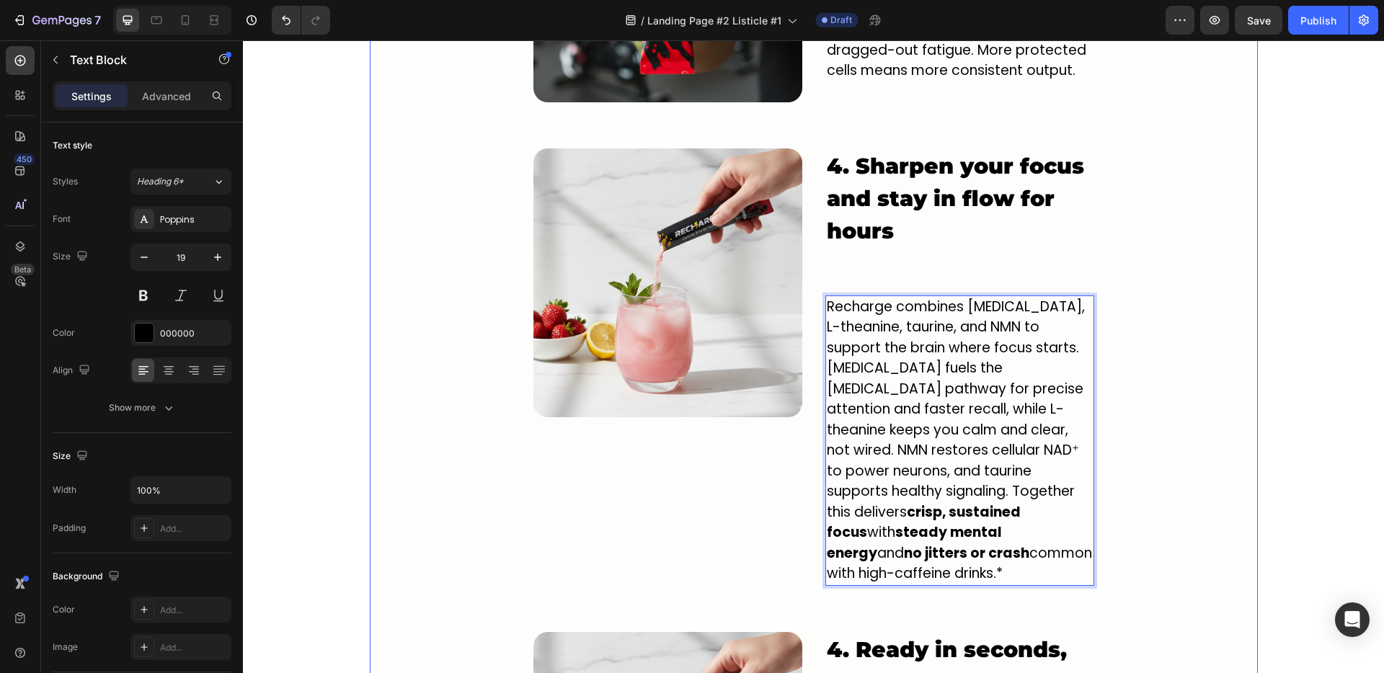
click at [447, 430] on div "Image 1. NEW innovative crash-free formula designed to power you from the insid…" at bounding box center [814, 183] width 888 height 2248
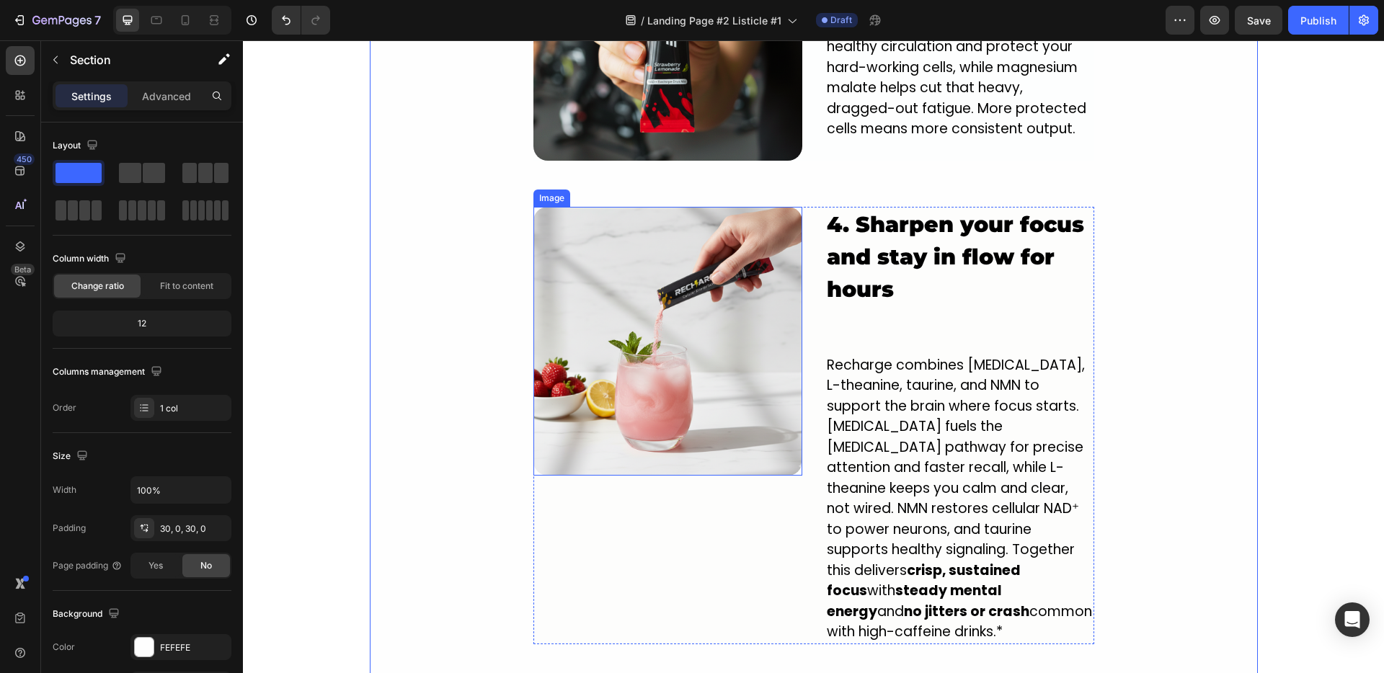
scroll to position [2066, 0]
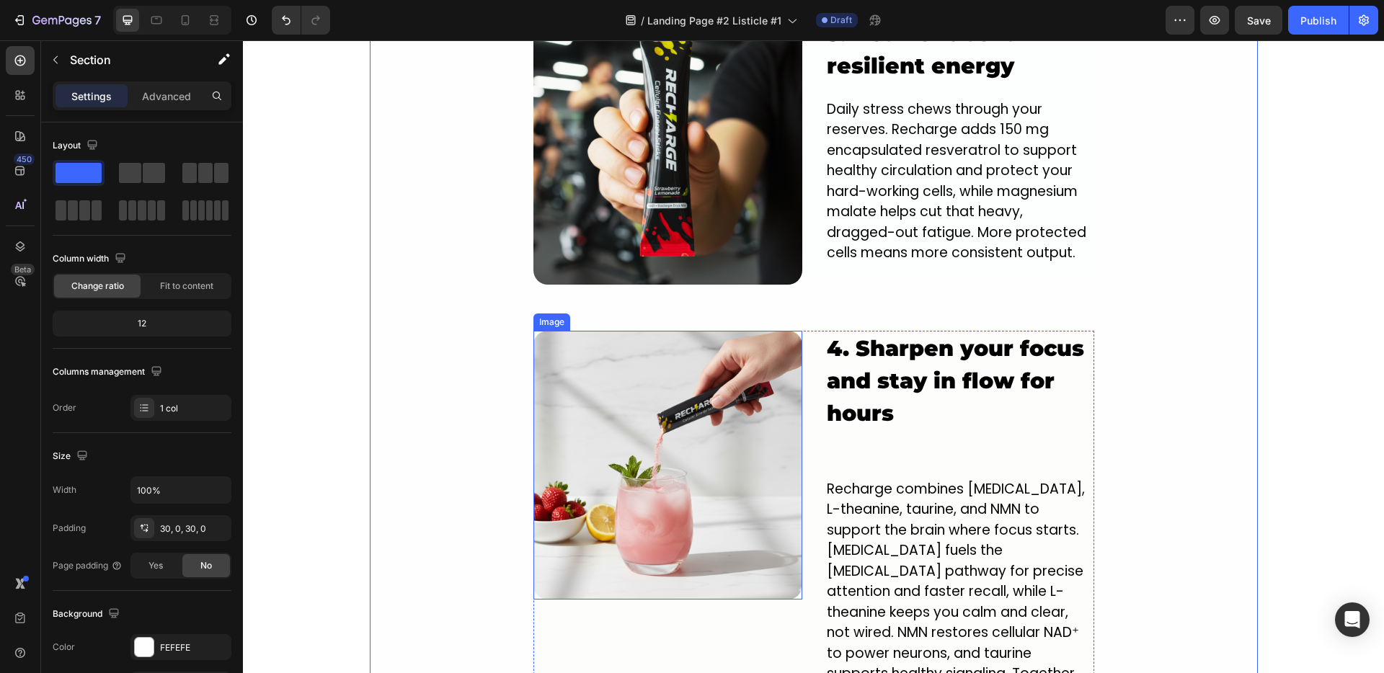
click at [688, 334] on img at bounding box center [667, 465] width 269 height 269
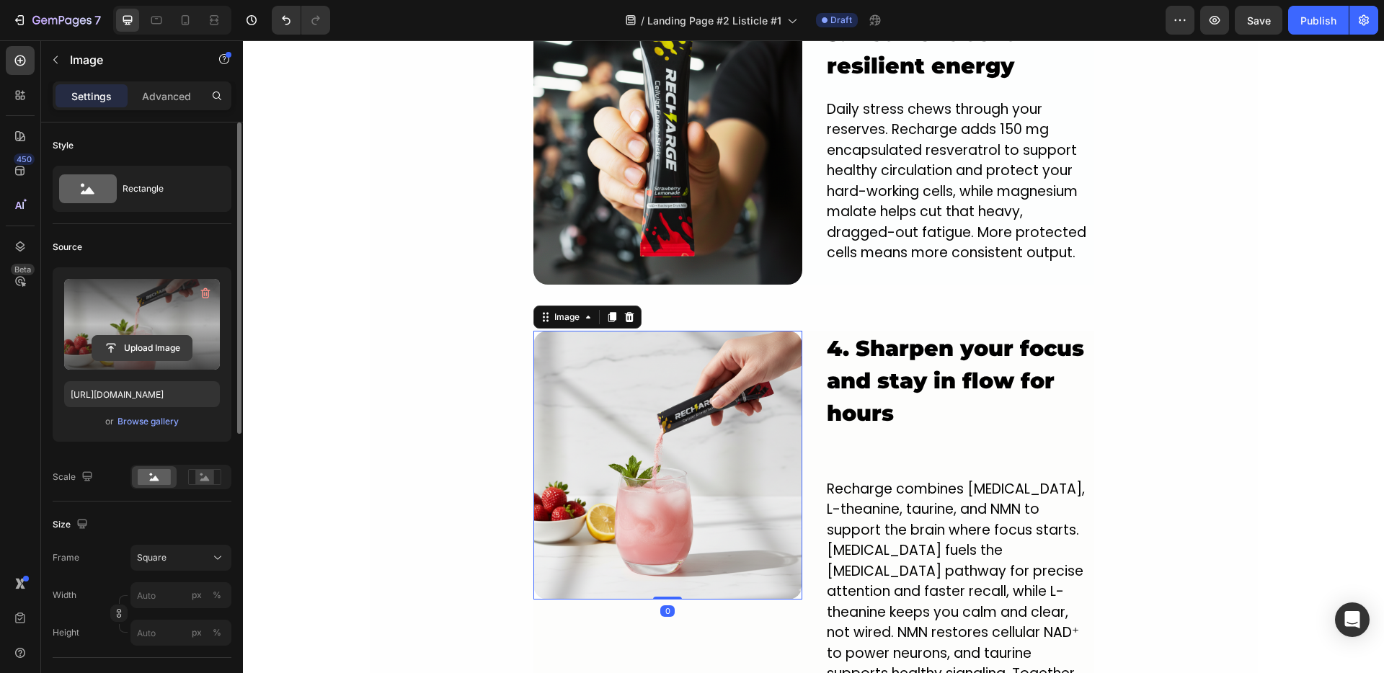
click at [148, 346] on input "file" at bounding box center [141, 348] width 99 height 25
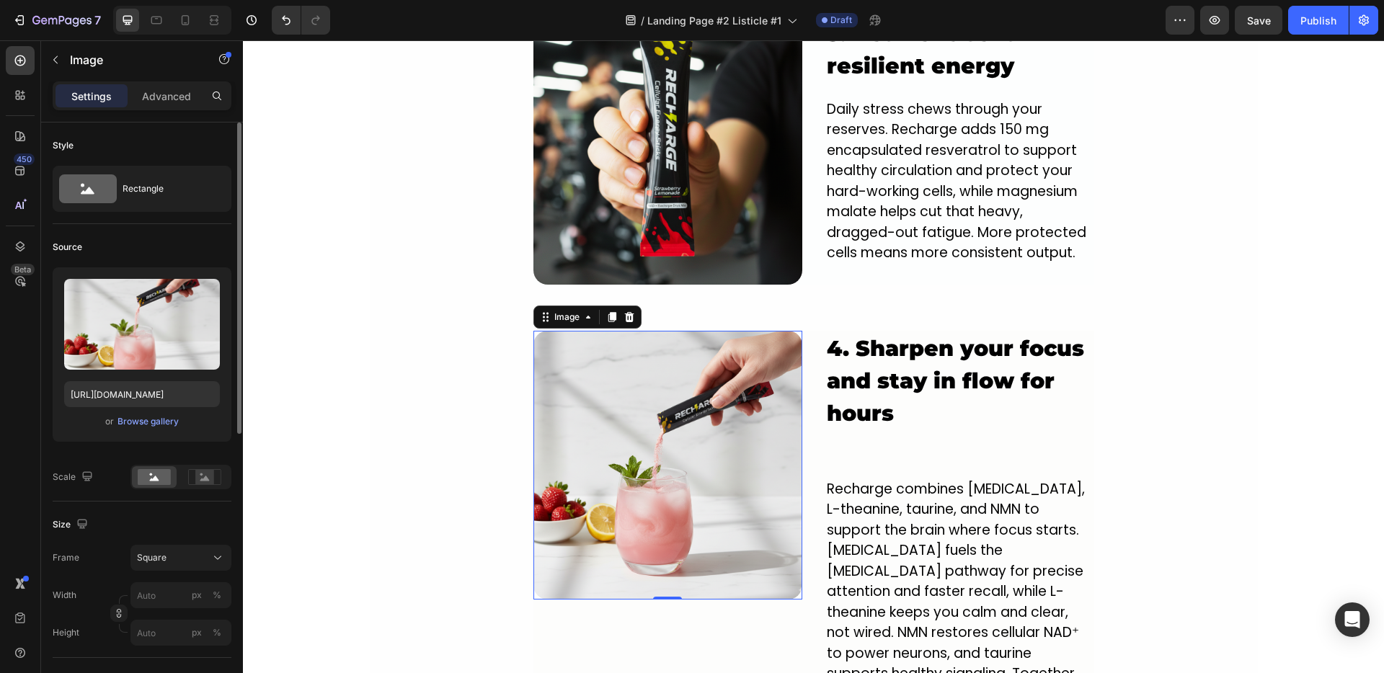
click at [134, 413] on div "or Browse gallery" at bounding box center [142, 421] width 156 height 17
click at [138, 421] on div "Browse gallery" at bounding box center [147, 421] width 61 height 13
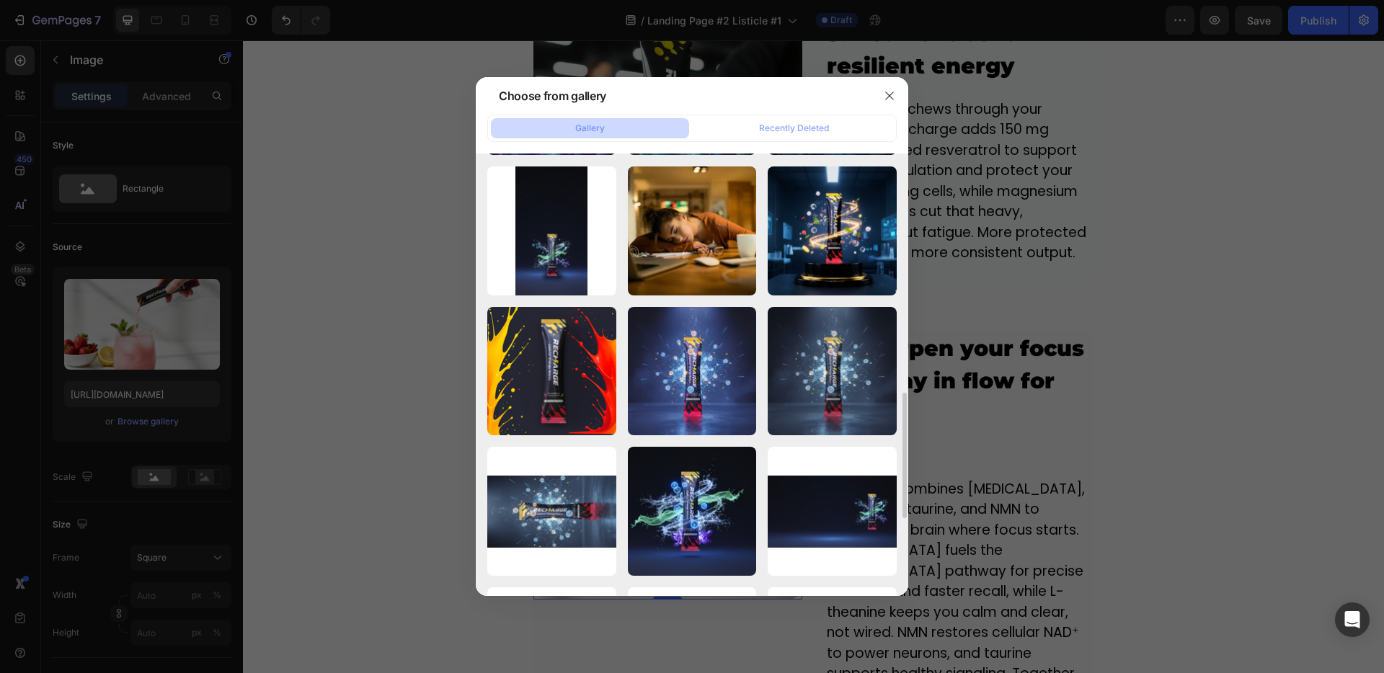
scroll to position [849, 0]
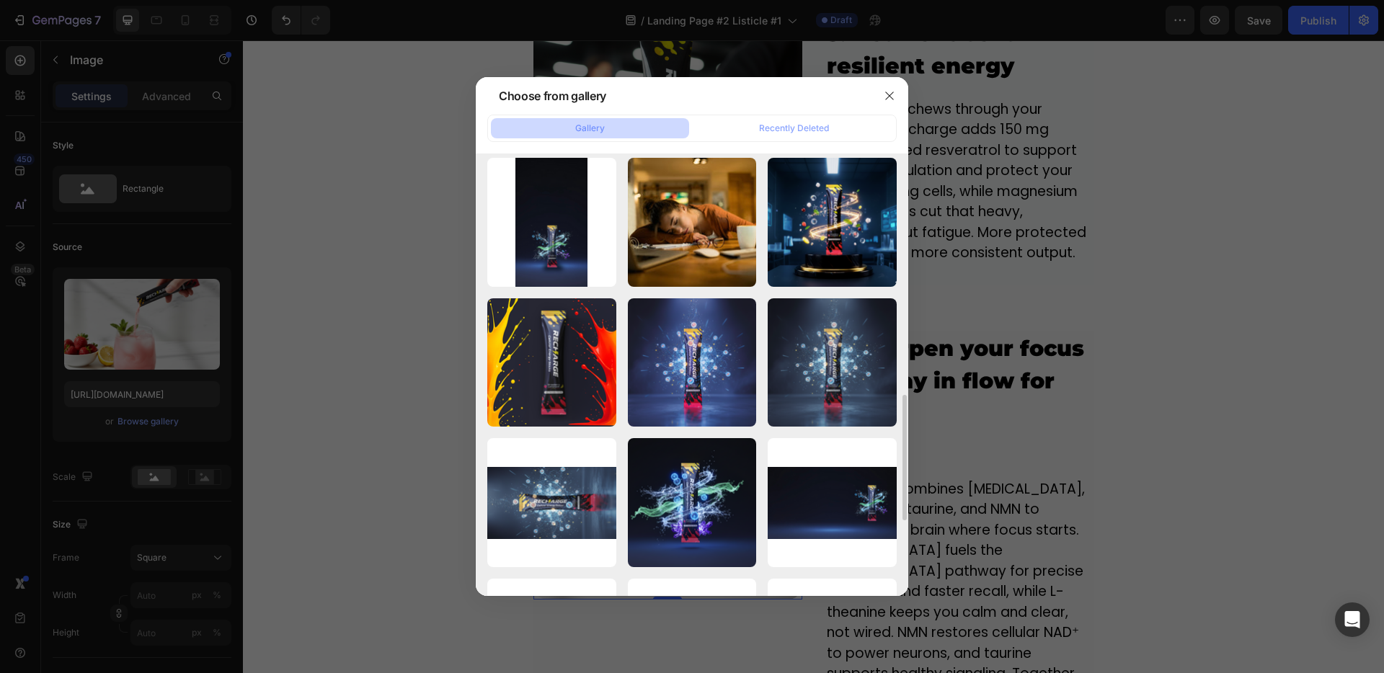
click at [1102, 221] on div at bounding box center [692, 336] width 1384 height 673
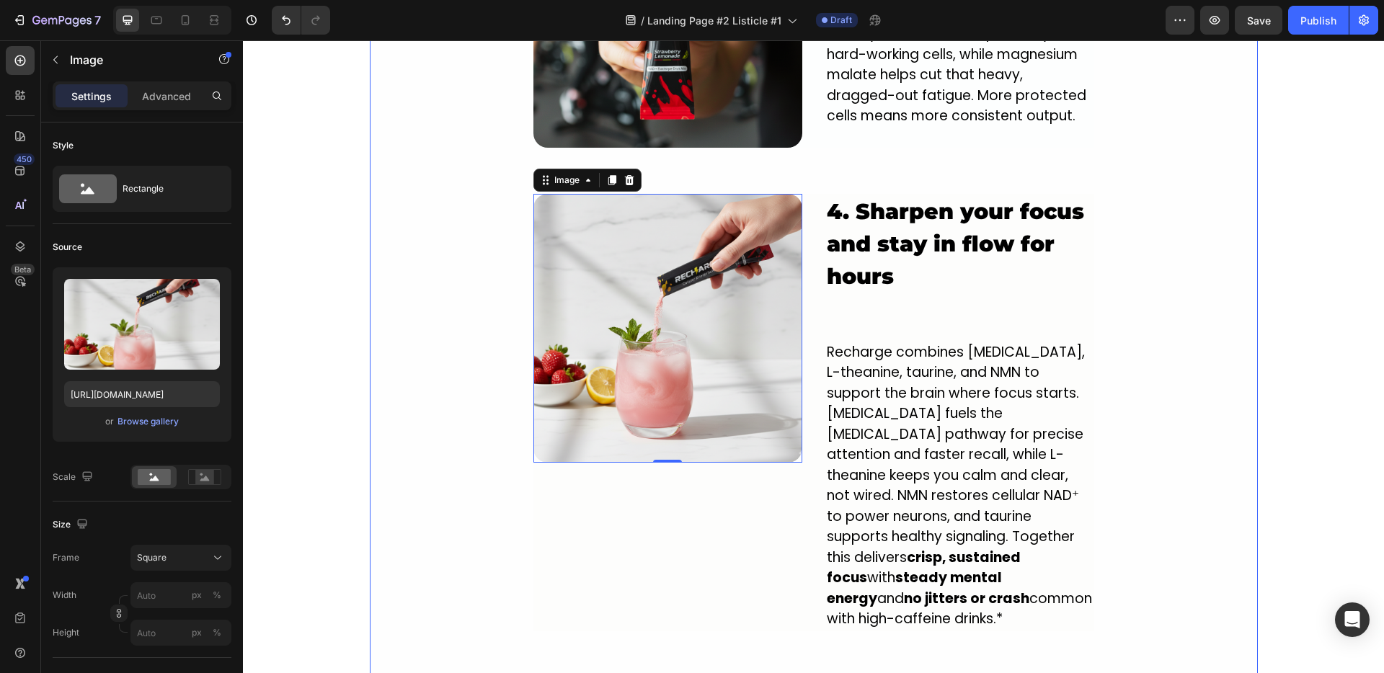
scroll to position [2186, 0]
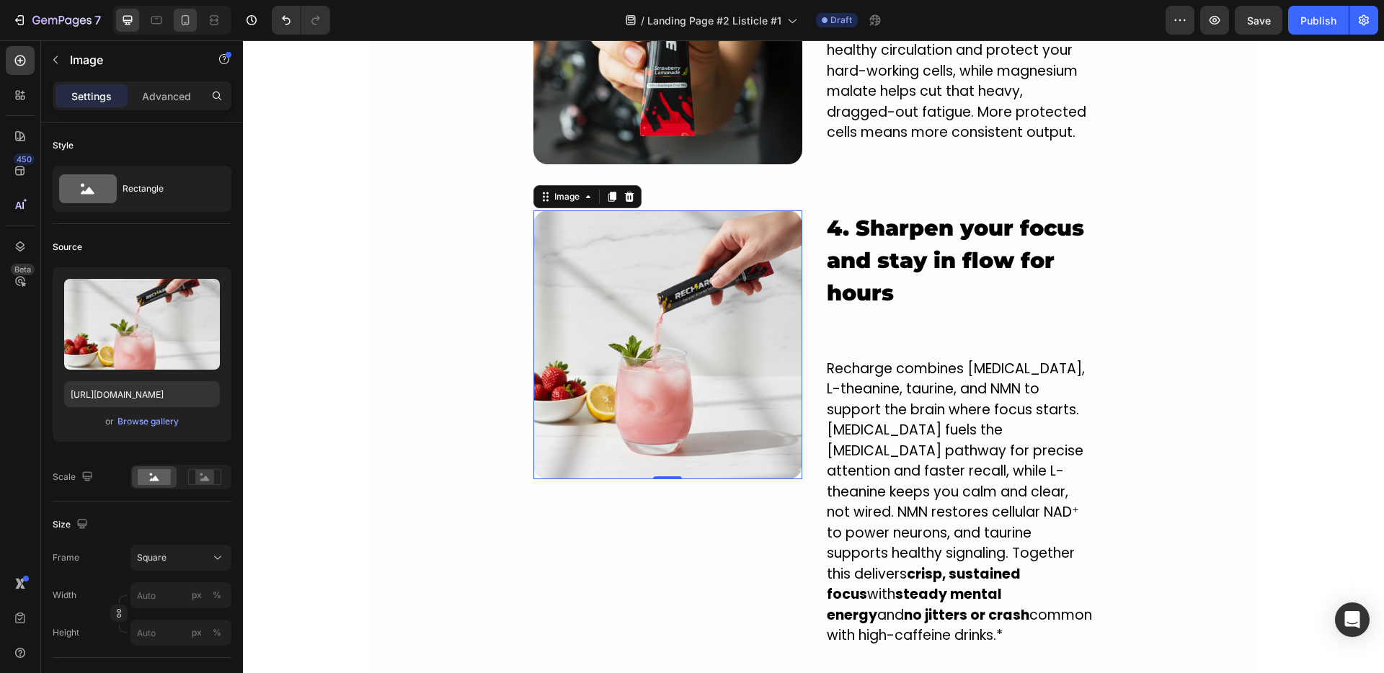
click at [187, 25] on icon at bounding box center [185, 20] width 14 height 14
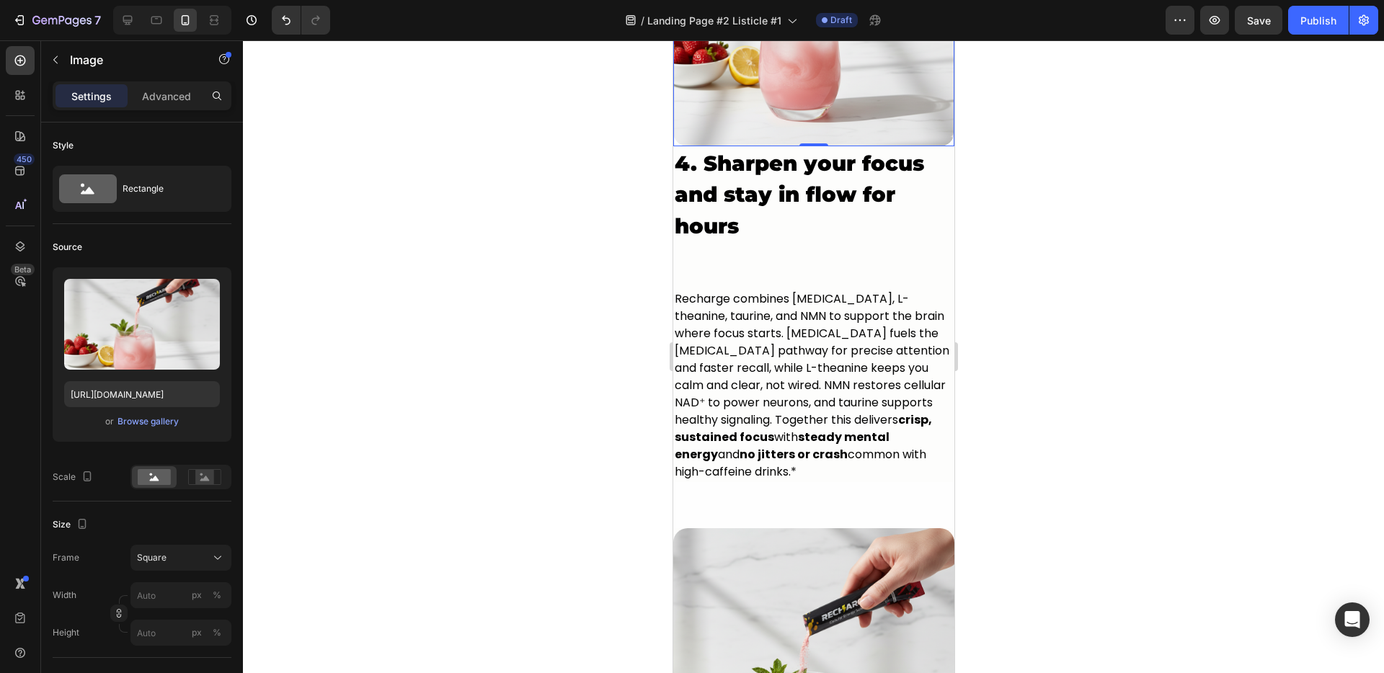
scroll to position [3090, 0]
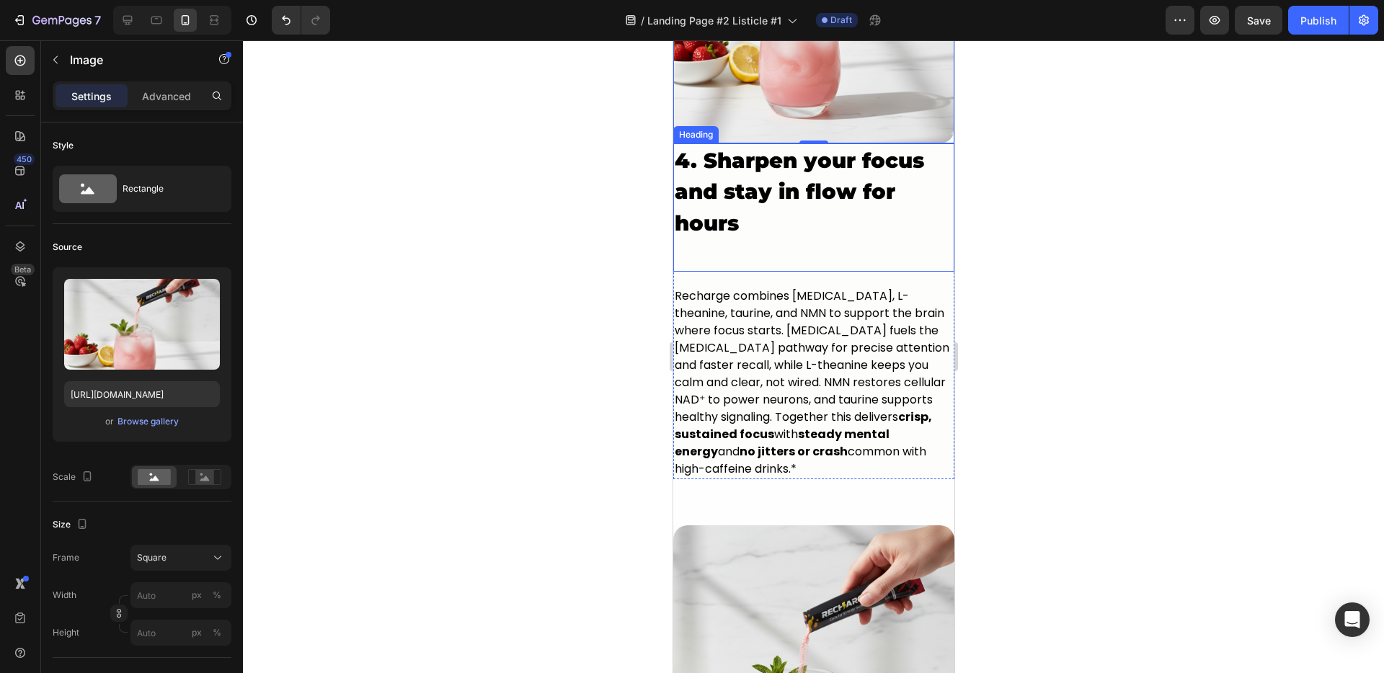
click at [721, 245] on p "4. S harpen your focus and stay in flow for hours" at bounding box center [813, 207] width 278 height 125
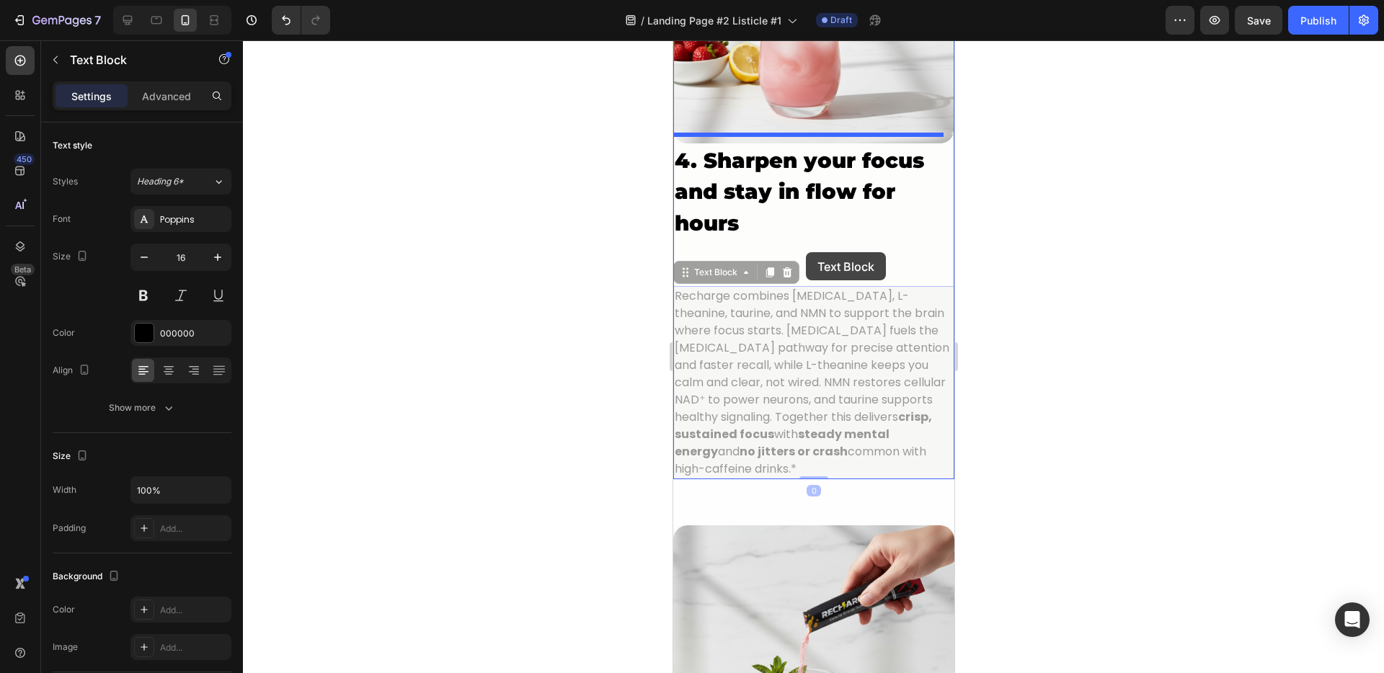
drag, startPoint x: 807, startPoint y: 277, endPoint x: 803, endPoint y: 241, distance: 37.0
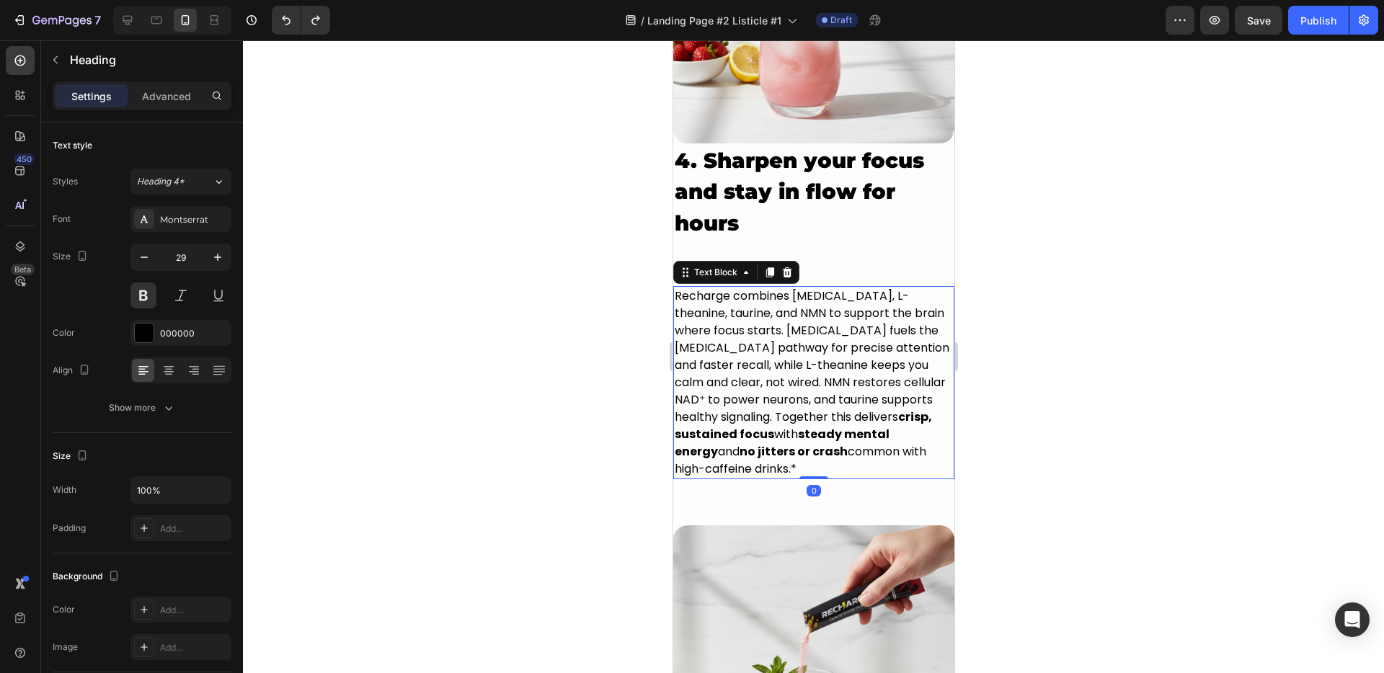
click at [814, 219] on p "4. S harpen your focus and stay in flow for hours" at bounding box center [813, 207] width 278 height 125
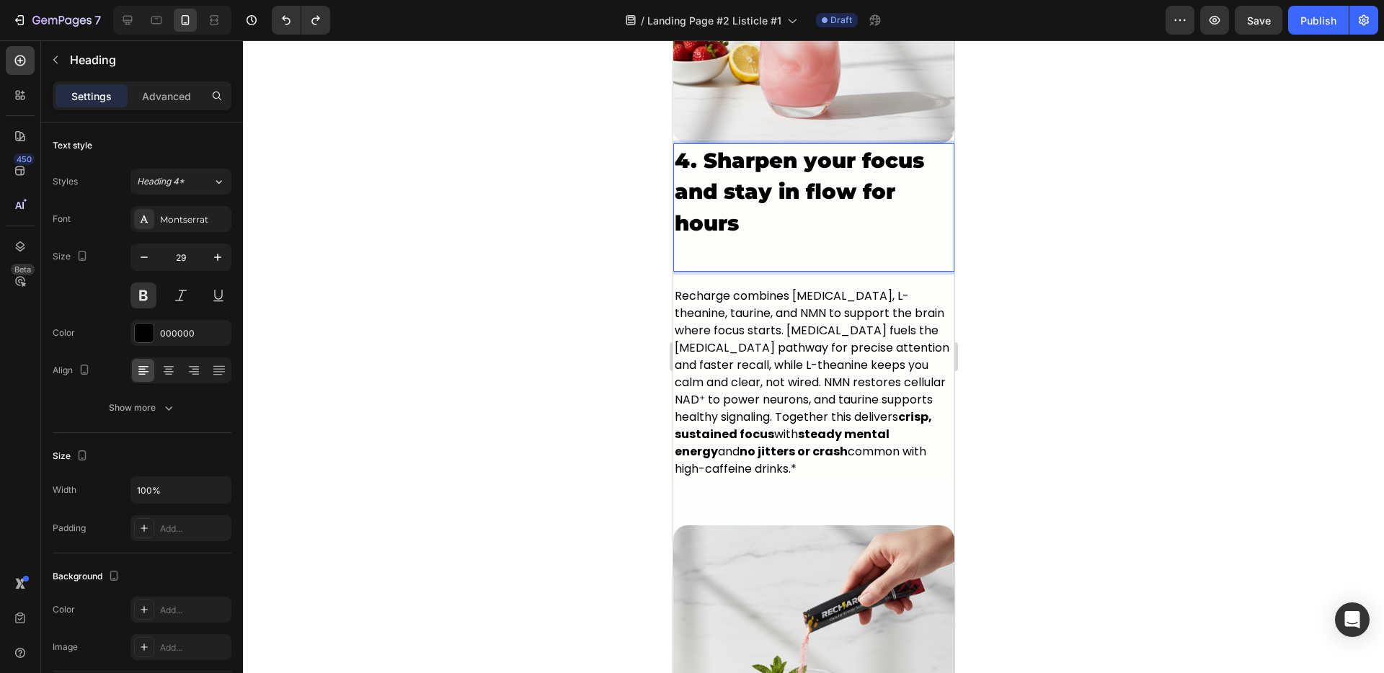
click at [813, 219] on p "4. S harpen your focus and stay in flow for hours" at bounding box center [813, 207] width 278 height 125
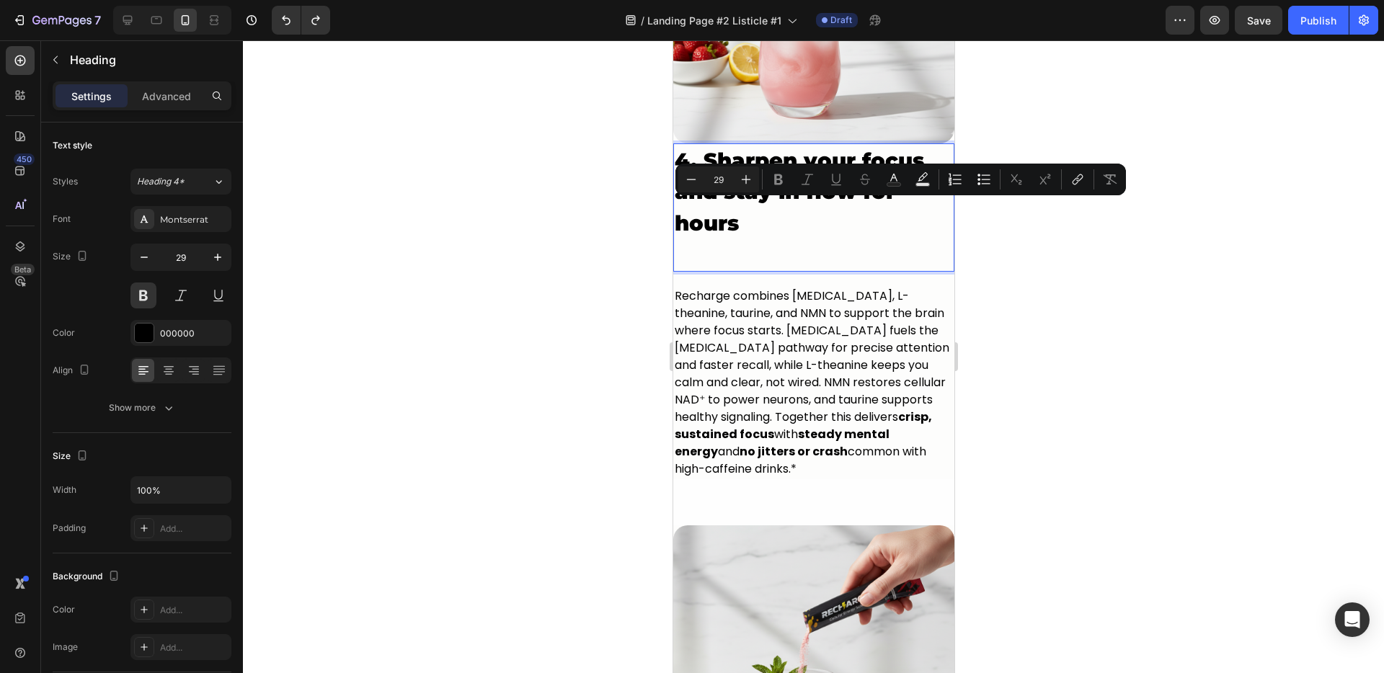
click at [727, 254] on p "4. S harpen your focus and stay in flow for hours" at bounding box center [813, 207] width 278 height 125
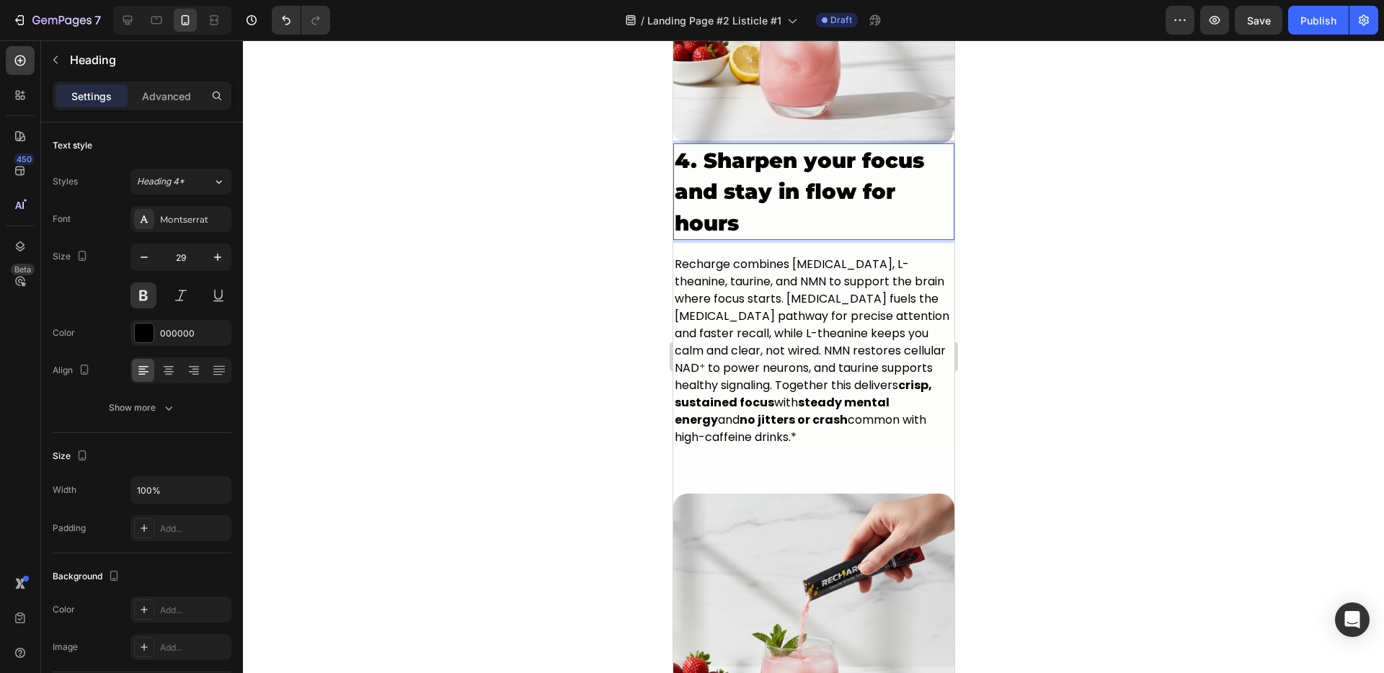
click at [616, 246] on div at bounding box center [813, 356] width 1141 height 633
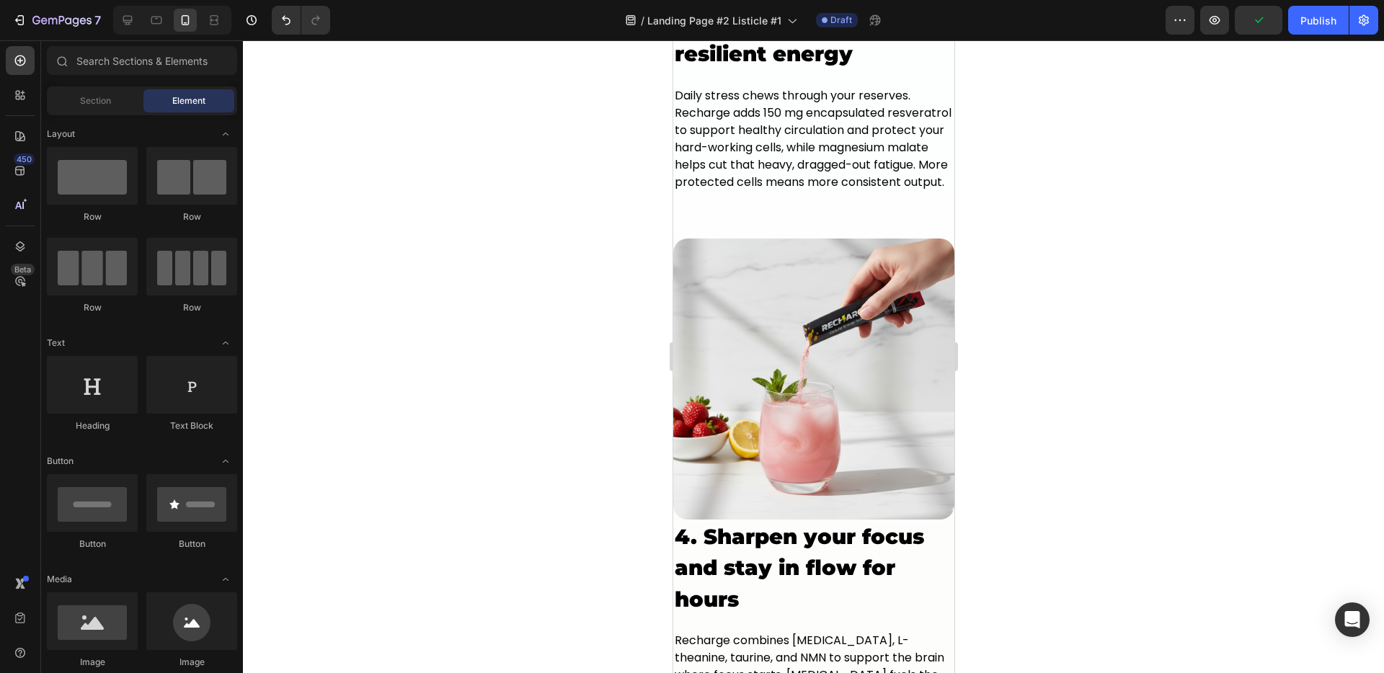
scroll to position [2919, 0]
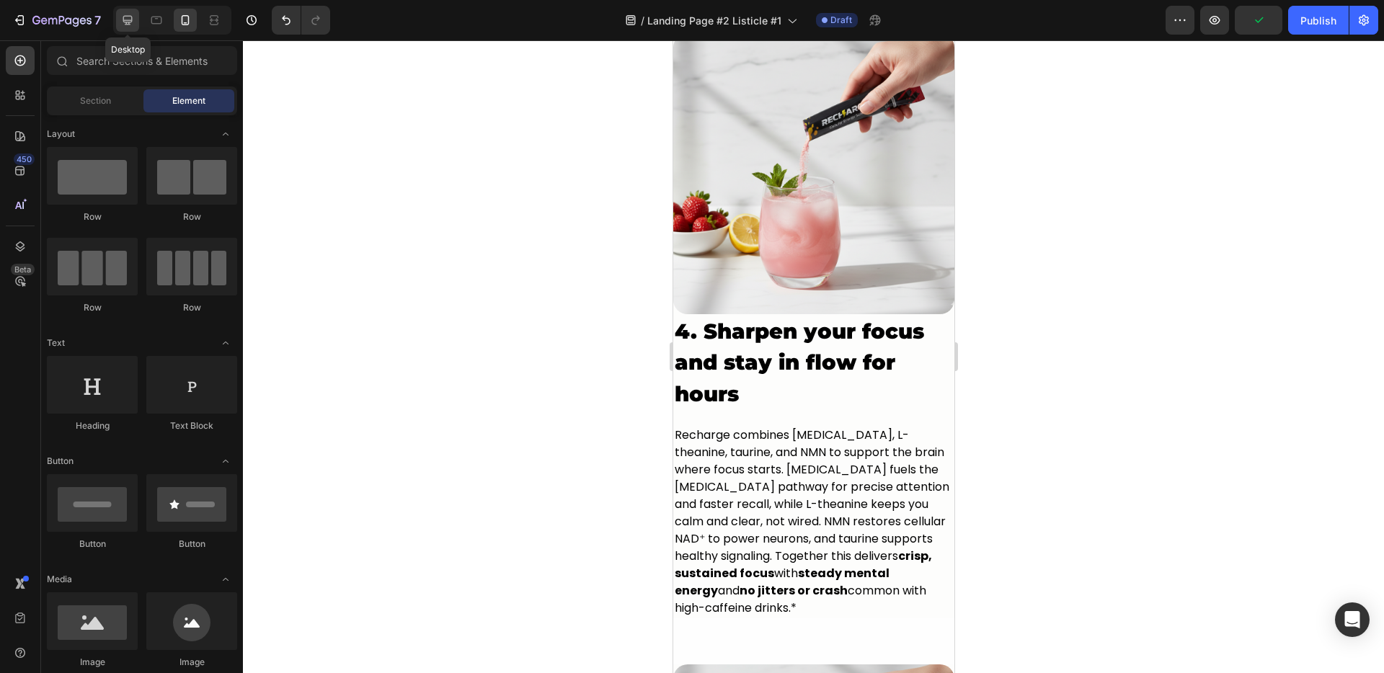
click at [121, 18] on icon at bounding box center [127, 20] width 14 height 14
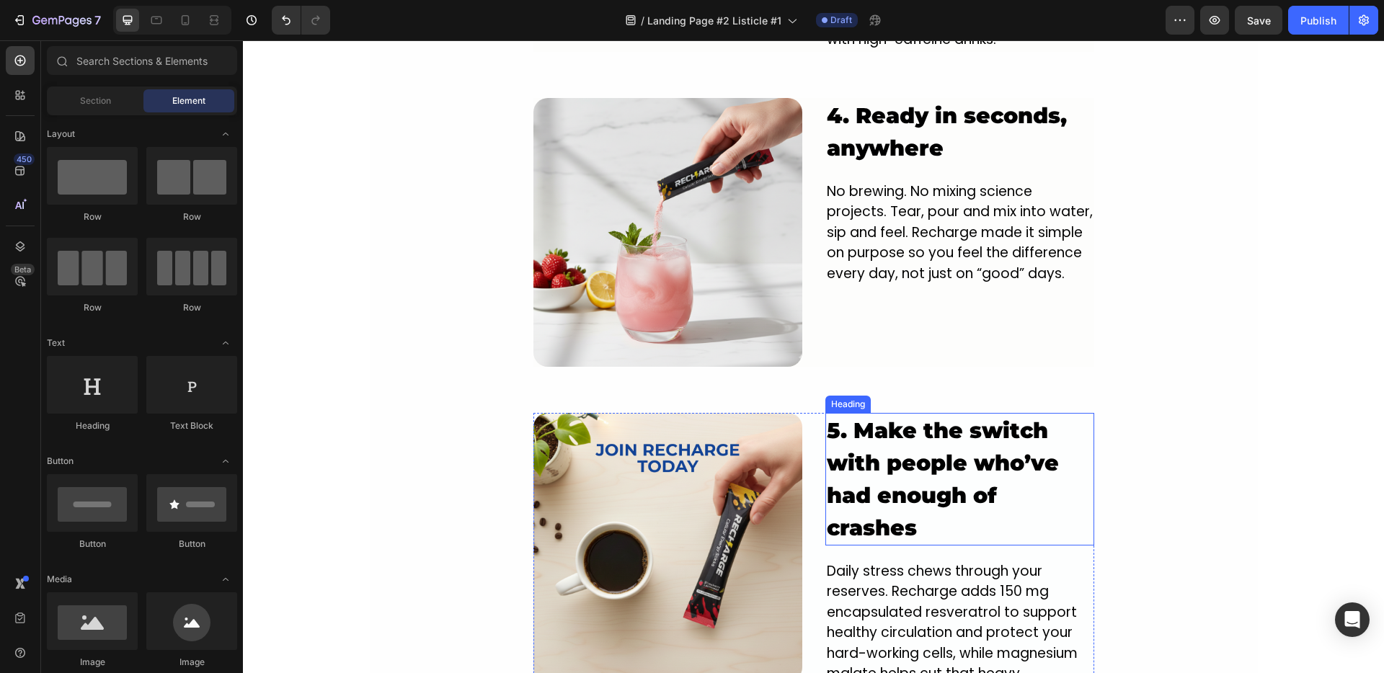
scroll to position [2706, 0]
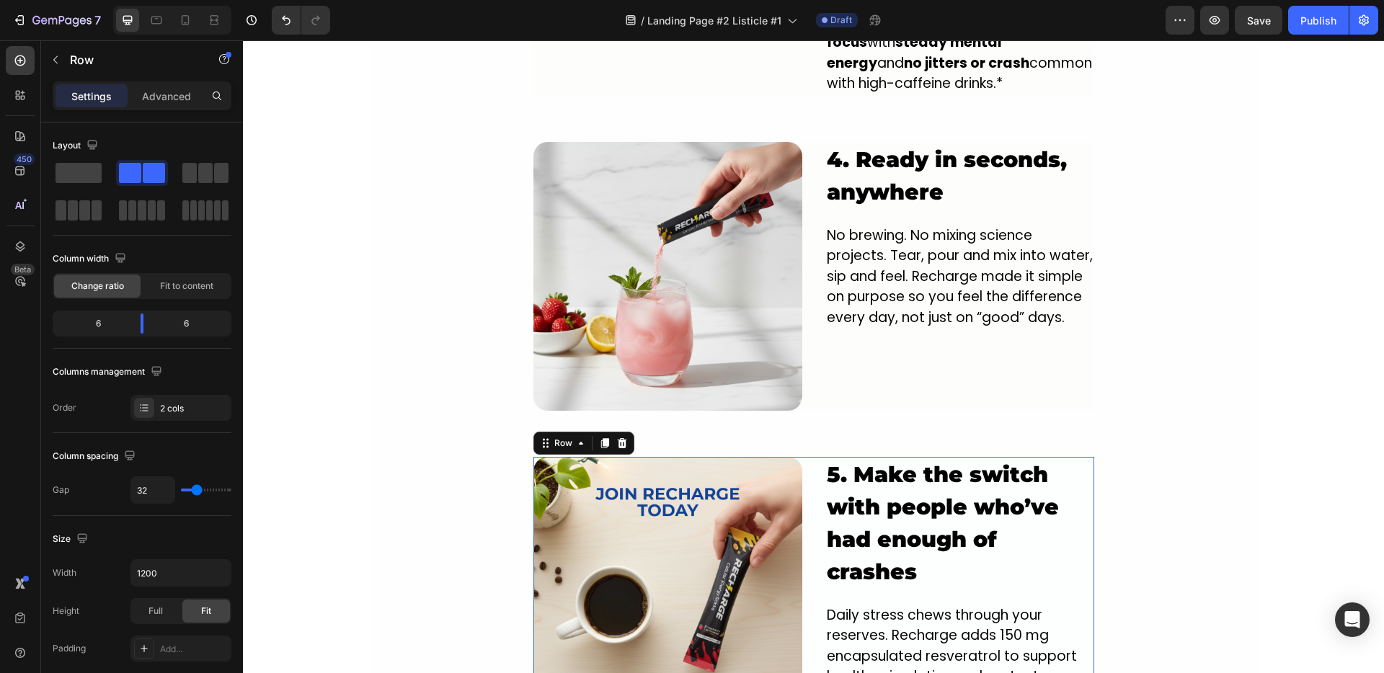
click at [804, 467] on div "Image 5. Make the switch with people who’ve had enough of crashes Heading Daily…" at bounding box center [813, 614] width 561 height 314
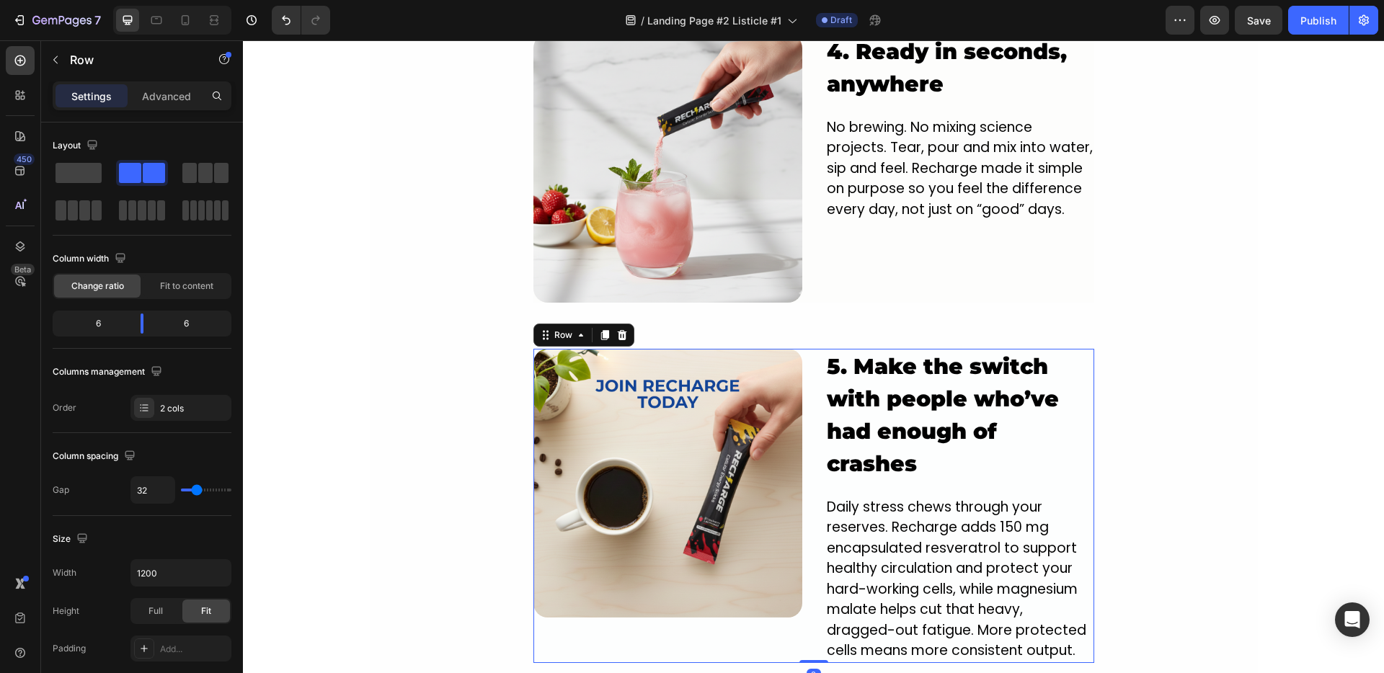
scroll to position [2817, 0]
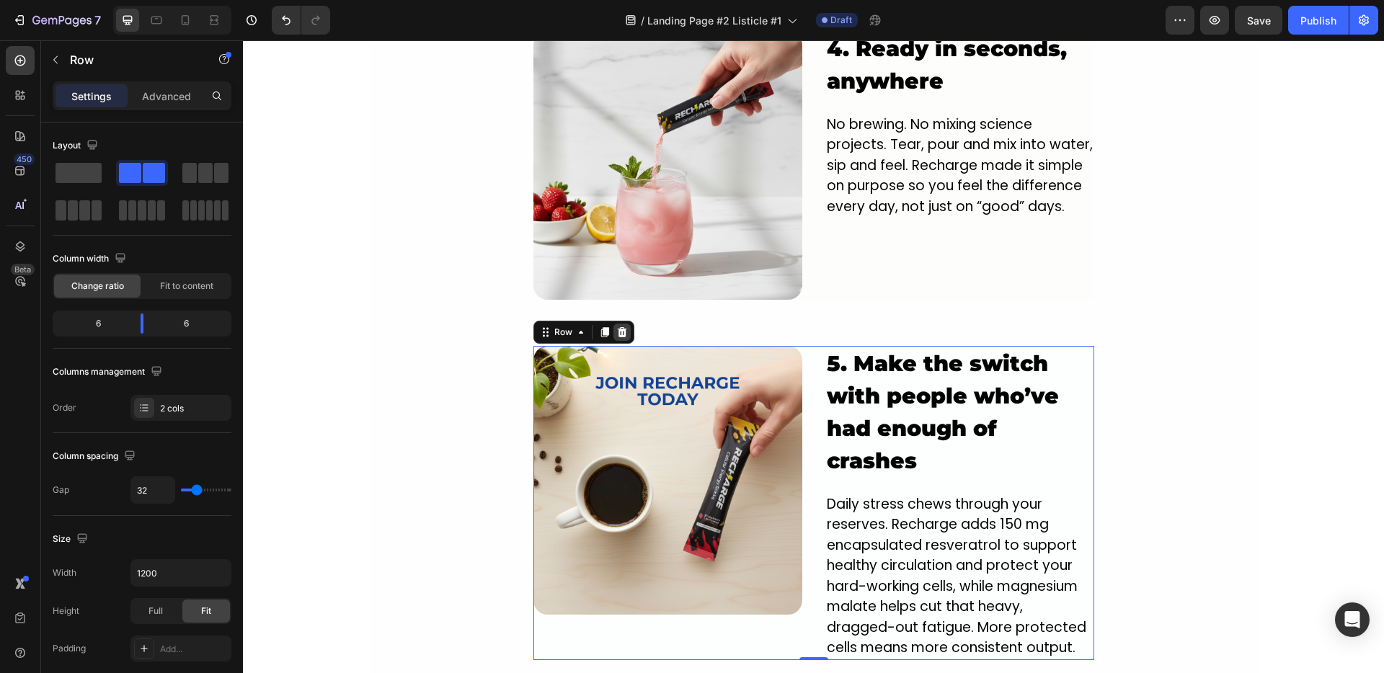
click at [617, 327] on icon at bounding box center [621, 332] width 9 height 10
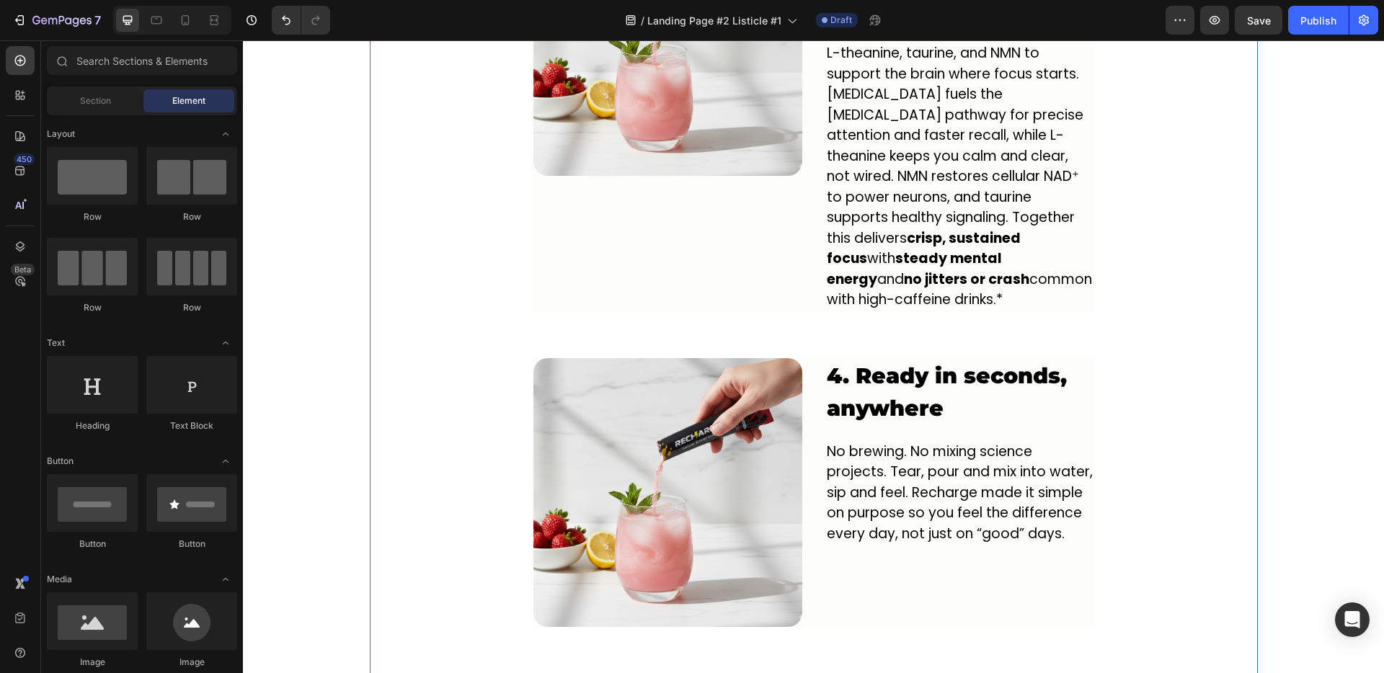
scroll to position [2354, 0]
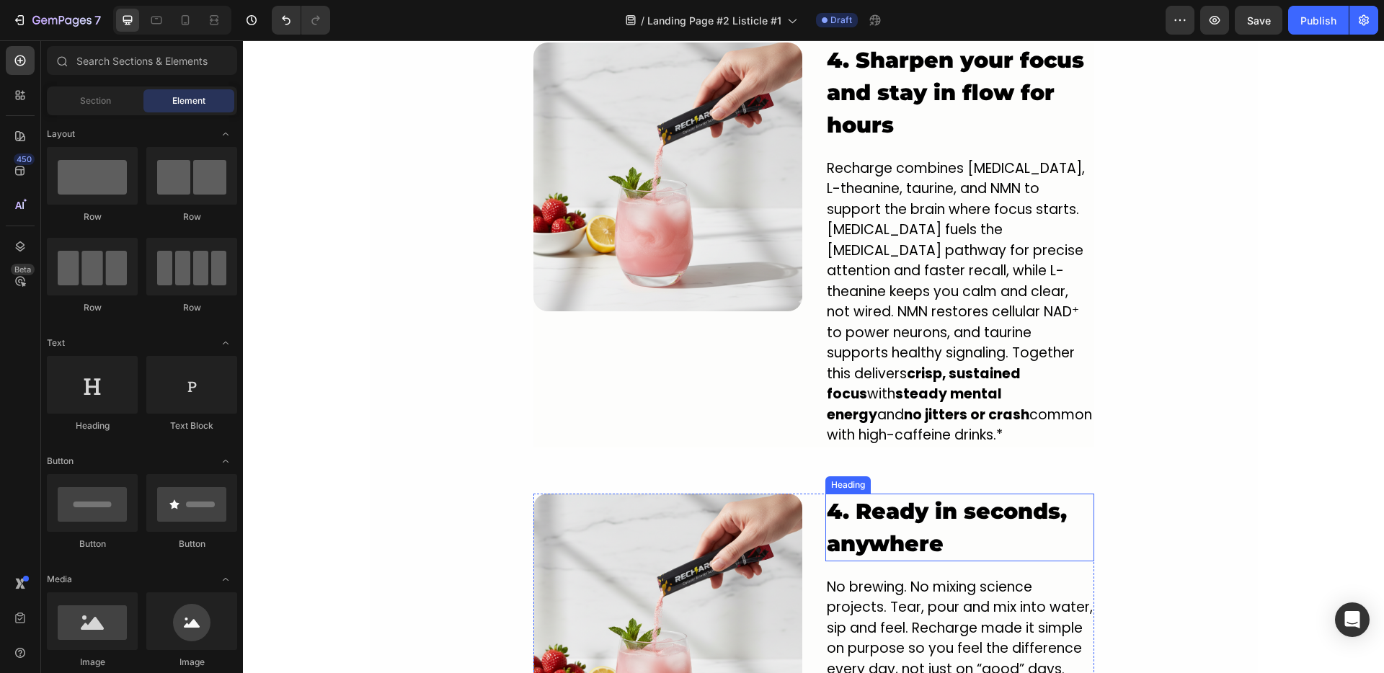
click at [831, 494] on h2 "4. Ready in seconds, anywhere" at bounding box center [959, 528] width 269 height 68
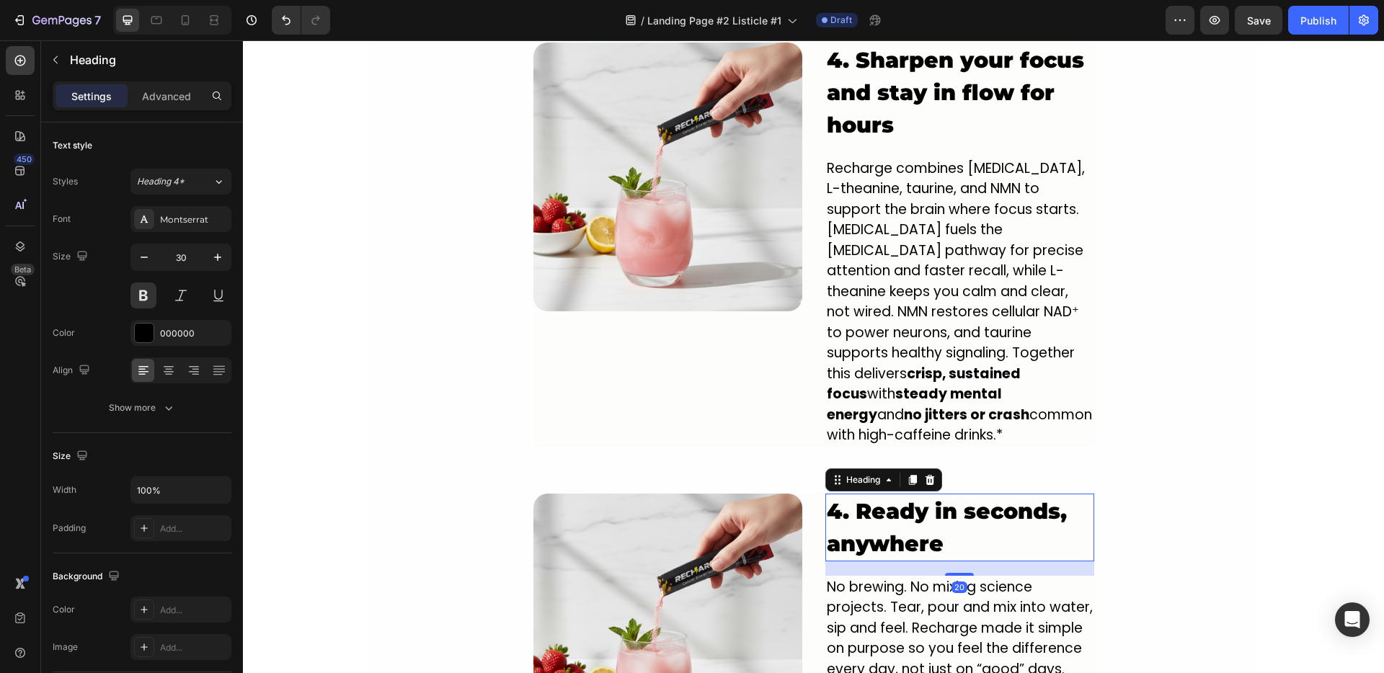
click at [831, 494] on h2 "4. Ready in seconds, anywhere" at bounding box center [959, 528] width 269 height 68
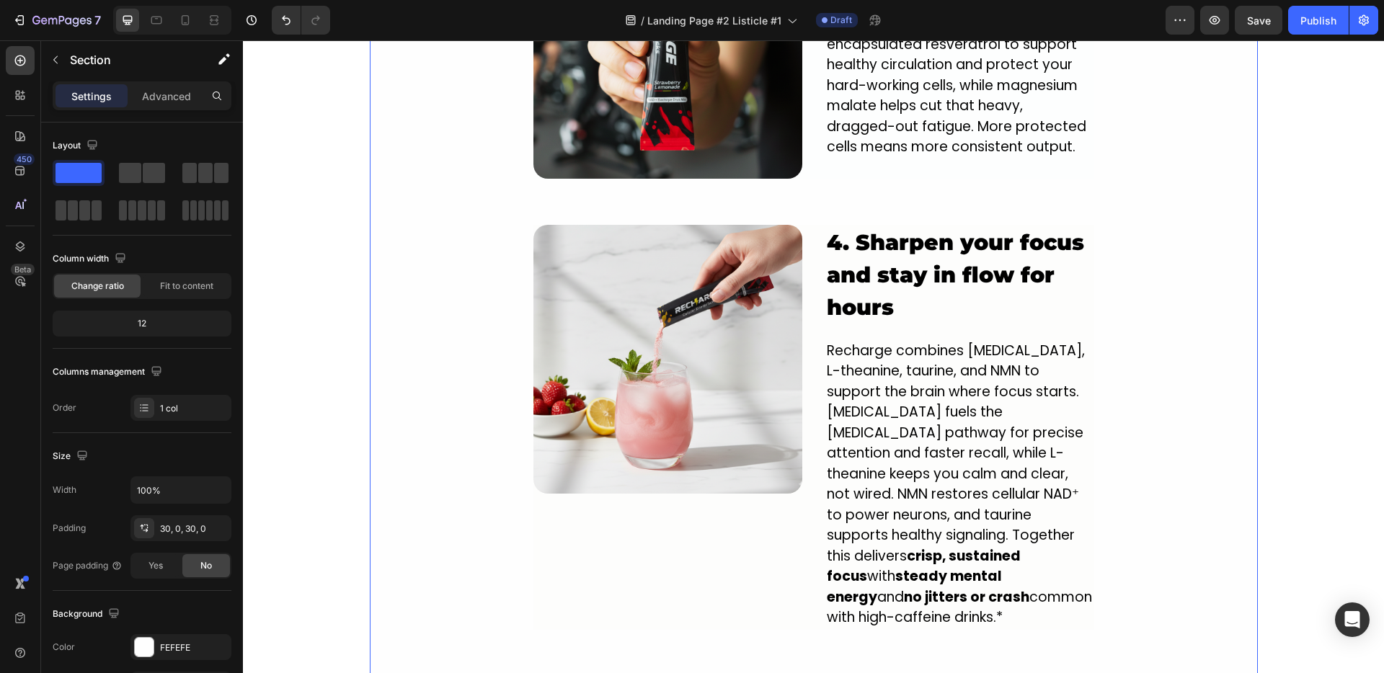
scroll to position [2175, 0]
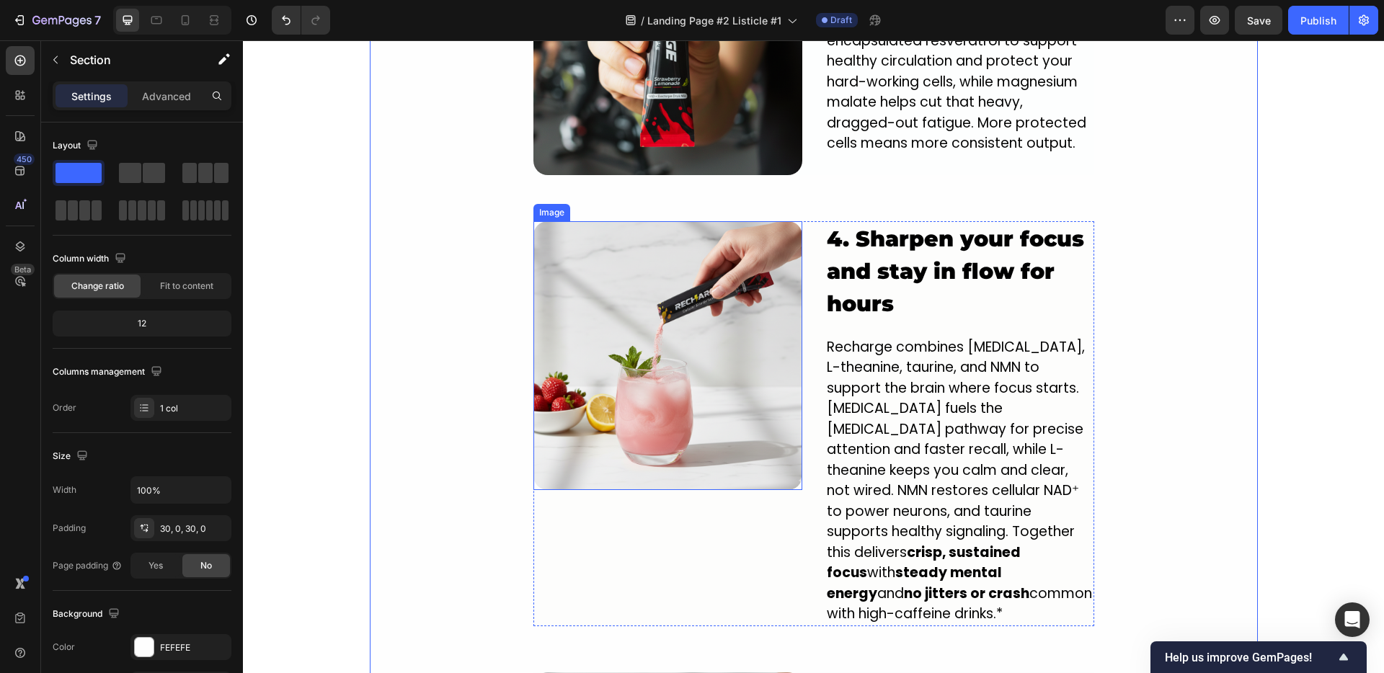
click at [595, 308] on img at bounding box center [667, 355] width 269 height 269
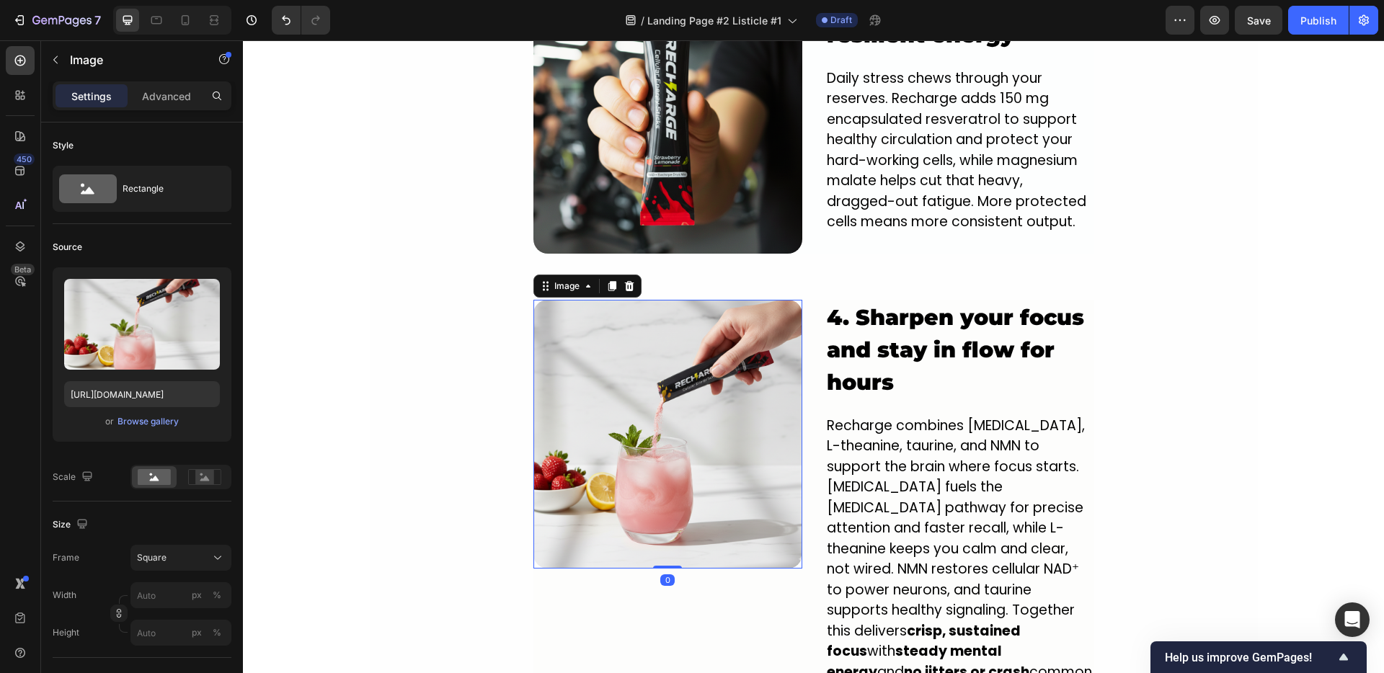
scroll to position [2122, 0]
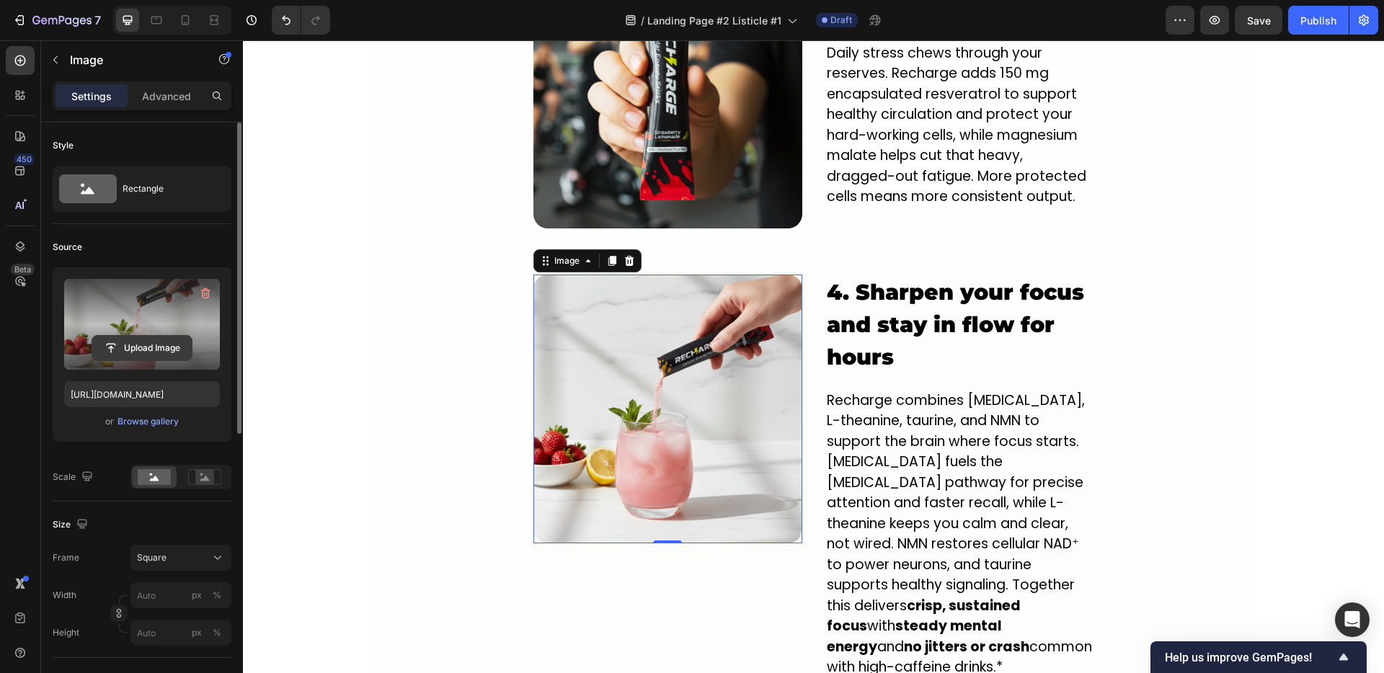
click at [154, 347] on input "file" at bounding box center [141, 348] width 99 height 25
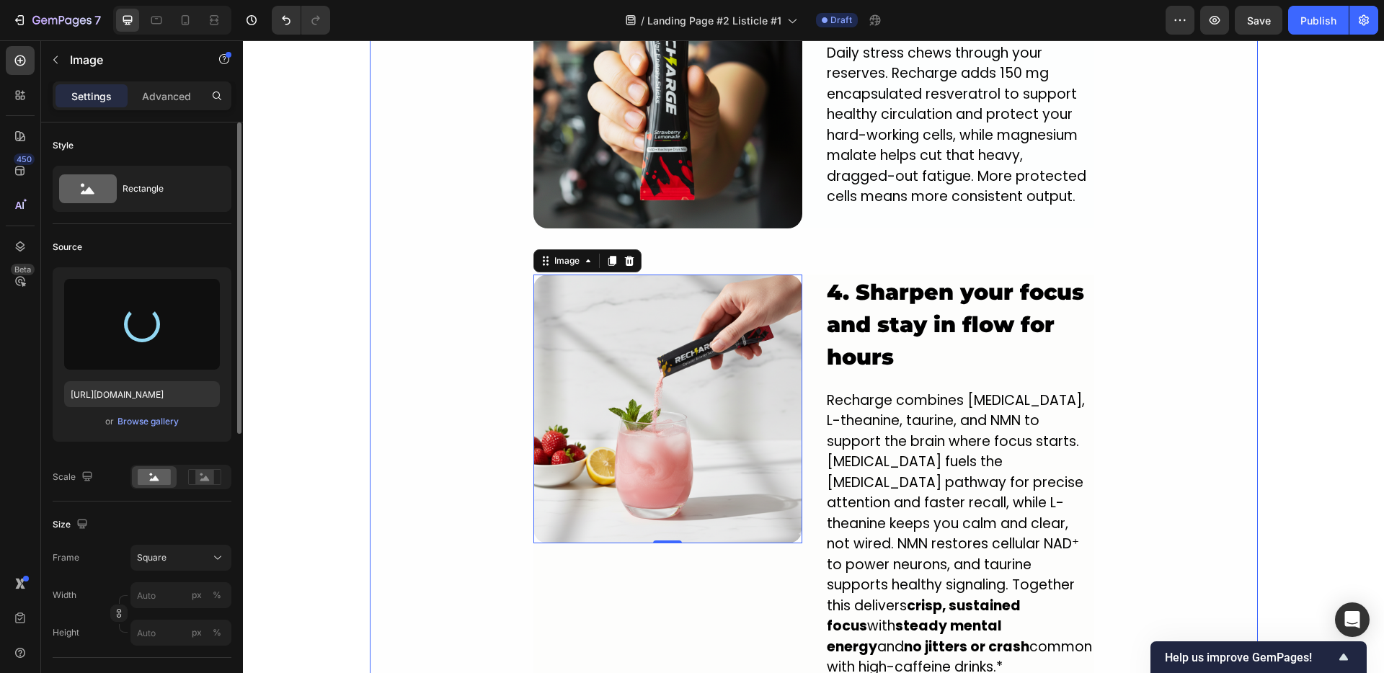
type input "[URL][DOMAIN_NAME]"
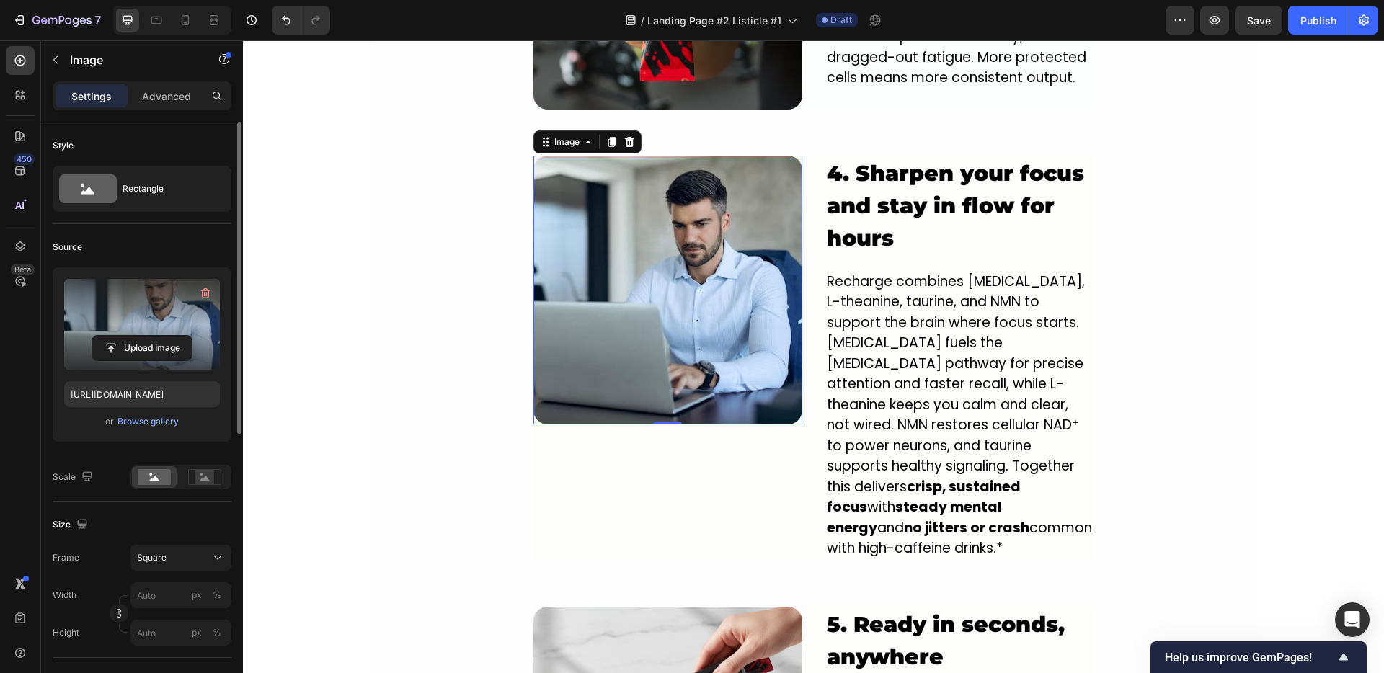
scroll to position [2236, 0]
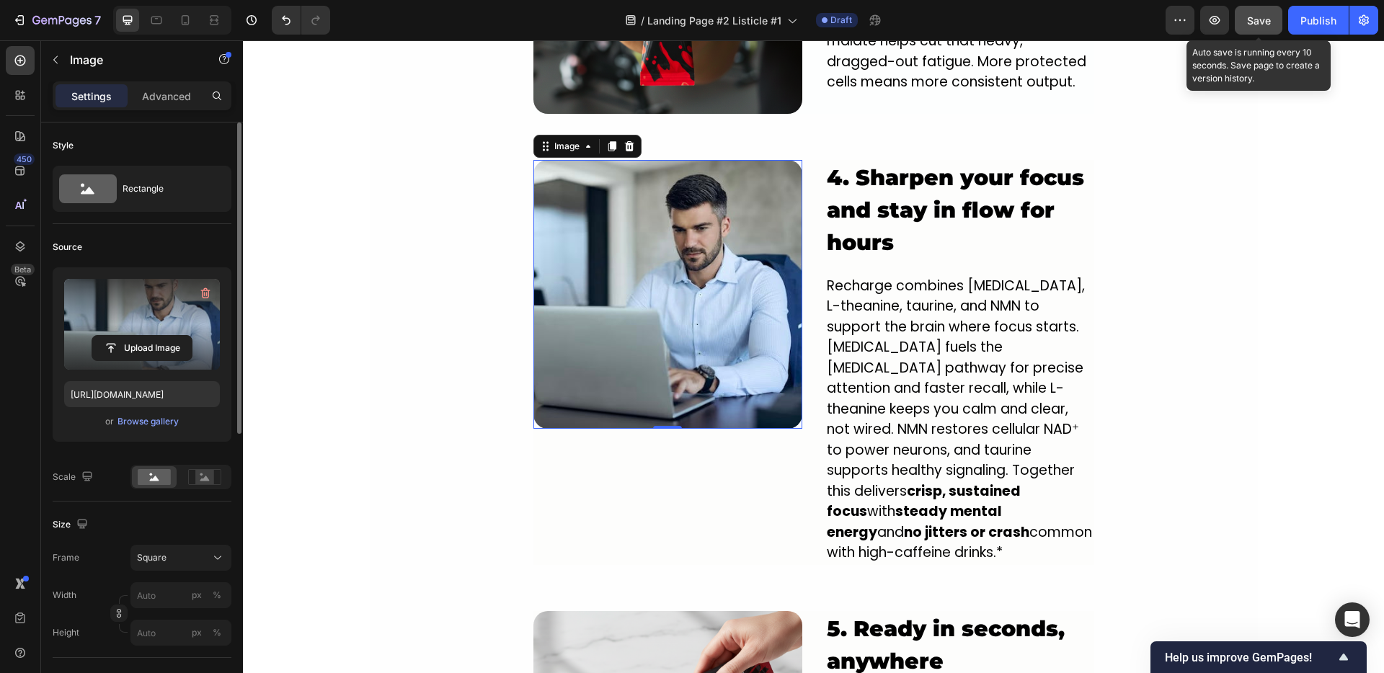
click at [1251, 32] on button "Save" at bounding box center [1259, 20] width 48 height 29
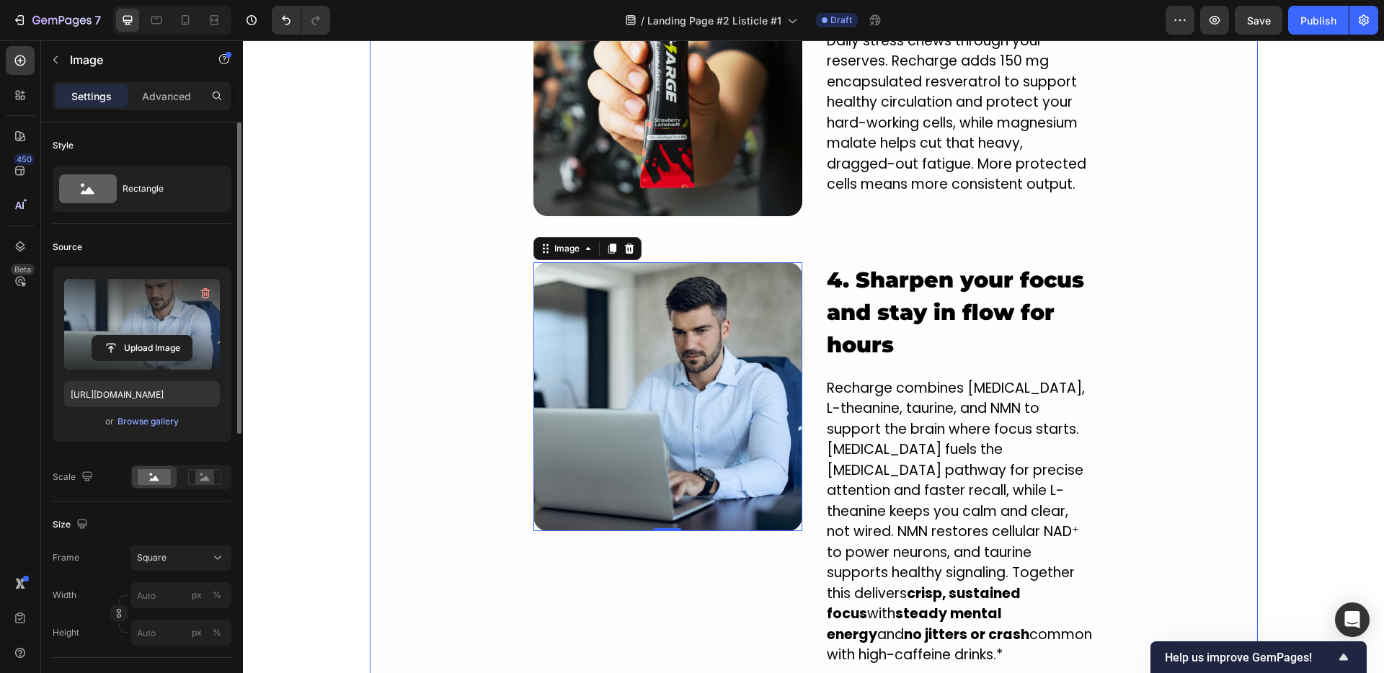
scroll to position [2125, 0]
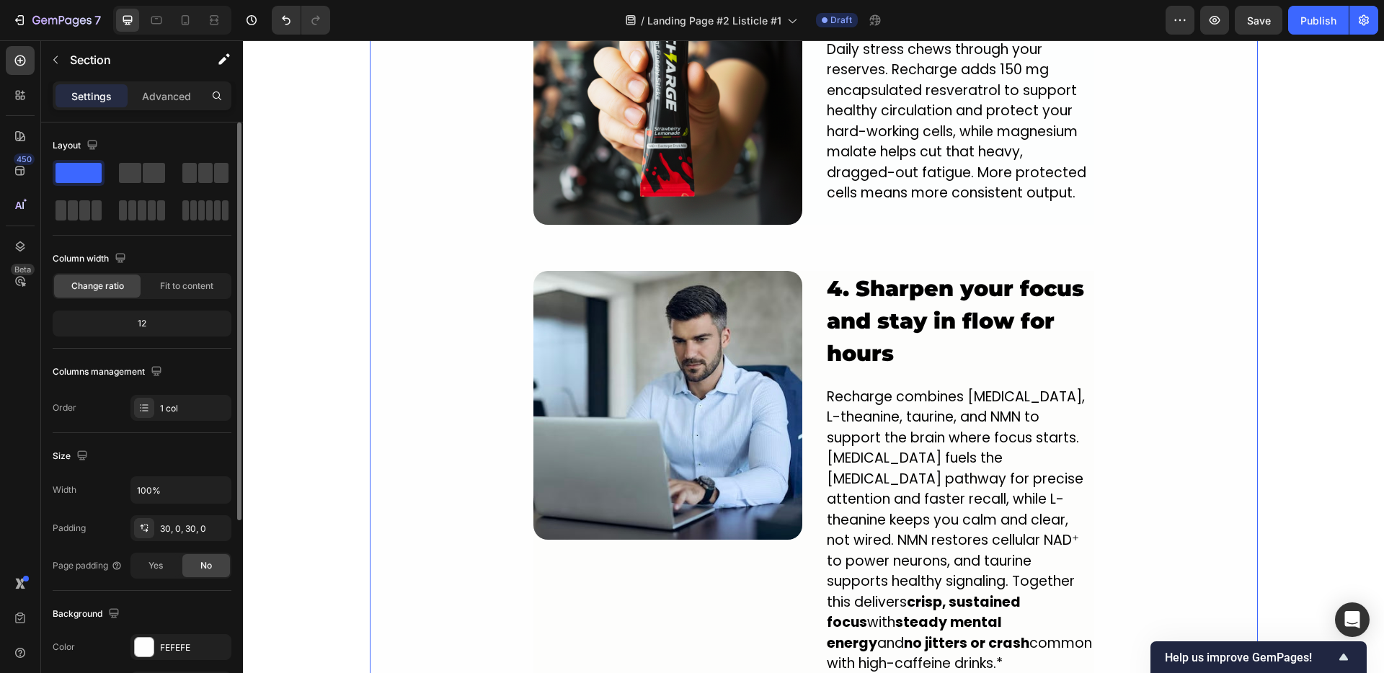
click at [419, 387] on div "Image 1. NEW innovative crash-free formula designed to power you from the insid…" at bounding box center [814, 132] width 888 height 1901
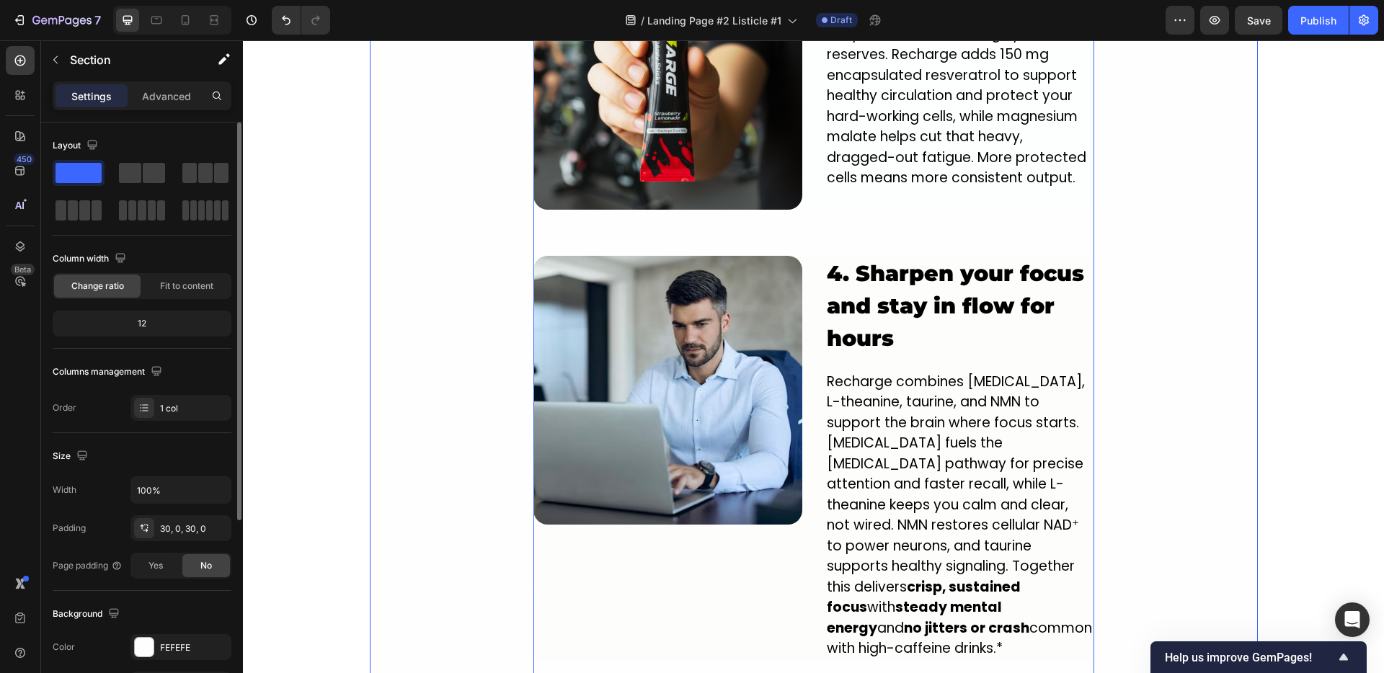
scroll to position [2177, 0]
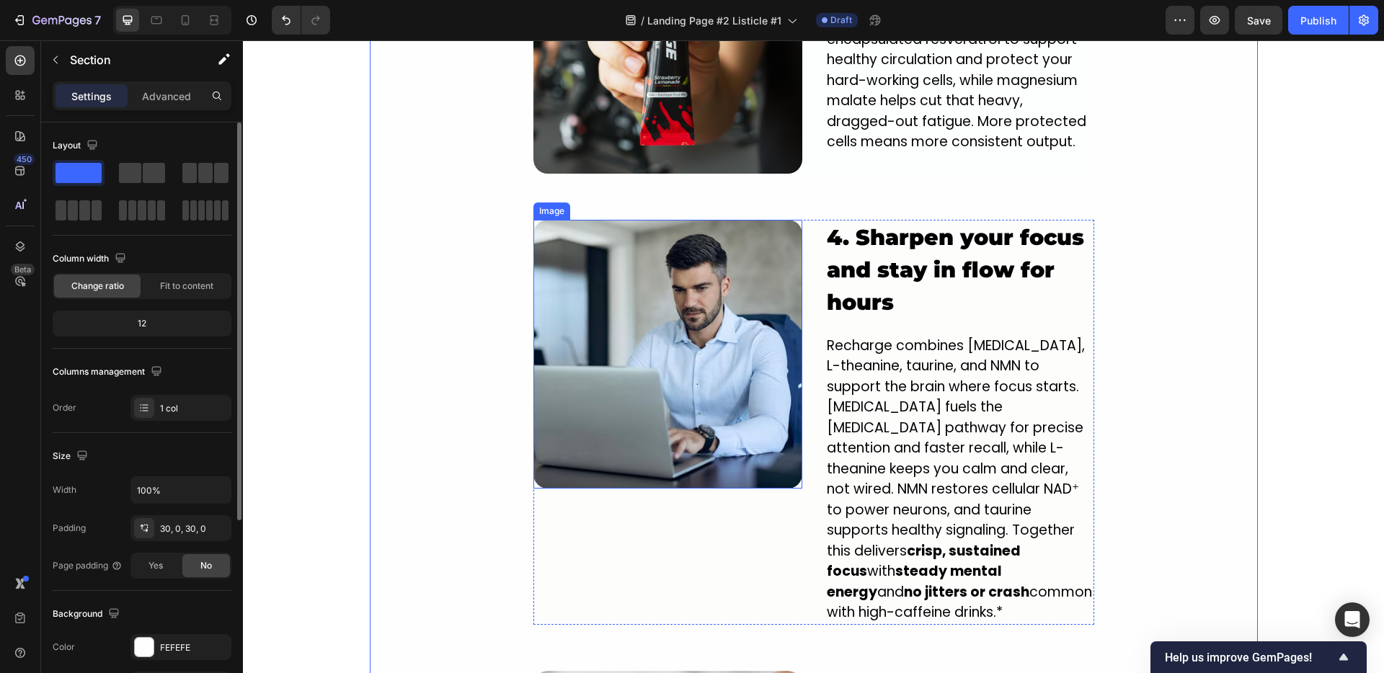
click at [657, 305] on img at bounding box center [667, 354] width 269 height 269
click at [484, 343] on div "Image 1. NEW innovative crash-free formula designed to power you from the insid…" at bounding box center [814, 81] width 888 height 1901
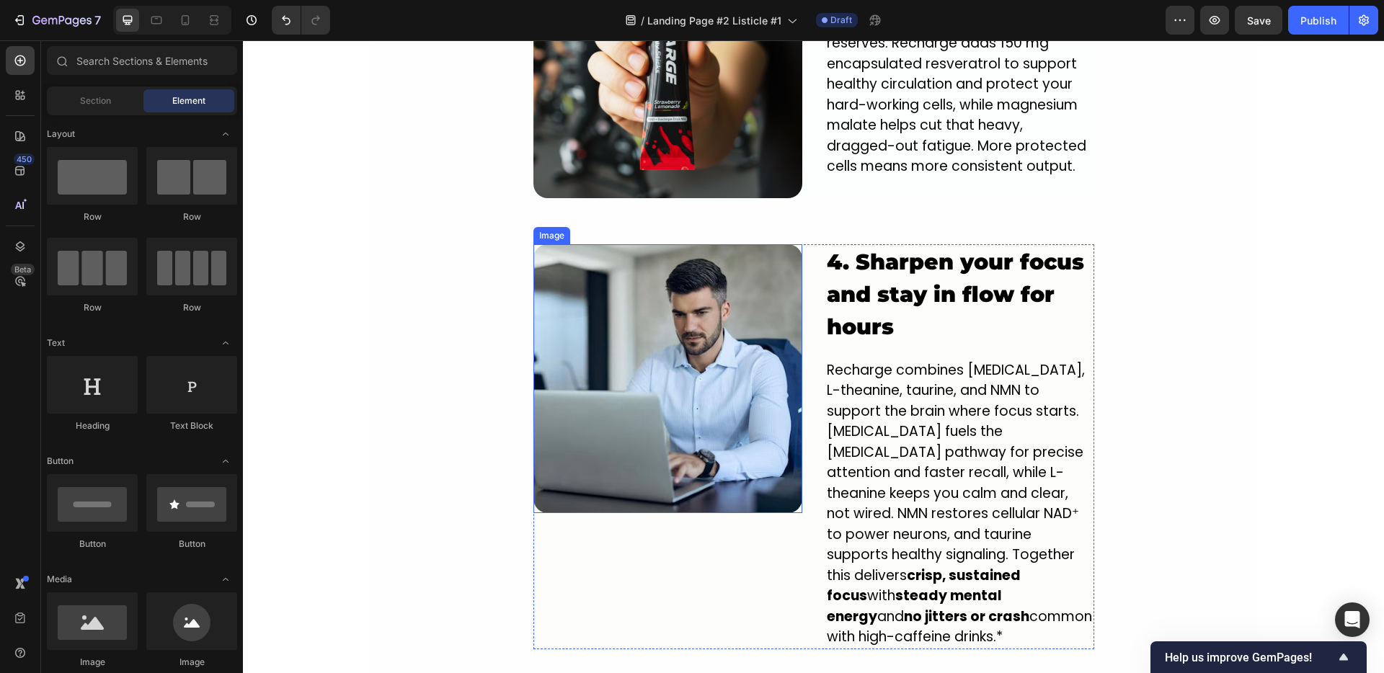
scroll to position [2149, 0]
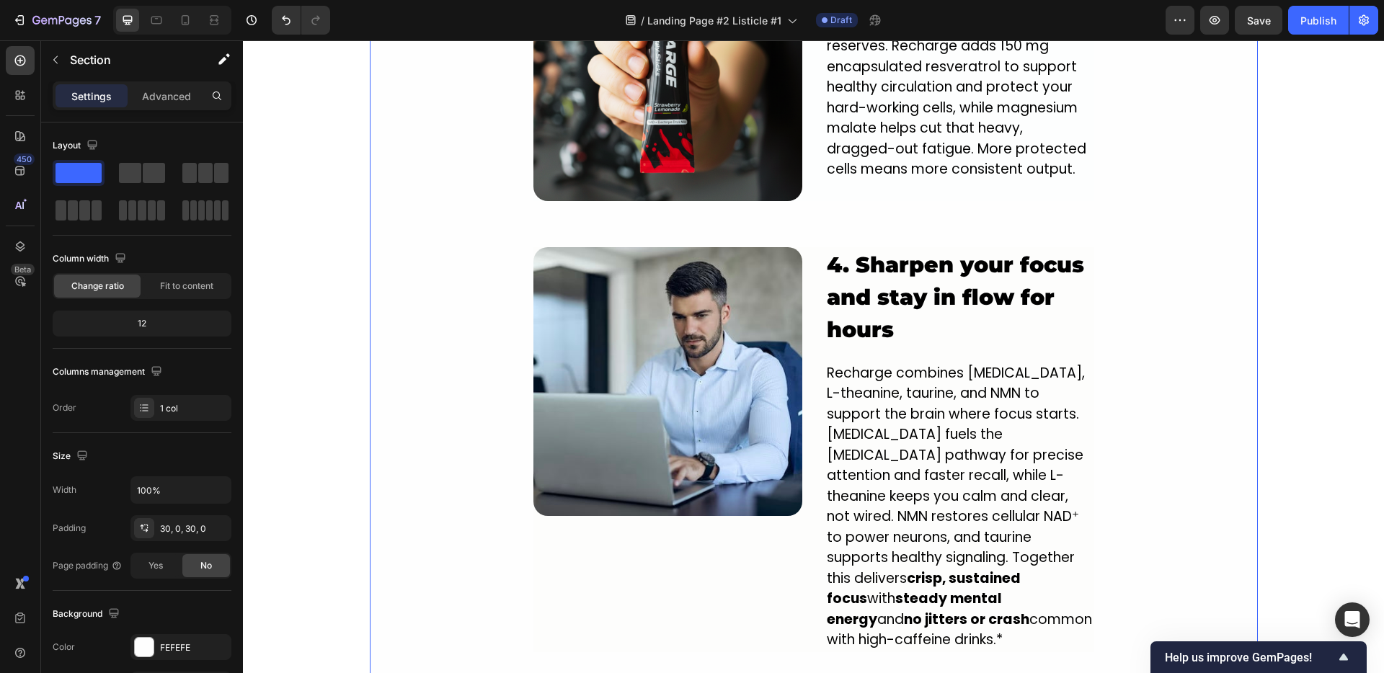
click at [381, 397] on div "Image 1. NEW innovative crash-free formula designed to power you from the insid…" at bounding box center [814, 108] width 888 height 1901
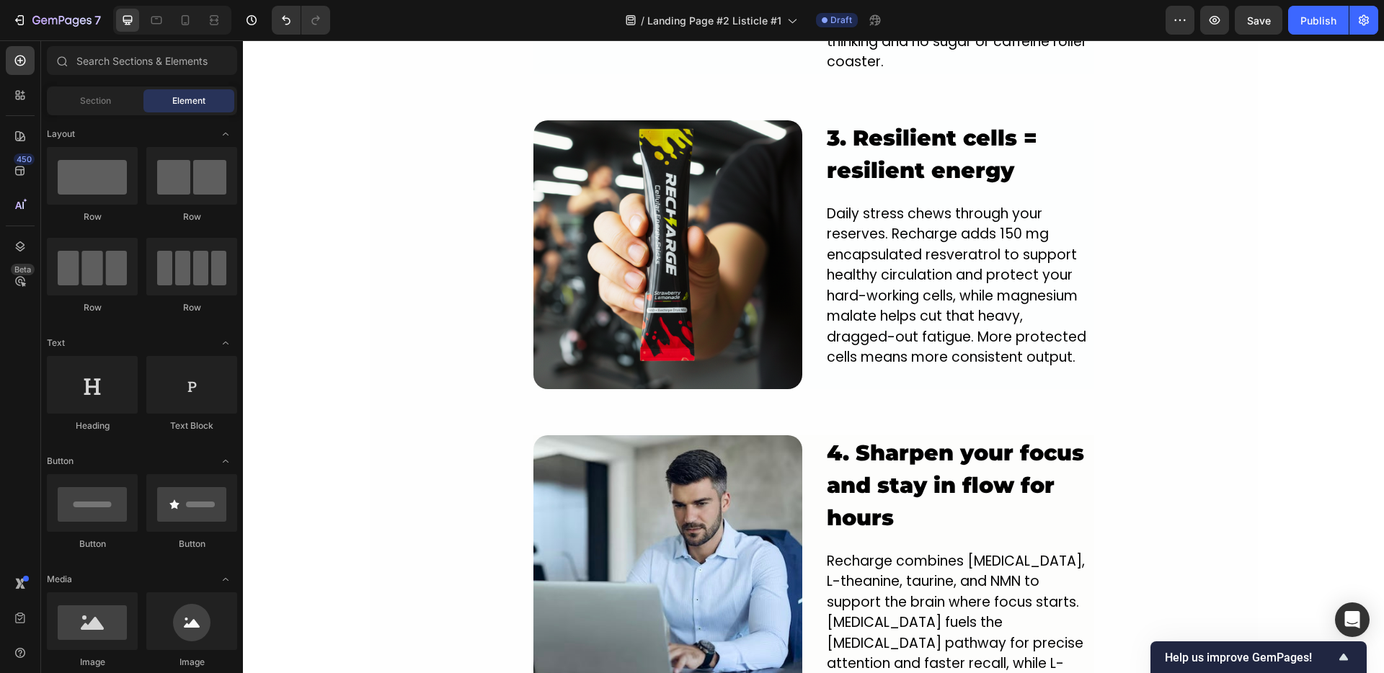
scroll to position [1964, 0]
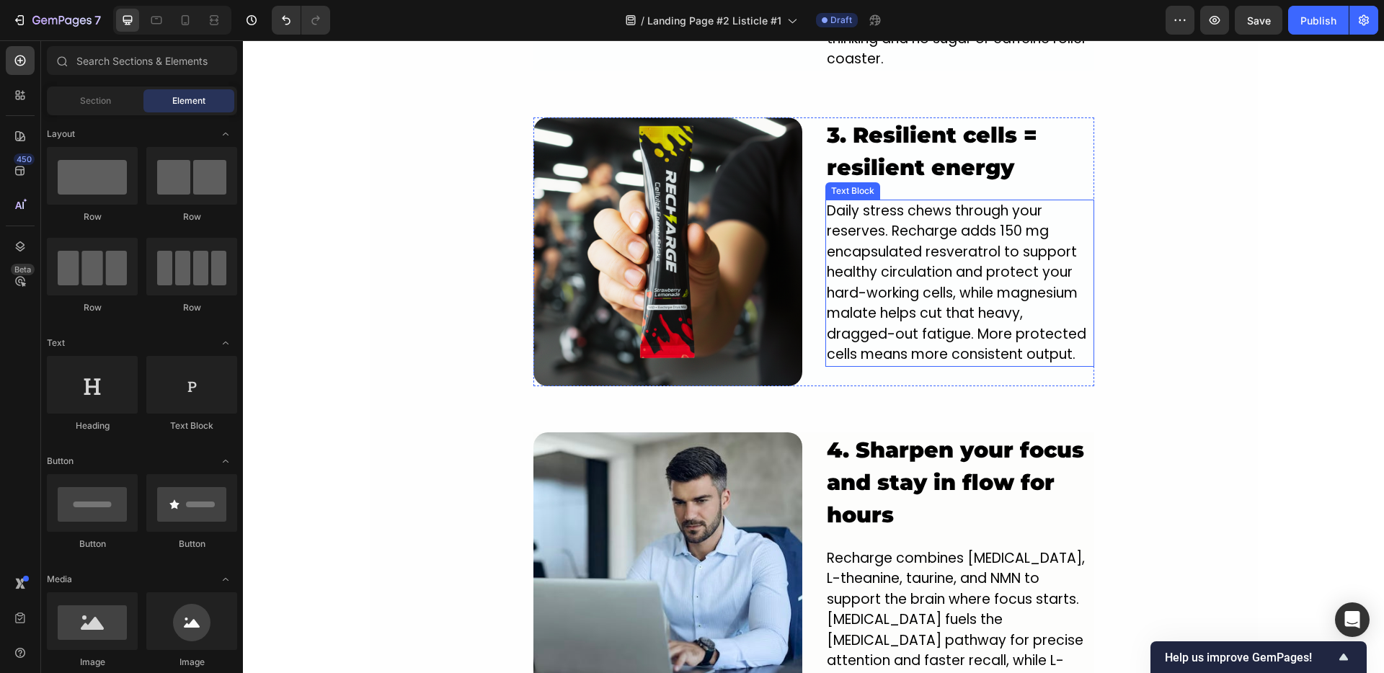
click at [911, 248] on p "Daily stress chews through your reserves. Recharge adds 150 mg encapsulated res…" at bounding box center [960, 283] width 266 height 164
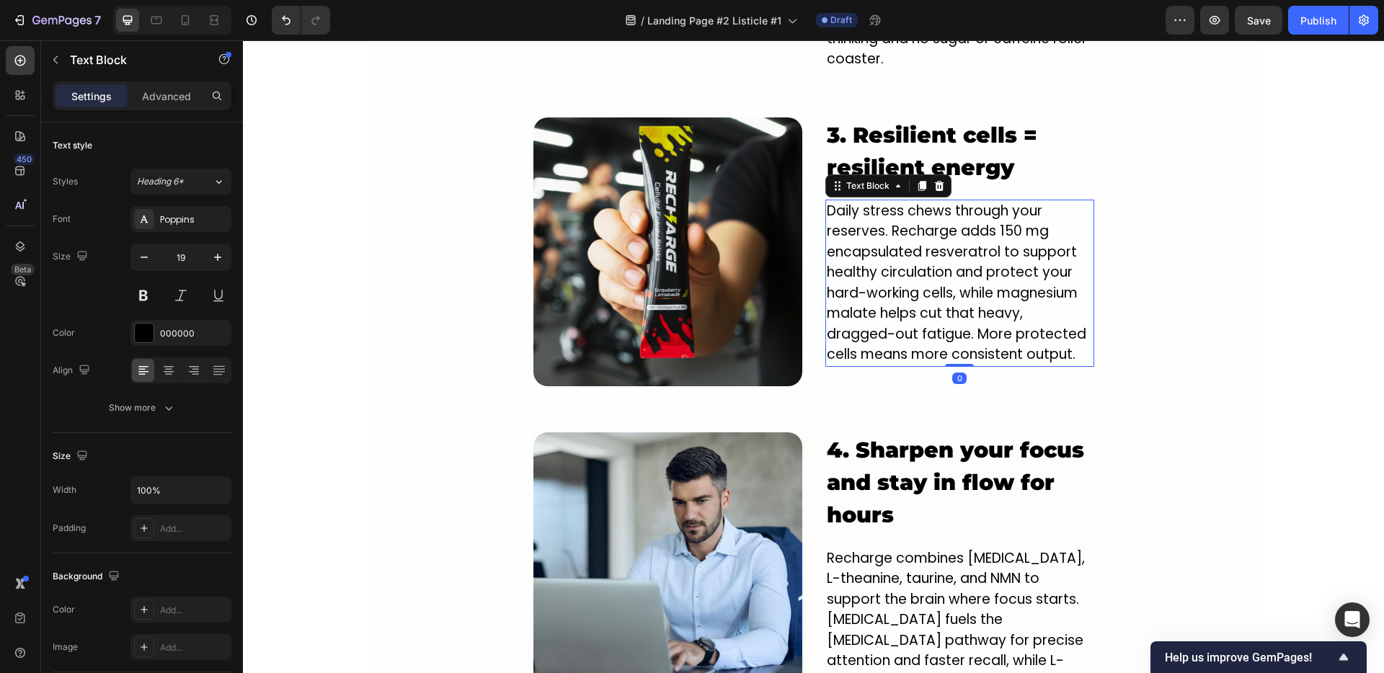
click at [911, 248] on p "Daily stress chews through your reserves. Recharge adds 150 mg encapsulated res…" at bounding box center [960, 283] width 266 height 164
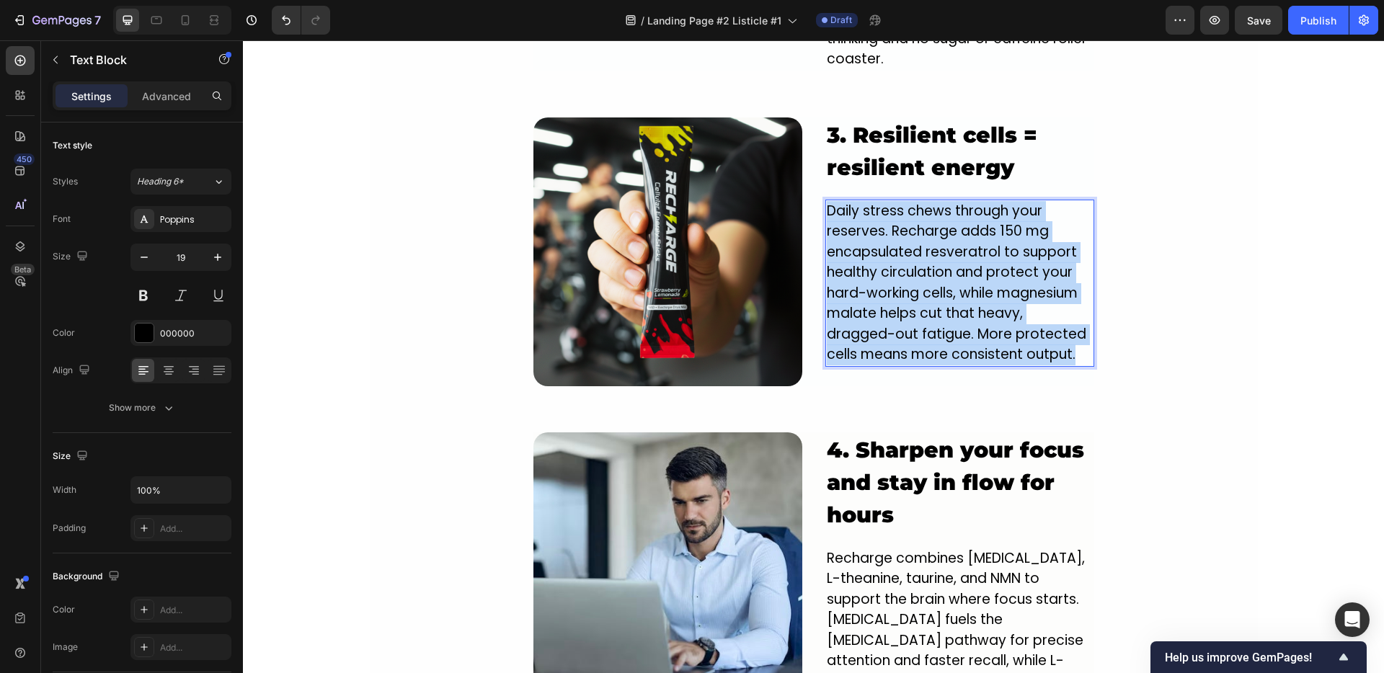
click at [911, 248] on p "Daily stress chews through your reserves. Recharge adds 150 mg encapsulated res…" at bounding box center [960, 283] width 266 height 164
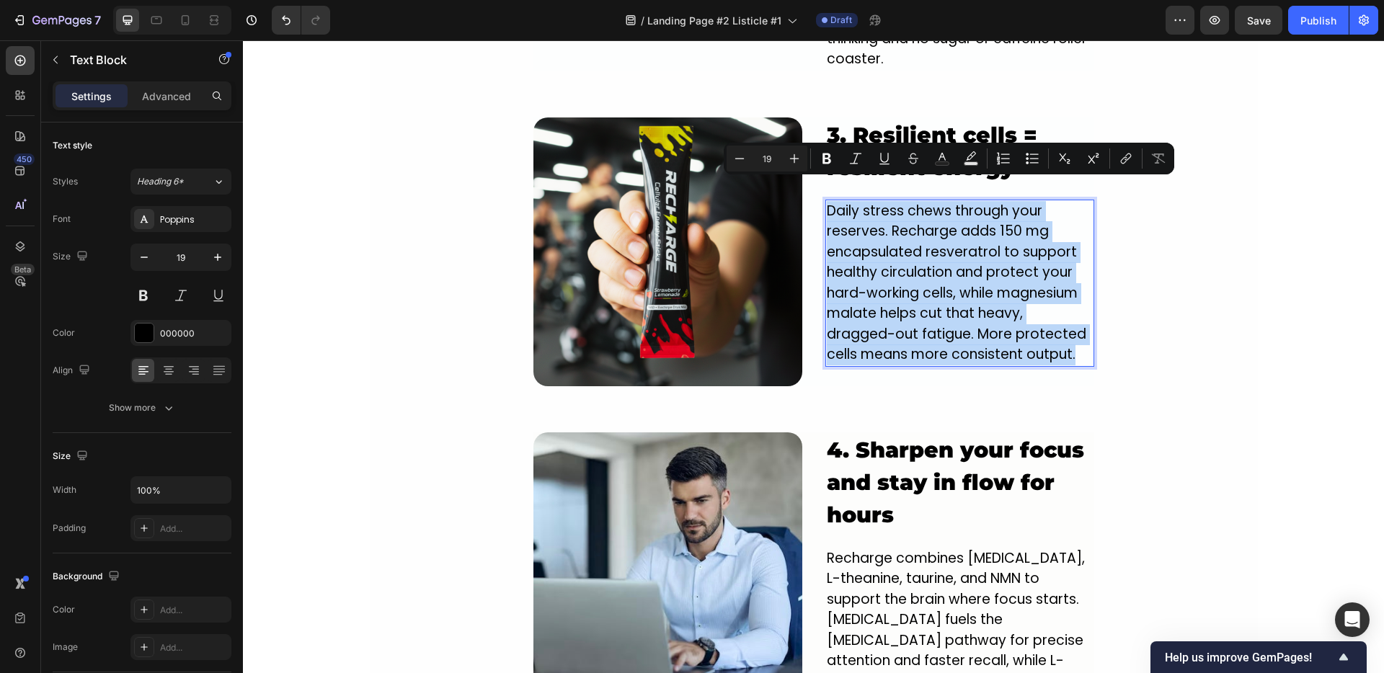
copy p "Daily stress chews through your reserves. Recharge adds 150 mg encapsulated res…"
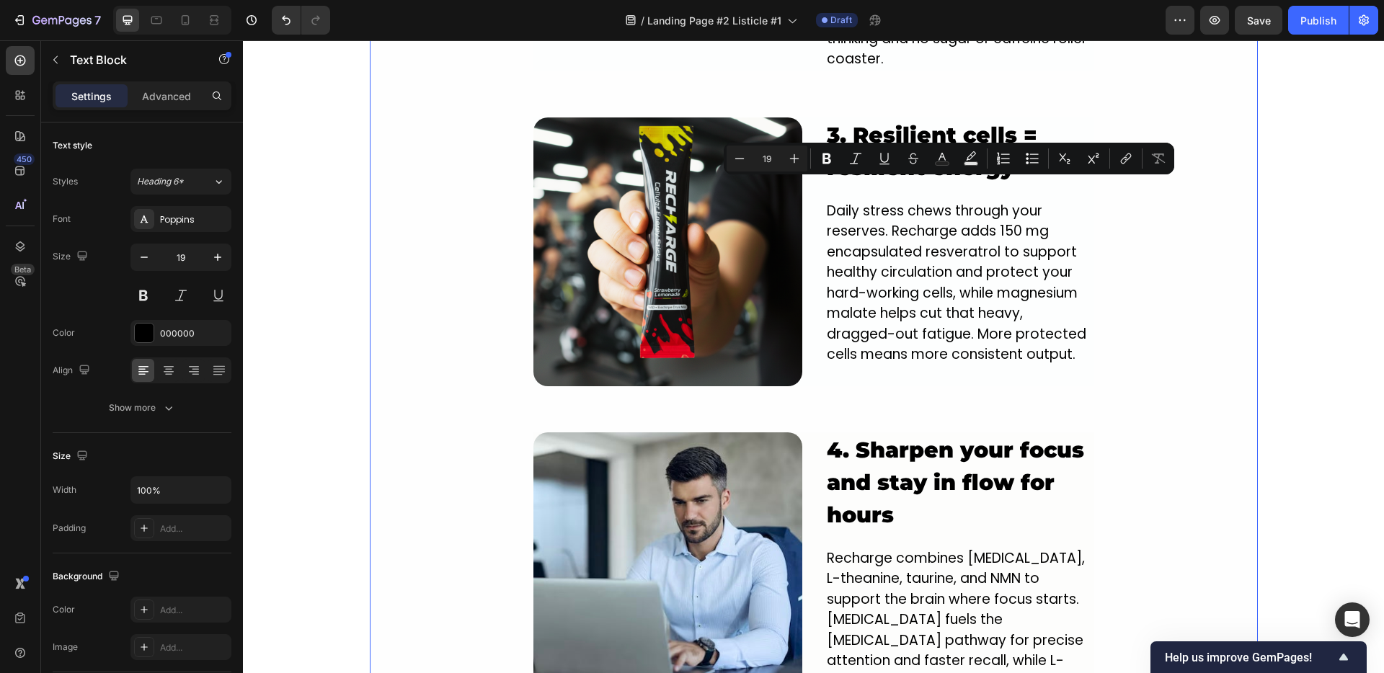
click at [1111, 292] on div "Image 1. NEW innovative crash-free formula designed to power you from the insid…" at bounding box center [814, 293] width 888 height 1901
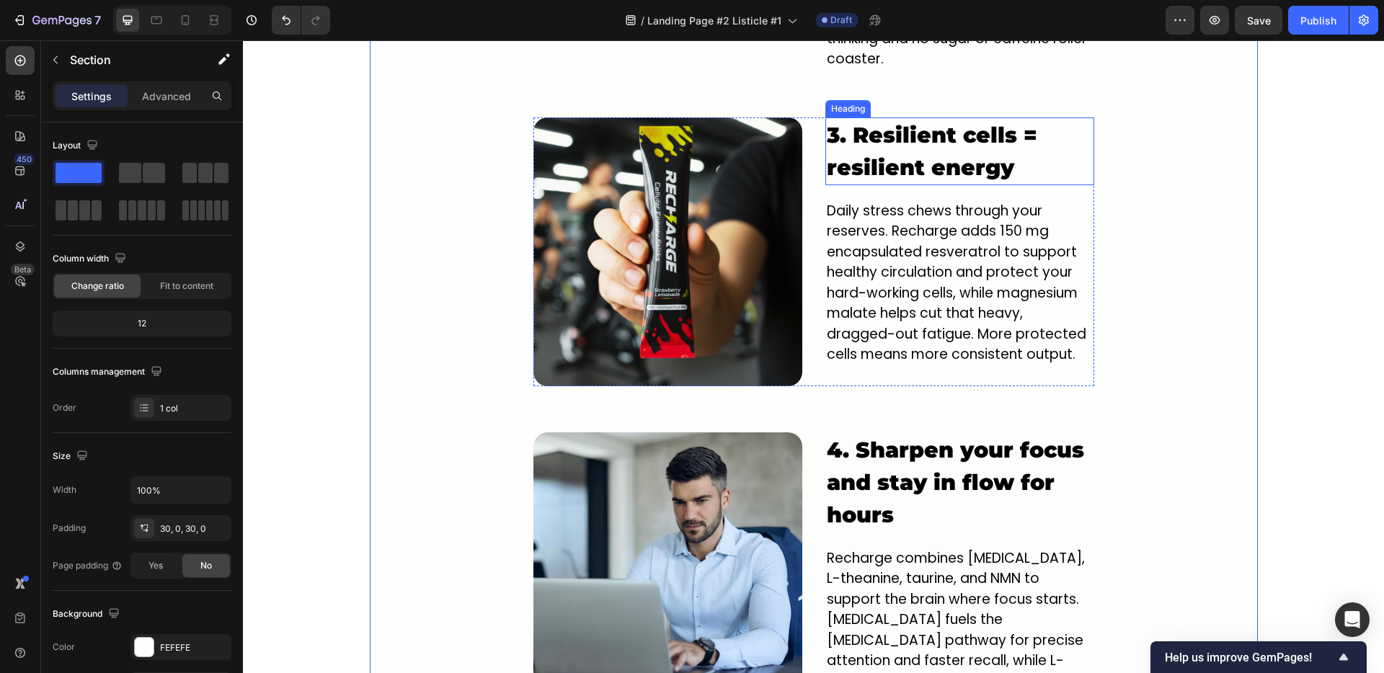
click at [932, 144] on strong "3. Resilient cells = resilient energy" at bounding box center [932, 151] width 210 height 59
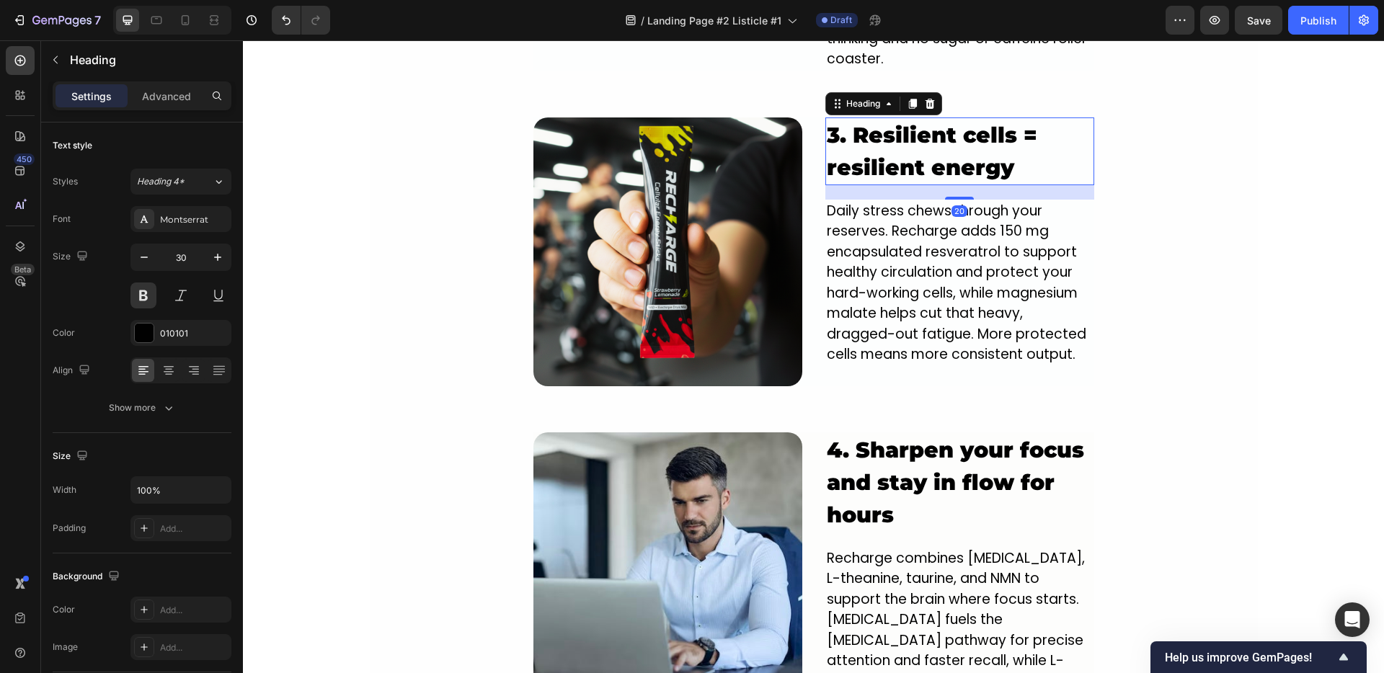
click at [932, 144] on strong "3. Resilient cells = resilient energy" at bounding box center [932, 151] width 210 height 59
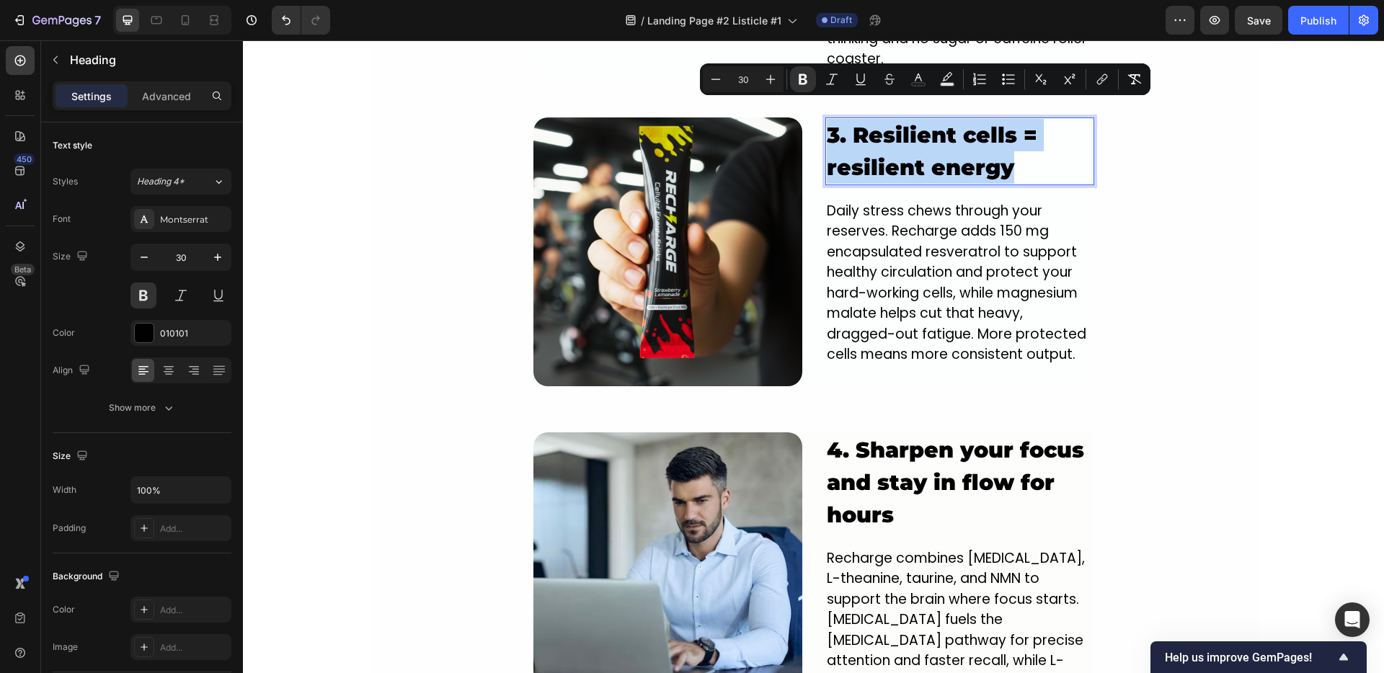
copy strong "3. Resilient cells = resilient energy"
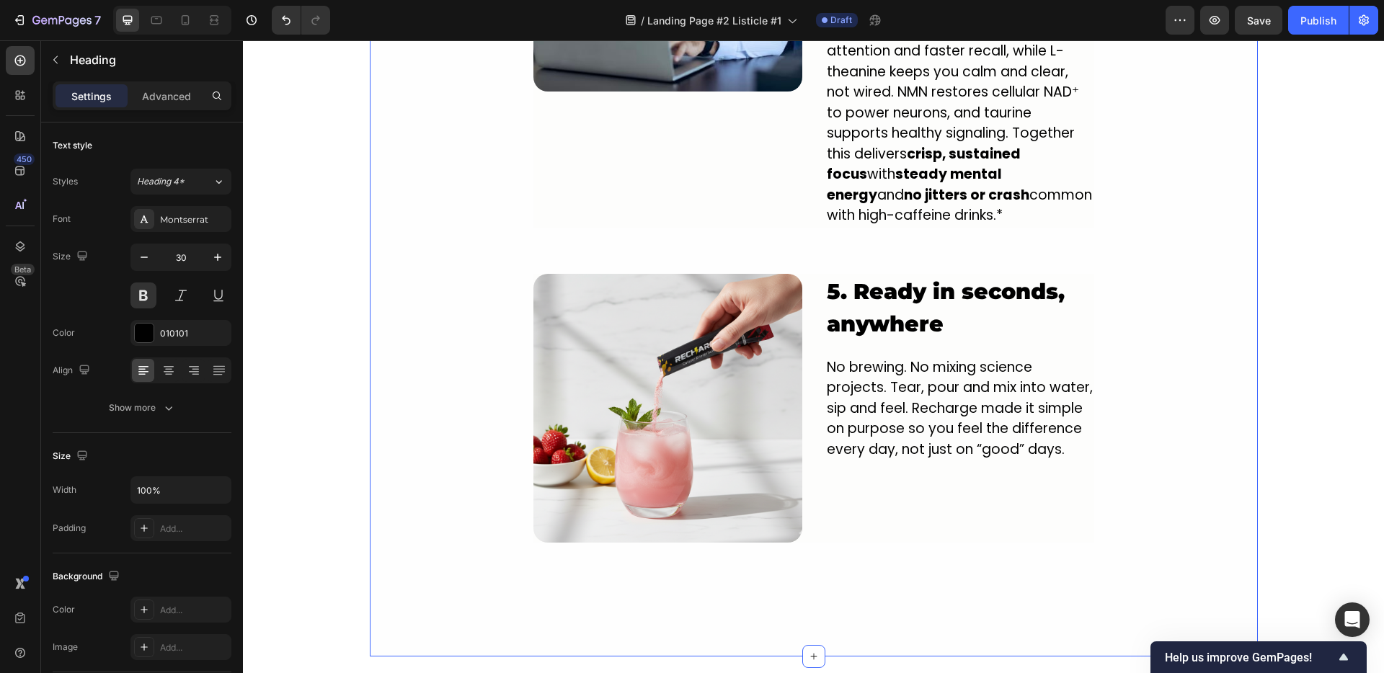
scroll to position [2520, 0]
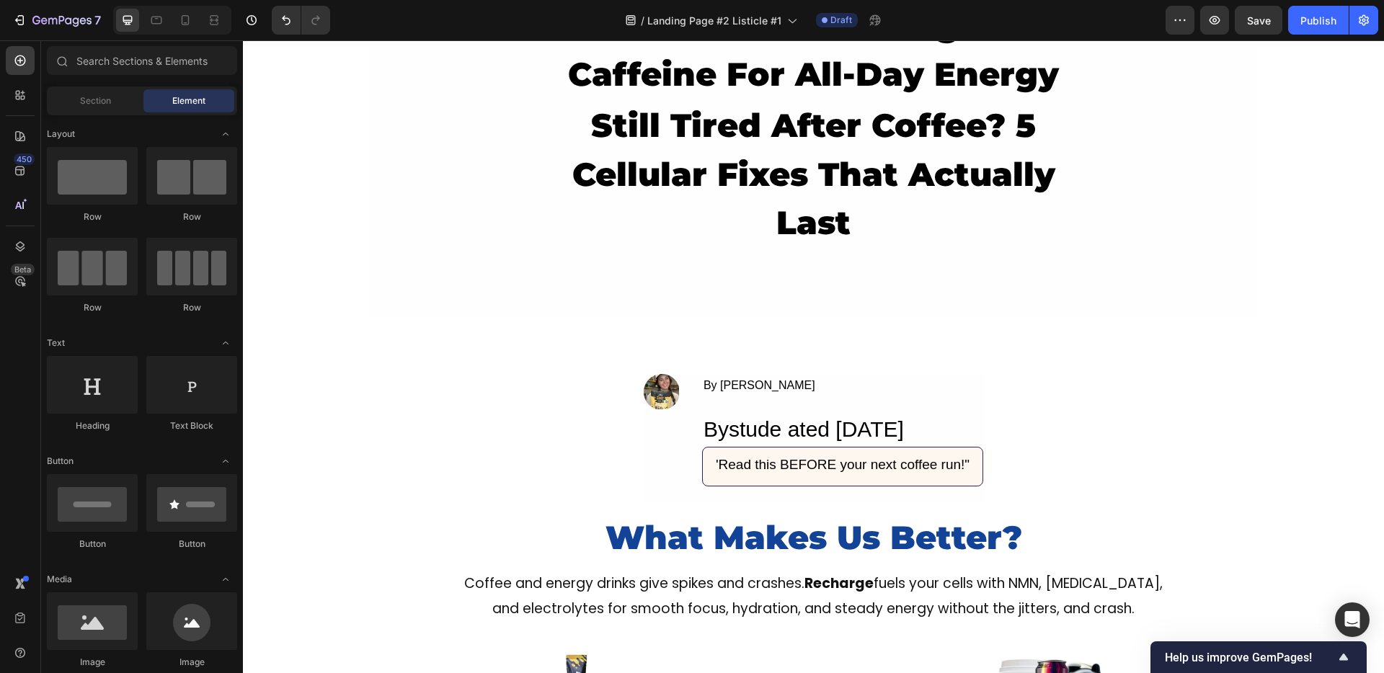
scroll to position [0, 0]
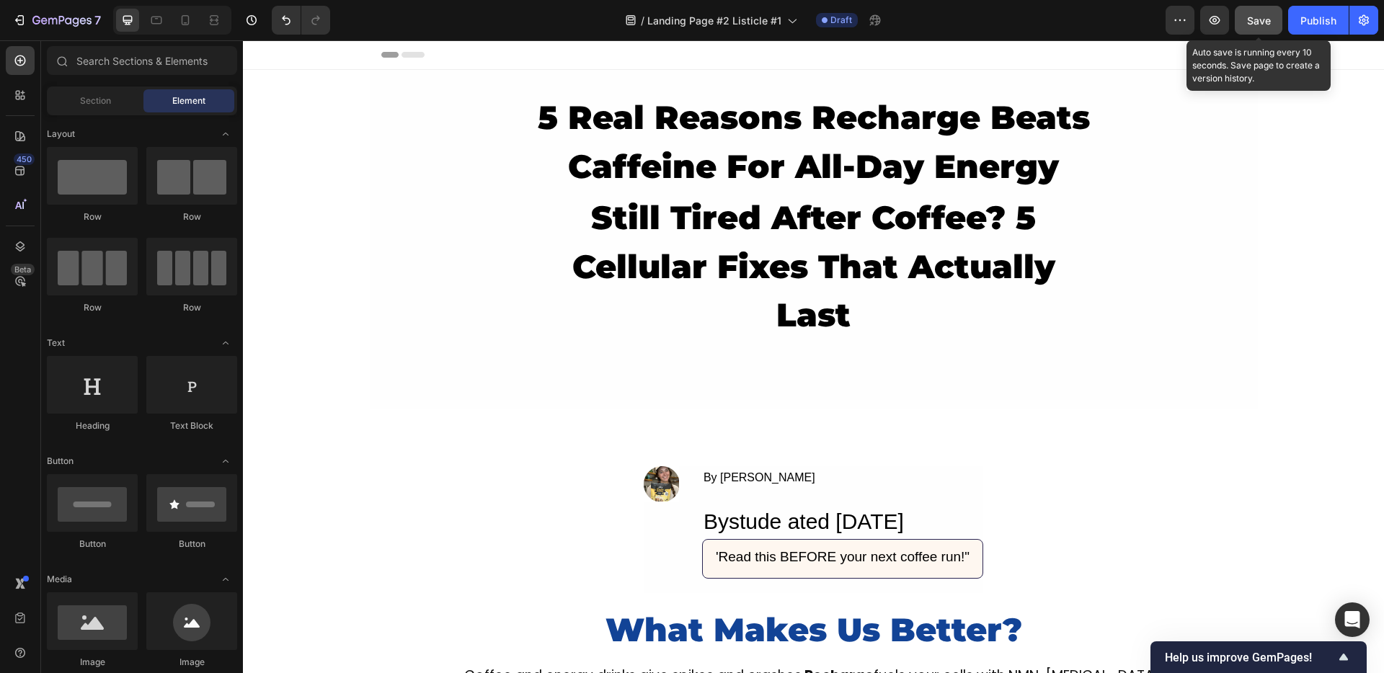
click at [1255, 29] on button "Save" at bounding box center [1259, 20] width 48 height 29
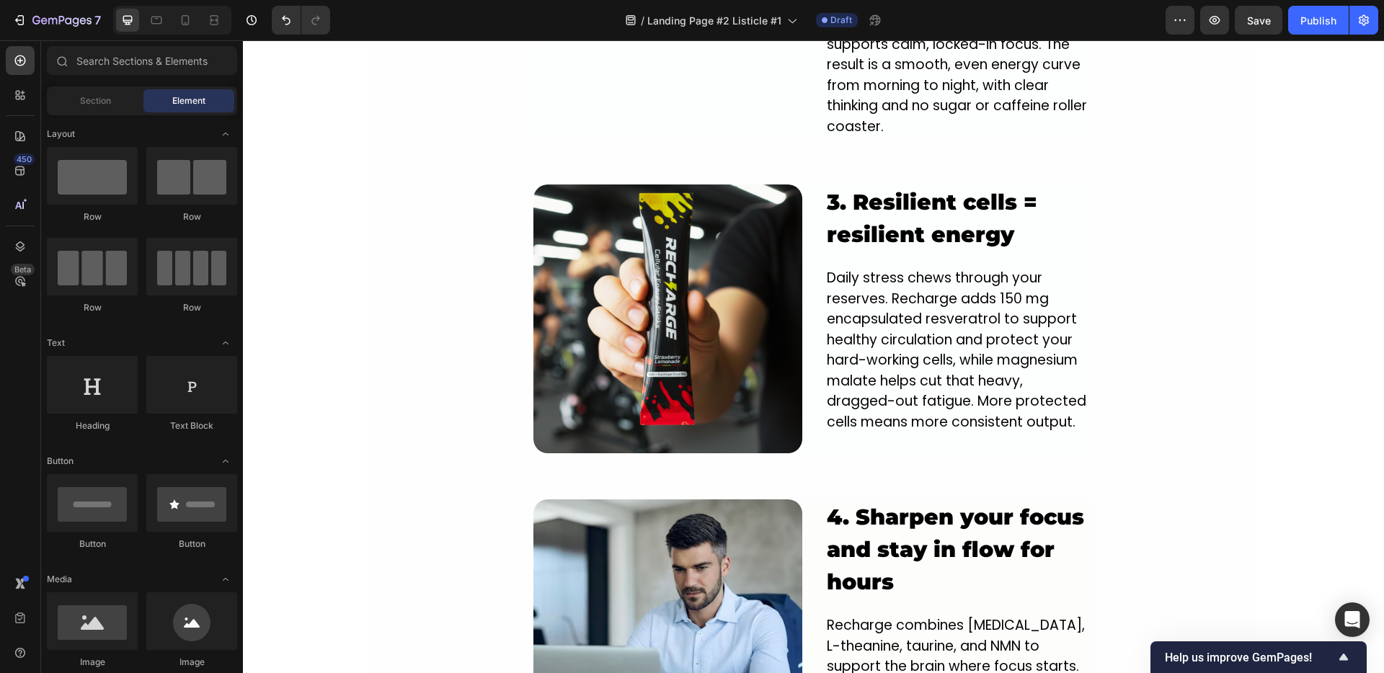
scroll to position [1826, 0]
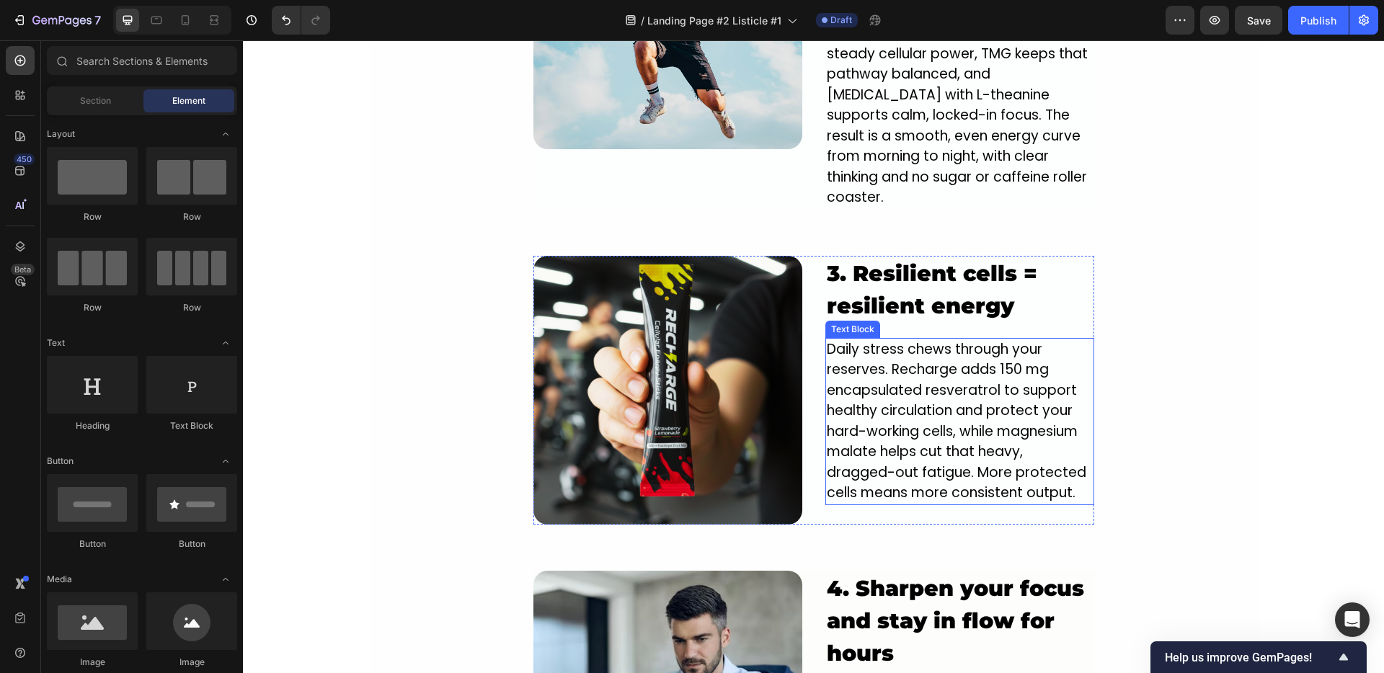
click at [908, 437] on p "Daily stress chews through your reserves. Recharge adds 150 mg encapsulated res…" at bounding box center [960, 421] width 266 height 164
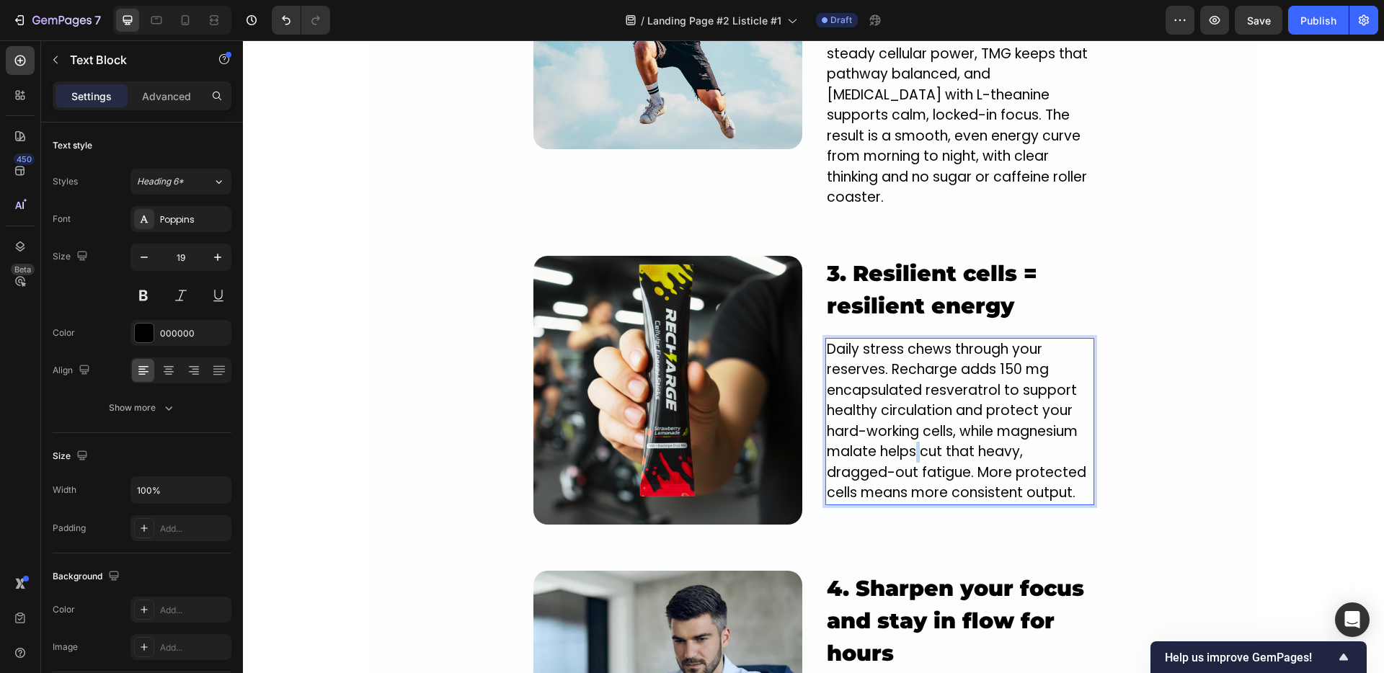
click at [908, 437] on p "Daily stress chews through your reserves. Recharge adds 150 mg encapsulated res…" at bounding box center [960, 421] width 266 height 164
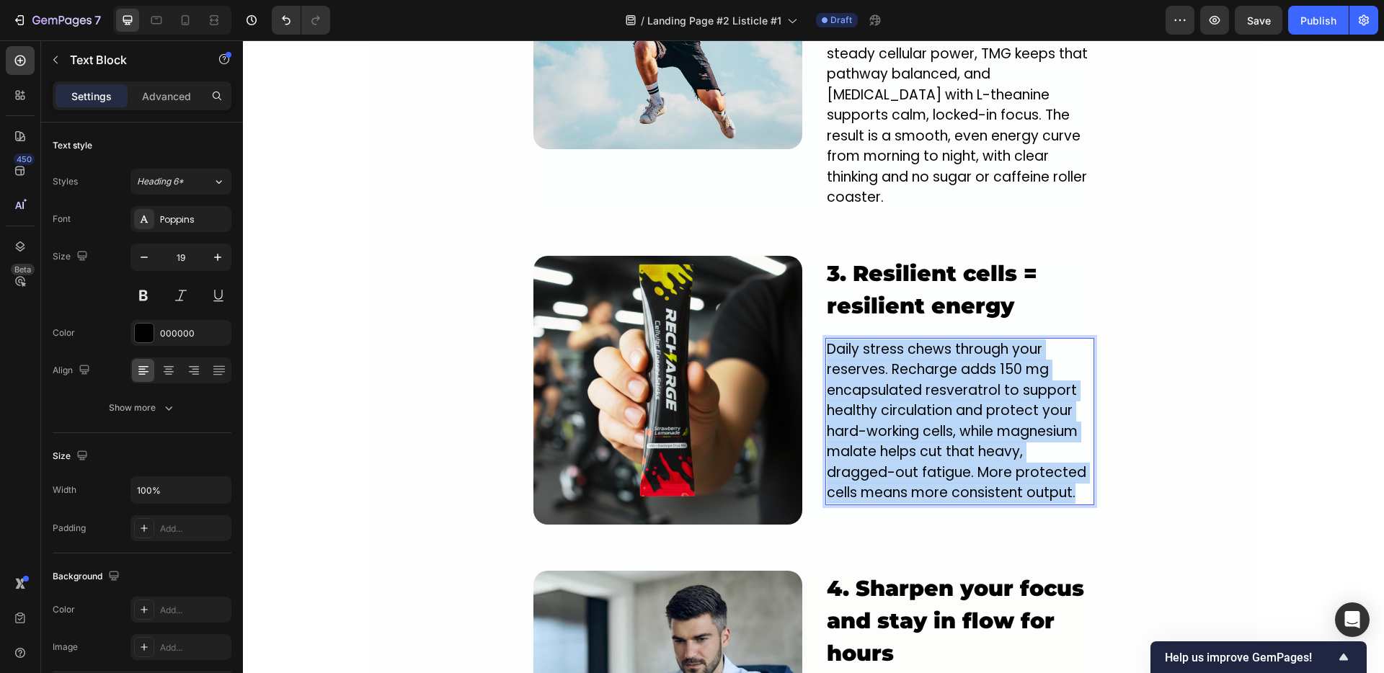
click at [908, 437] on p "Daily stress chews through your reserves. Recharge adds 150 mg encapsulated res…" at bounding box center [960, 421] width 266 height 164
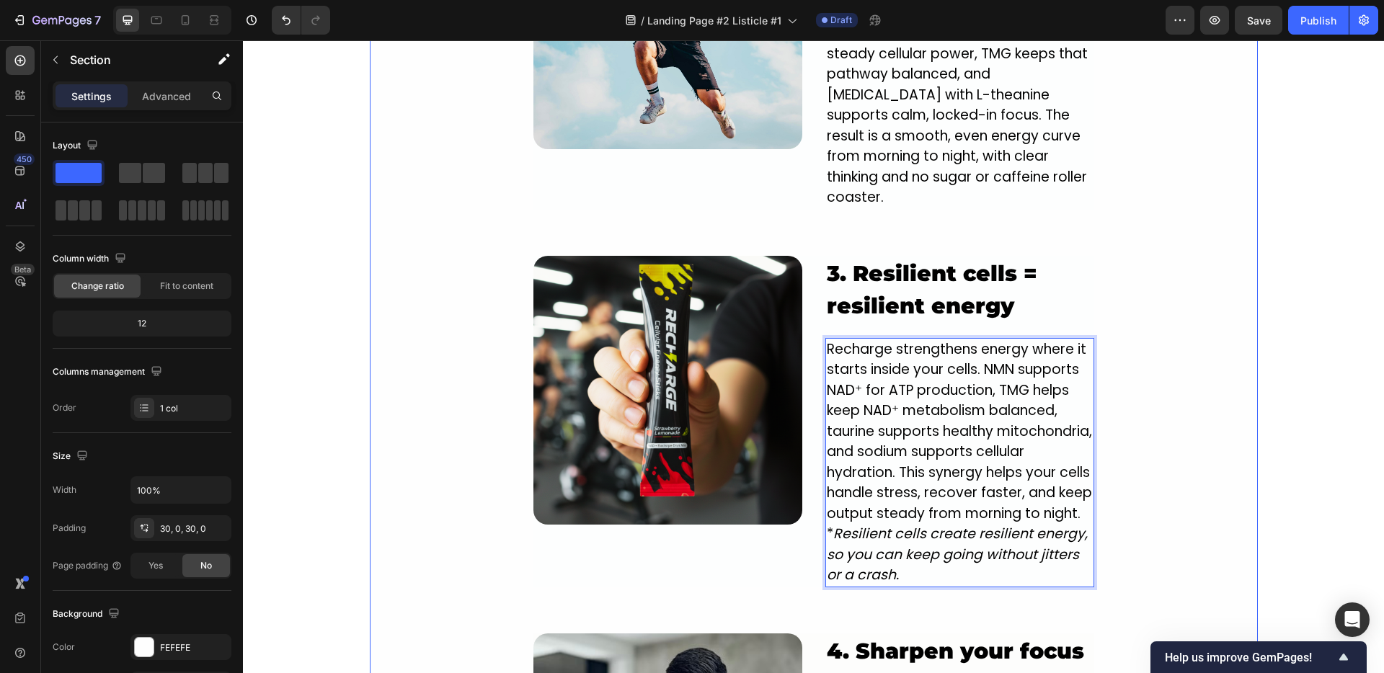
click at [1115, 378] on div "Image 1. NEW innovative crash-free formula designed to power you from the insid…" at bounding box center [814, 464] width 888 height 1964
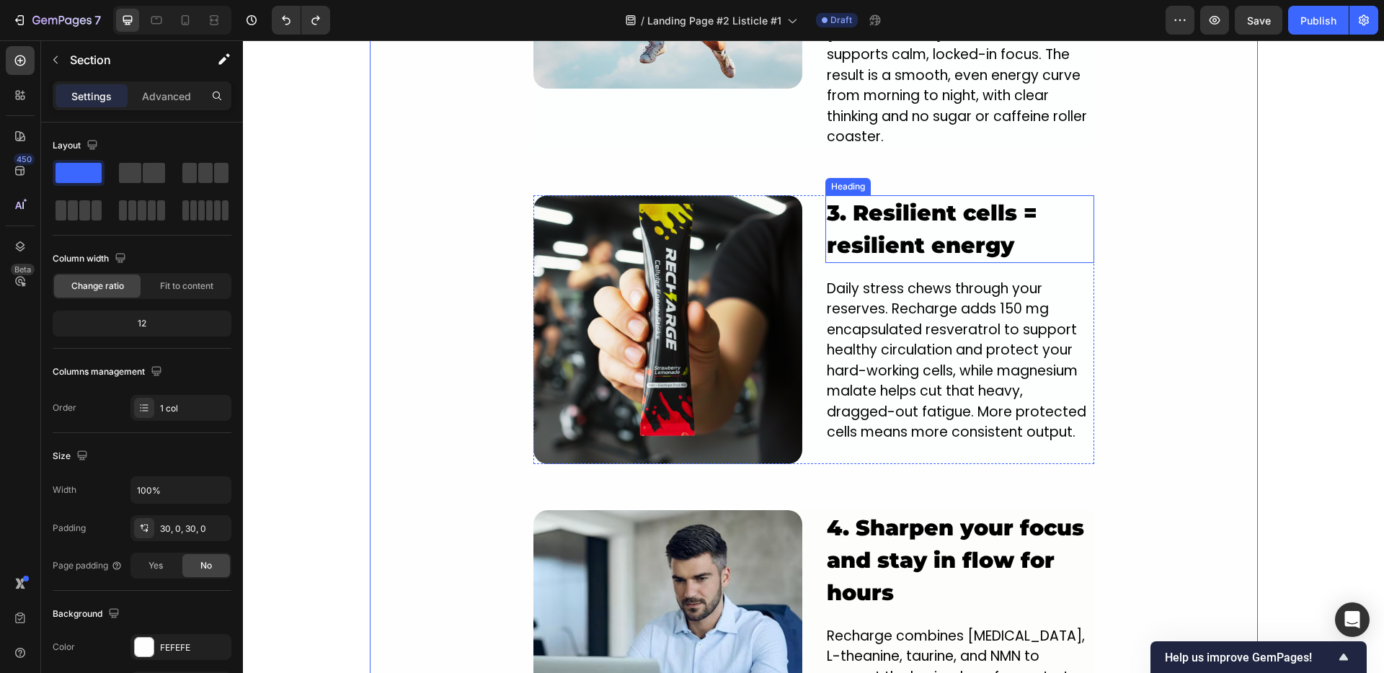
scroll to position [1884, 0]
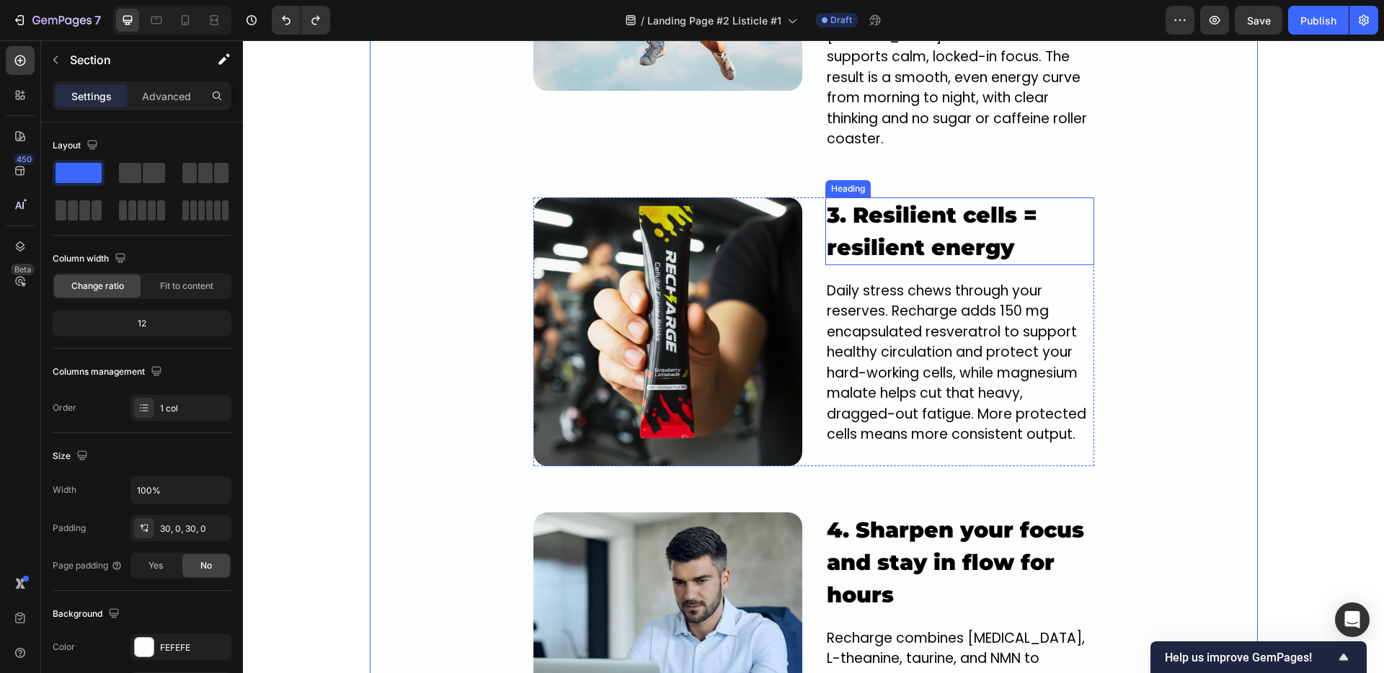
click at [925, 202] on strong "3. Resilient cells = resilient energy" at bounding box center [932, 231] width 210 height 59
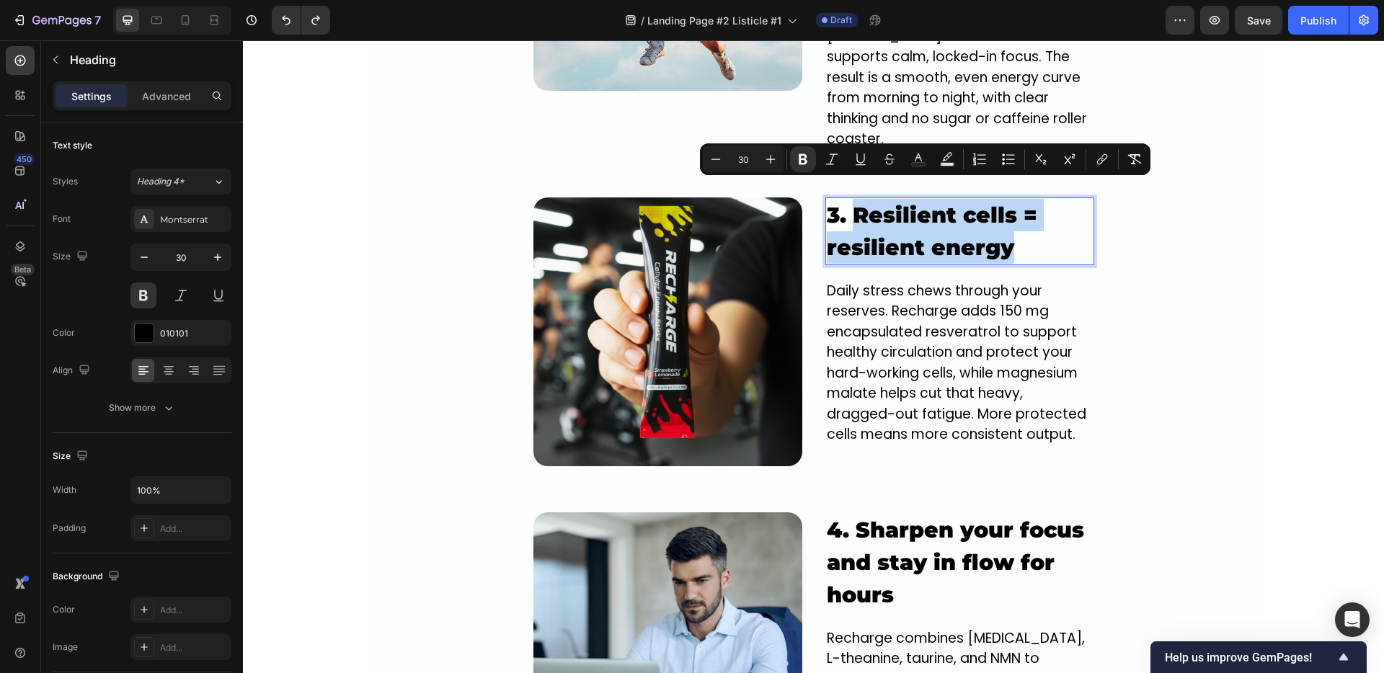
drag, startPoint x: 1017, startPoint y: 235, endPoint x: 850, endPoint y: 190, distance: 173.1
click at [850, 199] on p "3. Resilient cells = resilient energy" at bounding box center [960, 231] width 266 height 65
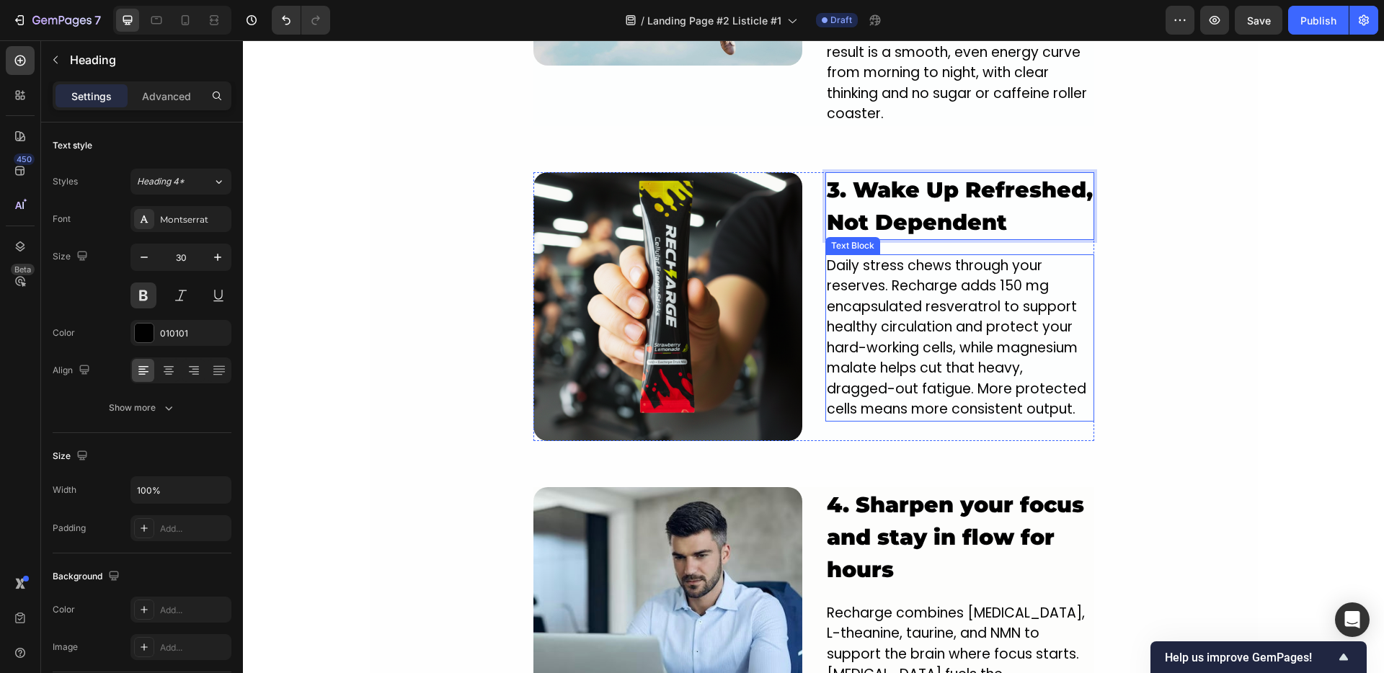
scroll to position [1906, 0]
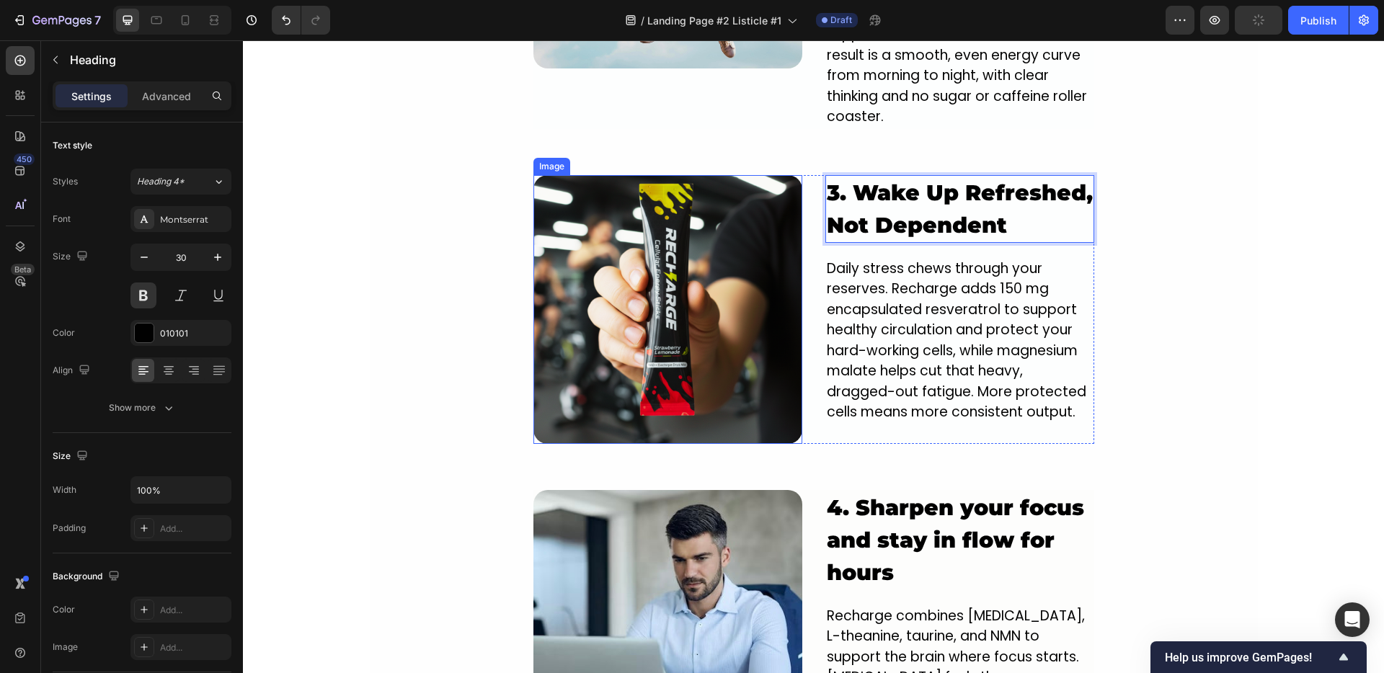
click at [623, 266] on img at bounding box center [667, 309] width 269 height 269
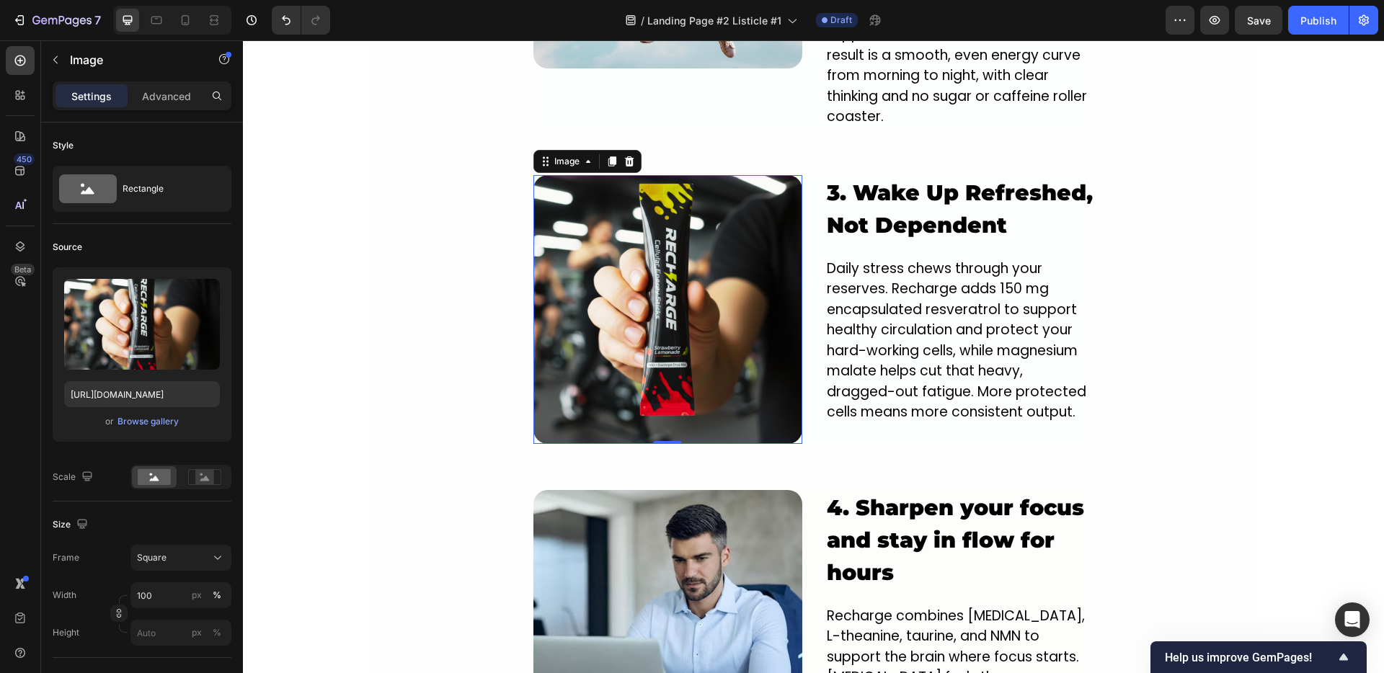
click at [732, 274] on img at bounding box center [667, 309] width 269 height 269
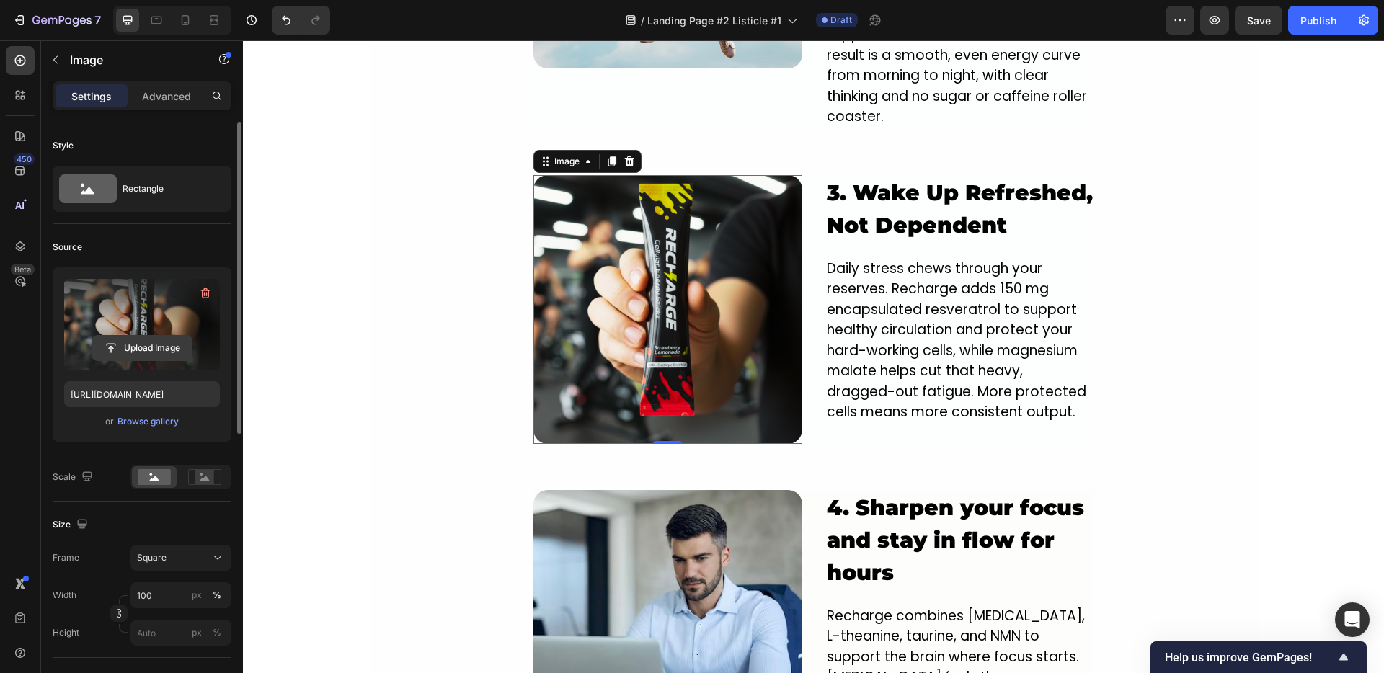
click at [131, 345] on input "file" at bounding box center [141, 348] width 99 height 25
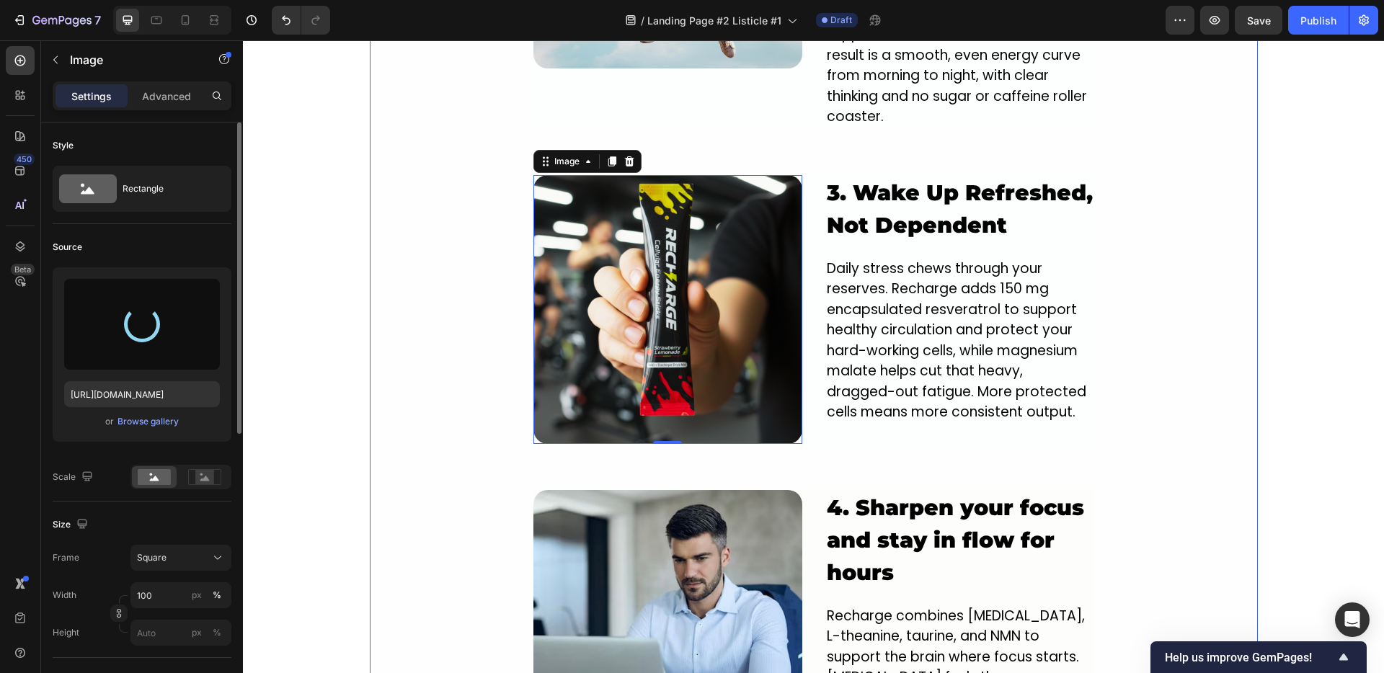
type input "[URL][DOMAIN_NAME]"
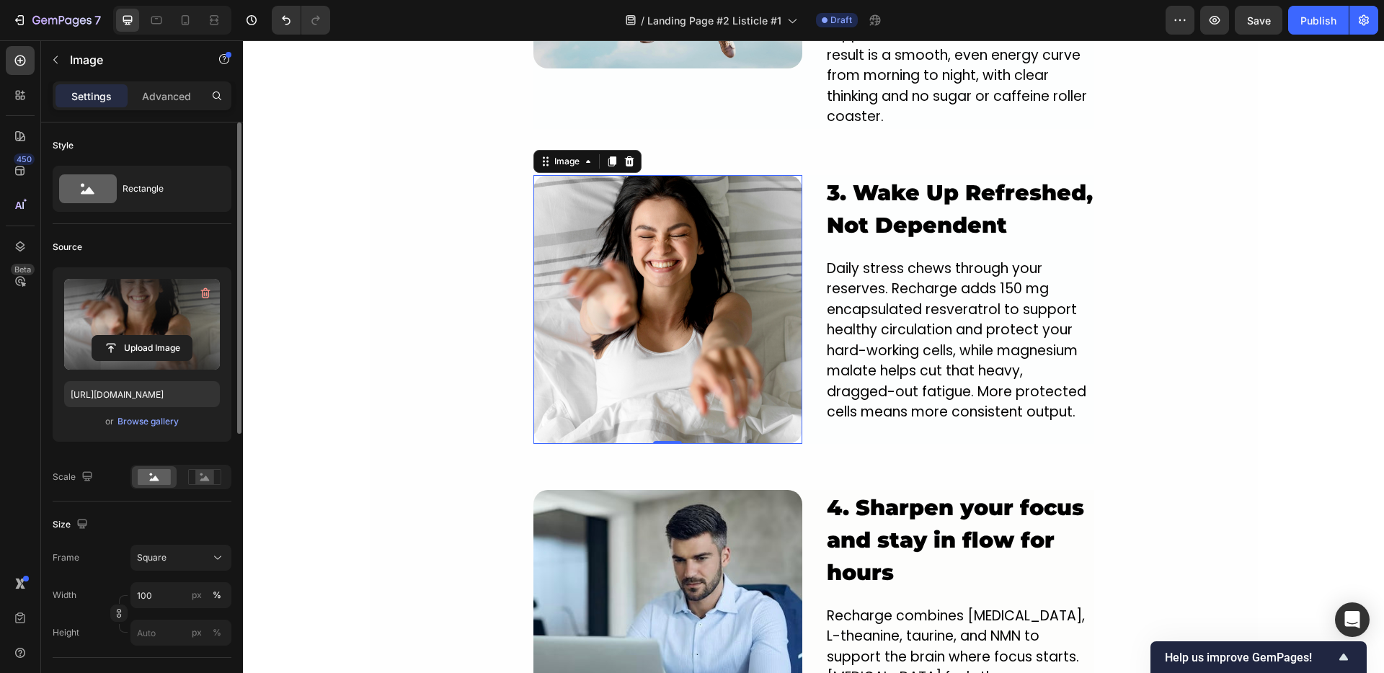
click at [589, 326] on img at bounding box center [667, 309] width 269 height 269
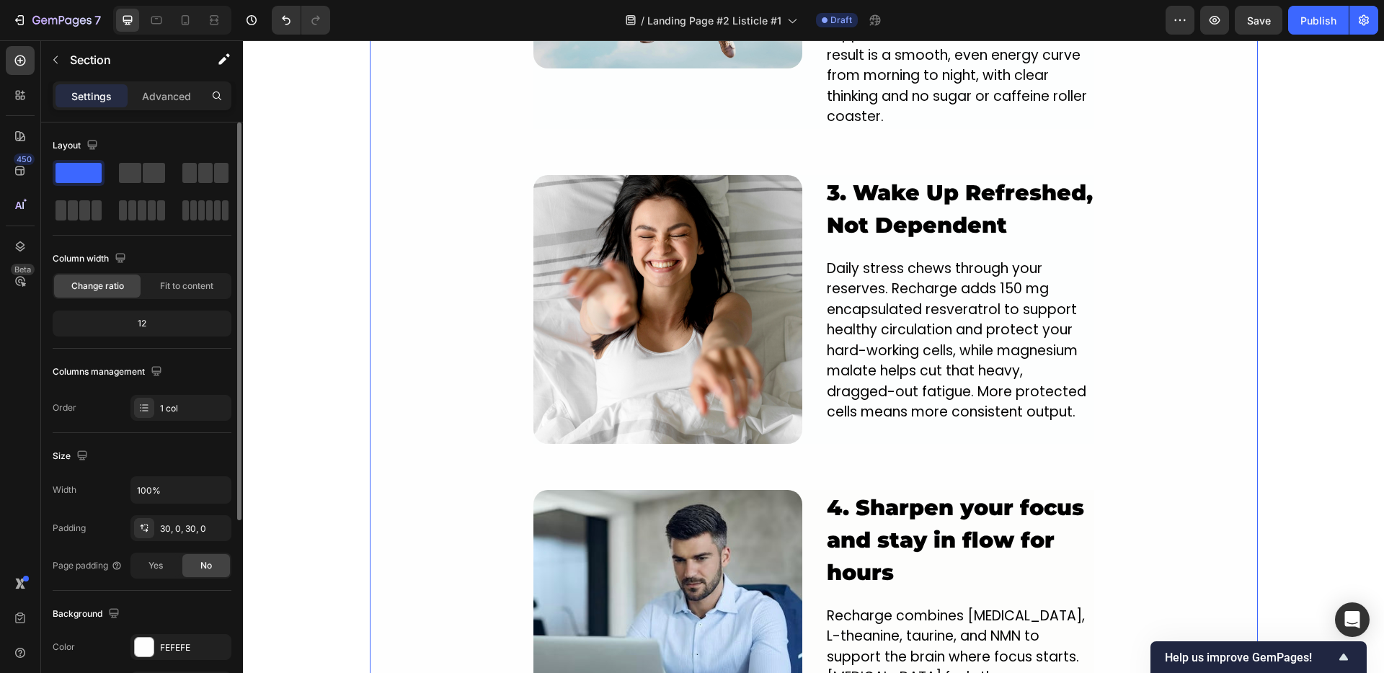
click at [457, 265] on div "Image 1. NEW innovative crash-free formula designed to power you from the insid…" at bounding box center [814, 351] width 888 height 1901
click at [1254, 14] on span "Save" at bounding box center [1259, 20] width 24 height 12
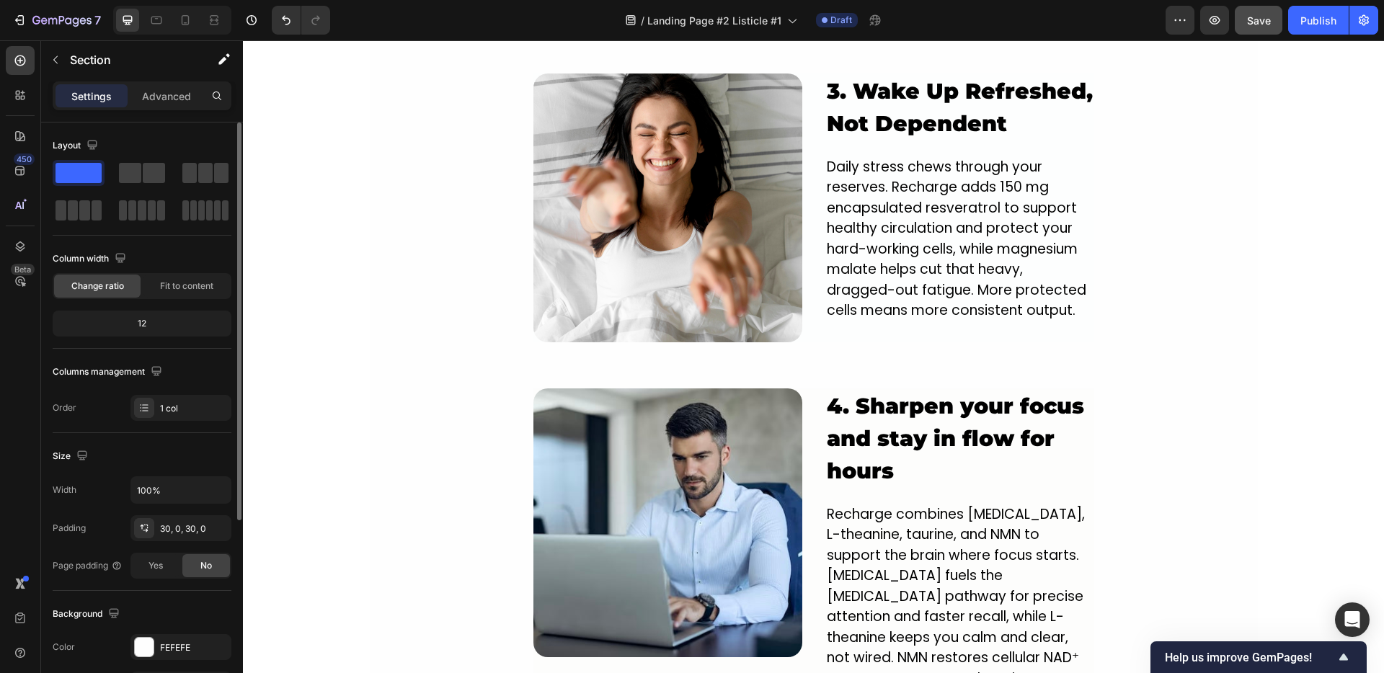
scroll to position [2226, 0]
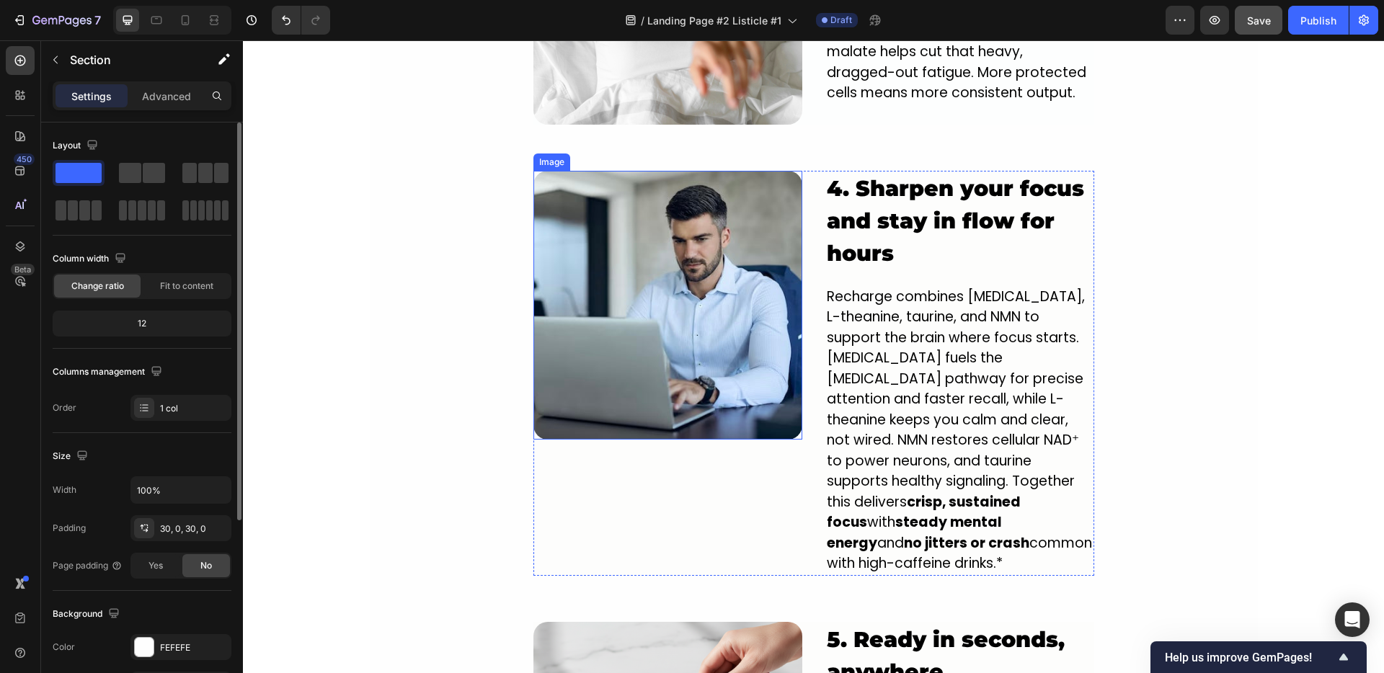
click at [654, 236] on img at bounding box center [667, 305] width 269 height 269
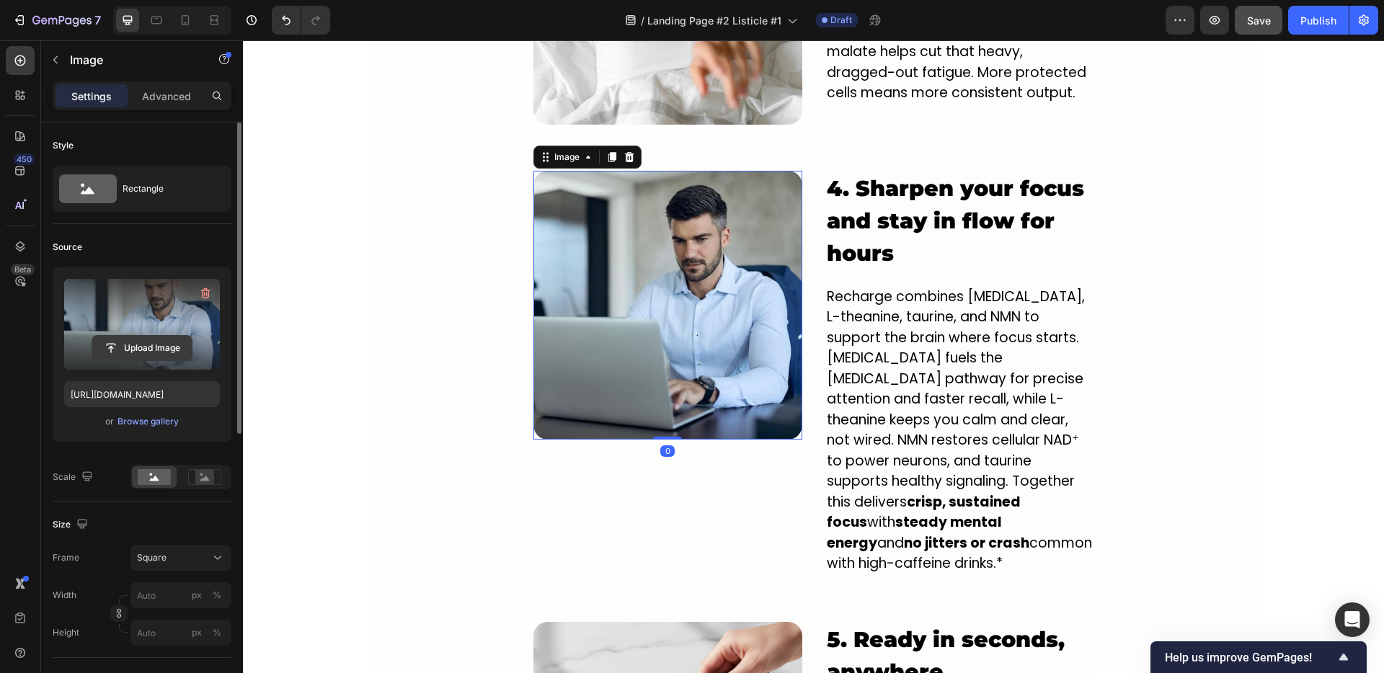
click at [142, 355] on input "file" at bounding box center [141, 348] width 99 height 25
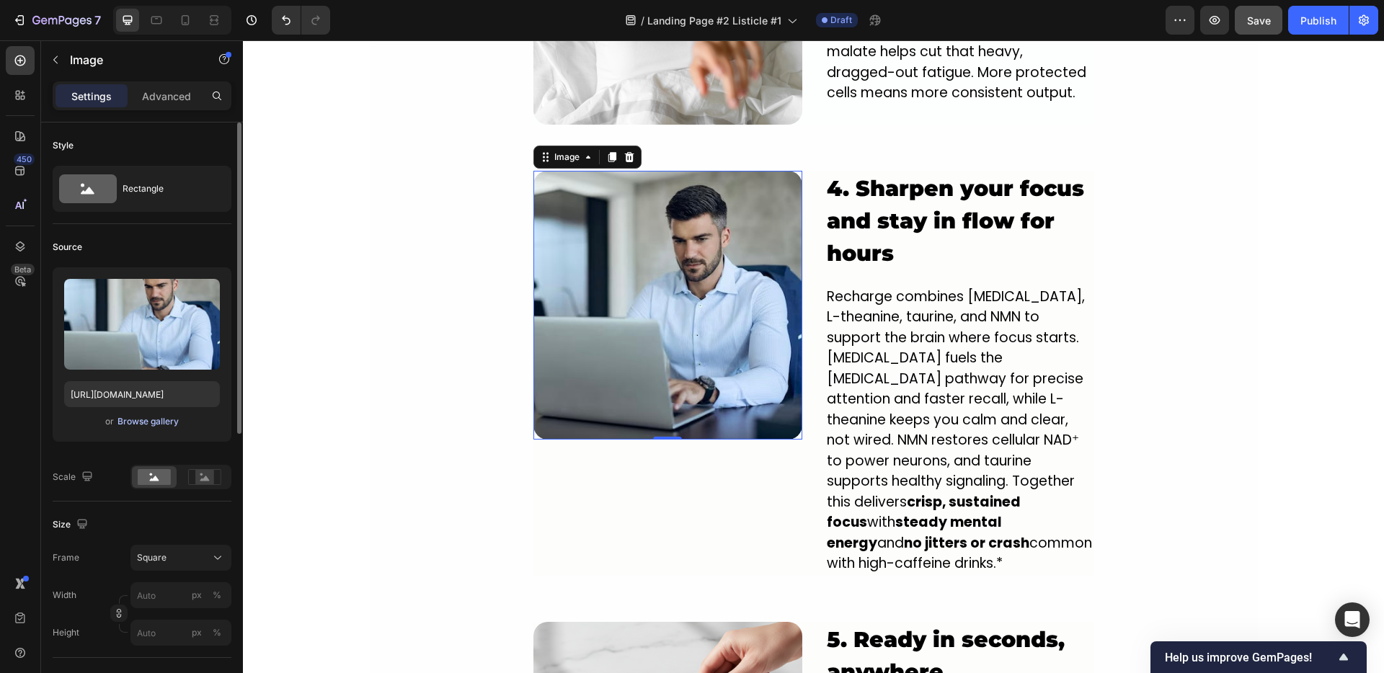
click at [148, 425] on div "Browse gallery" at bounding box center [147, 421] width 61 height 13
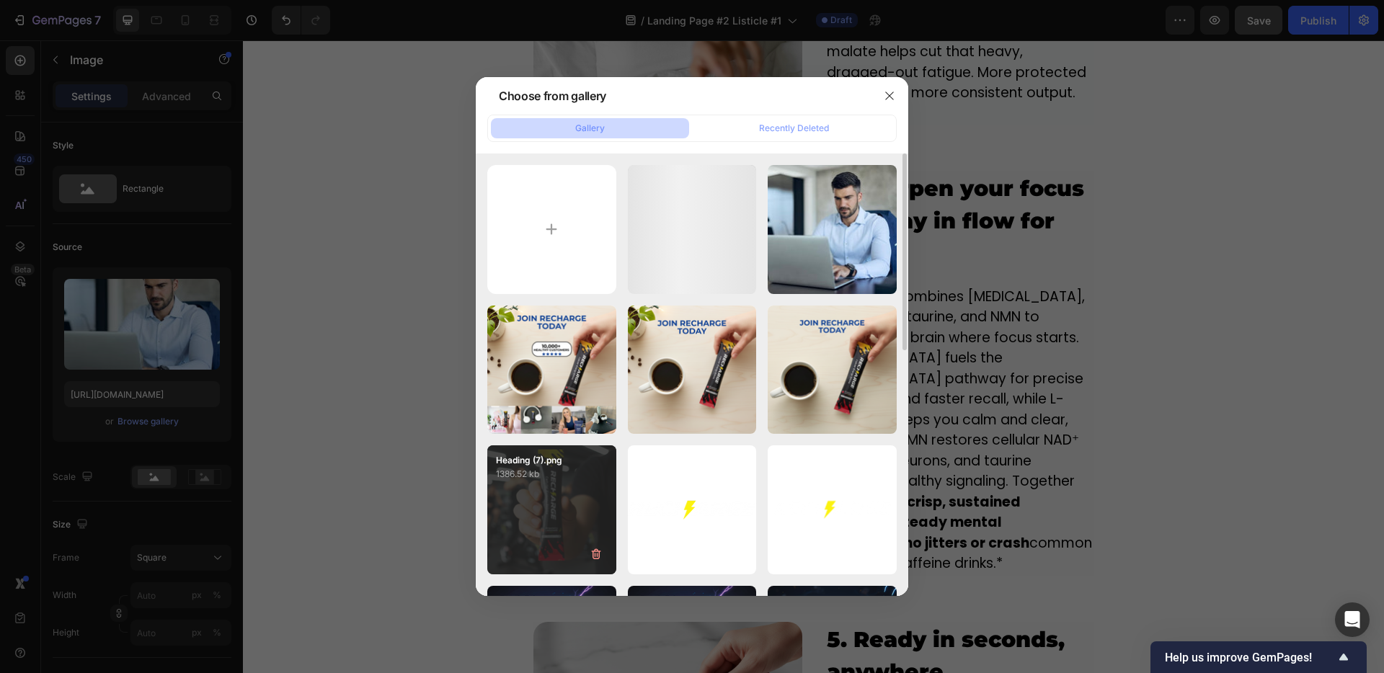
scroll to position [91, 0]
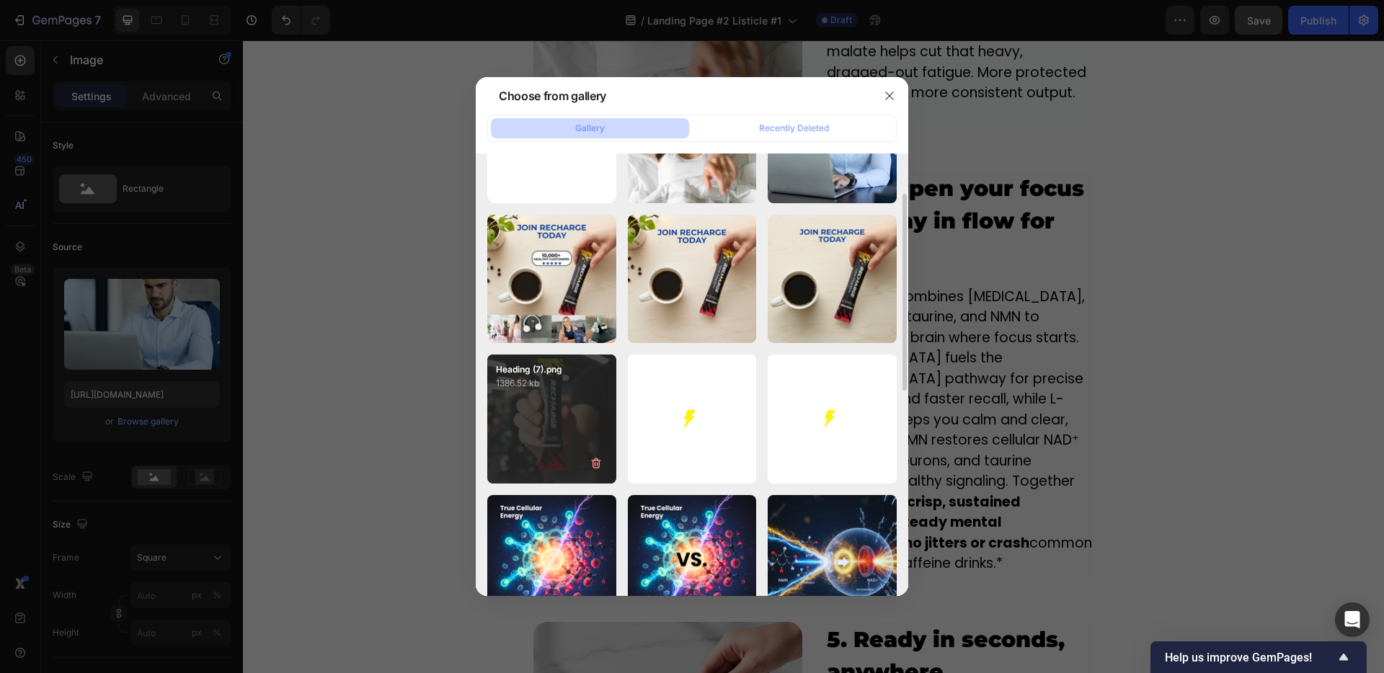
click at [543, 401] on div "Heading (7).png 1386.52 kb" at bounding box center [551, 419] width 129 height 129
type input "[URL][DOMAIN_NAME]"
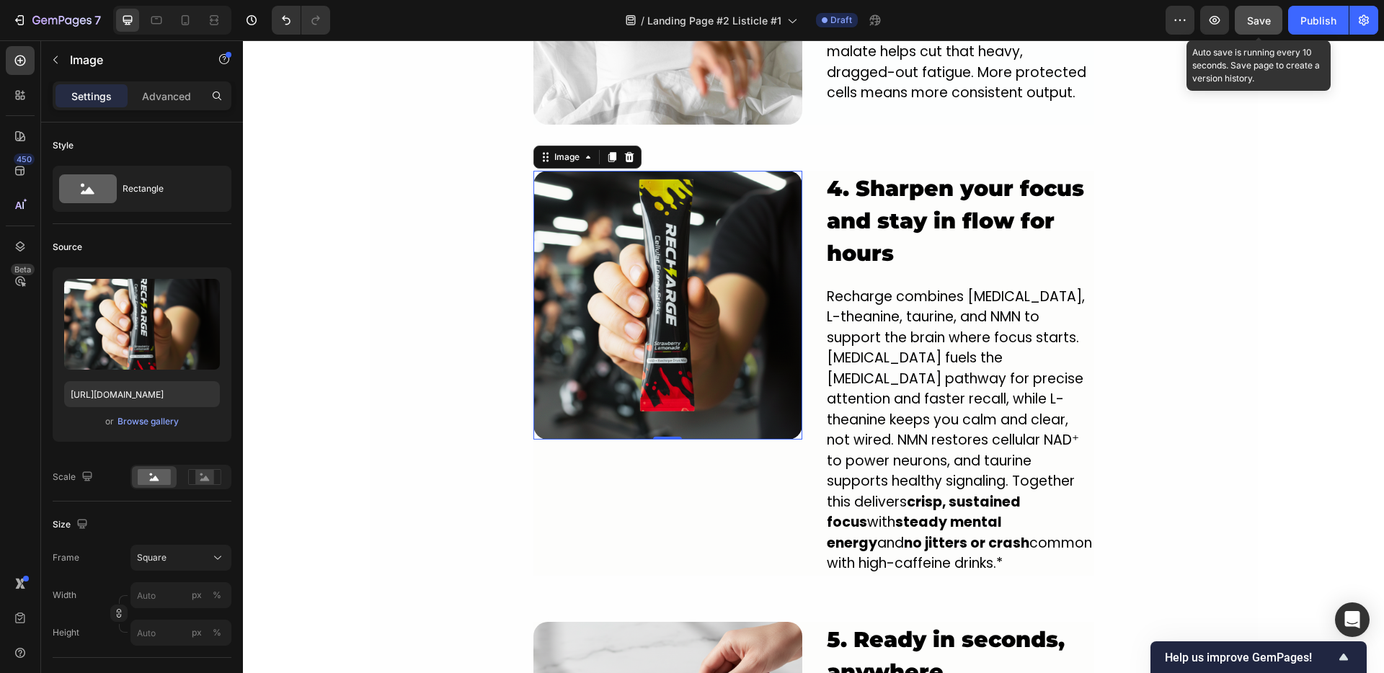
click at [1248, 27] on div "Save" at bounding box center [1259, 20] width 24 height 15
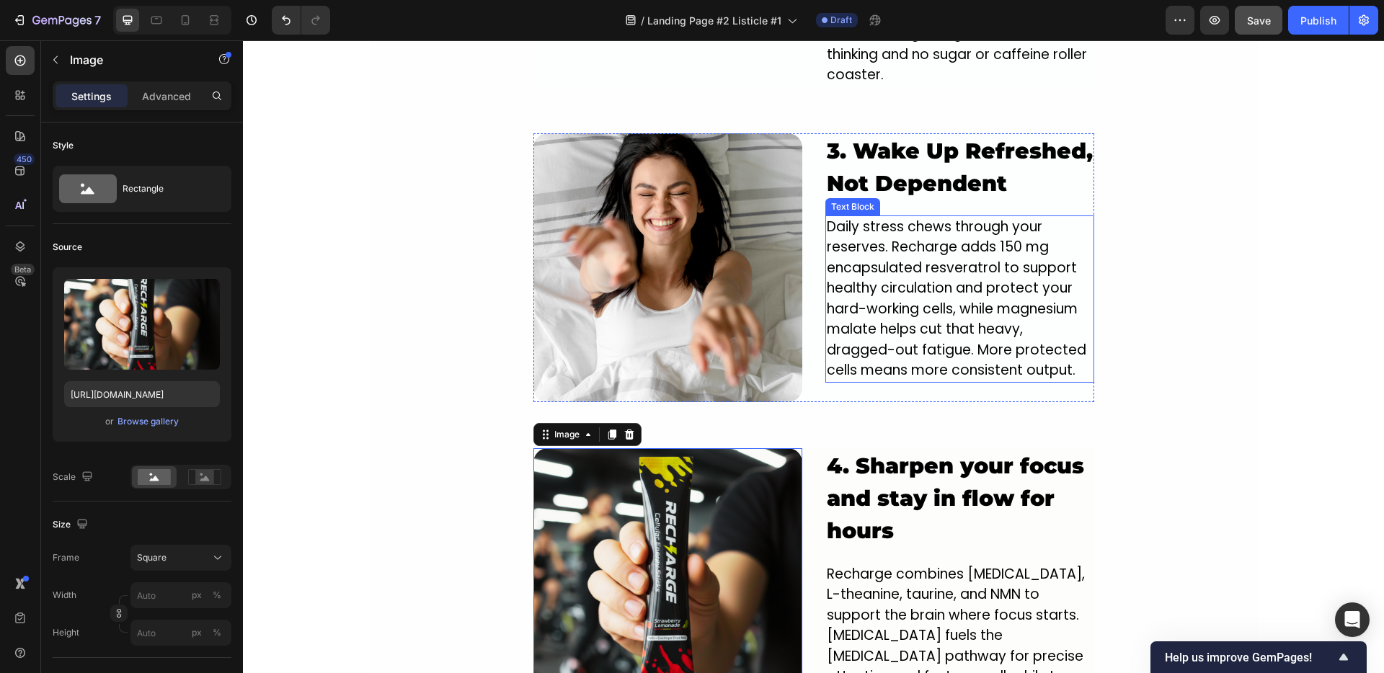
scroll to position [1949, 0]
click at [916, 275] on p "Daily stress chews through your reserves. Recharge adds 150 mg encapsulated res…" at bounding box center [960, 298] width 266 height 164
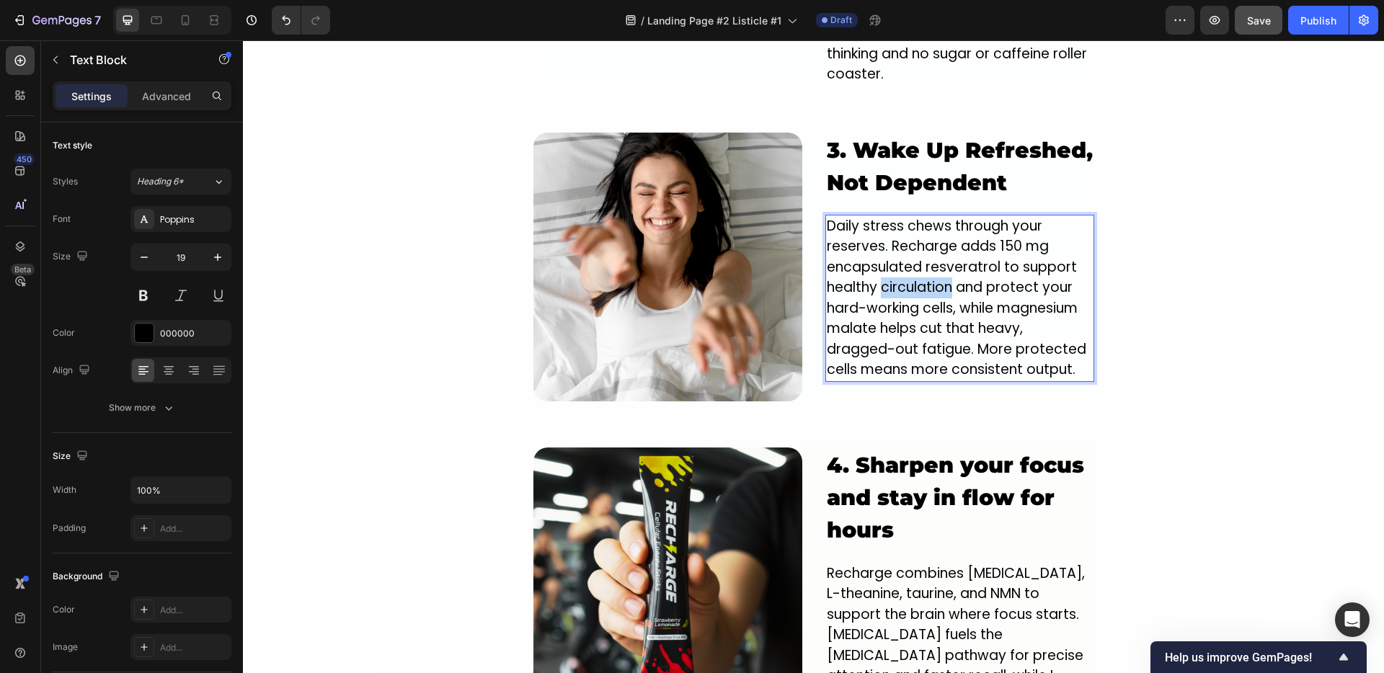
click at [916, 275] on p "Daily stress chews through your reserves. Recharge adds 150 mg encapsulated res…" at bounding box center [960, 298] width 266 height 164
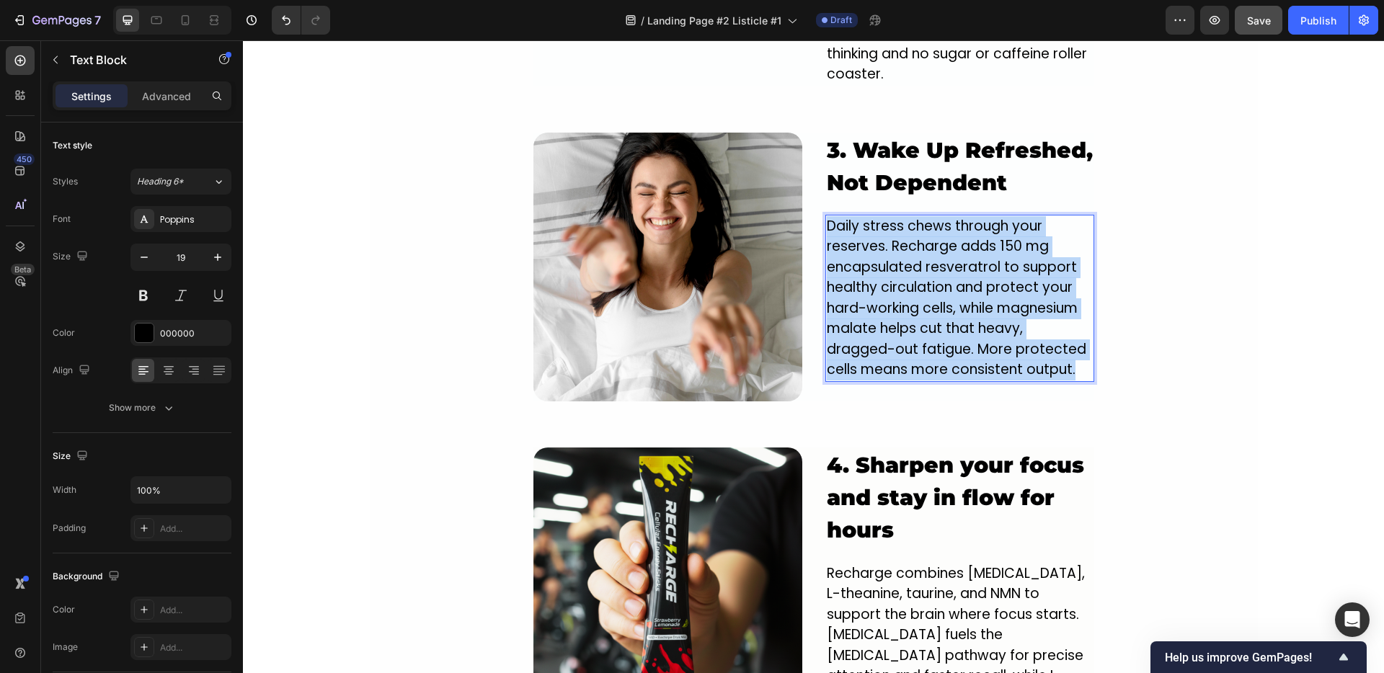
click at [916, 275] on p "Daily stress chews through your reserves. Recharge adds 150 mg encapsulated res…" at bounding box center [960, 298] width 266 height 164
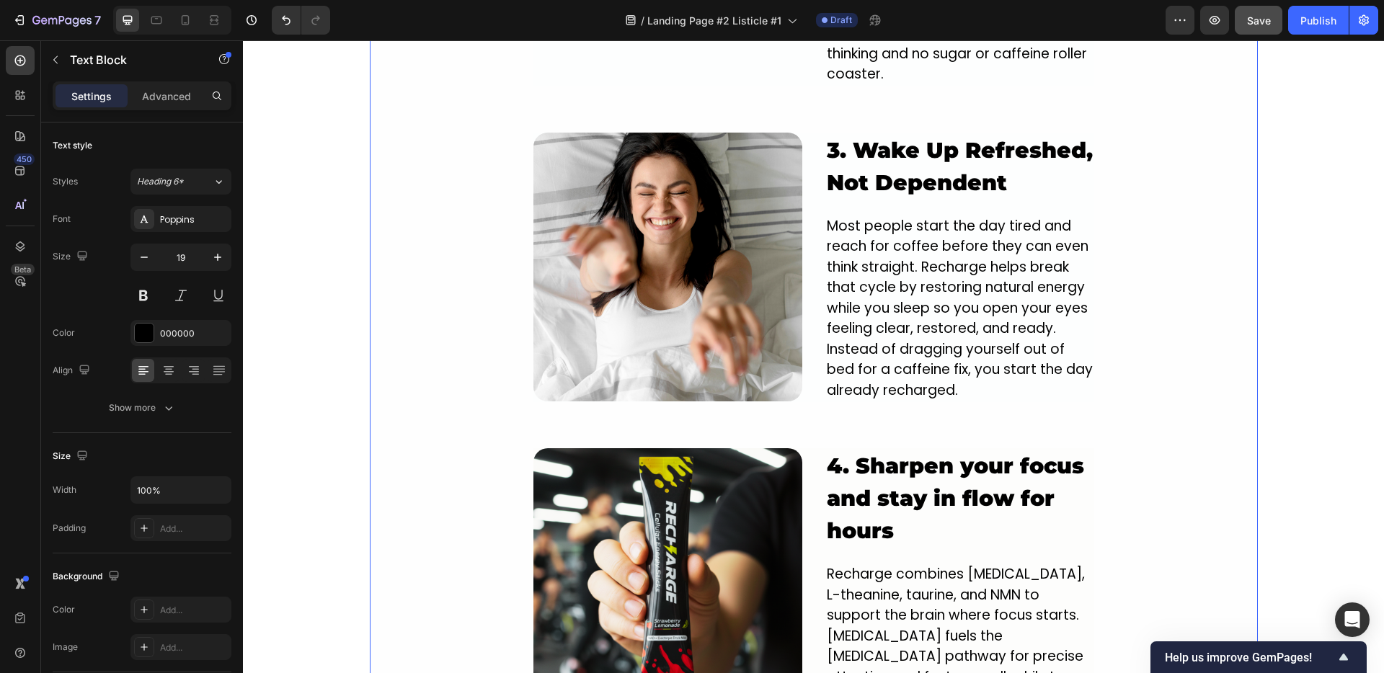
click at [1240, 270] on div "Image 1. NEW innovative crash-free formula designed to power you from the insid…" at bounding box center [814, 310] width 888 height 1903
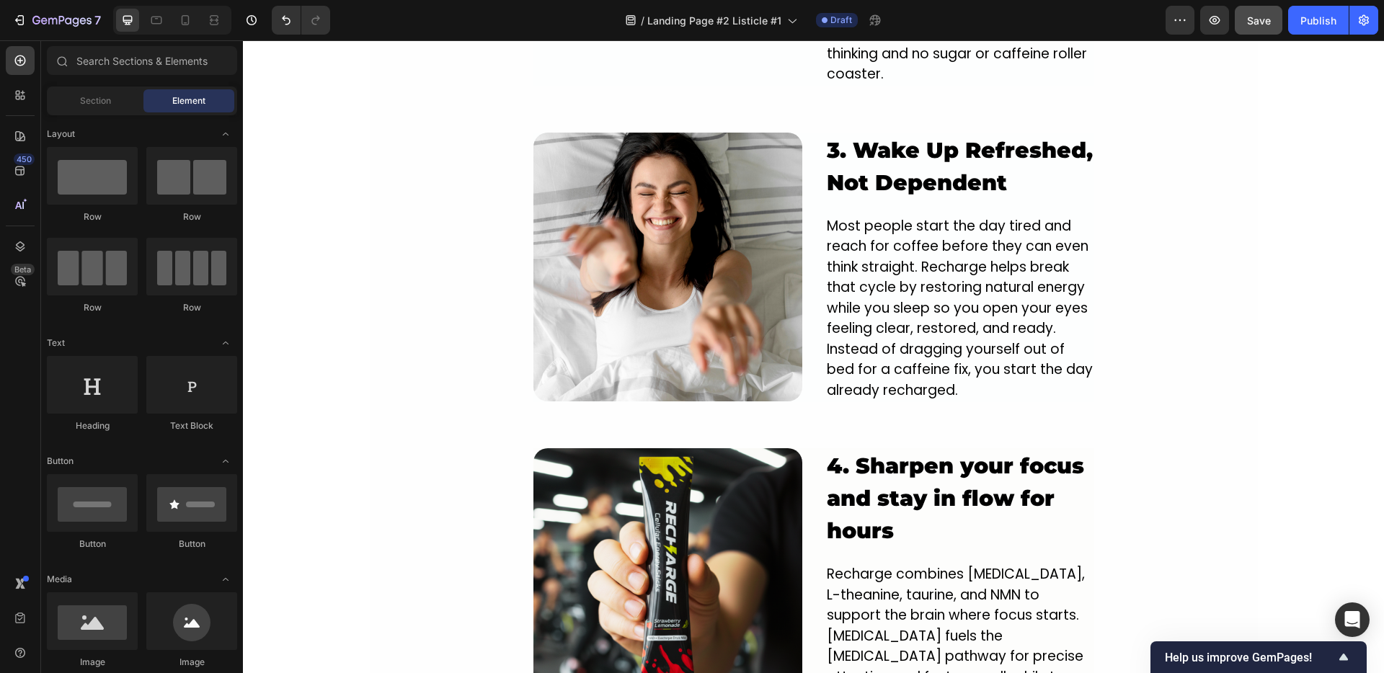
click at [307, 284] on div "Image 1. NEW innovative crash-free formula designed to power you from the insid…" at bounding box center [813, 34] width 1141 height 3827
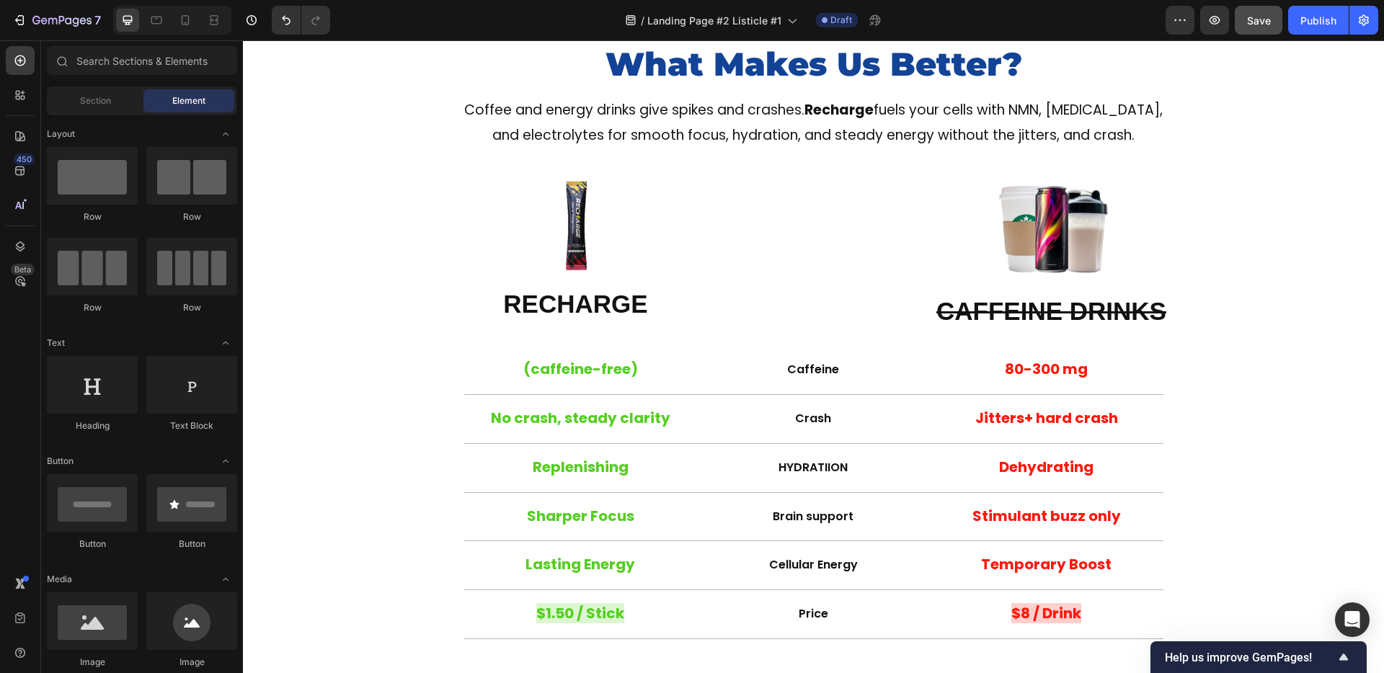
scroll to position [239, 0]
